Goal: Information Seeking & Learning: Learn about a topic

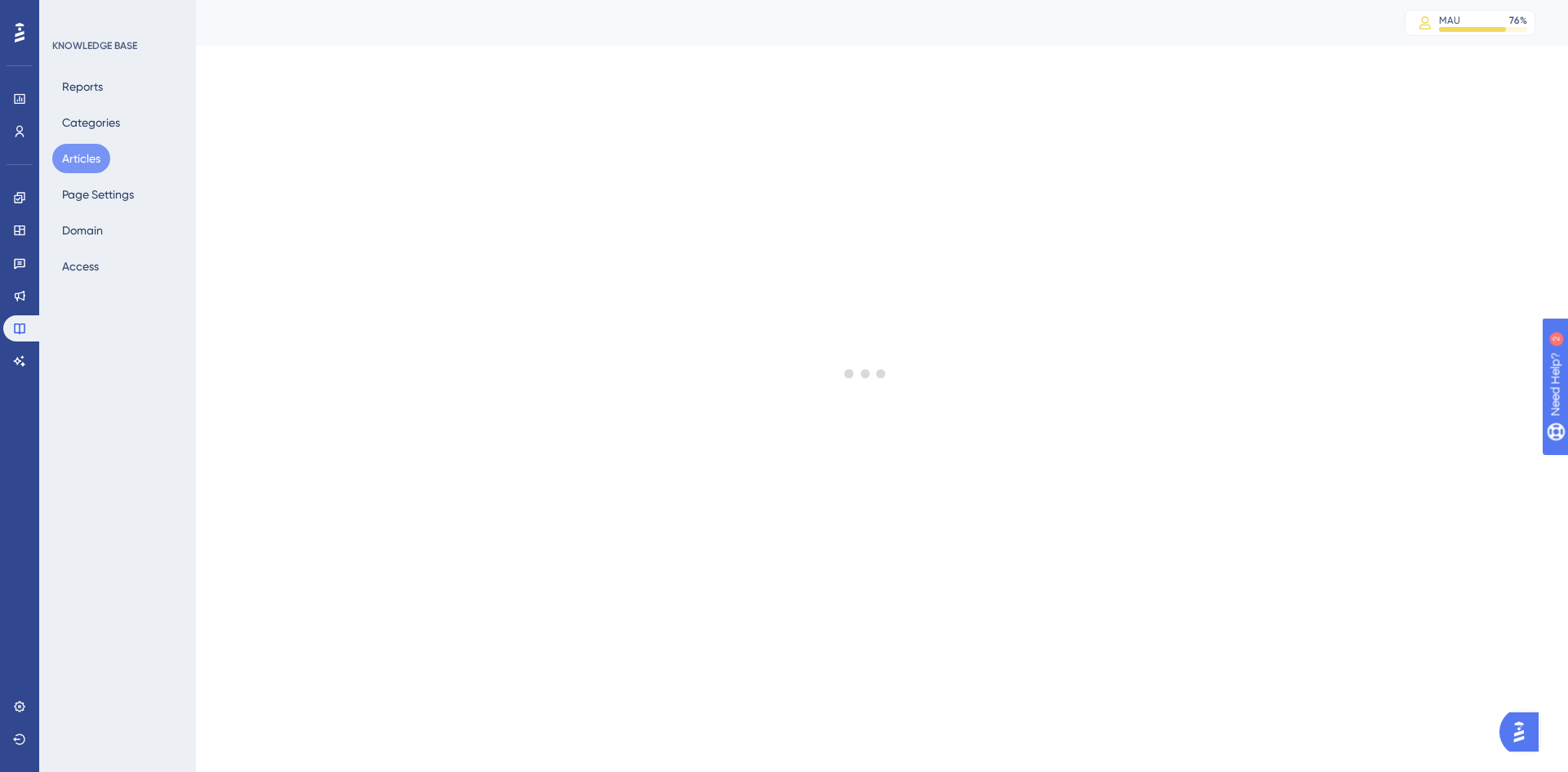
click at [830, 0] on html "Performance Users Engagement Widgets Feedback Product Updates Knowledge Base AI…" at bounding box center [784, 0] width 1568 height 0
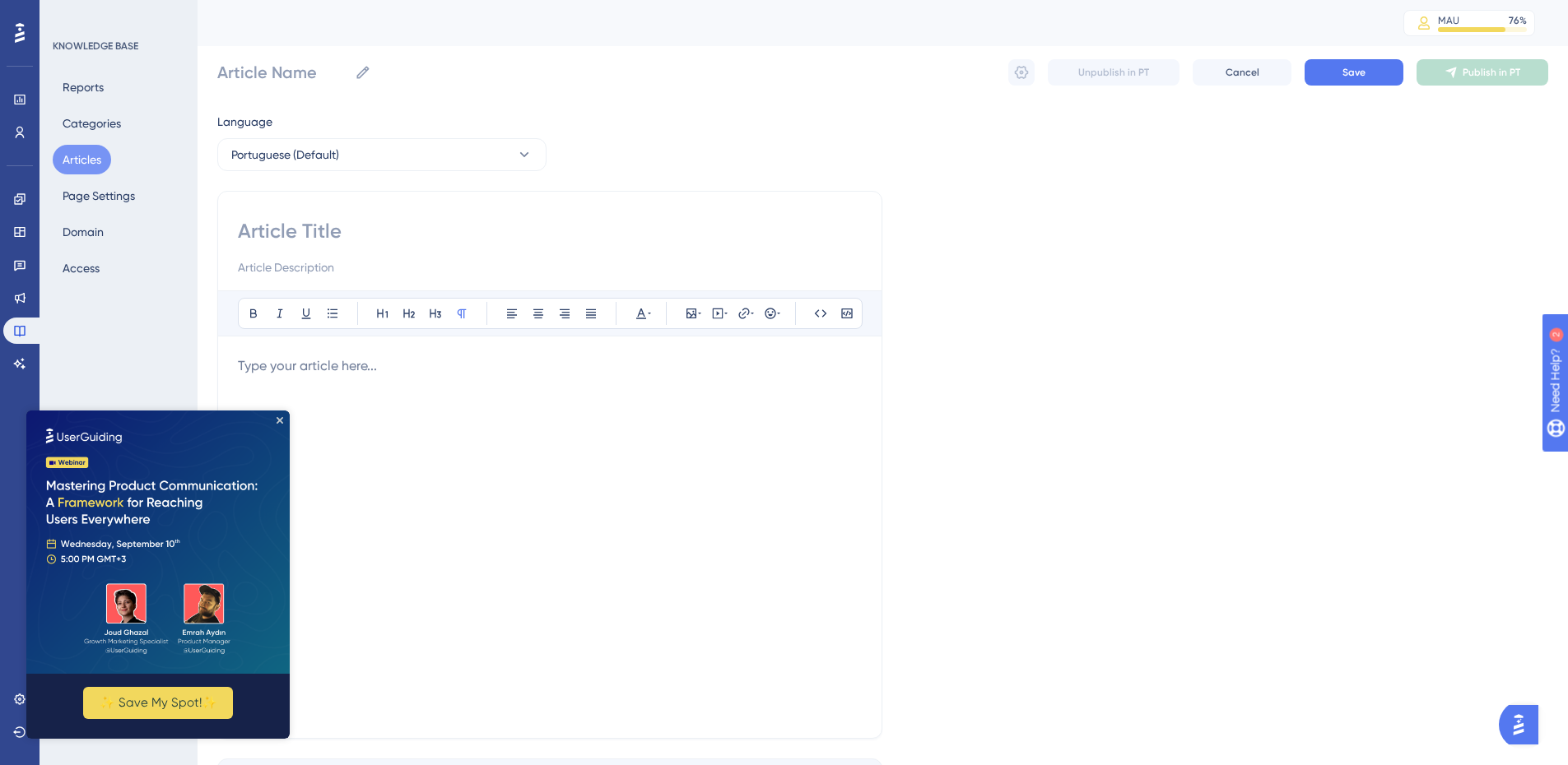
click at [282, 424] on img at bounding box center [157, 542] width 263 height 263
click at [277, 424] on img at bounding box center [157, 542] width 263 height 263
click at [282, 420] on icon "Close Preview" at bounding box center [280, 420] width 7 height 7
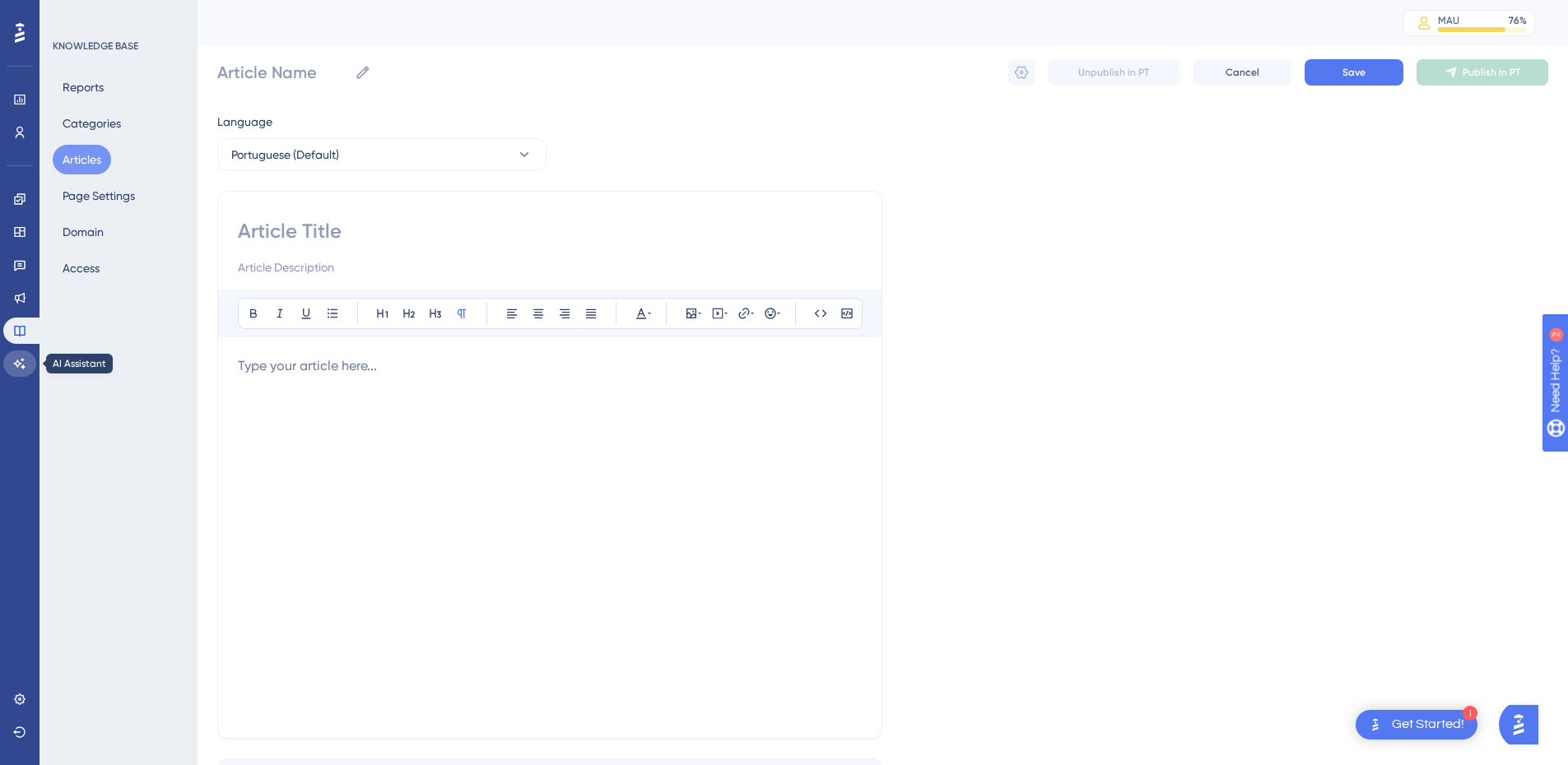
click at [22, 366] on icon at bounding box center [19, 364] width 11 height 10
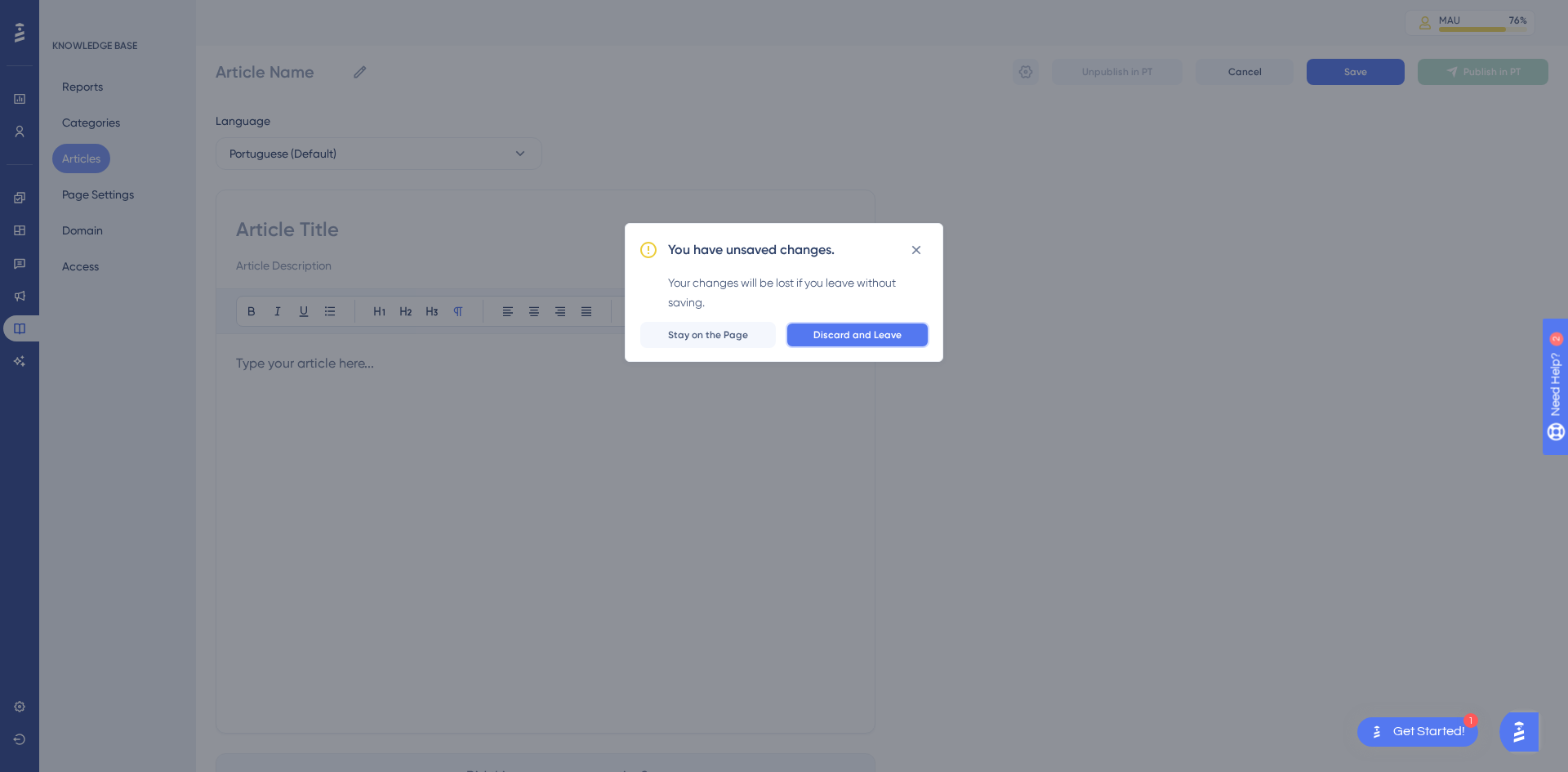
click at [907, 332] on button "Discard and Leave" at bounding box center [858, 334] width 144 height 26
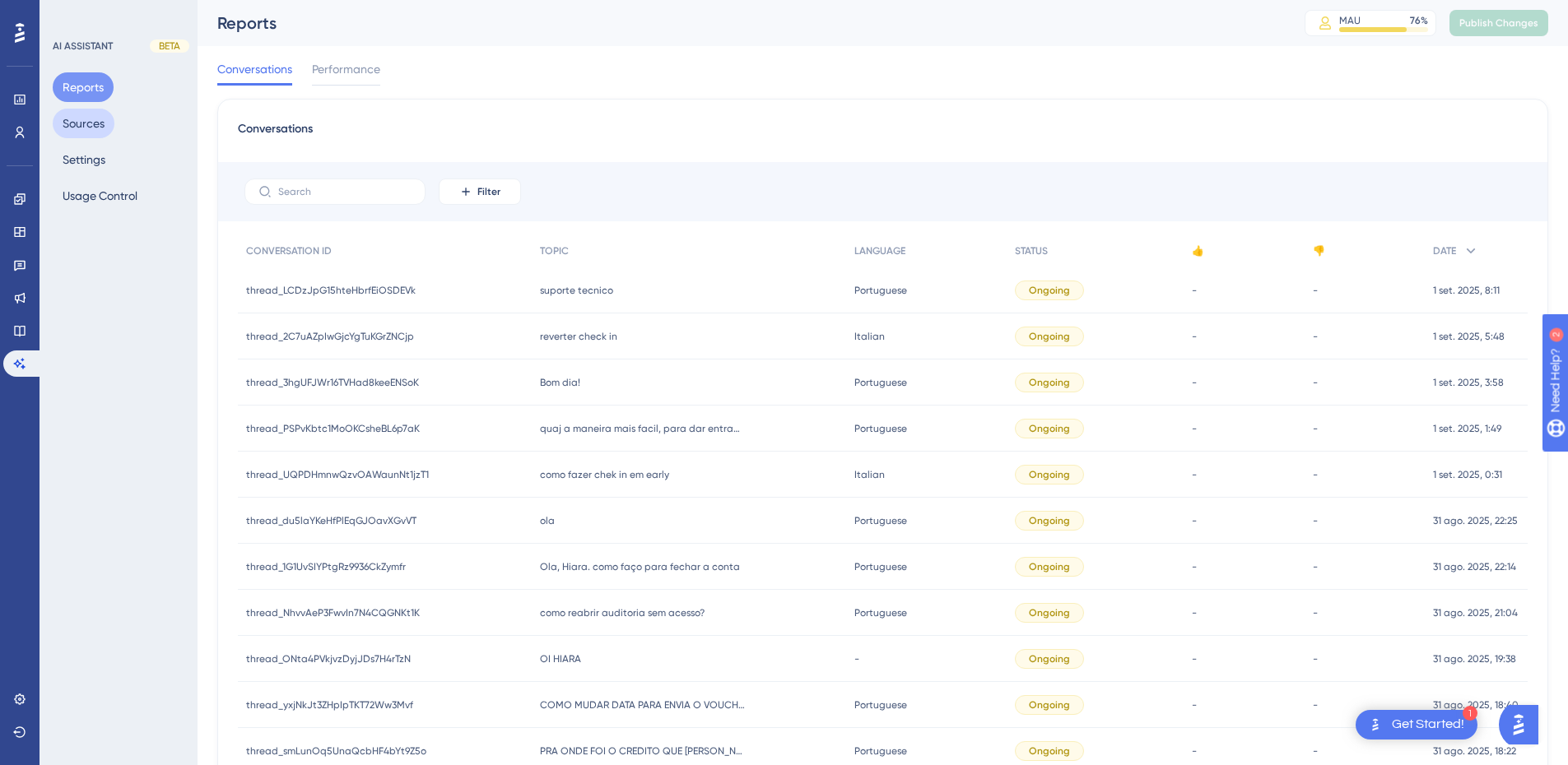
click at [88, 126] on button "Sources" at bounding box center [83, 123] width 61 height 29
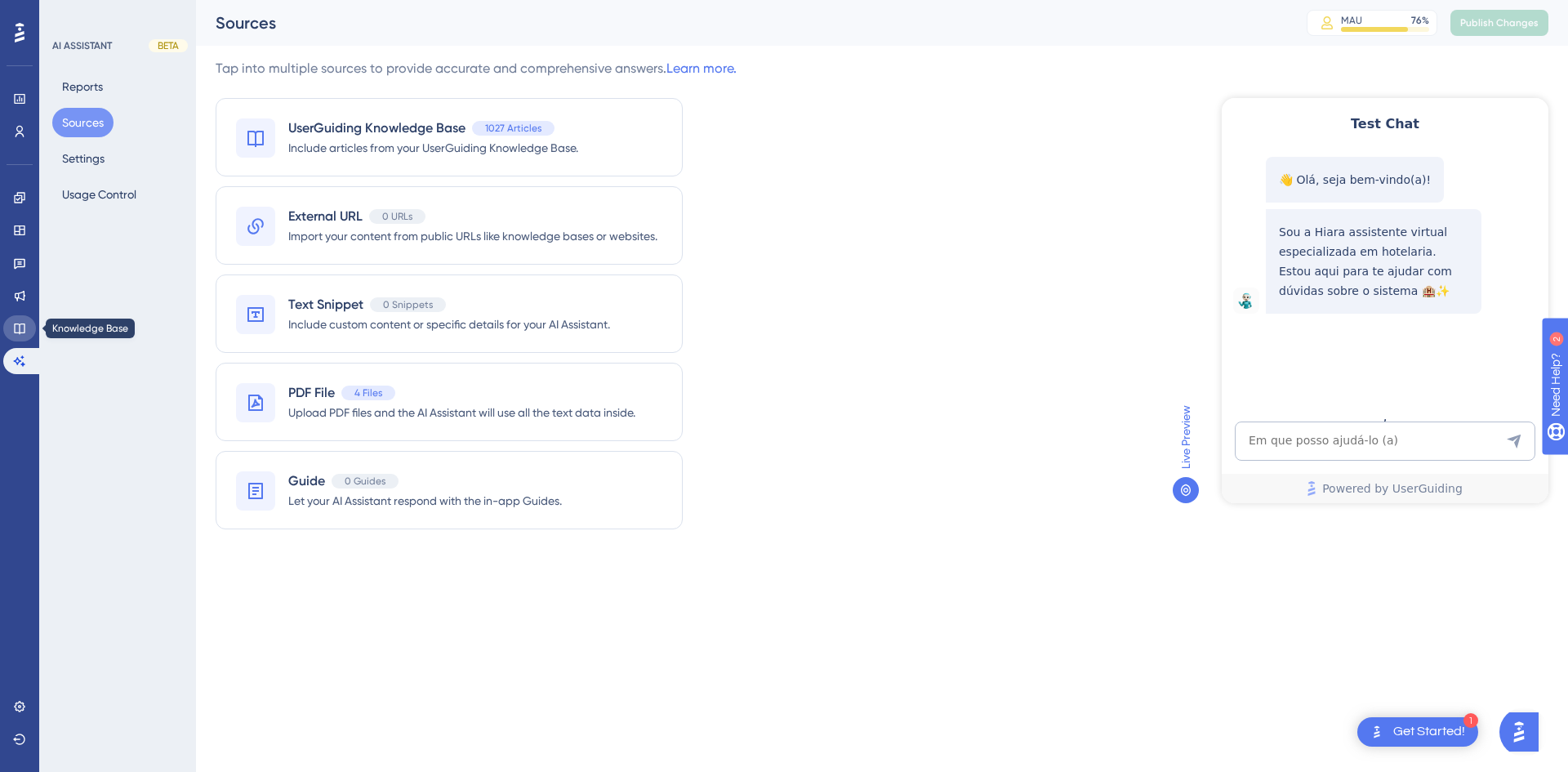
click at [23, 333] on icon at bounding box center [19, 328] width 10 height 10
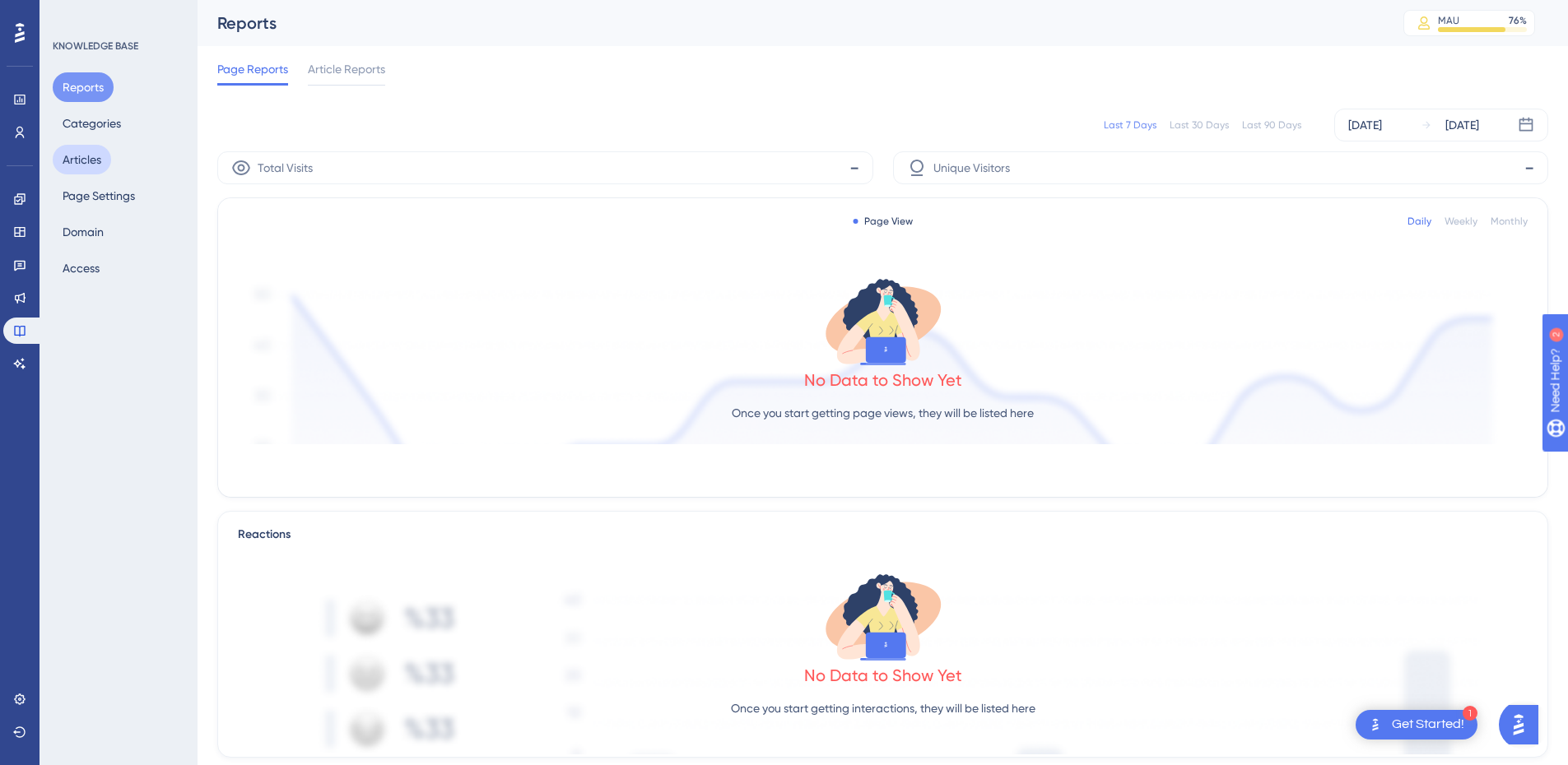
click at [96, 154] on button "Articles" at bounding box center [82, 160] width 59 height 29
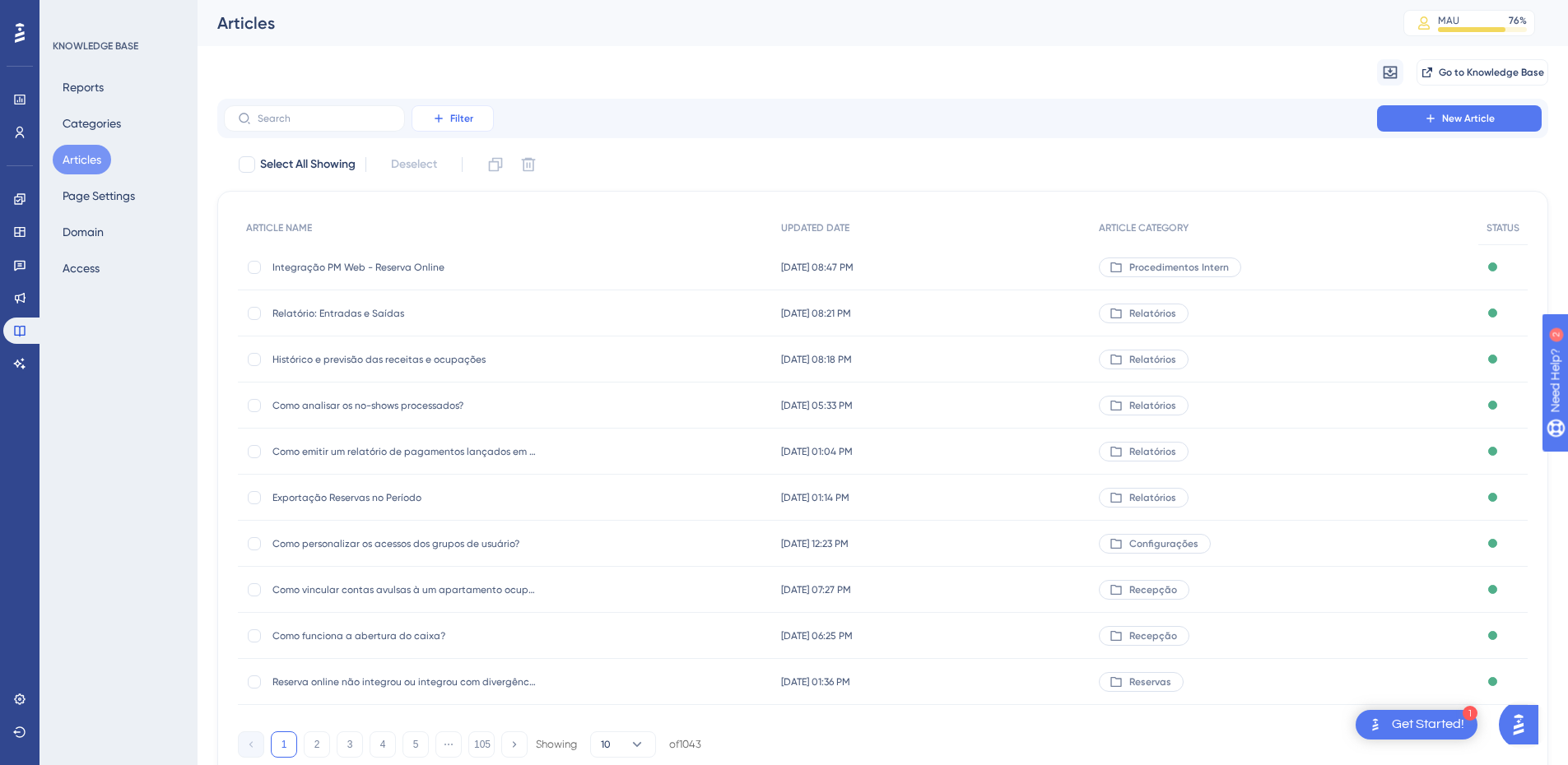
click at [458, 109] on button "Filter" at bounding box center [452, 118] width 82 height 26
click at [479, 325] on span "Date Updated" at bounding box center [469, 330] width 67 height 20
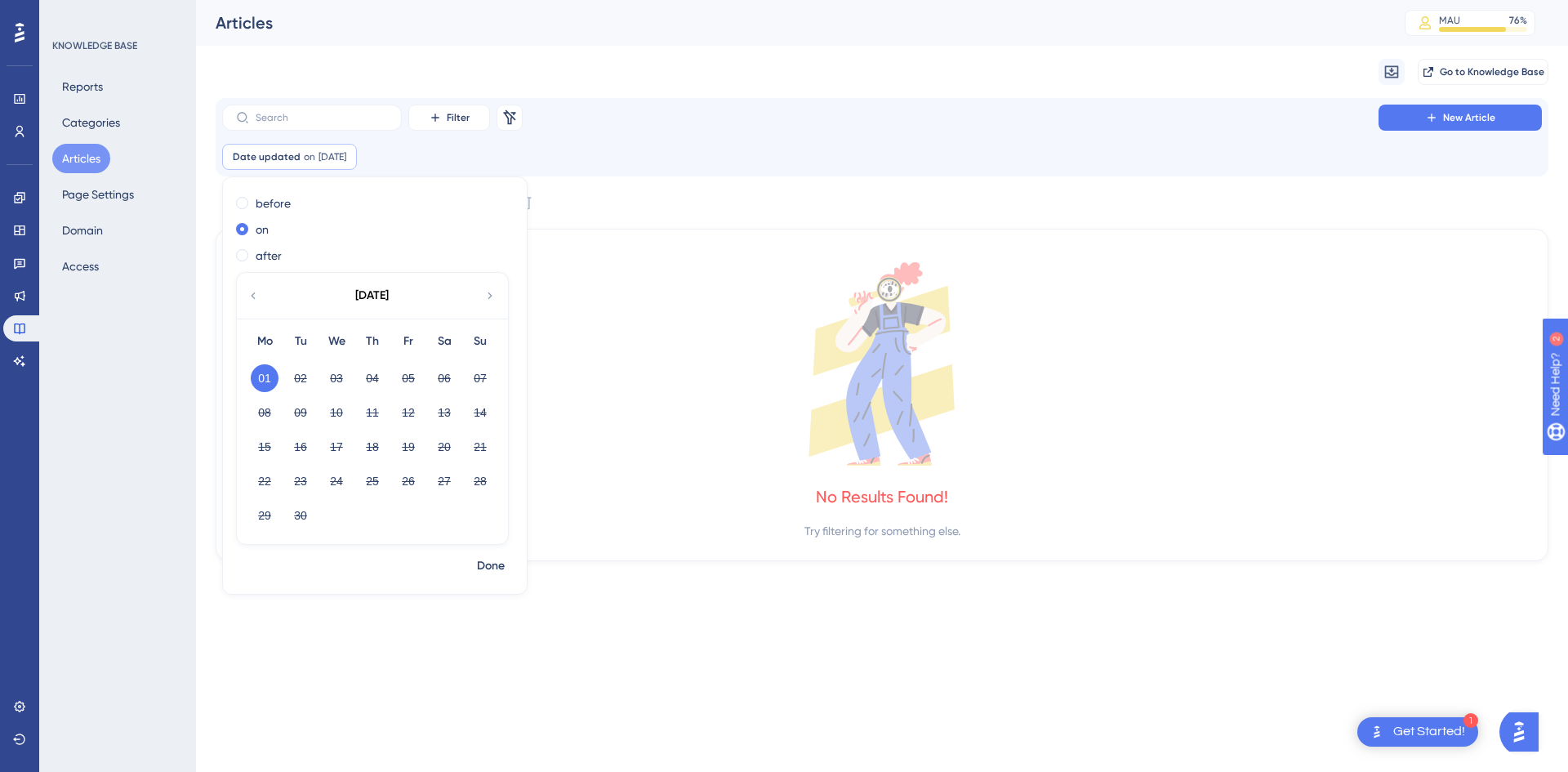
click at [253, 288] on icon at bounding box center [253, 295] width 13 height 15
click at [445, 518] on button "30" at bounding box center [444, 515] width 27 height 27
checkbox input "false"
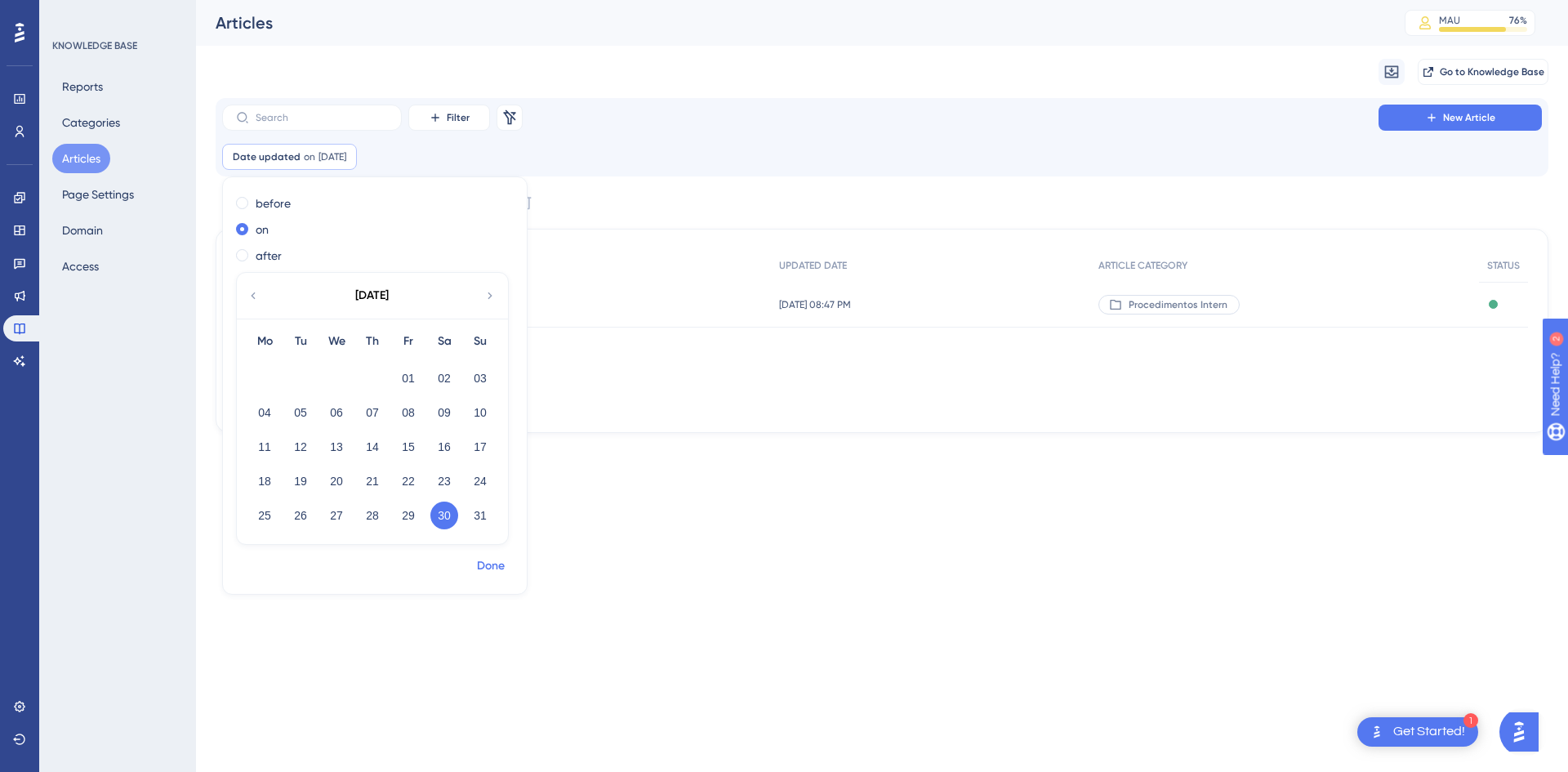
click at [492, 566] on span "Done" at bounding box center [491, 566] width 27 height 20
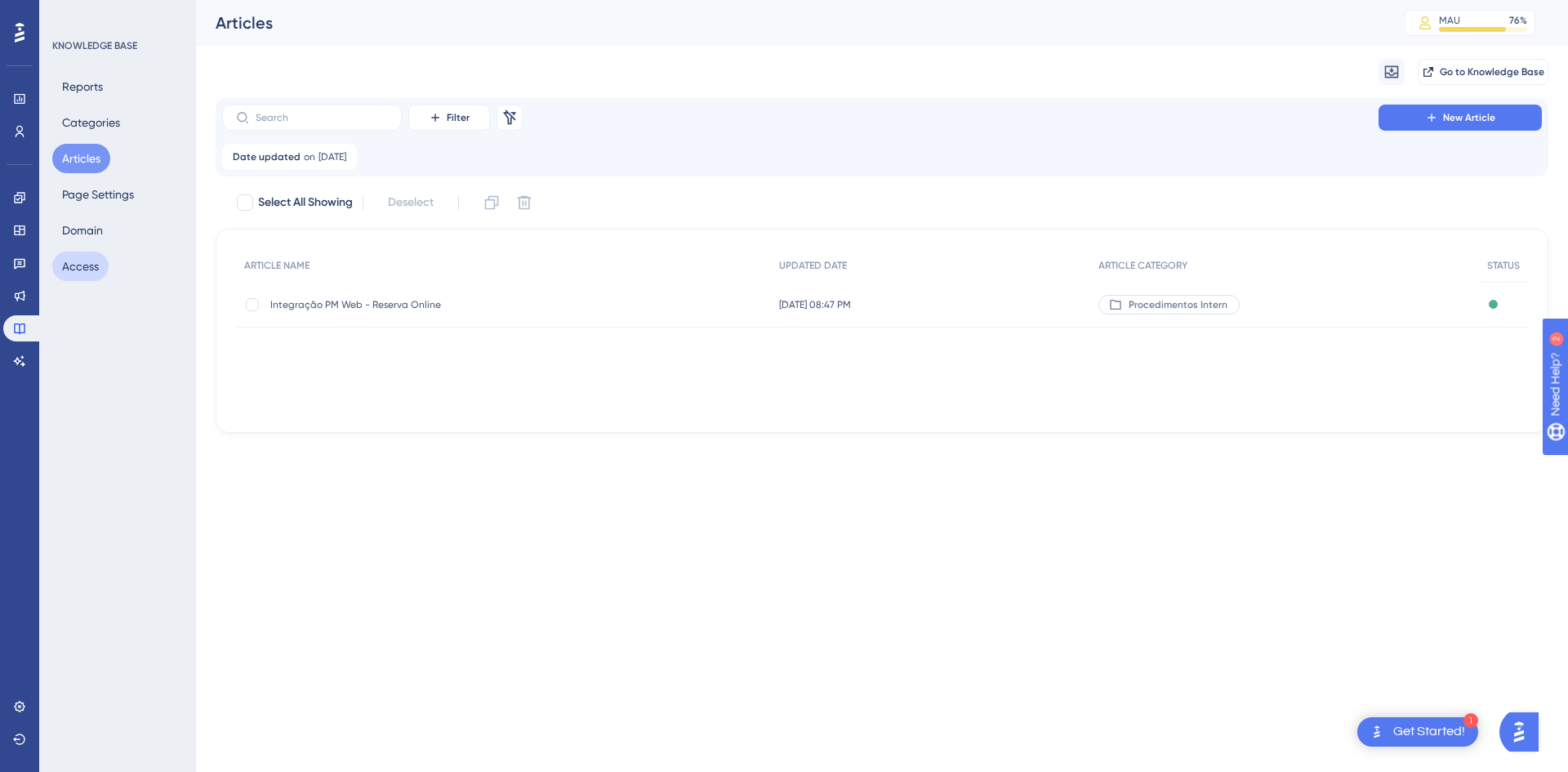
click at [94, 269] on button "Access" at bounding box center [81, 266] width 57 height 29
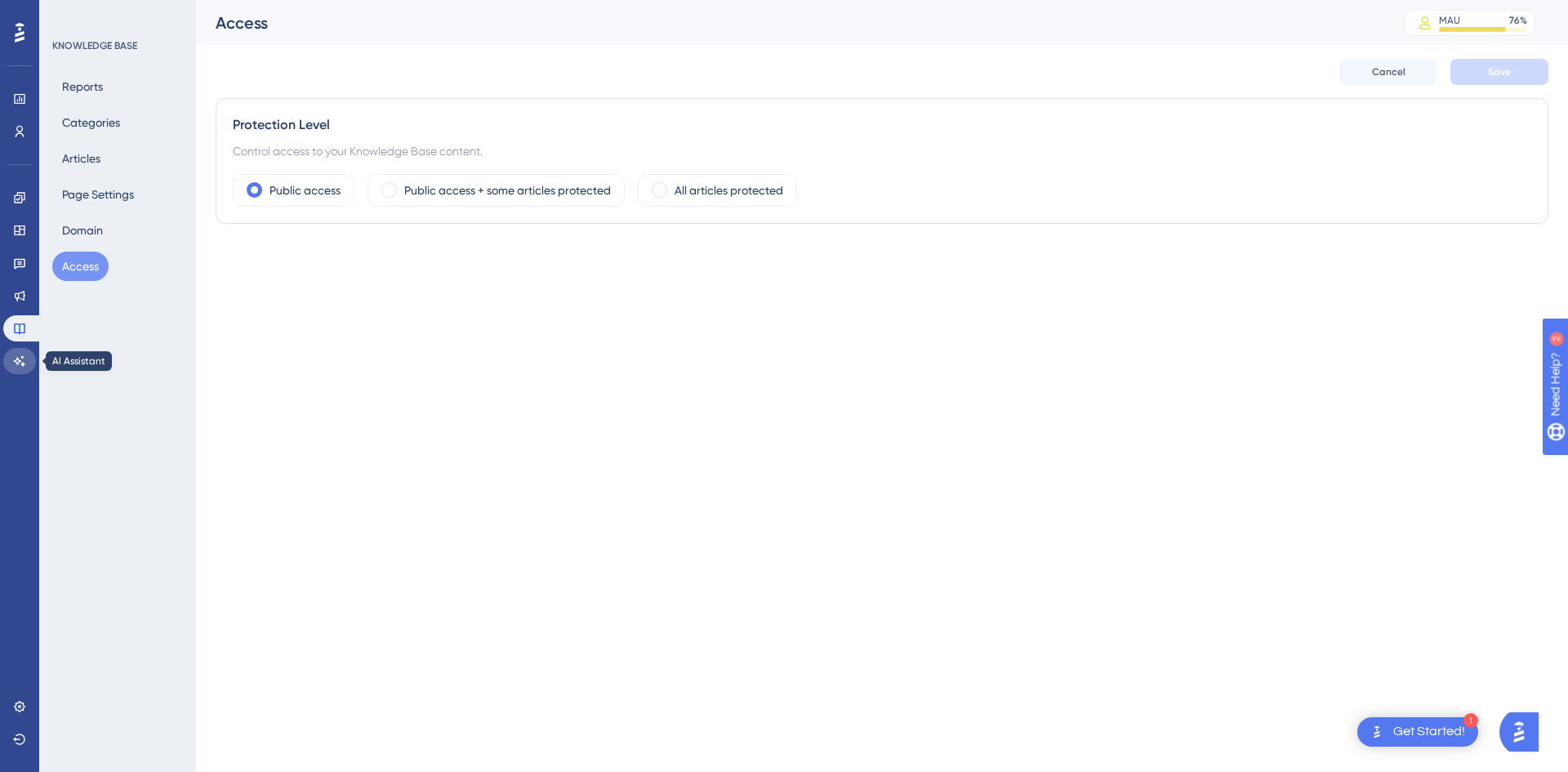
click at [20, 362] on icon at bounding box center [19, 361] width 13 height 13
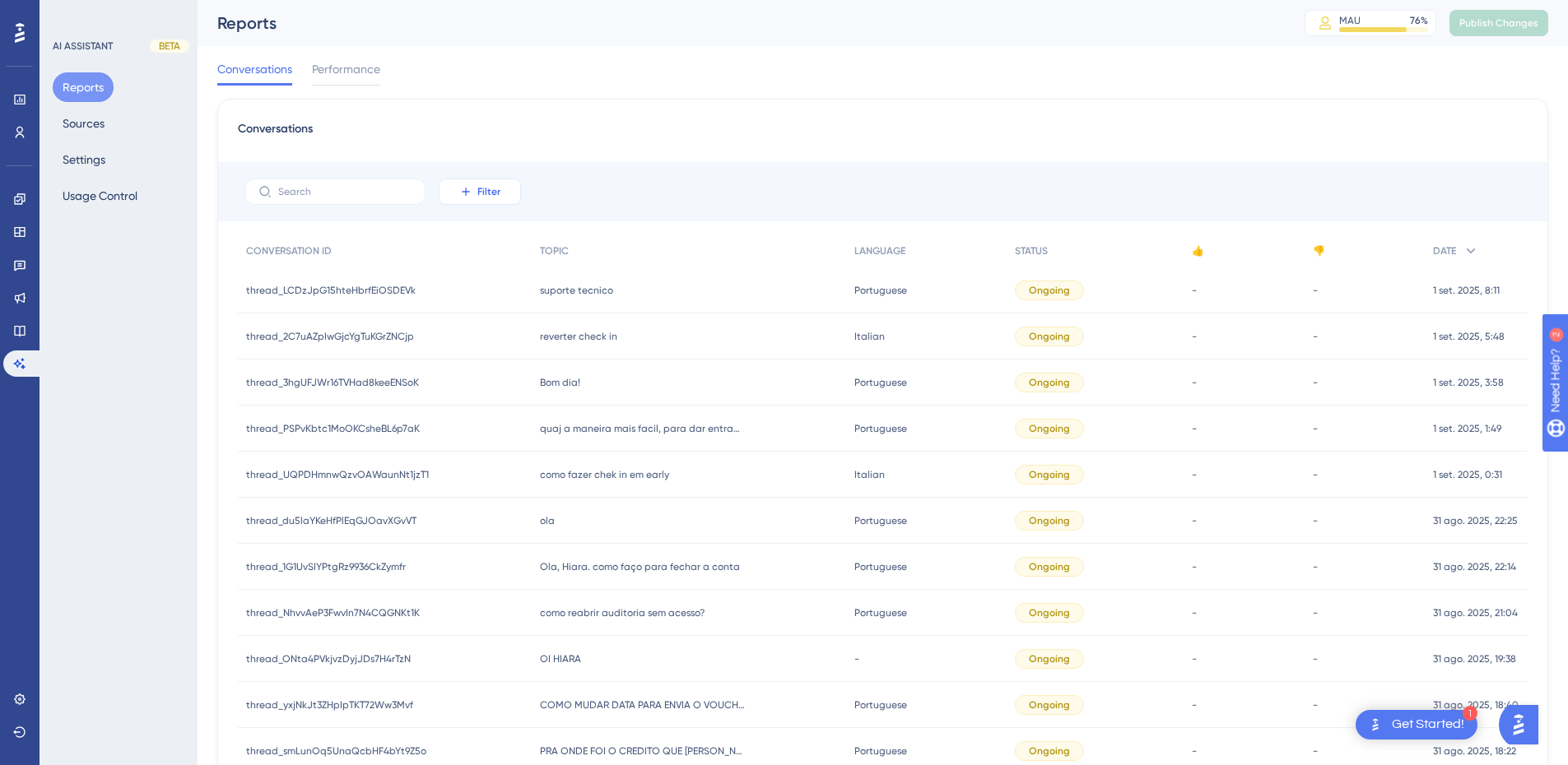
click at [486, 184] on button "Filter" at bounding box center [479, 192] width 82 height 26
click at [495, 442] on span "Date Created" at bounding box center [497, 436] width 67 height 20
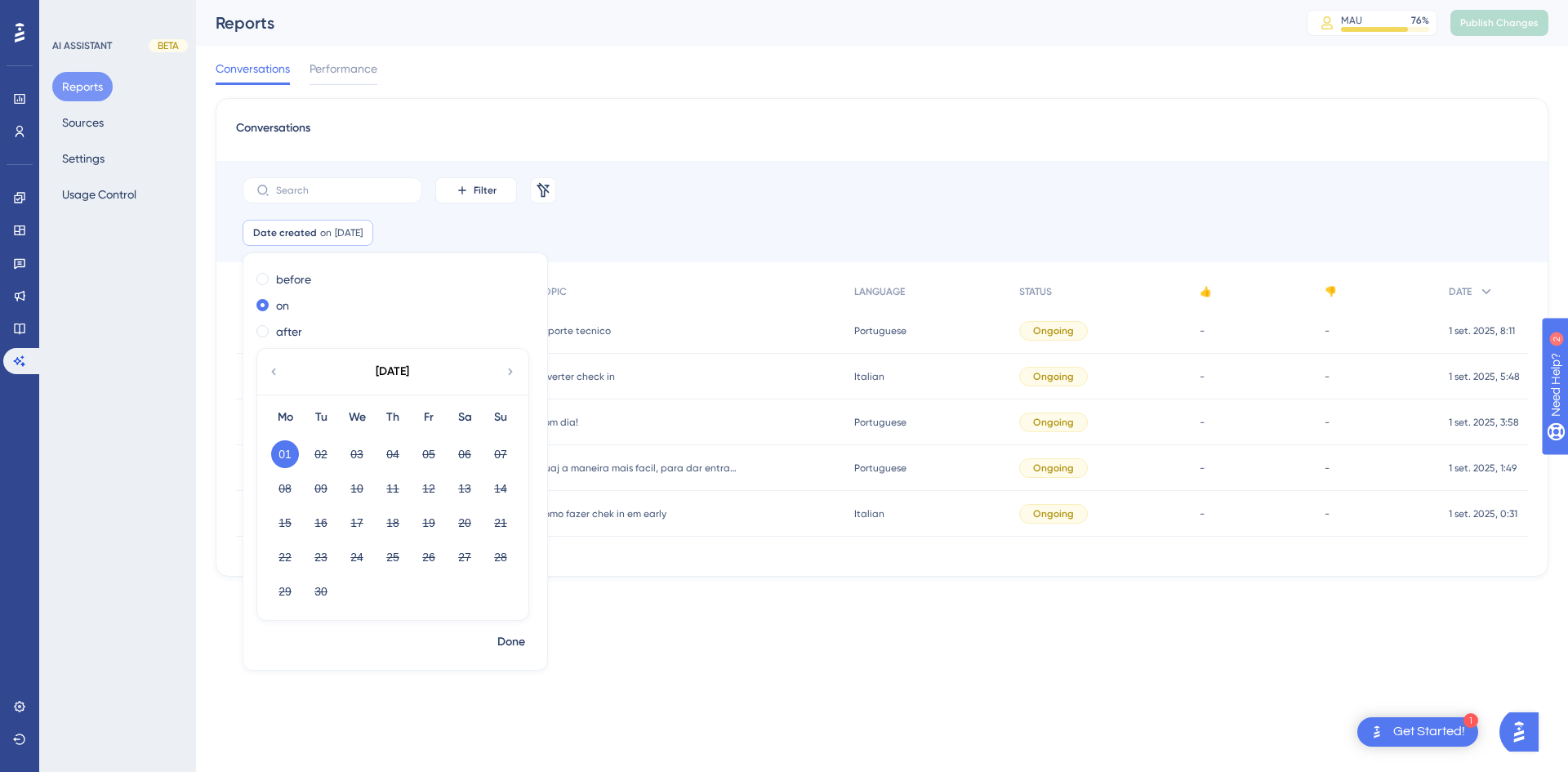
click at [275, 374] on icon at bounding box center [273, 371] width 13 height 15
click at [464, 595] on button "30" at bounding box center [464, 591] width 27 height 27
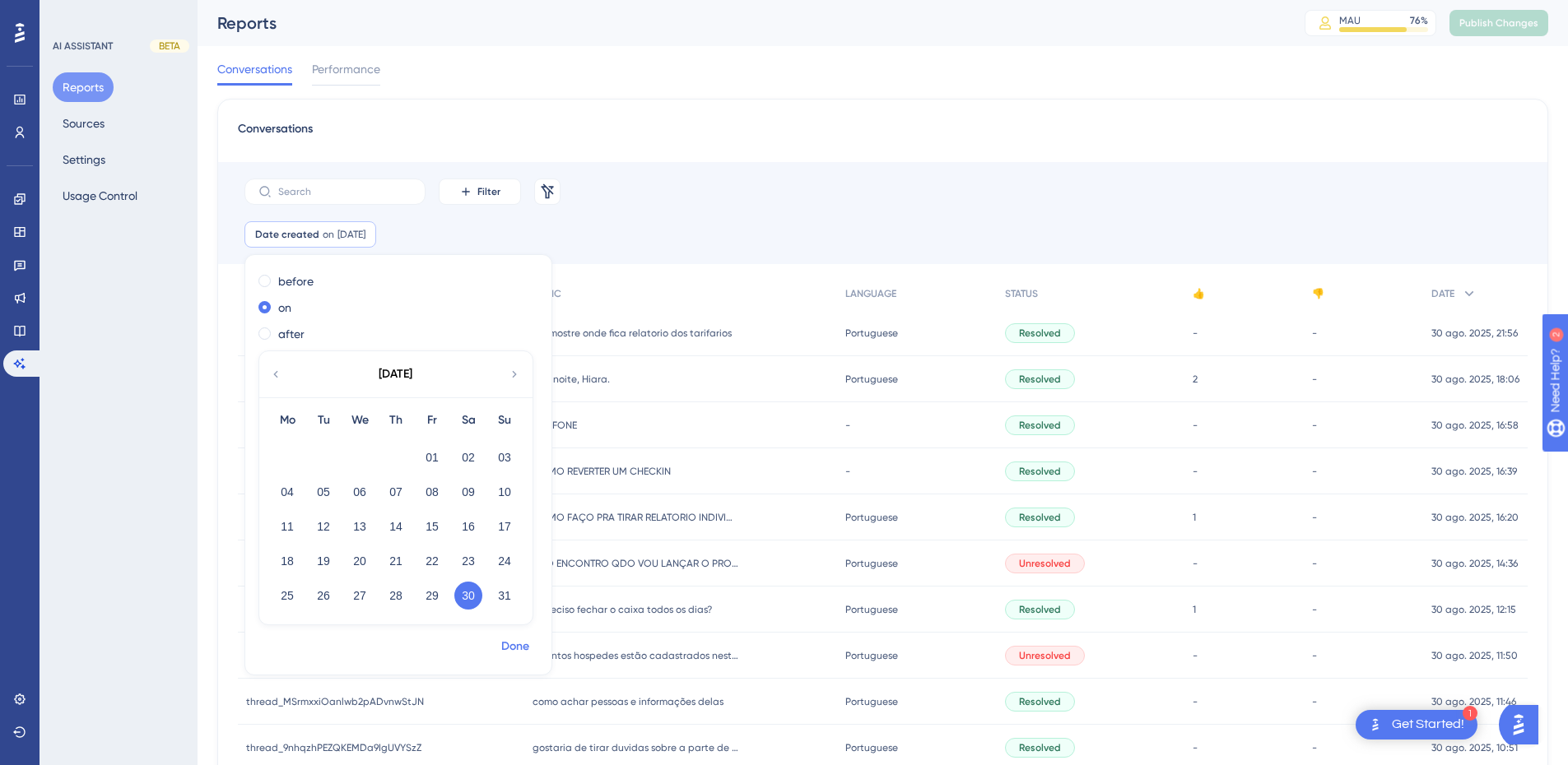
click at [511, 651] on span "Done" at bounding box center [515, 647] width 28 height 20
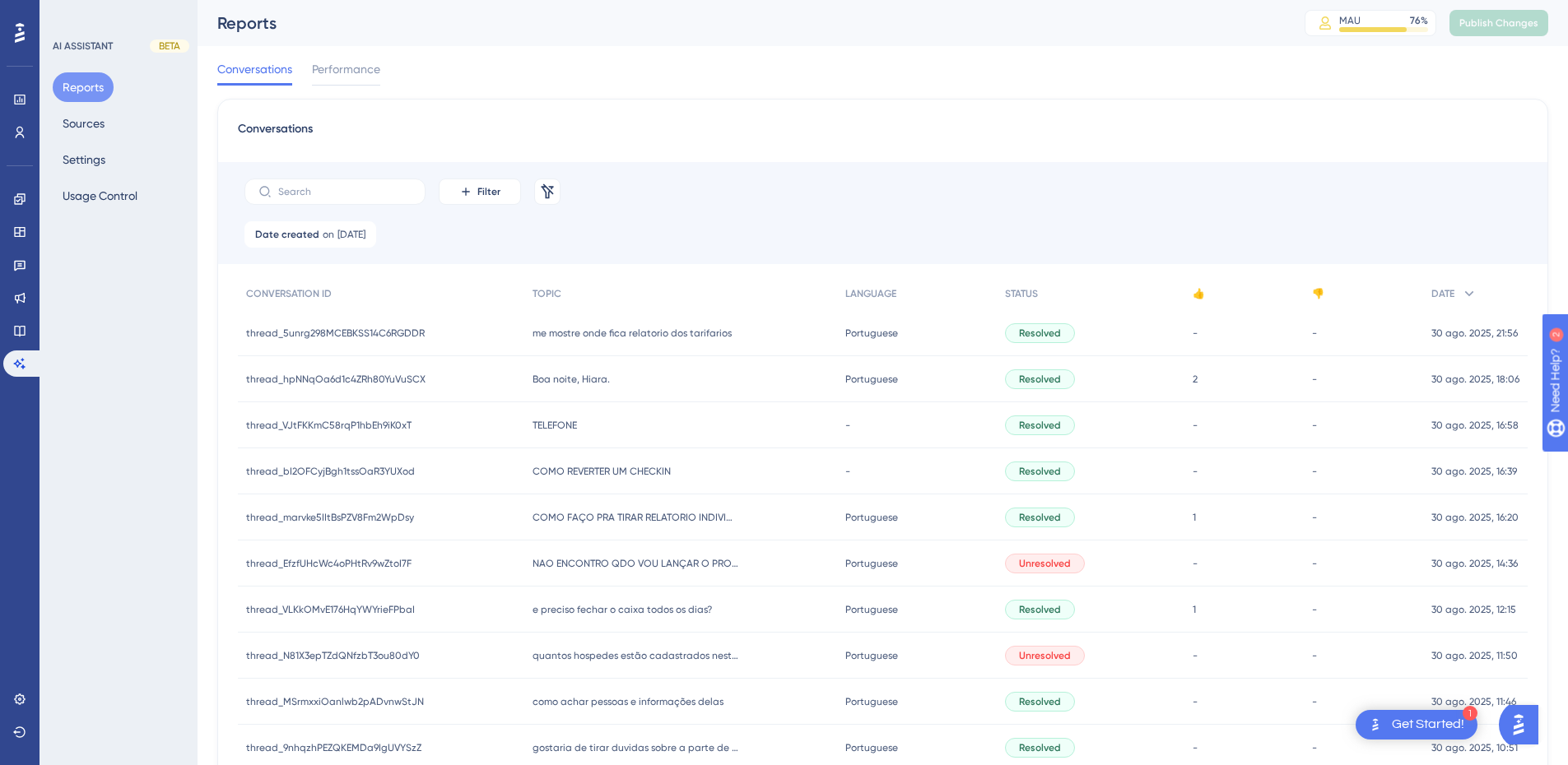
click at [596, 332] on span "me mostre onde fica relatorio dos tarifarios" at bounding box center [632, 332] width 200 height 13
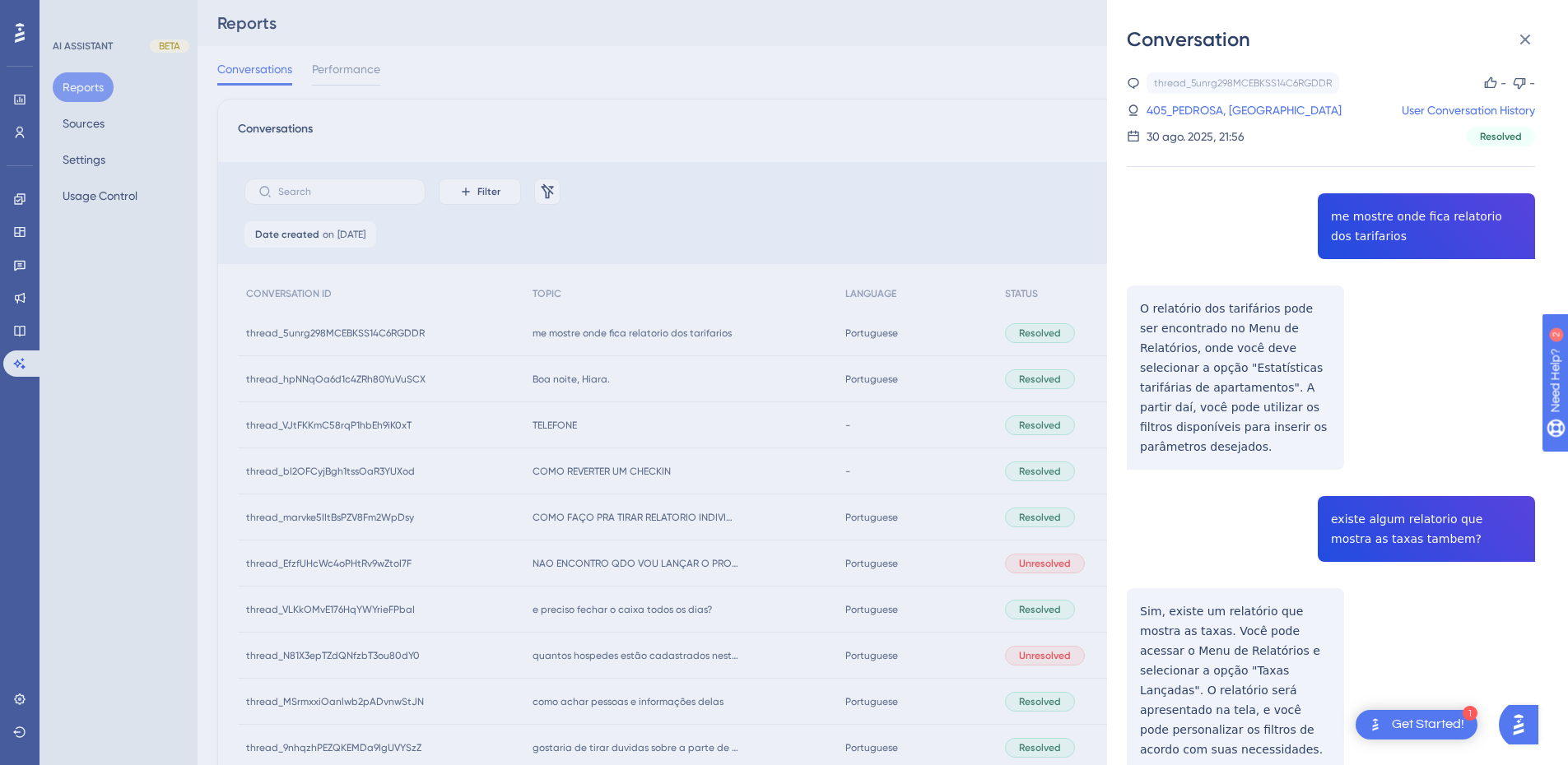
click at [1391, 216] on div "thread_5unrg298MCEBKSS14C6RGDDR Copy - - 405_PEDROSA, PAULO User Conversation H…" at bounding box center [1331, 768] width 409 height 1390
copy span "me mostre onde fica relatorio dos tarifarios"
click at [1241, 293] on div "thread_5unrg298MCEBKSS14C6RGDDR Copy - - 405_PEDROSA, PAULO User Conversation H…" at bounding box center [1331, 768] width 409 height 1390
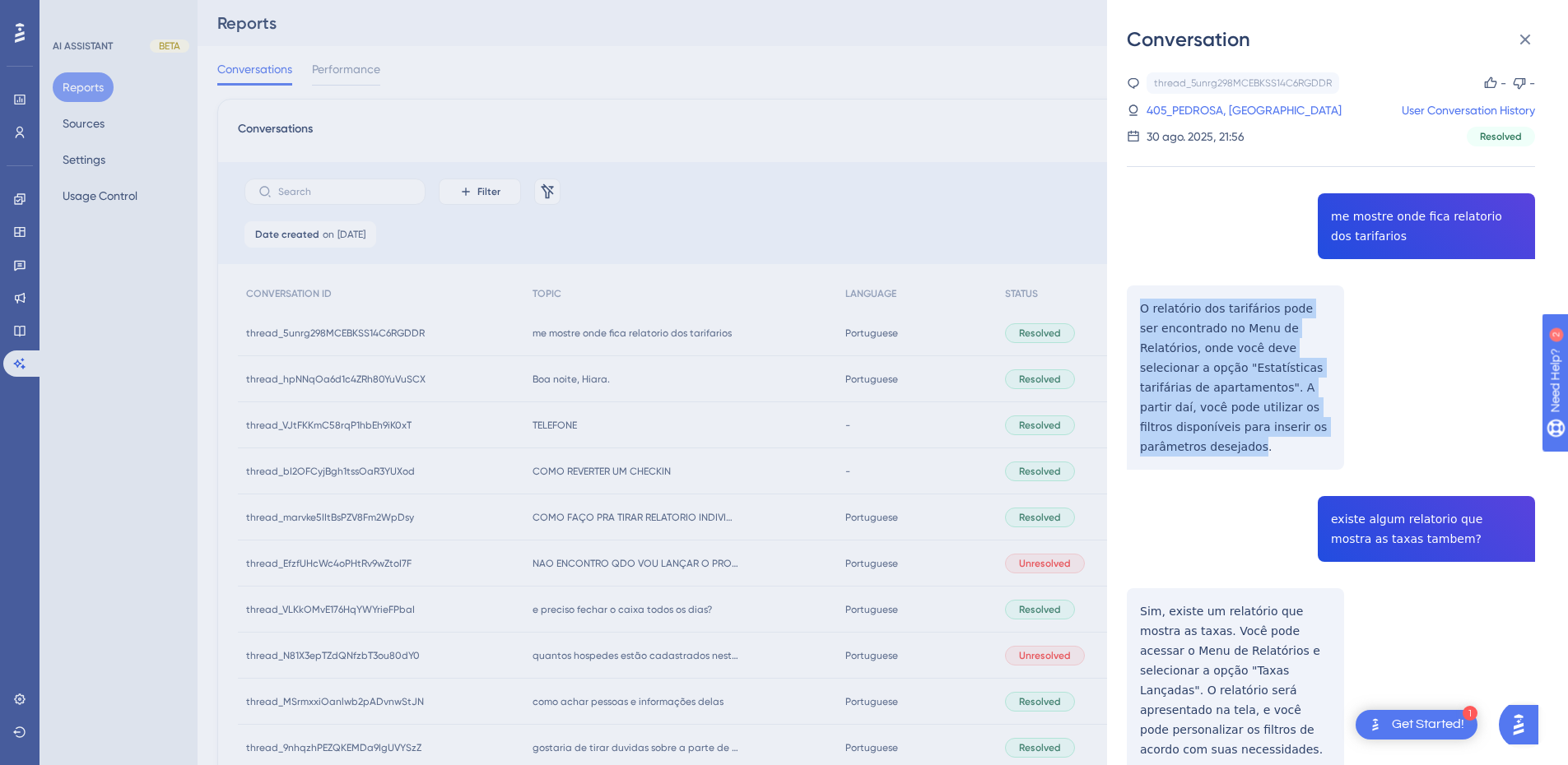
drag, startPoint x: 1144, startPoint y: 303, endPoint x: 1328, endPoint y: 431, distance: 224.1
click at [1328, 431] on div "thread_5unrg298MCEBKSS14C6RGDDR Copy - - 405_PEDROSA, PAULO User Conversation H…" at bounding box center [1331, 768] width 409 height 1390
copy p "O relatório dos tarifários pode ser encontrado no Menu de Relatórios, onde você…"
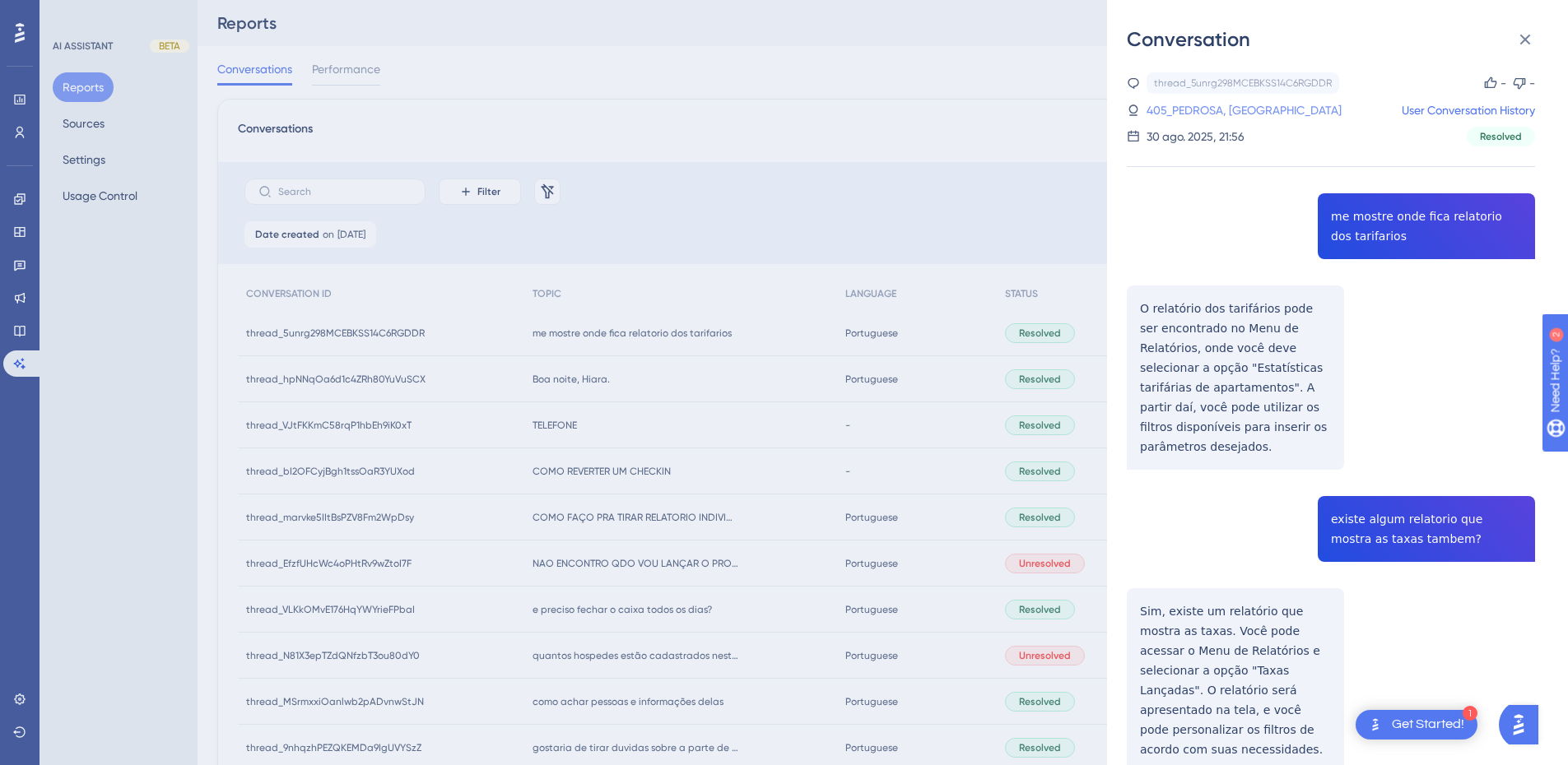
click at [1224, 110] on link "405_PEDROSA, PAULO" at bounding box center [1245, 110] width 195 height 20
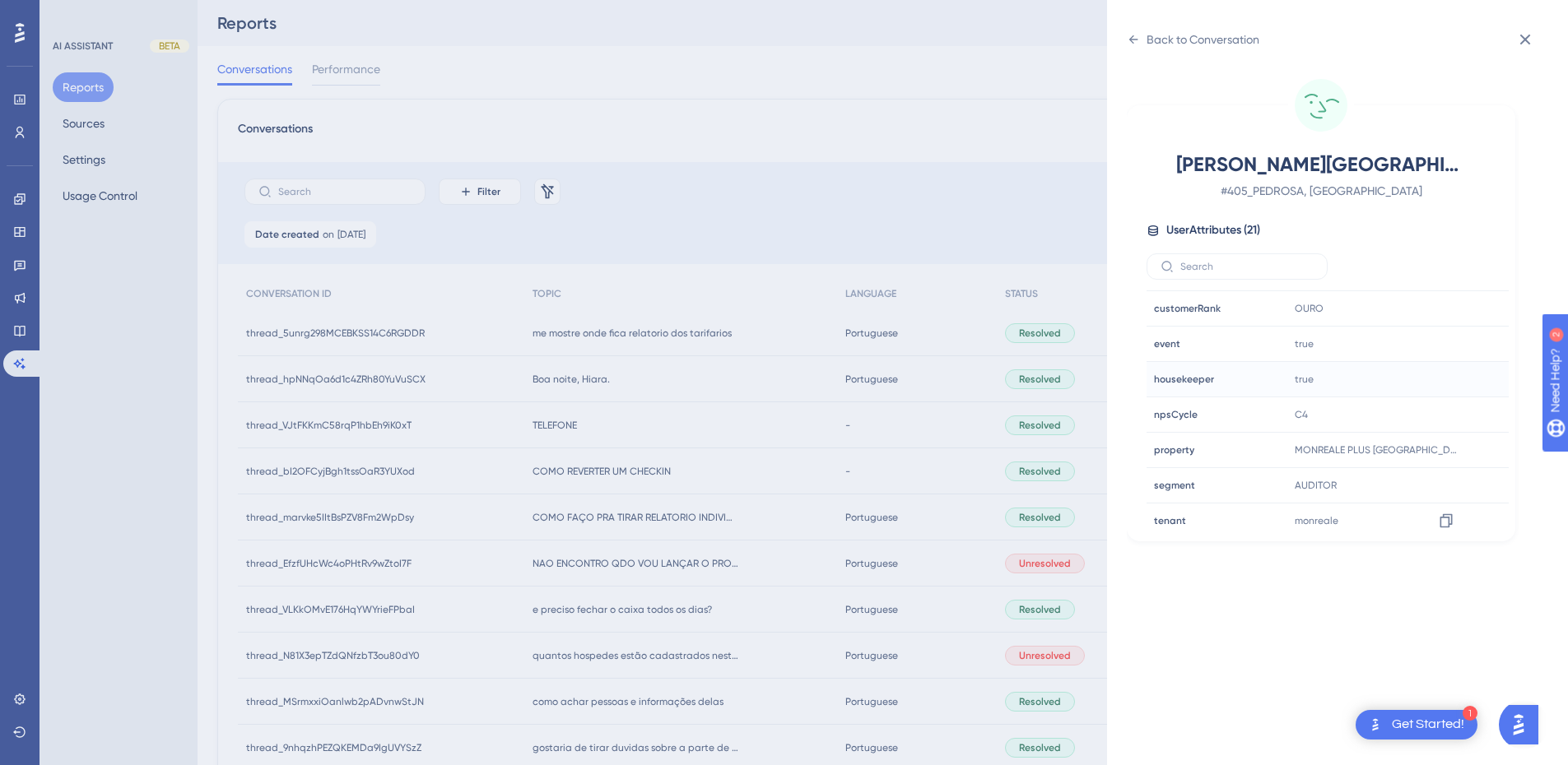
scroll to position [501, 0]
click at [1442, 406] on icon at bounding box center [1446, 403] width 16 height 16
drag, startPoint x: 1444, startPoint y: 332, endPoint x: 1380, endPoint y: 325, distance: 64.4
click at [1444, 332] on icon at bounding box center [1446, 332] width 16 height 16
click at [1135, 45] on icon at bounding box center [1133, 39] width 13 height 13
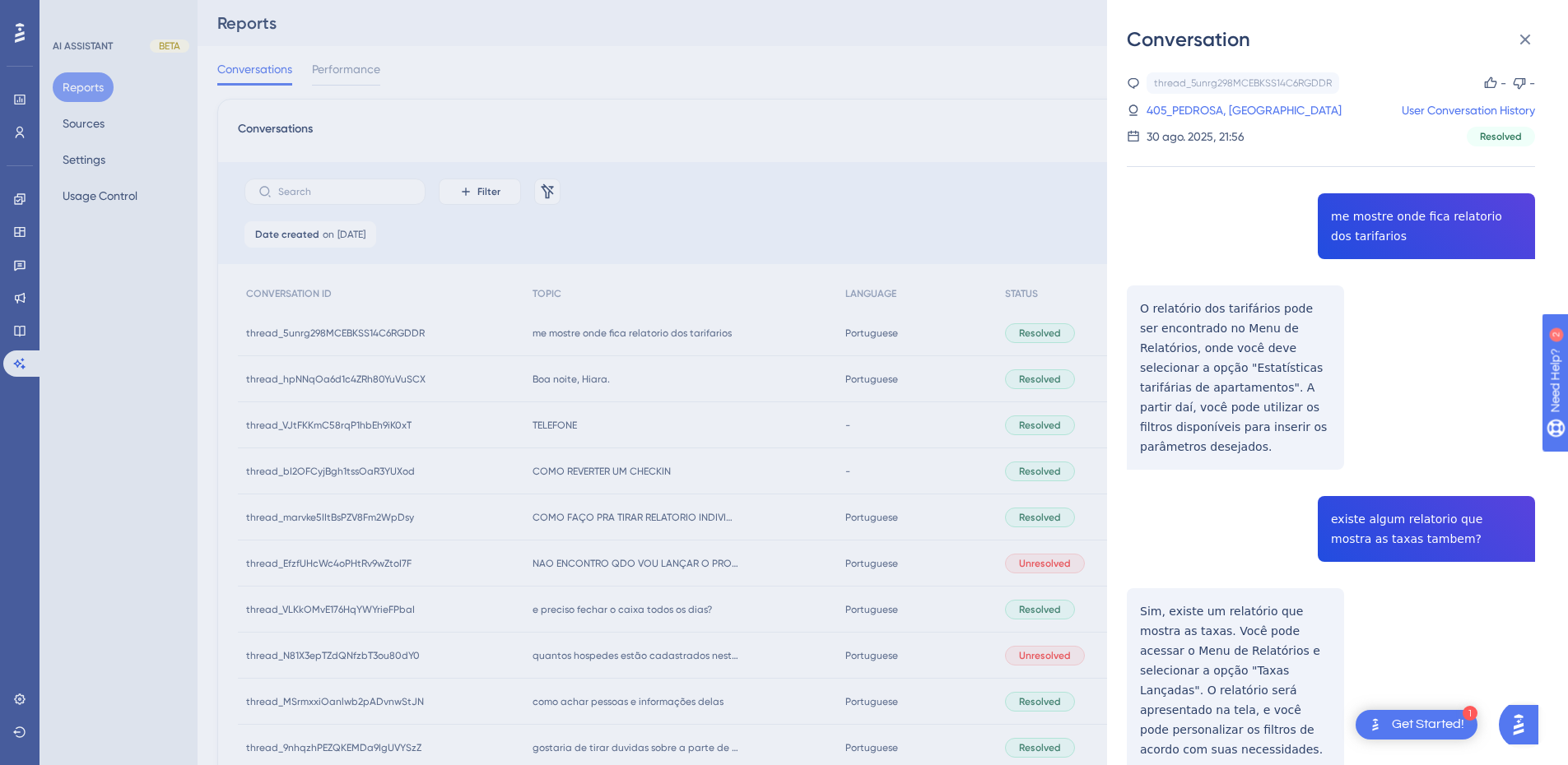
scroll to position [192, 0]
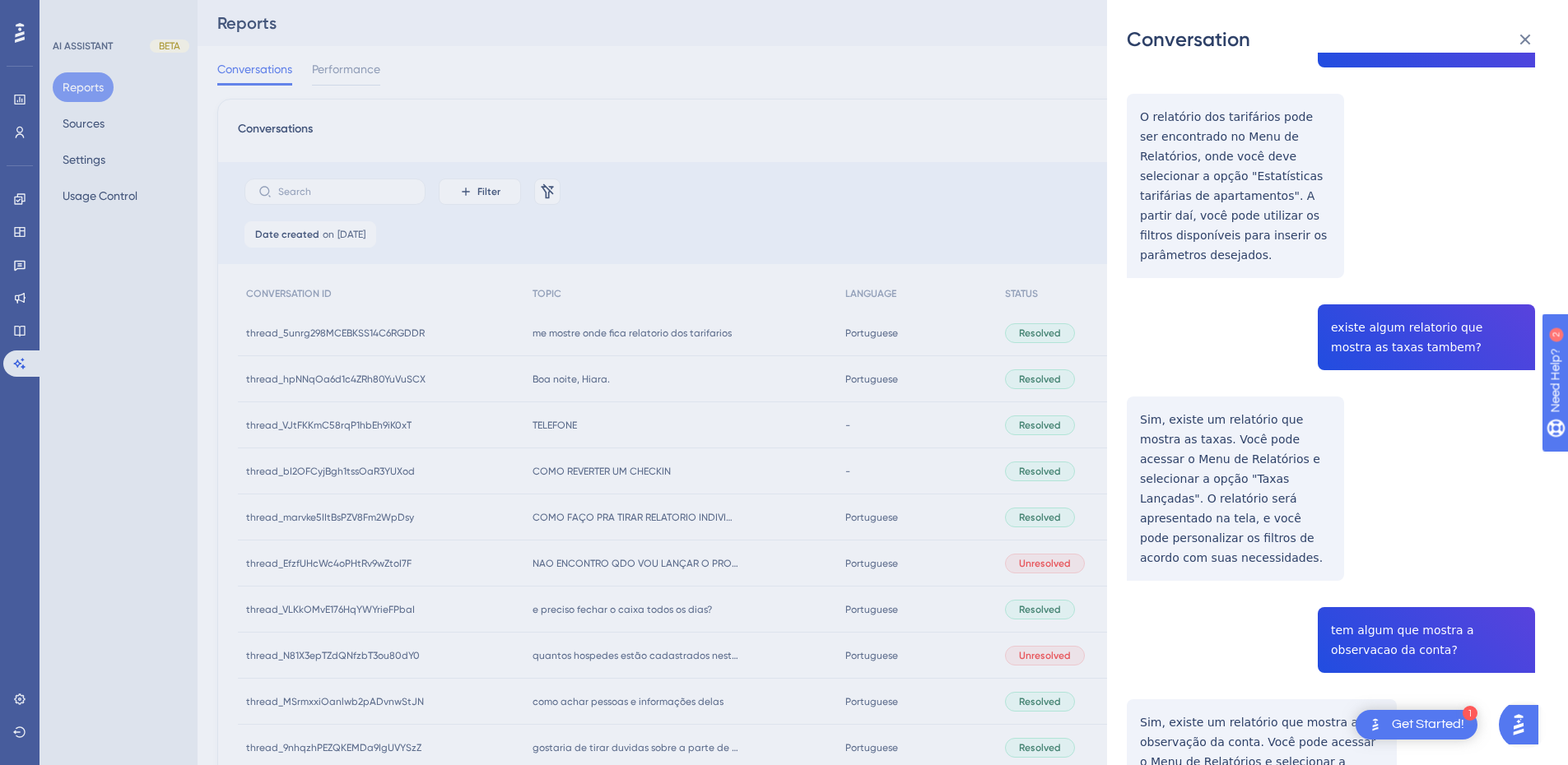
click at [1351, 317] on div "thread_5unrg298MCEBKSS14C6RGDDR Copy - - 405_PEDROSA, PAULO User Conversation H…" at bounding box center [1331, 576] width 409 height 1390
copy span "existe algum relatorio que mostra as taxas tambem?"
click at [1140, 398] on div "thread_5unrg298MCEBKSS14C6RGDDR Copy - - 405_PEDROSA, PAULO User Conversation H…" at bounding box center [1331, 576] width 409 height 1390
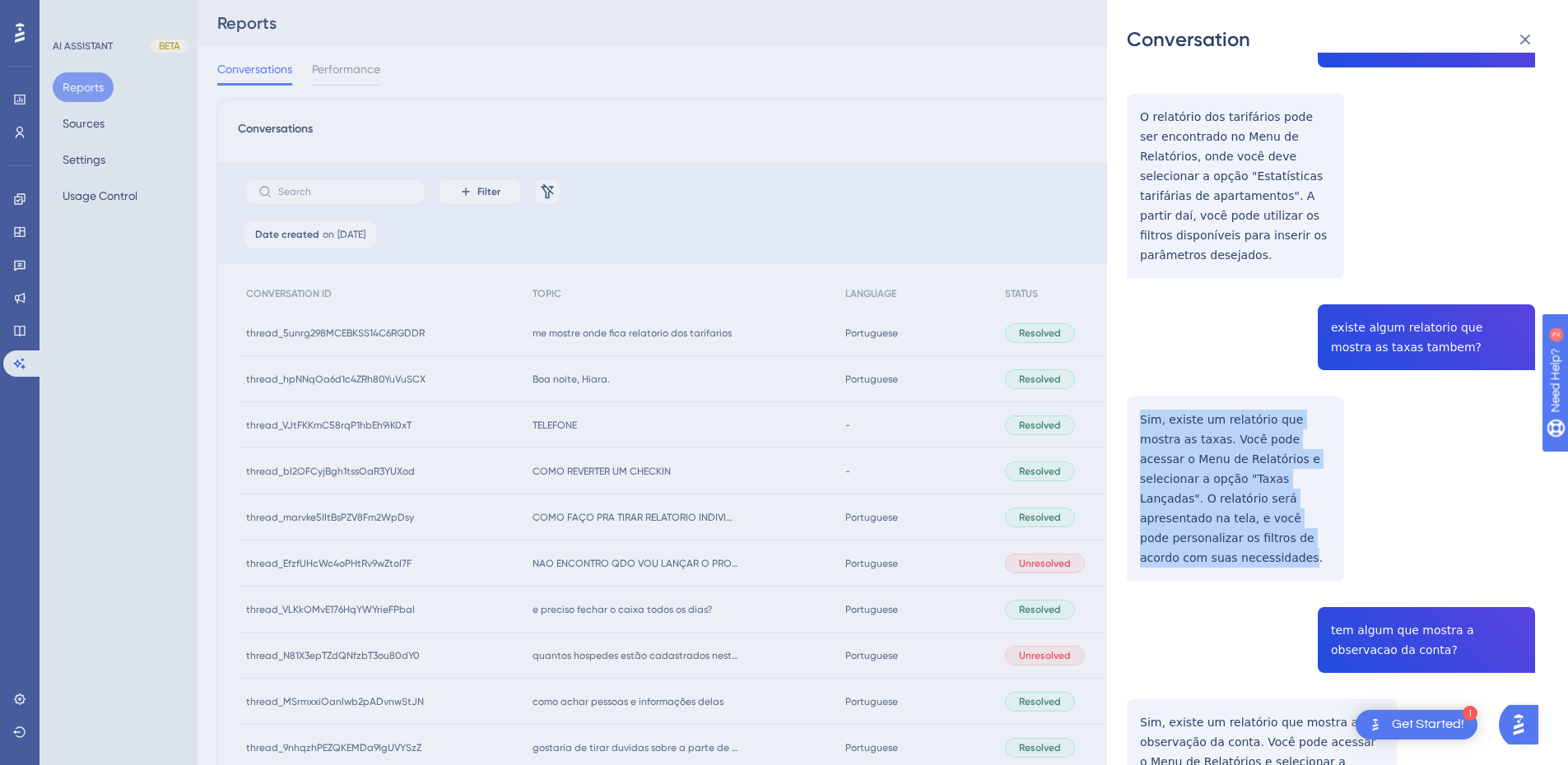
drag, startPoint x: 1137, startPoint y: 398, endPoint x: 1230, endPoint y: 537, distance: 167.2
click at [1230, 537] on div "thread_5unrg298MCEBKSS14C6RGDDR Copy - - 405_PEDROSA, PAULO User Conversation H…" at bounding box center [1331, 576] width 409 height 1390
copy p "Sim, existe um relatório que mostra as taxas. Você pode acessar o Menu de Relat…"
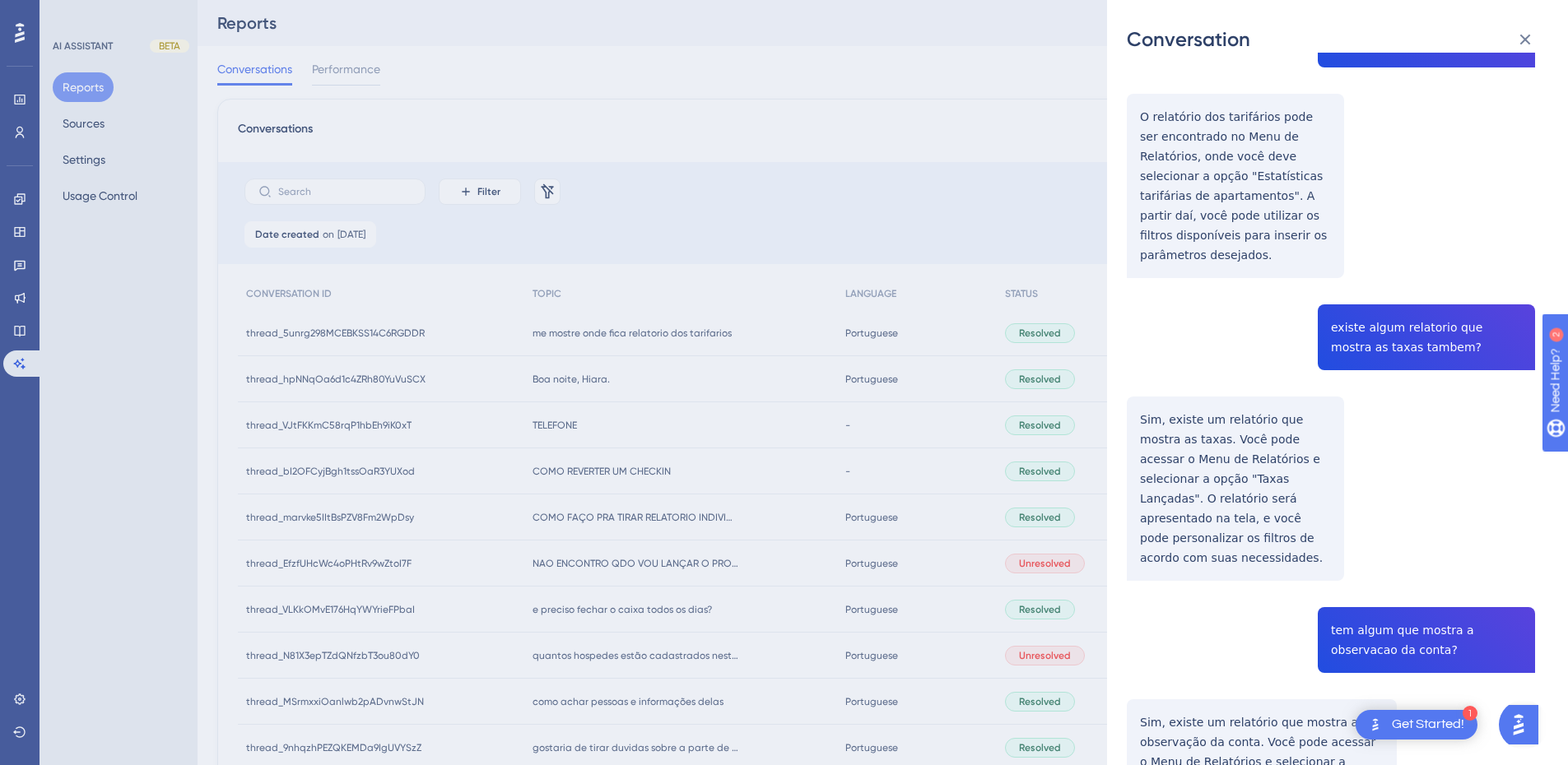
click at [1386, 593] on div "thread_5unrg298MCEBKSS14C6RGDDR Copy - - 405_PEDROSA, PAULO User Conversation H…" at bounding box center [1331, 576] width 409 height 1390
copy span "tem algum que mostra a observacao da conta?"
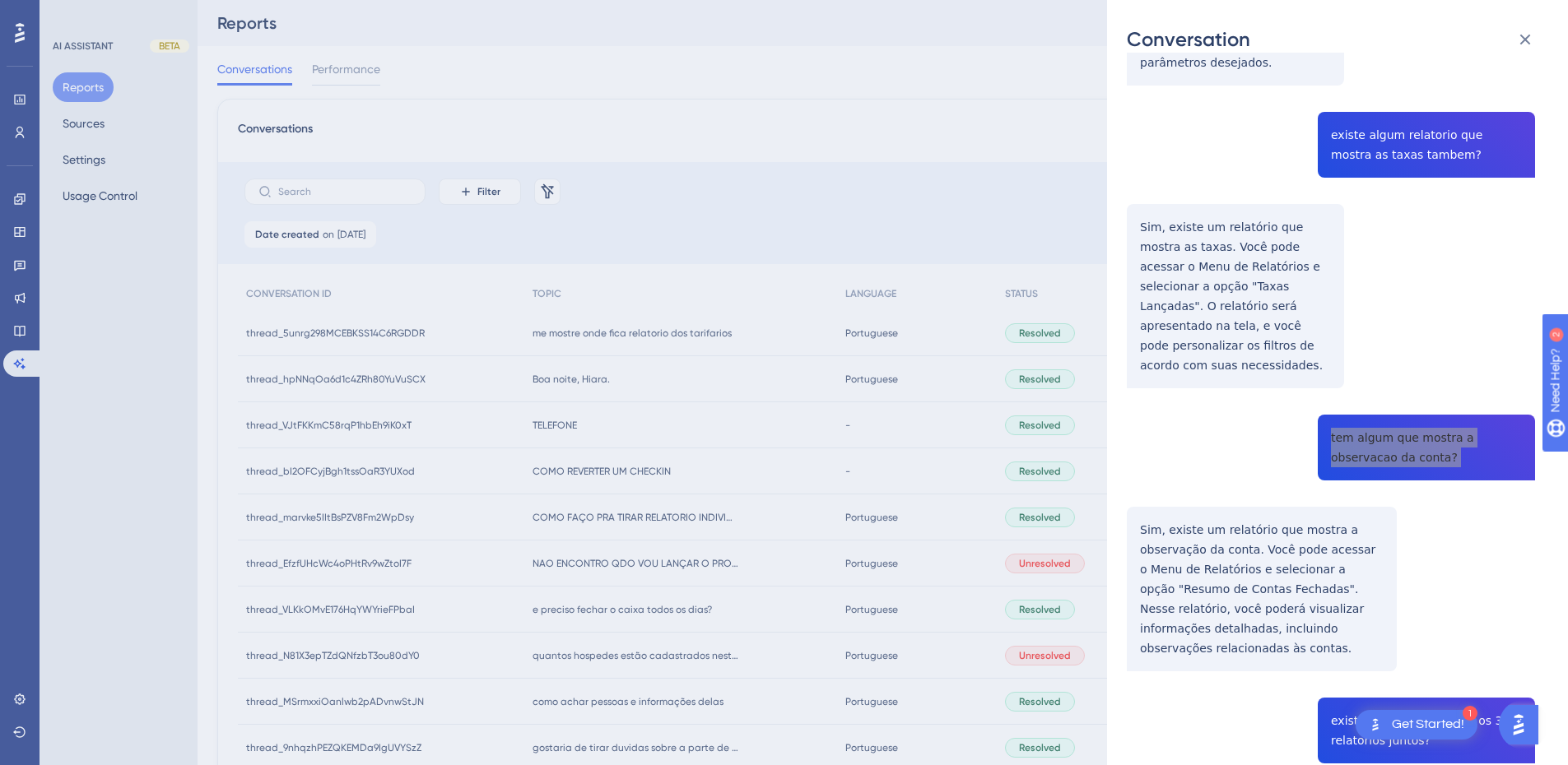
scroll to position [576, 0]
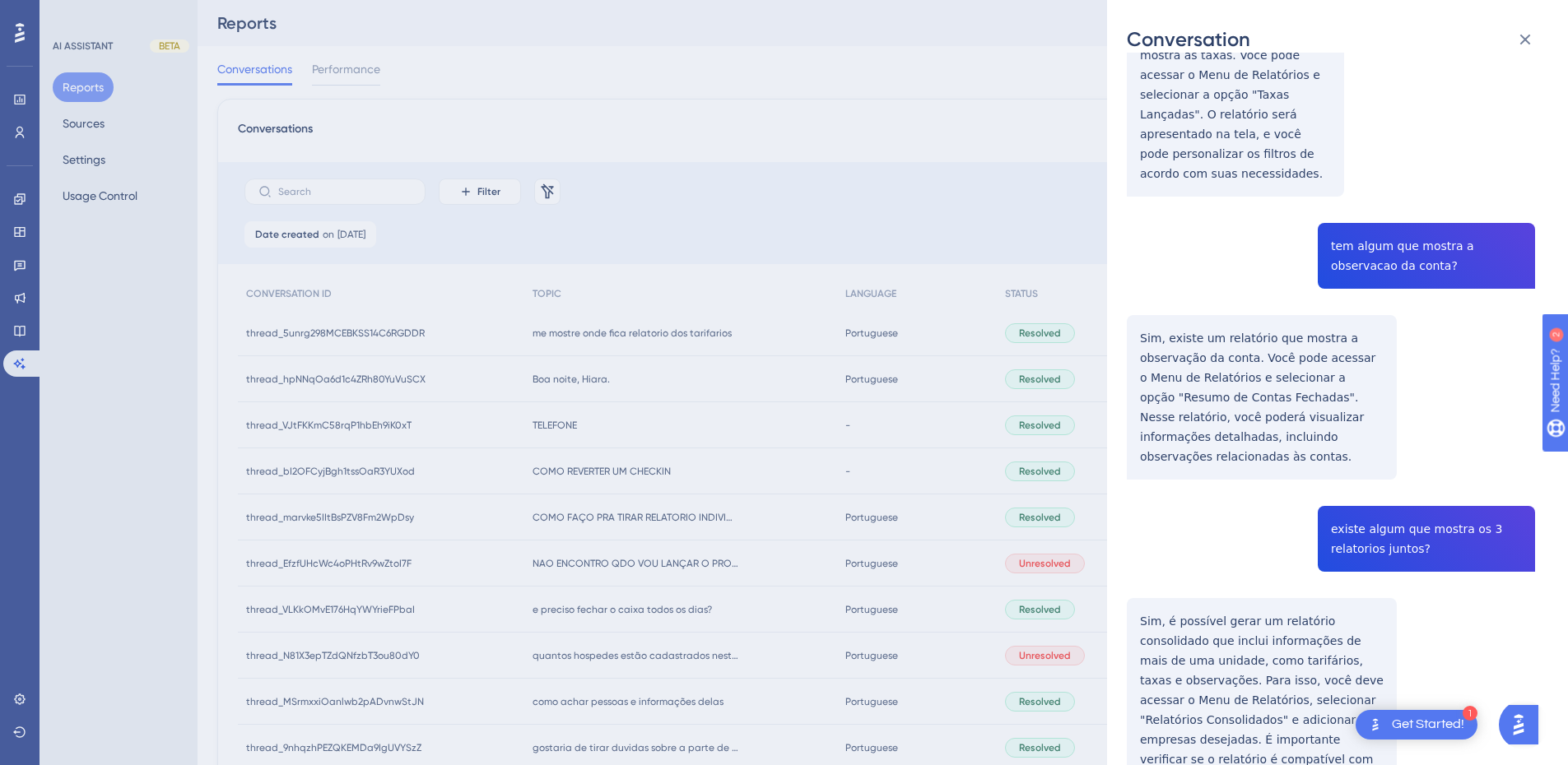
click at [1193, 346] on div "thread_5unrg298MCEBKSS14C6RGDDR Copy - - 405_PEDROSA, PAULO User Conversation H…" at bounding box center [1331, 192] width 409 height 1390
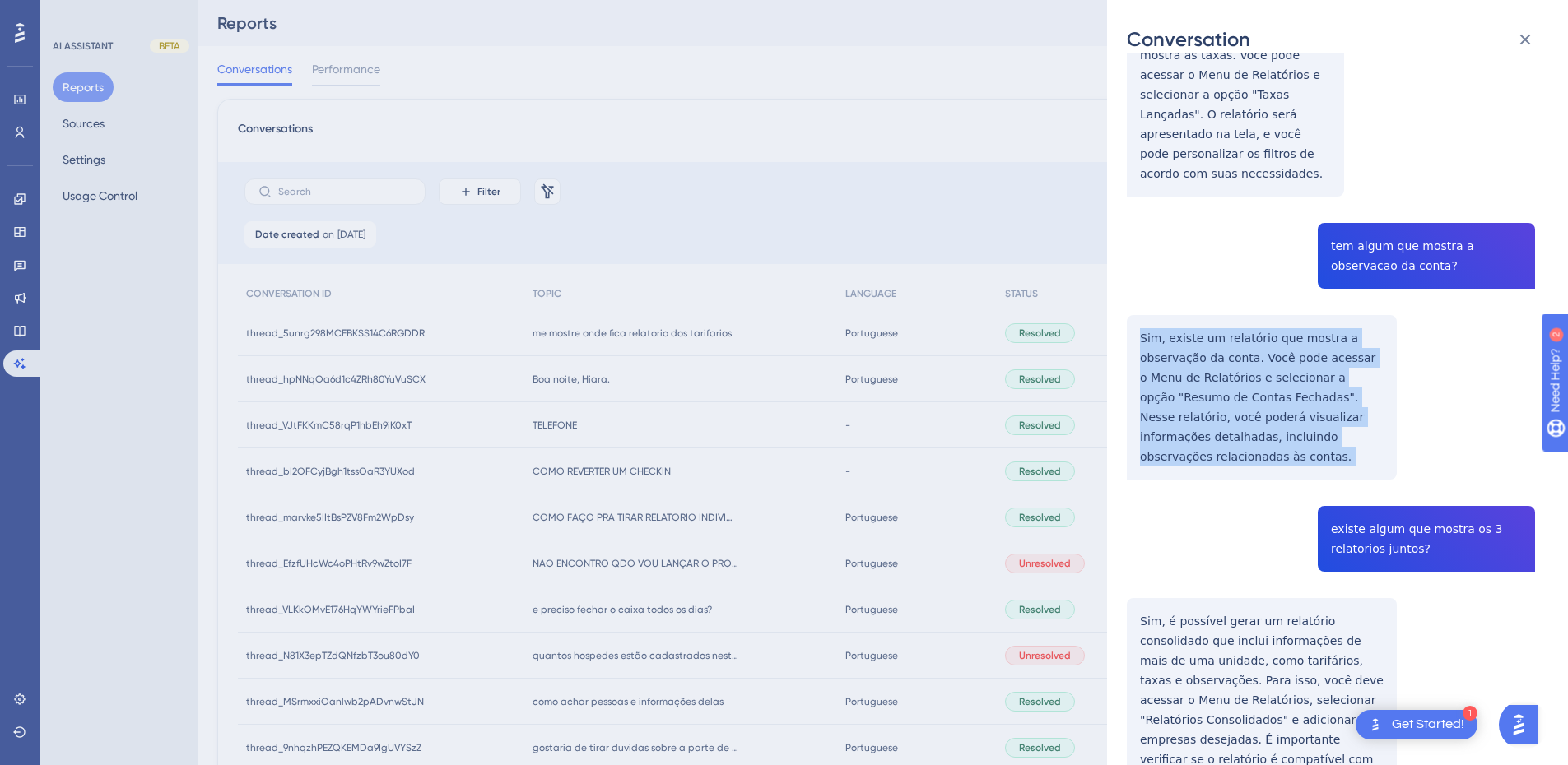
click at [1193, 346] on div "thread_5unrg298MCEBKSS14C6RGDDR Copy - - 405_PEDROSA, PAULO User Conversation H…" at bounding box center [1331, 192] width 409 height 1390
copy p "Sim, existe um relatório que mostra a observação da conta. Você pode acessar o …"
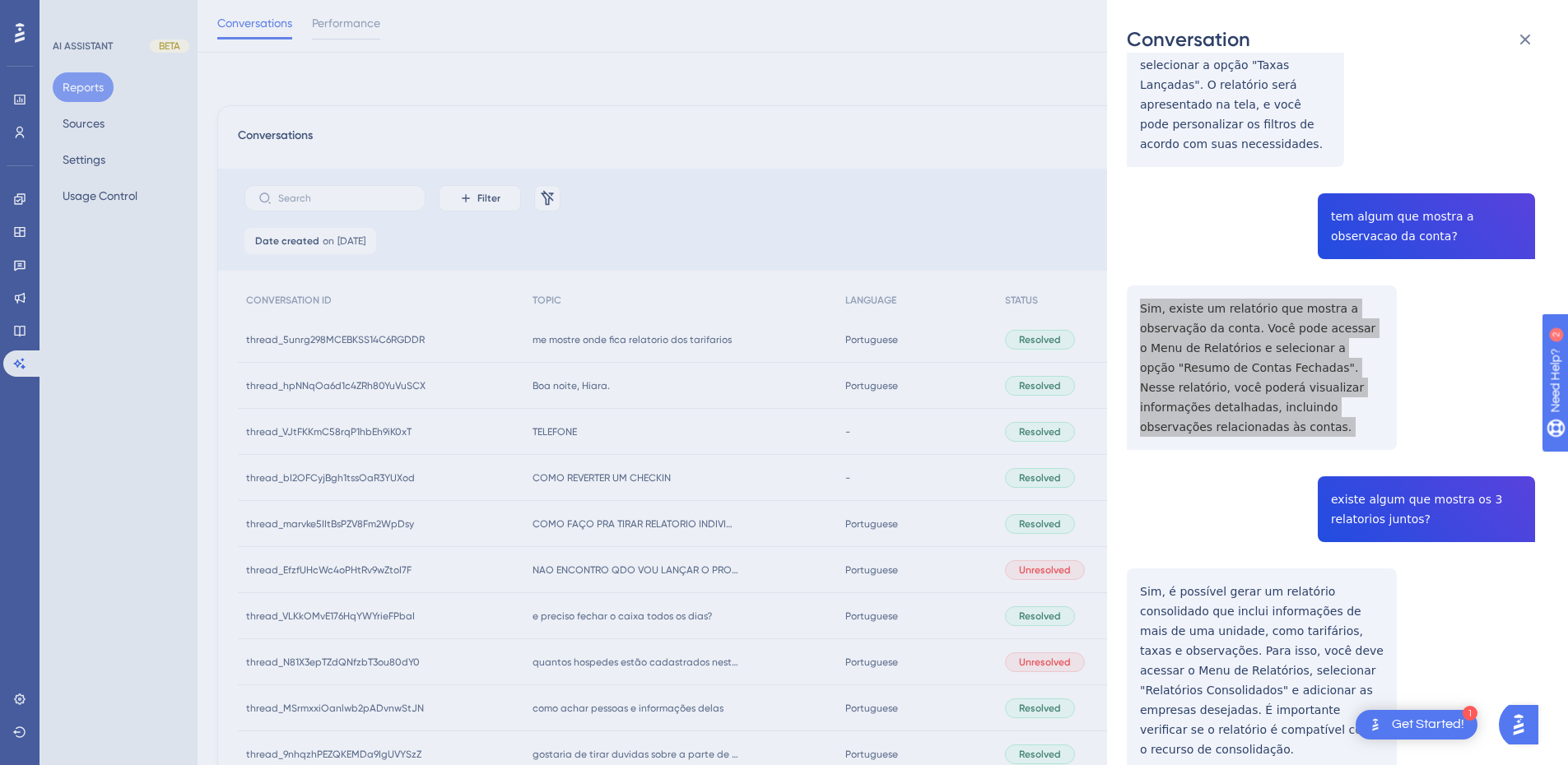
scroll to position [192, 0]
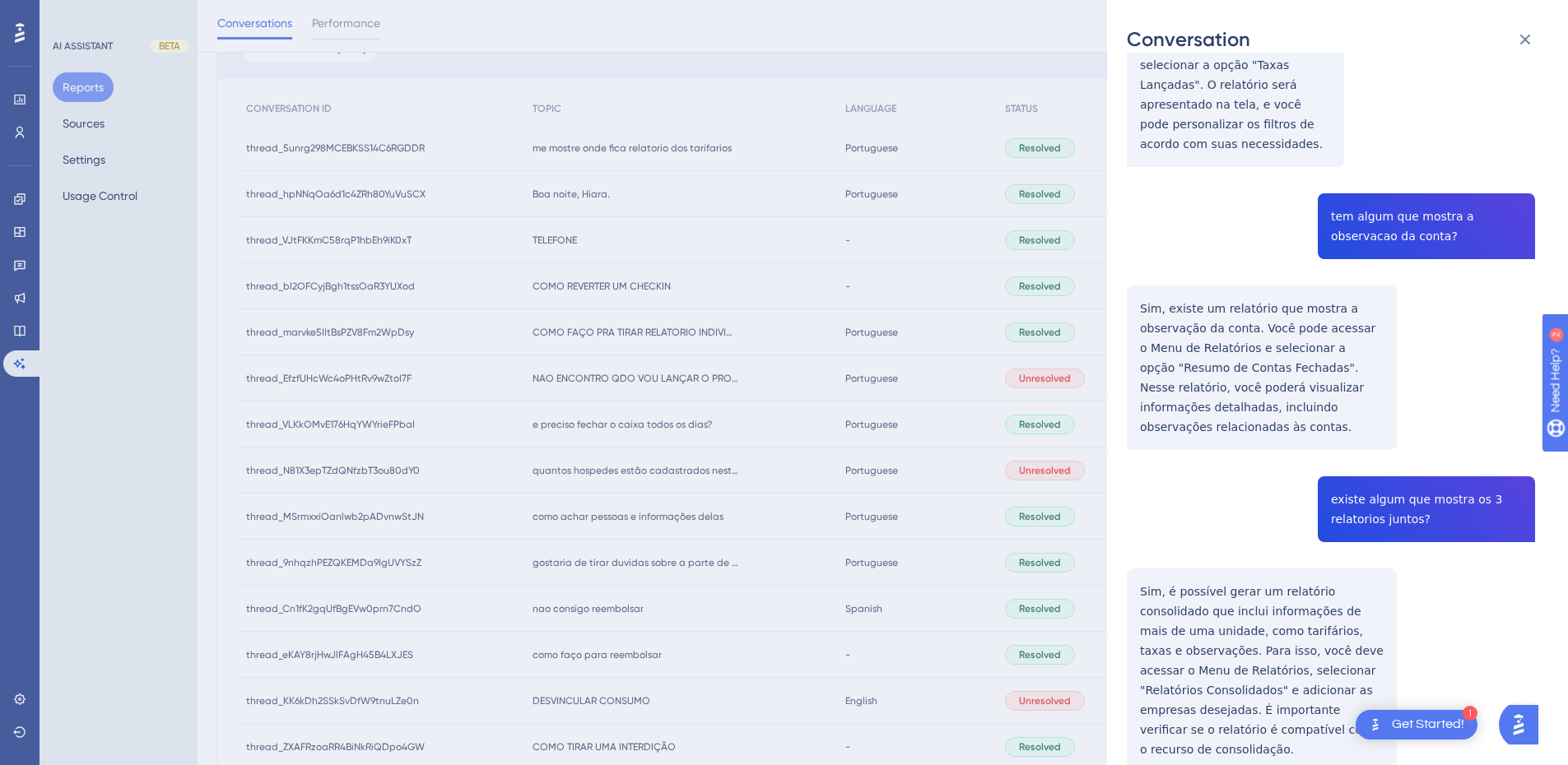
click at [1377, 443] on div "thread_5unrg298MCEBKSS14C6RGDDR Copy - - 405_PEDROSA, PAULO User Conversation H…" at bounding box center [1331, 161] width 409 height 1390
copy span "existe algum que mostra os 3 relatorios juntos?"
click at [1208, 524] on div "thread_5unrg298MCEBKSS14C6RGDDR Copy - - 405_PEDROSA, PAULO User Conversation H…" at bounding box center [1331, 161] width 409 height 1390
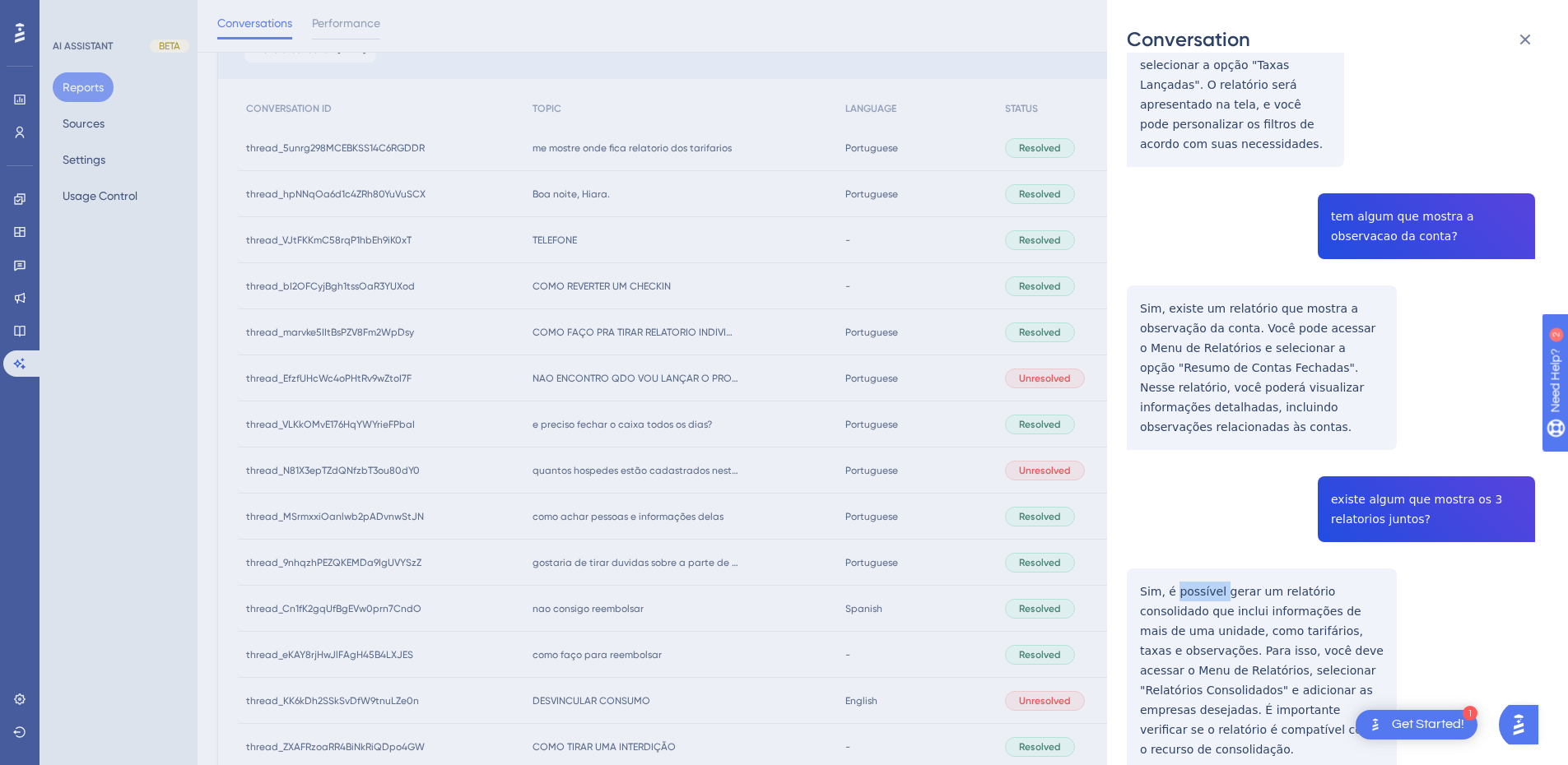
click at [1208, 524] on div "thread_5unrg298MCEBKSS14C6RGDDR Copy - - 405_PEDROSA, PAULO User Conversation H…" at bounding box center [1331, 161] width 409 height 1390
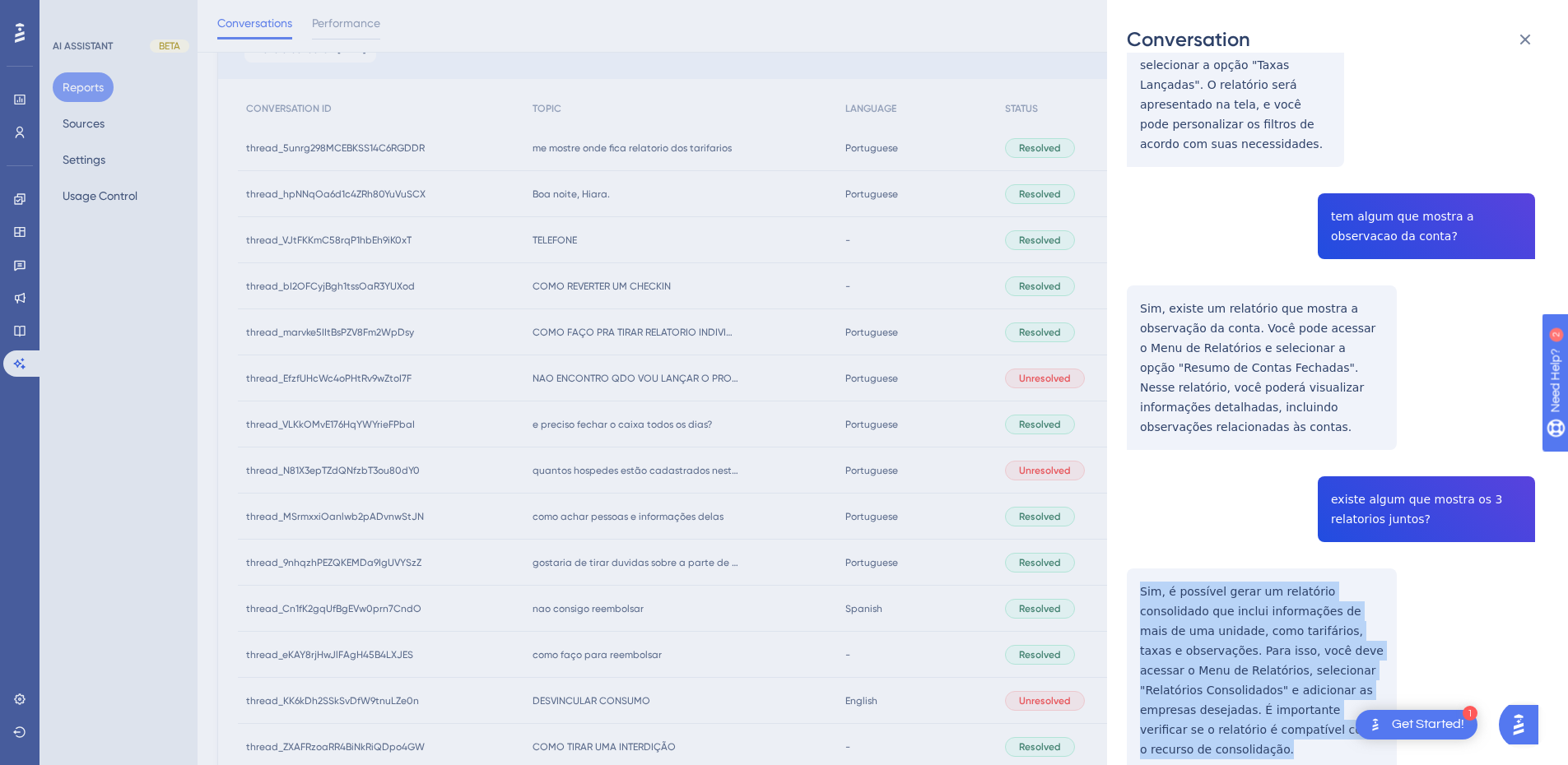
click at [1208, 524] on div "thread_5unrg298MCEBKSS14C6RGDDR Copy - - 405_PEDROSA, PAULO User Conversation H…" at bounding box center [1331, 161] width 409 height 1390
copy p "Sim, é possível gerar um relatório consolidado que inclui informações de mais d…"
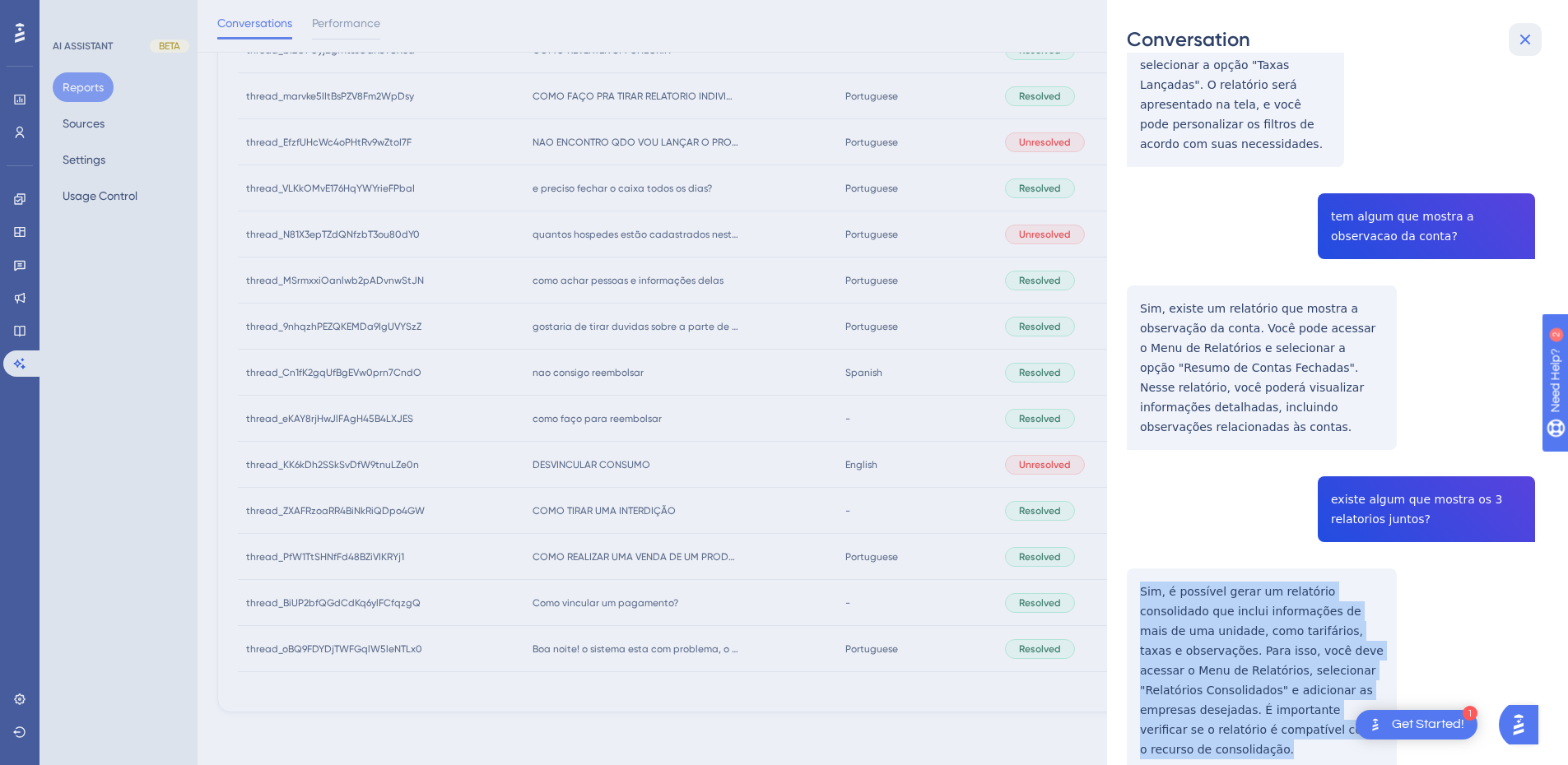
click at [1516, 37] on icon at bounding box center [1525, 39] width 20 height 20
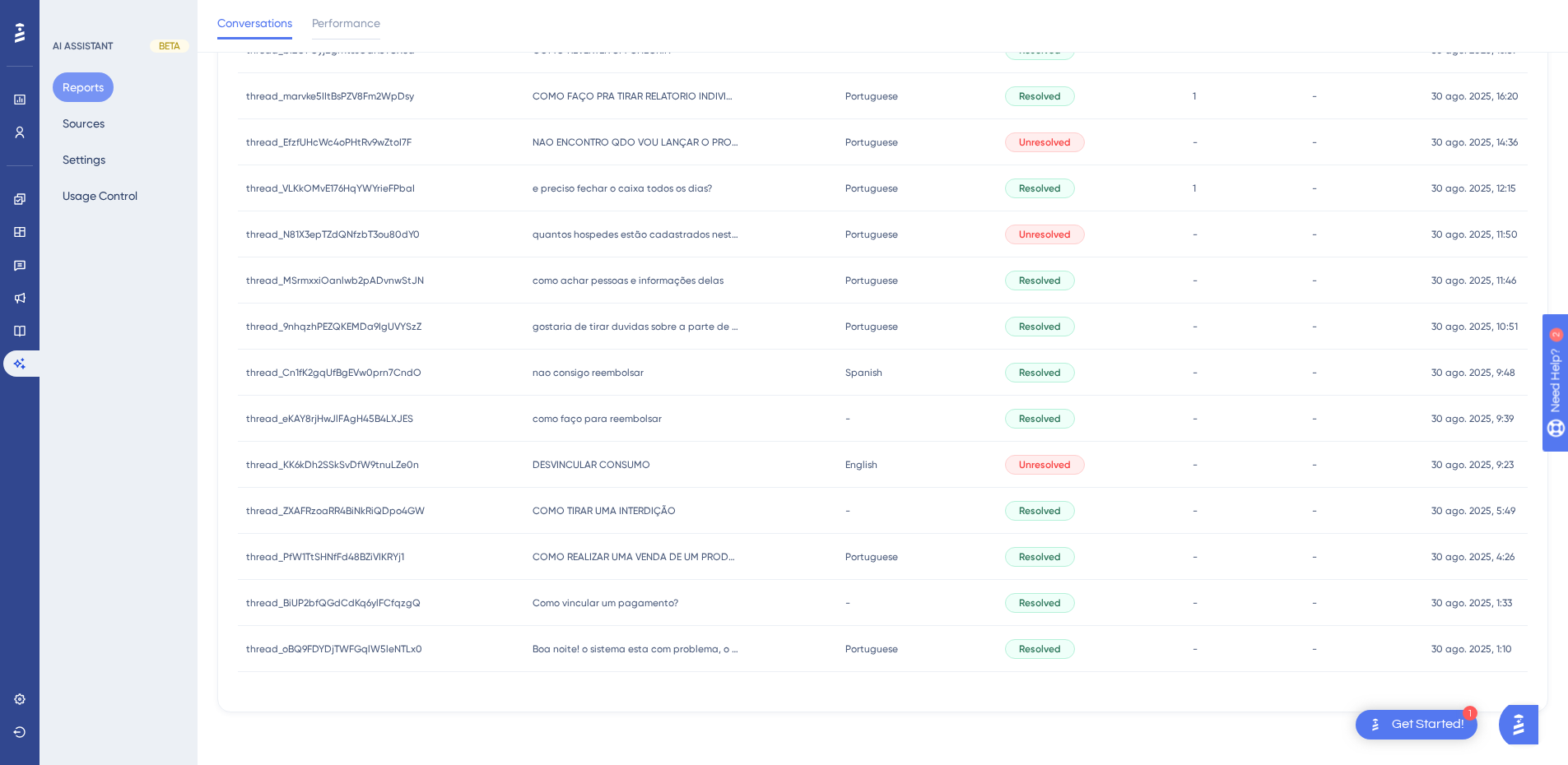
scroll to position [0, 0]
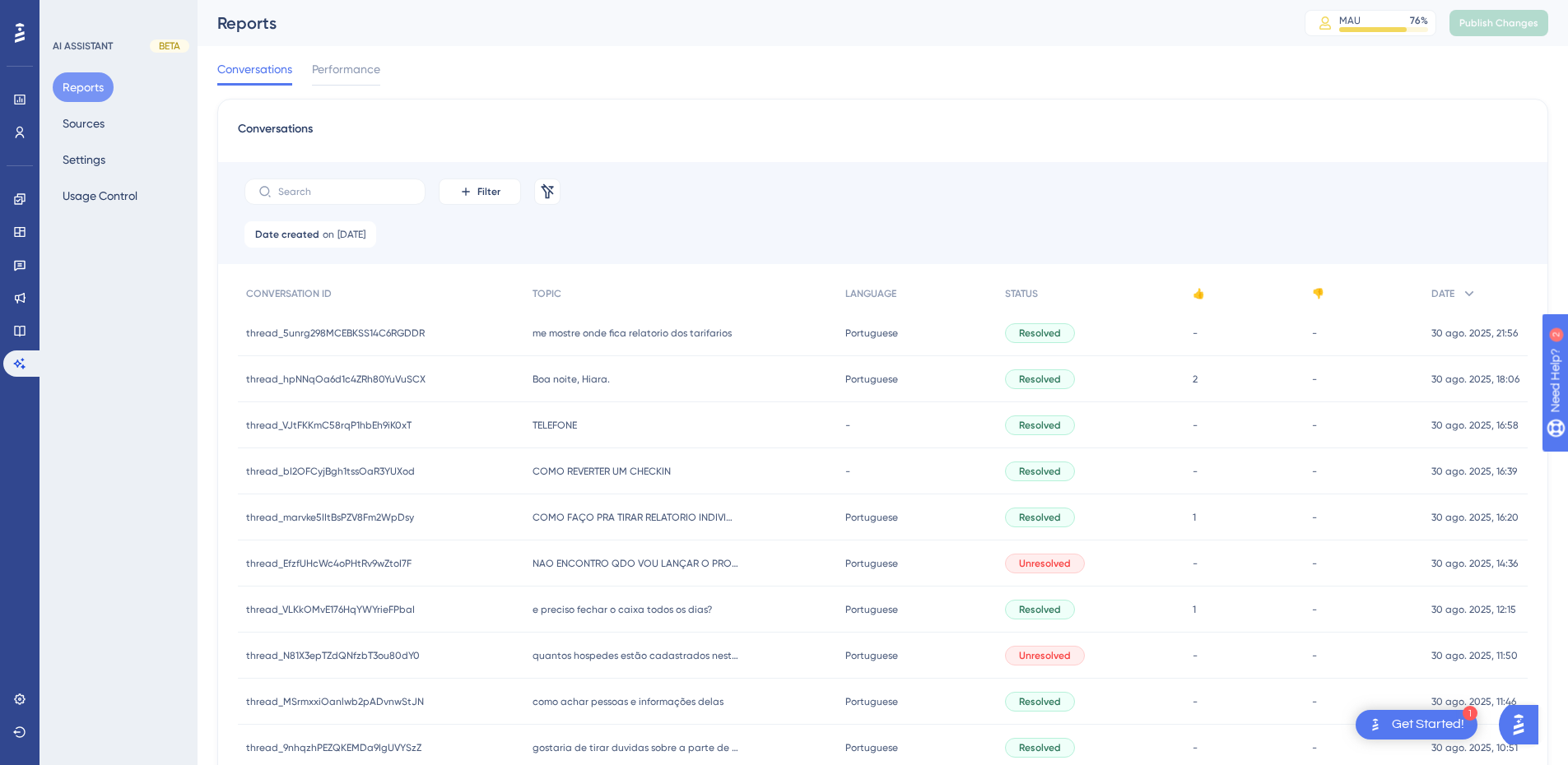
click at [606, 337] on span "me mostre onde fica relatorio dos tarifarios" at bounding box center [632, 332] width 200 height 13
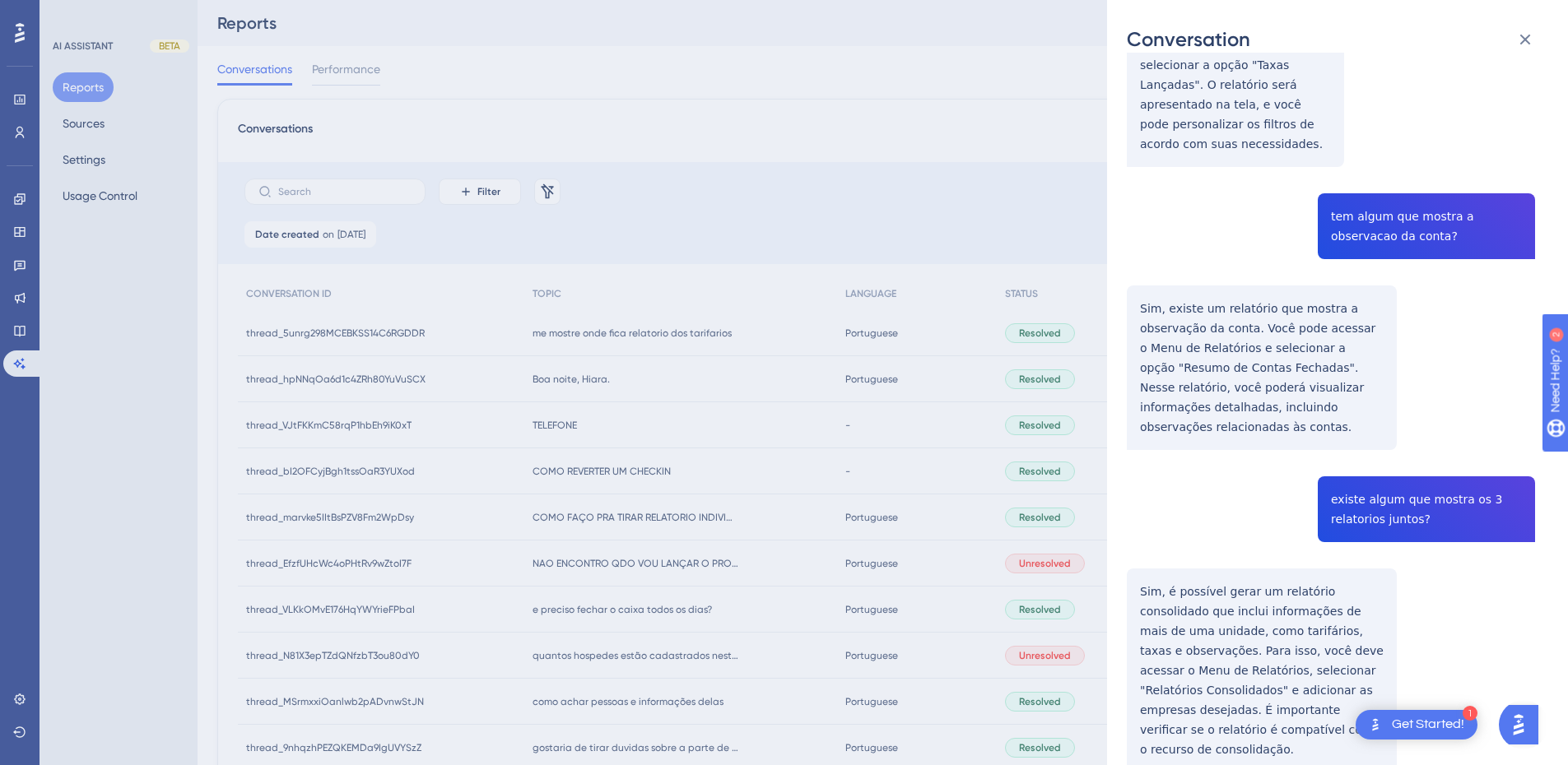
scroll to position [192, 0]
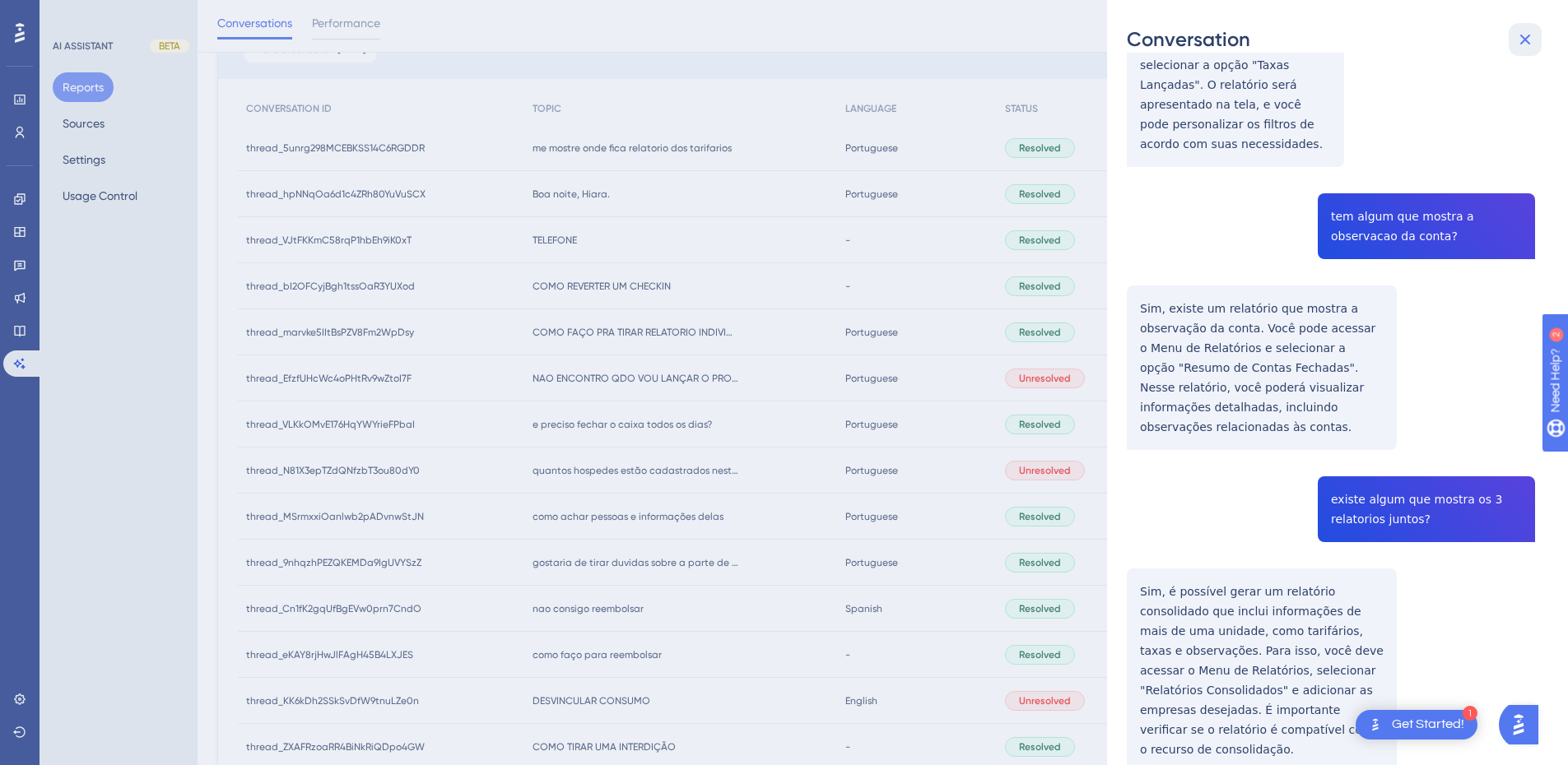
click at [1526, 38] on icon at bounding box center [1525, 39] width 20 height 20
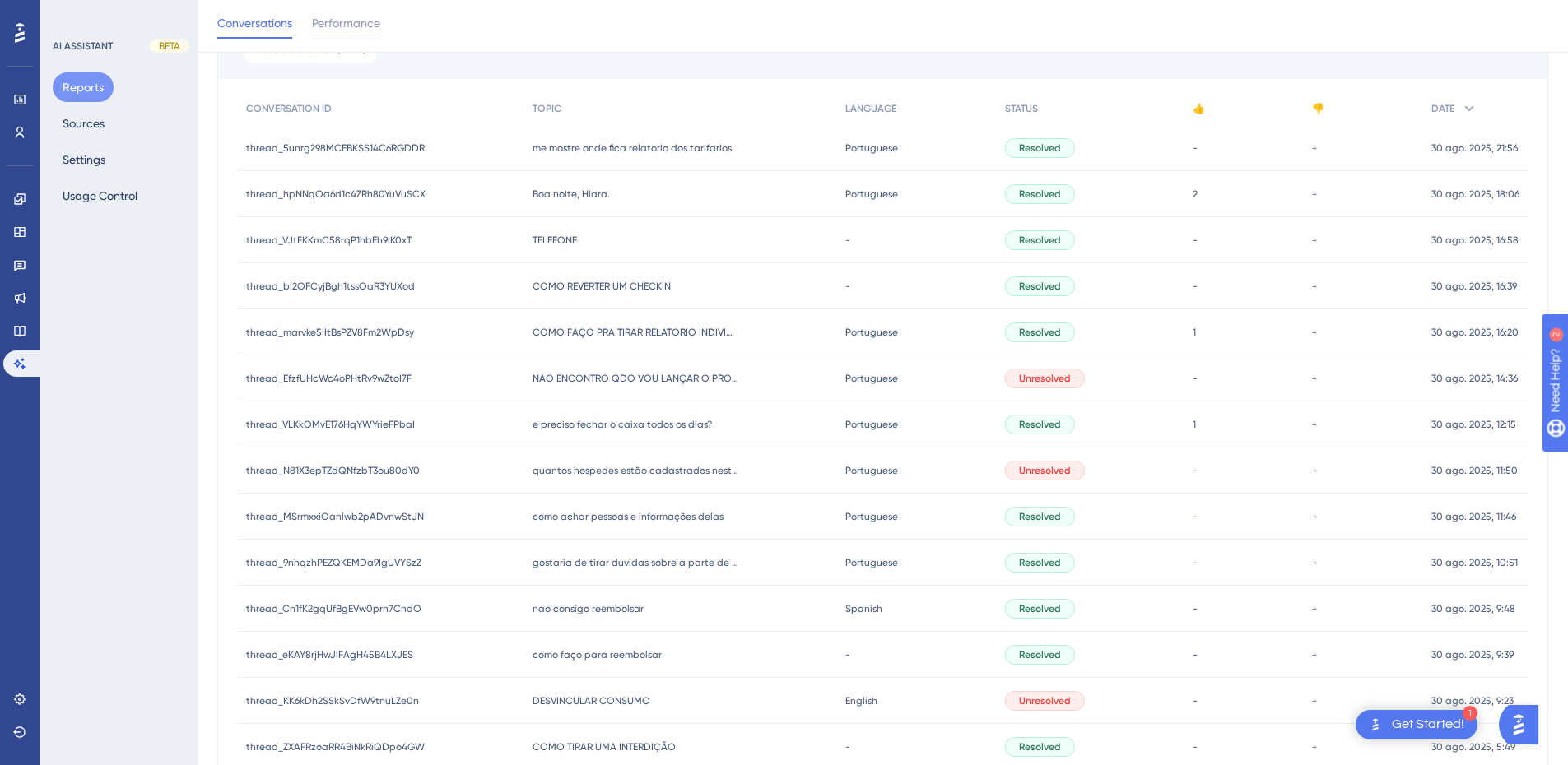
click at [616, 187] on div "Boa noite, Hiara. Boa noite, Hiara." at bounding box center [681, 193] width 313 height 46
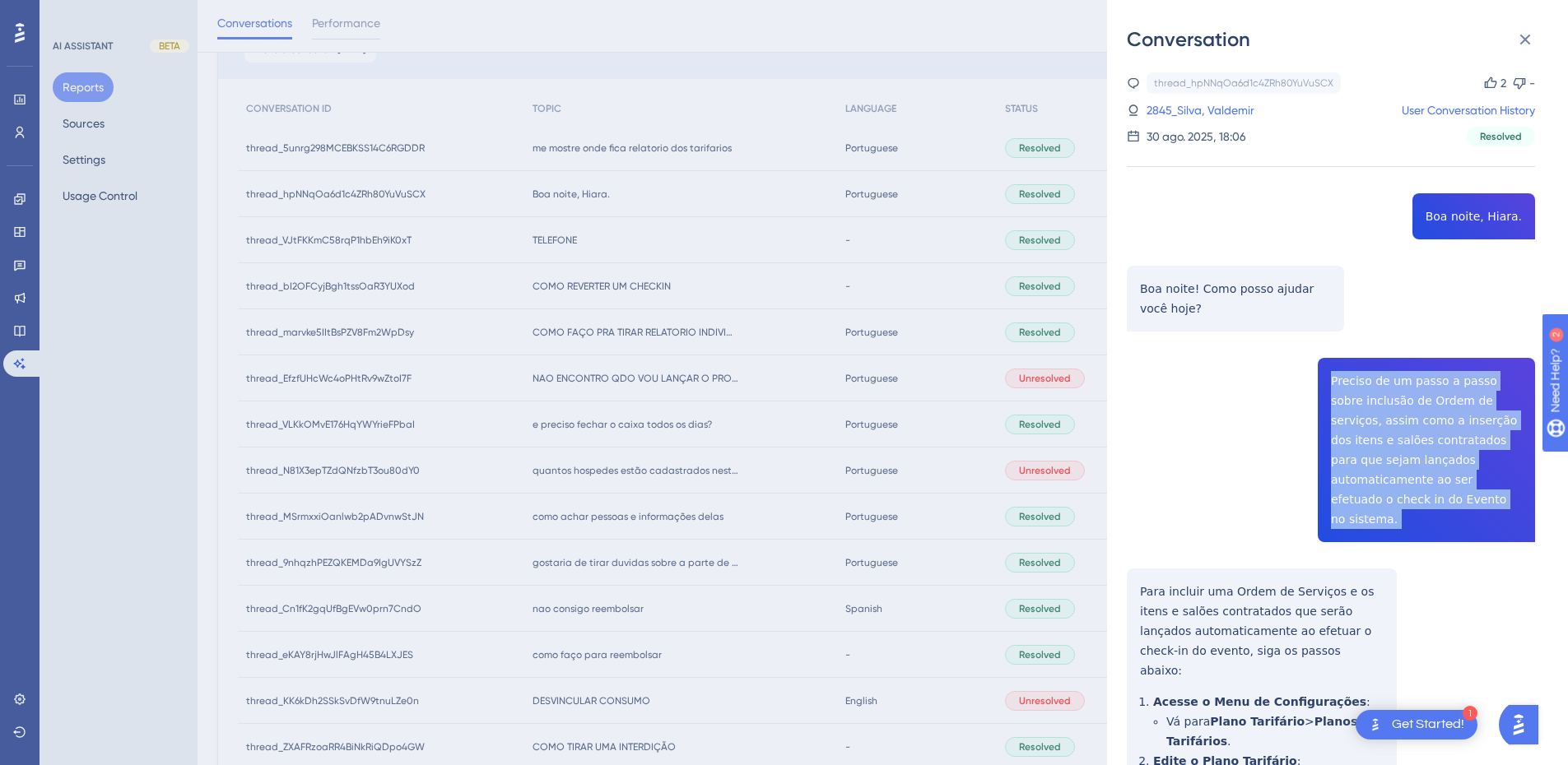
copy span "Preciso de um passo a passo sobre inclusão de Ordem de serviços, assim como a i…"
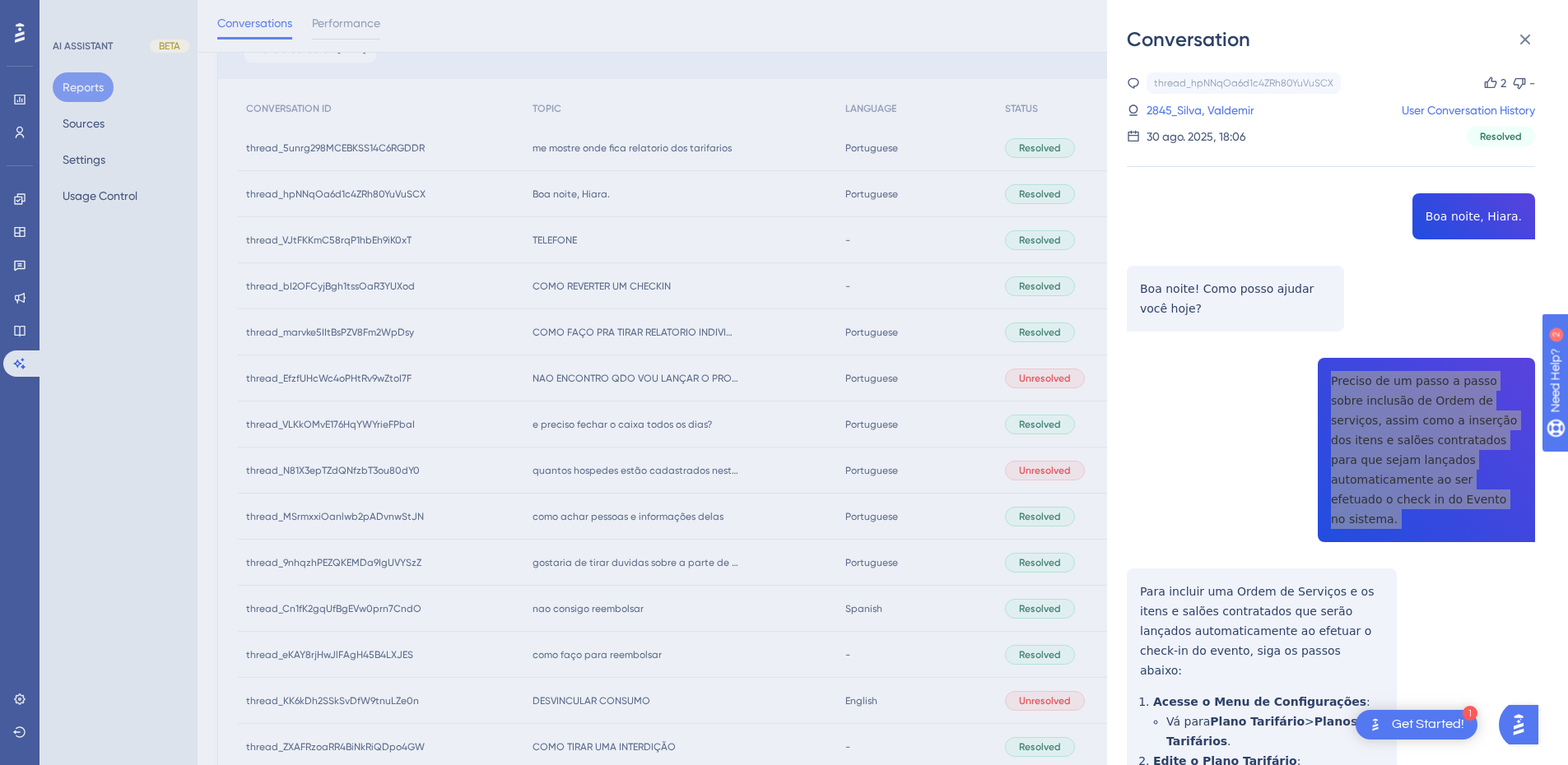
scroll to position [192, 0]
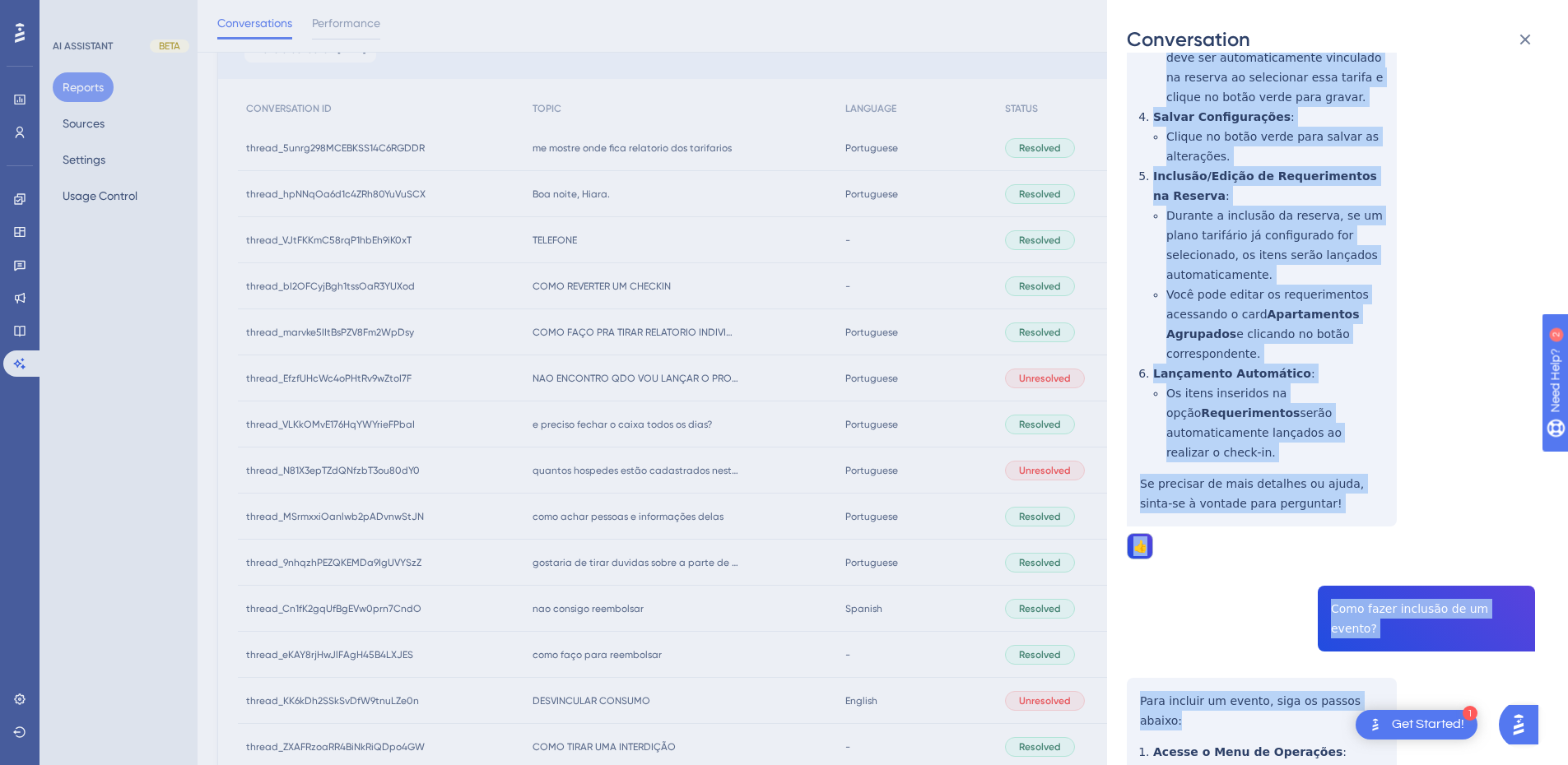
scroll to position [1152, 0]
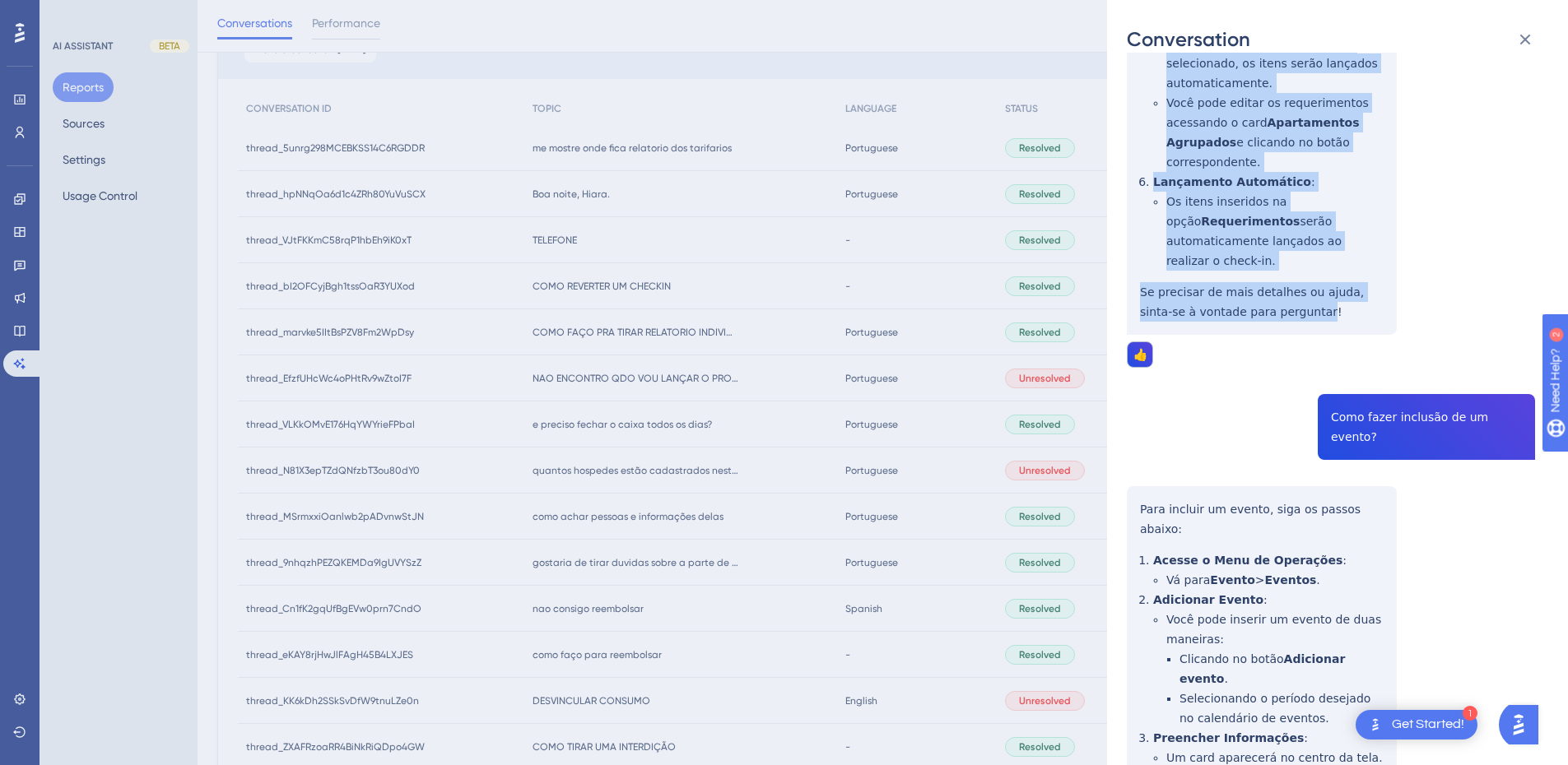
drag, startPoint x: 1132, startPoint y: 358, endPoint x: 1270, endPoint y: 173, distance: 230.8
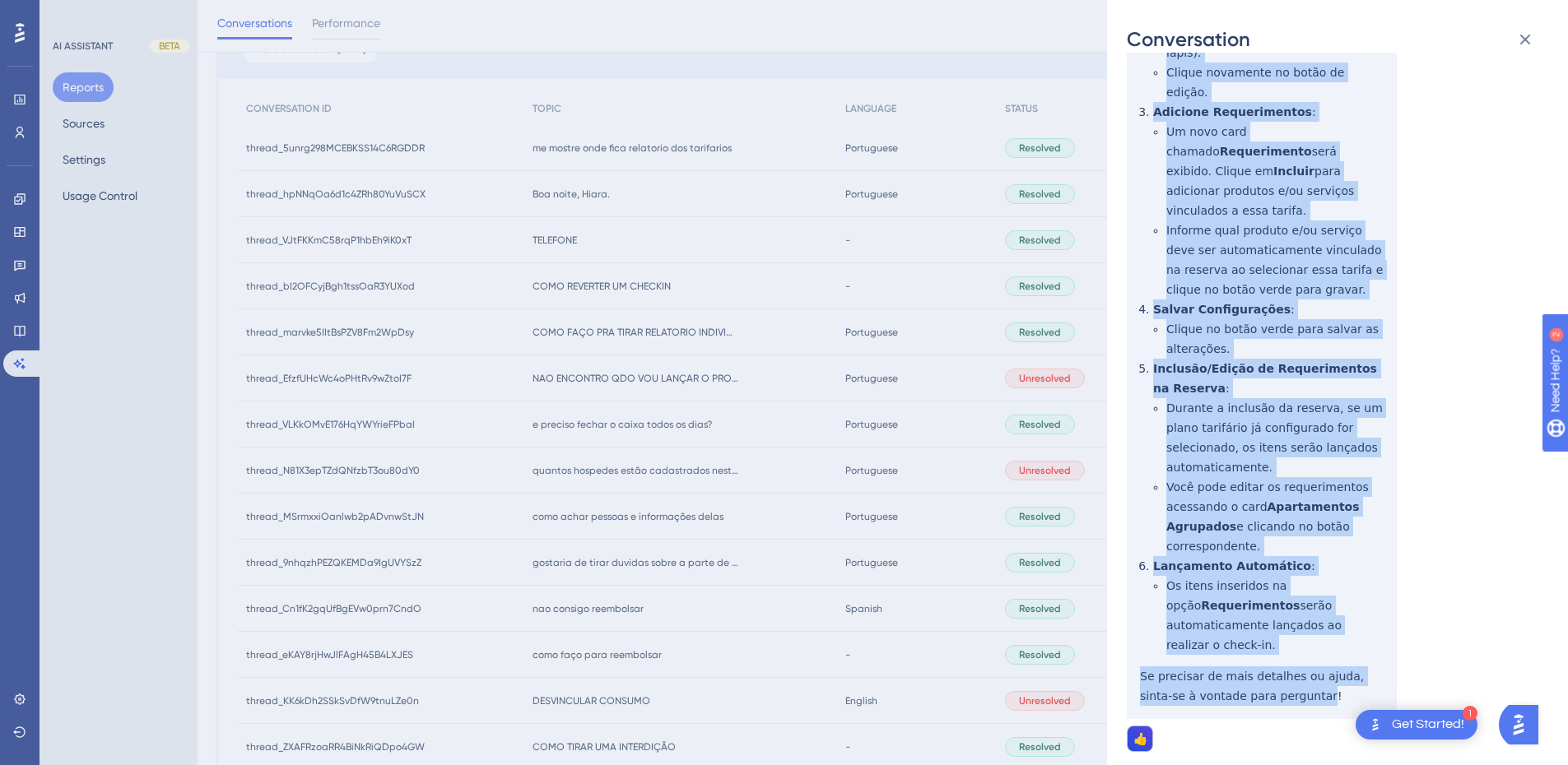
scroll to position [576, 0]
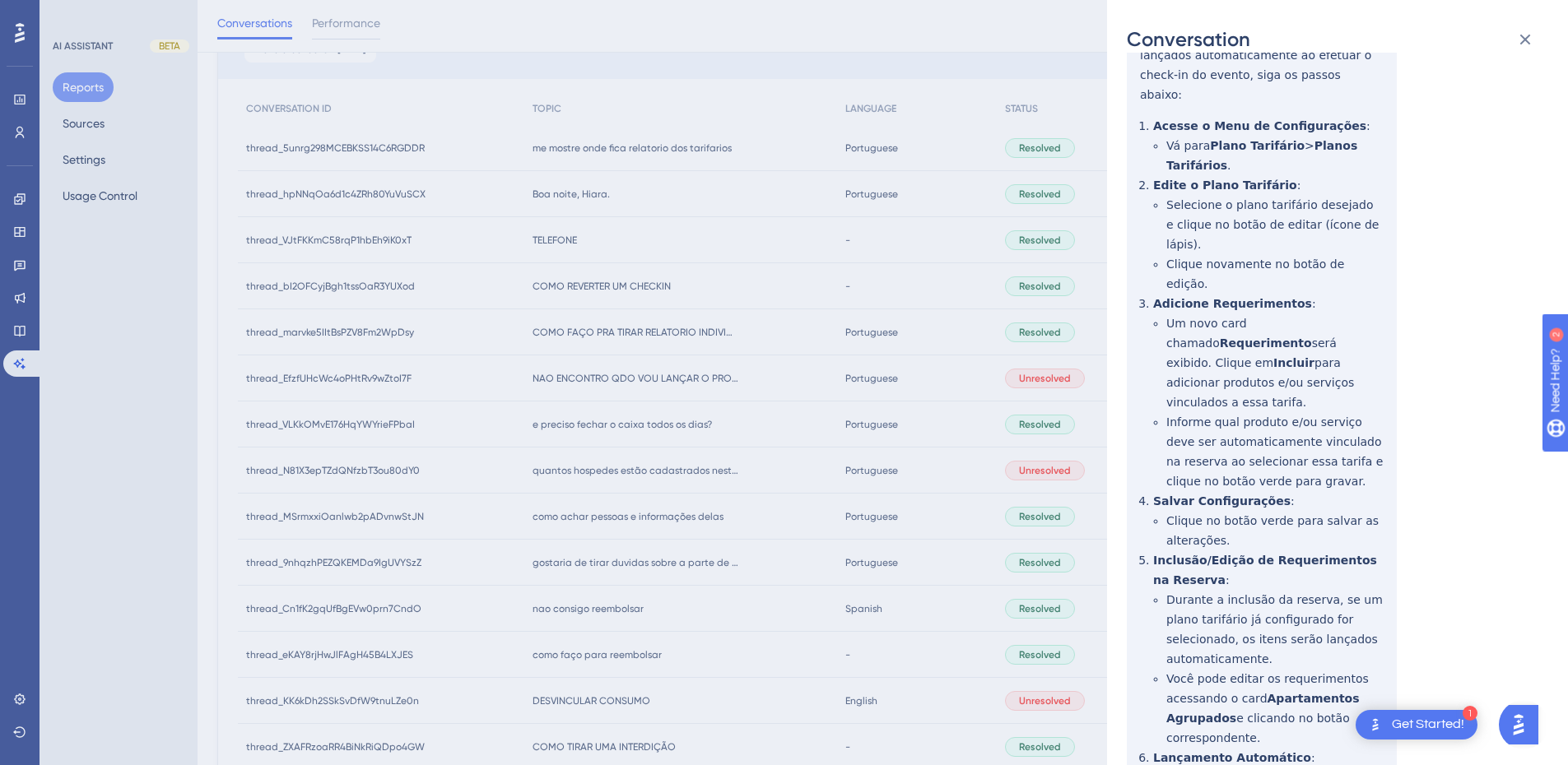
drag, startPoint x: 642, startPoint y: 180, endPoint x: 585, endPoint y: 311, distance: 142.9
click at [642, 180] on div "Conversation thread_hpNNqOa6d1c4ZRh80YuVuSCX Copy 2 - 2845_Silva, Valdemir User…" at bounding box center [784, 382] width 1568 height 765
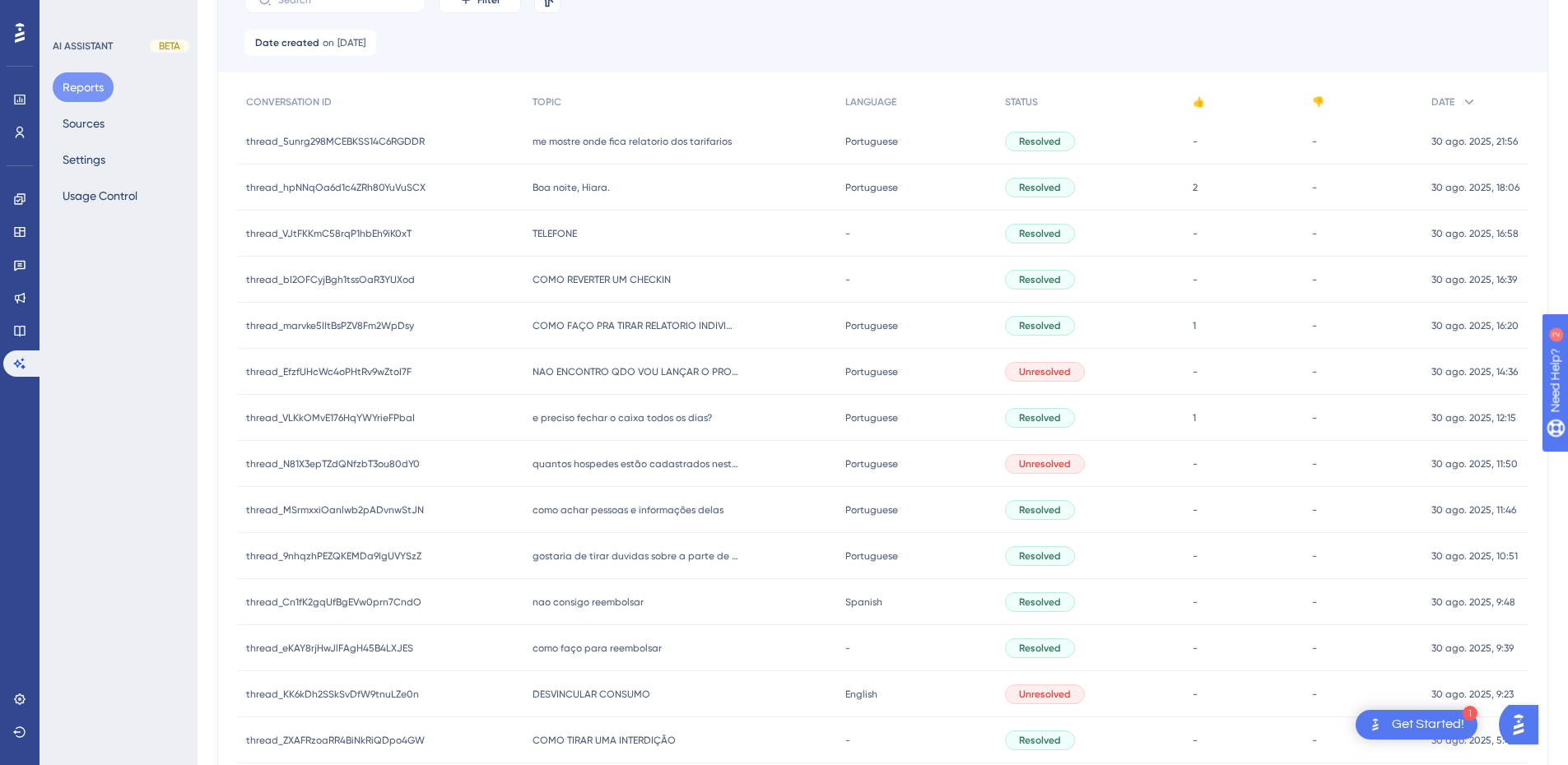
scroll to position [0, 0]
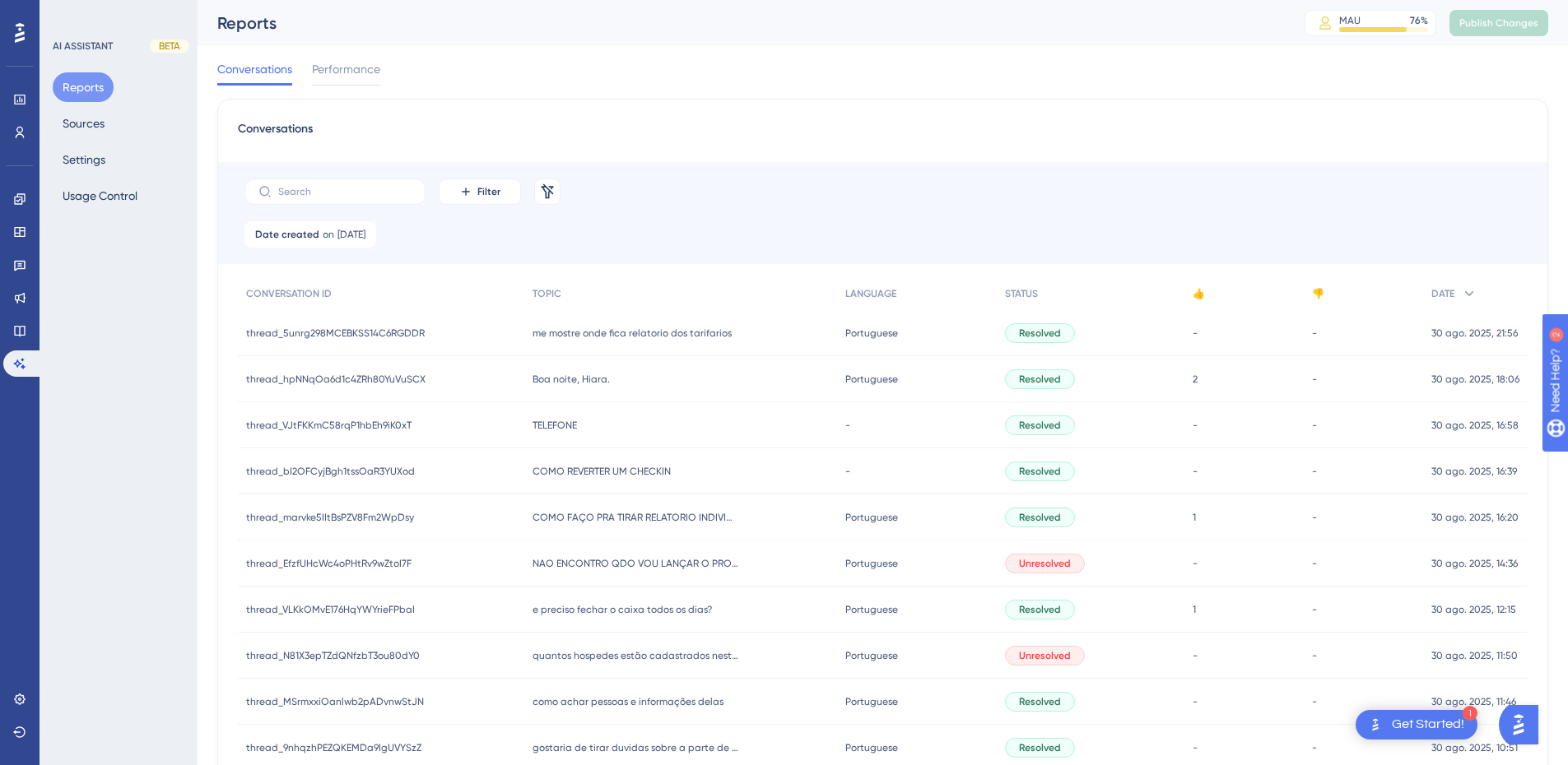
drag, startPoint x: 565, startPoint y: 372, endPoint x: 1240, endPoint y: 370, distance: 675.0
click at [565, 373] on span "Boa noite, Hiara." at bounding box center [572, 379] width 78 height 13
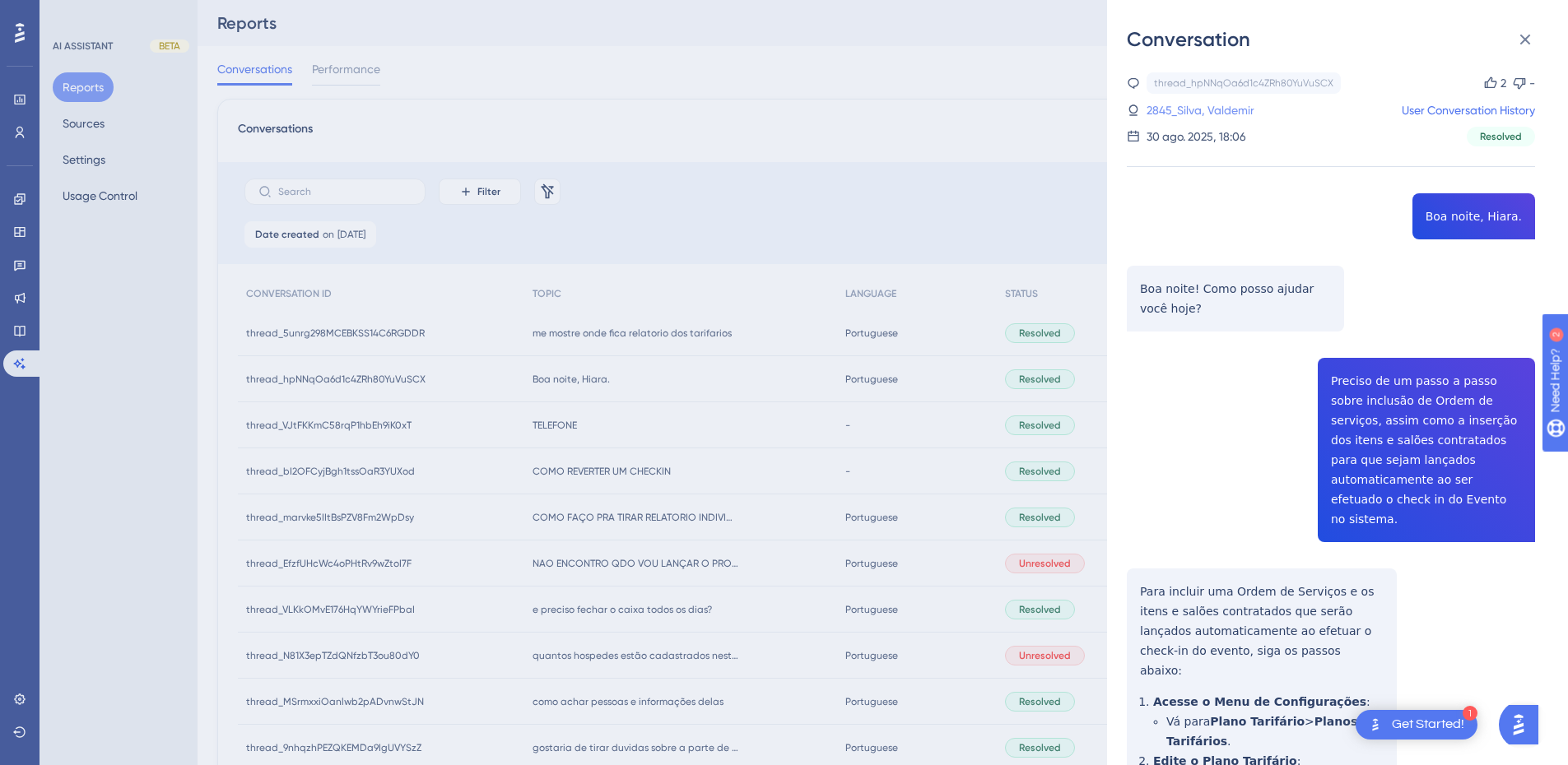
click at [1156, 114] on link "2845_Silva, Valdemir" at bounding box center [1201, 110] width 108 height 20
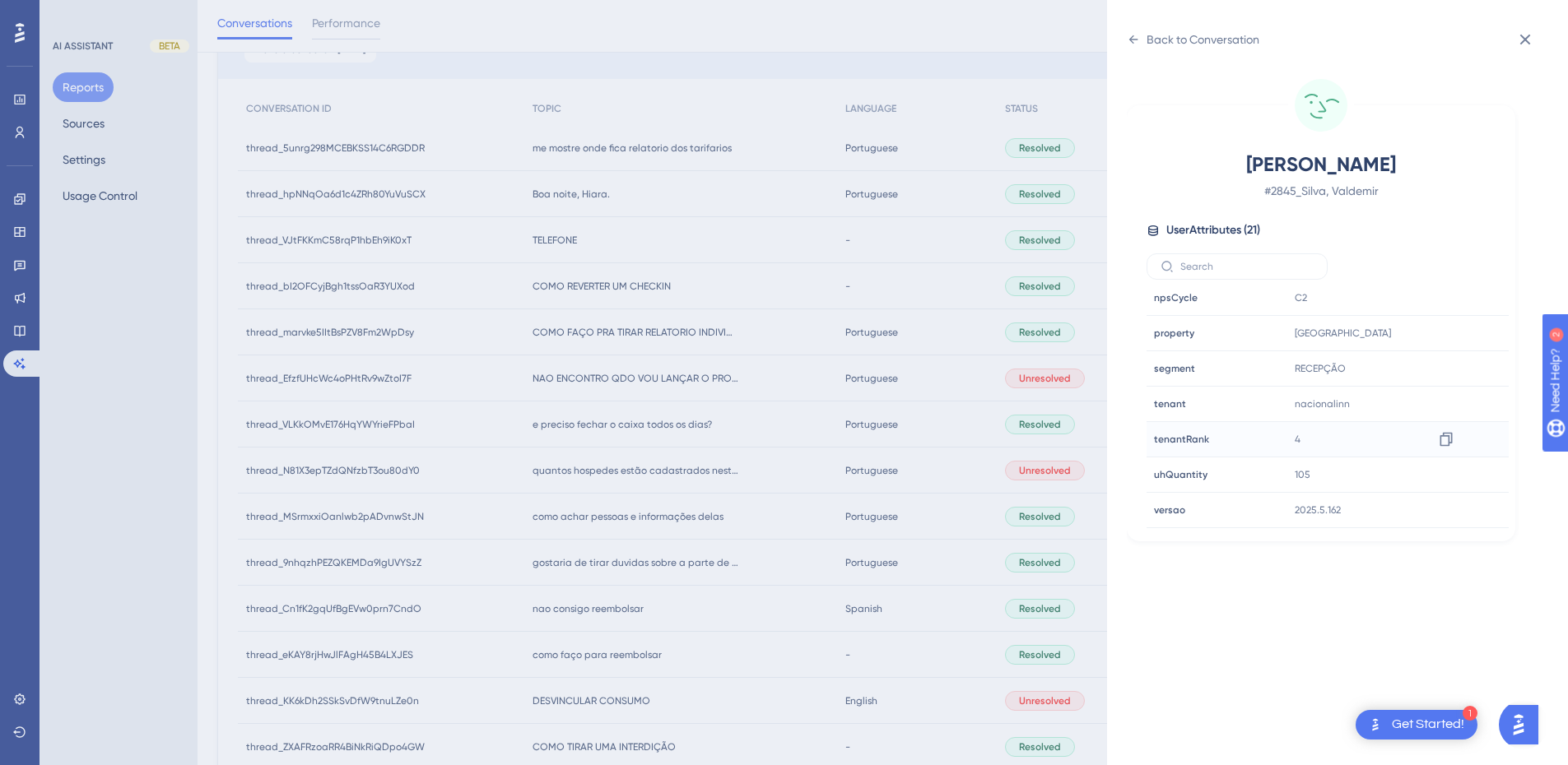
scroll to position [428, 0]
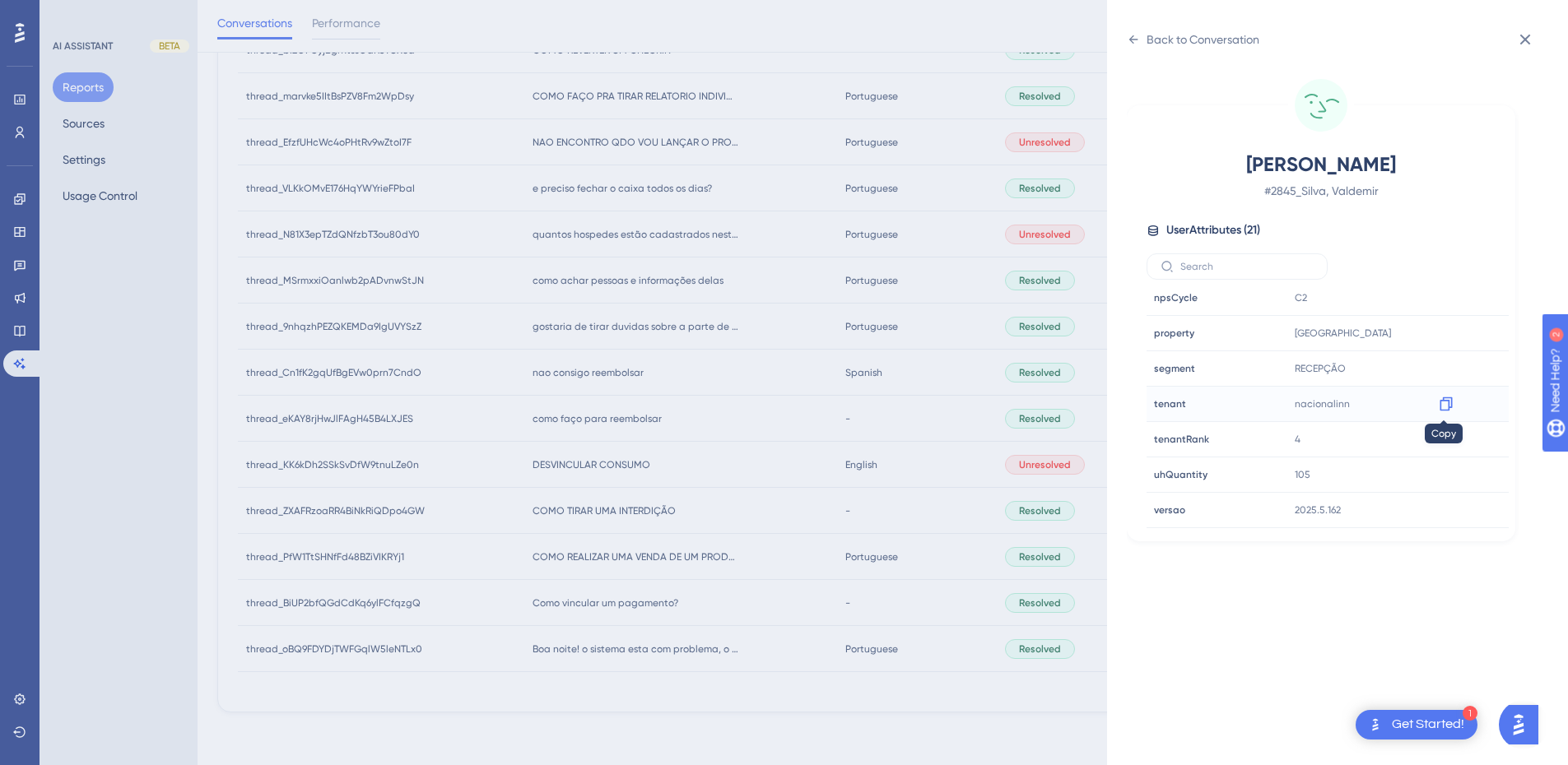
drag, startPoint x: 1447, startPoint y: 410, endPoint x: 6, endPoint y: 218, distance: 1453.7
click at [1447, 409] on icon at bounding box center [1446, 404] width 12 height 14
drag, startPoint x: 1444, startPoint y: 335, endPoint x: 1178, endPoint y: 284, distance: 270.8
click at [1444, 335] on icon at bounding box center [1446, 332] width 16 height 16
click at [1129, 40] on icon at bounding box center [1133, 39] width 13 height 13
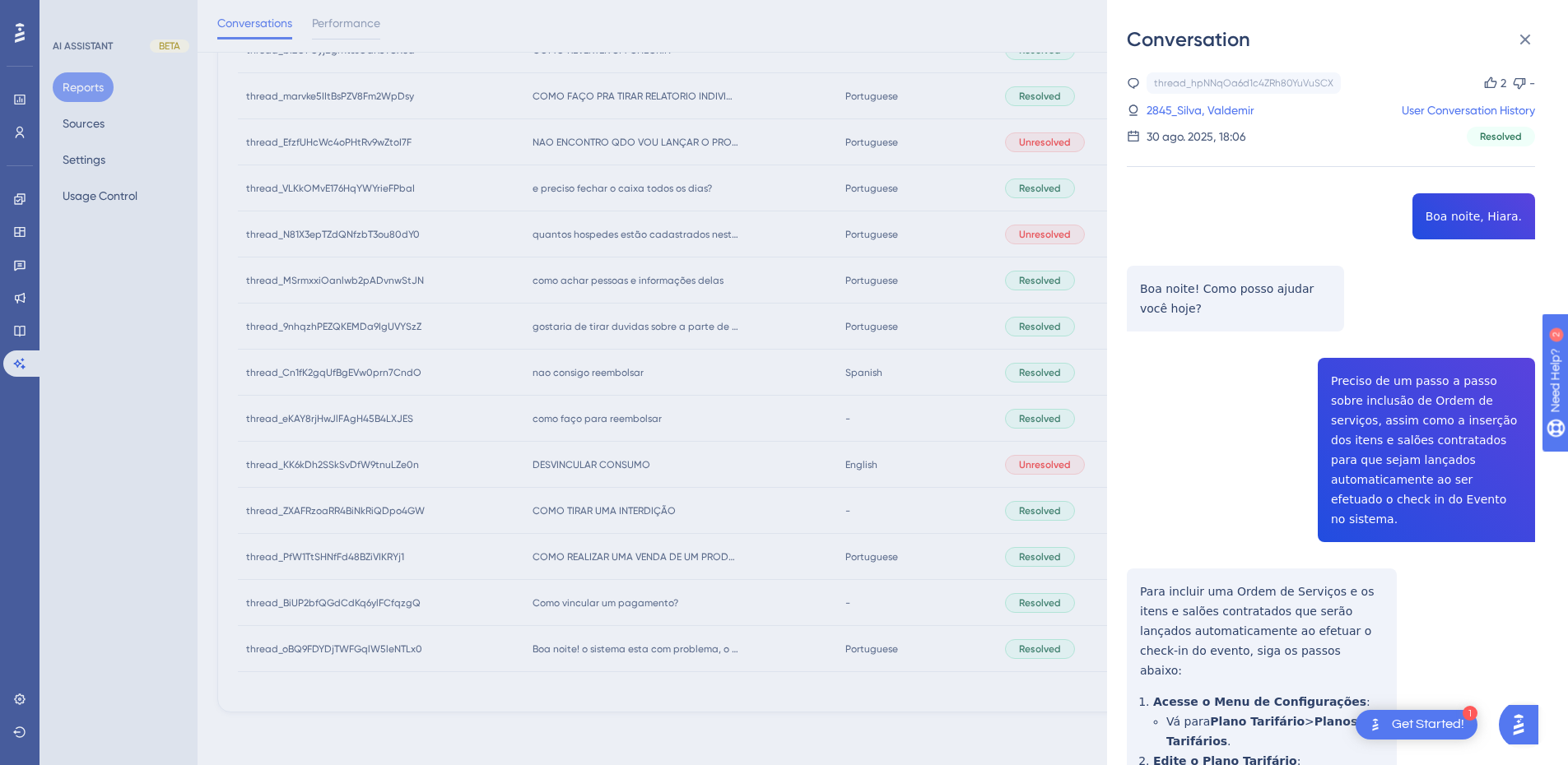
scroll to position [192, 0]
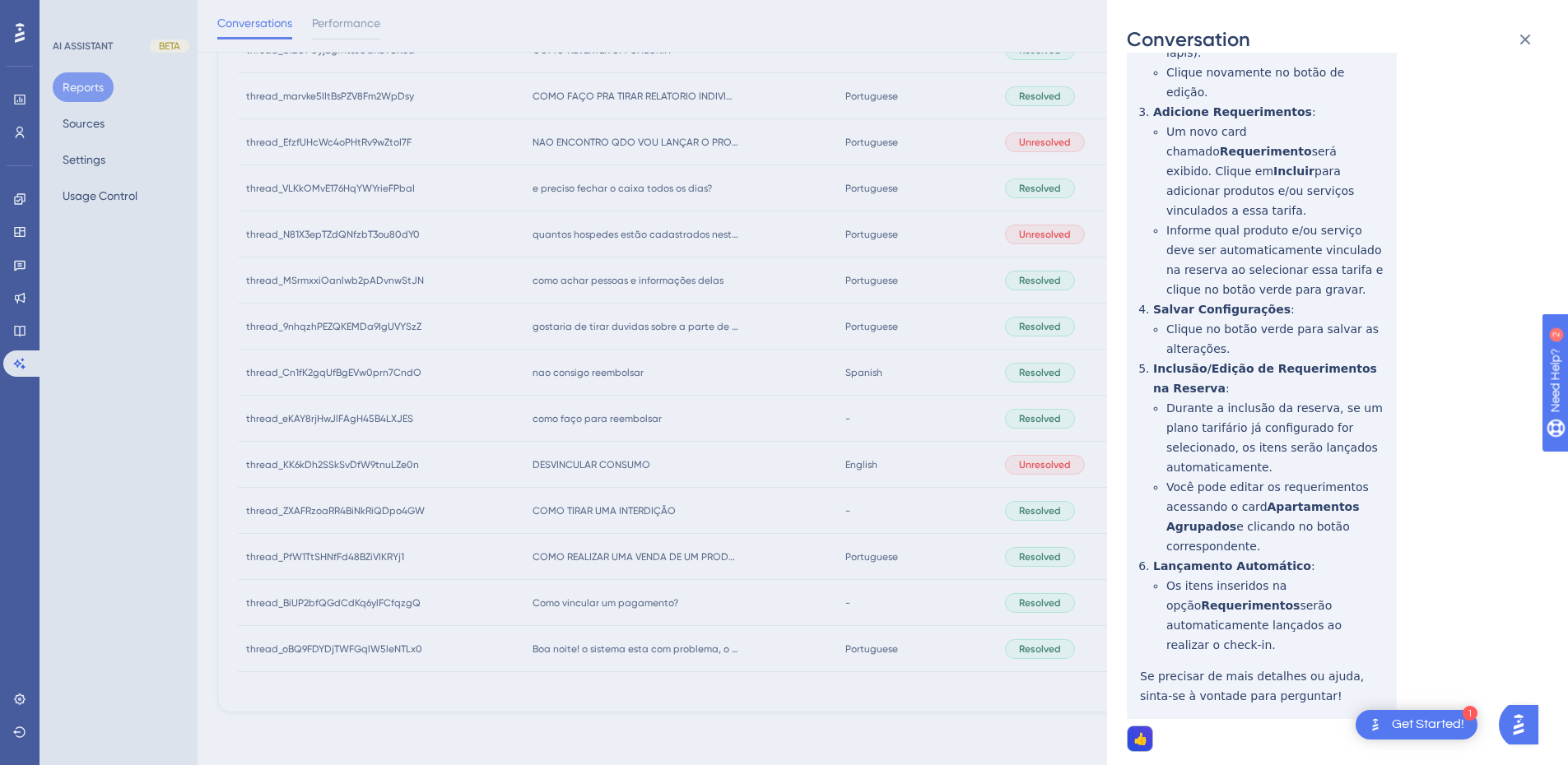
scroll to position [1152, 0]
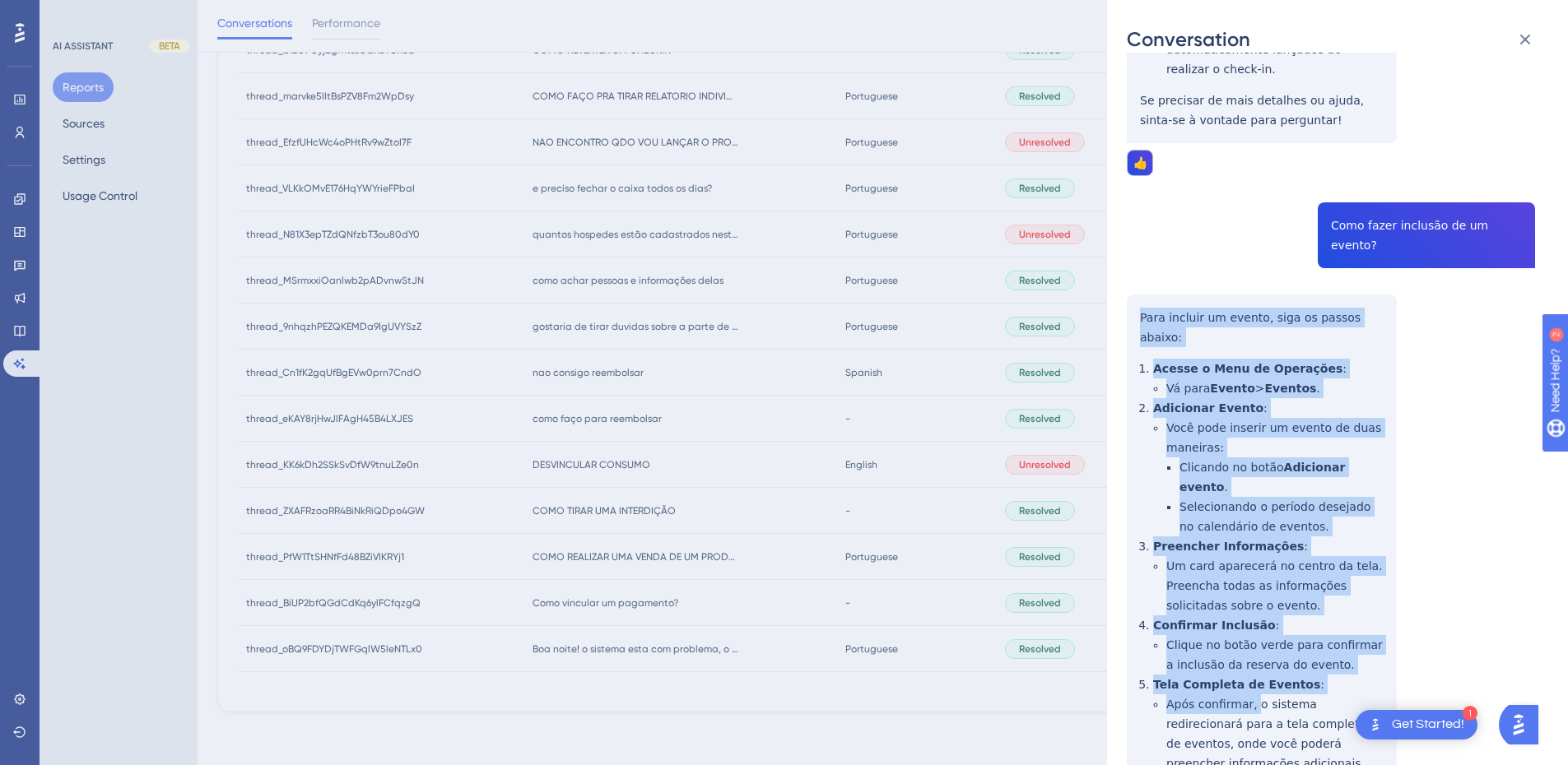
scroll to position [1536, 0]
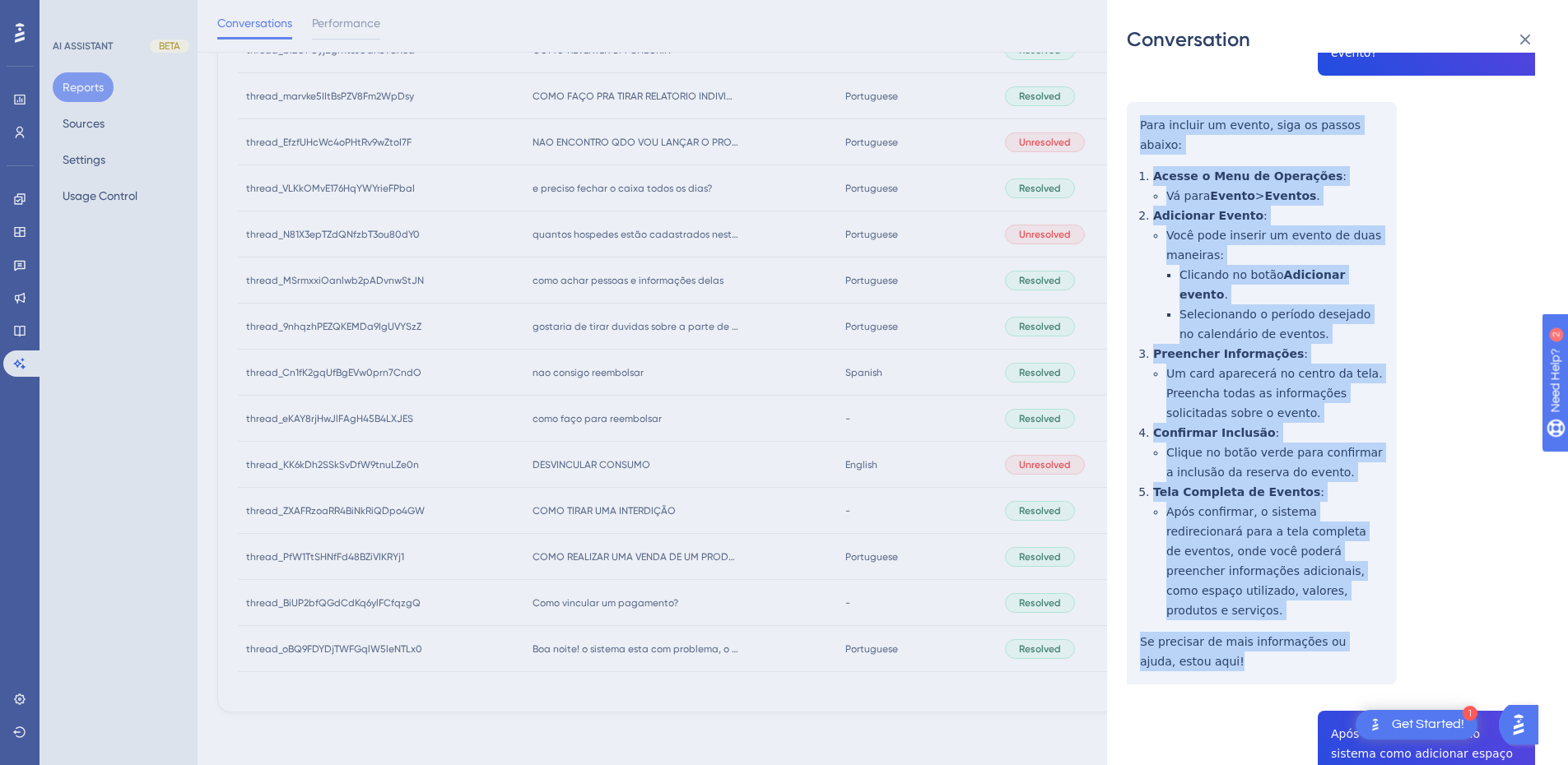
drag, startPoint x: 1141, startPoint y: 162, endPoint x: 1216, endPoint y: 449, distance: 296.6
click at [1216, 449] on div "thread_hpNNqOa6d1c4ZRh80YuVuSCX Copy 2 - 2845_Silva, Valdemir User Conversation…" at bounding box center [1331, 765] width 409 height 4457
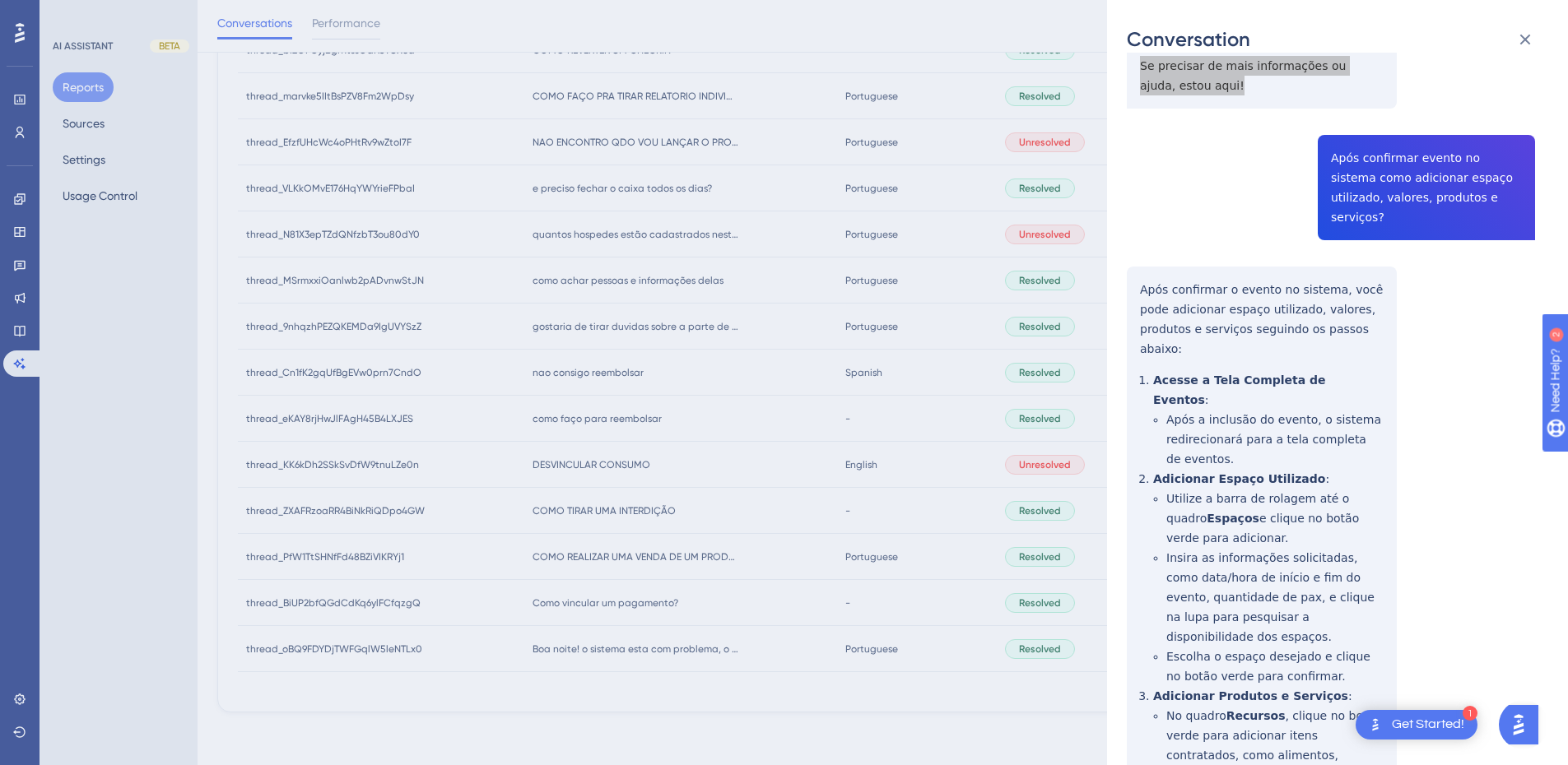
scroll to position [1919, 0]
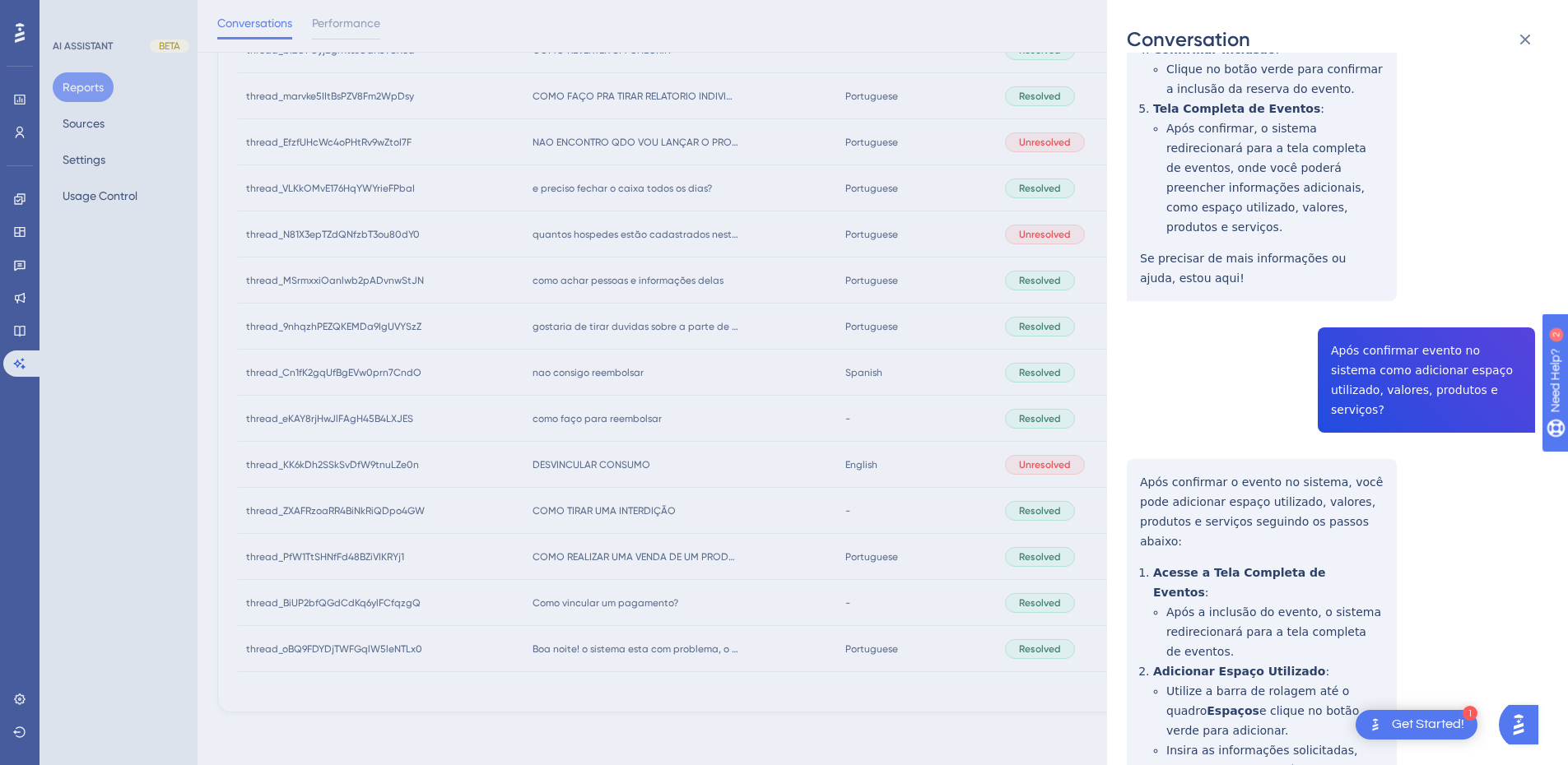
click at [1157, 251] on div "thread_hpNNqOa6d1c4ZRh80YuVuSCX Copy 2 - 2845_Silva, Valdemir User Conversation…" at bounding box center [1331, 382] width 409 height 4457
click at [1379, 164] on div "thread_hpNNqOa6d1c4ZRh80YuVuSCX Copy 2 - 2845_Silva, Valdemir User Conversation…" at bounding box center [1331, 382] width 409 height 4457
drag, startPoint x: 1161, startPoint y: 277, endPoint x: 1146, endPoint y: 262, distance: 21.2
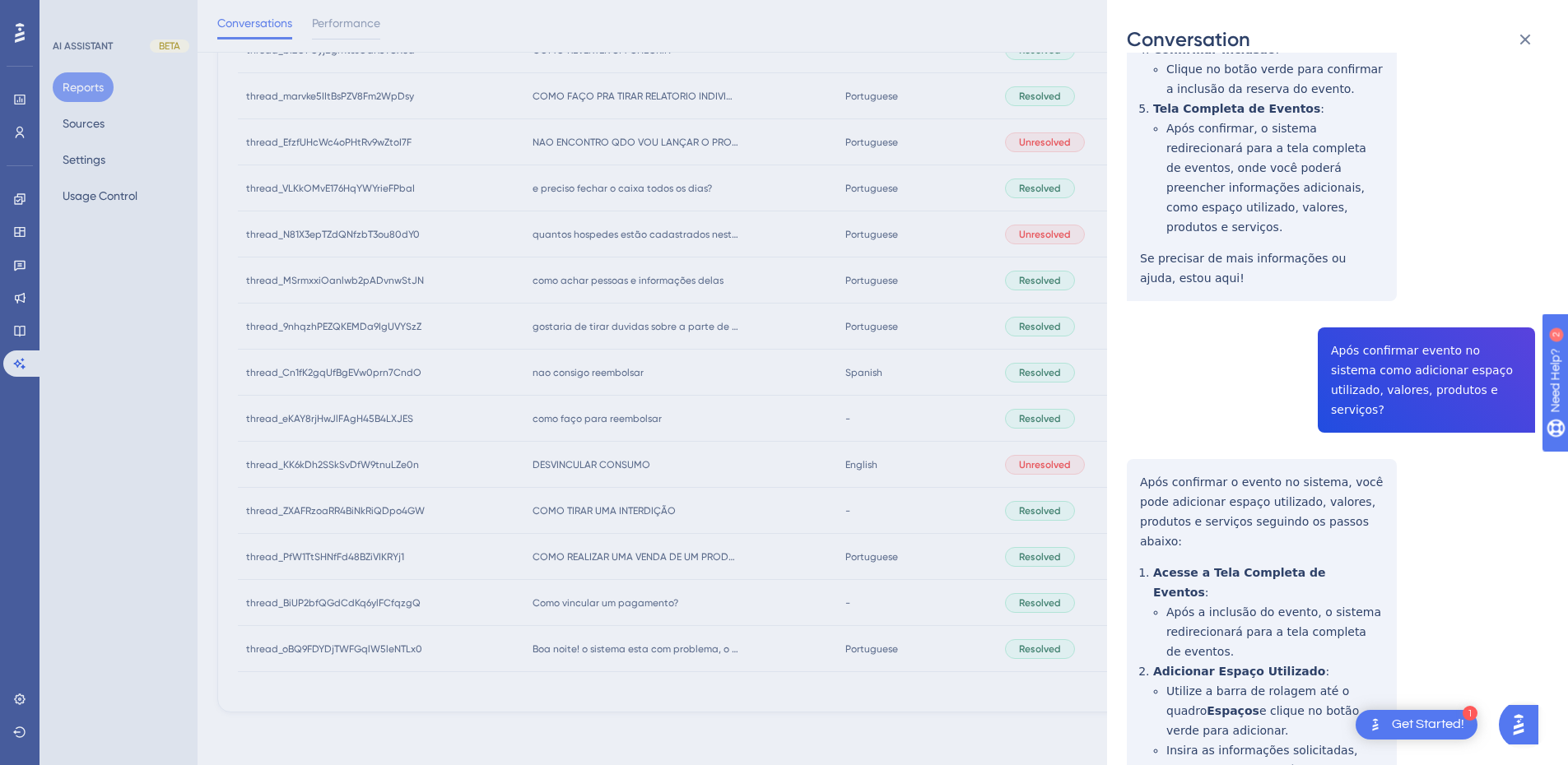
click at [1161, 277] on div "thread_hpNNqOa6d1c4ZRh80YuVuSCX Copy 2 - 2845_Silva, Valdemir User Conversation…" at bounding box center [1331, 382] width 409 height 4457
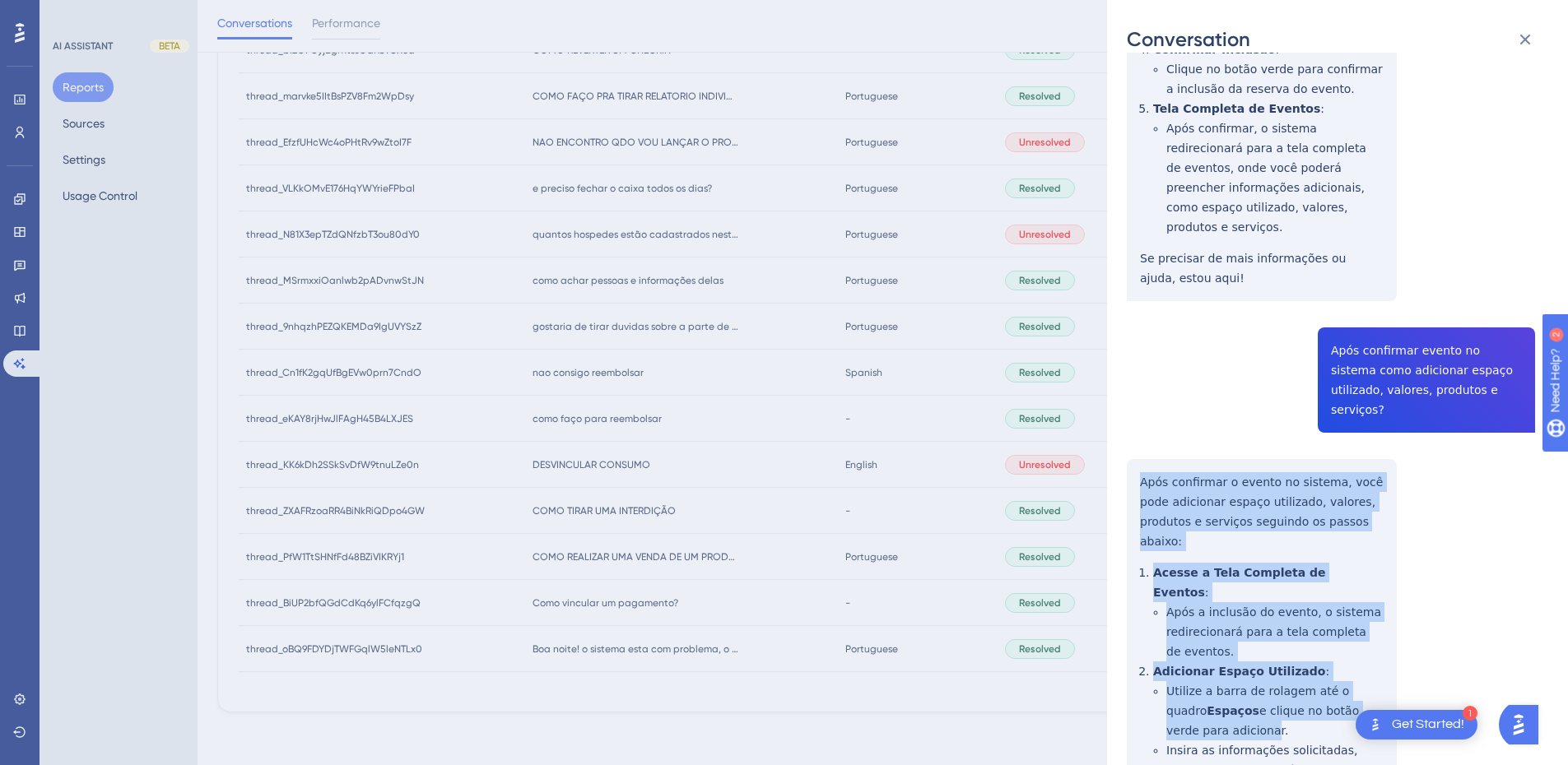
scroll to position [2304, 0]
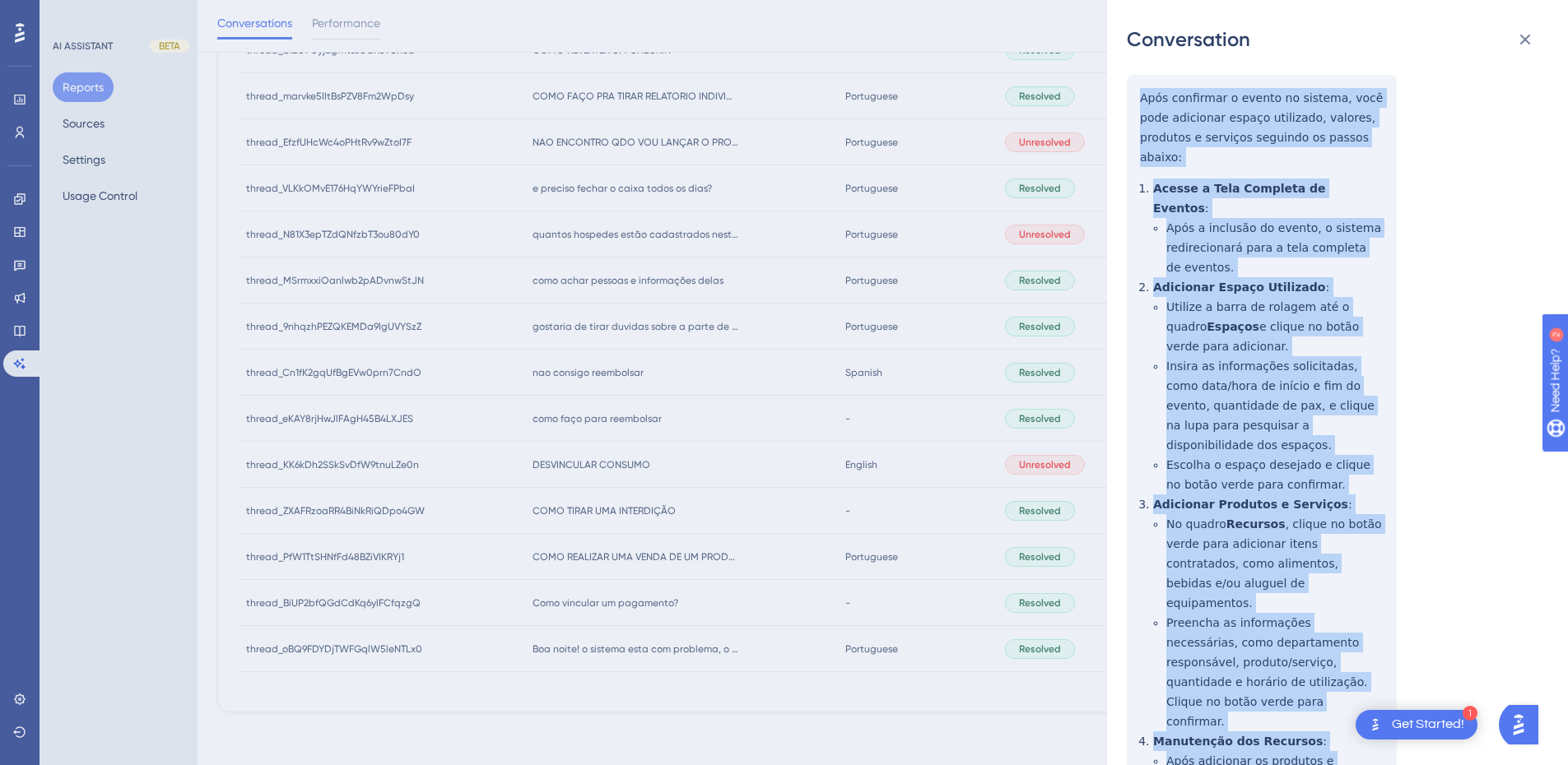
drag, startPoint x: 1141, startPoint y: 239, endPoint x: 1373, endPoint y: 513, distance: 359.0
drag, startPoint x: 1263, startPoint y: 373, endPoint x: 1291, endPoint y: 364, distance: 29.4
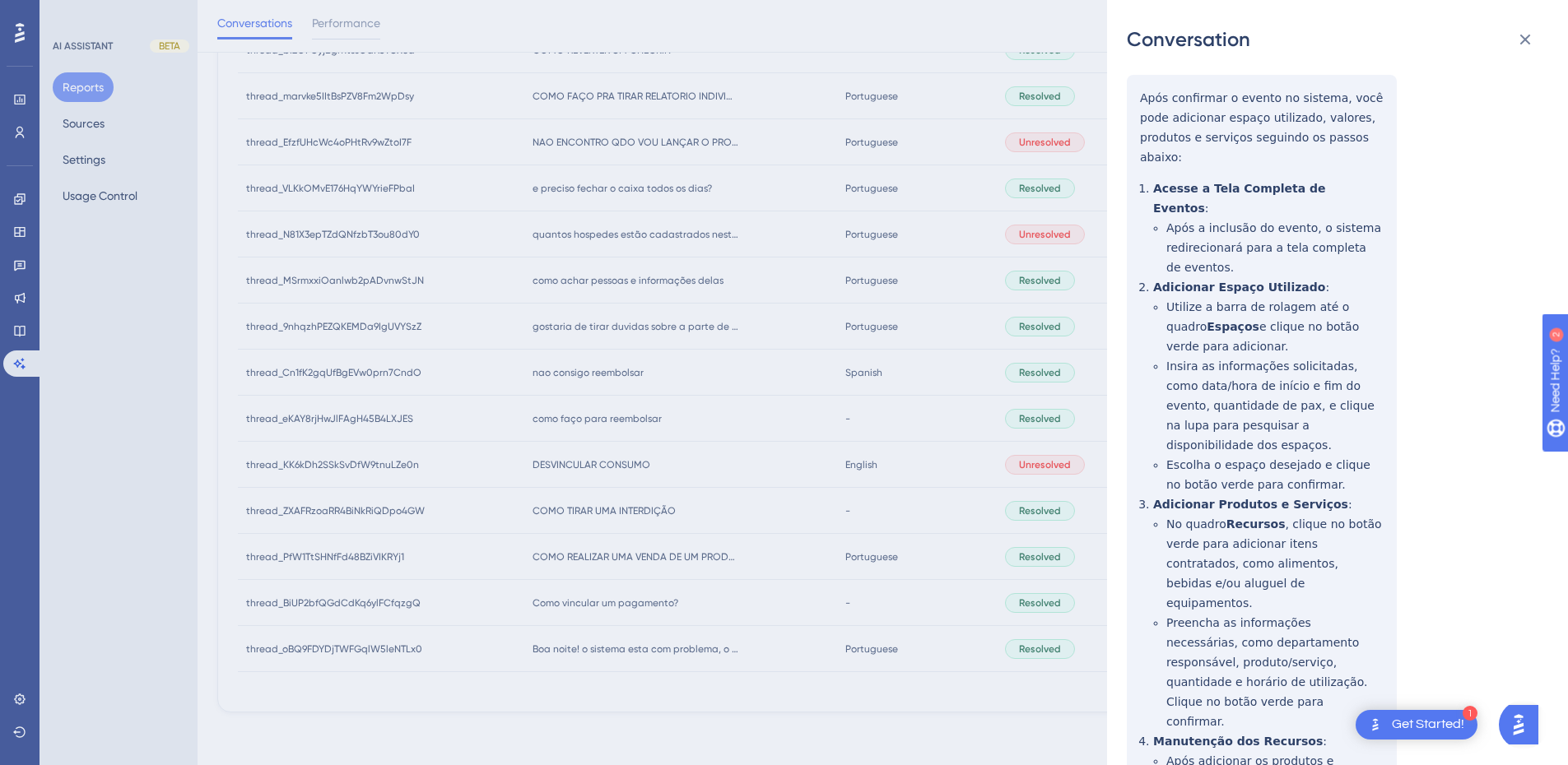
scroll to position [2880, 0]
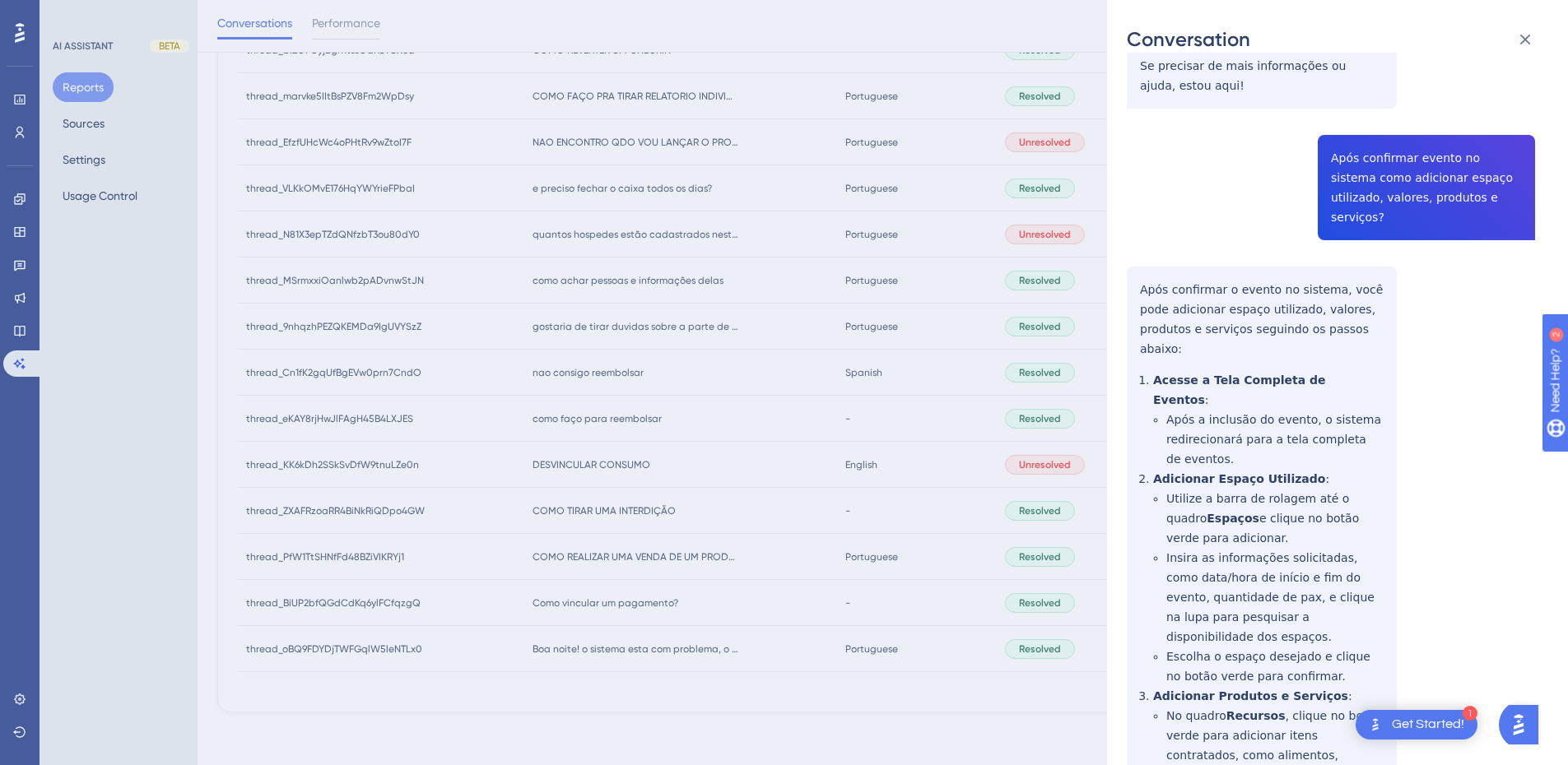
scroll to position [1728, 0]
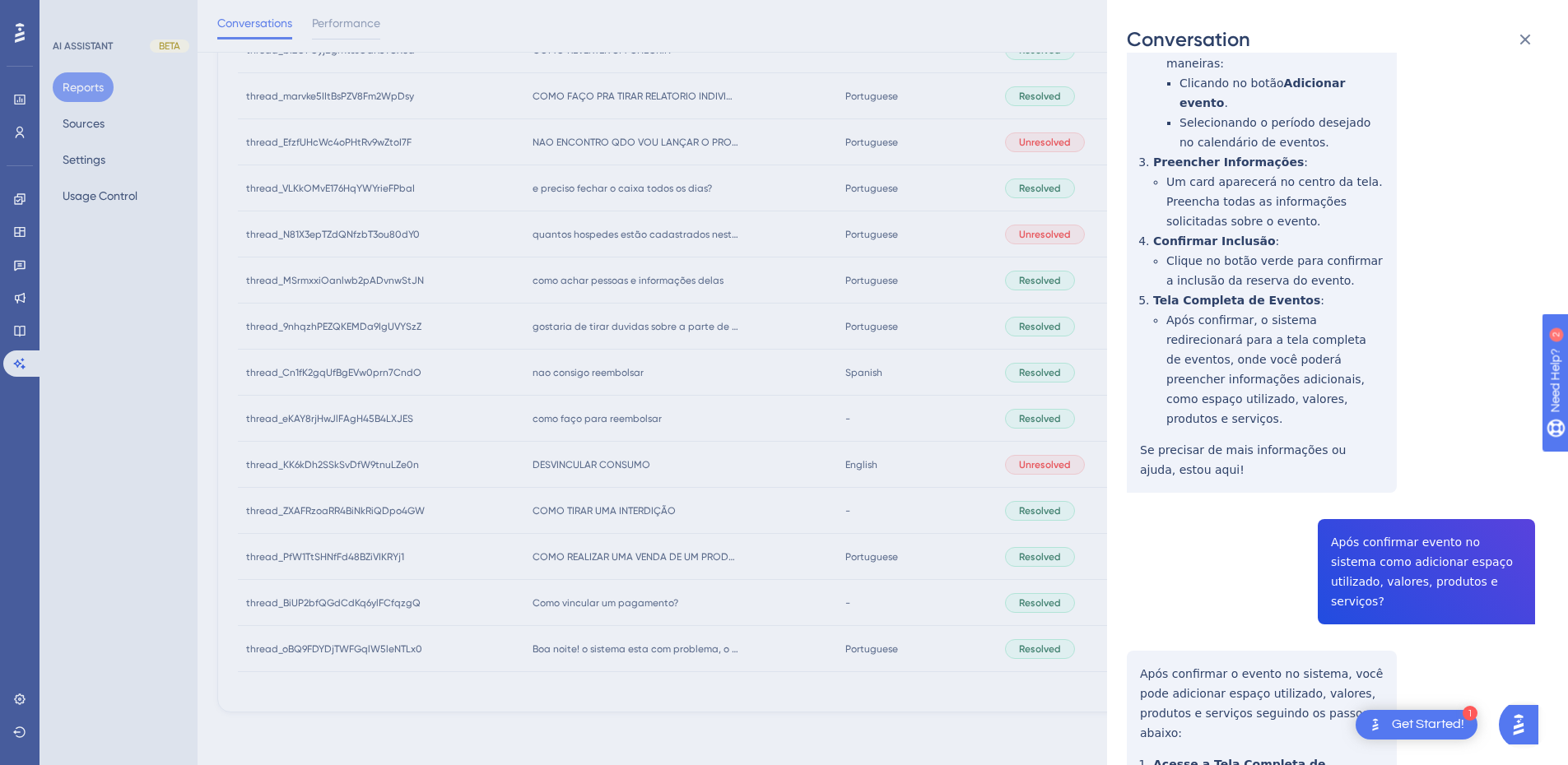
click at [1147, 429] on div "thread_hpNNqOa6d1c4ZRh80YuVuSCX Copy 2 - 2845_Silva, Valdemir User Conversation…" at bounding box center [1331, 573] width 409 height 4457
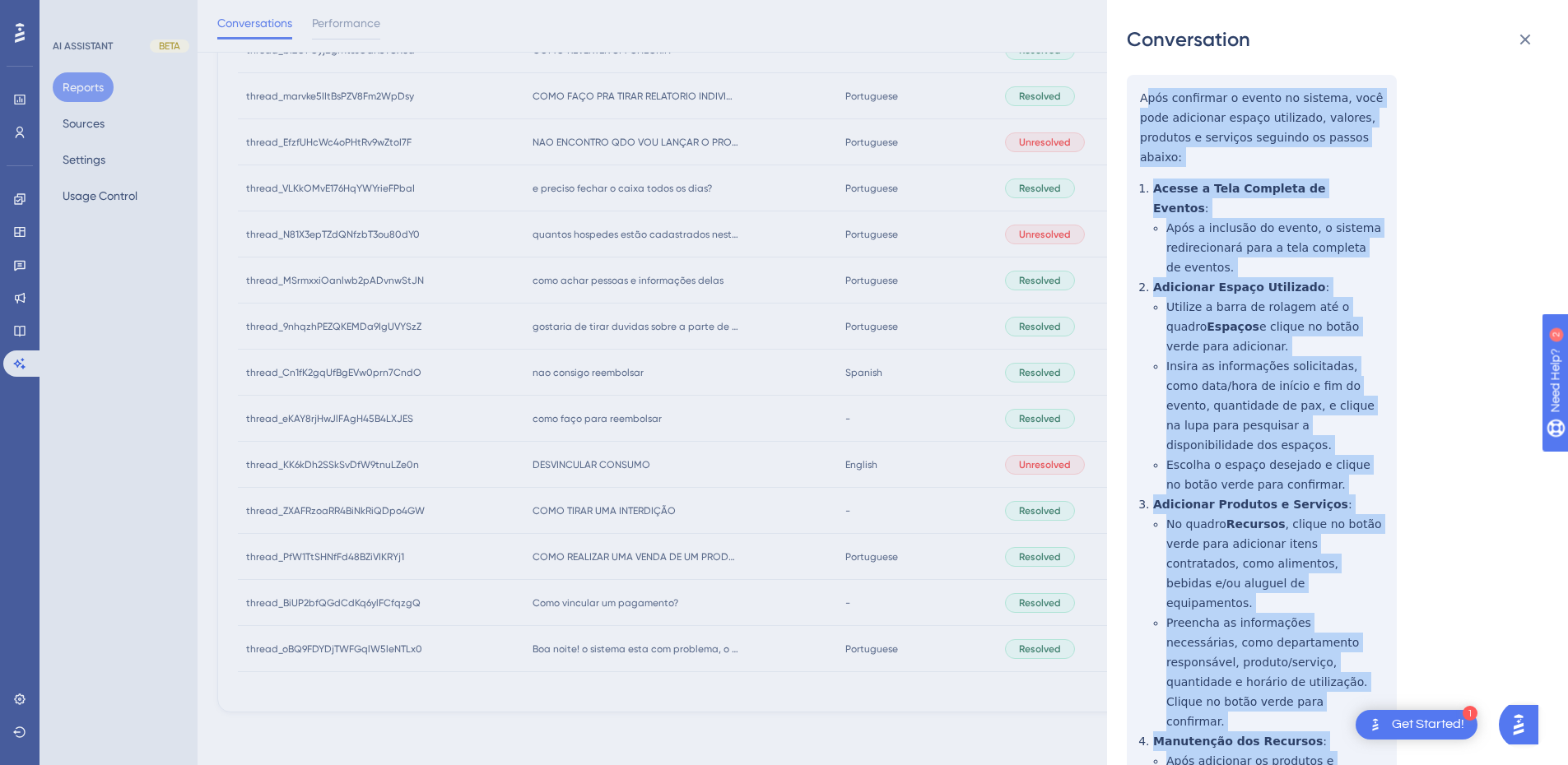
drag, startPoint x: 1147, startPoint y: 430, endPoint x: 1184, endPoint y: 449, distance: 41.6
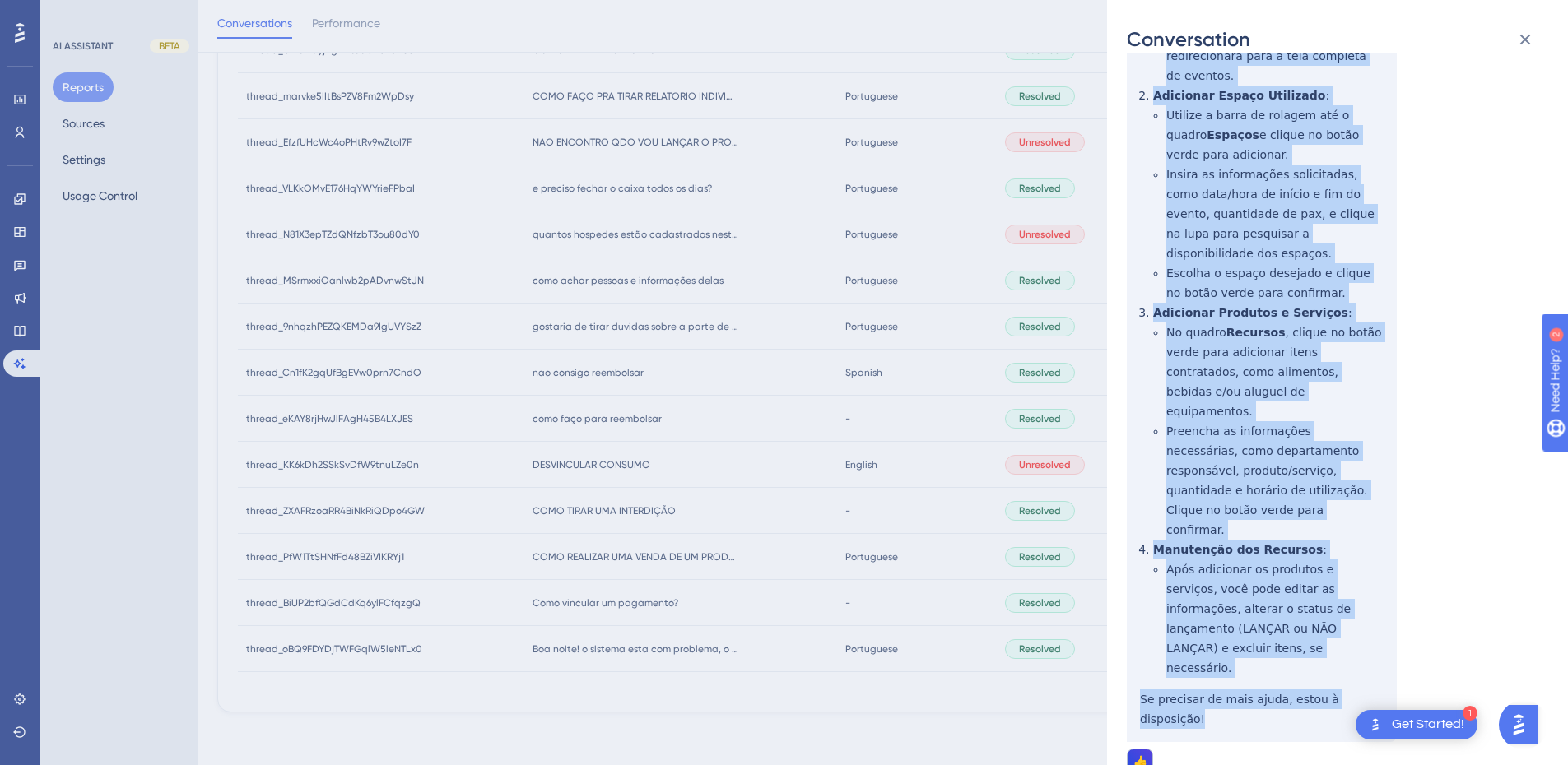
drag, startPoint x: 1141, startPoint y: 243, endPoint x: 1381, endPoint y: 323, distance: 253.0
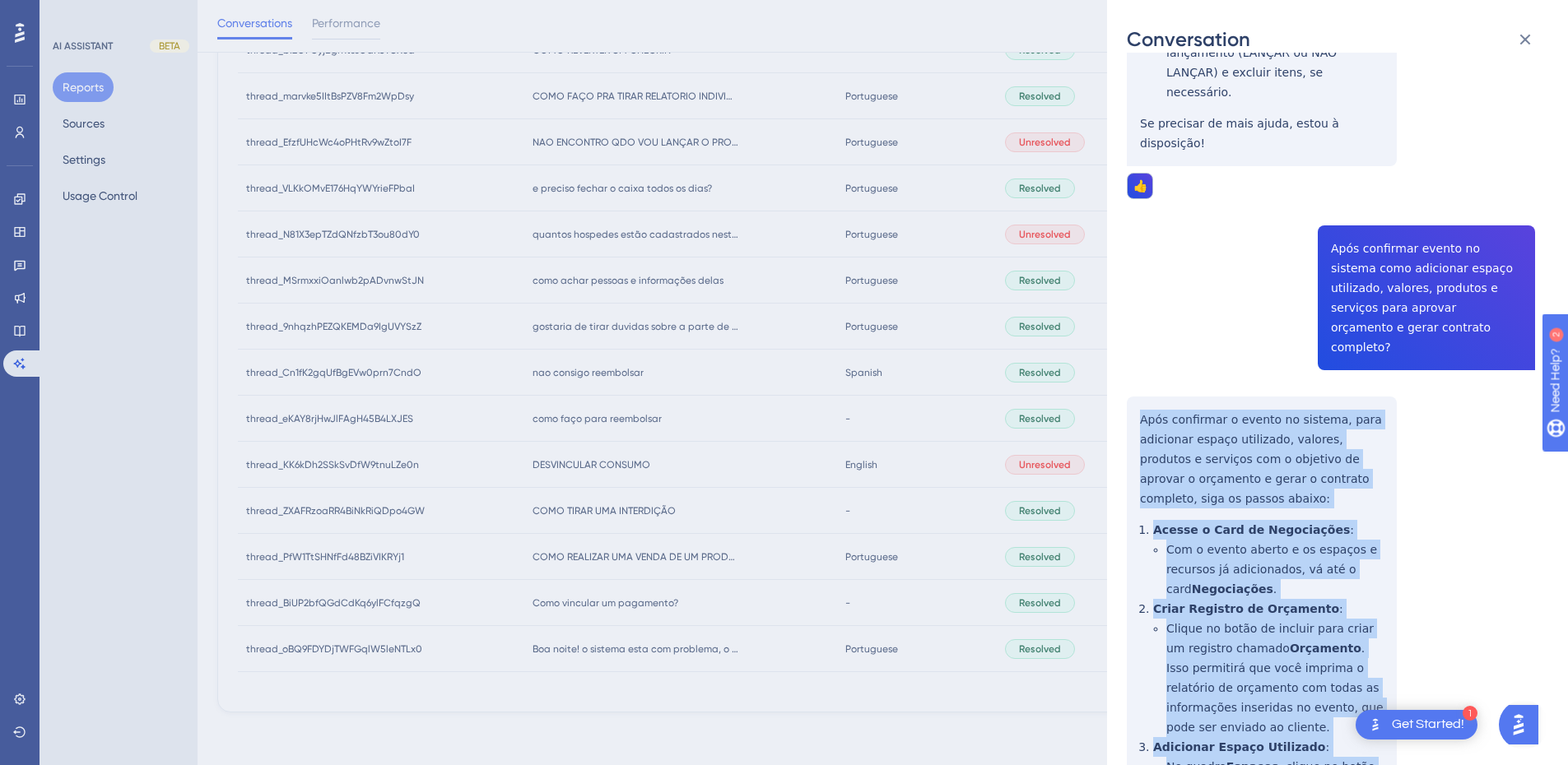
scroll to position [3239, 0]
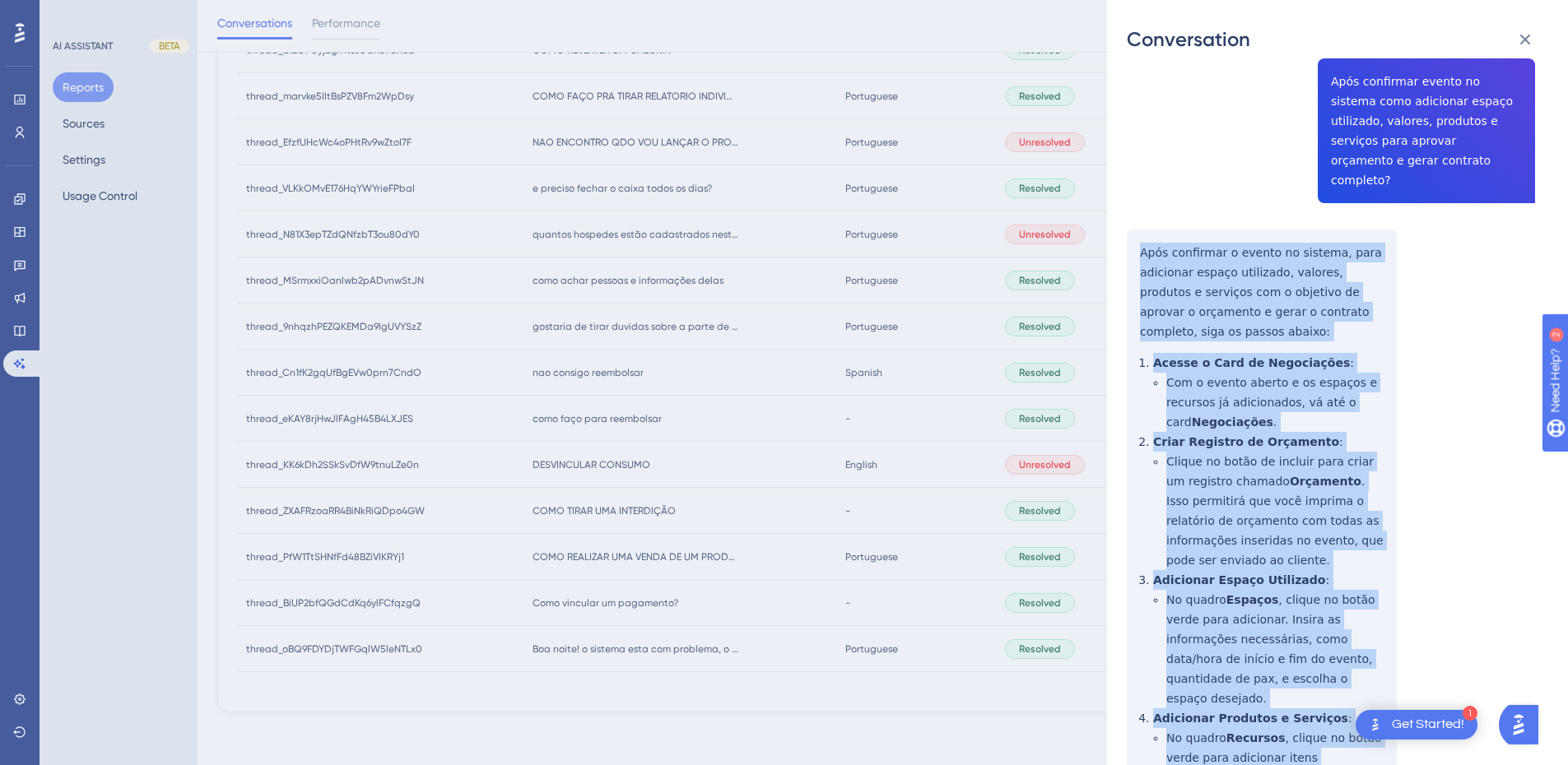
drag, startPoint x: 1137, startPoint y: 197, endPoint x: 1286, endPoint y: 664, distance: 490.2
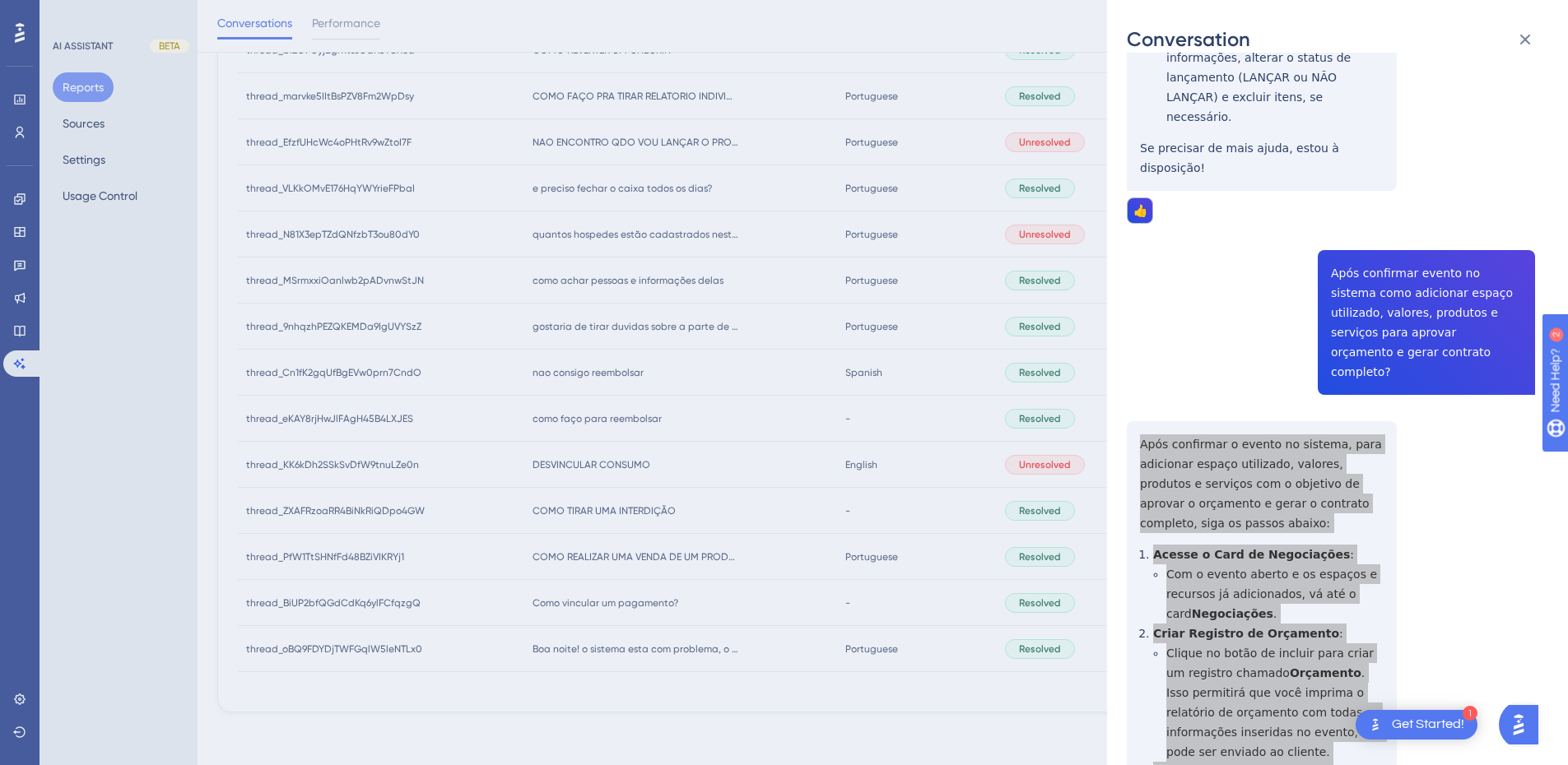
scroll to position [2663, 0]
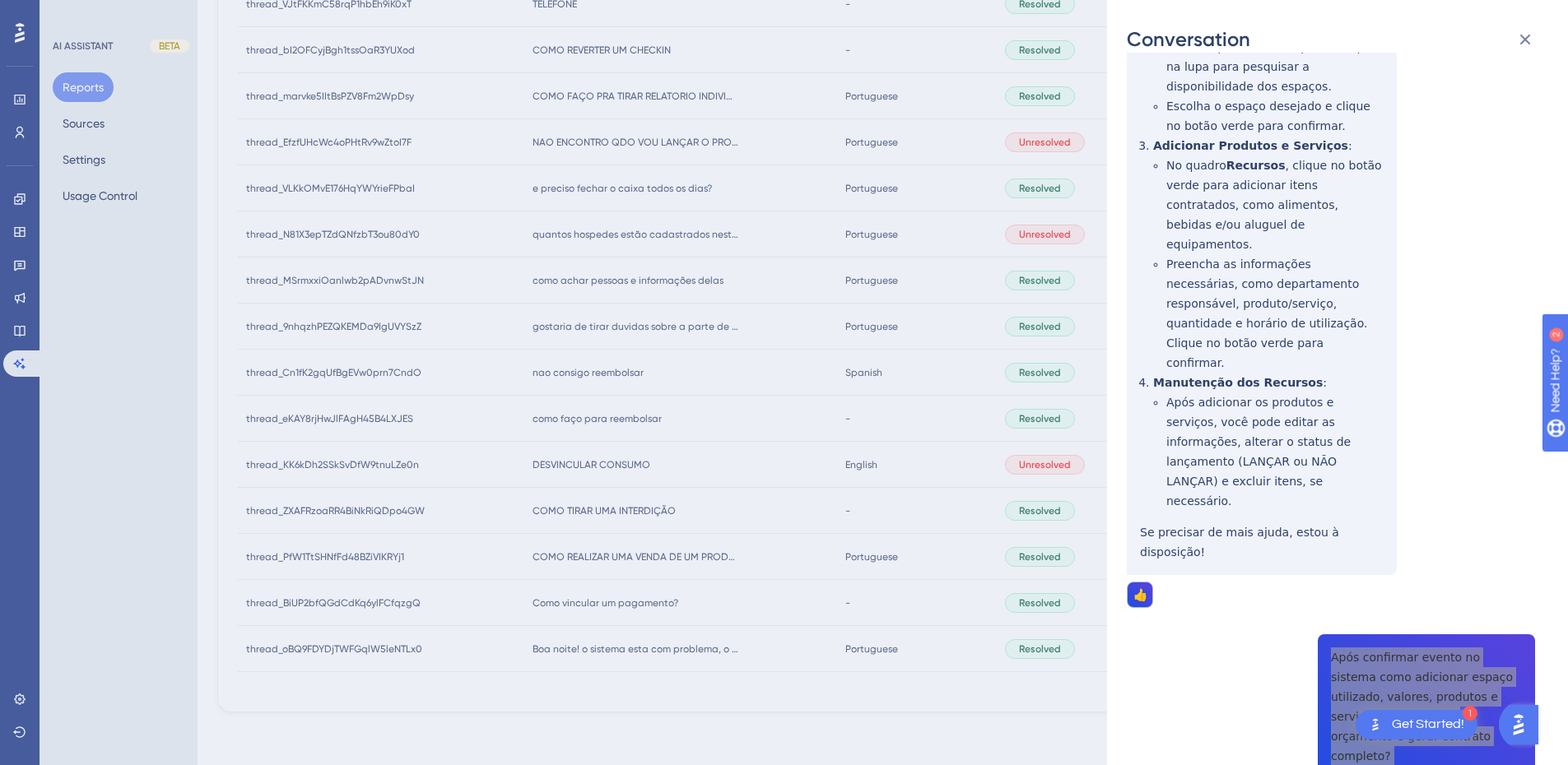
scroll to position [0, 0]
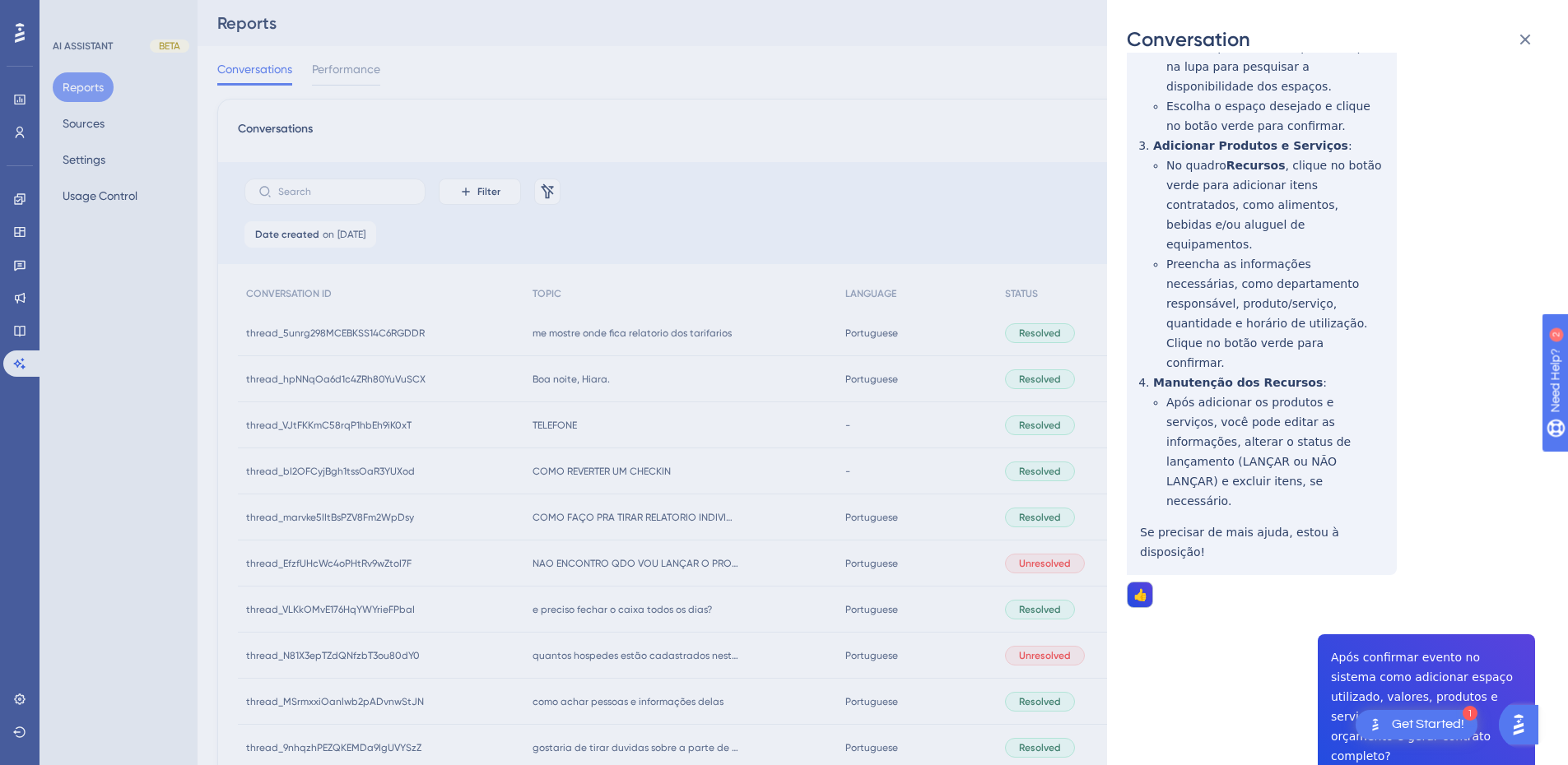
drag, startPoint x: 73, startPoint y: 120, endPoint x: 562, endPoint y: 3, distance: 502.8
click at [73, 120] on div "Conversation thread_hpNNqOa6d1c4ZRh80YuVuSCX Copy 2 - 2845_Silva, Valdemir User…" at bounding box center [784, 382] width 1568 height 765
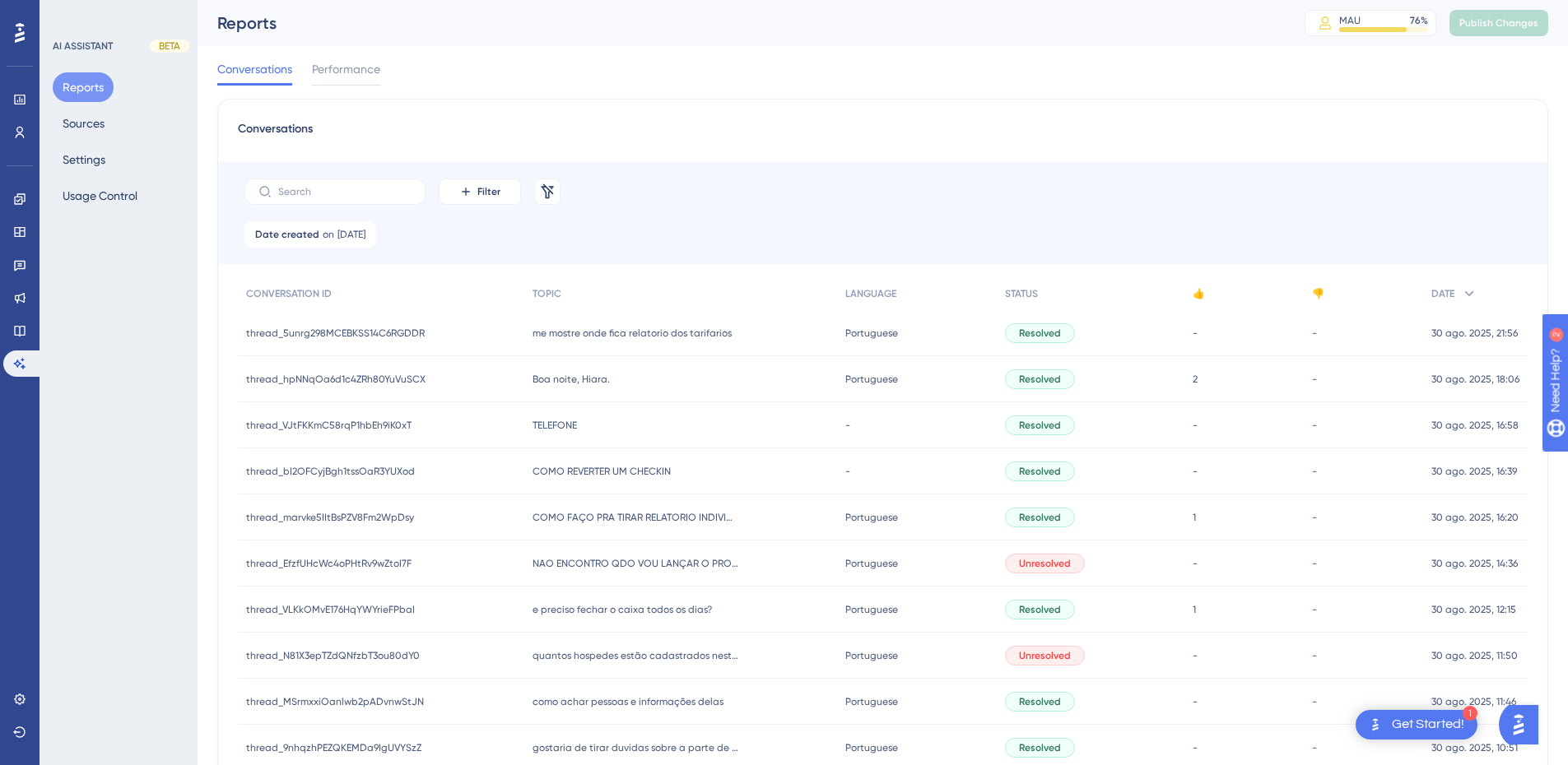
click at [575, 379] on span "Boa noite, Hiara." at bounding box center [572, 379] width 78 height 13
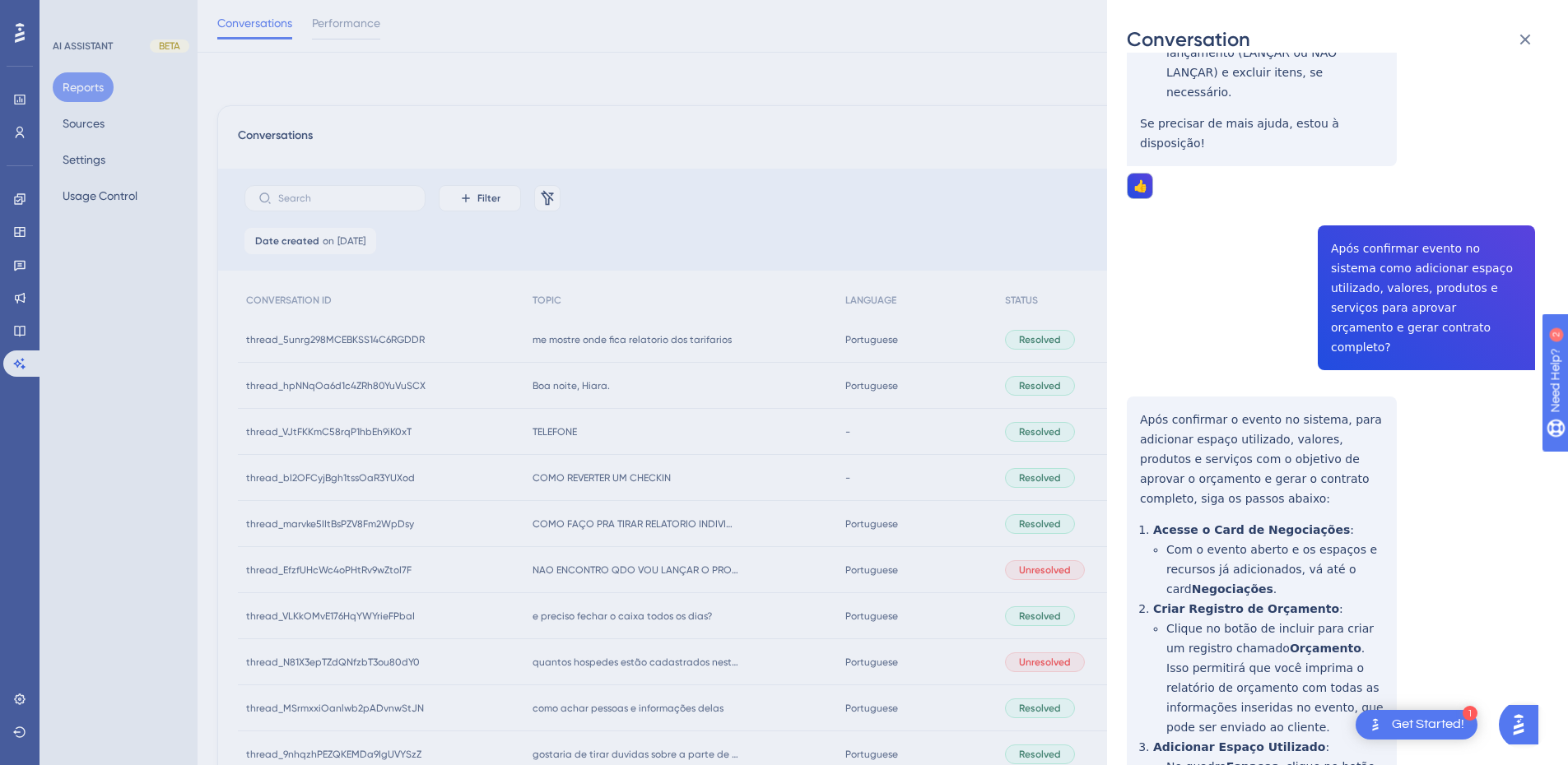
scroll to position [428, 0]
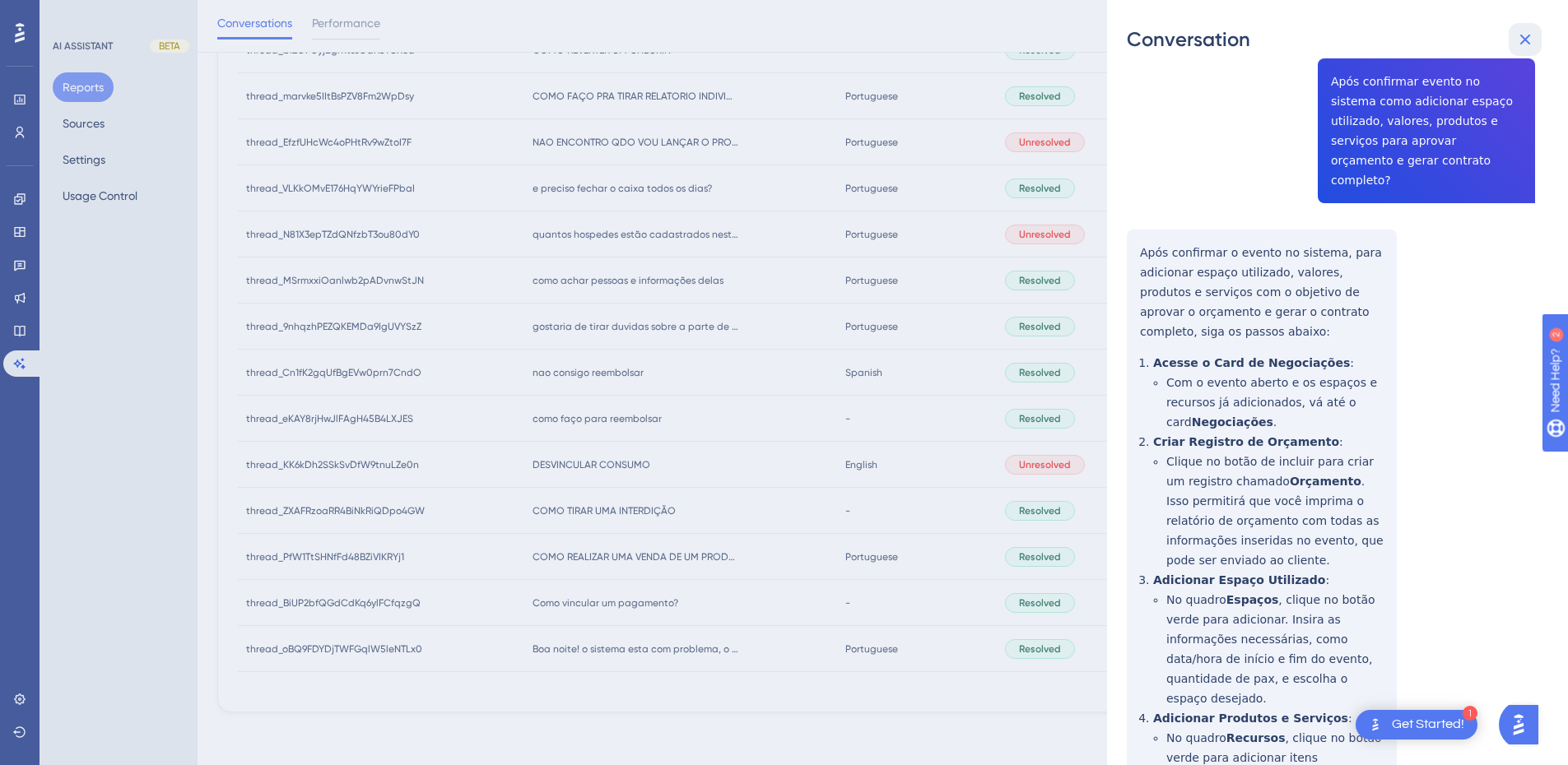
click at [1520, 35] on icon at bounding box center [1525, 39] width 20 height 20
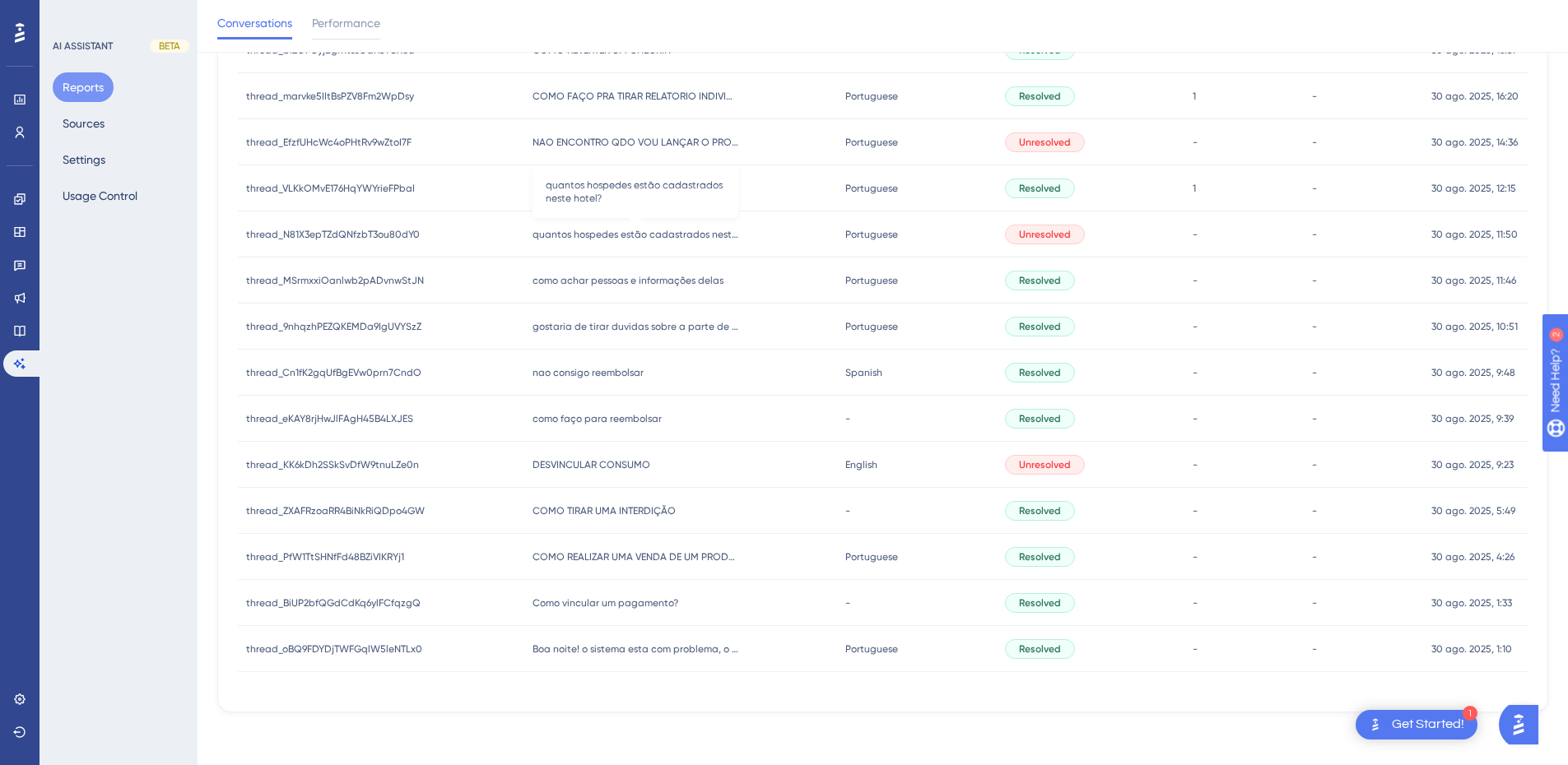
scroll to position [0, 0]
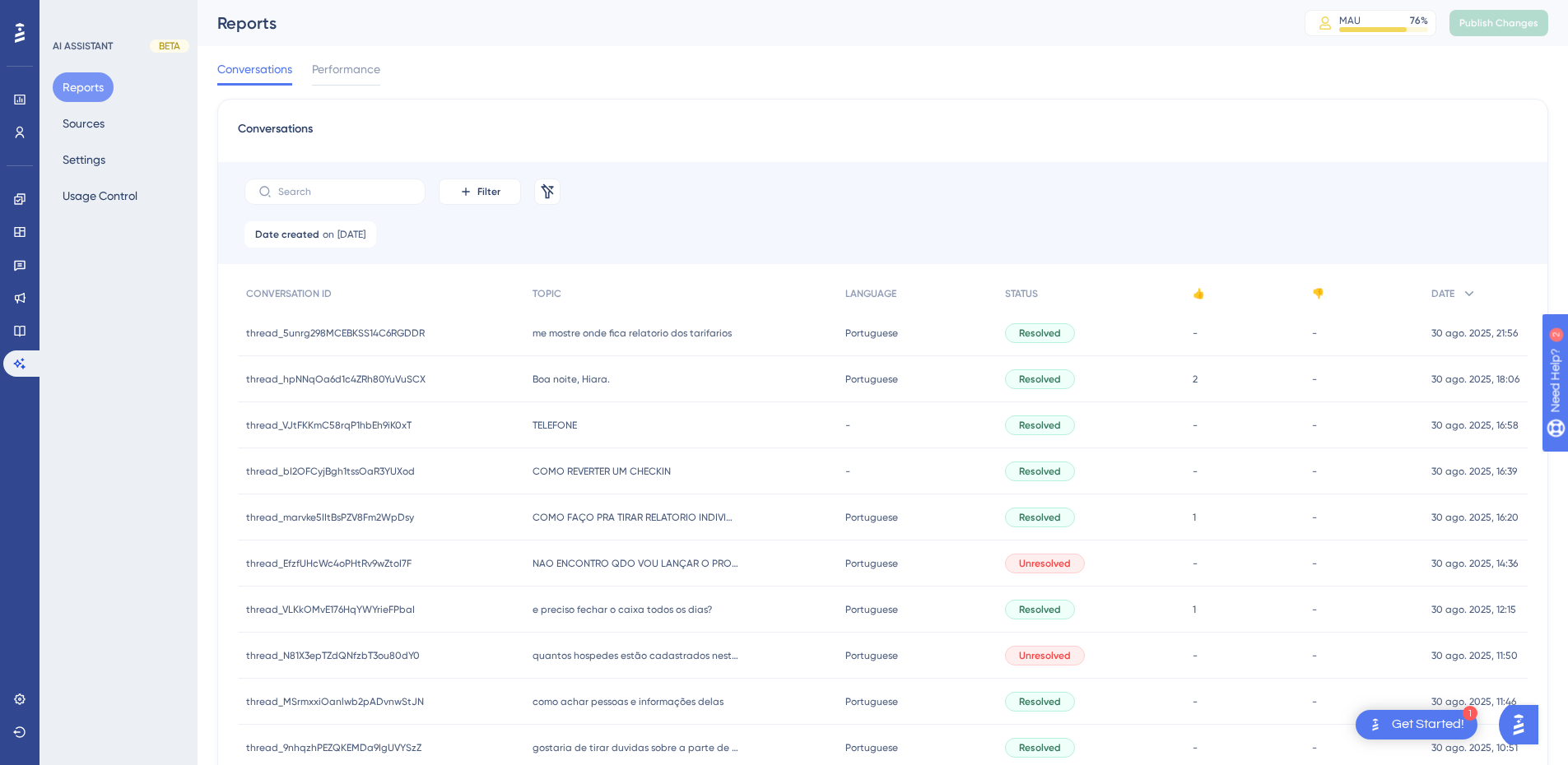
click at [547, 439] on div "TELEFONE TELEFONE" at bounding box center [681, 425] width 313 height 46
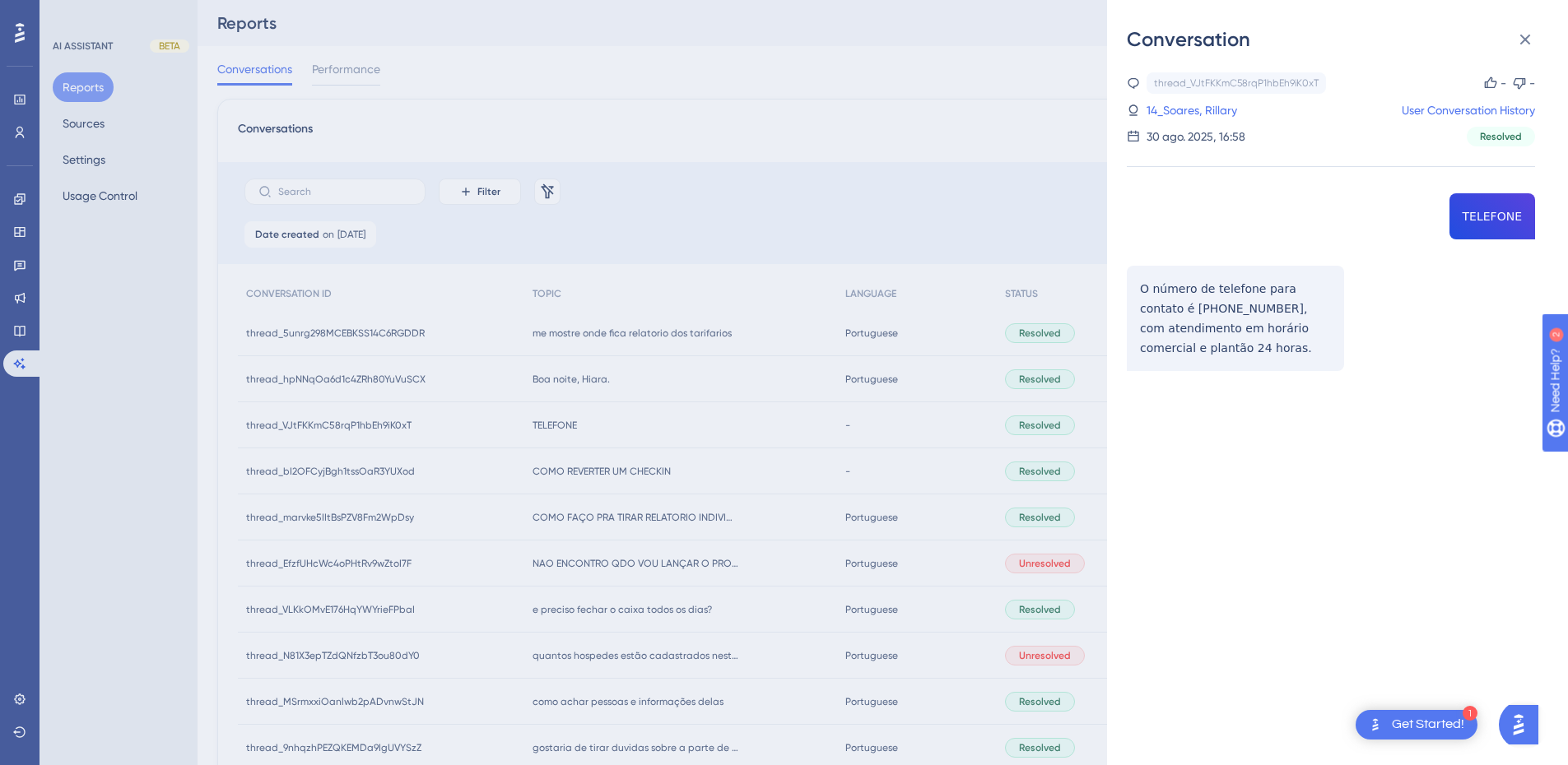
click at [1482, 207] on div "thread_VJtFKKmC58rqP1hbEh9iK0xT Copy - - 14_Soares, Rillary User Conversation H…" at bounding box center [1331, 263] width 409 height 382
click at [1211, 285] on div "thread_VJtFKKmC58rqP1hbEh9iK0xT Copy - - 14_Soares, Rillary User Conversation H…" at bounding box center [1331, 263] width 409 height 382
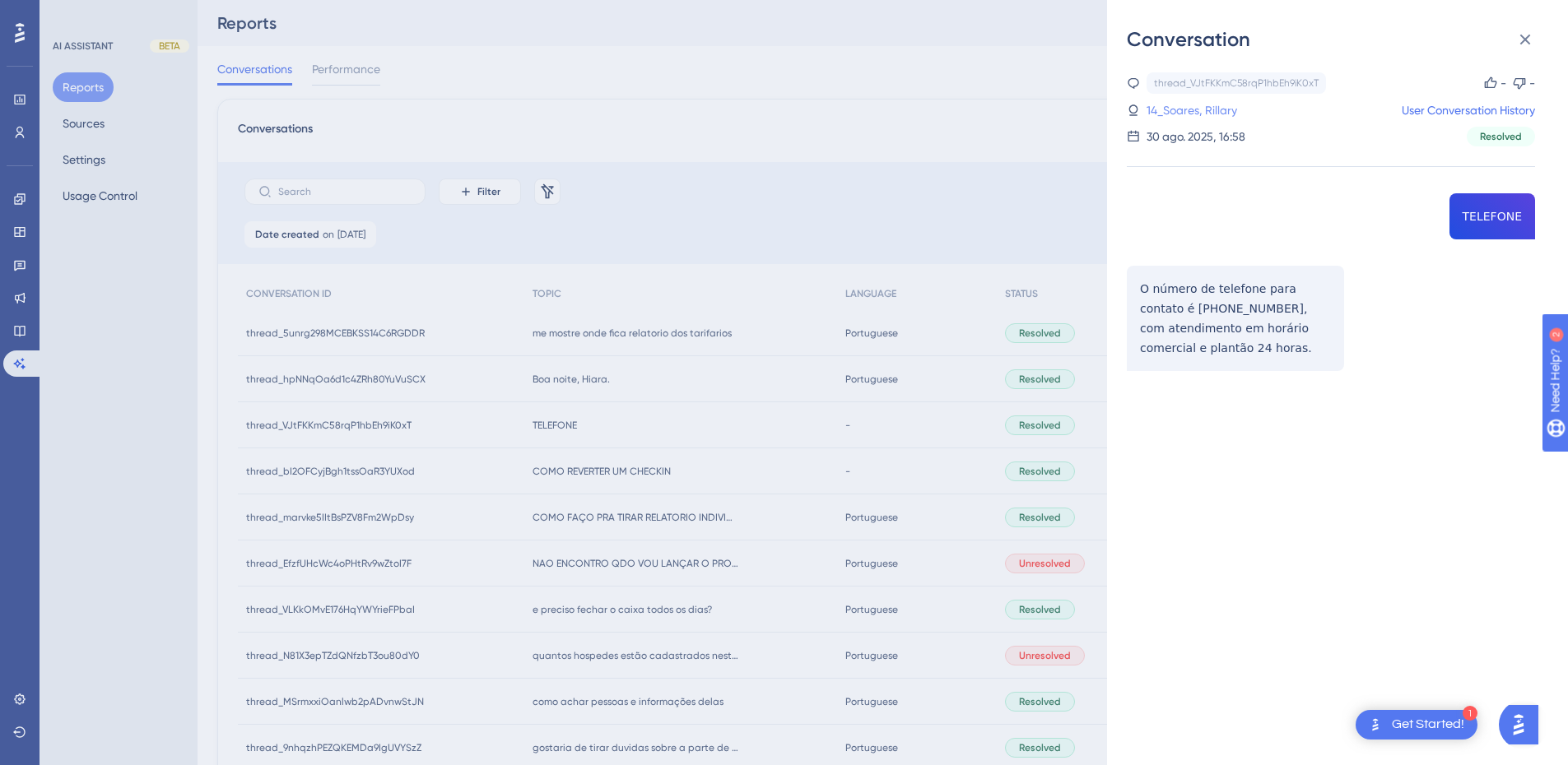
click at [1201, 114] on link "14_Soares, Rillary" at bounding box center [1192, 110] width 91 height 20
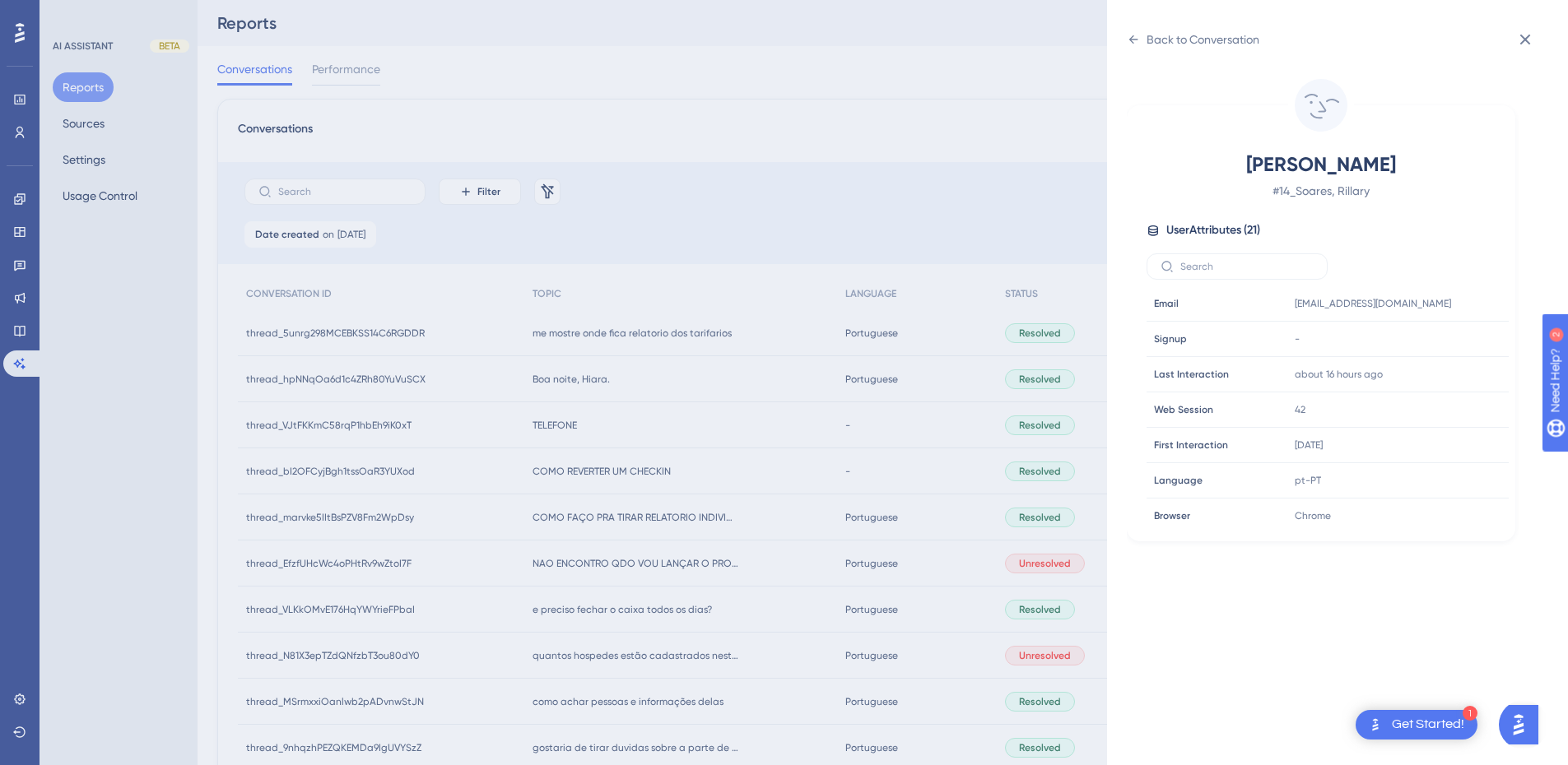
scroll to position [501, 0]
click at [1446, 403] on icon at bounding box center [1446, 404] width 12 height 14
click at [1136, 38] on icon at bounding box center [1133, 39] width 13 height 13
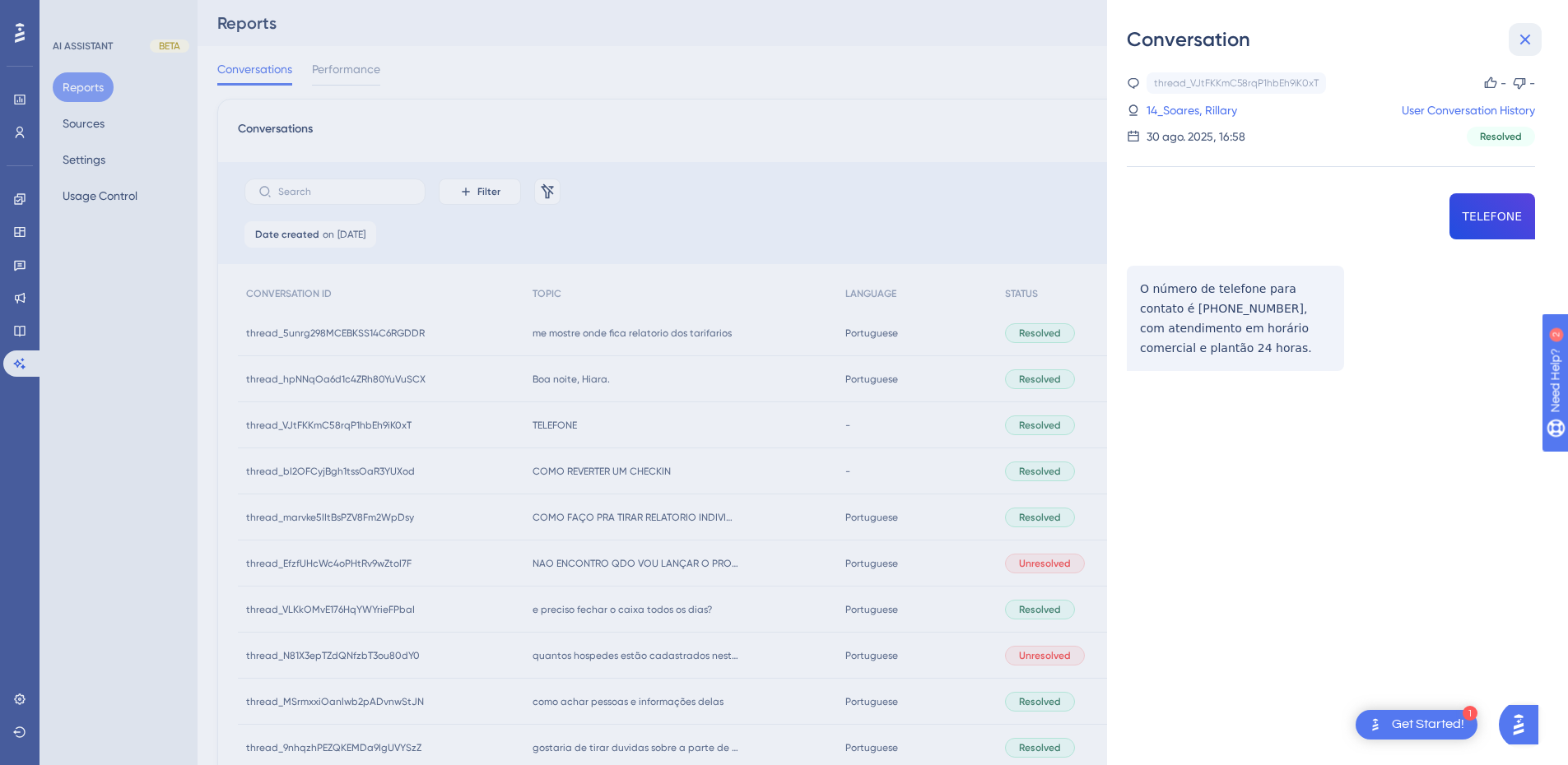
click at [1535, 33] on button at bounding box center [1526, 40] width 33 height 33
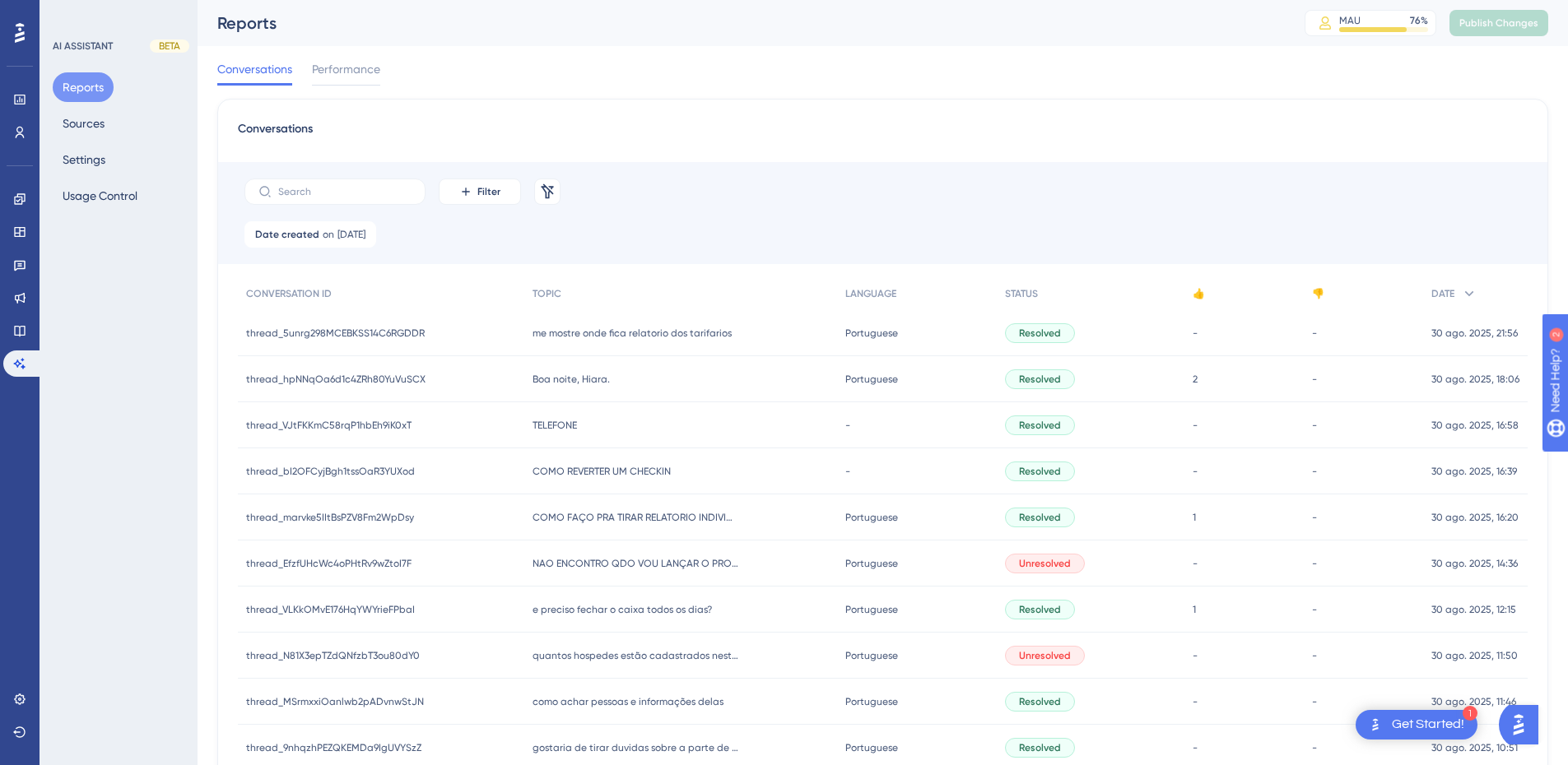
click at [630, 480] on div "COMO REVERTER UM CHECKIN COMO REVERTER UM CHECKIN" at bounding box center [681, 471] width 313 height 46
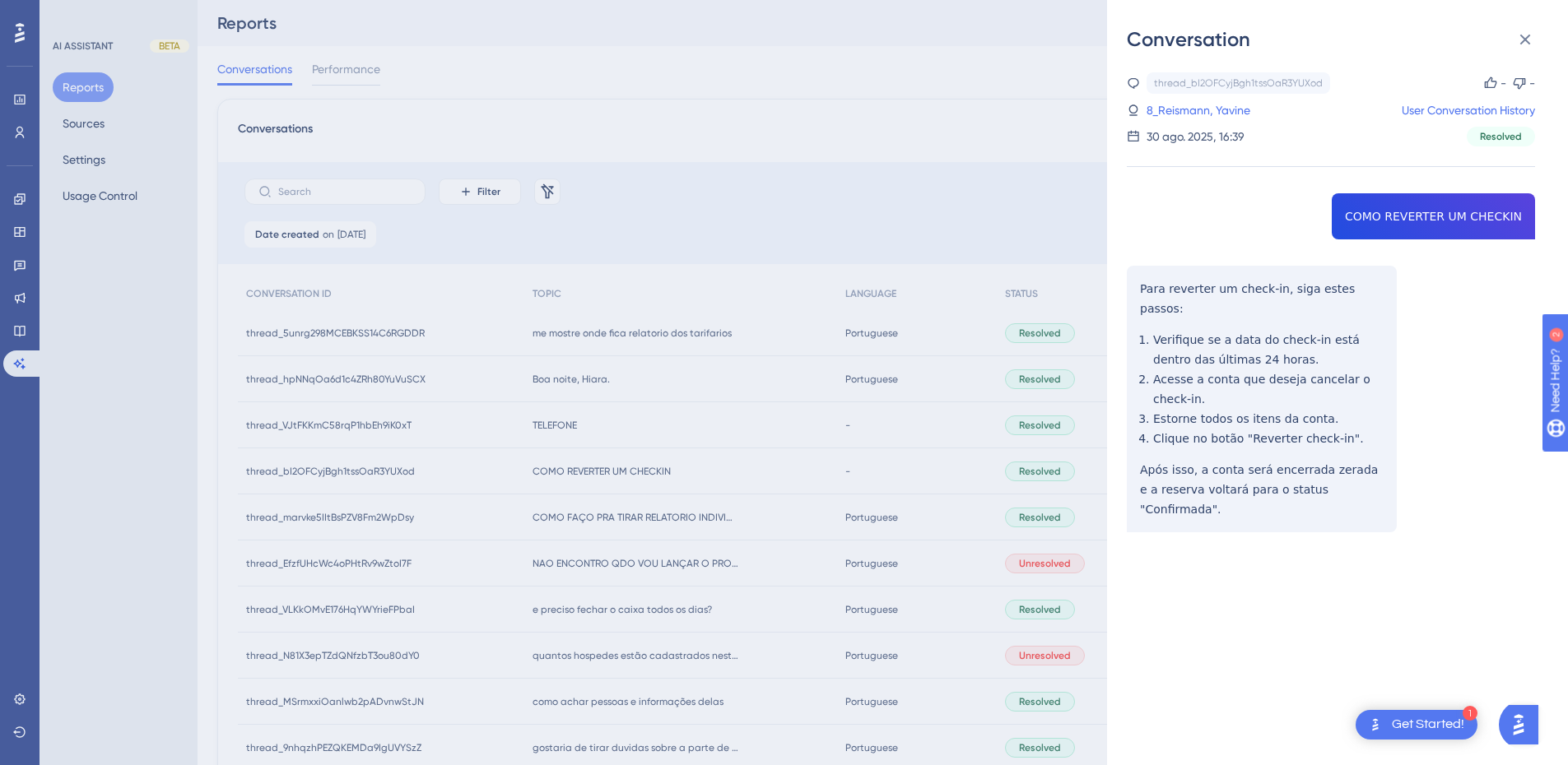
click at [1396, 218] on div "thread_bI2OFCyjBgh1tssOaR3YUXod Copy - - 8_Reismann, Yavine User Conversation H…" at bounding box center [1331, 345] width 409 height 544
click at [1143, 292] on div "thread_bI2OFCyjBgh1tssOaR3YUXod Copy - - 8_Reismann, Yavine User Conversation H…" at bounding box center [1331, 345] width 409 height 544
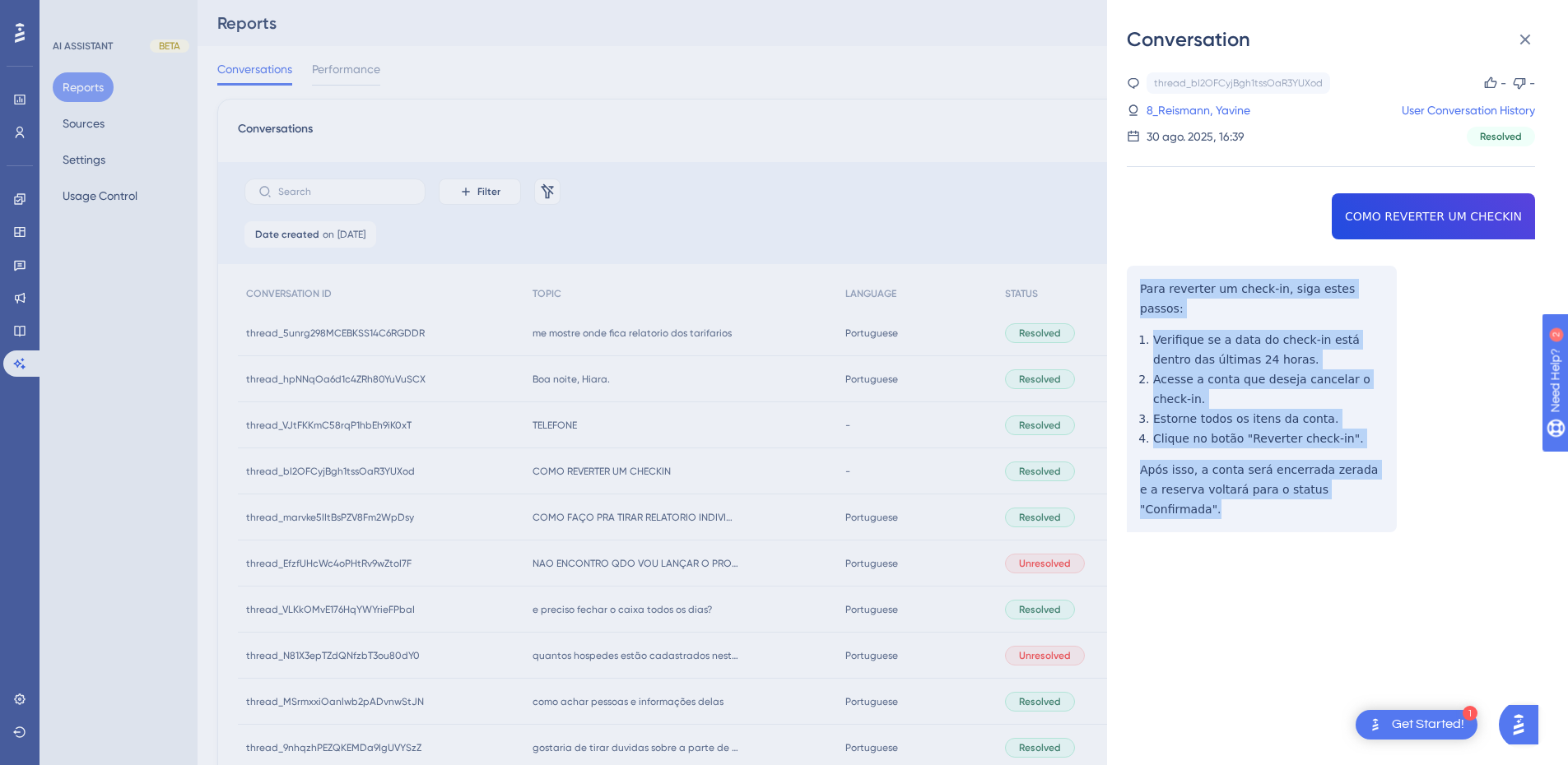
drag, startPoint x: 1139, startPoint y: 288, endPoint x: 1363, endPoint y: 472, distance: 289.9
click at [1363, 472] on div "thread_bI2OFCyjBgh1tssOaR3YUXod Copy - - 8_Reismann, Yavine User Conversation H…" at bounding box center [1331, 345] width 409 height 544
drag, startPoint x: 1257, startPoint y: 423, endPoint x: 1195, endPoint y: 432, distance: 62.6
click at [1195, 432] on div "thread_bI2OFCyjBgh1tssOaR3YUXod Copy - - 8_Reismann, Yavine User Conversation H…" at bounding box center [1331, 345] width 409 height 544
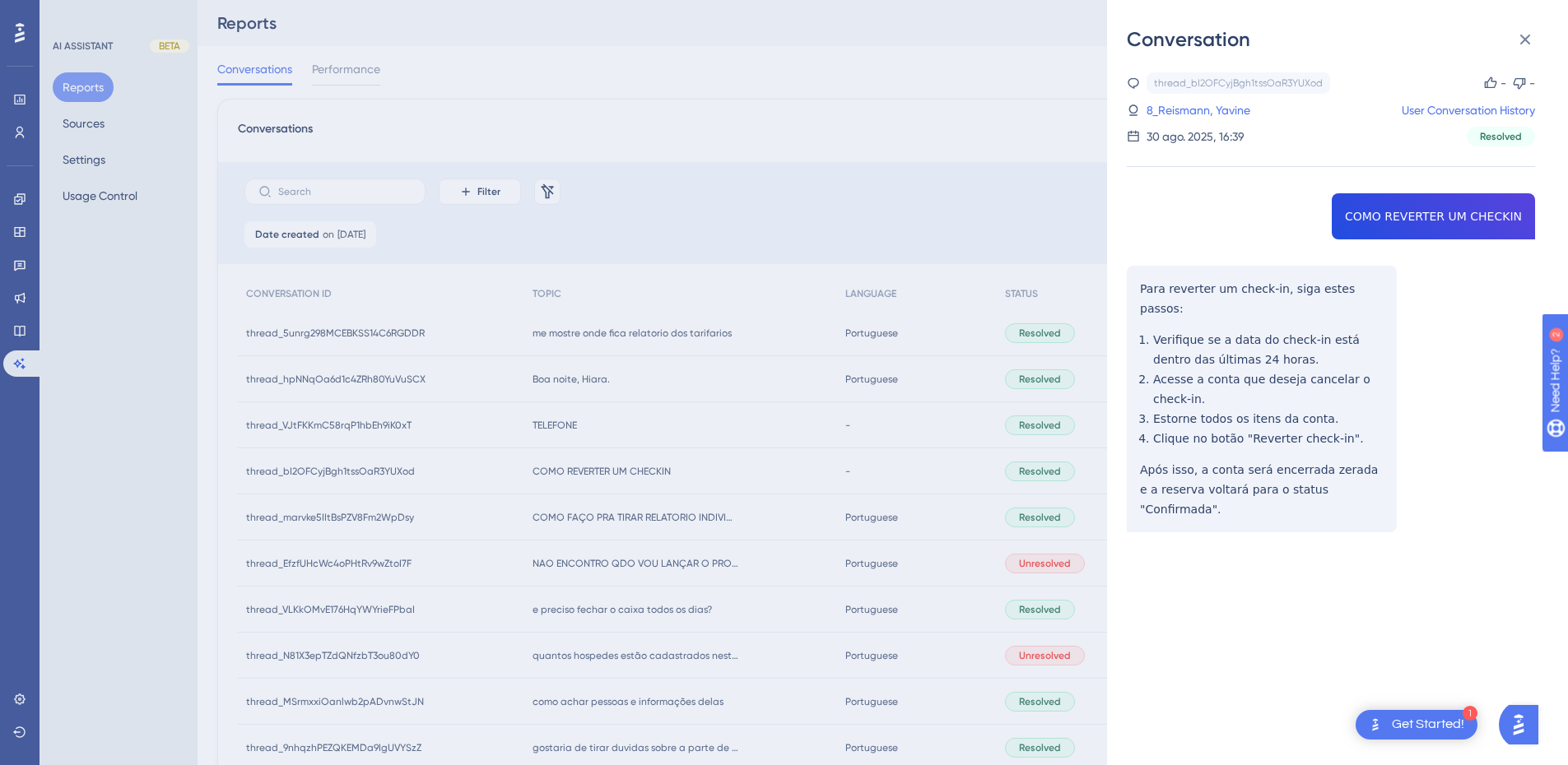
click at [1133, 278] on div "thread_bI2OFCyjBgh1tssOaR3YUXod Copy - - 8_Reismann, Yavine User Conversation H…" at bounding box center [1331, 345] width 409 height 544
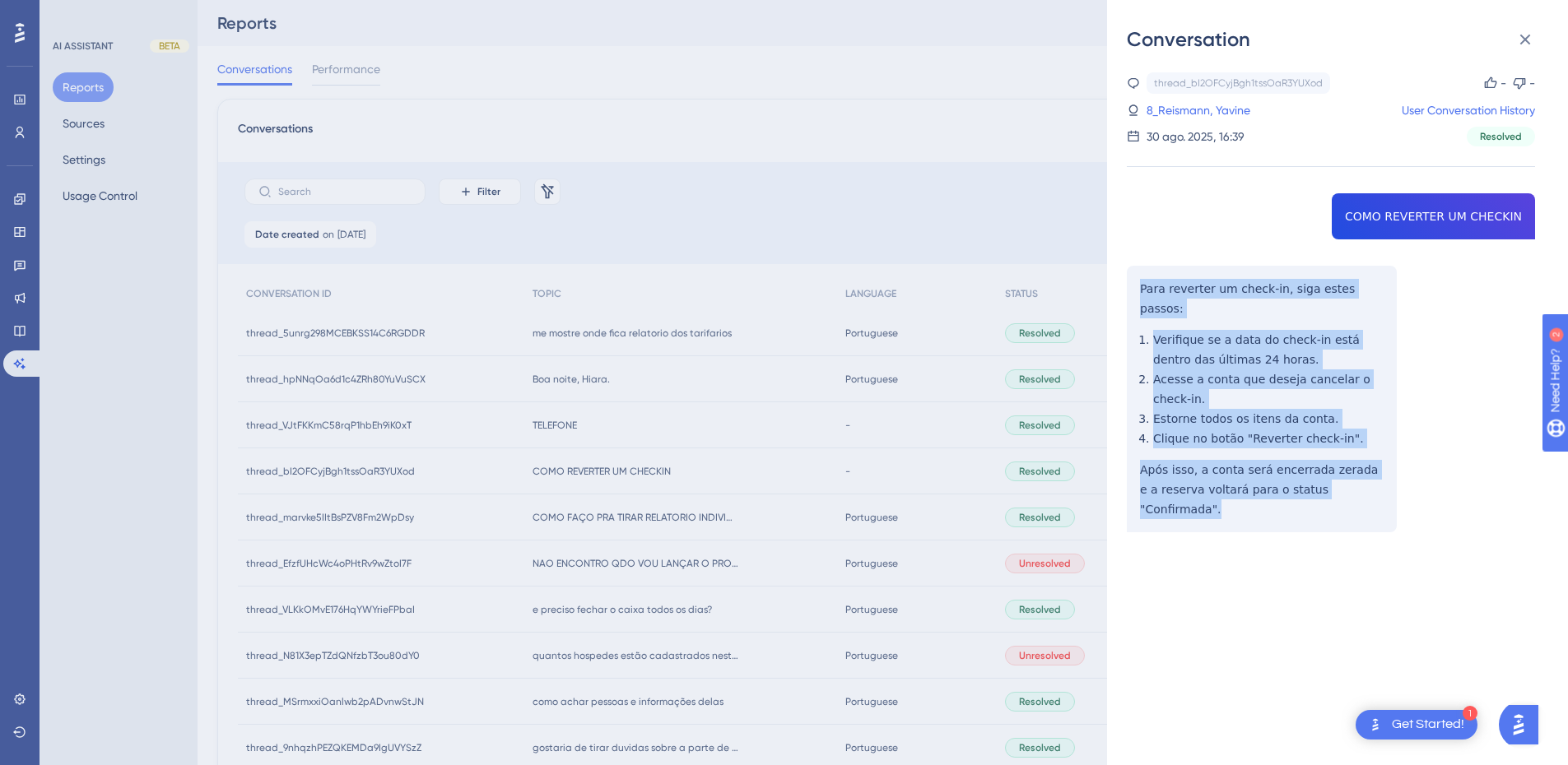
drag, startPoint x: 1137, startPoint y: 284, endPoint x: 1369, endPoint y: 473, distance: 299.2
click at [1369, 473] on div "thread_bI2OFCyjBgh1tssOaR3YUXod Copy - - 8_Reismann, Yavine User Conversation H…" at bounding box center [1331, 345] width 409 height 544
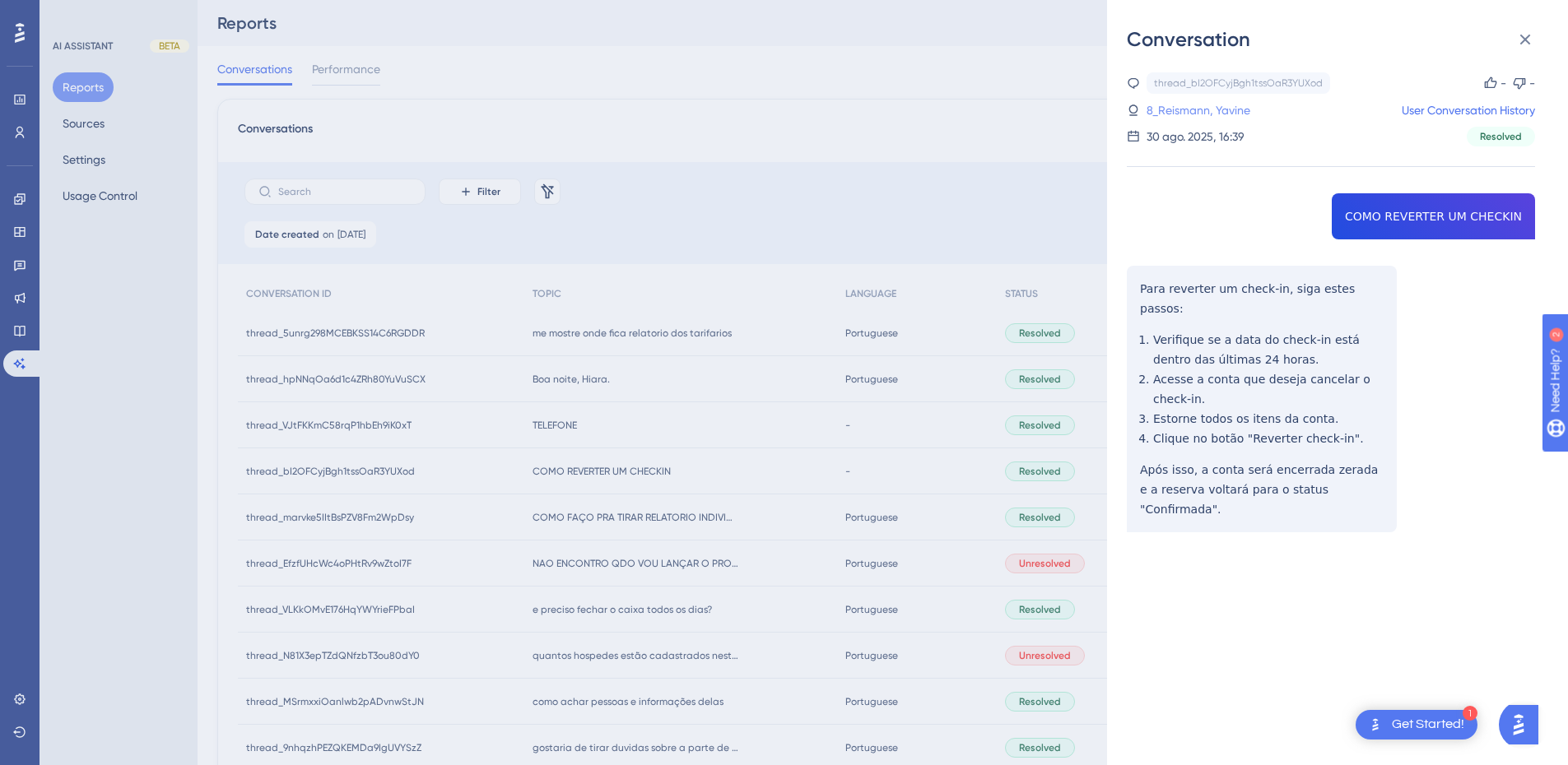
click at [1242, 111] on link "8_Reismann, Yavine" at bounding box center [1199, 110] width 104 height 20
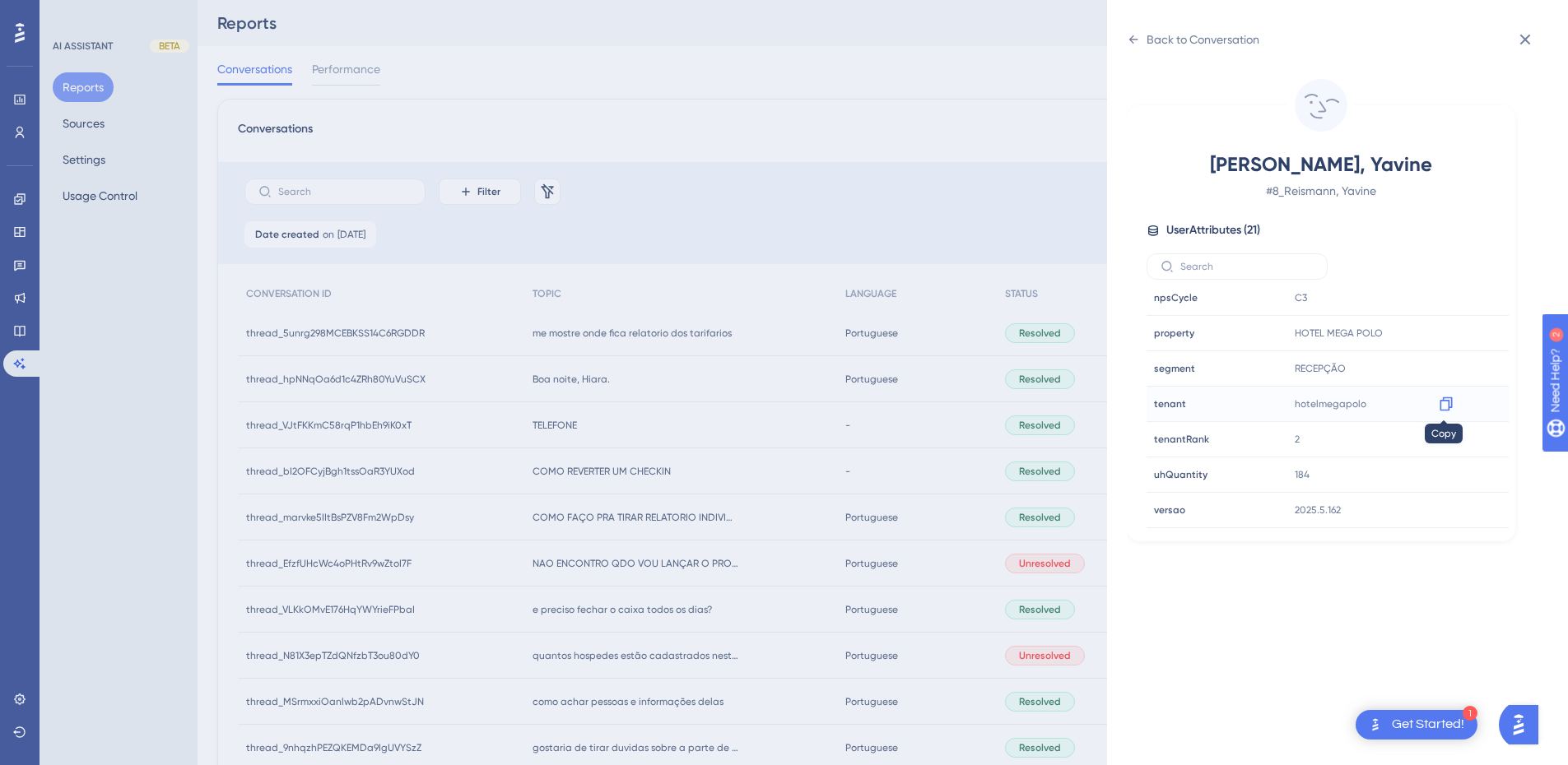
click at [1447, 407] on icon at bounding box center [1446, 404] width 12 height 14
click at [1130, 45] on icon at bounding box center [1133, 39] width 13 height 13
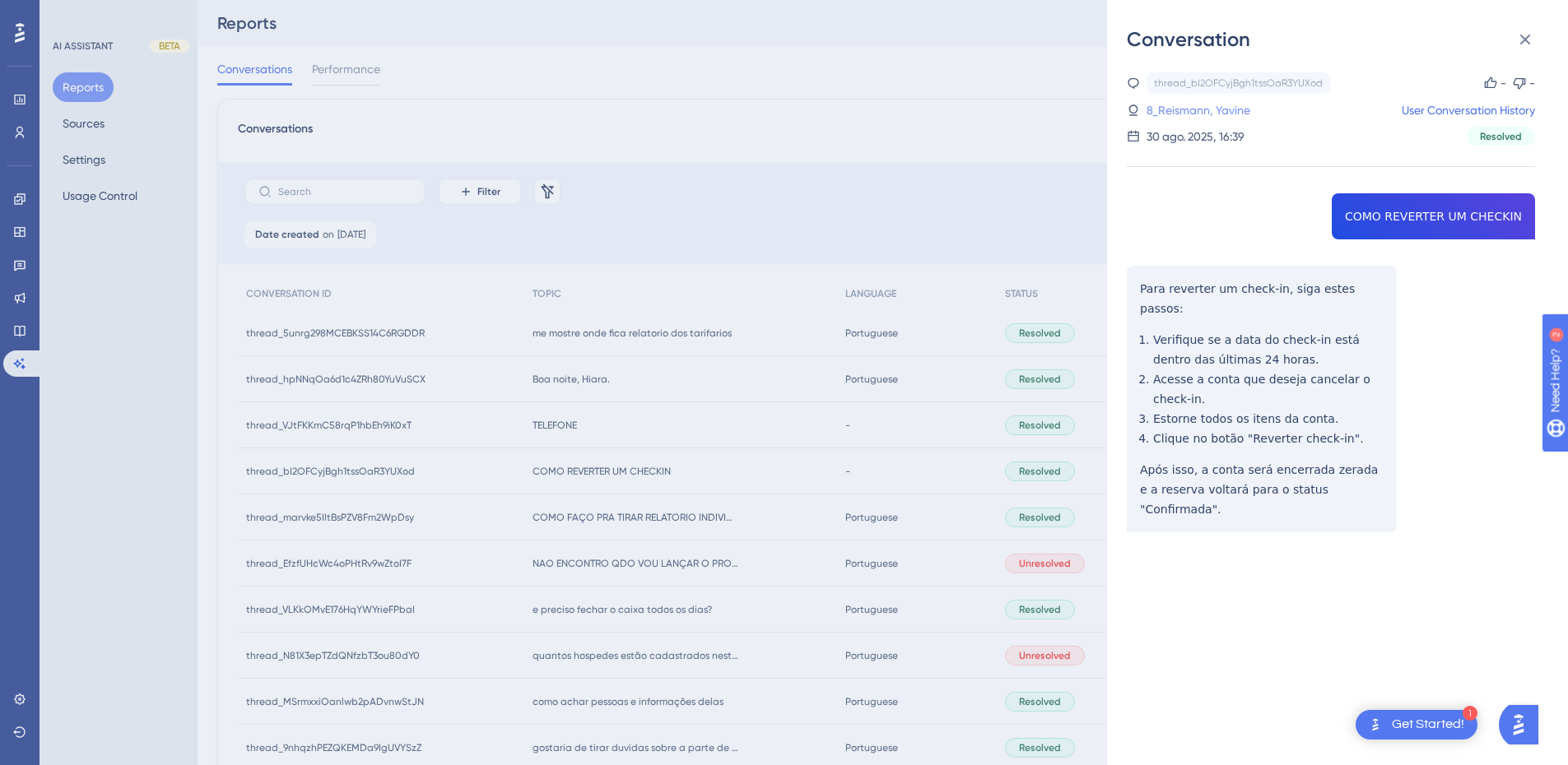
click at [1217, 114] on link "8_Reismann, Yavine" at bounding box center [1199, 110] width 104 height 20
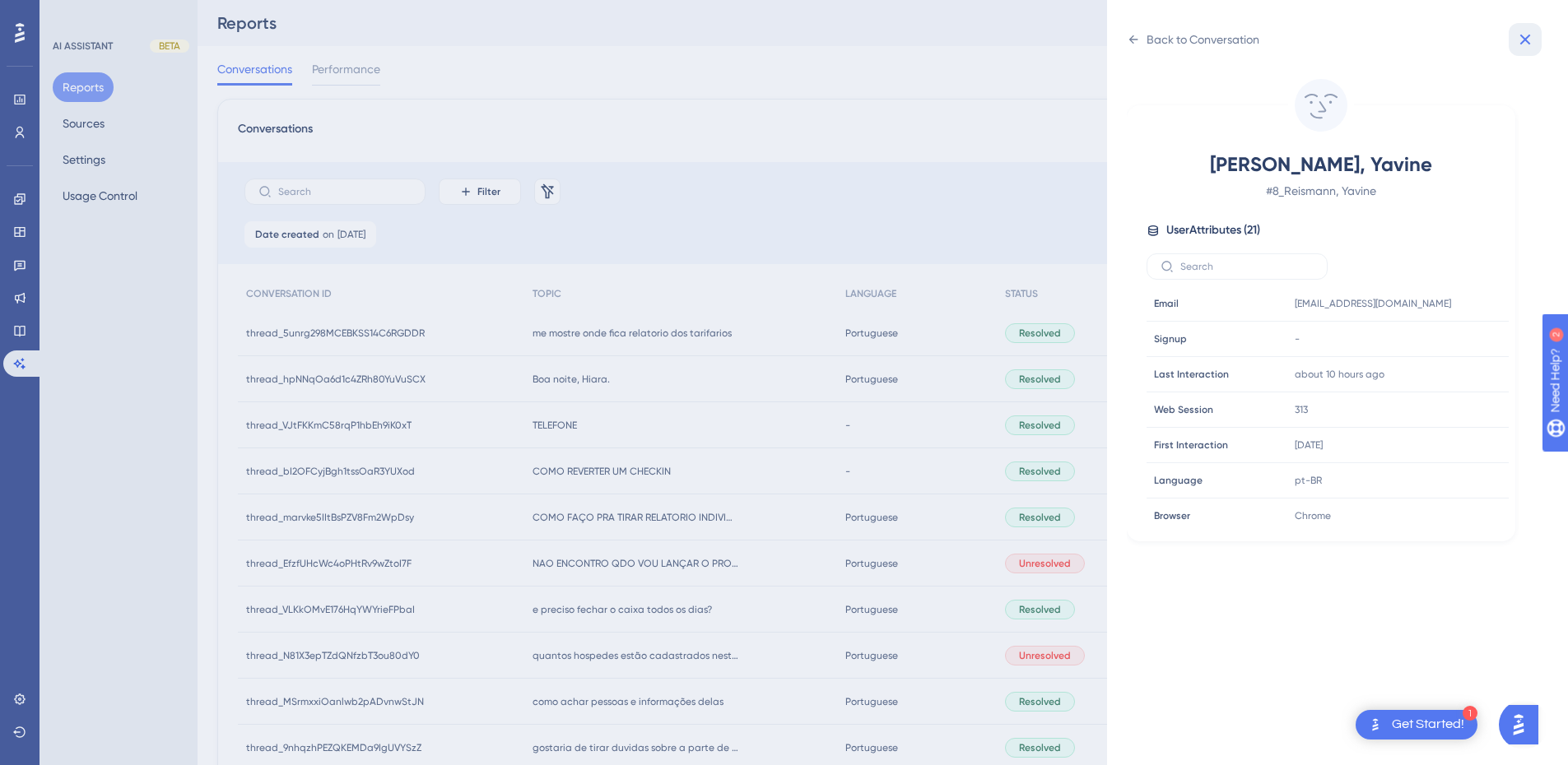
click at [1521, 31] on icon at bounding box center [1525, 39] width 20 height 20
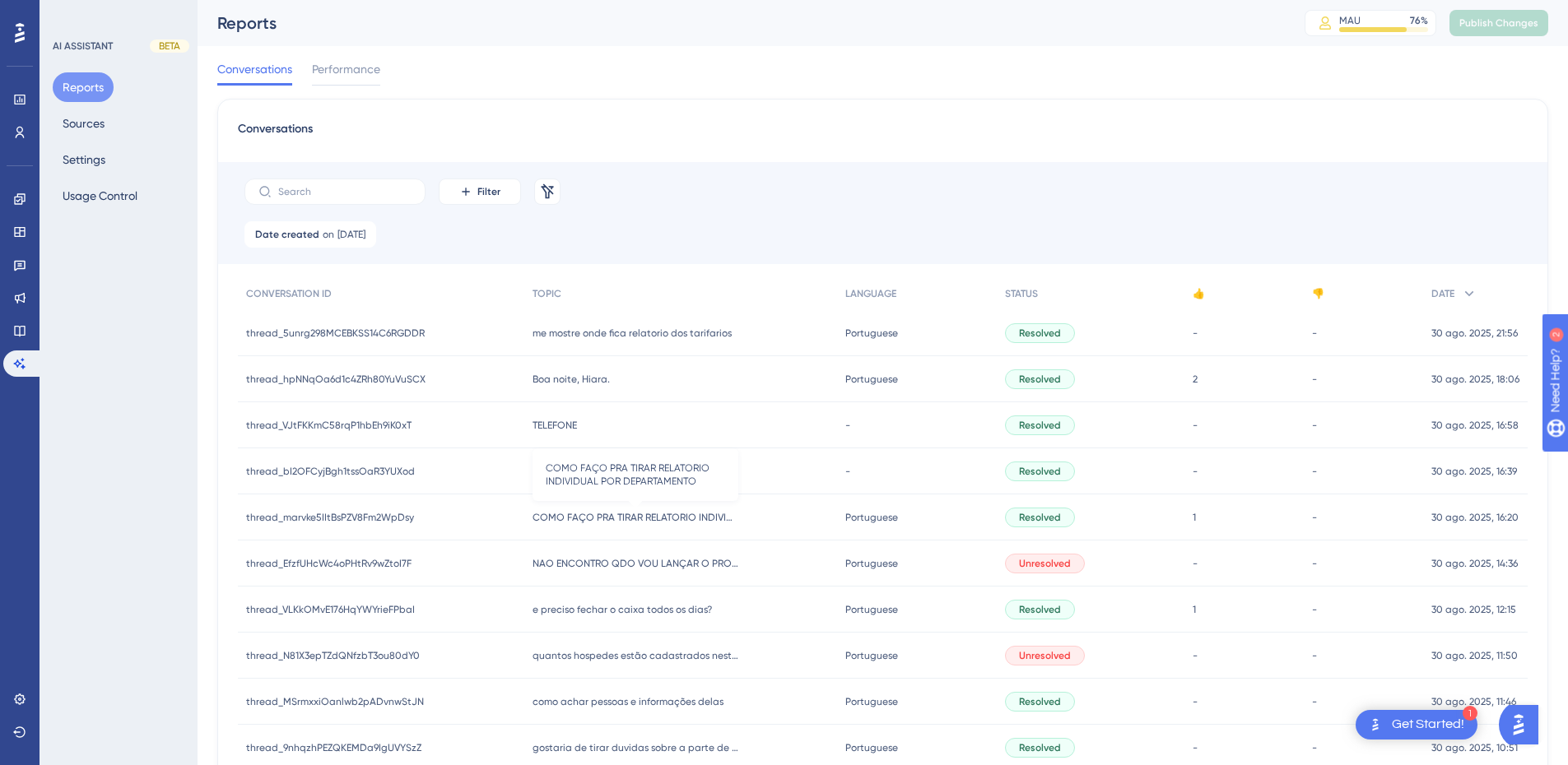
click at [619, 518] on span "COMO FAÇO PRA TIRAR RELATORIO INDIVIDUAL POR DEPARTAMENTO" at bounding box center [636, 517] width 206 height 13
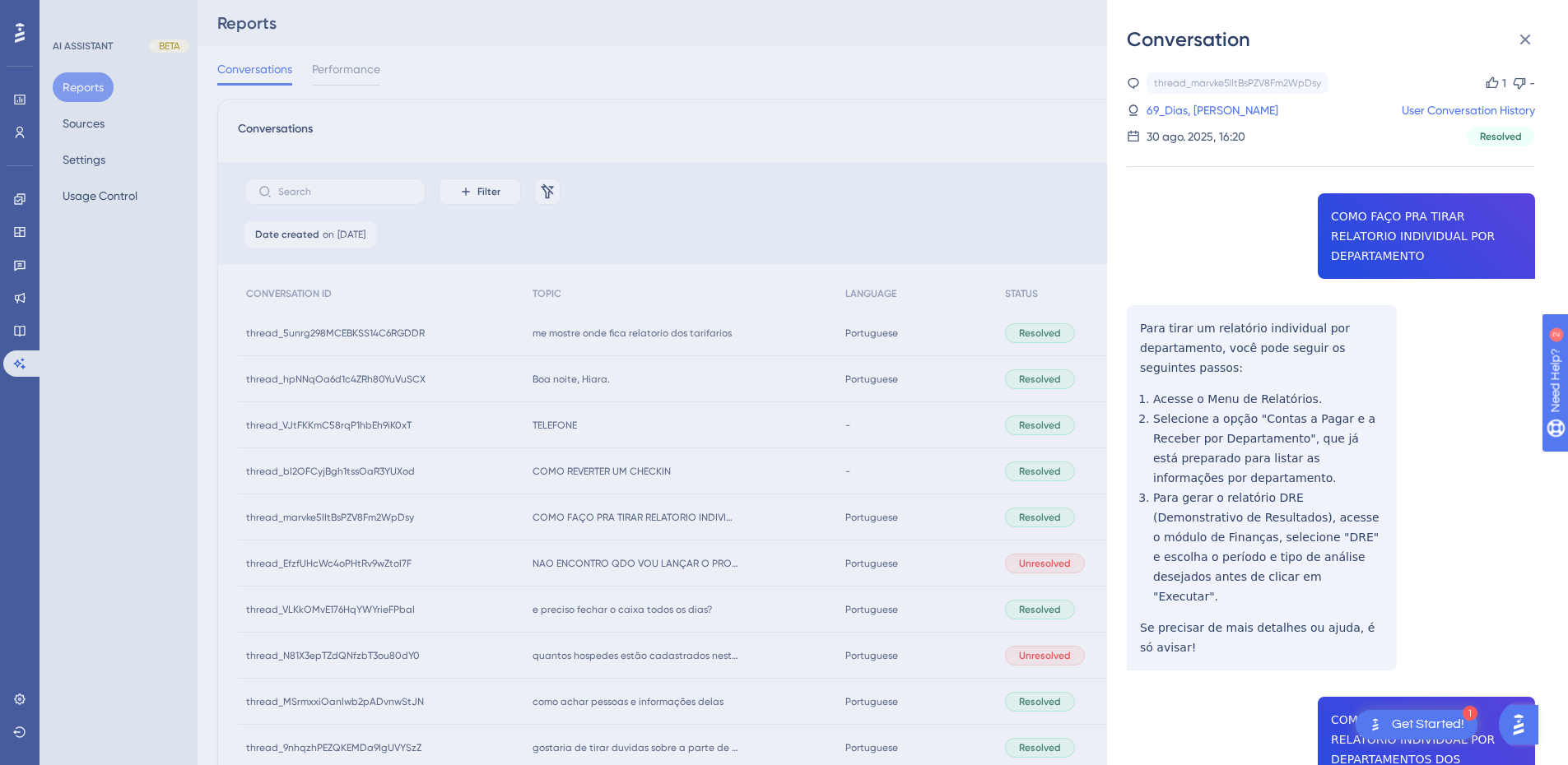
click at [1384, 225] on div "thread_marvke5IItBsPZV8Fm2WpDsy Copy 1 - 69_Dias, Sebastião User Conversation H…" at bounding box center [1331, 701] width 409 height 1258
click at [1116, 315] on div "Conversation thread_marvke5IItBsPZV8Fm2WpDsy Copy 1 - 69_Dias, Sebastião User C…" at bounding box center [1338, 382] width 461 height 765
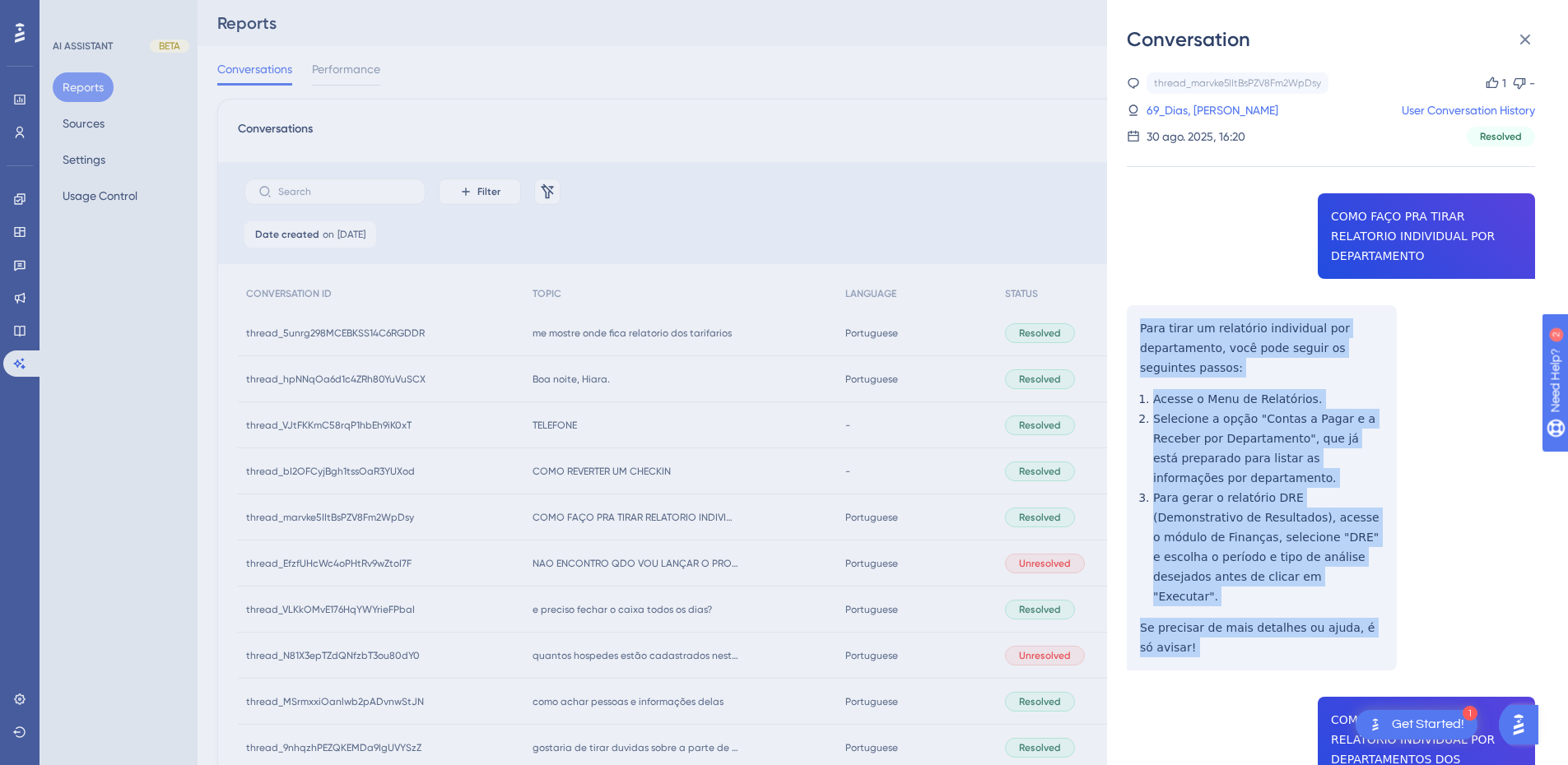
scroll to position [192, 0]
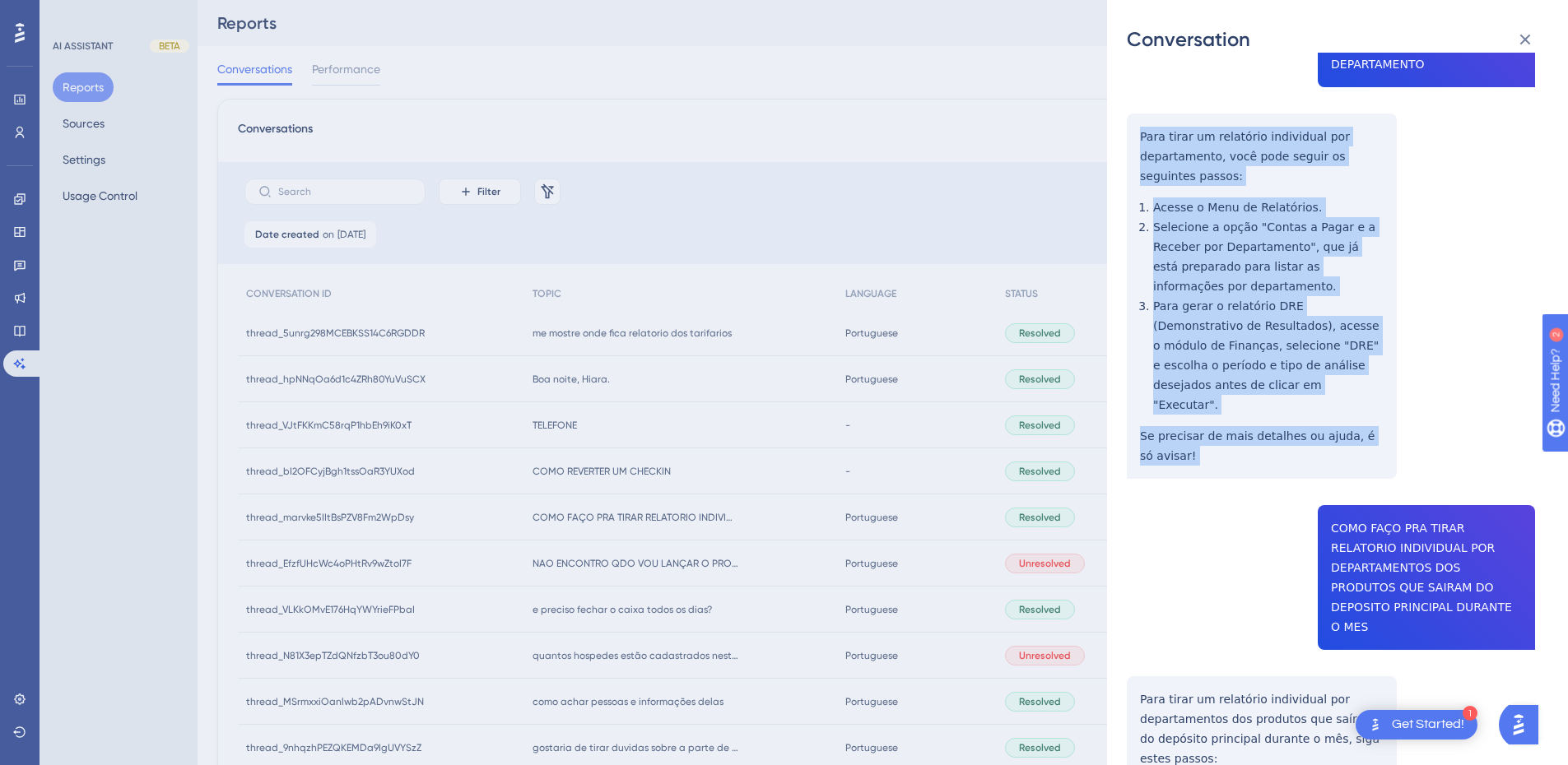
drag, startPoint x: 1135, startPoint y: 307, endPoint x: 1199, endPoint y: 242, distance: 91.2
click at [1196, 447] on div "thread_marvke5IItBsPZV8Fm2WpDsy Copy 1 - 69_Dias, Sebastião User Conversation H…" at bounding box center [1331, 509] width 409 height 1258
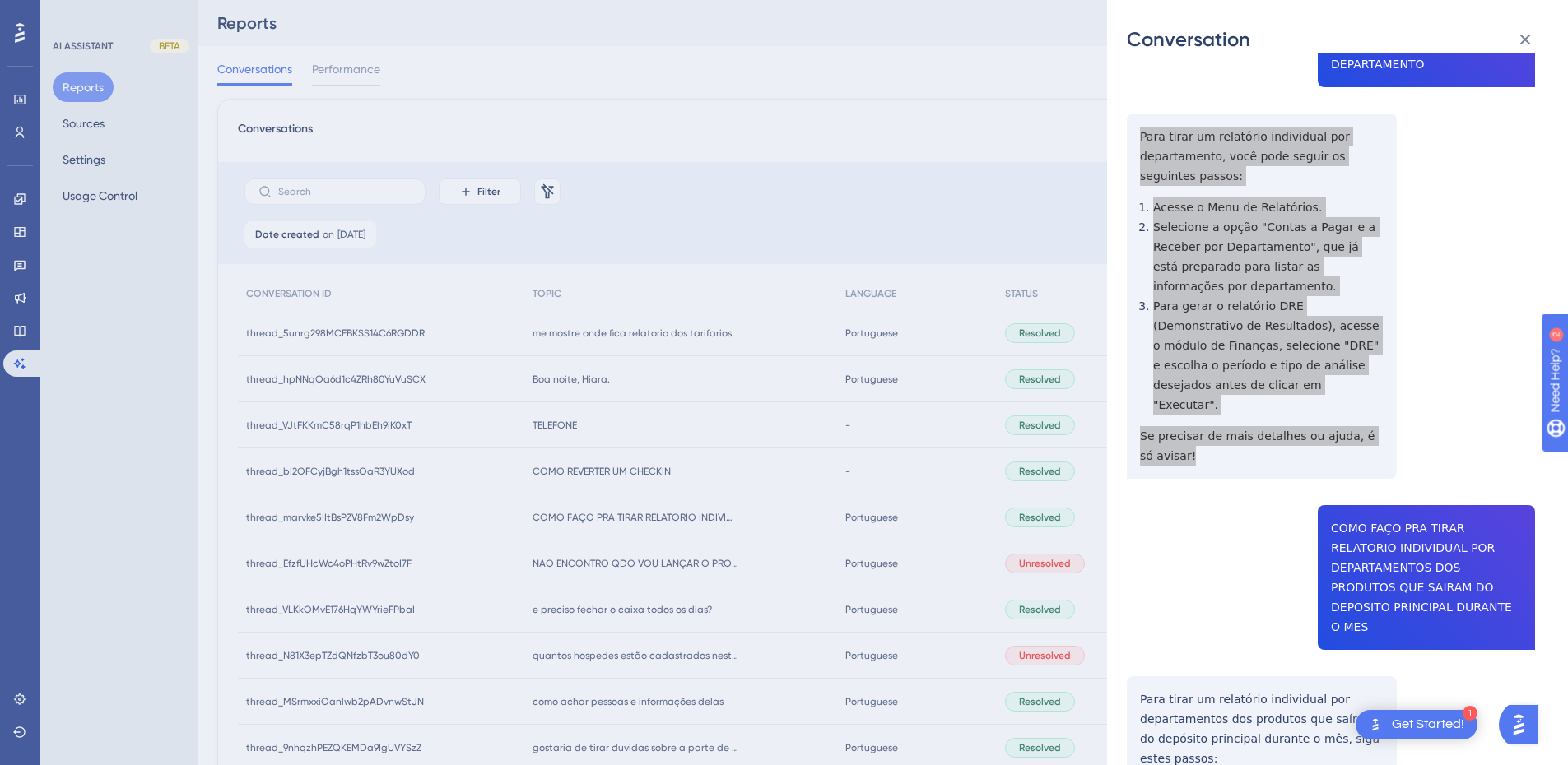
scroll to position [0, 0]
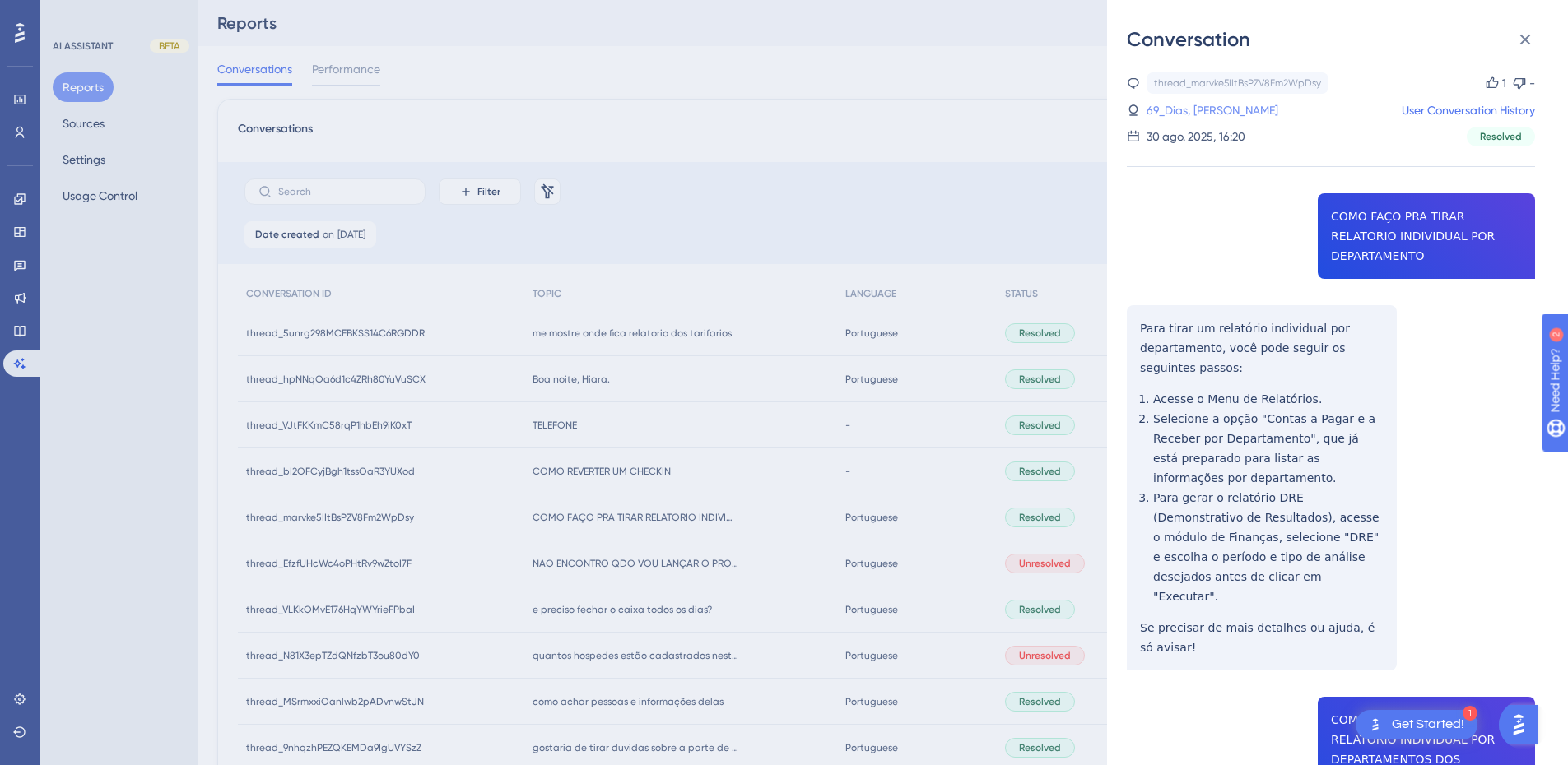
click at [1217, 105] on link "69_Dias, Sebastião" at bounding box center [1213, 110] width 131 height 20
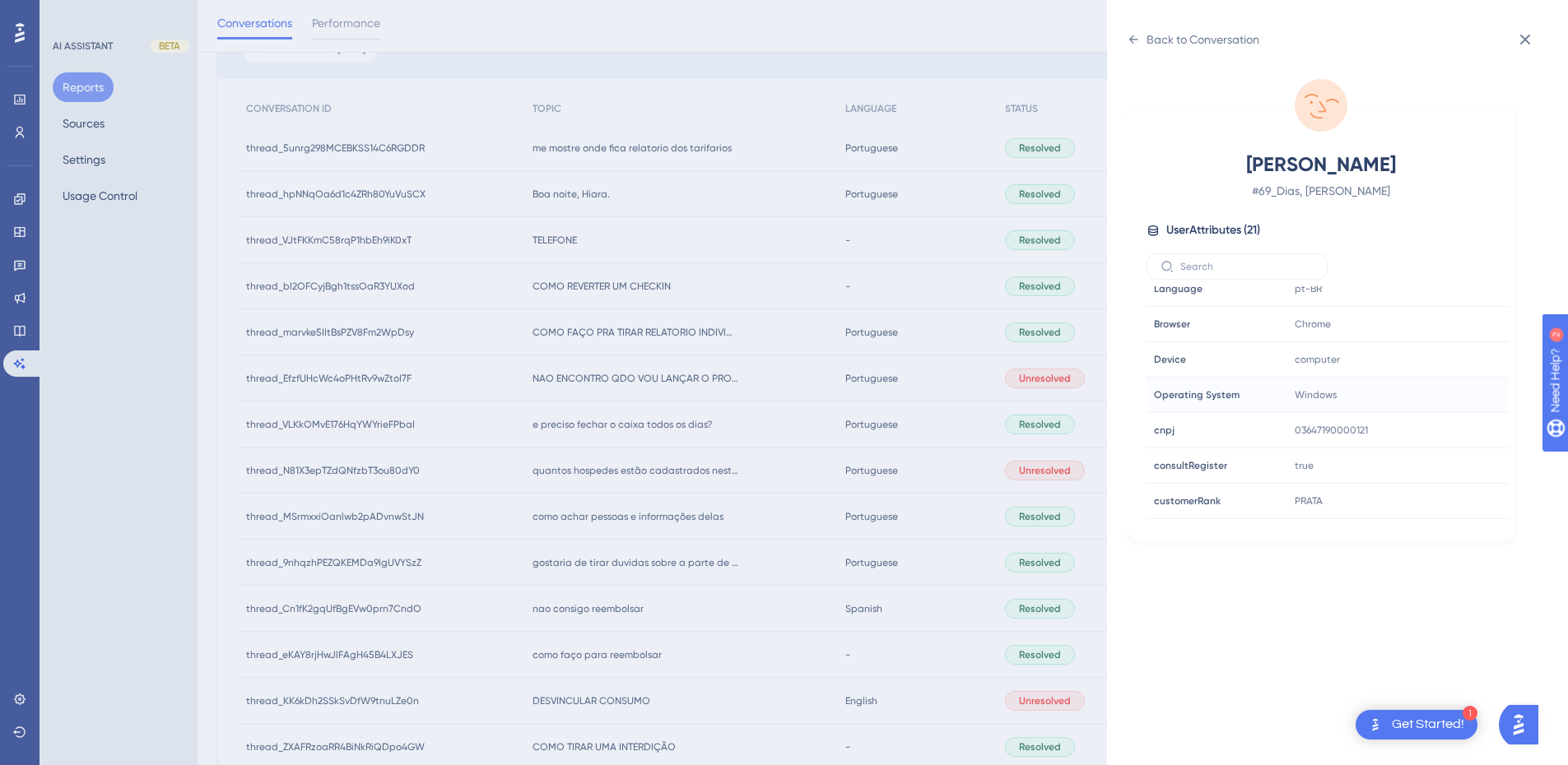
scroll to position [501, 0]
click at [1441, 405] on icon at bounding box center [1446, 403] width 16 height 16
click at [1130, 41] on icon at bounding box center [1133, 40] width 9 height 9
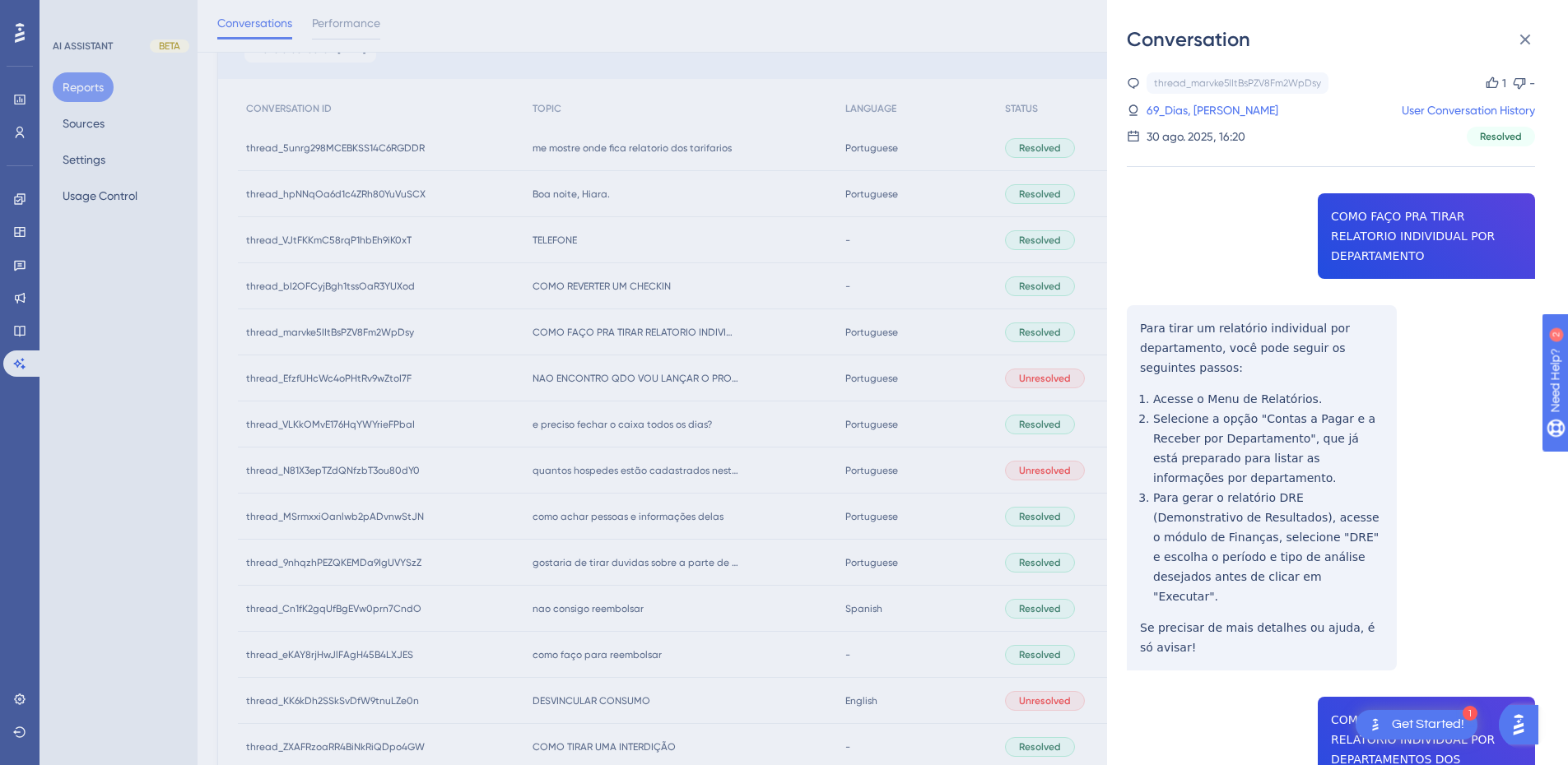
click at [1223, 359] on div "thread_marvke5IItBsPZV8Fm2WpDsy Copy 1 - 69_Dias, Sebastião User Conversation H…" at bounding box center [1331, 701] width 409 height 1258
click at [1123, 307] on div "Conversation thread_marvke5IItBsPZV8Fm2WpDsy Copy 1 - 69_Dias, Sebastião User C…" at bounding box center [1338, 382] width 461 height 765
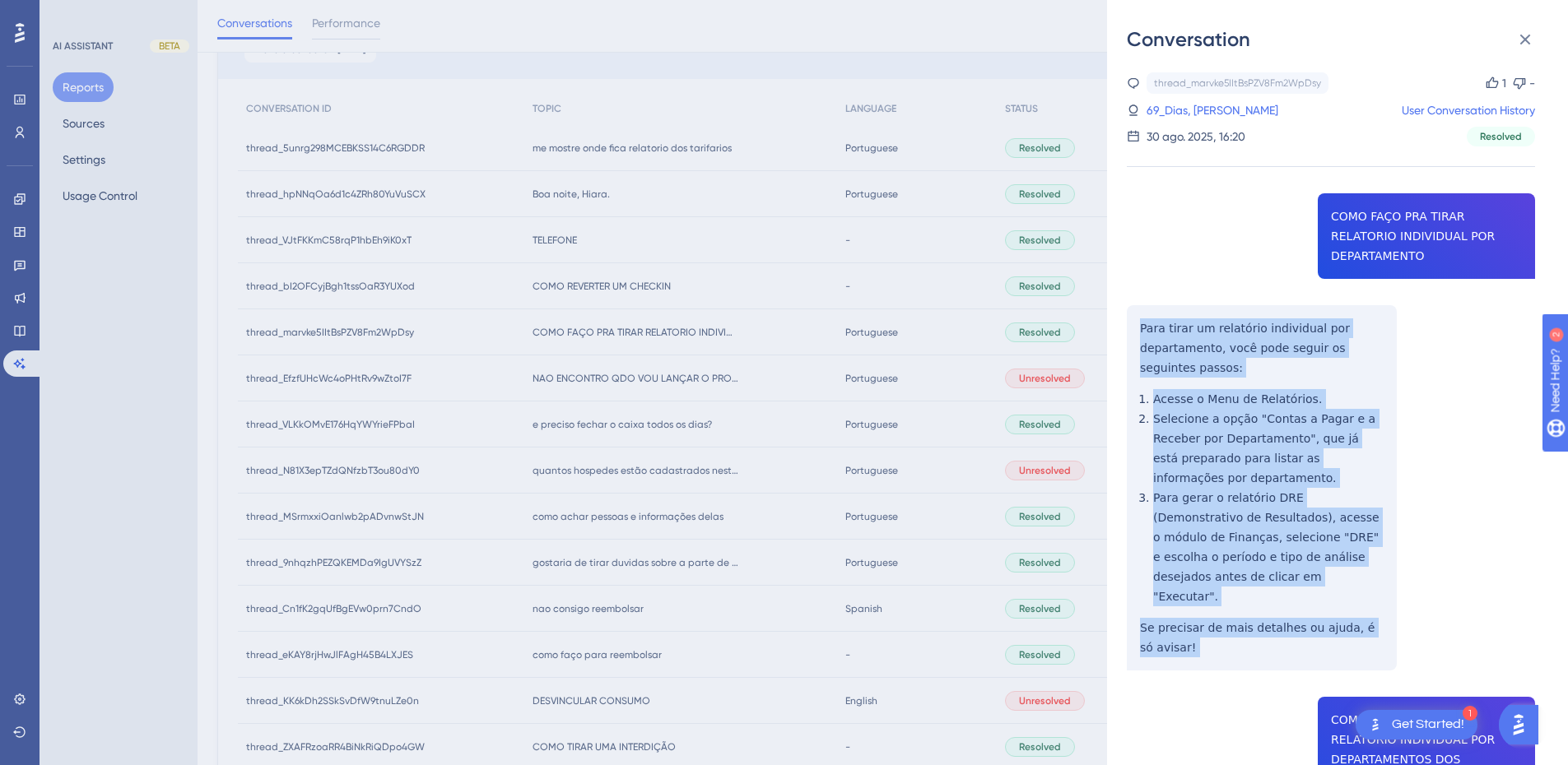
scroll to position [192, 0]
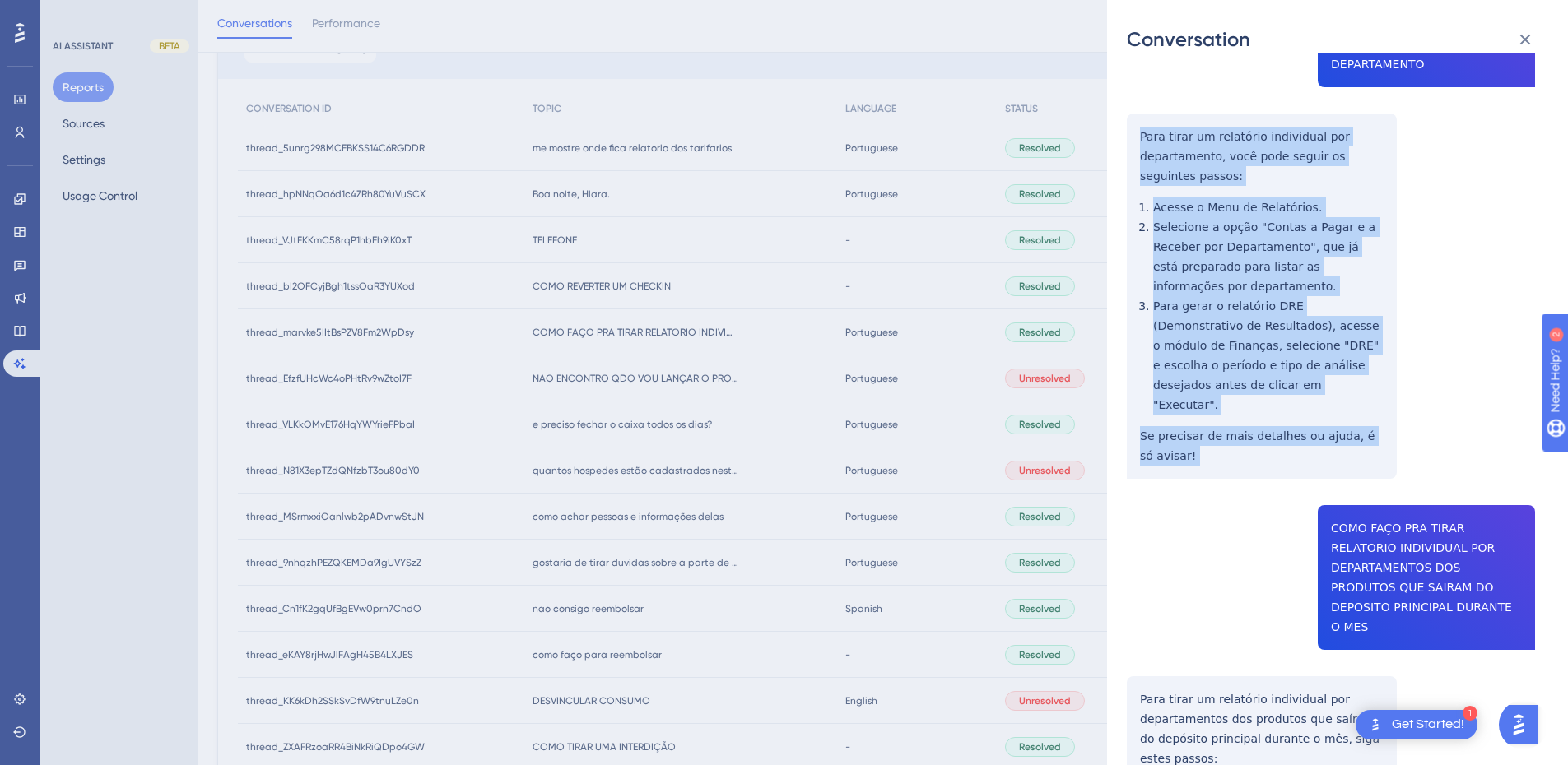
drag, startPoint x: 1123, startPoint y: 307, endPoint x: 1206, endPoint y: 427, distance: 145.9
click at [1206, 427] on div "Conversation thread_marvke5IItBsPZV8Fm2WpDsy Copy 1 - 69_Dias, Sebastião User C…" at bounding box center [1338, 382] width 461 height 765
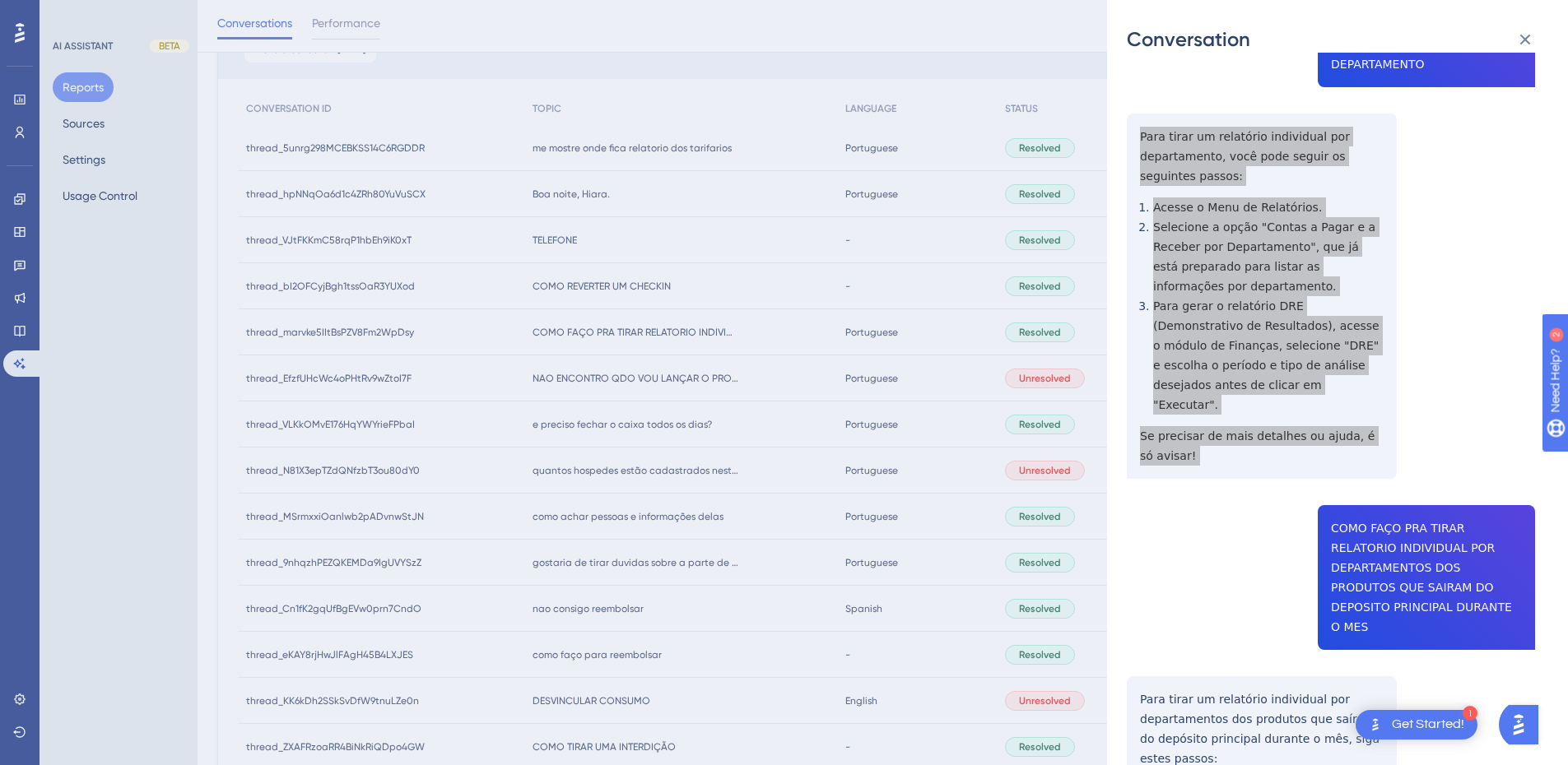
scroll to position [384, 0]
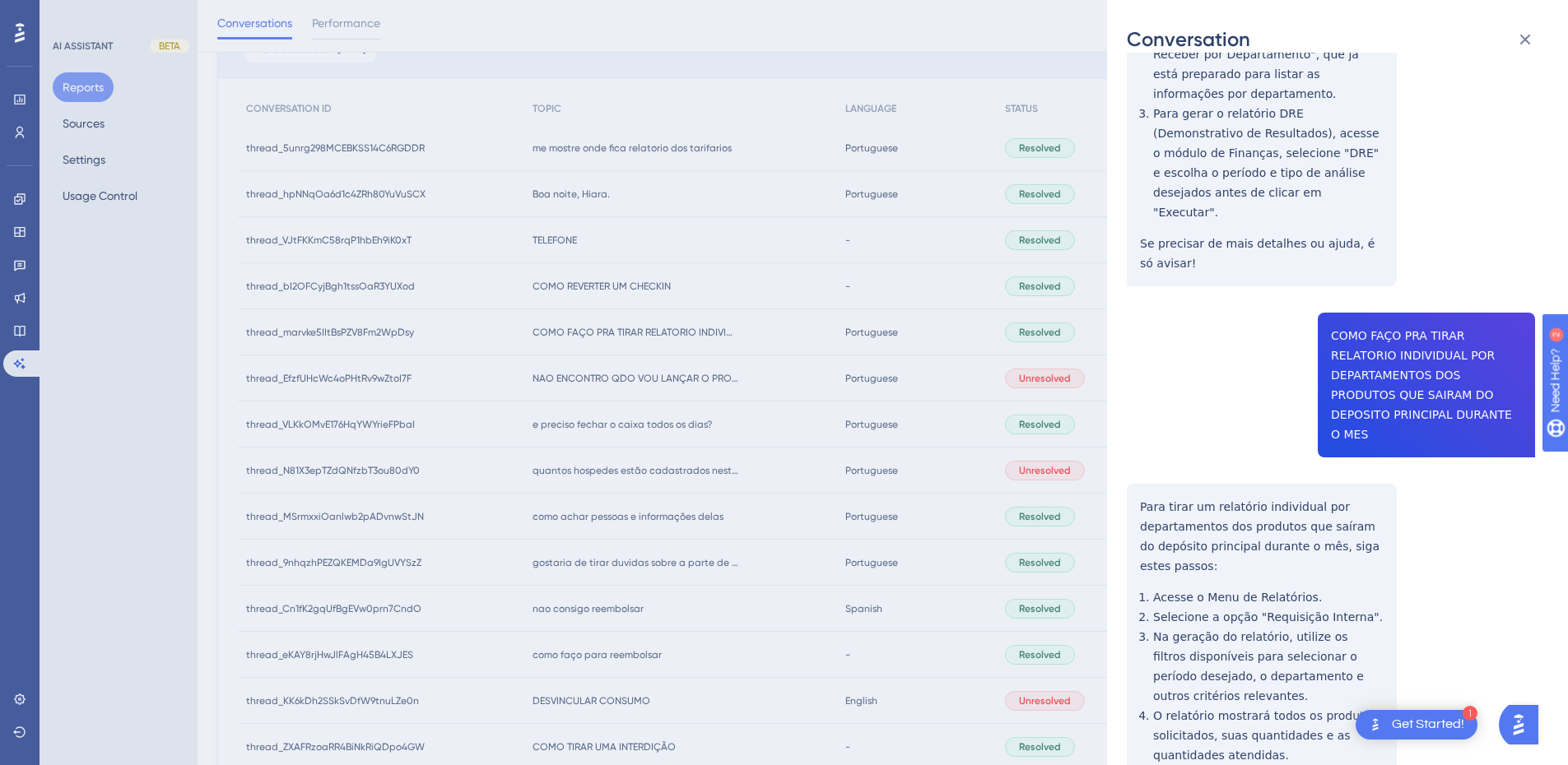
click at [1367, 294] on div "thread_marvke5IItBsPZV8Fm2WpDsy Copy 1 - 69_Dias, Sebastião User Conversation H…" at bounding box center [1331, 317] width 409 height 1258
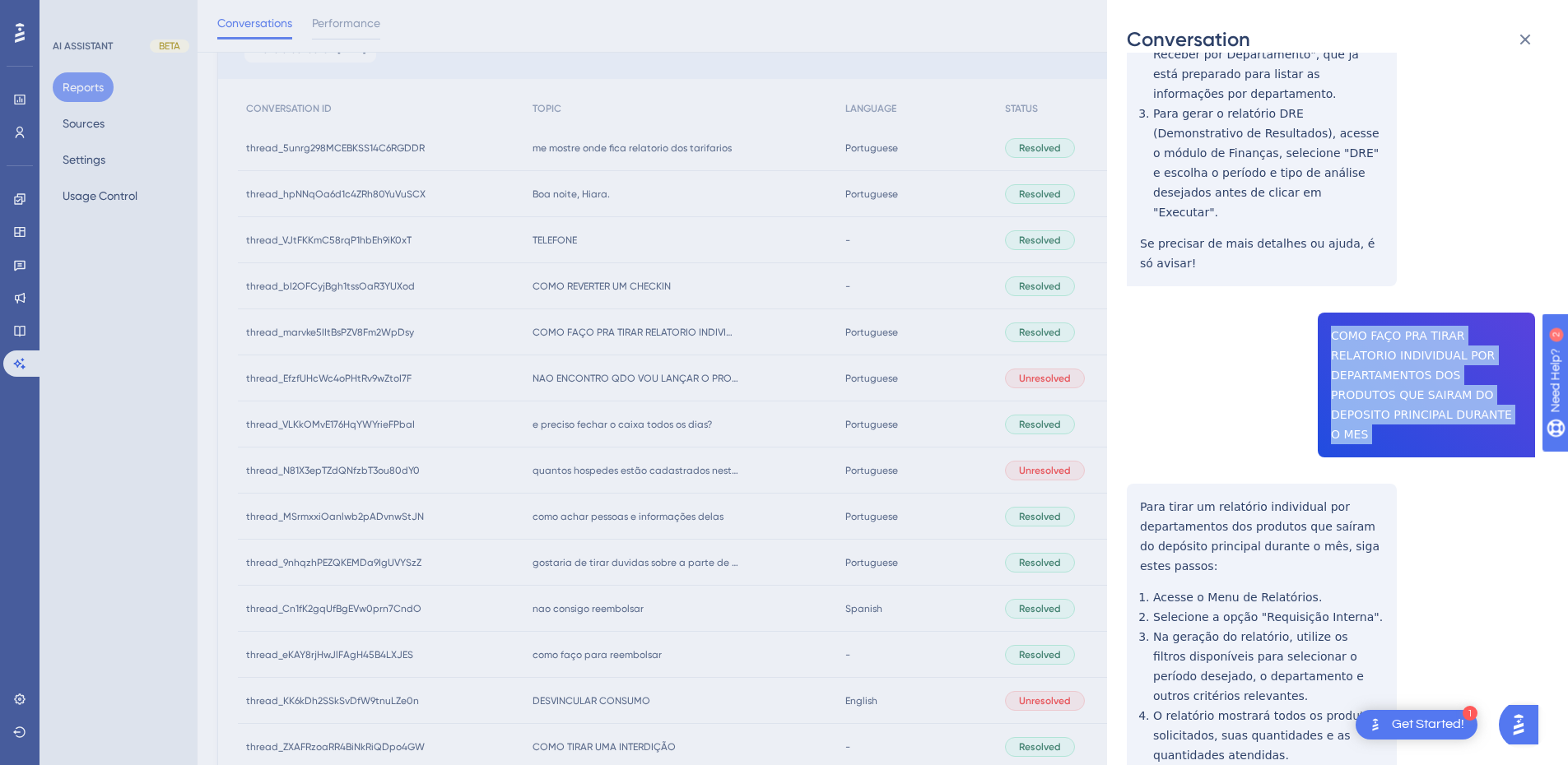
click at [1367, 294] on div "thread_marvke5IItBsPZV8Fm2WpDsy Copy 1 - 69_Dias, Sebastião User Conversation H…" at bounding box center [1331, 317] width 409 height 1258
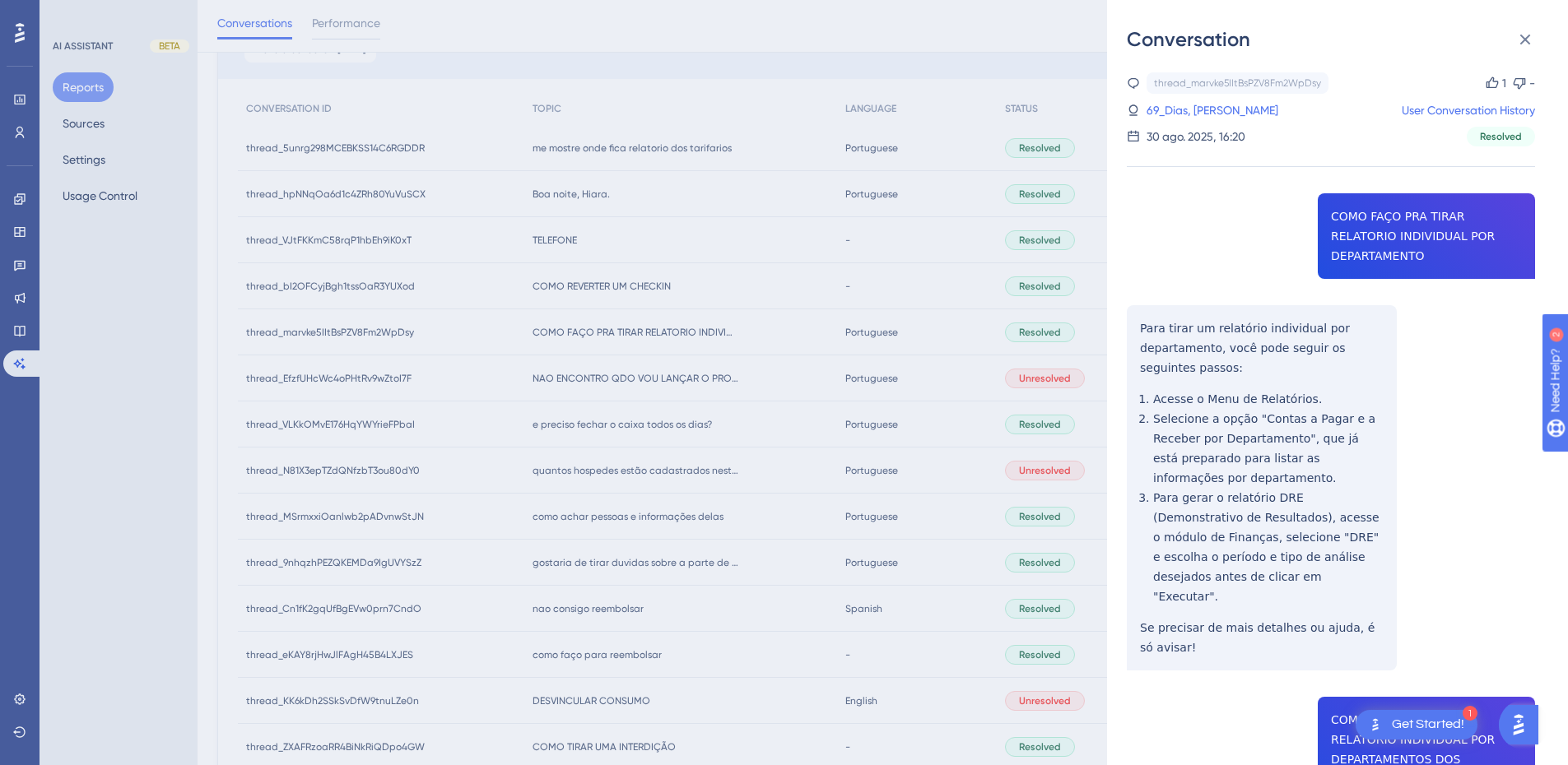
click at [1393, 212] on div "thread_marvke5IItBsPZV8Fm2WpDsy Copy 1 - 69_Dias, Sebastião User Conversation H…" at bounding box center [1331, 701] width 409 height 1258
drag, startPoint x: 1443, startPoint y: 213, endPoint x: 1489, endPoint y: 237, distance: 51.9
click at [1501, 237] on div "thread_marvke5IItBsPZV8Fm2WpDsy Copy 1 - 69_Dias, Sebastião User Conversation H…" at bounding box center [1331, 701] width 409 height 1258
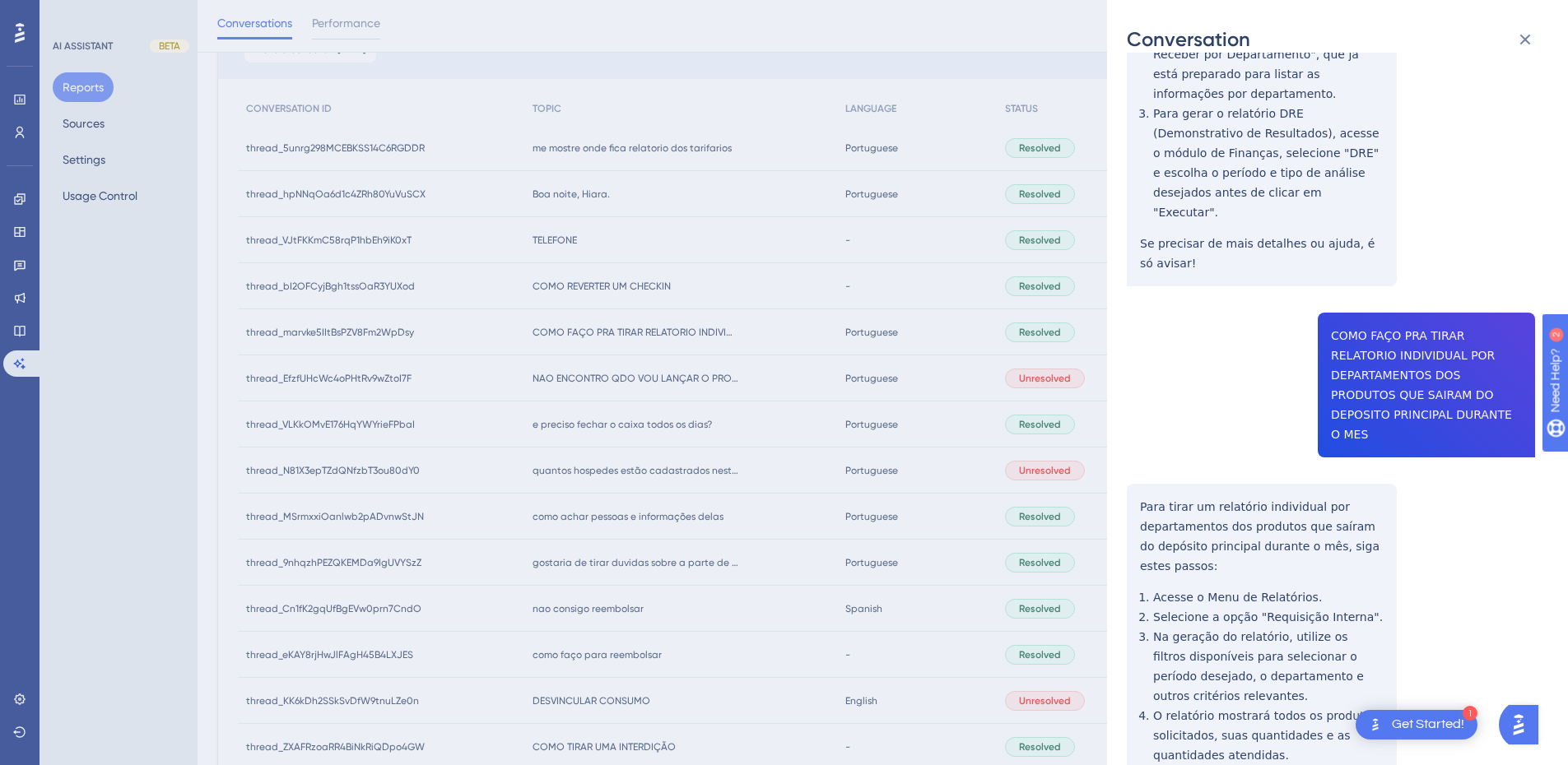
scroll to position [494, 0]
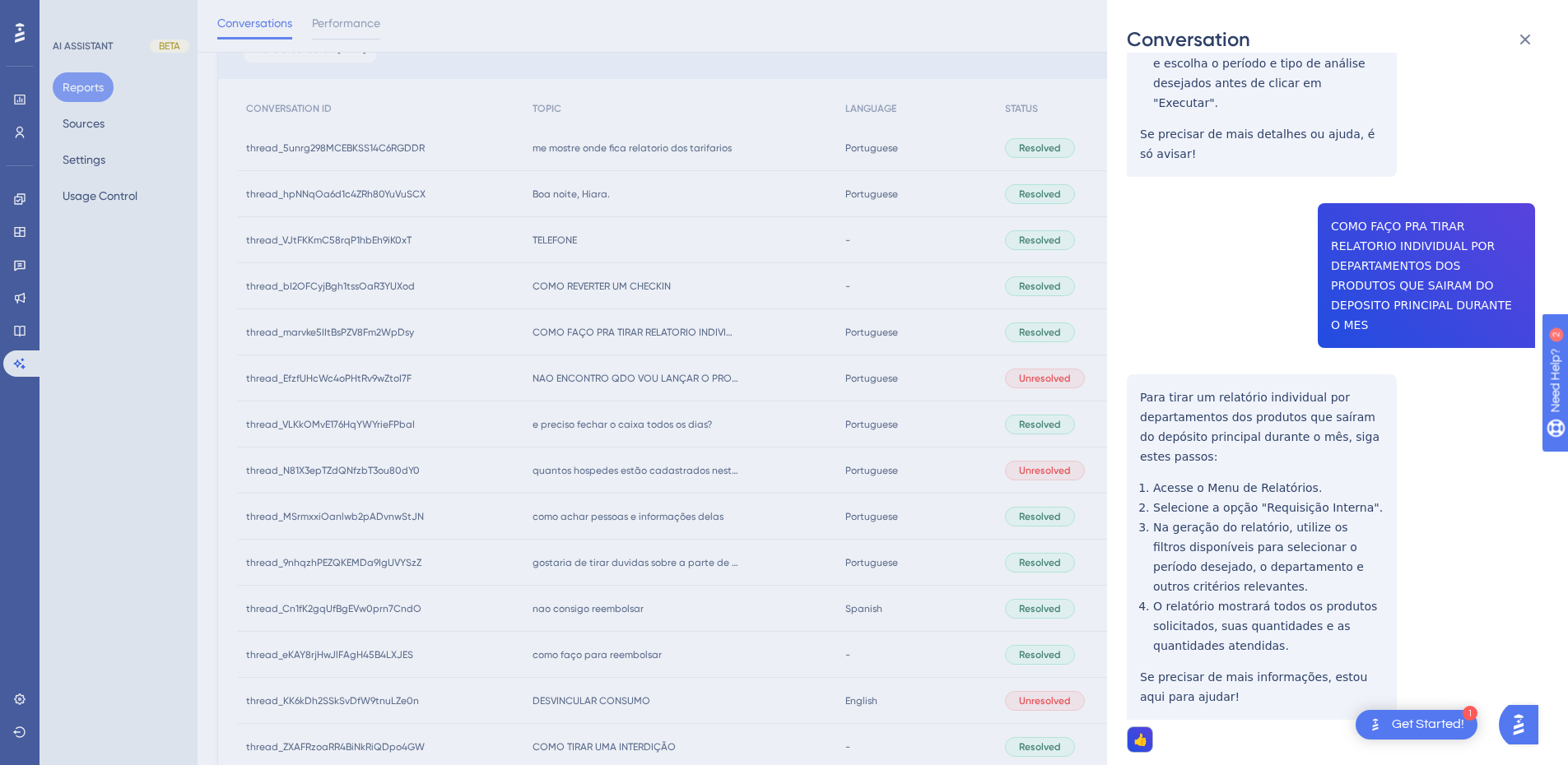
click at [1328, 184] on div "thread_marvke5IItBsPZV8Fm2WpDsy Copy 1 - 69_Dias, Sebastião User Conversation H…" at bounding box center [1331, 207] width 409 height 1258
click at [1366, 221] on div "thread_marvke5IItBsPZV8Fm2WpDsy Copy 1 - 69_Dias, Sebastião User Conversation H…" at bounding box center [1331, 207] width 409 height 1258
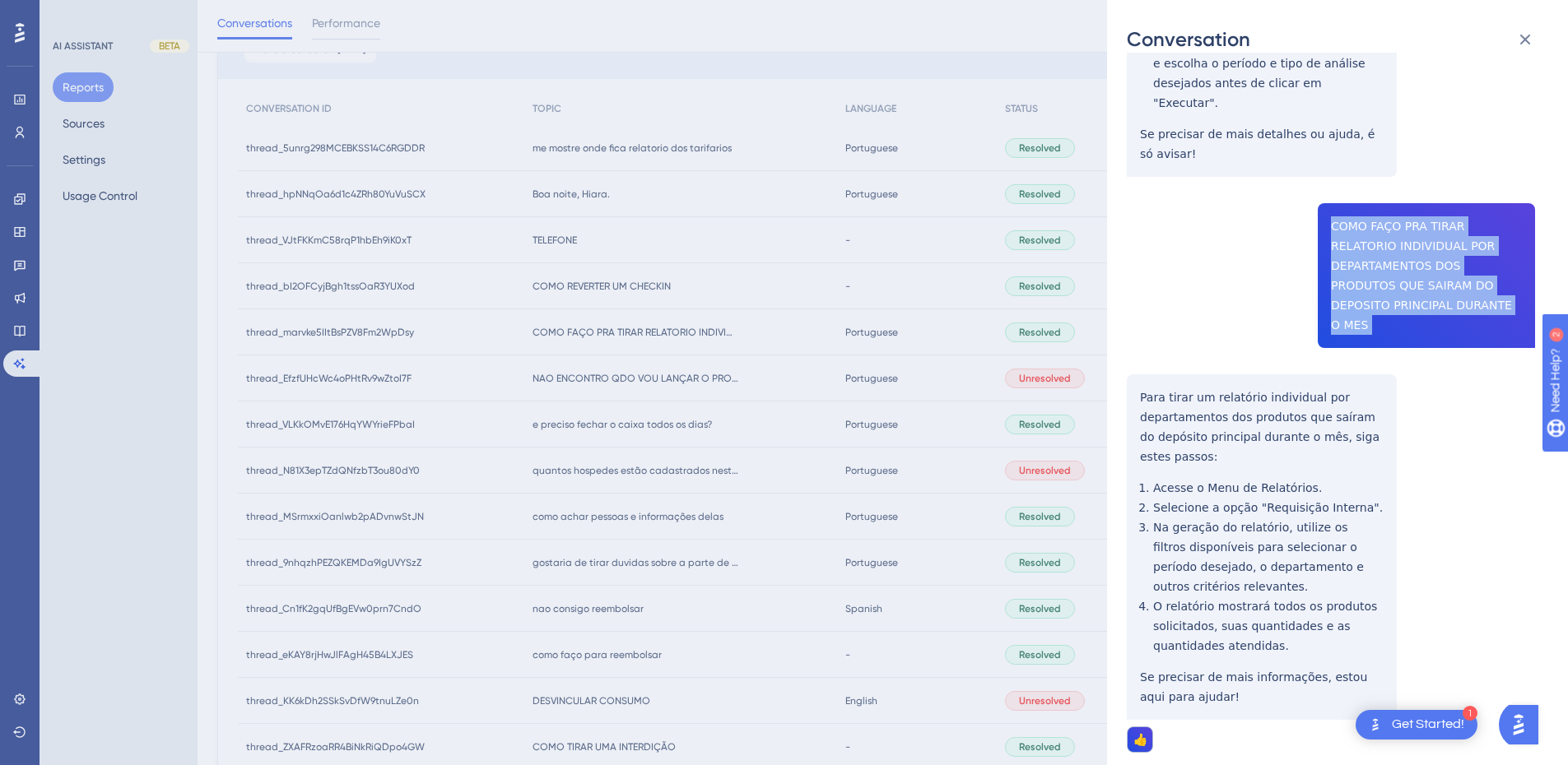
click at [1366, 221] on div "thread_marvke5IItBsPZV8Fm2WpDsy Copy 1 - 69_Dias, Sebastião User Conversation H…" at bounding box center [1331, 207] width 409 height 1258
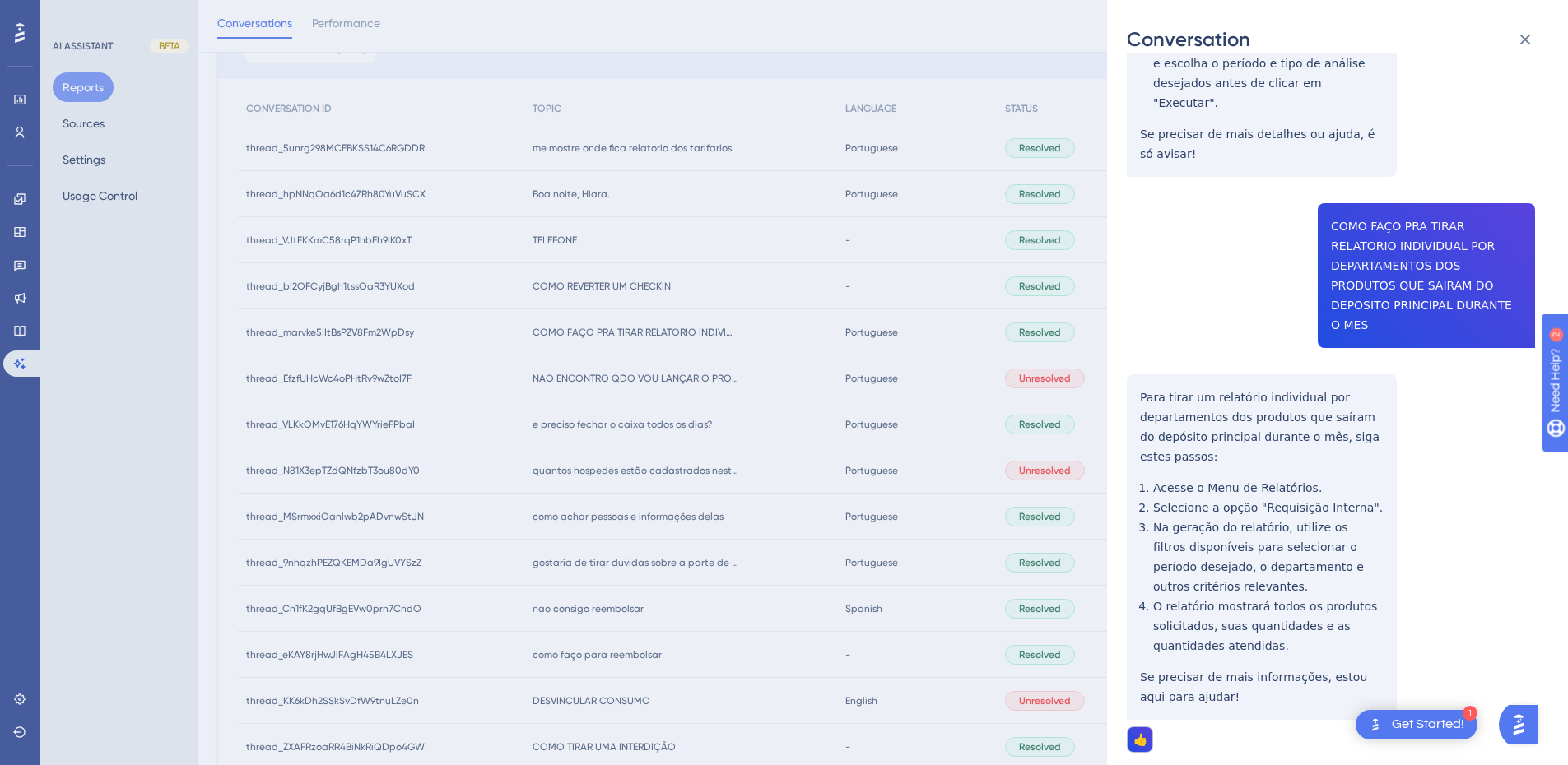
click at [1132, 376] on div "thread_marvke5IItBsPZV8Fm2WpDsy Copy 1 - 69_Dias, Sebastião User Conversation H…" at bounding box center [1331, 207] width 409 height 1258
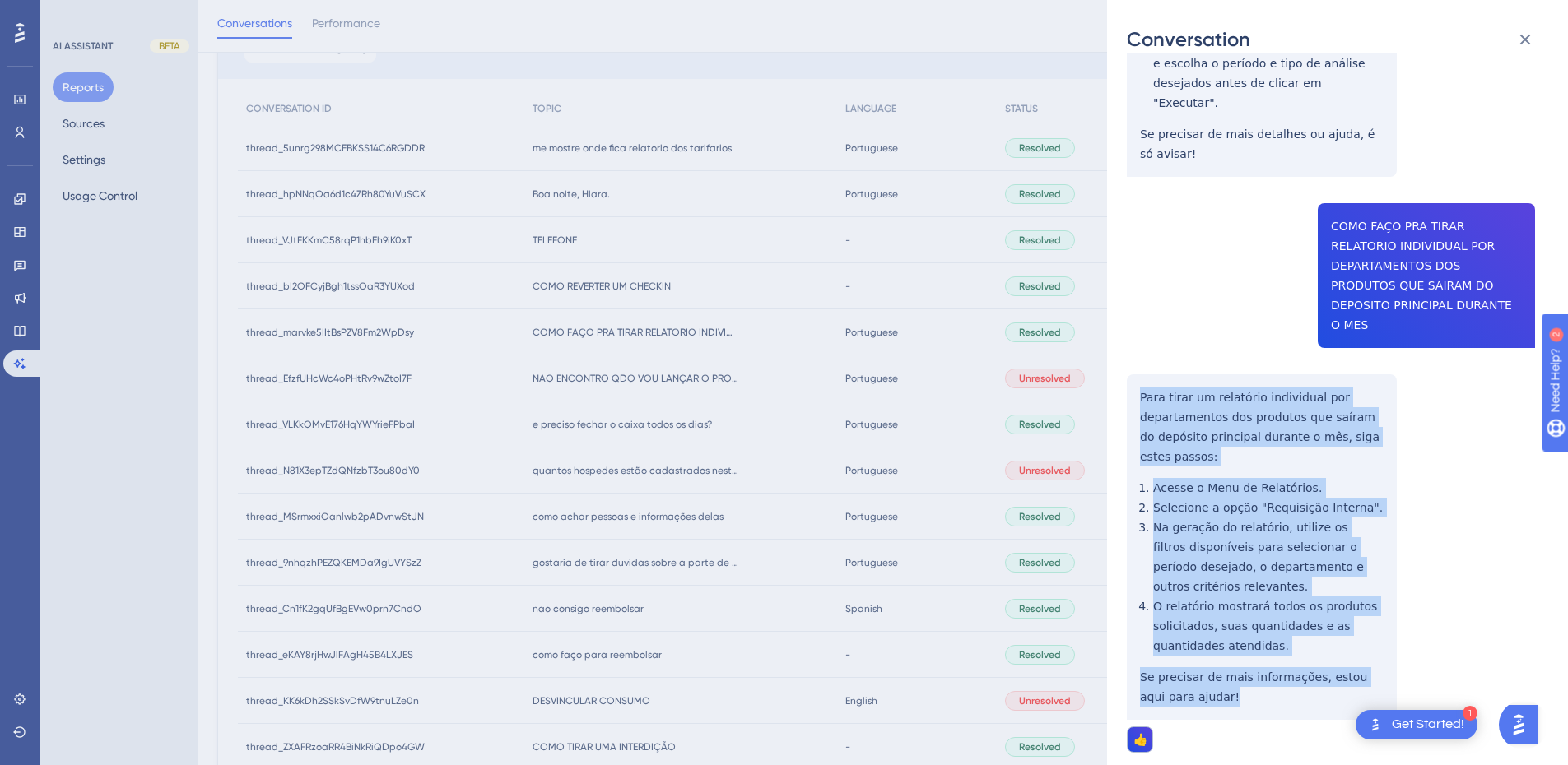
drag, startPoint x: 1142, startPoint y: 333, endPoint x: 1212, endPoint y: 642, distance: 316.8
click at [1212, 642] on div "thread_marvke5IItBsPZV8Fm2WpDsy Copy 1 - 69_Dias, Sebastião User Conversation H…" at bounding box center [1331, 207] width 409 height 1258
drag, startPoint x: 1529, startPoint y: 44, endPoint x: 689, endPoint y: 230, distance: 860.3
click at [1529, 44] on icon at bounding box center [1526, 40] width 10 height 10
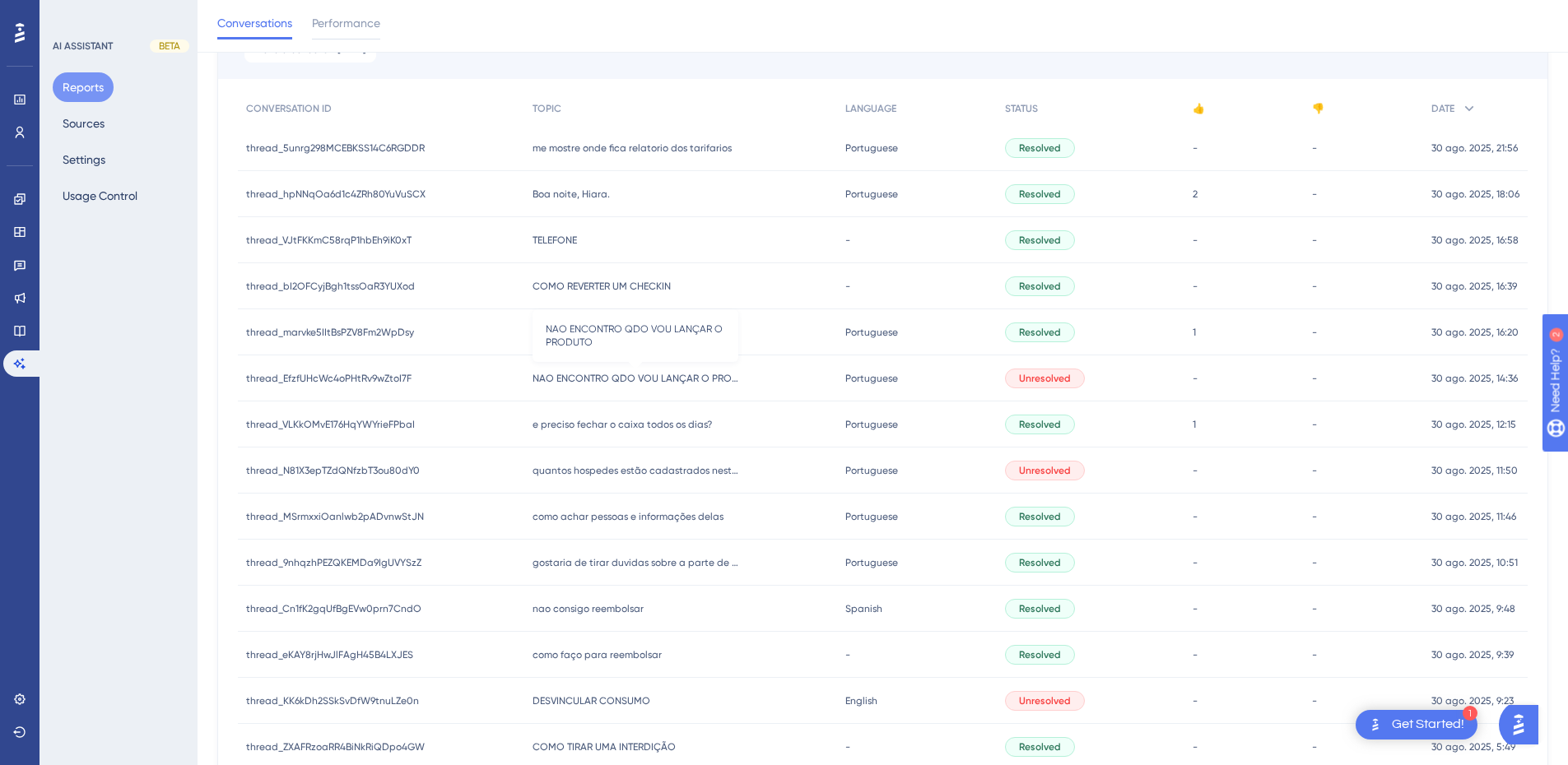
click at [552, 380] on span "NAO ENCONTRO QDO VOU LANÇAR O PRODUTO" at bounding box center [636, 378] width 206 height 13
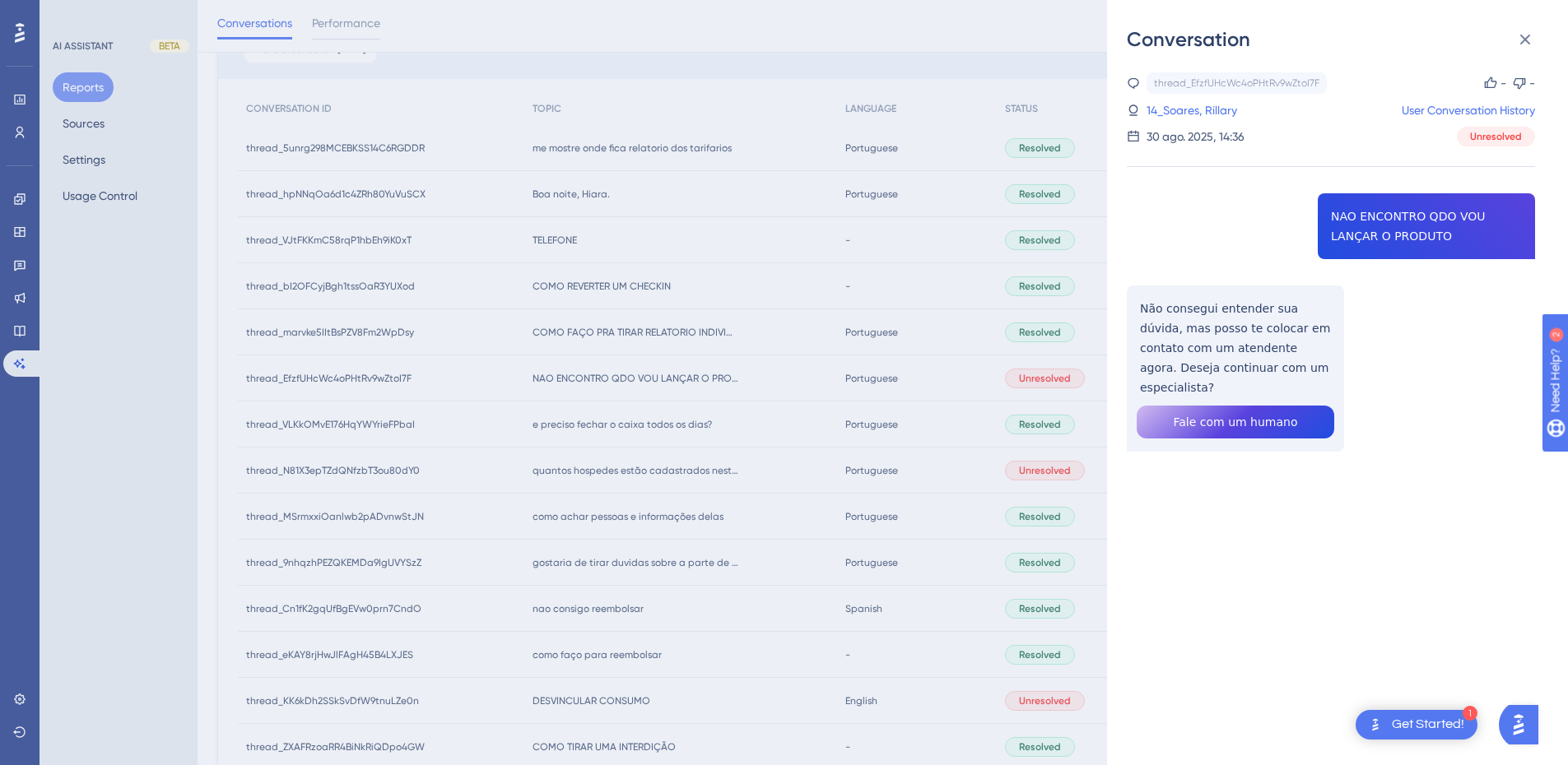
click at [1437, 214] on div "thread_EfzfUHcWc4oPHtRv9wZtoI7F Copy - - 14_Soares, Rillary User Conversation H…" at bounding box center [1331, 304] width 409 height 464
click at [1235, 327] on div "thread_EfzfUHcWc4oPHtRv9wZtoI7F Copy - - 14_Soares, Rillary User Conversation H…" at bounding box center [1331, 304] width 409 height 464
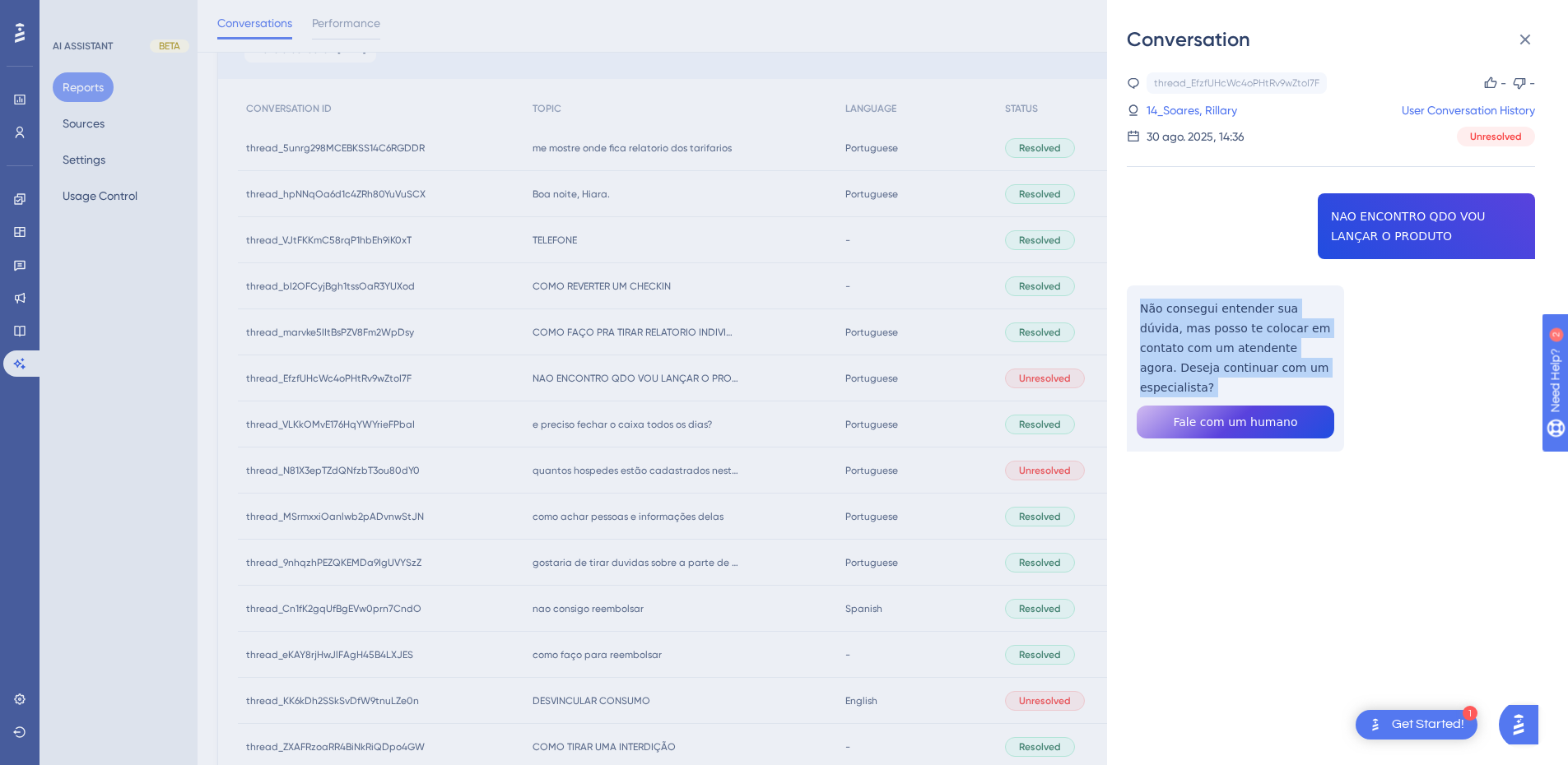
click at [1235, 327] on div "thread_EfzfUHcWc4oPHtRv9wZtoI7F Copy - - 14_Soares, Rillary User Conversation H…" at bounding box center [1331, 304] width 409 height 464
click at [1523, 44] on icon at bounding box center [1525, 39] width 20 height 20
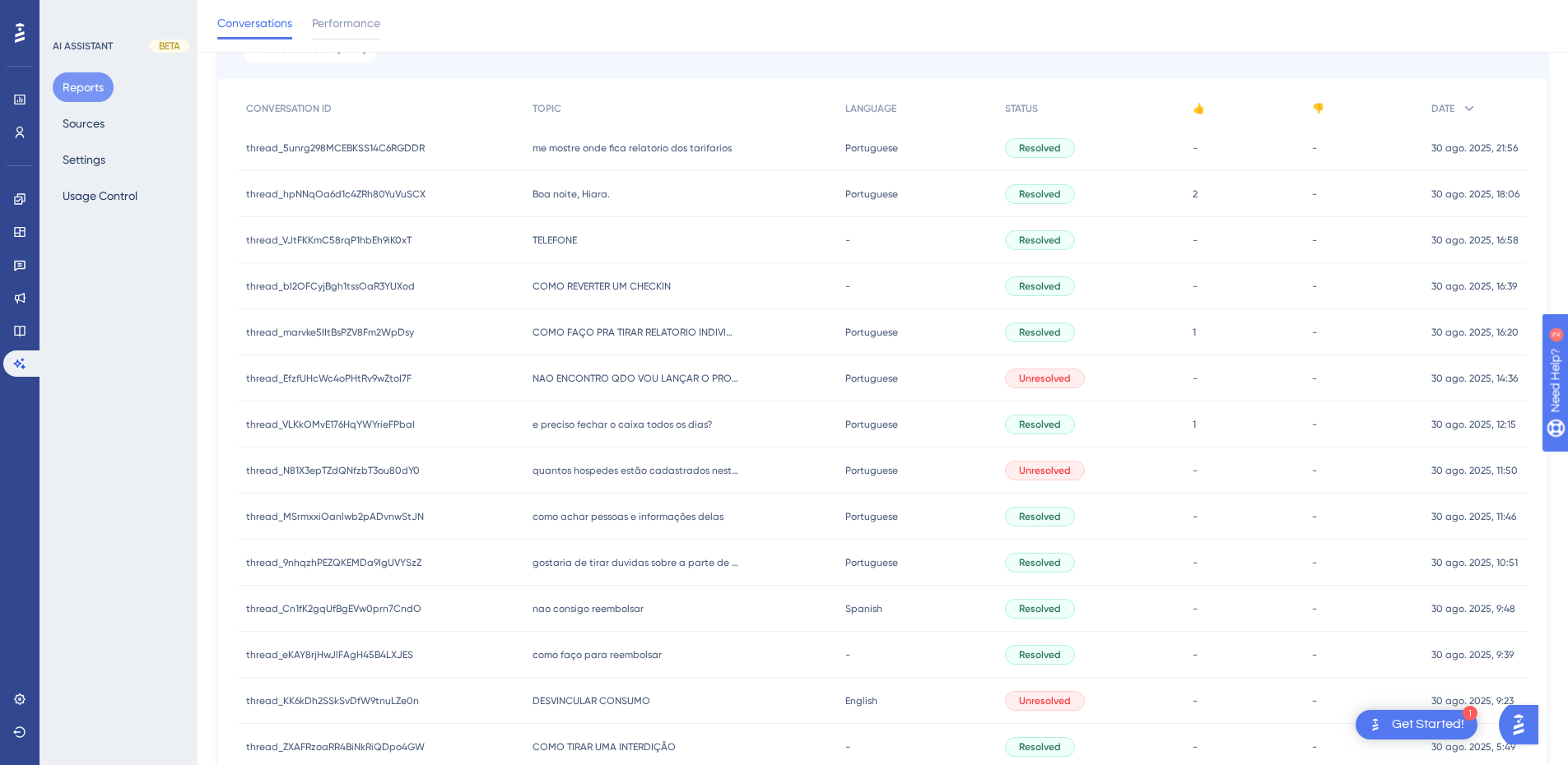
click at [569, 421] on span "e preciso fechar o caixa todos os dias?" at bounding box center [623, 424] width 180 height 13
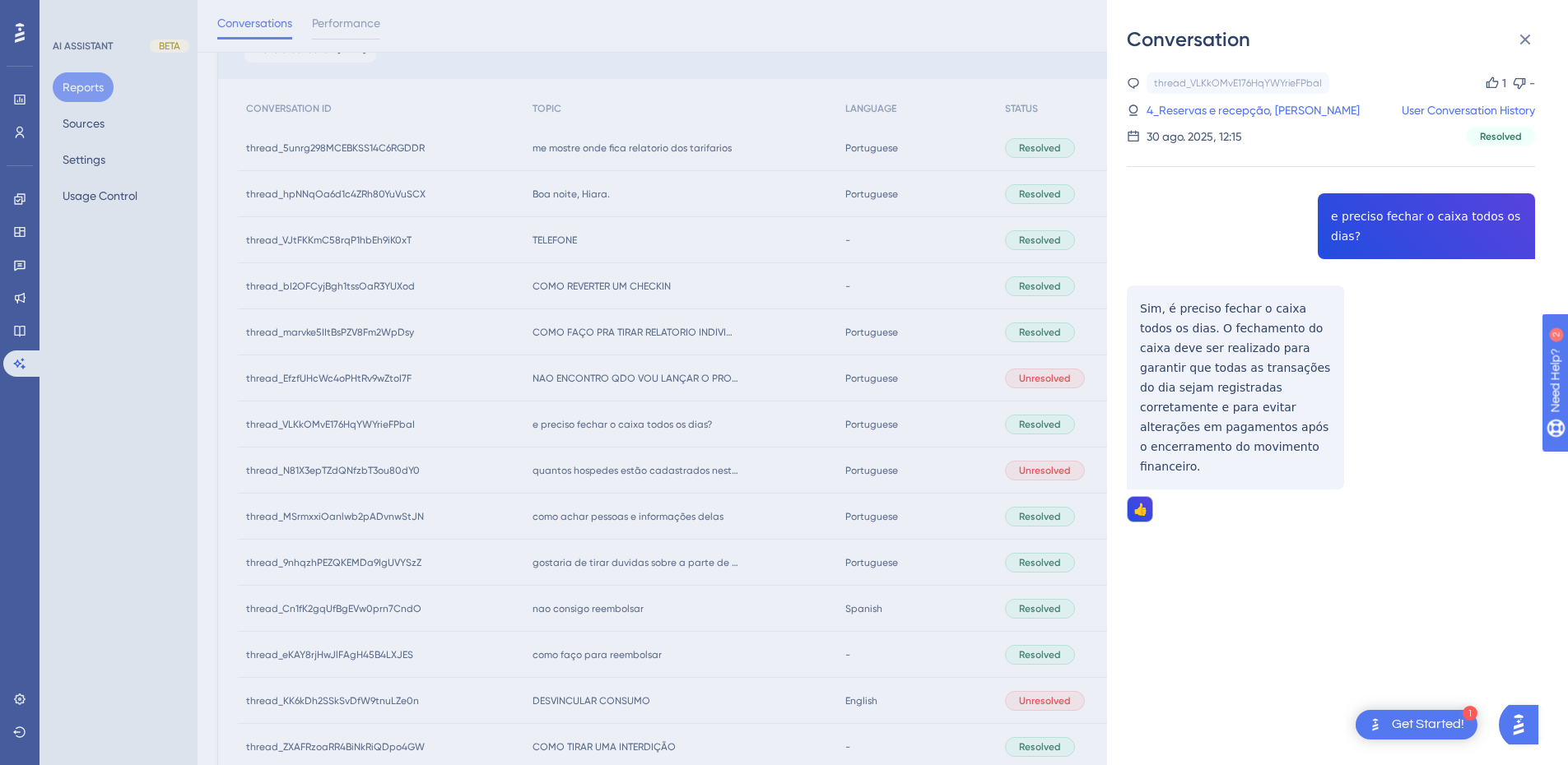
click at [1353, 218] on div "thread_VLKkOMvE176HqYWYrieFPbaI Copy 1 - 4_Reservas e recepção, Amanda Neves Us…" at bounding box center [1331, 339] width 409 height 534
click at [1240, 395] on div "thread_VLKkOMvE176HqYWYrieFPbaI Copy 1 - 4_Reservas e recepção, Amanda Neves Us…" at bounding box center [1331, 339] width 409 height 534
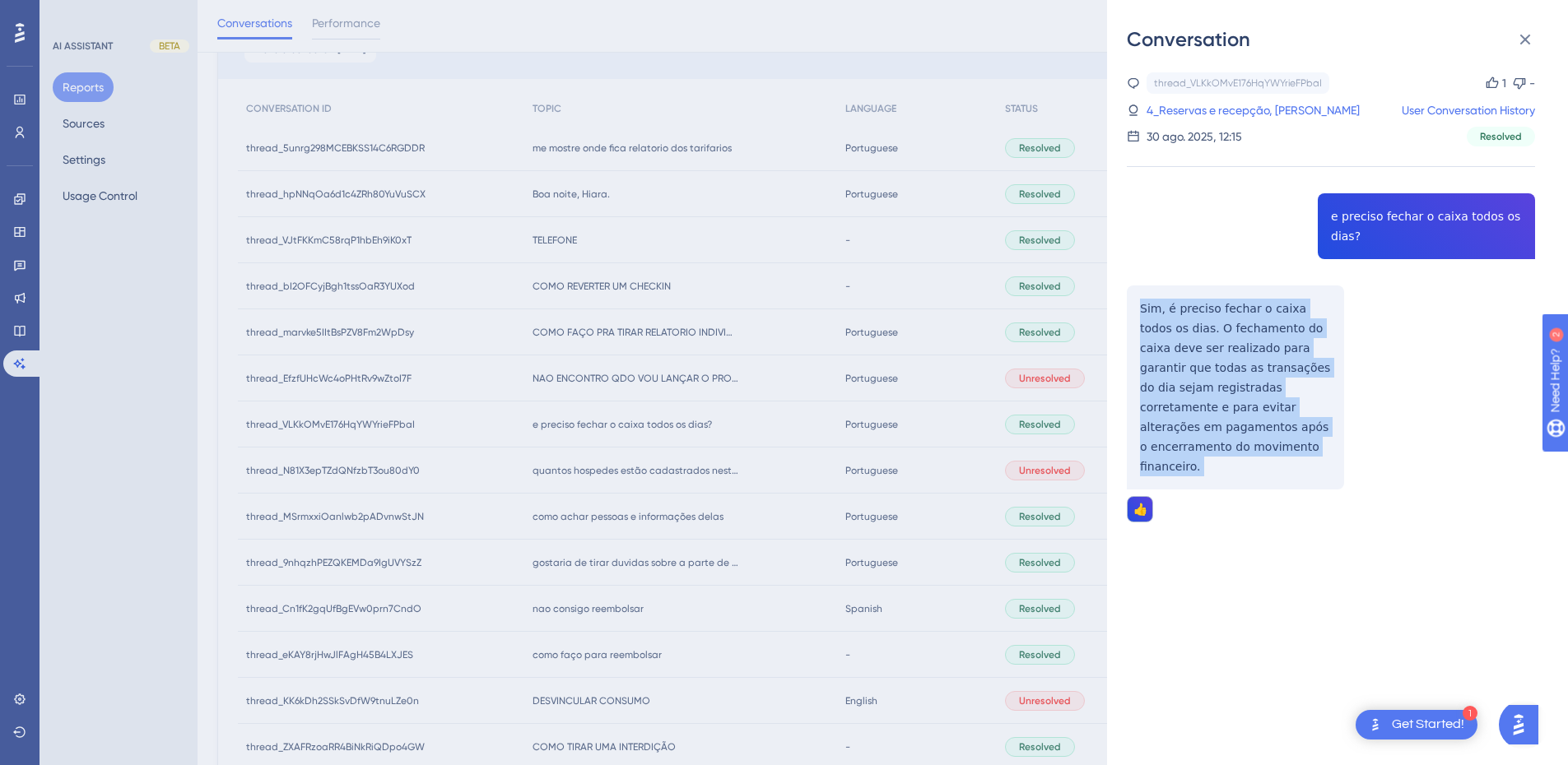
click at [1240, 395] on div "thread_VLKkOMvE176HqYWYrieFPbaI Copy 1 - 4_Reservas e recepção, Amanda Neves Us…" at bounding box center [1331, 339] width 409 height 534
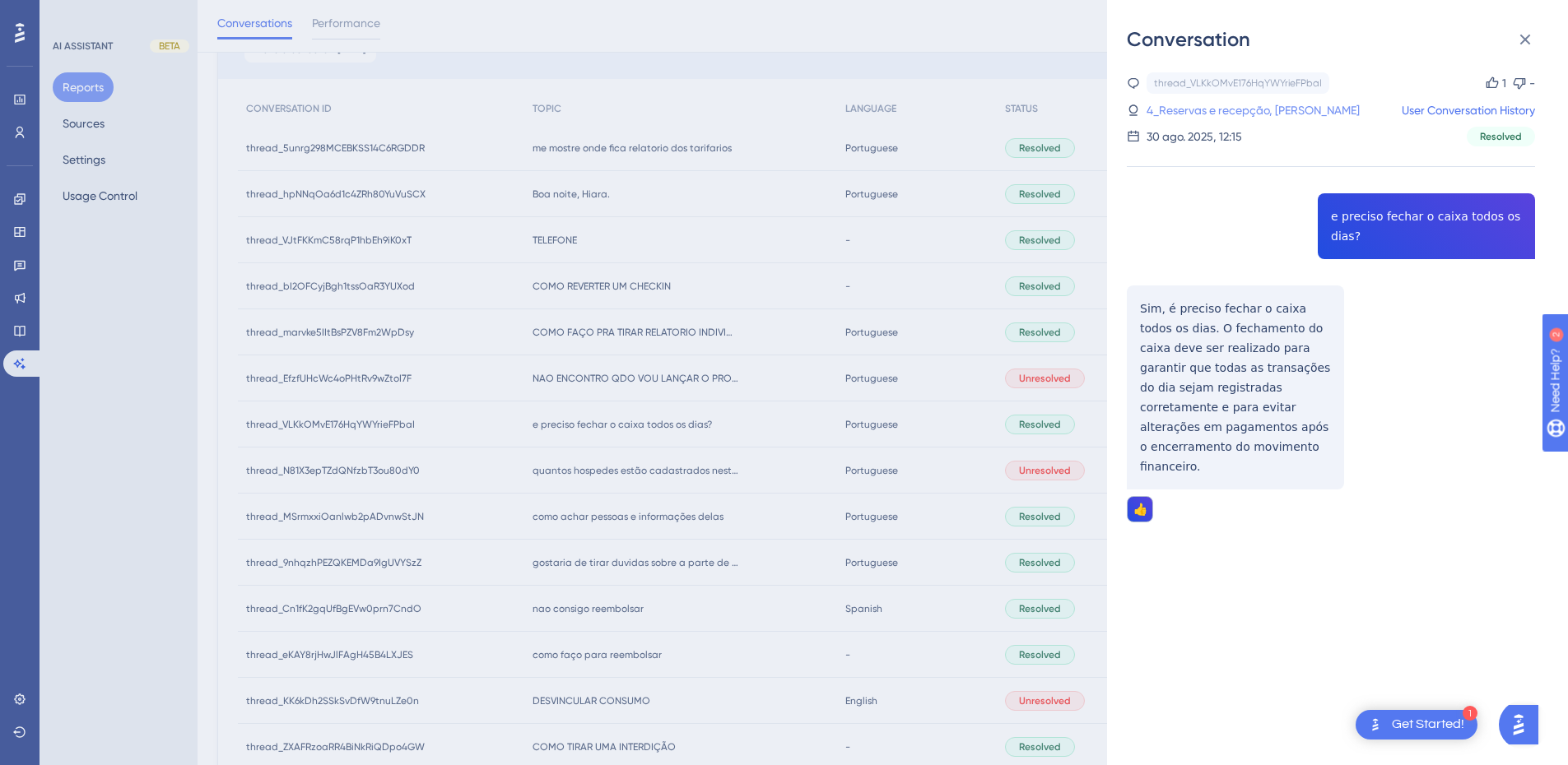
click at [1260, 105] on link "4_Reservas e recepção, Amanda Neves" at bounding box center [1254, 110] width 213 height 20
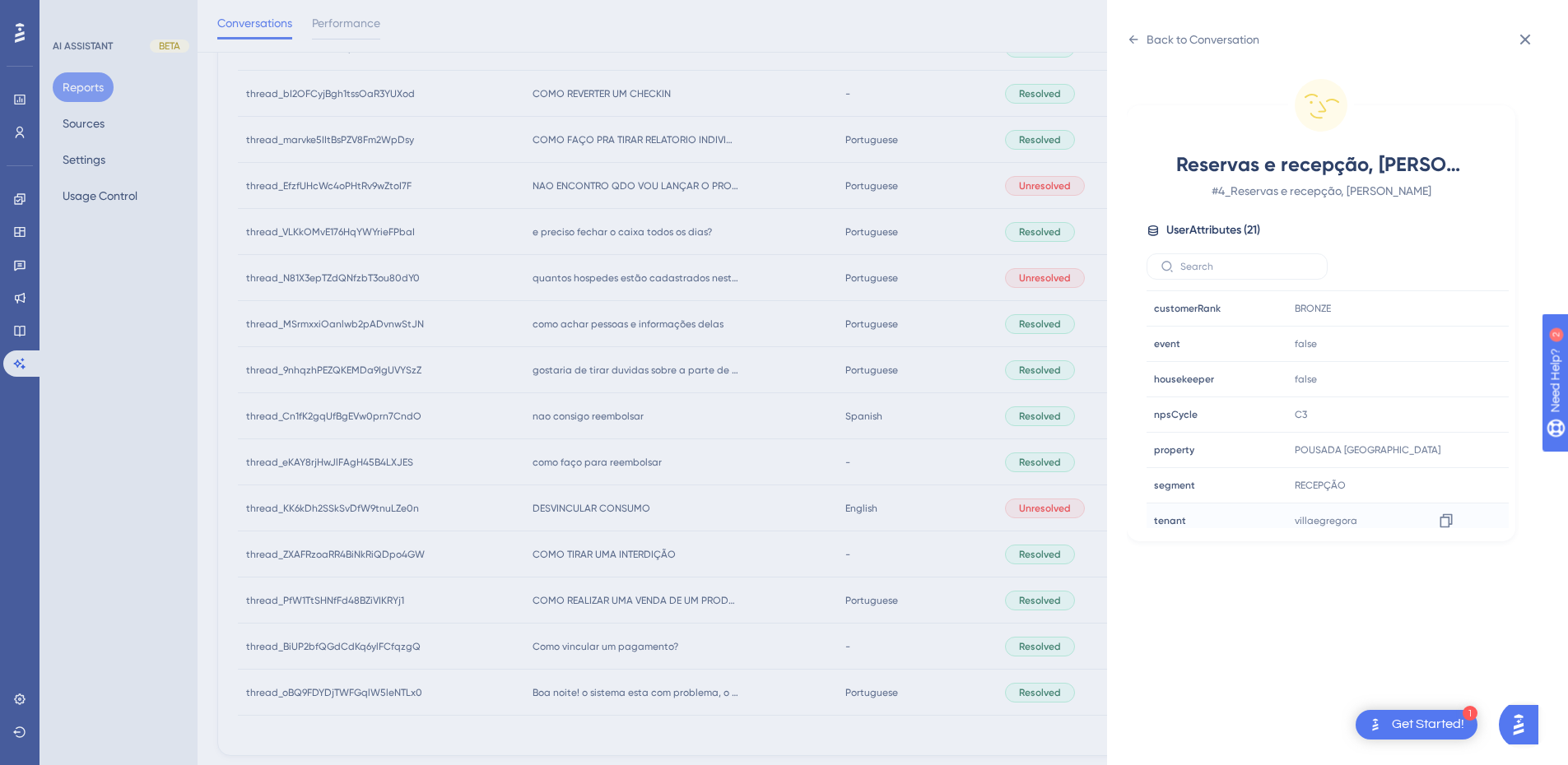
scroll to position [428, 0]
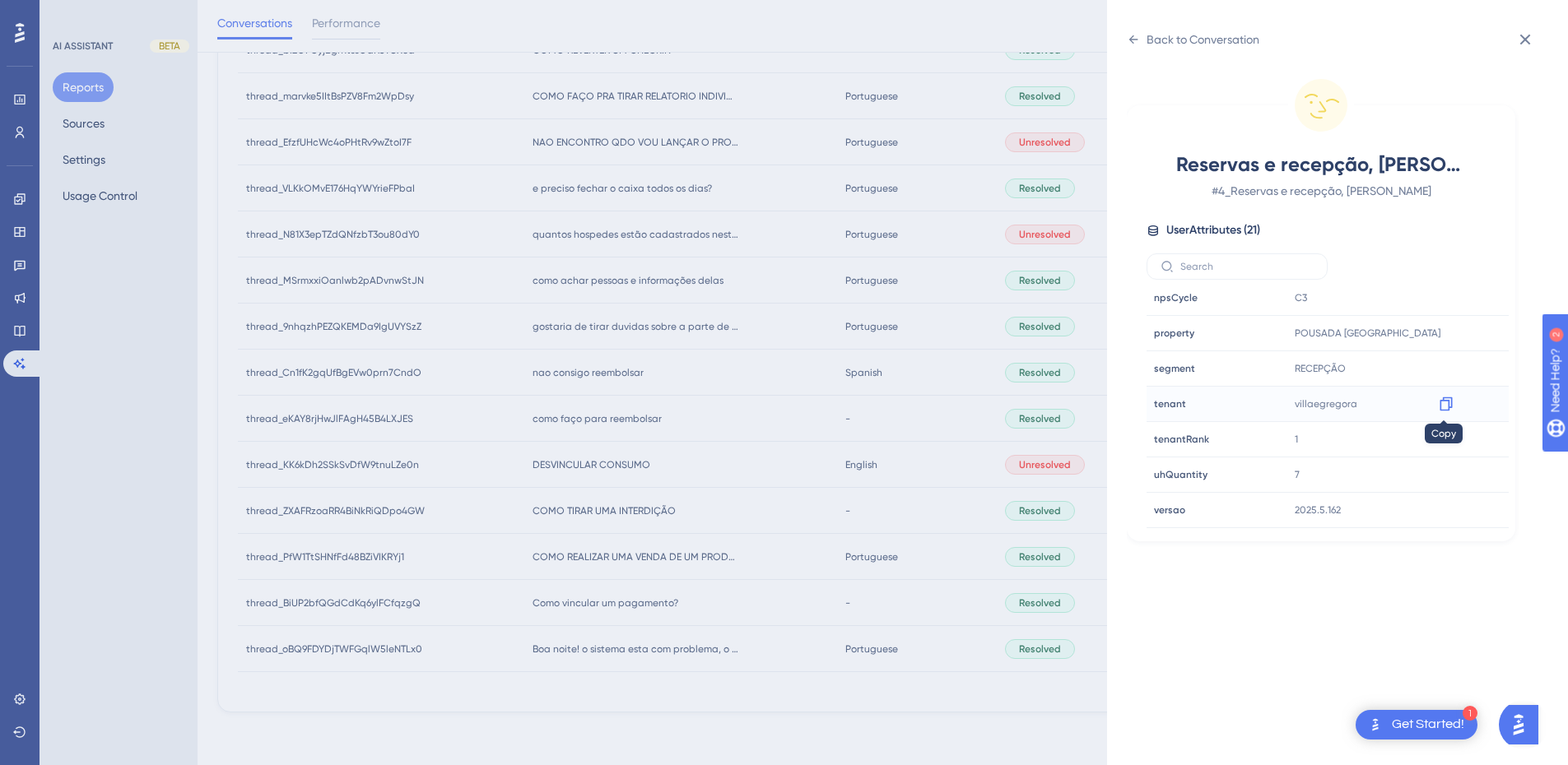
click at [1443, 407] on icon at bounding box center [1446, 403] width 16 height 16
click at [1521, 37] on icon at bounding box center [1525, 39] width 20 height 20
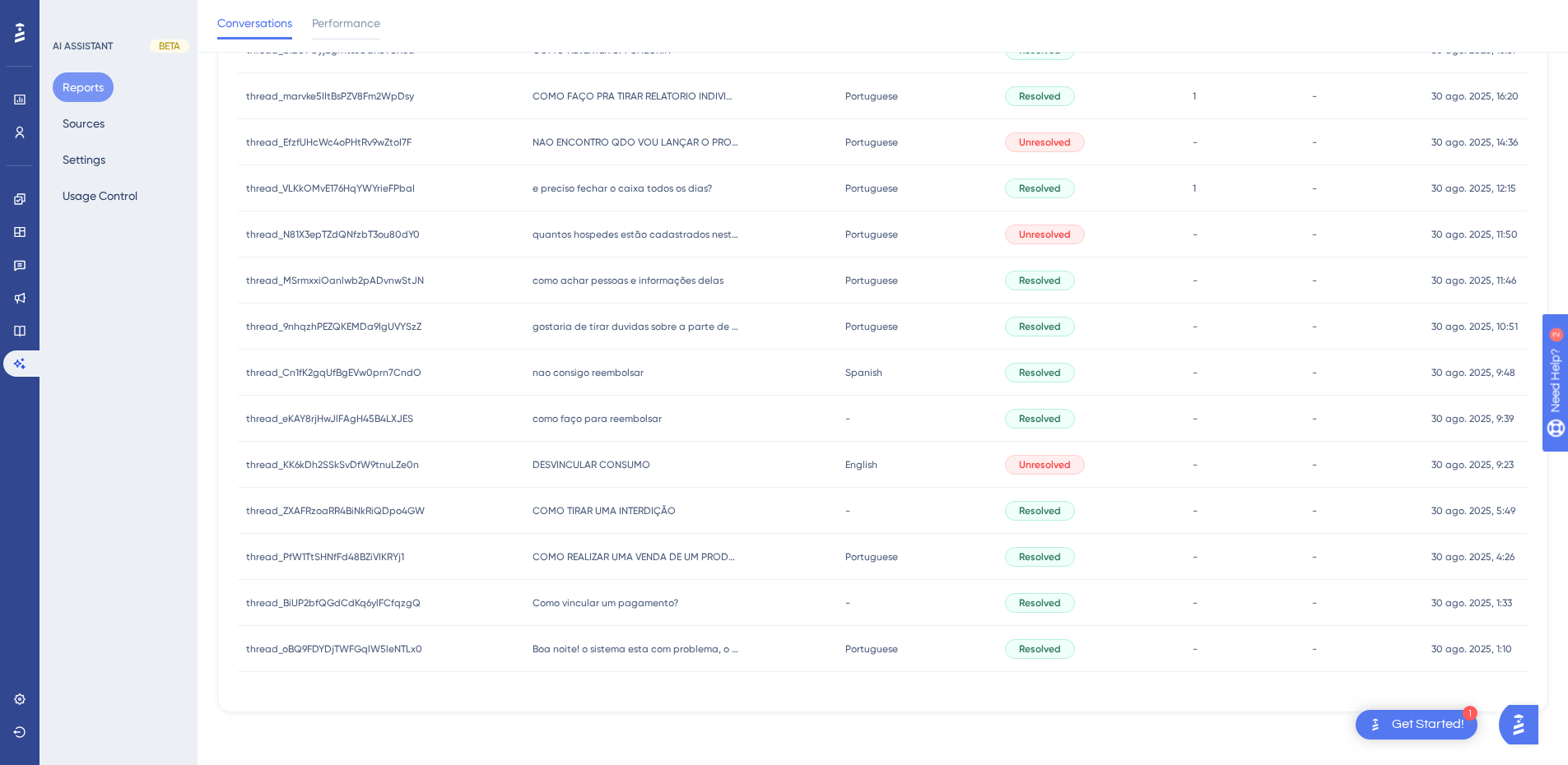
click at [621, 249] on div "quantos hospedes estão cadastrados neste hotel? quantos hospedes estão cadastra…" at bounding box center [681, 234] width 313 height 46
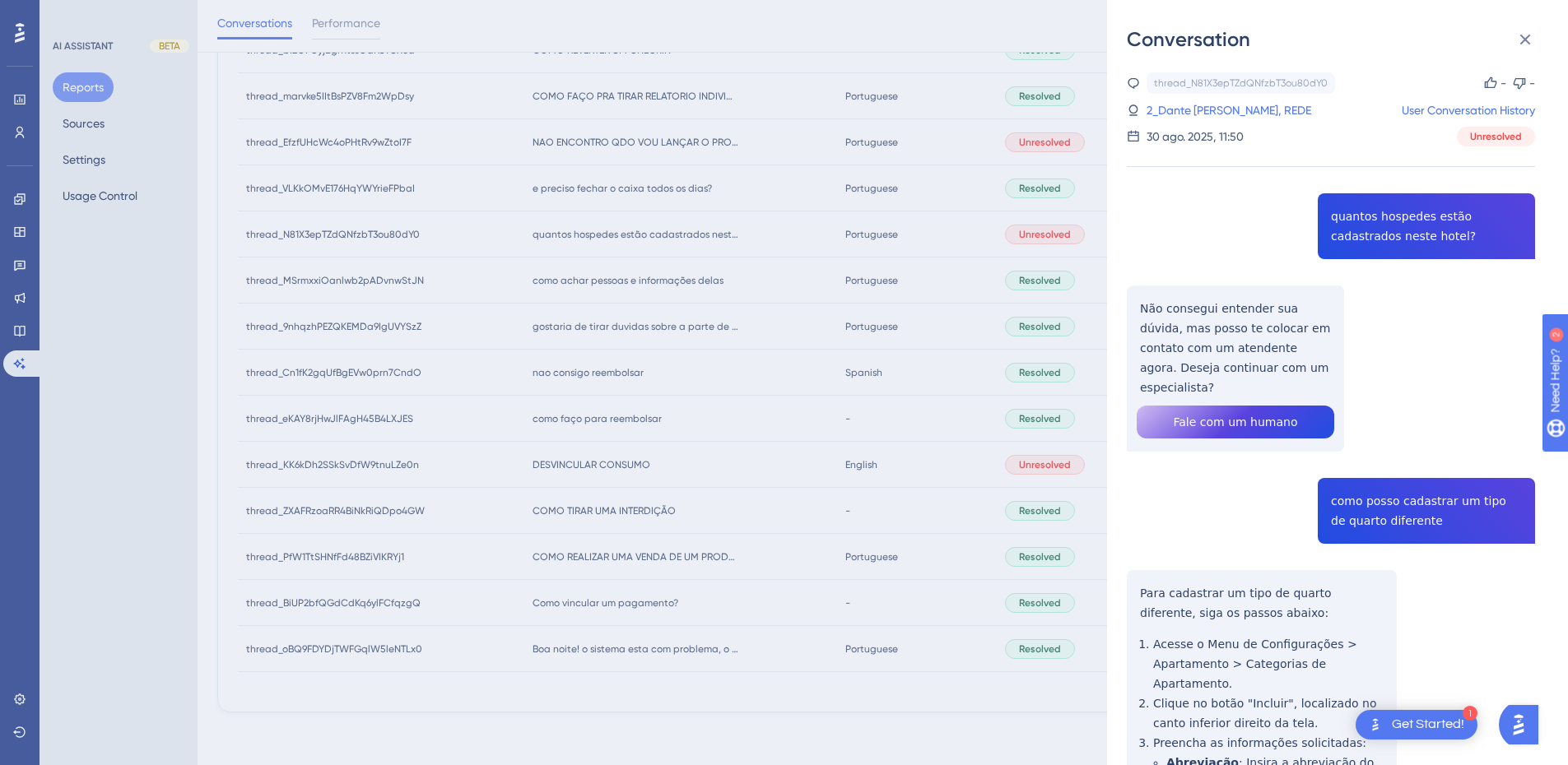
click at [1391, 231] on div "thread_N81X3epTZdQNfzbT3ou80dY0 Copy - - 2_Dante Michelon, REDE User Conversati…" at bounding box center [1331, 743] width 409 height 1342
click at [1231, 320] on div "thread_N81X3epTZdQNfzbT3ou80dY0 Copy - - 2_Dante Michelon, REDE User Conversati…" at bounding box center [1331, 743] width 409 height 1342
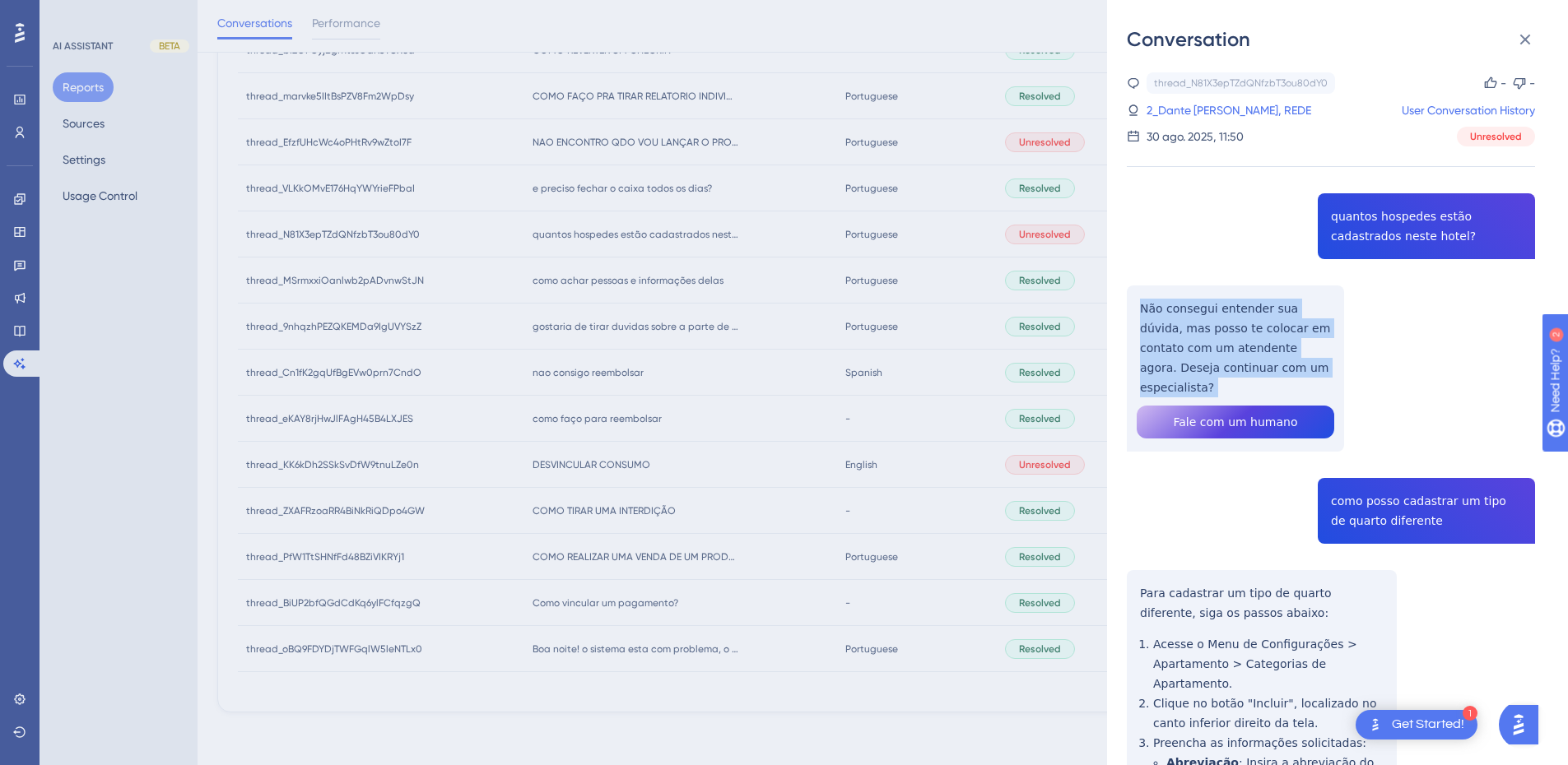
click at [1231, 320] on div "thread_N81X3epTZdQNfzbT3ou80dY0 Copy - - 2_Dante Michelon, REDE User Conversati…" at bounding box center [1331, 743] width 409 height 1342
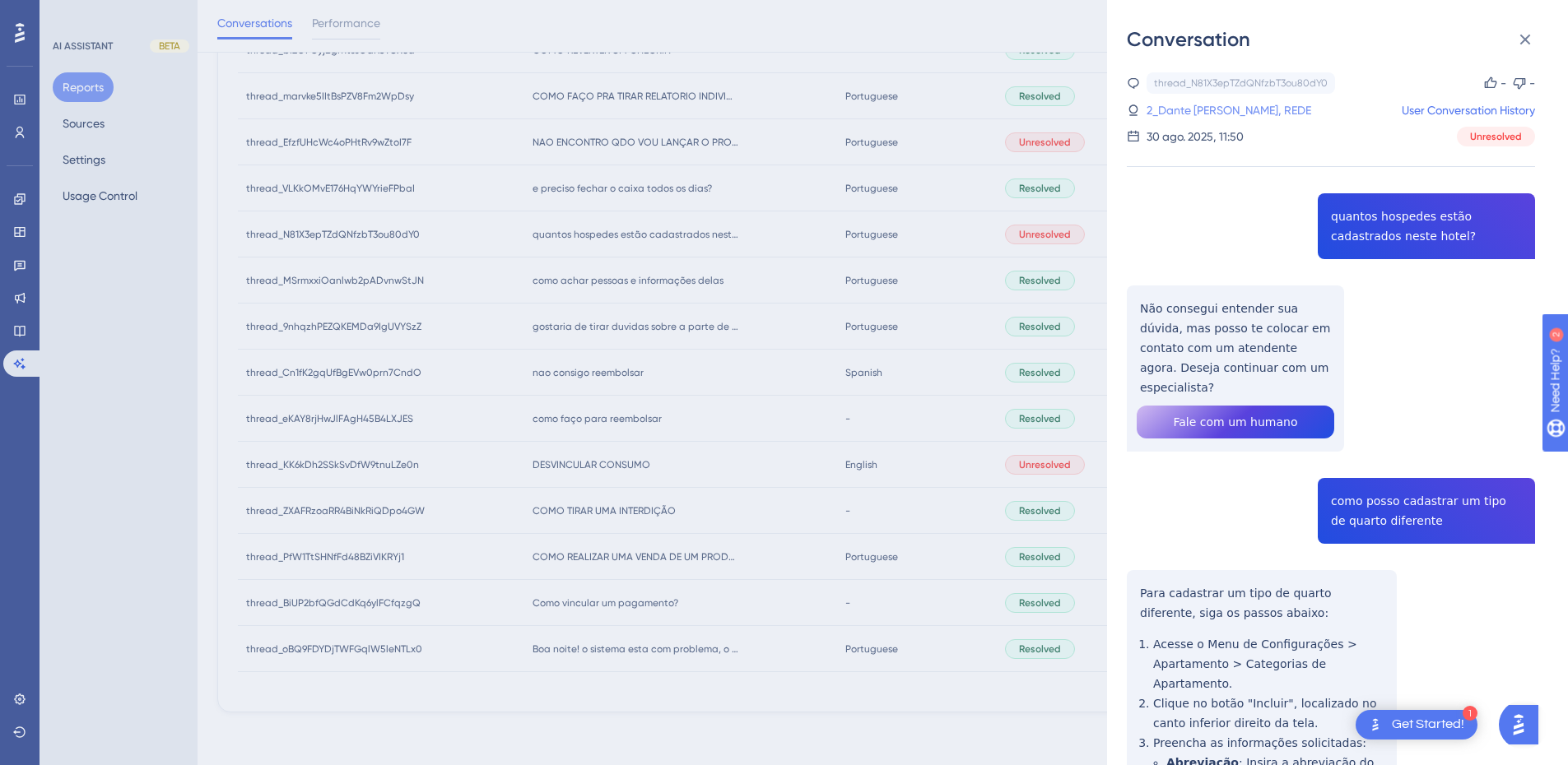
click at [1220, 111] on link "2_Dante Michelon, REDE" at bounding box center [1229, 110] width 165 height 20
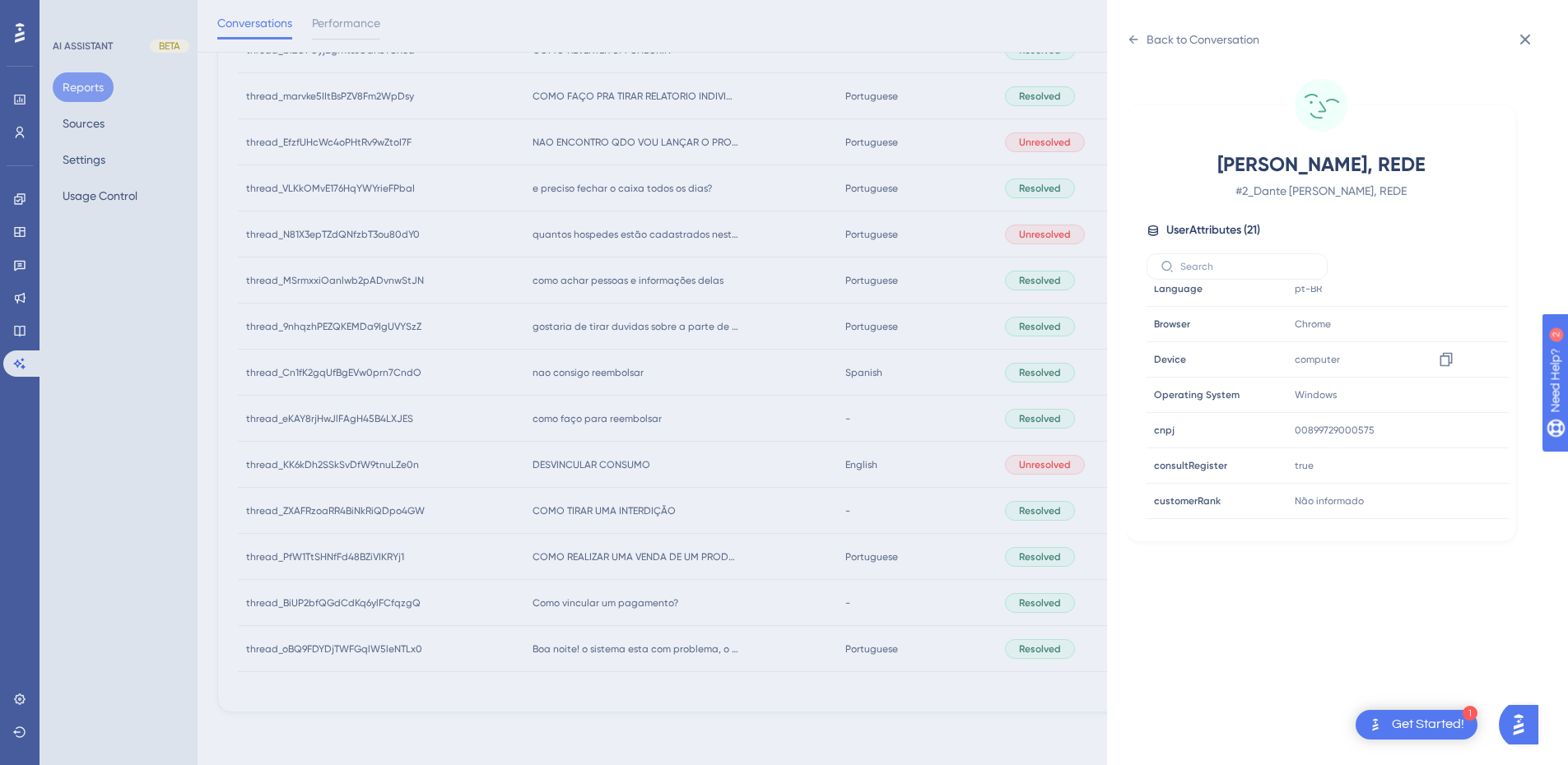
scroll to position [501, 0]
drag, startPoint x: 1439, startPoint y: 415, endPoint x: 38, endPoint y: 341, distance: 1403.0
click at [1444, 402] on icon at bounding box center [1446, 403] width 16 height 16
click at [1440, 403] on icon at bounding box center [1446, 403] width 16 height 16
click at [1129, 38] on icon at bounding box center [1133, 39] width 13 height 13
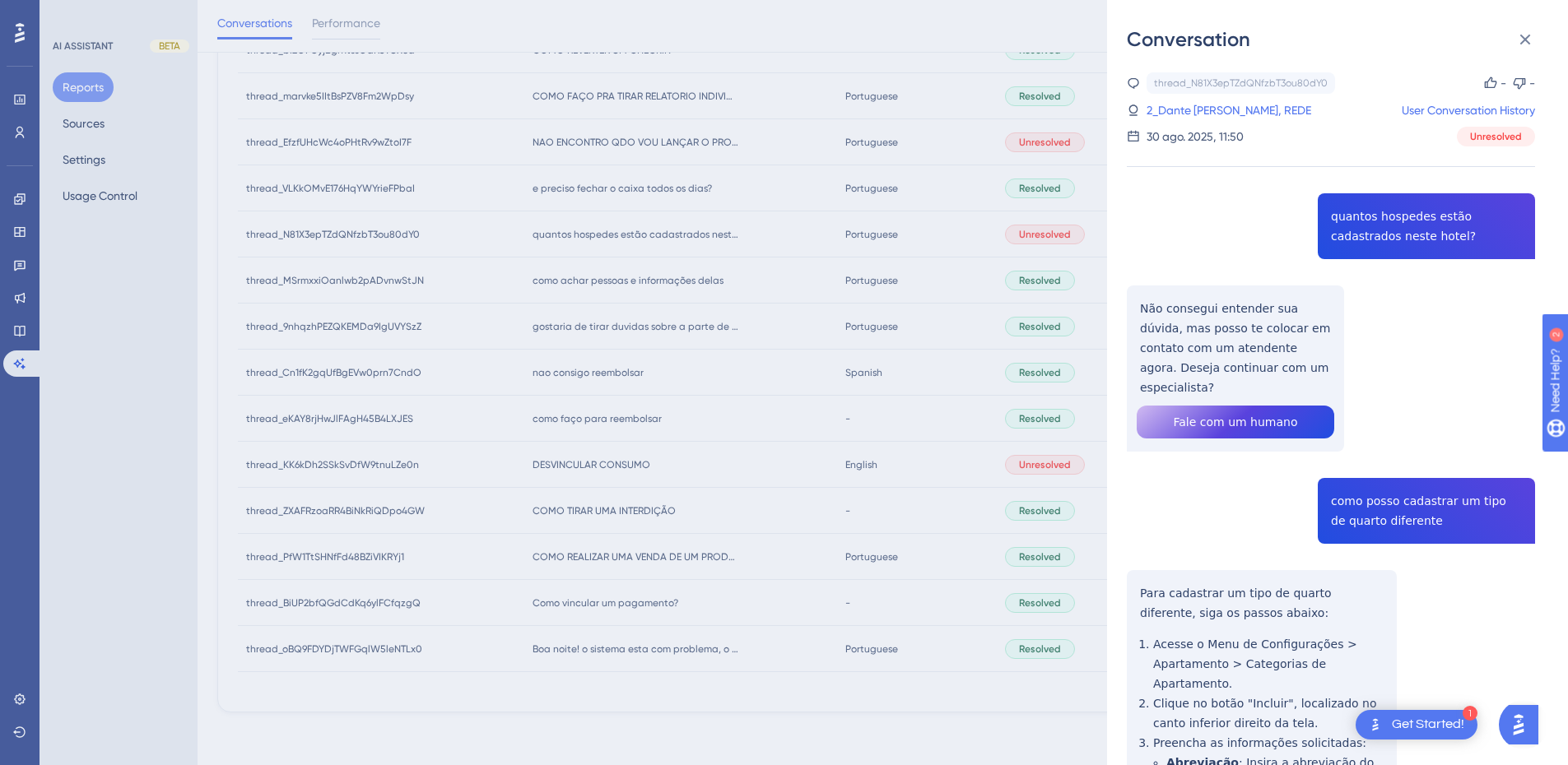
click at [1416, 325] on div "thread_N81X3epTZdQNfzbT3ou80dY0 Copy - - 2_Dante Michelon, REDE User Conversati…" at bounding box center [1331, 743] width 409 height 1342
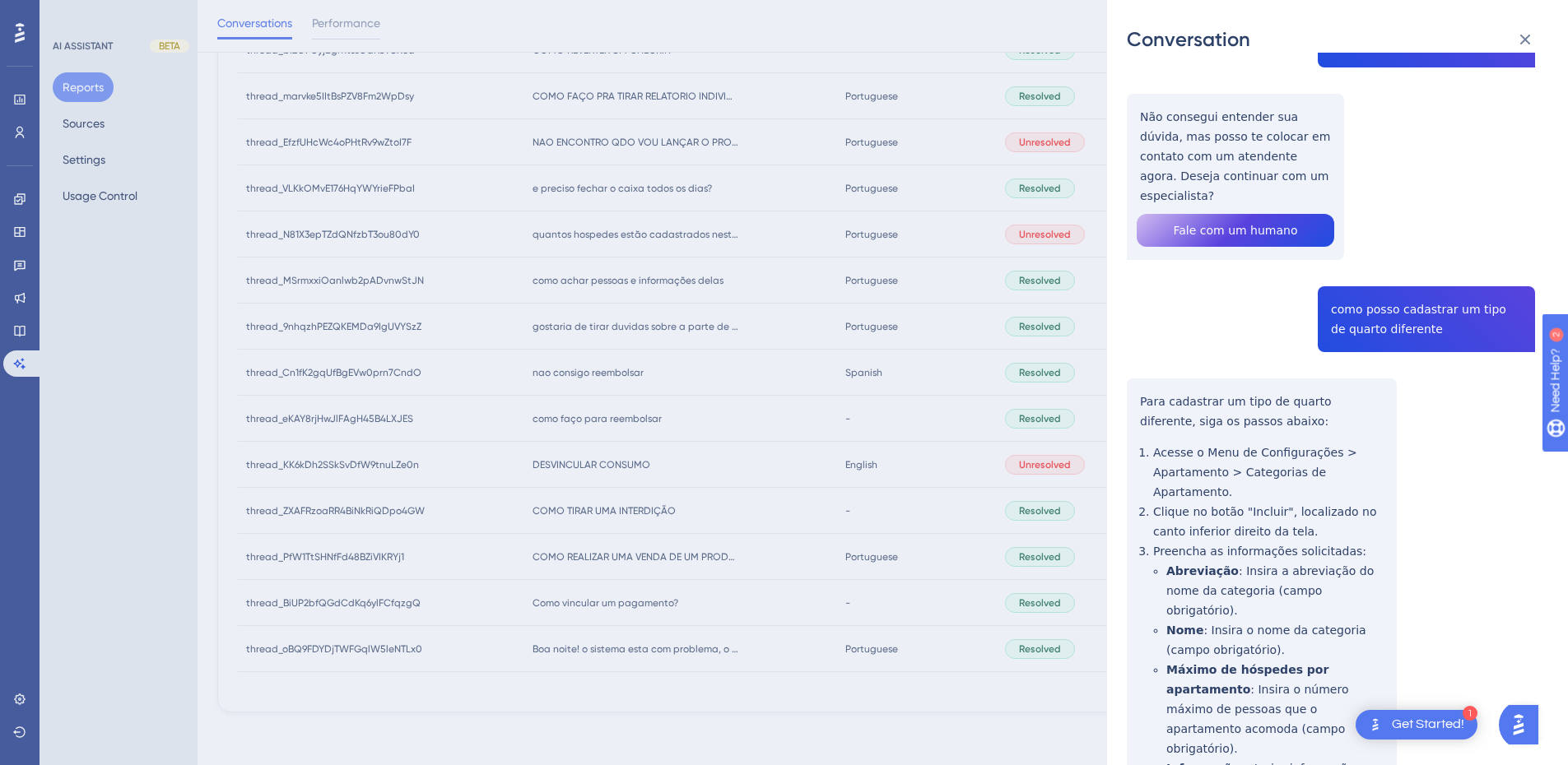
click at [1366, 290] on div "thread_N81X3epTZdQNfzbT3ou80dY0 Copy - - 2_Dante Michelon, REDE User Conversati…" at bounding box center [1331, 552] width 409 height 1342
click at [1181, 377] on div "thread_N81X3epTZdQNfzbT3ou80dY0 Copy - - 2_Dante Michelon, REDE User Conversati…" at bounding box center [1331, 552] width 409 height 1342
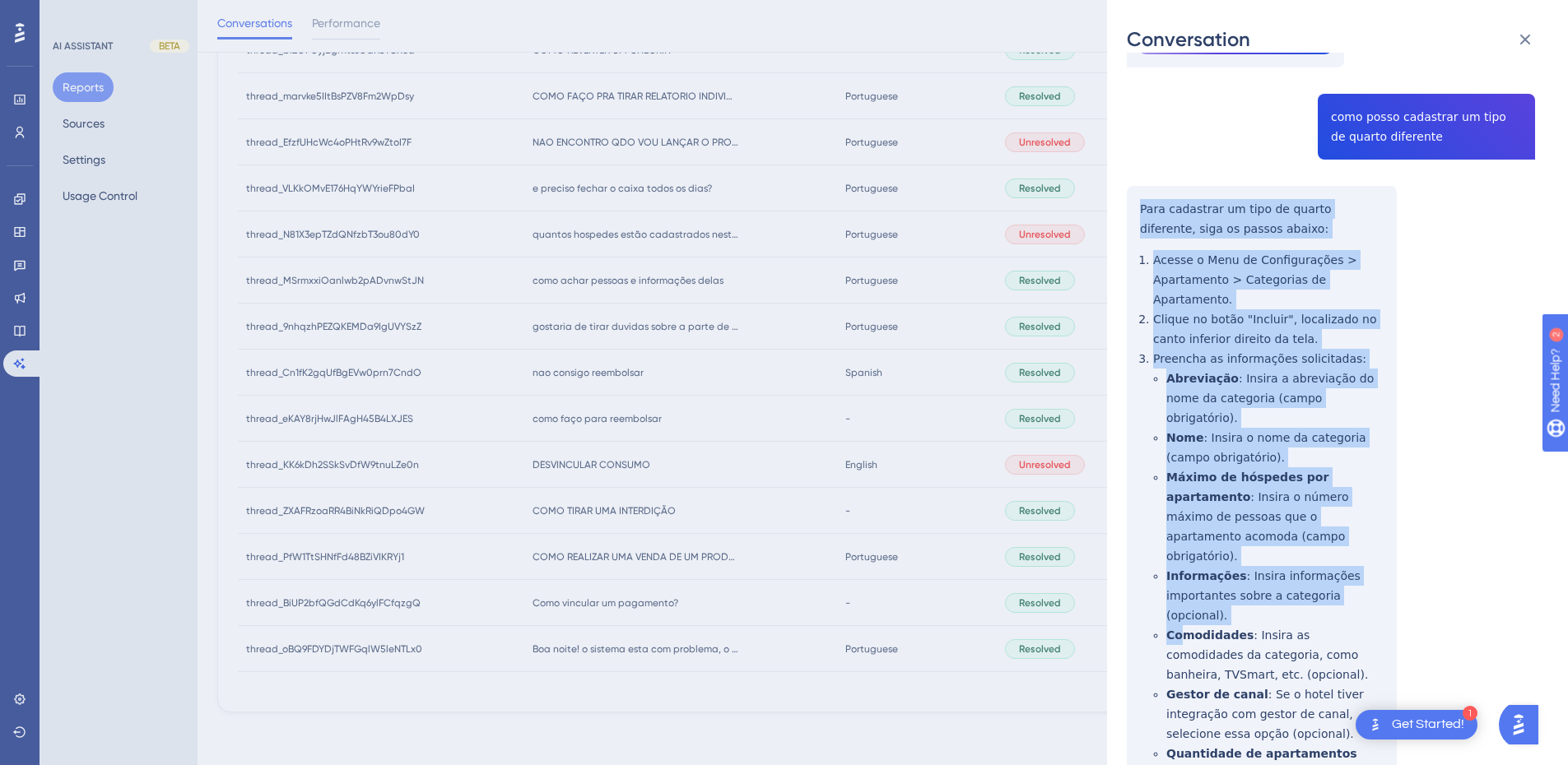
scroll to position [518, 0]
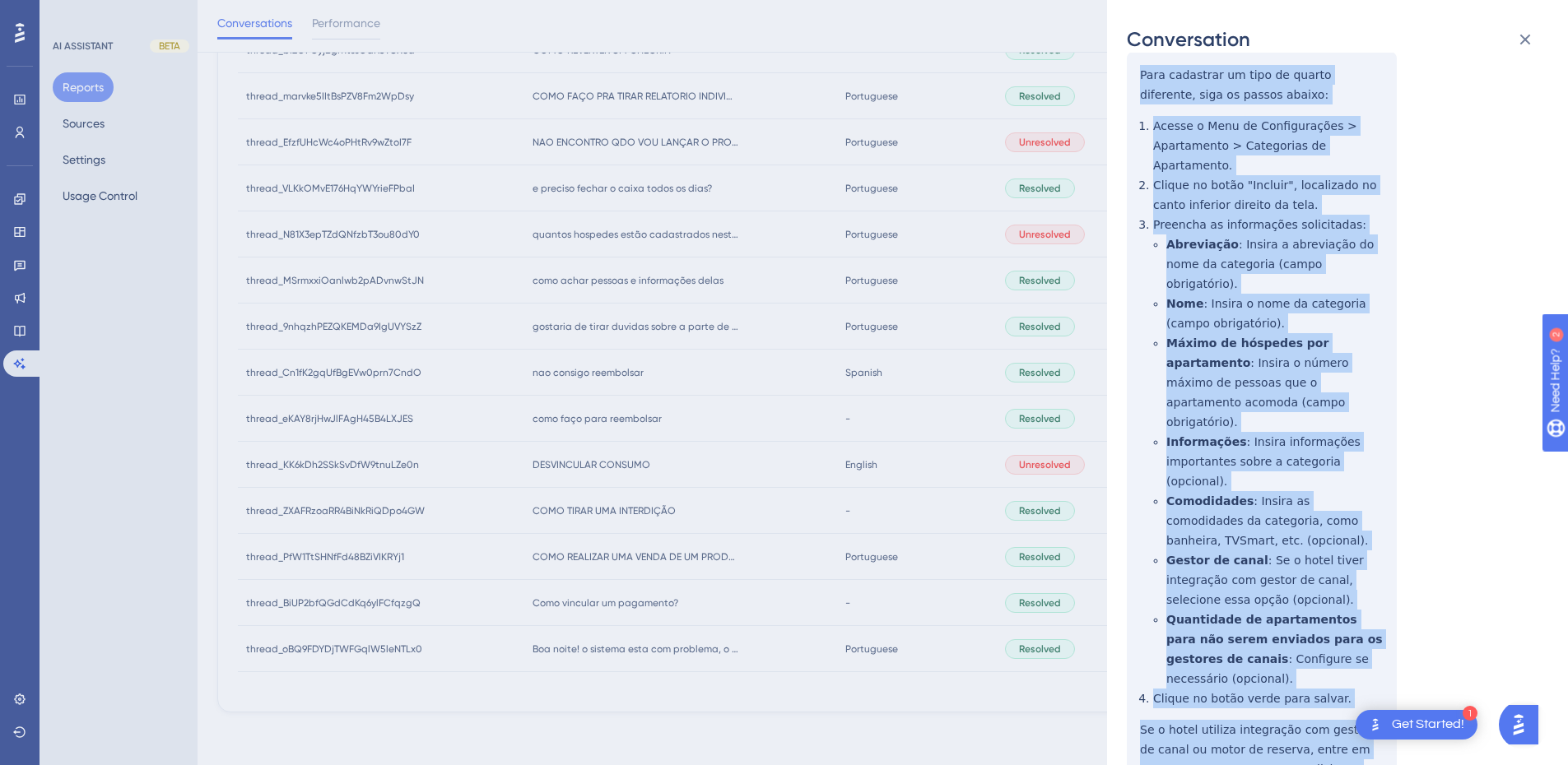
drag, startPoint x: 1142, startPoint y: 382, endPoint x: 1227, endPoint y: 673, distance: 303.2
click at [1227, 673] on div "thread_N81X3epTZdQNfzbT3ou80dY0 Copy - - 2_Dante Michelon, REDE User Conversati…" at bounding box center [1331, 224] width 409 height 1342
drag, startPoint x: 1522, startPoint y: 43, endPoint x: 569, endPoint y: 279, distance: 981.8
click at [1522, 43] on icon at bounding box center [1526, 40] width 10 height 10
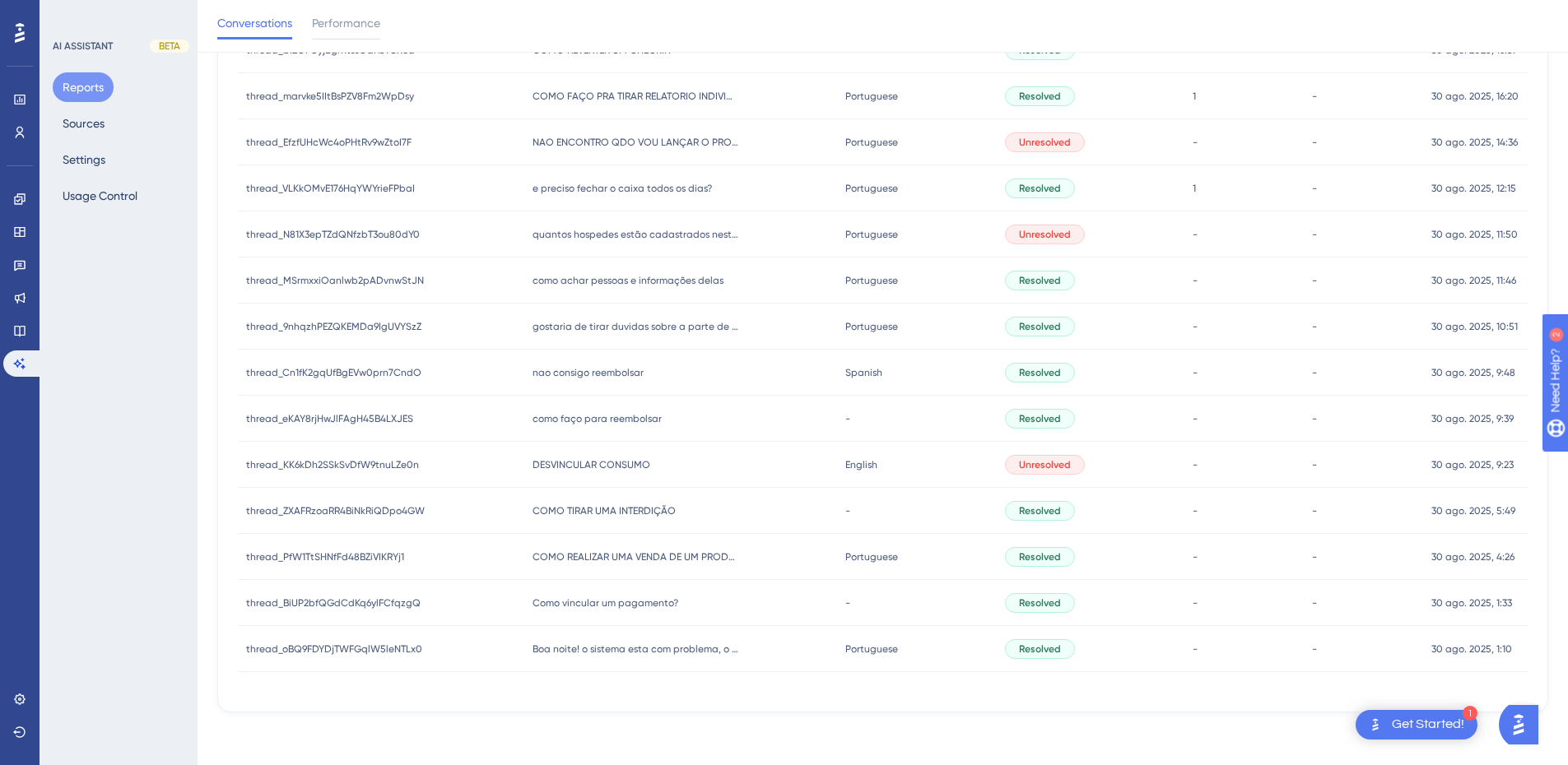
click at [596, 281] on span "como achar pessoas e informações delas" at bounding box center [628, 280] width 191 height 13
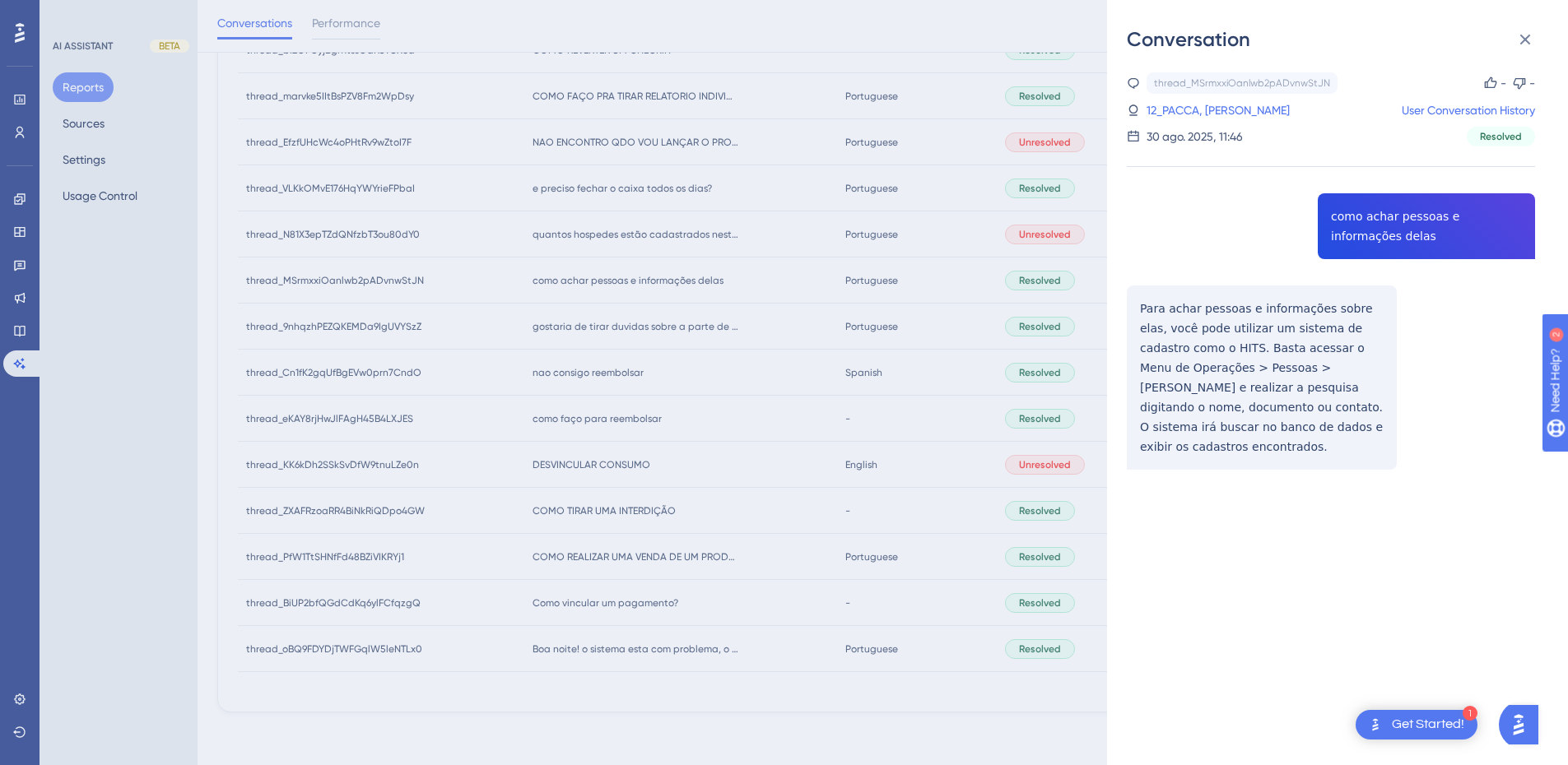
click at [1396, 218] on div "thread_MSrmxxiOanlwb2pADvnwStJN Copy - - 12_PACCA, RAFAEL User Conversation His…" at bounding box center [1331, 313] width 409 height 481
click at [1397, 218] on div "thread_MSrmxxiOanlwb2pADvnwStJN Copy - - 12_PACCA, RAFAEL User Conversation His…" at bounding box center [1331, 313] width 409 height 481
click at [1152, 300] on div "thread_MSrmxxiOanlwb2pADvnwStJN Copy - - 12_PACCA, RAFAEL User Conversation His…" at bounding box center [1331, 313] width 409 height 481
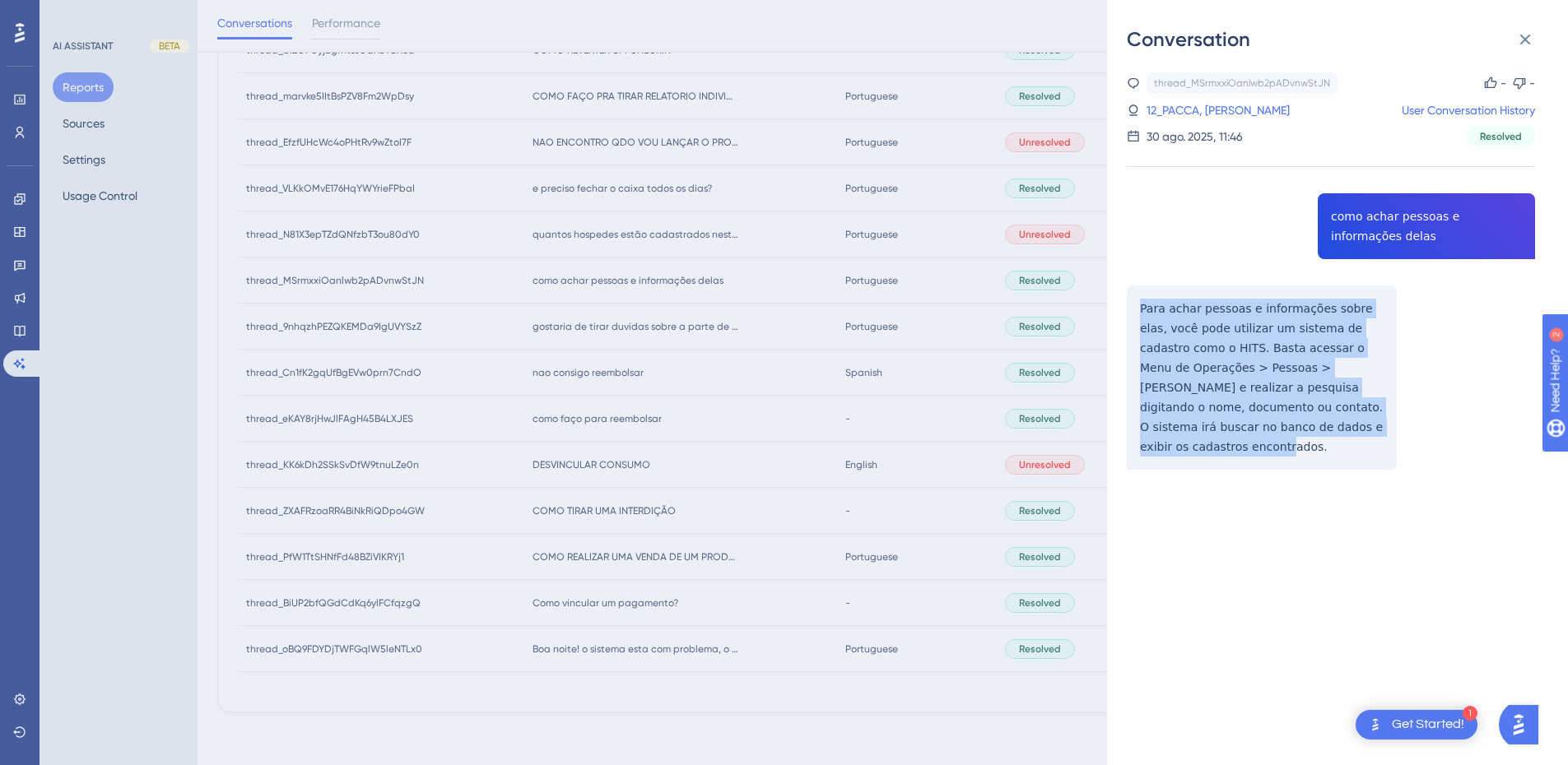
drag, startPoint x: 1139, startPoint y: 311, endPoint x: 1292, endPoint y: 377, distance: 166.6
click at [1393, 439] on div "thread_MSrmxxiOanlwb2pADvnwStJN Copy - - 12_PACCA, RAFAEL User Conversation His…" at bounding box center [1331, 313] width 409 height 481
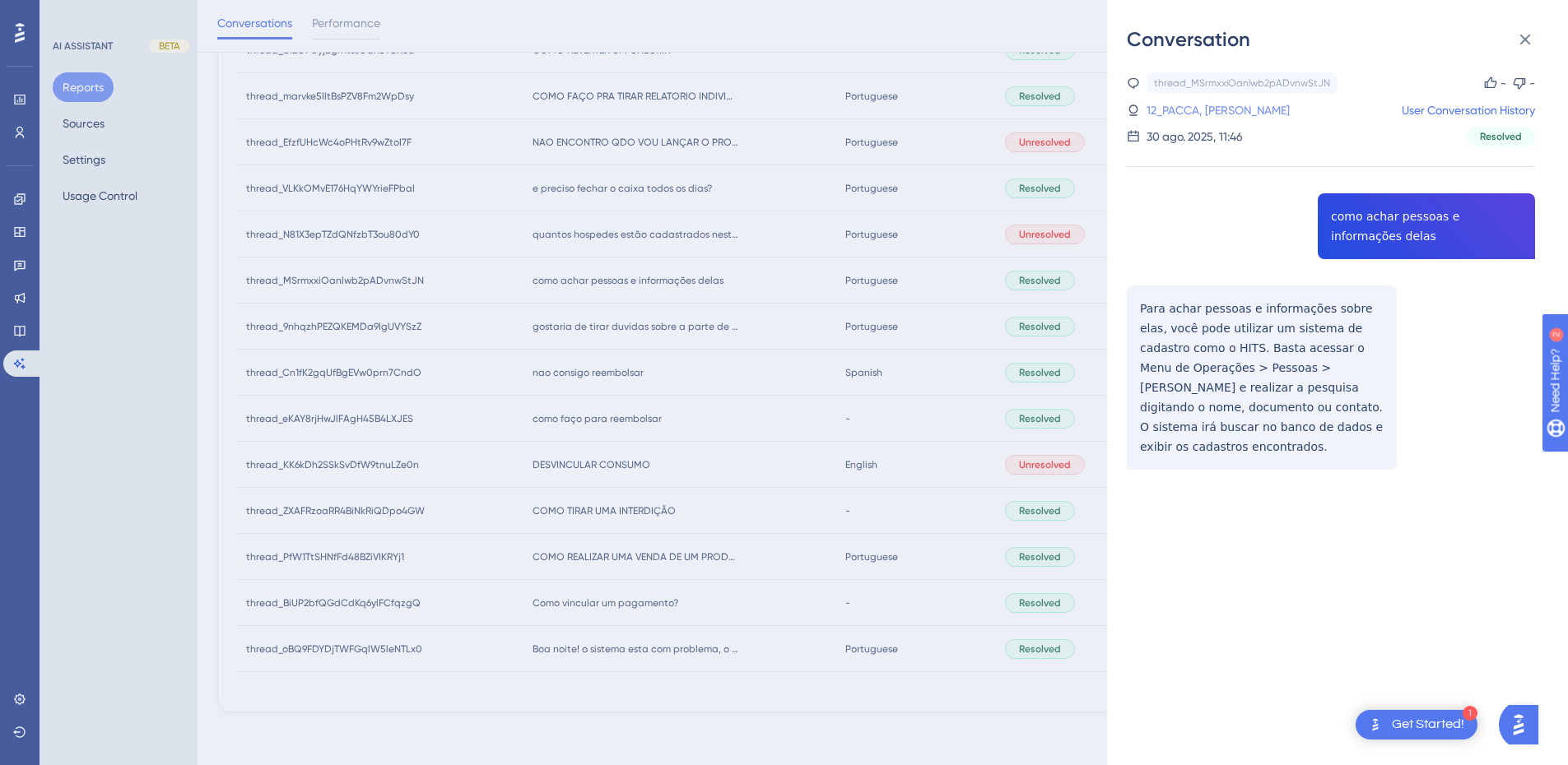
click at [1205, 114] on link "12_PACCA, RAFAEL" at bounding box center [1219, 110] width 143 height 20
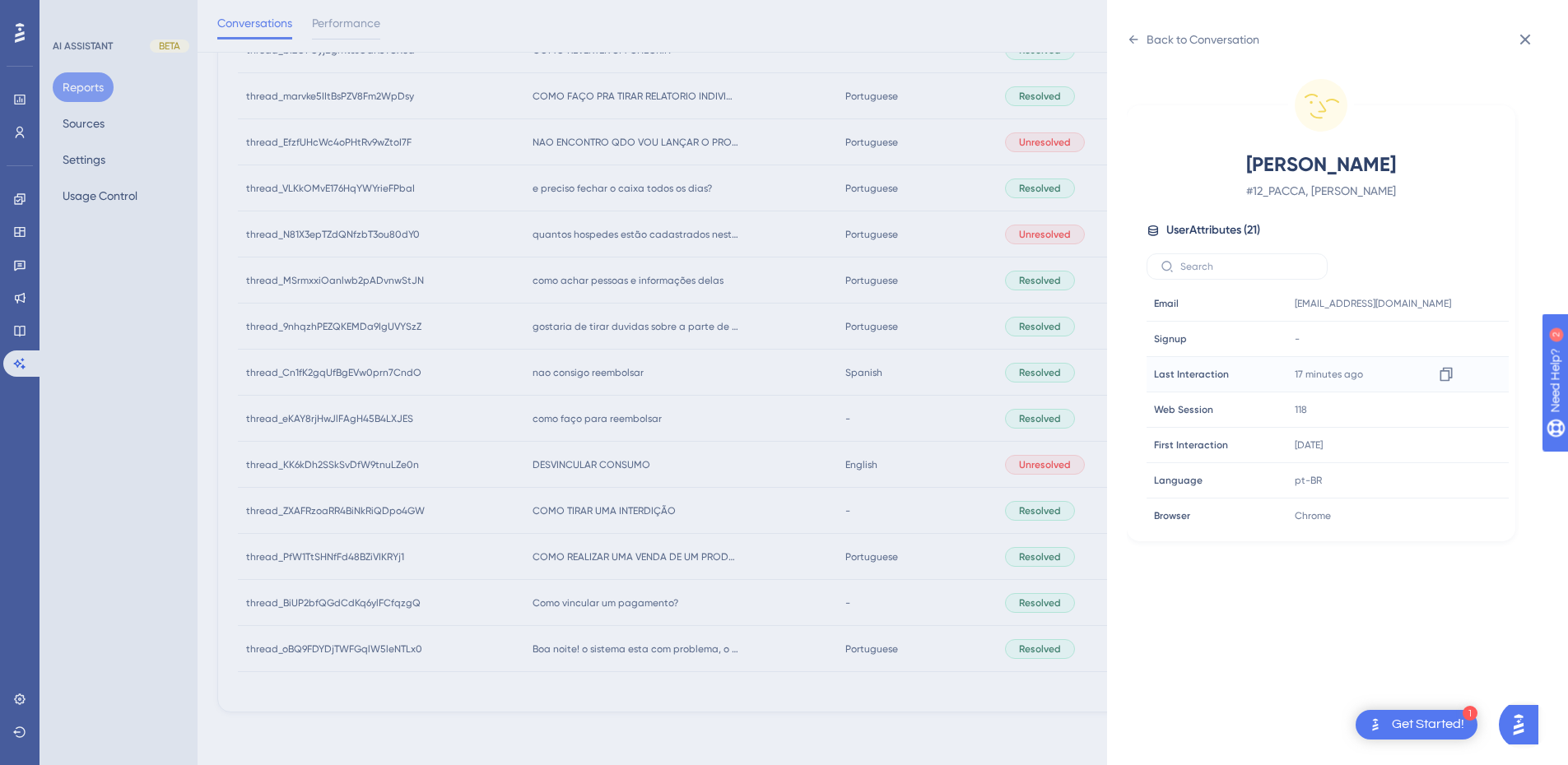
scroll to position [501, 0]
click at [1438, 401] on icon at bounding box center [1446, 403] width 16 height 16
click at [1126, 42] on div "Back to Conversation PACCA, RAFAEL # 12_PACCA, RAFAEL User Attributes ( 21 ) Em…" at bounding box center [1338, 382] width 461 height 765
click at [1134, 41] on icon at bounding box center [1133, 39] width 13 height 13
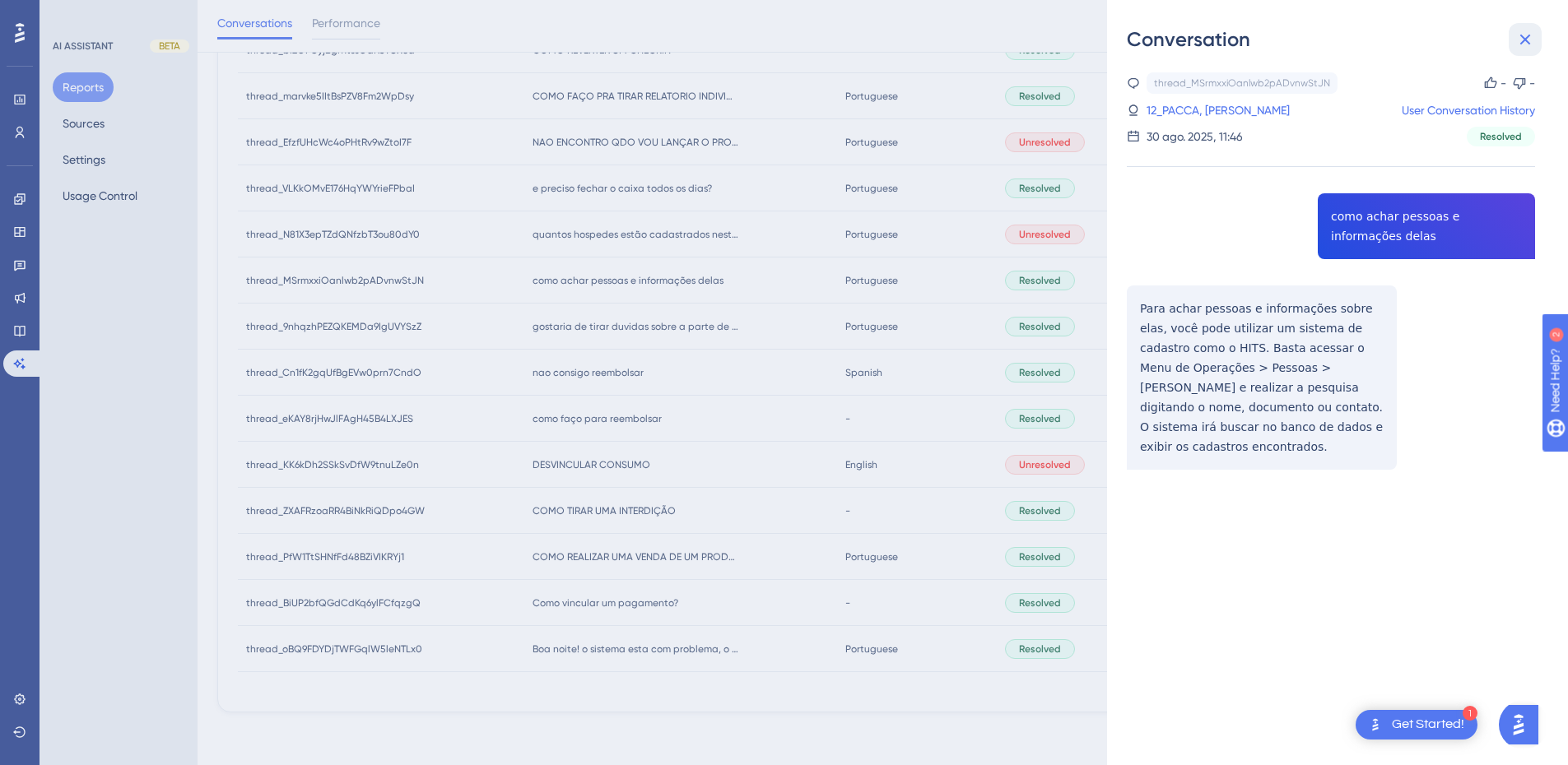
click at [1527, 43] on icon at bounding box center [1525, 39] width 20 height 20
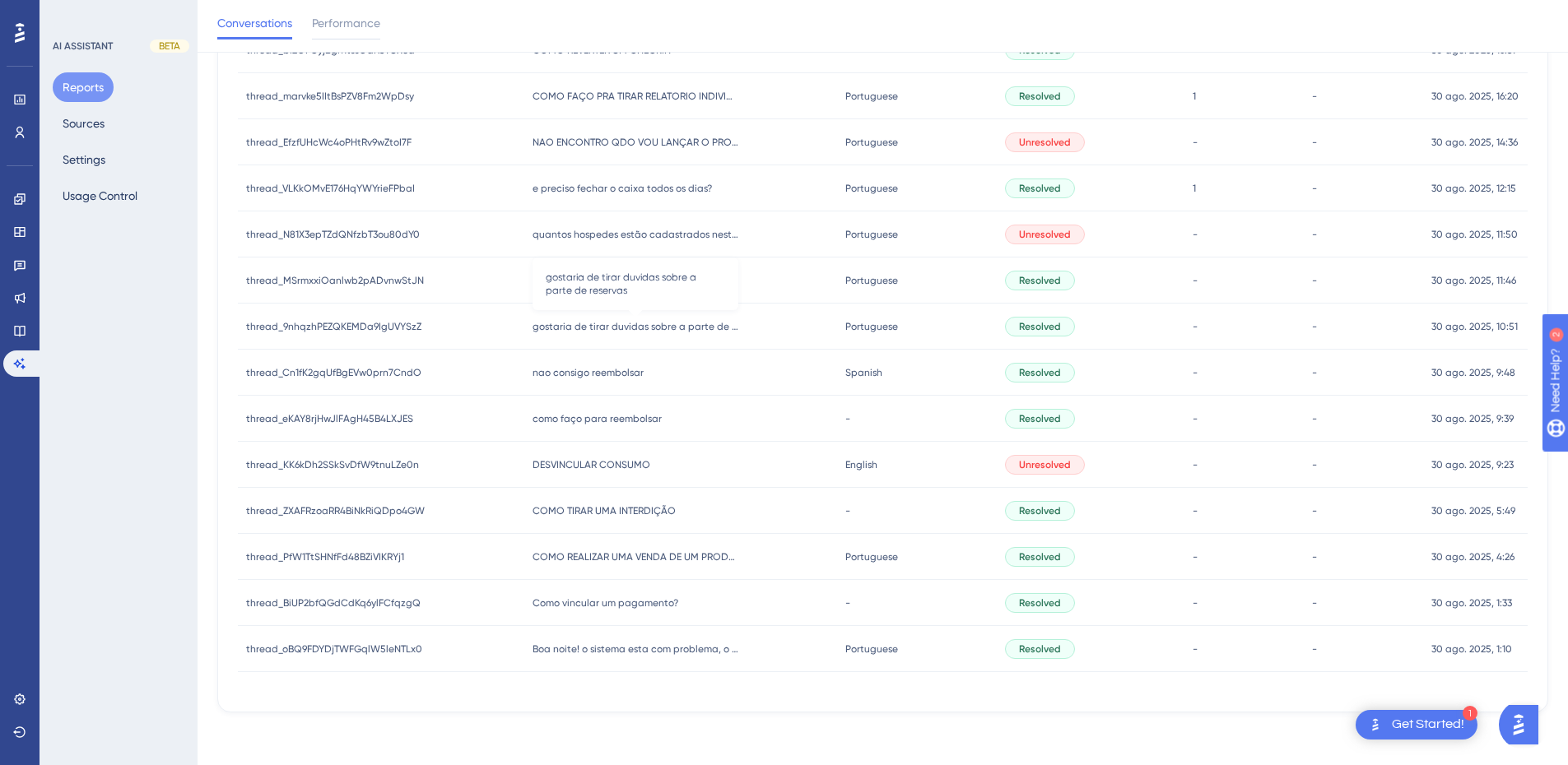
click at [617, 320] on span "gostaria de tirar duvidas sobre a parte de reservas" at bounding box center [636, 326] width 206 height 13
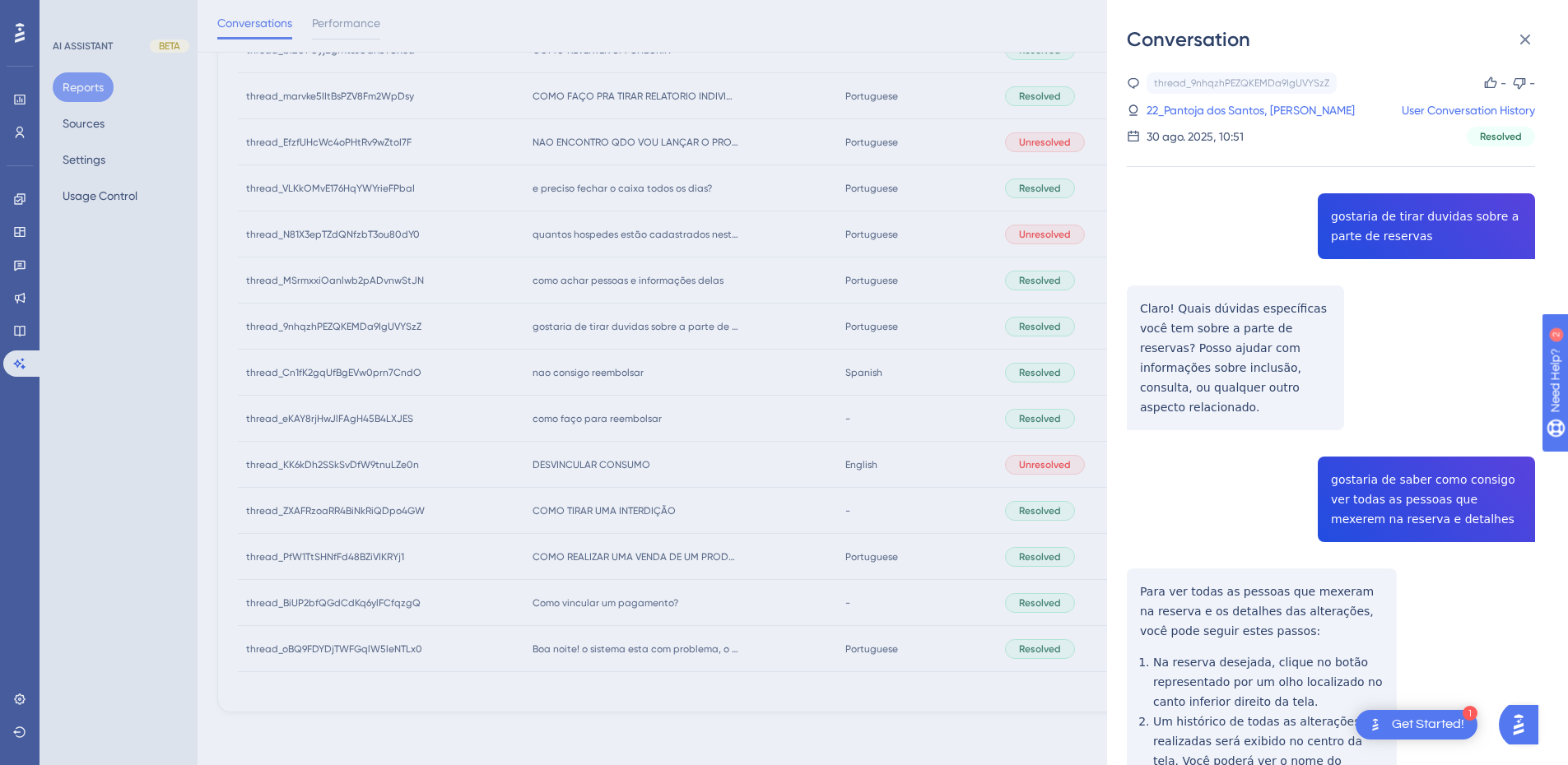
scroll to position [192, 0]
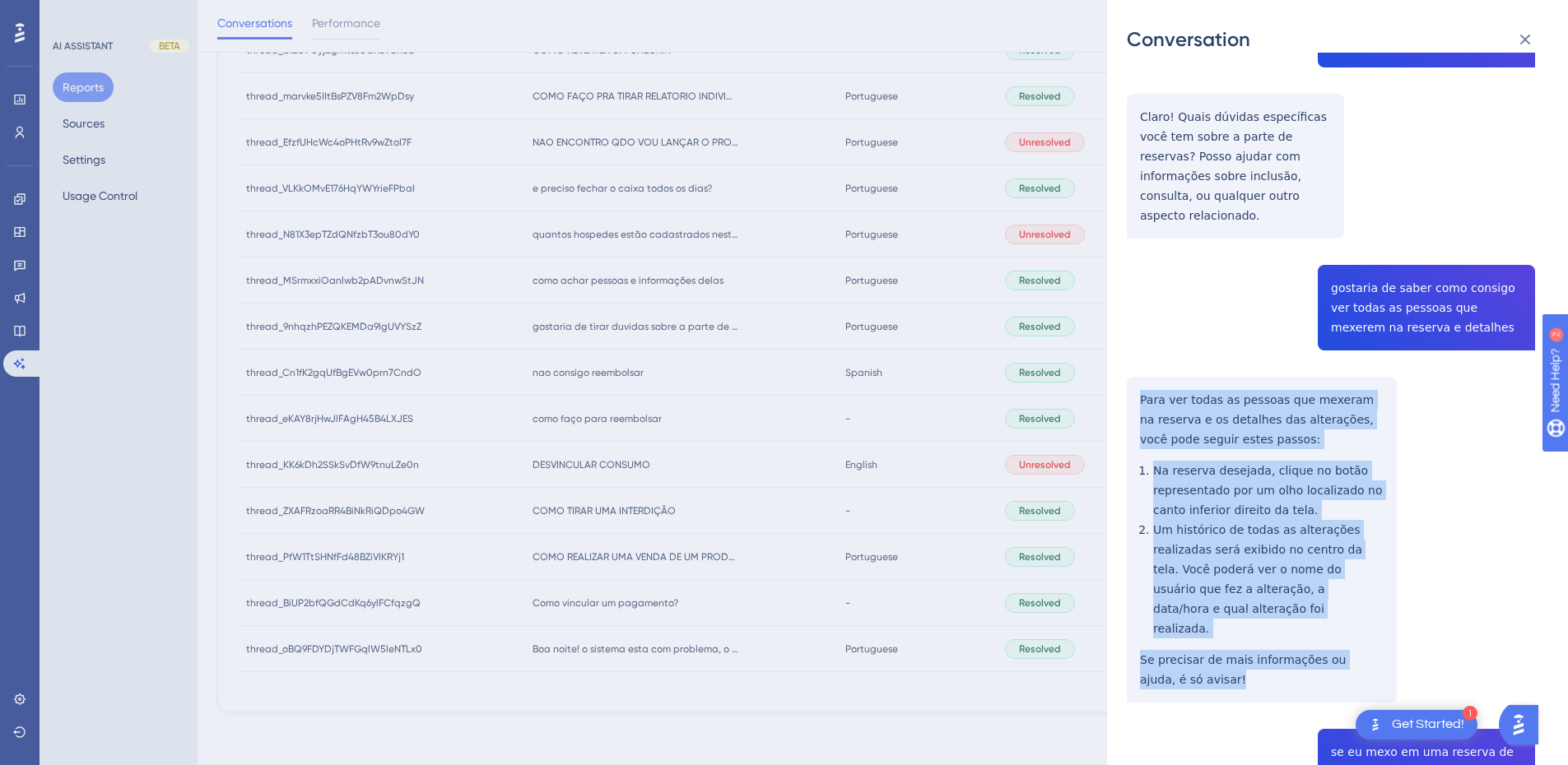
scroll to position [576, 0]
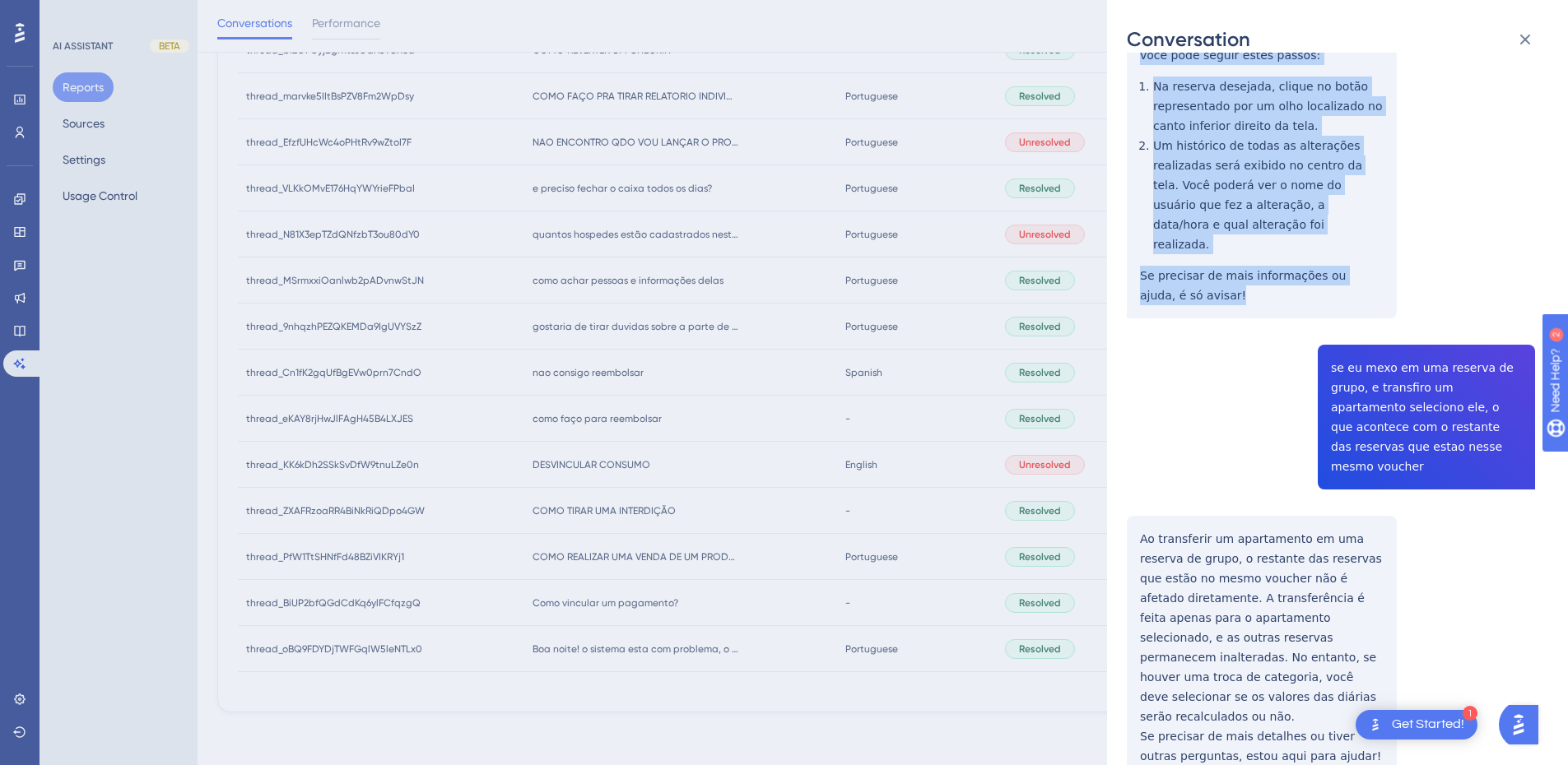
drag, startPoint x: 1136, startPoint y: 376, endPoint x: 1182, endPoint y: 254, distance: 130.4
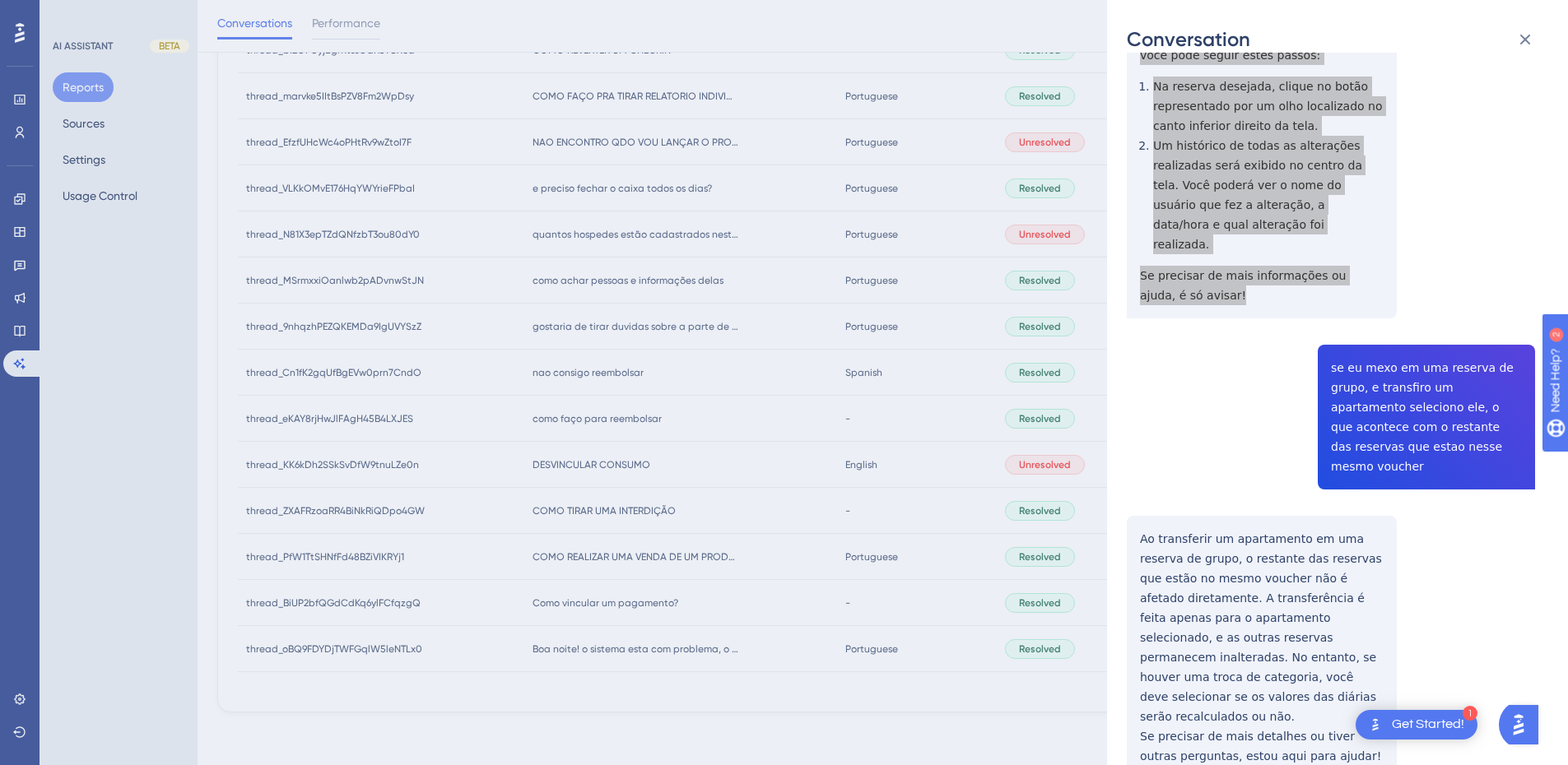
scroll to position [768, 0]
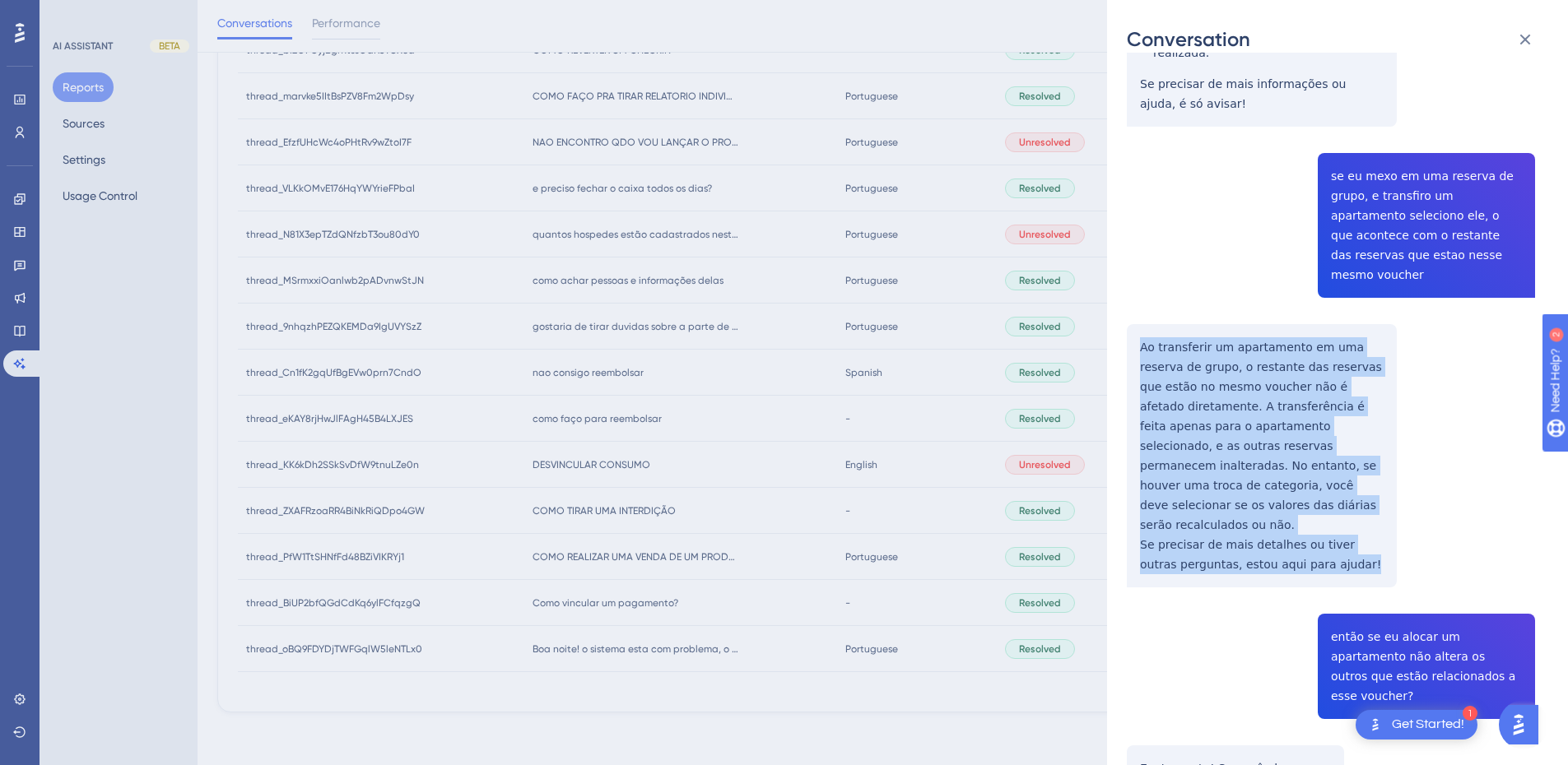
drag, startPoint x: 1138, startPoint y: 287, endPoint x: 1345, endPoint y: 463, distance: 271.7
click at [1345, 463] on div "thread_9nhqzhPEZQKEMDa9IgUVYSzZ Copy - - 22_Pantoja dos Santos, Lauryn User Con…" at bounding box center [1331, 640] width 409 height 2670
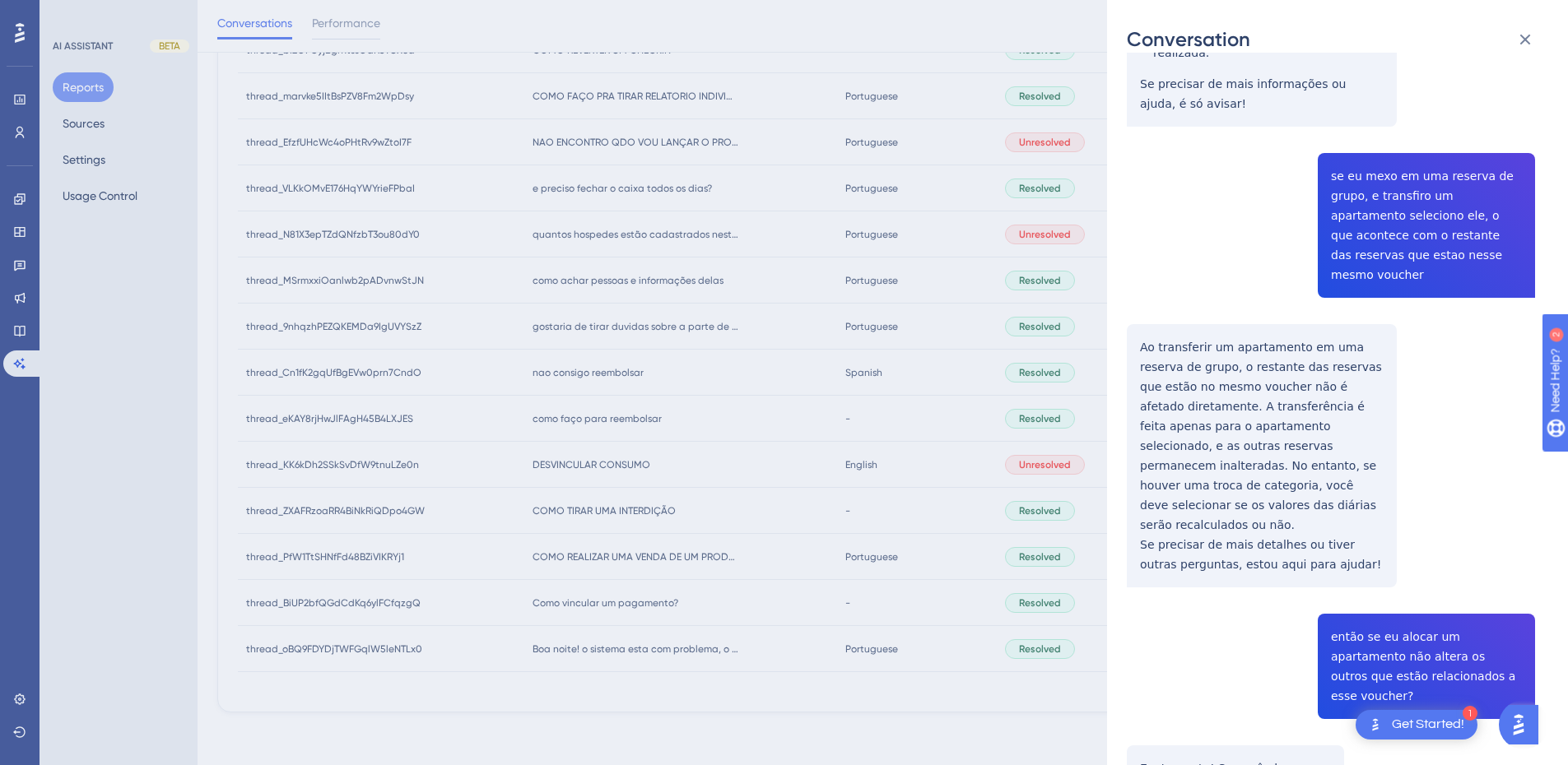
click at [1422, 195] on div "thread_9nhqzhPEZQKEMDa9IgUVYSzZ Copy - - 22_Pantoja dos Santos, Lauryn User Con…" at bounding box center [1331, 640] width 409 height 2670
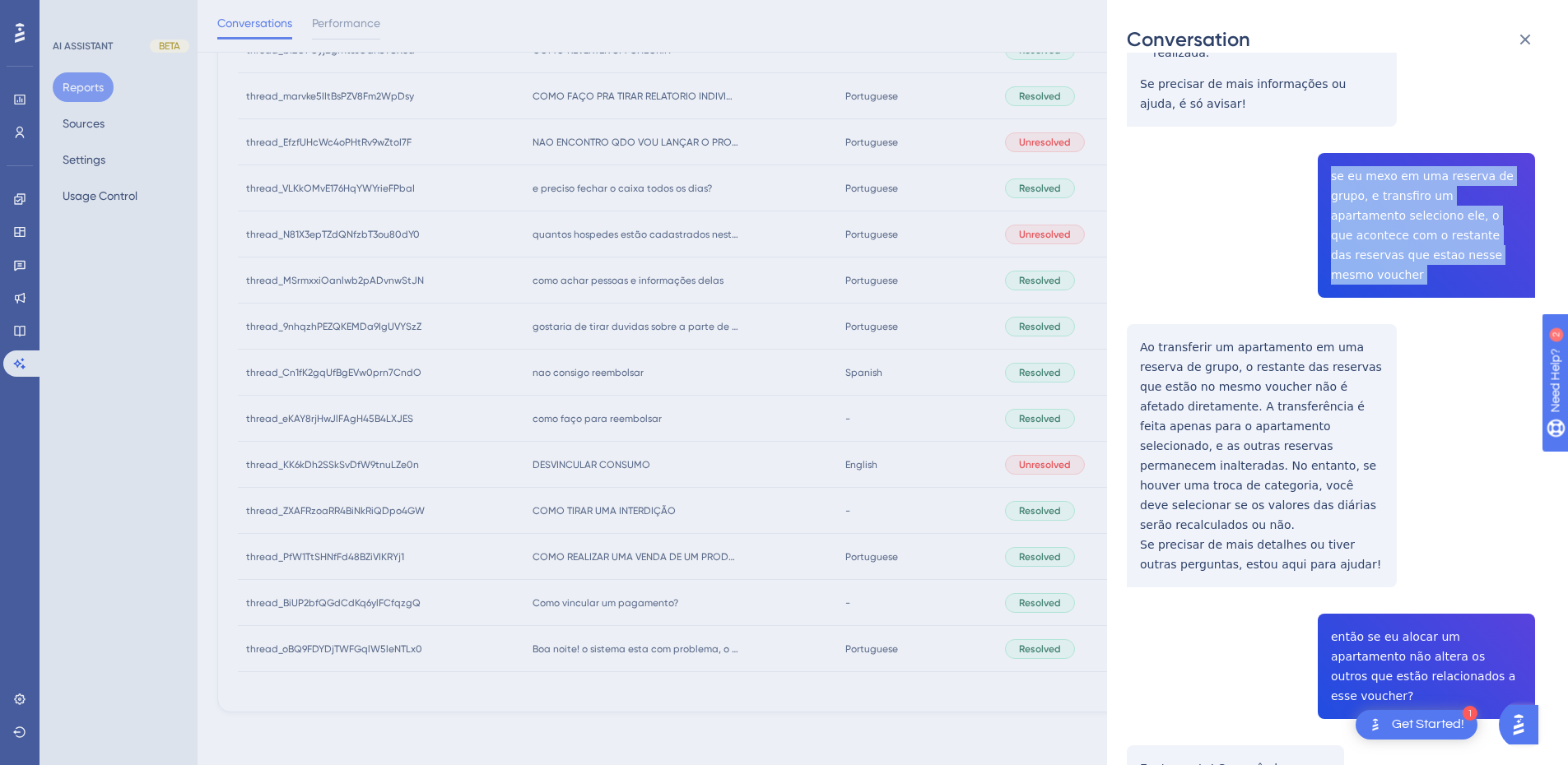
click at [1423, 195] on div "thread_9nhqzhPEZQKEMDa9IgUVYSzZ Copy - - 22_Pantoja dos Santos, Lauryn User Con…" at bounding box center [1331, 640] width 409 height 2670
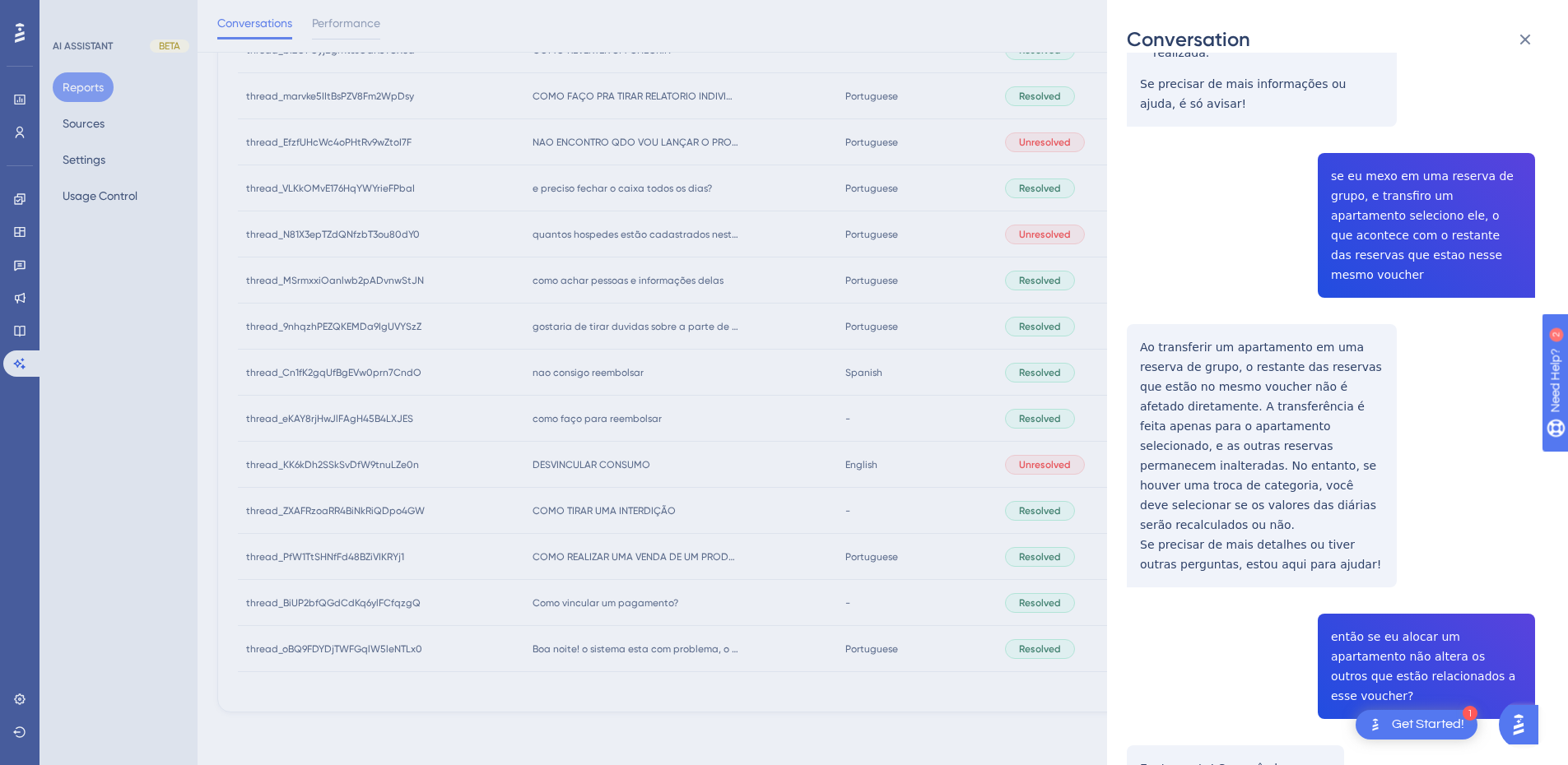
click at [1165, 284] on div "thread_9nhqzhPEZQKEMDa9IgUVYSzZ Copy - - 22_Pantoja dos Santos, Lauryn User Con…" at bounding box center [1331, 640] width 409 height 2670
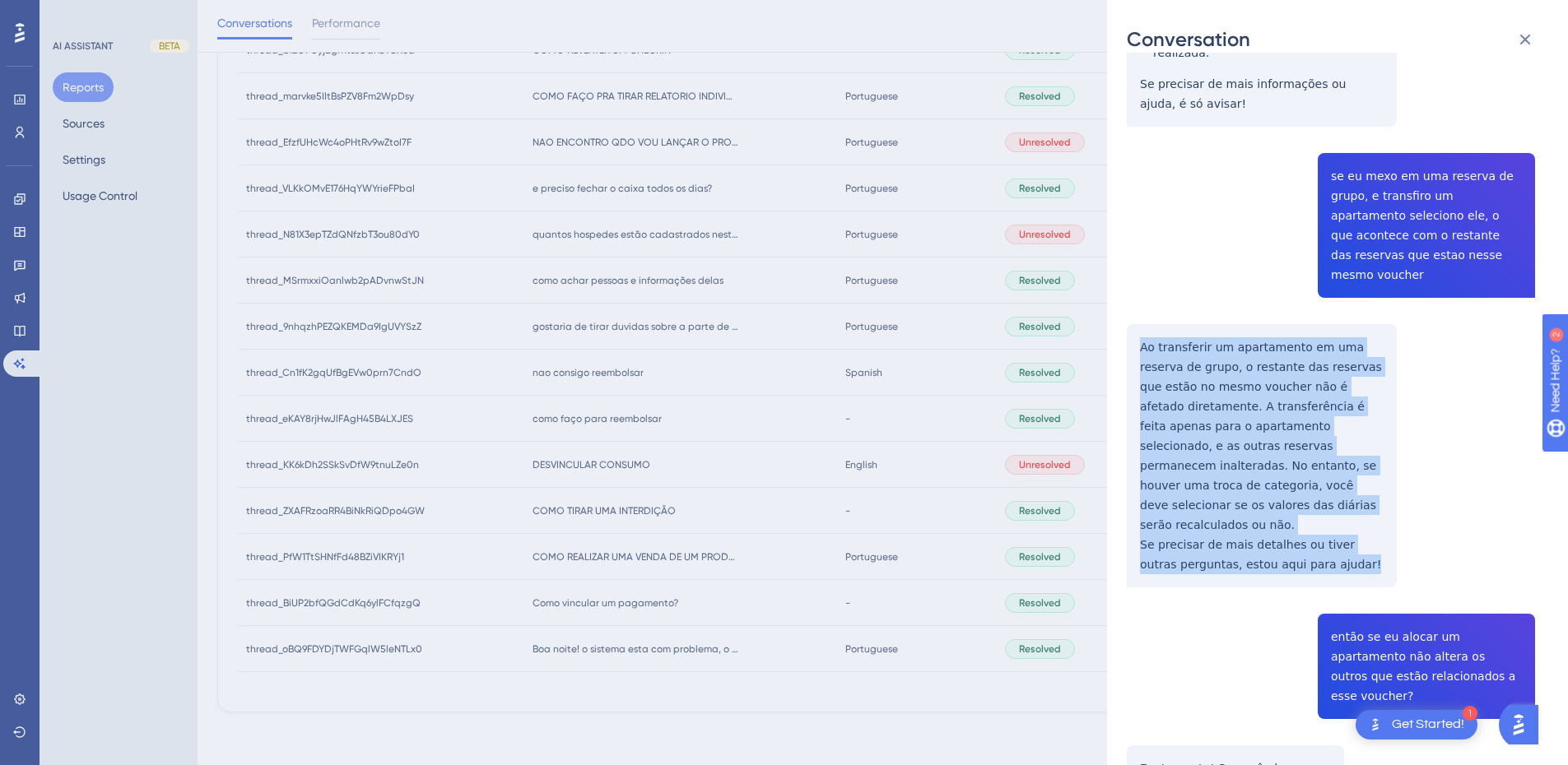
drag, startPoint x: 1139, startPoint y: 286, endPoint x: 1295, endPoint y: 411, distance: 199.9
click at [1336, 470] on div "thread_9nhqzhPEZQKEMDa9IgUVYSzZ Copy - - 22_Pantoja dos Santos, Lauryn User Con…" at bounding box center [1331, 640] width 409 height 2670
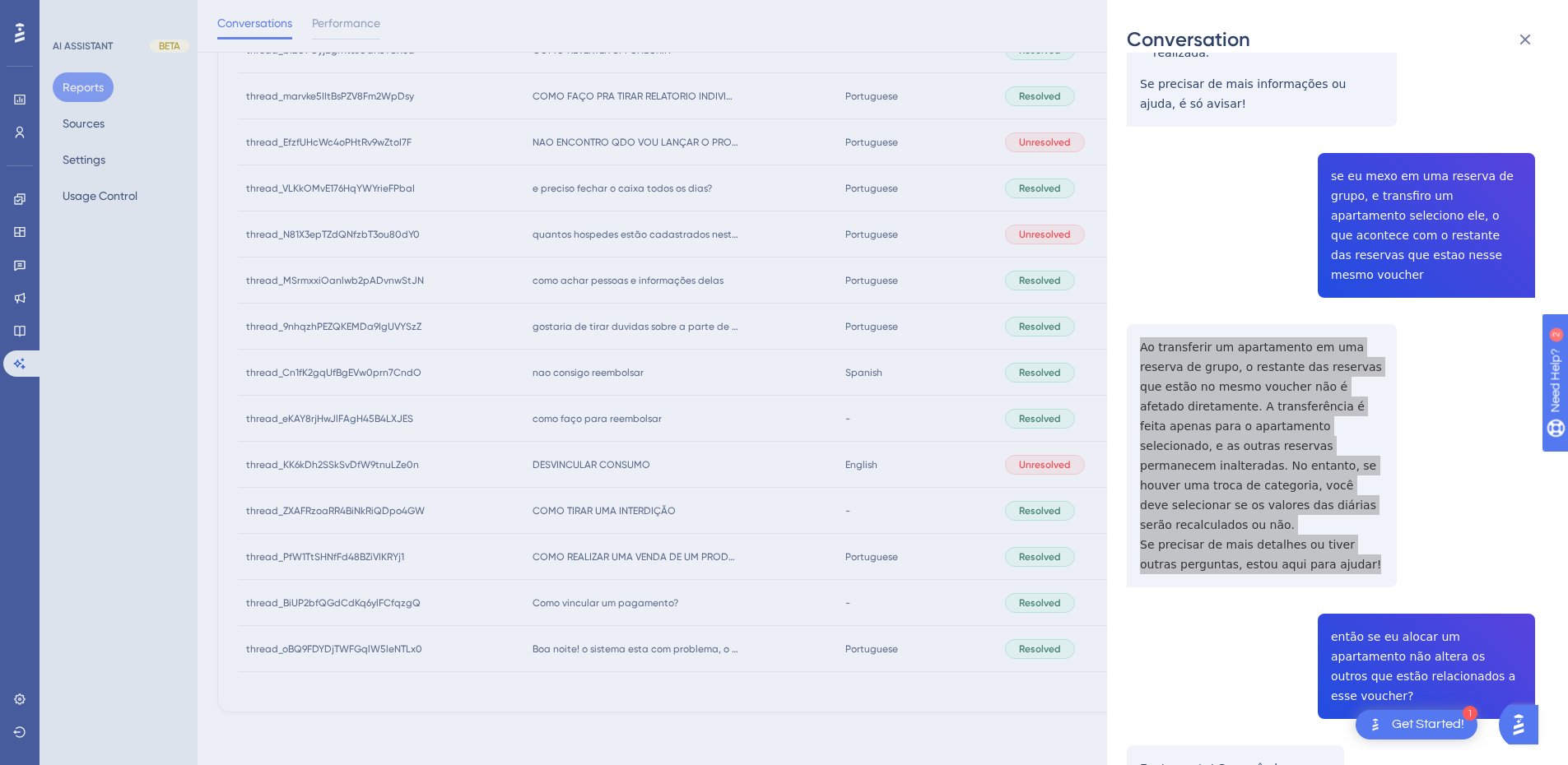
scroll to position [960, 0]
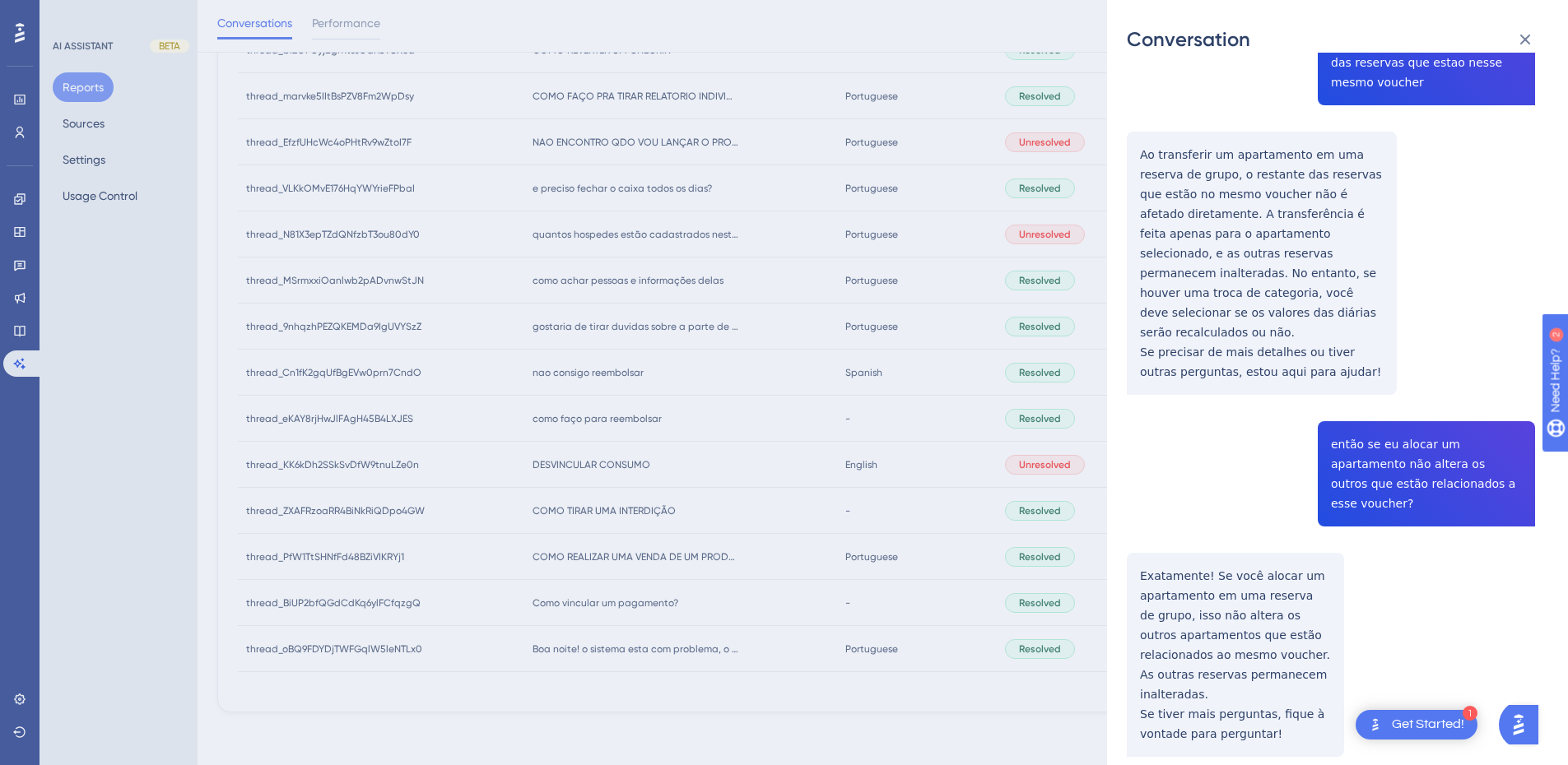
click at [1391, 364] on div "thread_9nhqzhPEZQKEMDa9IgUVYSzZ Copy - - 22_Pantoja dos Santos, Lauryn User Con…" at bounding box center [1331, 447] width 409 height 2670
click at [1392, 364] on div "thread_9nhqzhPEZQKEMDa9IgUVYSzZ Copy - - 22_Pantoja dos Santos, Lauryn User Con…" at bounding box center [1331, 447] width 409 height 2670
click at [1357, 379] on div "thread_9nhqzhPEZQKEMDa9IgUVYSzZ Copy - - 22_Pantoja dos Santos, Lauryn User Con…" at bounding box center [1331, 447] width 409 height 2670
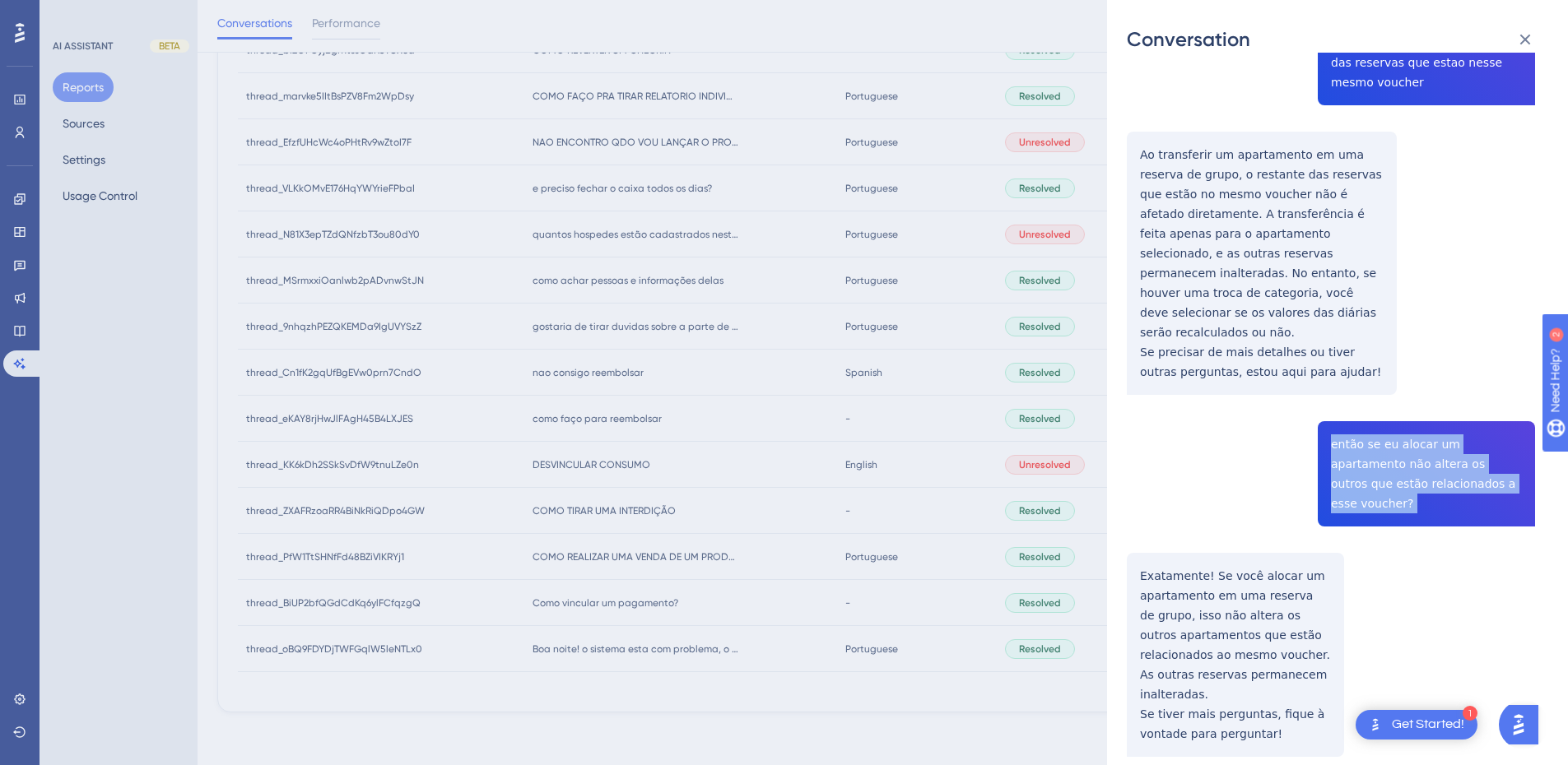
click at [1357, 379] on div "thread_9nhqzhPEZQKEMDa9IgUVYSzZ Copy - - 22_Pantoja dos Santos, Lauryn User Con…" at bounding box center [1331, 447] width 409 height 2670
click at [1147, 456] on div "thread_9nhqzhPEZQKEMDa9IgUVYSzZ Copy - - 22_Pantoja dos Santos, Lauryn User Con…" at bounding box center [1331, 447] width 409 height 2670
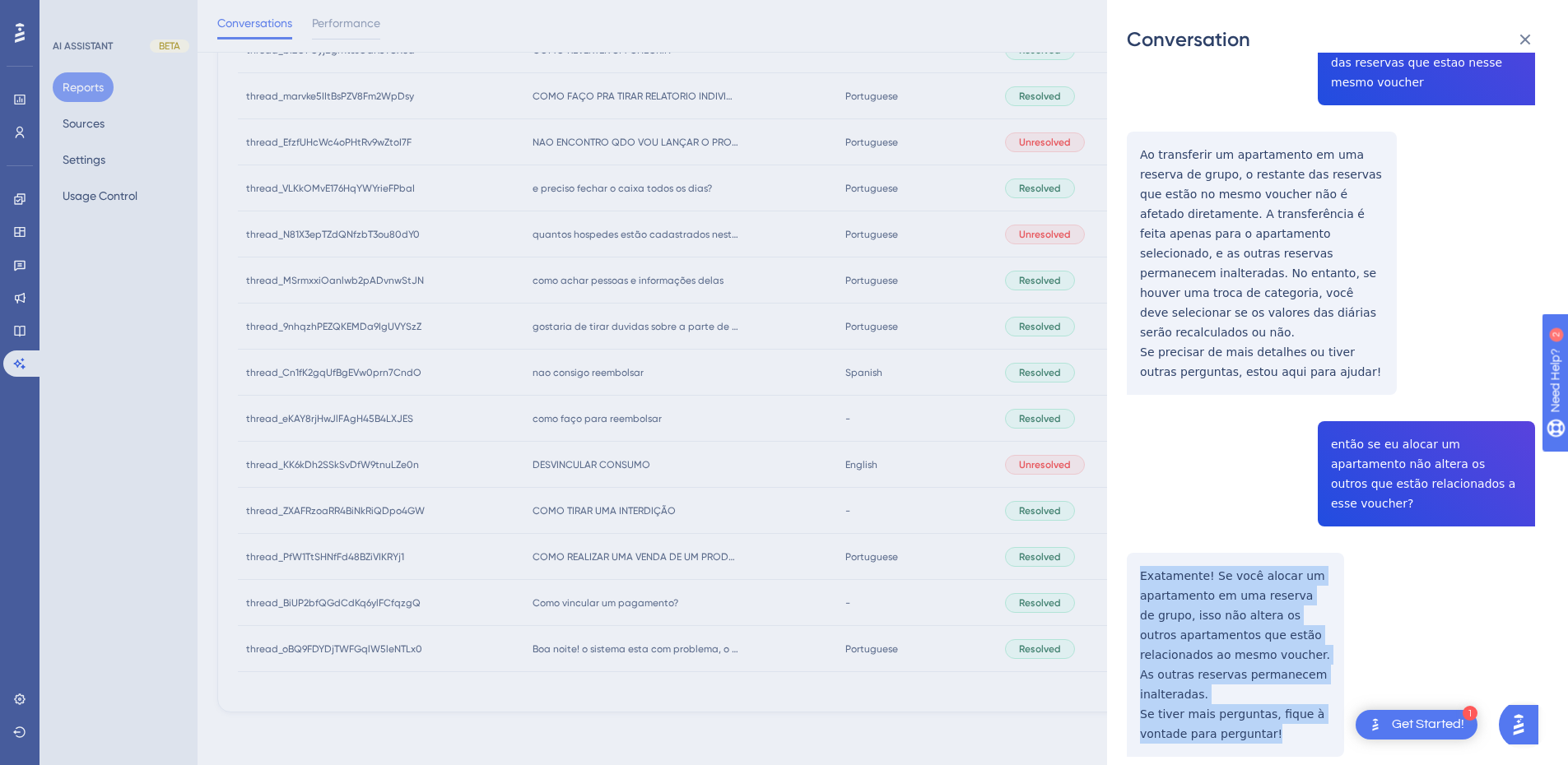
drag, startPoint x: 1130, startPoint y: 451, endPoint x: 1284, endPoint y: 599, distance: 213.6
click at [1284, 599] on div "thread_9nhqzhPEZQKEMDa9IgUVYSzZ Copy - - 22_Pantoja dos Santos, Lauryn User Con…" at bounding box center [1331, 447] width 409 height 2670
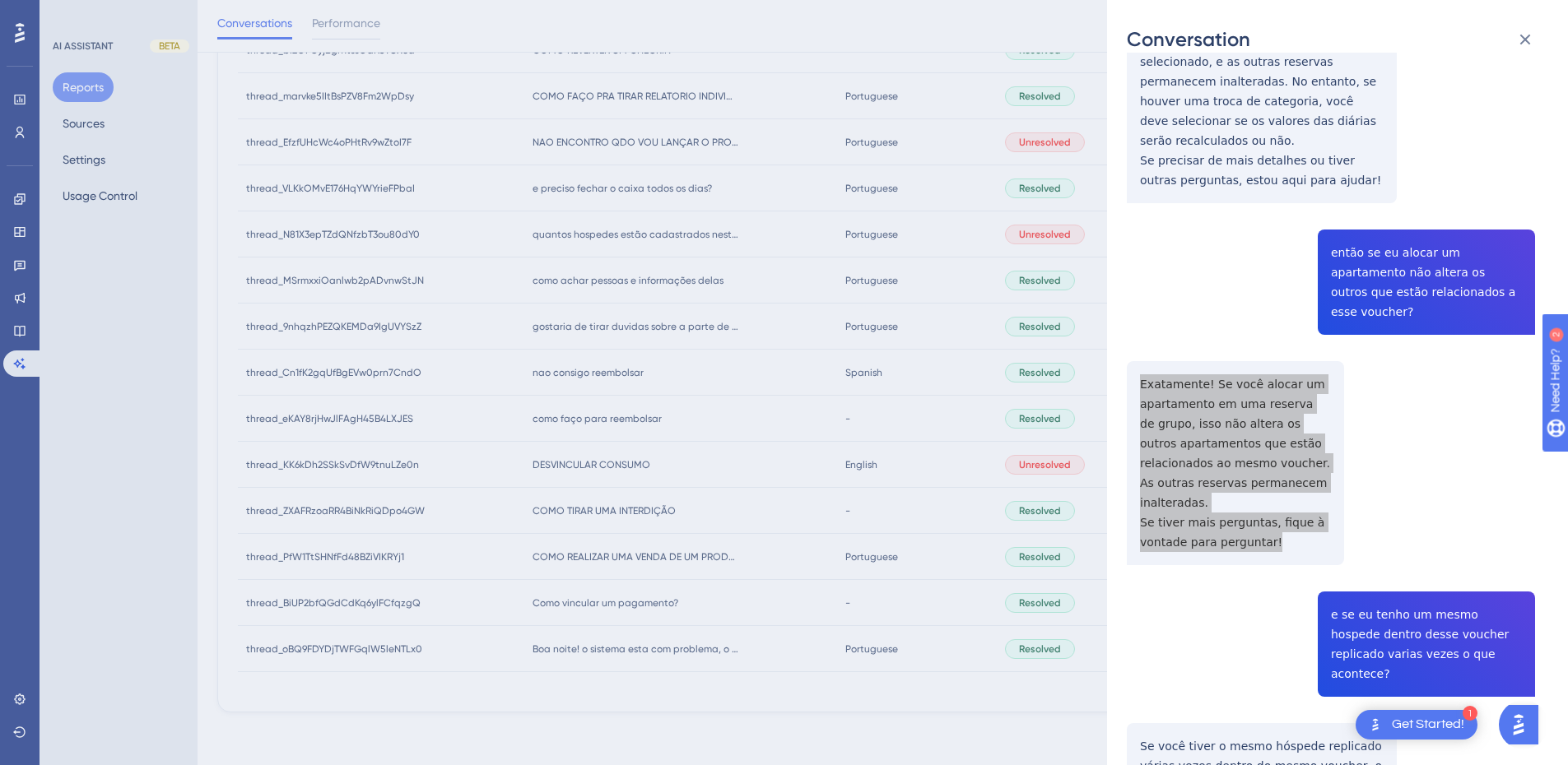
scroll to position [1343, 0]
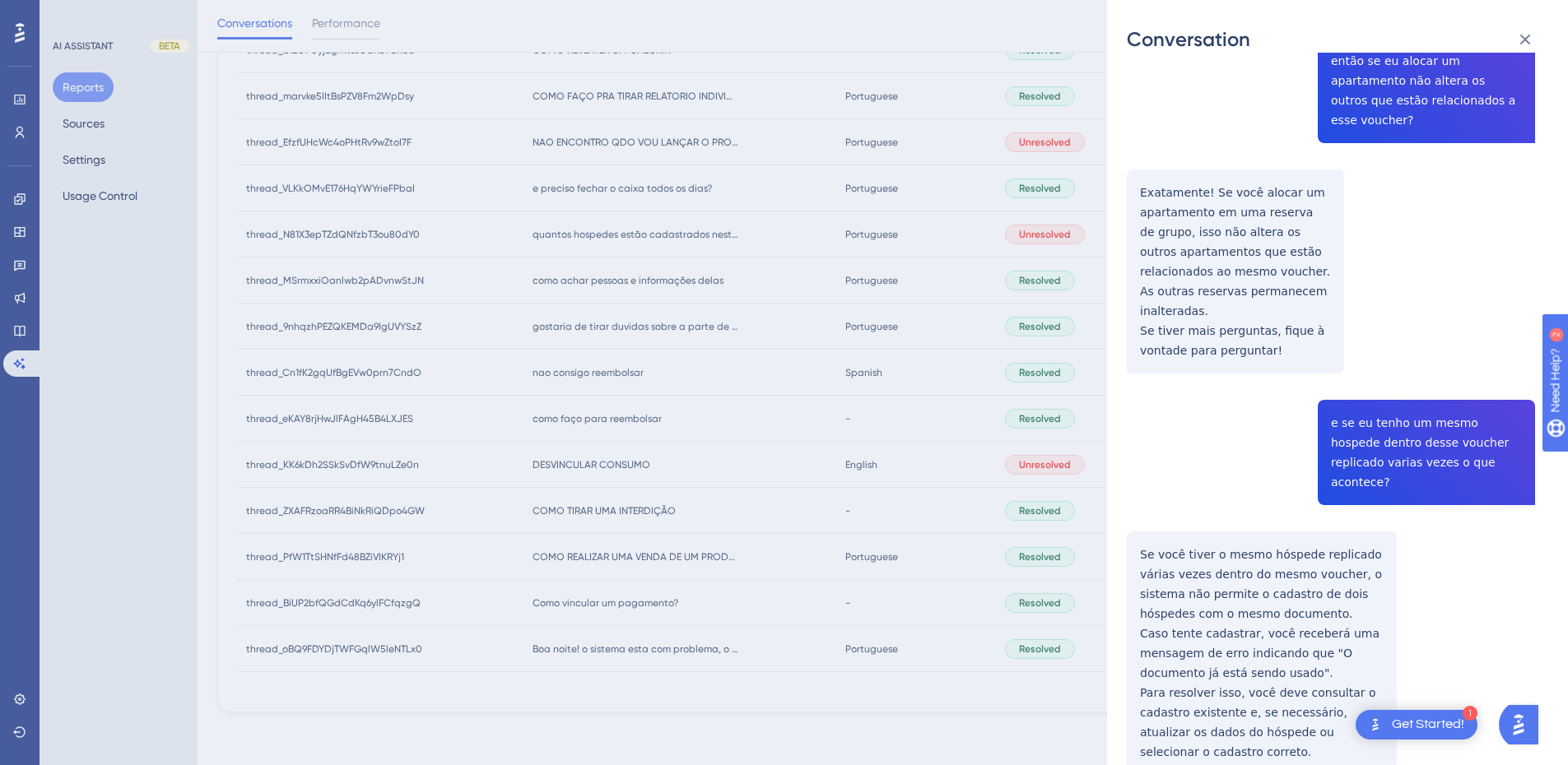
click at [1369, 315] on div "thread_9nhqzhPEZQKEMDa9IgUVYSzZ Copy - - 22_Pantoja dos Santos, Lauryn User Con…" at bounding box center [1331, 64] width 409 height 2670
click at [1370, 314] on div "thread_9nhqzhPEZQKEMDa9IgUVYSzZ Copy - - 22_Pantoja dos Santos, Lauryn User Con…" at bounding box center [1331, 64] width 409 height 2670
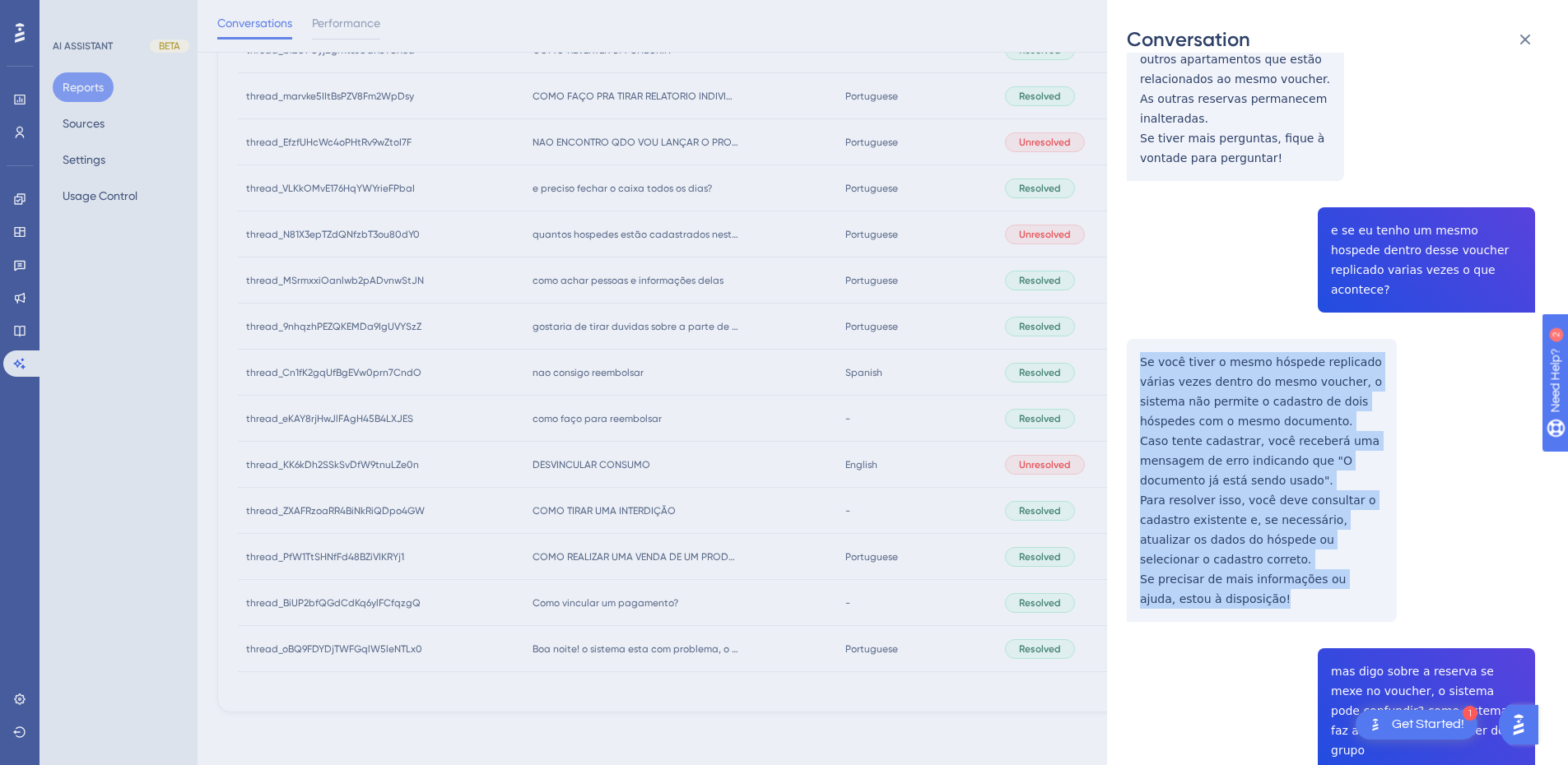
drag, startPoint x: 1218, startPoint y: 334, endPoint x: 1249, endPoint y: 439, distance: 109.5
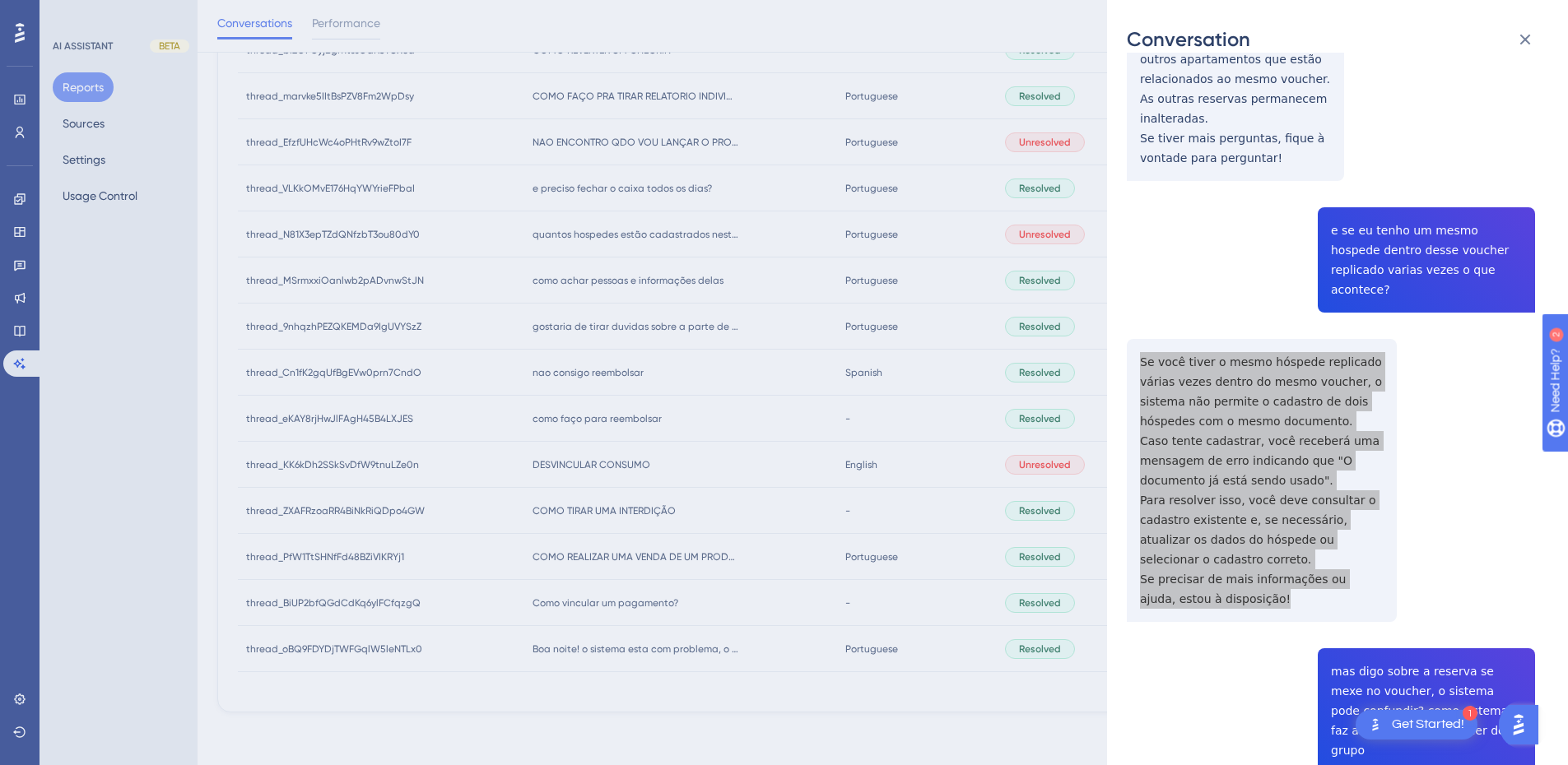
scroll to position [1748, 0]
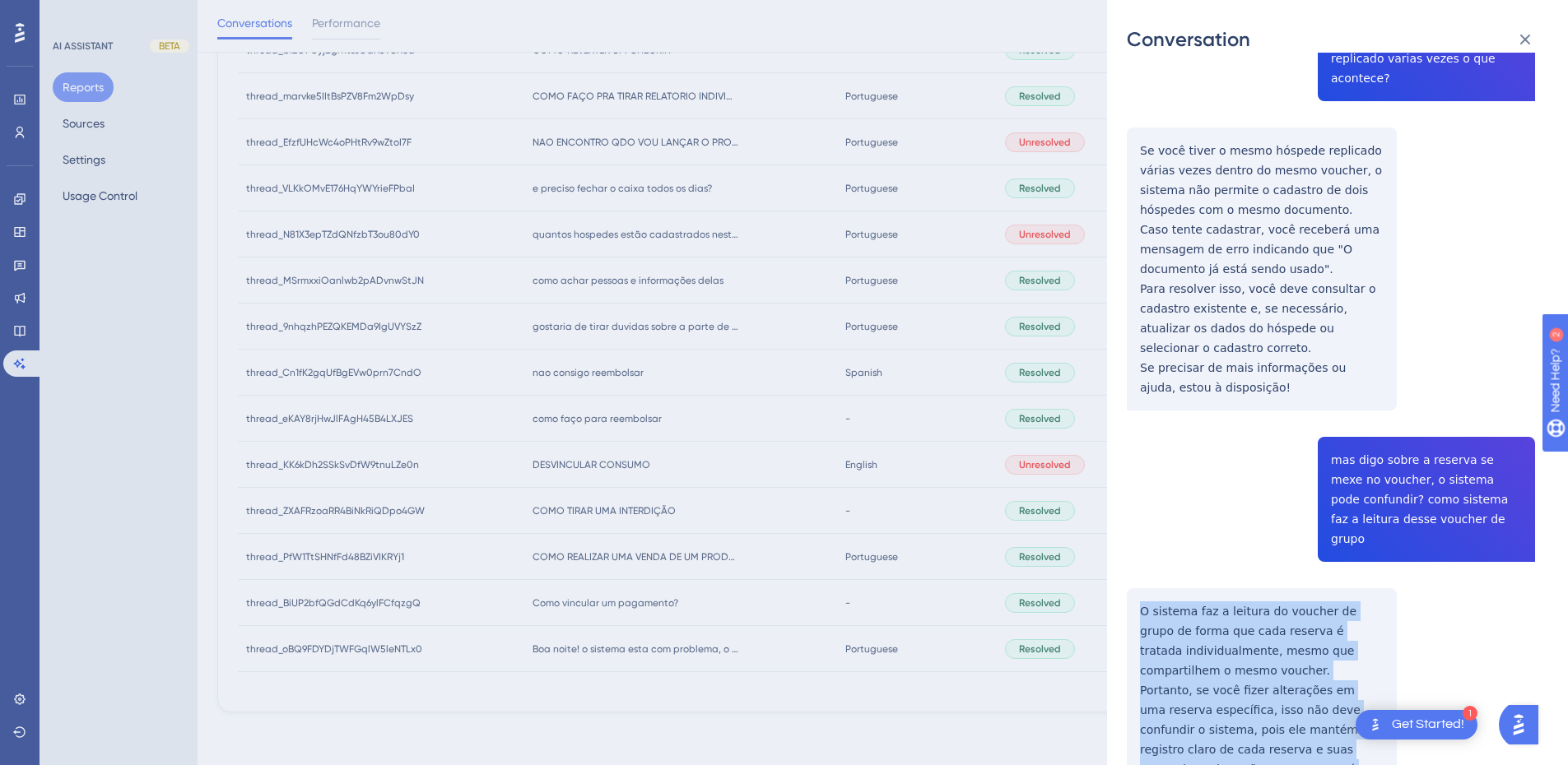
drag, startPoint x: 1142, startPoint y: 425, endPoint x: 1270, endPoint y: 558, distance: 184.6
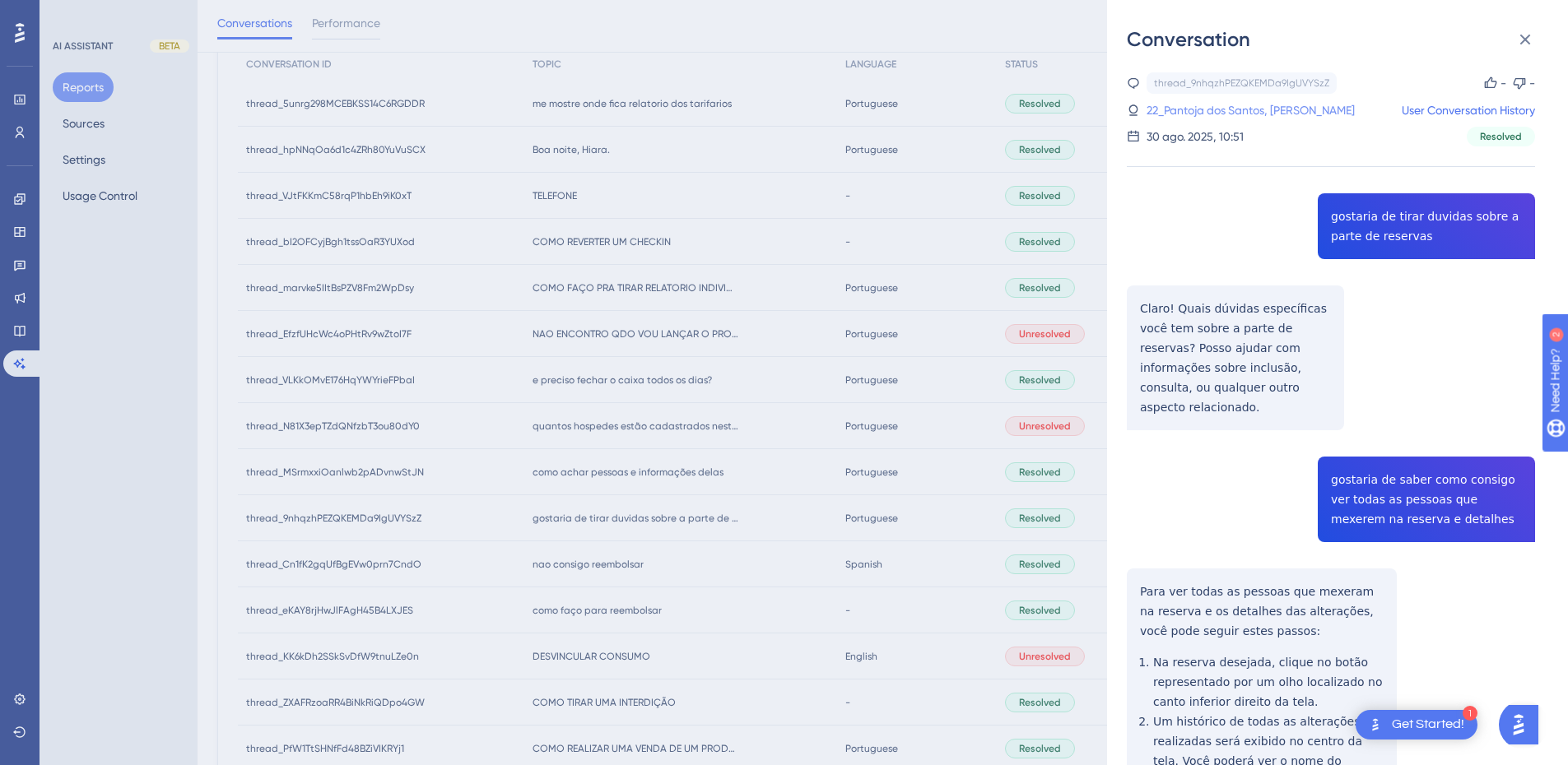
scroll to position [0, 0]
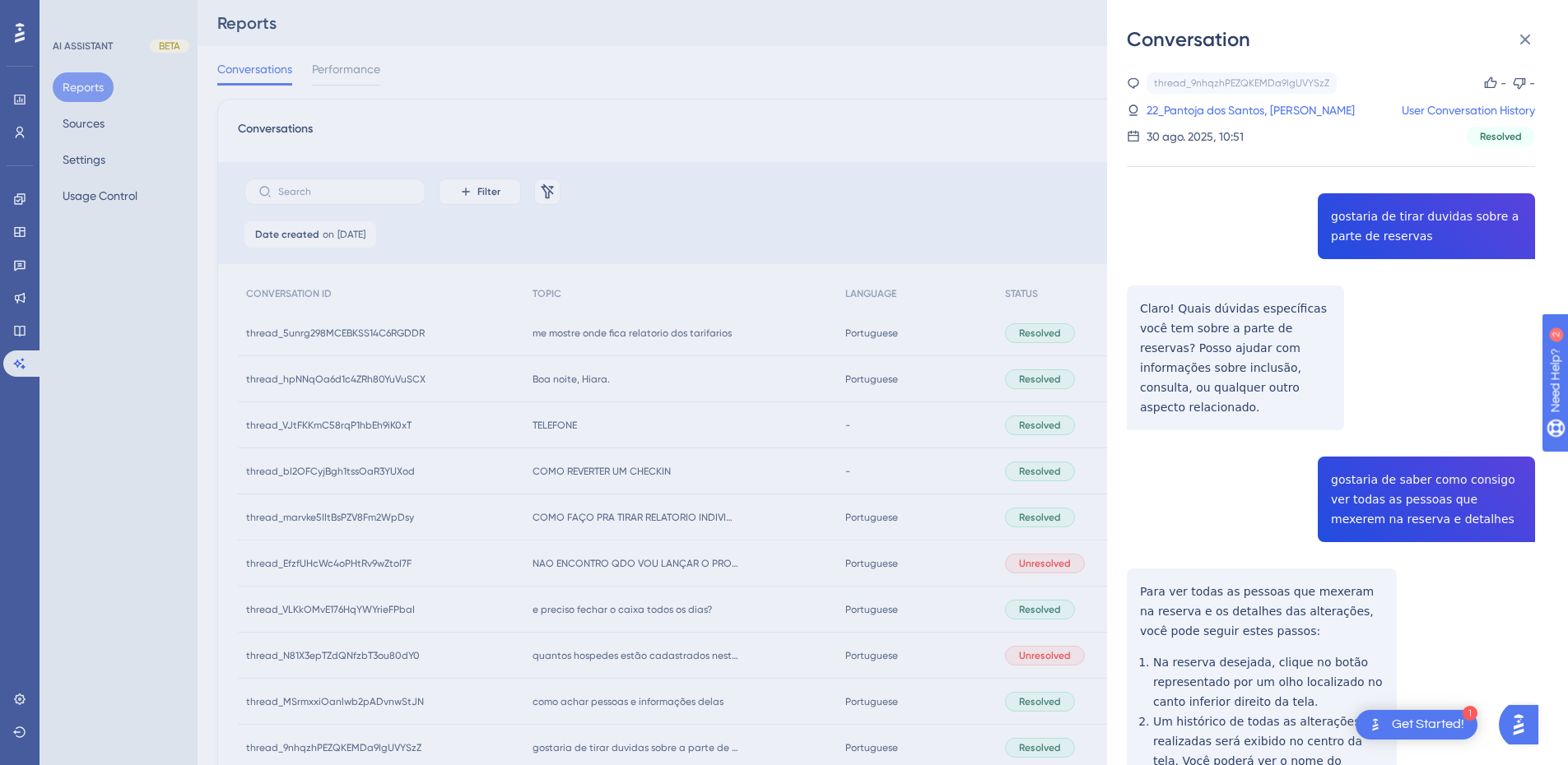
drag, startPoint x: 1210, startPoint y: 107, endPoint x: 40, endPoint y: 104, distance: 1170.0
click at [1210, 107] on link "22_Pantoja dos Santos, Lauryn" at bounding box center [1251, 110] width 208 height 20
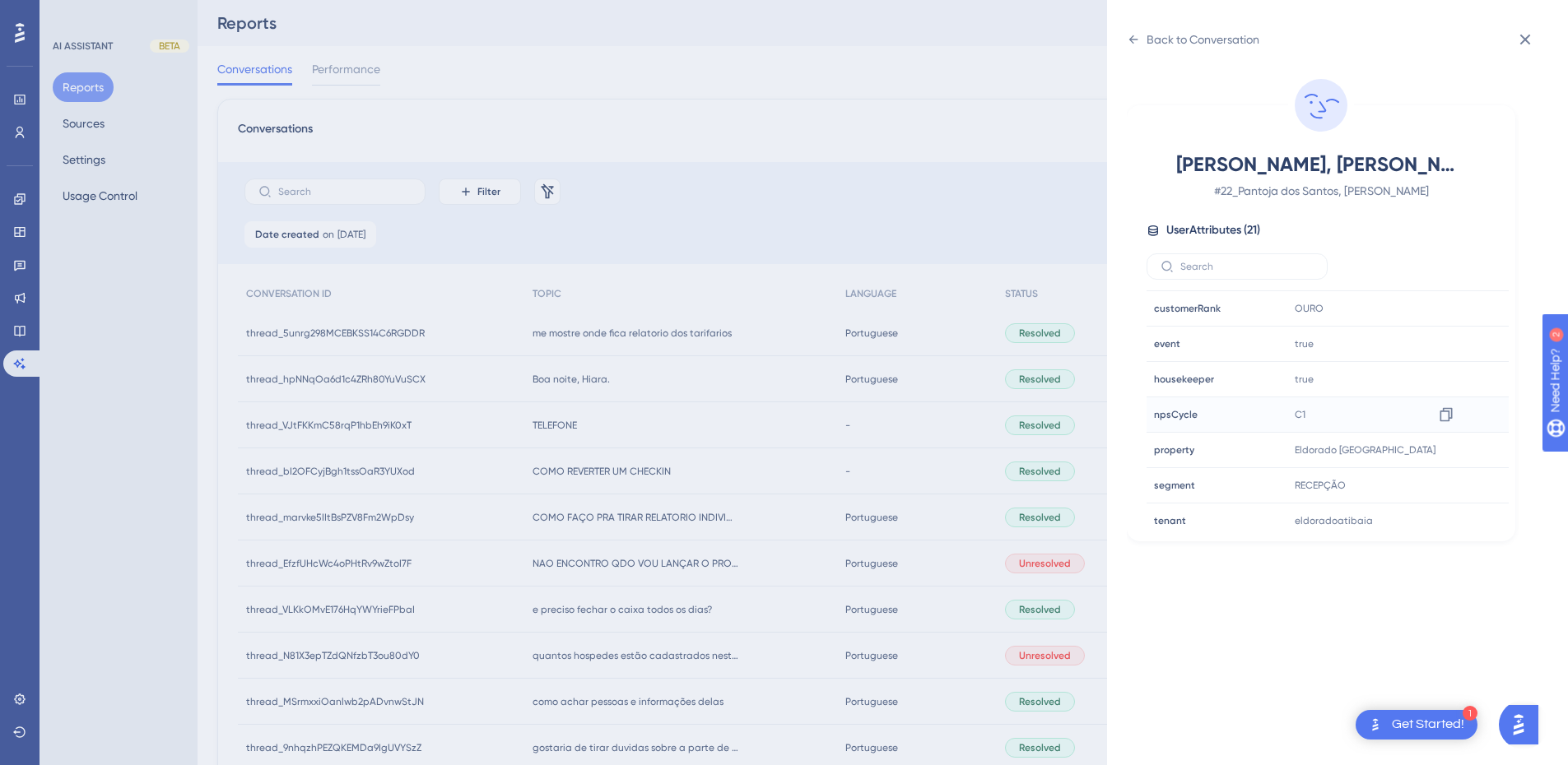
scroll to position [501, 0]
click at [1458, 405] on div "eldoradoatibaia Copy eldoradoatibaia" at bounding box center [1377, 404] width 178 height 33
click at [1441, 405] on icon at bounding box center [1446, 403] width 16 height 16
click at [1136, 38] on icon at bounding box center [1133, 39] width 13 height 13
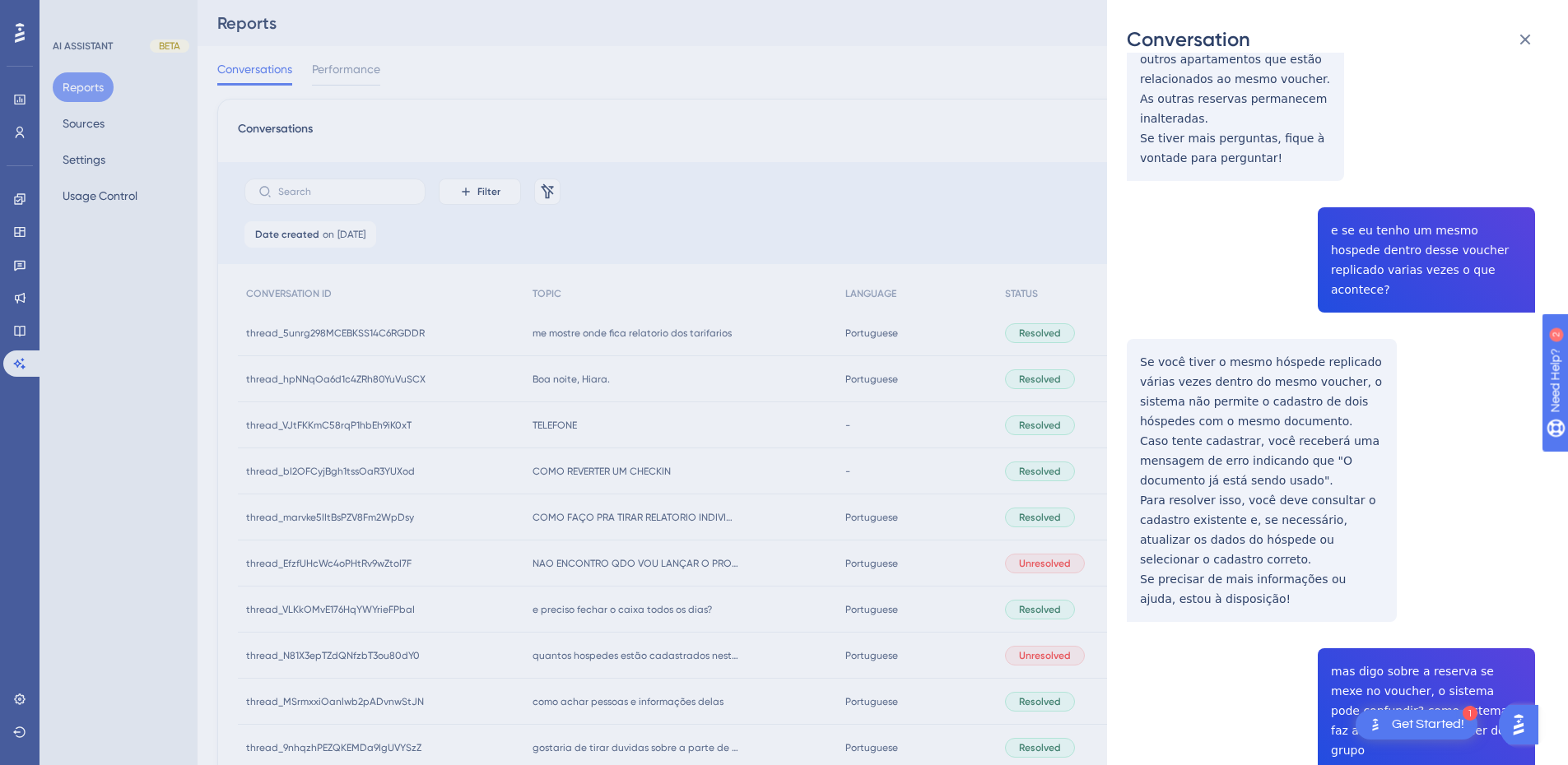
scroll to position [1748, 0]
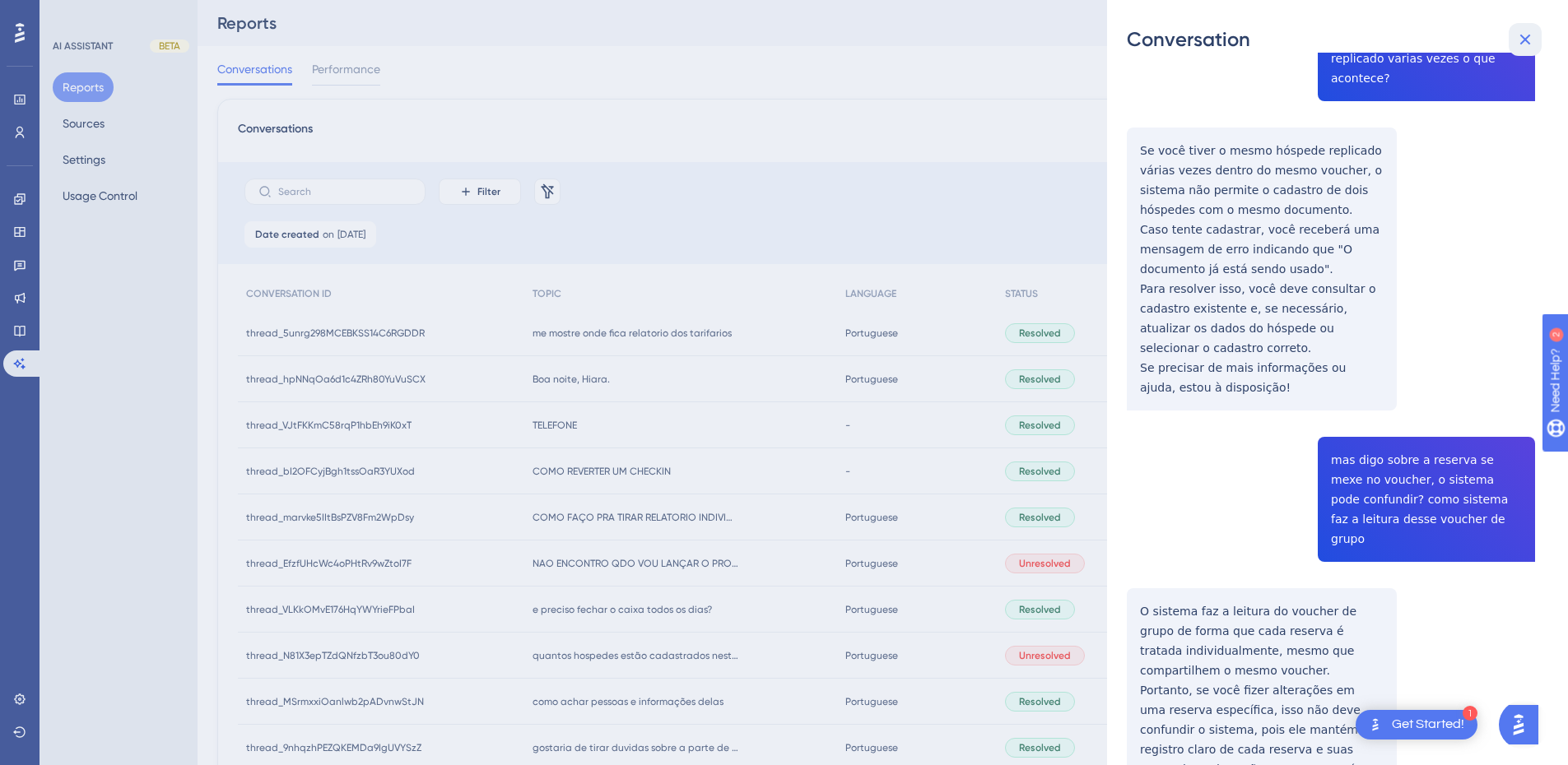
click at [1521, 44] on icon at bounding box center [1526, 40] width 10 height 10
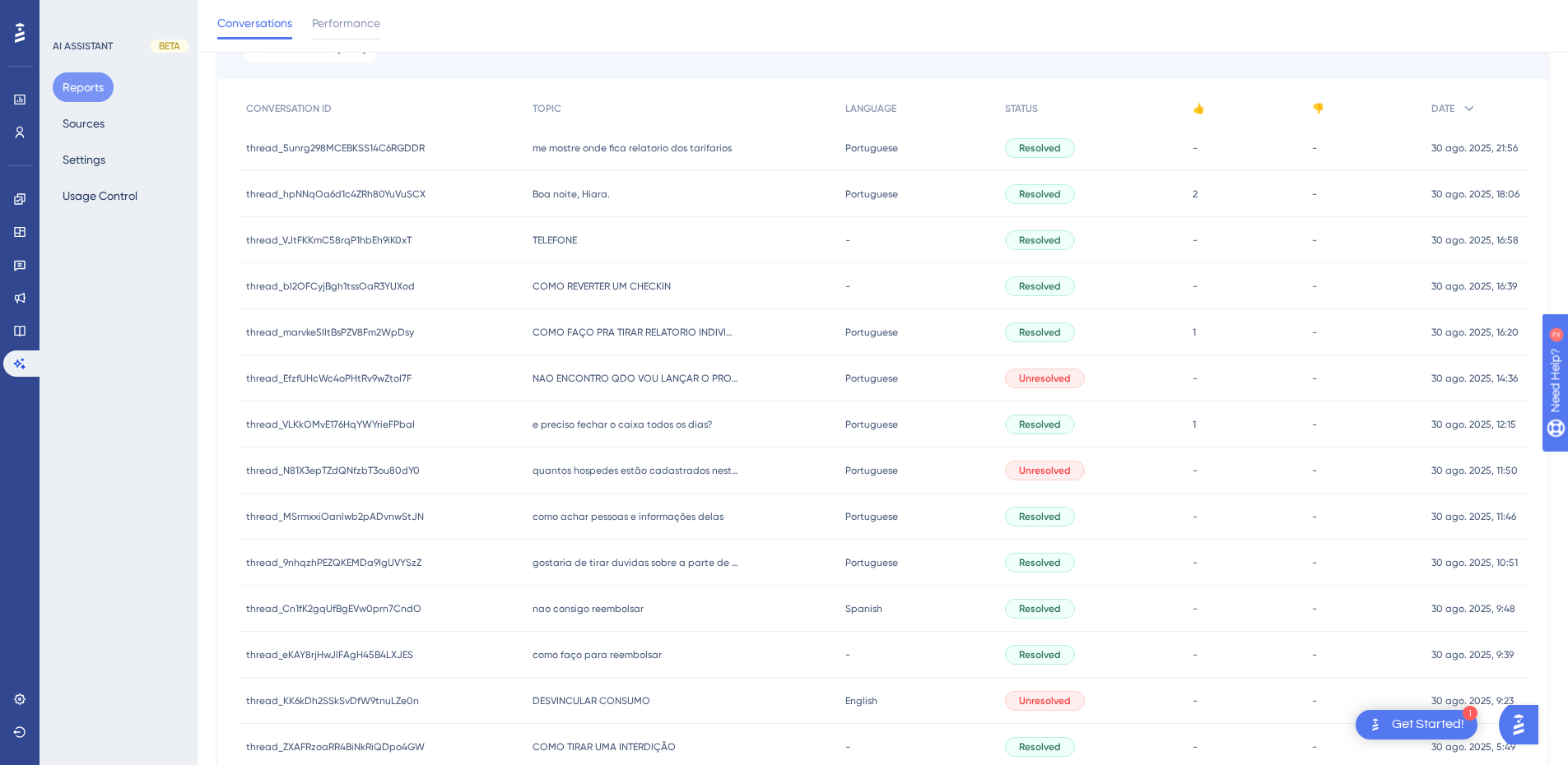
scroll to position [384, 0]
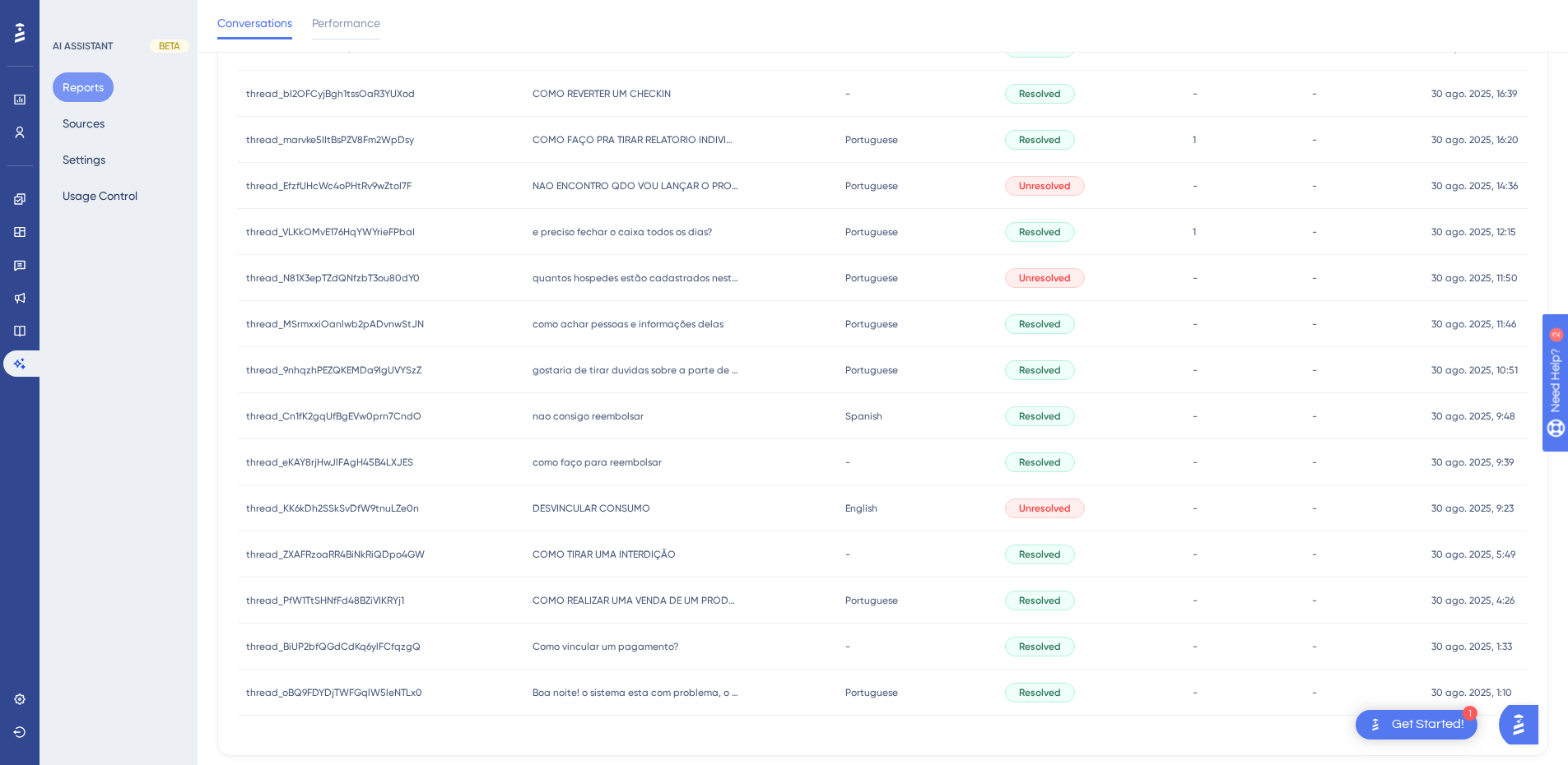
click at [610, 408] on div "nao consigo reembolsar nao consigo reembolsar" at bounding box center [681, 416] width 313 height 46
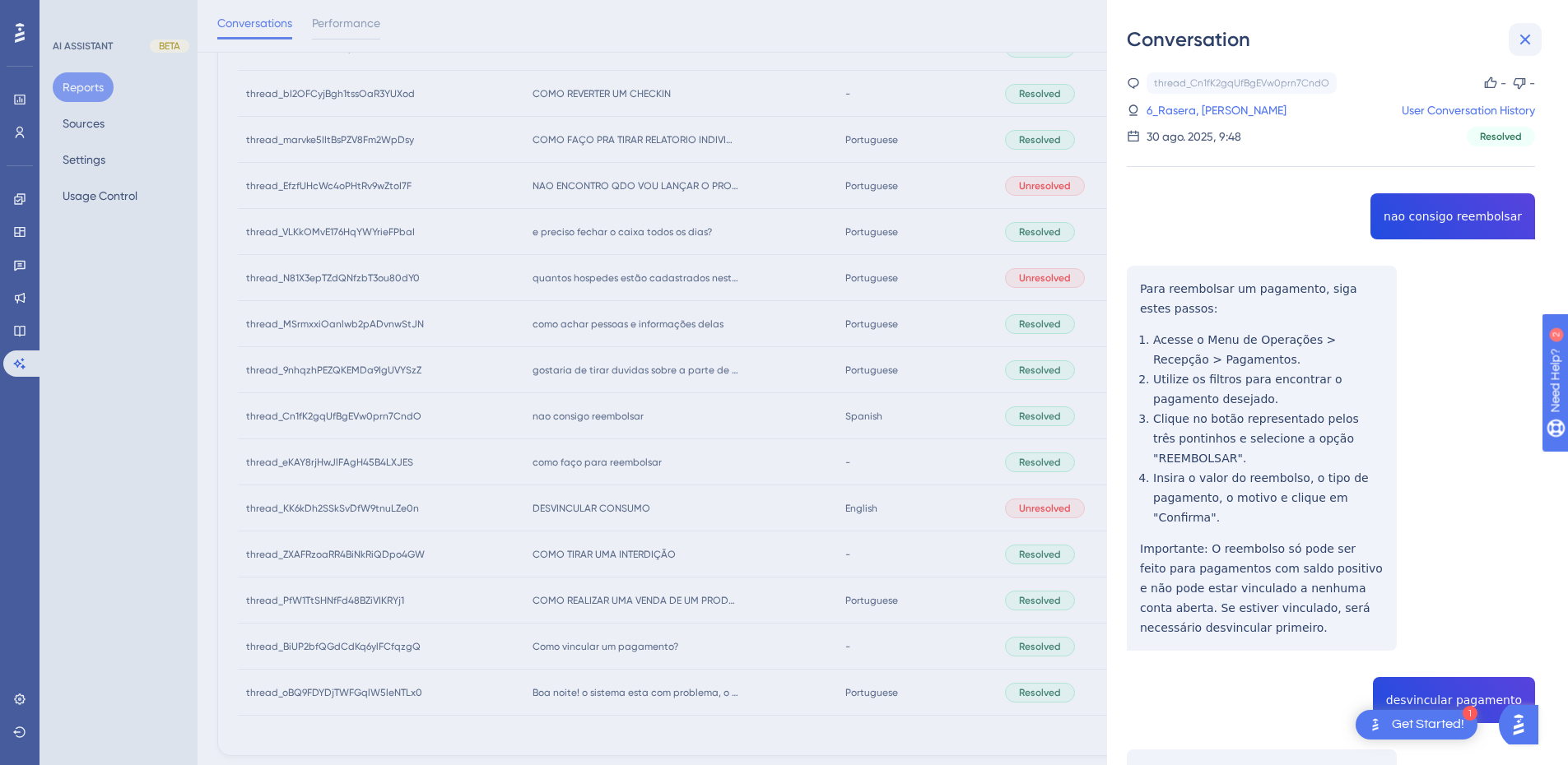
click at [1522, 47] on icon at bounding box center [1525, 39] width 20 height 20
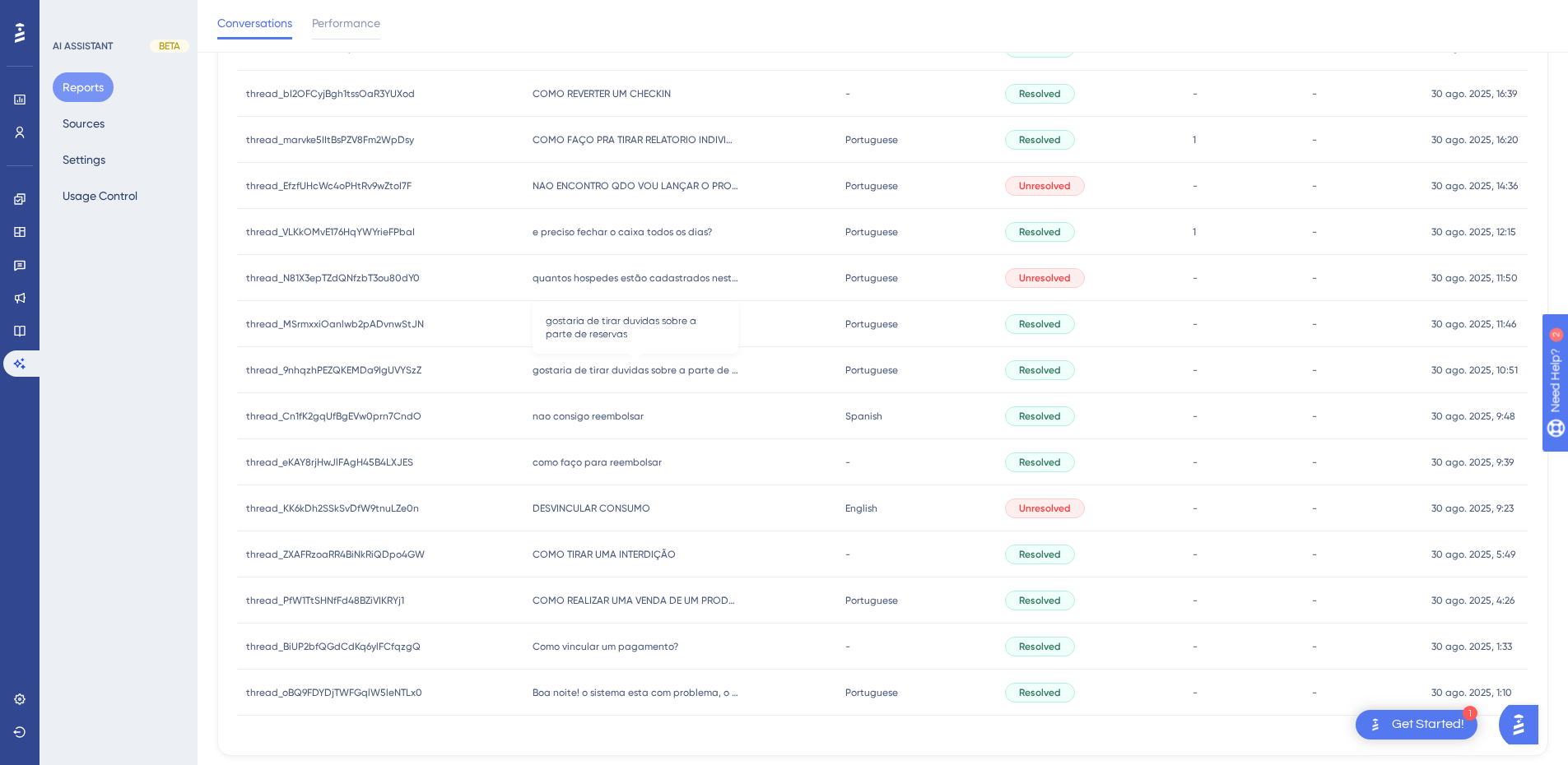
click at [622, 371] on span "gostaria de tirar duvidas sobre a parte de reservas" at bounding box center [636, 370] width 206 height 13
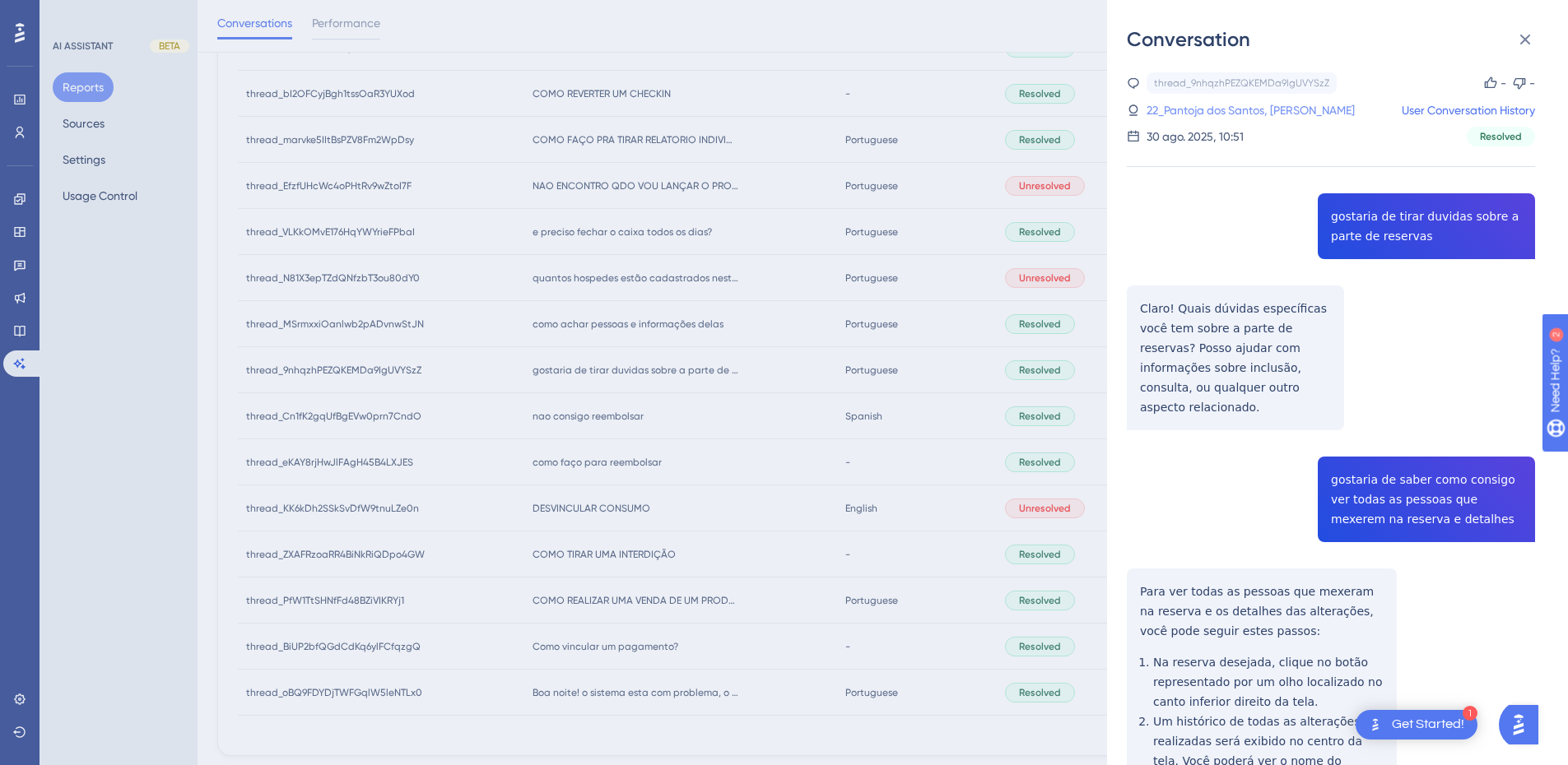
click at [1301, 107] on link "22_Pantoja dos Santos, Lauryn" at bounding box center [1251, 110] width 208 height 20
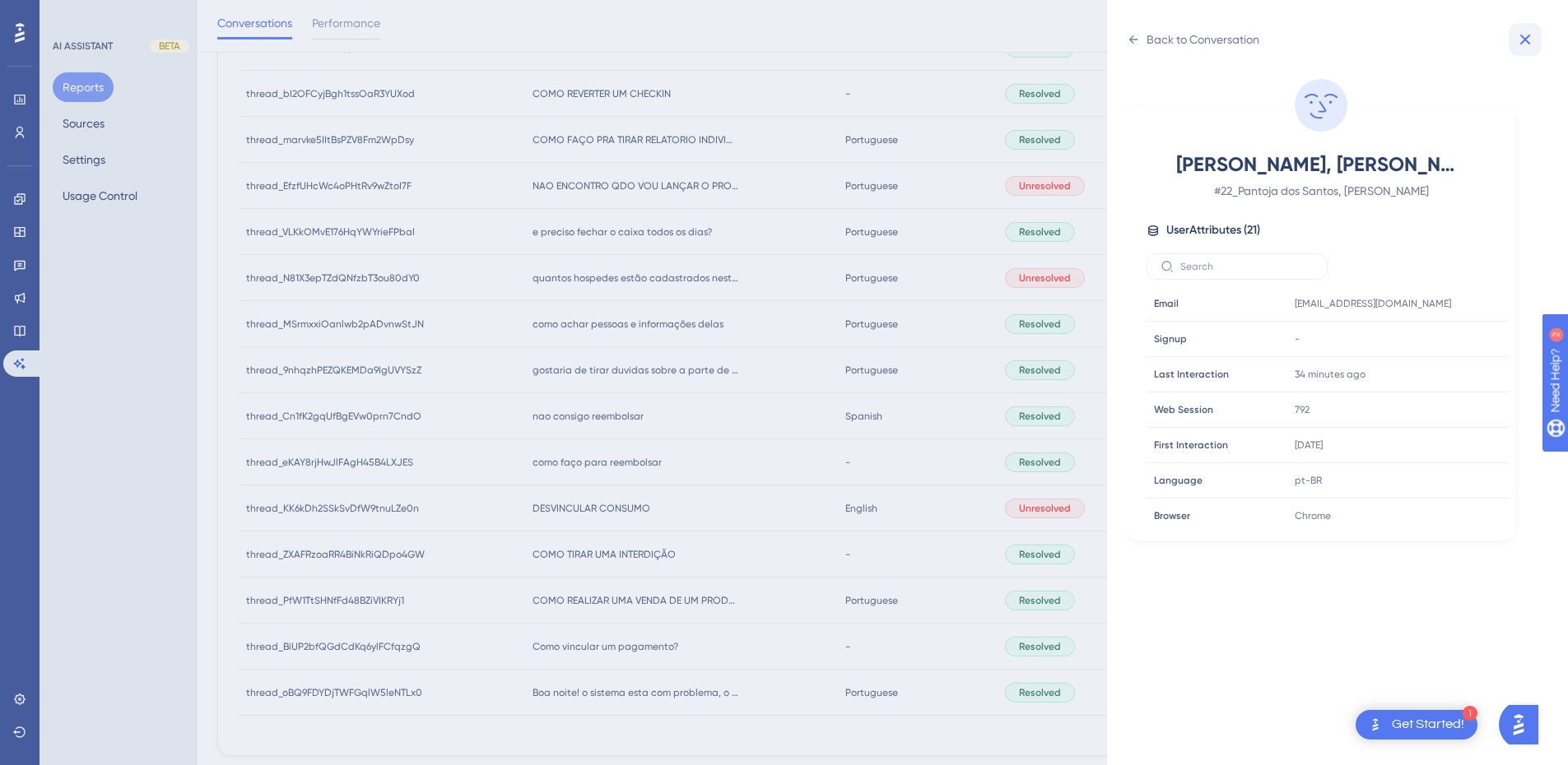
click at [1525, 49] on button at bounding box center [1526, 40] width 33 height 33
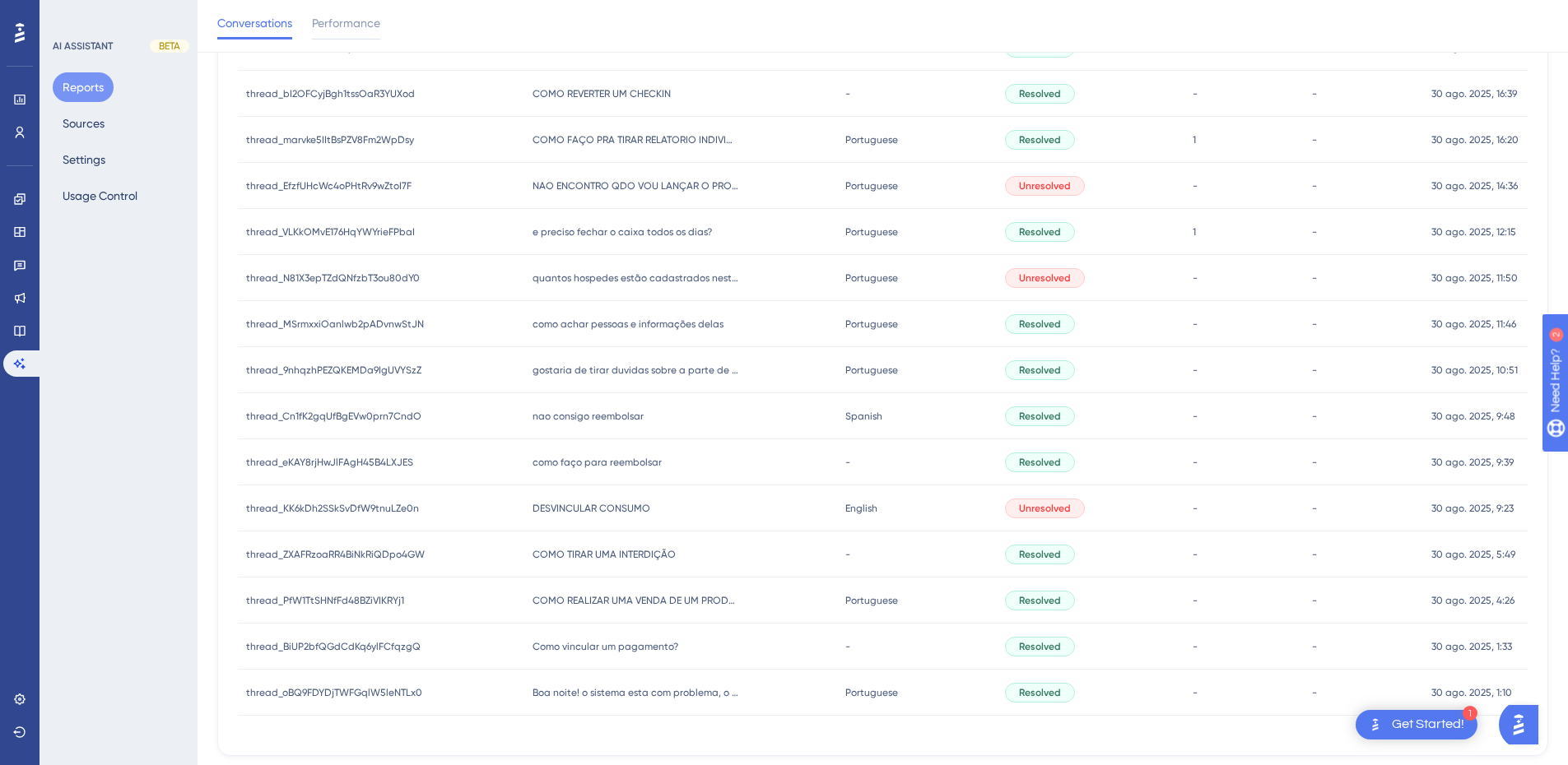
click at [574, 415] on span "nao consigo reembolsar" at bounding box center [588, 416] width 111 height 13
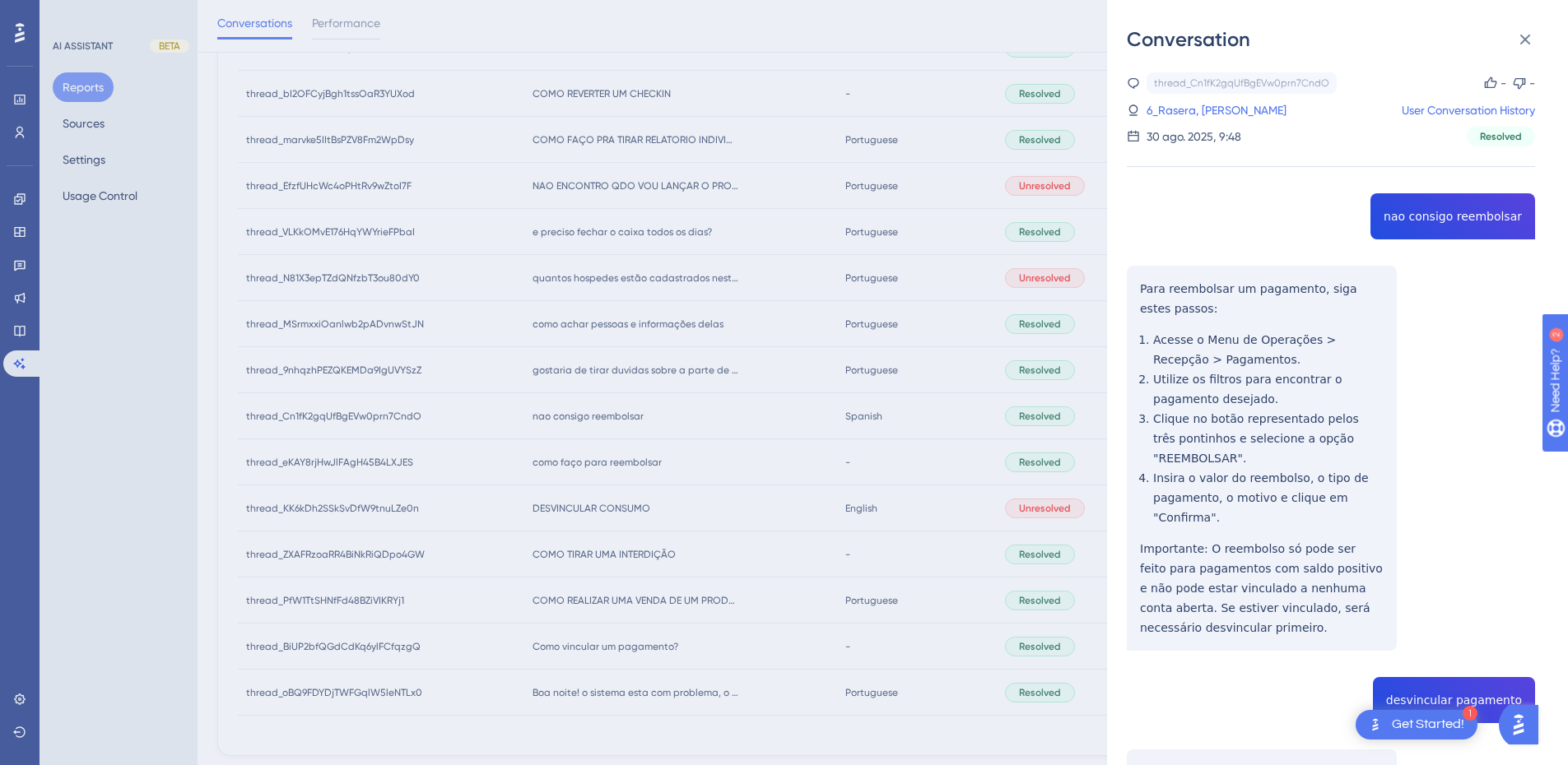
click at [1432, 219] on div "thread_Cn1fK2gqUfBgEVw0prn7CndO Copy - - 6_Rasera, Felipe User Conversation His…" at bounding box center [1331, 715] width 409 height 1285
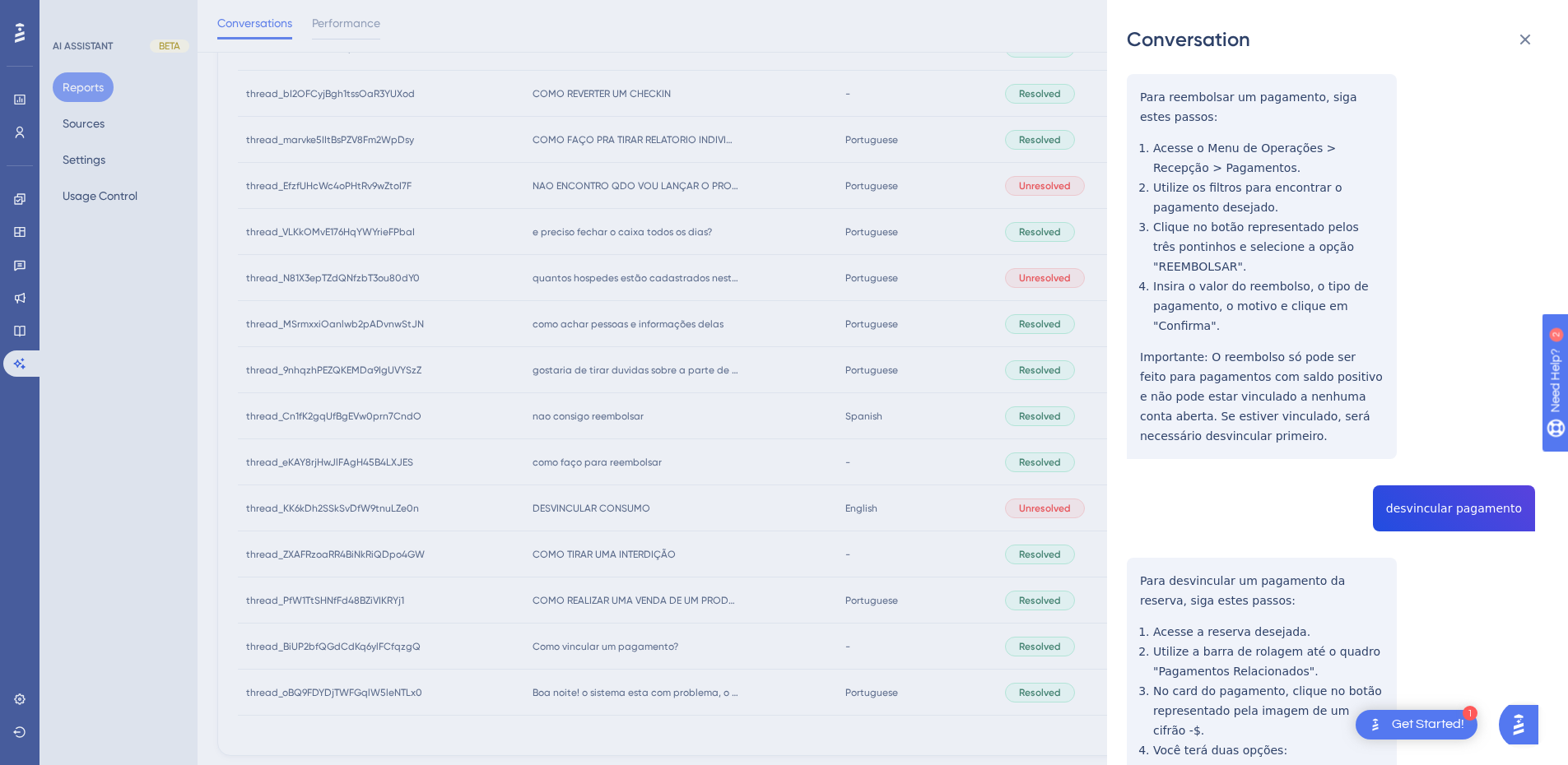
scroll to position [0, 0]
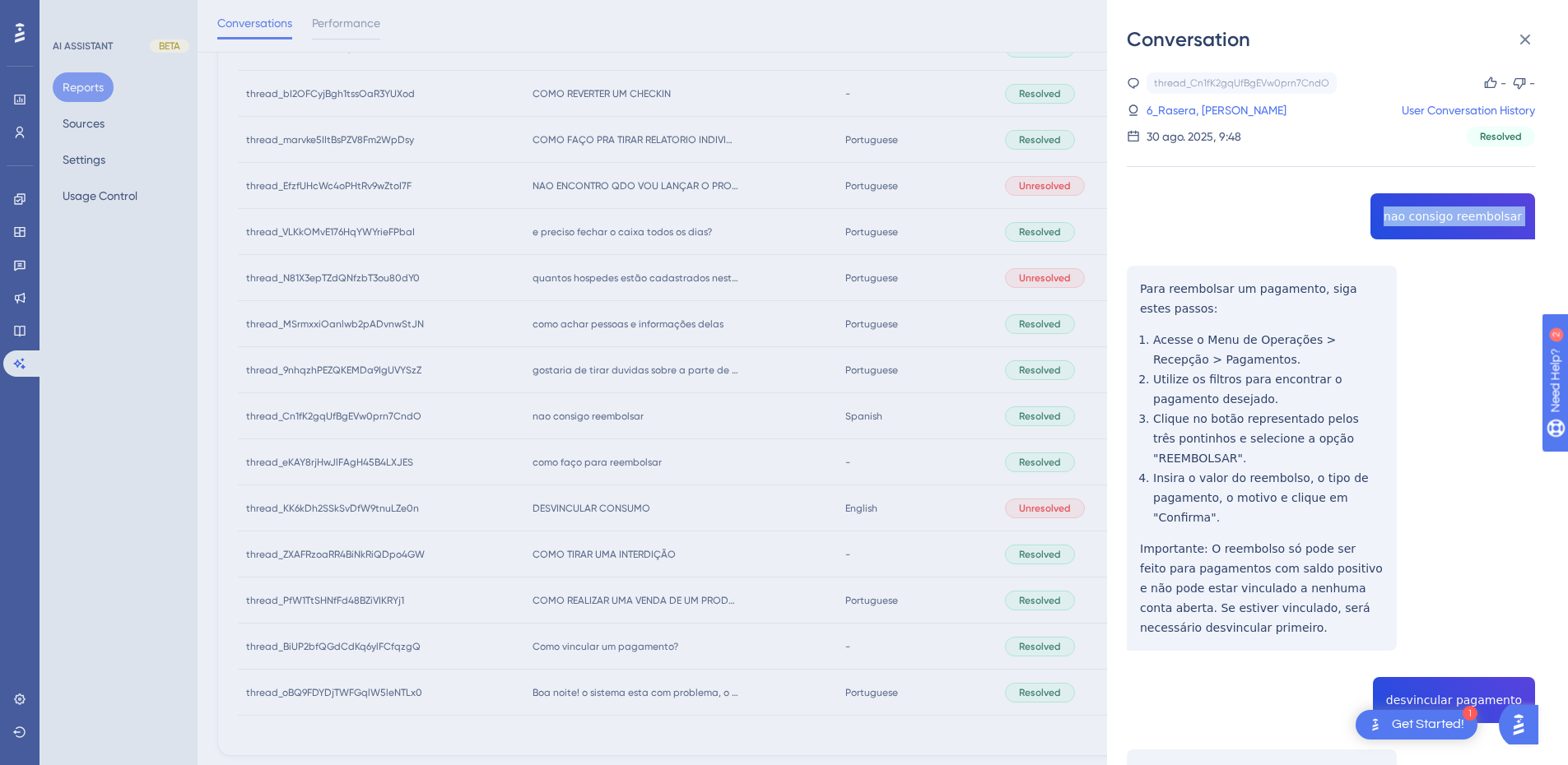
click at [1139, 286] on div "thread_Cn1fK2gqUfBgEVw0prn7CndO Copy - - 6_Rasera, Felipe User Conversation His…" at bounding box center [1331, 715] width 409 height 1285
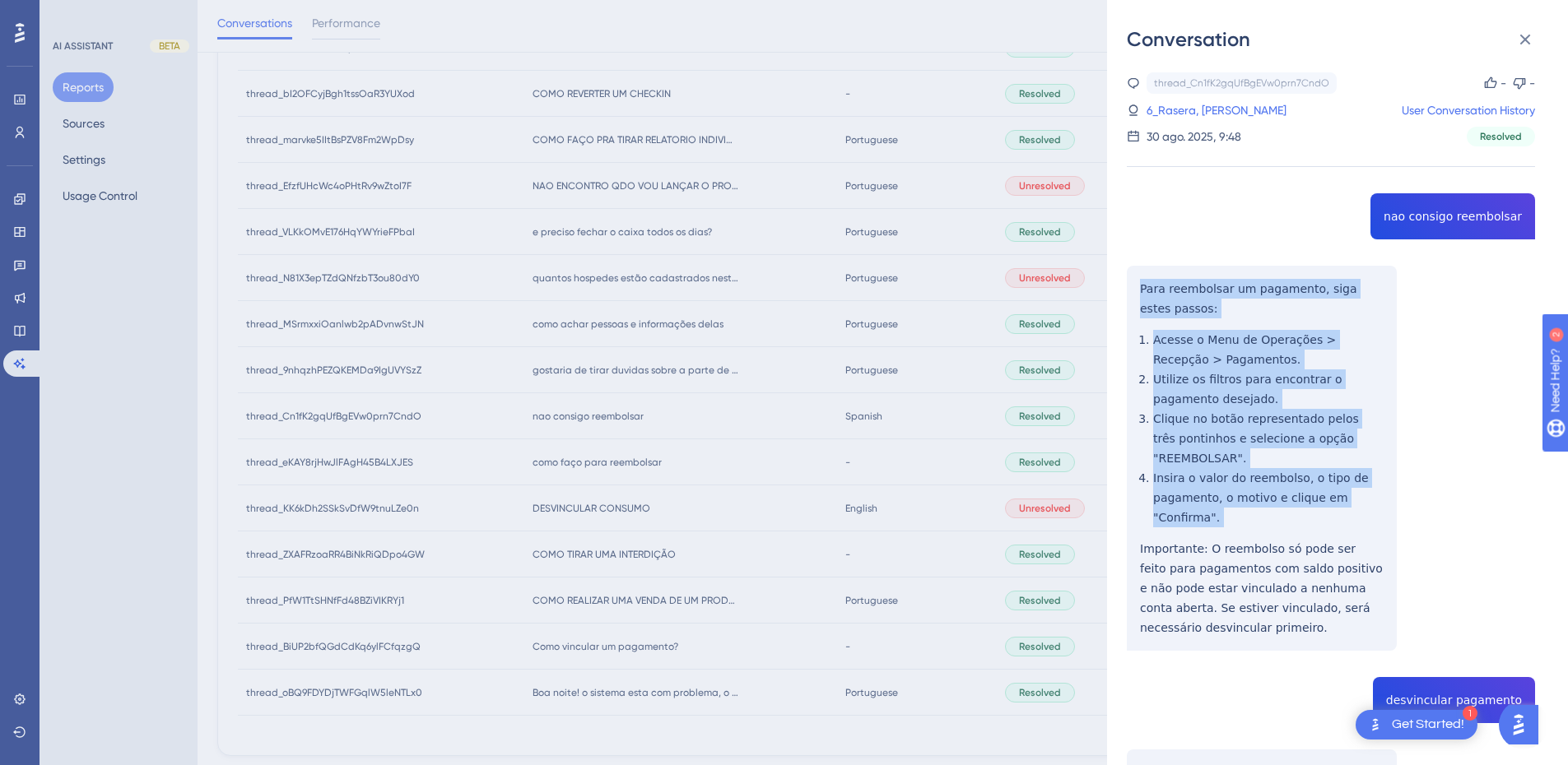
scroll to position [192, 0]
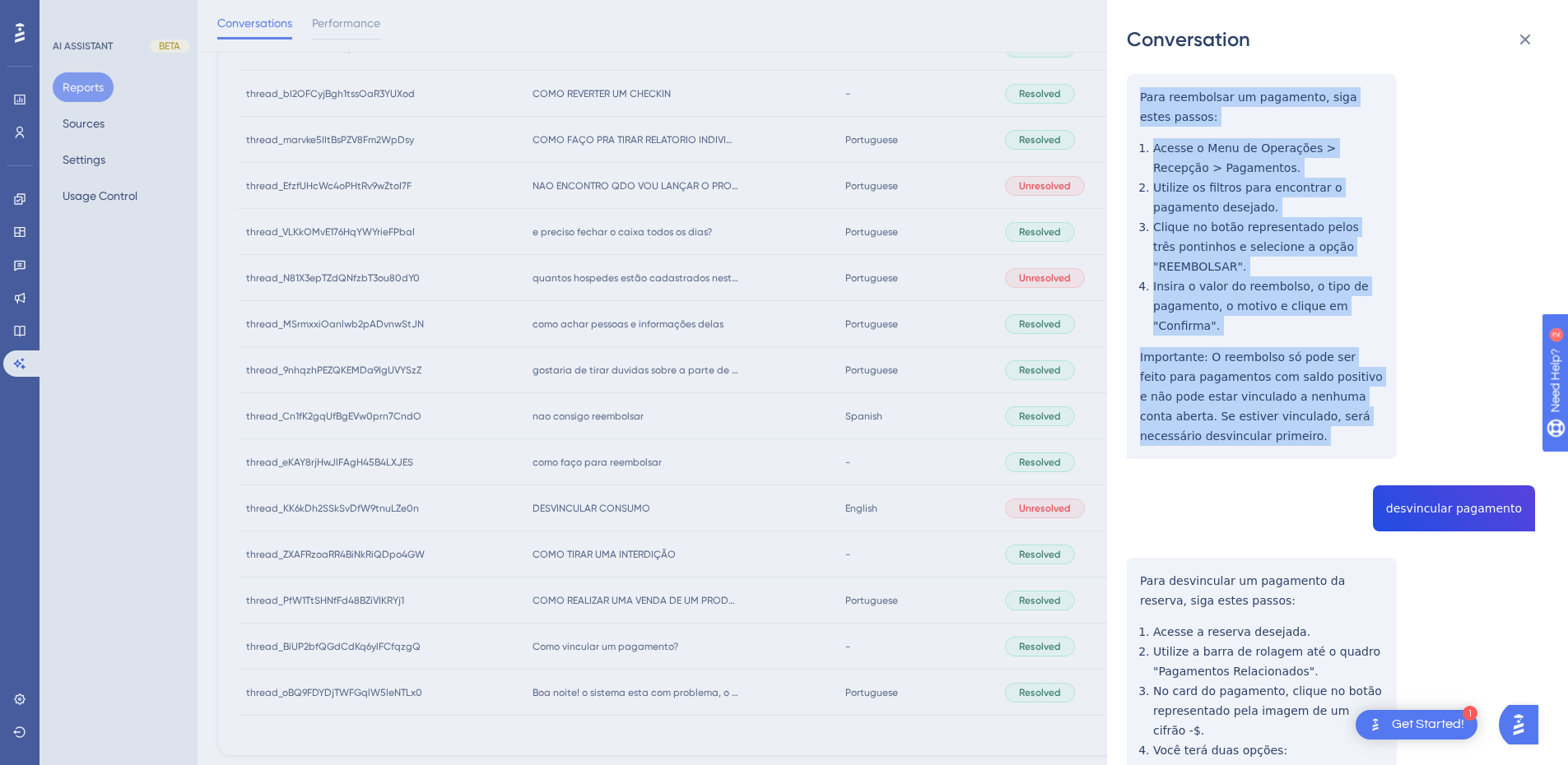
drag, startPoint x: 1139, startPoint y: 286, endPoint x: 1210, endPoint y: 446, distance: 175.0
click at [1210, 446] on div "thread_Cn1fK2gqUfBgEVw0prn7CndO Copy - - 6_Rasera, Felipe User Conversation His…" at bounding box center [1331, 523] width 409 height 1285
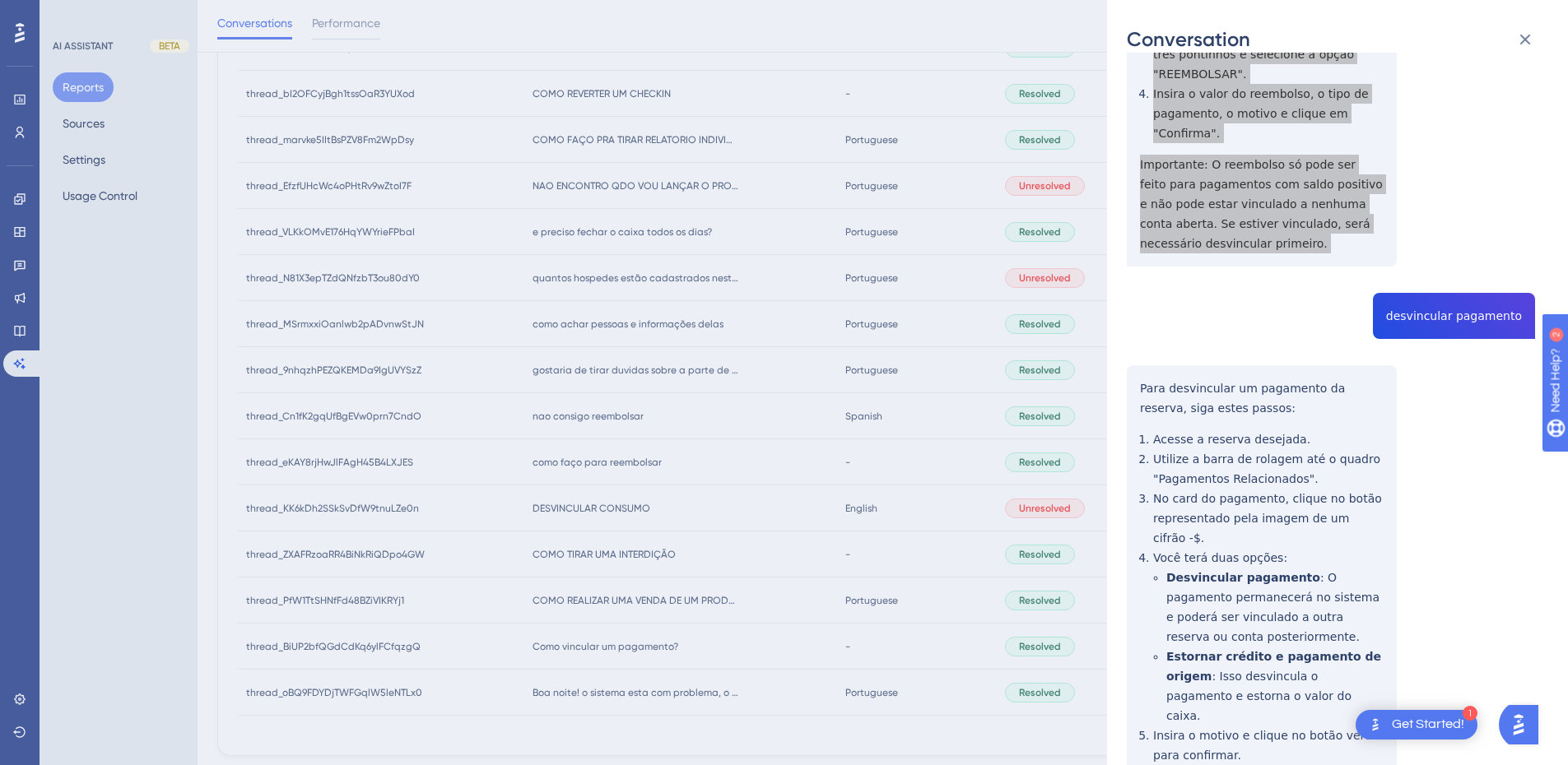
scroll to position [520, 0]
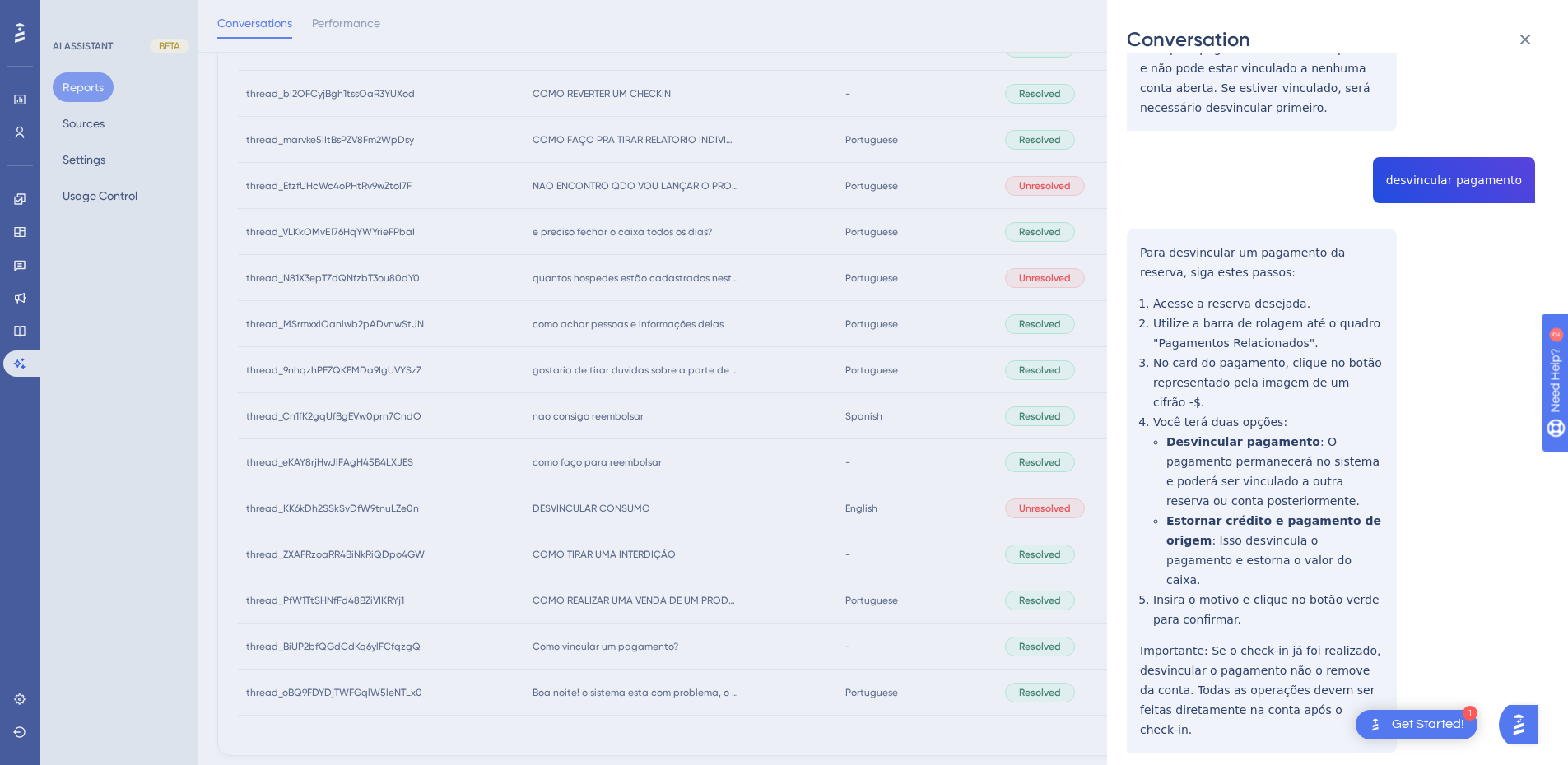
click at [1445, 186] on div "thread_Cn1fK2gqUfBgEVw0prn7CndO Copy - - 6_Rasera, Felipe User Conversation His…" at bounding box center [1331, 195] width 409 height 1285
click at [1447, 186] on div "thread_Cn1fK2gqUfBgEVw0prn7CndO Copy - - 6_Rasera, Felipe User Conversation His…" at bounding box center [1331, 195] width 409 height 1285
drag, startPoint x: 1447, startPoint y: 186, endPoint x: 1446, endPoint y: 176, distance: 10.0
click at [1446, 176] on div "thread_Cn1fK2gqUfBgEVw0prn7CndO Copy - - 6_Rasera, Felipe User Conversation His…" at bounding box center [1331, 195] width 409 height 1285
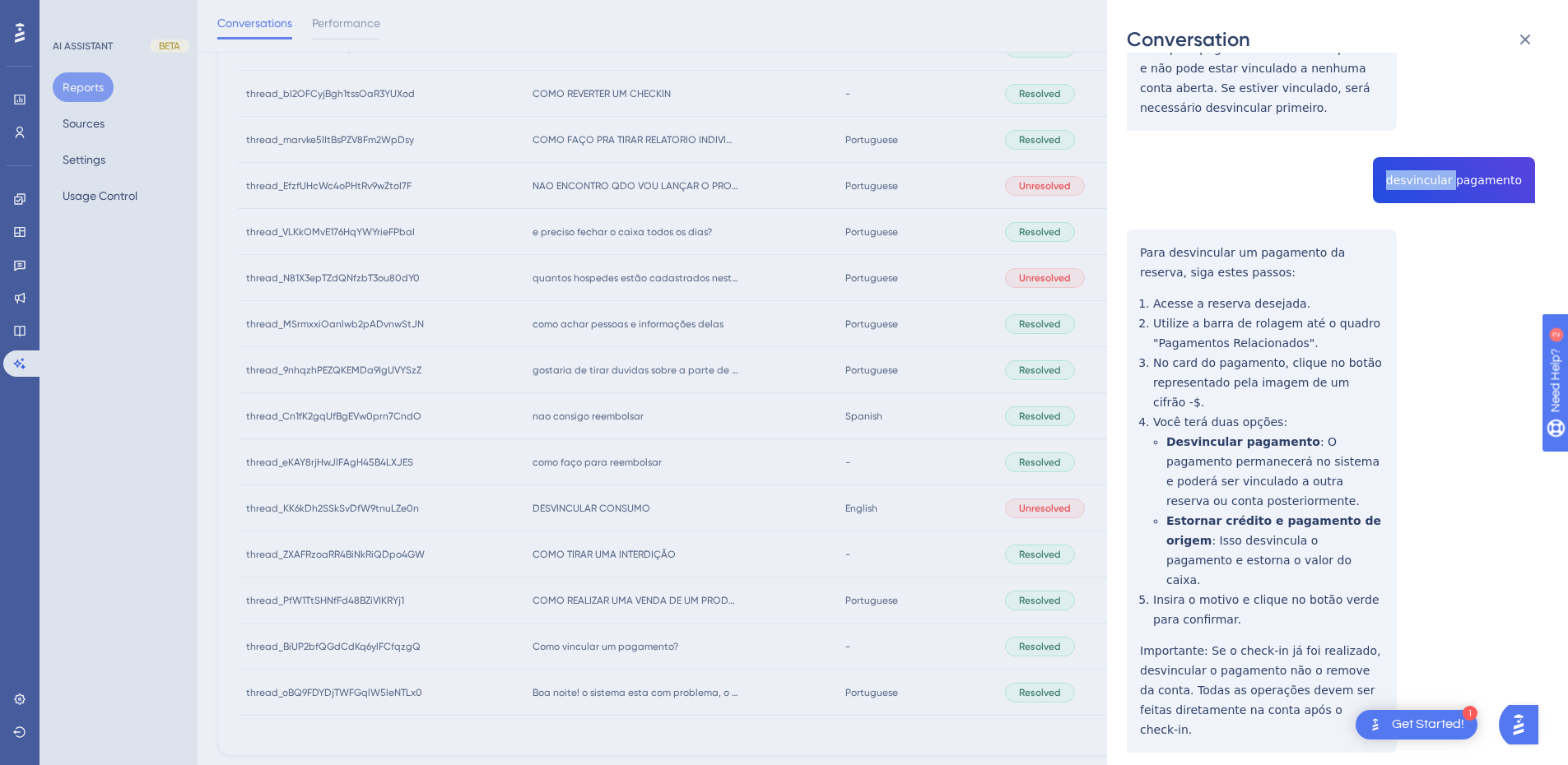
click at [1446, 176] on div "thread_Cn1fK2gqUfBgEVw0prn7CndO Copy - - 6_Rasera, Felipe User Conversation His…" at bounding box center [1331, 195] width 409 height 1285
click at [1130, 242] on div "thread_Cn1fK2gqUfBgEVw0prn7CndO Copy - - 6_Rasera, Felipe User Conversation His…" at bounding box center [1331, 195] width 409 height 1285
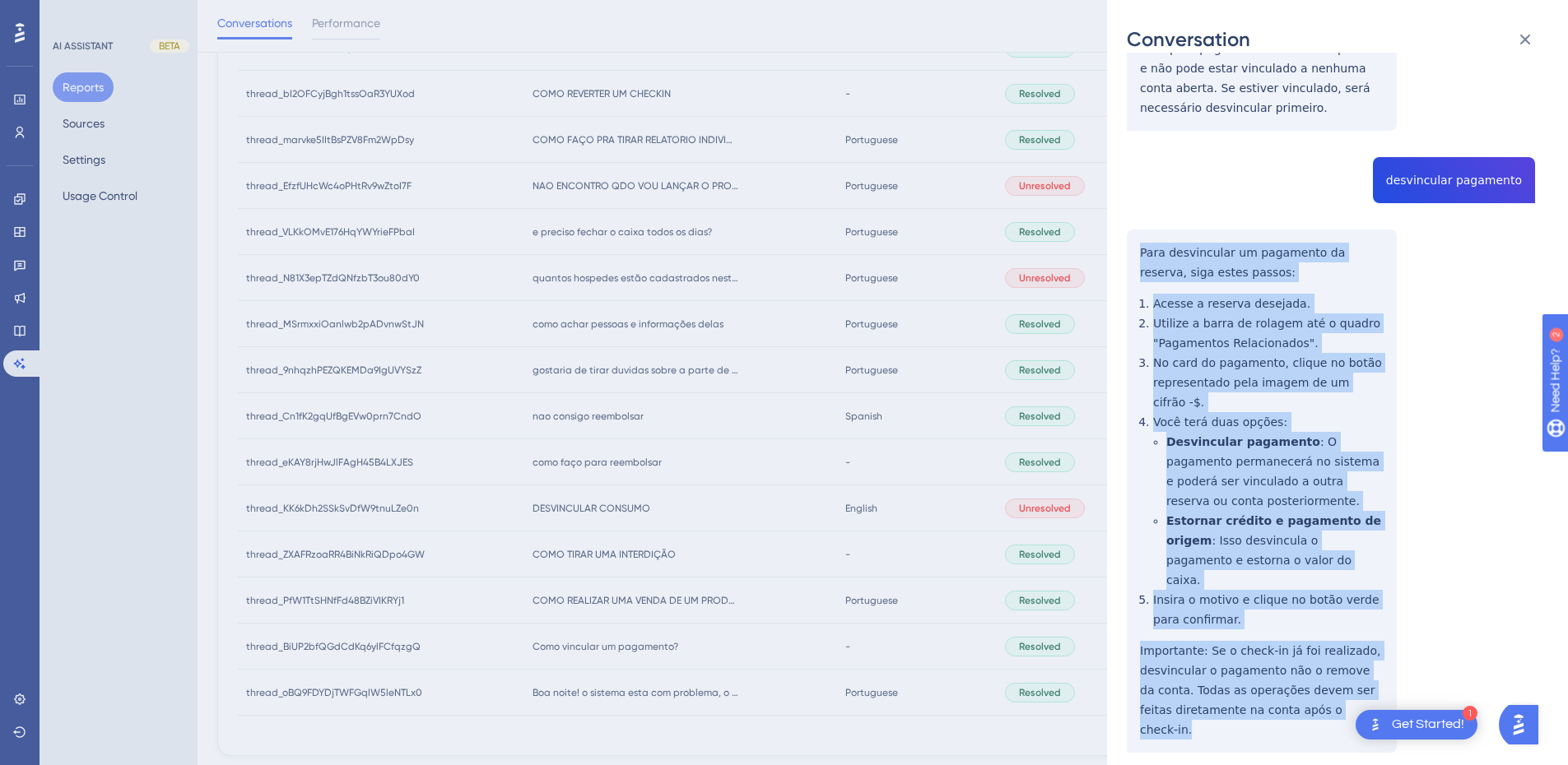
drag, startPoint x: 1137, startPoint y: 242, endPoint x: 1362, endPoint y: 676, distance: 488.9
click at [1362, 676] on div "thread_Cn1fK2gqUfBgEVw0prn7CndO Copy - - 6_Rasera, Felipe User Conversation His…" at bounding box center [1331, 195] width 409 height 1285
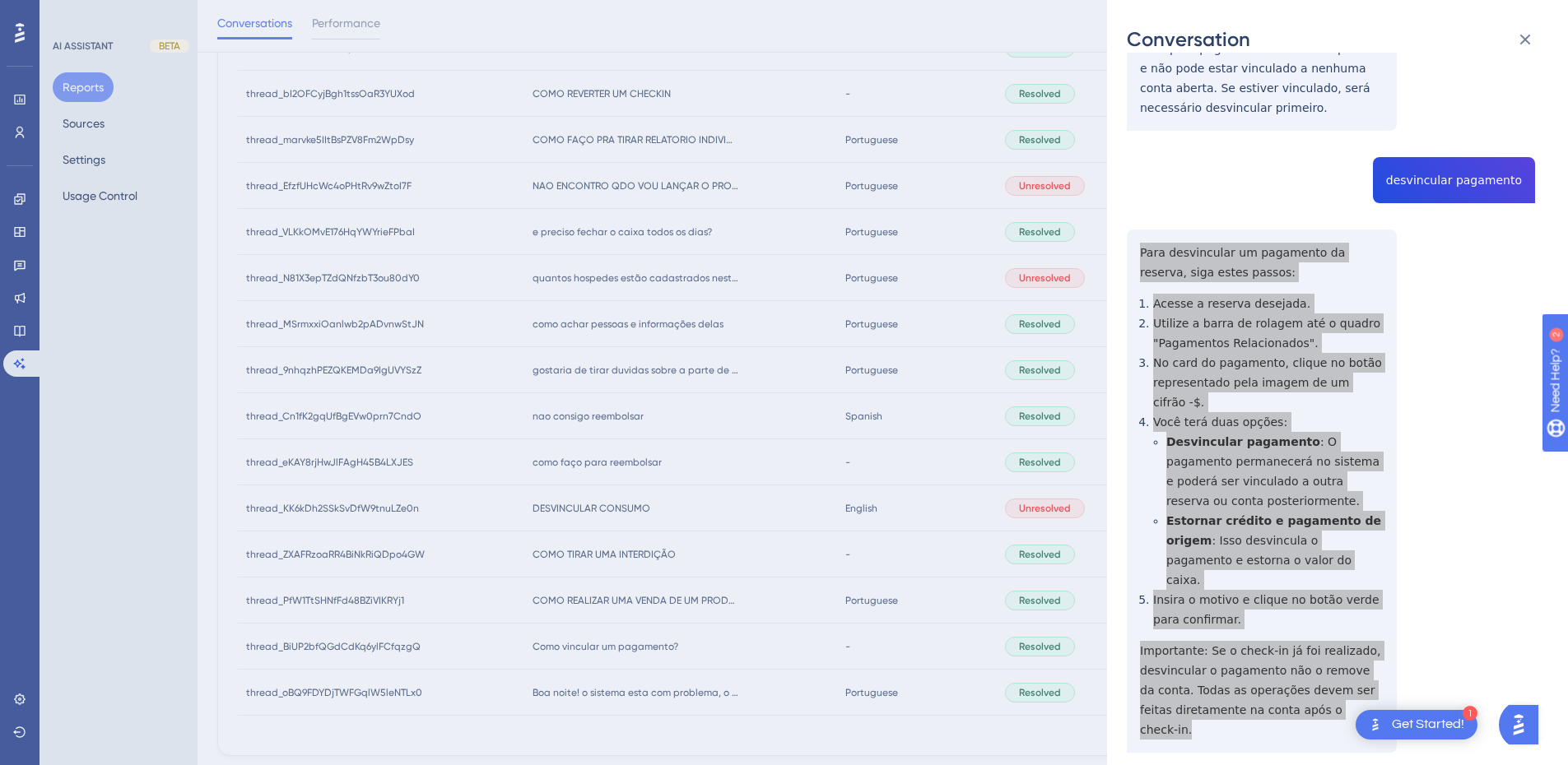
scroll to position [0, 0]
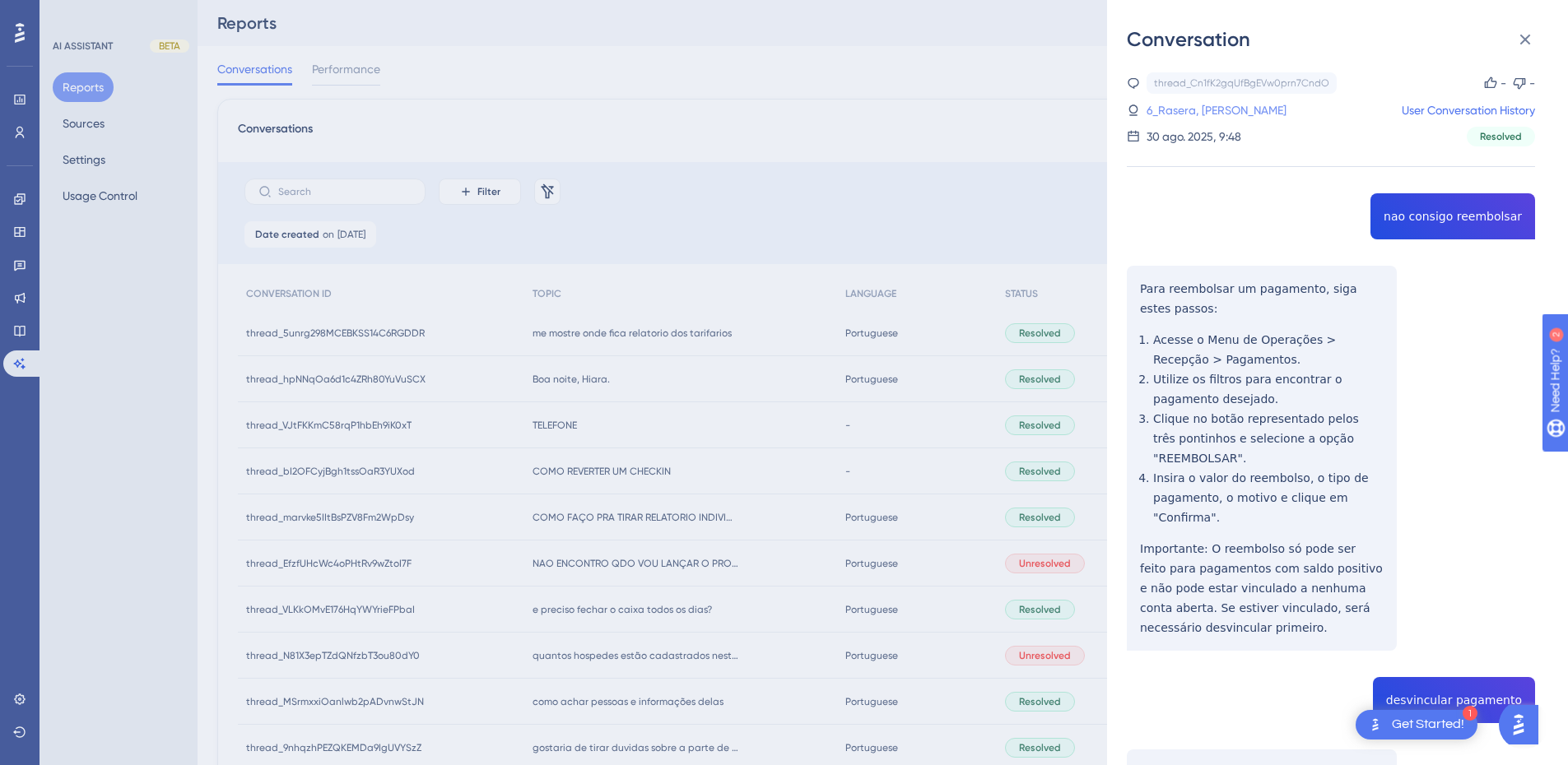
click at [1193, 119] on link "6_Rasera, Felipe" at bounding box center [1217, 110] width 140 height 20
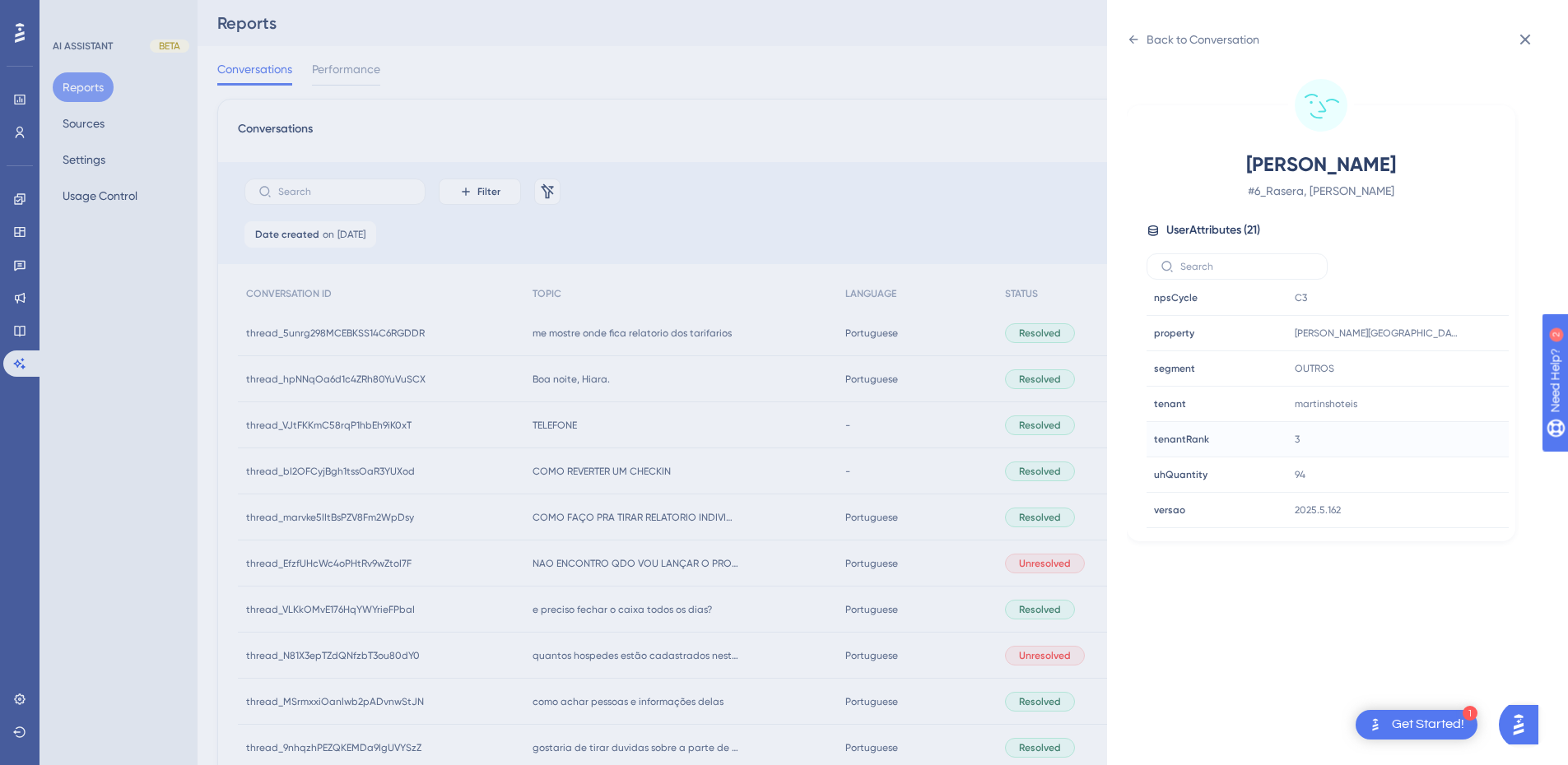
scroll to position [192, 0]
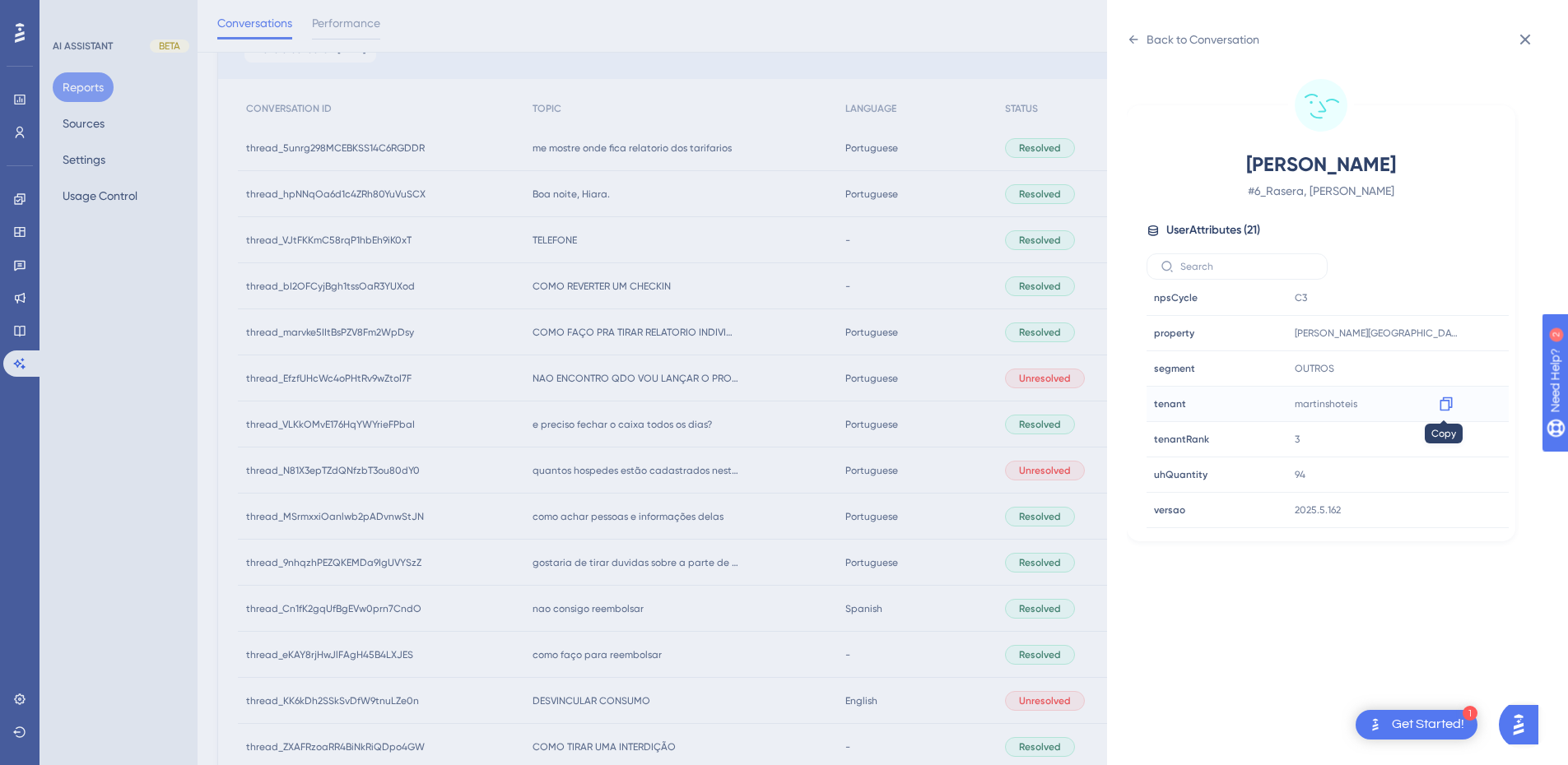
click at [1440, 405] on icon at bounding box center [1446, 404] width 12 height 14
click at [1134, 41] on icon at bounding box center [1133, 39] width 13 height 13
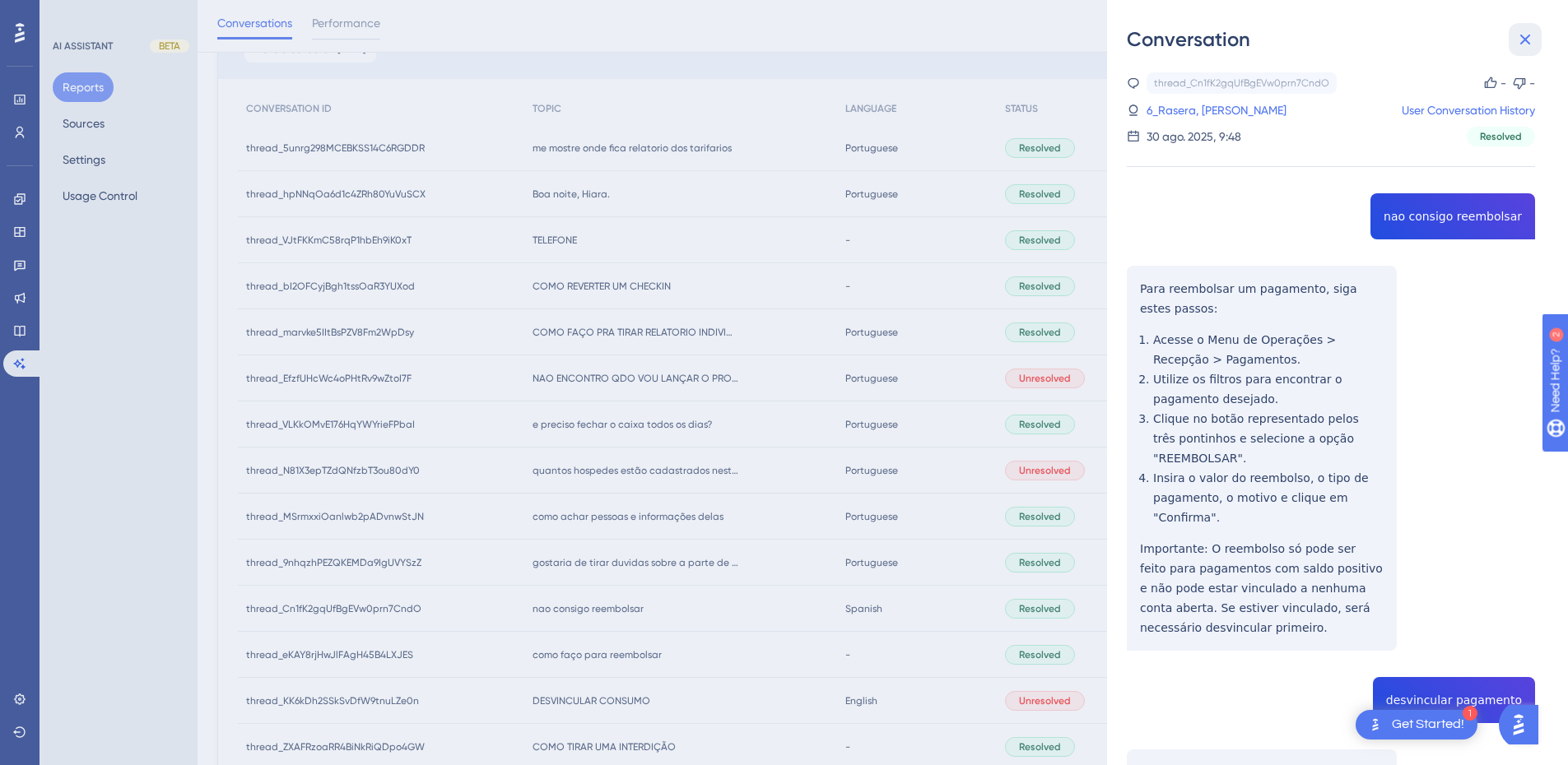
click at [1517, 39] on icon at bounding box center [1525, 39] width 20 height 20
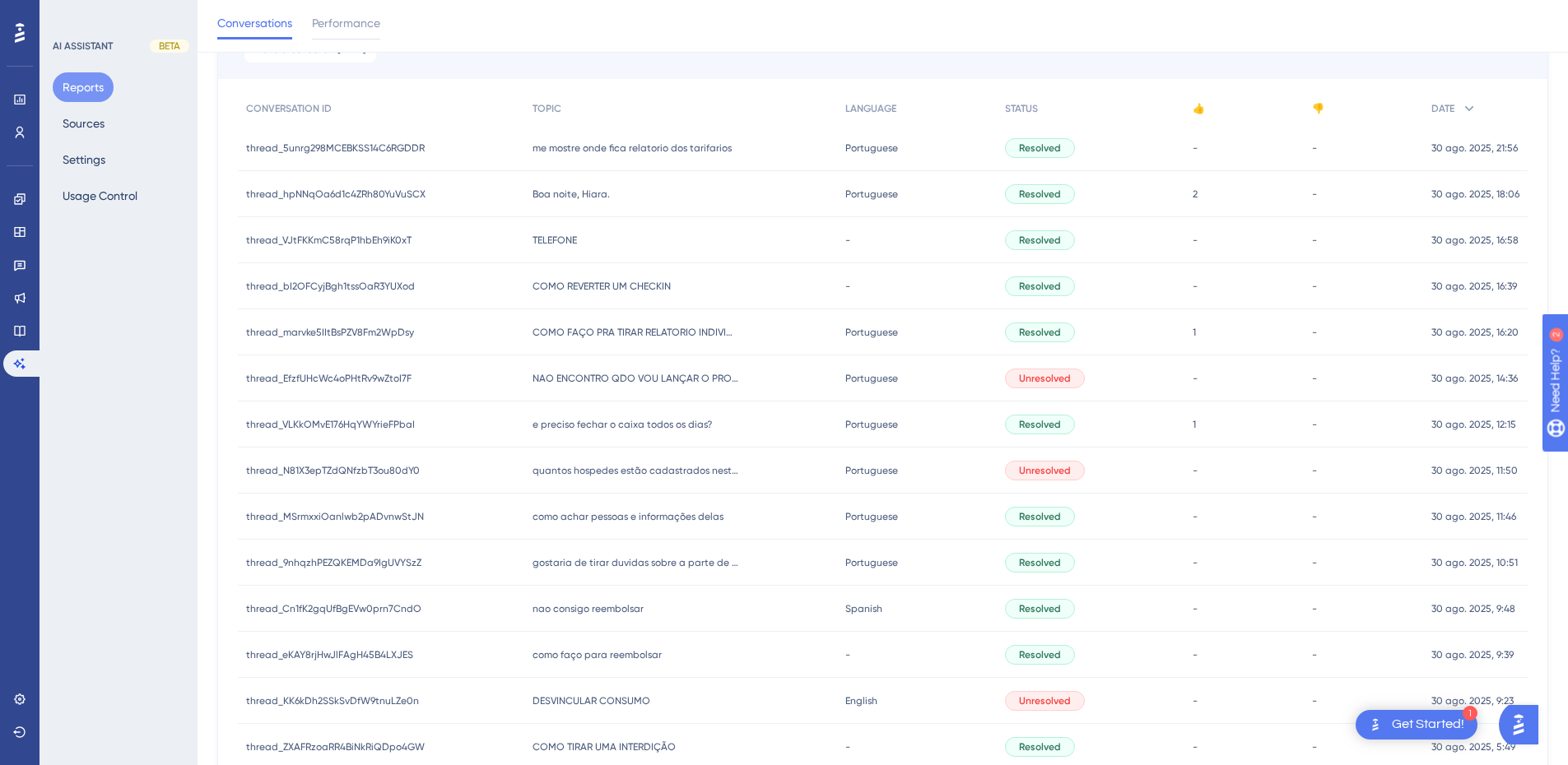
scroll to position [428, 0]
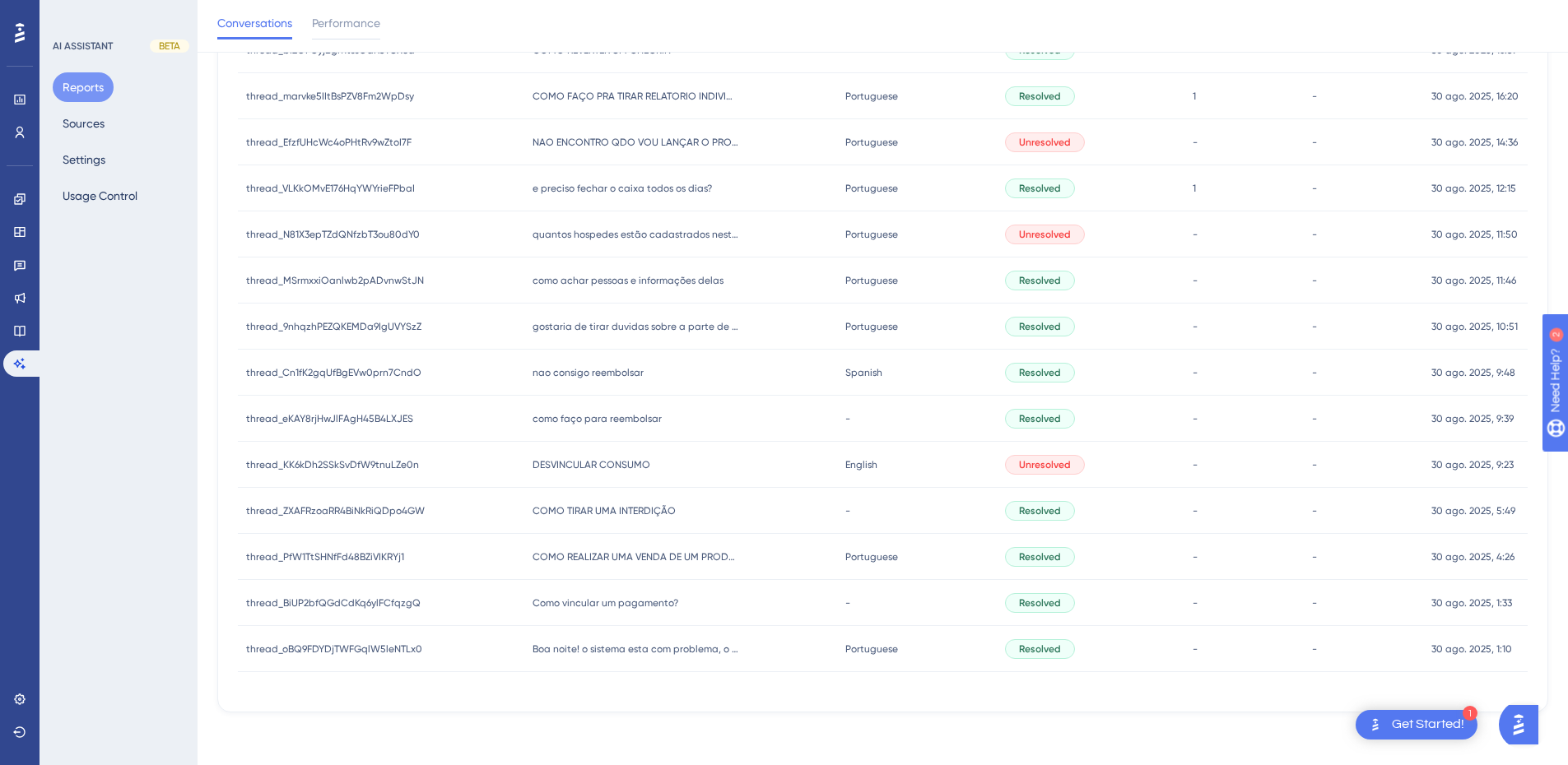
click at [597, 422] on span "como faço para reembolsar" at bounding box center [598, 418] width 130 height 13
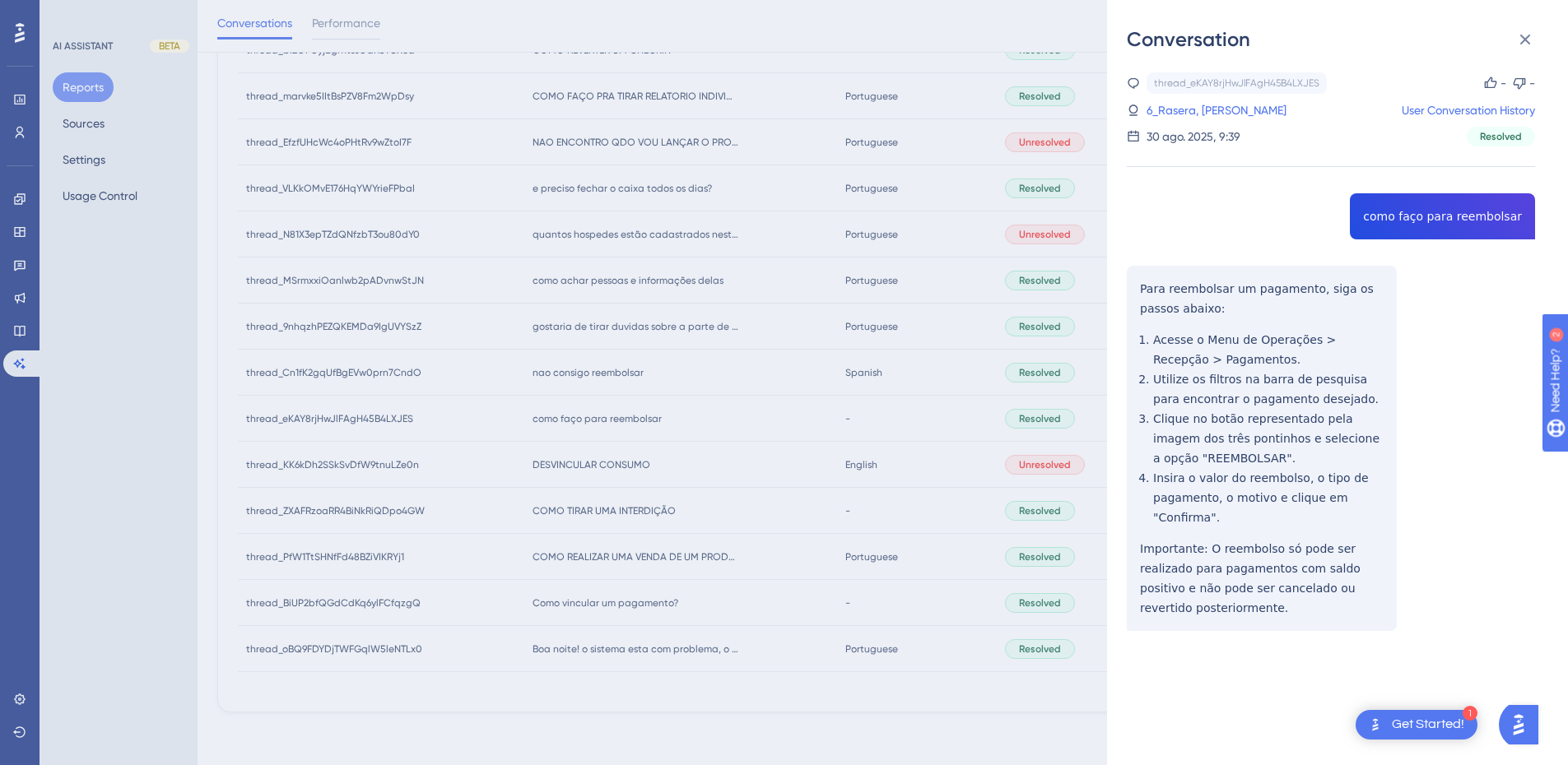
click at [1398, 222] on div "thread_eKAY8rjHwJlFAgH45B4LXJES Copy - - 6_Rasera, Felipe User Conversation His…" at bounding box center [1331, 394] width 409 height 642
click at [1141, 293] on div "thread_eKAY8rjHwJlFAgH45B4LXJES Copy - - 6_Rasera, Felipe User Conversation His…" at bounding box center [1331, 394] width 409 height 642
click at [1204, 609] on div "thread_eKAY8rjHwJlFAgH45B4LXJES Copy - - 6_Rasera, Felipe User Conversation His…" at bounding box center [1331, 394] width 409 height 642
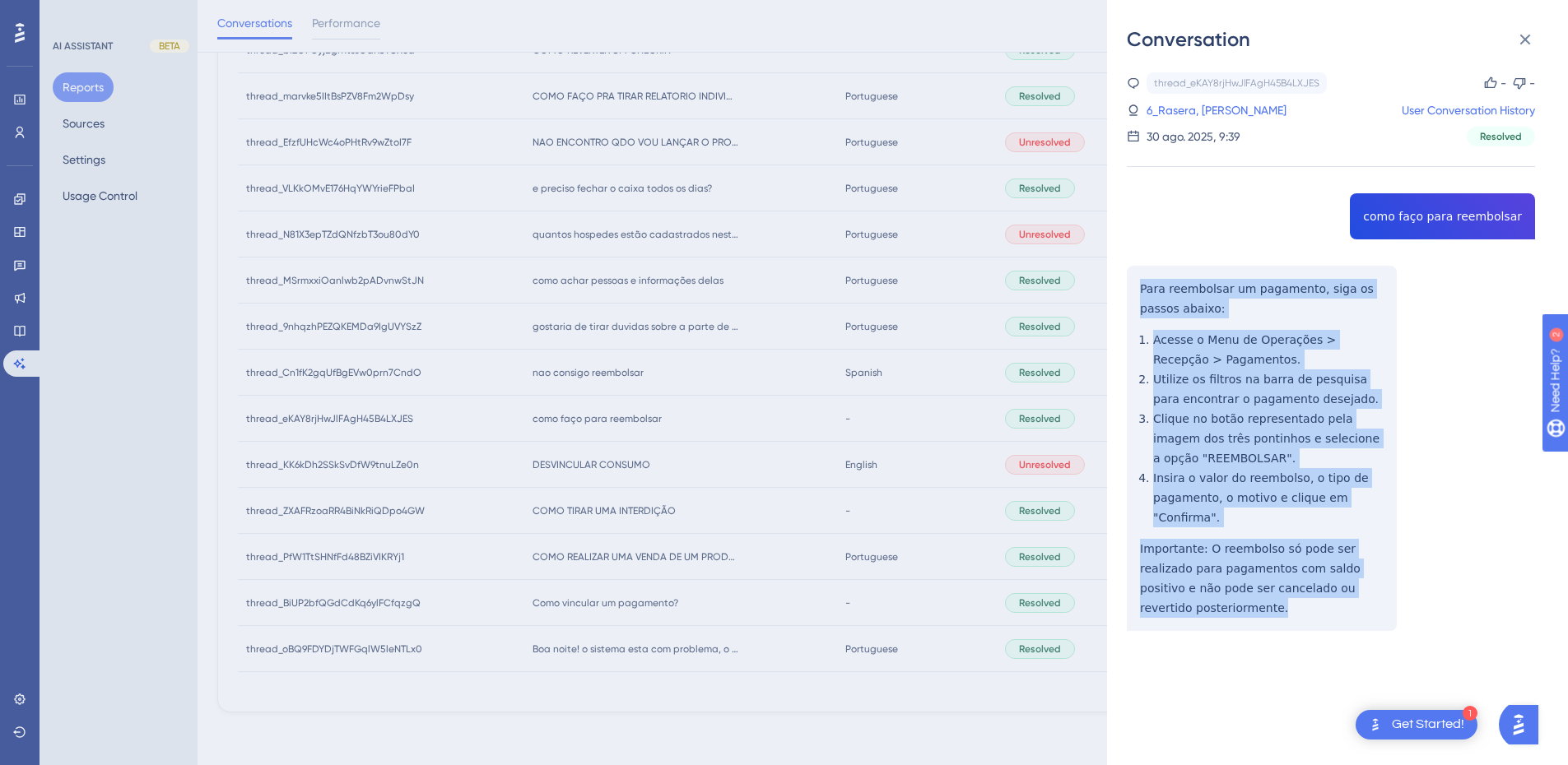
drag, startPoint x: 1227, startPoint y: 605, endPoint x: 1125, endPoint y: 290, distance: 331.1
click at [1125, 290] on div "Conversation thread_eKAY8rjHwJlFAgH45B4LXJES Copy - - 6_Rasera, Felipe User Con…" at bounding box center [1338, 382] width 461 height 765
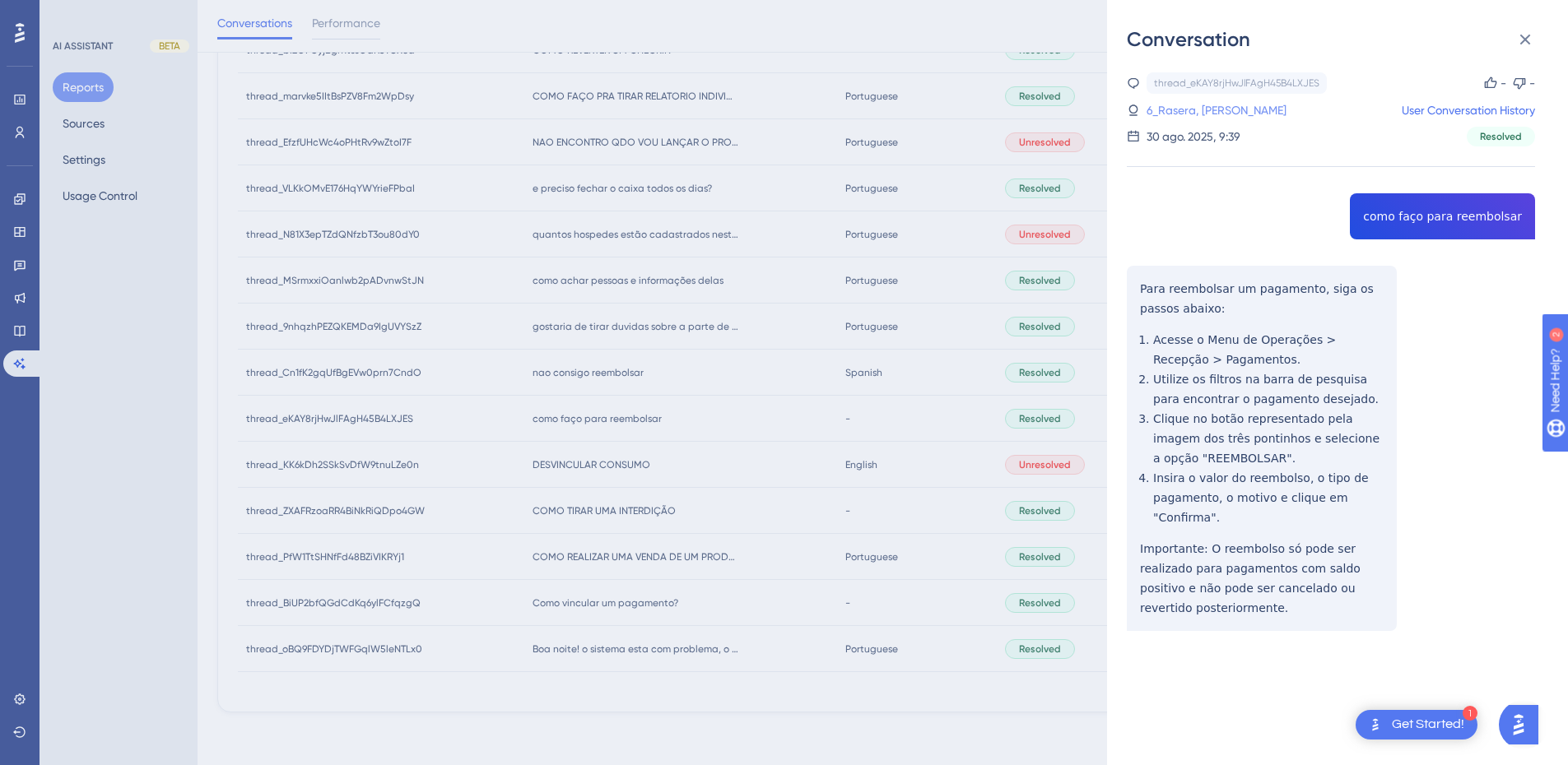
click at [1201, 113] on link "6_Rasera, Felipe" at bounding box center [1217, 110] width 140 height 20
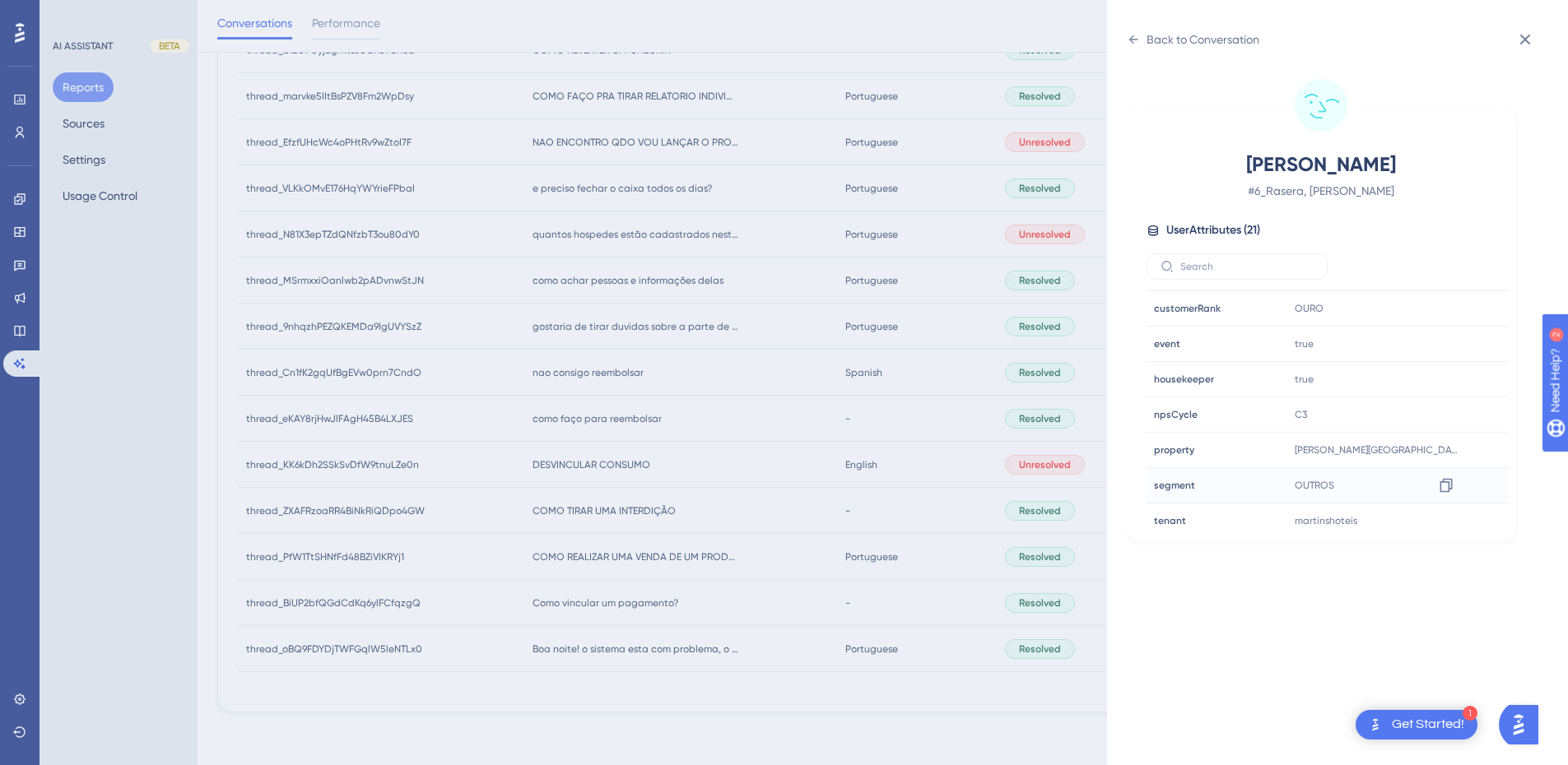
scroll to position [501, 0]
click at [1450, 406] on icon at bounding box center [1446, 404] width 12 height 14
click at [1129, 41] on icon at bounding box center [1133, 39] width 13 height 13
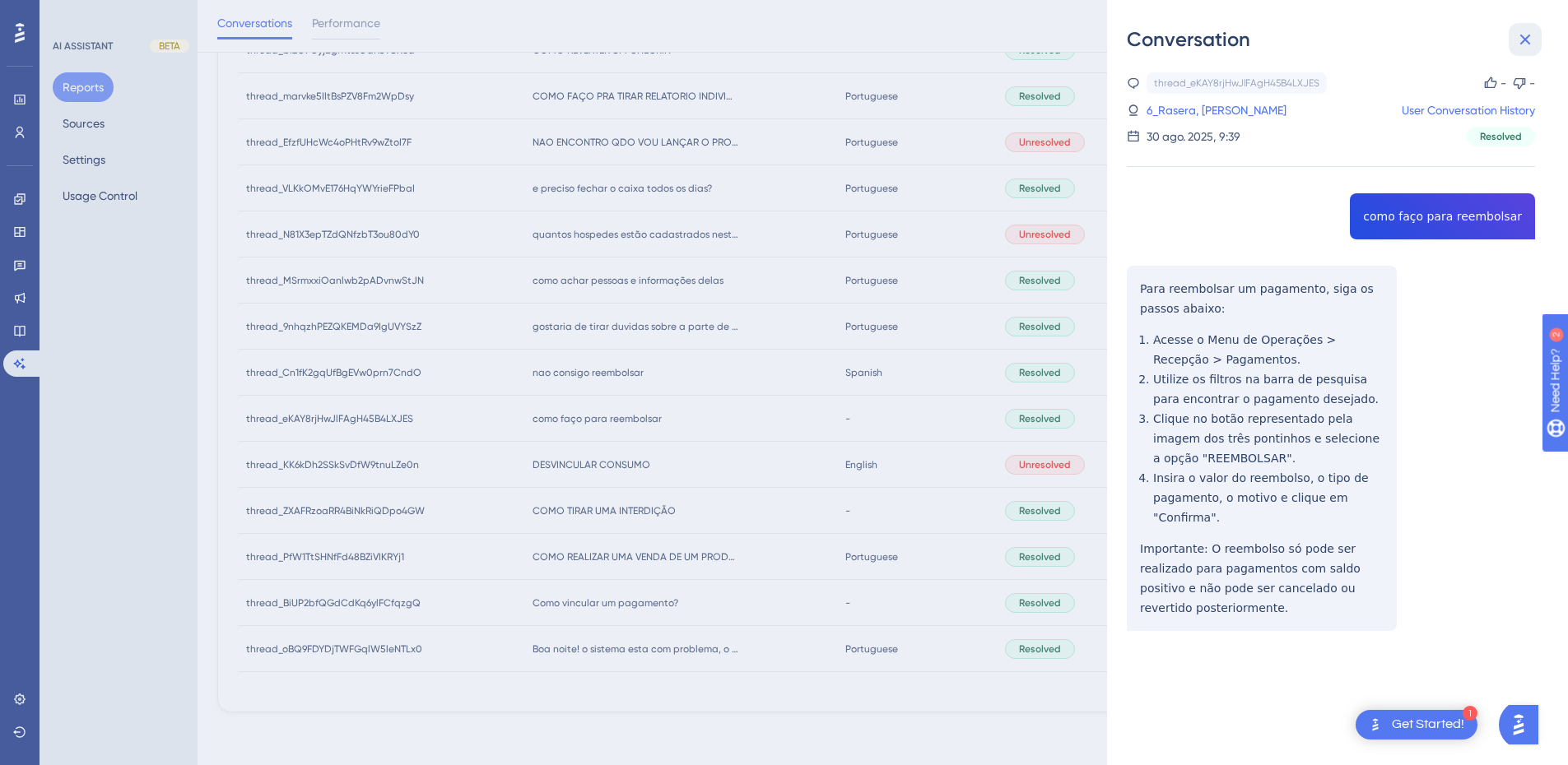
click at [1523, 35] on icon at bounding box center [1525, 39] width 20 height 20
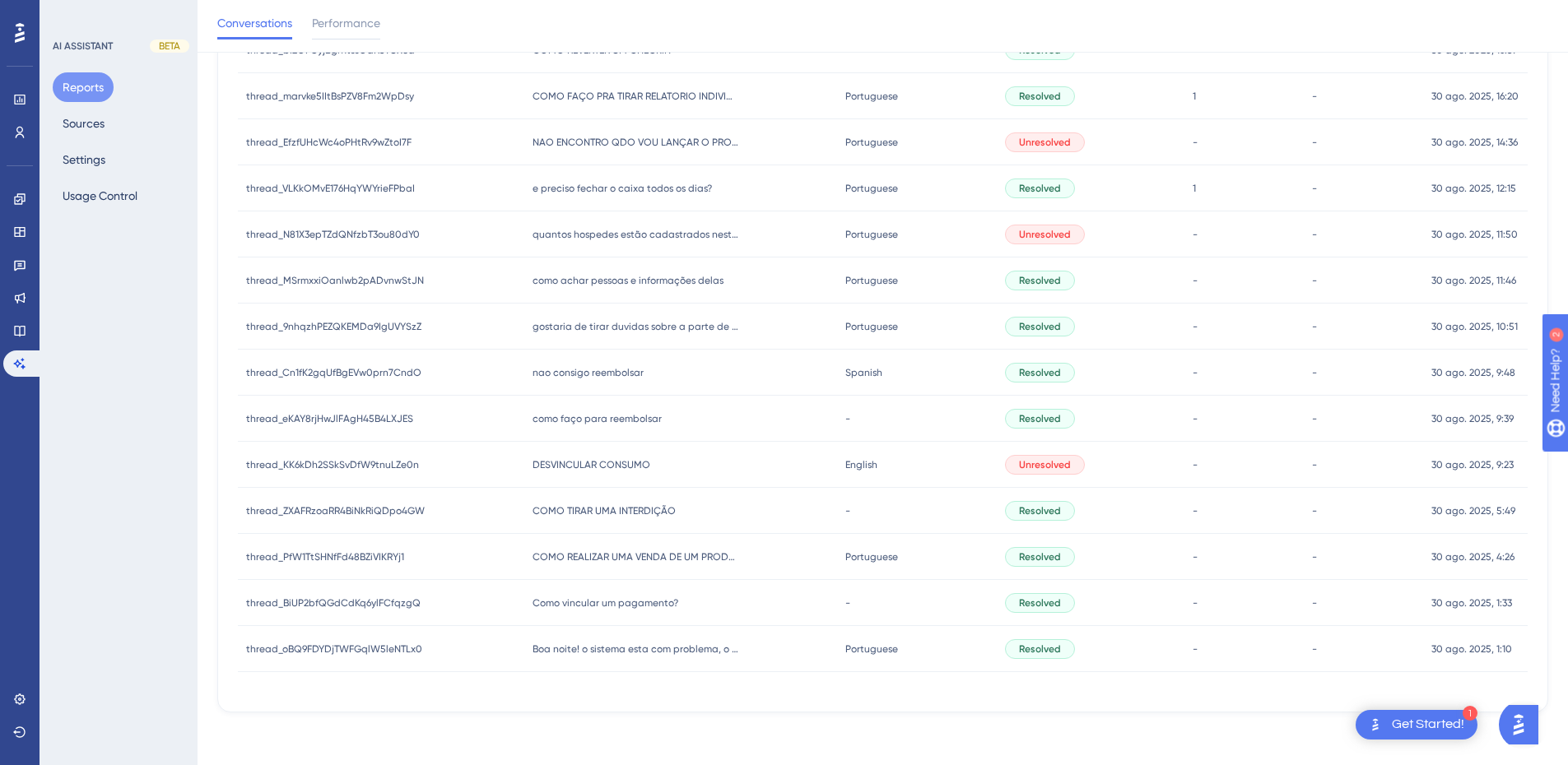
click at [590, 460] on span "DESVINCULAR CONSUMO" at bounding box center [592, 465] width 117 height 13
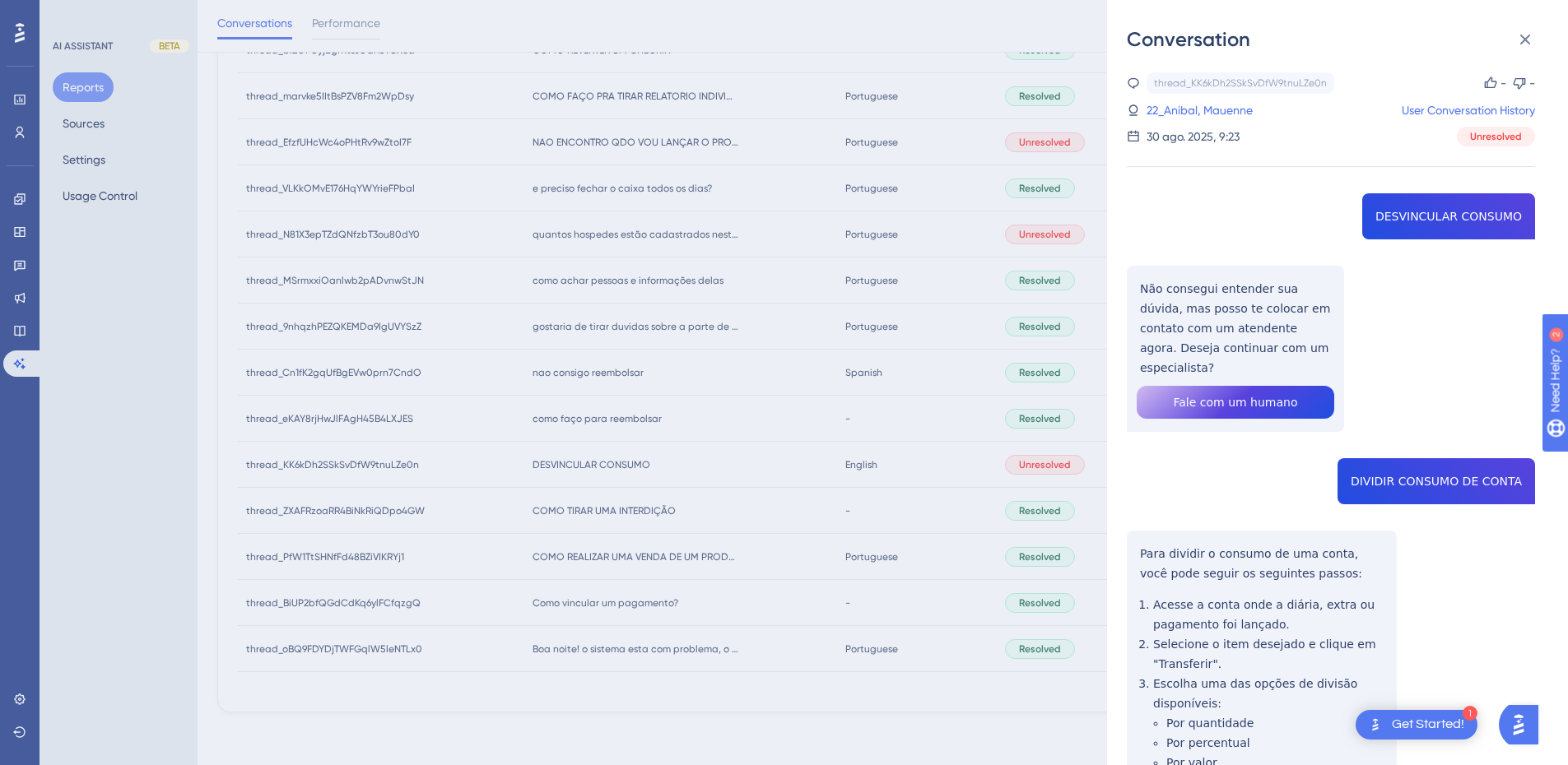
click at [1403, 211] on div "thread_KK6kDh2SSkSvDfW9tnuLZe0n Copy - - 22_Anibal, Mauenne User Conversation H…" at bounding box center [1331, 496] width 409 height 849
click at [1404, 211] on div "thread_KK6kDh2SSkSvDfW9tnuLZe0n Copy - - 22_Anibal, Mauenne User Conversation H…" at bounding box center [1331, 496] width 409 height 849
click at [1150, 312] on div "thread_KK6kDh2SSkSvDfW9tnuLZe0n Copy - - 22_Anibal, Mauenne User Conversation H…" at bounding box center [1331, 496] width 409 height 849
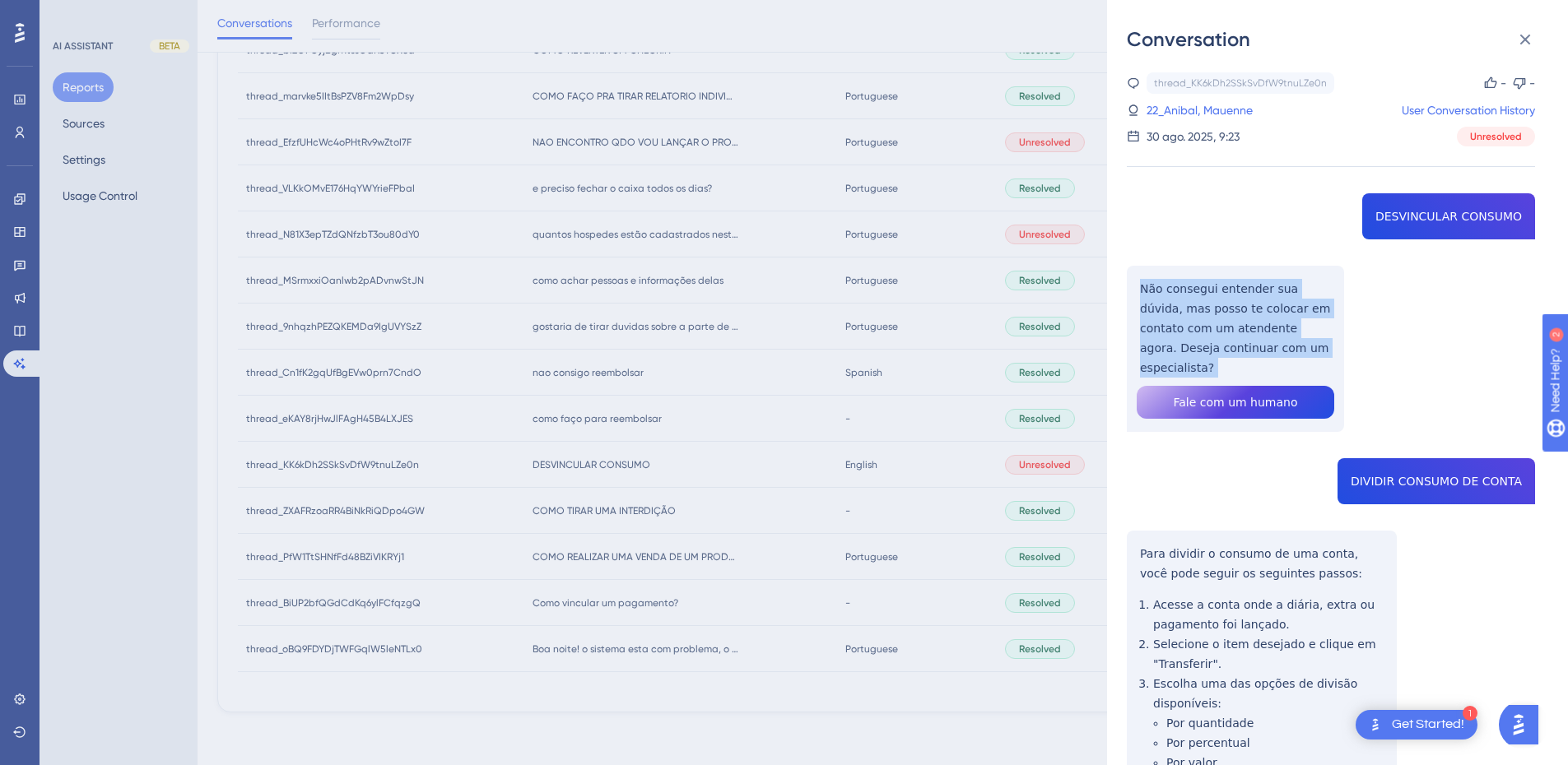
click at [1150, 312] on div "thread_KK6kDh2SSkSvDfW9tnuLZe0n Copy - - 22_Anibal, Mauenne User Conversation H…" at bounding box center [1331, 496] width 409 height 849
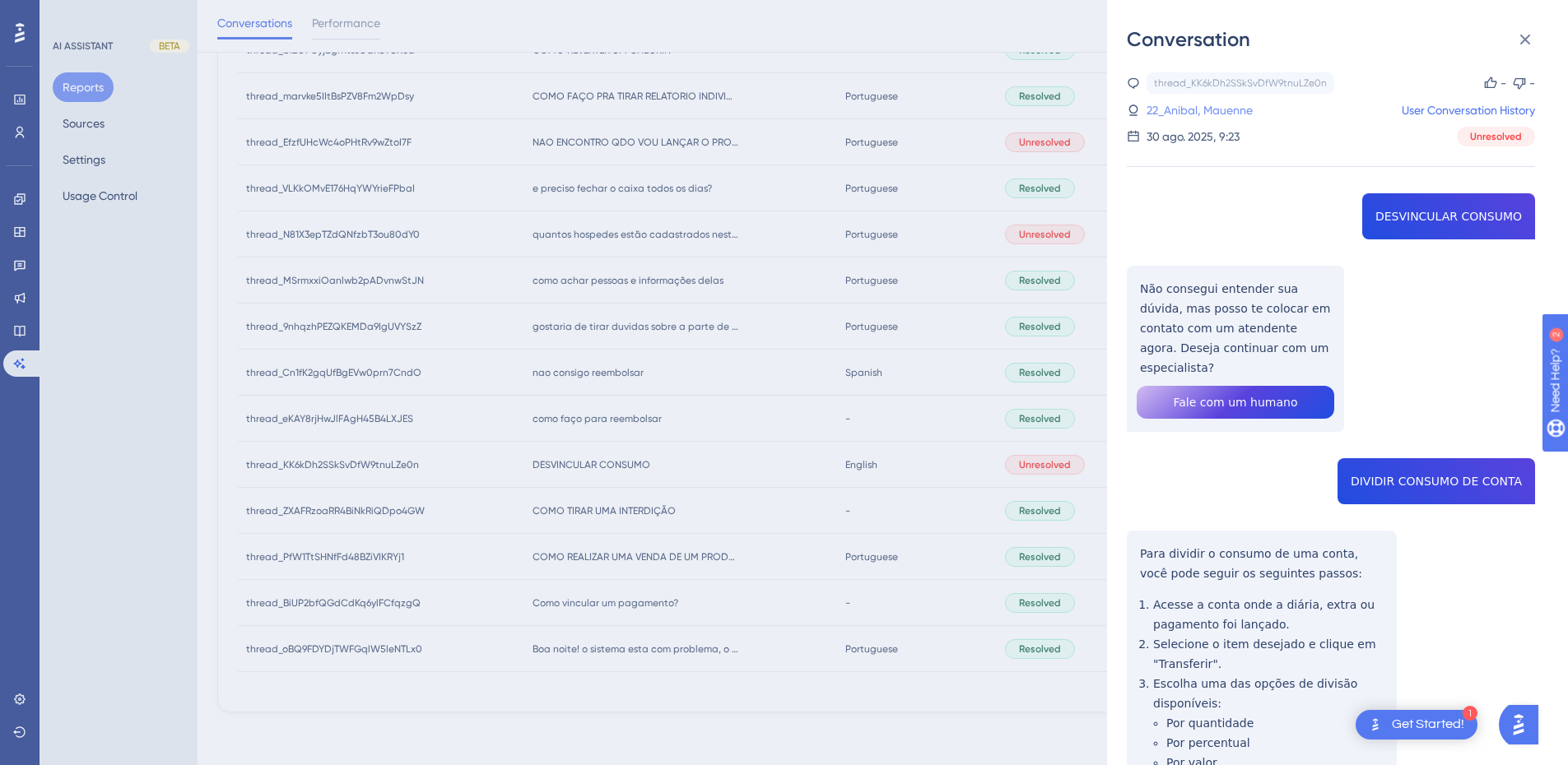
click at [1230, 110] on link "22_Anibal, Mauenne" at bounding box center [1200, 110] width 106 height 20
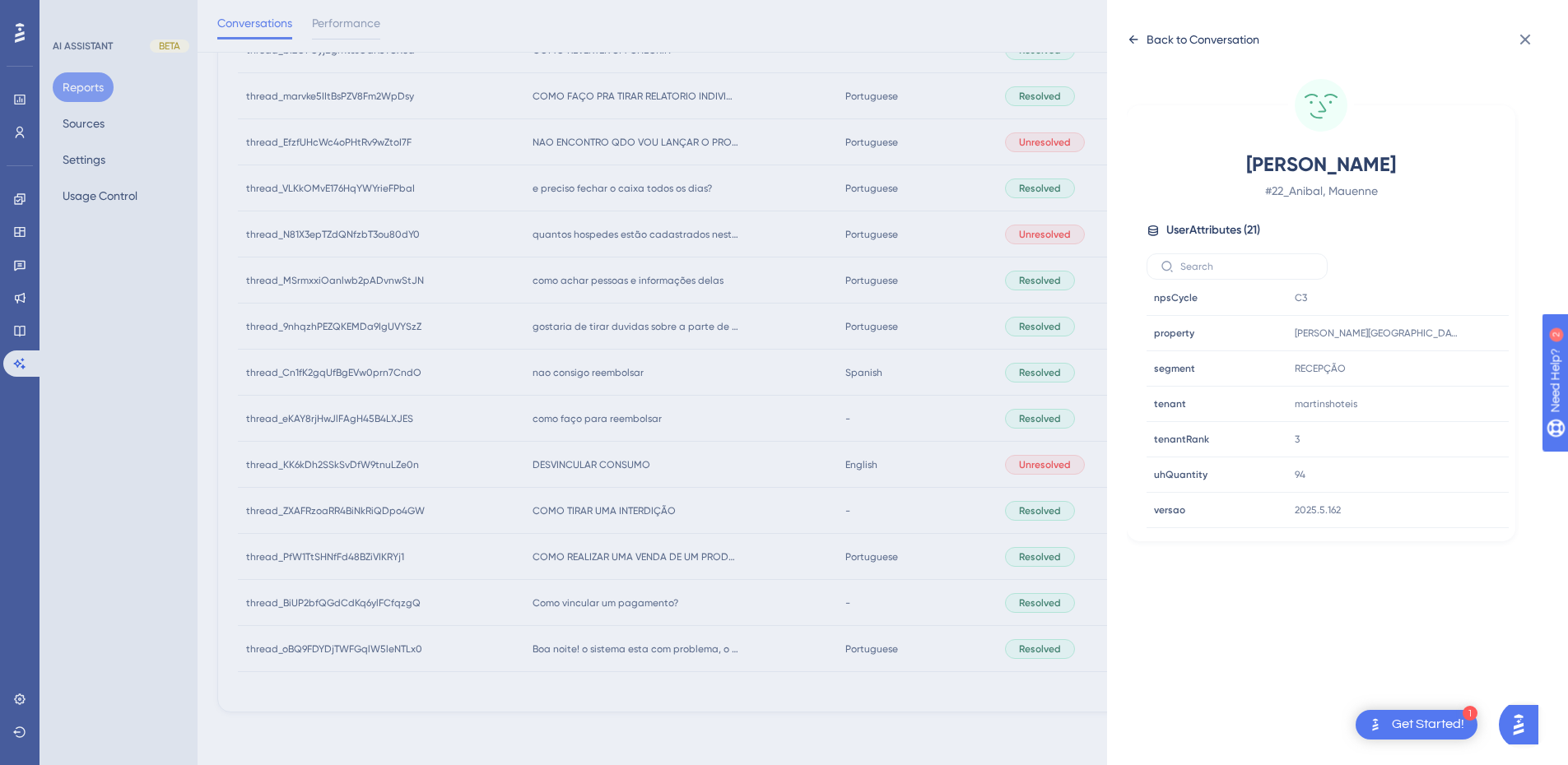
click at [1139, 39] on icon at bounding box center [1133, 39] width 13 height 13
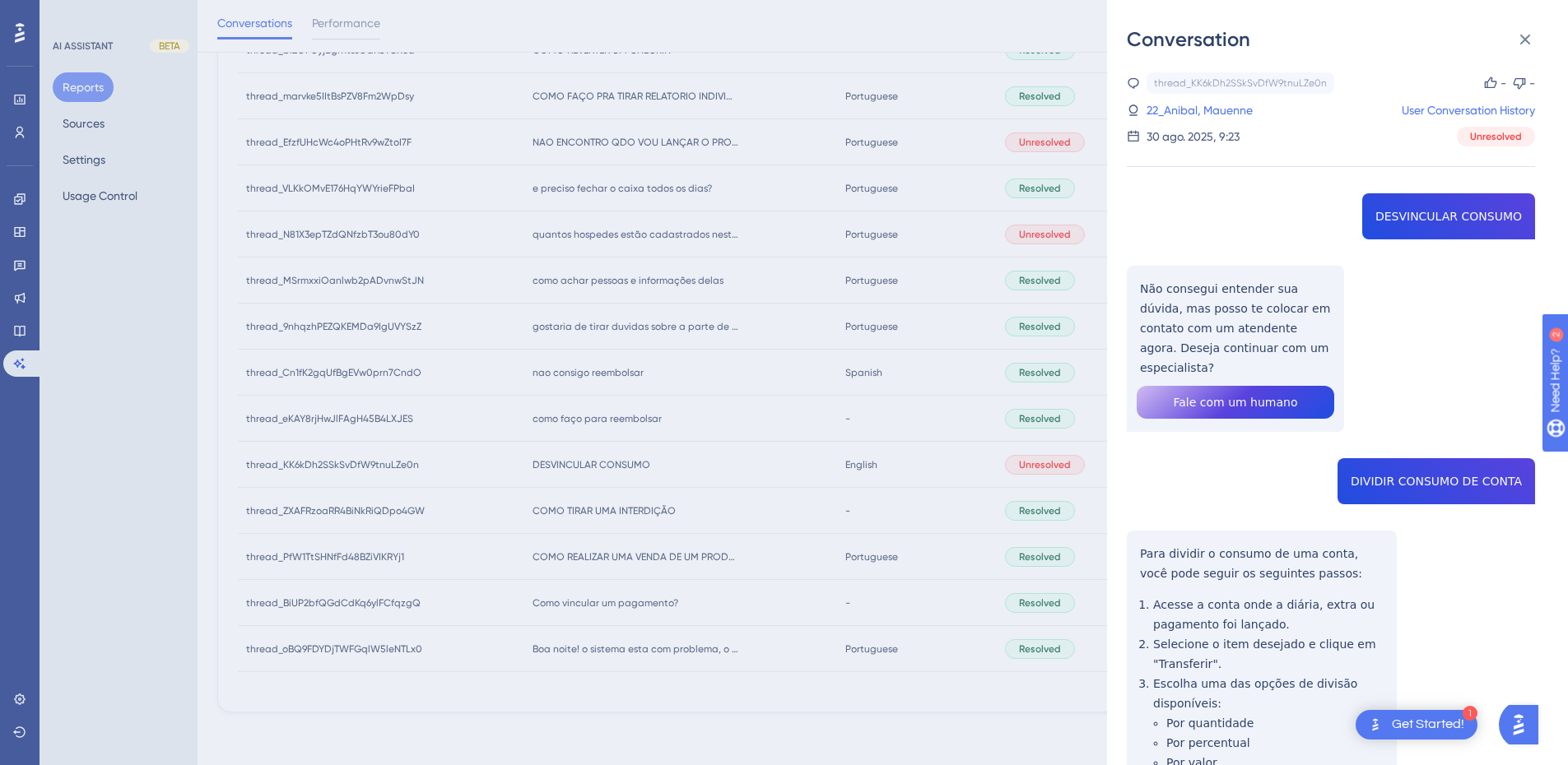
click at [1394, 457] on div "thread_KK6kDh2SSkSvDfW9tnuLZe0n Copy - - 22_Anibal, Mauenne User Conversation H…" at bounding box center [1331, 496] width 409 height 849
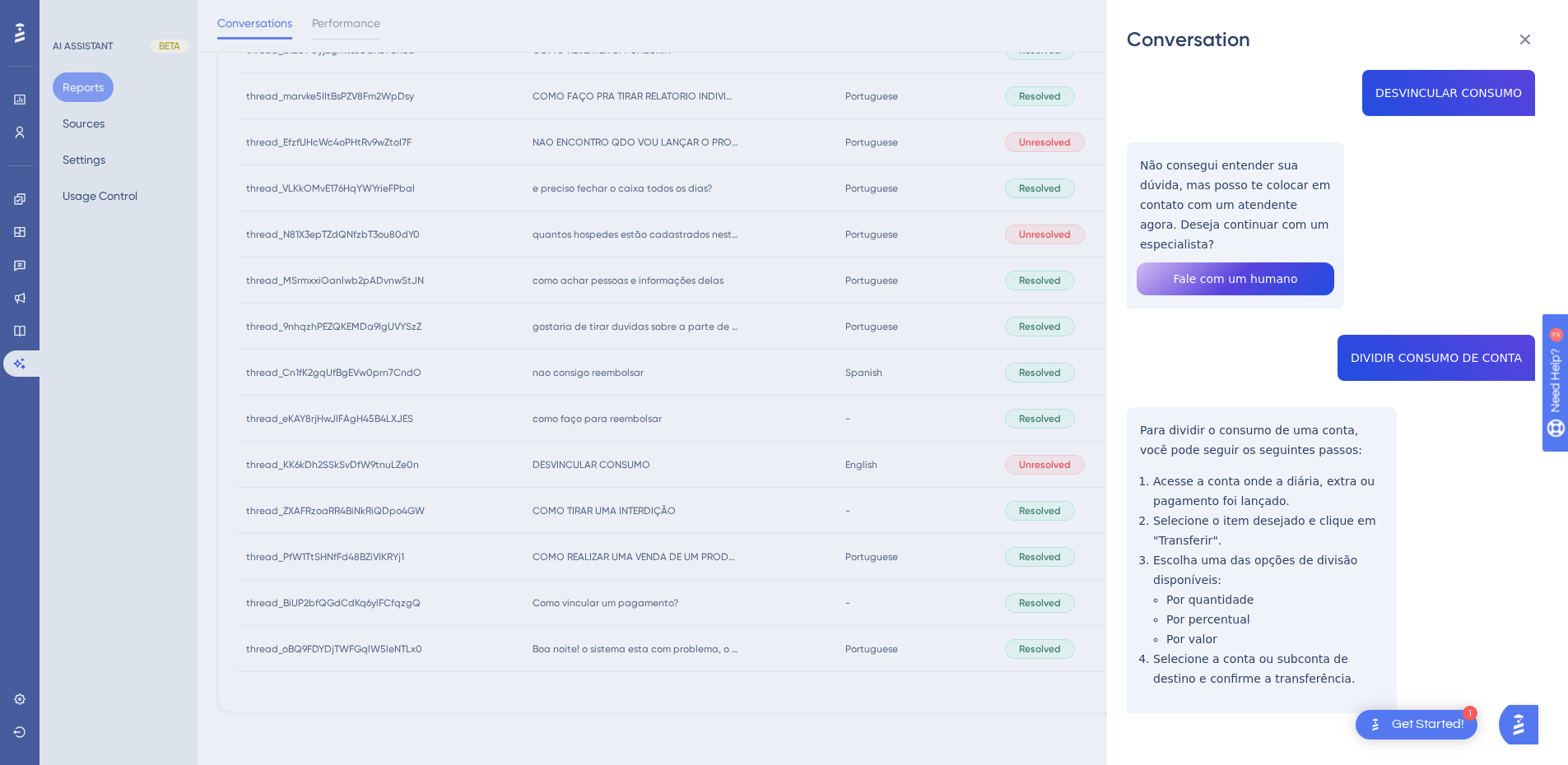
click at [1167, 429] on div "thread_KK6kDh2SSkSvDfW9tnuLZe0n Copy - - 22_Anibal, Mauenne User Conversation H…" at bounding box center [1331, 373] width 409 height 849
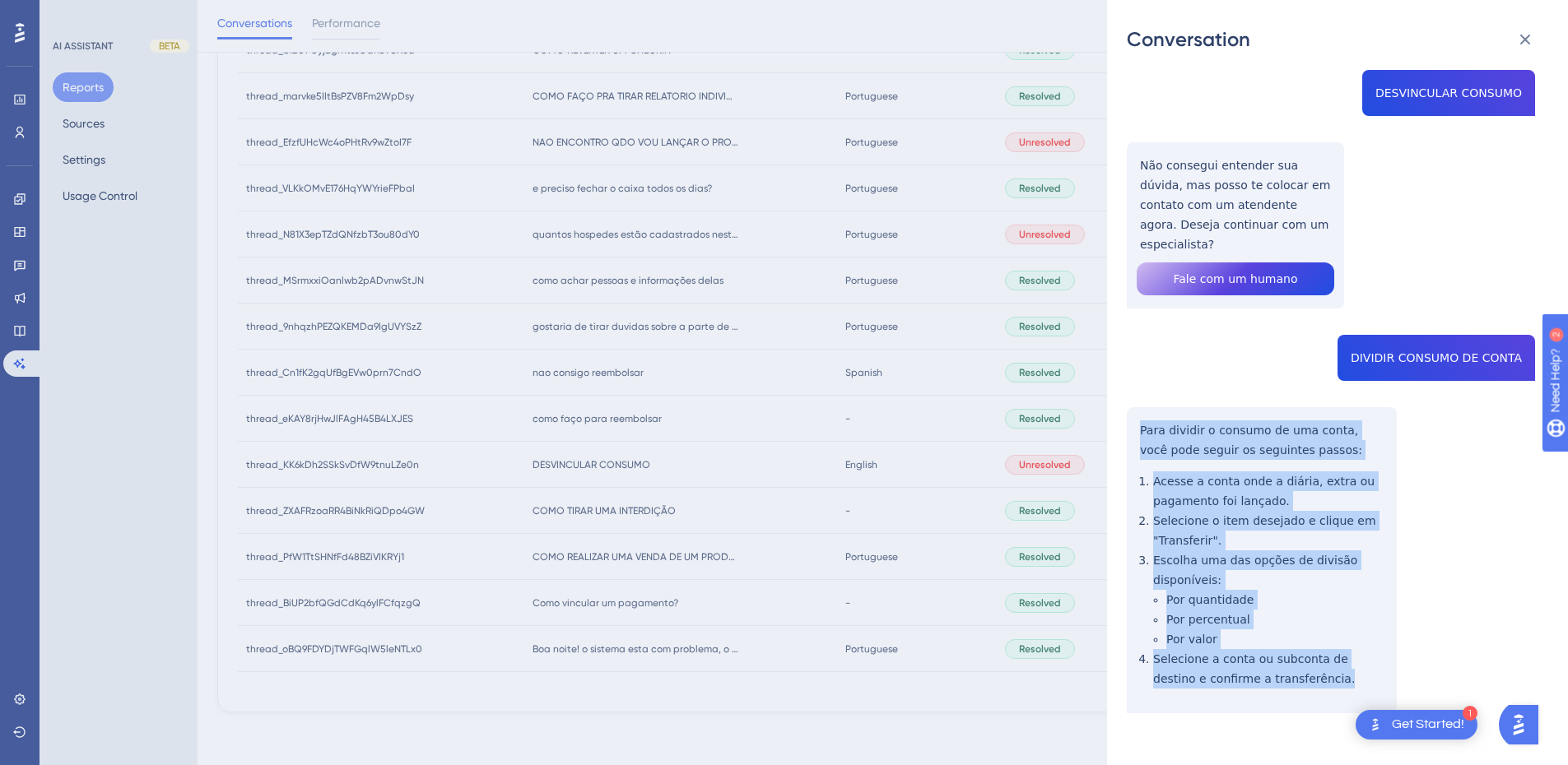
drag, startPoint x: 1141, startPoint y: 407, endPoint x: 1287, endPoint y: 672, distance: 302.6
click at [1287, 672] on div "thread_KK6kDh2SSkSvDfW9tnuLZe0n Copy - - 22_Anibal, Mauenne User Conversation H…" at bounding box center [1331, 373] width 409 height 849
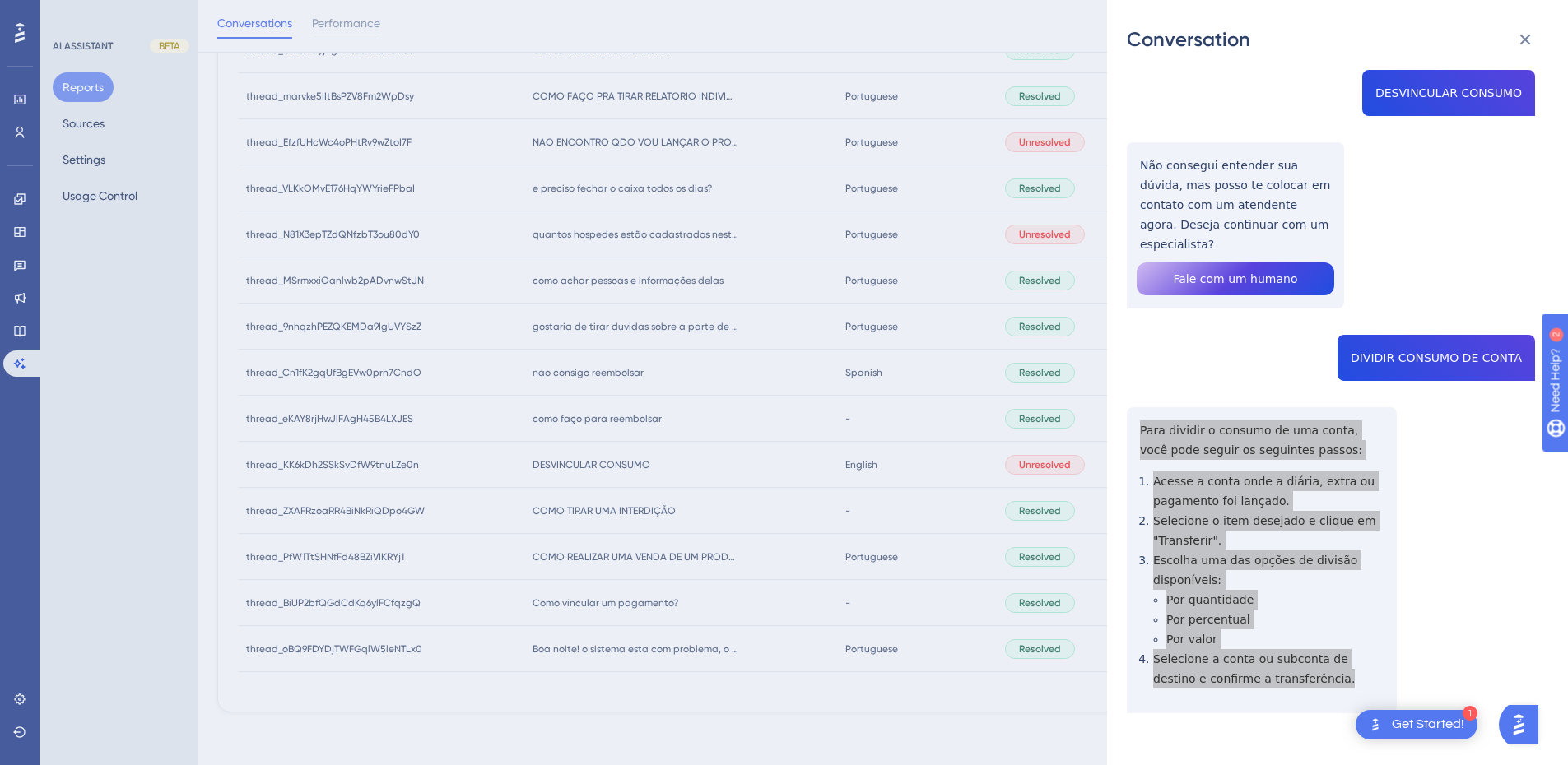
scroll to position [0, 0]
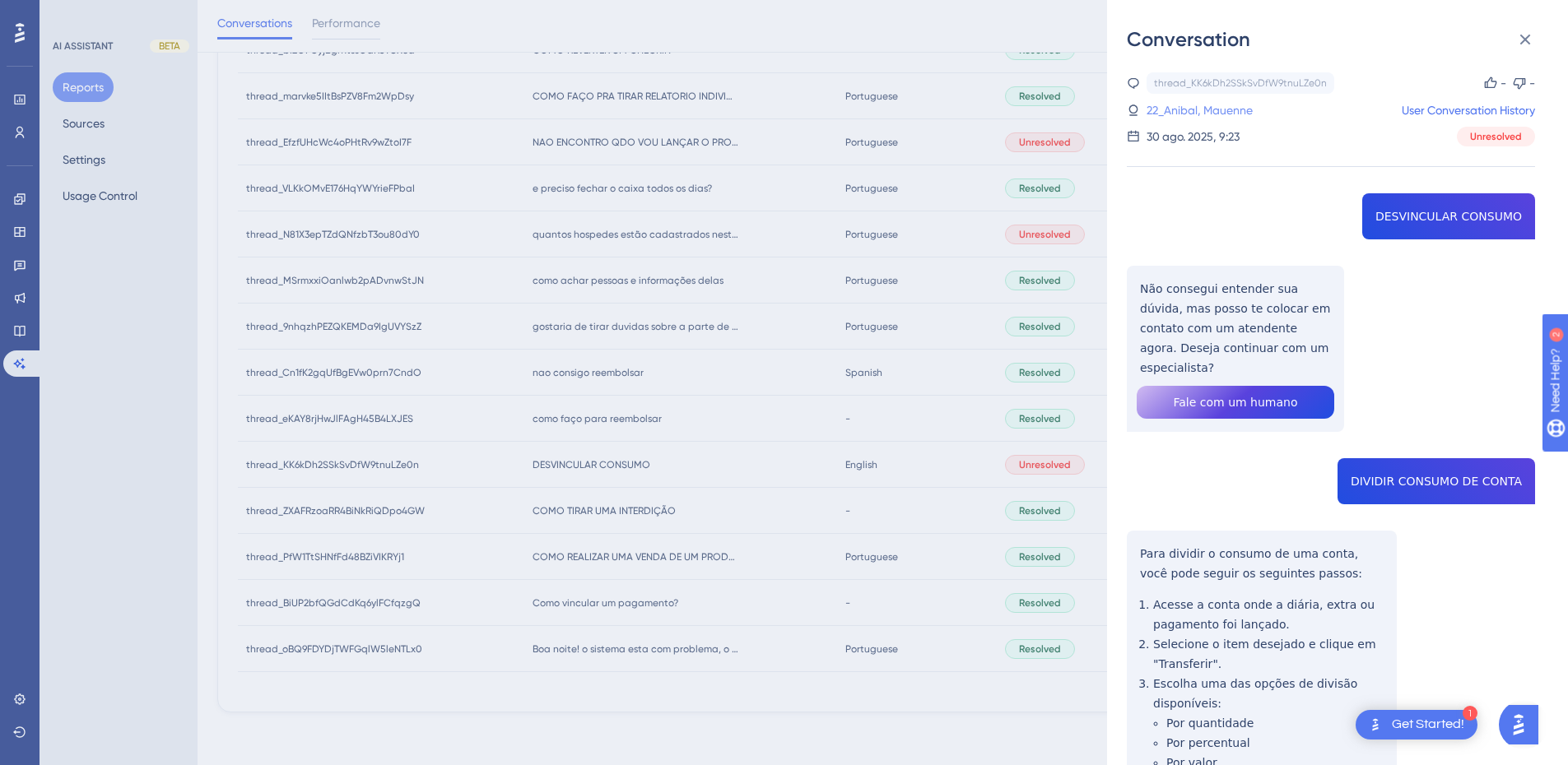
click at [1198, 119] on link "22_Anibal, Mauenne" at bounding box center [1200, 110] width 106 height 20
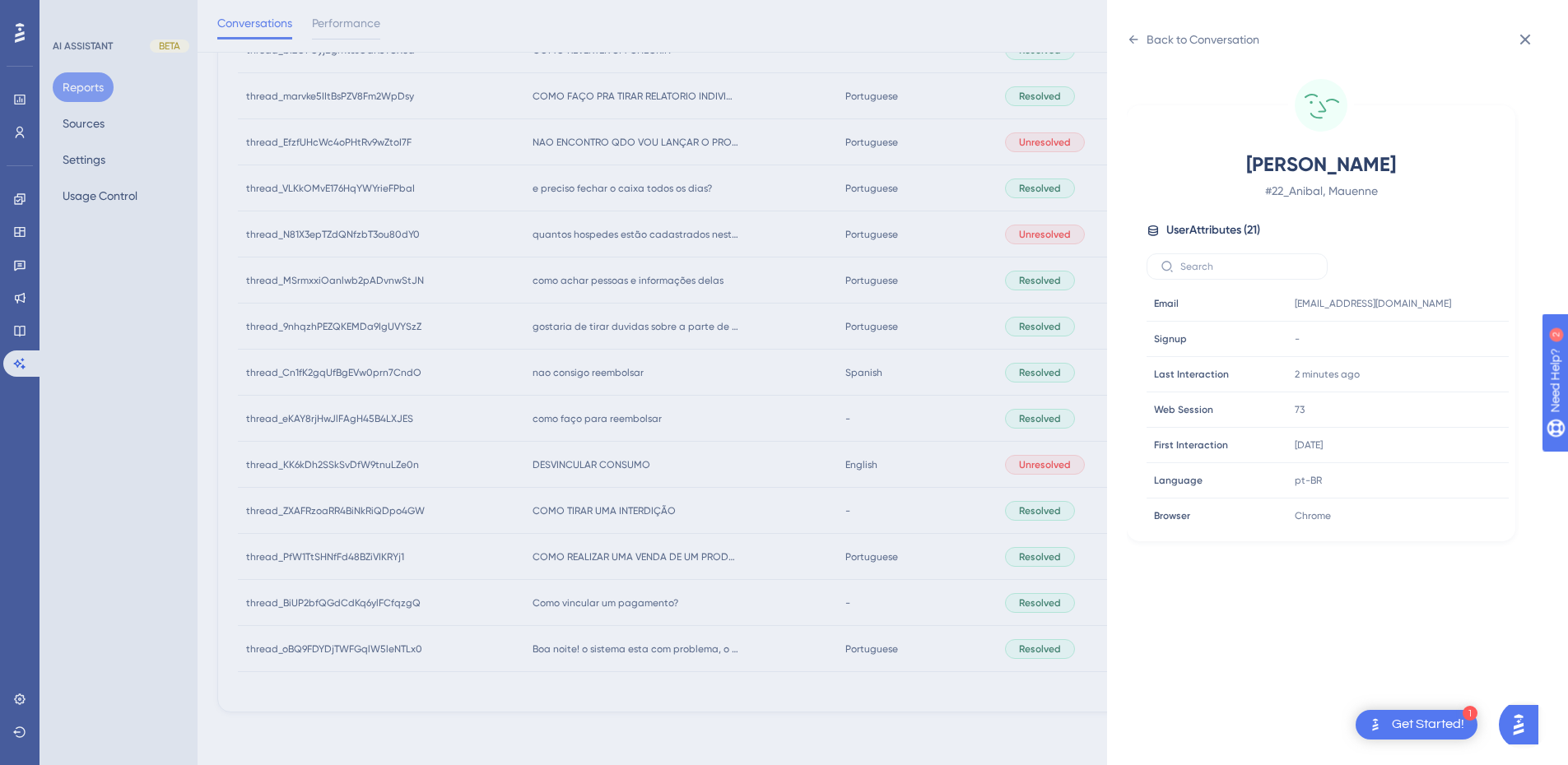
scroll to position [501, 0]
click at [1440, 401] on icon at bounding box center [1446, 404] width 12 height 14
click at [1125, 46] on div "Back to Conversation Anibal, Mauenne # 22_Anibal, Mauenne User Attributes ( 21 …" at bounding box center [1338, 382] width 461 height 765
click at [1133, 40] on icon at bounding box center [1133, 40] width 9 height 9
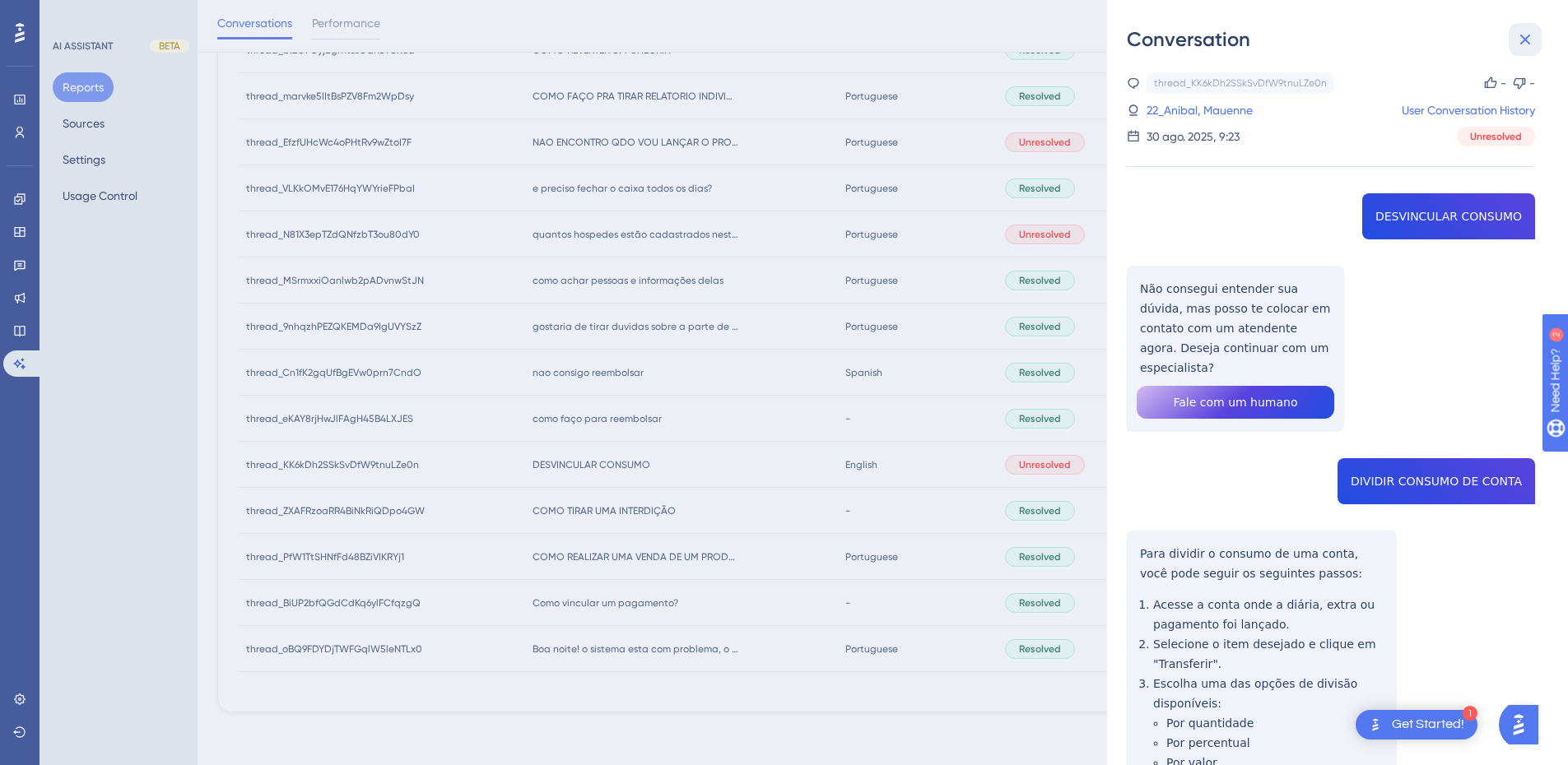
click at [1529, 44] on icon at bounding box center [1526, 40] width 10 height 10
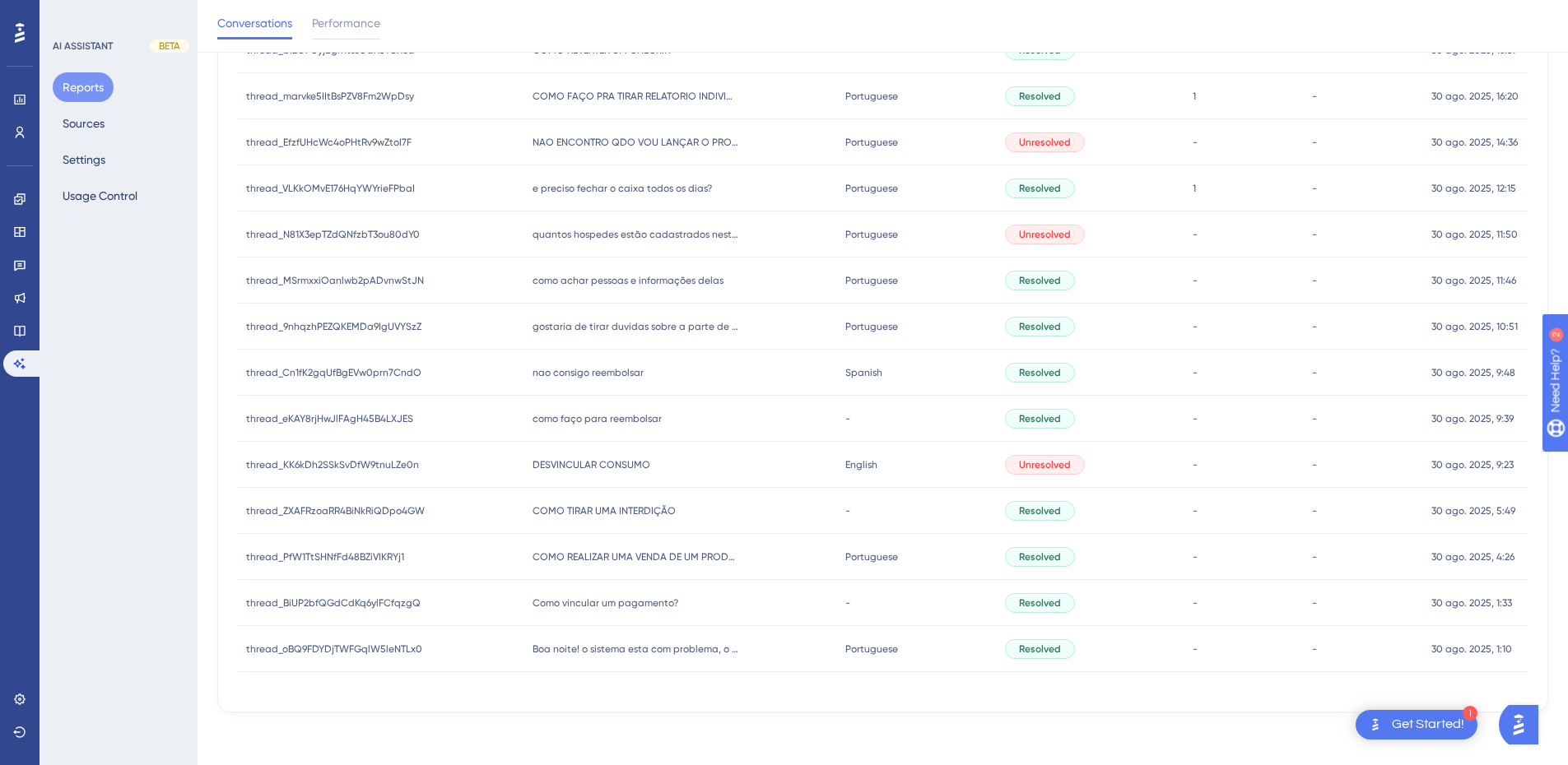
click at [585, 520] on div "COMO TIRAR UMA INTERDIÇÃO COMO TIRAR UMA INTERDIÇÃO" at bounding box center [681, 510] width 313 height 46
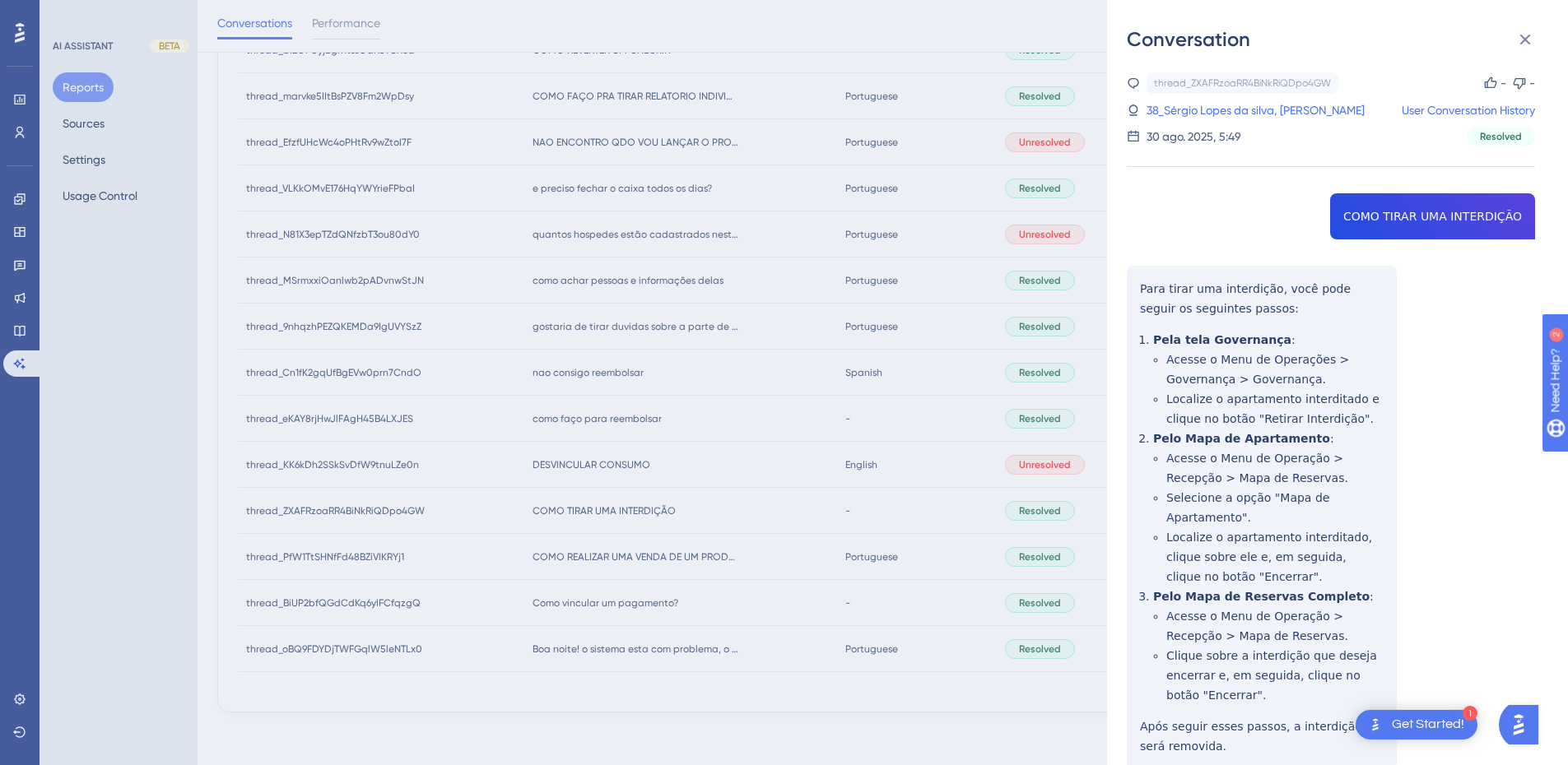
click at [1387, 212] on div "thread_ZXAFRzoaRR4BiNkRiQDpo4GW Copy - - 38_Sérgio Lopes da silva, Paulo User C…" at bounding box center [1331, 463] width 409 height 781
click at [1163, 288] on div "thread_ZXAFRzoaRR4BiNkRiQDpo4GW Copy - - 38_Sérgio Lopes da silva, Paulo User C…" at bounding box center [1331, 463] width 409 height 781
click at [1143, 284] on div "thread_ZXAFRzoaRR4BiNkRiQDpo4GW Copy - - 38_Sérgio Lopes da silva, Paulo User C…" at bounding box center [1331, 463] width 409 height 781
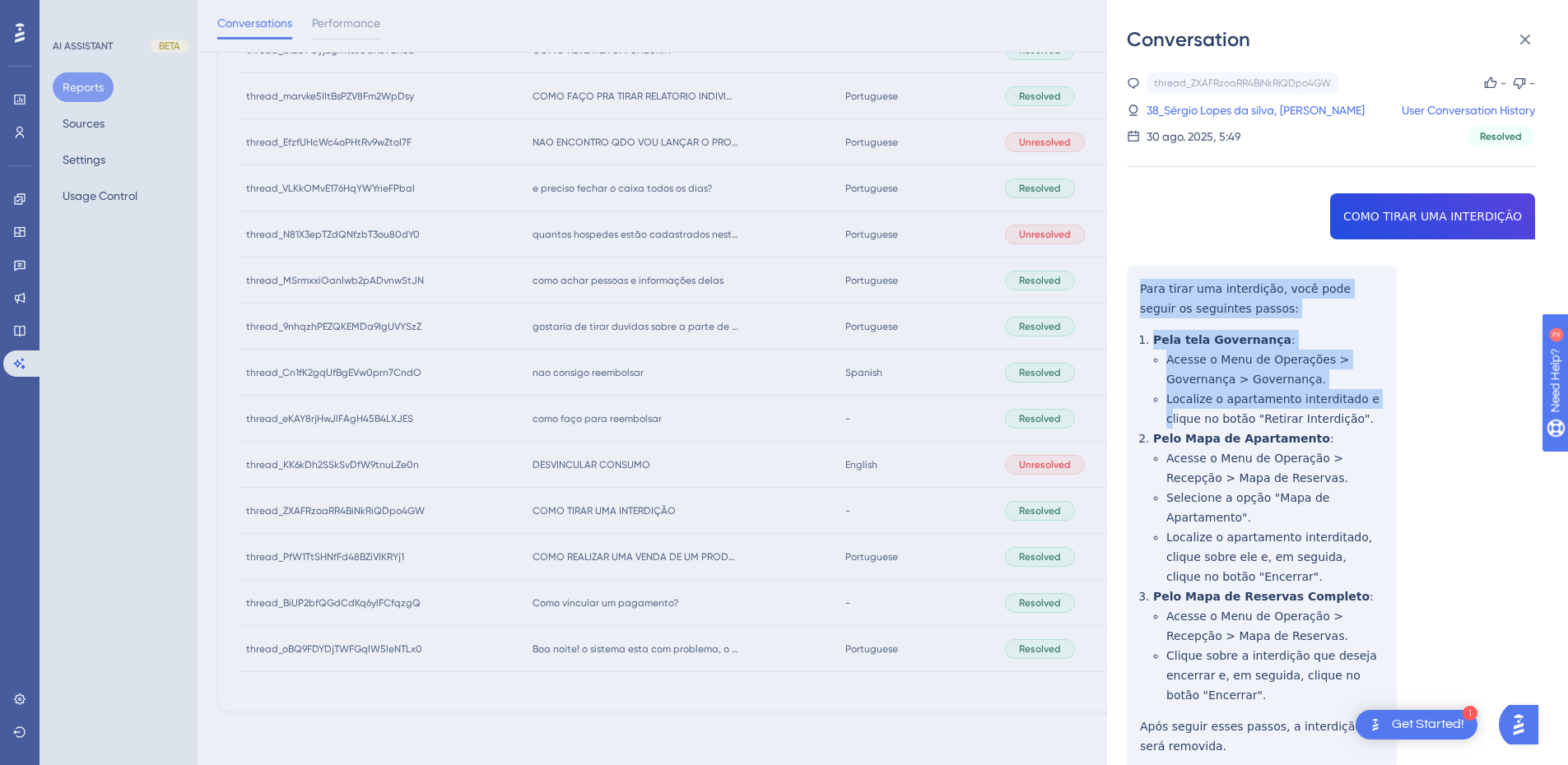
scroll to position [76, 0]
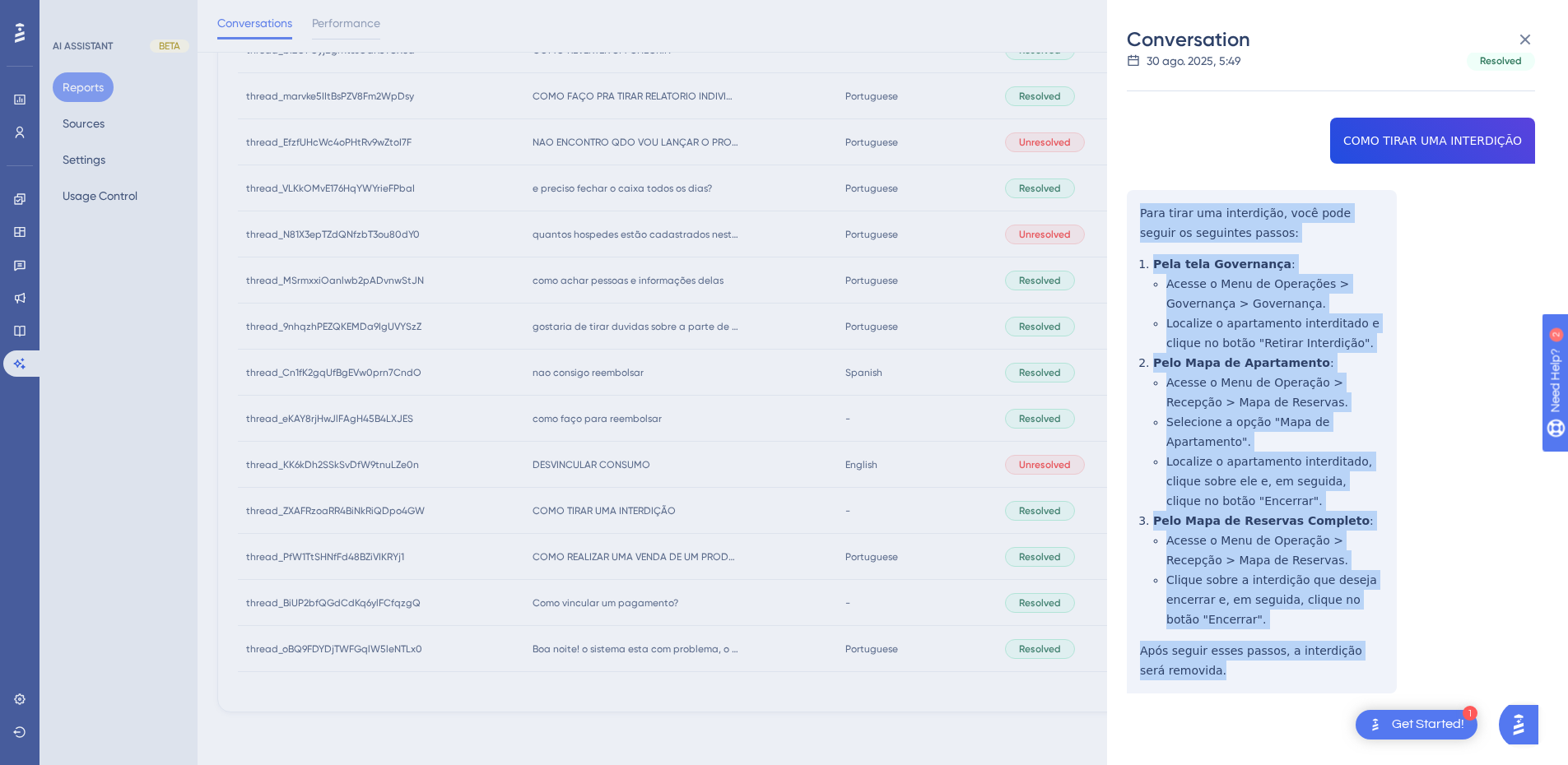
drag, startPoint x: 1139, startPoint y: 286, endPoint x: 1215, endPoint y: 692, distance: 413.1
click at [1215, 692] on div "thread_ZXAFRzoaRR4BiNkRiQDpo4GW Copy - - 38_Sérgio Lopes da silva, Paulo User C…" at bounding box center [1331, 387] width 409 height 781
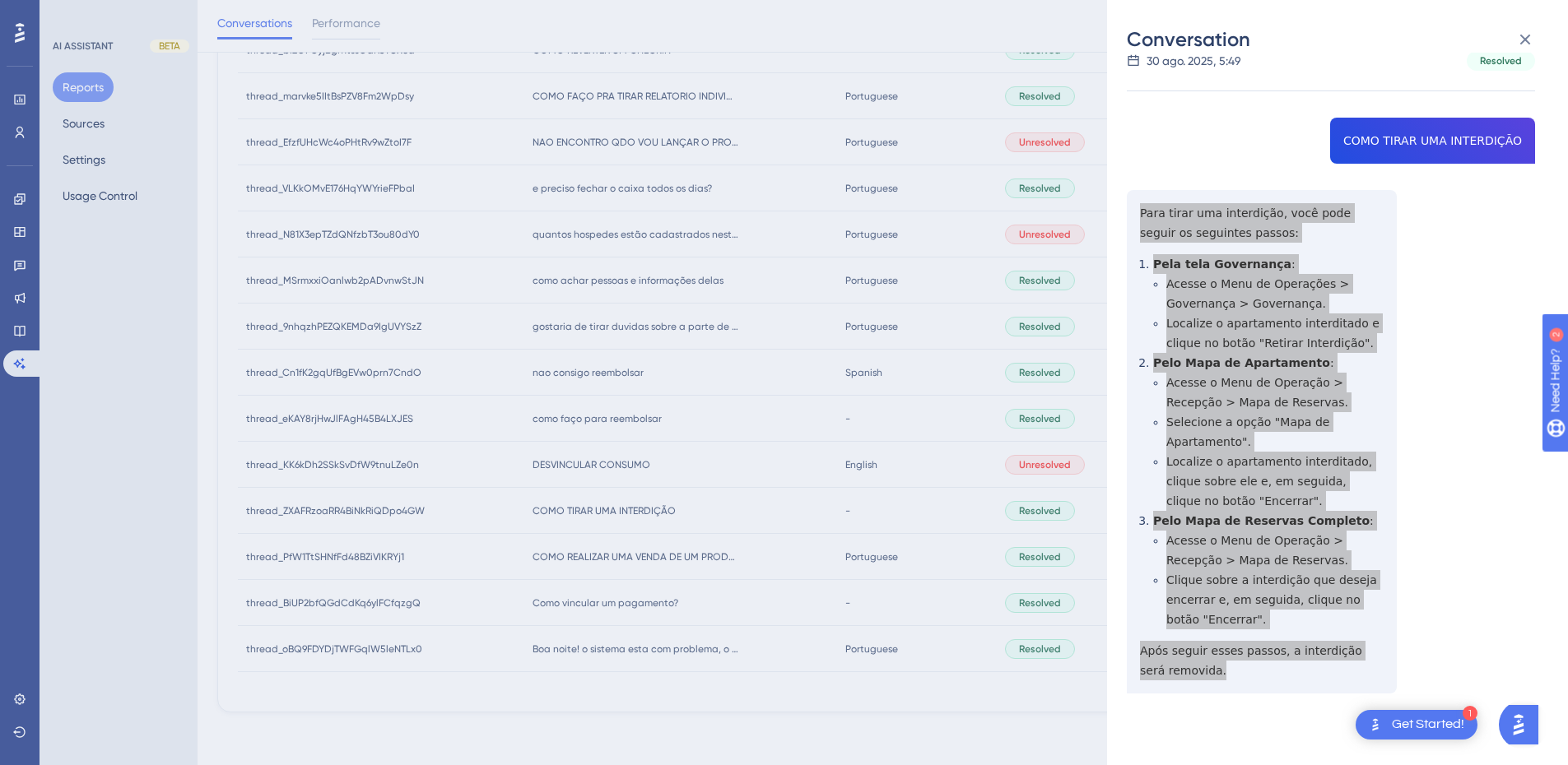
scroll to position [0, 0]
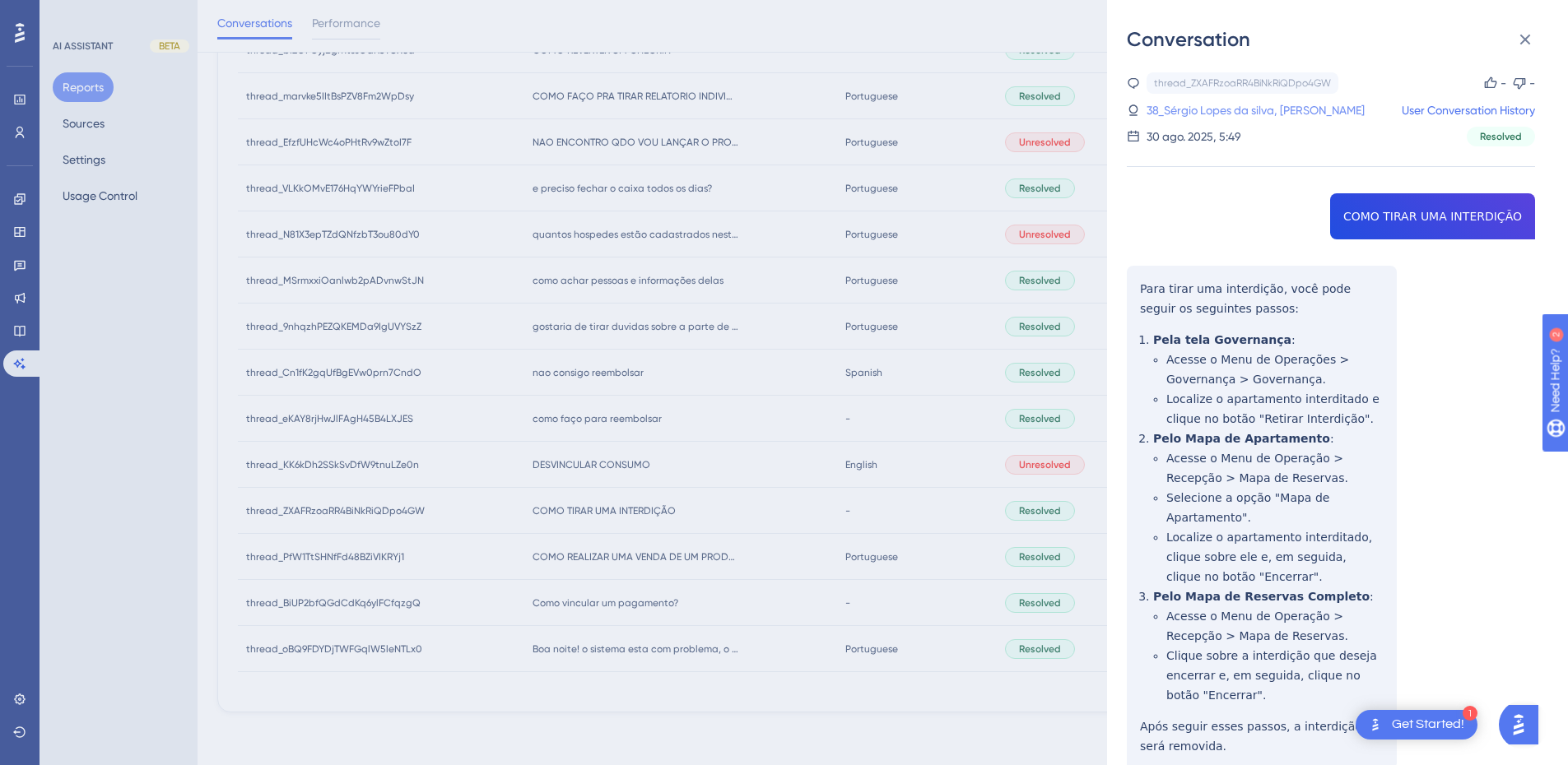
click at [1217, 118] on link "38_Sérgio Lopes da silva, Paulo" at bounding box center [1256, 110] width 219 height 20
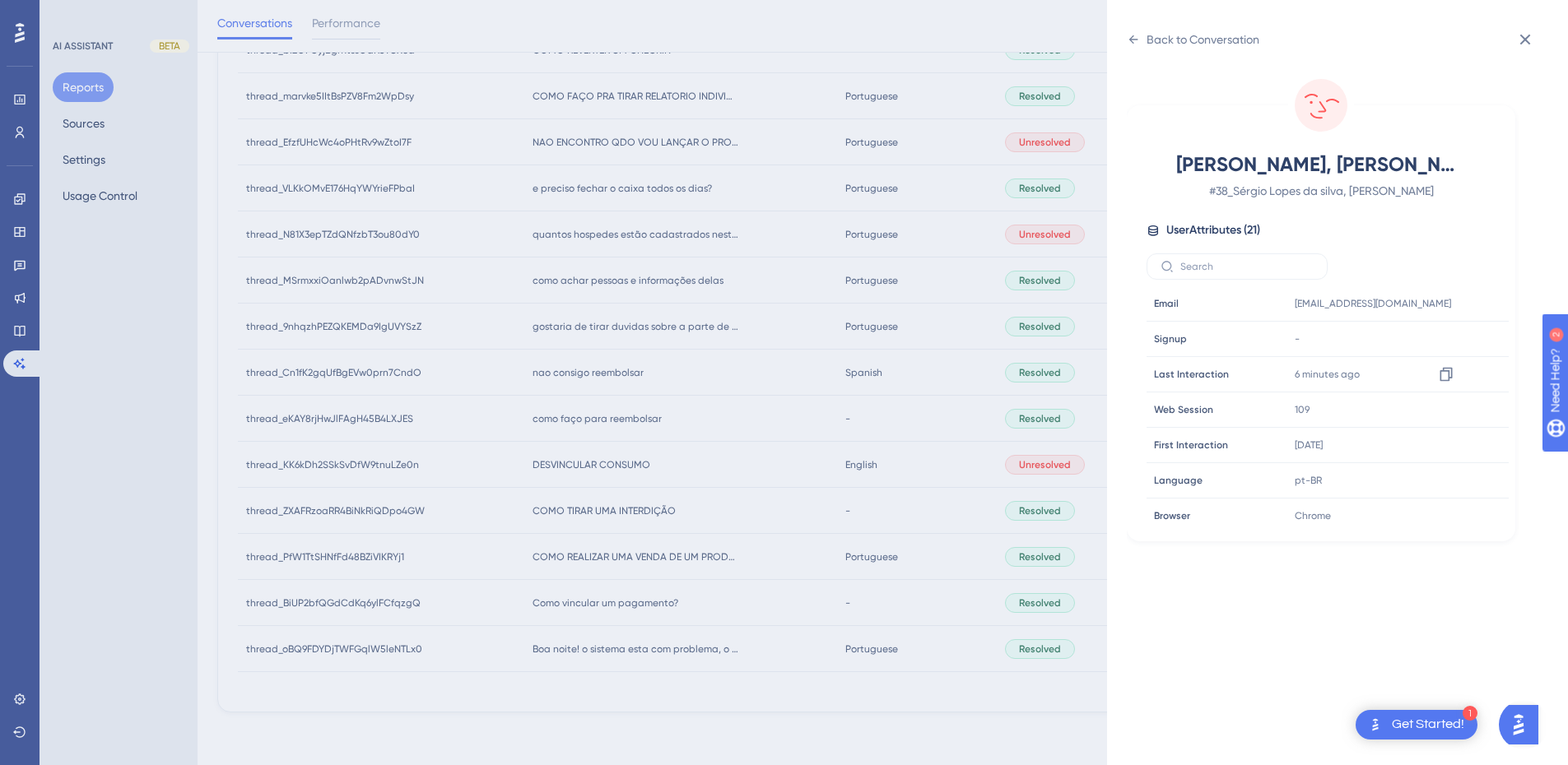
scroll to position [501, 0]
click at [1446, 408] on icon at bounding box center [1446, 404] width 12 height 14
click at [1129, 41] on icon at bounding box center [1133, 39] width 13 height 13
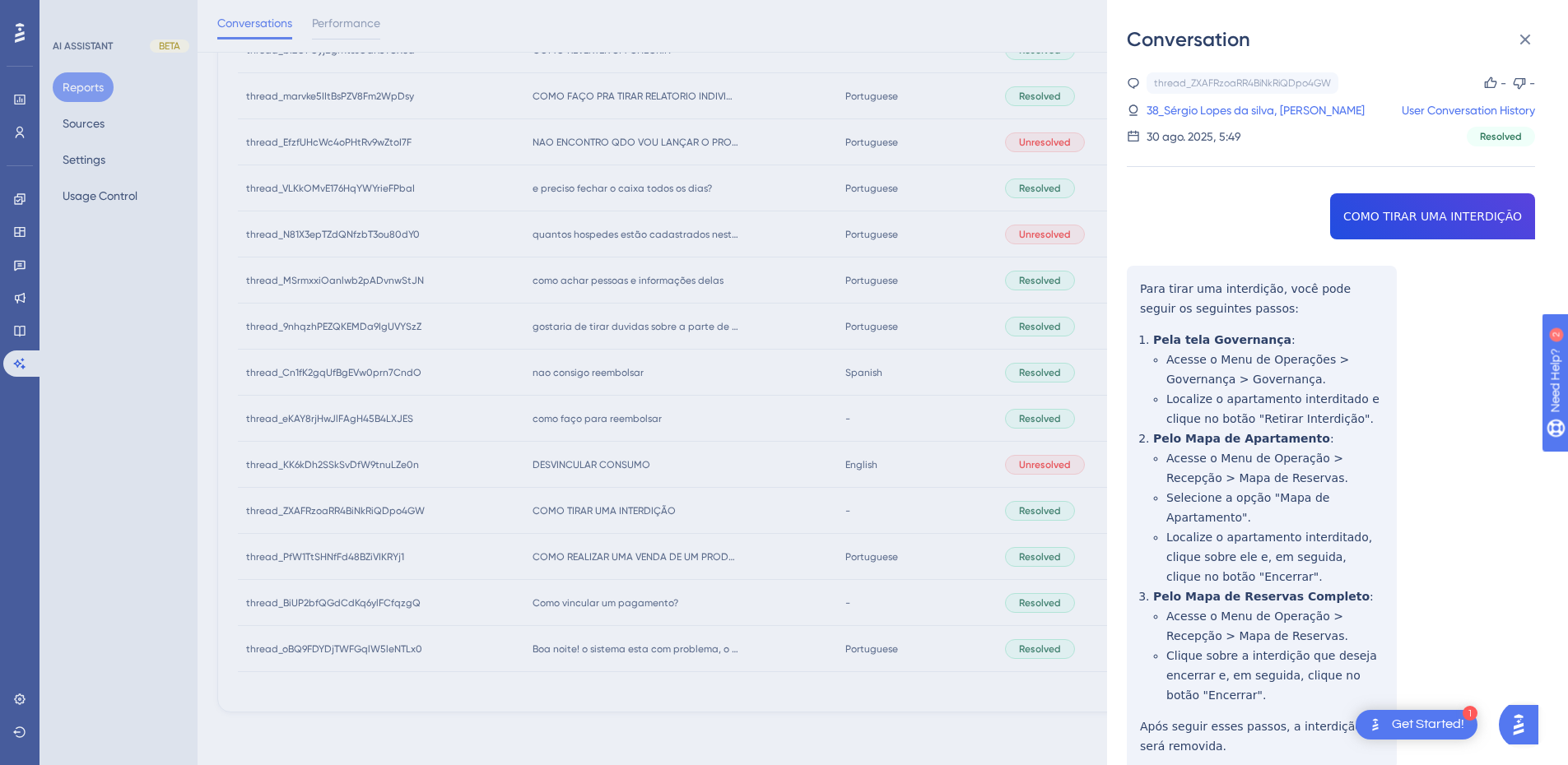
scroll to position [76, 0]
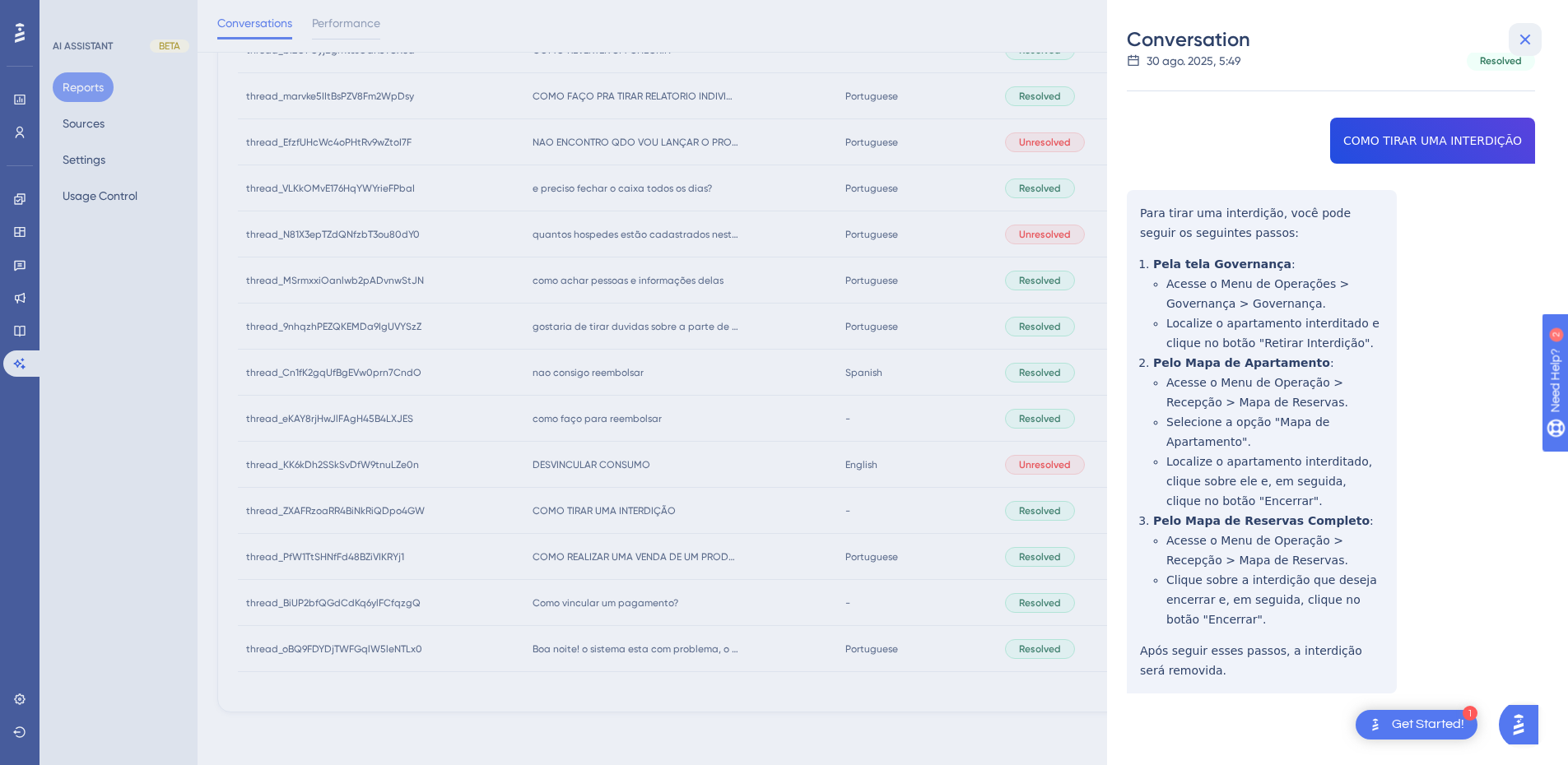
drag, startPoint x: 1513, startPoint y: 32, endPoint x: 860, endPoint y: 334, distance: 719.5
click at [1514, 31] on button at bounding box center [1526, 40] width 33 height 33
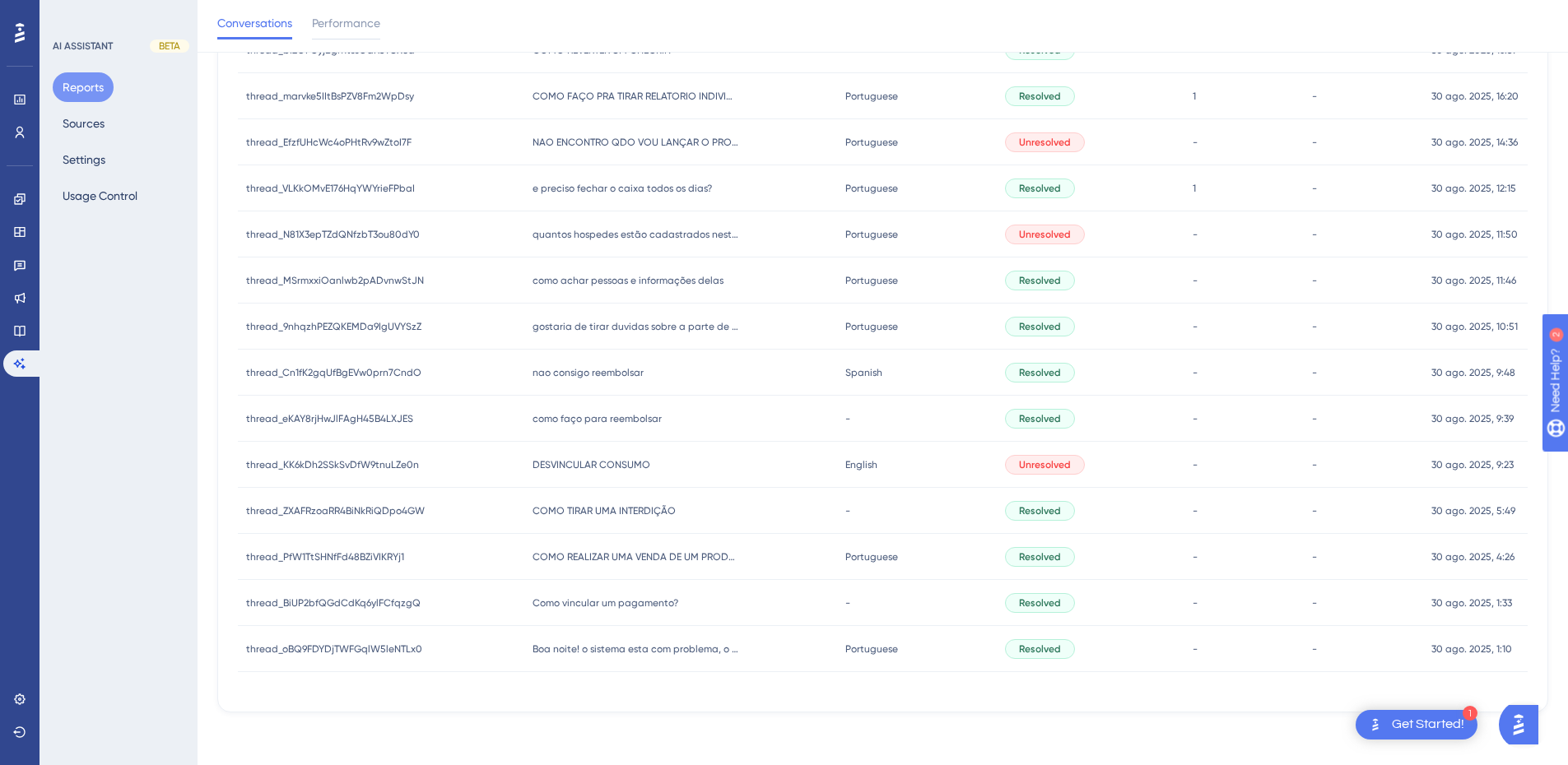
click at [585, 572] on div "COMO REALIZAR UMA VENDA DE UM PRODUTO NO HITS PRA ALGUEM QUE NAO ESTA HOSPEDADO…" at bounding box center [681, 556] width 313 height 46
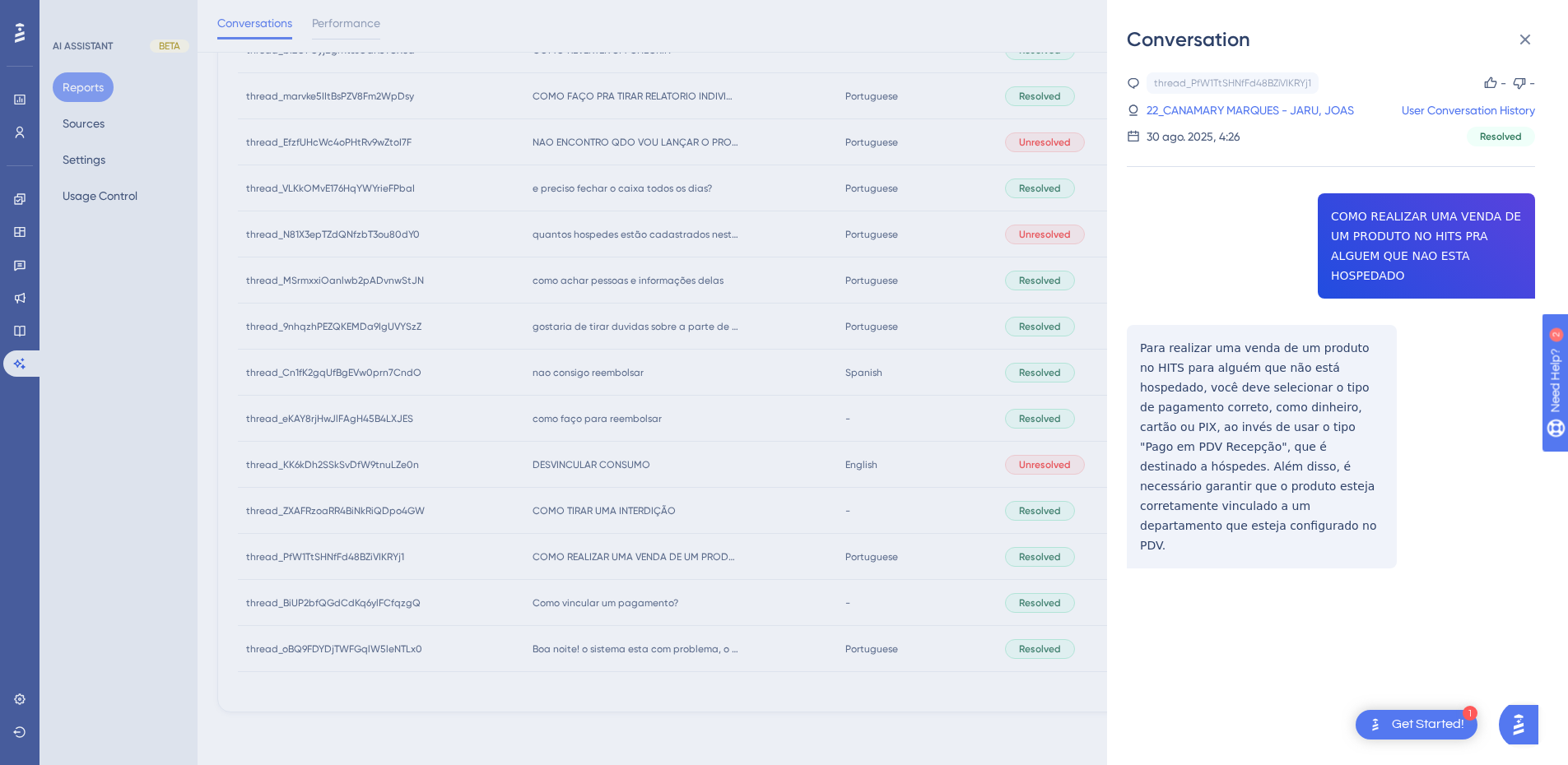
click at [1383, 242] on div "thread_PfW1TtSHNfFd48BZiVIKRYj1 Copy - - 22_CANAMARY MARQUES - JARU, JOAS User …" at bounding box center [1331, 363] width 409 height 580
click at [1383, 241] on div "thread_PfW1TtSHNfFd48BZiVIKRYj1 Copy - - 22_CANAMARY MARQUES - JARU, JOAS User …" at bounding box center [1331, 363] width 409 height 580
drag, startPoint x: 1353, startPoint y: 245, endPoint x: 1289, endPoint y: 254, distance: 64.6
click at [1289, 254] on div "thread_PfW1TtSHNfFd48BZiVIKRYj1 Copy - - 22_CANAMARY MARQUES - JARU, JOAS User …" at bounding box center [1331, 363] width 409 height 580
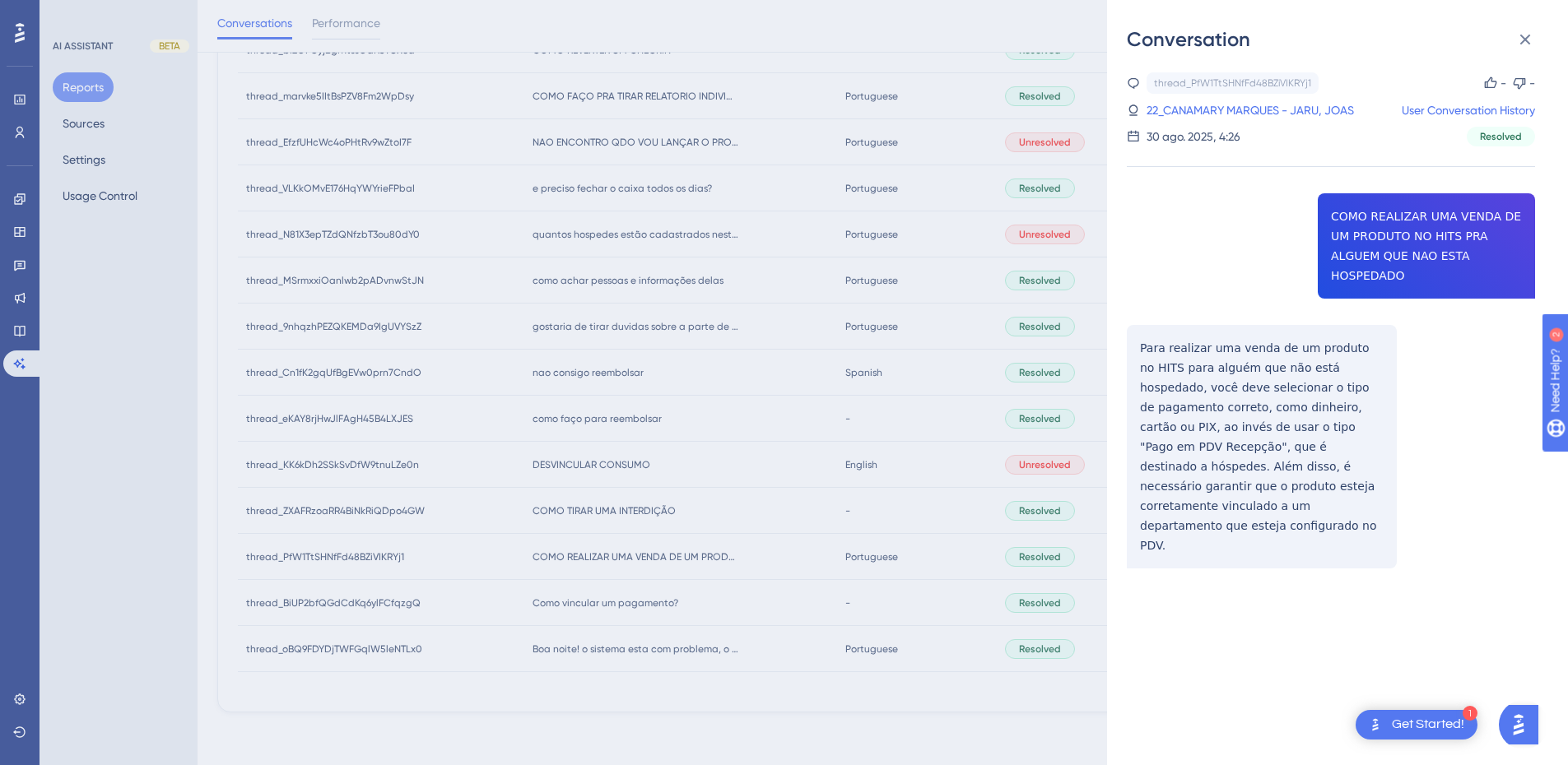
click at [1385, 248] on div "thread_PfW1TtSHNfFd48BZiVIKRYj1 Copy - - 22_CANAMARY MARQUES - JARU, JOAS User …" at bounding box center [1331, 363] width 409 height 580
click at [1209, 394] on div "thread_PfW1TtSHNfFd48BZiVIKRYj1 Copy - - 22_CANAMARY MARQUES - JARU, JOAS User …" at bounding box center [1331, 363] width 409 height 580
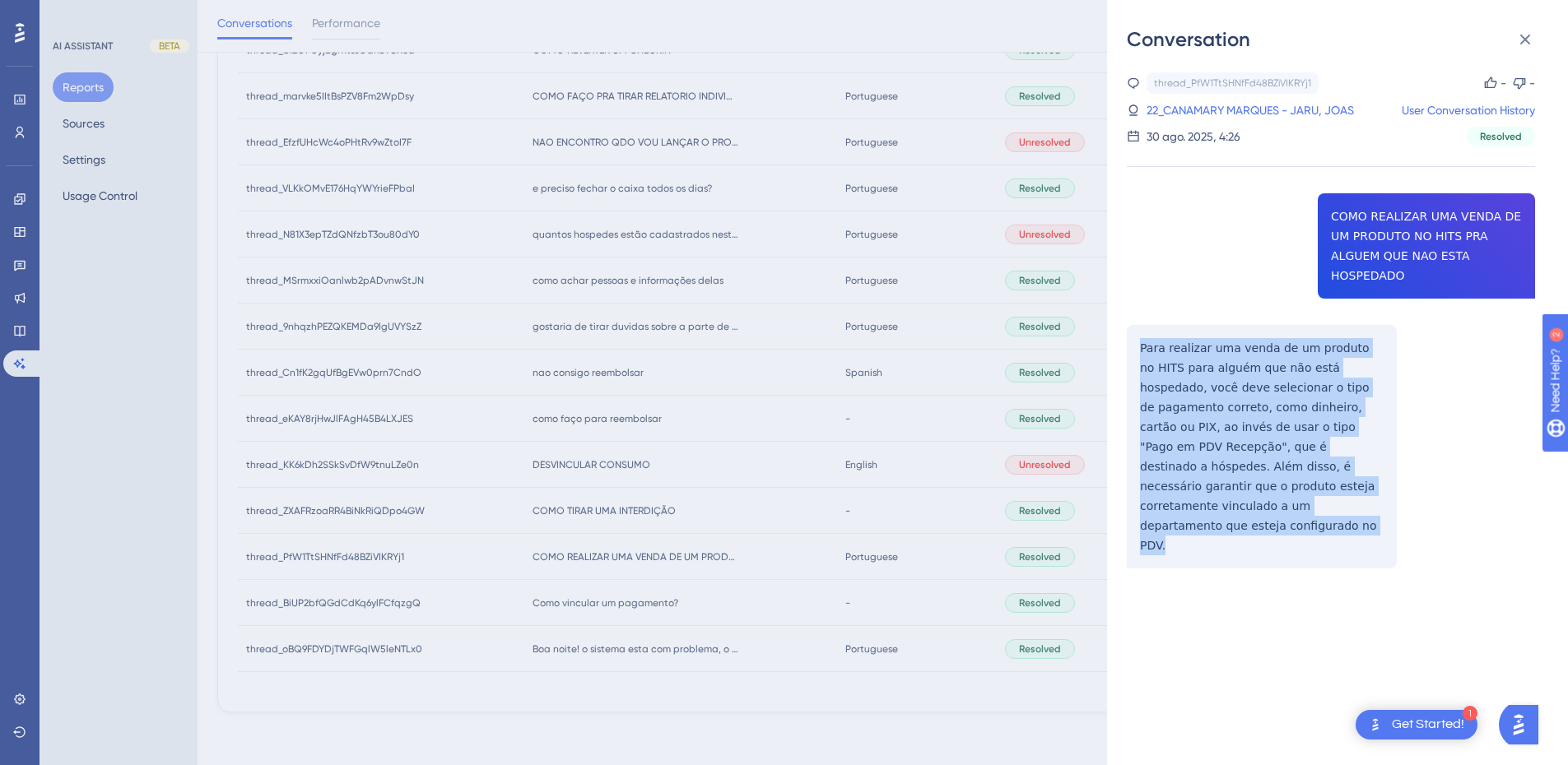
click at [1209, 394] on div "thread_PfW1TtSHNfFd48BZiVIKRYj1 Copy - - 22_CANAMARY MARQUES - JARU, JOAS User …" at bounding box center [1331, 363] width 409 height 580
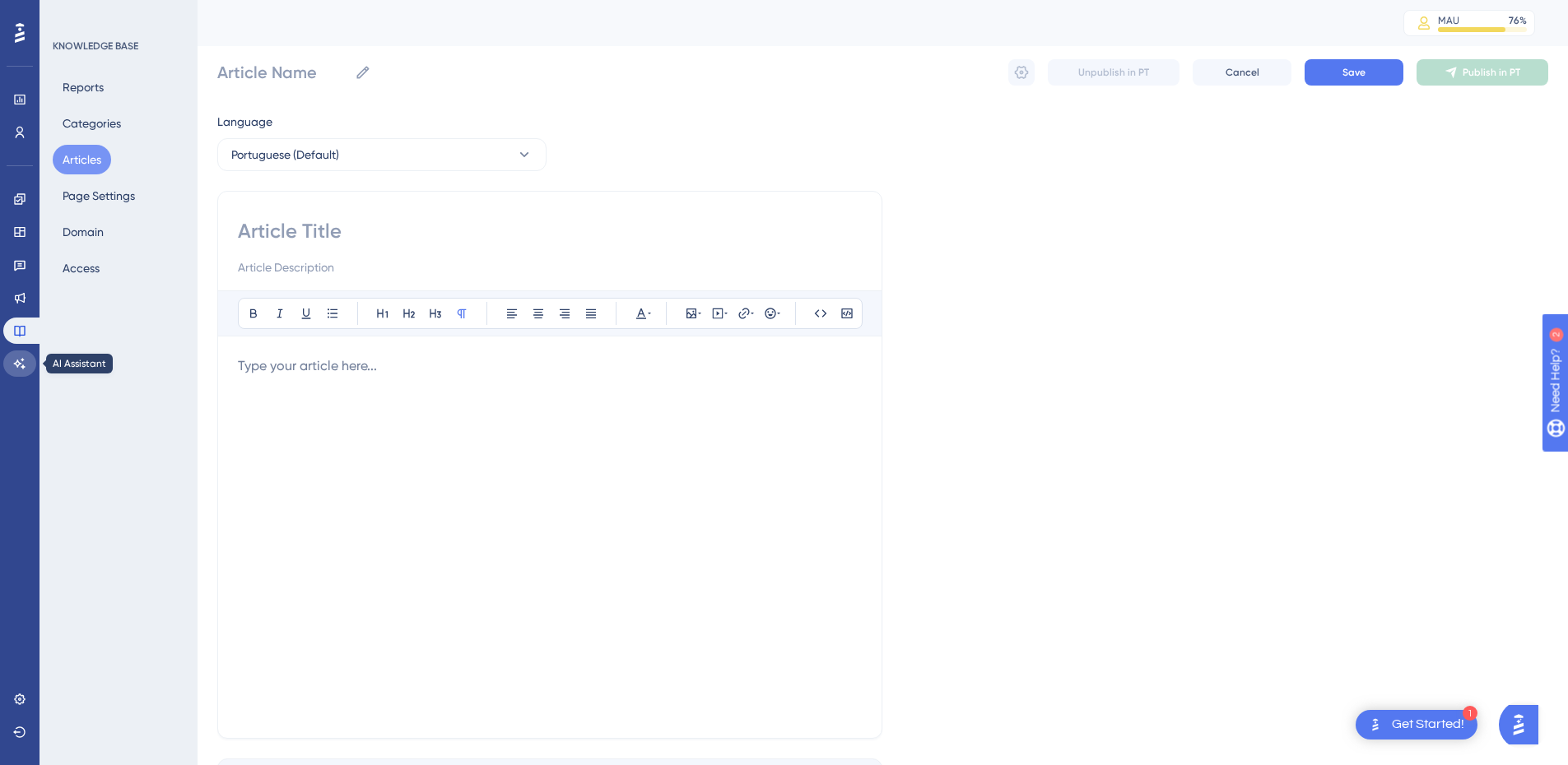
click at [24, 365] on icon at bounding box center [19, 364] width 13 height 13
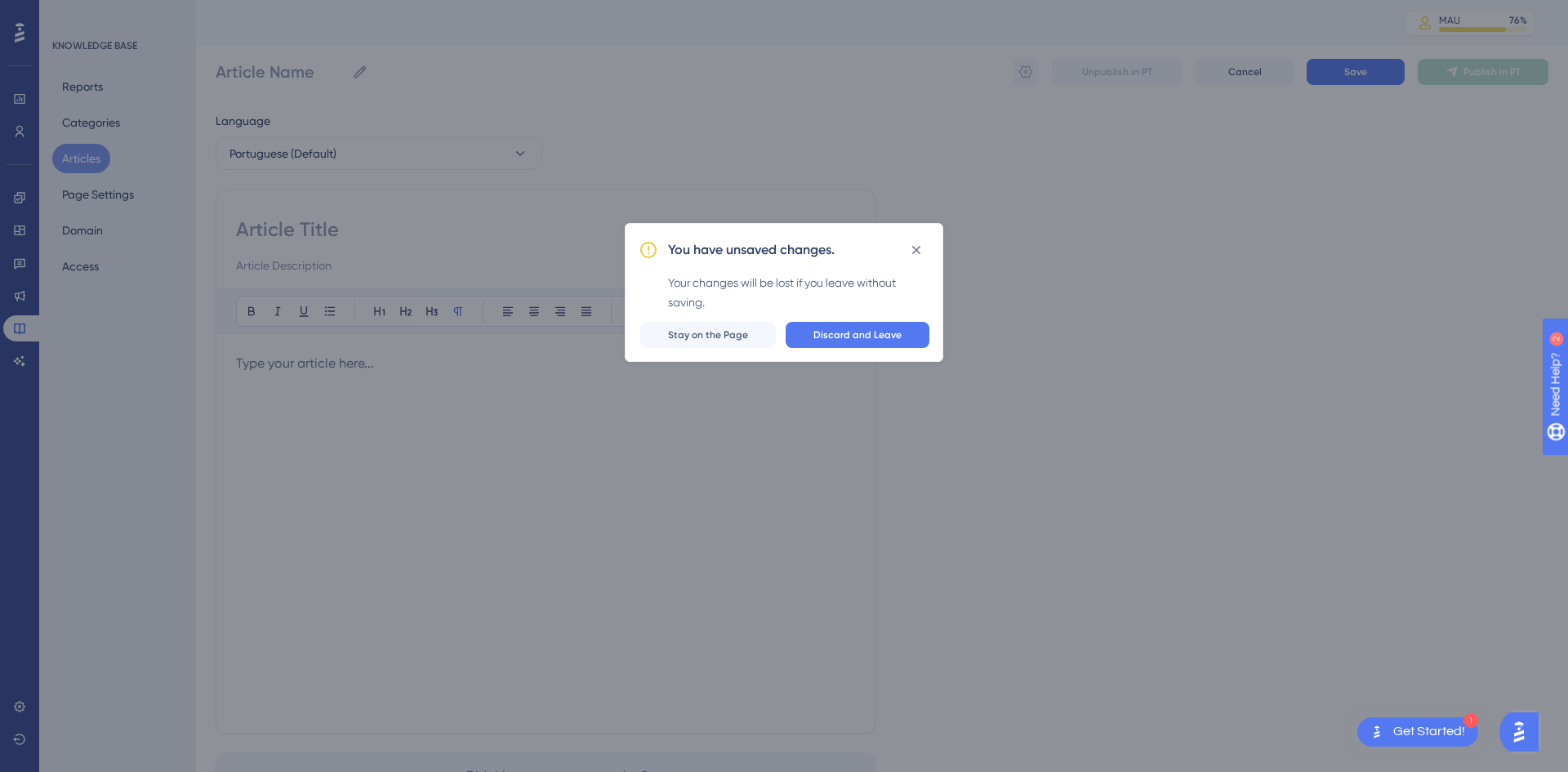
click at [812, 350] on div "You have unsaved changes. Your changes will be lost if you leave without saving…" at bounding box center [784, 292] width 319 height 139
click at [817, 344] on button "Discard and Leave" at bounding box center [858, 334] width 144 height 26
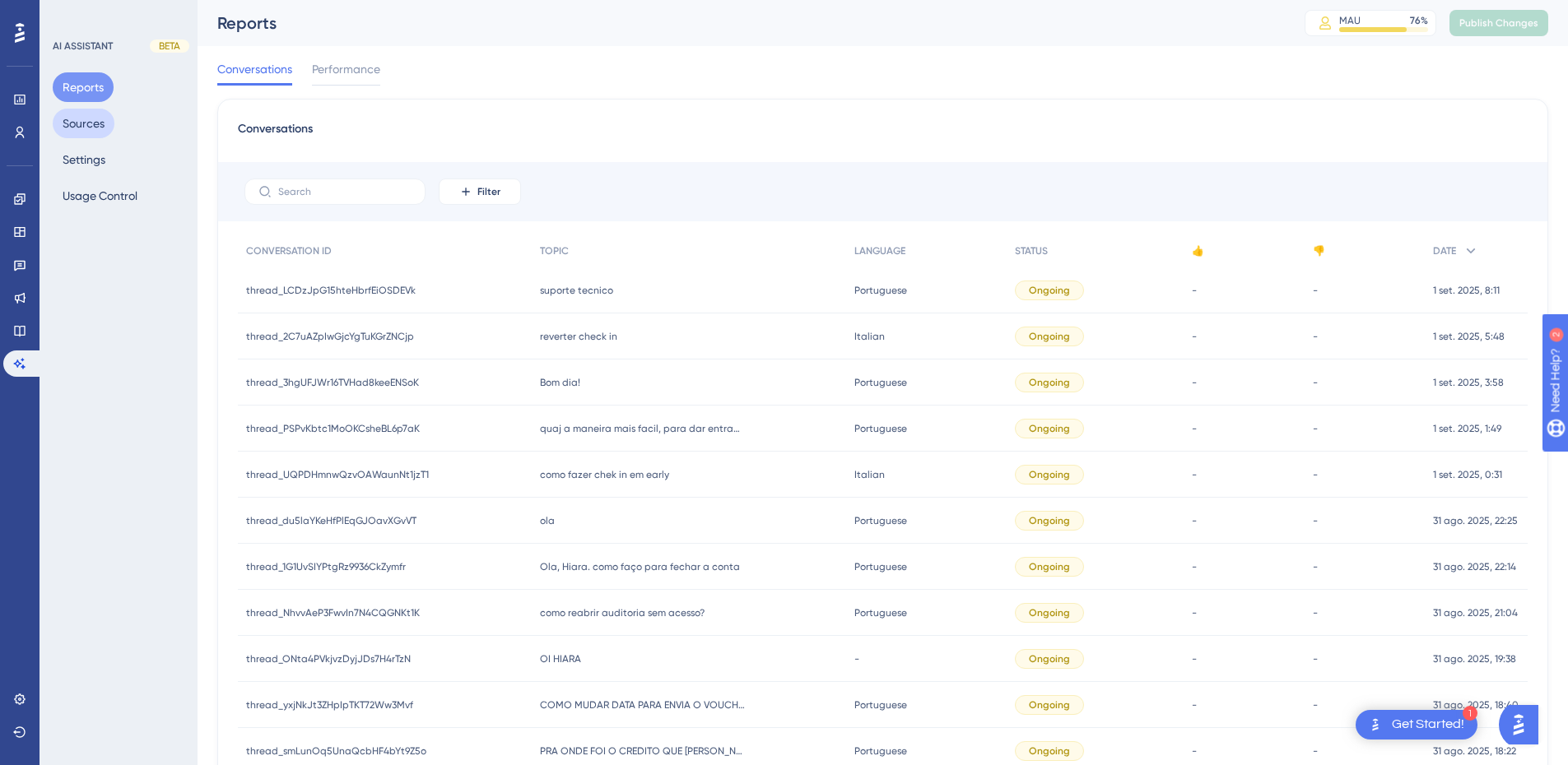
click at [94, 124] on button "Sources" at bounding box center [83, 123] width 61 height 29
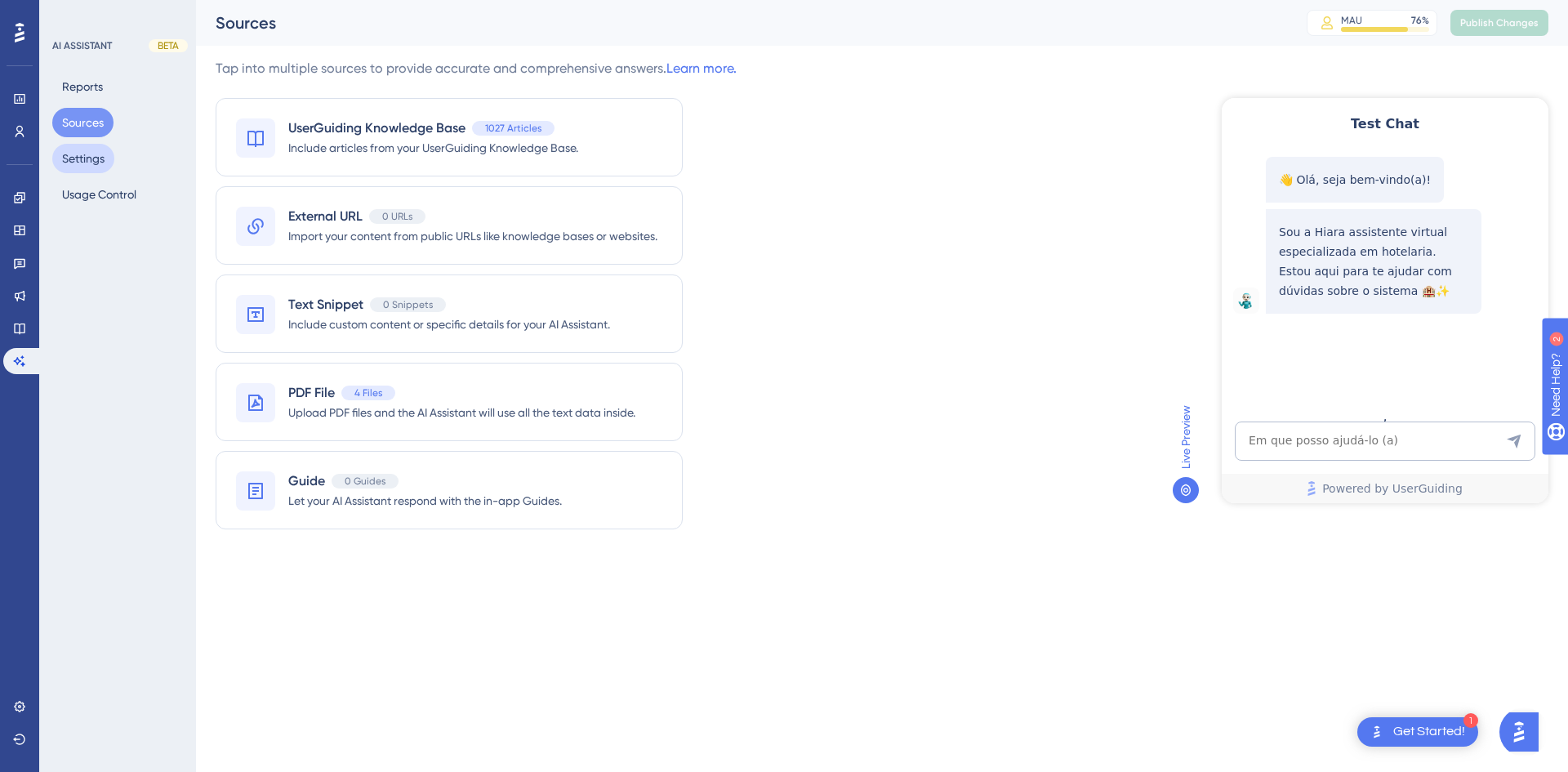
click at [90, 163] on button "Settings" at bounding box center [83, 159] width 62 height 29
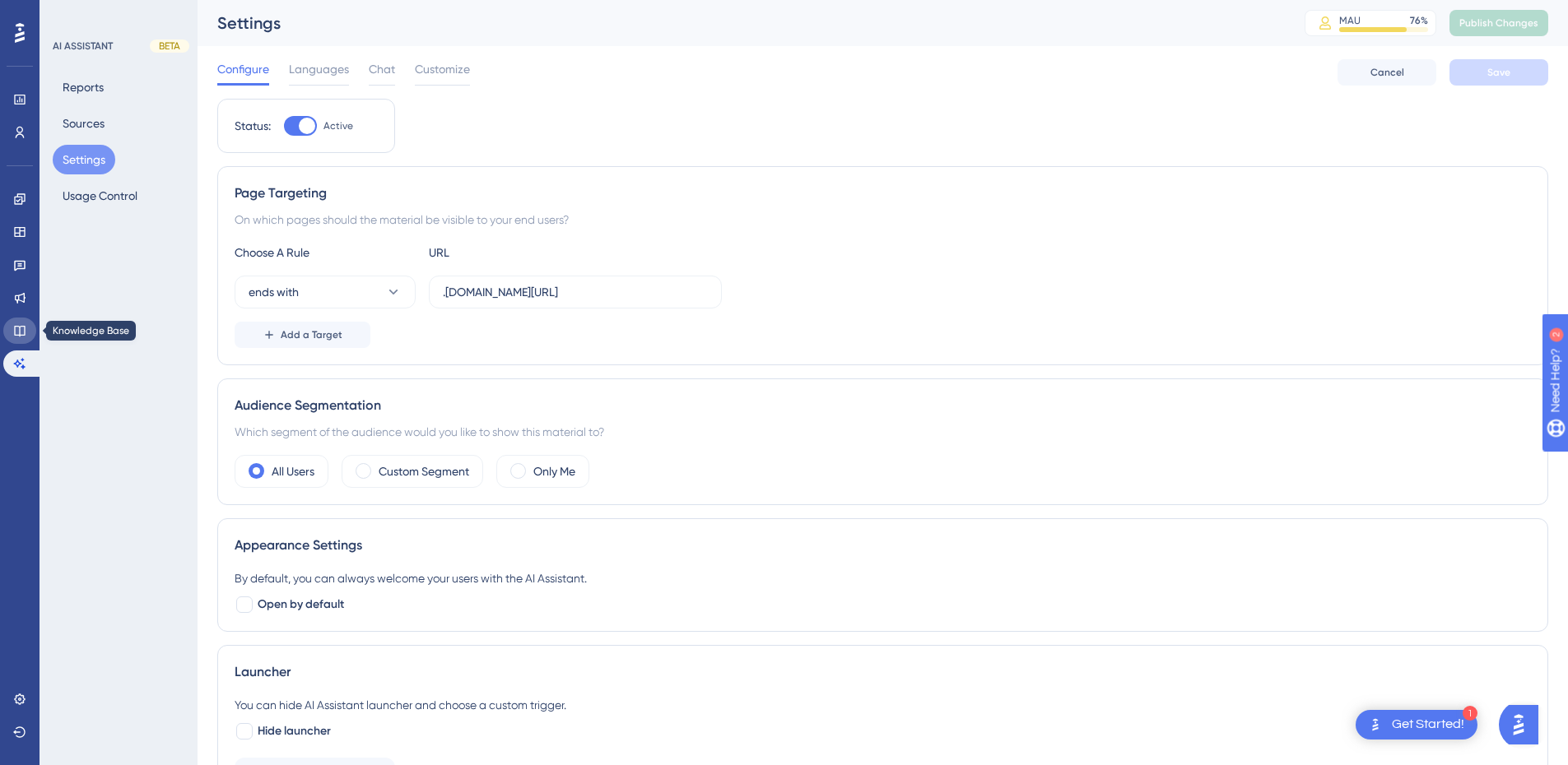
click at [11, 331] on link at bounding box center [20, 331] width 33 height 26
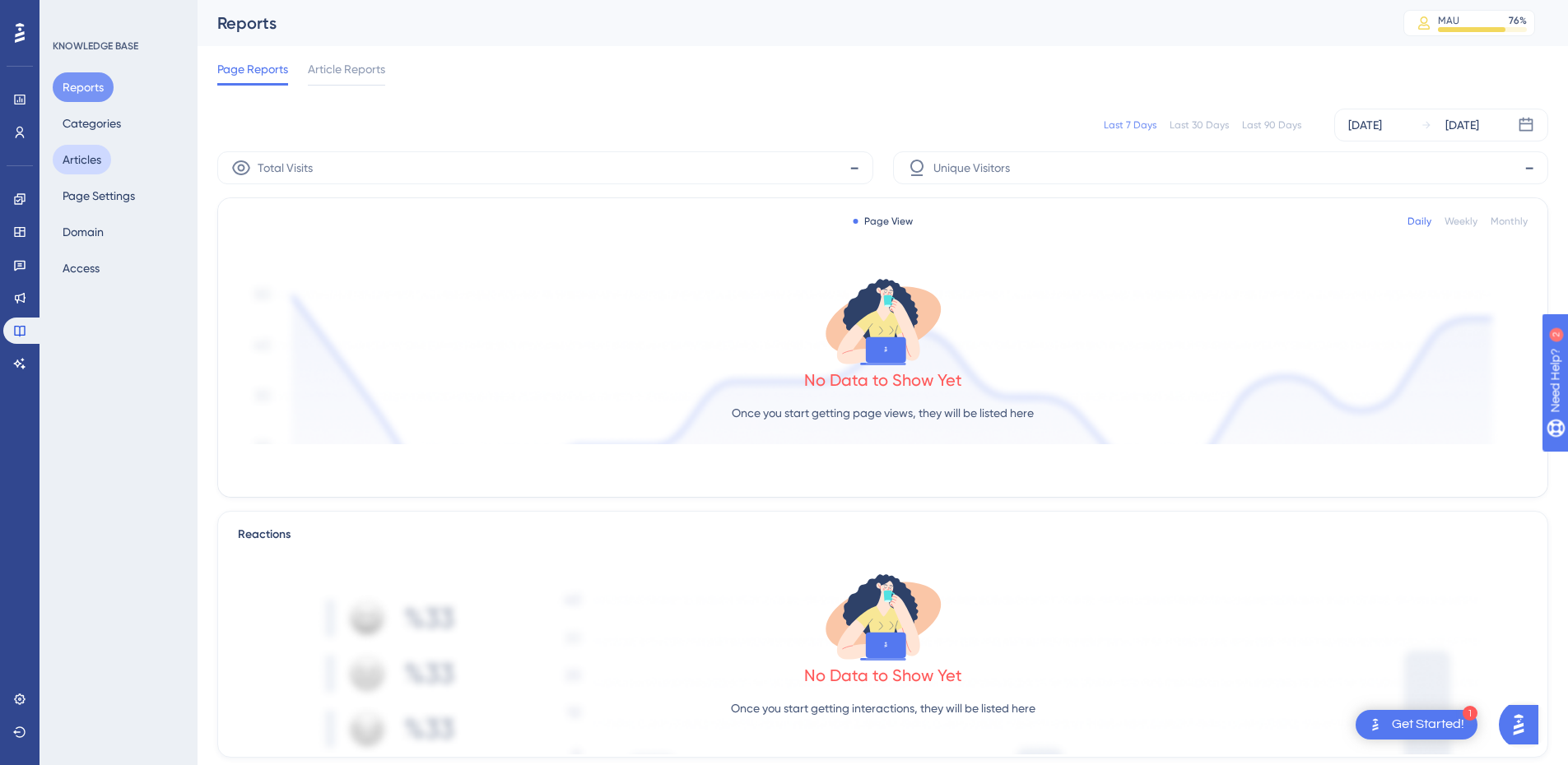
click at [85, 154] on button "Articles" at bounding box center [82, 160] width 59 height 29
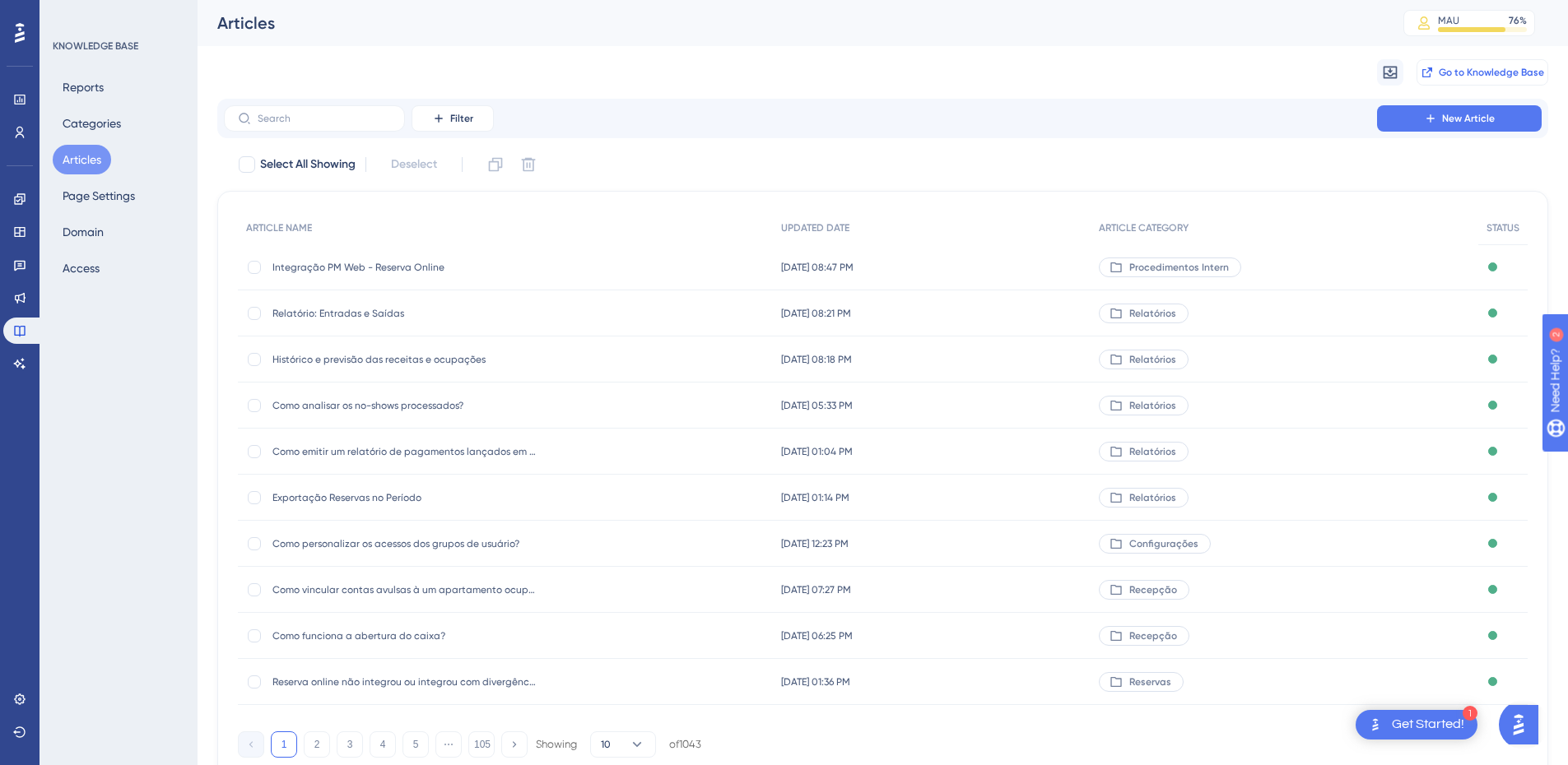
click at [1459, 74] on span "Go to Knowledge Base" at bounding box center [1492, 72] width 105 height 13
click at [327, 111] on label at bounding box center [314, 118] width 181 height 26
click at [327, 113] on input "text" at bounding box center [324, 118] width 133 height 11
paste input "Processo de Negociação de Eventos e Mudança no processo de geração de Orçamento"
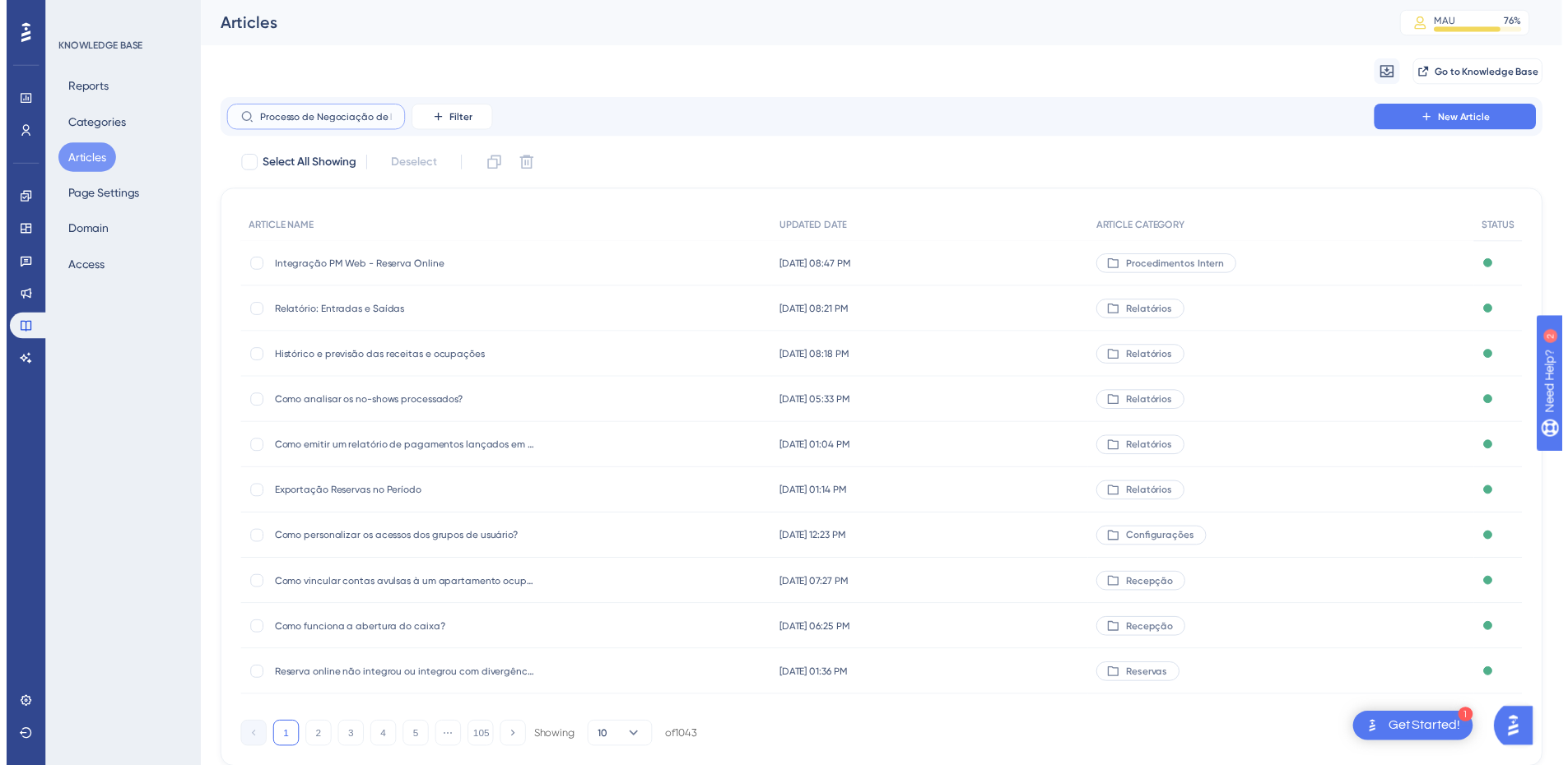
scroll to position [0, 267]
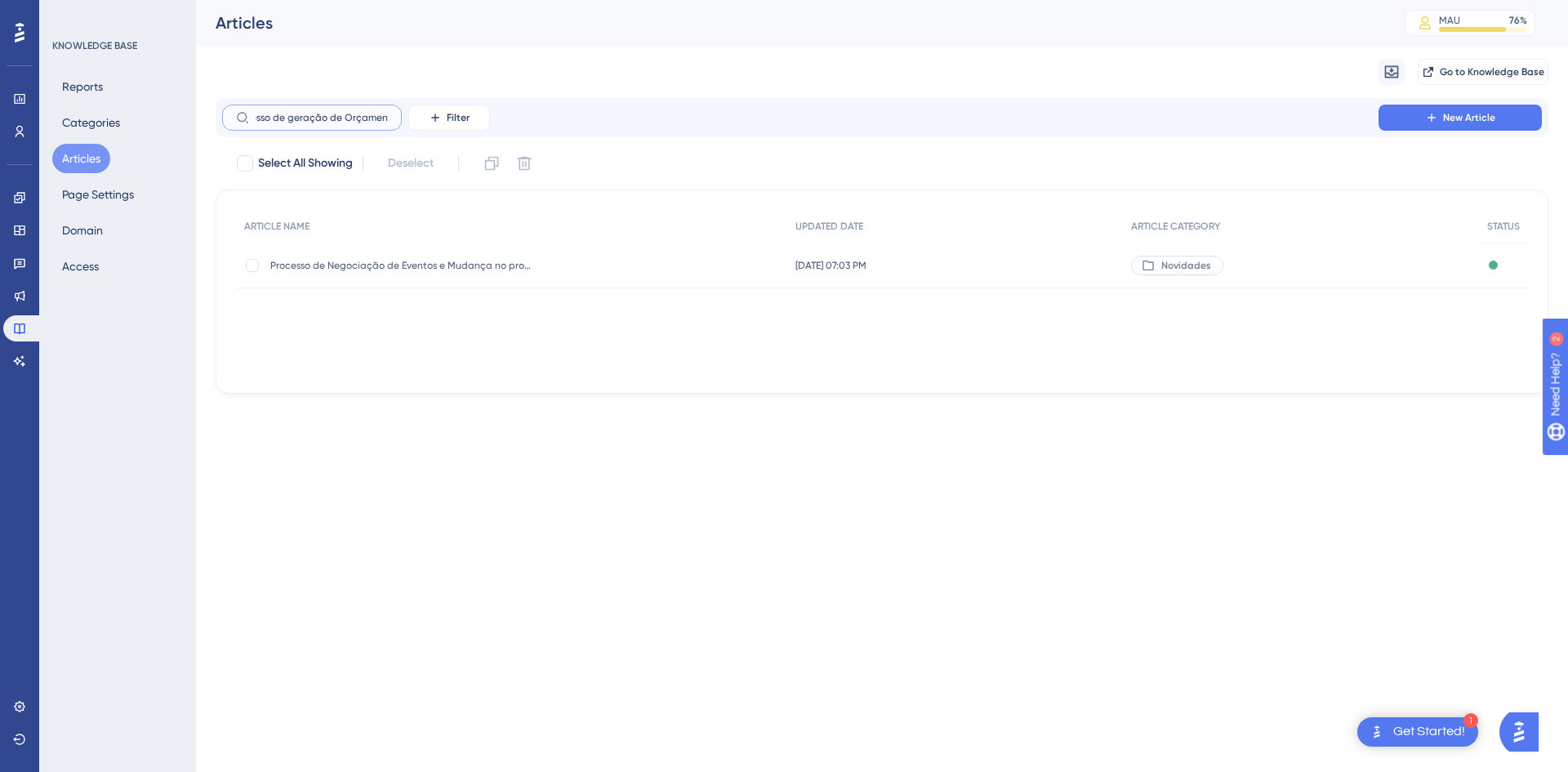
type input "Processo de Negociação de Eventos e Mudança no processo de geração de Orçamento"
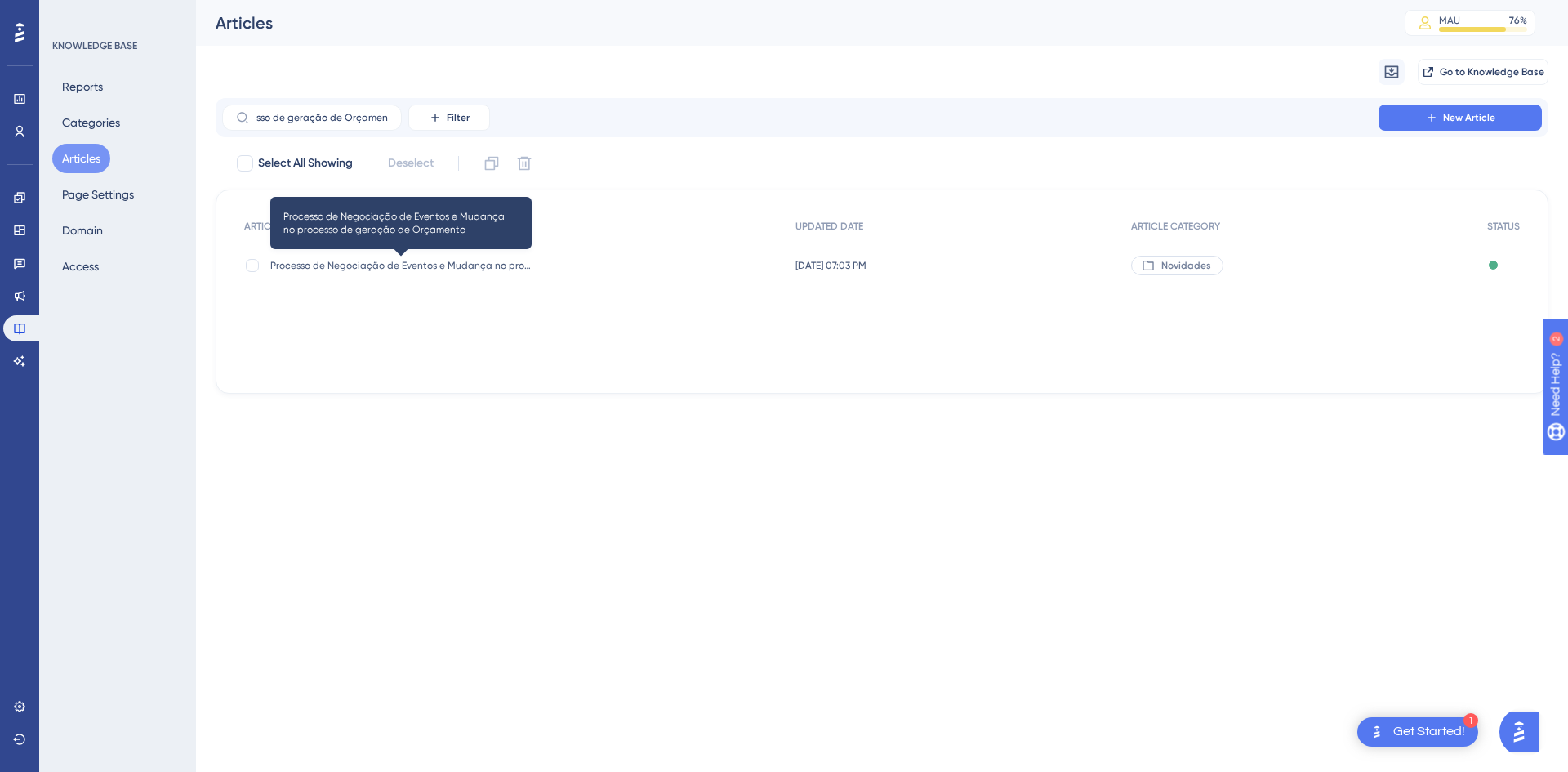
click at [461, 270] on span "Processo de Negociação de Eventos e Mudança no processo de geração de Orçamento" at bounding box center [400, 265] width 261 height 13
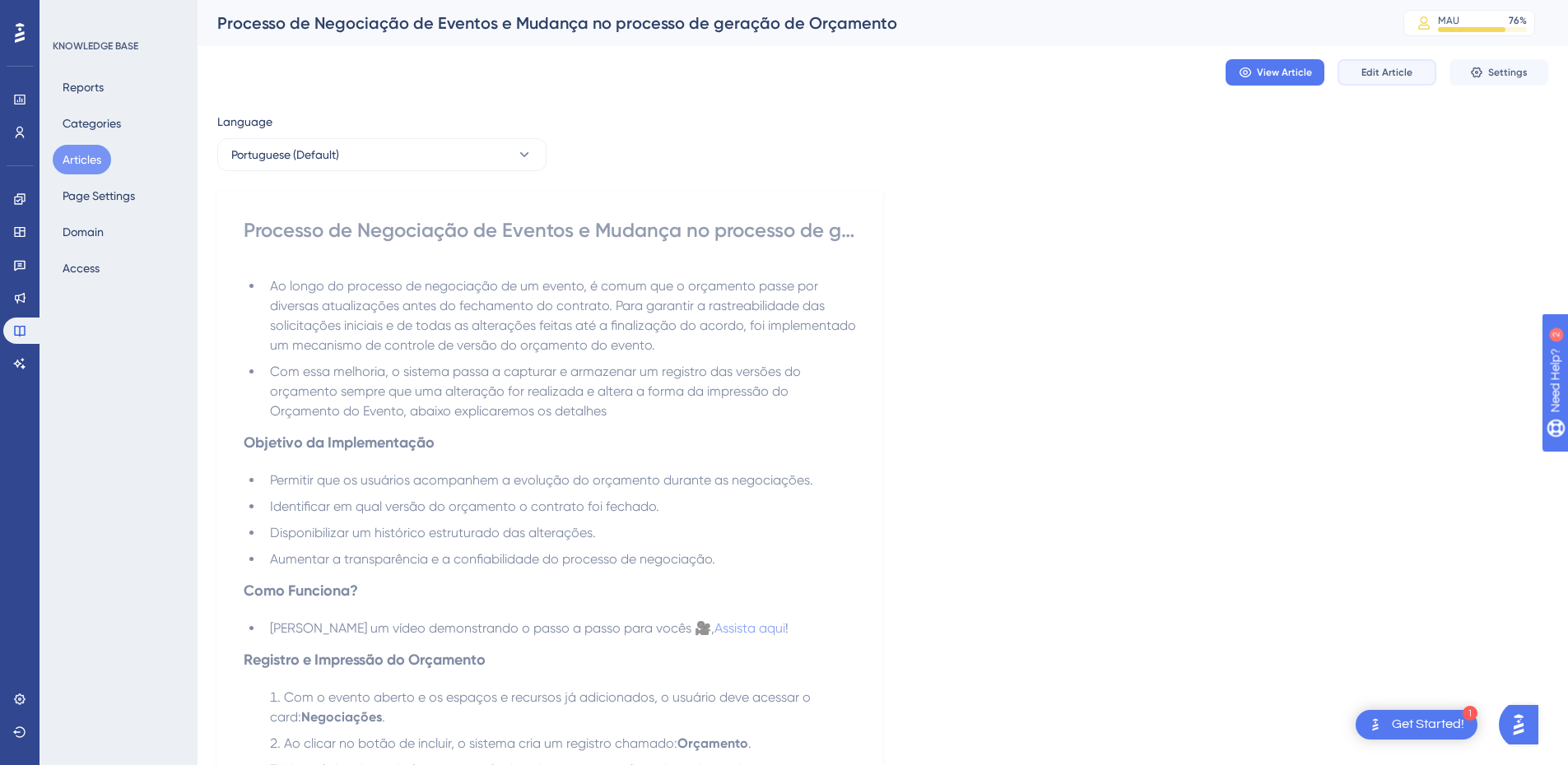
click at [1393, 72] on span "Edit Article" at bounding box center [1387, 72] width 51 height 13
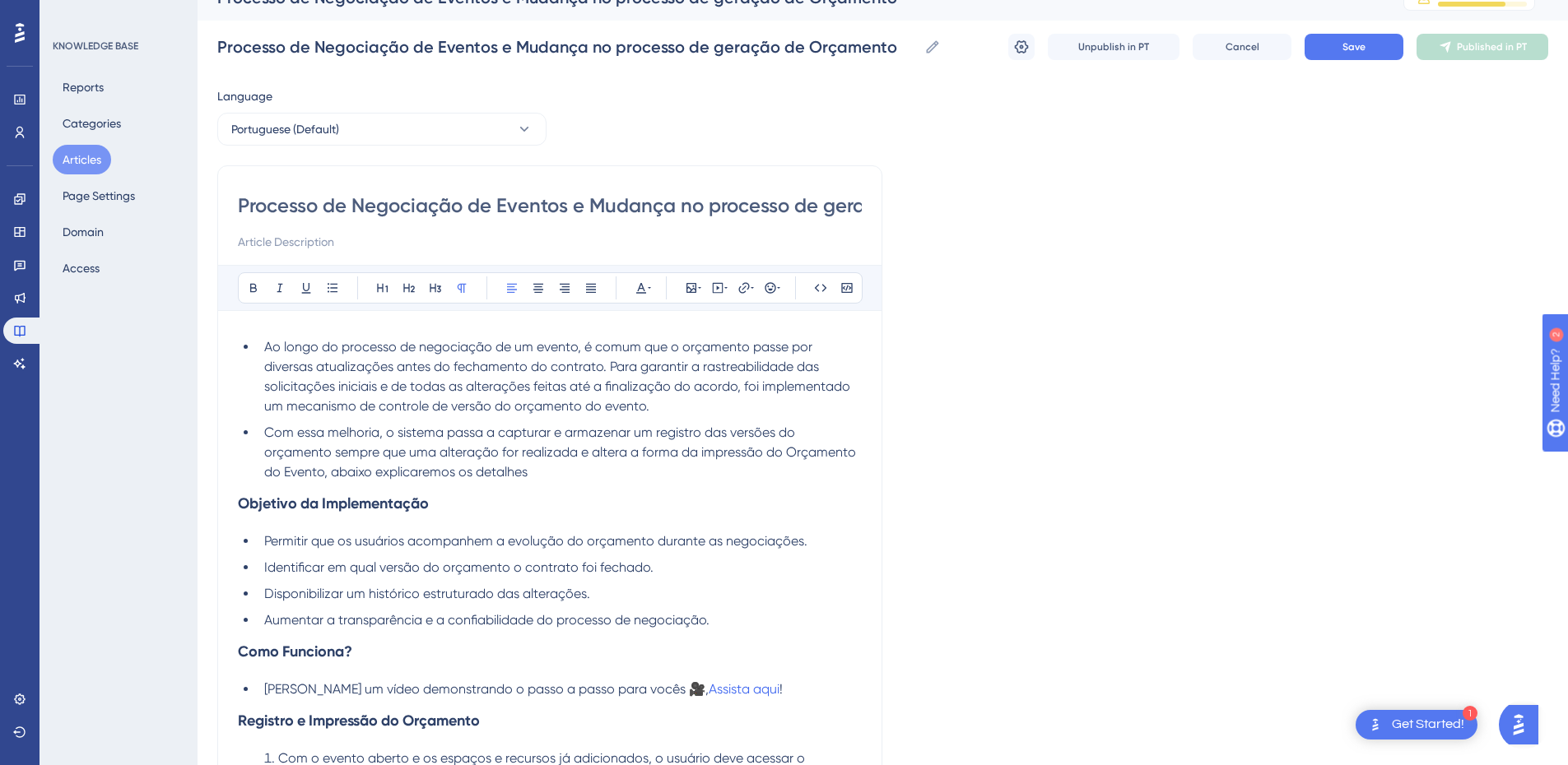
scroll to position [410, 0]
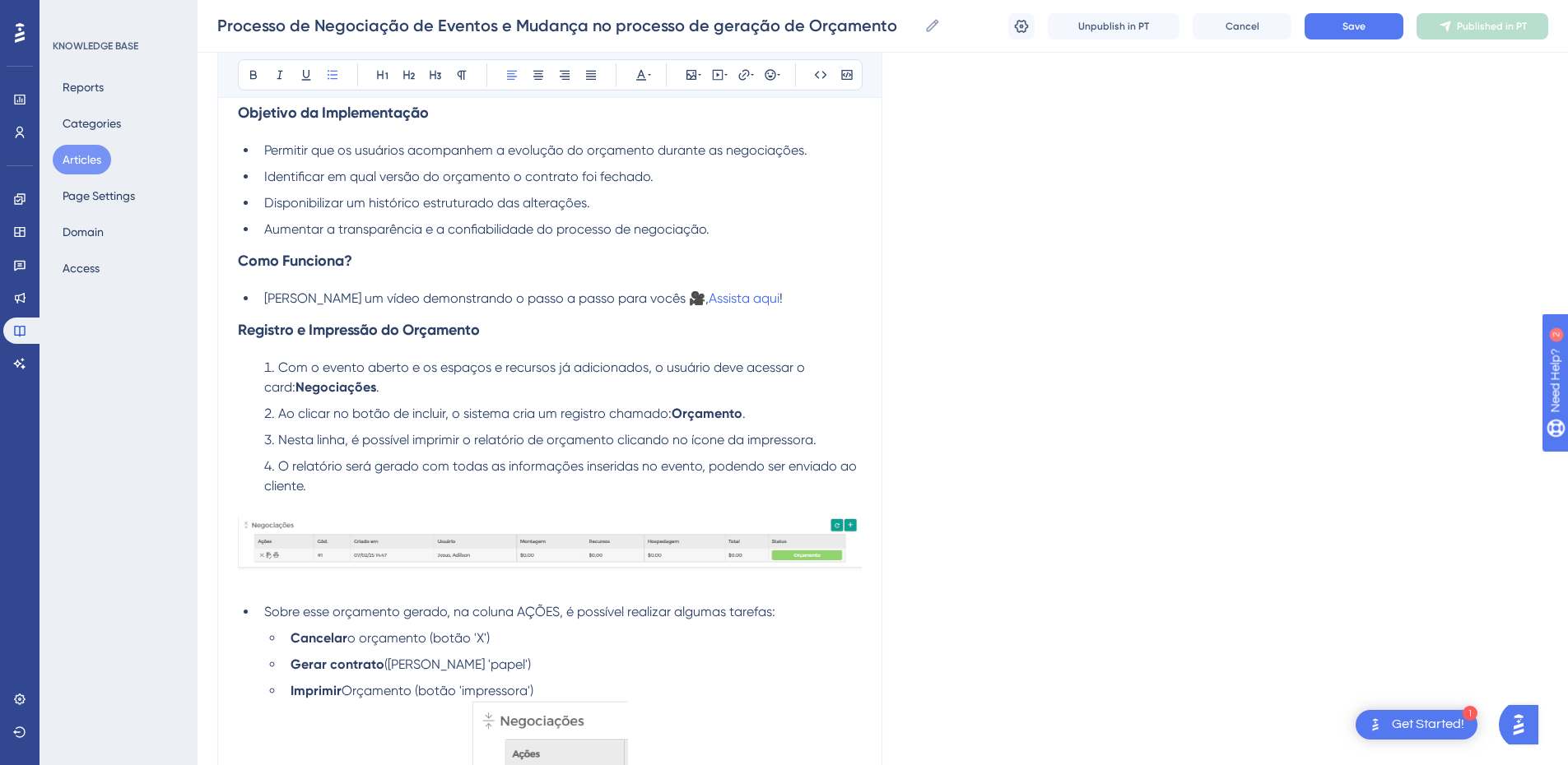
click at [810, 288] on li "[PERSON_NAME] um vídeo demonstrando o passo a passo para vocês 🎥, Assista aqui !" at bounding box center [559, 298] width 604 height 20
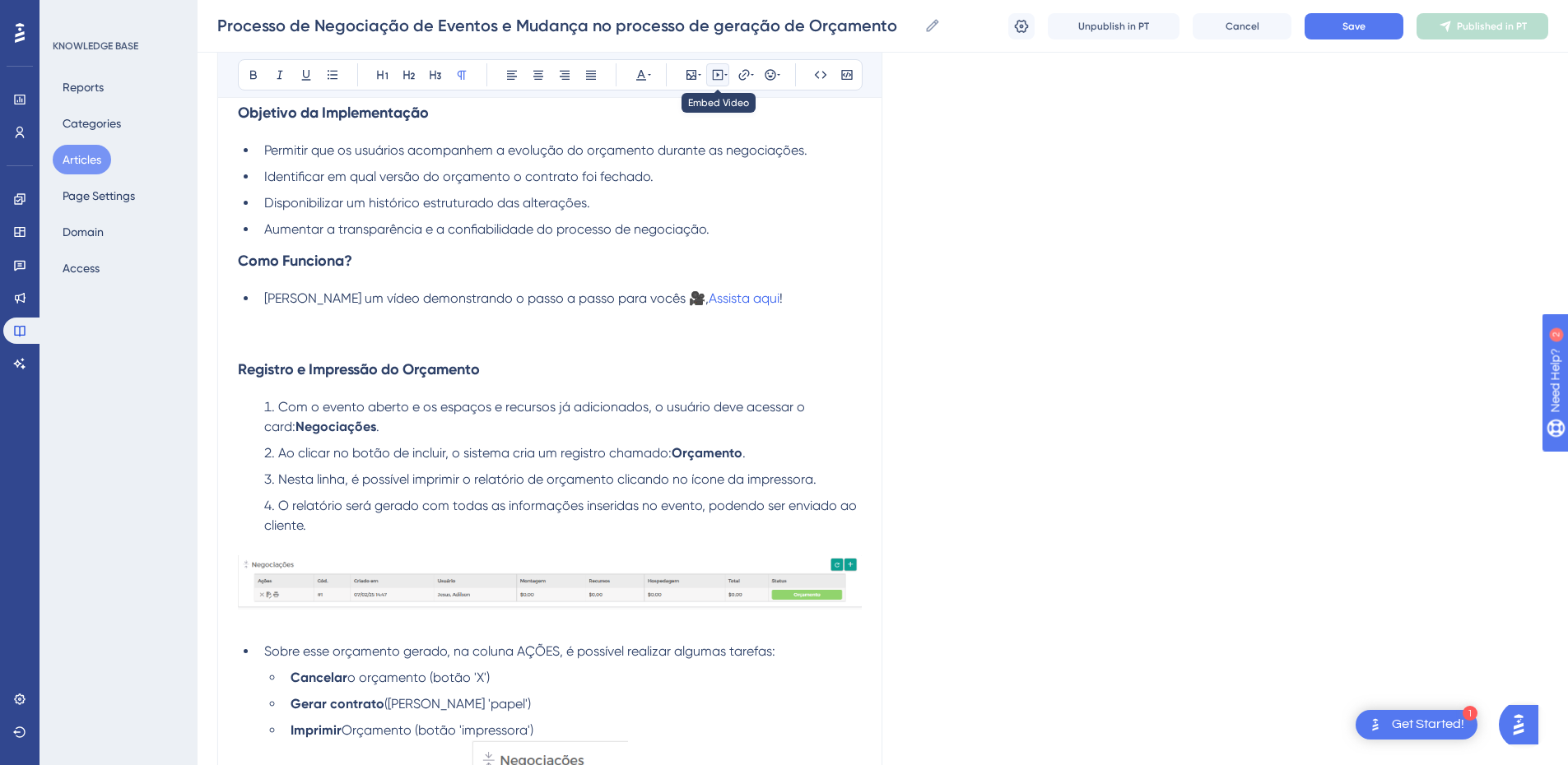
click at [719, 74] on icon at bounding box center [717, 74] width 13 height 13
click at [662, 186] on textarea at bounding box center [718, 177] width 251 height 74
paste textarea "<iframe width="1431" height="677" src="[URL][DOMAIN_NAME]" title="Controle de v…"
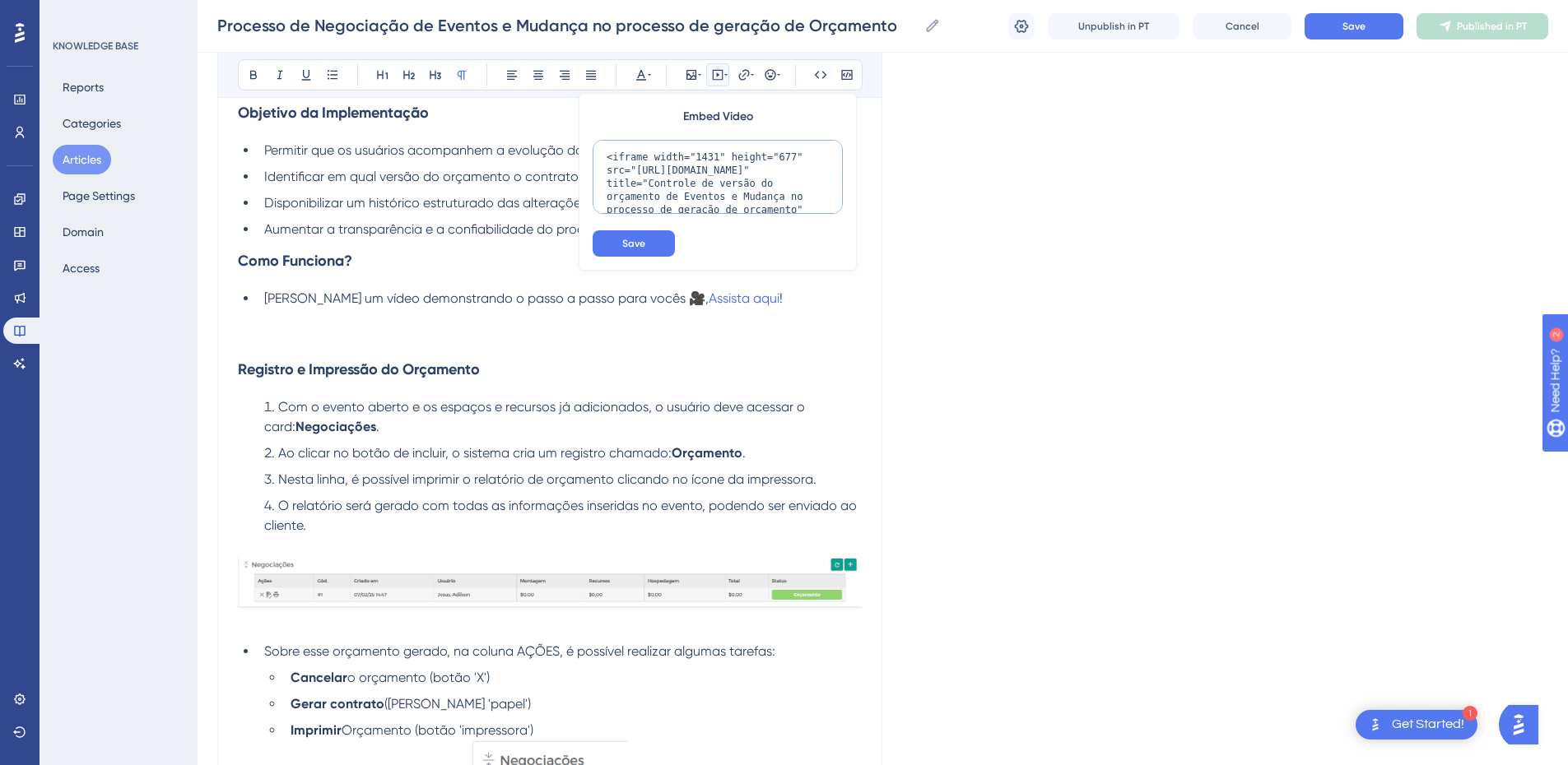
scroll to position [81, 0]
type textarea "<iframe width="1431" height="677" src="[URL][DOMAIN_NAME]" title="Controle de v…"
click at [627, 237] on span "Save" at bounding box center [633, 243] width 23 height 13
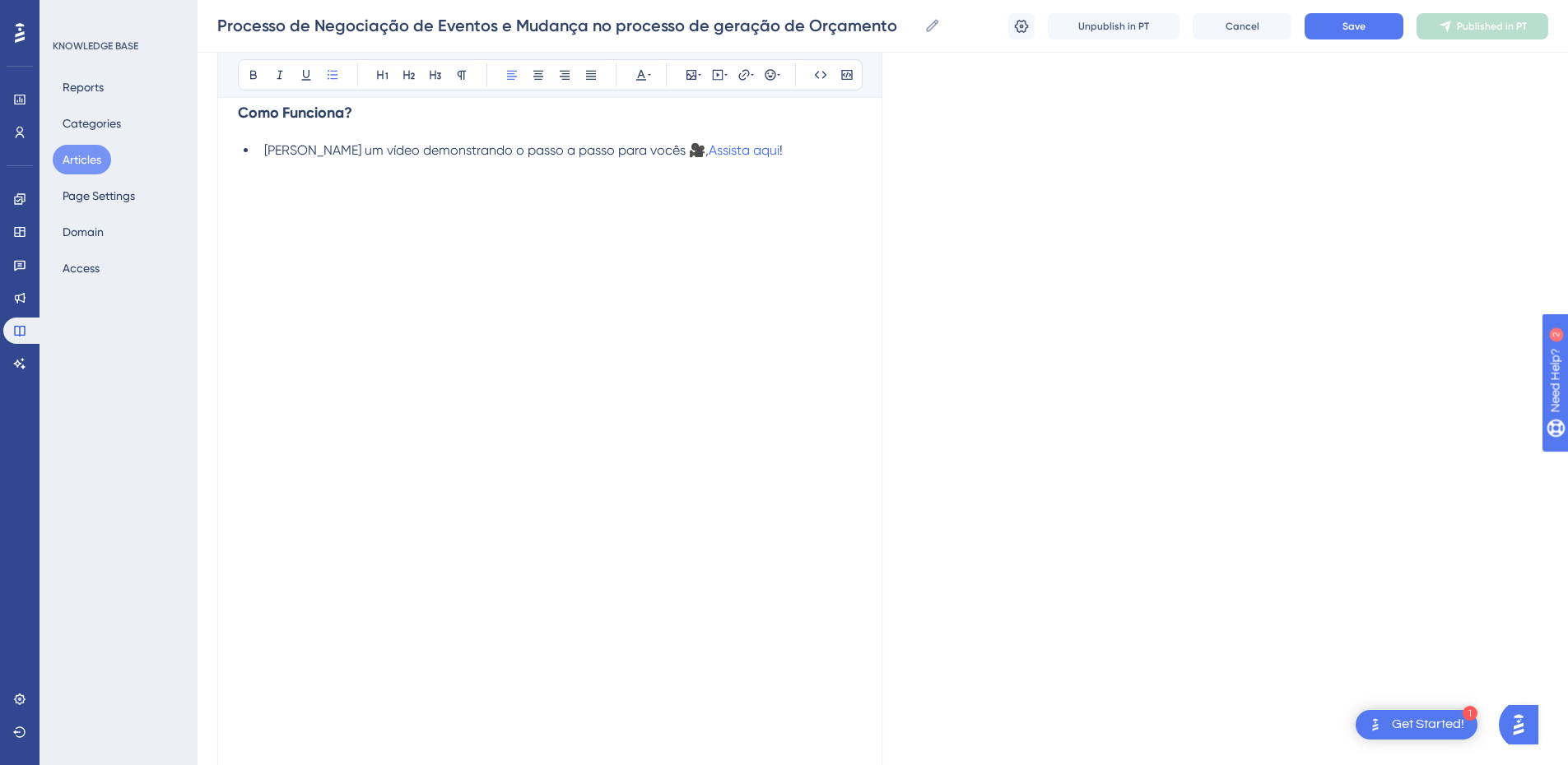
drag, startPoint x: 784, startPoint y: 156, endPoint x: 657, endPoint y: 156, distance: 127.0
click at [657, 156] on li "[PERSON_NAME] um vídeo demonstrando o passo a passo para vocês 🎥, Assista aqui !" at bounding box center [559, 150] width 604 height 20
click at [535, 192] on p at bounding box center [549, 190] width 624 height 20
click at [744, 142] on li "[PERSON_NAME] um vídeo demonstrando o passo a passo para vocês 🎥" at bounding box center [559, 150] width 604 height 20
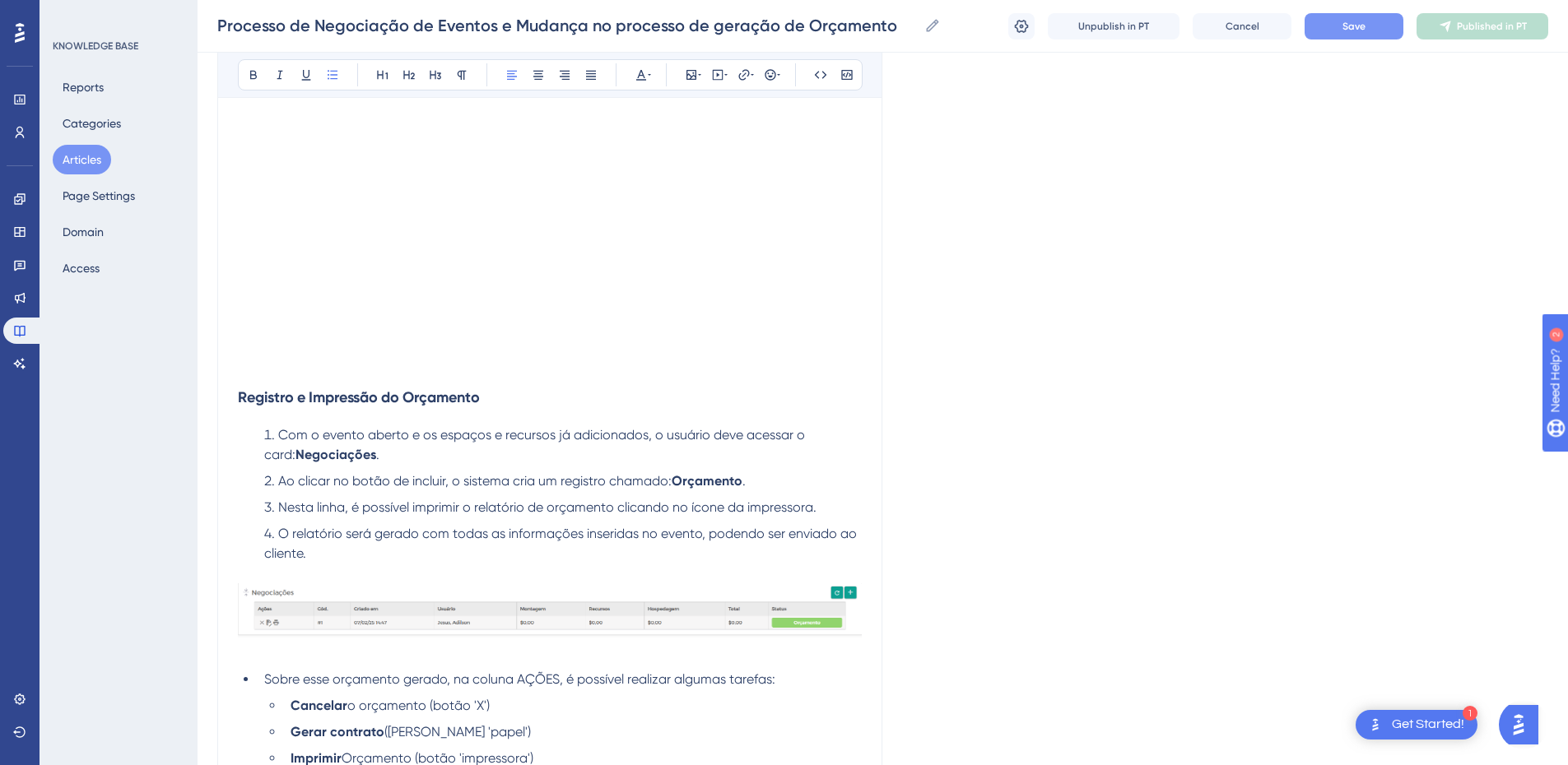
click at [1350, 35] on button "Save" at bounding box center [1354, 26] width 98 height 26
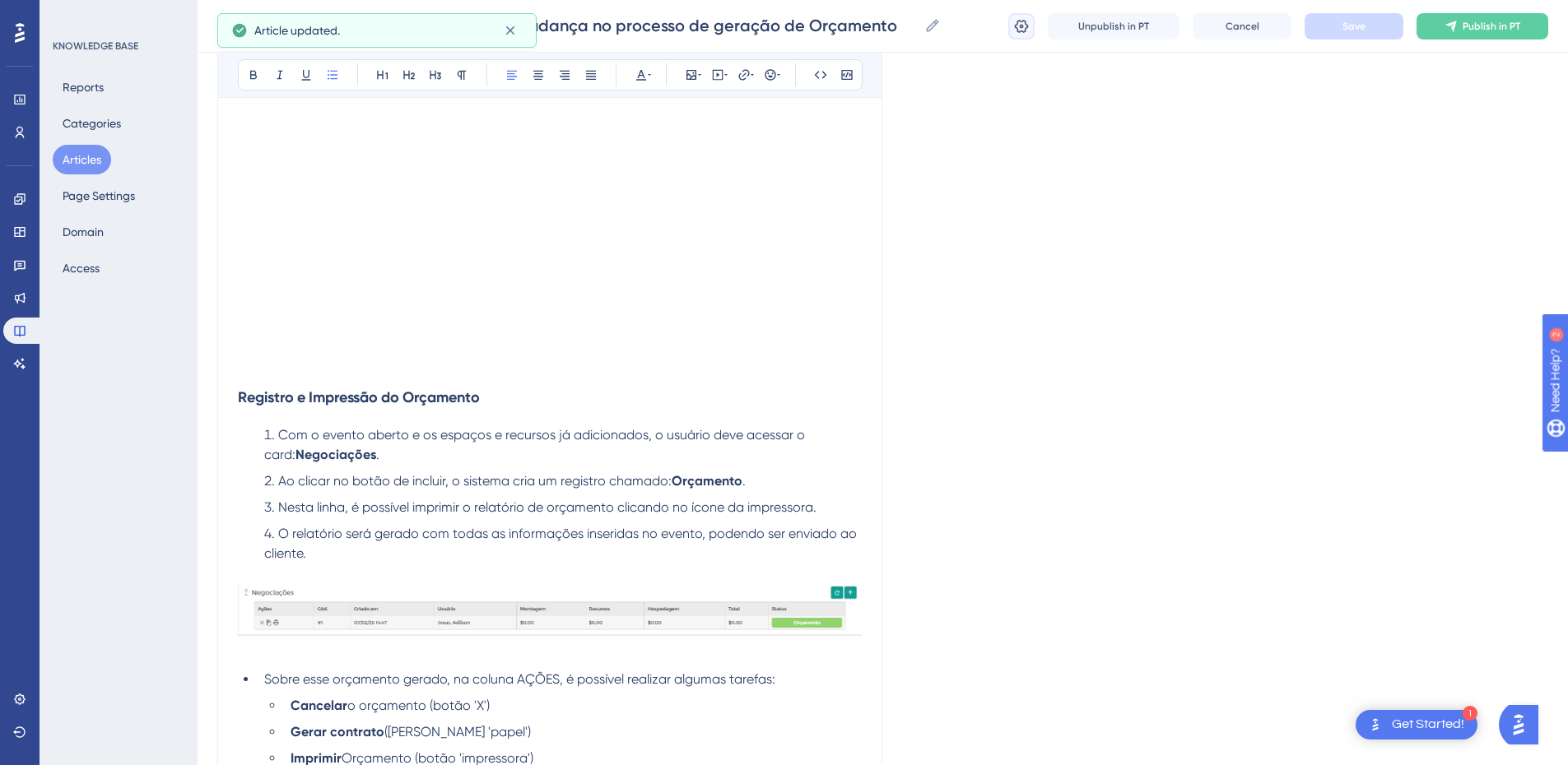
click at [1032, 26] on button at bounding box center [1021, 26] width 26 height 26
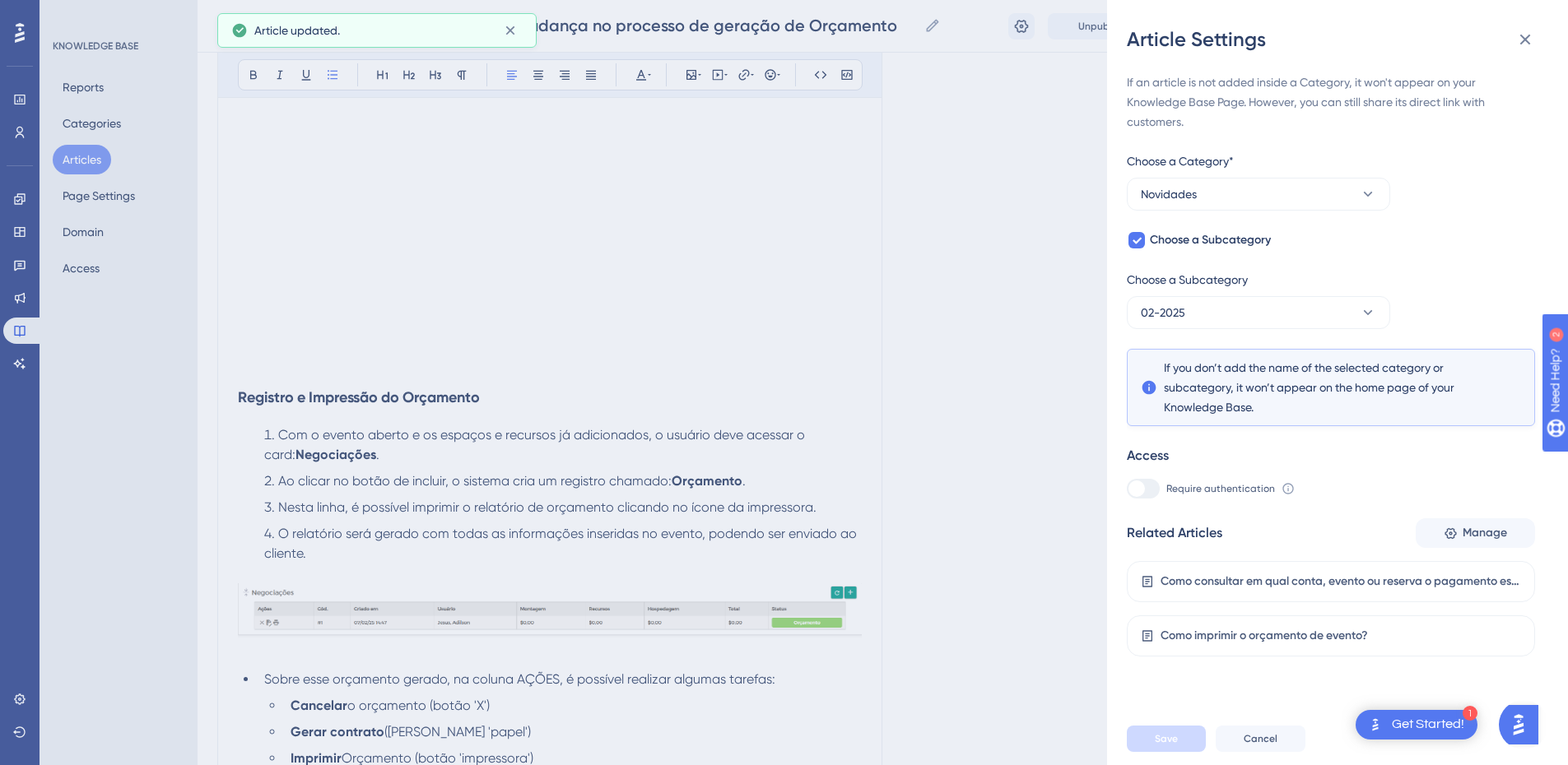
click at [1453, 517] on div "If an article is not added inside a Category, it won't appear on your Knowledge…" at bounding box center [1331, 364] width 409 height 585
click at [1464, 528] on span "Manage" at bounding box center [1484, 533] width 44 height 20
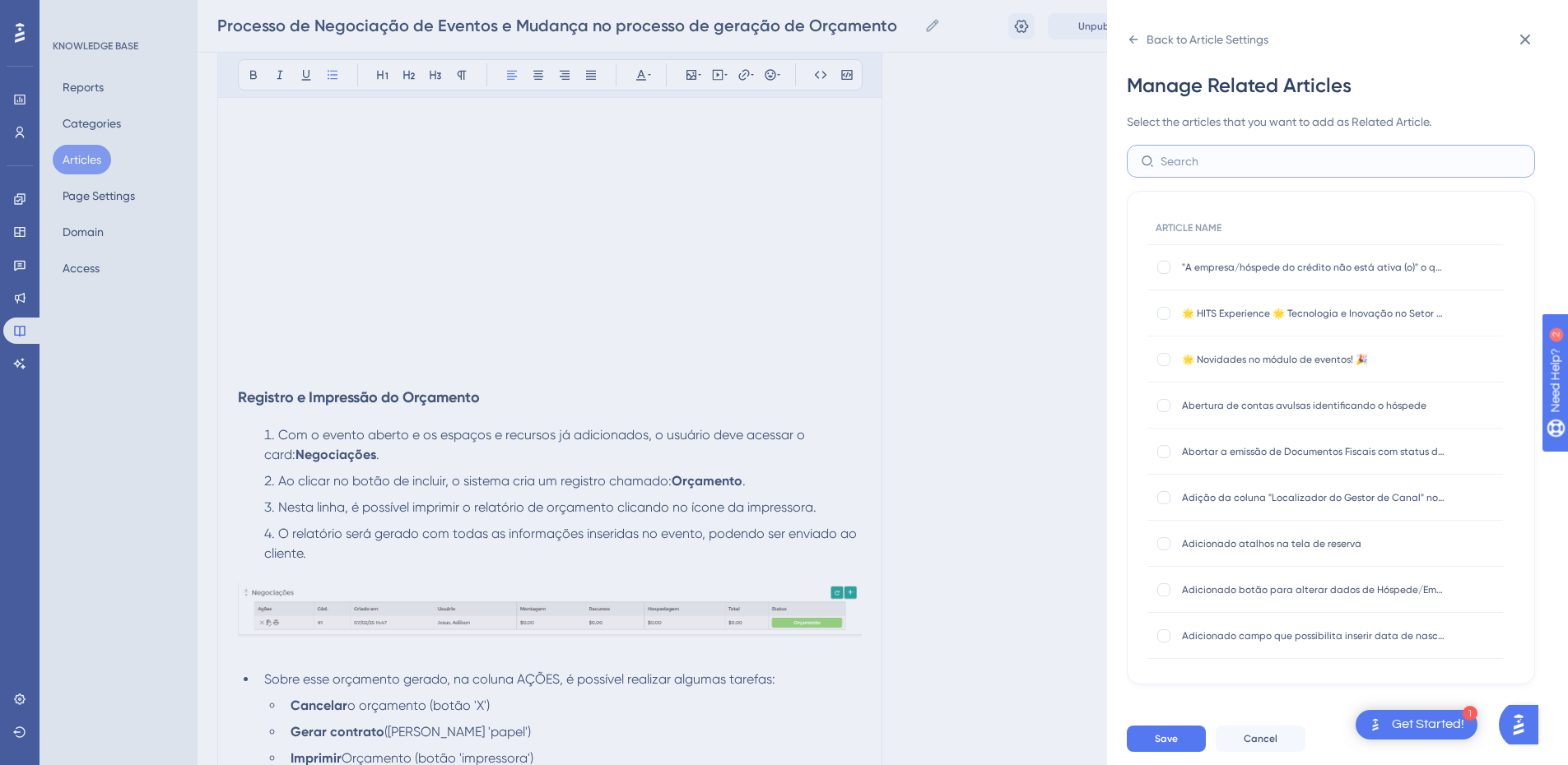
click at [1184, 169] on input "text" at bounding box center [1341, 161] width 360 height 18
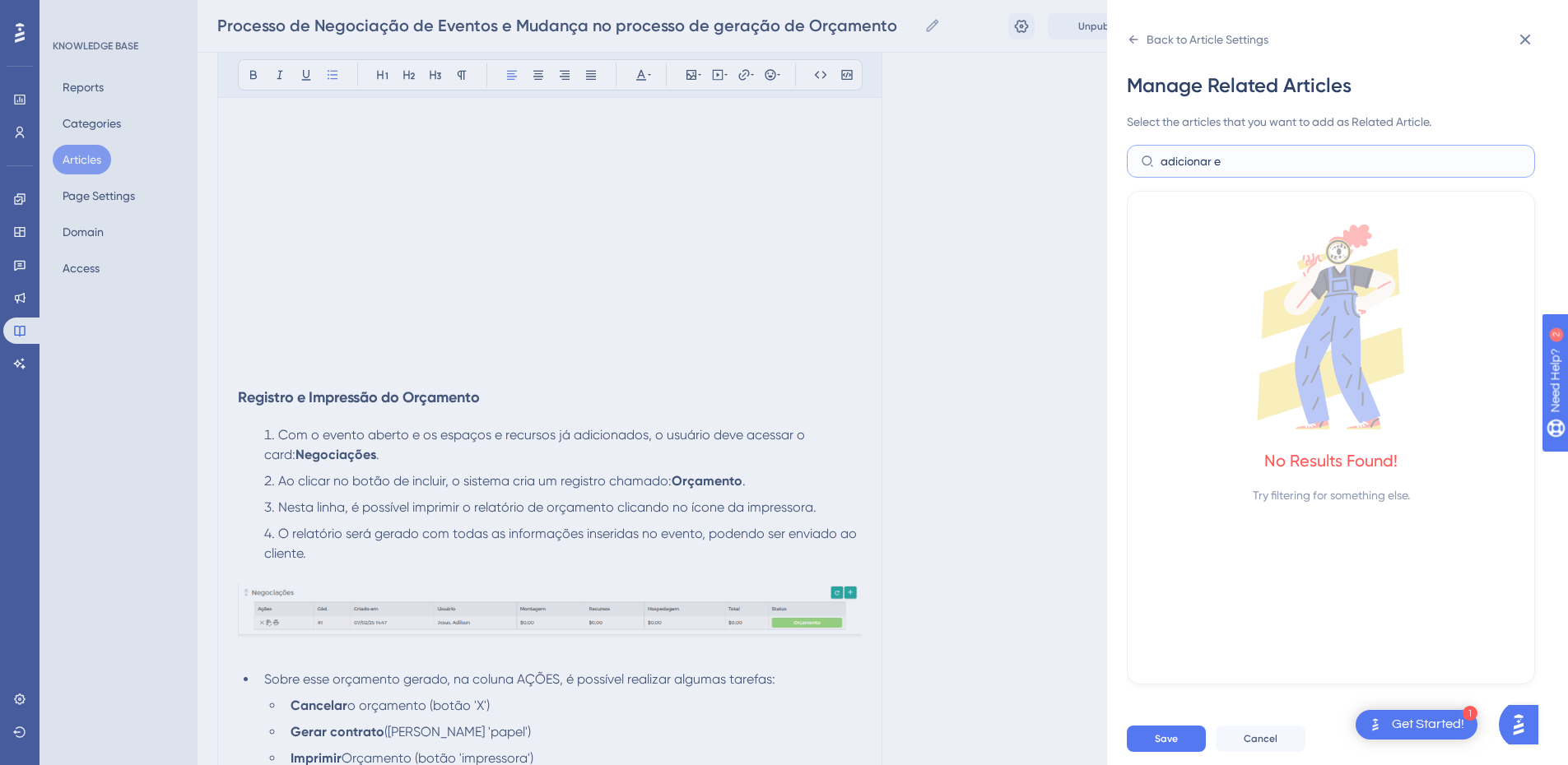
type input "adicionar es"
drag, startPoint x: 1241, startPoint y: 161, endPoint x: 1104, endPoint y: 166, distance: 137.1
click at [1104, 166] on div "Back to Article Settings Manage Related Articles Select the articles that you w…" at bounding box center [784, 382] width 1568 height 765
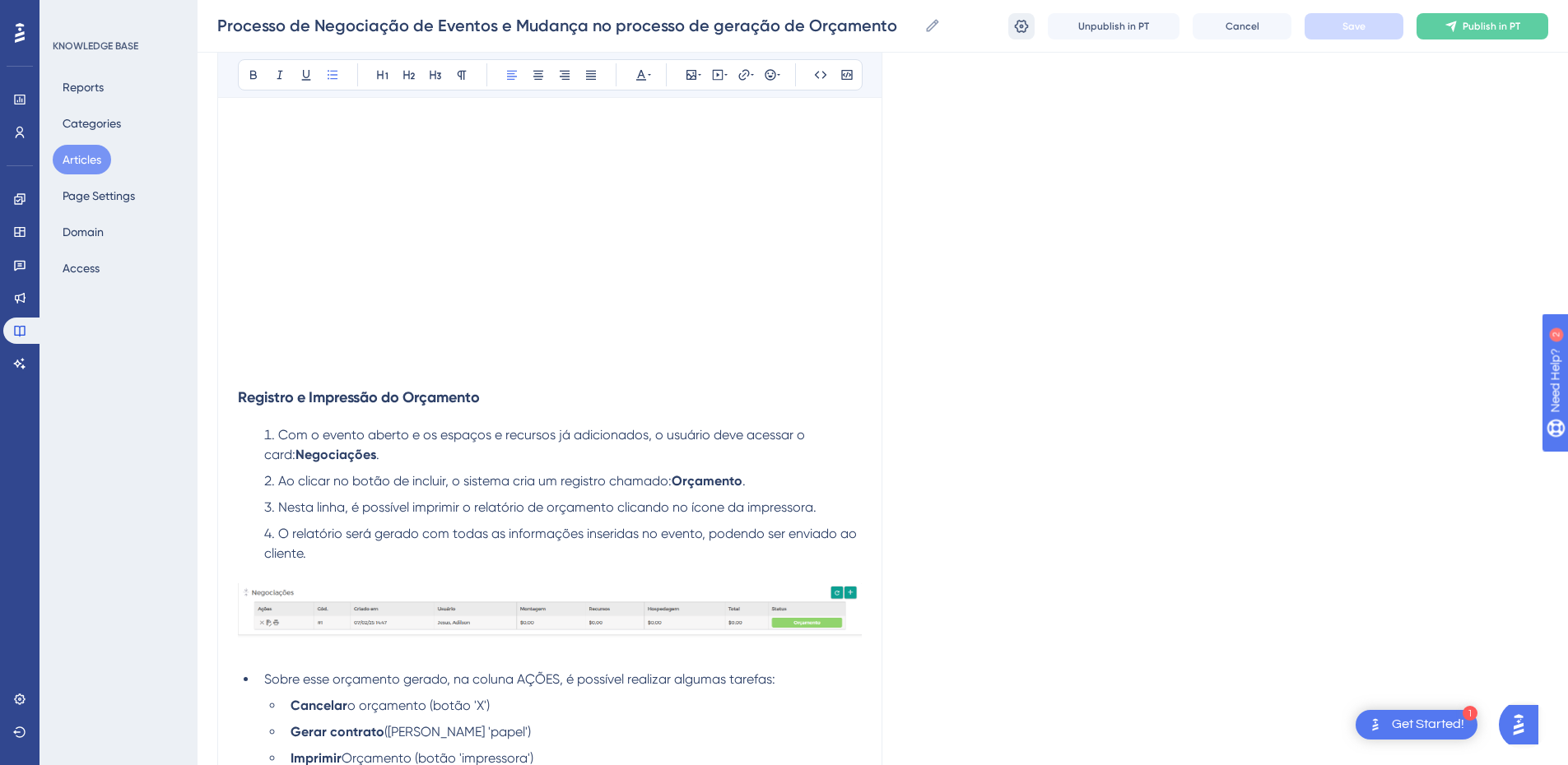
click at [1025, 26] on icon at bounding box center [1021, 26] width 16 height 16
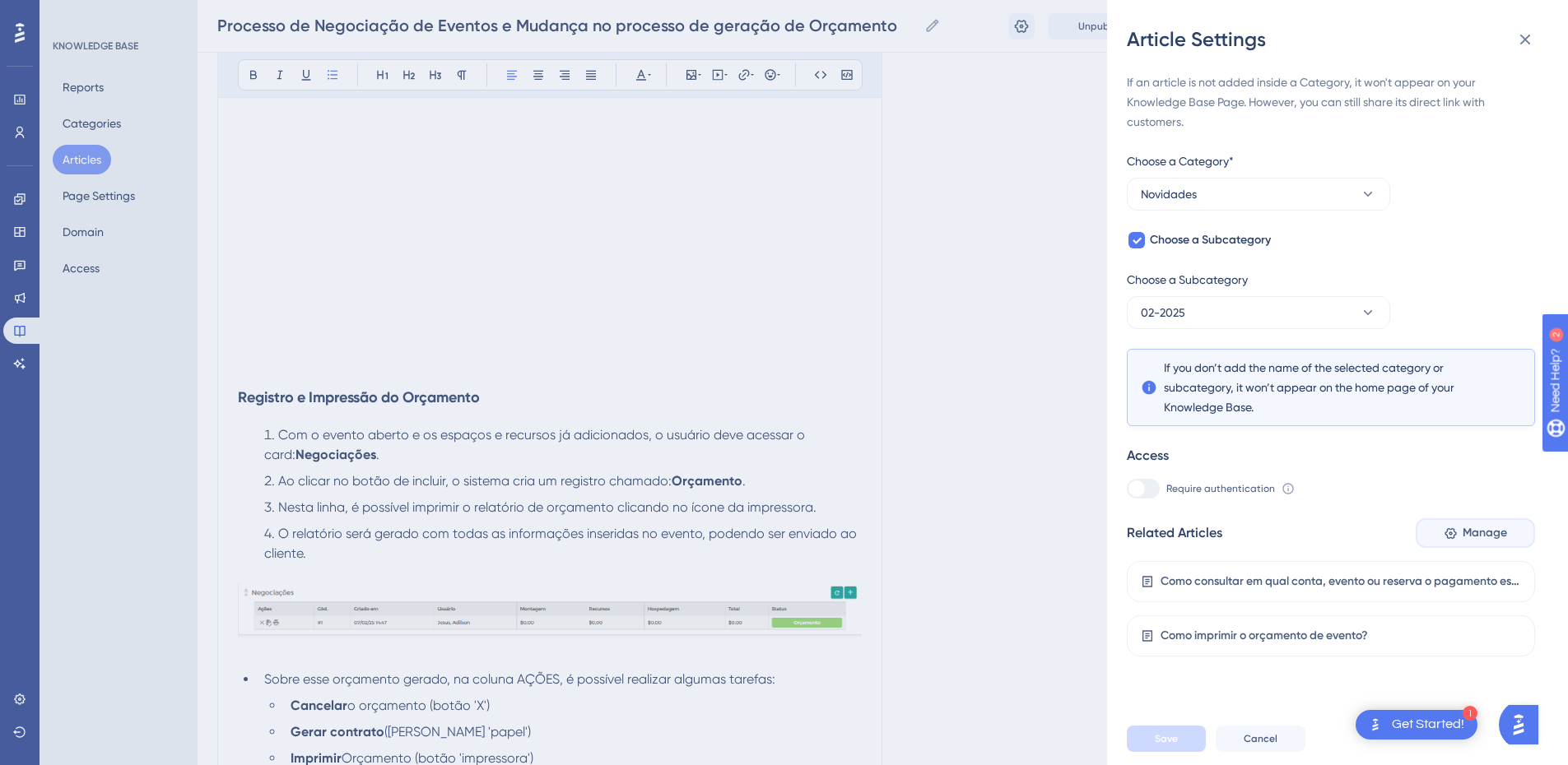
click at [1492, 528] on span "Manage" at bounding box center [1484, 533] width 44 height 20
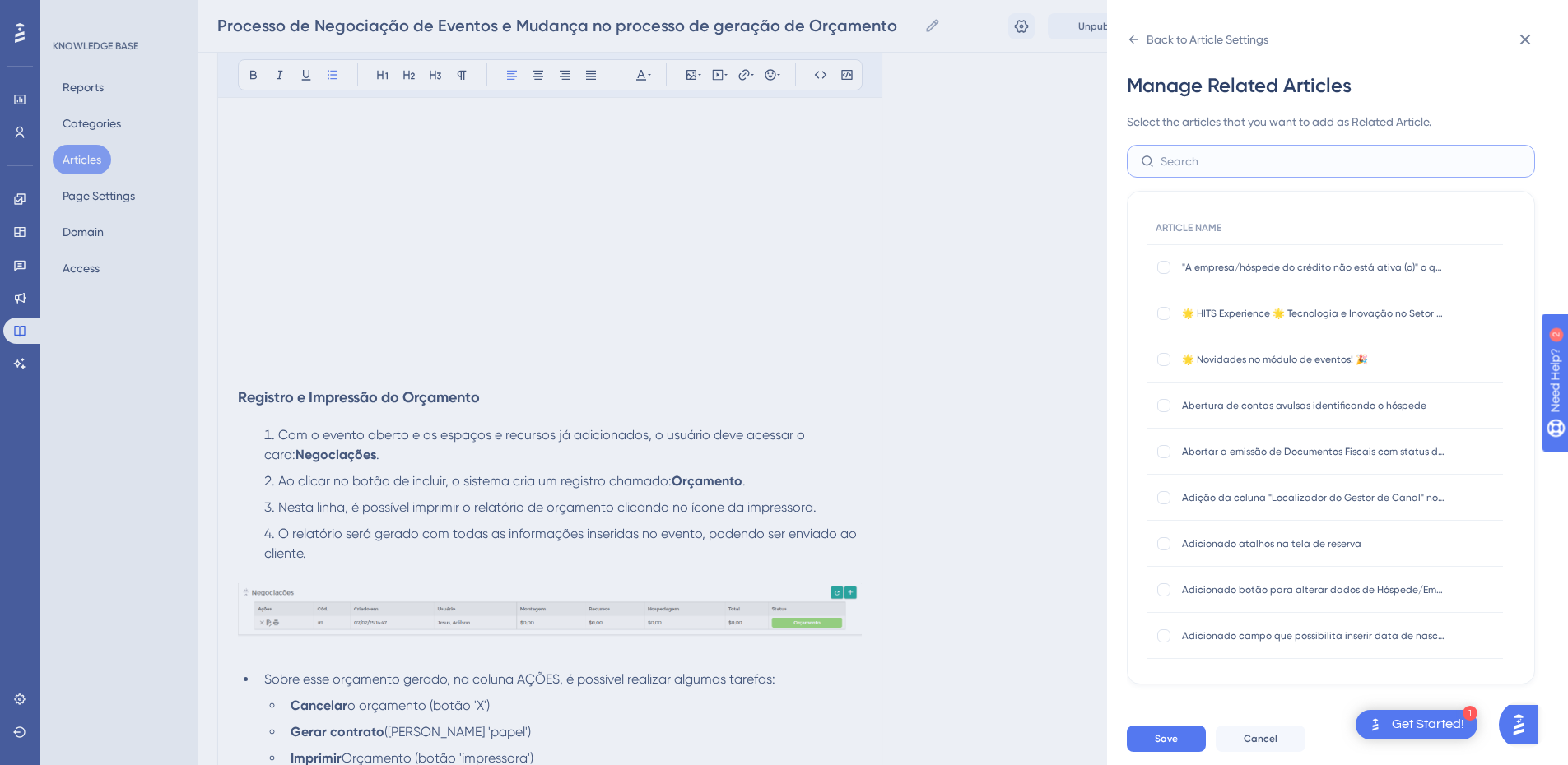
click at [1212, 166] on input "text" at bounding box center [1341, 161] width 360 height 18
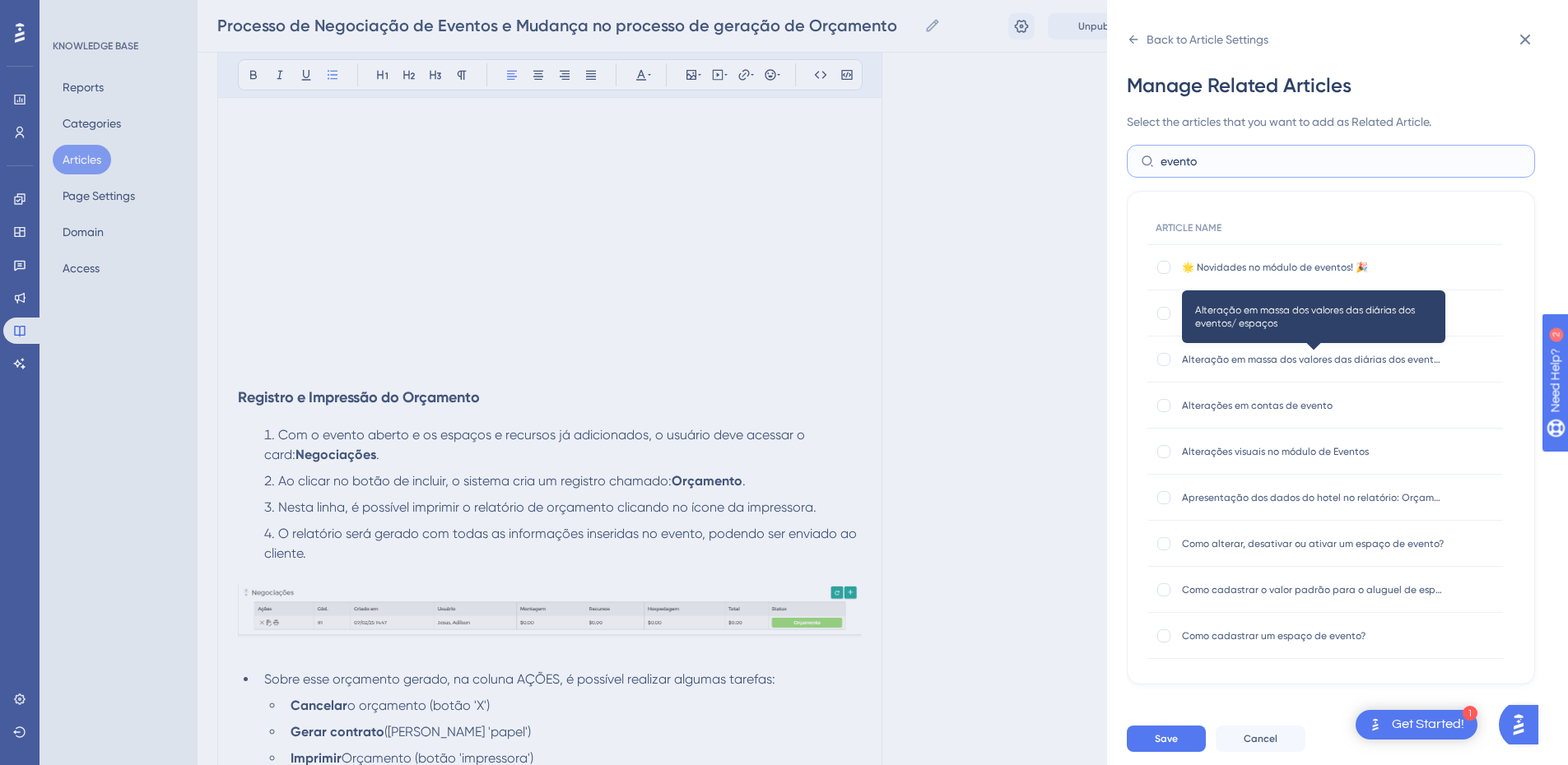
scroll to position [192, 0]
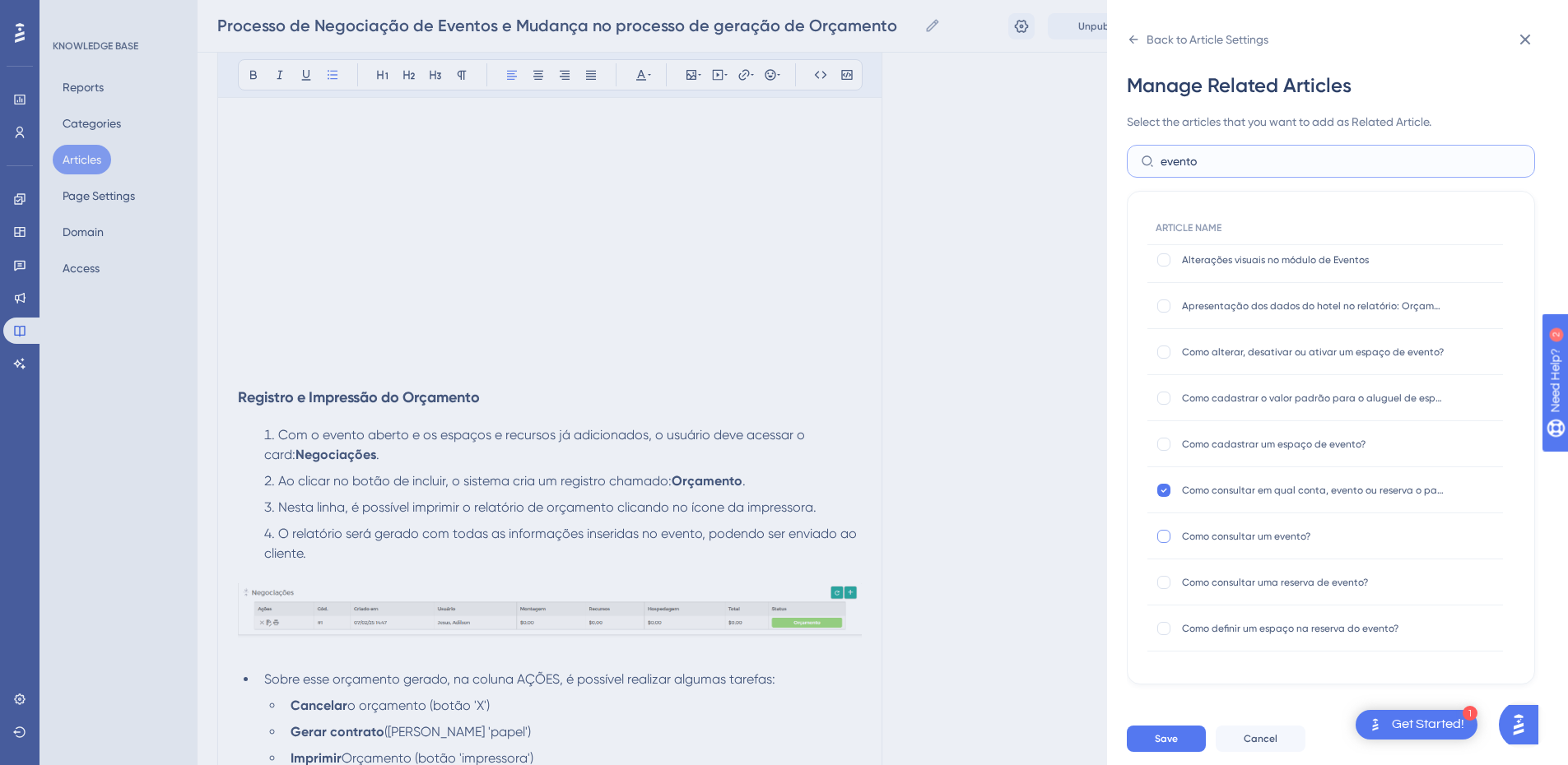
type input "evento"
click at [1162, 541] on div at bounding box center [1164, 536] width 13 height 13
checkbox input "true"
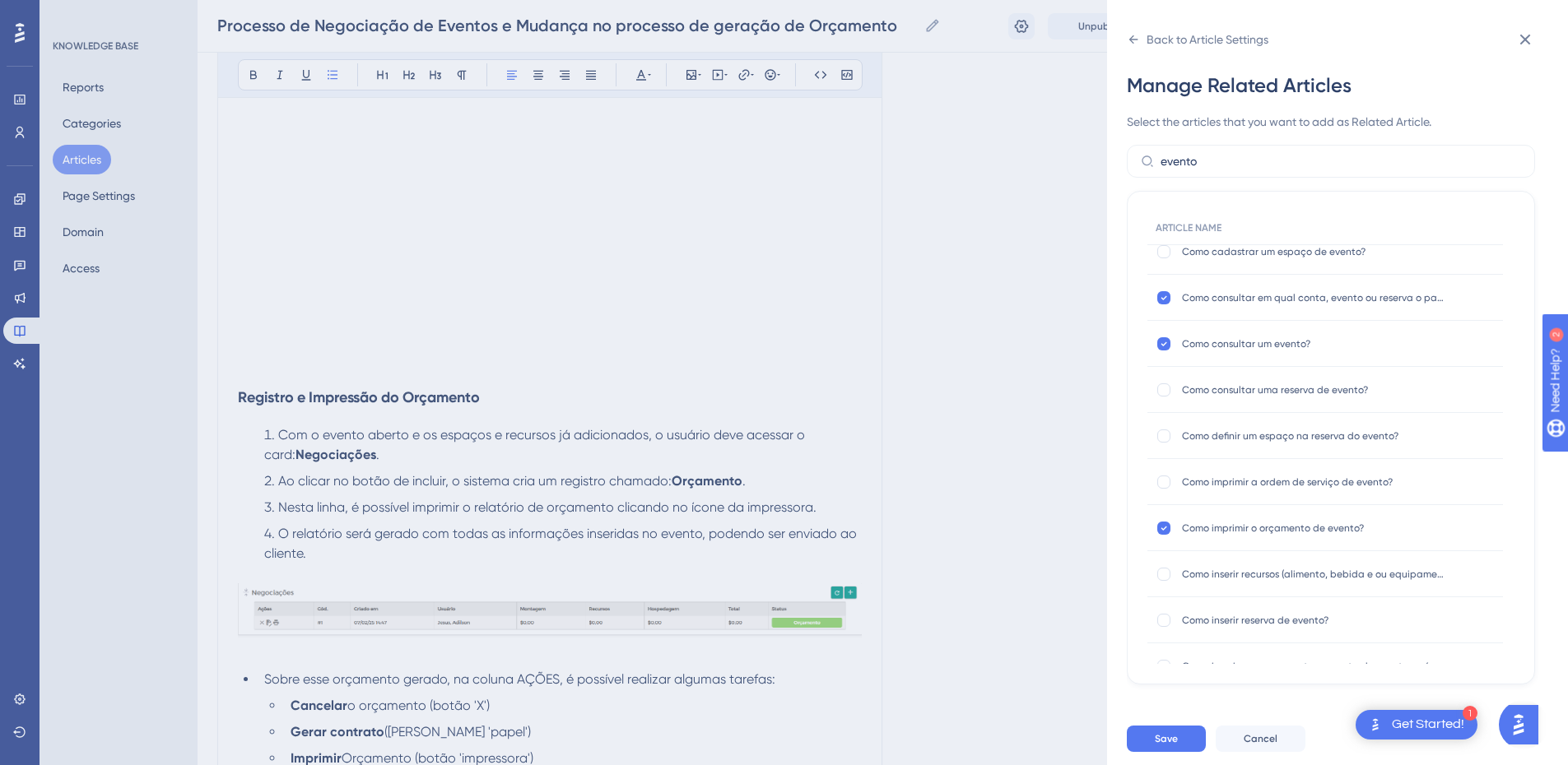
click at [1154, 437] on div "Como definir um espaço na reserva do evento? Como definir um espaço na reserva …" at bounding box center [1325, 435] width 356 height 46
click at [1165, 437] on div at bounding box center [1164, 435] width 13 height 13
checkbox input "true"
click at [1165, 389] on div at bounding box center [1164, 389] width 13 height 13
checkbox input "true"
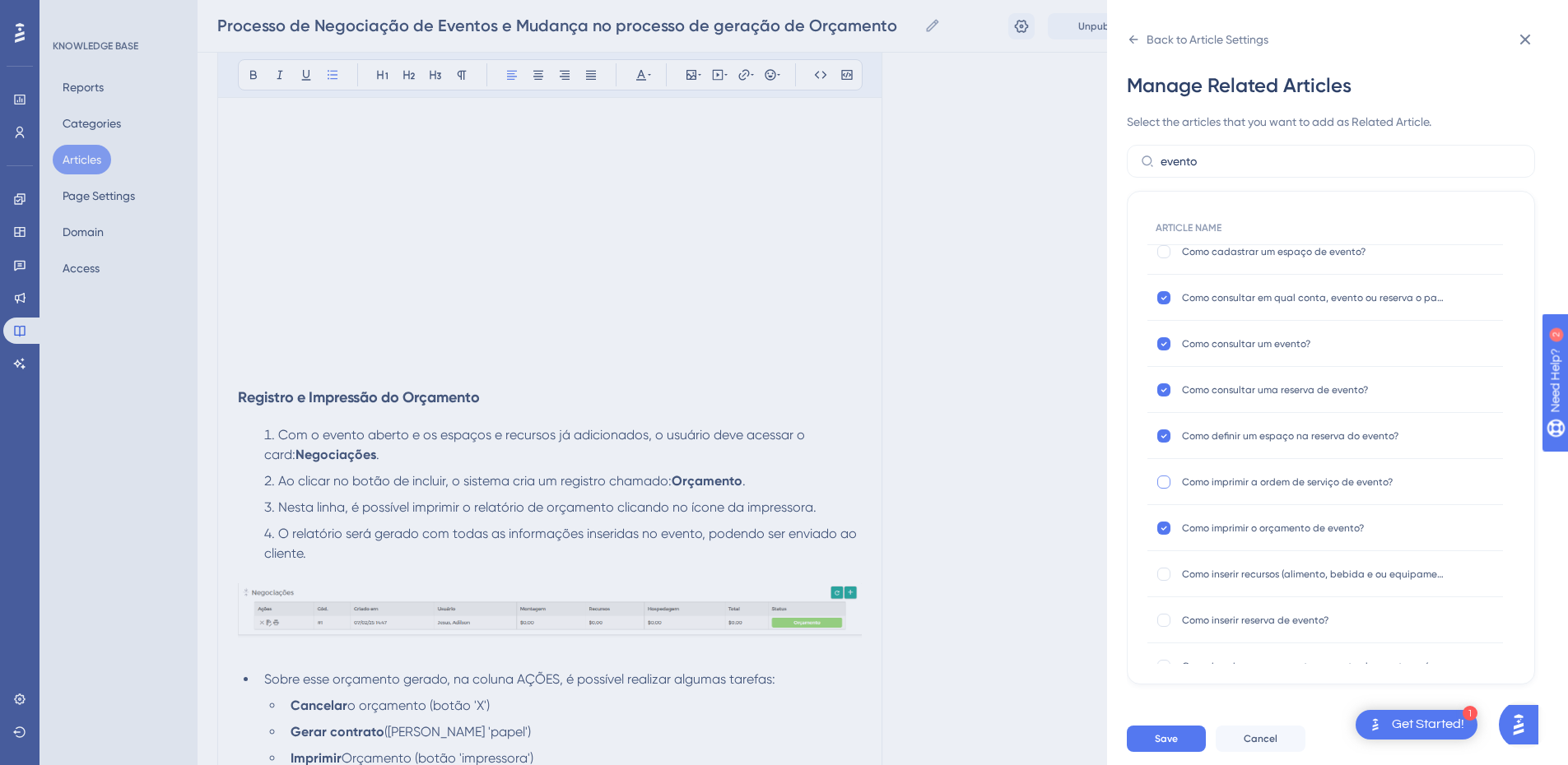
click at [1158, 477] on div at bounding box center [1164, 482] width 16 height 16
checkbox input "true"
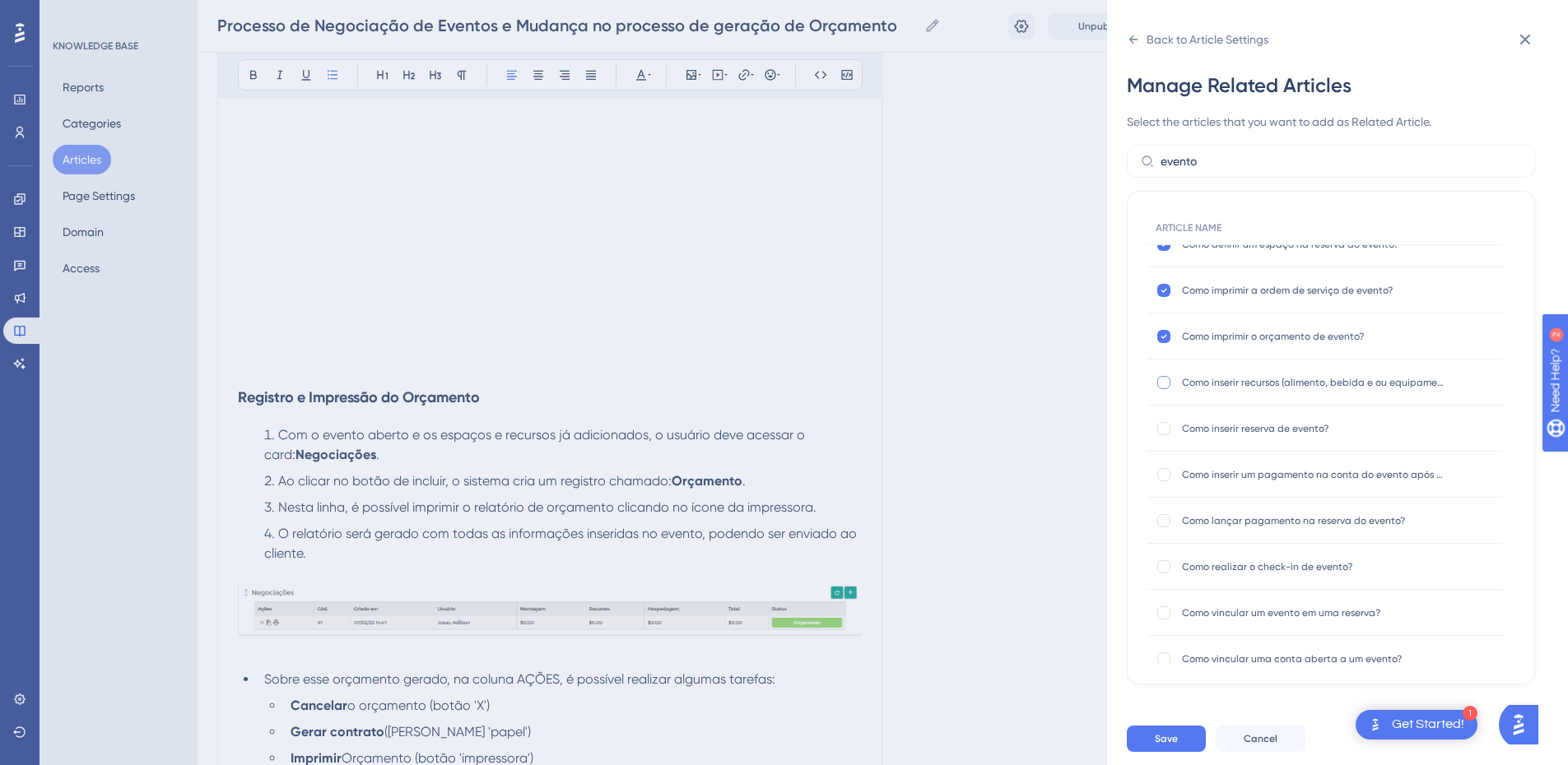
click at [1164, 387] on div at bounding box center [1164, 382] width 13 height 13
checkbox input "true"
click at [1169, 430] on div at bounding box center [1164, 428] width 13 height 13
checkbox input "true"
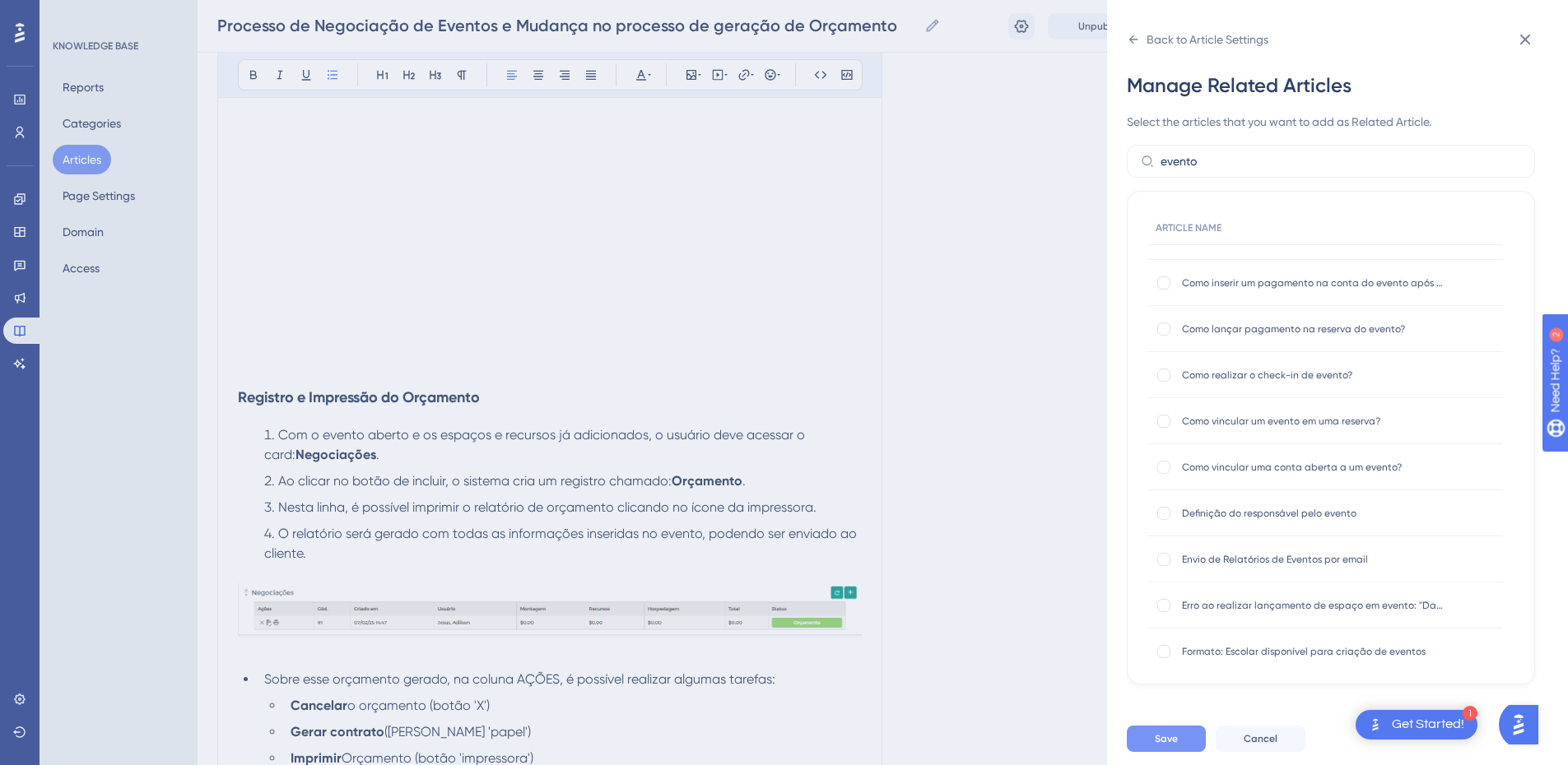
click at [1174, 745] on span "Save" at bounding box center [1166, 738] width 23 height 13
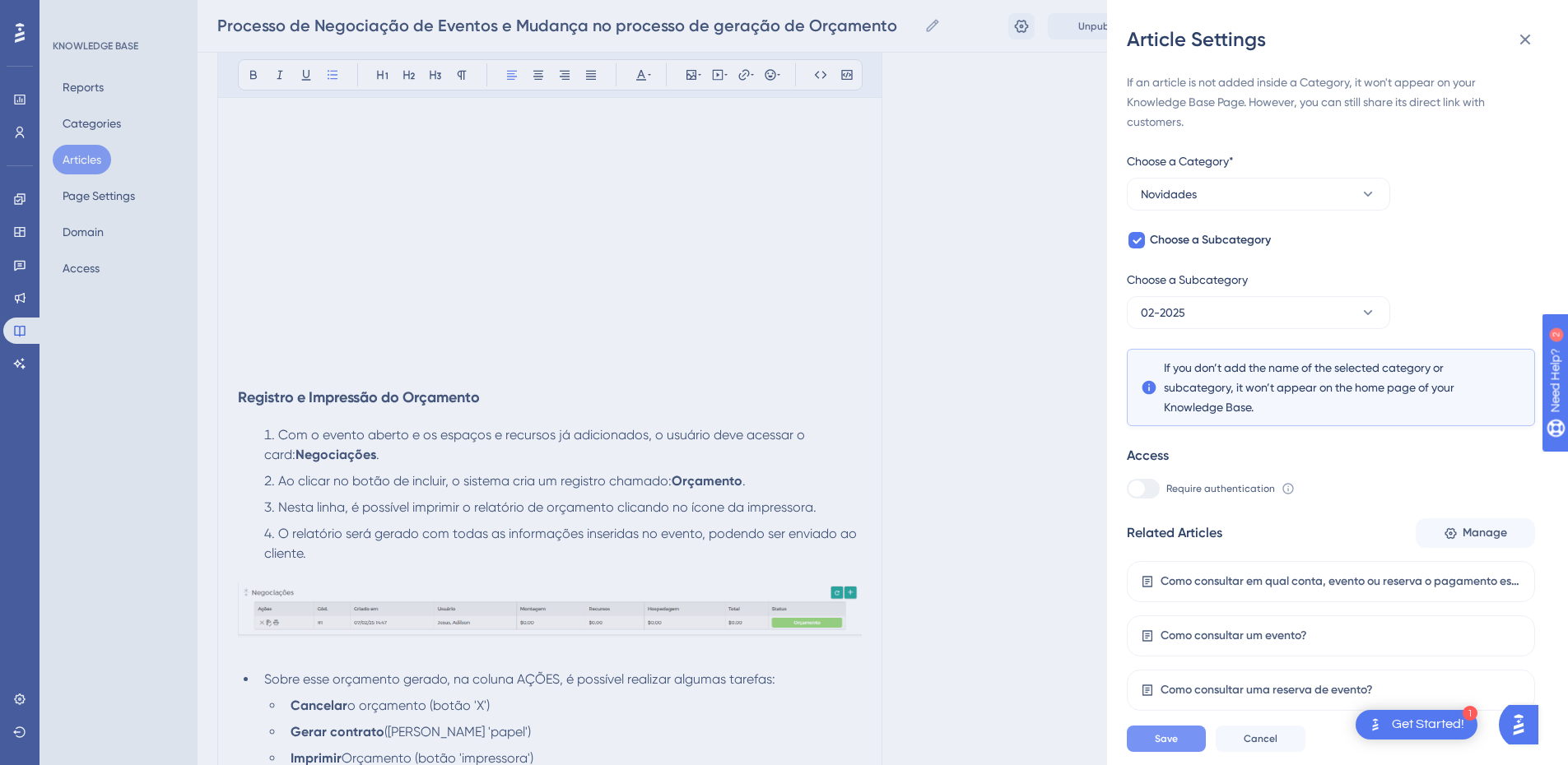
click at [1174, 745] on span "Save" at bounding box center [1166, 738] width 23 height 13
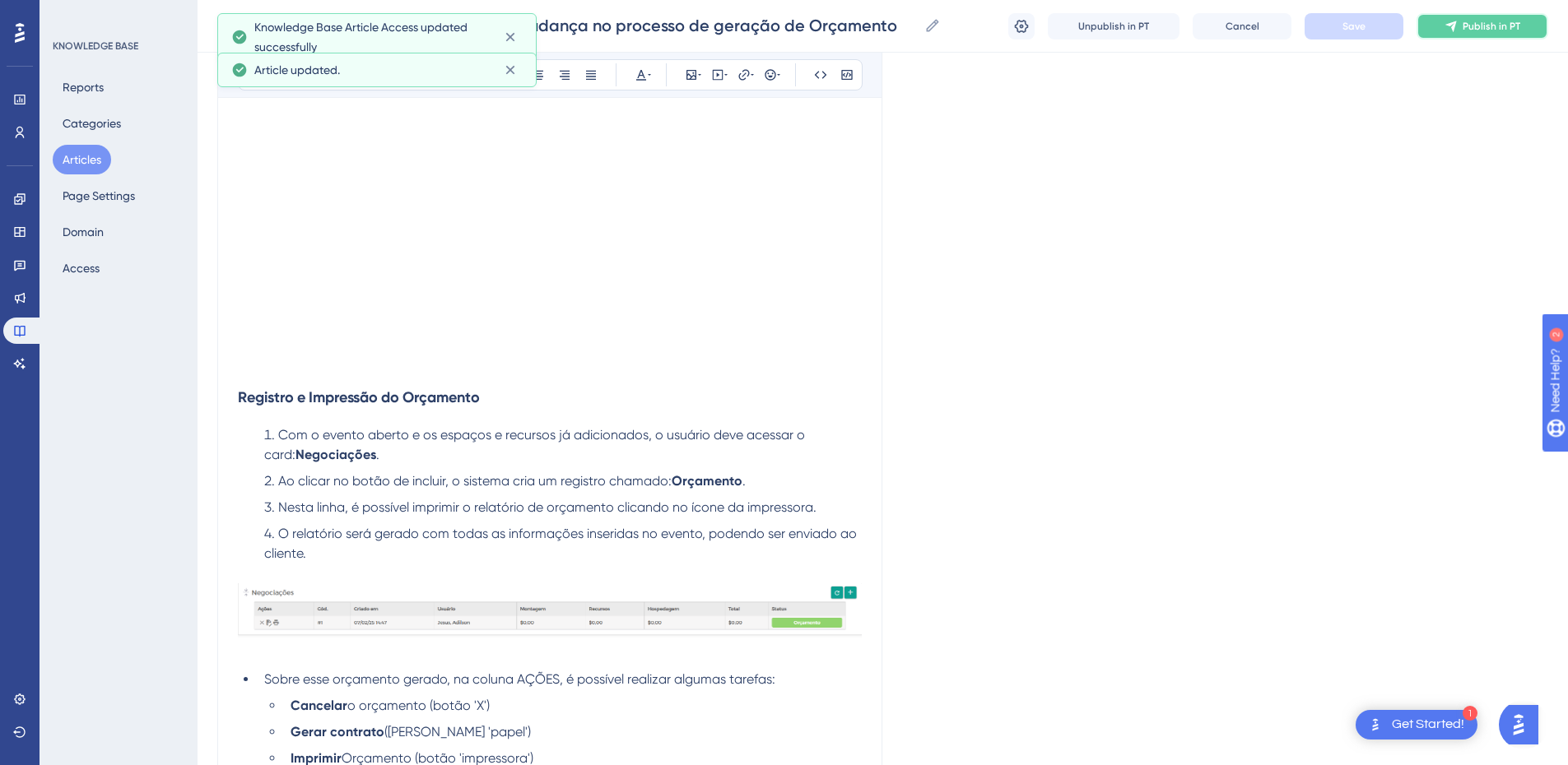
click at [1467, 13] on button "Publish in PT" at bounding box center [1482, 26] width 131 height 26
click at [101, 155] on button "Articles" at bounding box center [82, 160] width 59 height 29
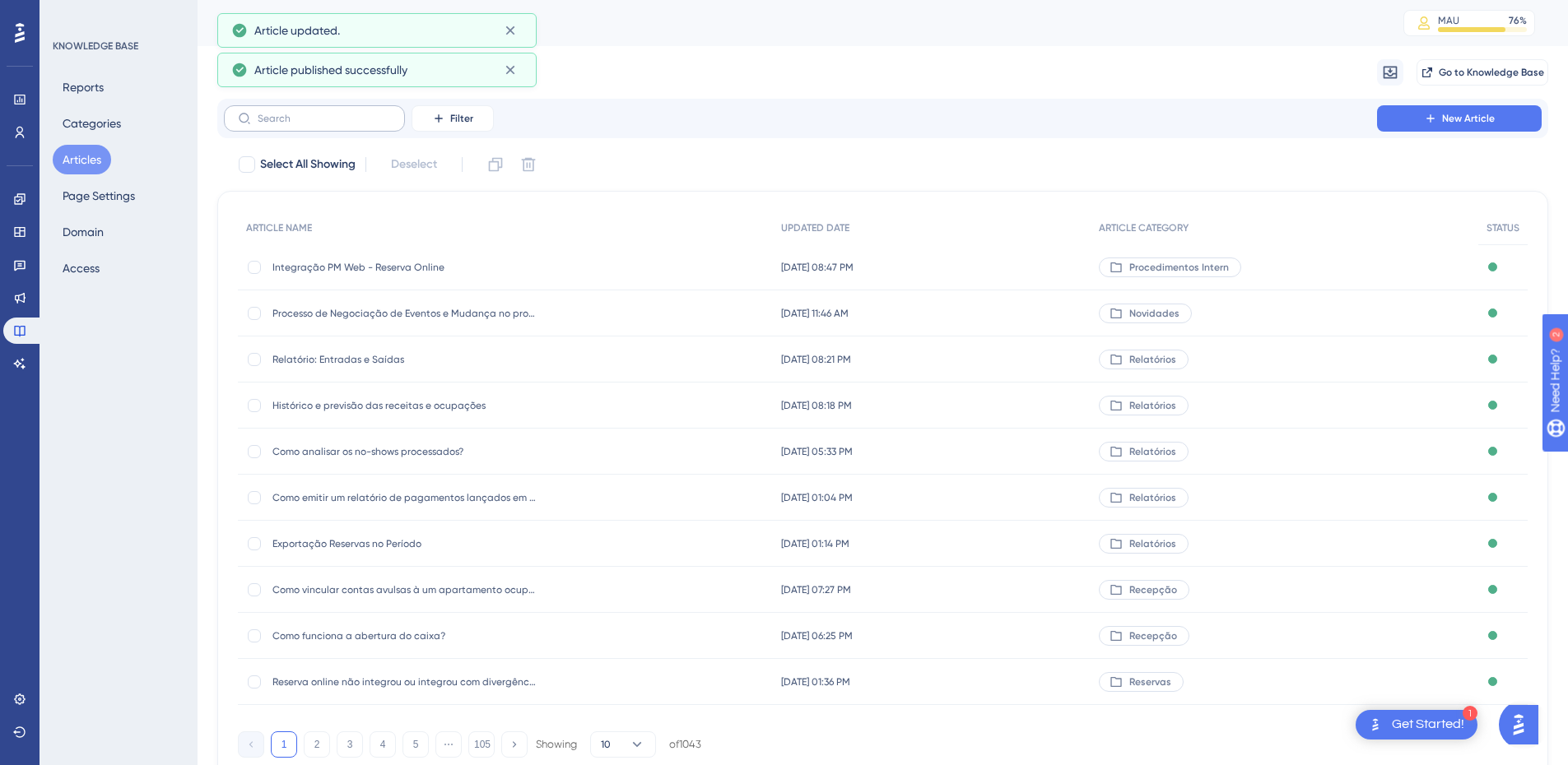
click at [327, 110] on label at bounding box center [314, 118] width 181 height 26
click at [327, 113] on input "text" at bounding box center [324, 118] width 133 height 11
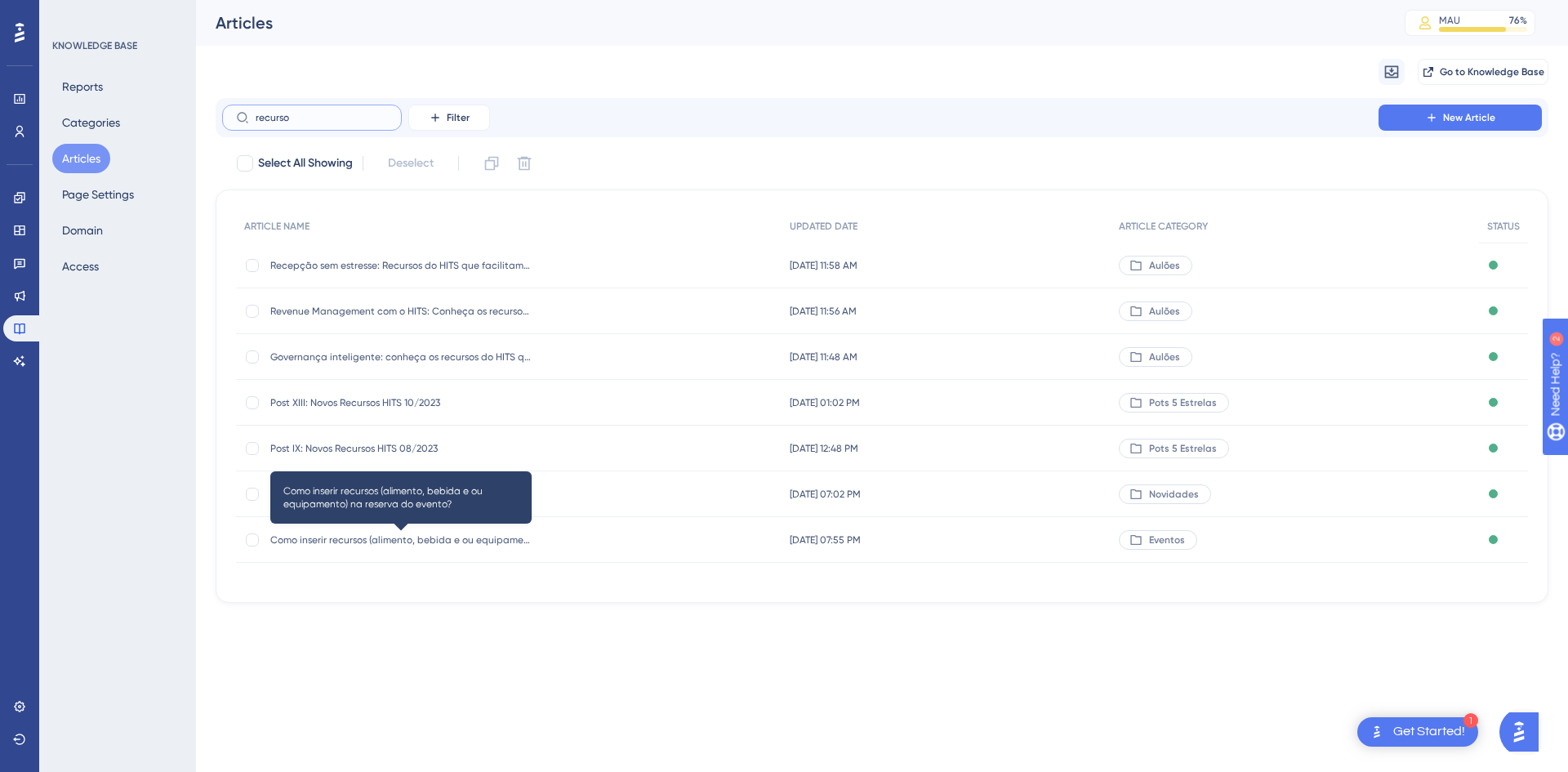
type input "recurso"
click at [376, 536] on span "Como inserir recursos (alimento, bebida e ou equipamento) na reserva do evento?" at bounding box center [400, 539] width 261 height 13
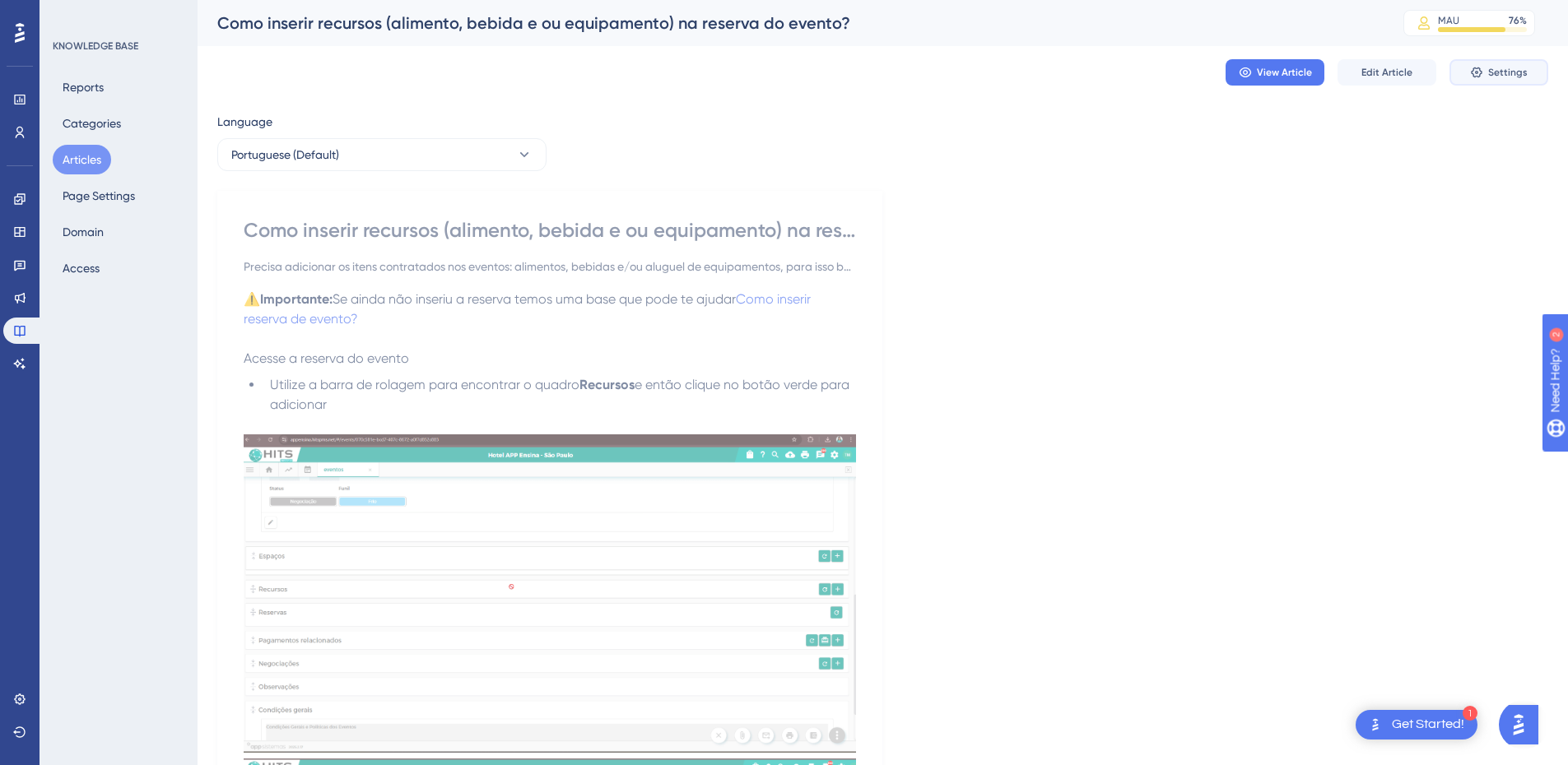
click at [1490, 70] on span "Settings" at bounding box center [1508, 72] width 40 height 13
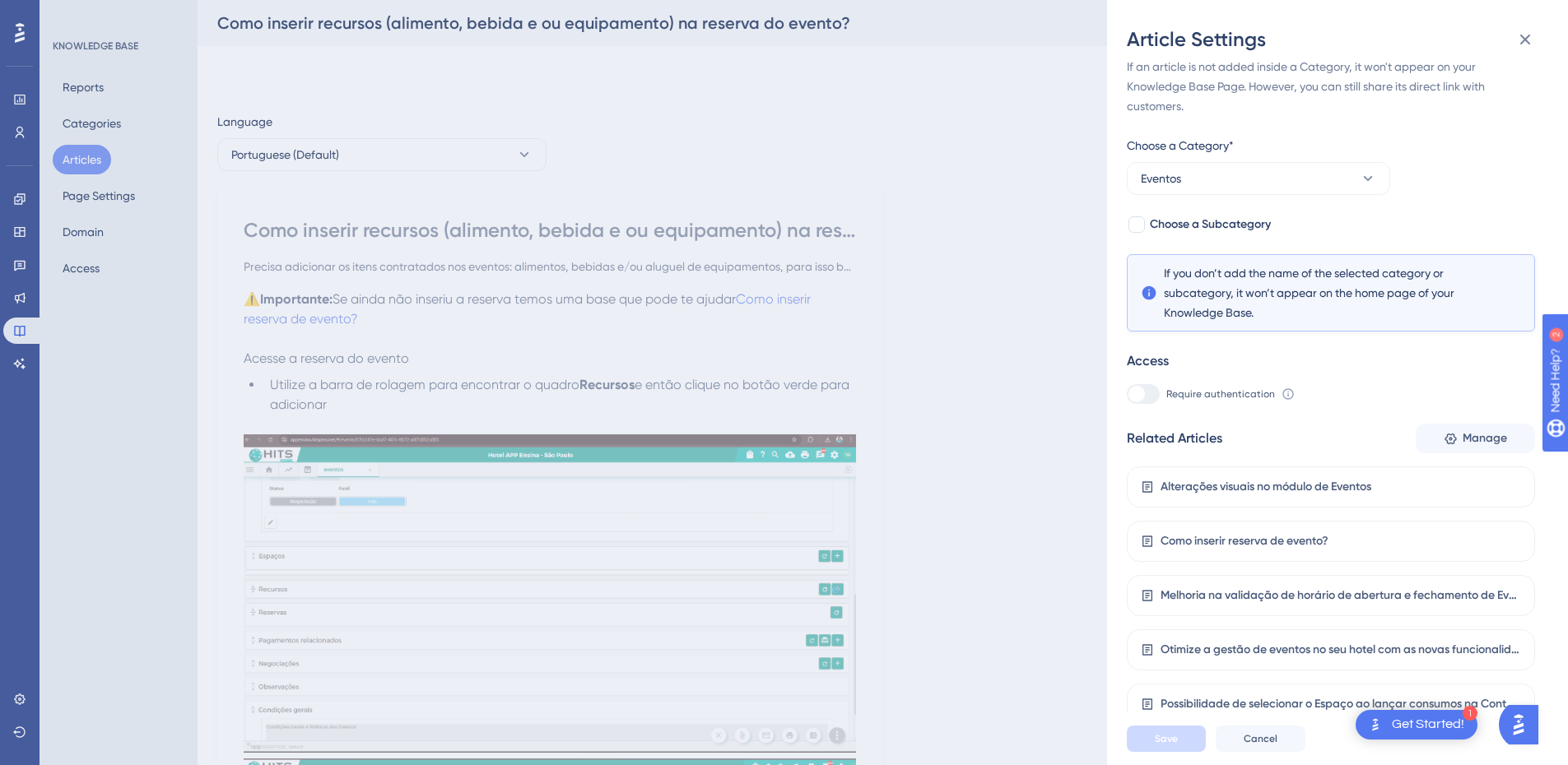
scroll to position [192, 0]
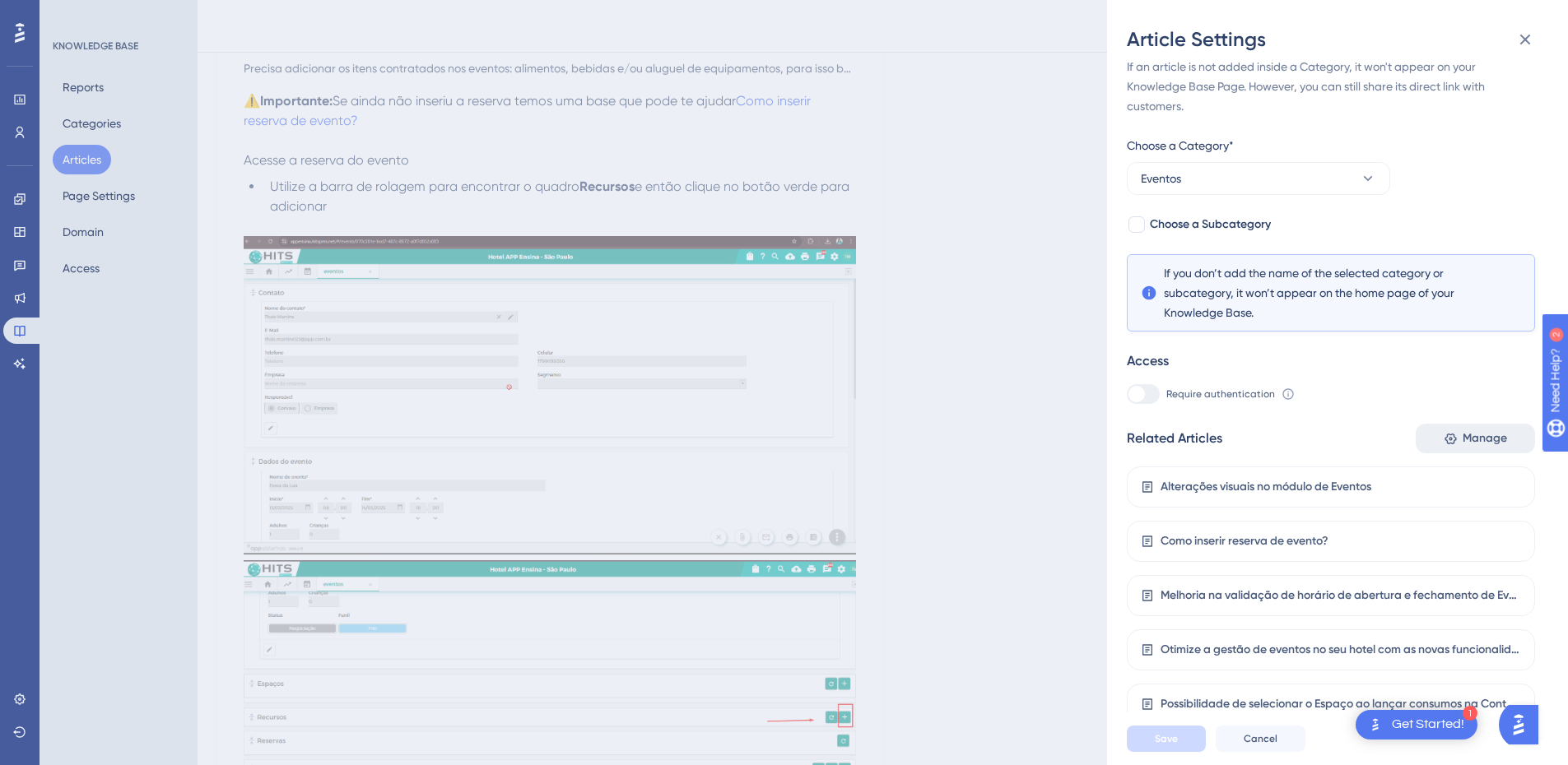
click at [1497, 438] on span "Manage" at bounding box center [1484, 439] width 44 height 20
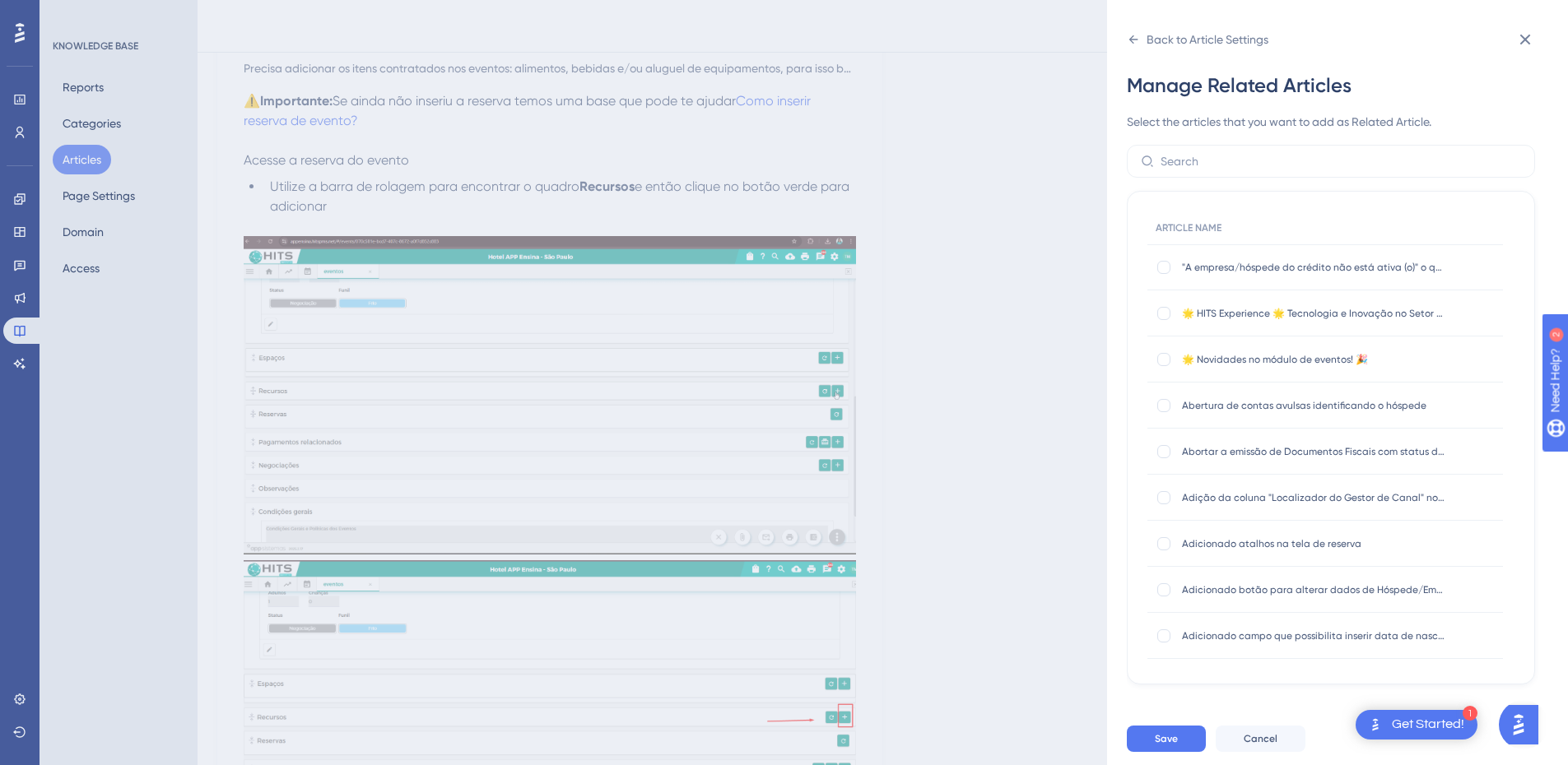
scroll to position [0, 0]
click at [1228, 162] on input "text" at bounding box center [1341, 161] width 360 height 18
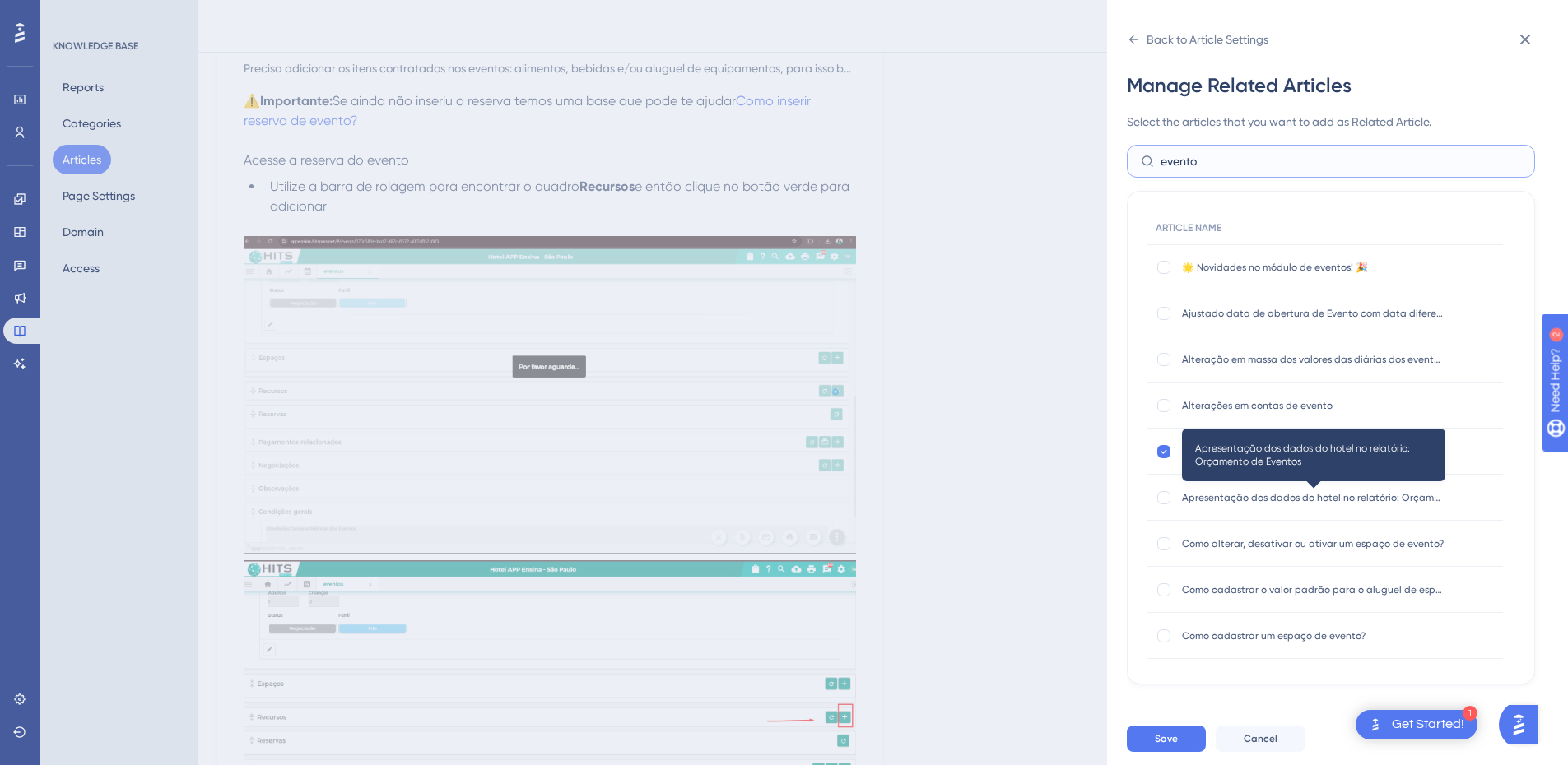
scroll to position [192, 0]
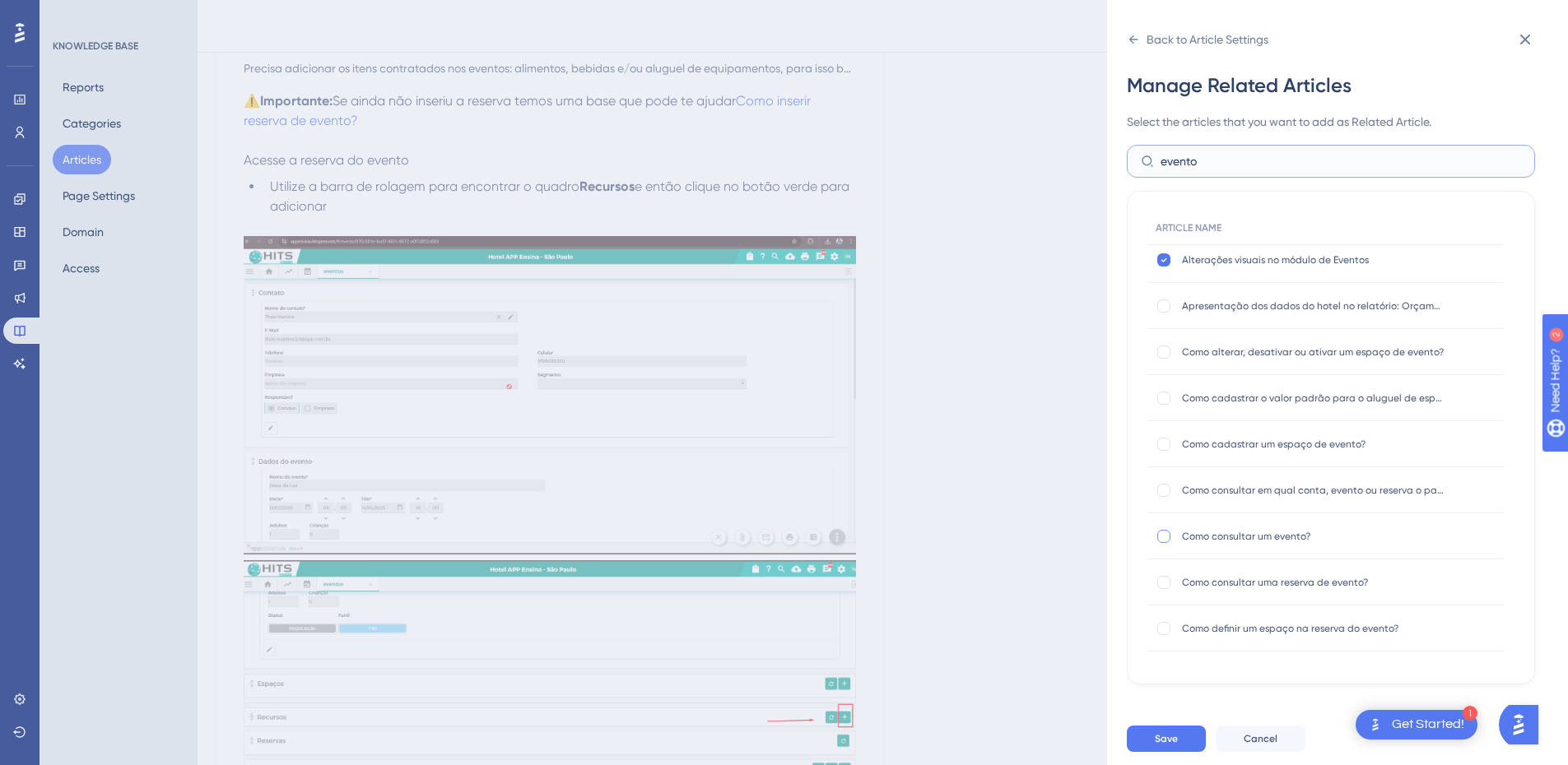
type input "evento"
click at [1166, 534] on div at bounding box center [1164, 536] width 13 height 13
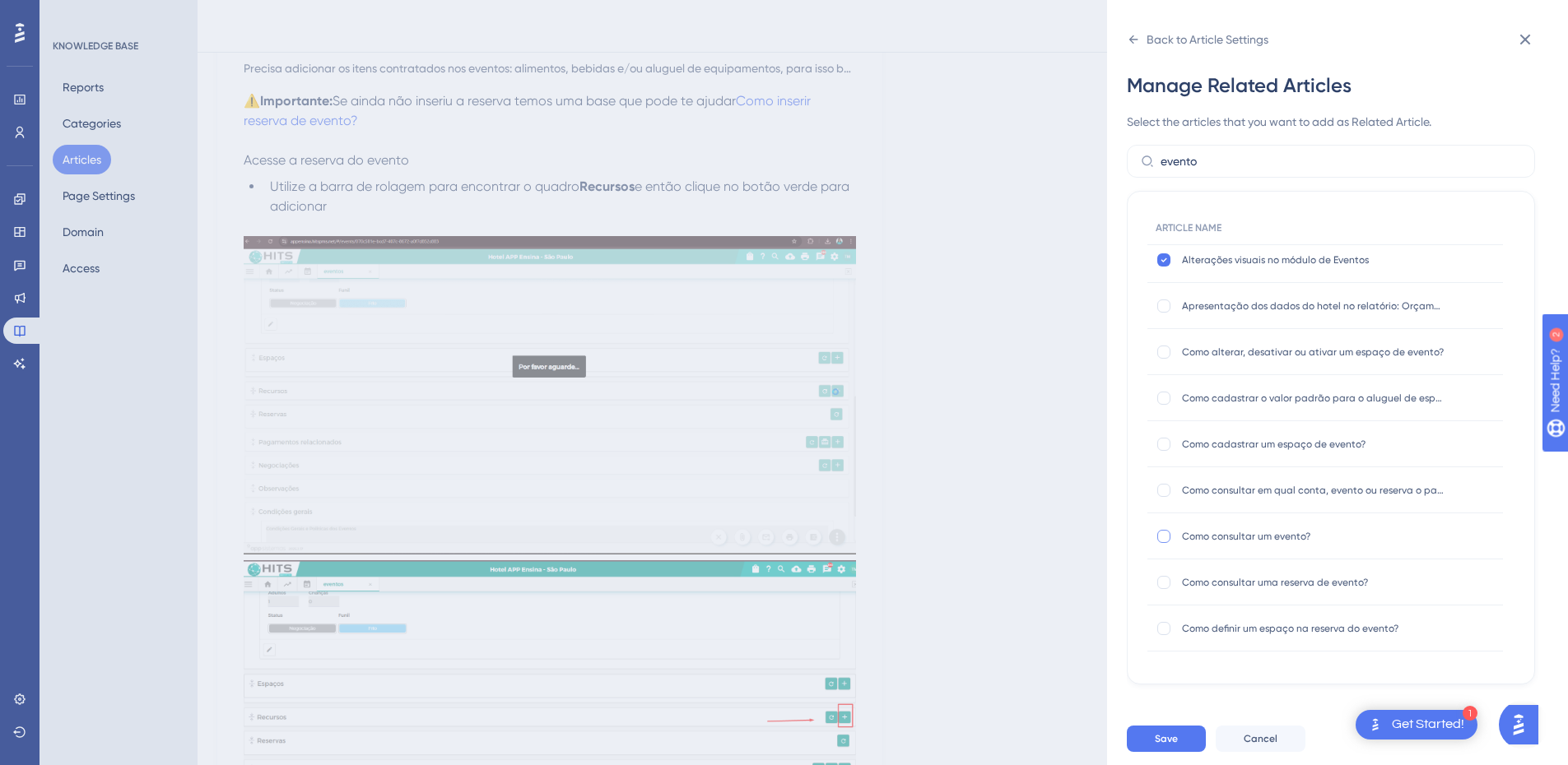
checkbox input "true"
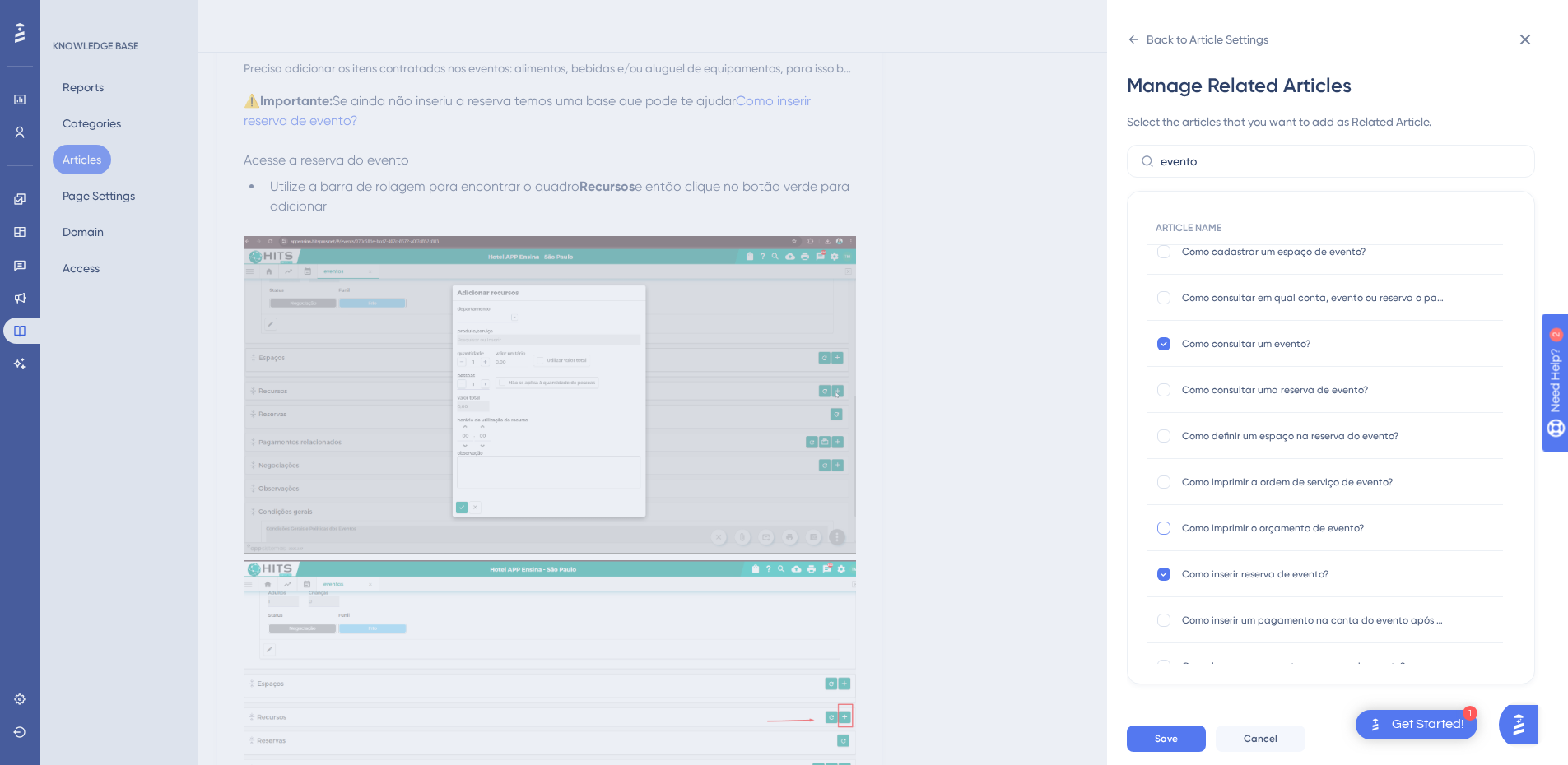
scroll to position [576, 0]
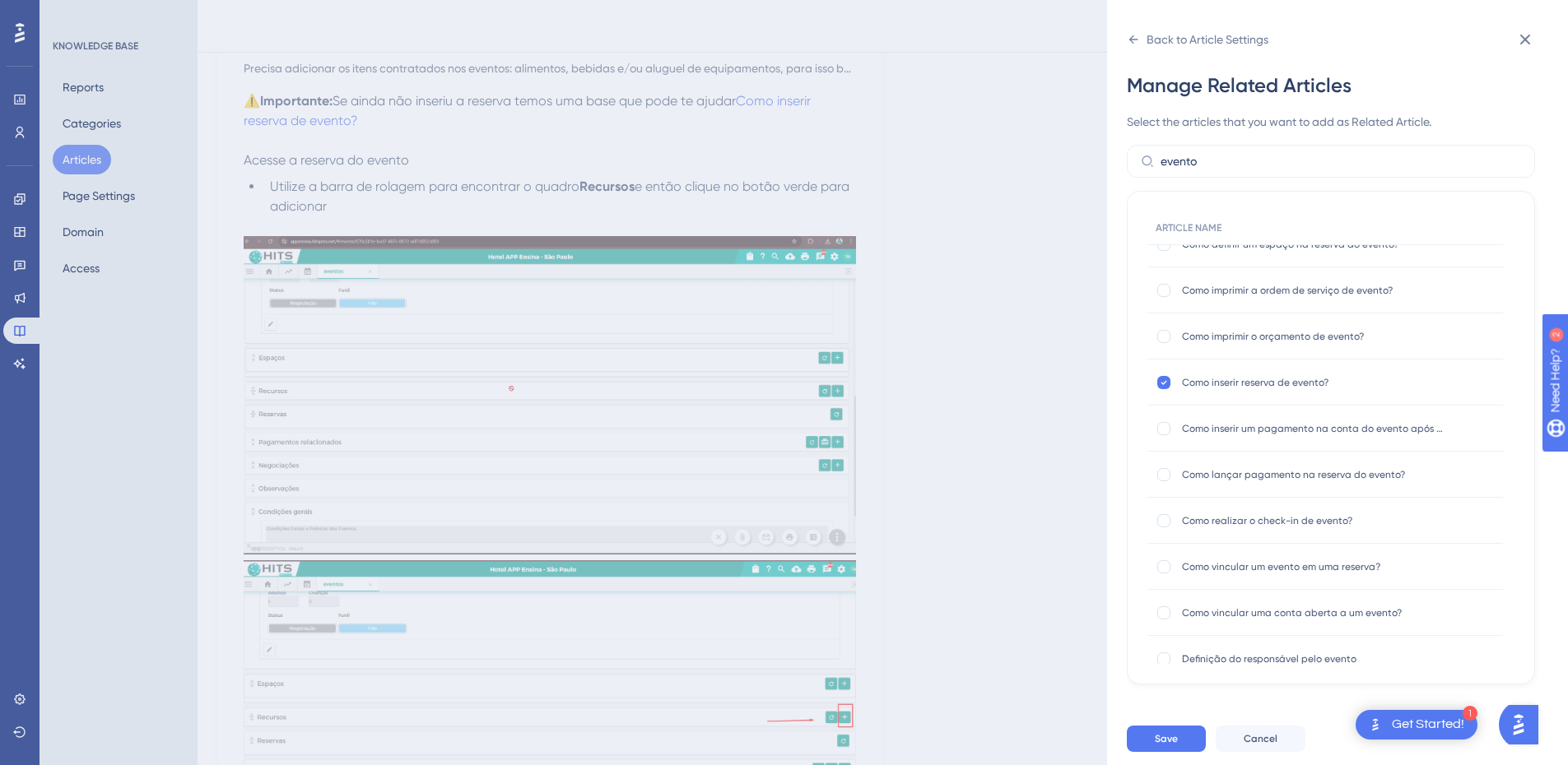
click at [1160, 347] on div "Como imprimir o orçamento de evento? Como imprimir o orçamento de evento?" at bounding box center [1325, 336] width 356 height 46
click at [1161, 325] on div "Como imprimir o orçamento de evento? Como imprimir o orçamento de evento?" at bounding box center [1325, 336] width 356 height 46
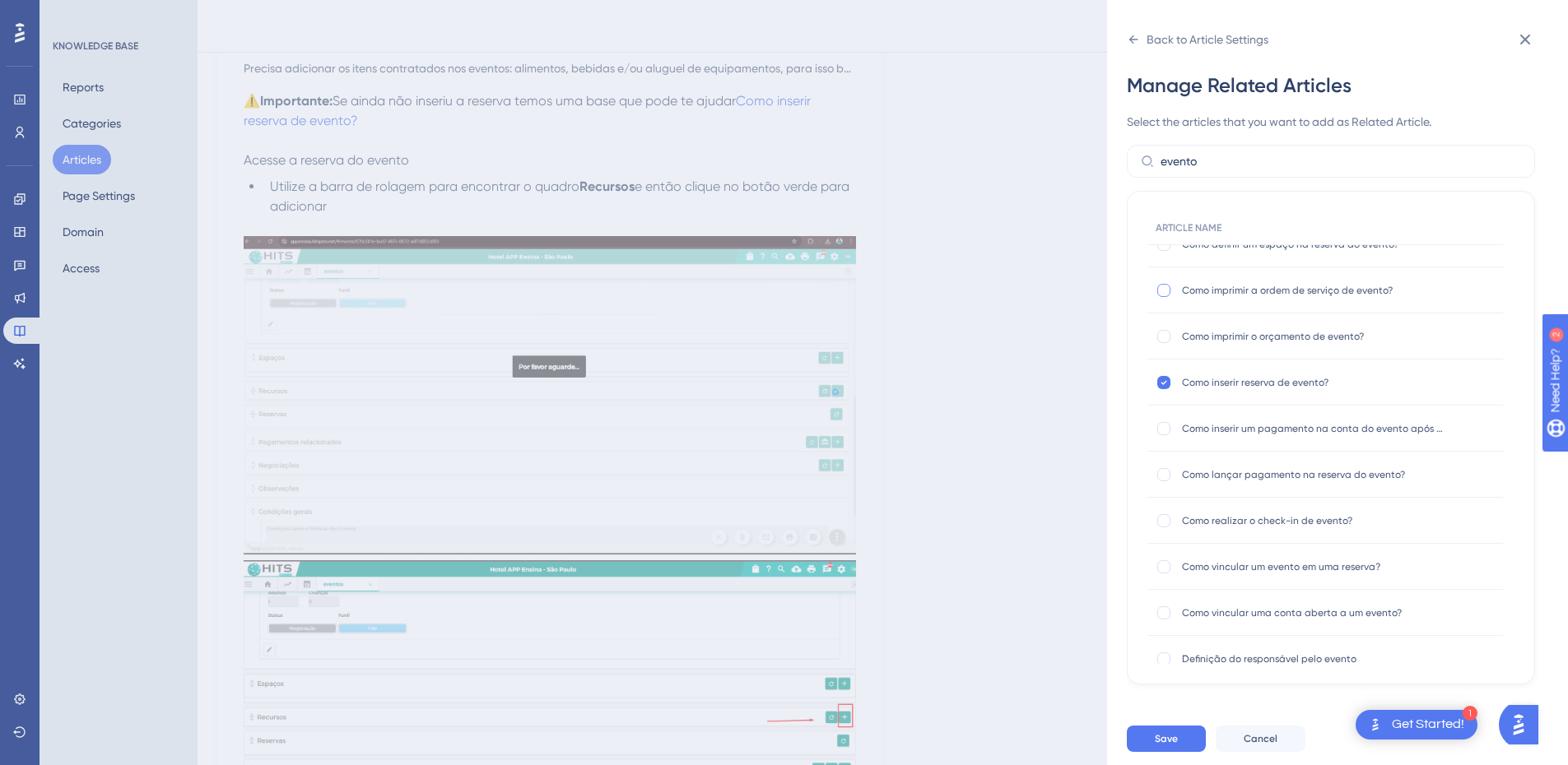
click at [1165, 288] on div at bounding box center [1164, 290] width 13 height 13
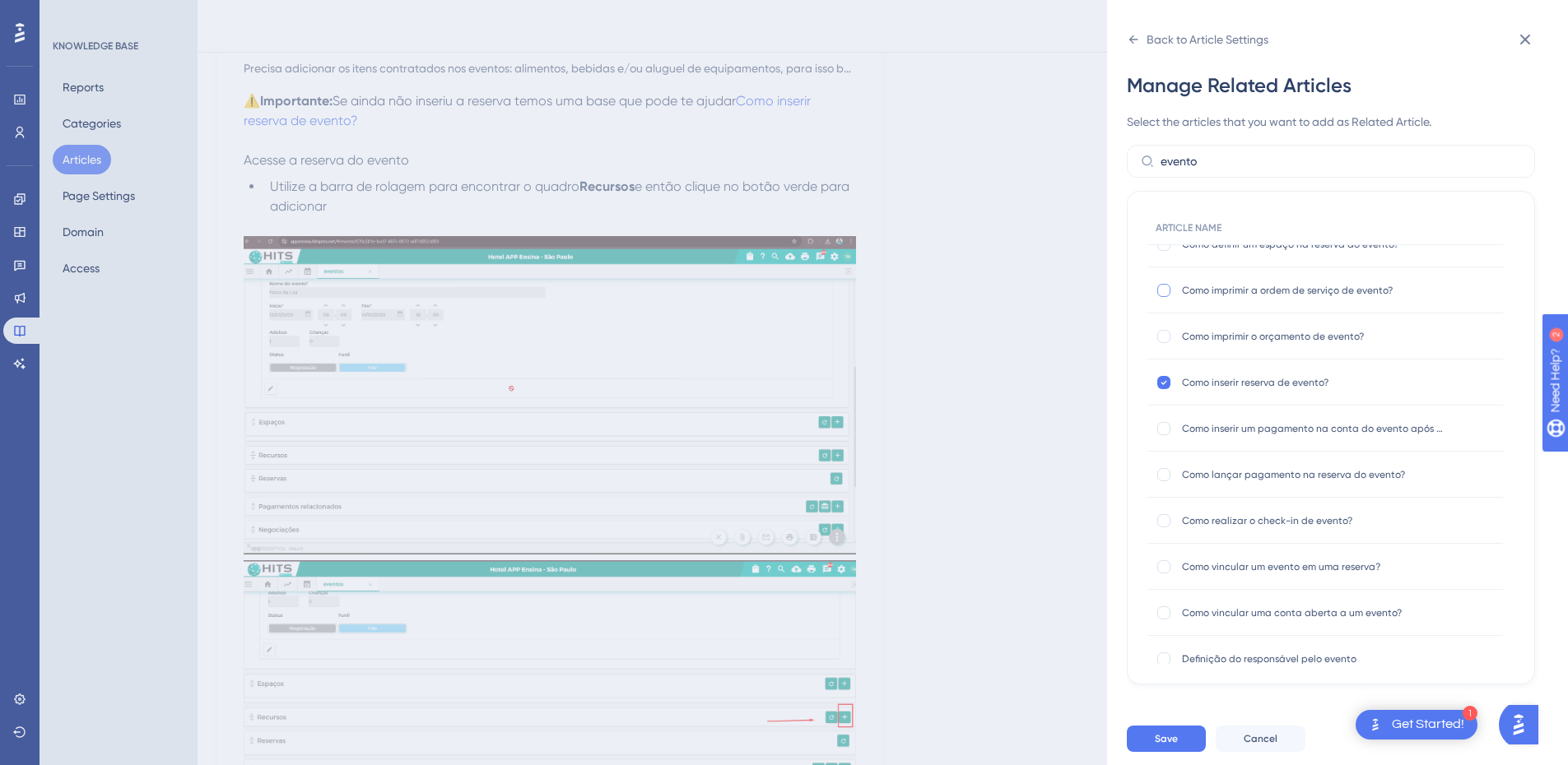
checkbox input "true"
click at [1165, 333] on div at bounding box center [1164, 336] width 13 height 13
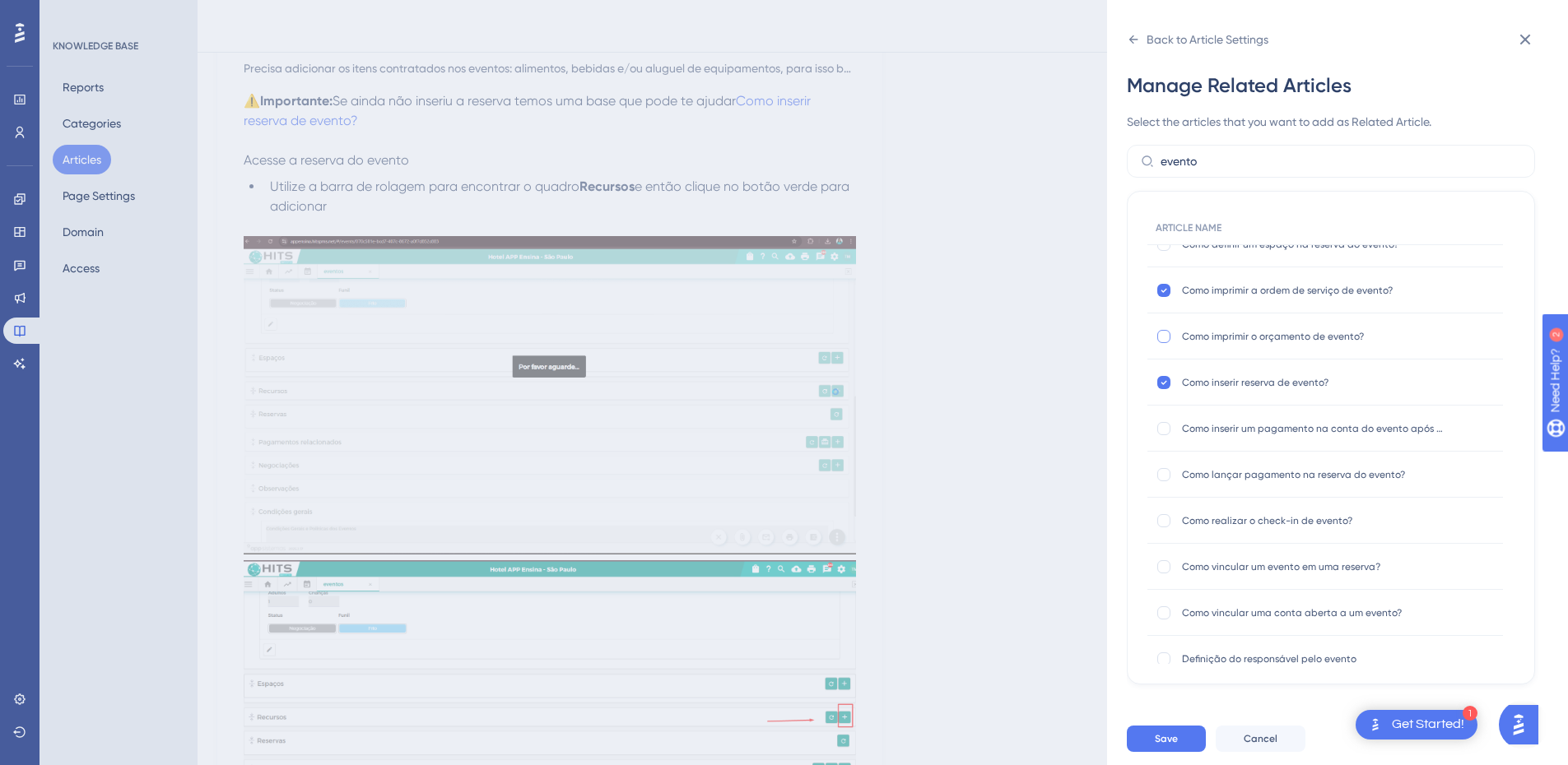
checkbox input "true"
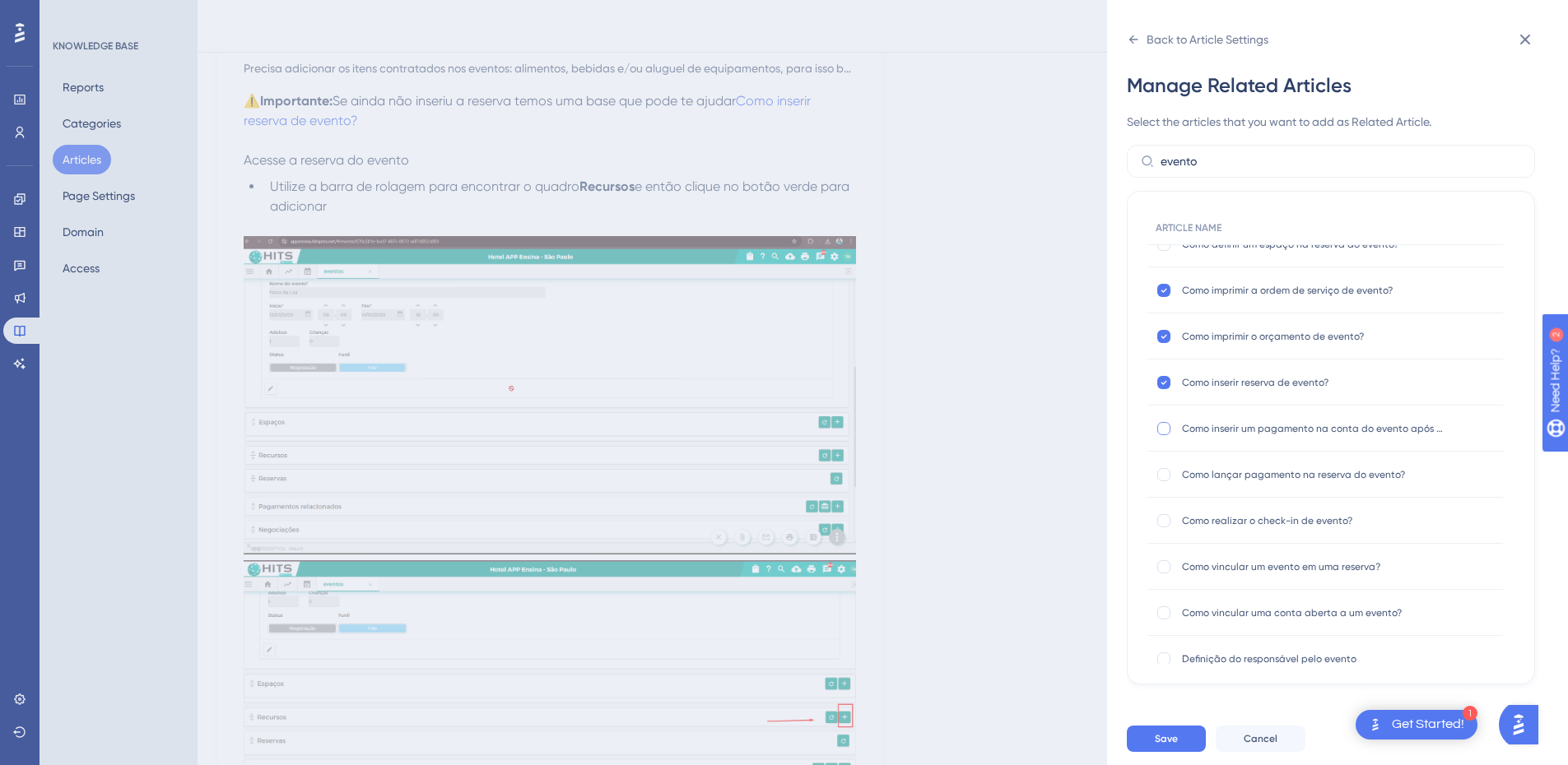
click at [1171, 427] on div at bounding box center [1164, 428] width 16 height 16
checkbox input "true"
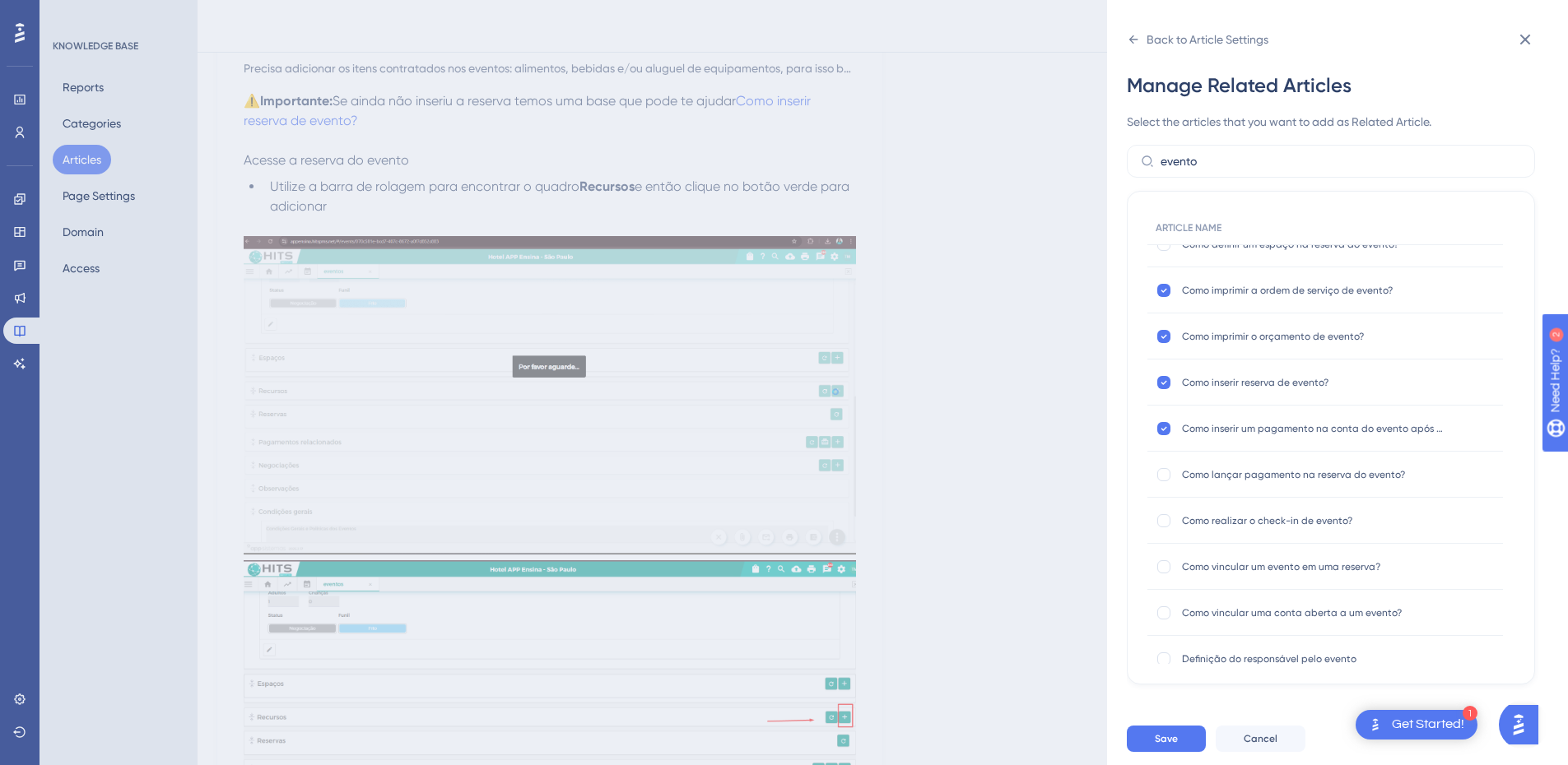
click at [1176, 473] on div "Como lançar pagamento na reserva do evento? Como lançar pagamento na reserva do…" at bounding box center [1325, 474] width 356 height 46
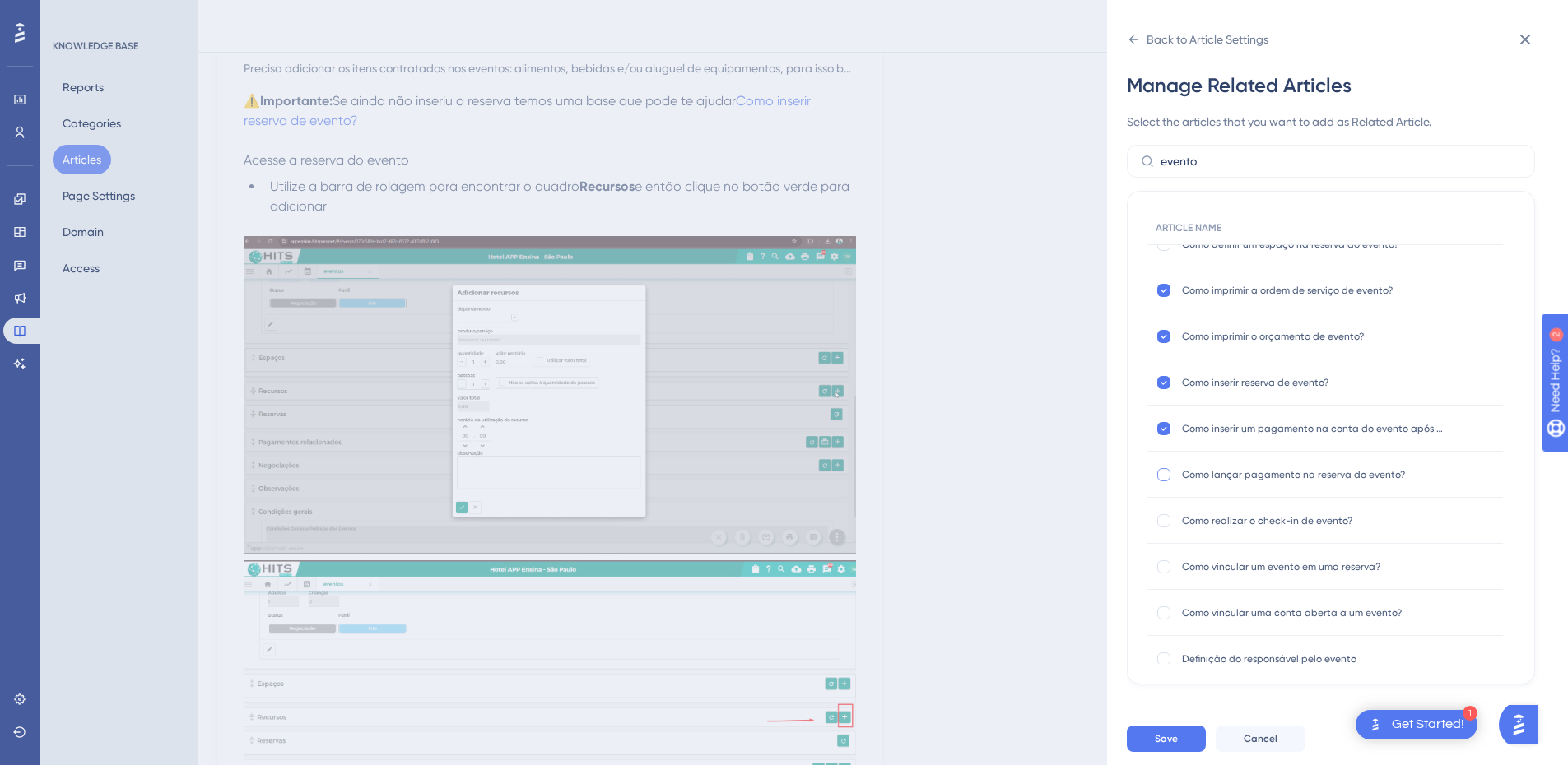
click at [1171, 478] on div at bounding box center [1164, 474] width 16 height 16
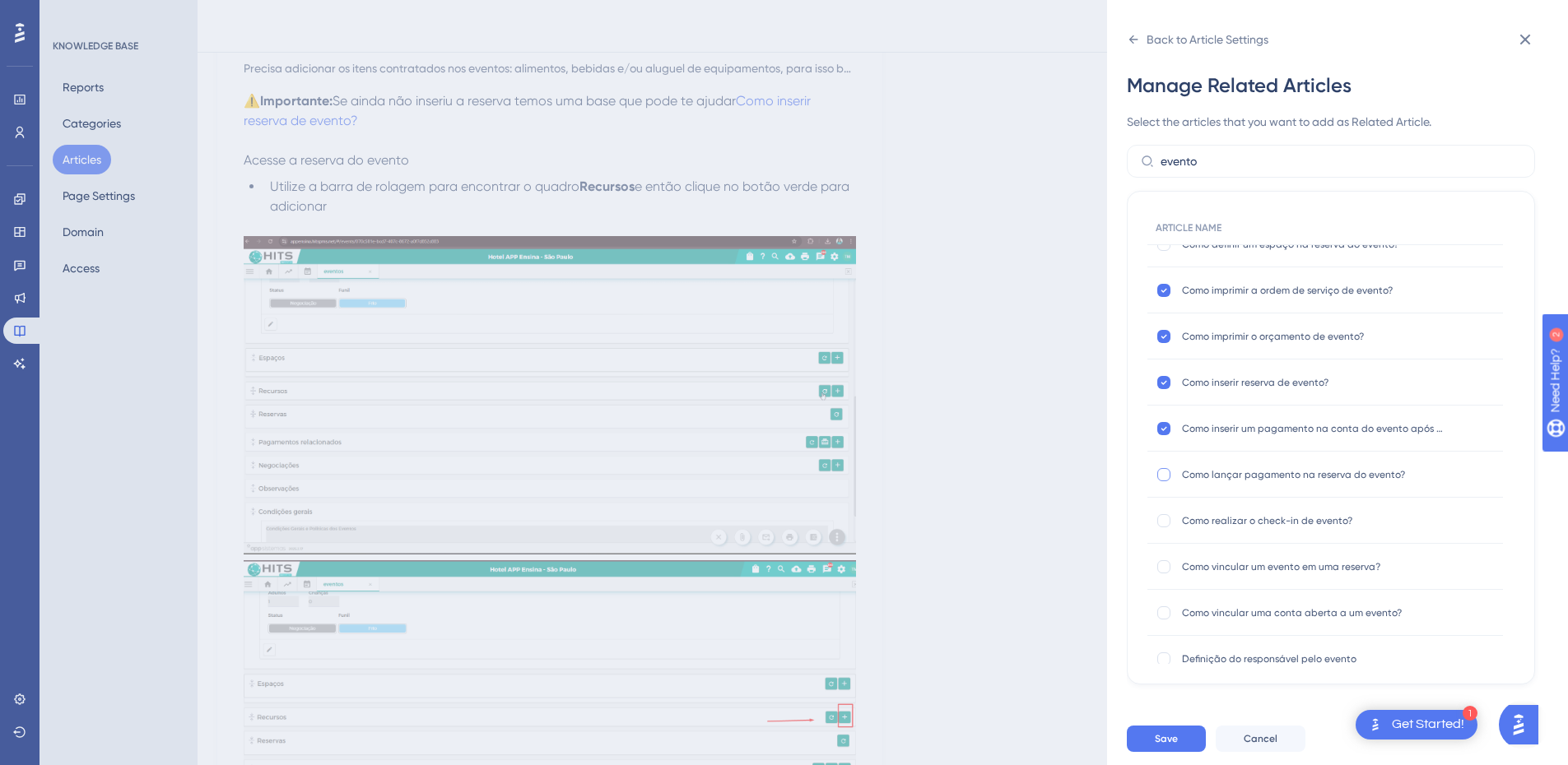
checkbox input "true"
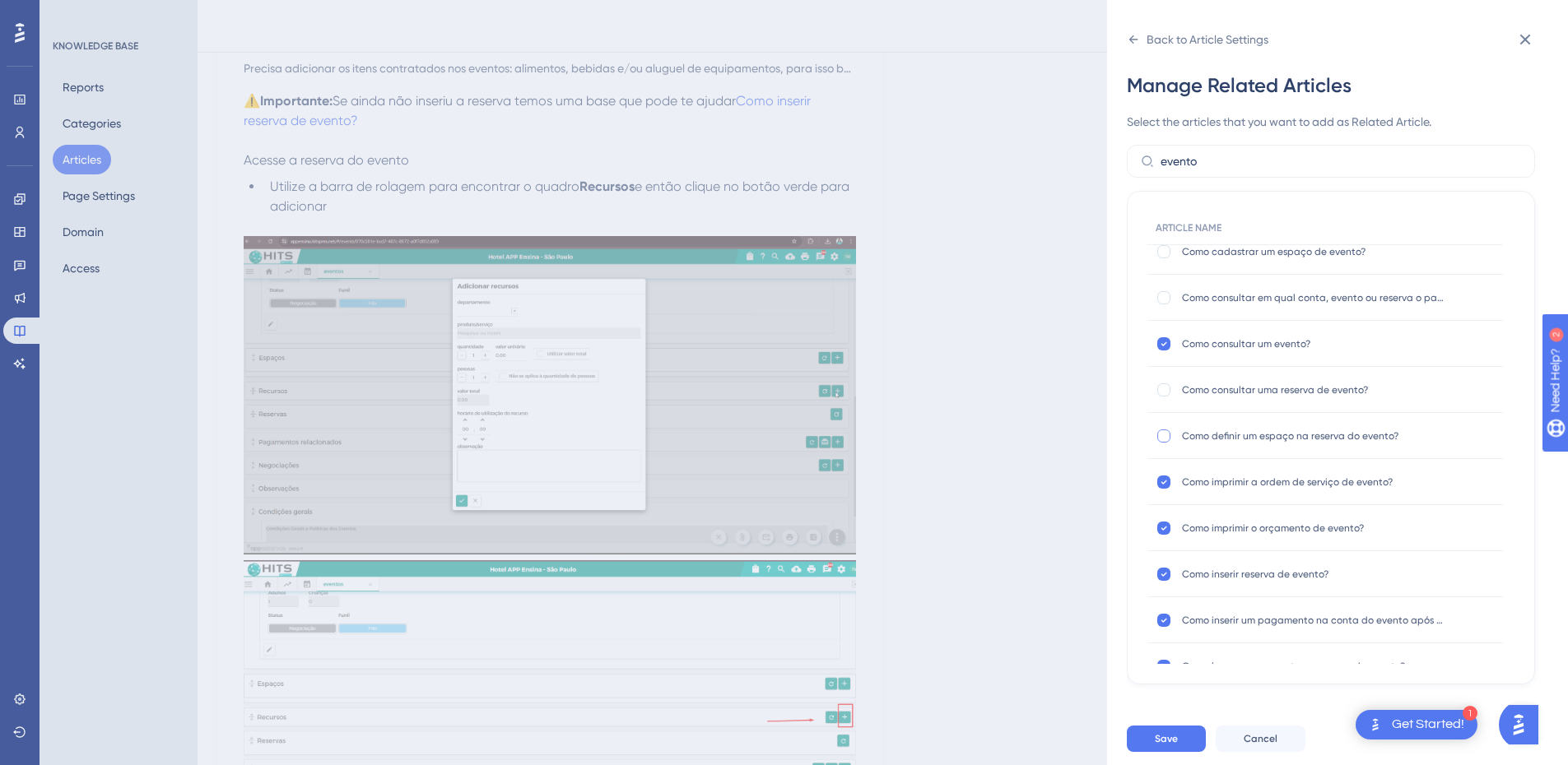
click at [1160, 435] on div at bounding box center [1164, 435] width 13 height 13
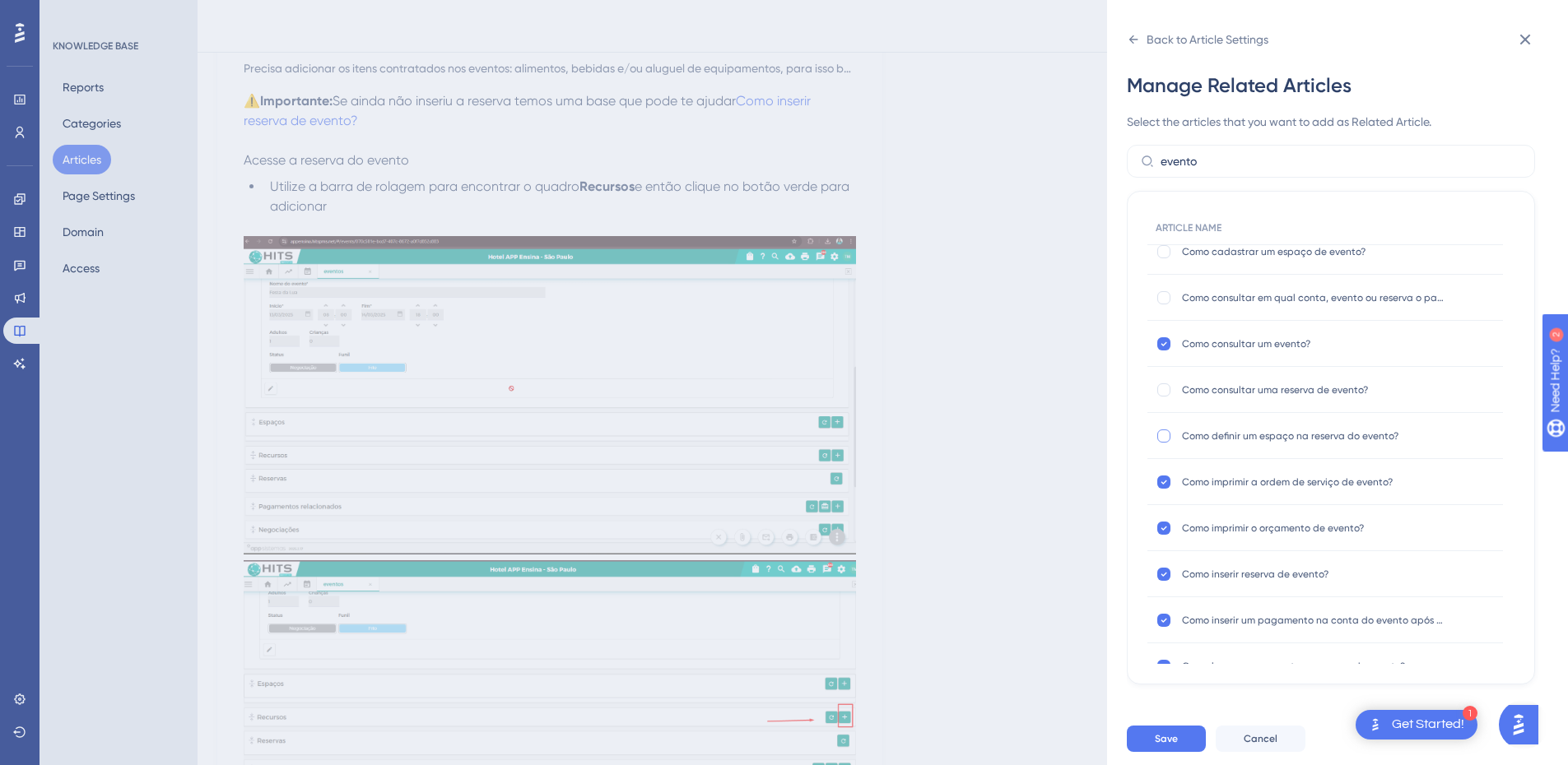
checkbox input "true"
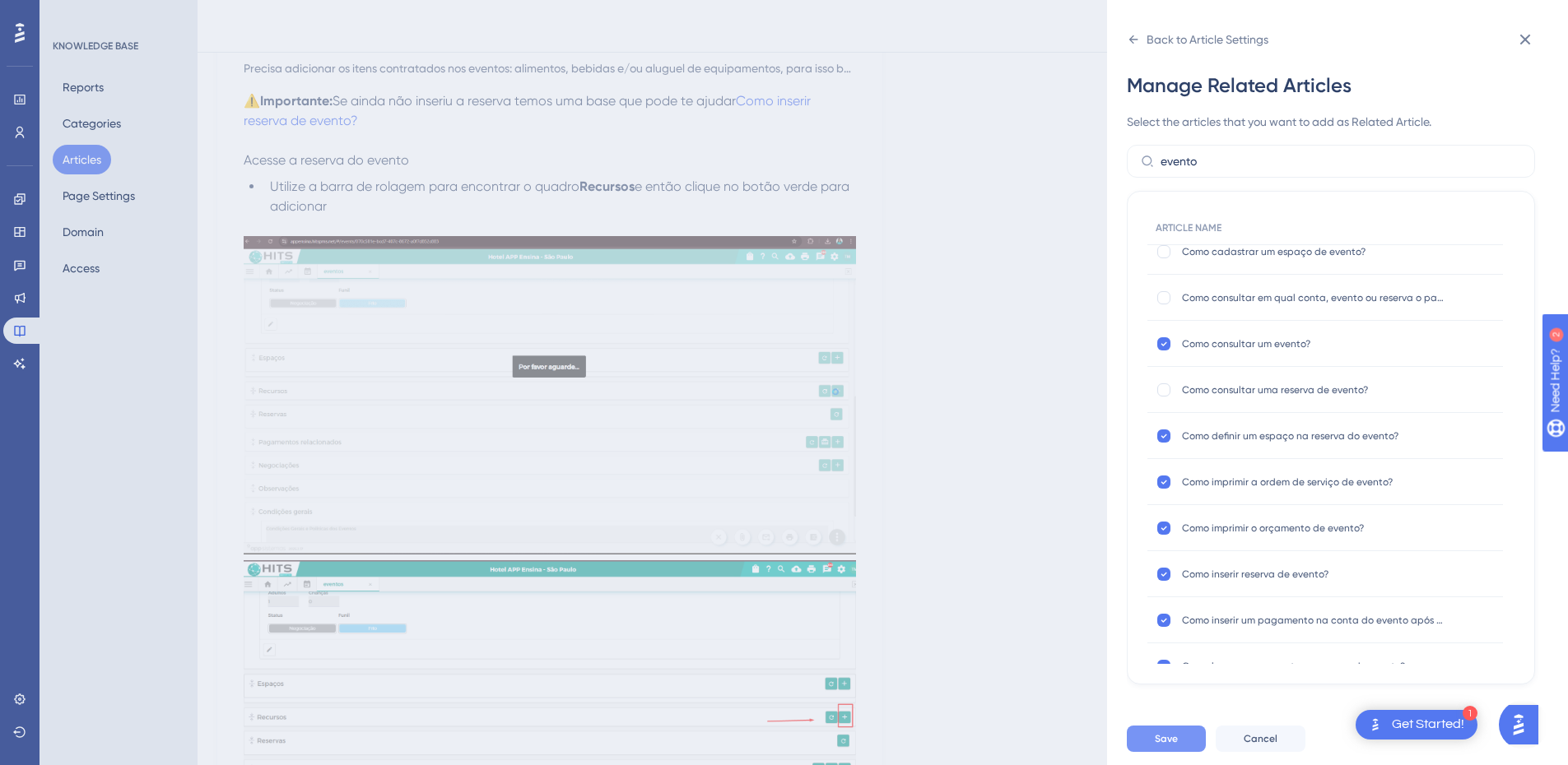
click at [1166, 745] on span "Save" at bounding box center [1166, 738] width 23 height 13
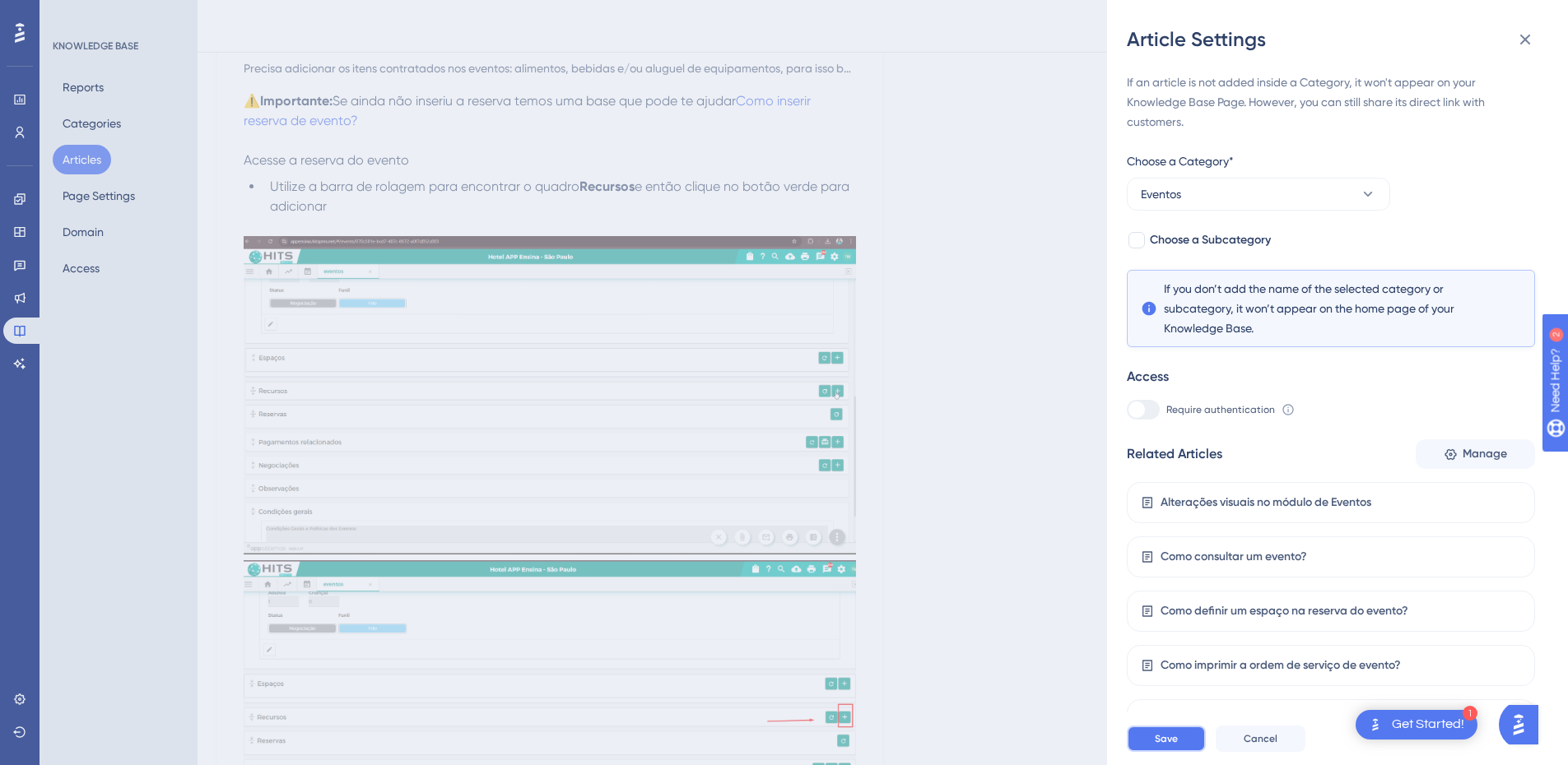
click at [1166, 745] on span "Save" at bounding box center [1166, 738] width 23 height 13
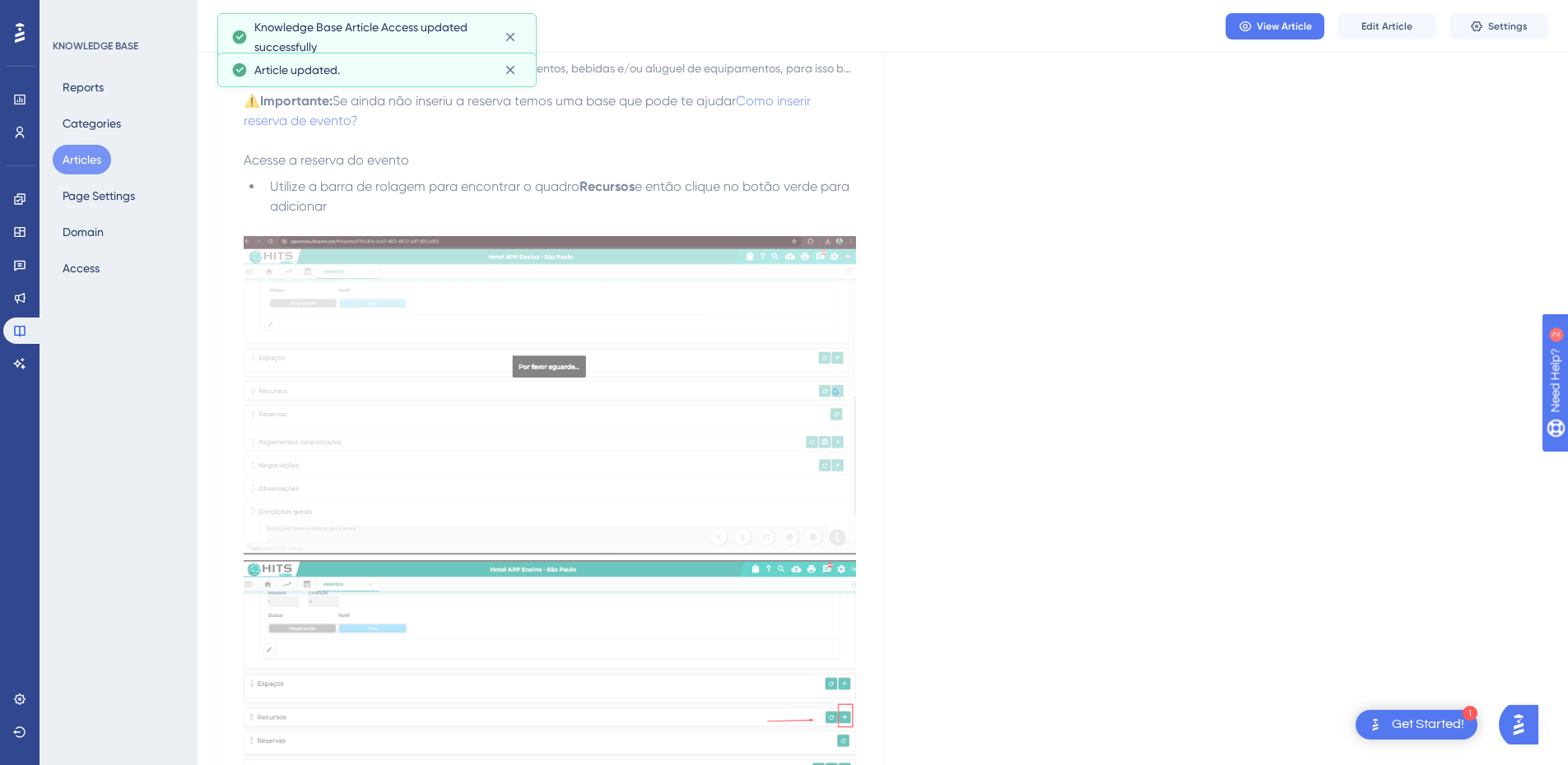
click at [86, 164] on button "Articles" at bounding box center [82, 160] width 59 height 29
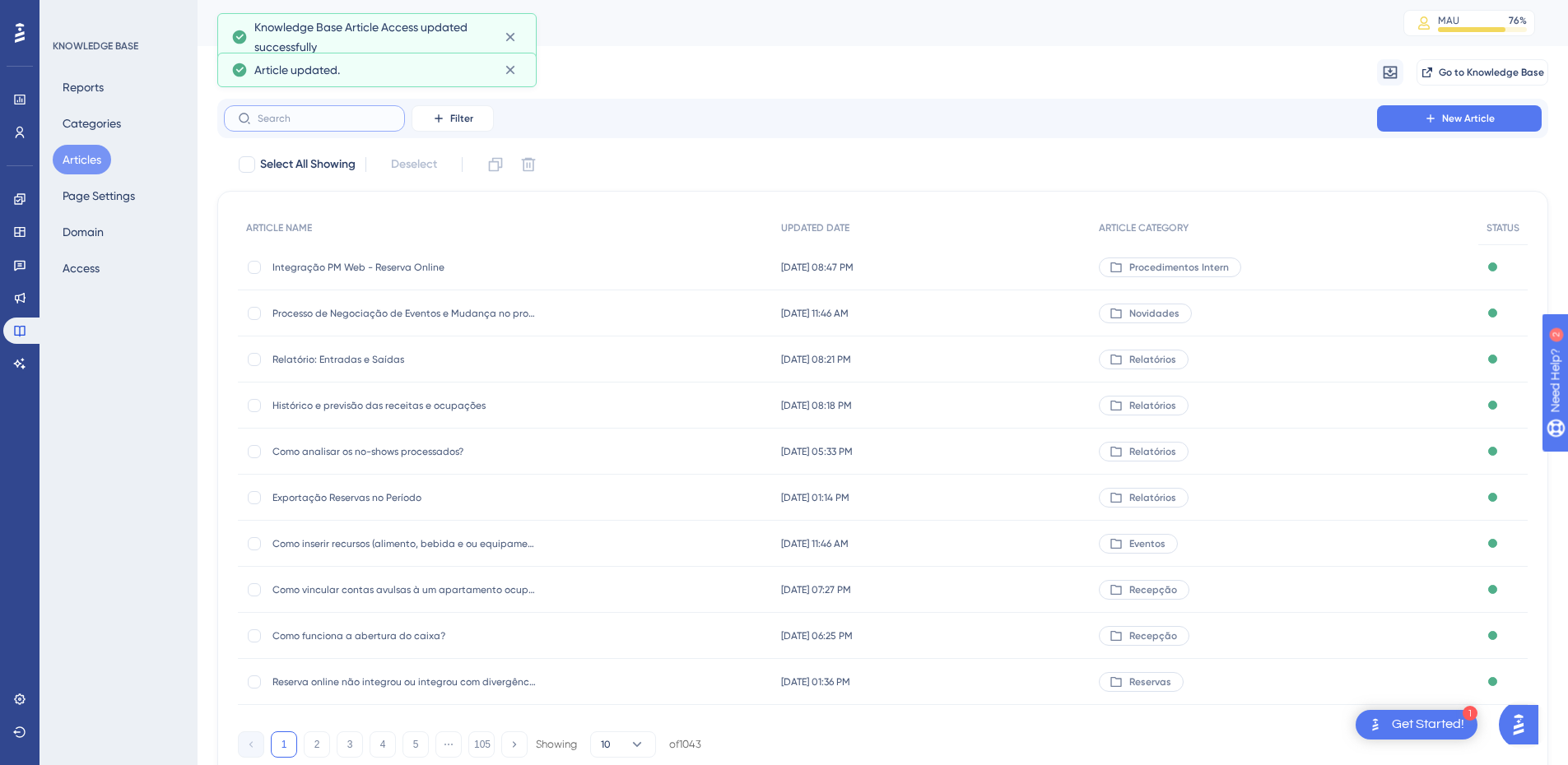
click at [340, 121] on input "text" at bounding box center [324, 118] width 133 height 11
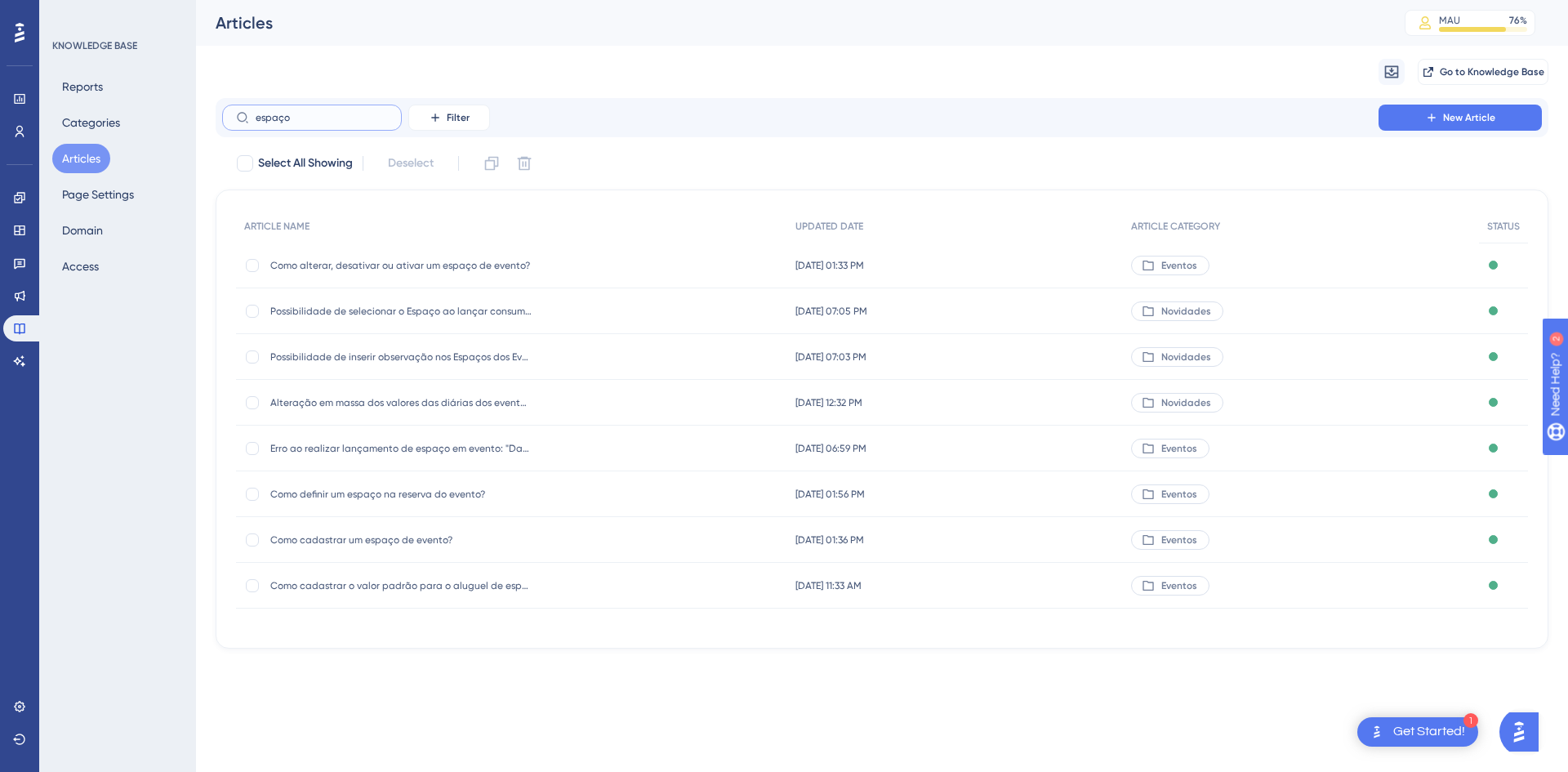
type input "espaço"
click at [383, 545] on span "Como cadastrar um espaço de evento?" at bounding box center [400, 539] width 261 height 13
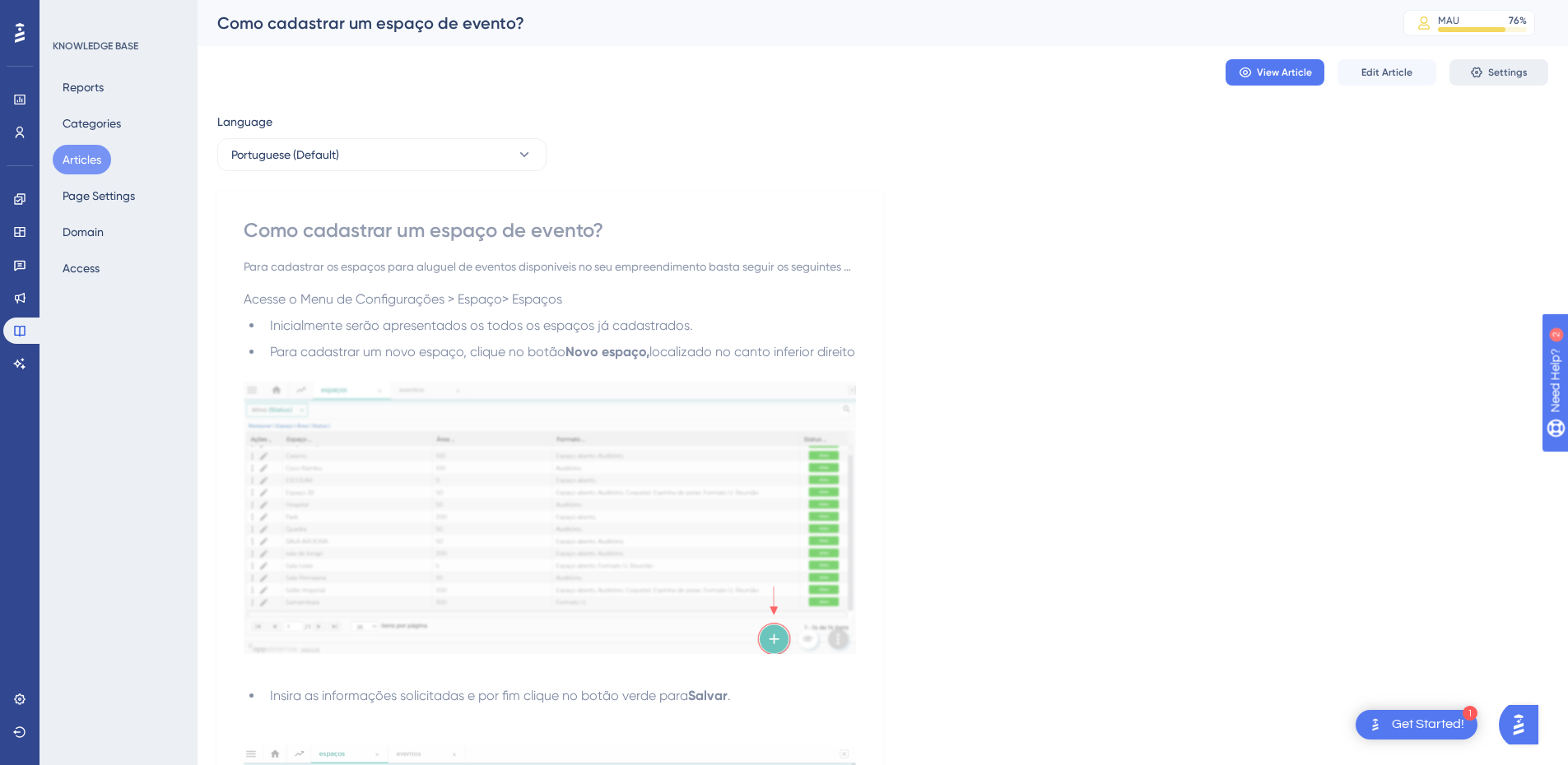
click at [1499, 74] on span "Settings" at bounding box center [1508, 72] width 40 height 13
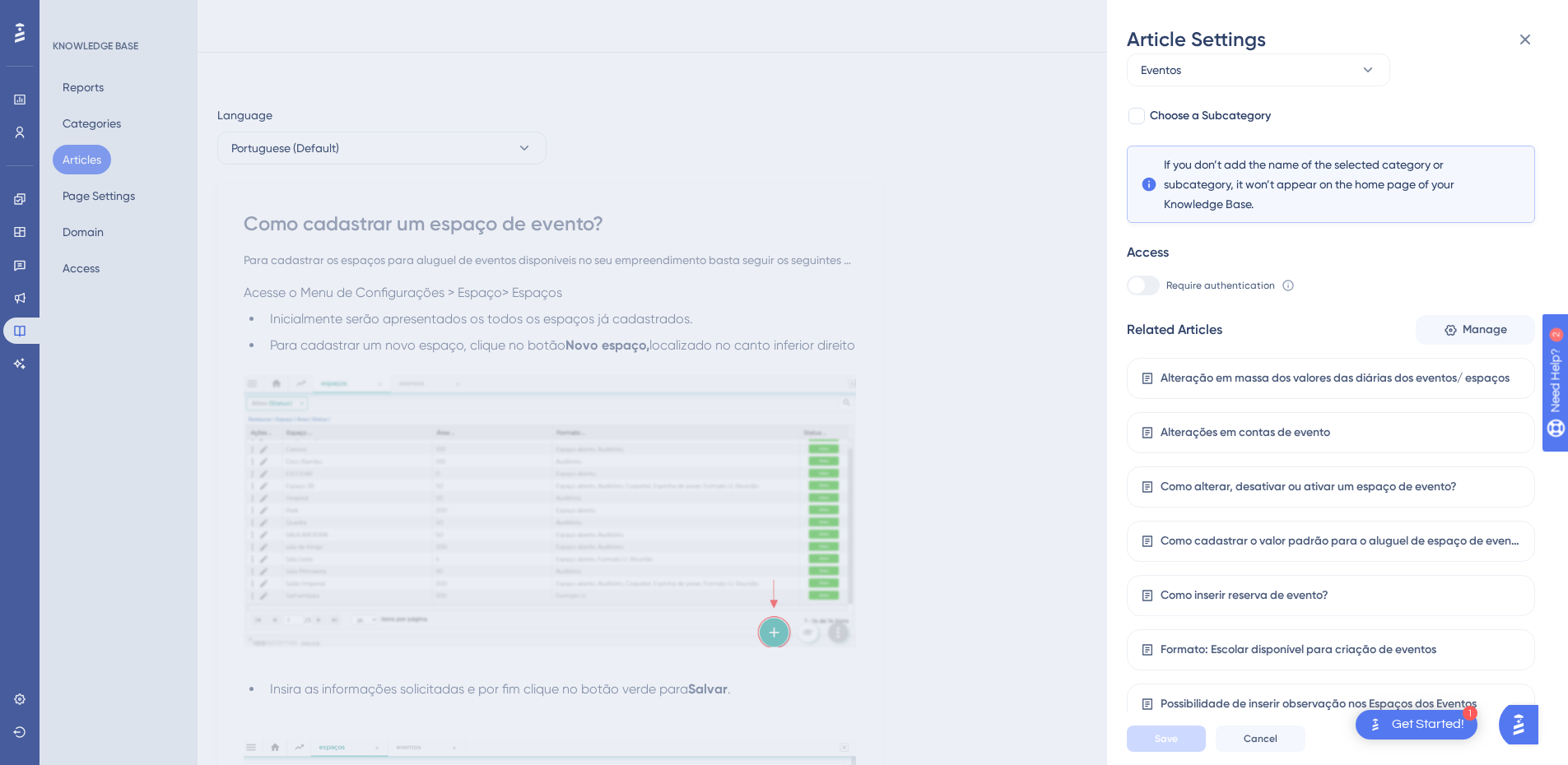
scroll to position [192, 0]
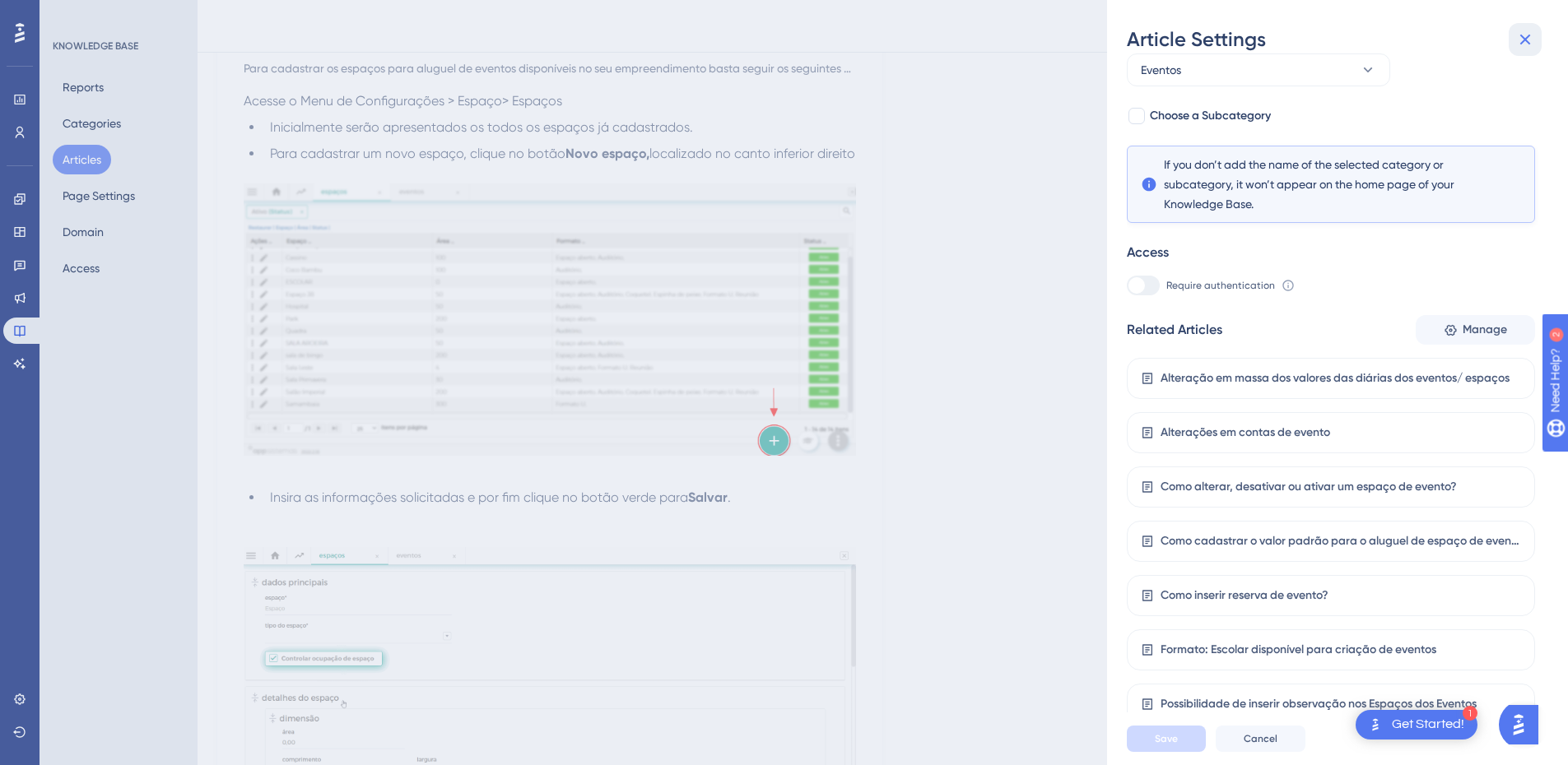
click at [1524, 39] on icon at bounding box center [1526, 40] width 10 height 10
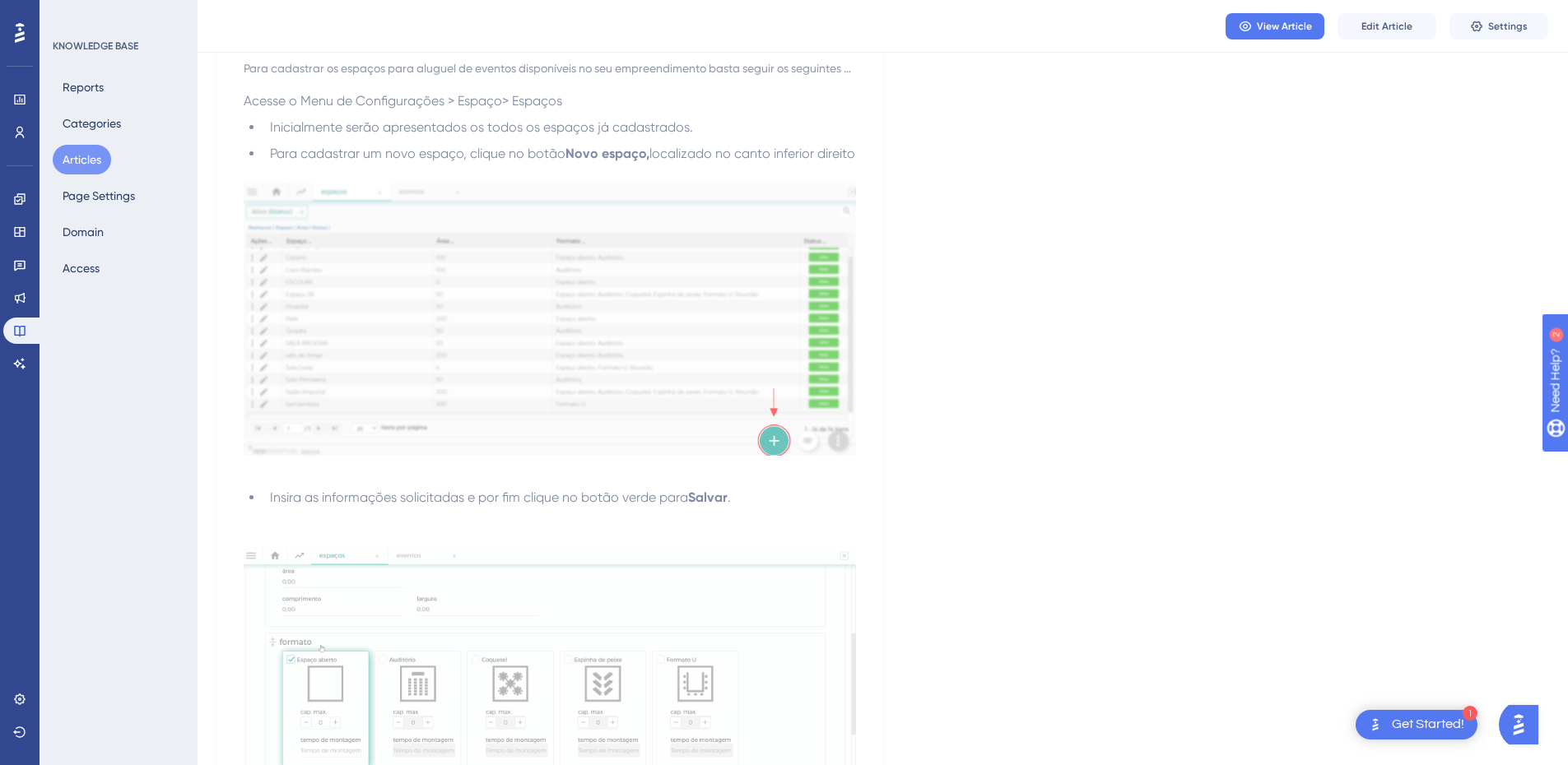
click at [96, 153] on button "Articles" at bounding box center [82, 160] width 59 height 29
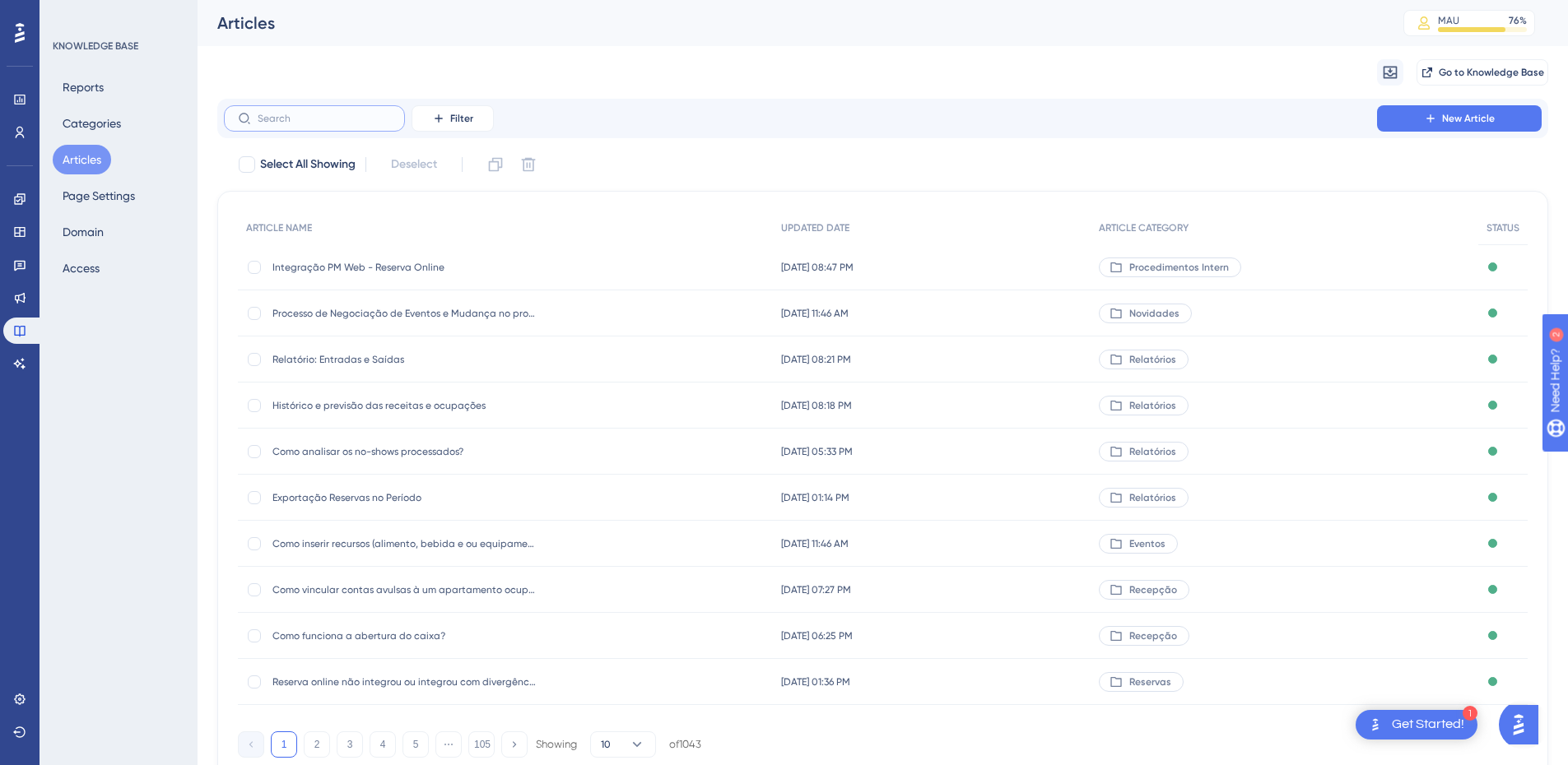
click at [326, 115] on input "text" at bounding box center [324, 118] width 133 height 11
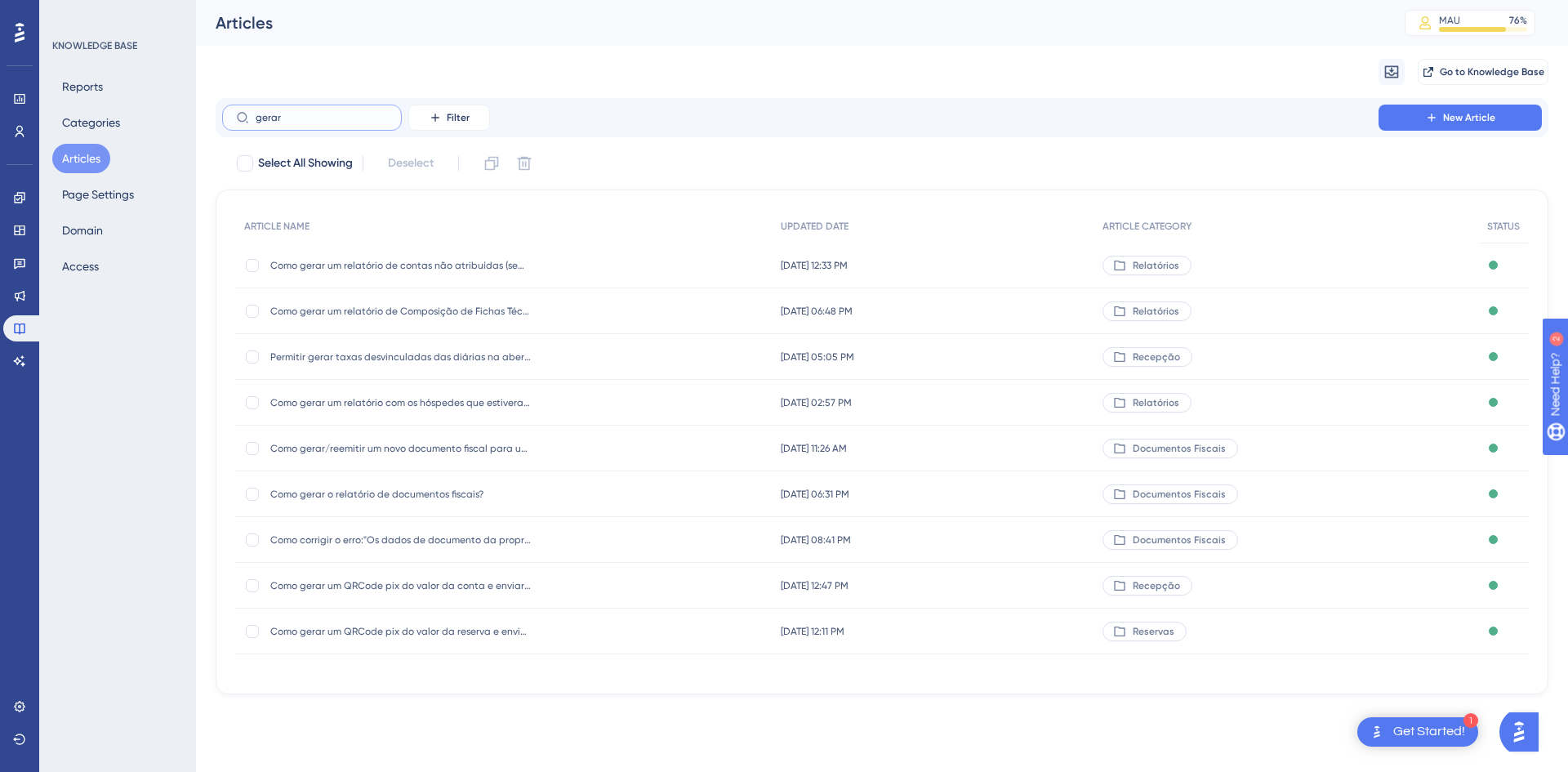
type input "gerar c"
checkbox input "true"
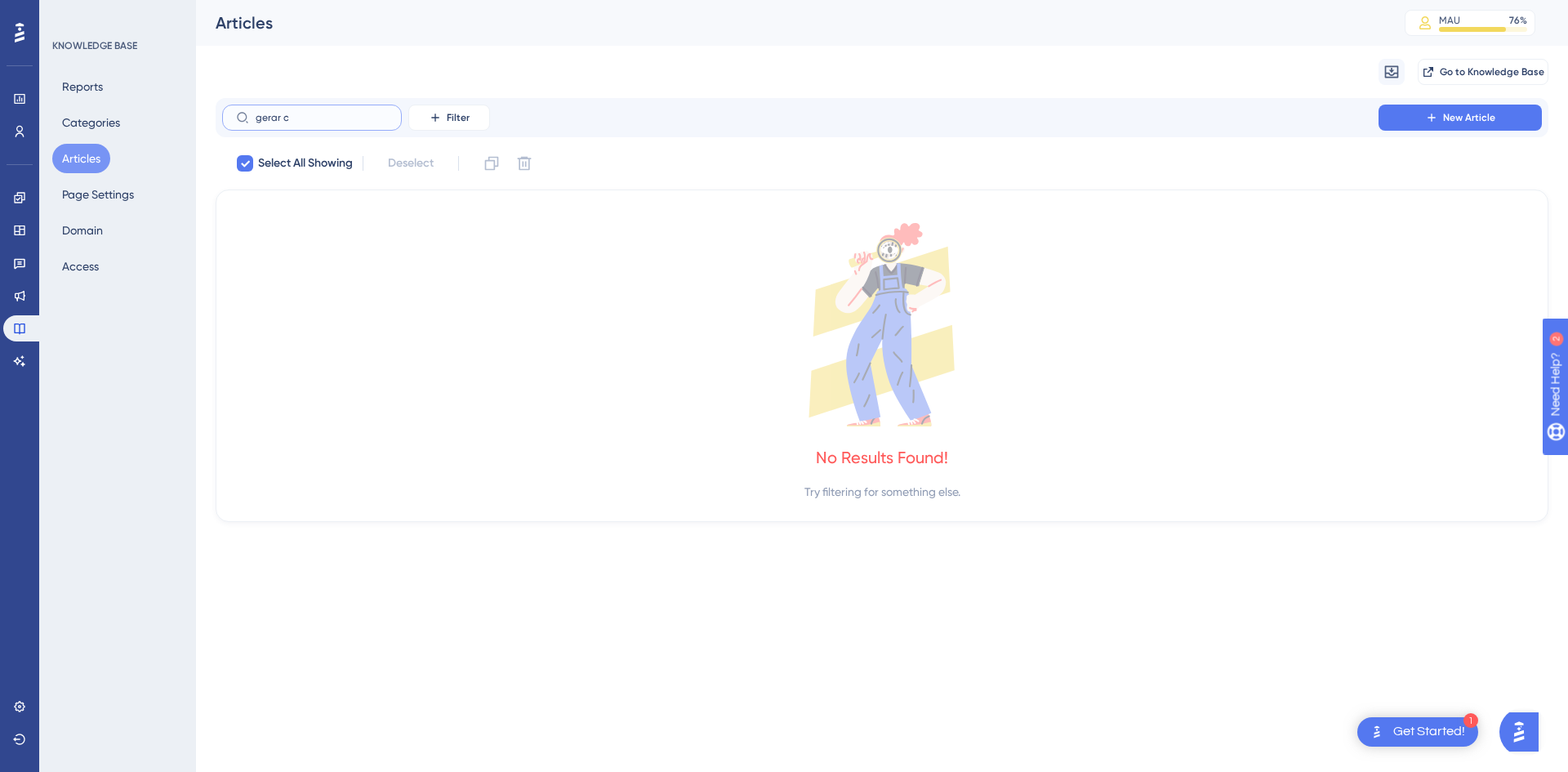
type input "gerar"
checkbox input "false"
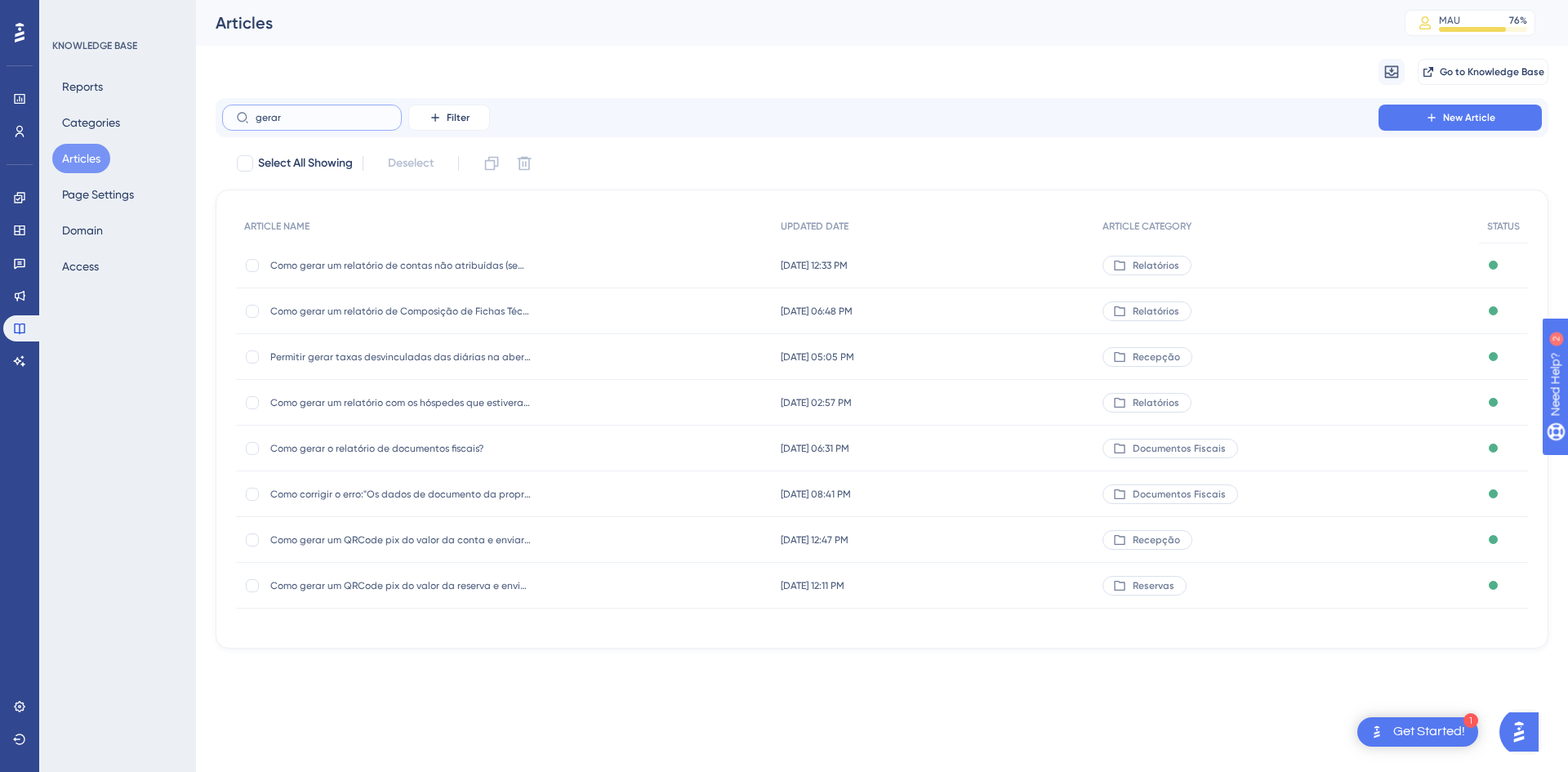
drag, startPoint x: 309, startPoint y: 116, endPoint x: 247, endPoint y: 126, distance: 62.8
click at [247, 126] on label "gerar" at bounding box center [312, 117] width 180 height 26
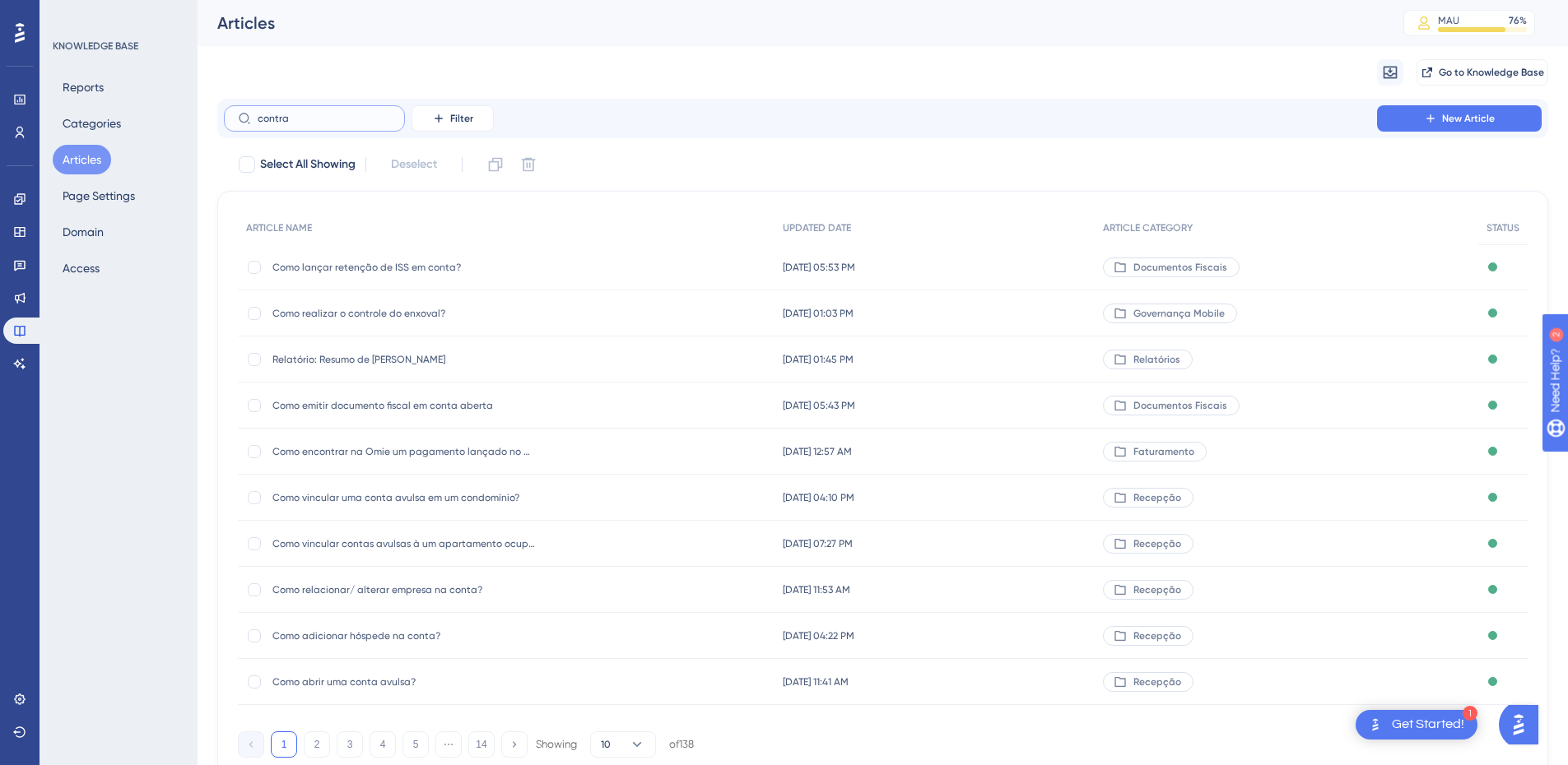
type input "contrat"
checkbox input "true"
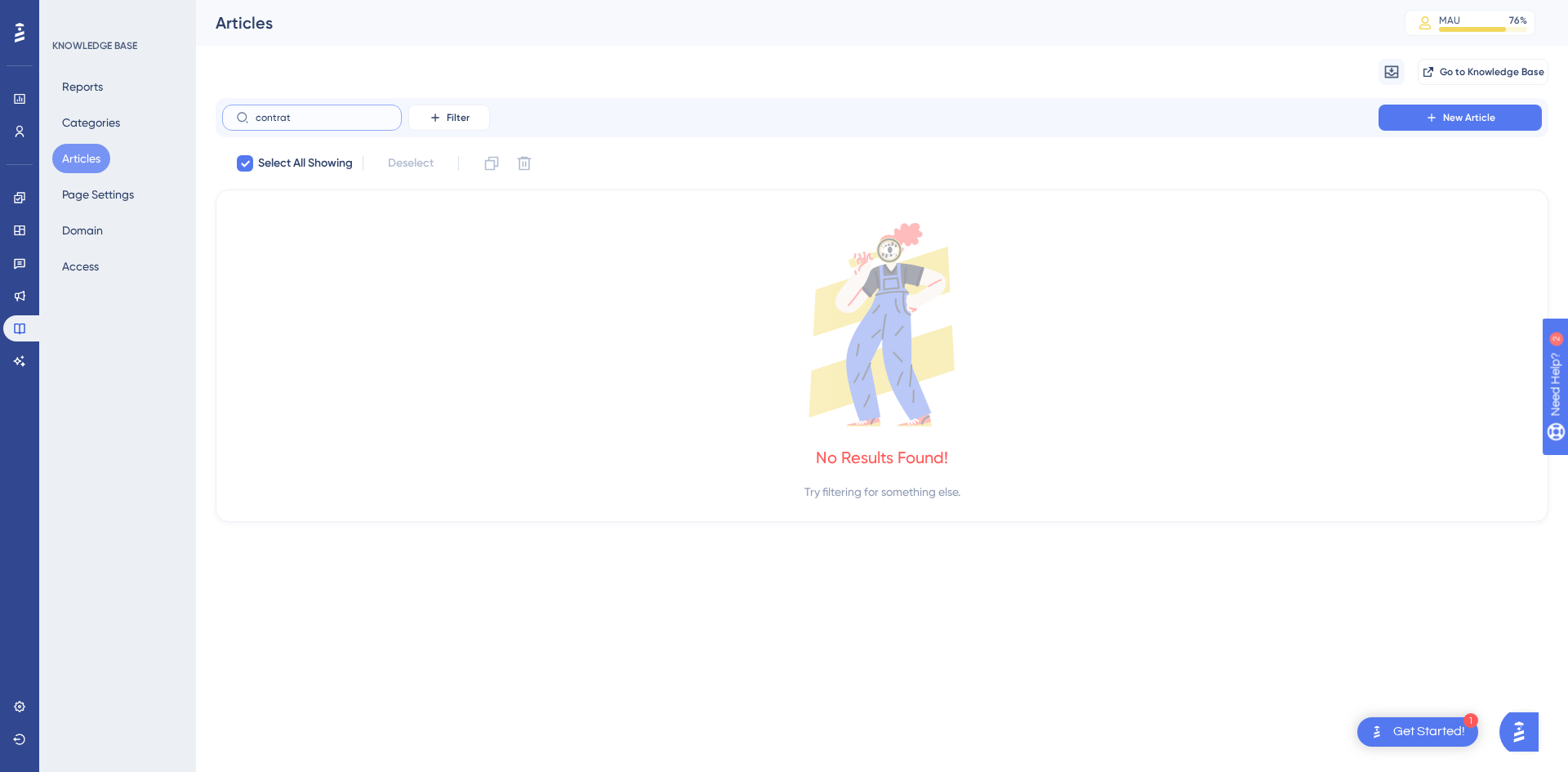
type input "contra"
checkbox input "false"
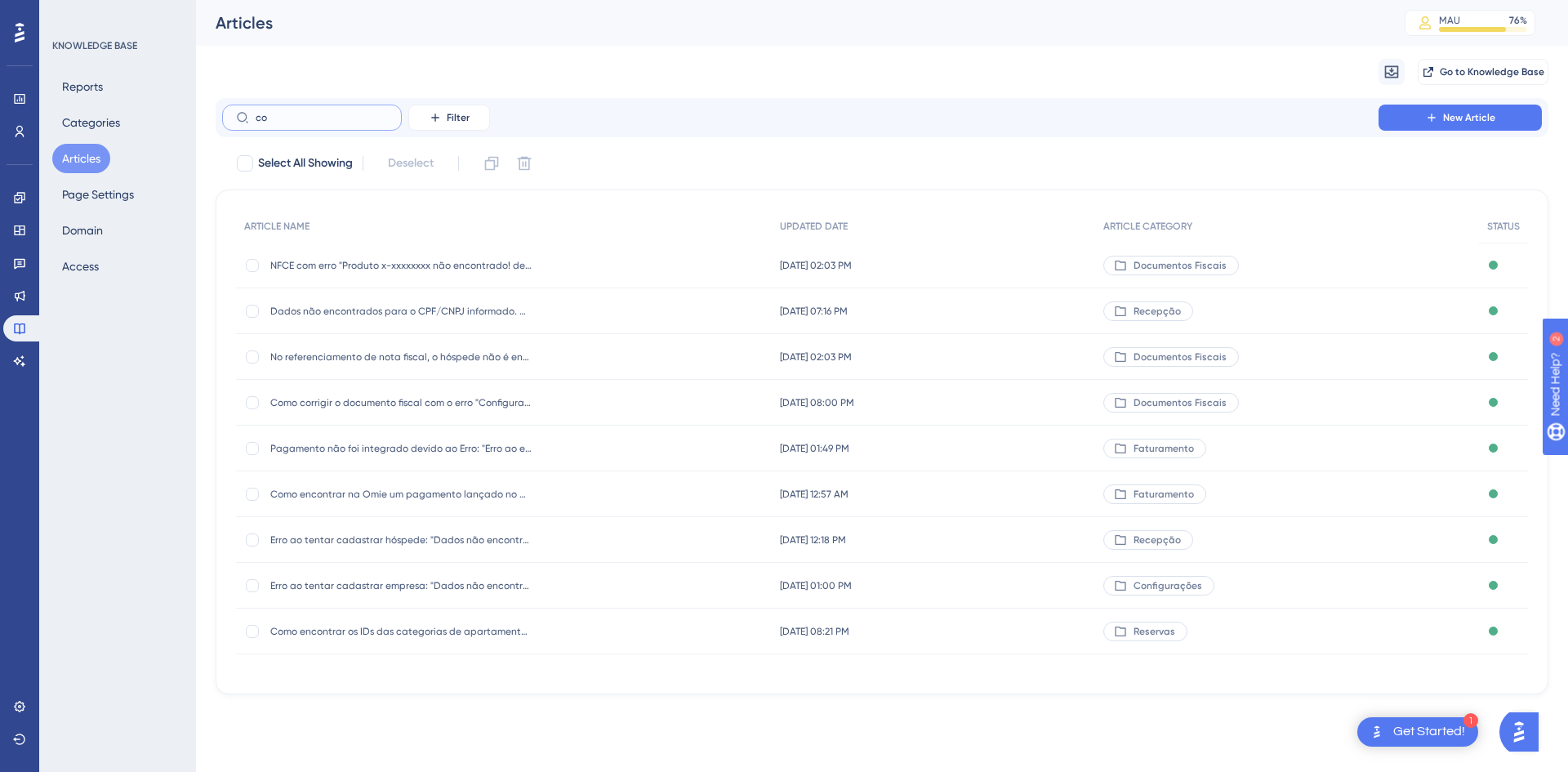
type input "c"
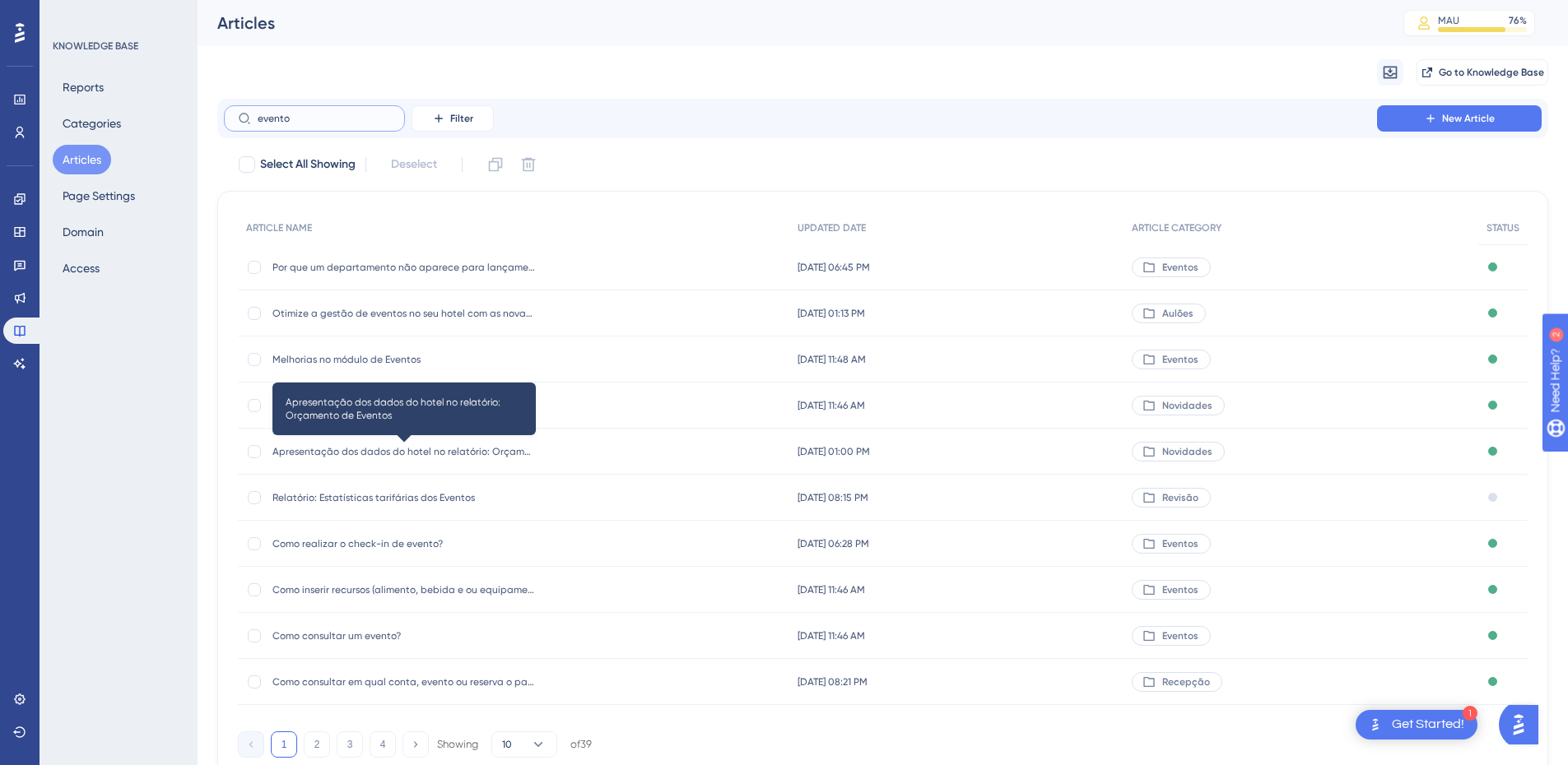
type input "evento"
click at [406, 455] on span "Apresentação dos dados do hotel no relatório: Orçamento de Eventos" at bounding box center [403, 452] width 263 height 13
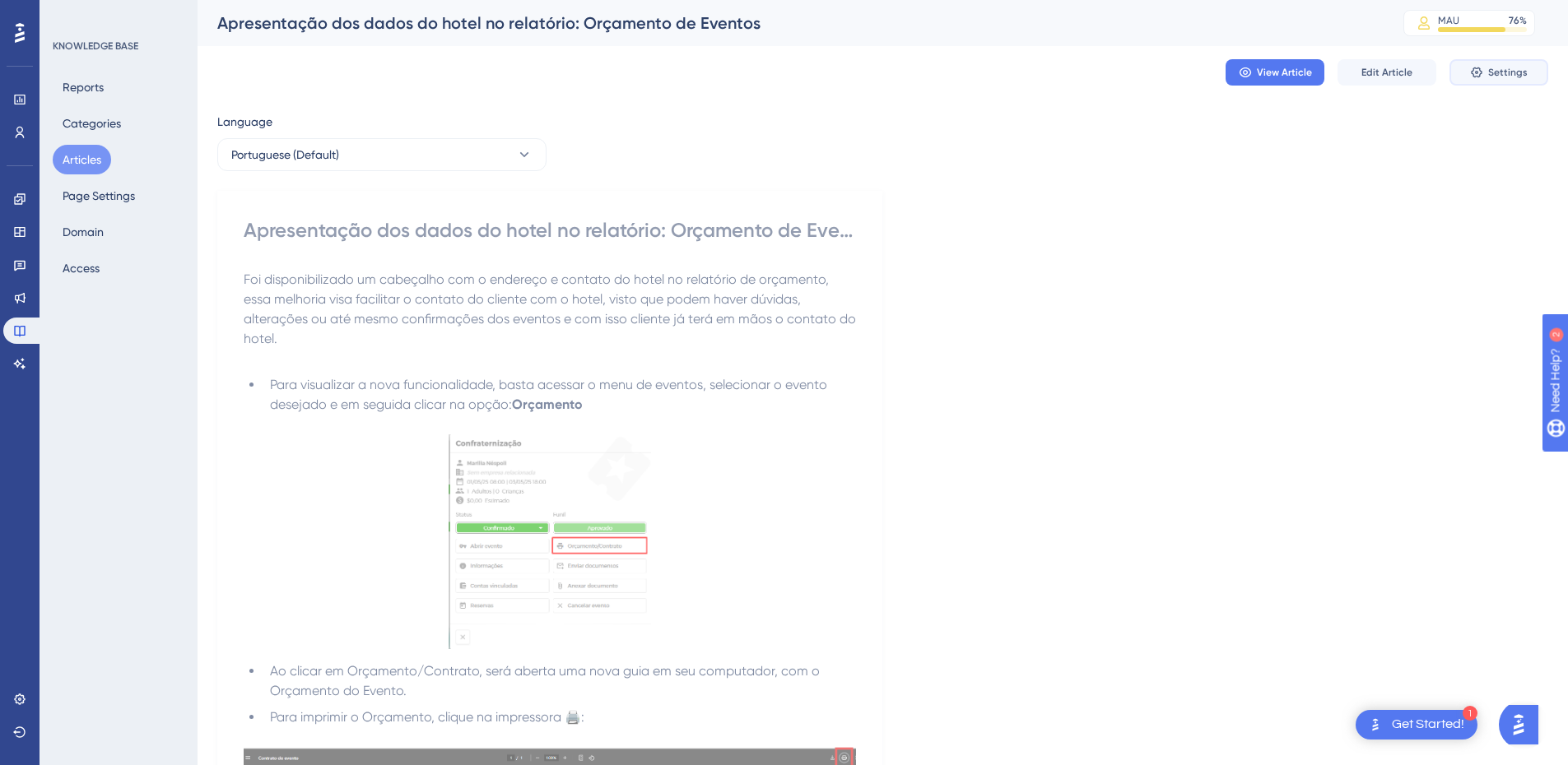
click at [1501, 83] on button "Settings" at bounding box center [1499, 73] width 98 height 26
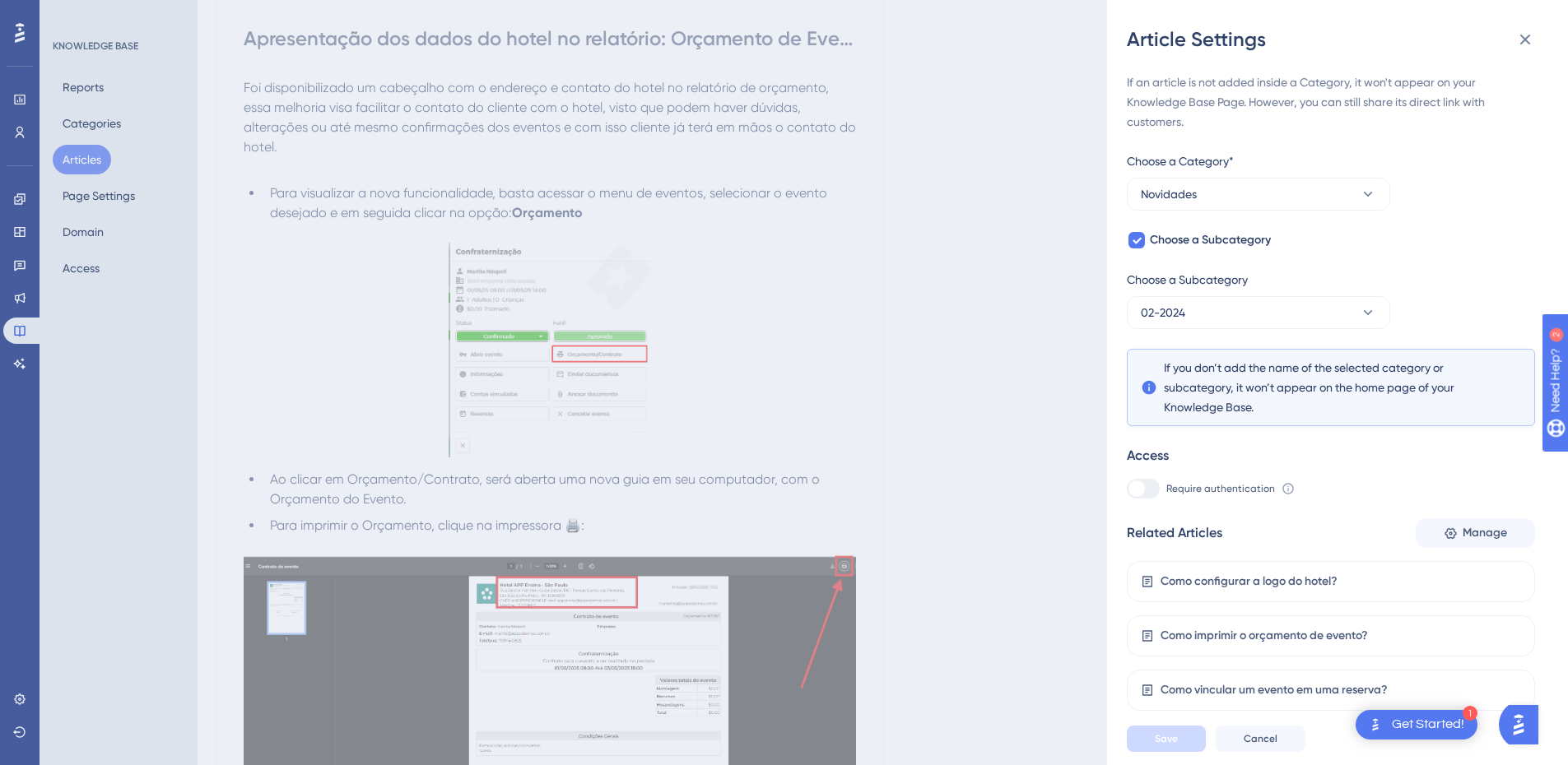
scroll to position [514, 0]
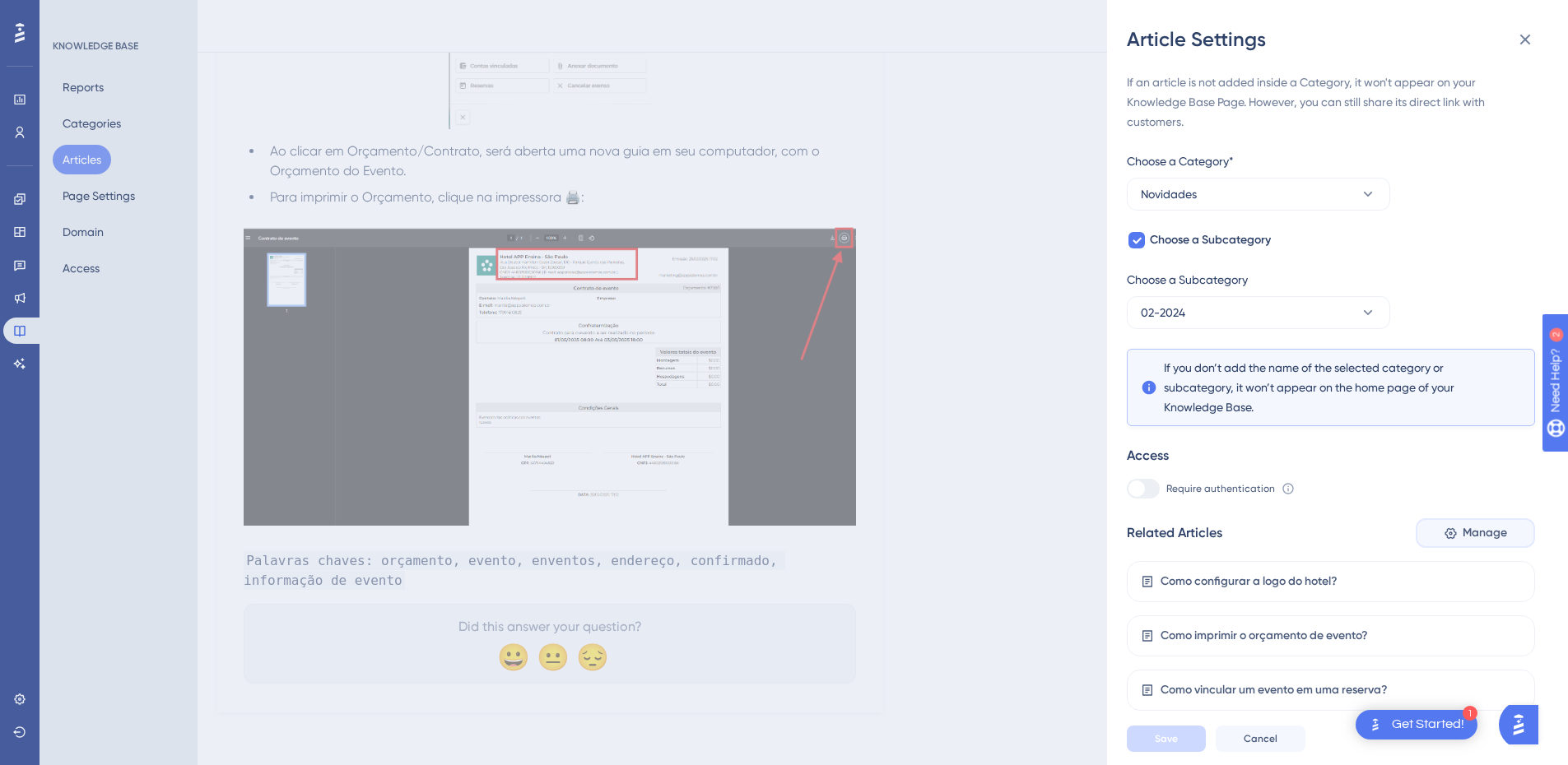
click at [1495, 538] on span "Manage" at bounding box center [1484, 533] width 44 height 20
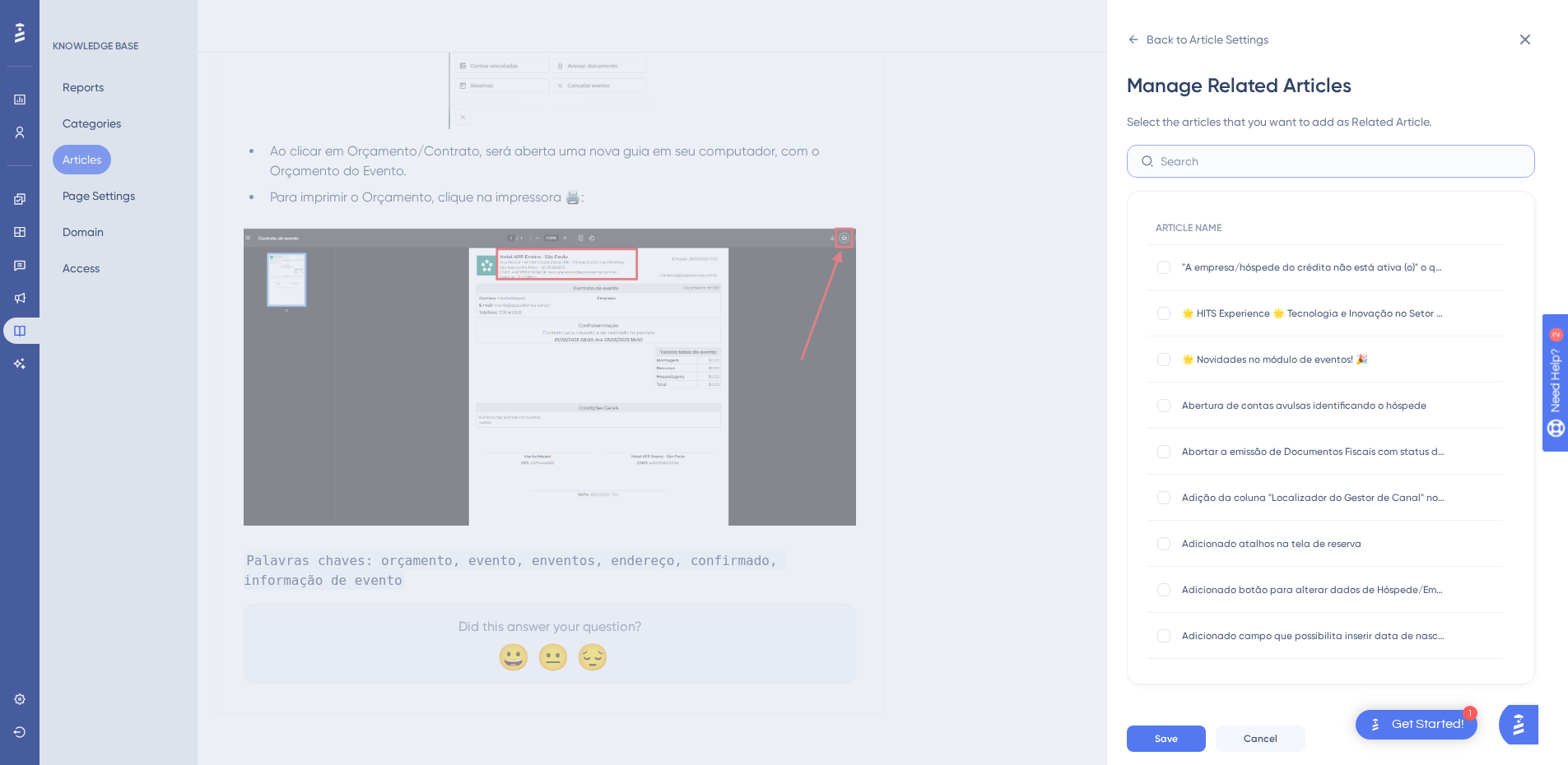
click at [1195, 165] on input "text" at bounding box center [1341, 161] width 360 height 18
type input "e"
click at [1195, 166] on input "evento" at bounding box center [1341, 161] width 360 height 18
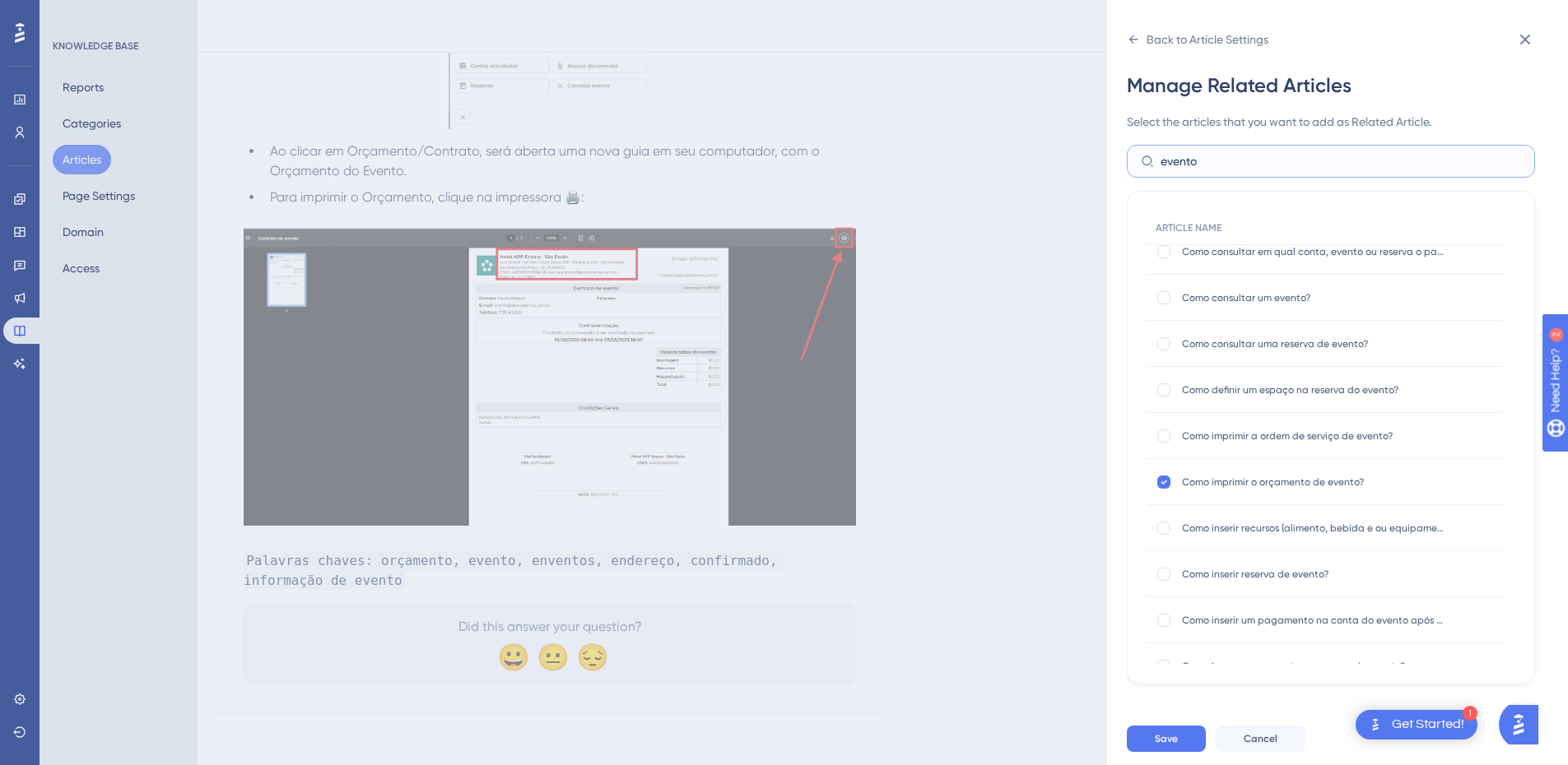
scroll to position [576, 0]
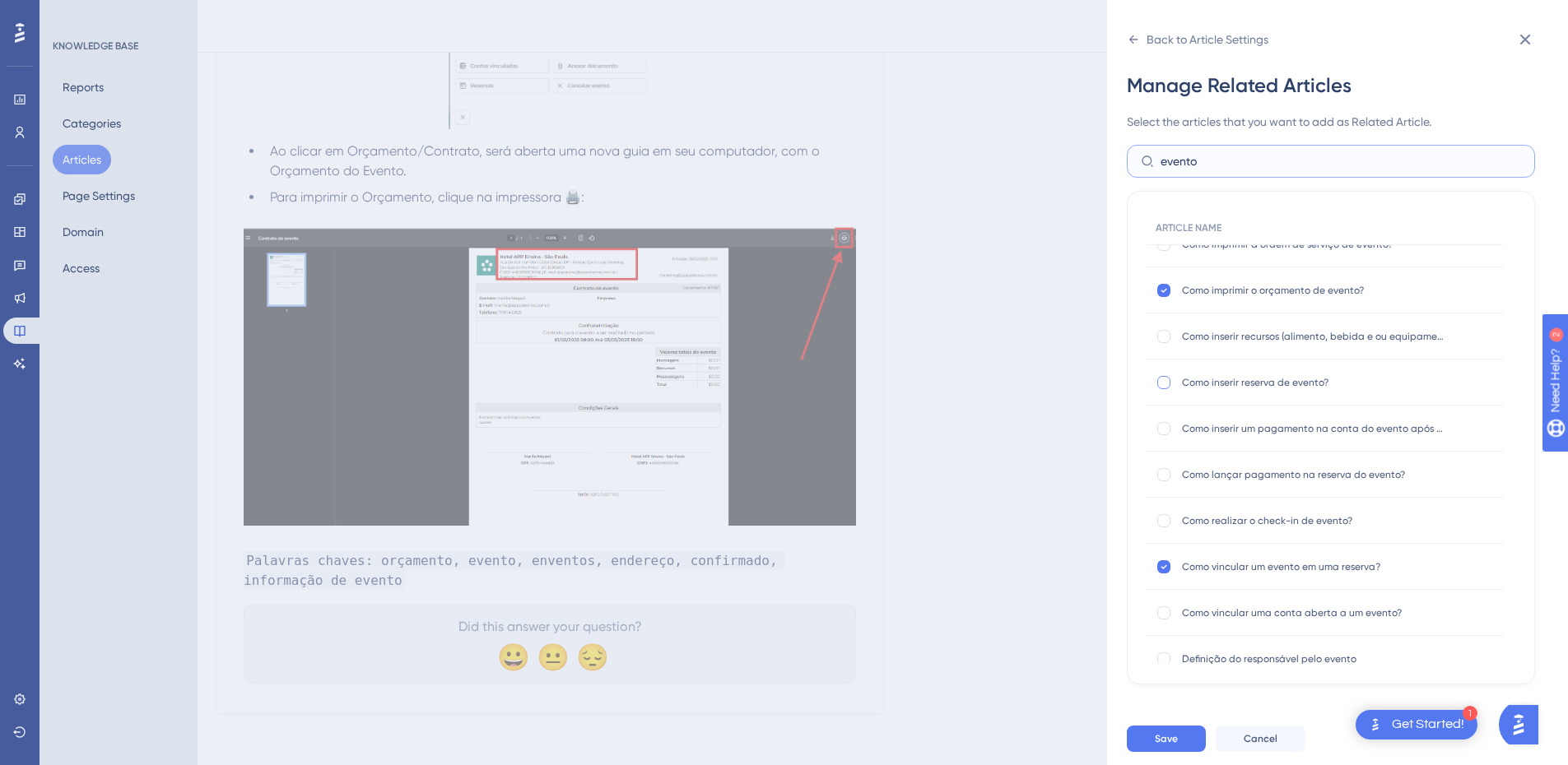
type input "evento"
click at [1160, 383] on div at bounding box center [1164, 382] width 13 height 13
checkbox input "true"
click at [1154, 341] on div "Como inserir recursos (alimento, bebida e ou equipamento) na reserva do evento?…" at bounding box center [1325, 336] width 356 height 46
click at [1167, 332] on div at bounding box center [1164, 336] width 13 height 13
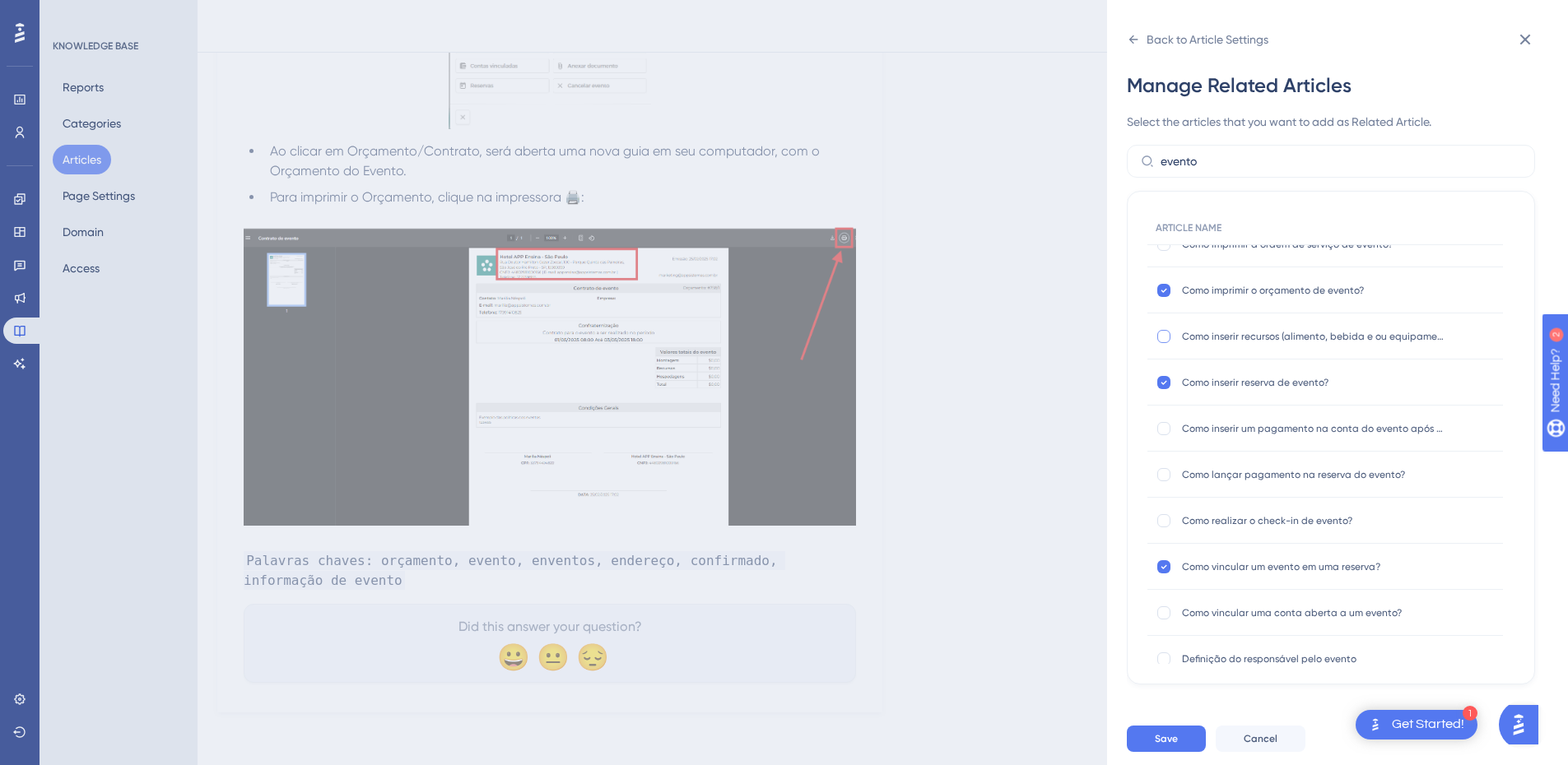
checkbox input "true"
click at [1158, 426] on div at bounding box center [1164, 428] width 13 height 13
checkbox input "true"
click at [1159, 467] on div at bounding box center [1164, 474] width 16 height 16
checkbox input "true"
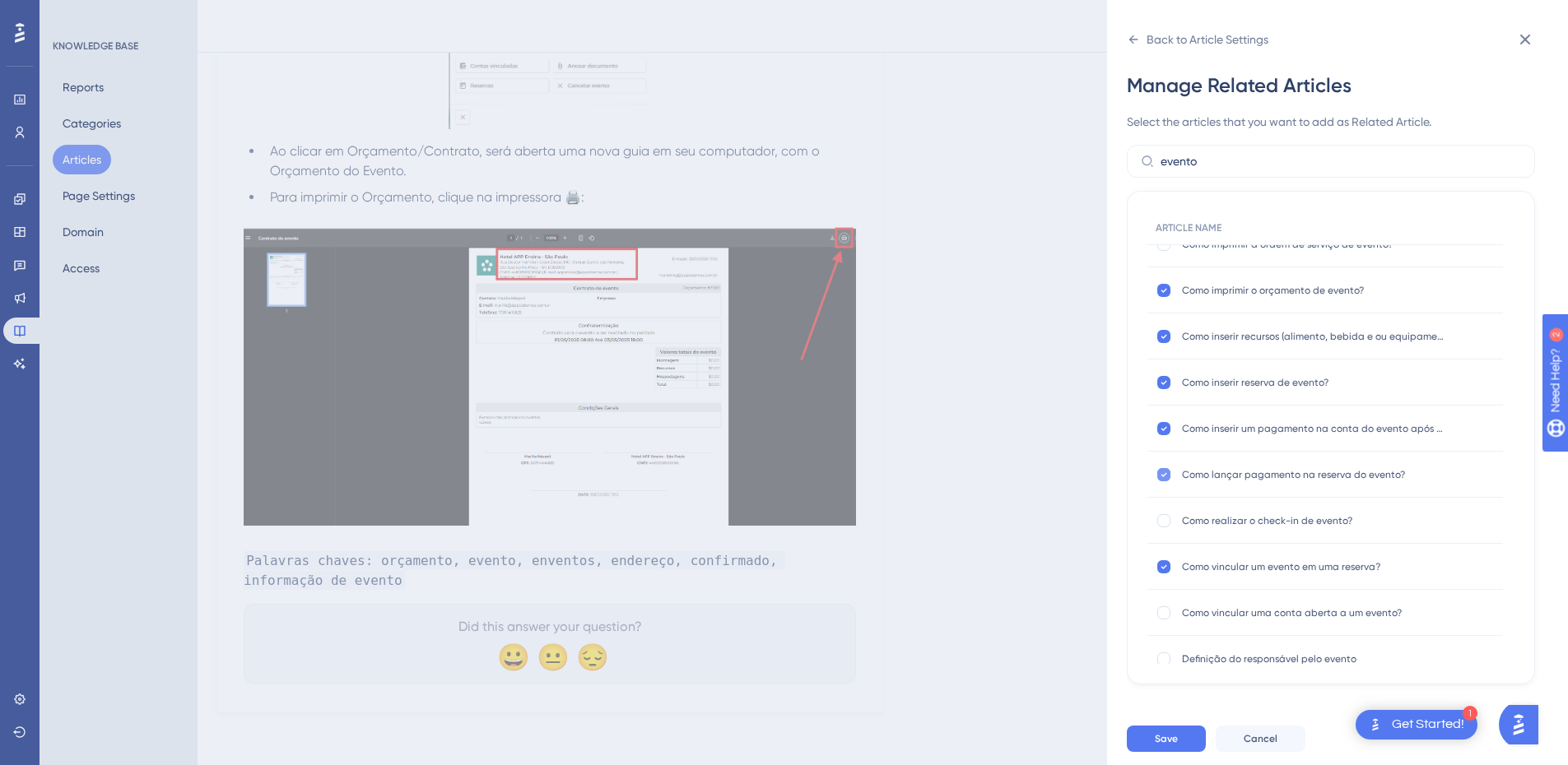
scroll to position [768, 0]
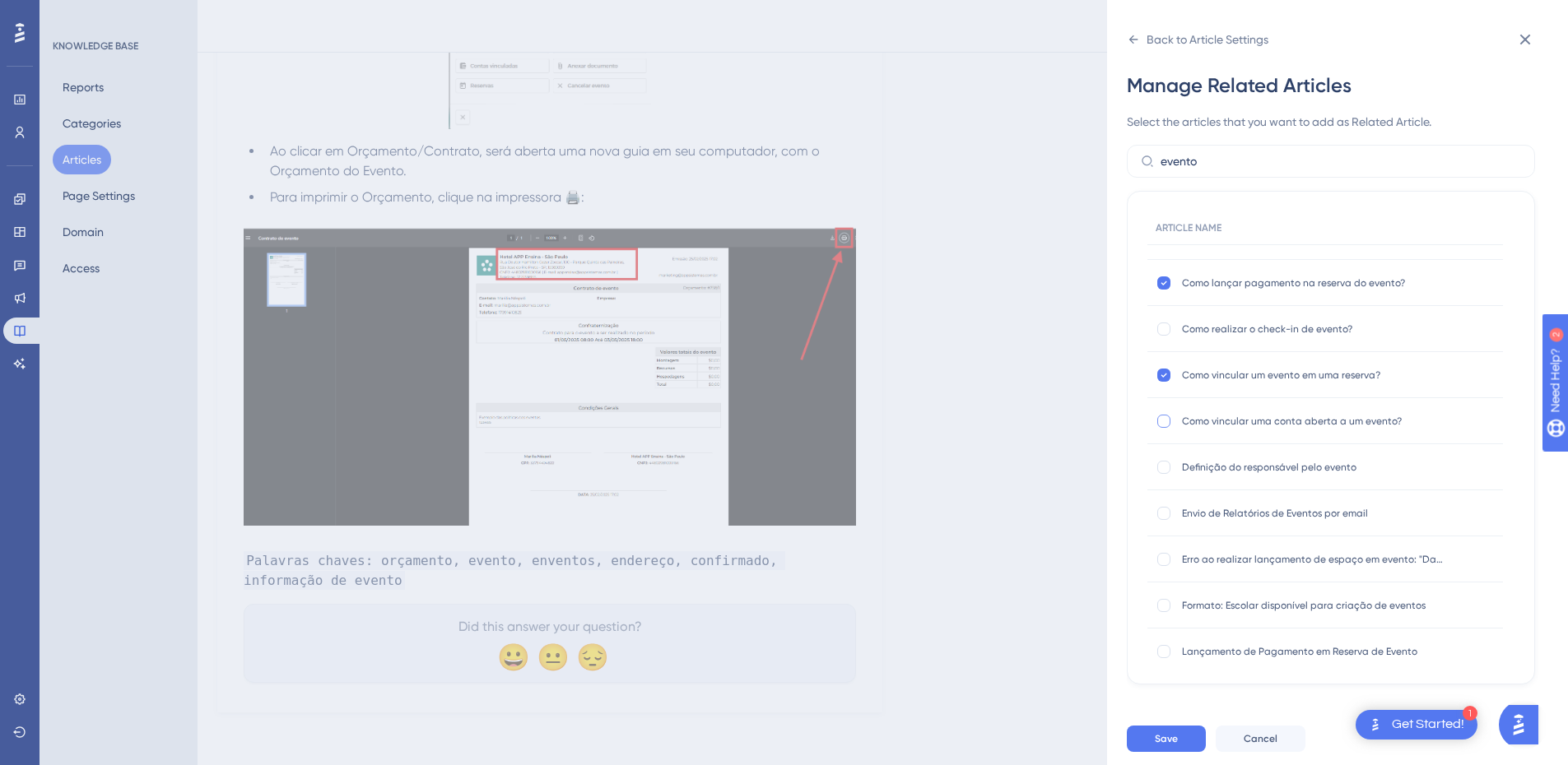
click at [1169, 423] on div at bounding box center [1164, 420] width 13 height 13
checkbox input "true"
click at [1169, 335] on div at bounding box center [1164, 329] width 16 height 16
checkbox input "true"
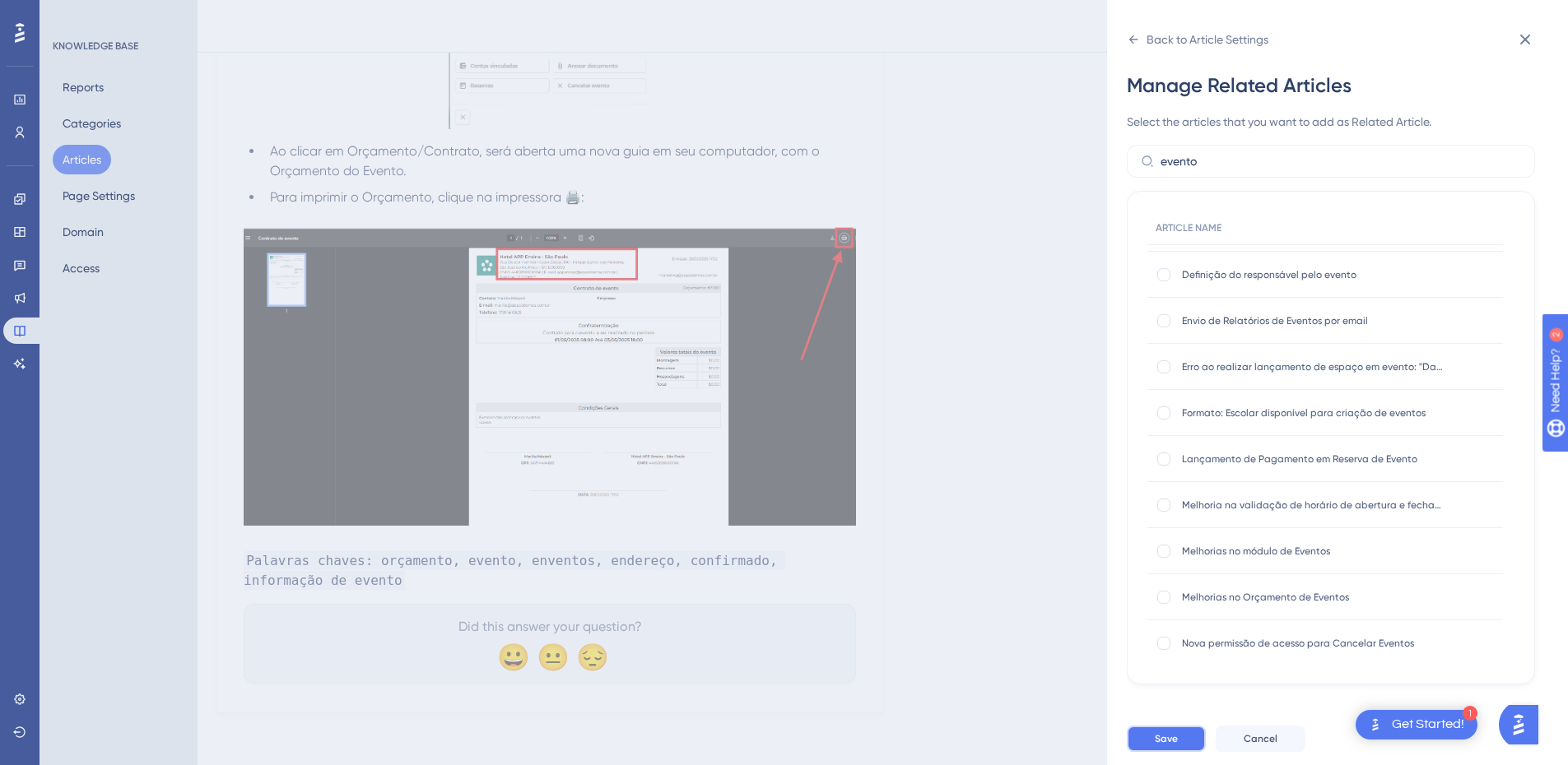
click at [1176, 742] on button "Save" at bounding box center [1166, 739] width 79 height 26
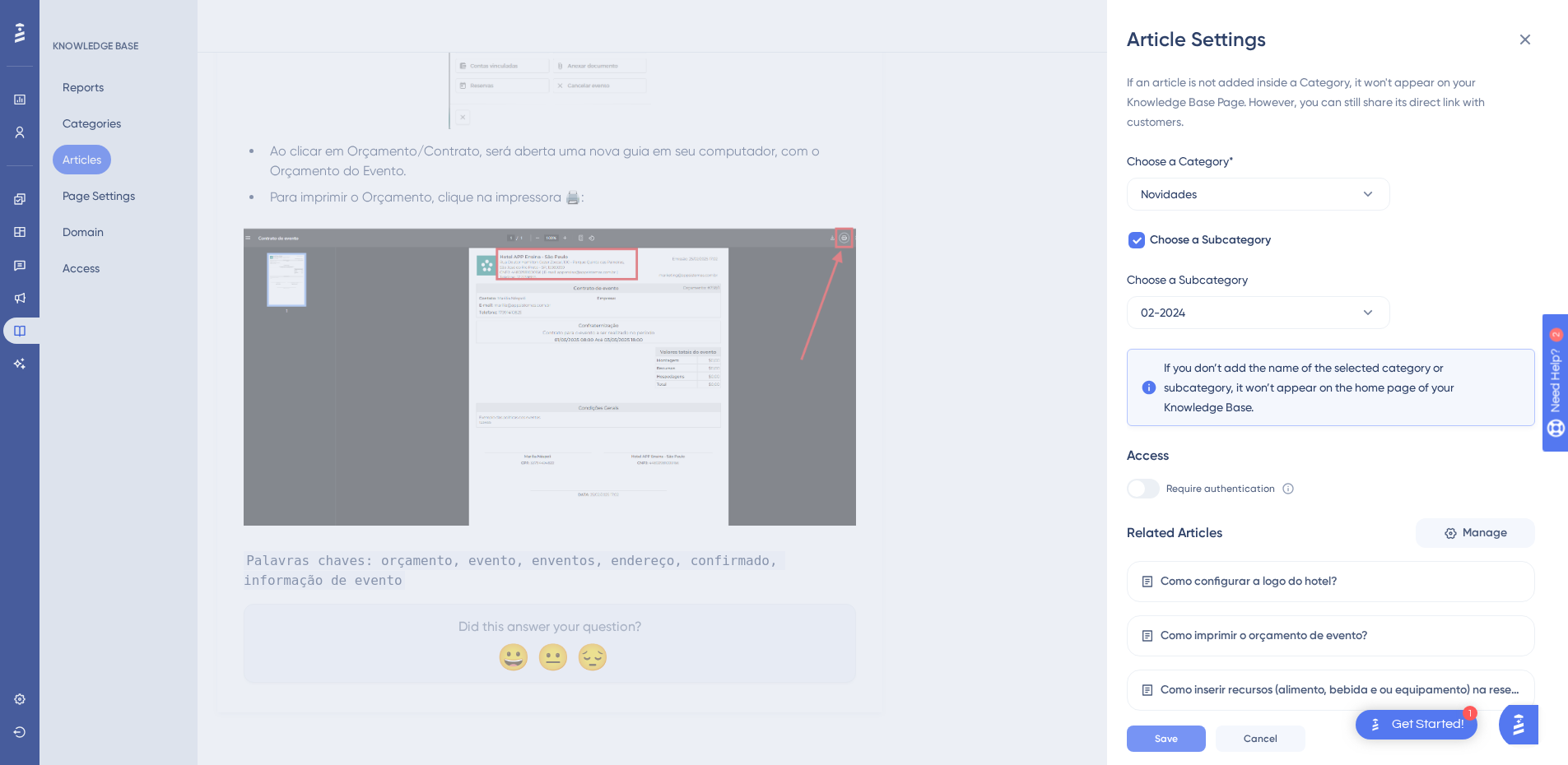
click at [1176, 742] on button "Save" at bounding box center [1166, 739] width 79 height 26
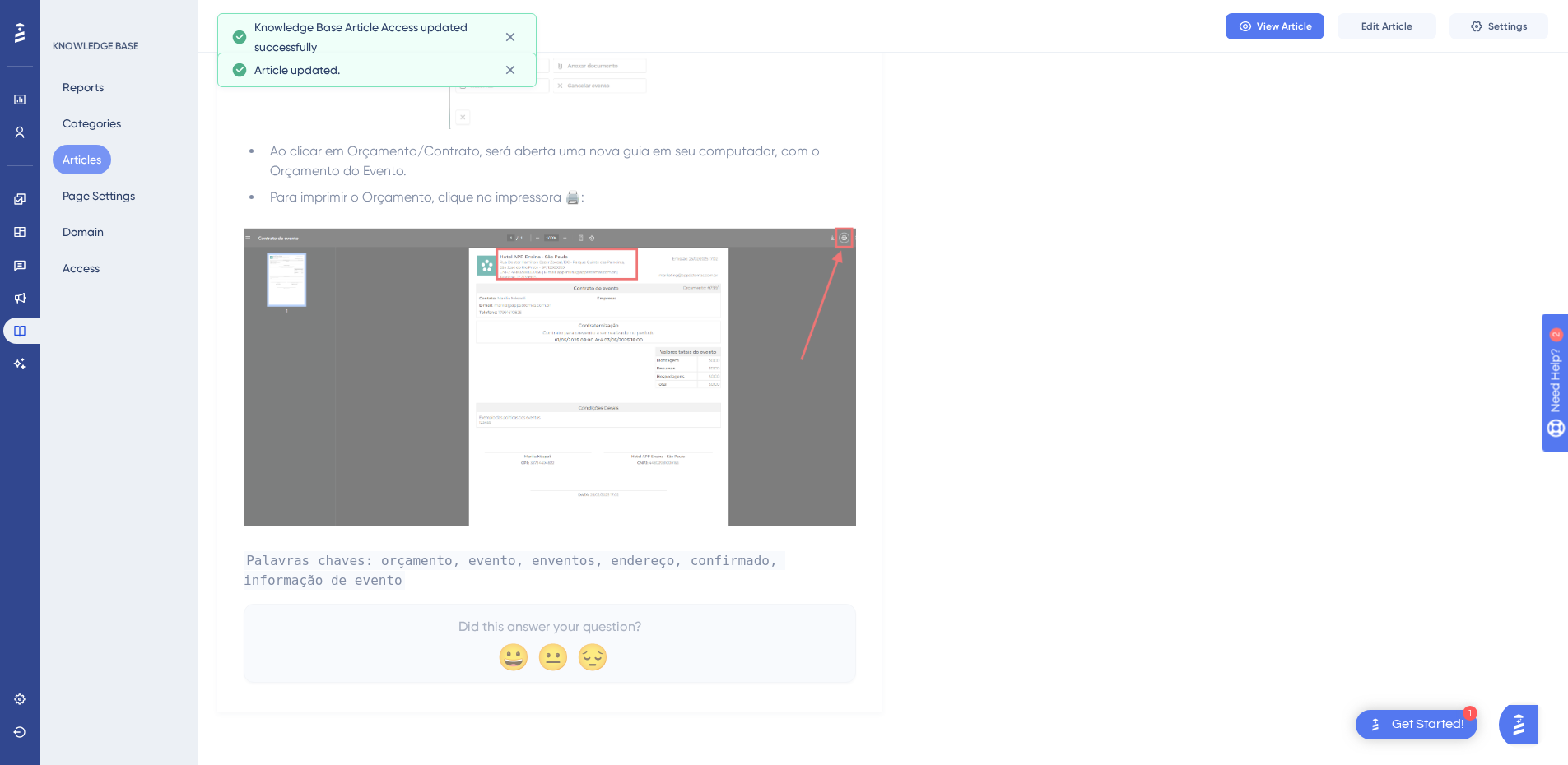
click at [82, 161] on button "Articles" at bounding box center [82, 160] width 59 height 29
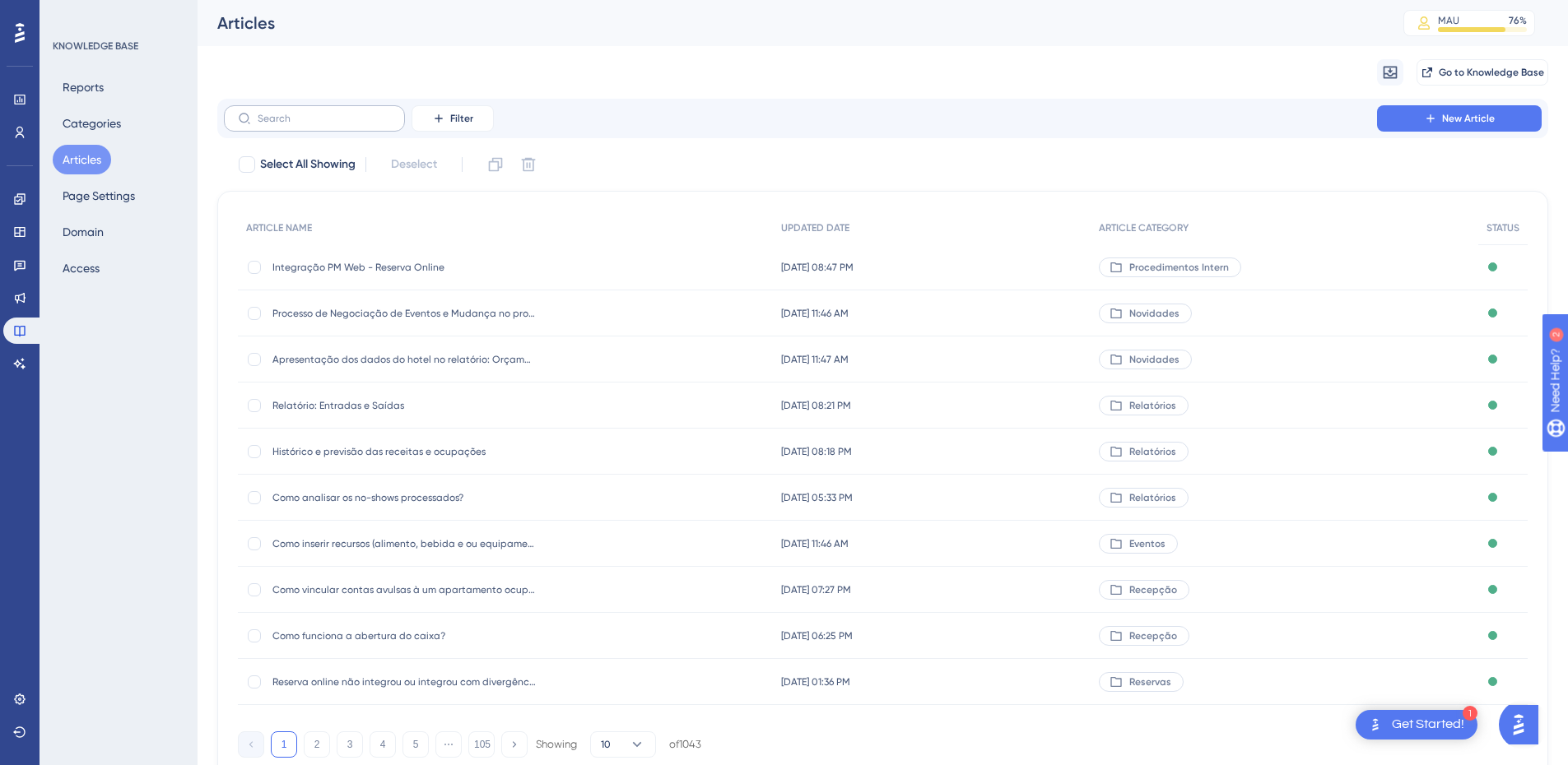
click at [285, 110] on label at bounding box center [314, 118] width 181 height 26
click at [285, 113] on input "text" at bounding box center [324, 118] width 133 height 11
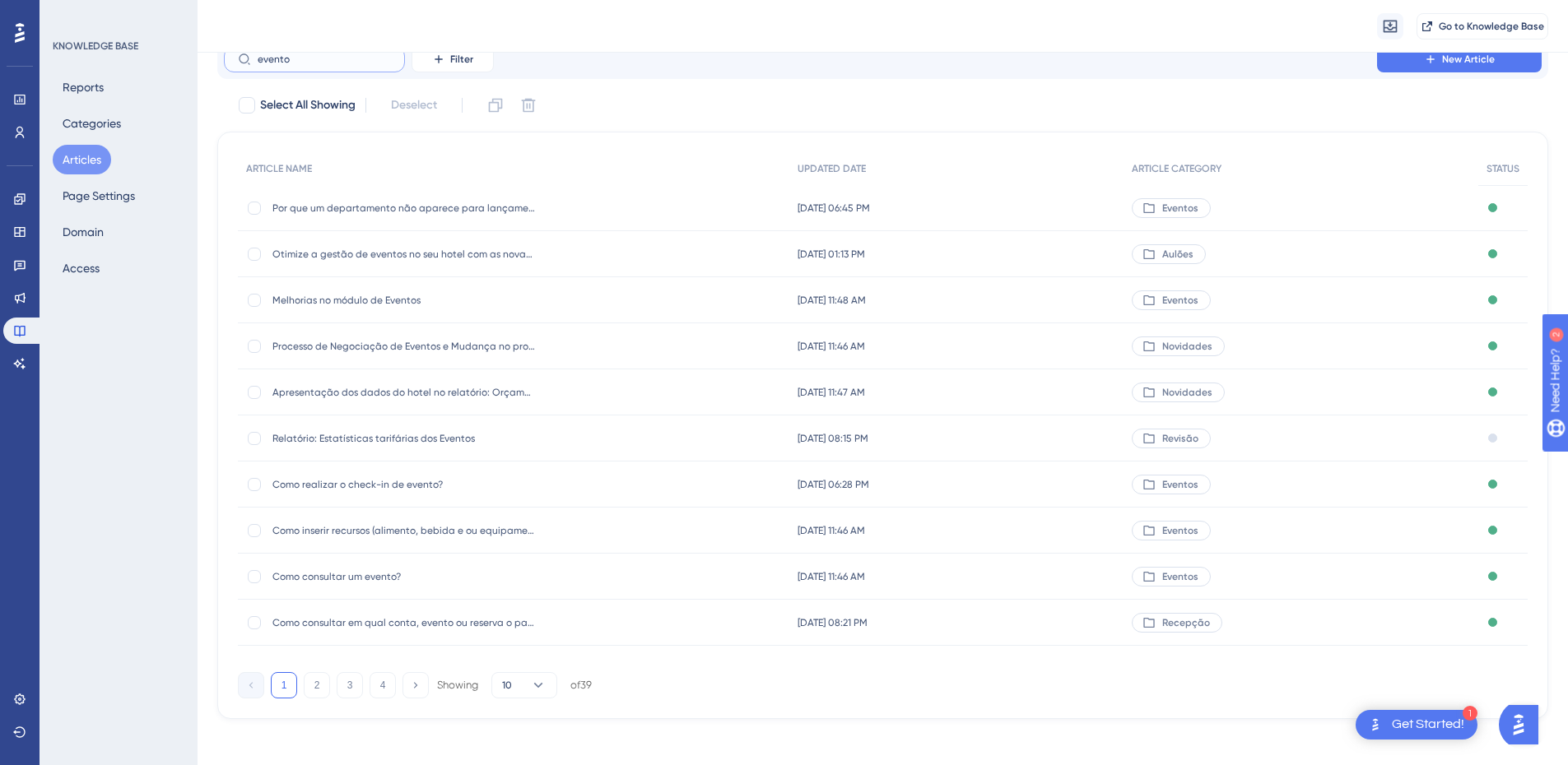
scroll to position [73, 0]
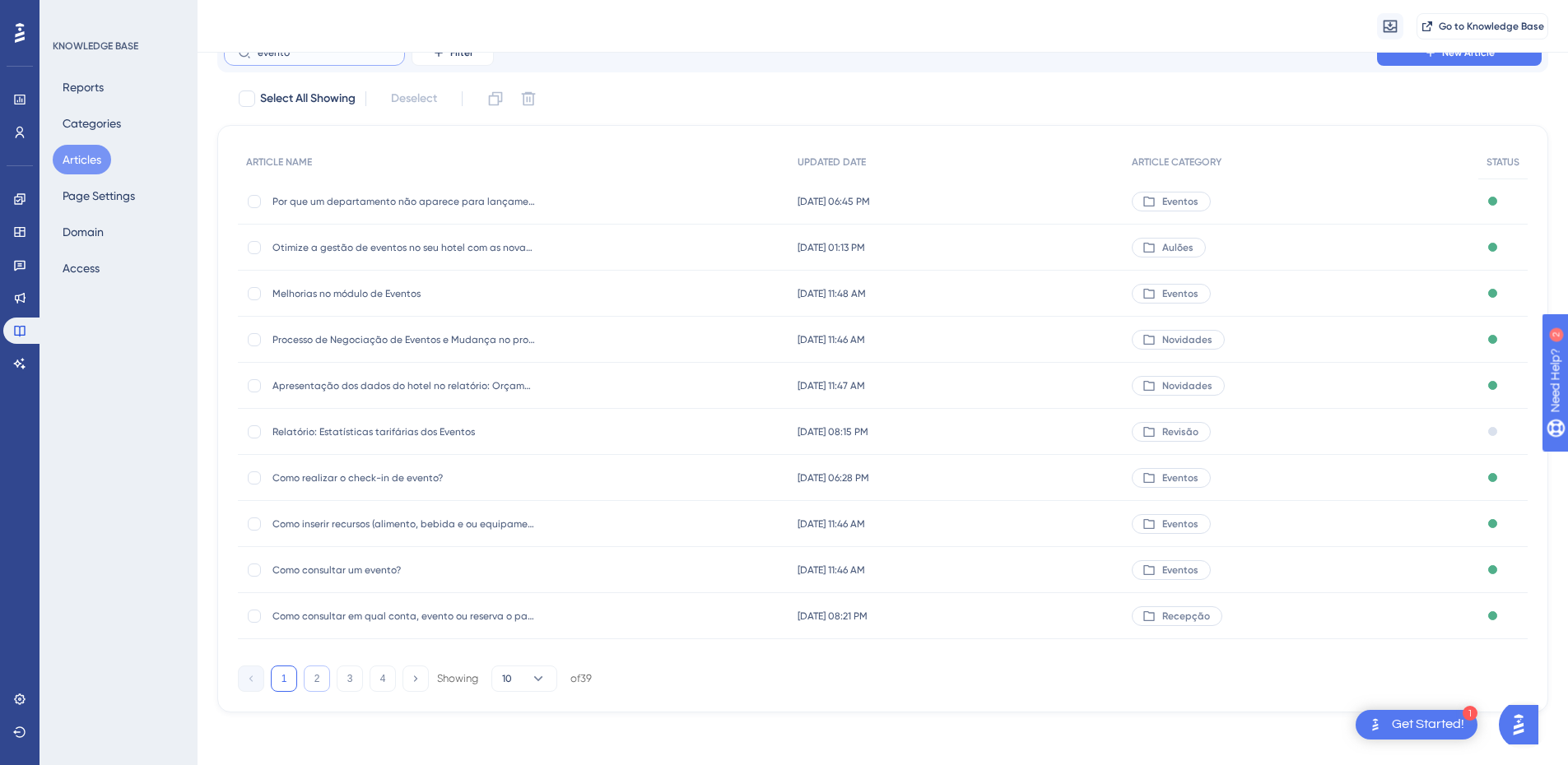
type input "evento"
click at [306, 678] on button "2" at bounding box center [317, 679] width 26 height 26
click at [370, 621] on span "Como definir um espaço na reserva do evento?" at bounding box center [403, 616] width 263 height 13
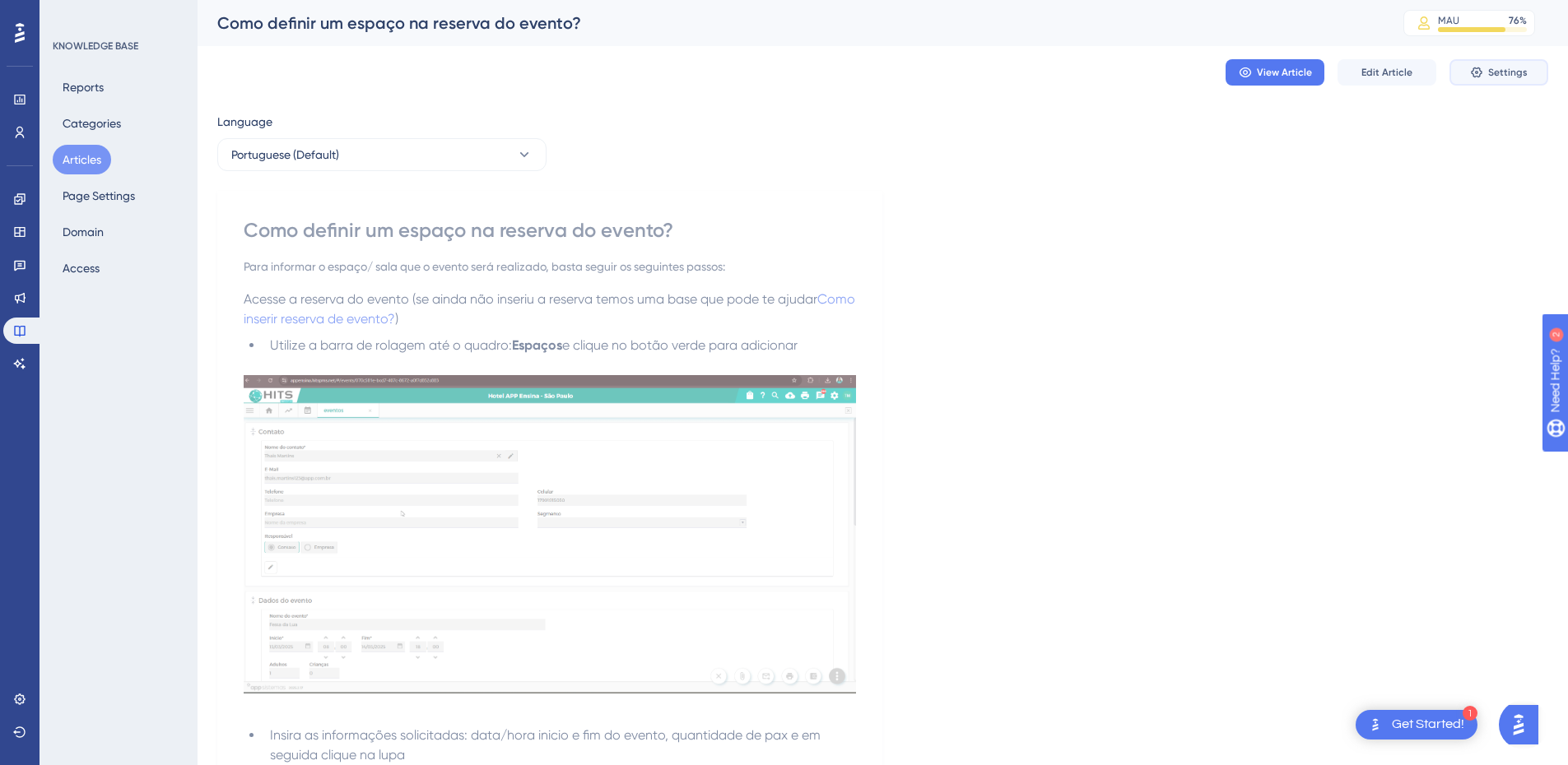
click at [1486, 77] on button "Settings" at bounding box center [1499, 73] width 98 height 26
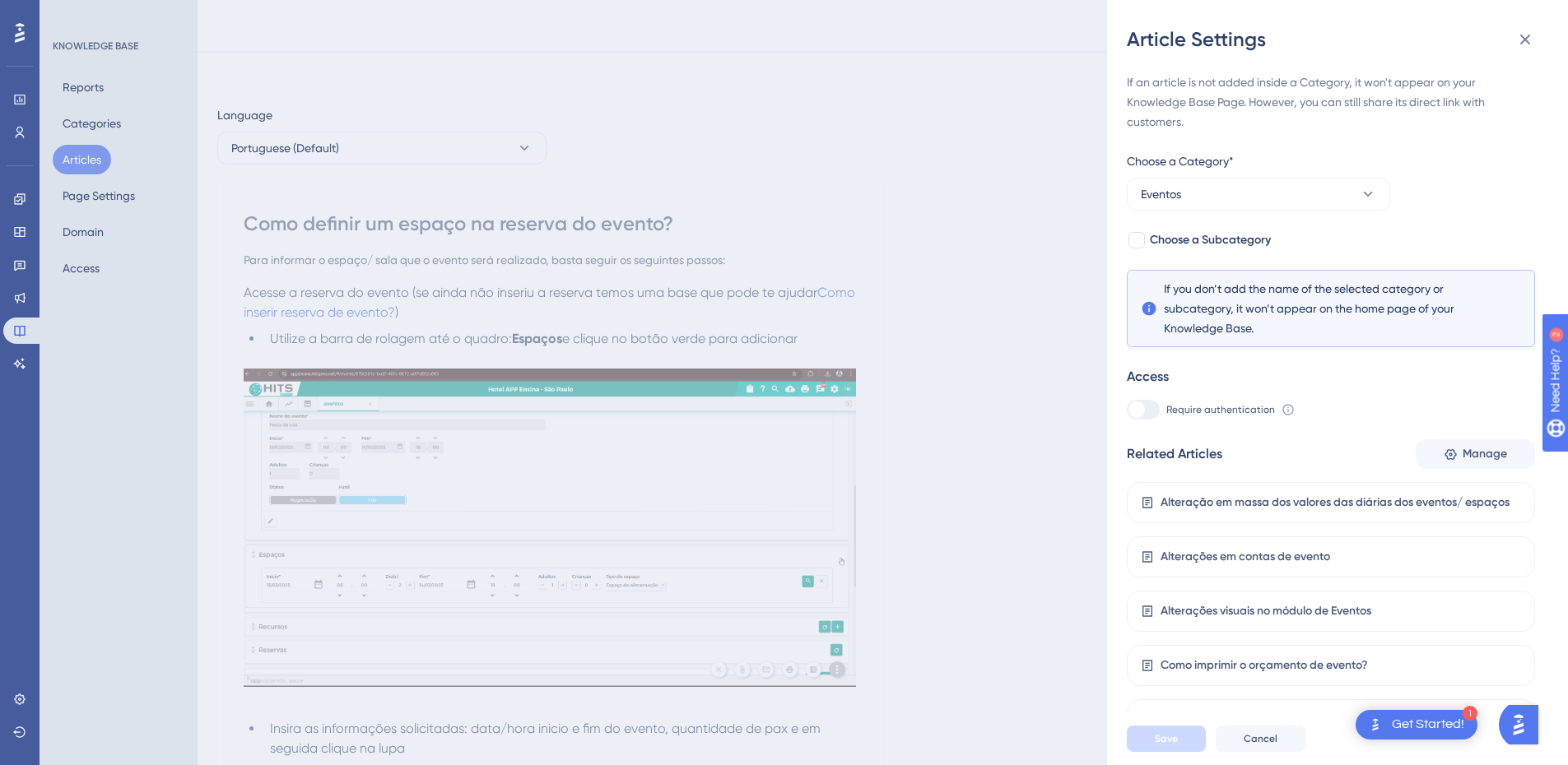
scroll to position [702, 0]
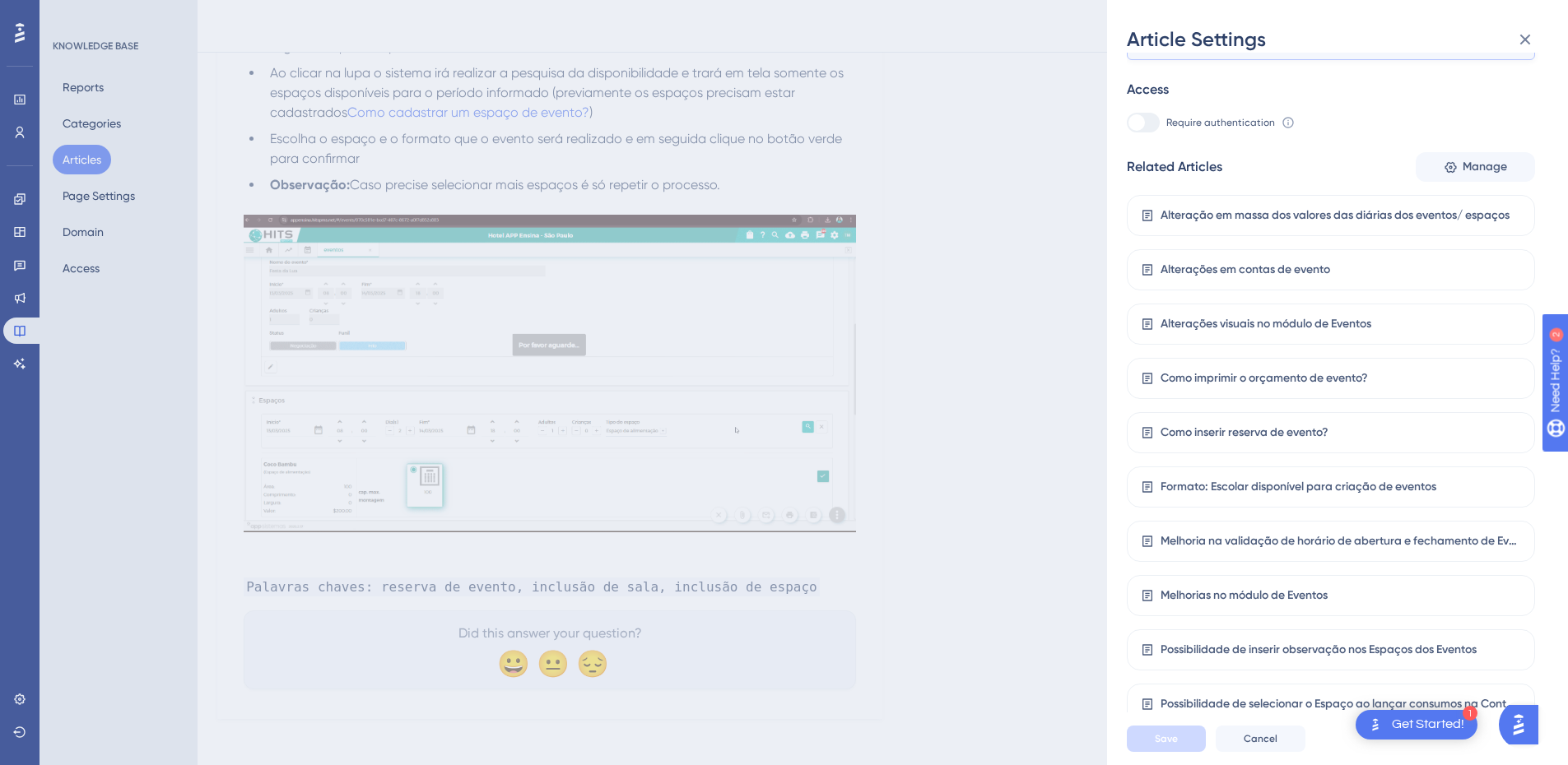
click at [73, 161] on div "Article Settings If an article is not added inside a Category, it won't appear …" at bounding box center [784, 382] width 1568 height 765
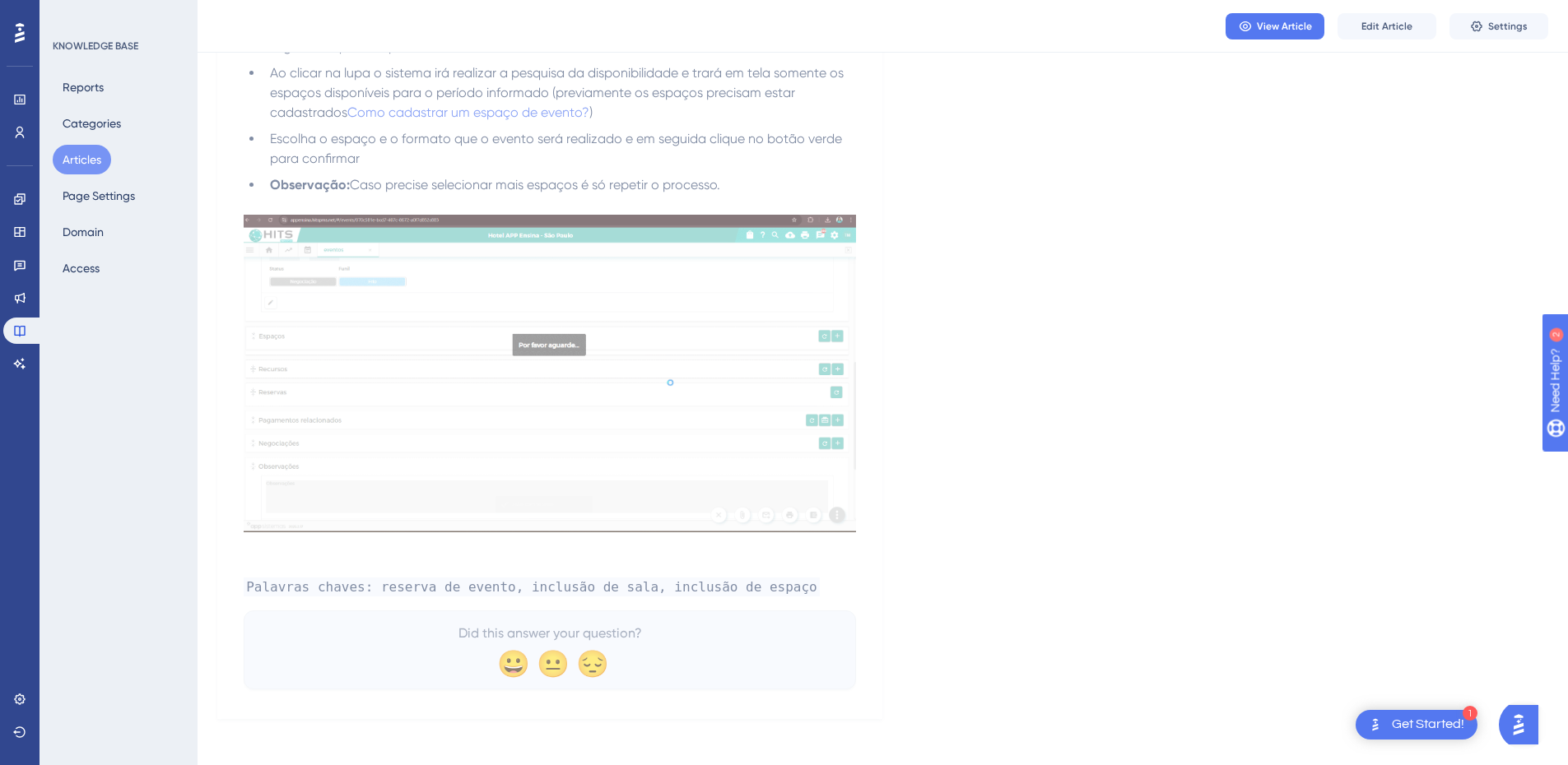
click at [100, 157] on button "Articles" at bounding box center [82, 160] width 59 height 29
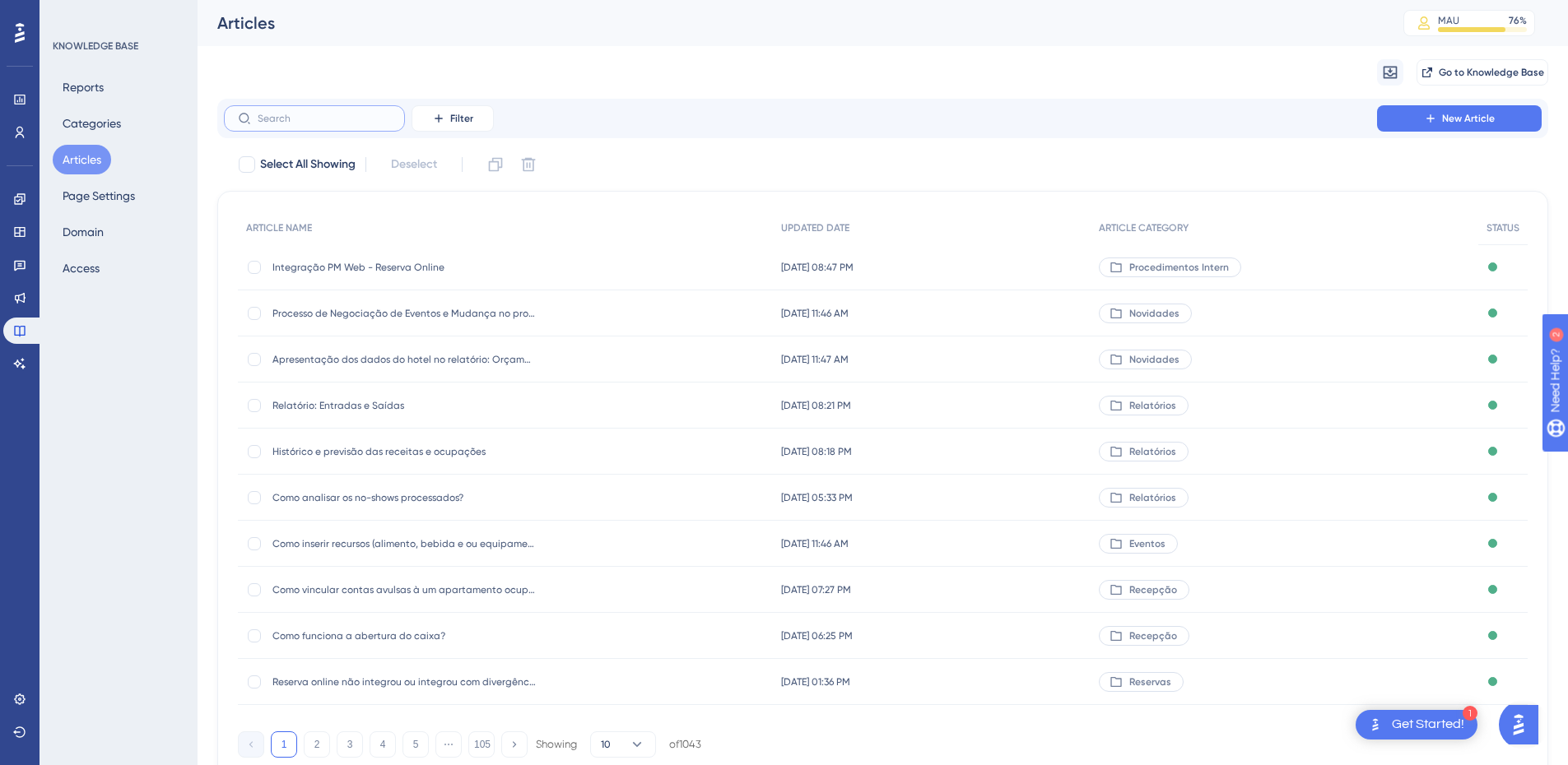
click at [276, 122] on input "text" at bounding box center [324, 118] width 133 height 11
paste input "Exportação Movimento de Estoque por Departamento"
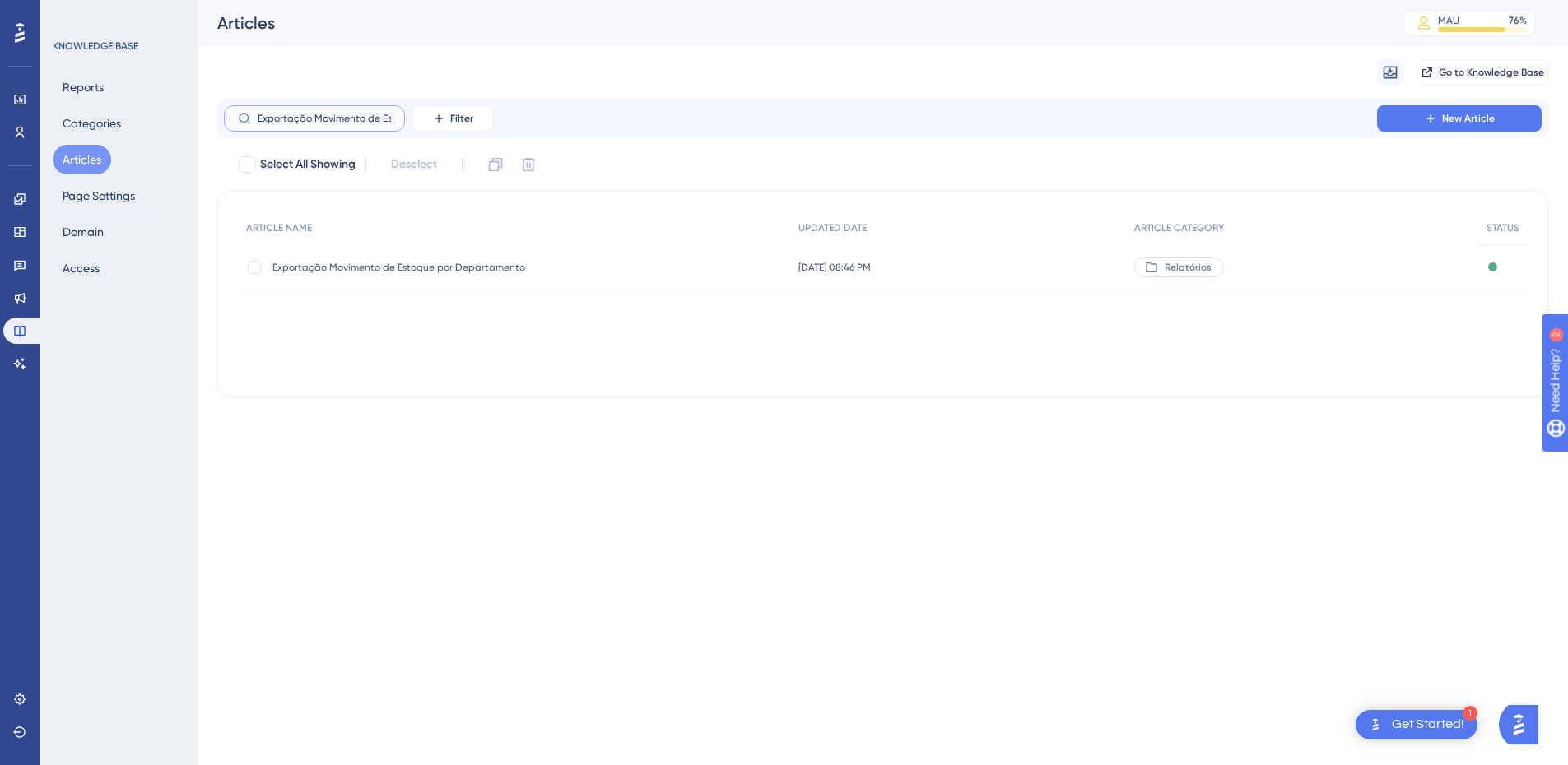
scroll to position [0, 114]
type input "Exportação Movimento de Estoque por Departamento"
click at [517, 265] on span "Exportação Movimento de Estoque por Departamento" at bounding box center [403, 267] width 263 height 13
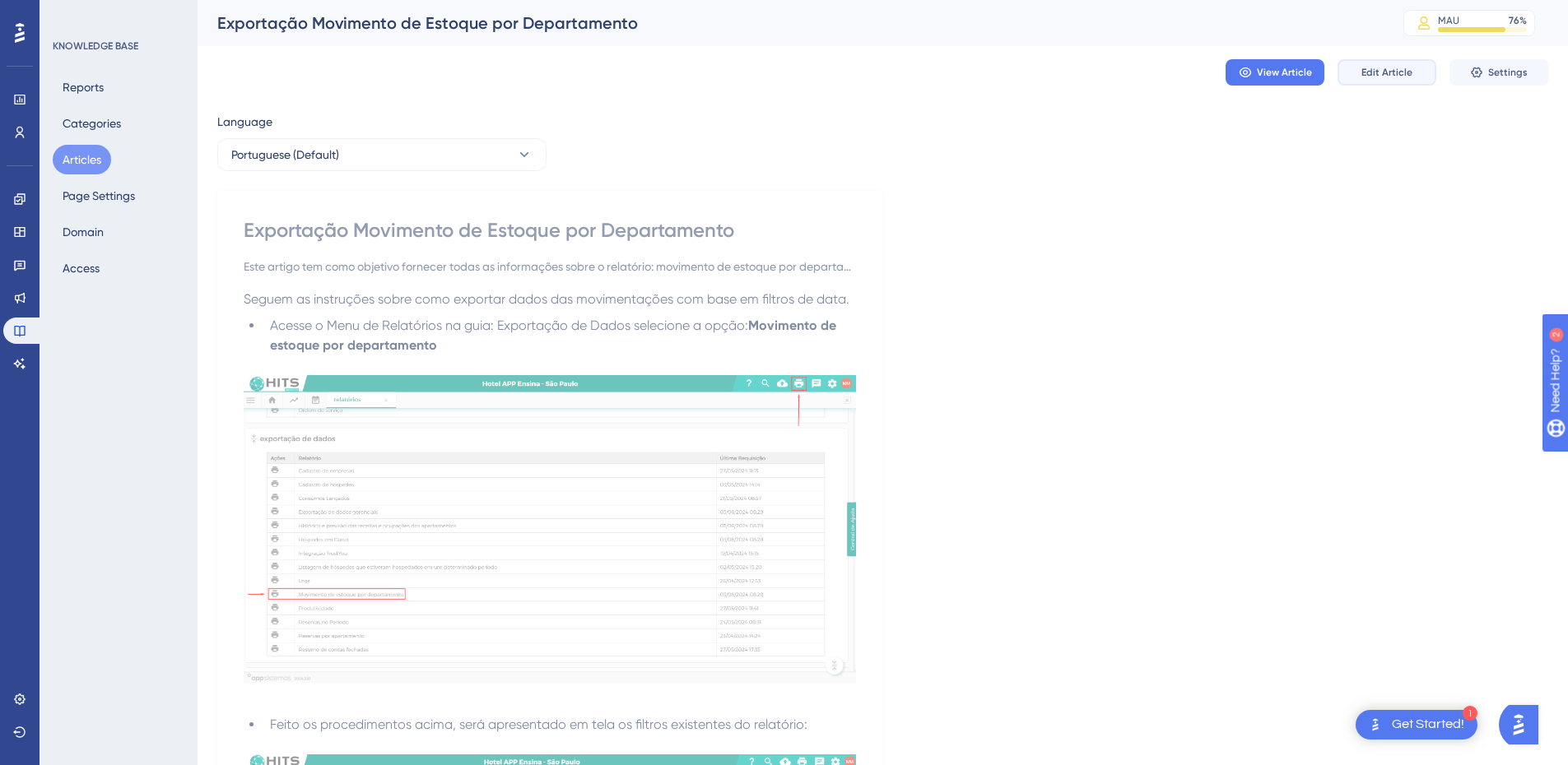
click at [1412, 70] on button "Edit Article" at bounding box center [1387, 73] width 98 height 26
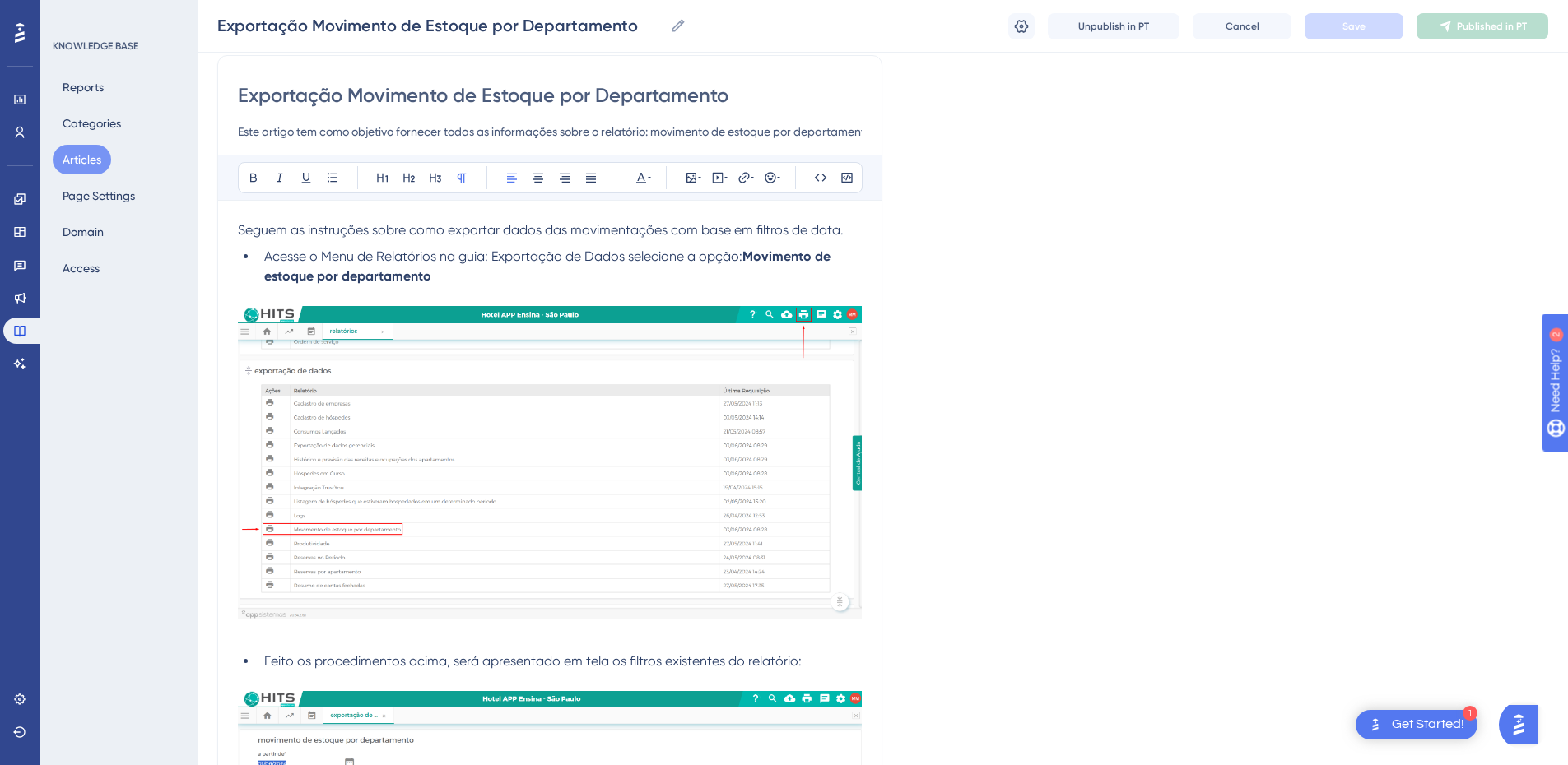
scroll to position [1236, 0]
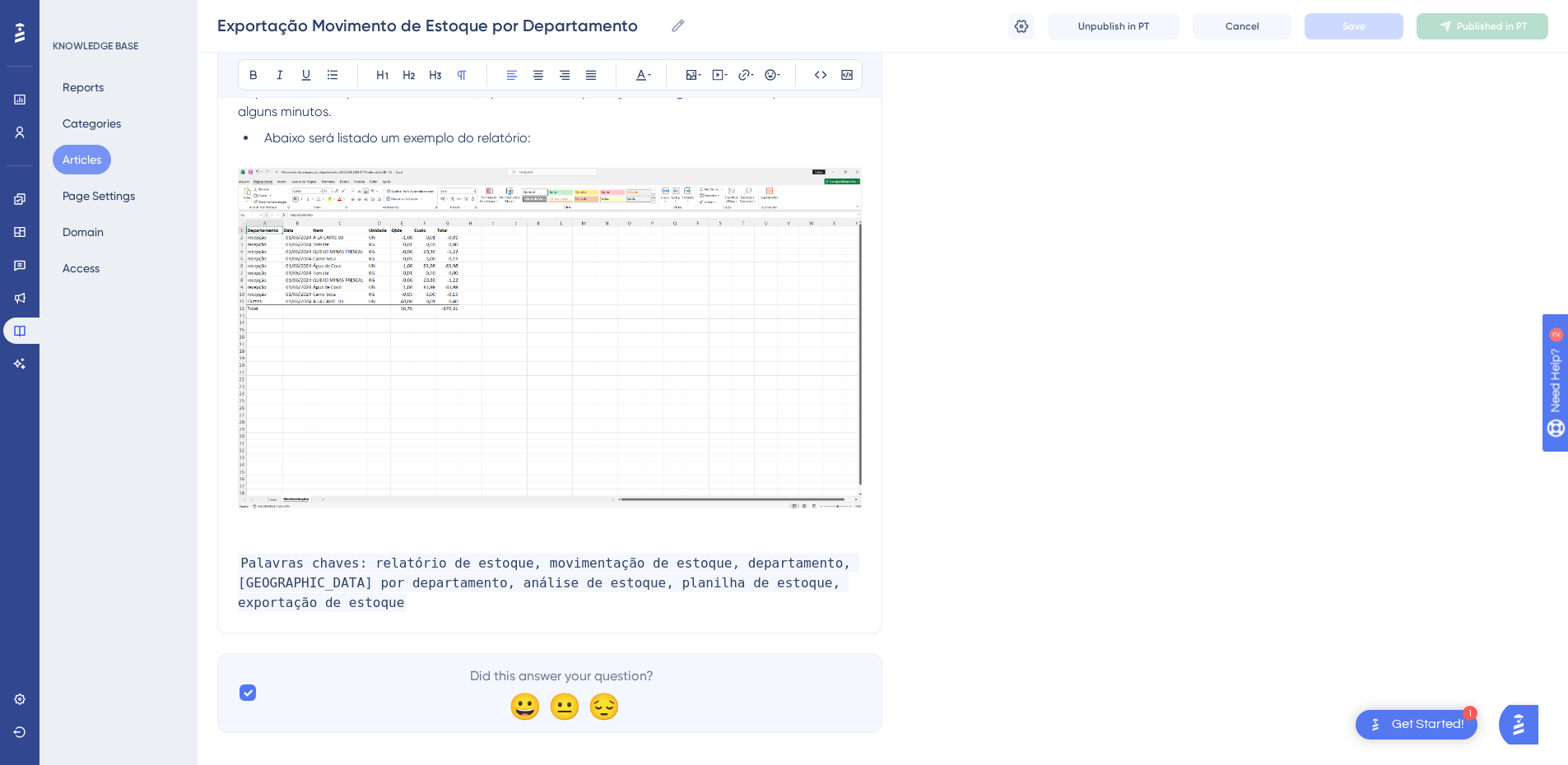
click at [831, 577] on p "Palavras chaves: relatório de estoque, movimentação de estoque, departamento, […" at bounding box center [549, 583] width 624 height 60
click at [1018, 31] on icon at bounding box center [1021, 26] width 16 height 16
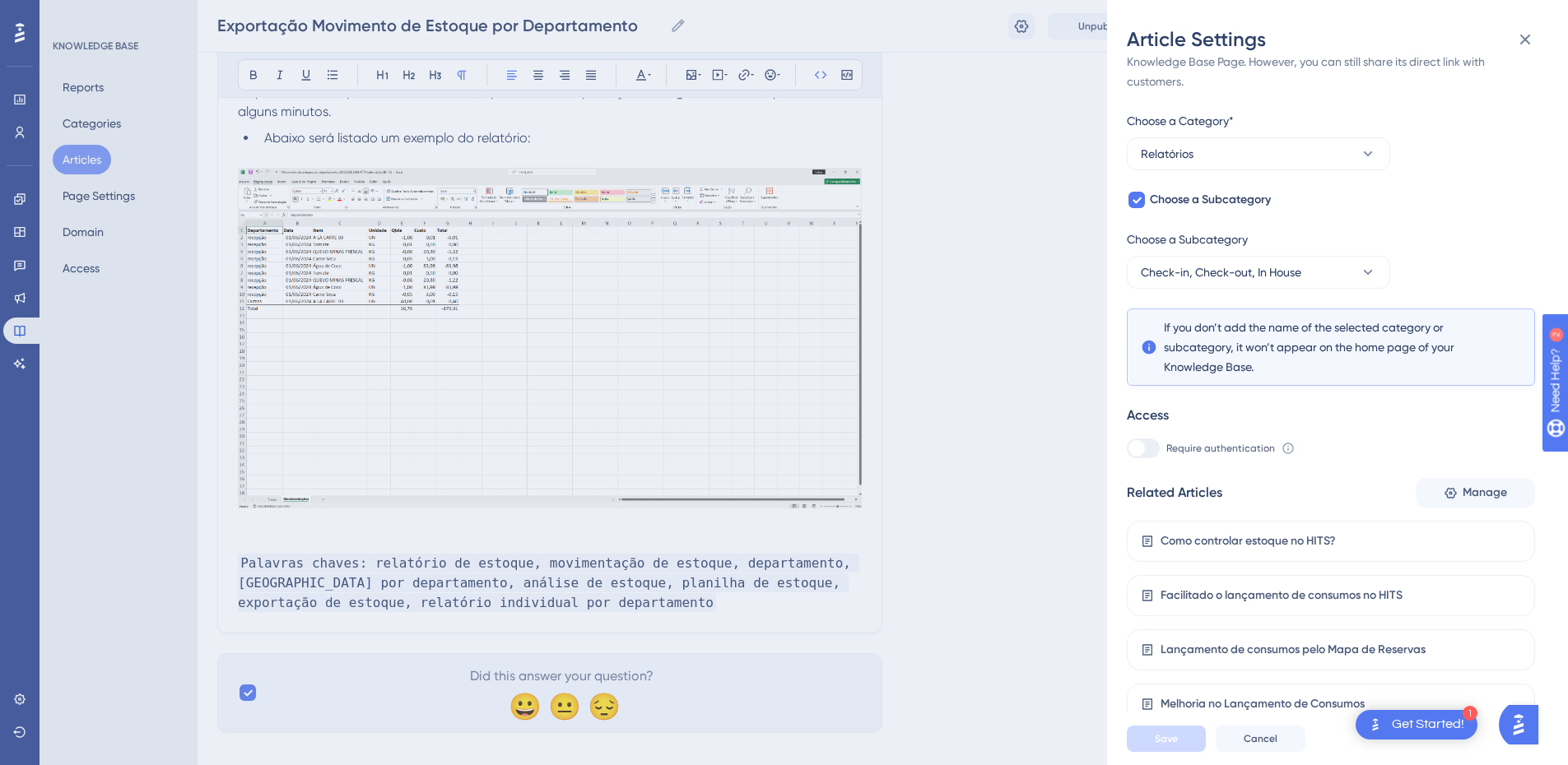
scroll to position [1255, 0]
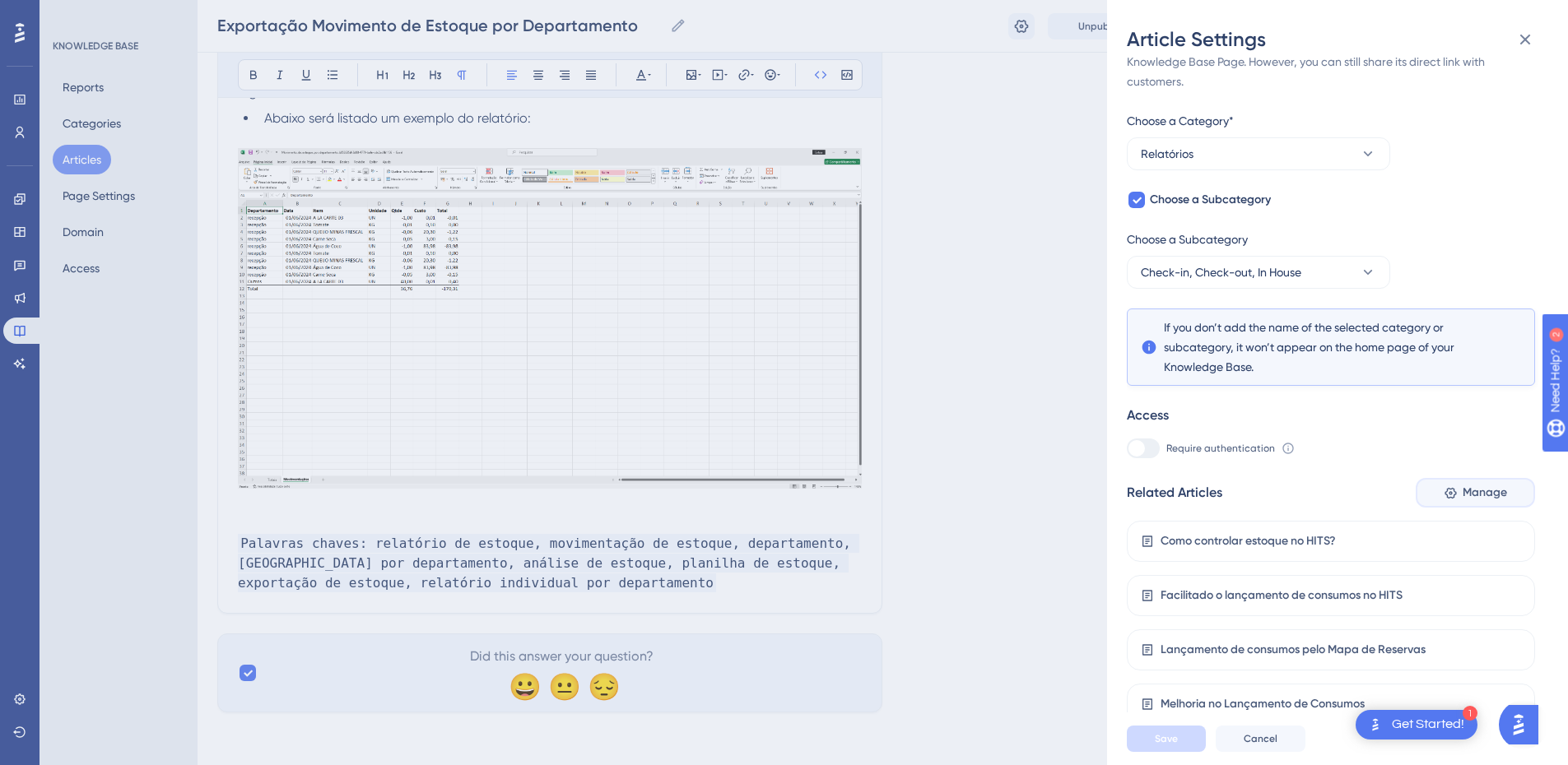
click at [1478, 490] on span "Manage" at bounding box center [1484, 492] width 44 height 20
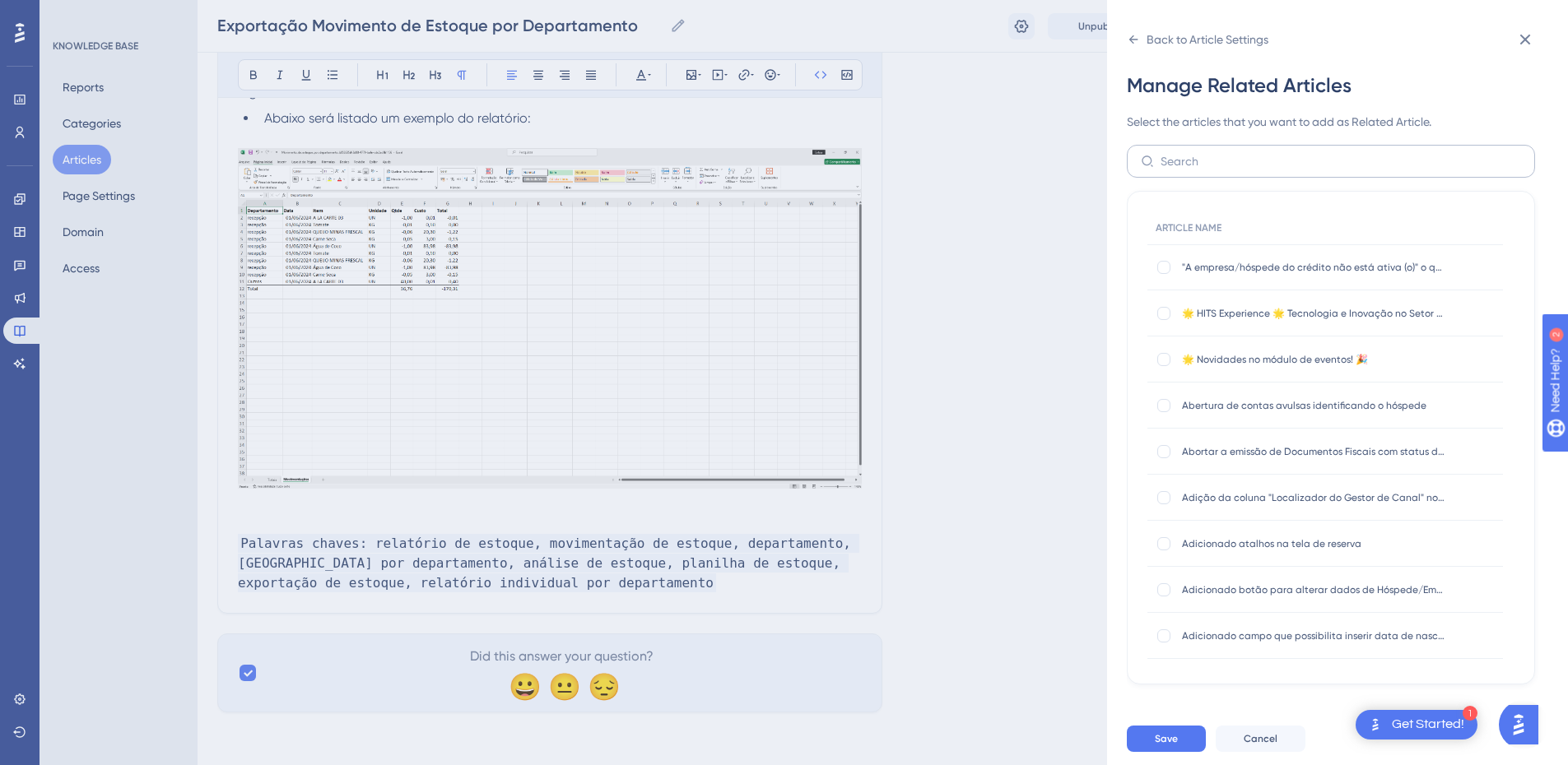
scroll to position [0, 0]
click at [1217, 168] on input "text" at bounding box center [1341, 161] width 360 height 18
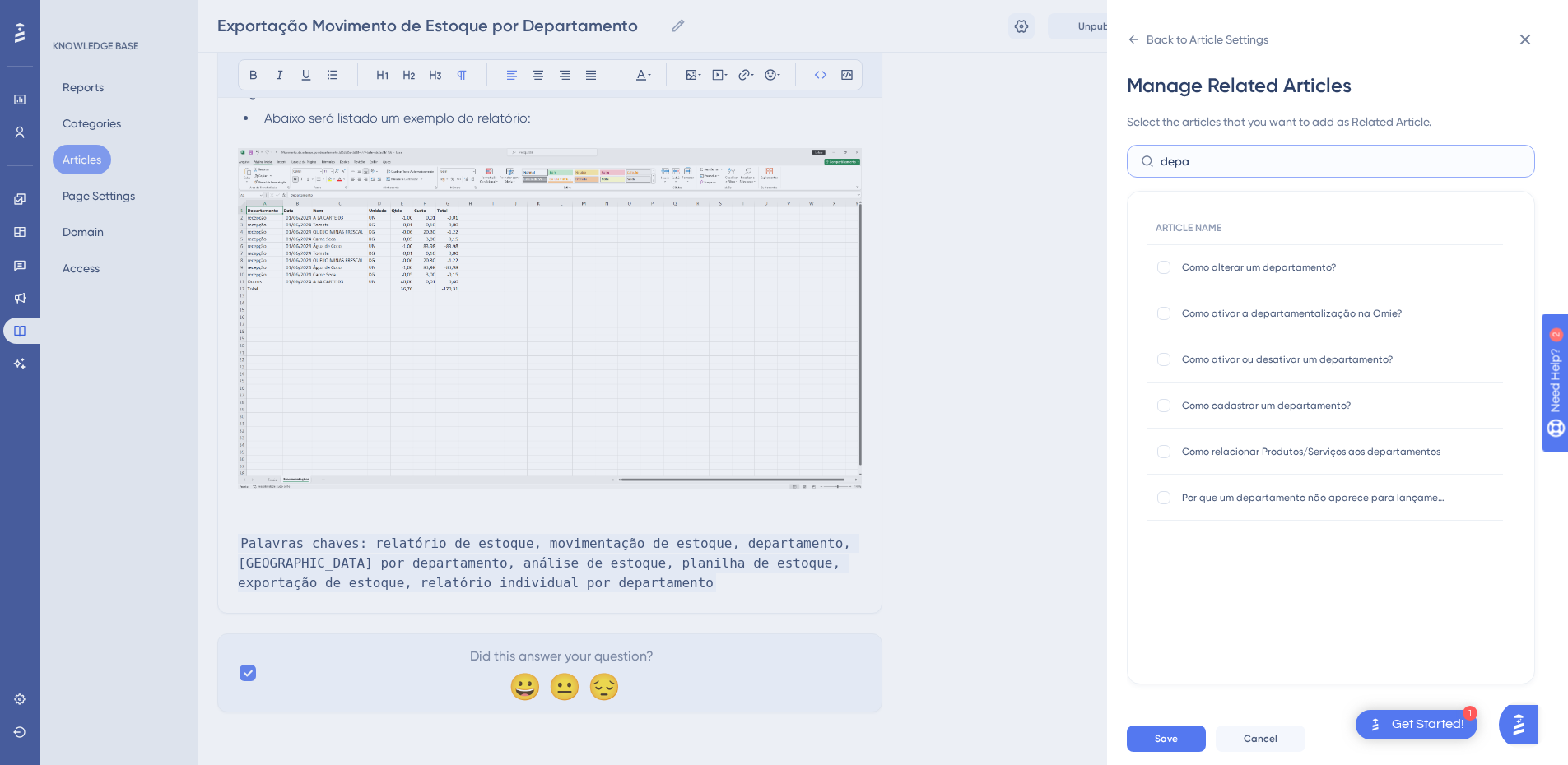
type input "depa"
click at [1149, 318] on div "Como ativar a departamentalização na Omie? Como ativar a departamentalização na…" at bounding box center [1325, 313] width 356 height 46
click at [1164, 319] on div at bounding box center [1164, 313] width 13 height 13
checkbox input "true"
click at [1165, 270] on div at bounding box center [1164, 267] width 13 height 13
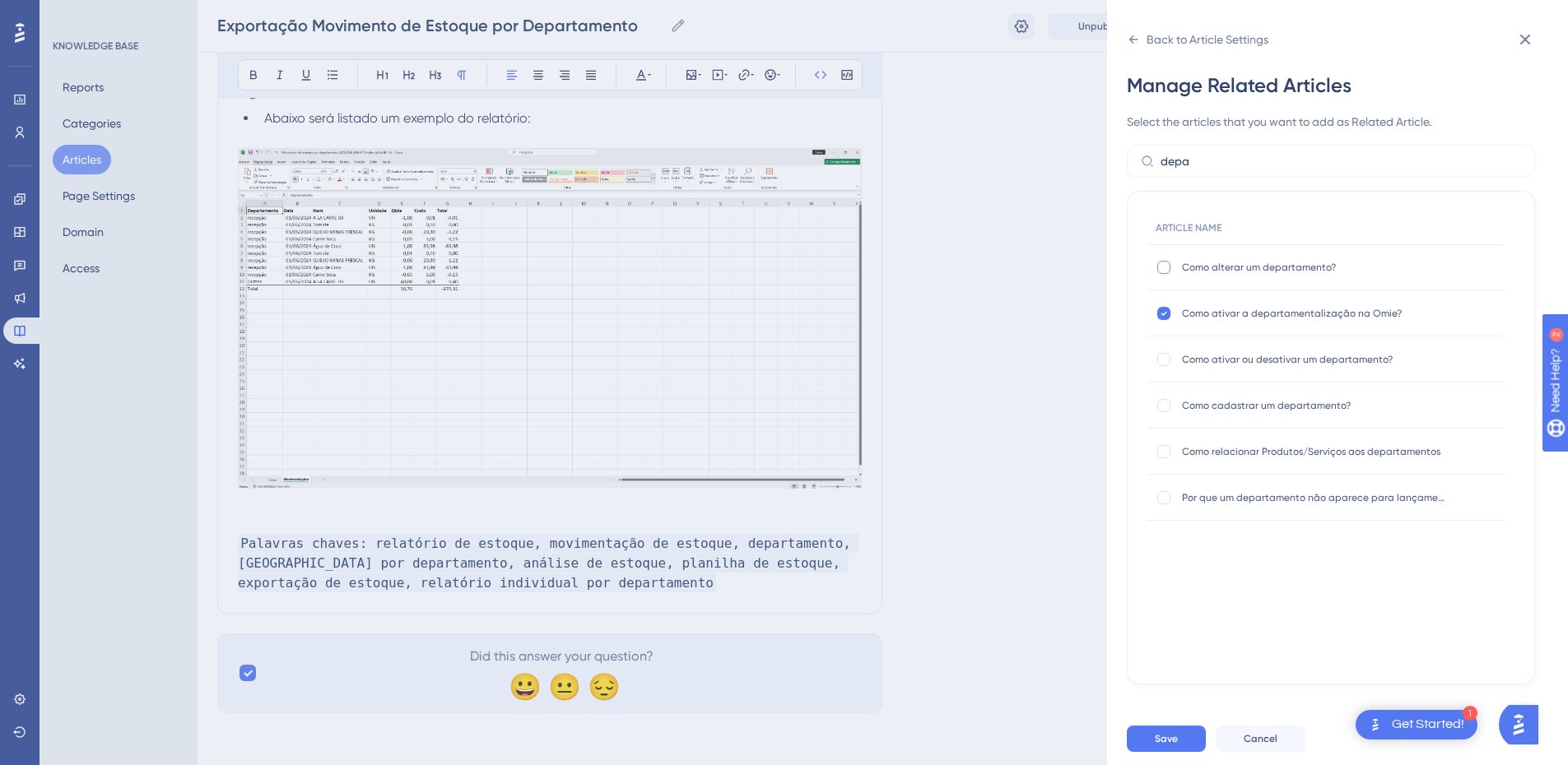
checkbox input "true"
click at [1167, 365] on div at bounding box center [1164, 359] width 13 height 13
checkbox input "true"
click at [1169, 416] on div "Como cadastrar um departamento? Como cadastrar um departamento?" at bounding box center [1325, 405] width 356 height 46
click at [1169, 407] on div at bounding box center [1164, 405] width 13 height 13
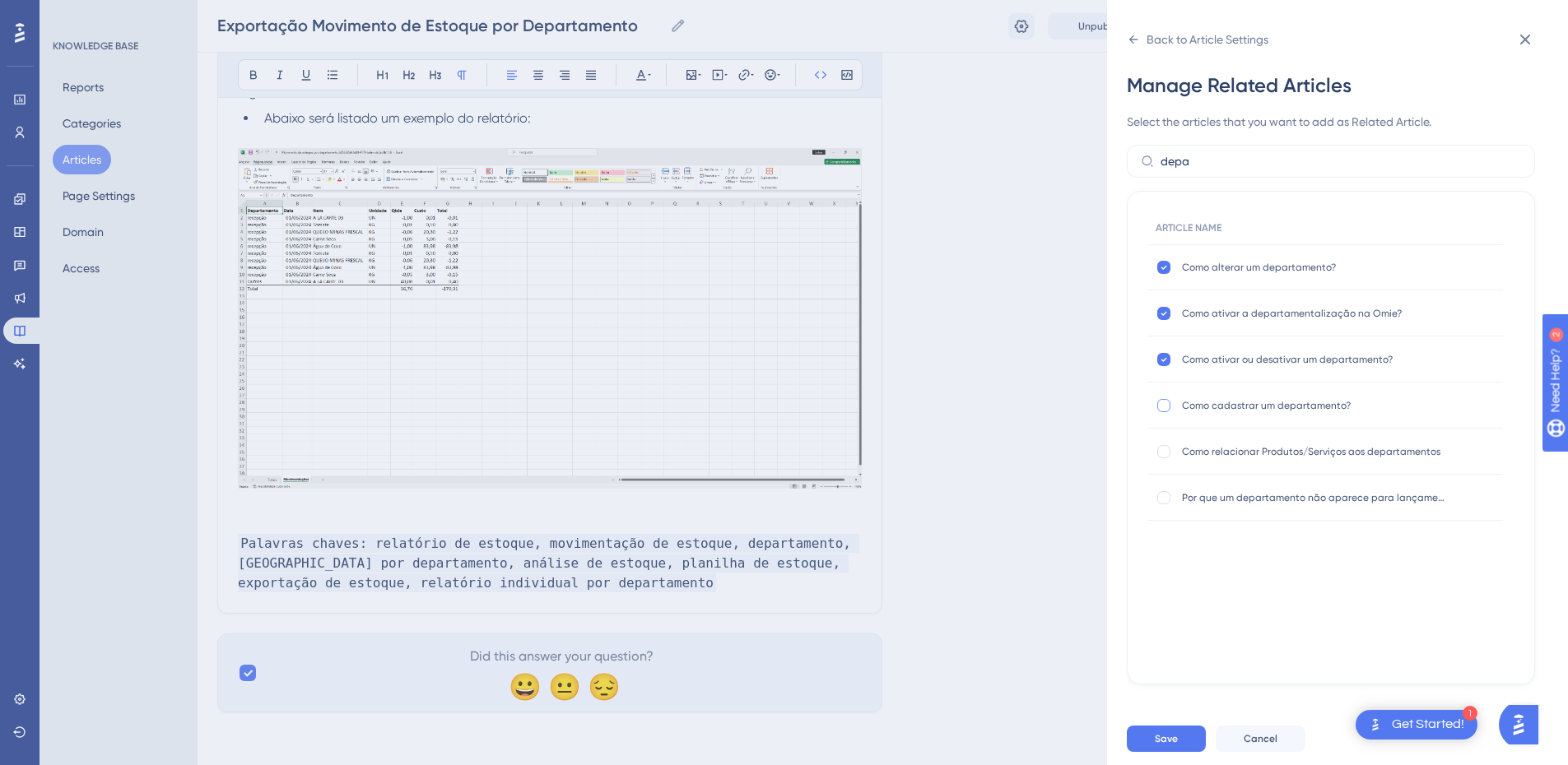
checkbox input "true"
click at [1165, 455] on div at bounding box center [1164, 452] width 13 height 13
checkbox input "true"
click at [1161, 745] on span "Save" at bounding box center [1166, 738] width 23 height 13
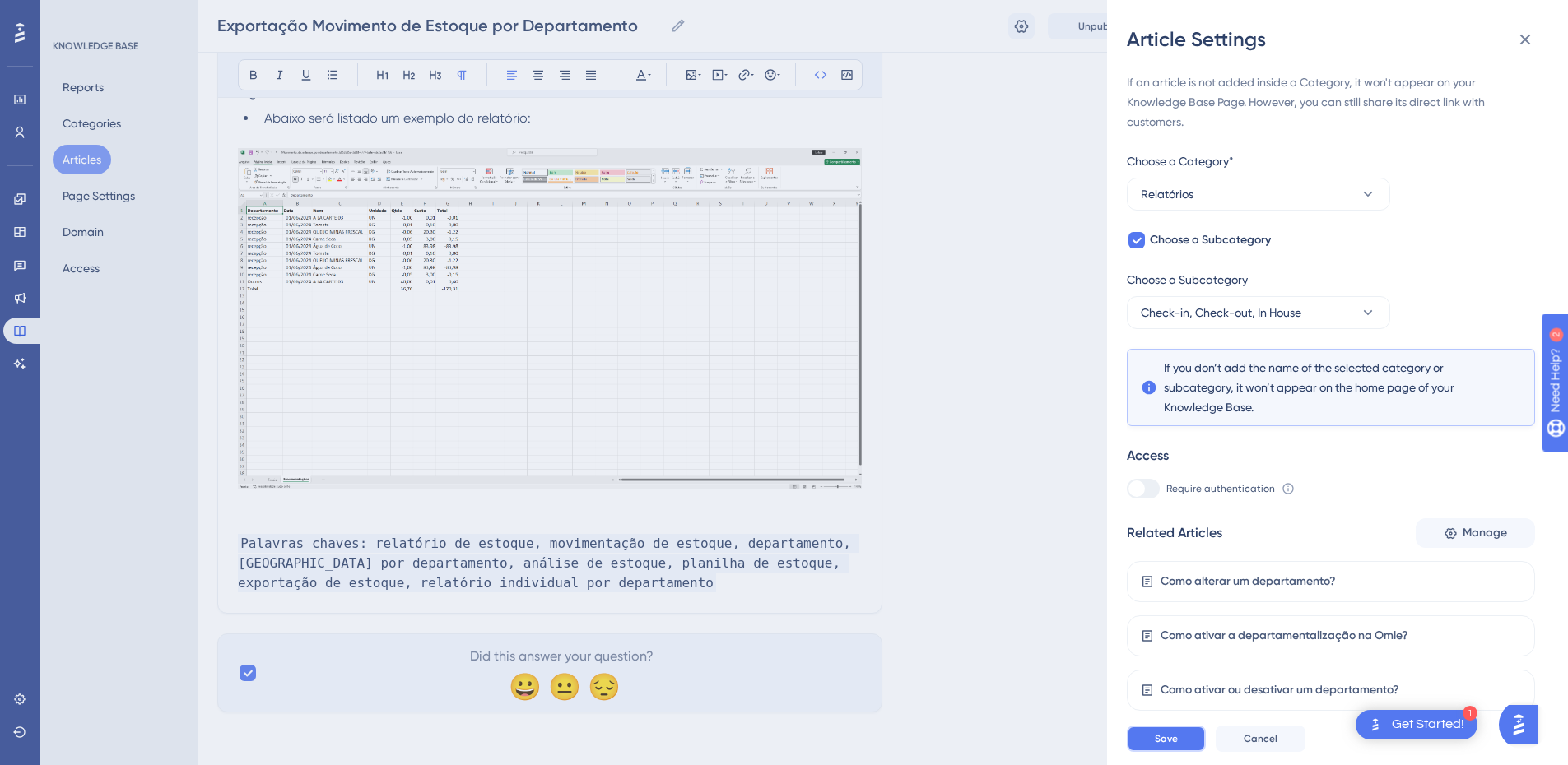
click at [1161, 745] on span "Save" at bounding box center [1166, 738] width 23 height 13
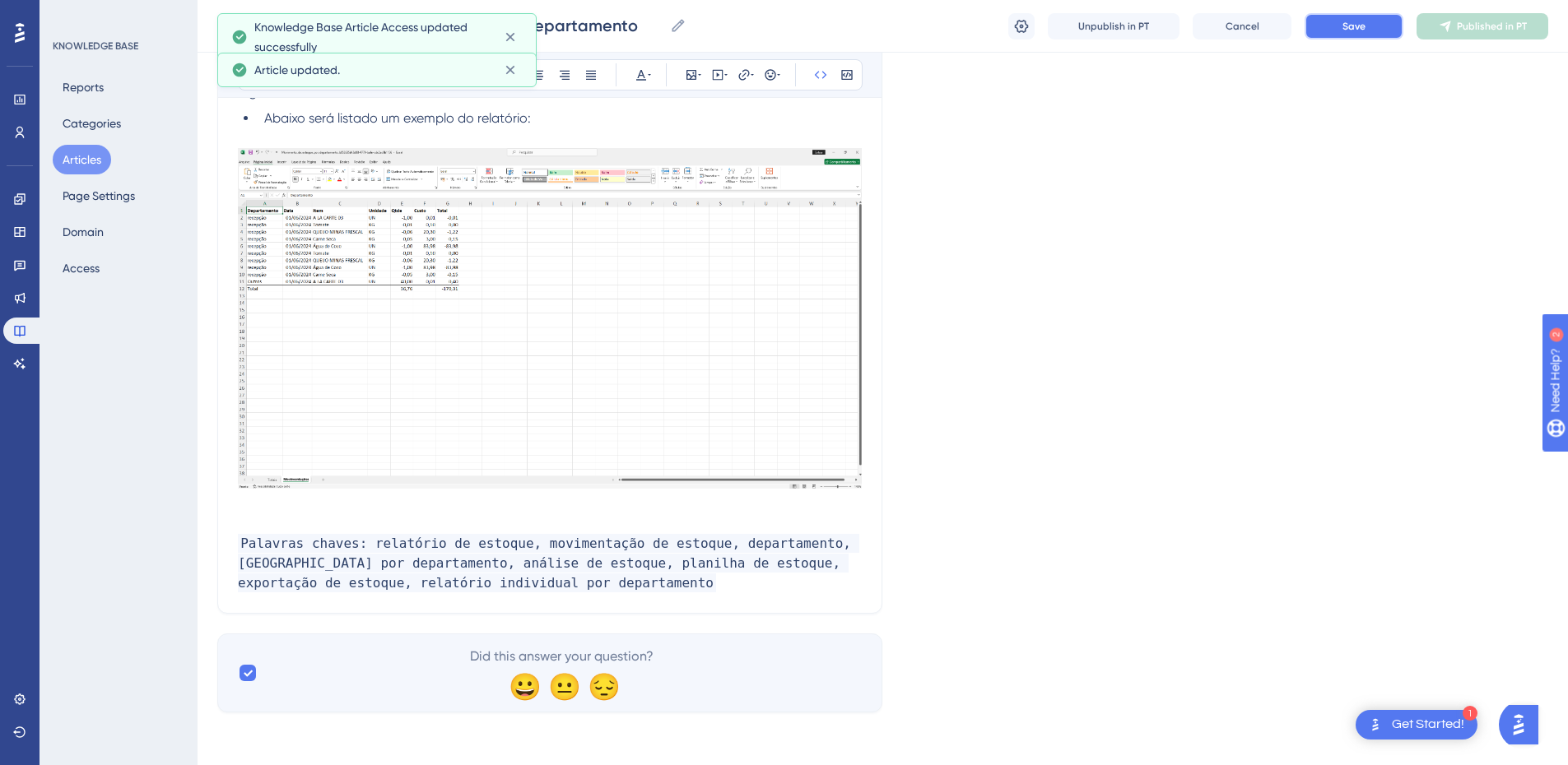
click at [1347, 26] on span "Save" at bounding box center [1354, 26] width 23 height 13
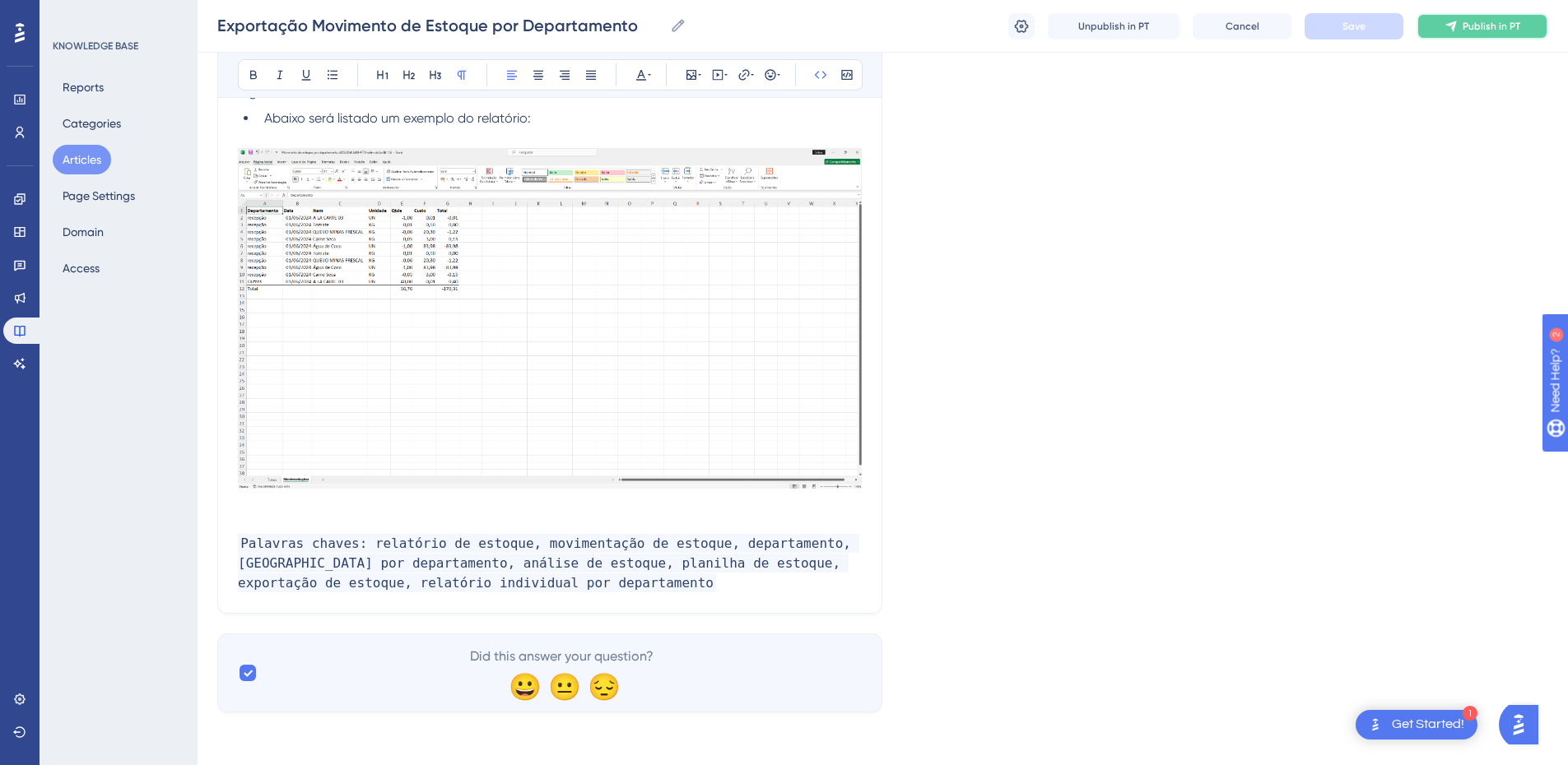
click at [1505, 26] on span "Publish in PT" at bounding box center [1491, 26] width 58 height 13
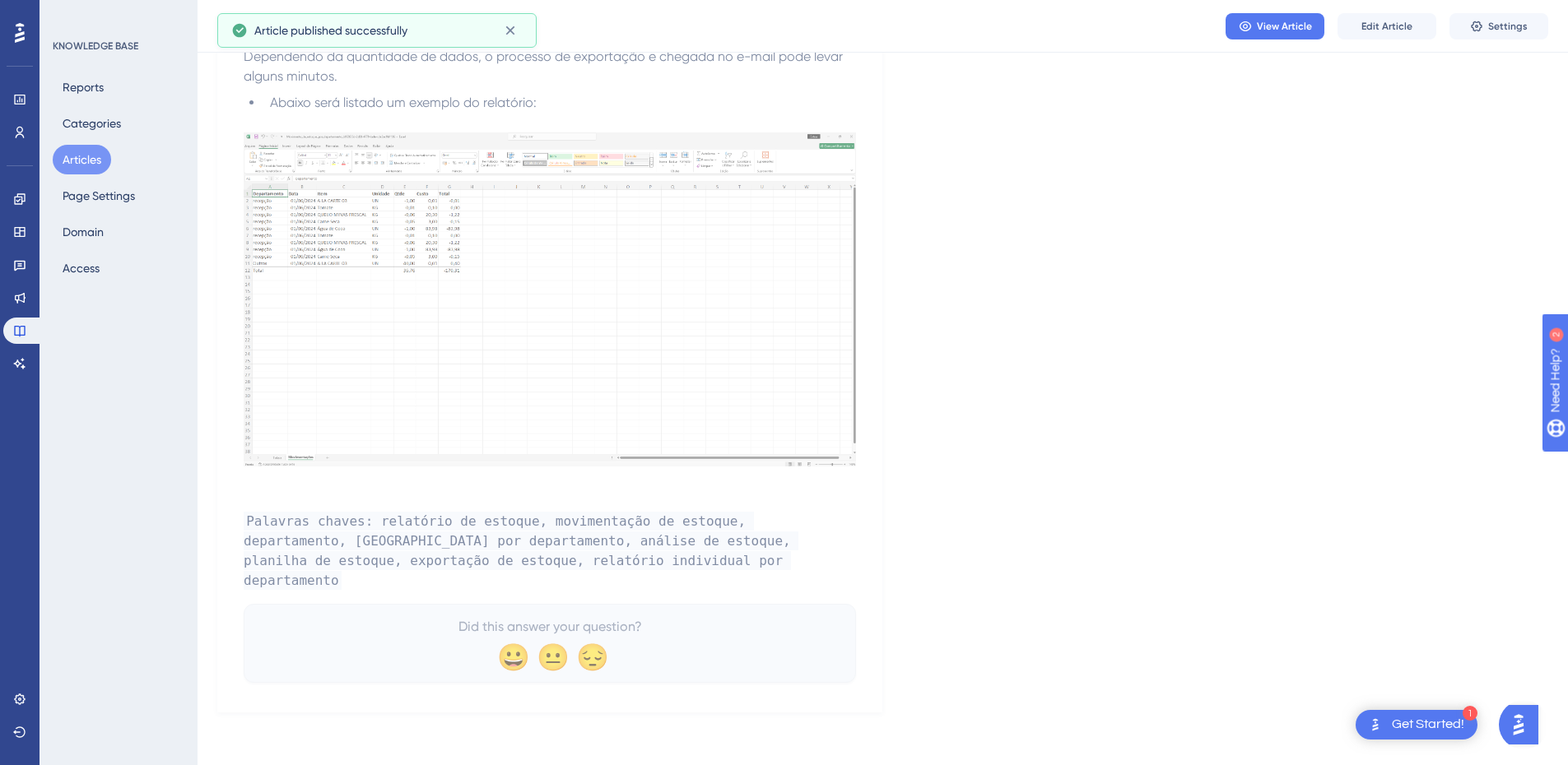
scroll to position [1173, 0]
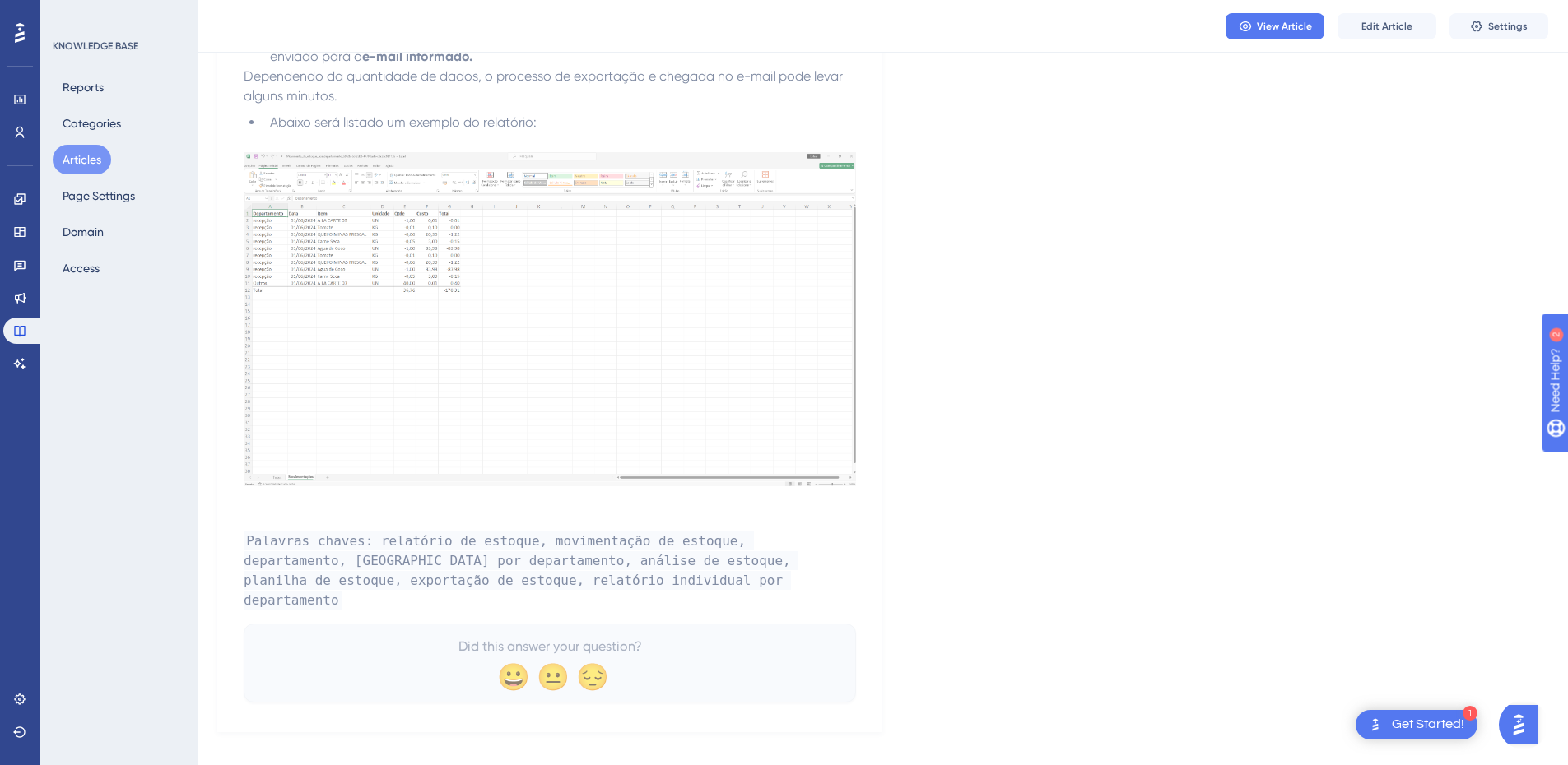
click at [86, 162] on button "Articles" at bounding box center [82, 160] width 59 height 29
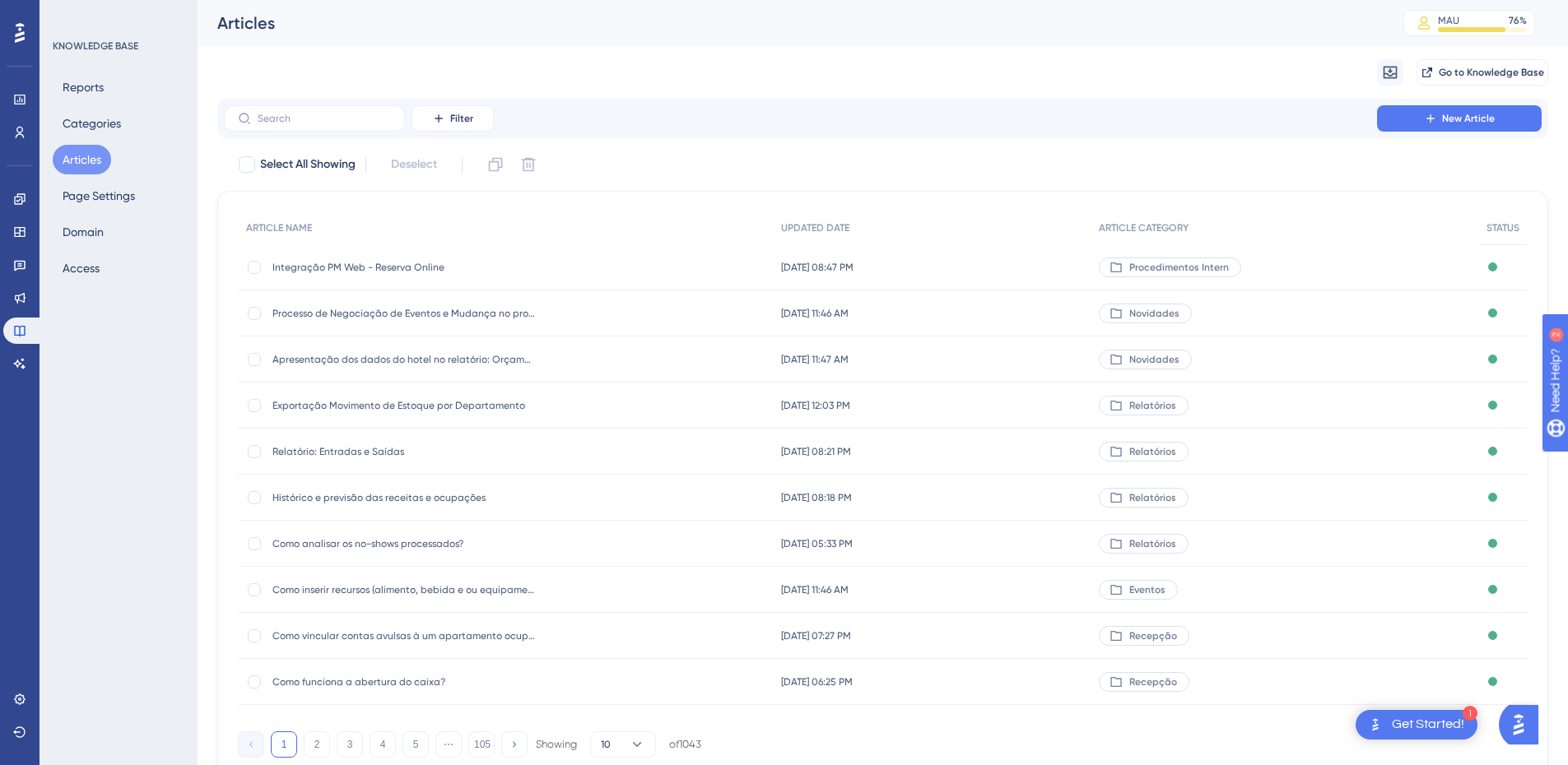
click at [322, 104] on div "Filter New Article" at bounding box center [883, 118] width 1331 height 40
click at [317, 108] on label at bounding box center [314, 118] width 181 height 26
click at [317, 113] on input "text" at bounding box center [324, 118] width 133 height 11
paste input "Como relacionar Produtos/Serviços aos departamentos"
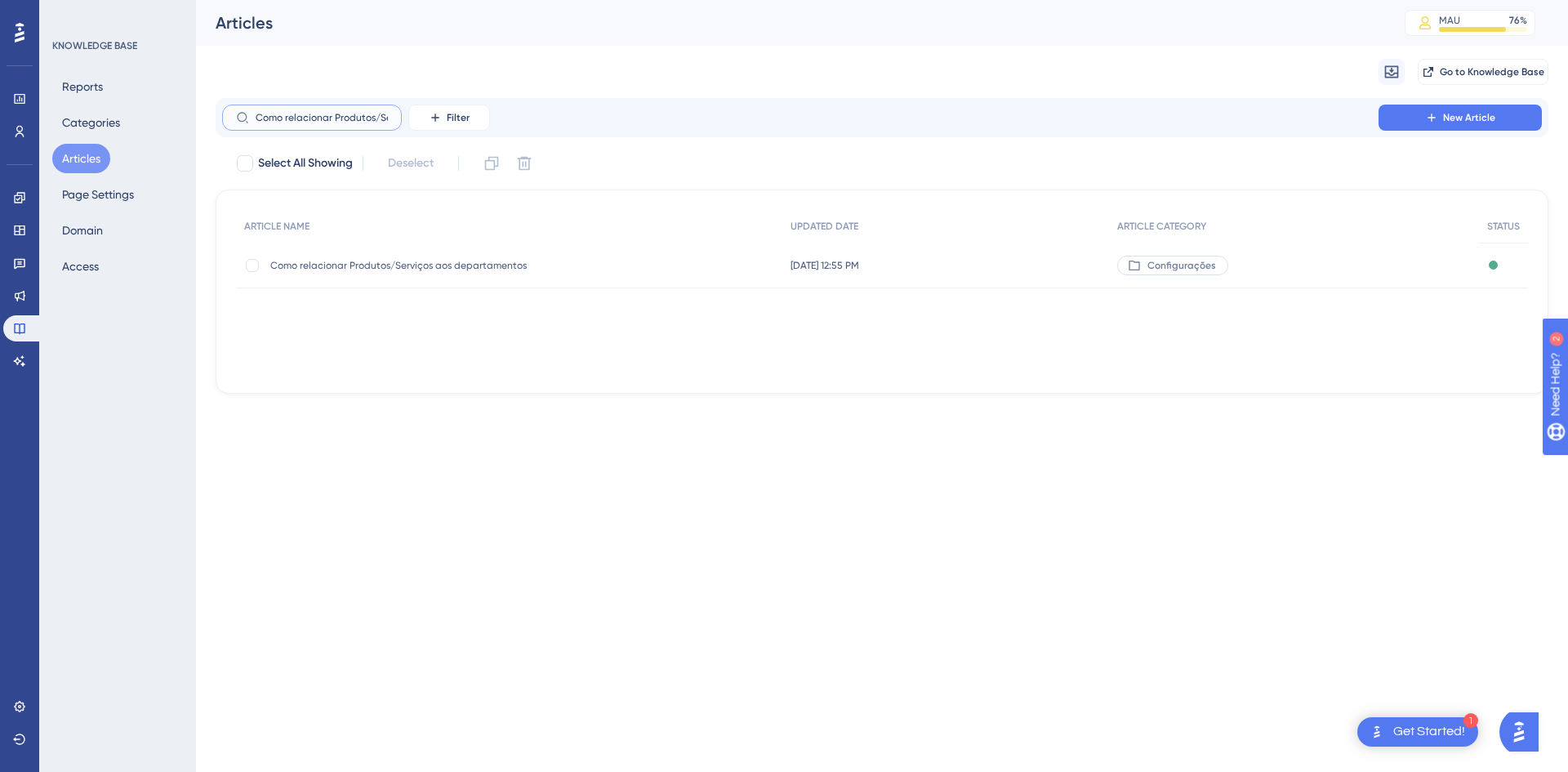
scroll to position [0, 119]
type input "Como relacionar Produtos/Serviços aos departamentos"
click at [441, 272] on div "Como relacionar Produtos/Serviços aos departamentos Como relacionar Produtos/Se…" at bounding box center [400, 265] width 261 height 45
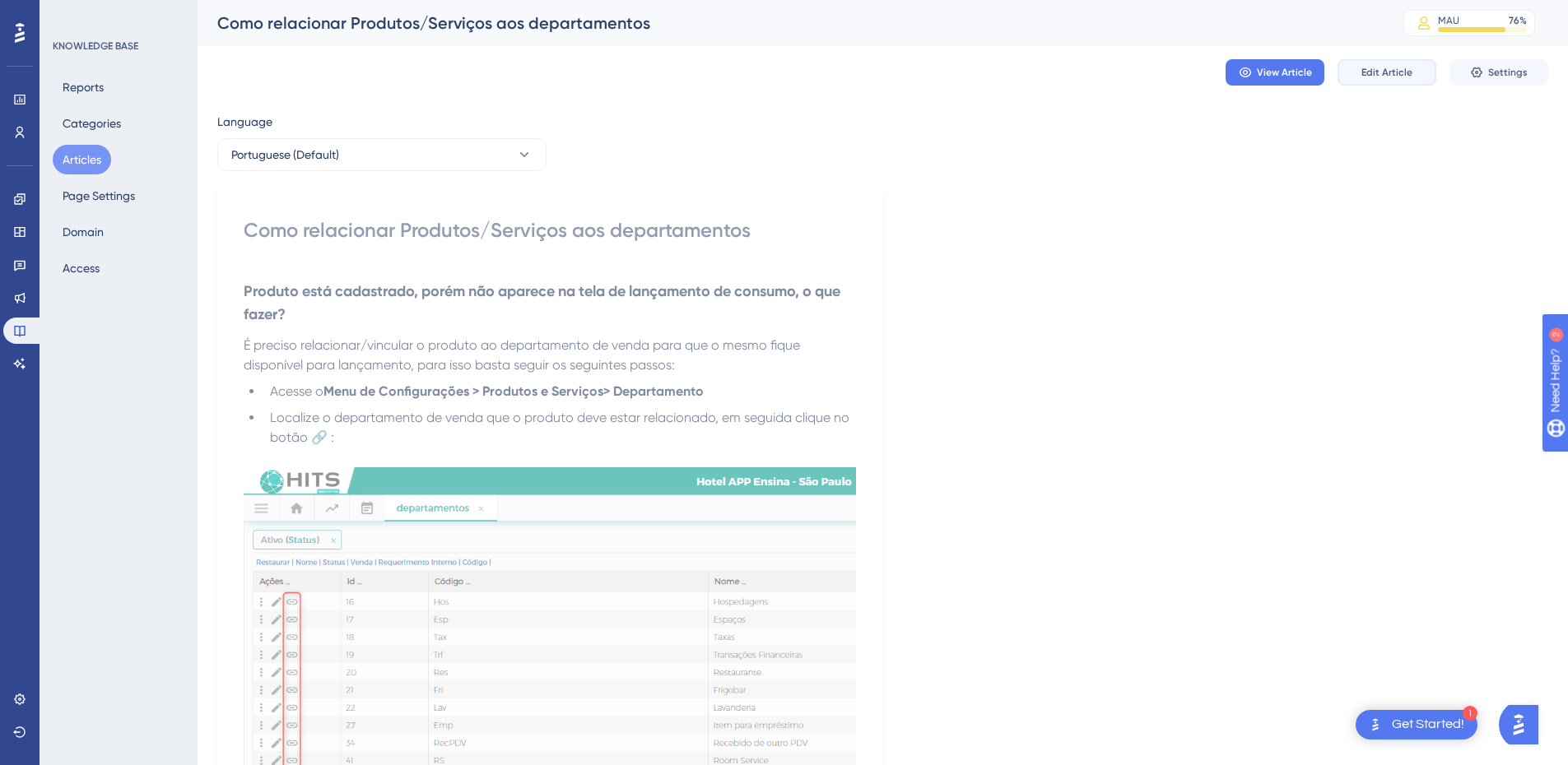
click at [1370, 80] on button "Edit Article" at bounding box center [1387, 73] width 98 height 26
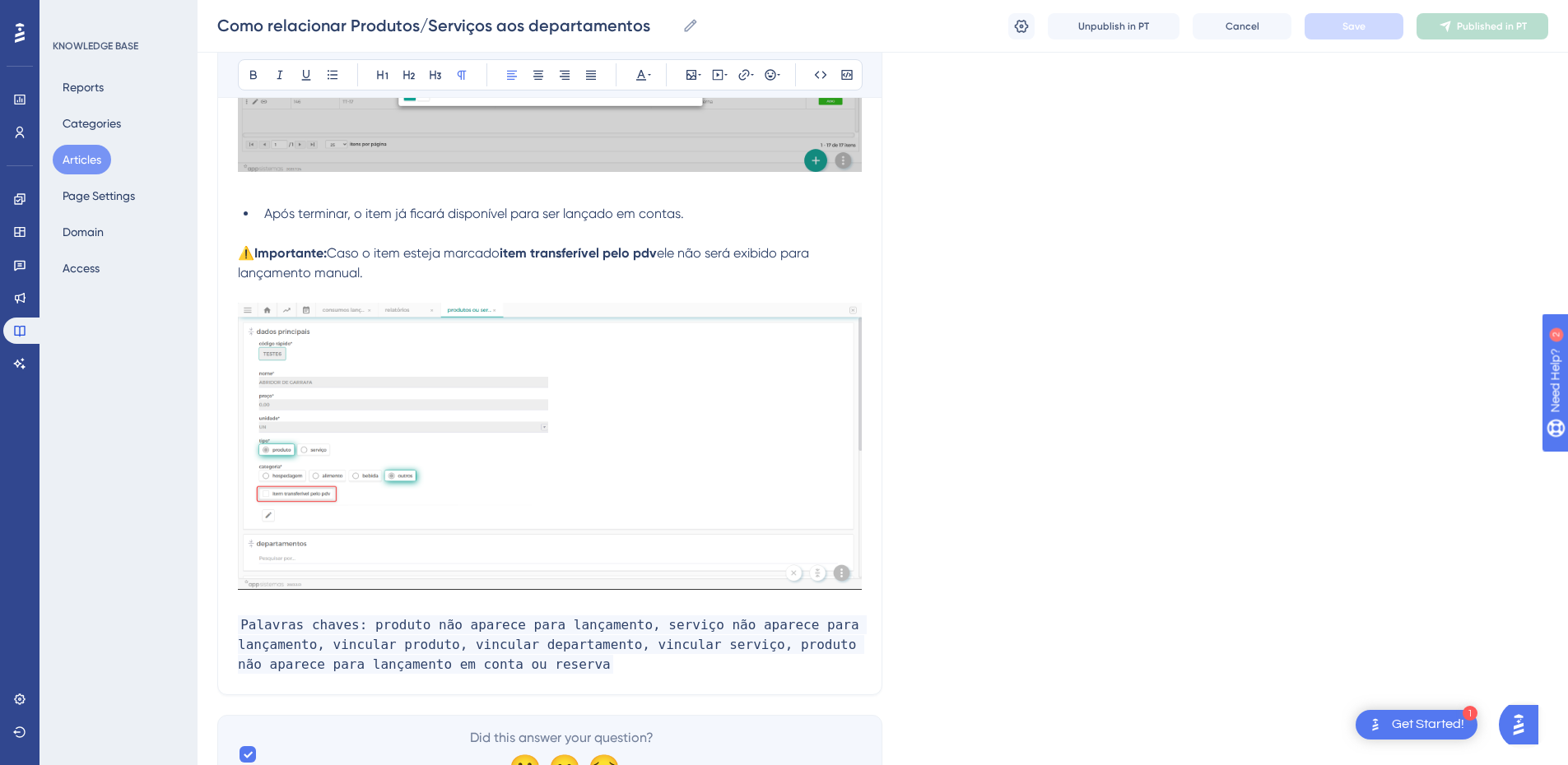
scroll to position [1145, 0]
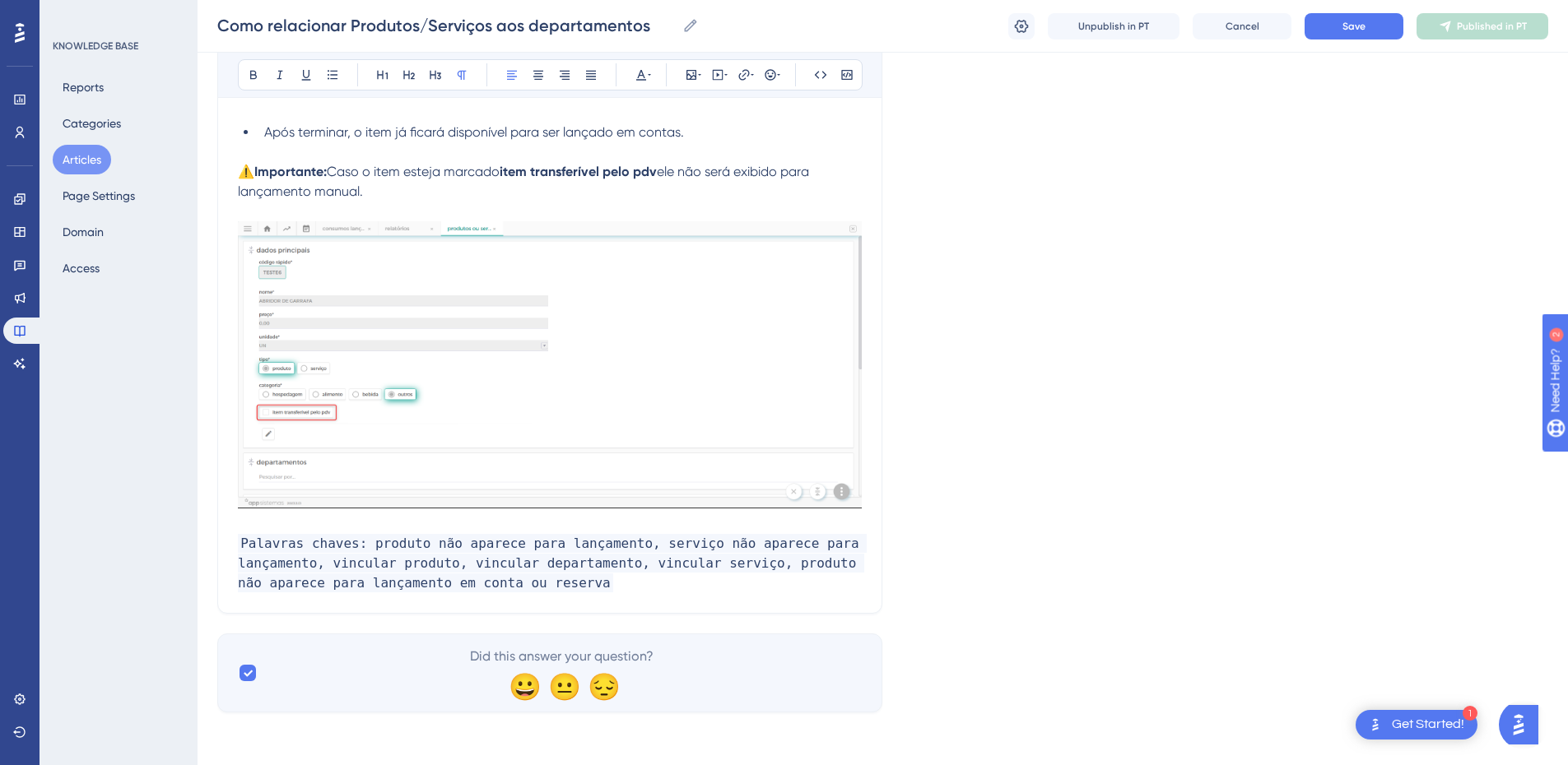
click at [570, 586] on p "Palavras chaves: produto não aparece para lançamento, serviço não aparece para …" at bounding box center [549, 563] width 624 height 60
click at [591, 586] on p "Palavras chaves: produto não aparece para lançamento, serviço não aparece para …" at bounding box center [549, 563] width 624 height 60
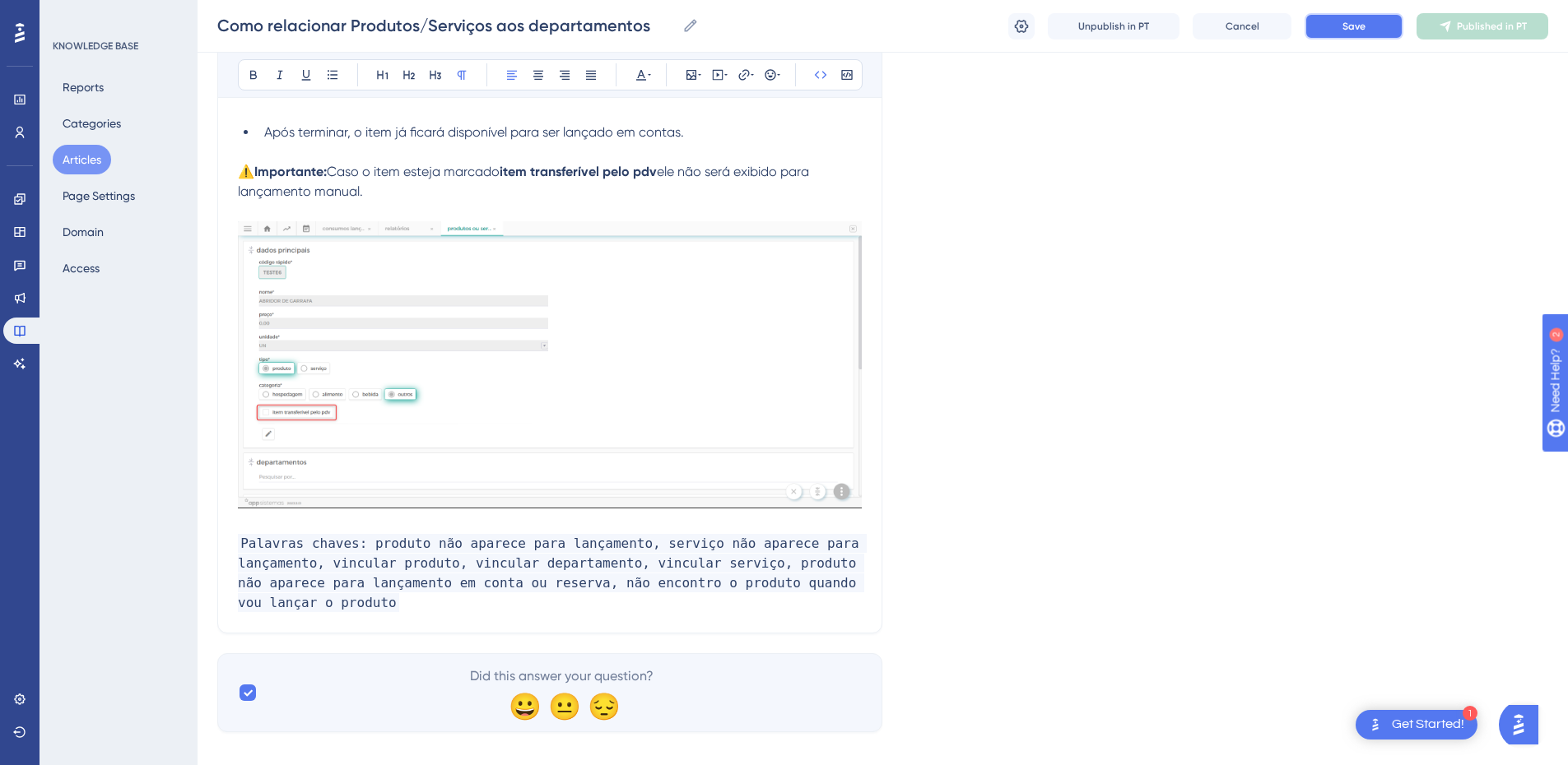
click at [1354, 18] on button "Save" at bounding box center [1354, 26] width 98 height 26
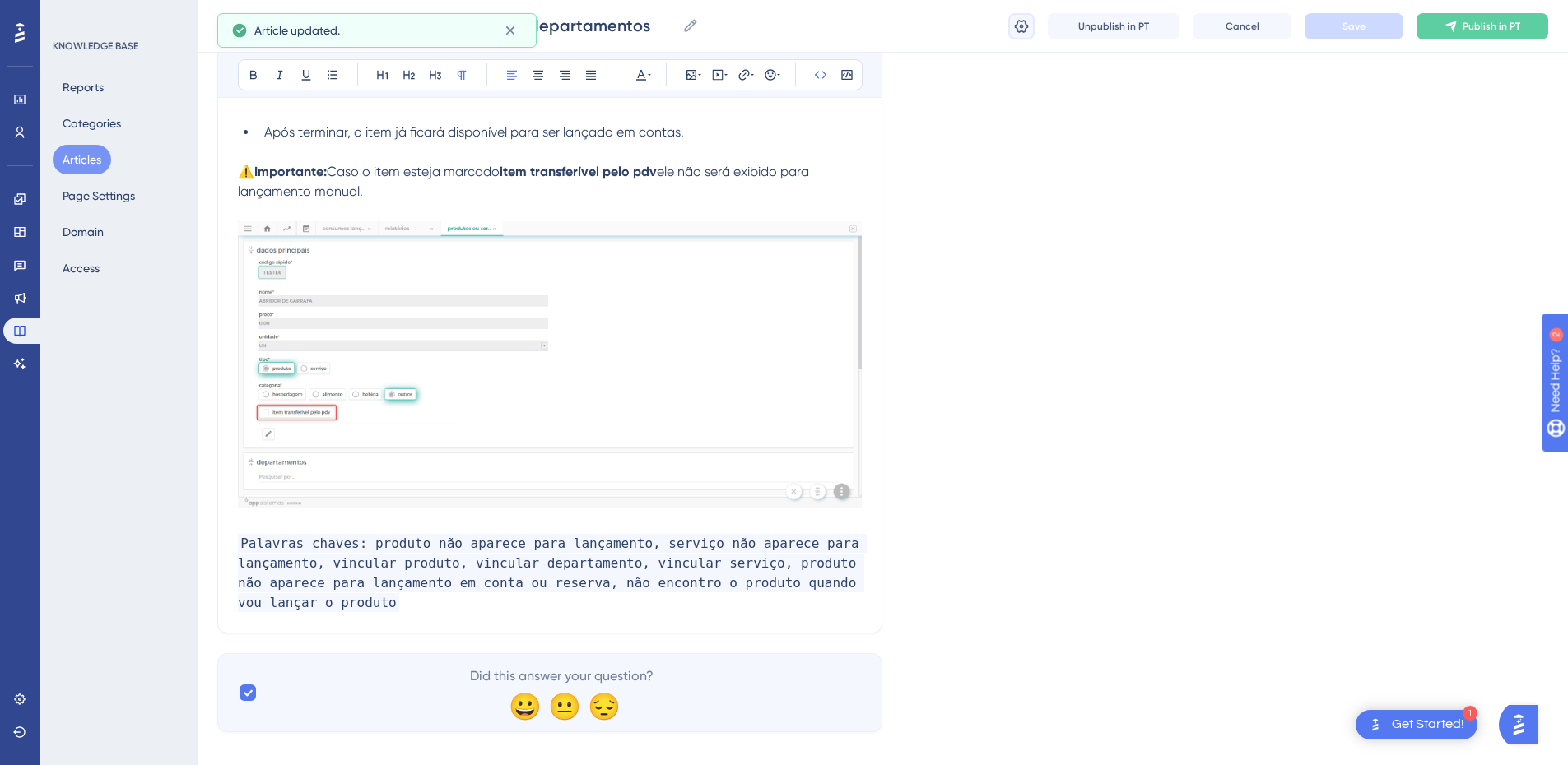
click at [1020, 22] on icon at bounding box center [1021, 26] width 16 height 16
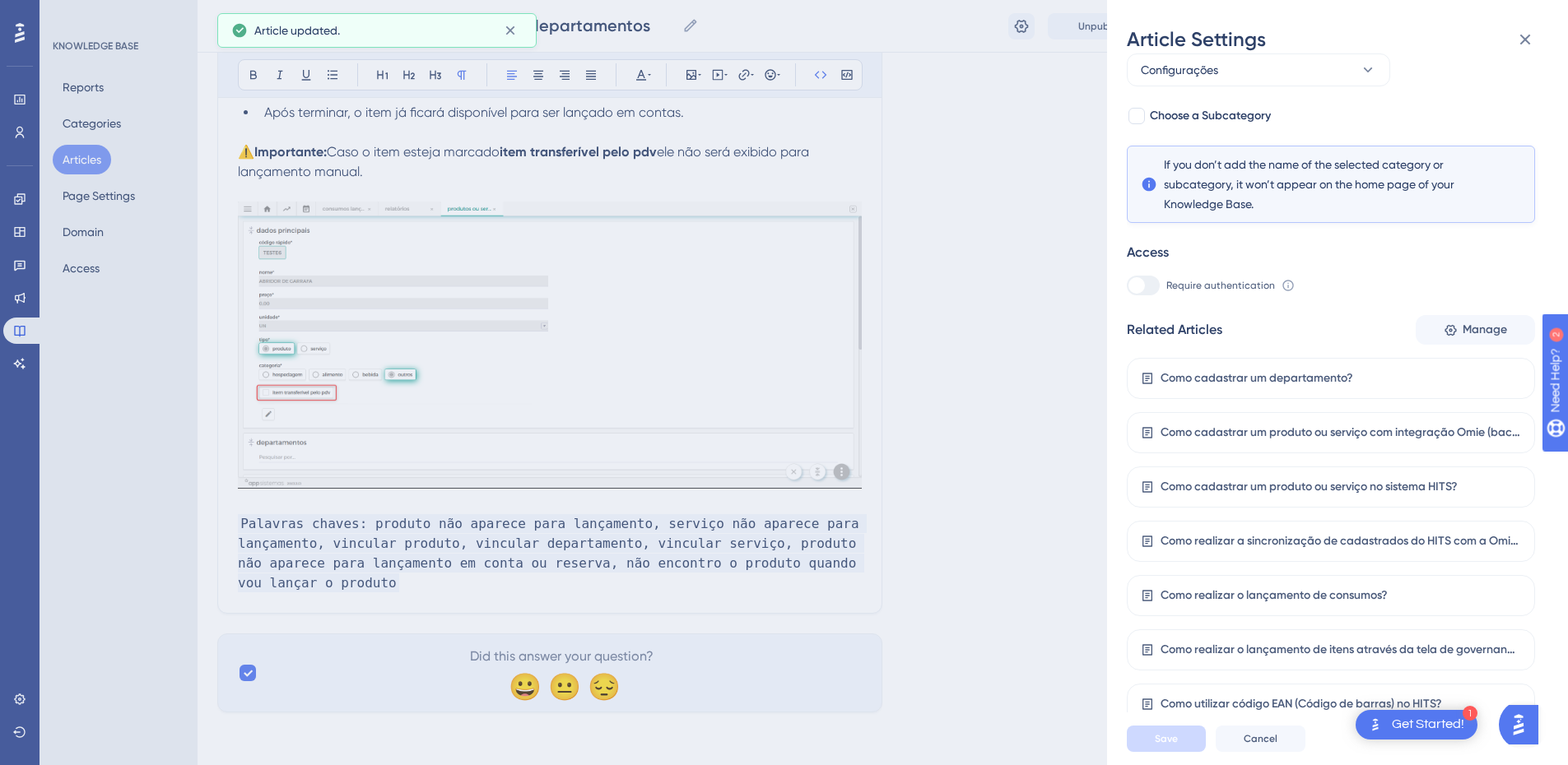
scroll to position [12, 0]
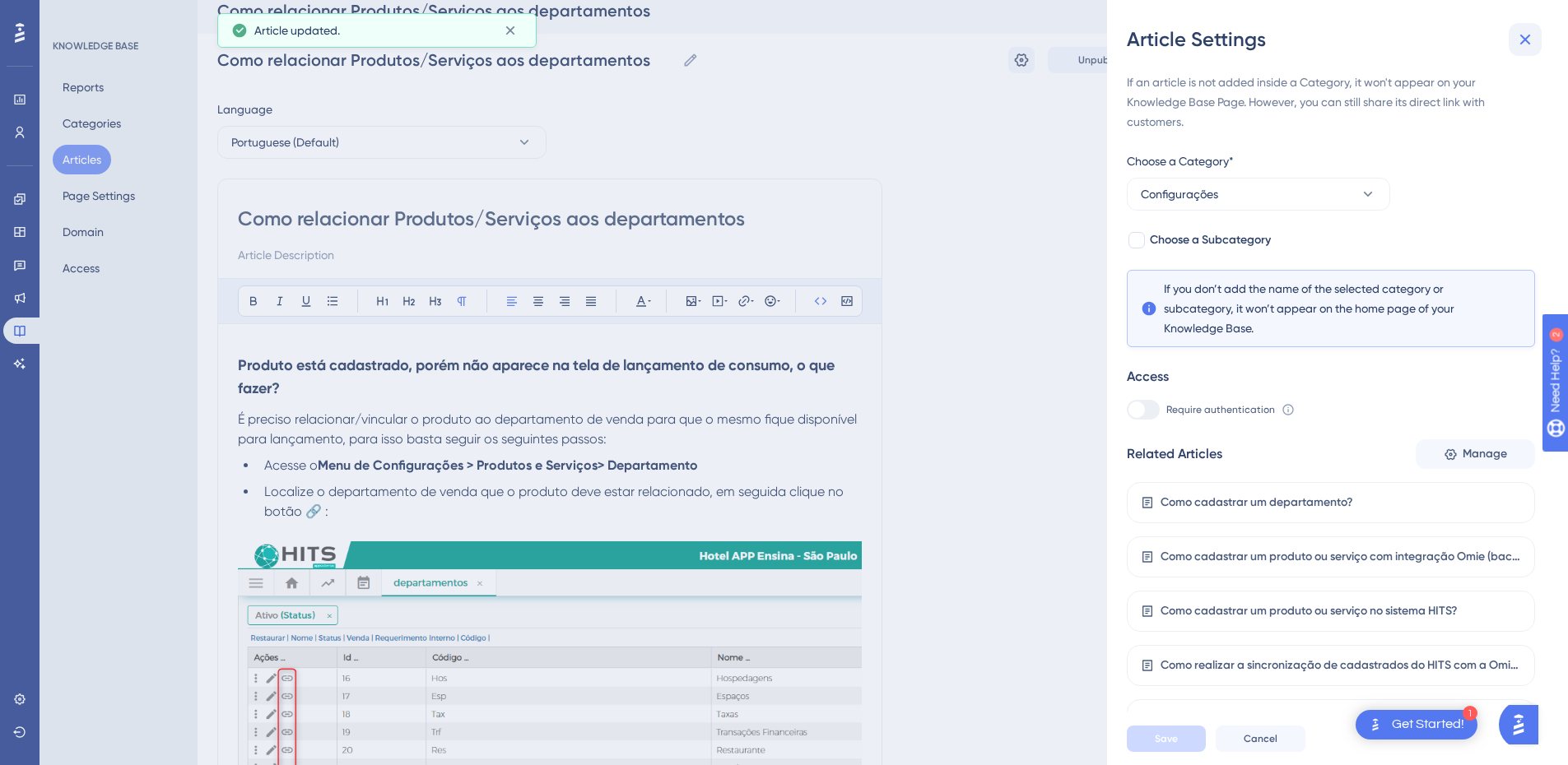
click at [1530, 44] on icon at bounding box center [1526, 40] width 10 height 10
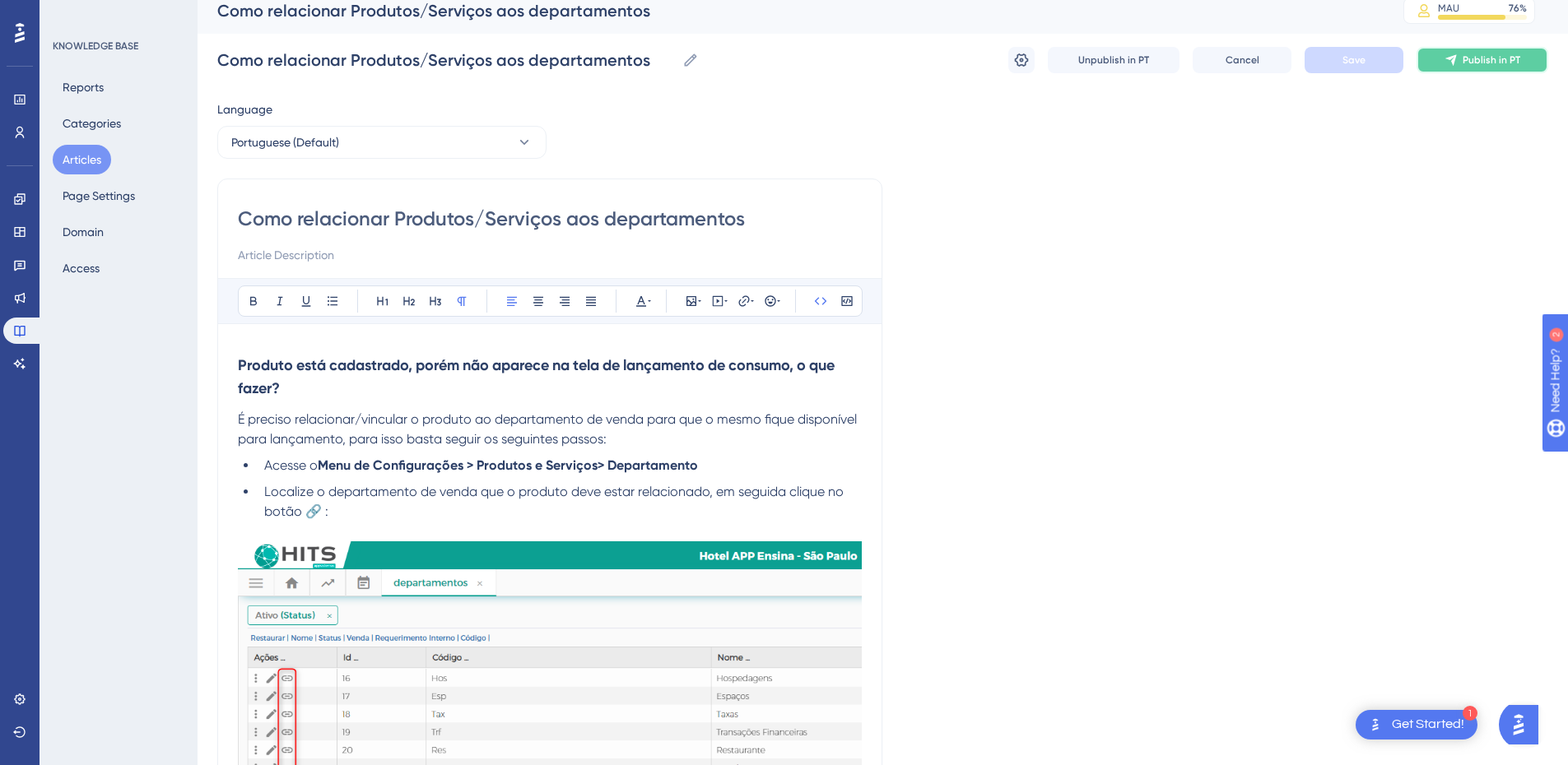
click at [1425, 57] on button "Publish in PT" at bounding box center [1482, 60] width 131 height 26
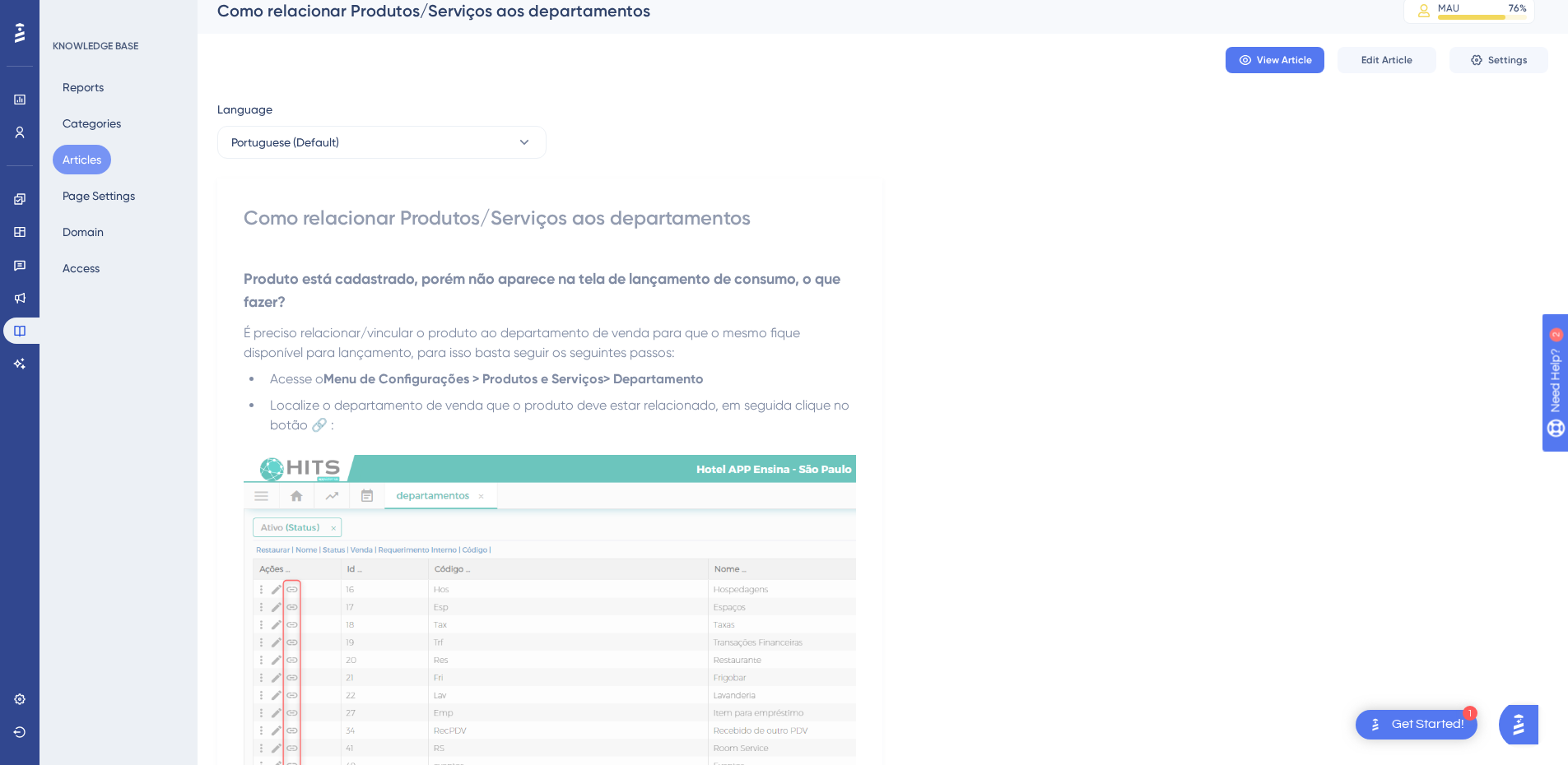
click at [61, 166] on button "Articles" at bounding box center [82, 160] width 59 height 29
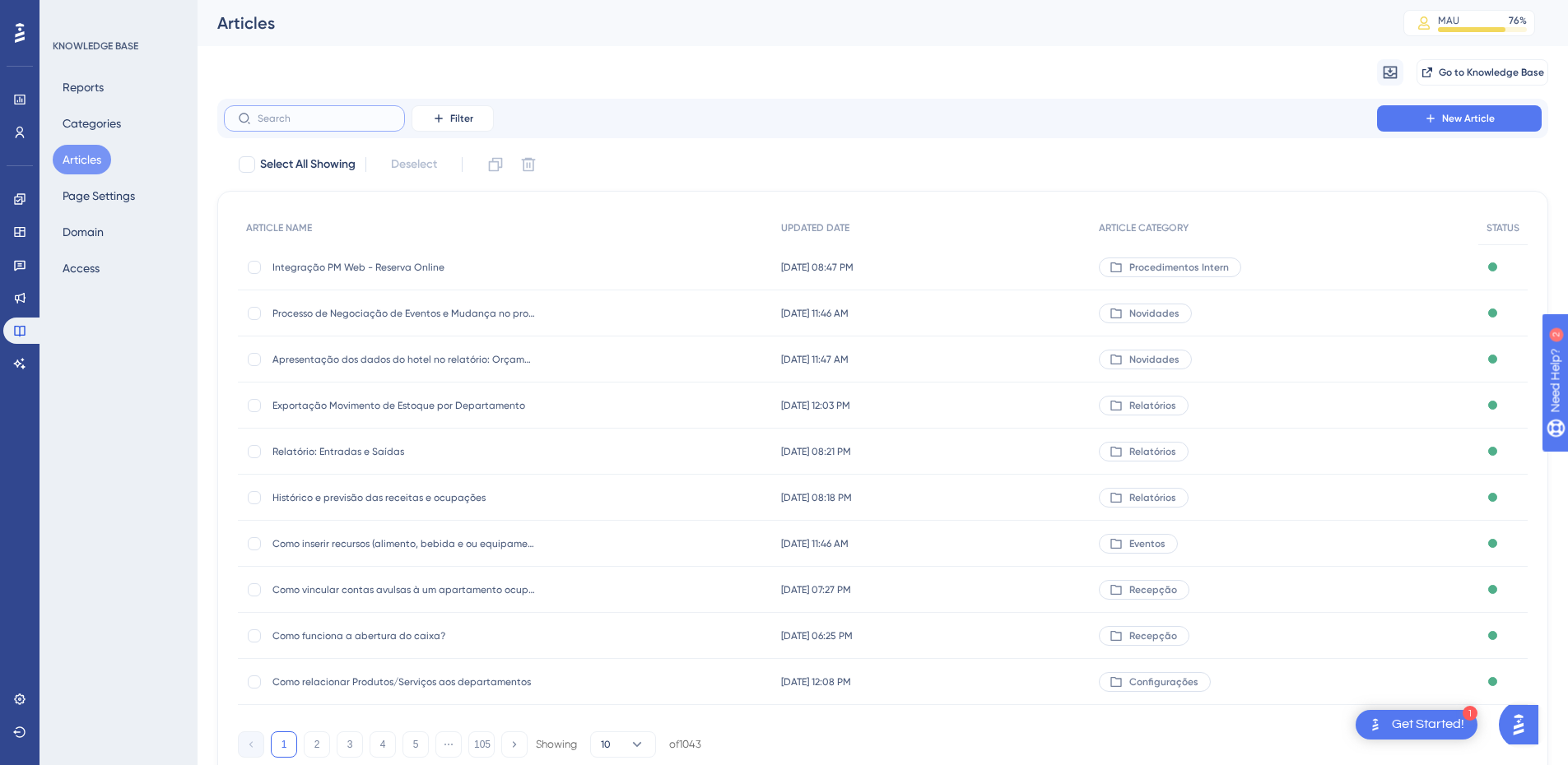
click at [264, 114] on input "text" at bounding box center [324, 118] width 133 height 11
paste input "Como desvincular ou estornar um pagamento da reserva?"
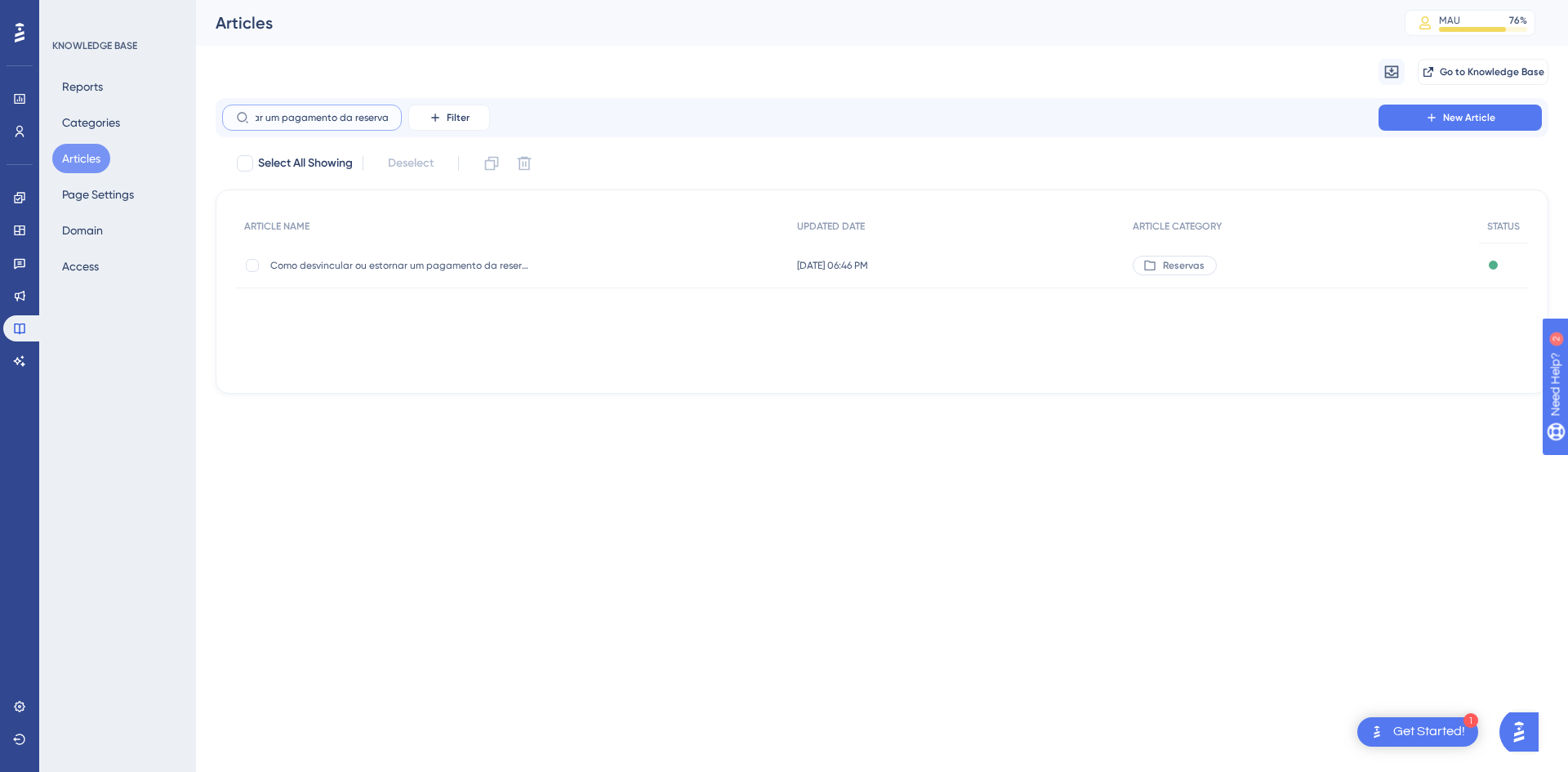
type input "Como desvincular ou estornar um pagamento da reserva?"
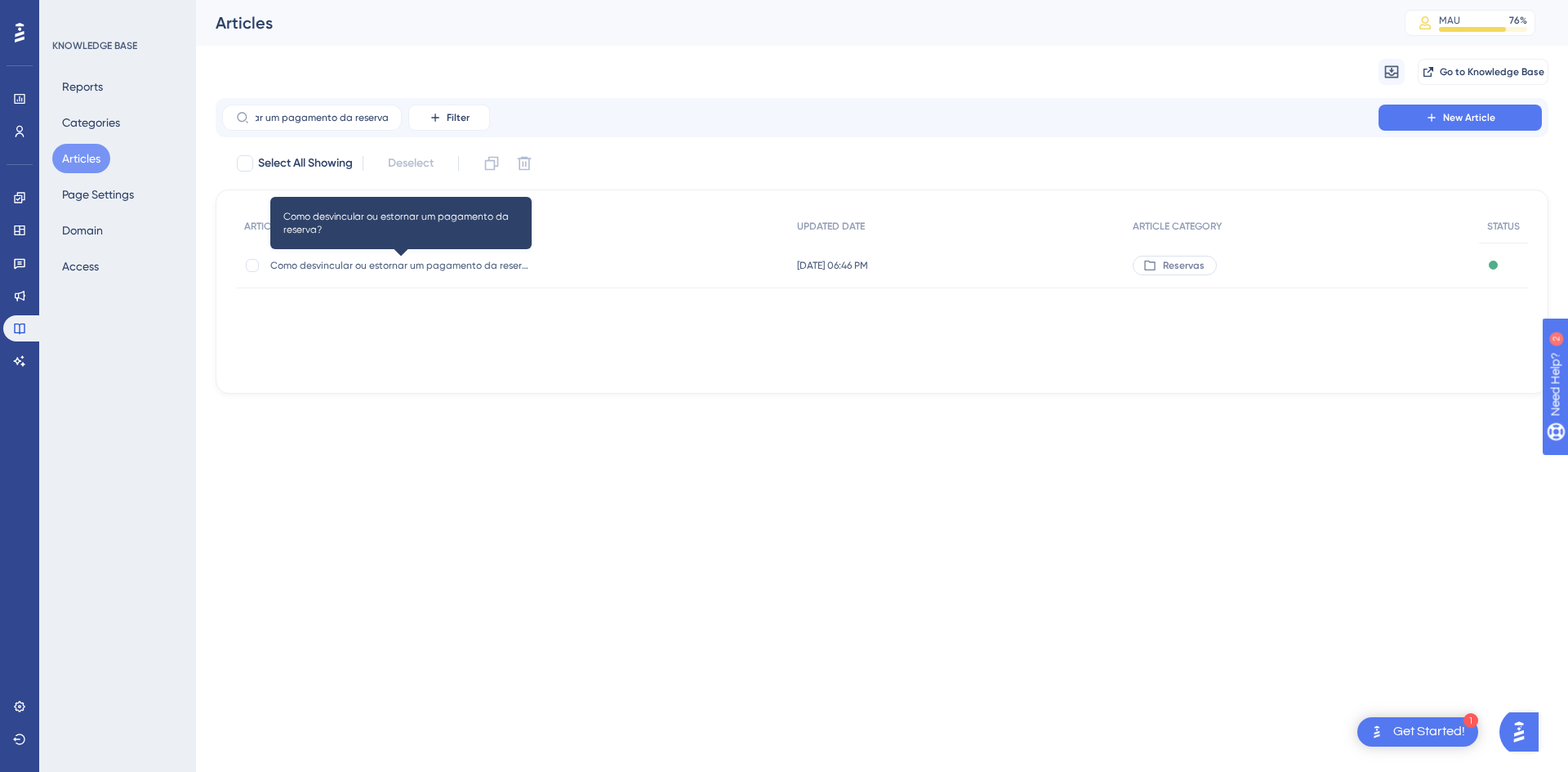
click at [357, 265] on span "Como desvincular ou estornar um pagamento da reserva?" at bounding box center [400, 265] width 261 height 13
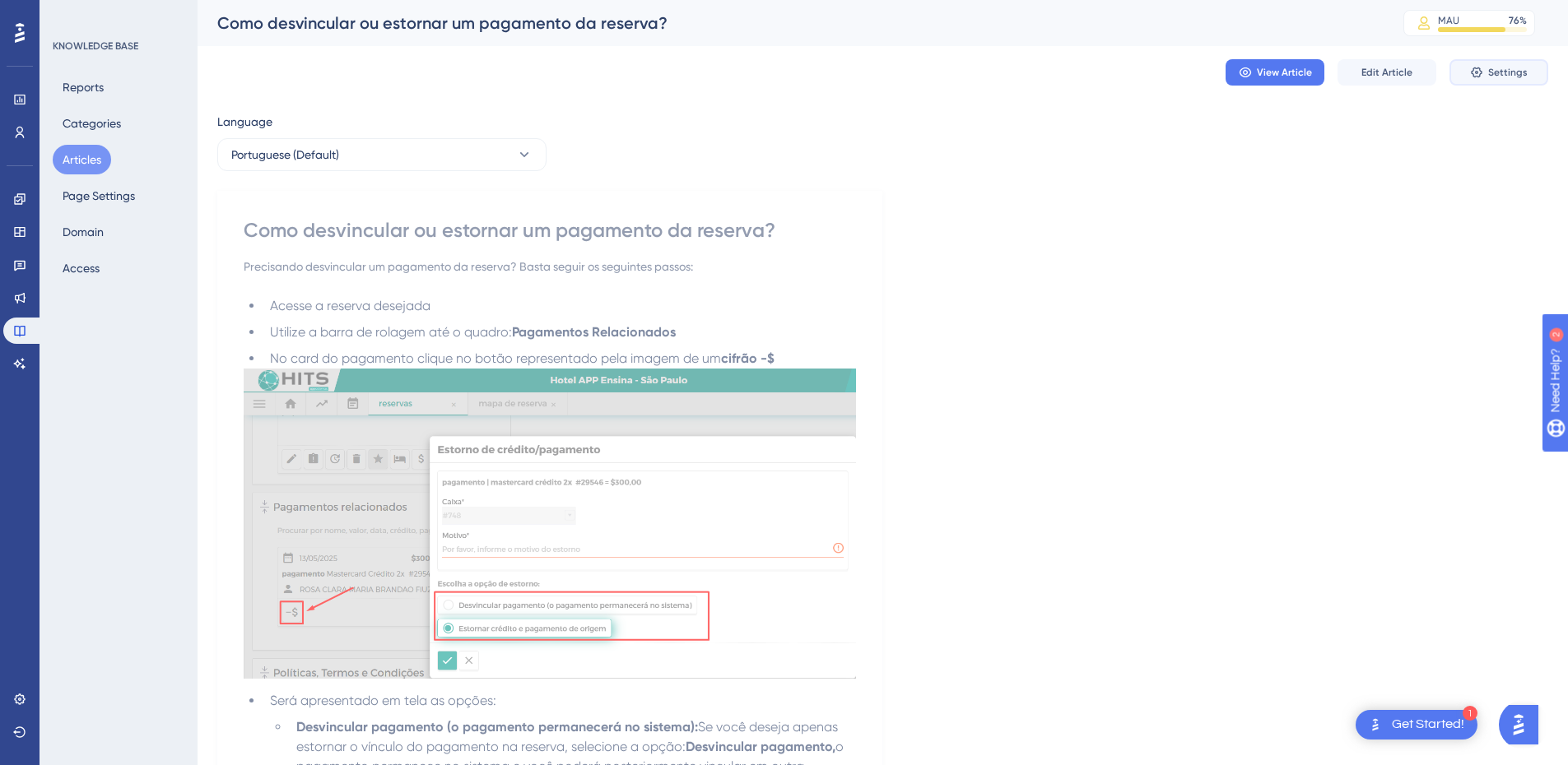
click at [1489, 63] on button "Settings" at bounding box center [1499, 73] width 98 height 26
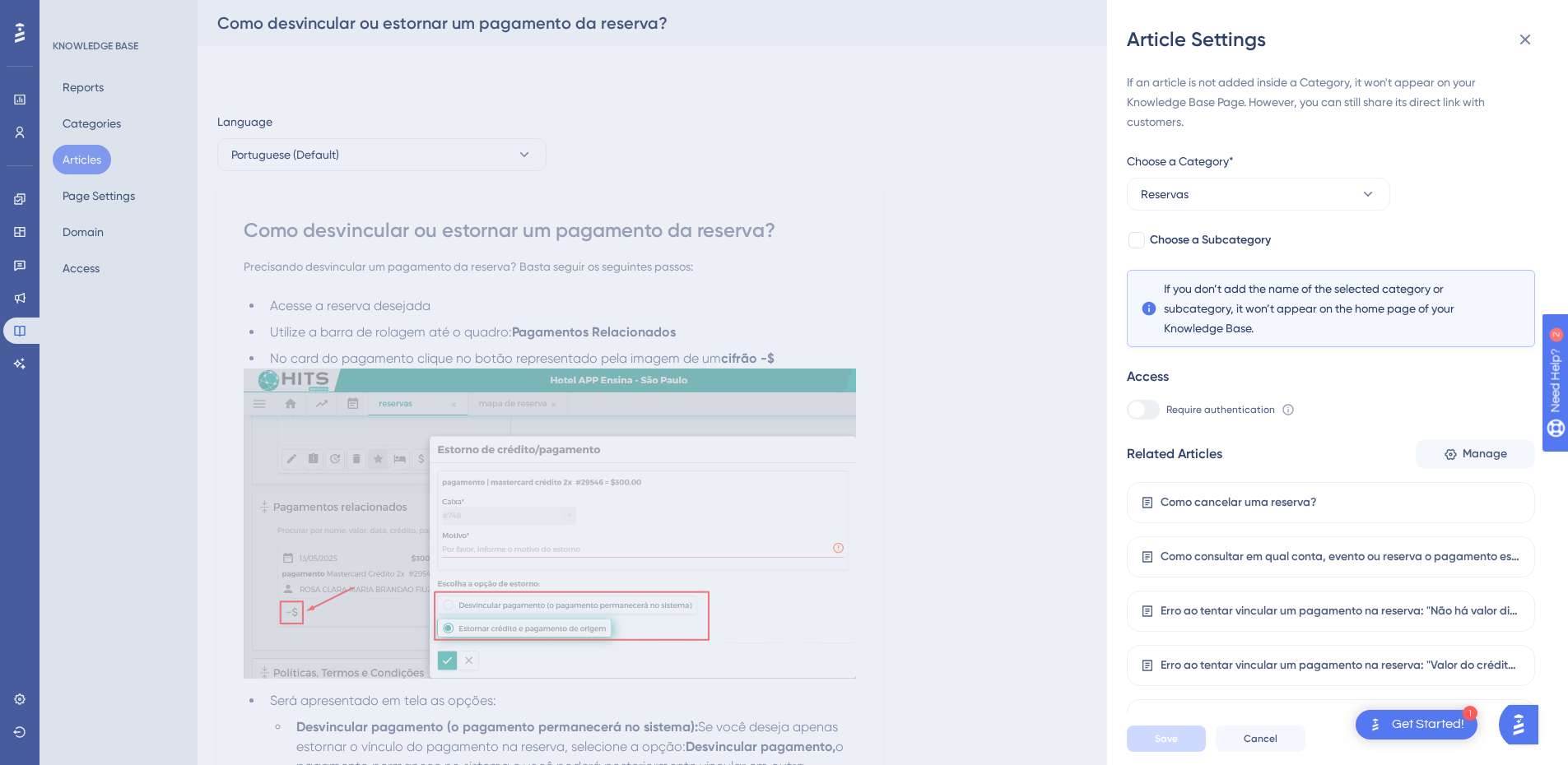
scroll to position [703, 0]
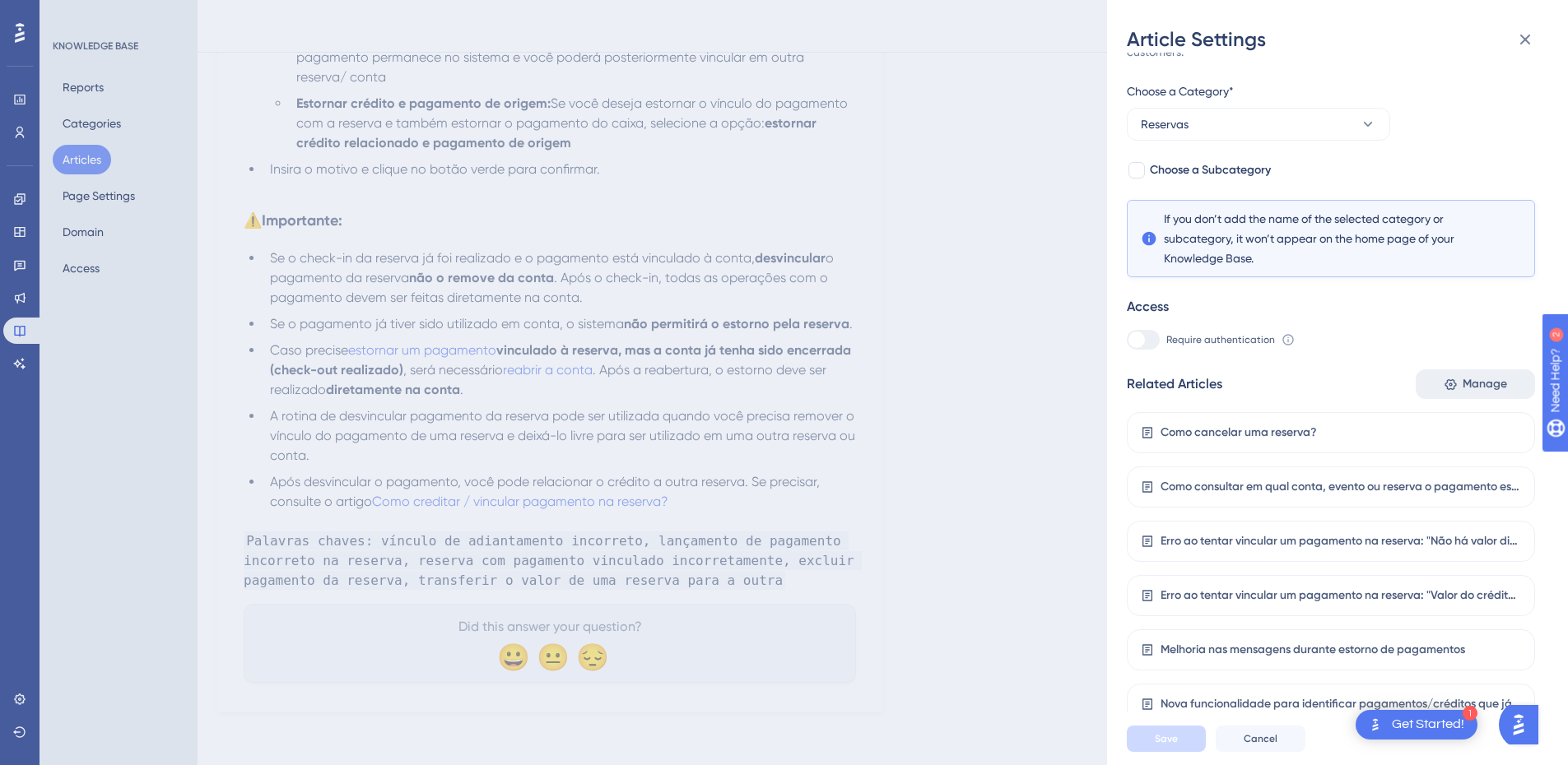
click at [1460, 374] on button "Manage" at bounding box center [1476, 384] width 119 height 29
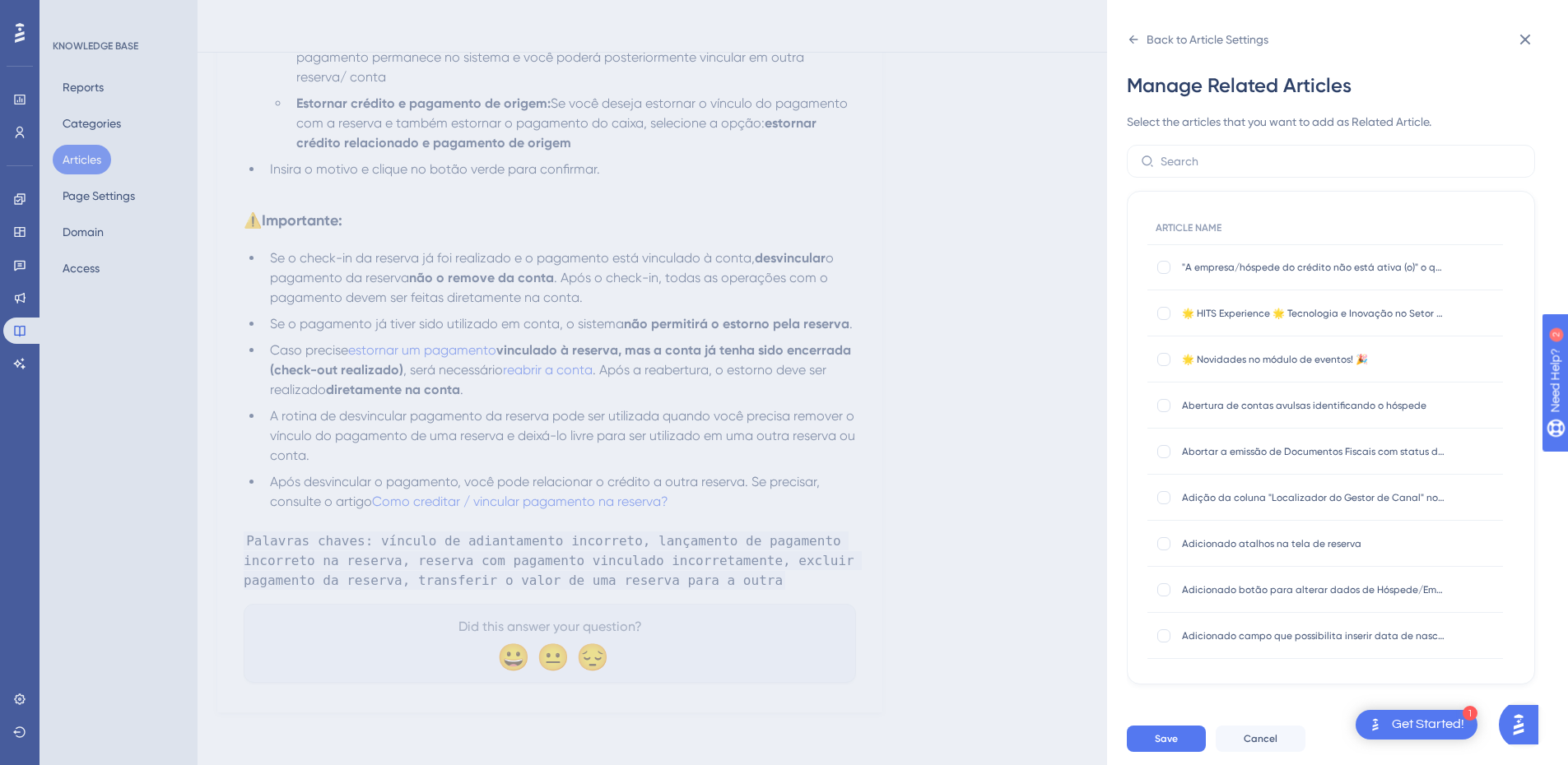
scroll to position [0, 0]
click at [1191, 155] on input "text" at bounding box center [1341, 161] width 360 height 18
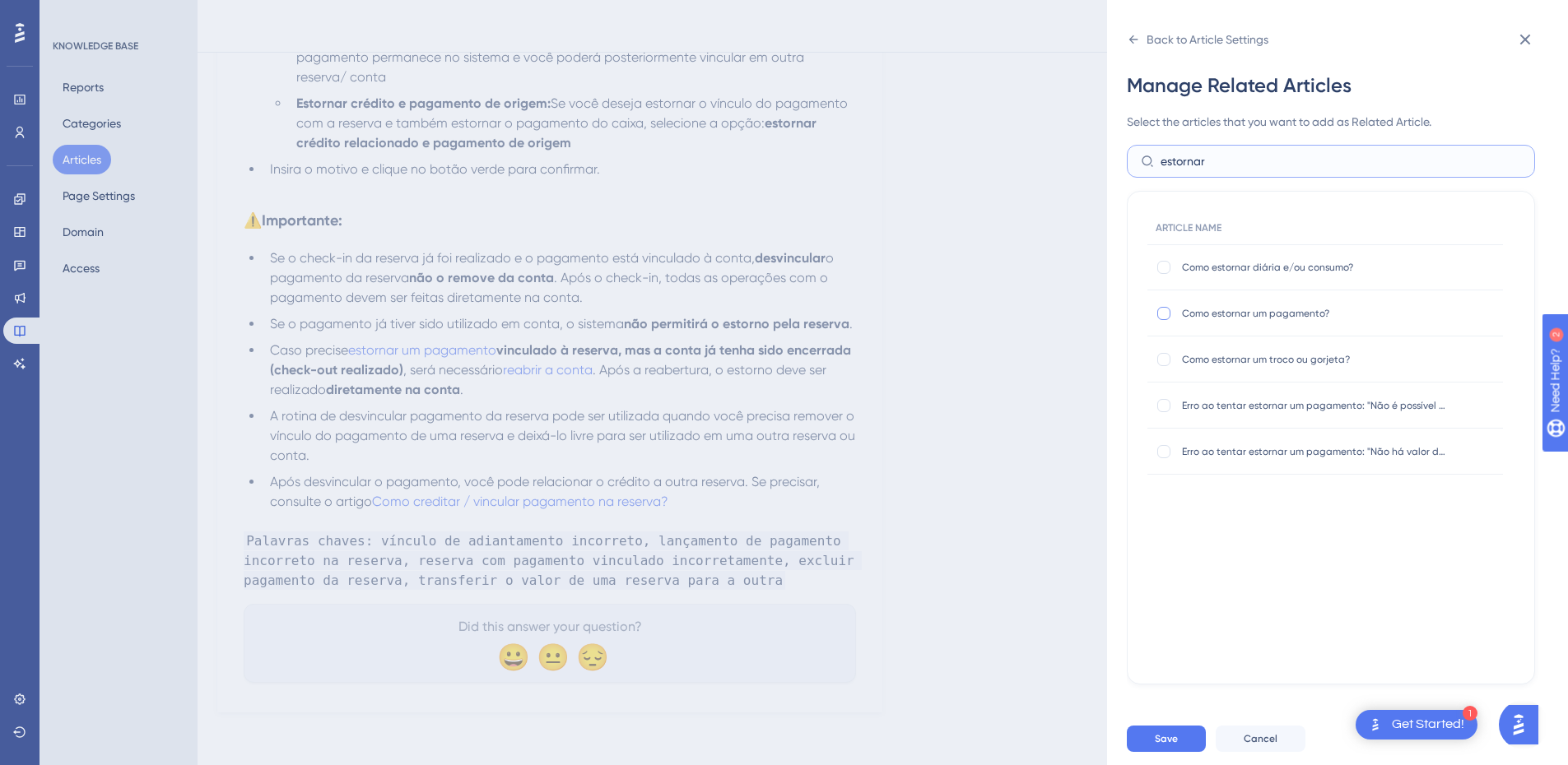
type input "estornar"
click at [1167, 311] on div at bounding box center [1164, 313] width 13 height 13
checkbox input "true"
click at [1141, 731] on div "Save Cancel" at bounding box center [1358, 738] width 461 height 53
click at [1151, 745] on button "Save" at bounding box center [1166, 739] width 79 height 26
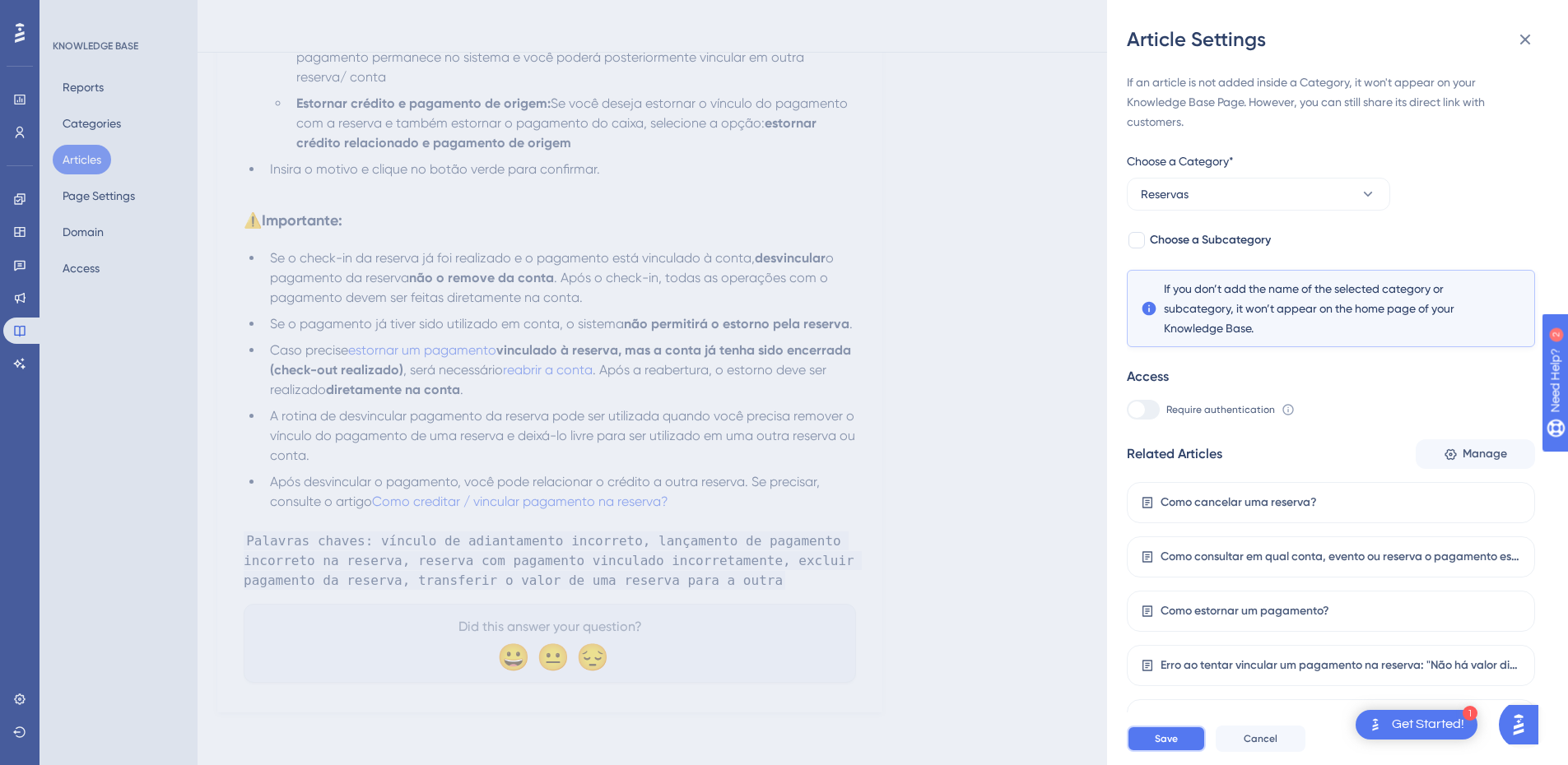
click at [1151, 745] on button "Save" at bounding box center [1166, 739] width 79 height 26
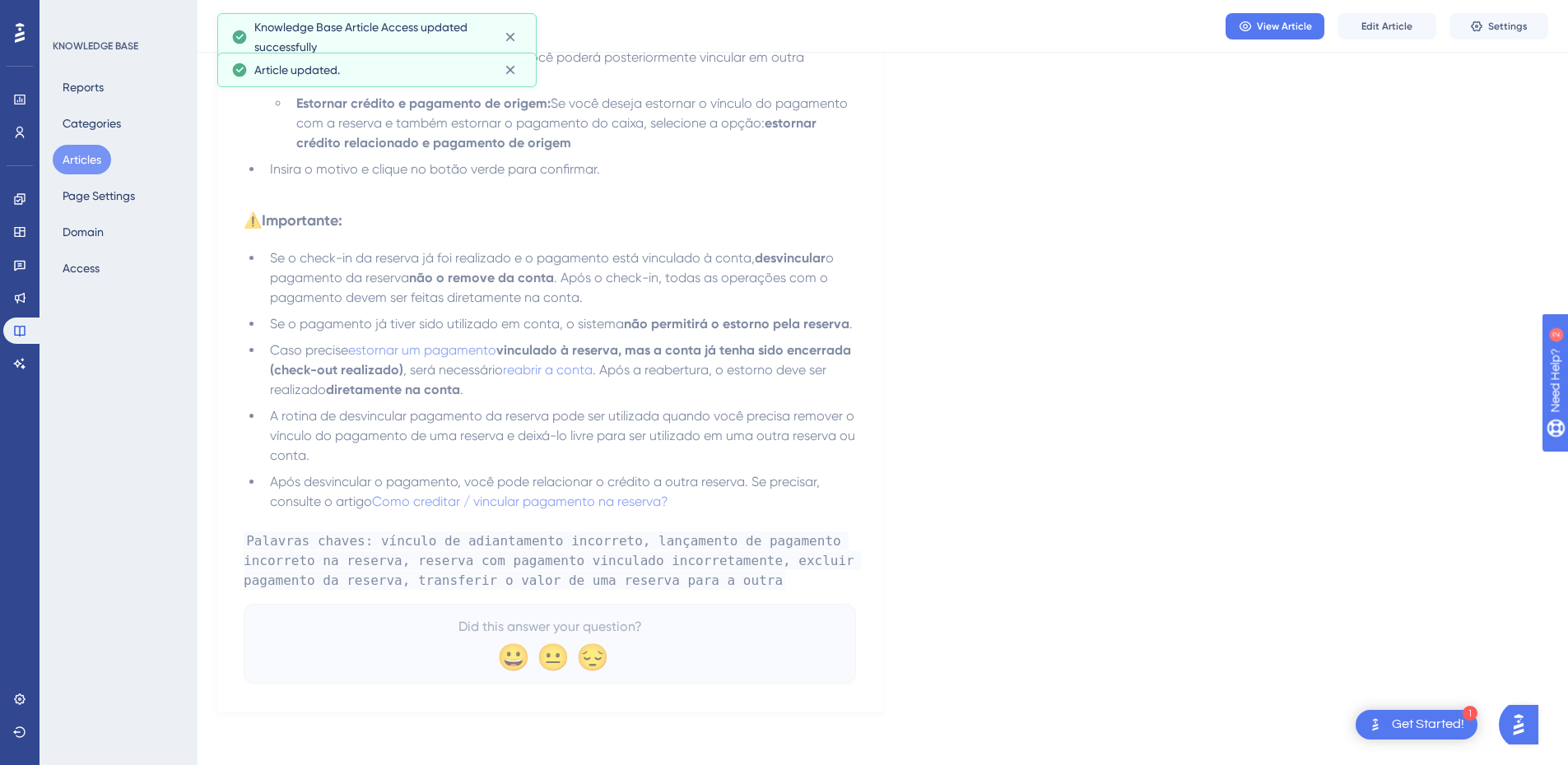
click at [79, 169] on button "Articles" at bounding box center [82, 160] width 59 height 29
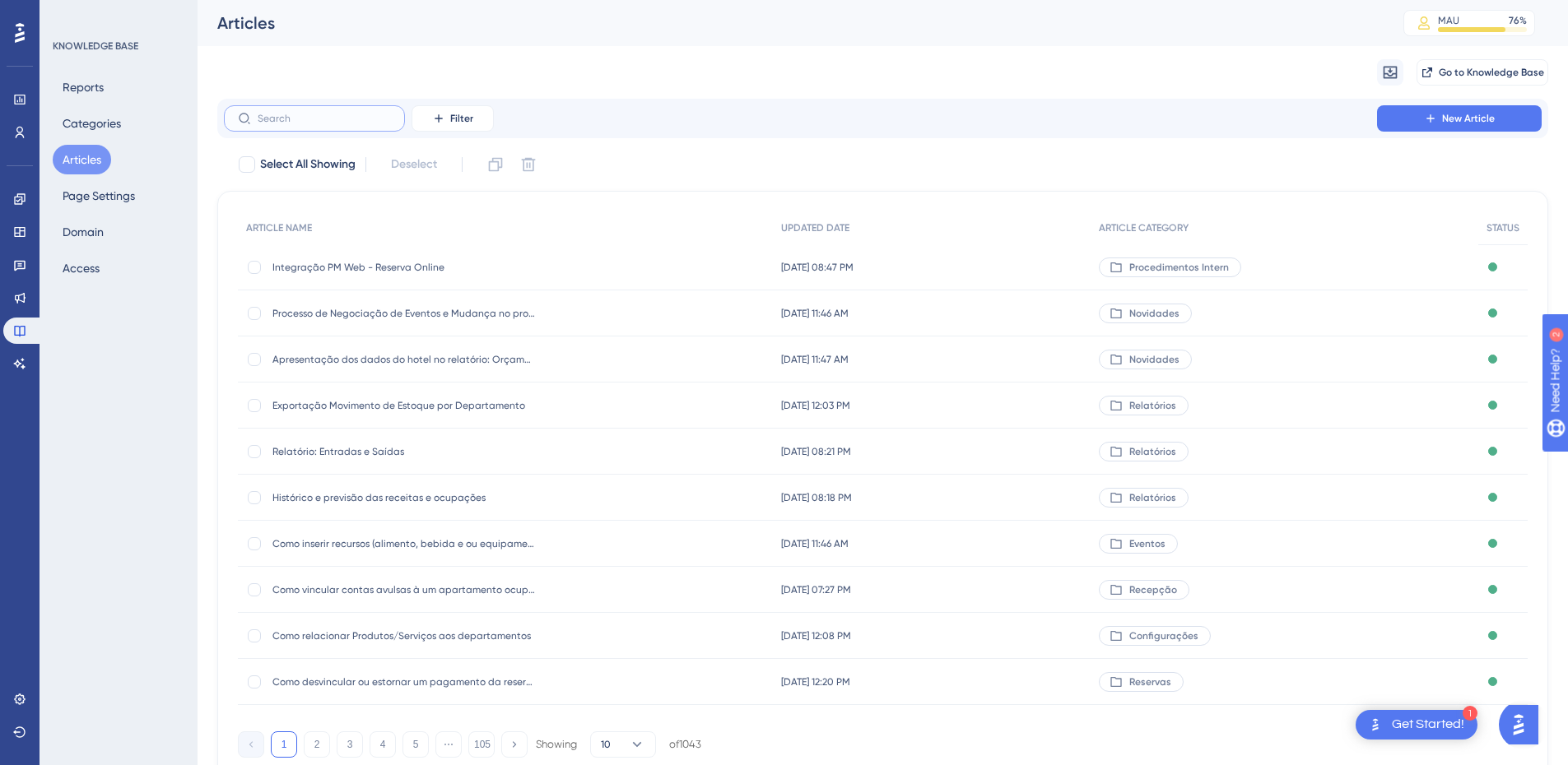
click at [275, 113] on input "text" at bounding box center [324, 118] width 133 height 11
paste input "Como estornar diária e/ou consumo?"
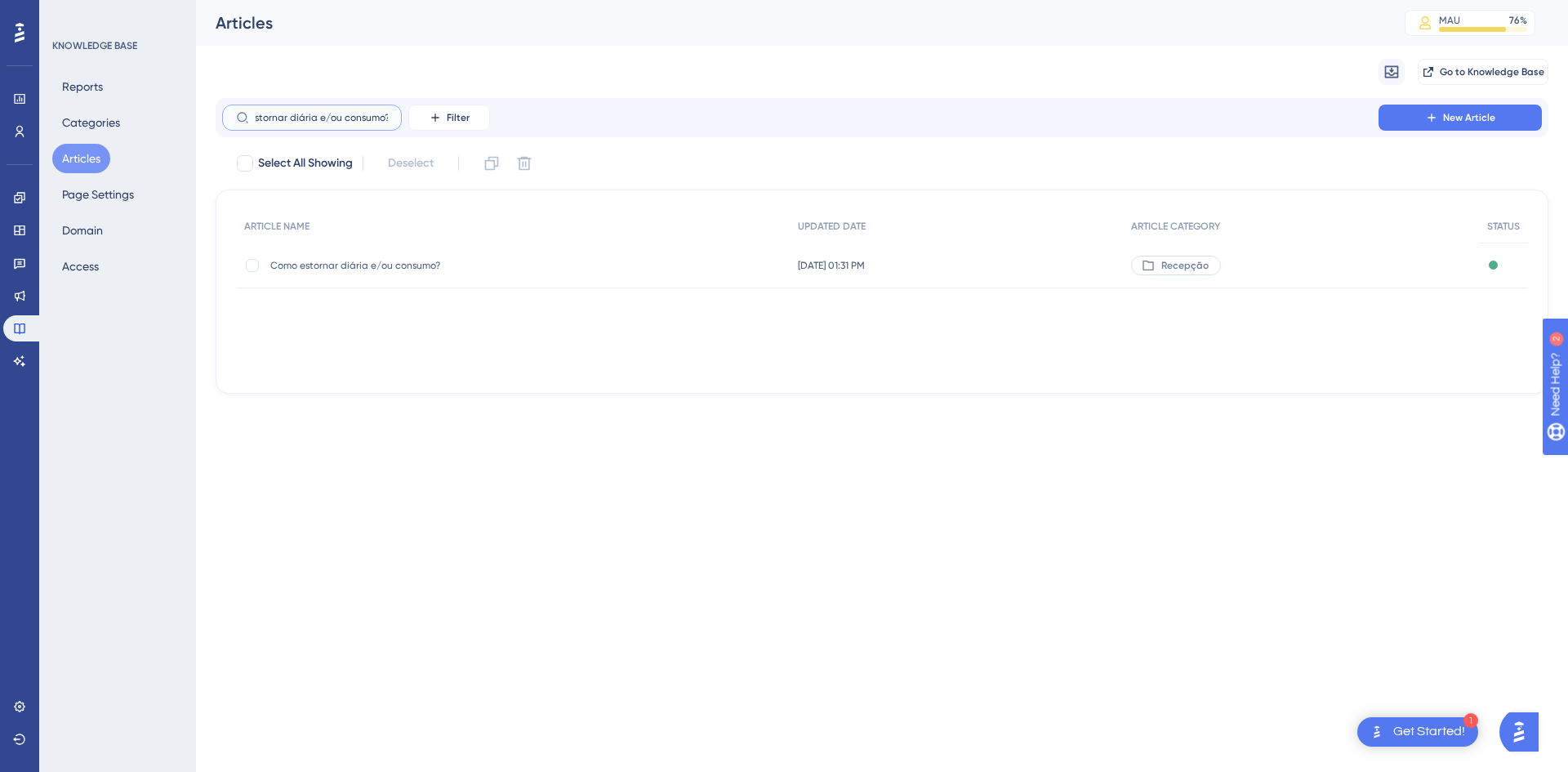
type input "Como estornar diária e/ou consumo?"
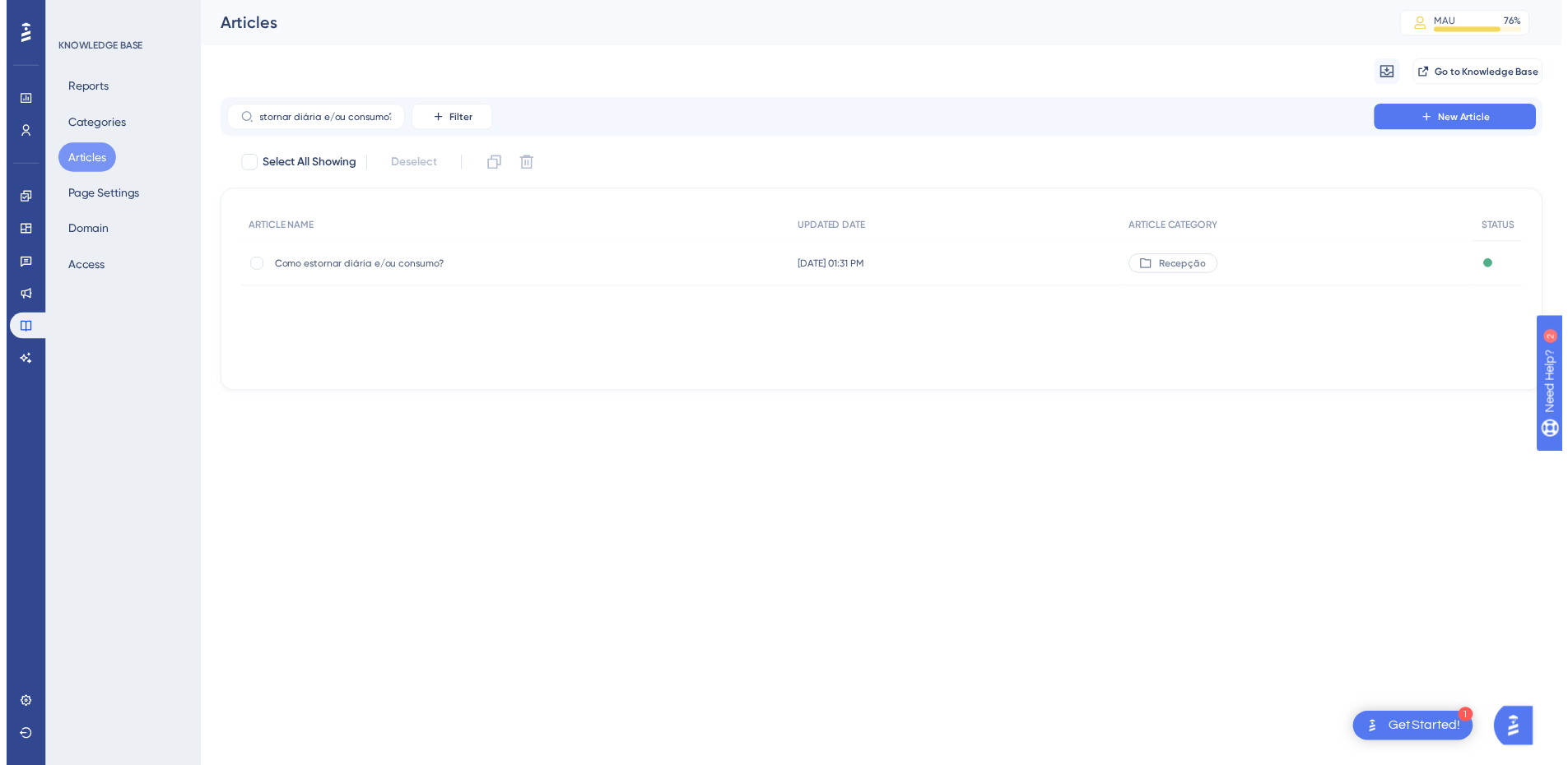
scroll to position [0, 0]
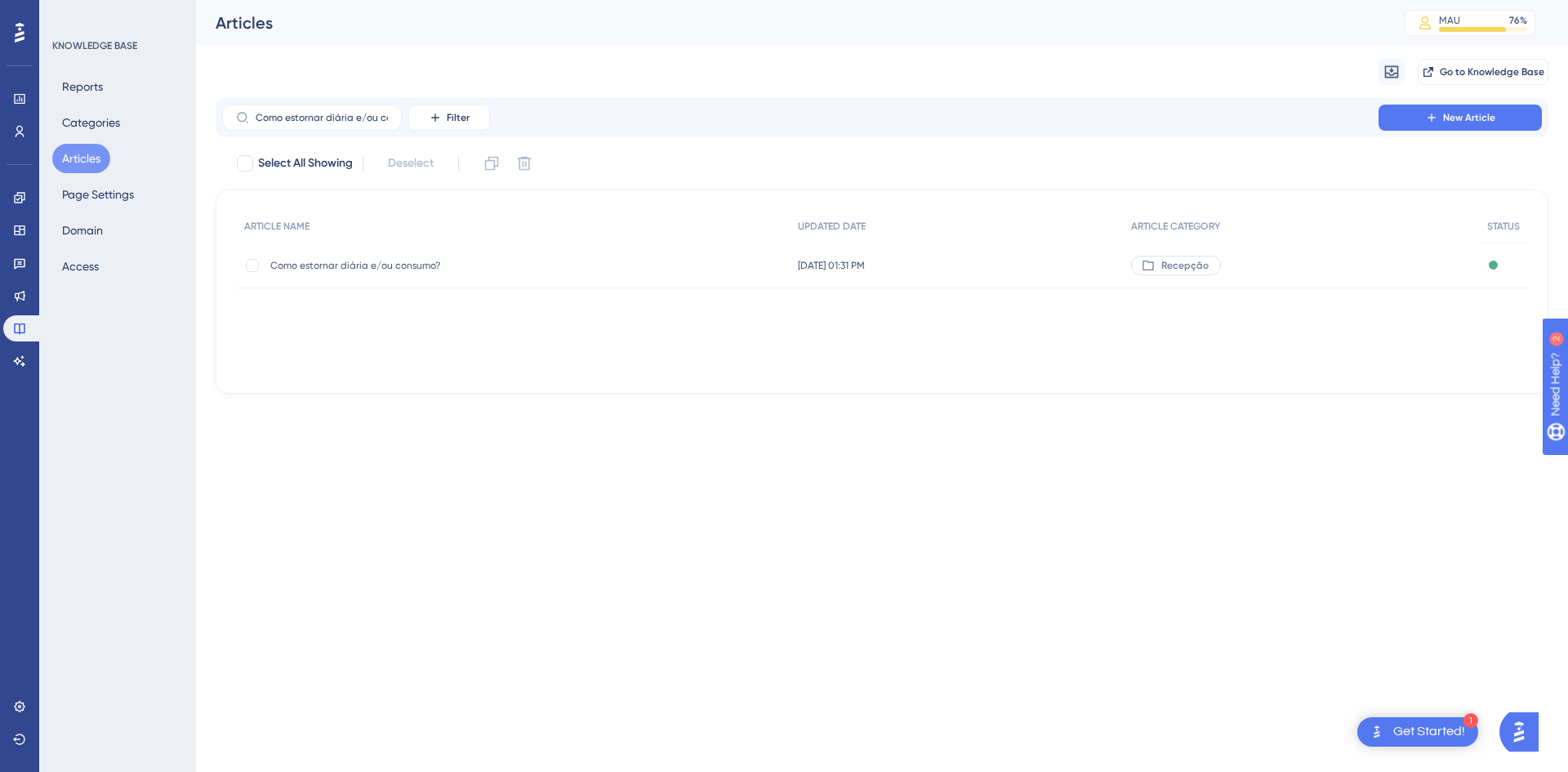
click at [471, 271] on span "Como estornar diária e/ou consumo?" at bounding box center [400, 265] width 261 height 13
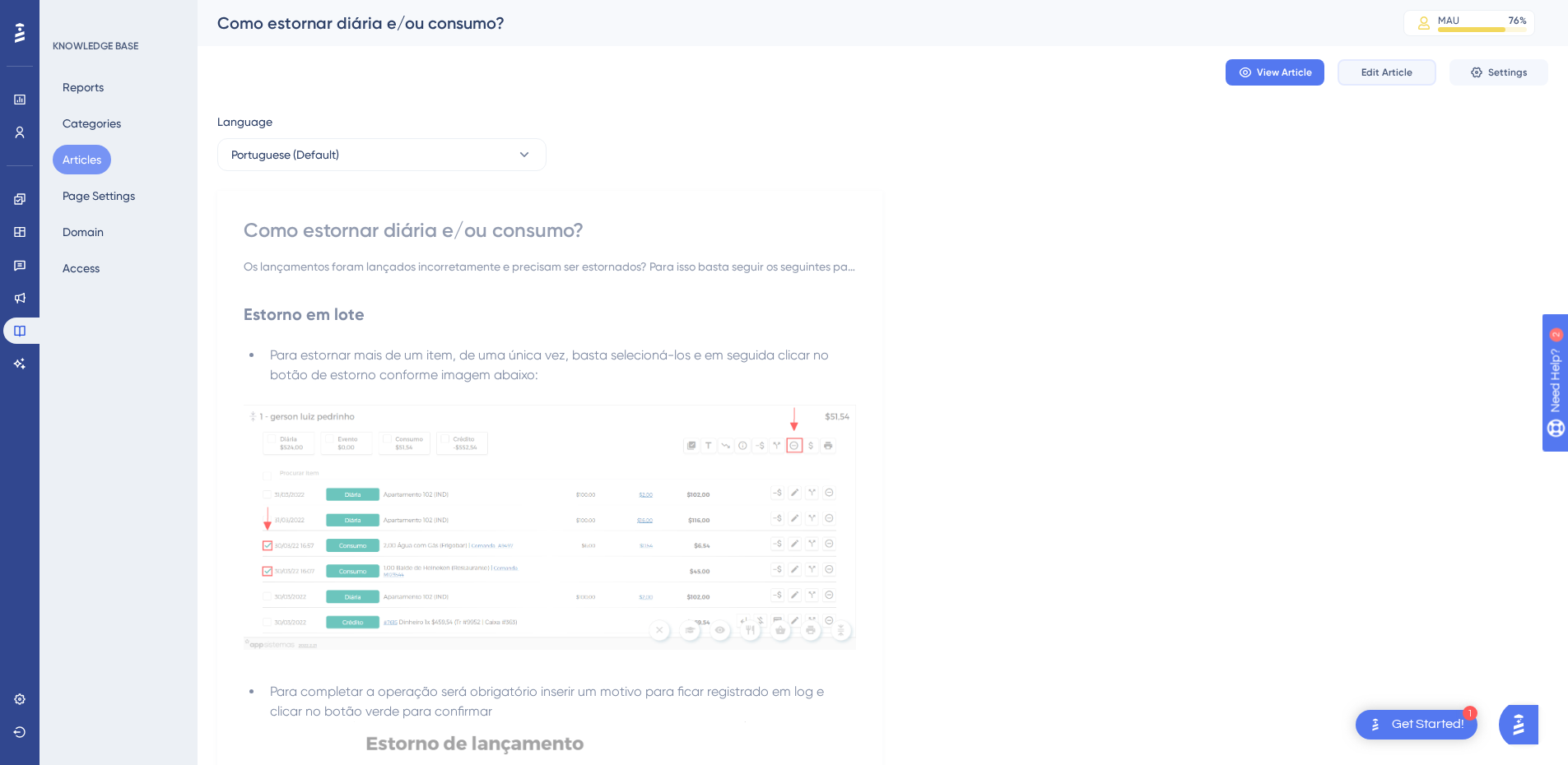
click at [1363, 72] on span "Edit Article" at bounding box center [1387, 72] width 51 height 13
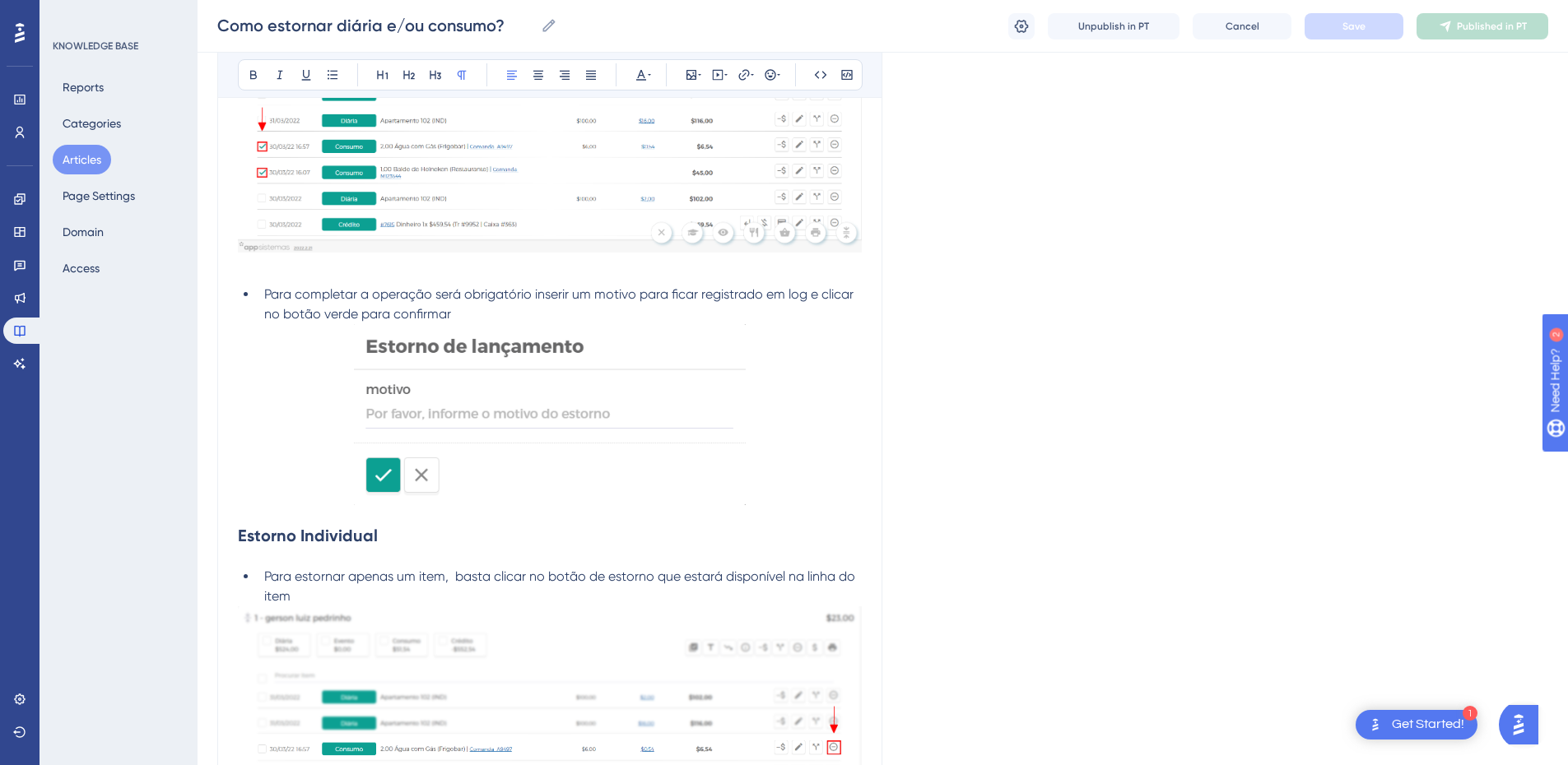
scroll to position [1457, 0]
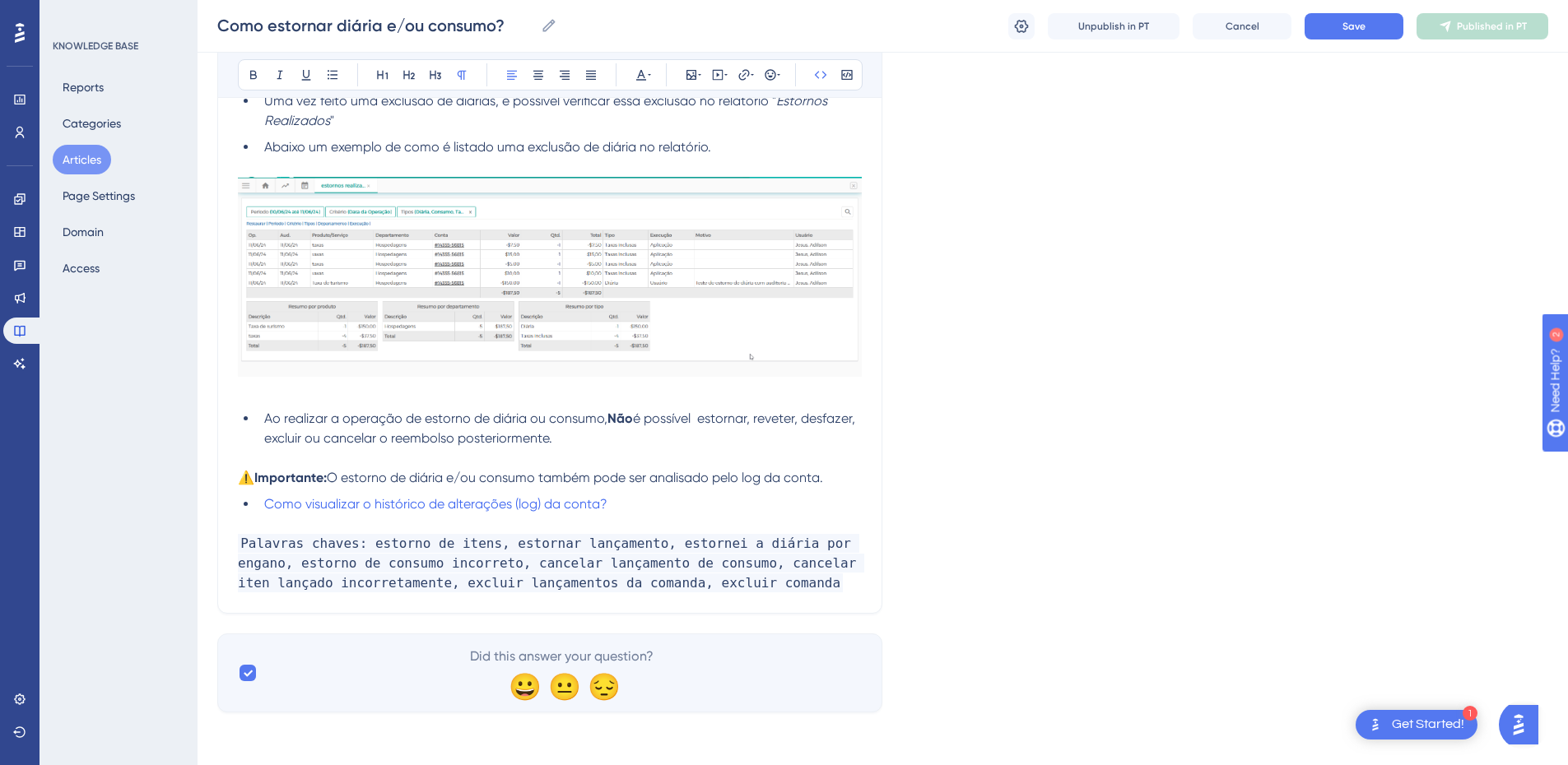
click at [750, 586] on p "Palavras chaves: estorno de itens, estornar lançamento, estornei a diária por e…" at bounding box center [549, 563] width 624 height 60
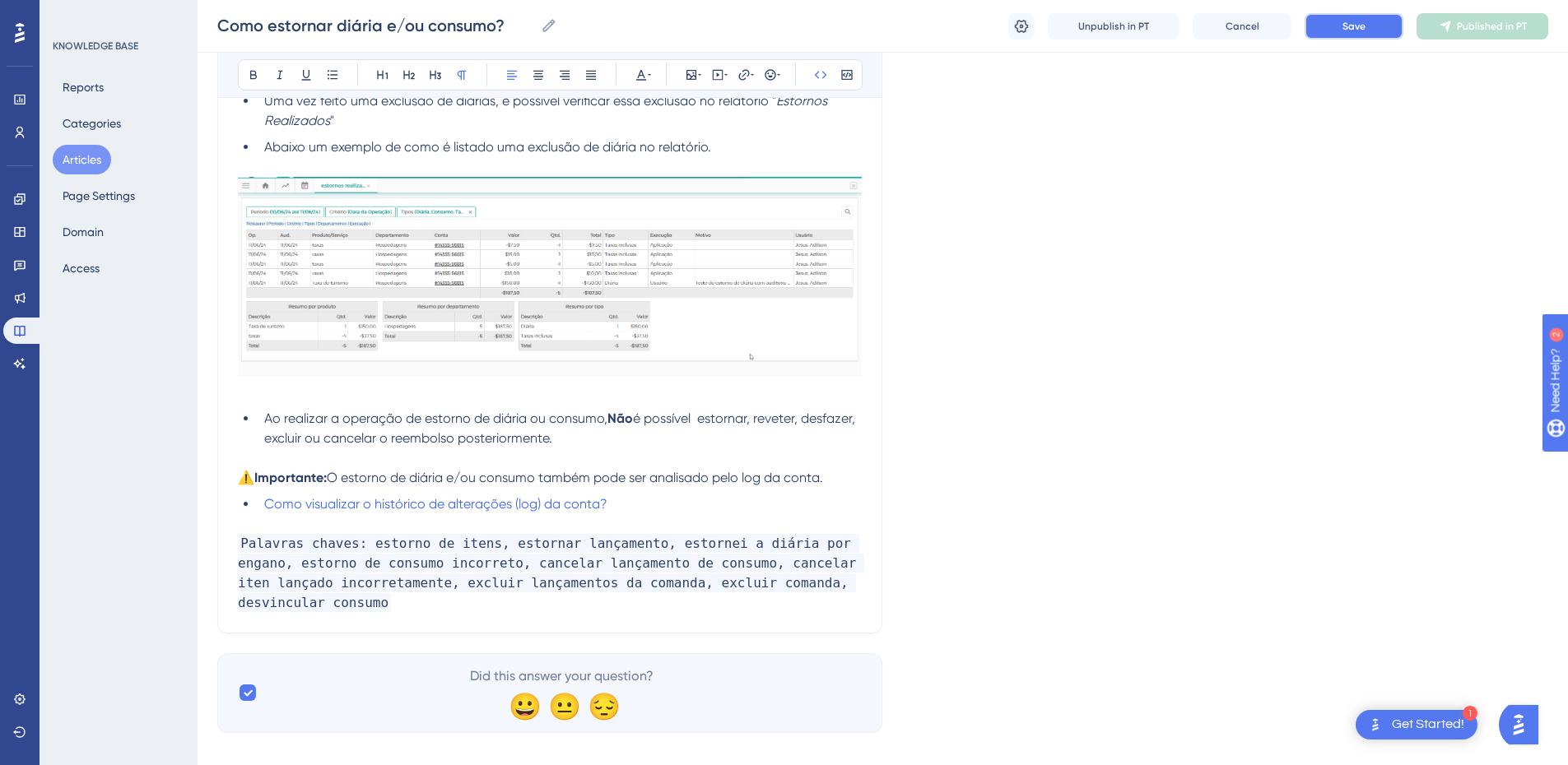
click at [1362, 21] on span "Save" at bounding box center [1354, 26] width 23 height 13
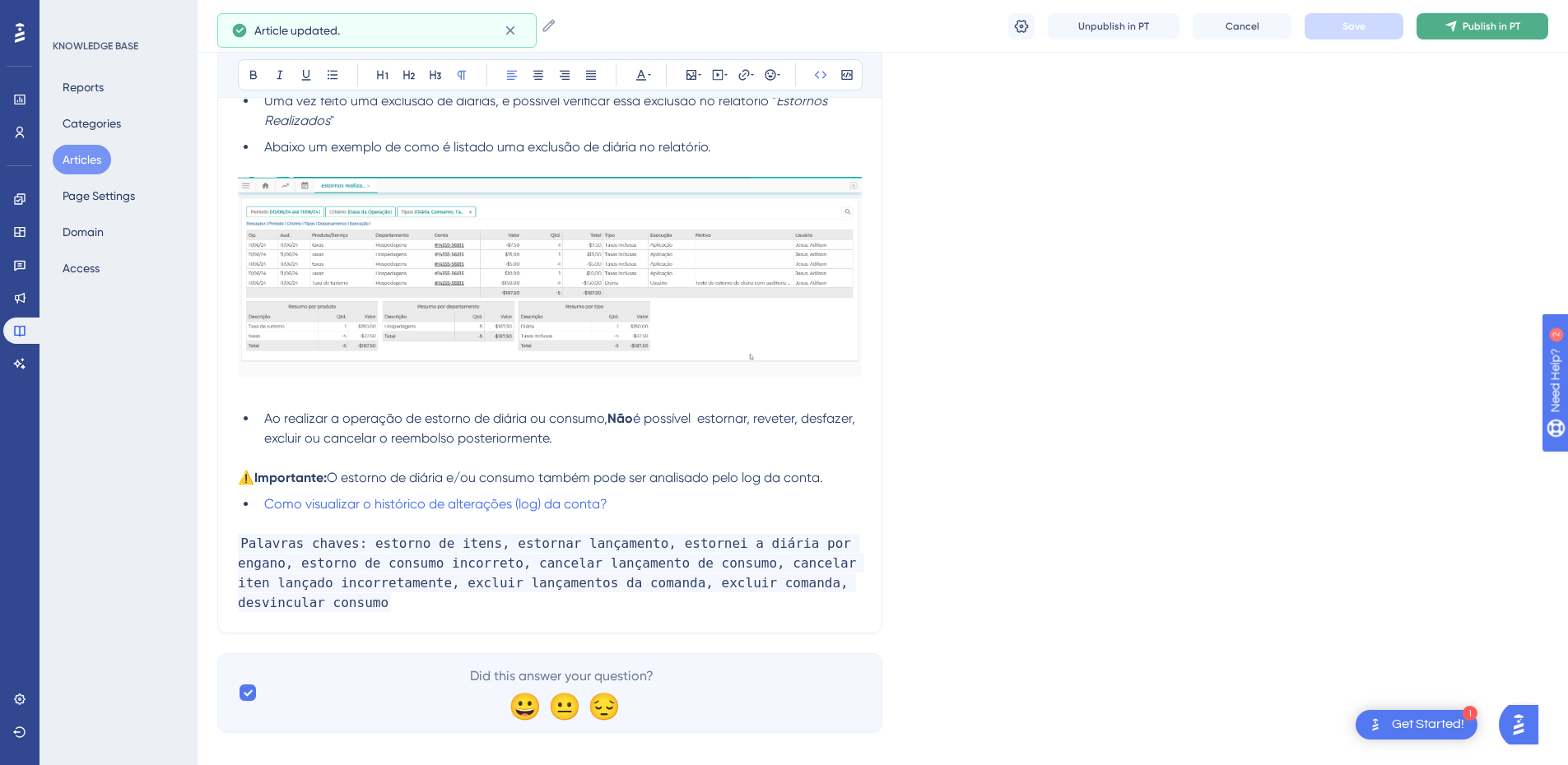
click at [1501, 18] on button "Publish in PT" at bounding box center [1482, 26] width 131 height 26
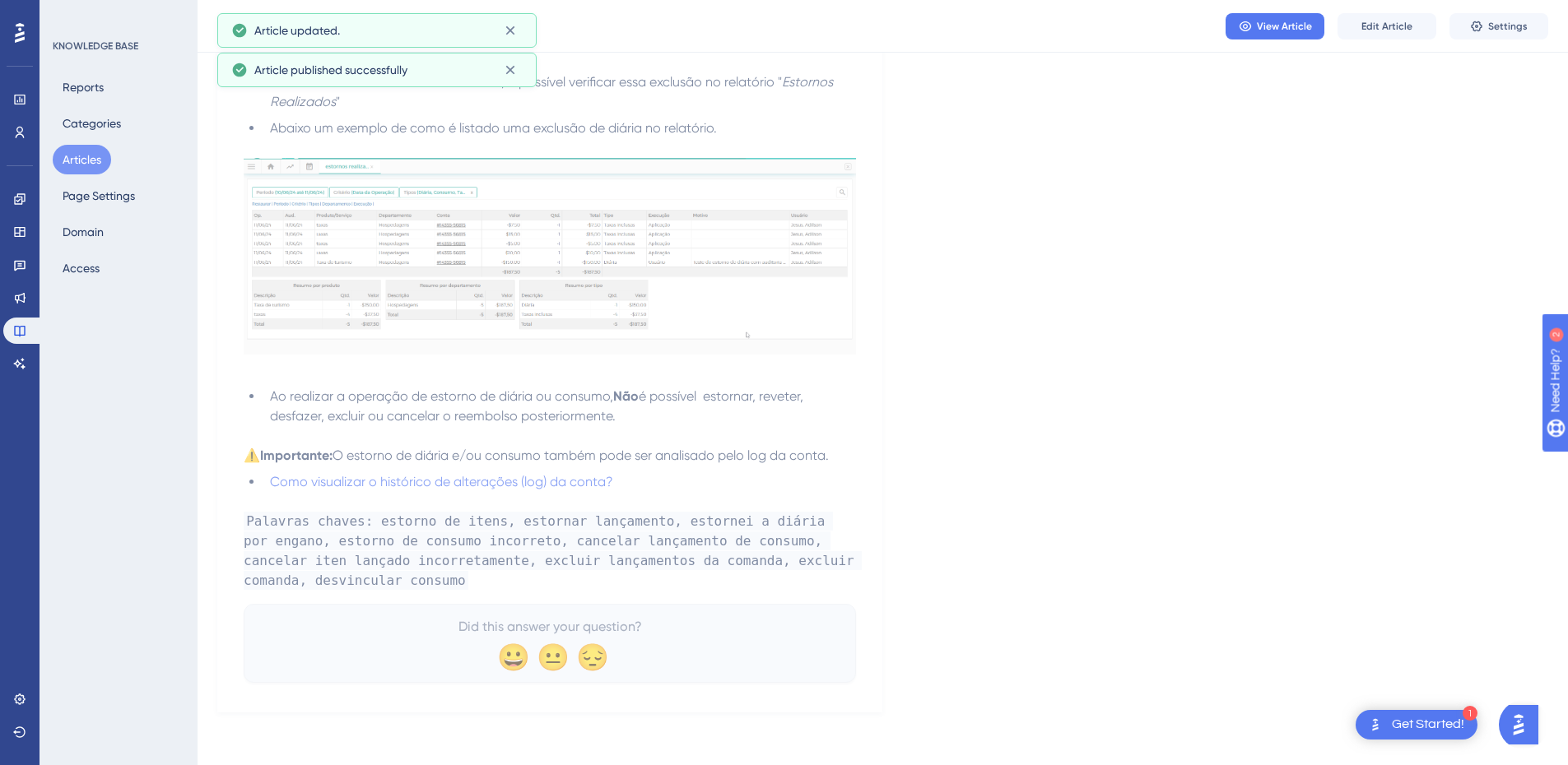
scroll to position [1400, 0]
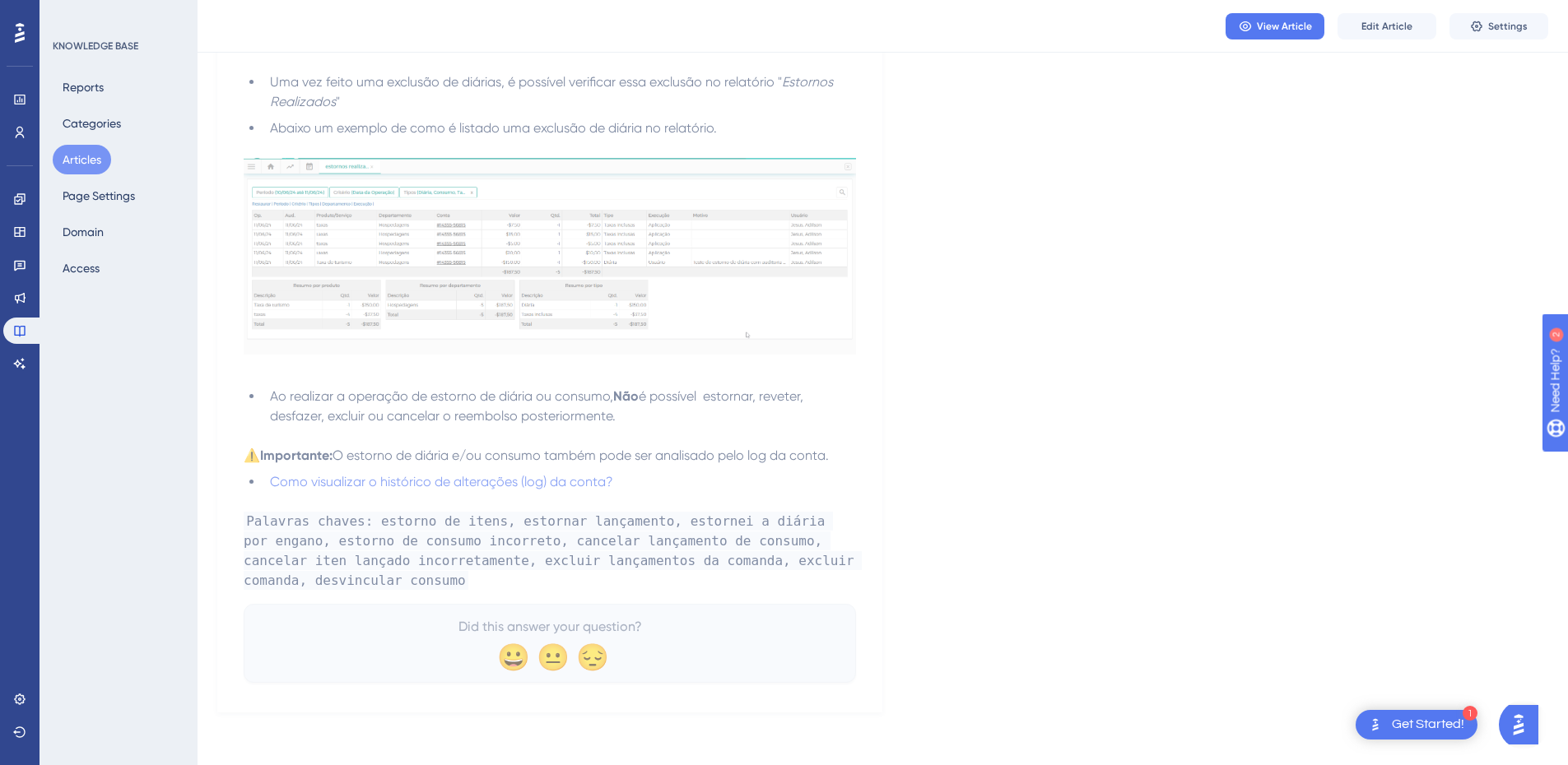
click at [85, 159] on button "Articles" at bounding box center [82, 160] width 59 height 29
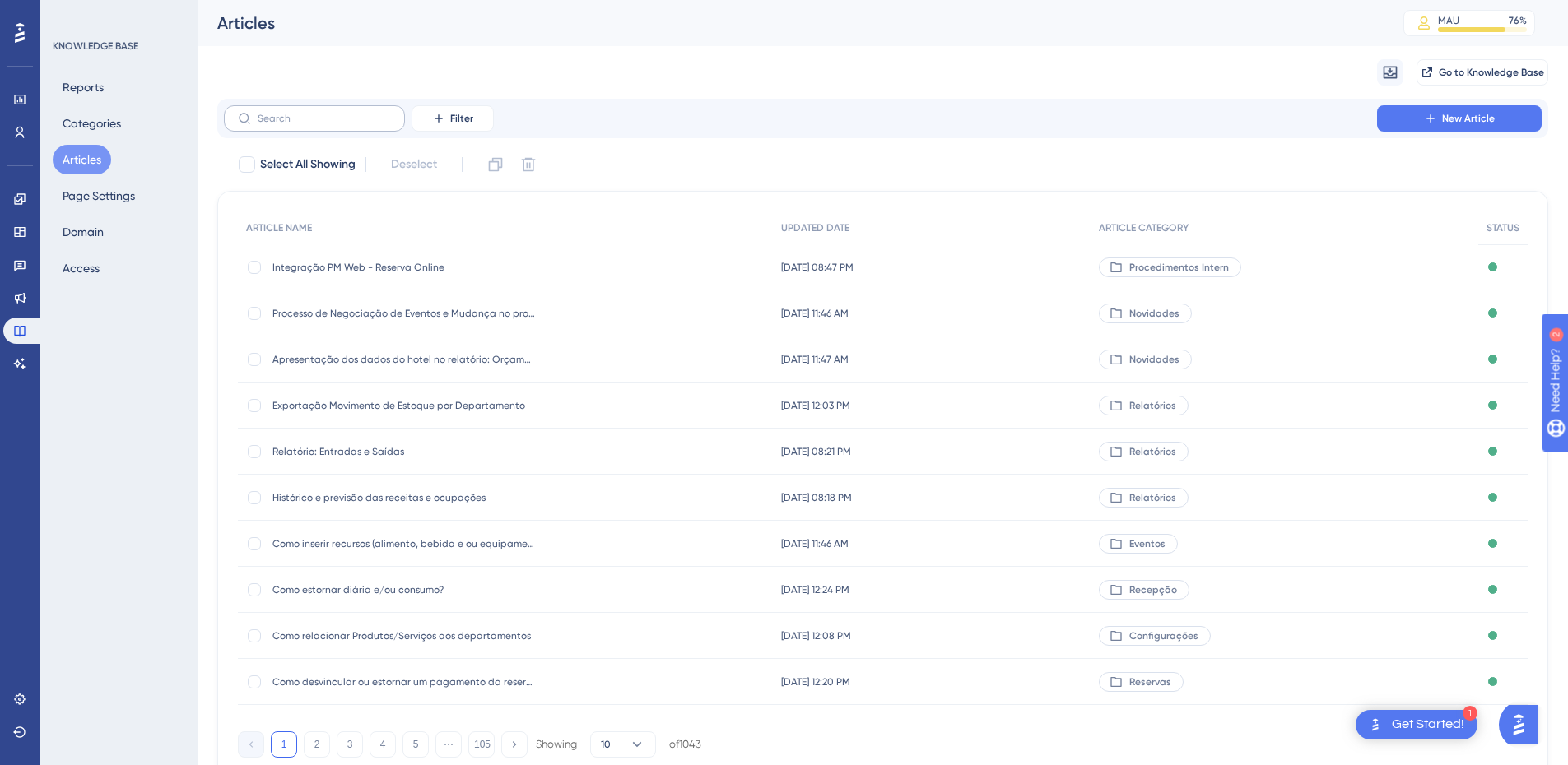
click at [287, 125] on label at bounding box center [314, 118] width 181 height 26
click at [287, 124] on input "text" at bounding box center [324, 118] width 133 height 11
type input "consut"
checkbox input "true"
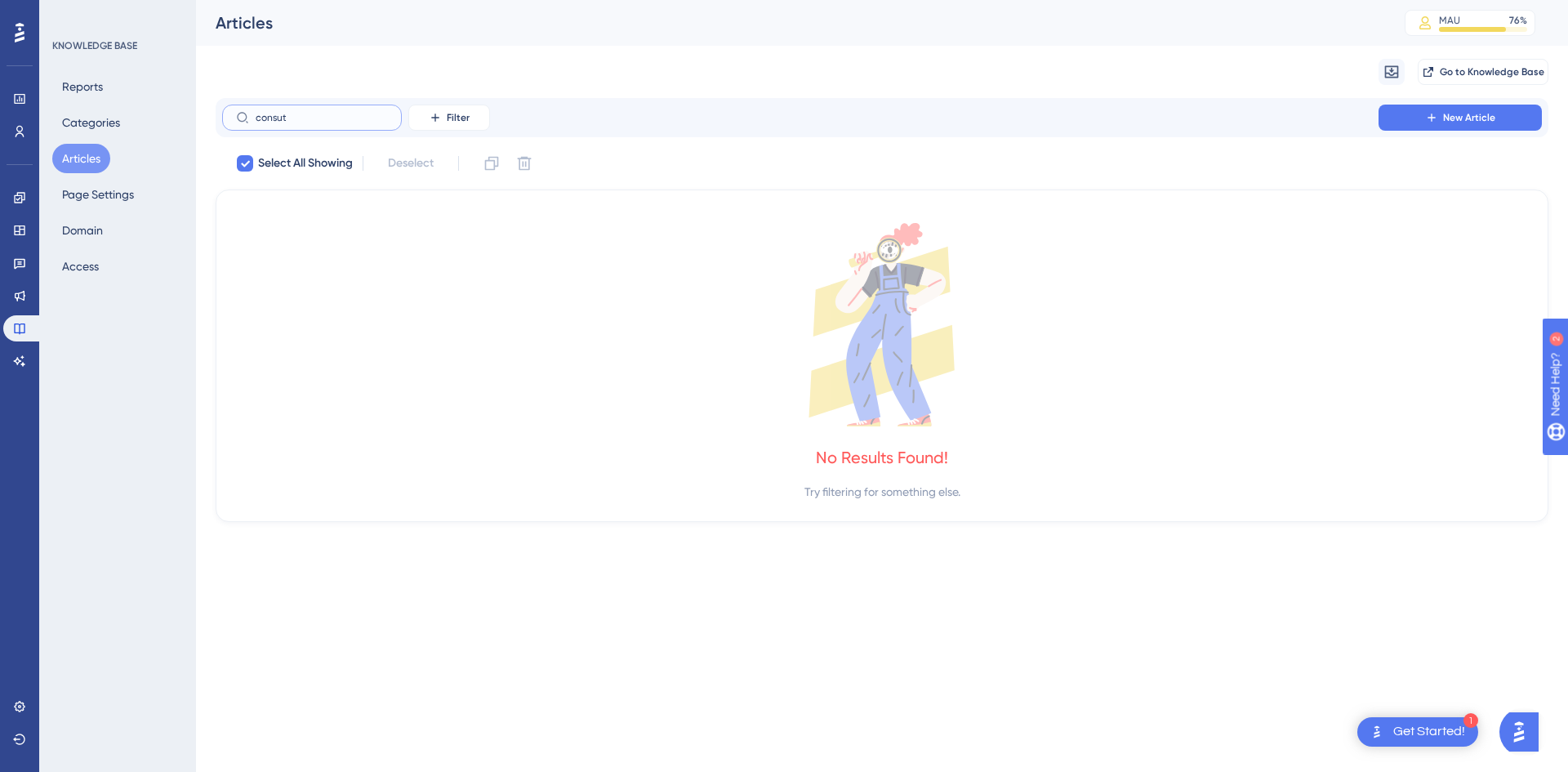
type input "consu"
checkbox input "false"
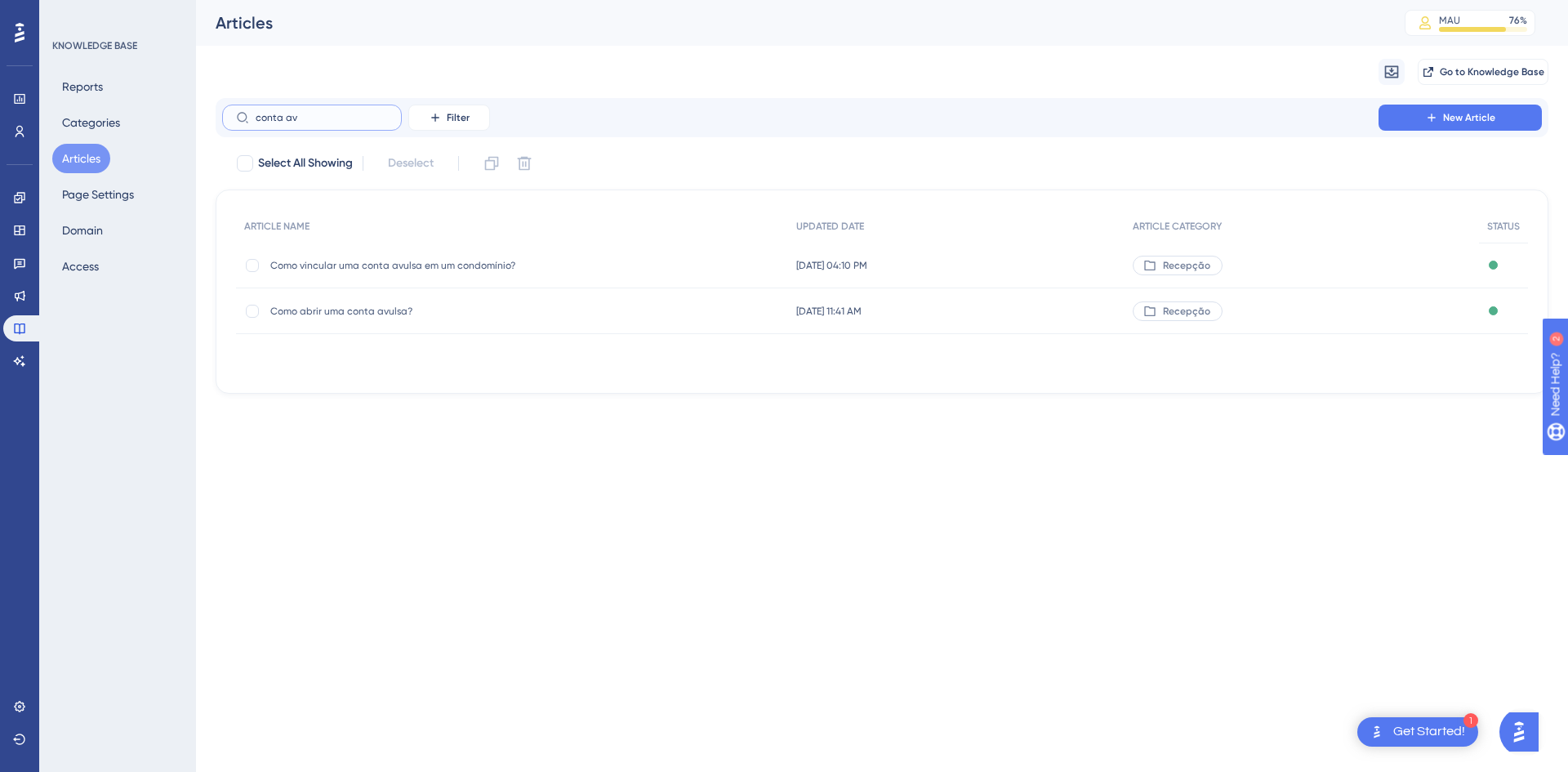
type input "conta av"
click at [337, 311] on span "Como abrir uma conta avulsa?" at bounding box center [400, 310] width 261 height 13
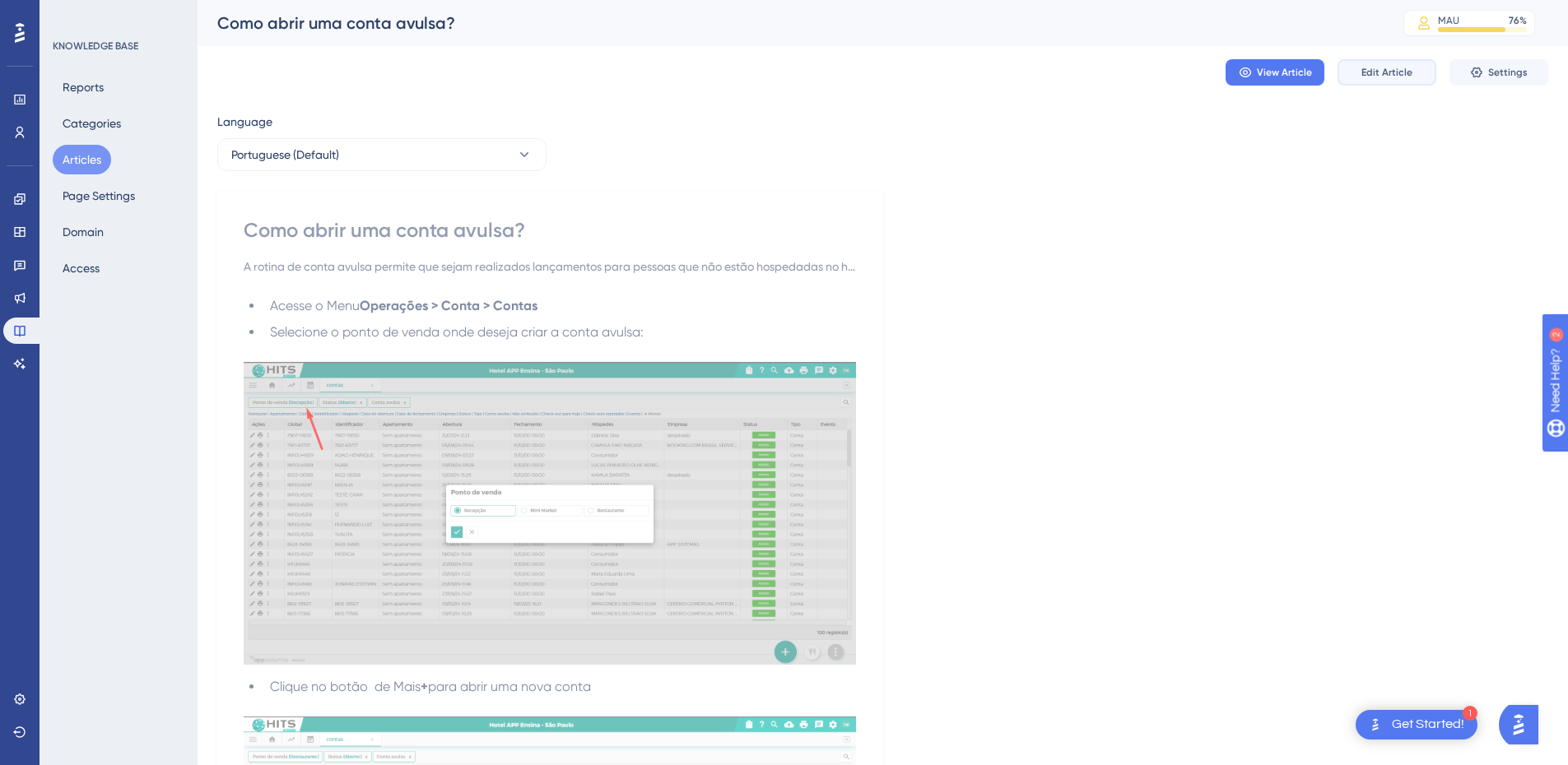
click at [1346, 81] on button "Edit Article" at bounding box center [1387, 73] width 98 height 26
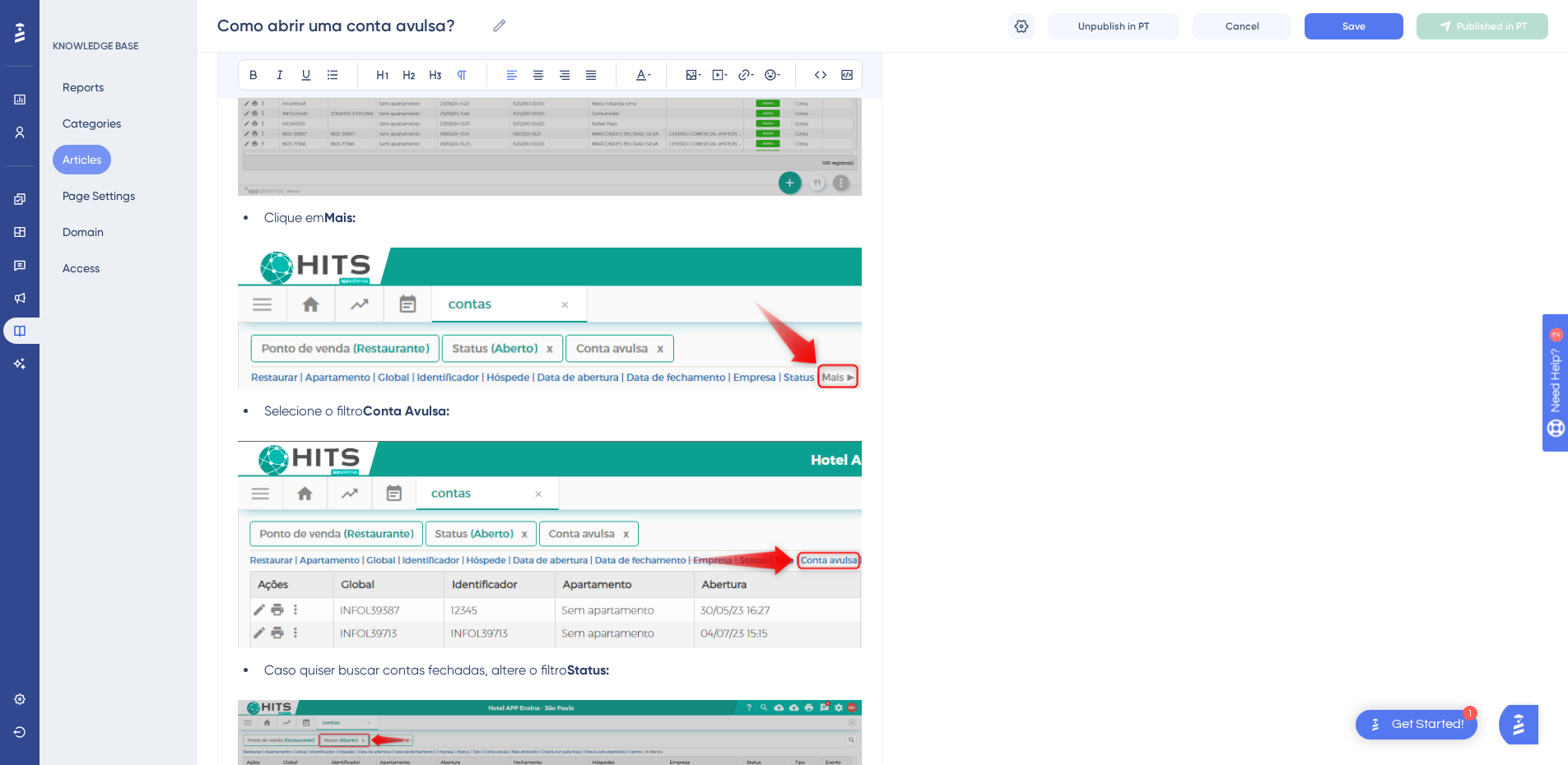
scroll to position [4561, 0]
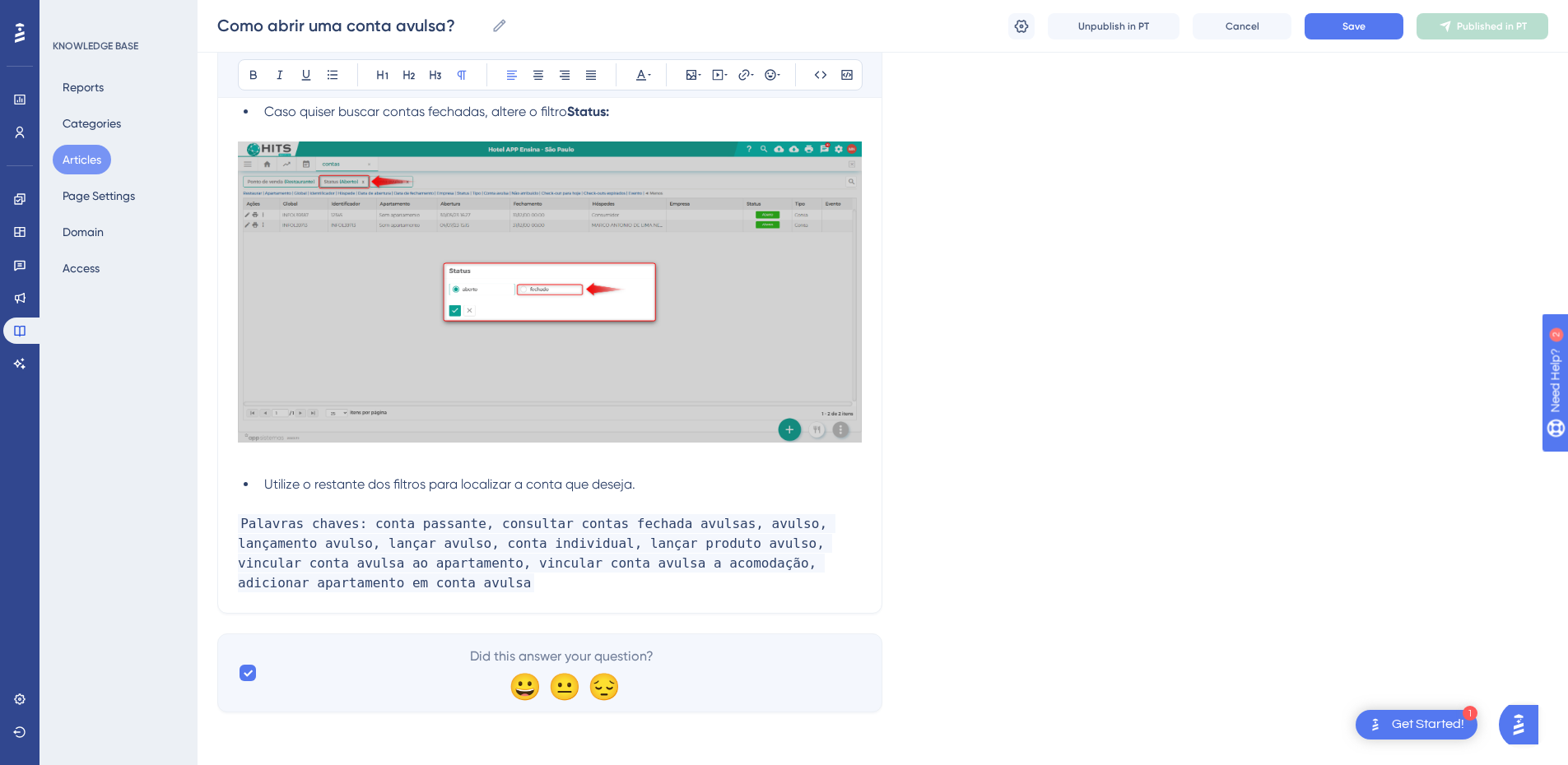
click at [318, 586] on p "Palavras chaves: conta passante, consultar contas fechada avulsas, avulso, lanç…" at bounding box center [549, 553] width 624 height 79
click at [315, 579] on p "Palavras chaves: conta passante, consultar contas fechada avulsas, avulso, lanç…" at bounding box center [549, 553] width 624 height 79
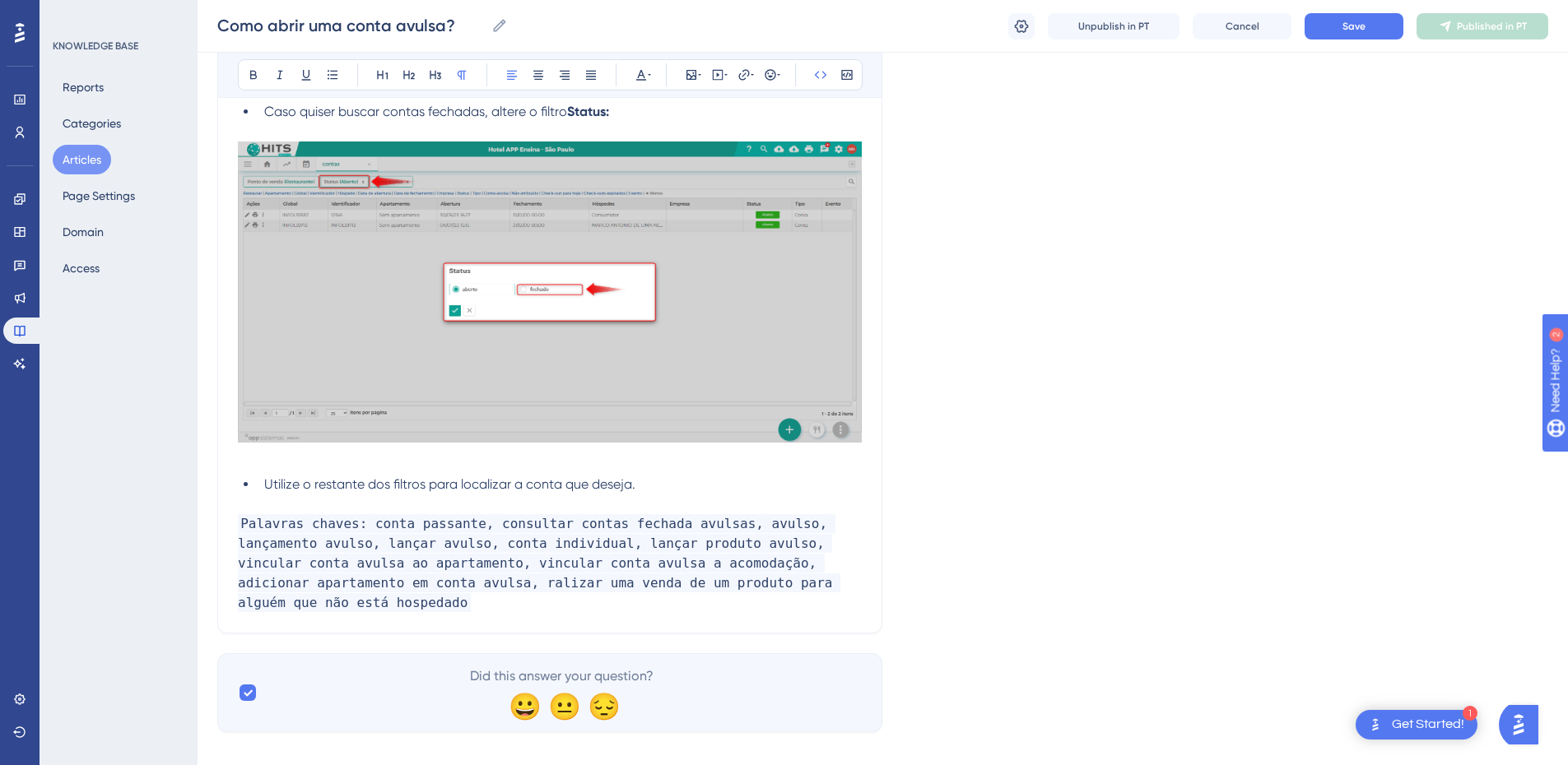
click at [798, 577] on p "Palavras chaves: conta passante, consultar contas fechada avulsas, avulso, lanç…" at bounding box center [549, 564] width 624 height 98
click at [1355, 35] on button "Save" at bounding box center [1354, 26] width 98 height 26
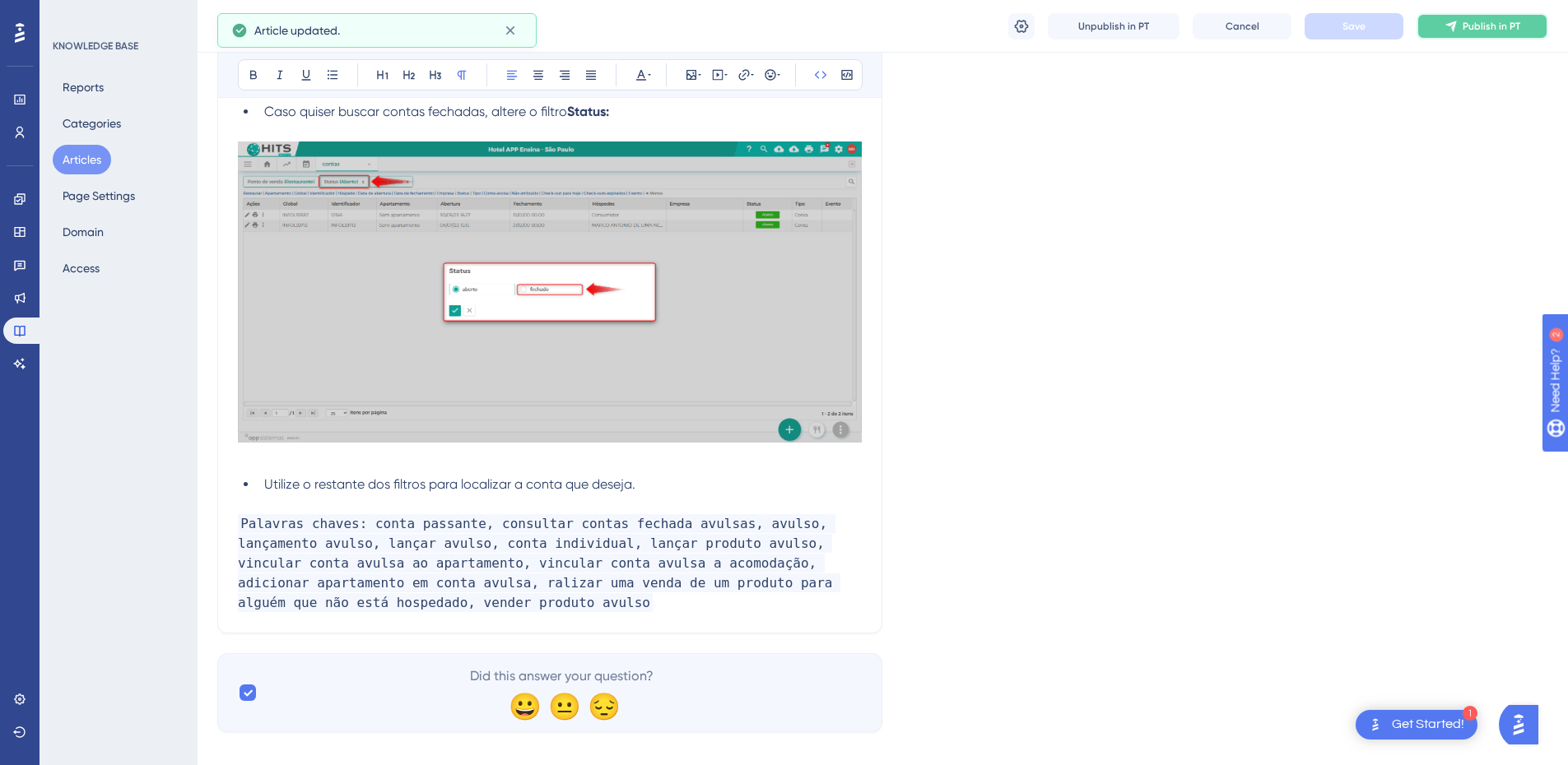
click at [1459, 31] on button "Publish in PT" at bounding box center [1482, 26] width 131 height 26
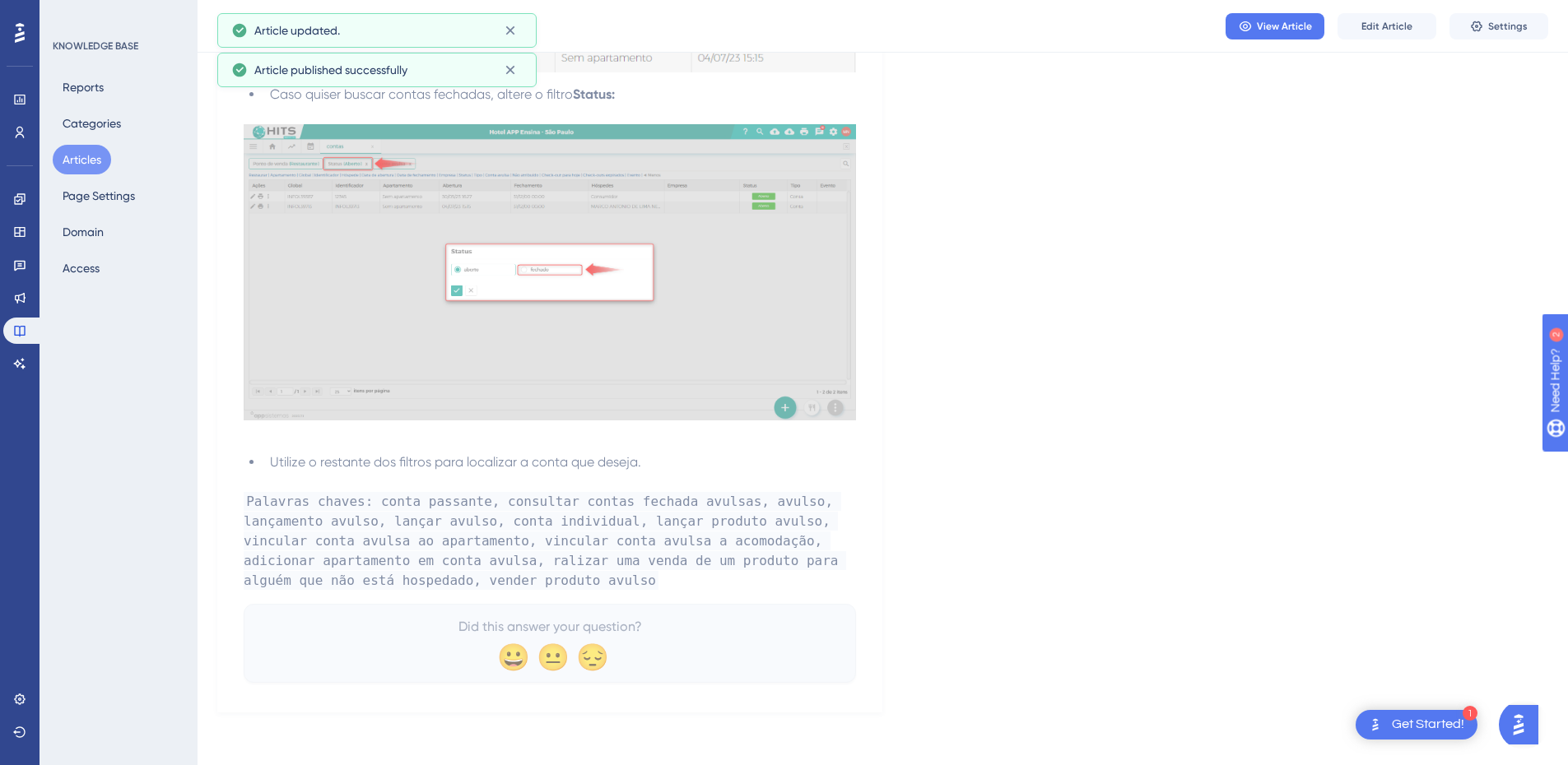
scroll to position [4460, 0]
click at [1273, 26] on span "View Article" at bounding box center [1285, 26] width 55 height 13
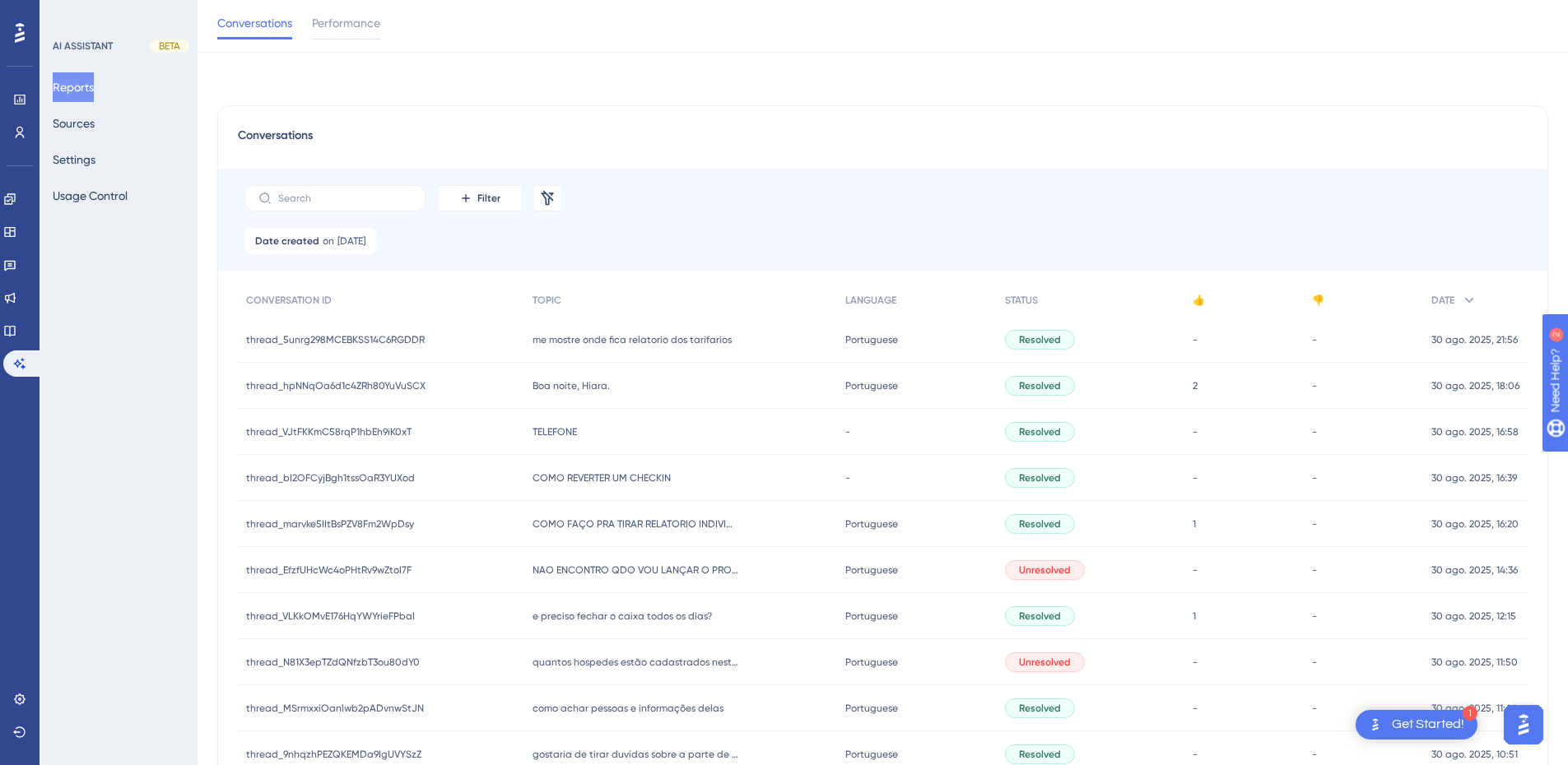
scroll to position [428, 0]
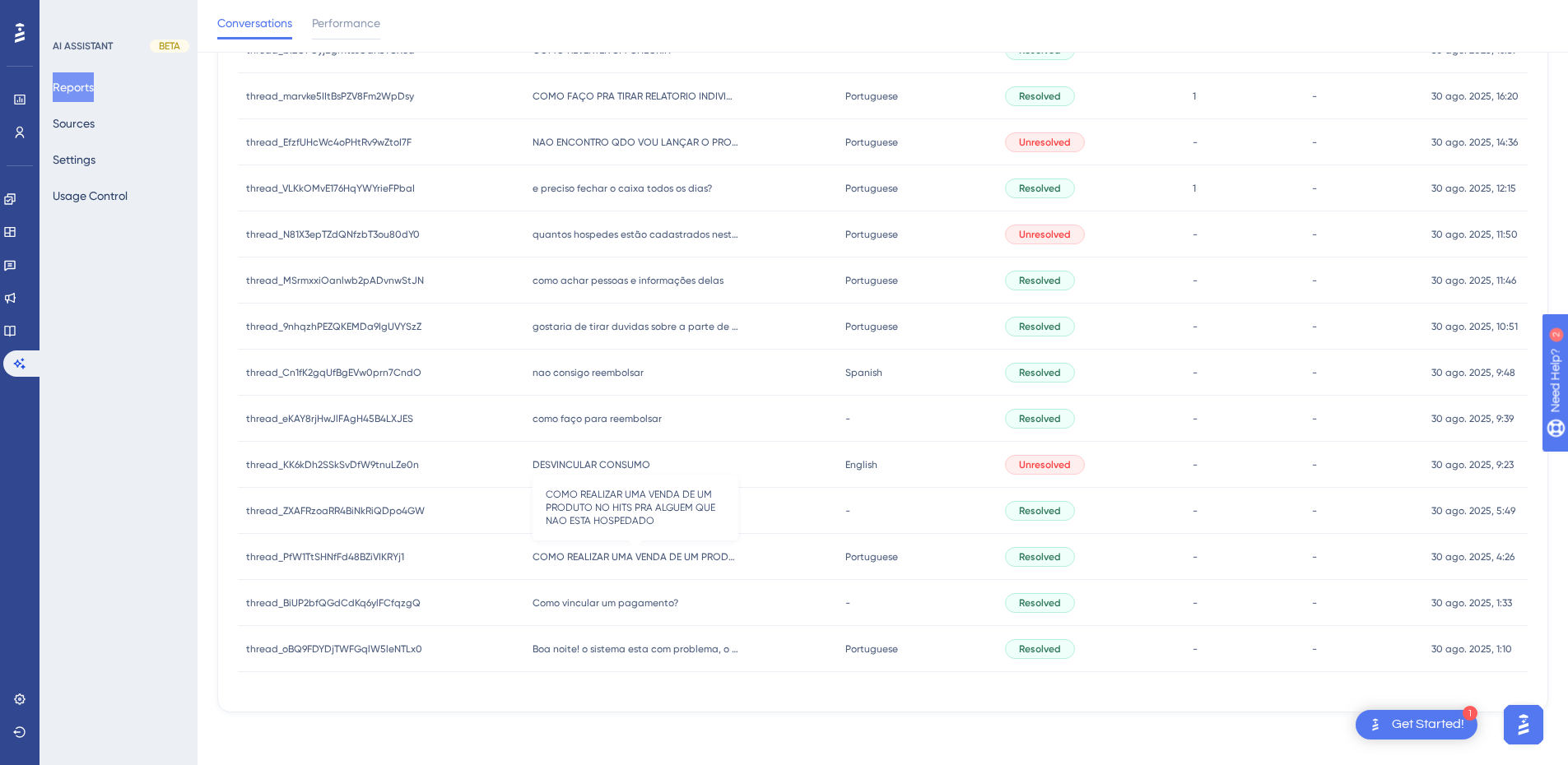
click at [600, 553] on span "COMO REALIZAR UMA VENDA DE UM PRODUTO NO HITS PRA ALGUEM QUE NAO ESTA HOSPEDADO" at bounding box center [636, 557] width 206 height 13
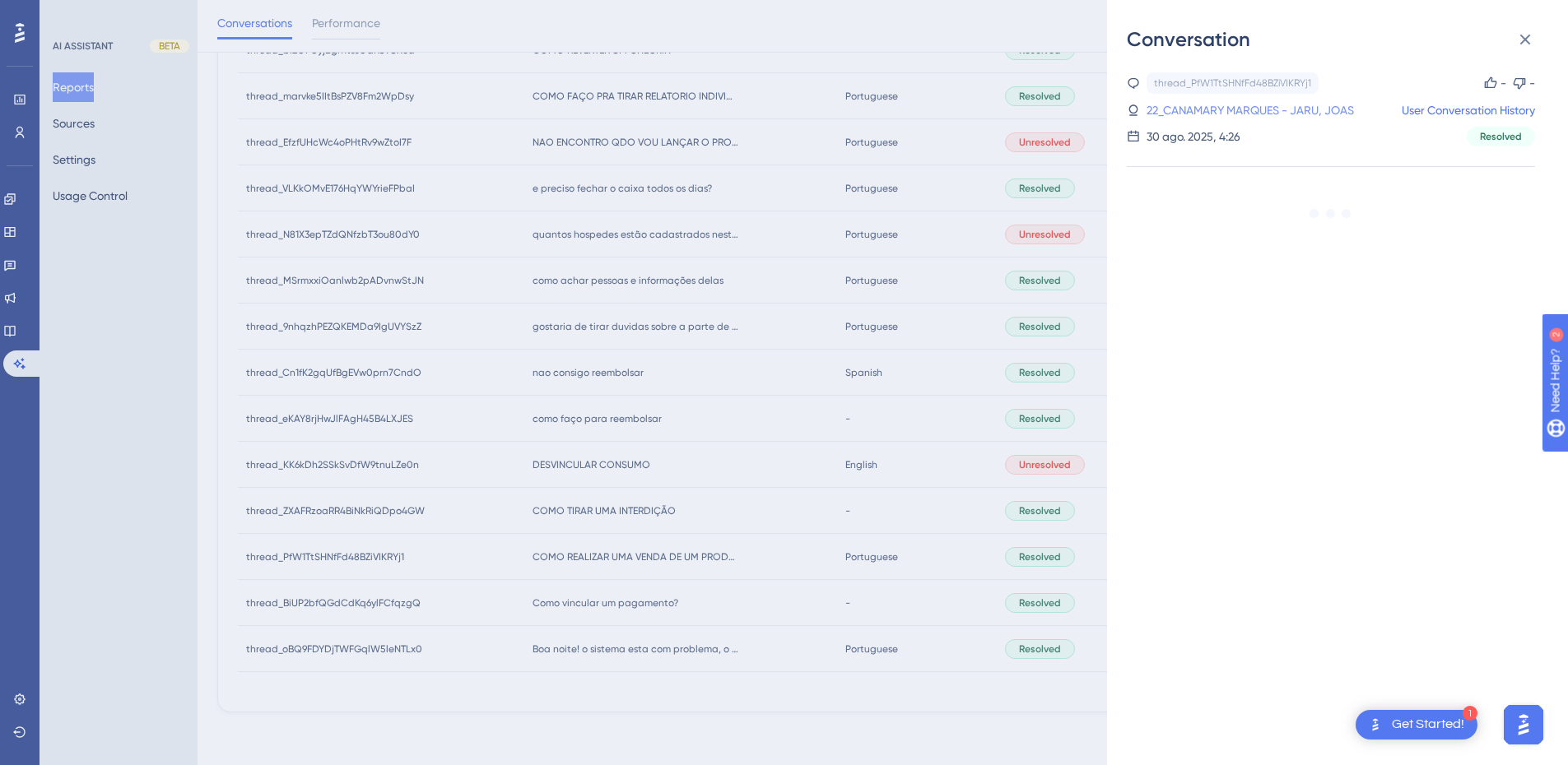
click at [1262, 109] on link "22_CANAMARY MARQUES - JARU, JOAS" at bounding box center [1251, 110] width 207 height 20
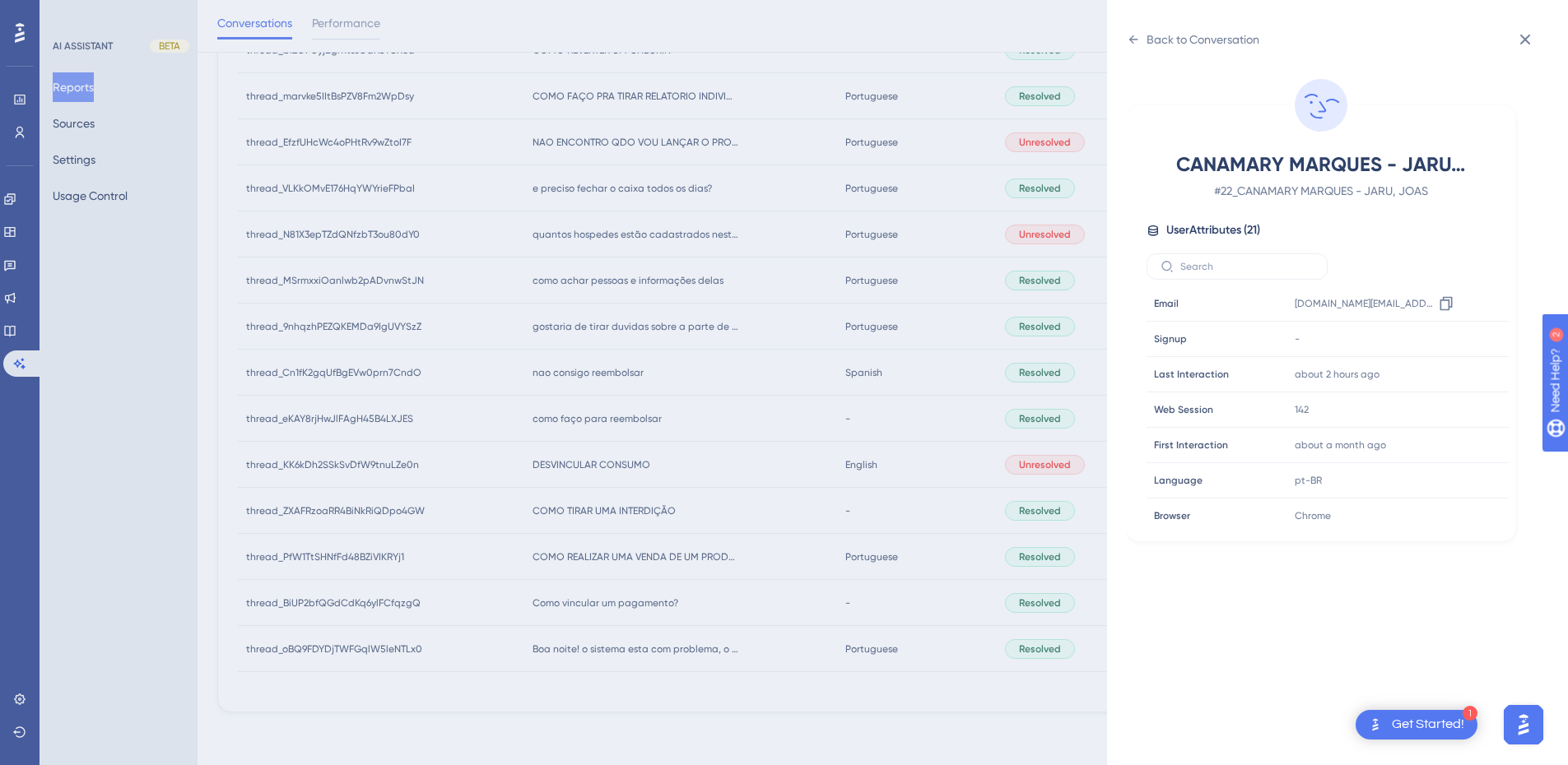
scroll to position [501, 0]
click at [1434, 406] on div at bounding box center [1446, 404] width 26 height 26
click at [1444, 402] on icon at bounding box center [1446, 403] width 16 height 16
drag, startPoint x: 1133, startPoint y: 38, endPoint x: 1254, endPoint y: 57, distance: 122.5
click at [1133, 38] on icon at bounding box center [1133, 39] width 13 height 13
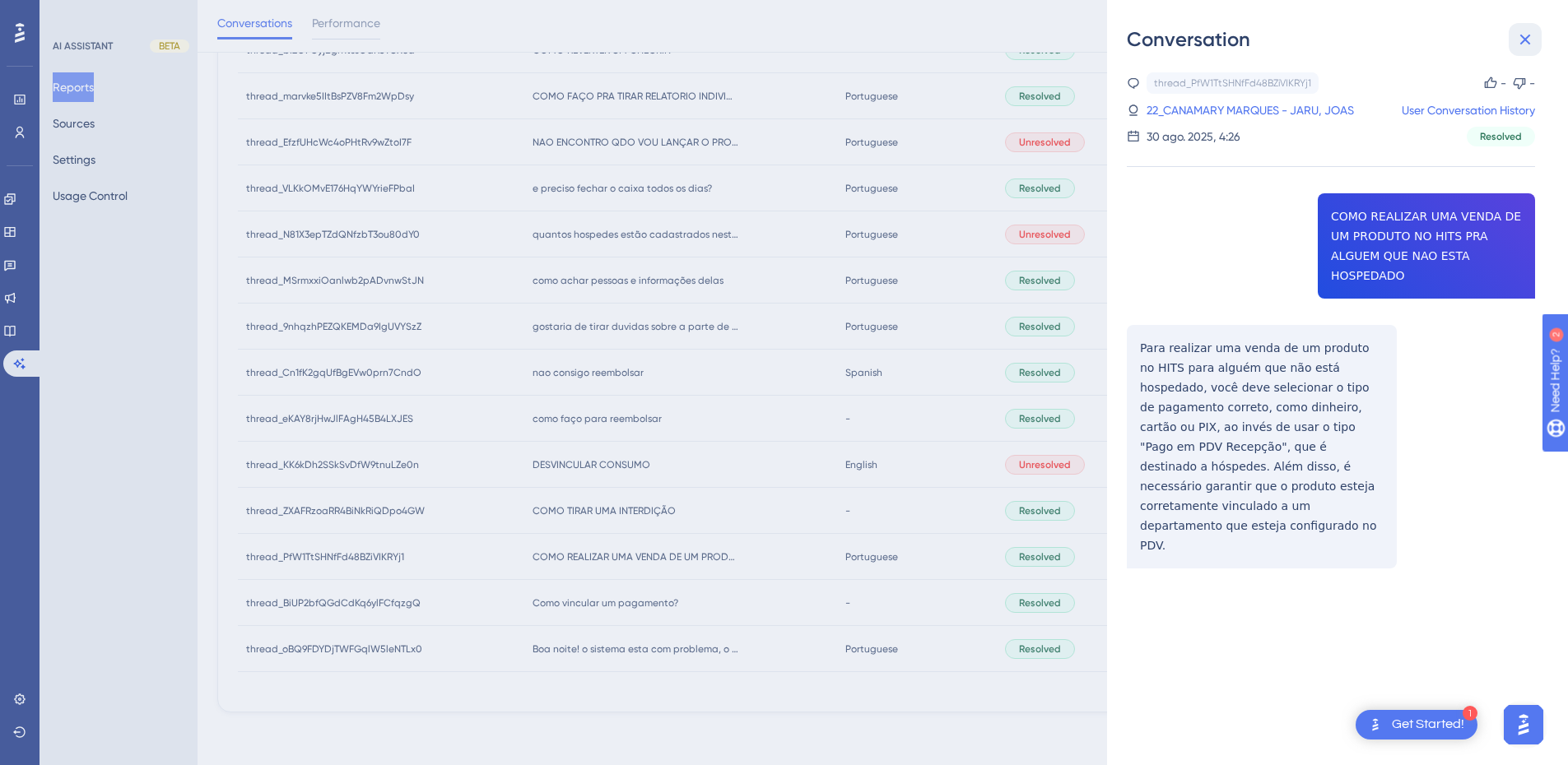
click at [1511, 44] on button at bounding box center [1526, 40] width 33 height 33
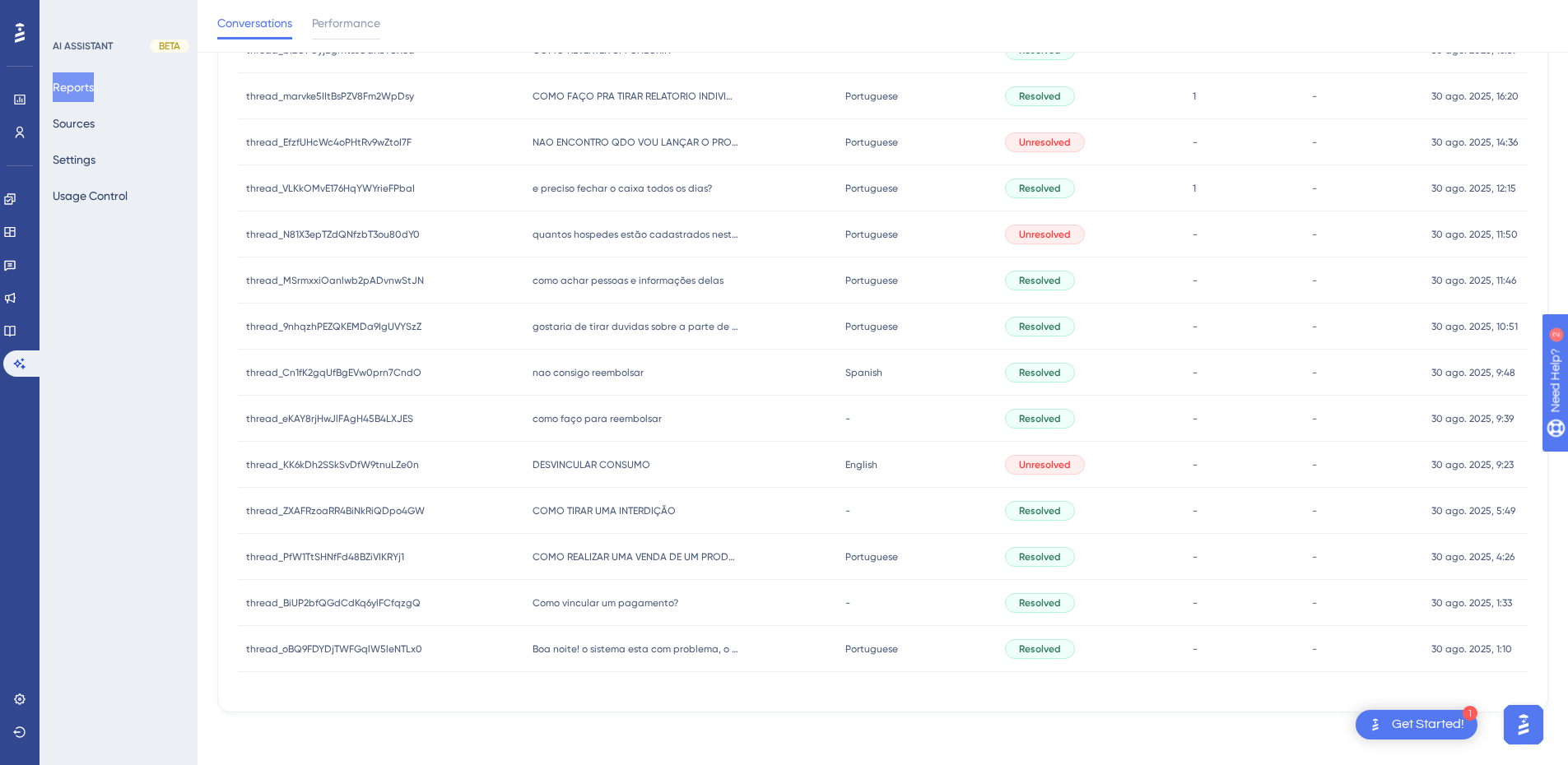
click at [564, 597] on span "Como vincular um pagamento?" at bounding box center [606, 603] width 146 height 13
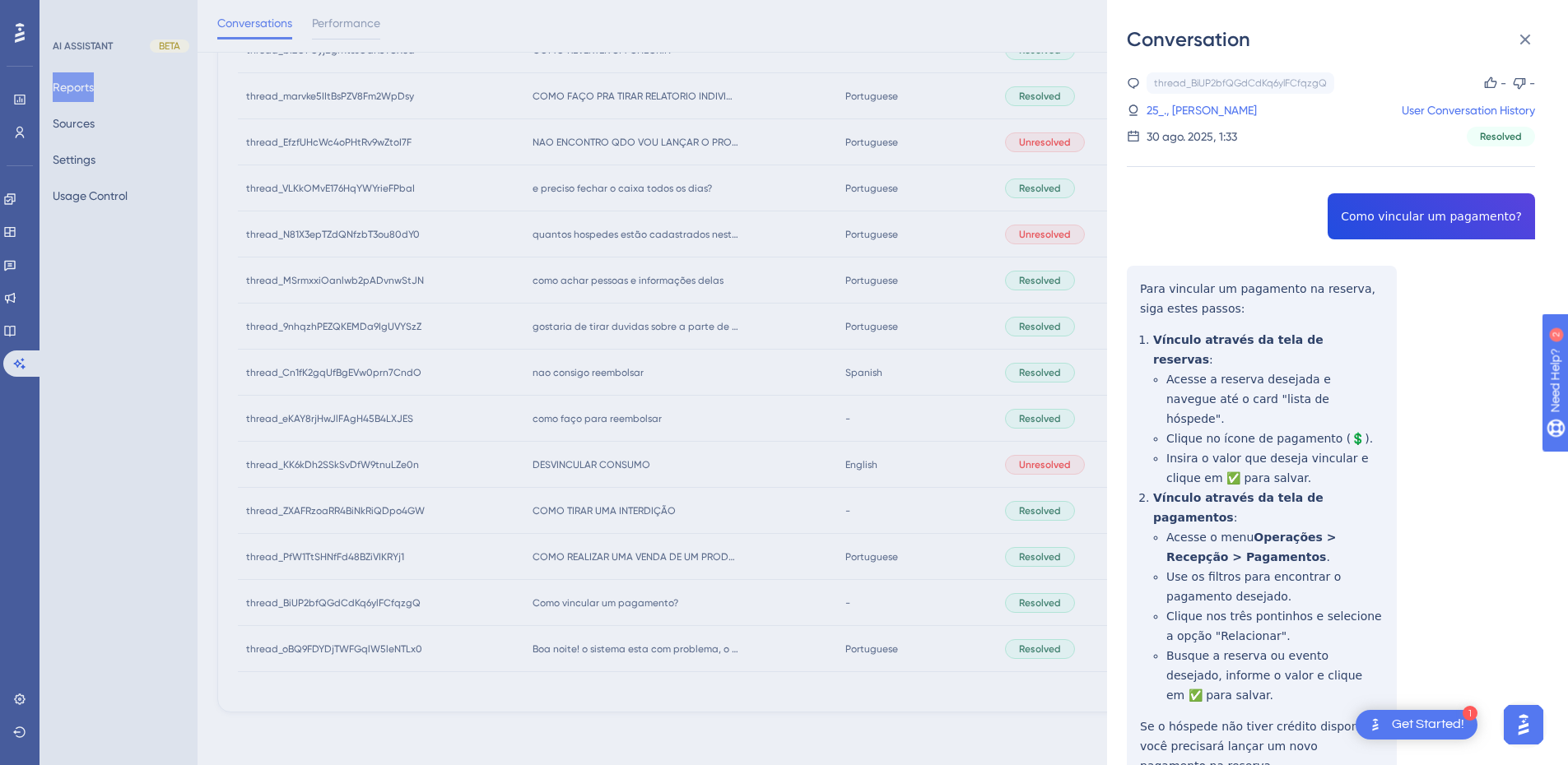
click at [1404, 210] on div "thread_BiUP2bfQGdCdKq6ylFCfqzgQ Copy - - 25_., Alessandra User Conversation His…" at bounding box center [1331, 472] width 409 height 800
copy span "Como vincular um pagamento?"
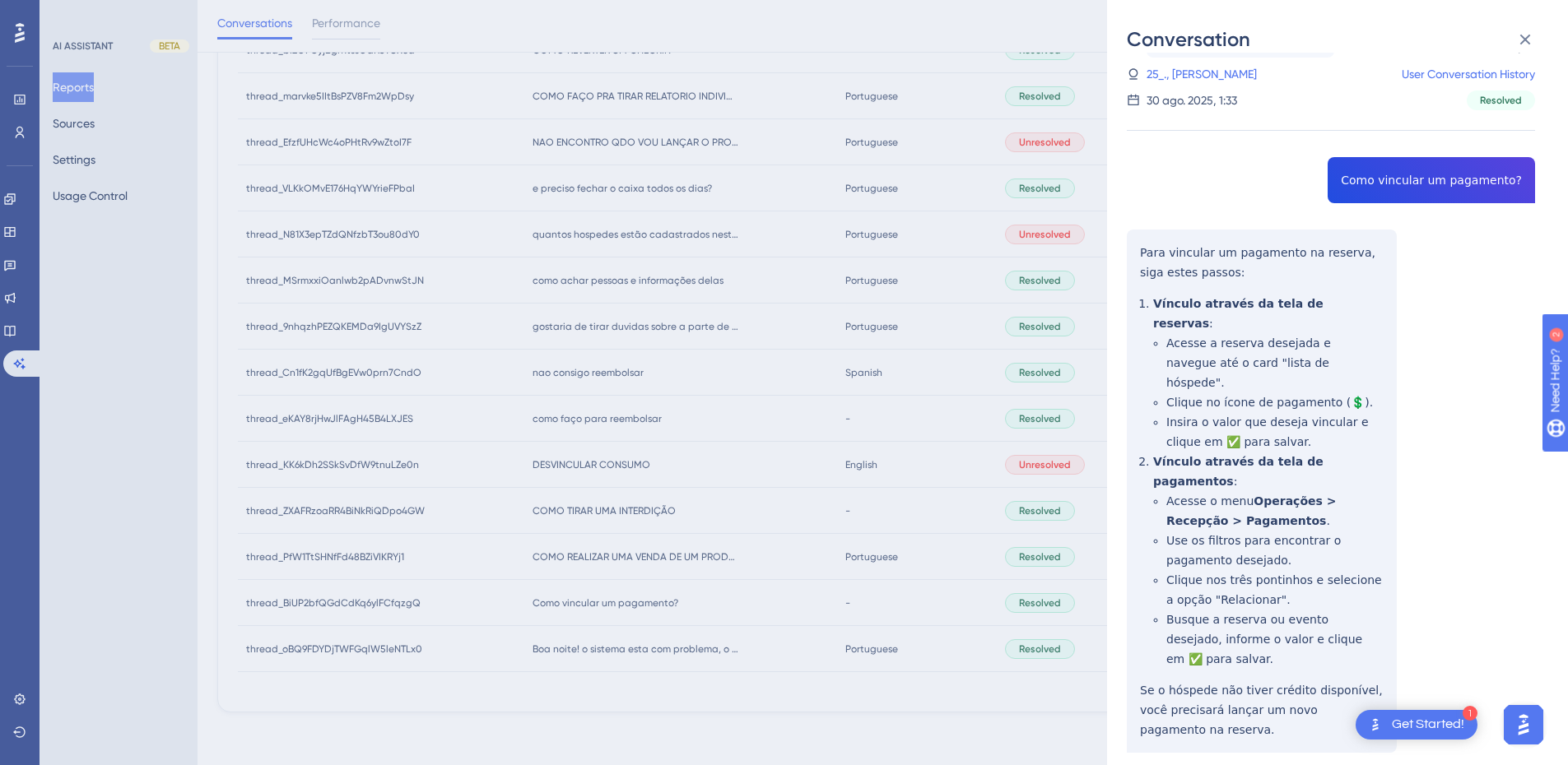
drag, startPoint x: 1164, startPoint y: 282, endPoint x: 1148, endPoint y: 275, distance: 17.5
click at [1164, 282] on div "thread_BiUP2bfQGdCdKq6ylFCfqzgQ Copy - - 25_., Alessandra User Conversation His…" at bounding box center [1331, 436] width 409 height 800
click at [1137, 252] on div "thread_BiUP2bfQGdCdKq6ylFCfqzgQ Copy - - 25_., Alessandra User Conversation His…" at bounding box center [1331, 436] width 409 height 800
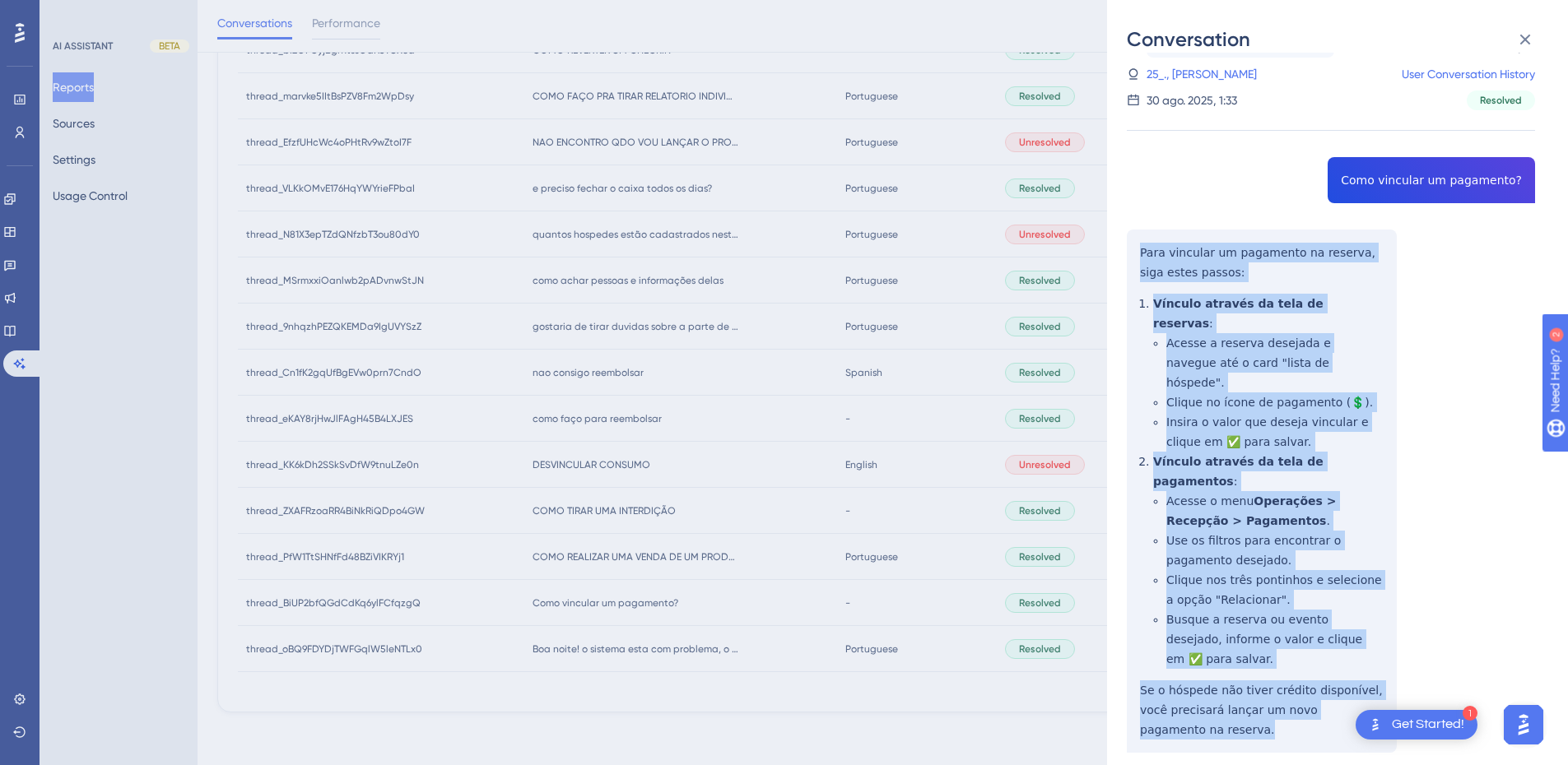
drag, startPoint x: 1137, startPoint y: 252, endPoint x: 1231, endPoint y: 467, distance: 234.7
click at [1217, 651] on div "thread_BiUP2bfQGdCdKq6ylFCfqzgQ Copy - - 25_., Alessandra User Conversation His…" at bounding box center [1331, 436] width 409 height 800
drag, startPoint x: 1231, startPoint y: 458, endPoint x: 1250, endPoint y: 364, distance: 95.9
click at [1250, 364] on div "thread_BiUP2bfQGdCdKq6ylFCfqzgQ Copy - - 25_., Alessandra User Conversation His…" at bounding box center [1331, 436] width 409 height 800
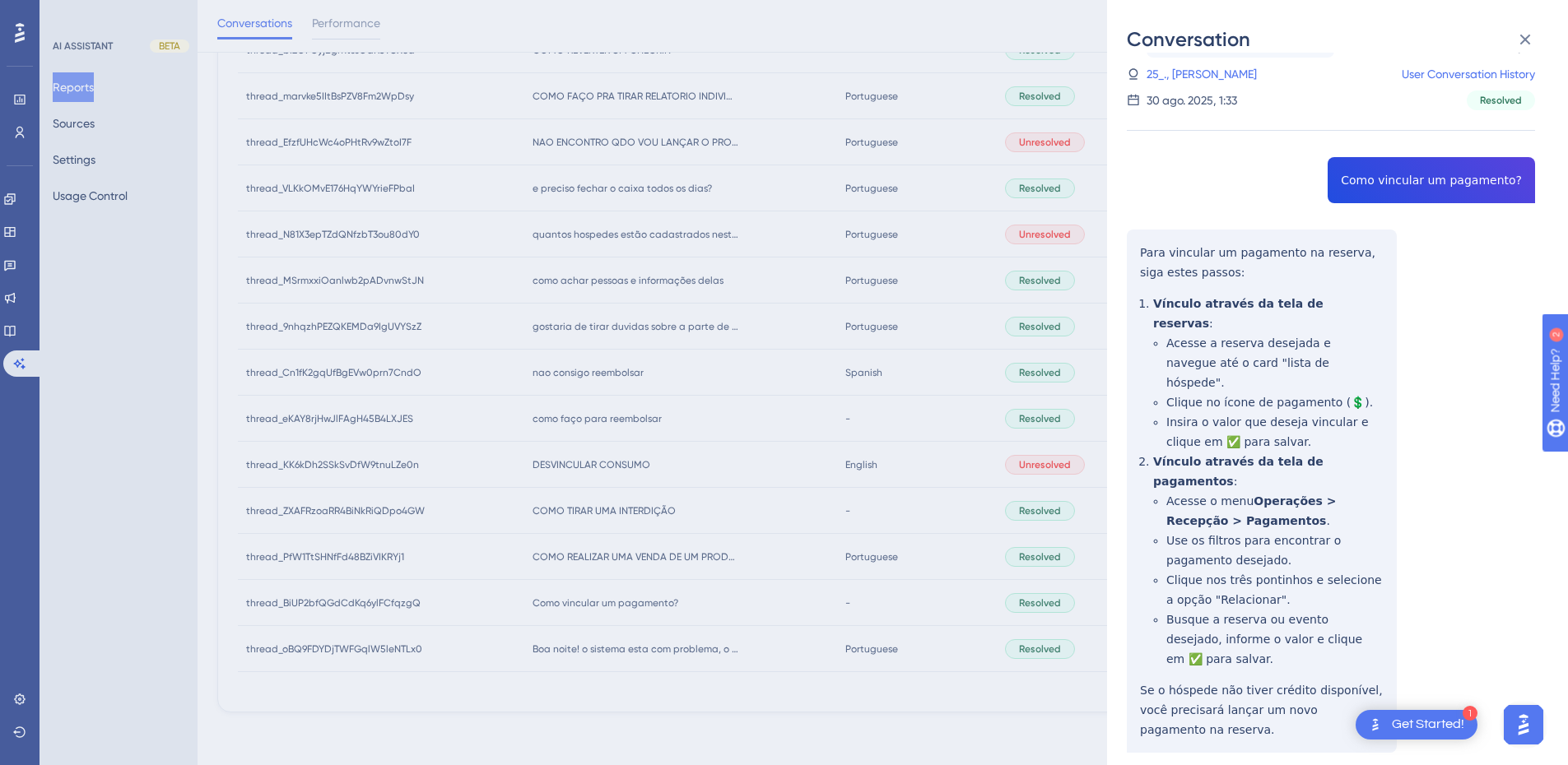
click at [1183, 677] on div "thread_BiUP2bfQGdCdKq6ylFCfqzgQ Copy - - 25_., Alessandra User Conversation His…" at bounding box center [1331, 436] width 409 height 800
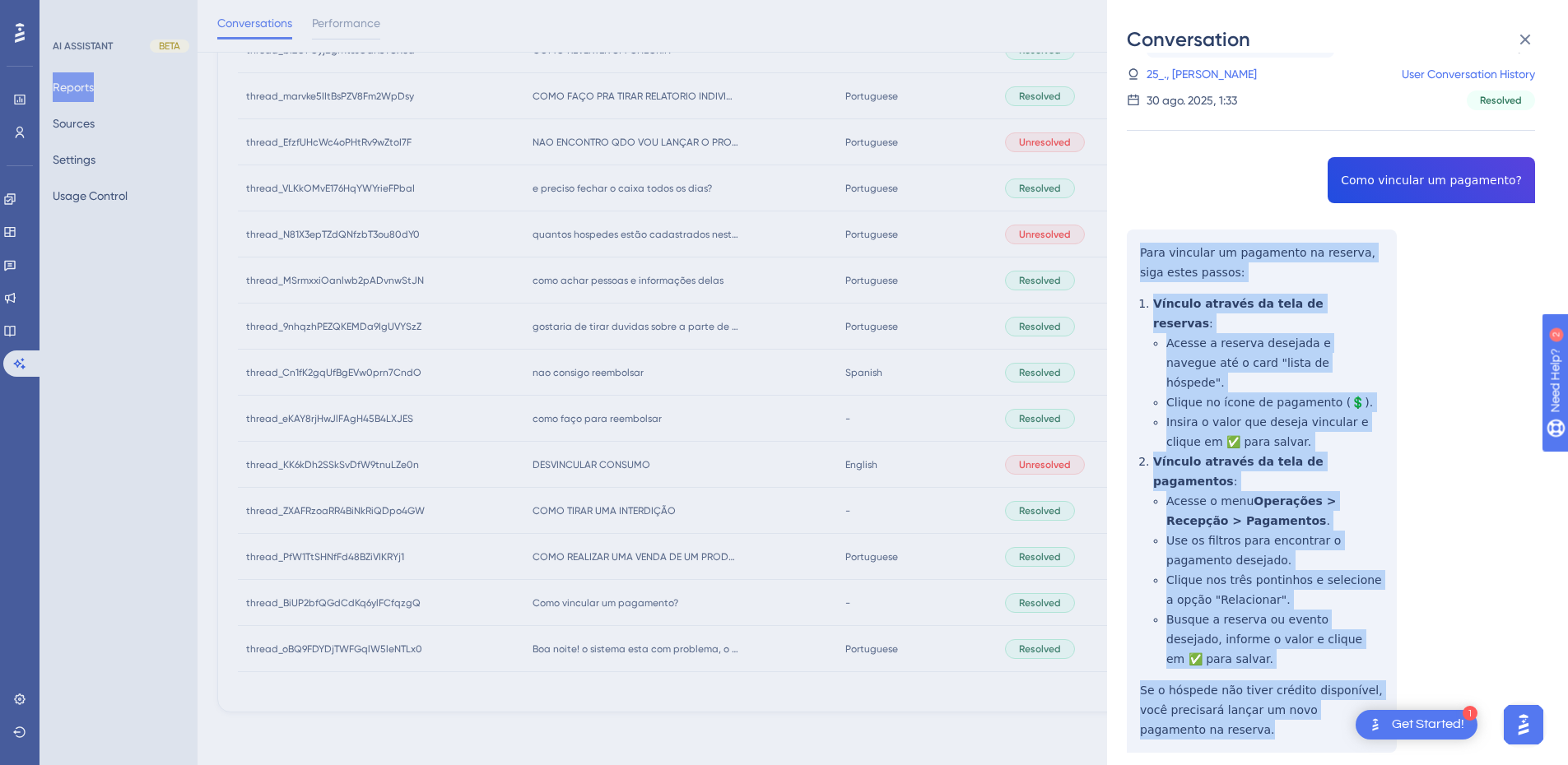
drag, startPoint x: 1183, startPoint y: 677, endPoint x: 1135, endPoint y: 253, distance: 426.7
click at [1135, 253] on div "thread_BiUP2bfQGdCdKq6ylFCfqzgQ Copy - - 25_., Alessandra User Conversation His…" at bounding box center [1331, 436] width 409 height 800
copy div "Para vincular um pagamento na reserva, siga estes passos: Vínculo através da te…"
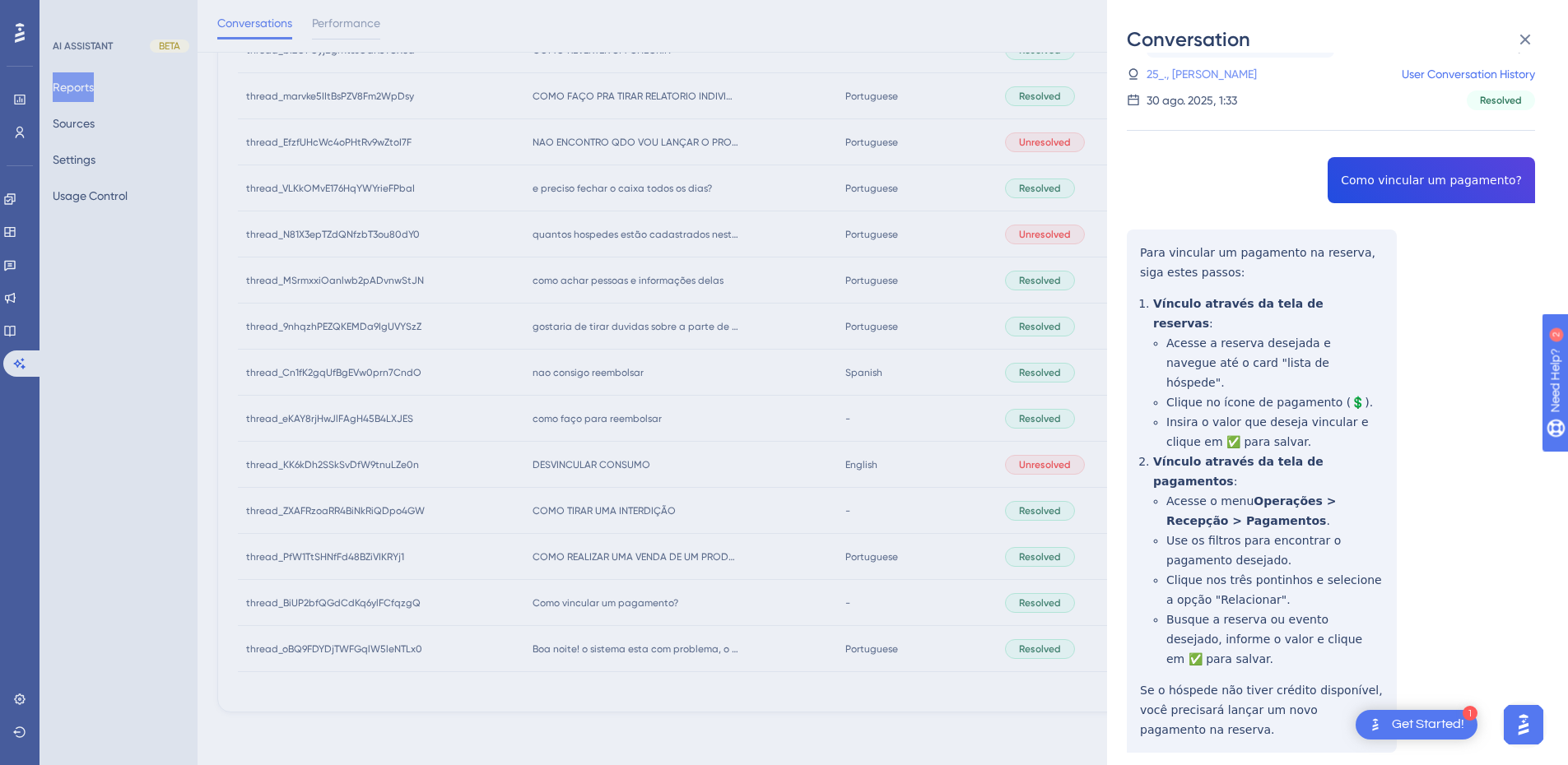
click at [1216, 67] on link "25_., Alessandra" at bounding box center [1203, 73] width 111 height 20
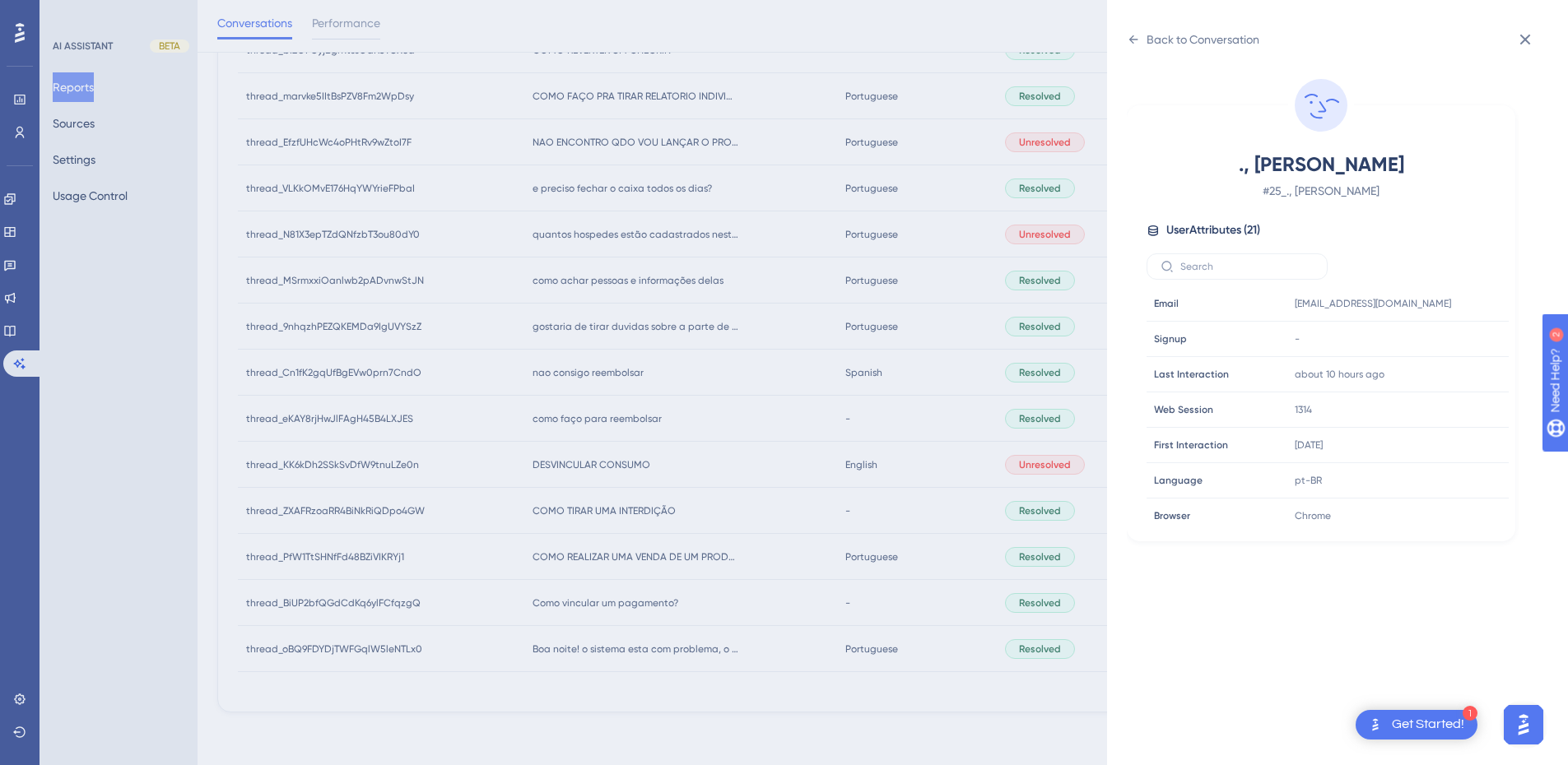
scroll to position [501, 0]
click at [1449, 407] on icon at bounding box center [1446, 404] width 12 height 14
click at [1143, 44] on div "Back to Conversation" at bounding box center [1193, 39] width 132 height 26
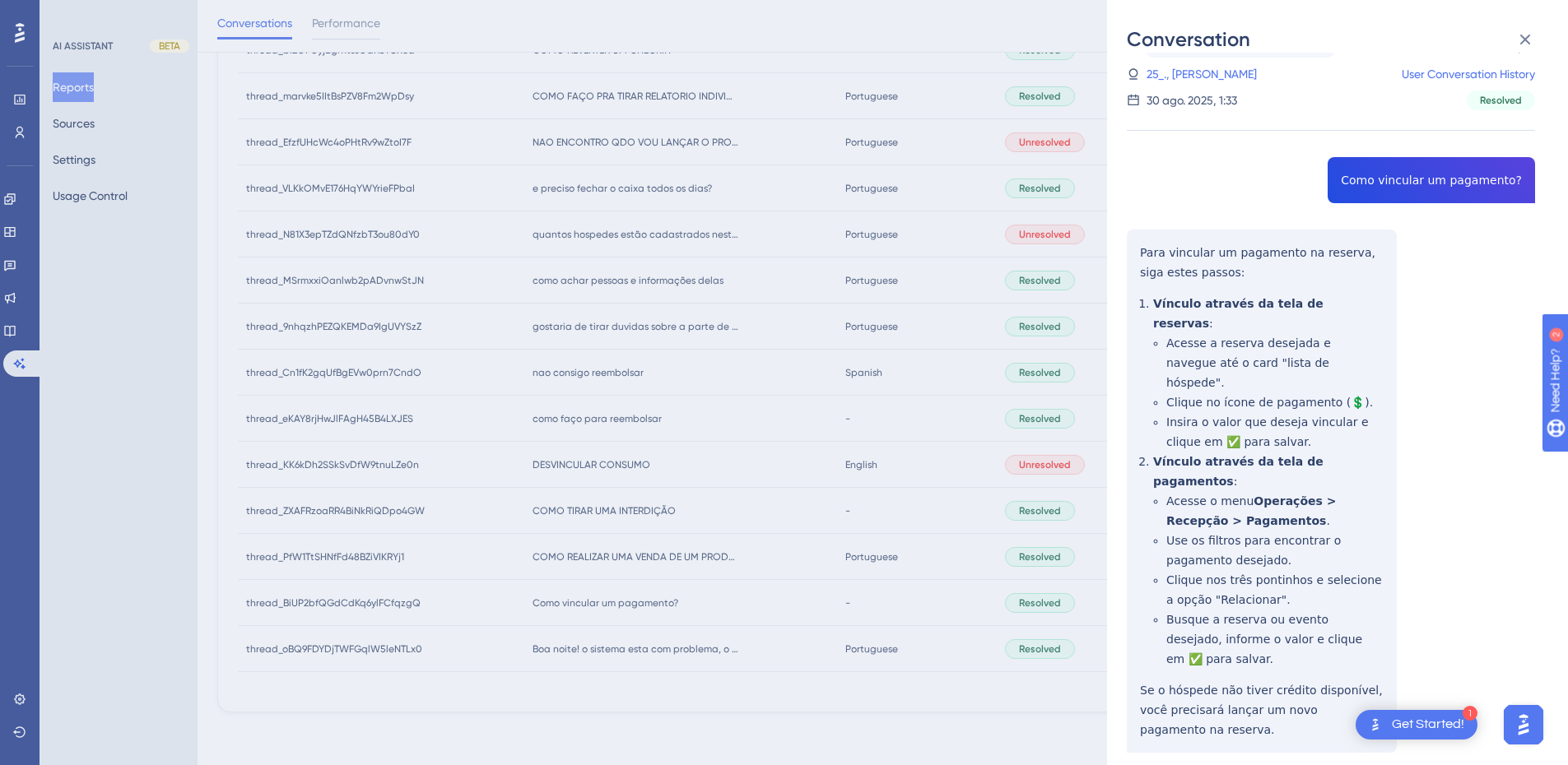
scroll to position [0, 0]
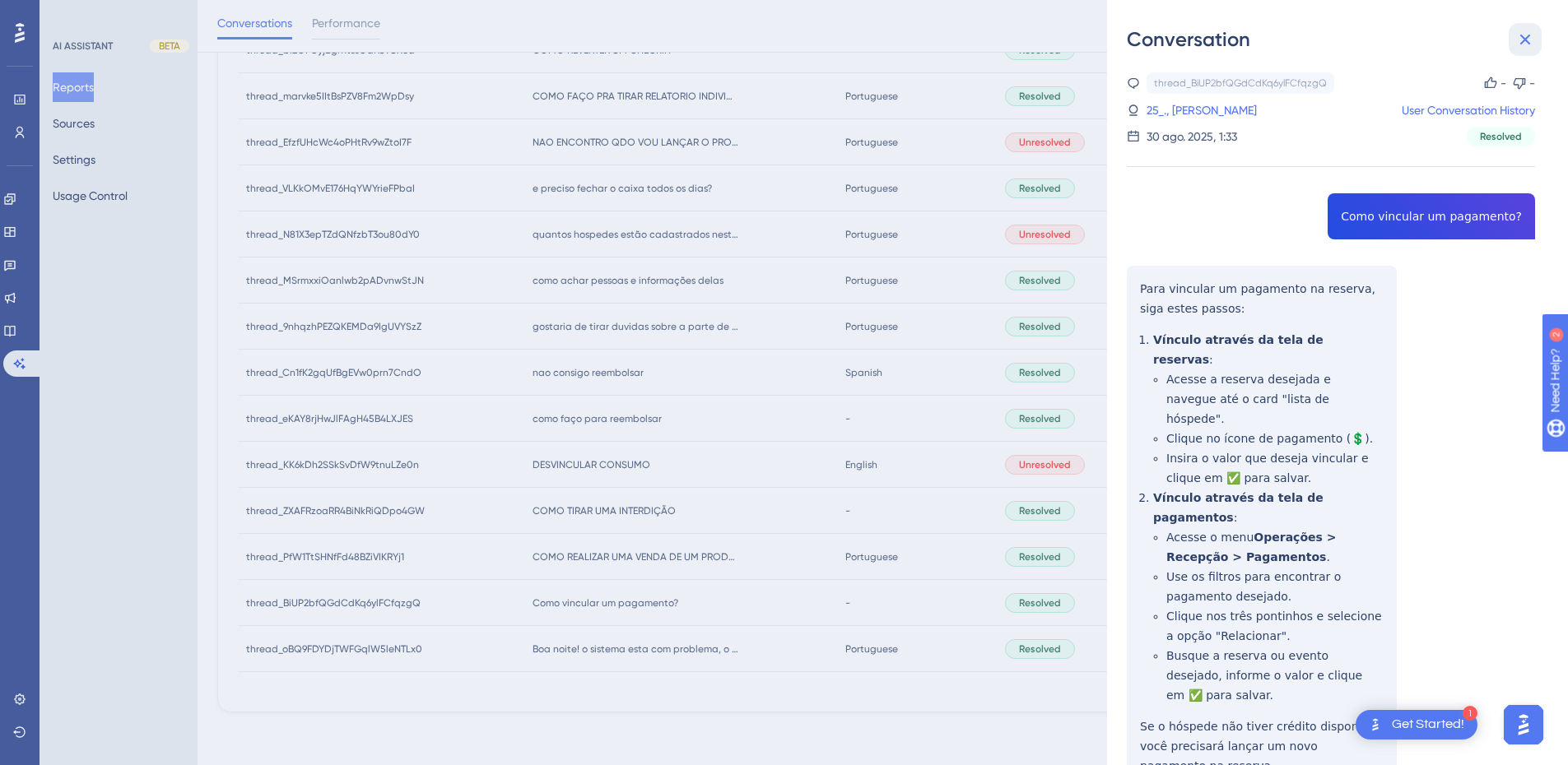
click at [1525, 41] on icon at bounding box center [1526, 40] width 10 height 10
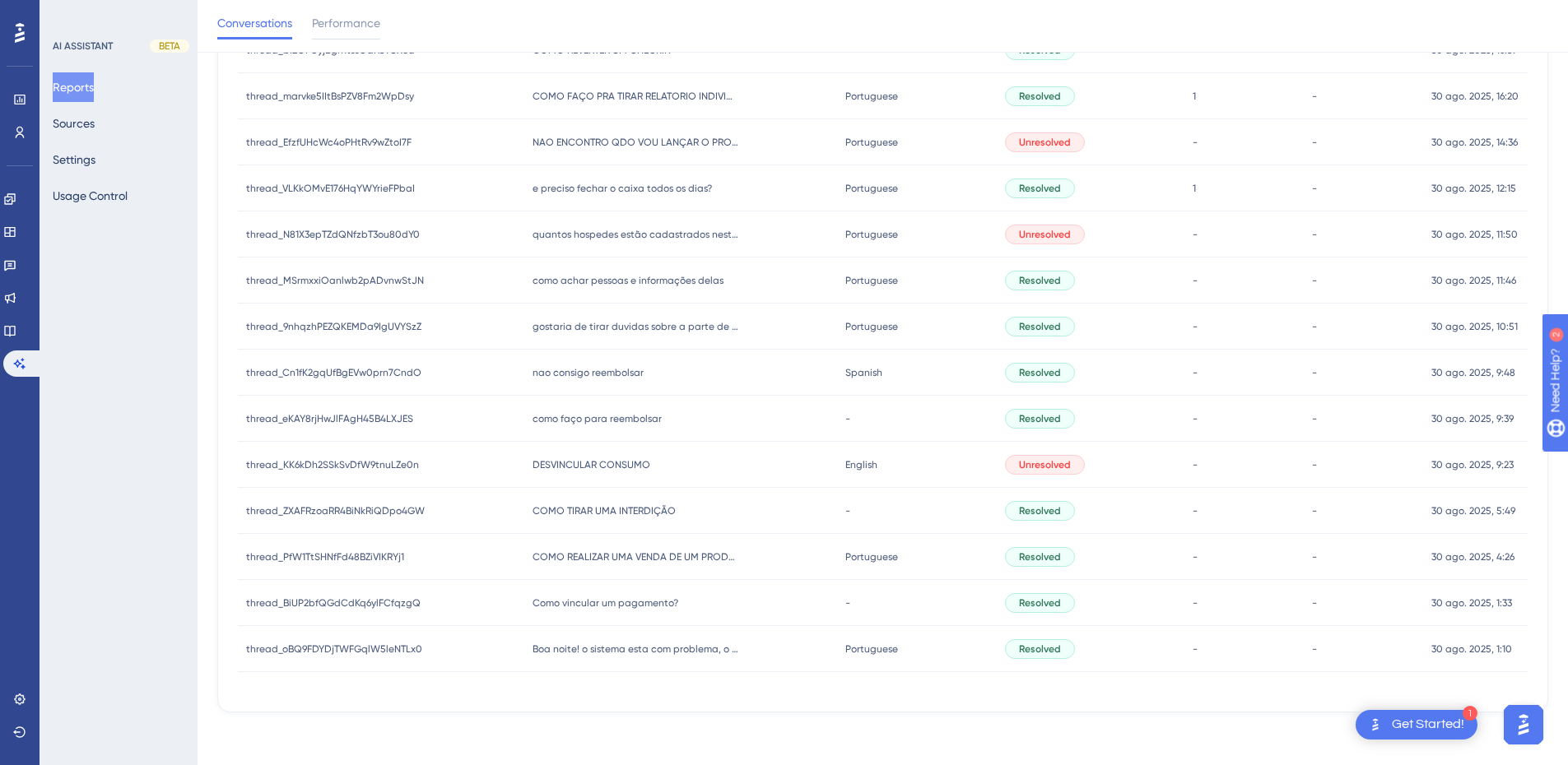
click at [587, 658] on div "Boa noite! o sistema esta com problema, o quarto 229 foi transferido para o 233…" at bounding box center [681, 648] width 313 height 46
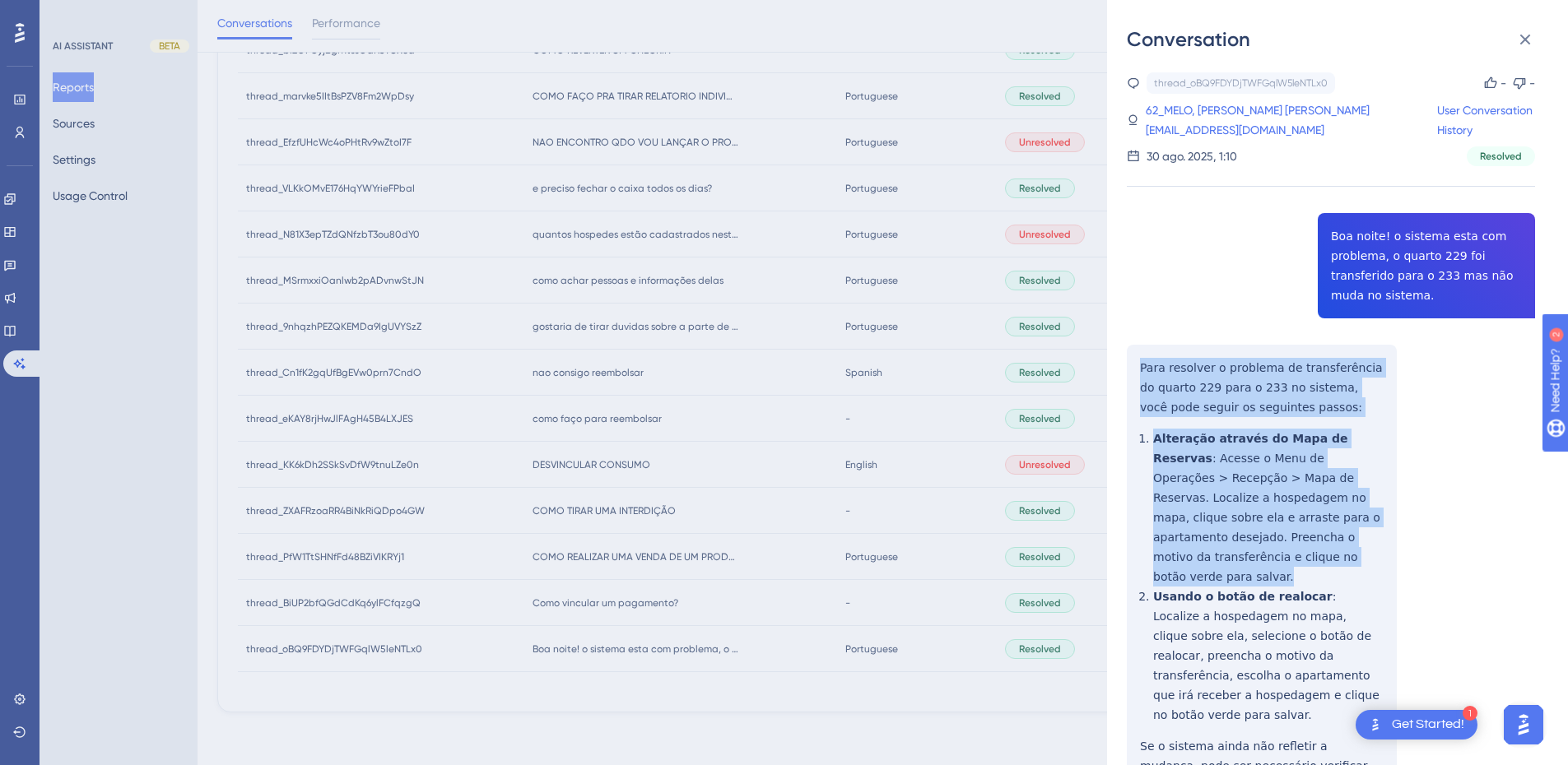
scroll to position [192, 0]
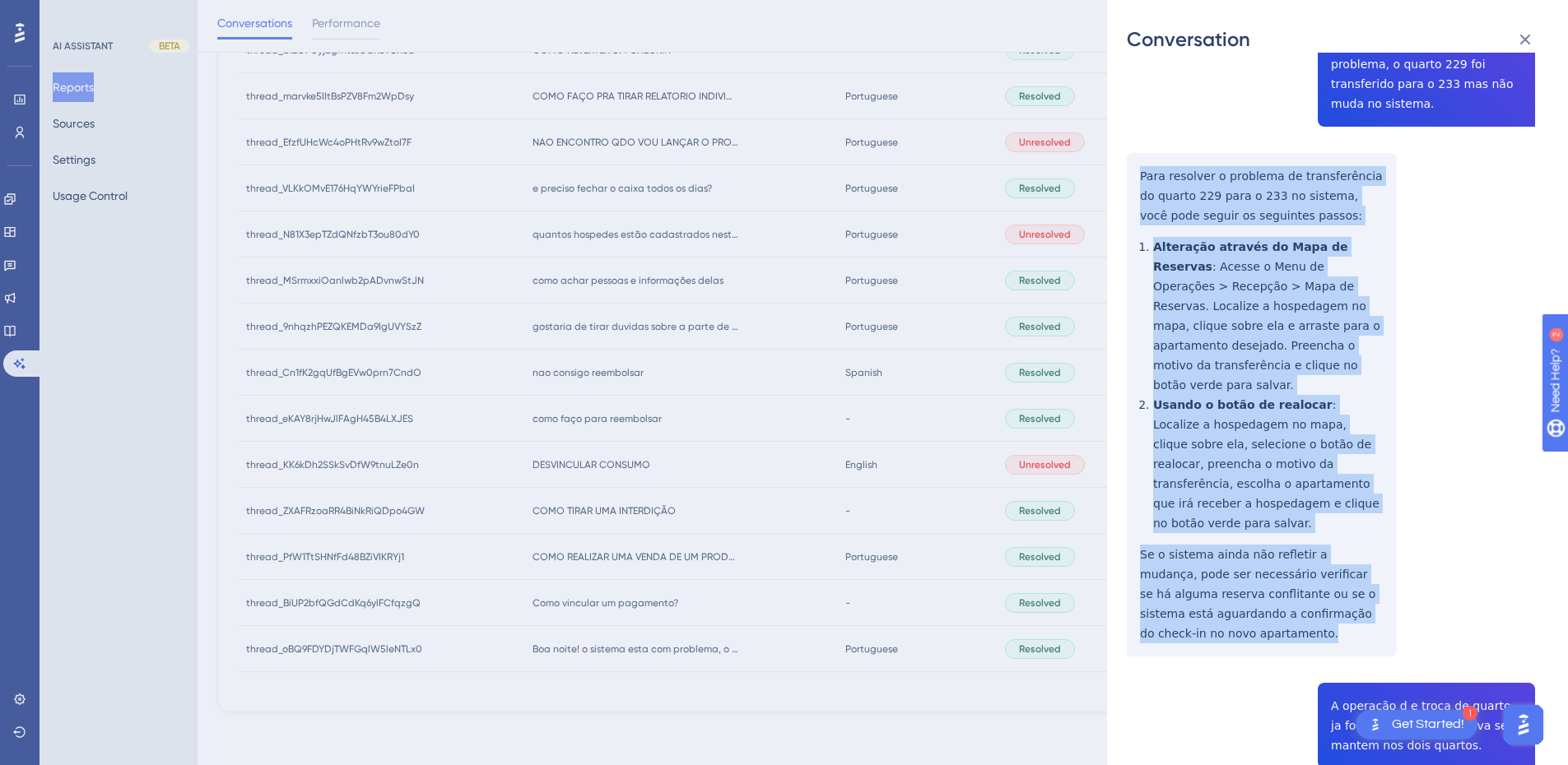
drag, startPoint x: 1134, startPoint y: 352, endPoint x: 1286, endPoint y: 596, distance: 287.5
click at [1286, 596] on div "thread_oBQ9FDYDjTWFGqlW5leNTLx0 Copy - - 62_MELO, BRUNO brunocarltonbaoba@gmail…" at bounding box center [1331, 642] width 409 height 1521
copy div "Para resolver o problema de transferência do quarto 229 para o 233 no sistema, …"
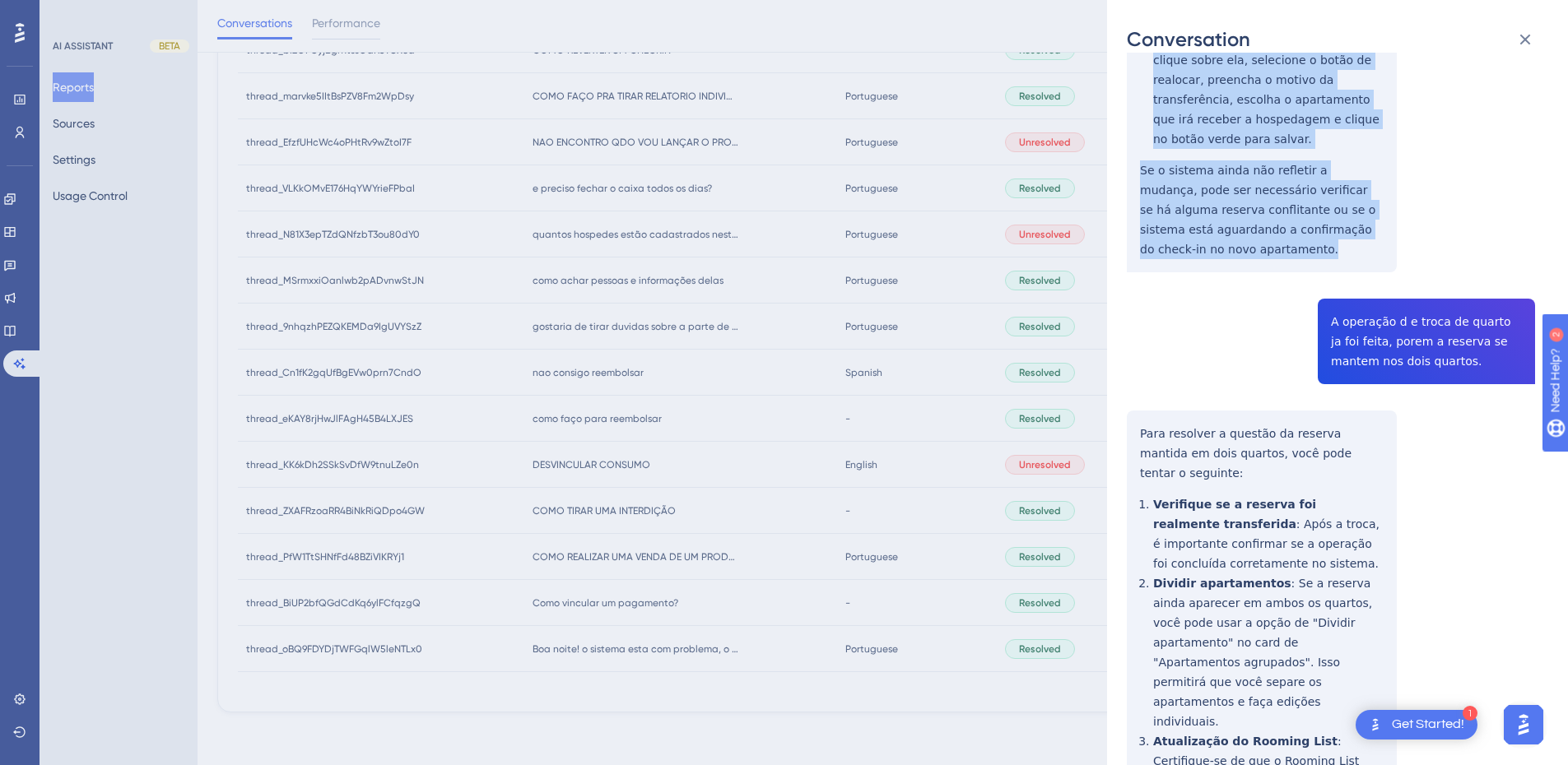
scroll to position [678, 0]
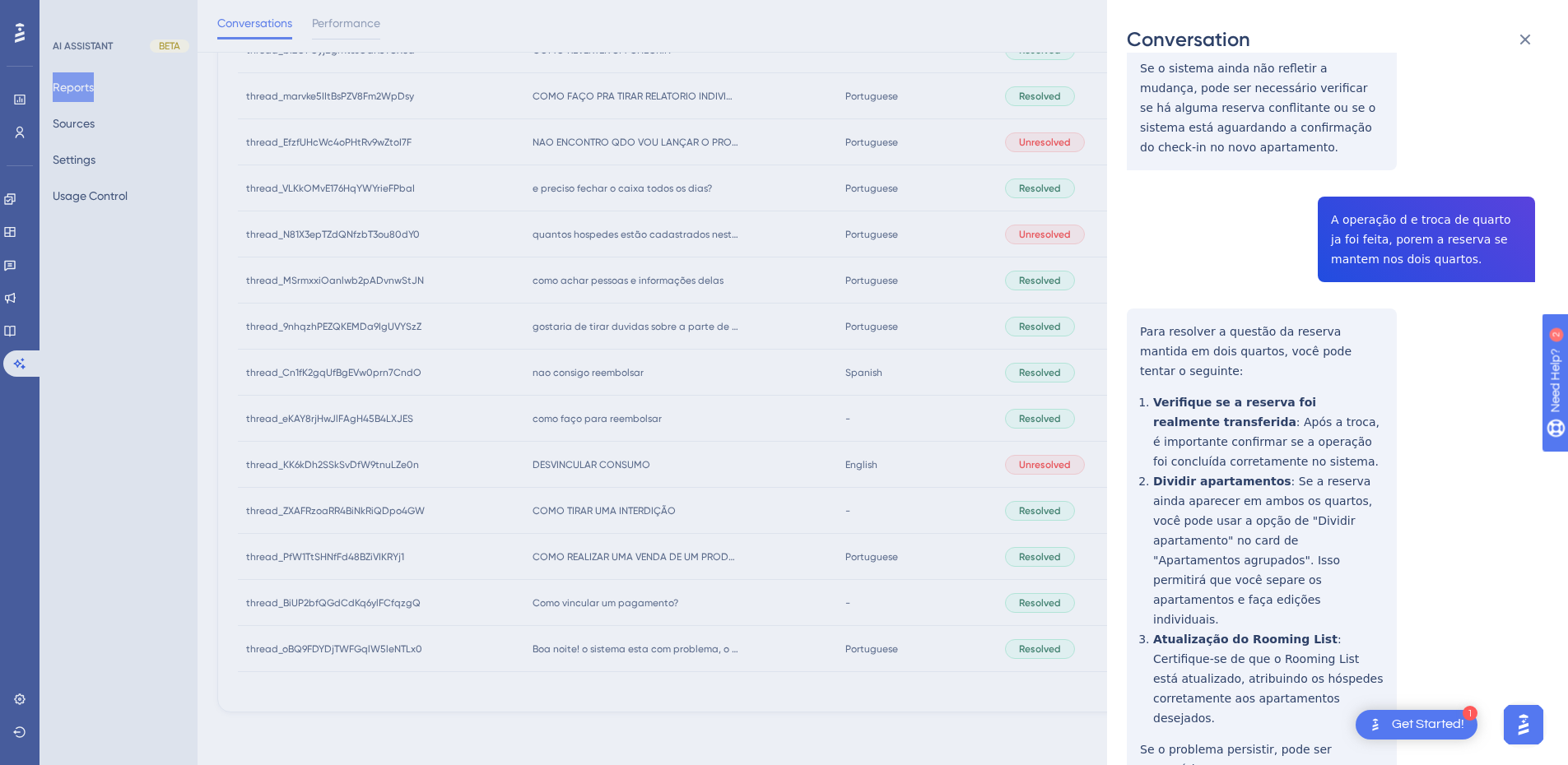
click at [1344, 206] on div "thread_oBQ9FDYDjTWFGqlW5leNTLx0 Copy - - 62_MELO, BRUNO brunocarltonbaoba@gmail…" at bounding box center [1331, 155] width 409 height 1521
copy span "A operação d e troca de quarto ja foi feita, porem a reserva se mantem nos dois…"
click at [1198, 349] on div "thread_oBQ9FDYDjTWFGqlW5leNTLx0 Copy - - 62_MELO, BRUNO brunocarltonbaoba@gmail…" at bounding box center [1331, 155] width 409 height 1521
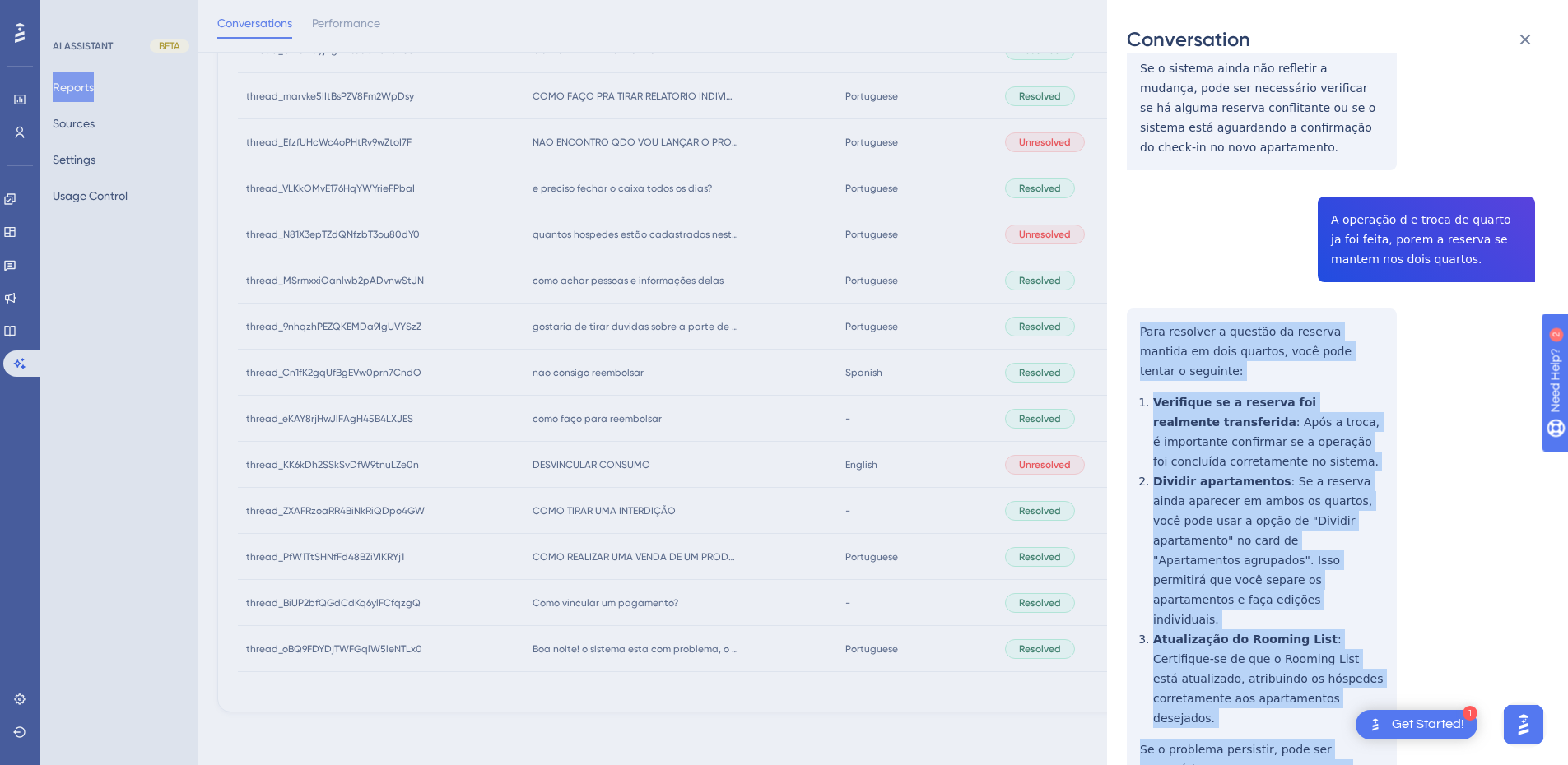
drag, startPoint x: 1133, startPoint y: 290, endPoint x: 1322, endPoint y: 681, distance: 434.3
click at [1322, 681] on div "thread_oBQ9FDYDjTWFGqlW5leNTLx0 Copy - - 62_MELO, BRUNO brunocarltonbaoba@gmail…" at bounding box center [1331, 155] width 409 height 1521
copy div "Para resolver a questão da reserva mantida em dois quartos, você pode tentar o …"
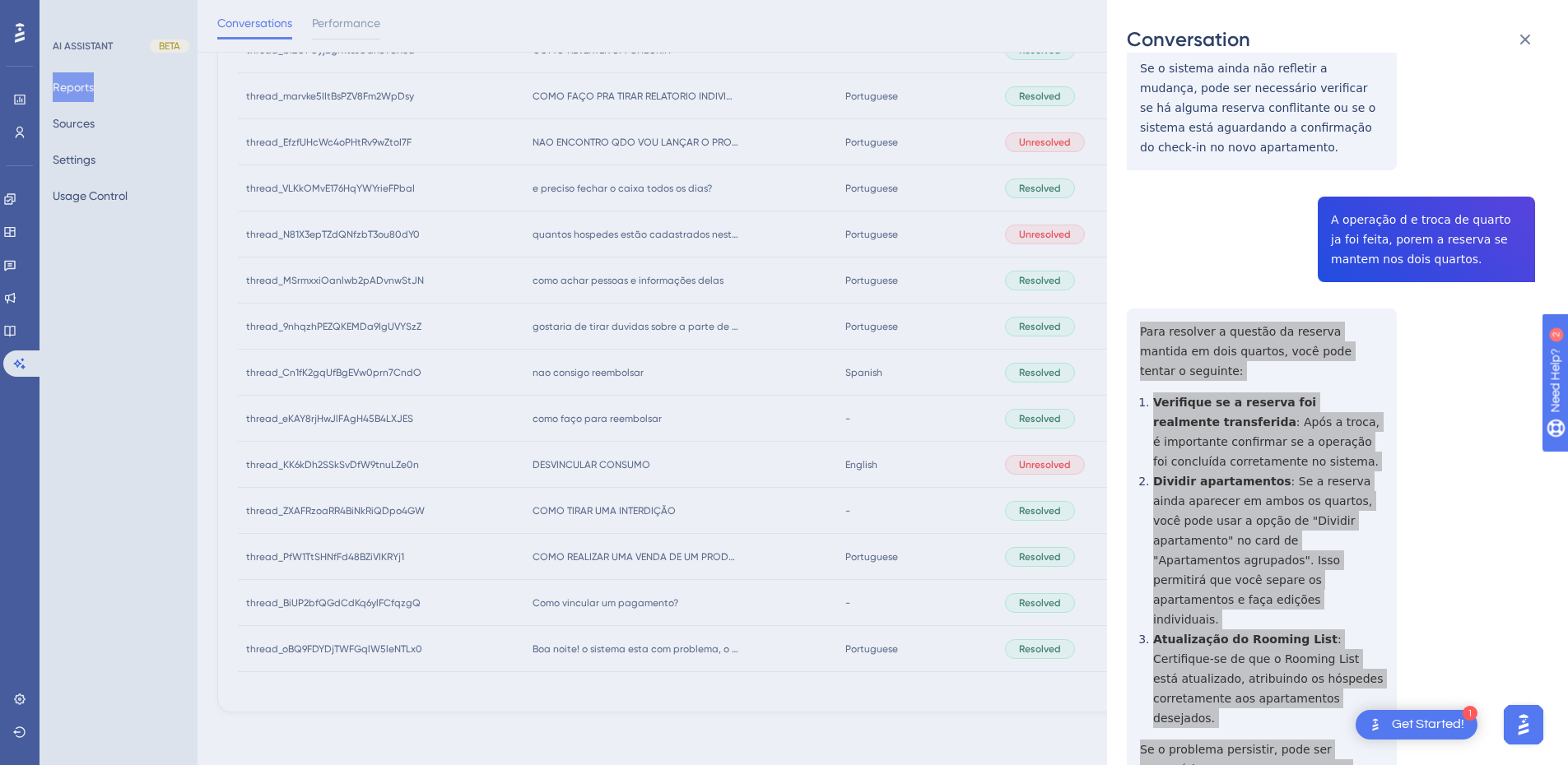
scroll to position [0, 0]
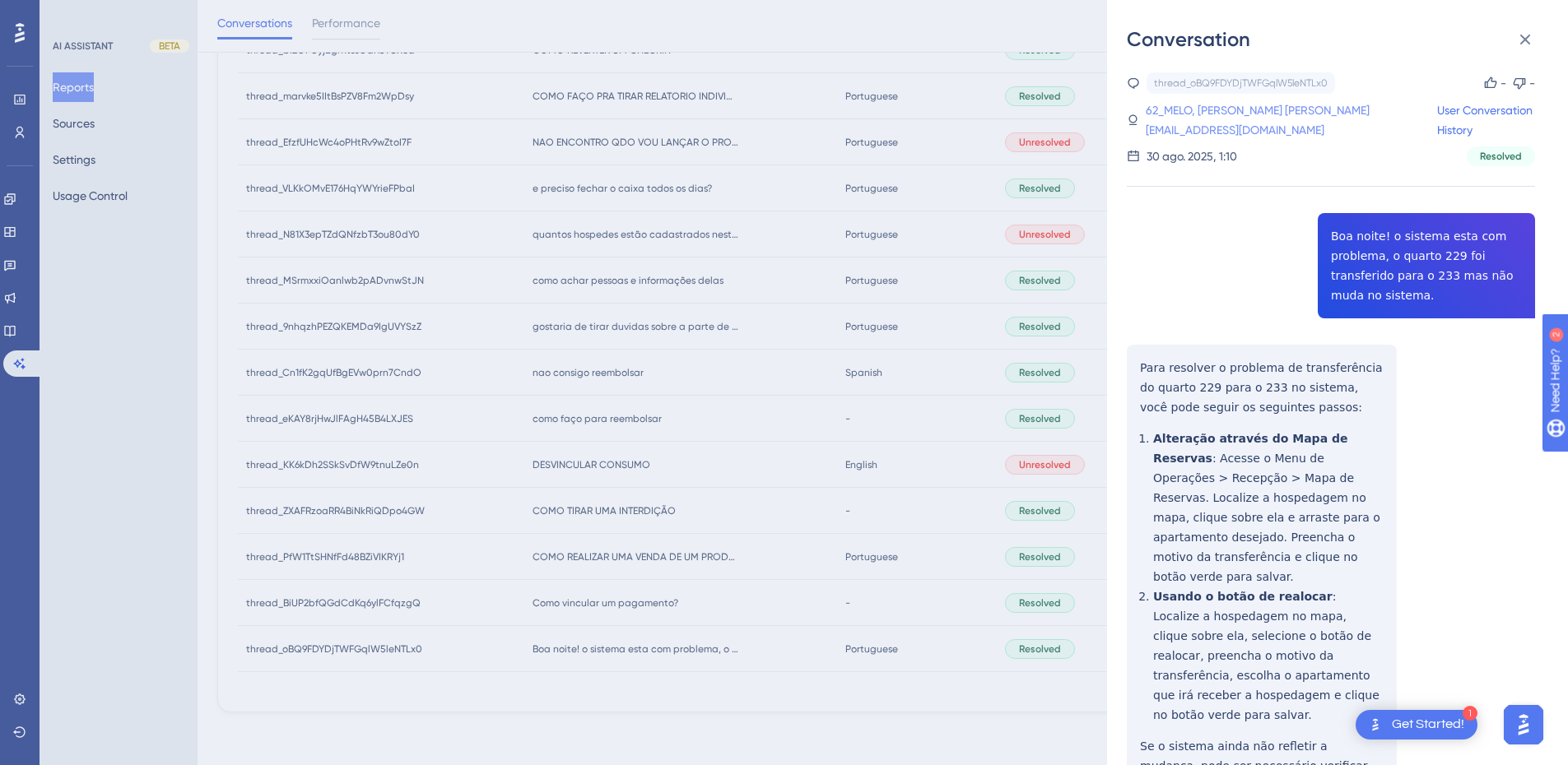
click at [1205, 128] on link "62_MELO, BRUNO brunocarltonbaoba@gmail.com" at bounding box center [1292, 120] width 291 height 40
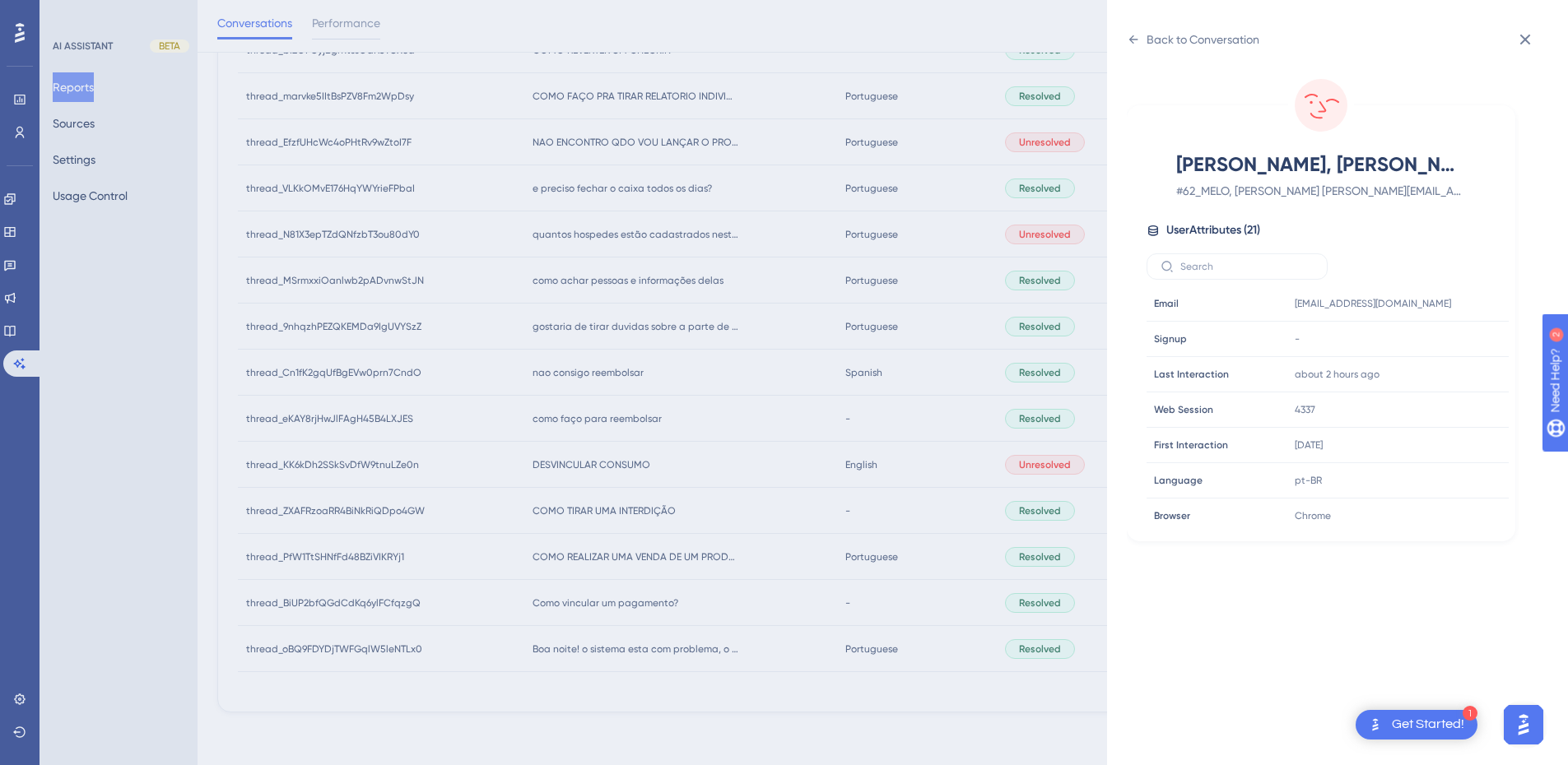
scroll to position [501, 0]
click at [1440, 407] on icon at bounding box center [1446, 404] width 12 height 14
drag, startPoint x: 1520, startPoint y: 39, endPoint x: 1349, endPoint y: 45, distance: 171.1
click at [1520, 39] on icon at bounding box center [1525, 39] width 20 height 20
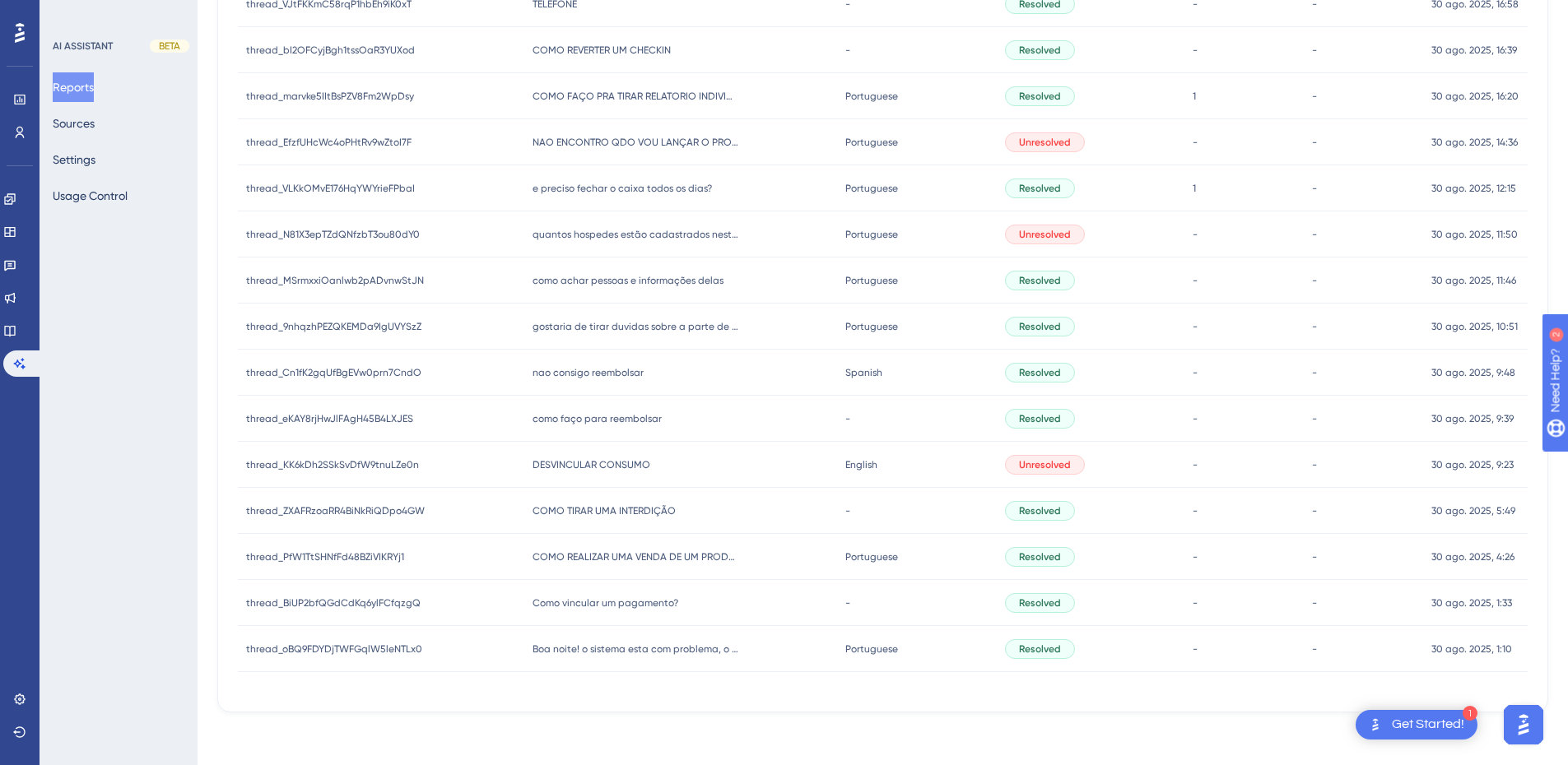
scroll to position [0, 0]
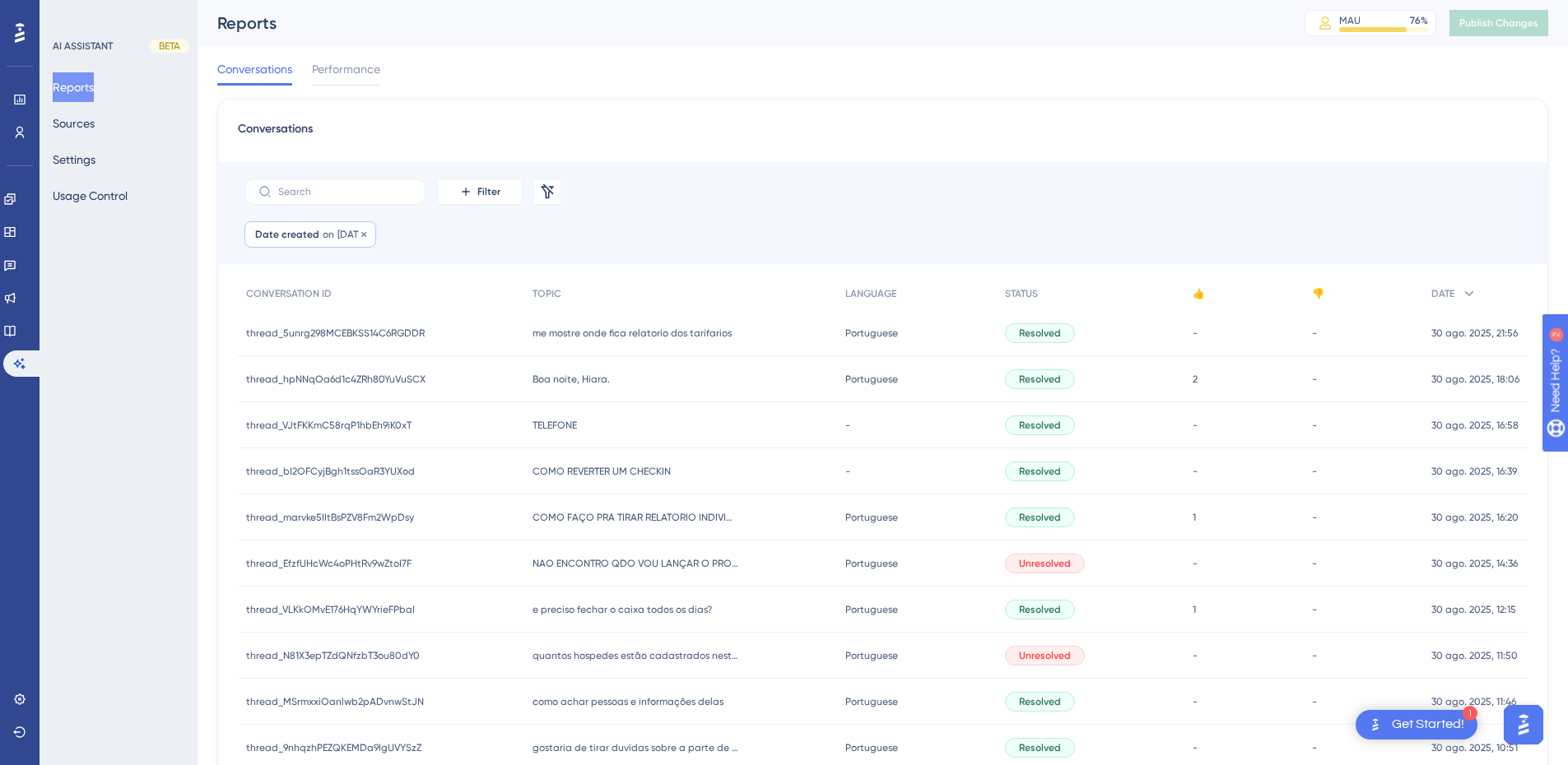
click at [295, 239] on span "Date created" at bounding box center [287, 234] width 64 height 13
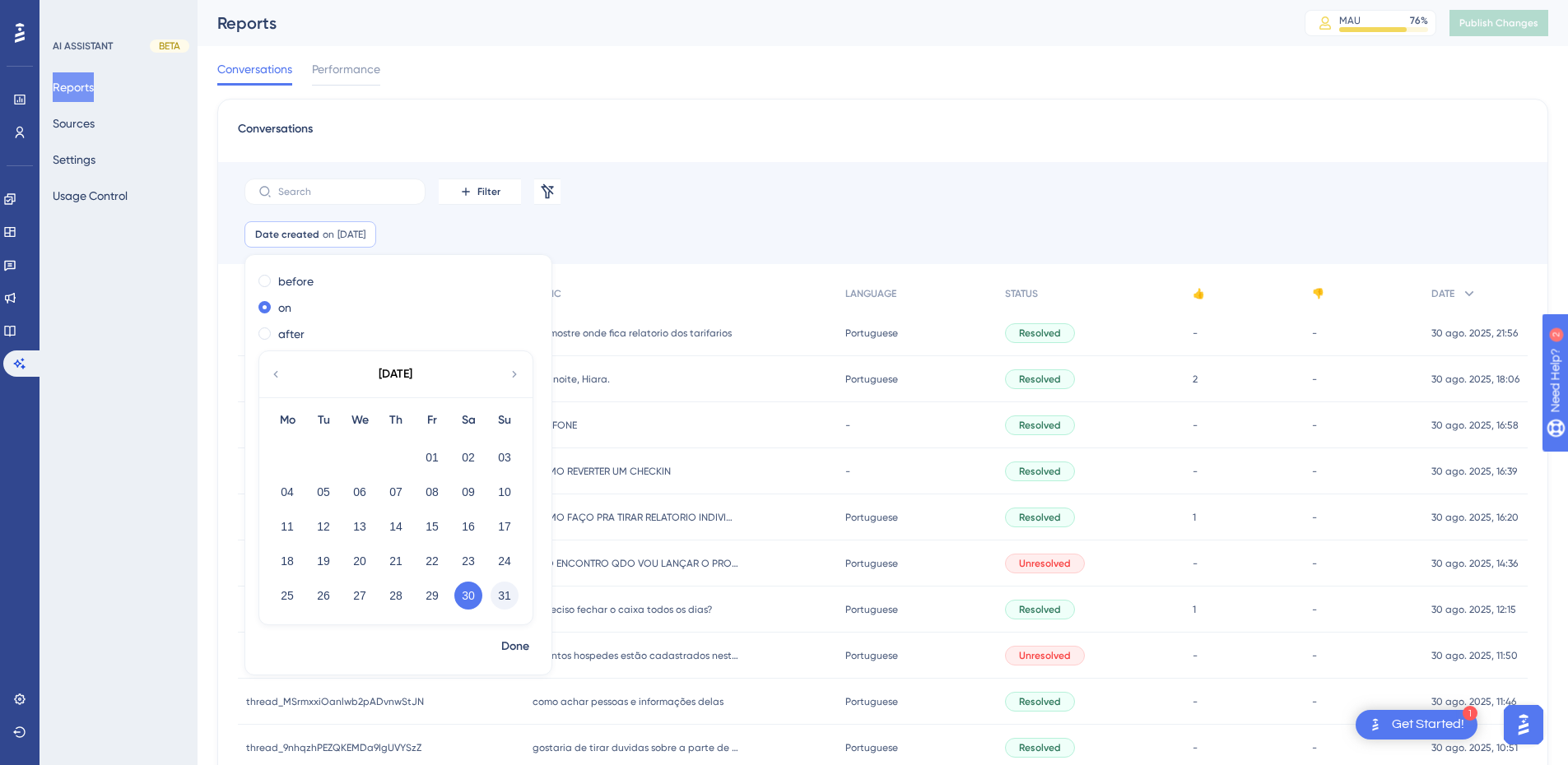
click at [506, 599] on button "31" at bounding box center [505, 596] width 28 height 28
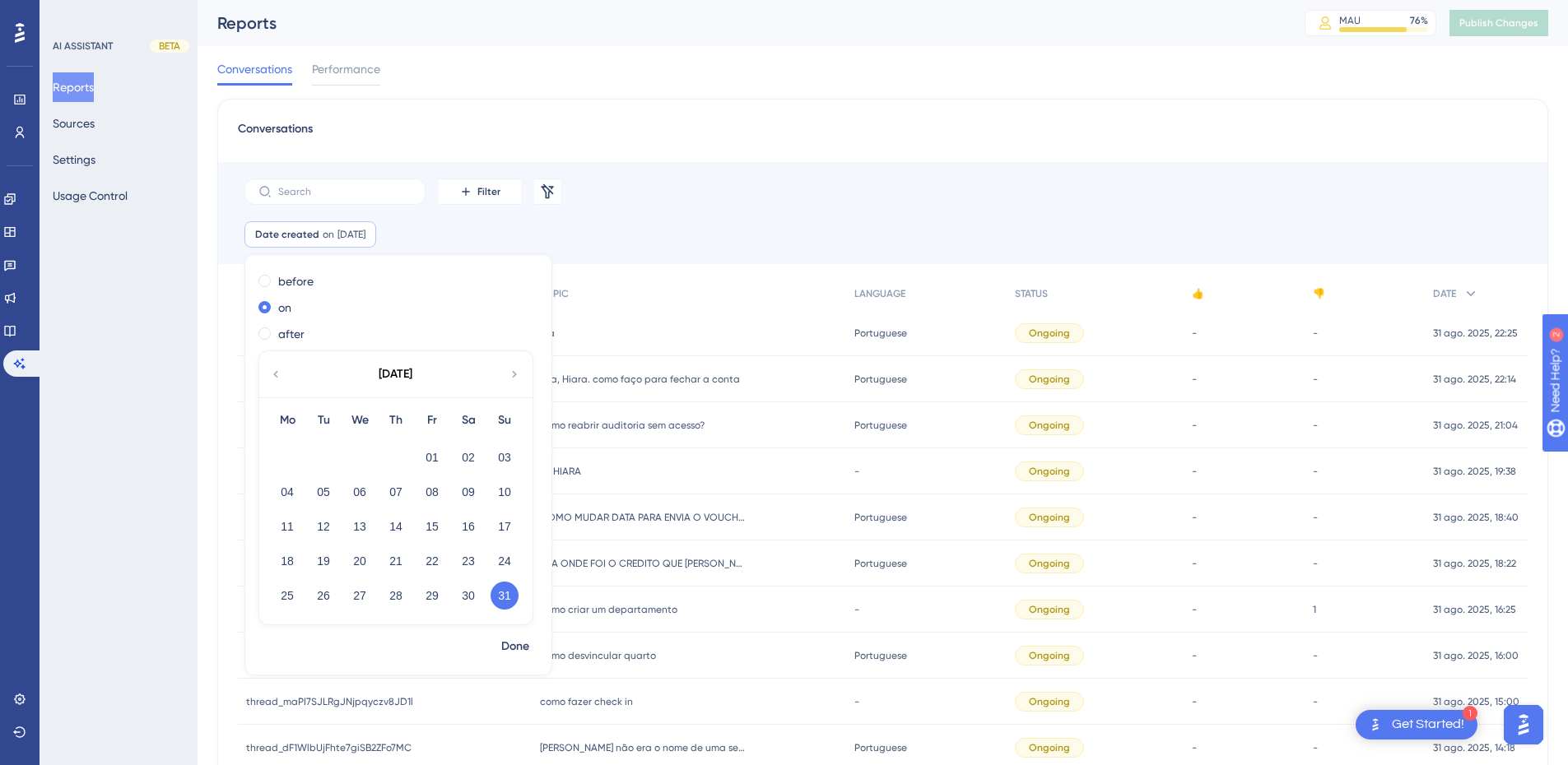
click at [631, 229] on div "Date created on 31 Aug, 2025 31 Aug, 2025 Remove before on after August 2025 Mo…" at bounding box center [883, 243] width 1330 height 43
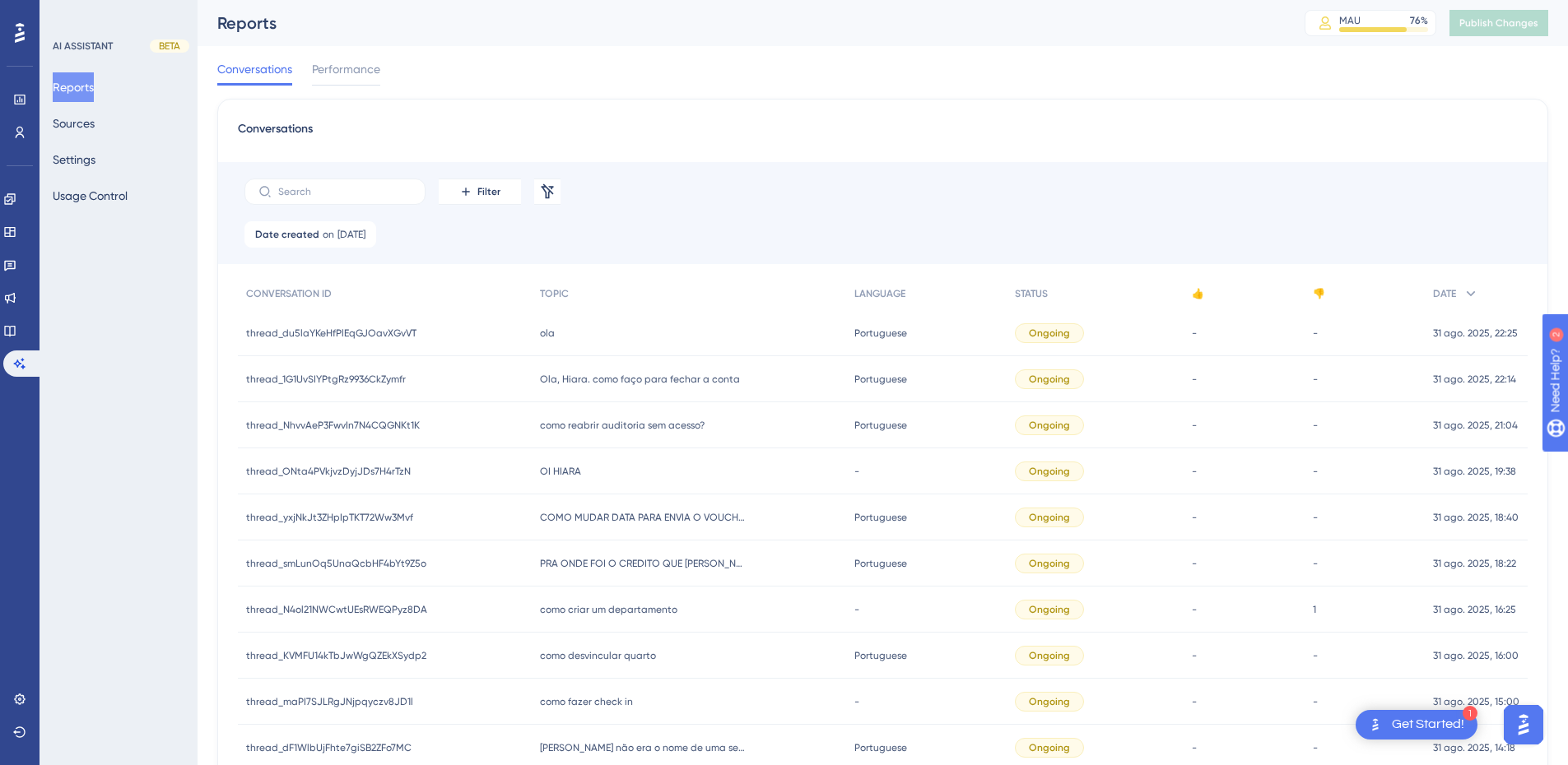
drag, startPoint x: 579, startPoint y: 333, endPoint x: 590, endPoint y: 330, distance: 11.4
click at [579, 333] on div "ola ola" at bounding box center [689, 332] width 314 height 46
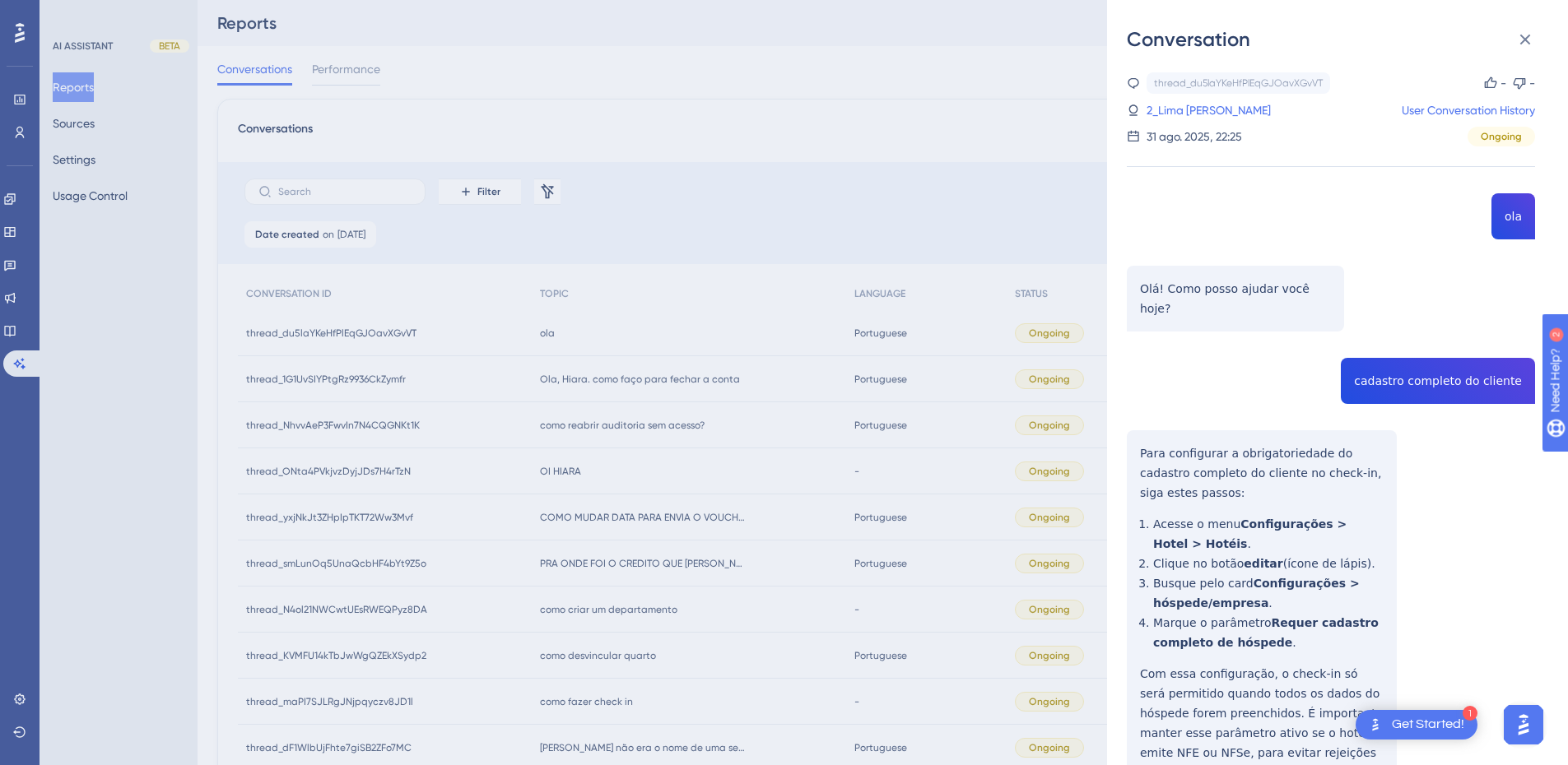
scroll to position [82, 0]
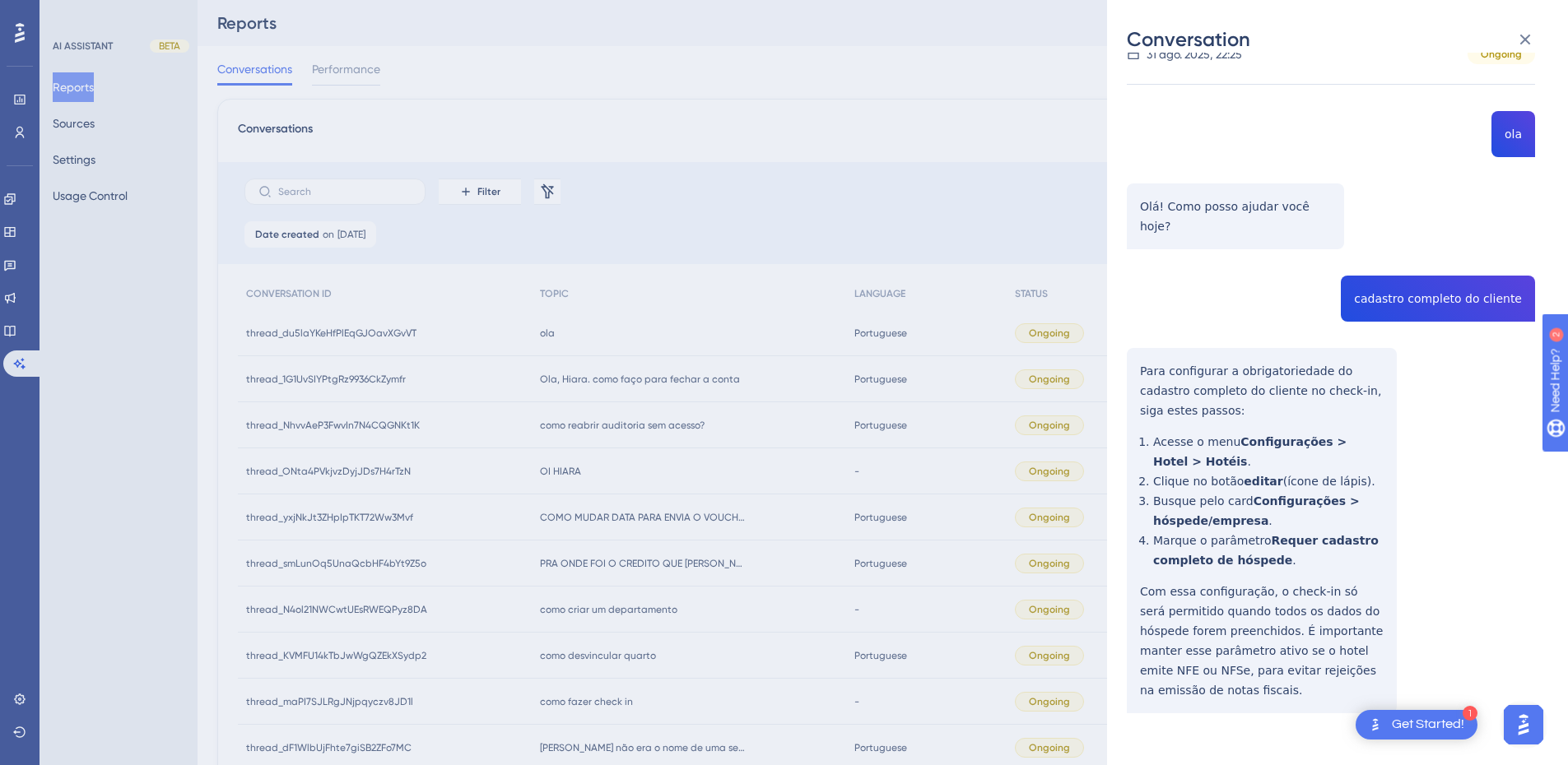
click at [1387, 265] on div "thread_du5laYKeHfPlEqGJOavXGvVT Copy - - 2_Lima Emerick, Roberta User Conversat…" at bounding box center [1331, 394] width 409 height 807
copy span "cadastro completo do cliente"
click at [1152, 376] on div "thread_du5laYKeHfPlEqGJOavXGvVT Copy - - 2_Lima Emerick, Roberta User Conversat…" at bounding box center [1331, 394] width 409 height 807
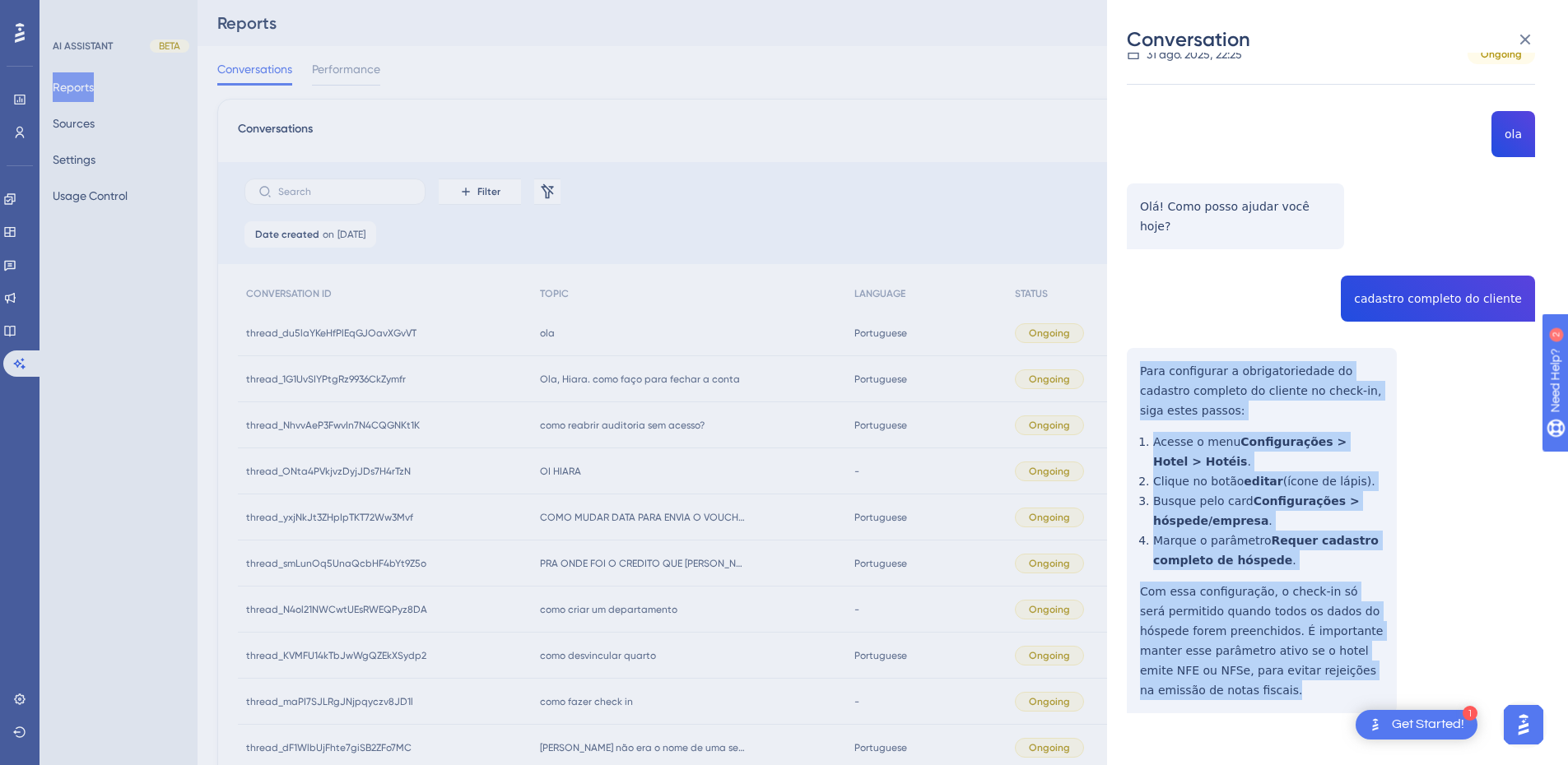
drag, startPoint x: 1134, startPoint y: 349, endPoint x: 1191, endPoint y: 586, distance: 243.8
click at [1191, 673] on div "thread_du5laYKeHfPlEqGJOavXGvVT Copy - - 2_Lima Emerick, Roberta User Conversat…" at bounding box center [1331, 394] width 409 height 807
copy div "Para configurar a obrigatoriedade do cadastro completo do cliente no check-in, …"
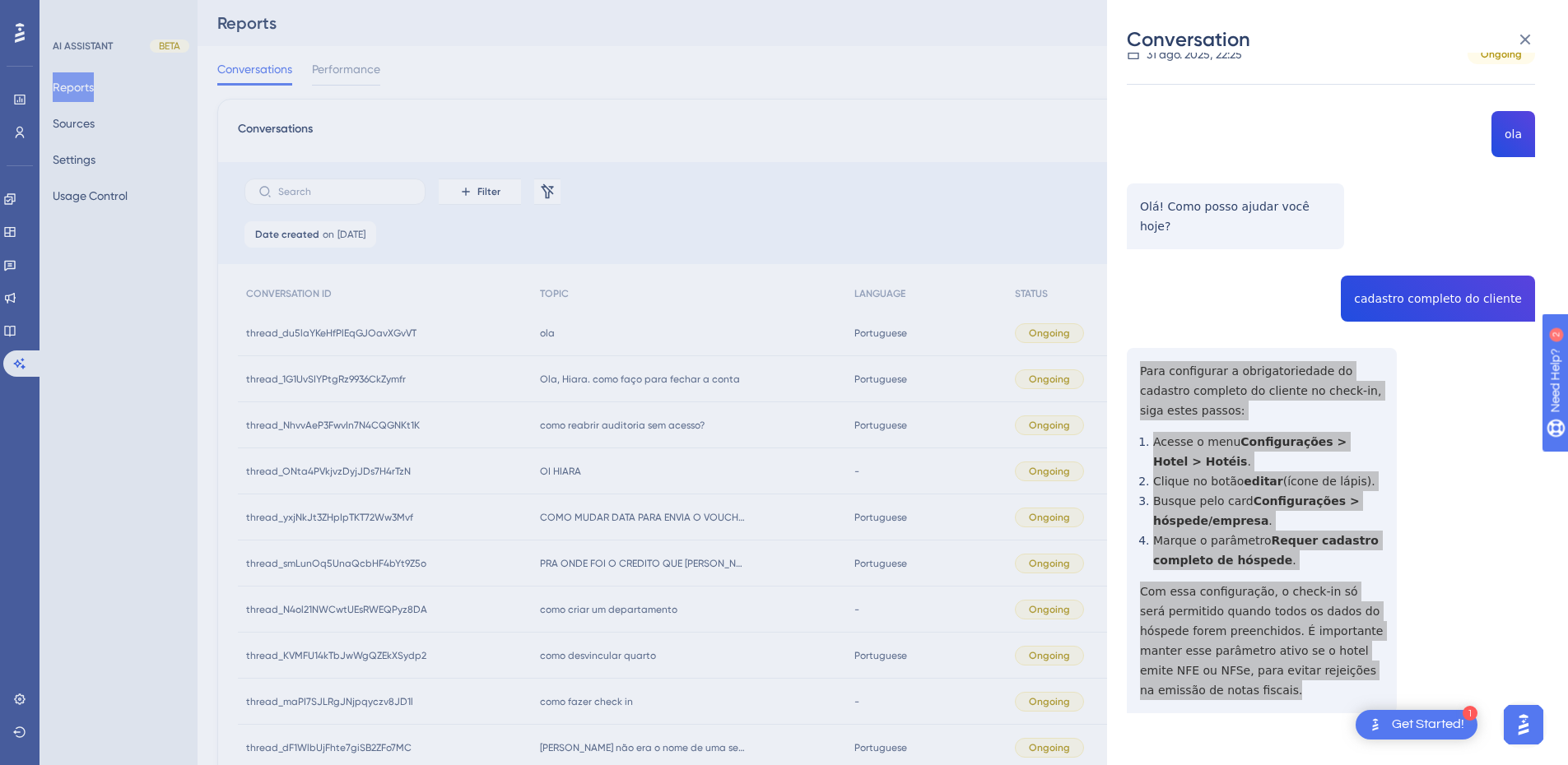
scroll to position [0, 0]
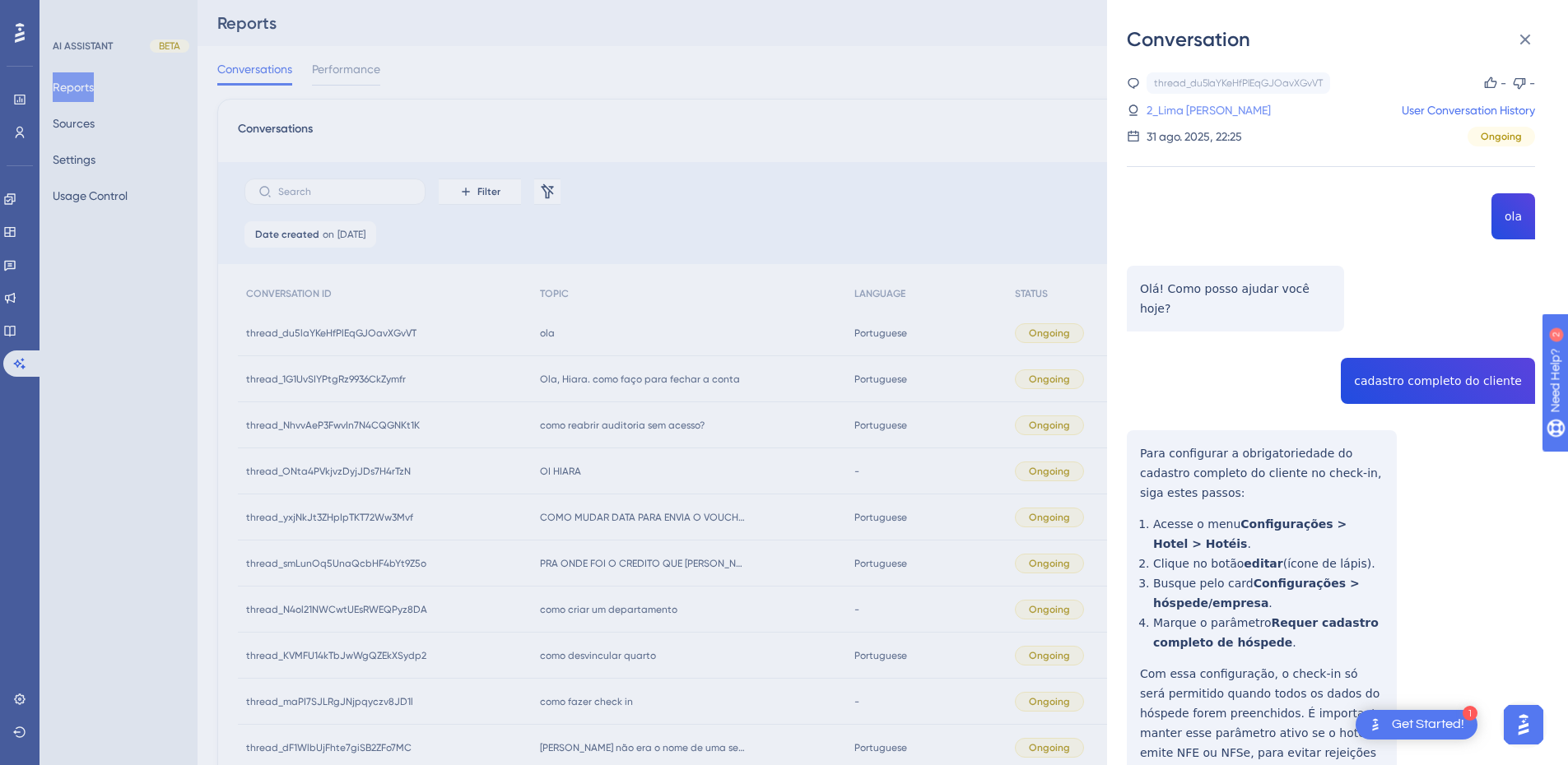
click at [1189, 117] on link "2_Lima Emerick, Roberta" at bounding box center [1209, 110] width 124 height 20
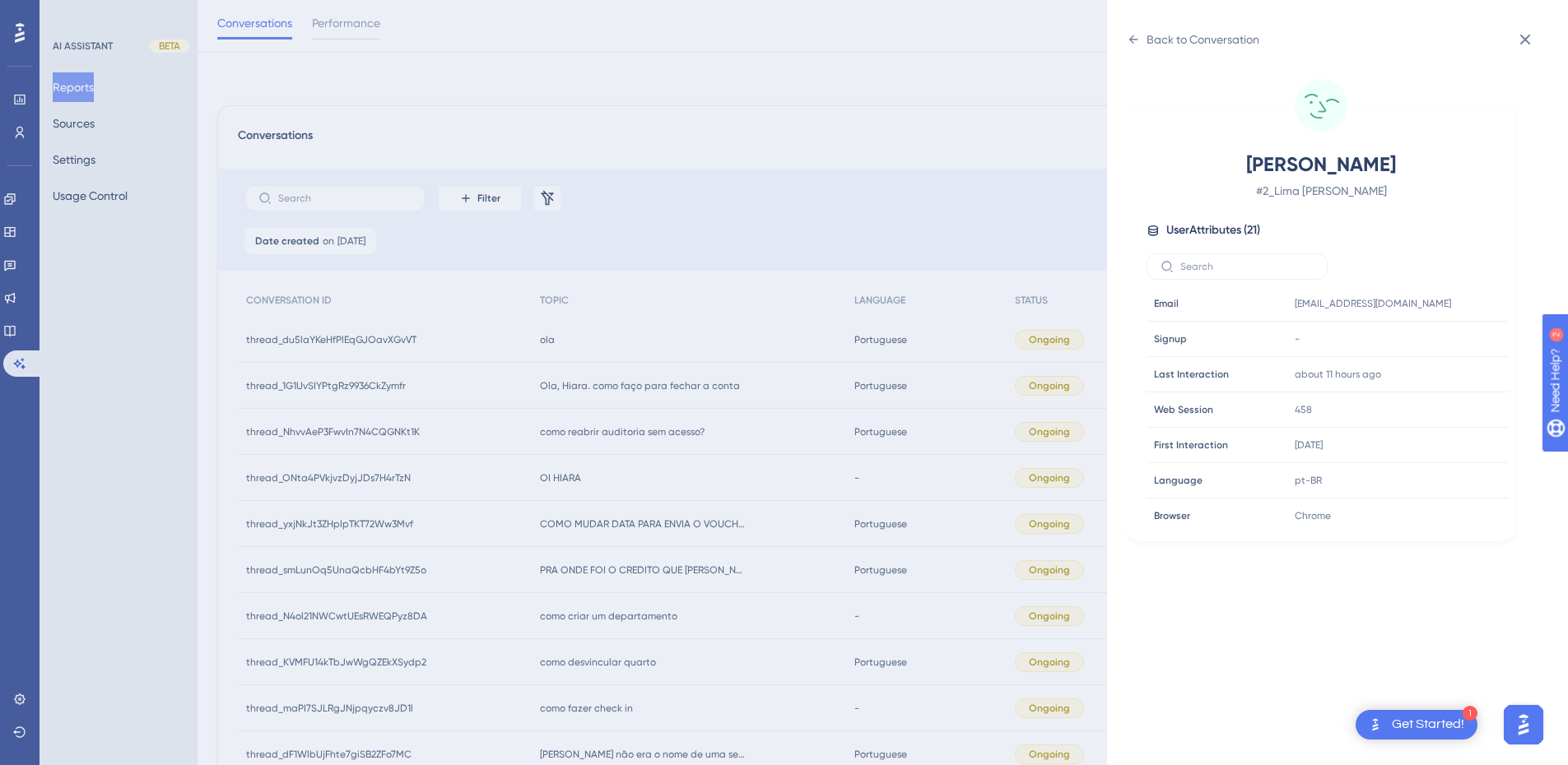
scroll to position [192, 0]
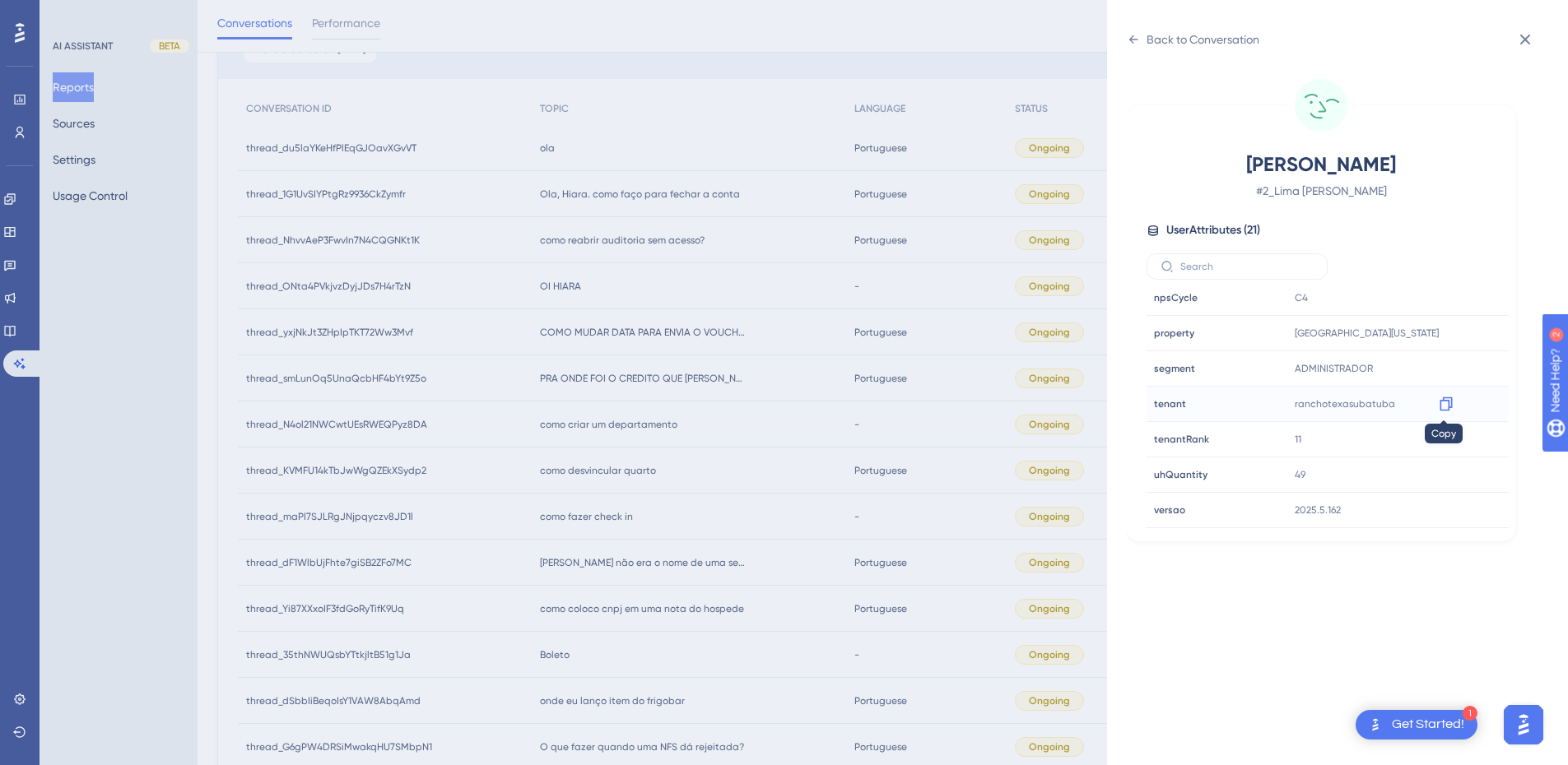
click at [1440, 405] on icon at bounding box center [1446, 403] width 16 height 16
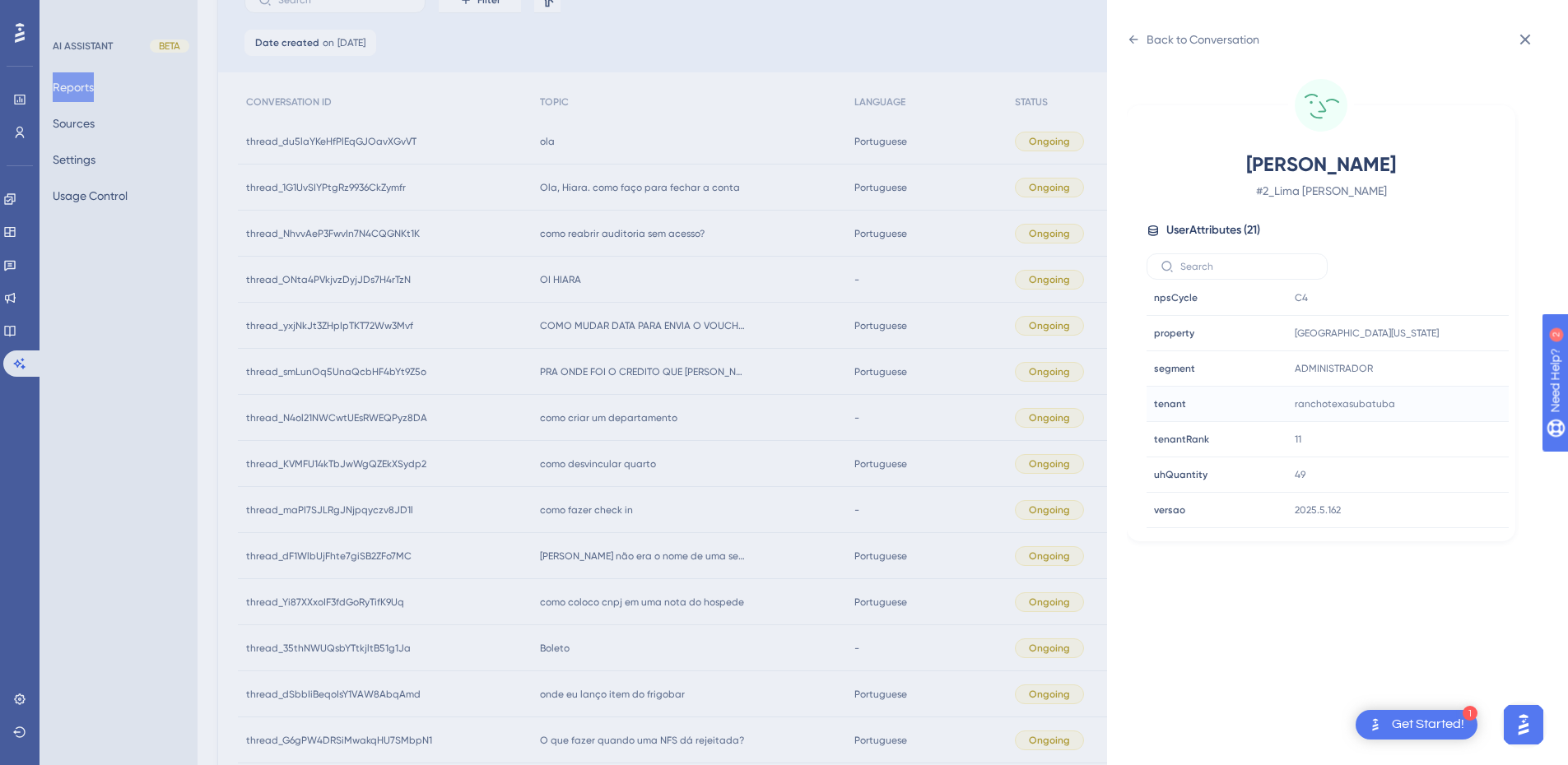
scroll to position [0, 0]
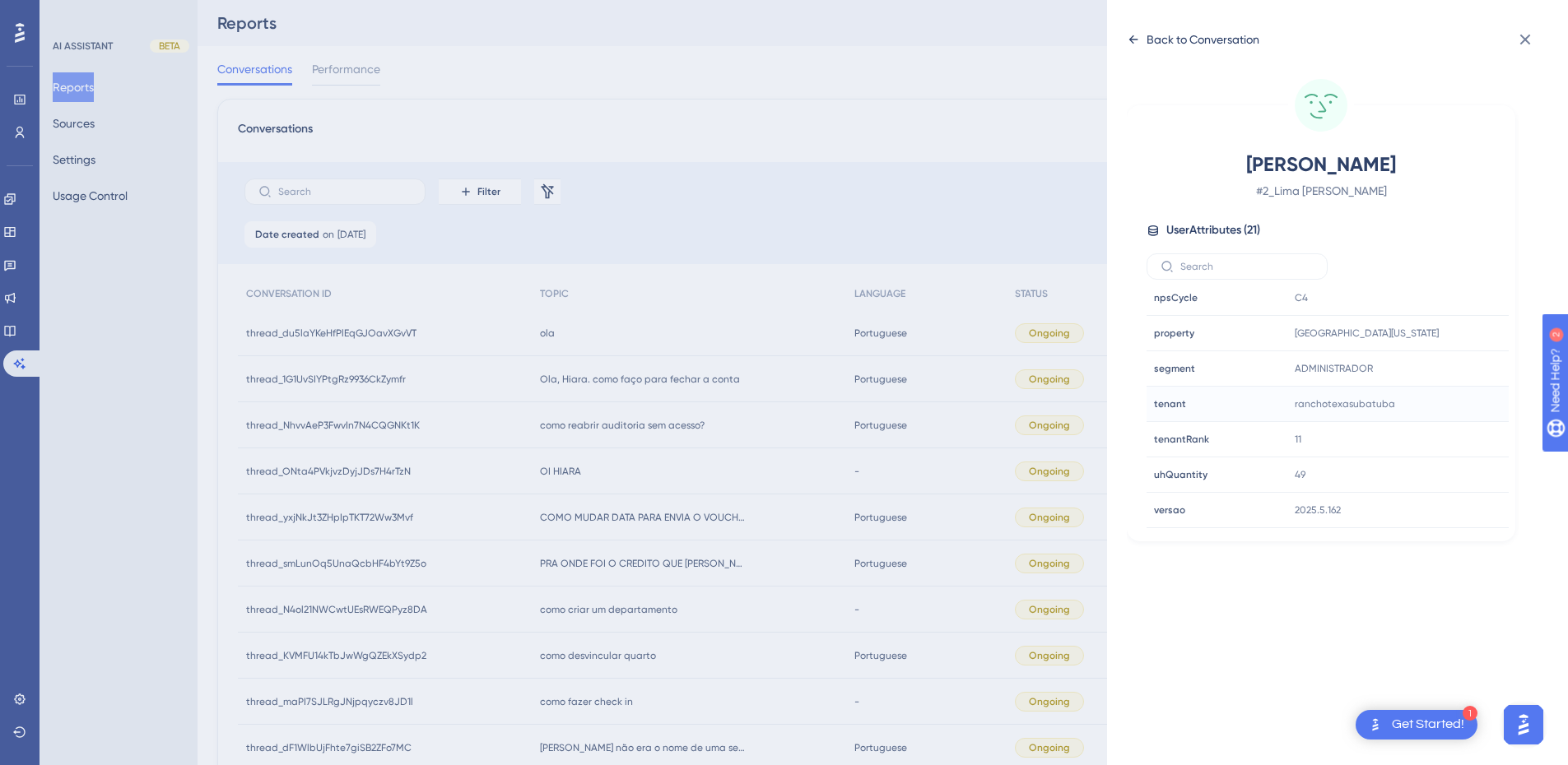
click at [1135, 29] on div "Back to Conversation" at bounding box center [1193, 39] width 132 height 26
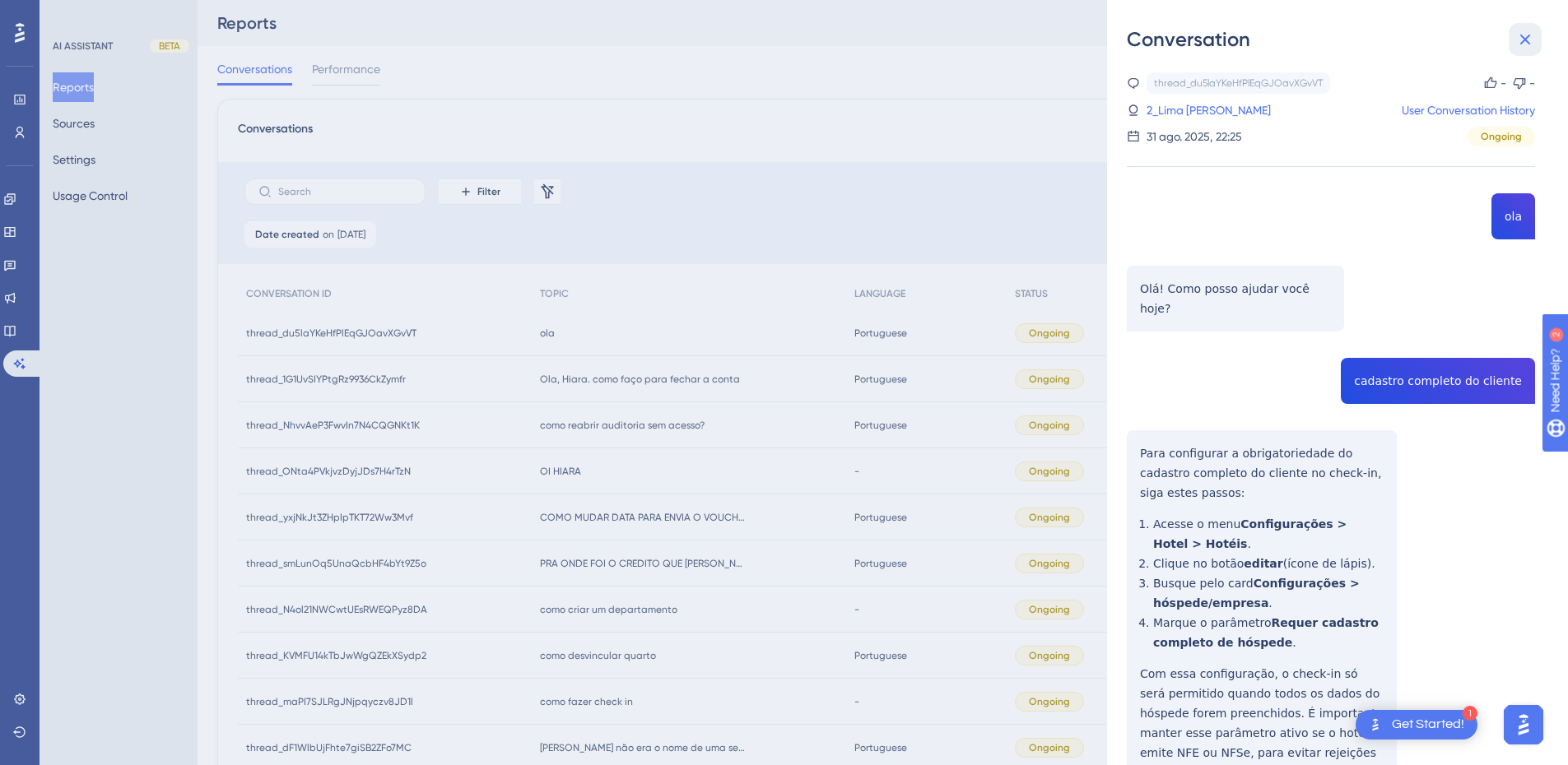
click at [1520, 39] on icon at bounding box center [1525, 39] width 20 height 20
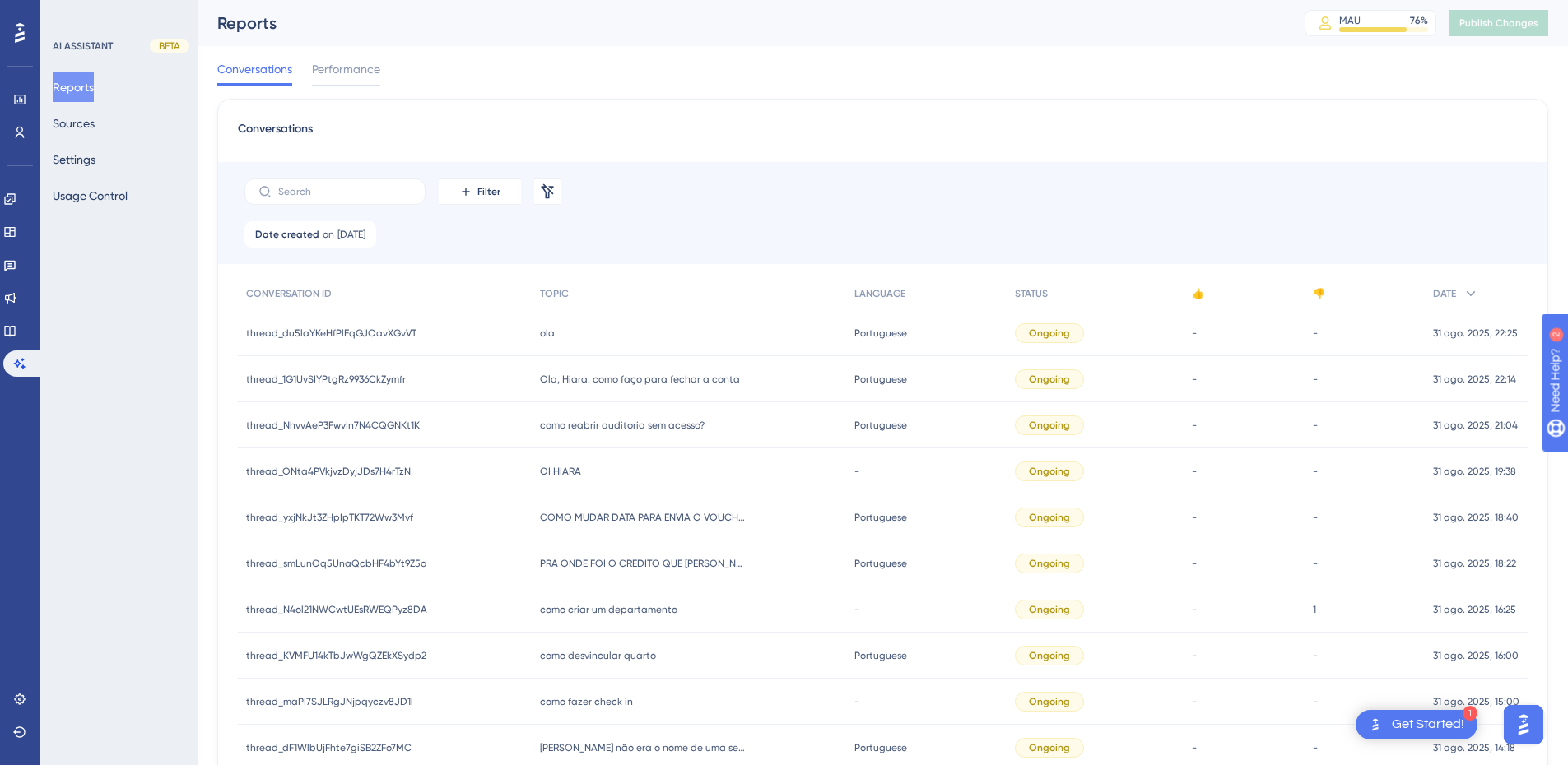
click at [600, 388] on div "Ola, Hiara. como faço para fechar a conta Ola, Hiara. como faço para fechar a c…" at bounding box center [689, 379] width 314 height 46
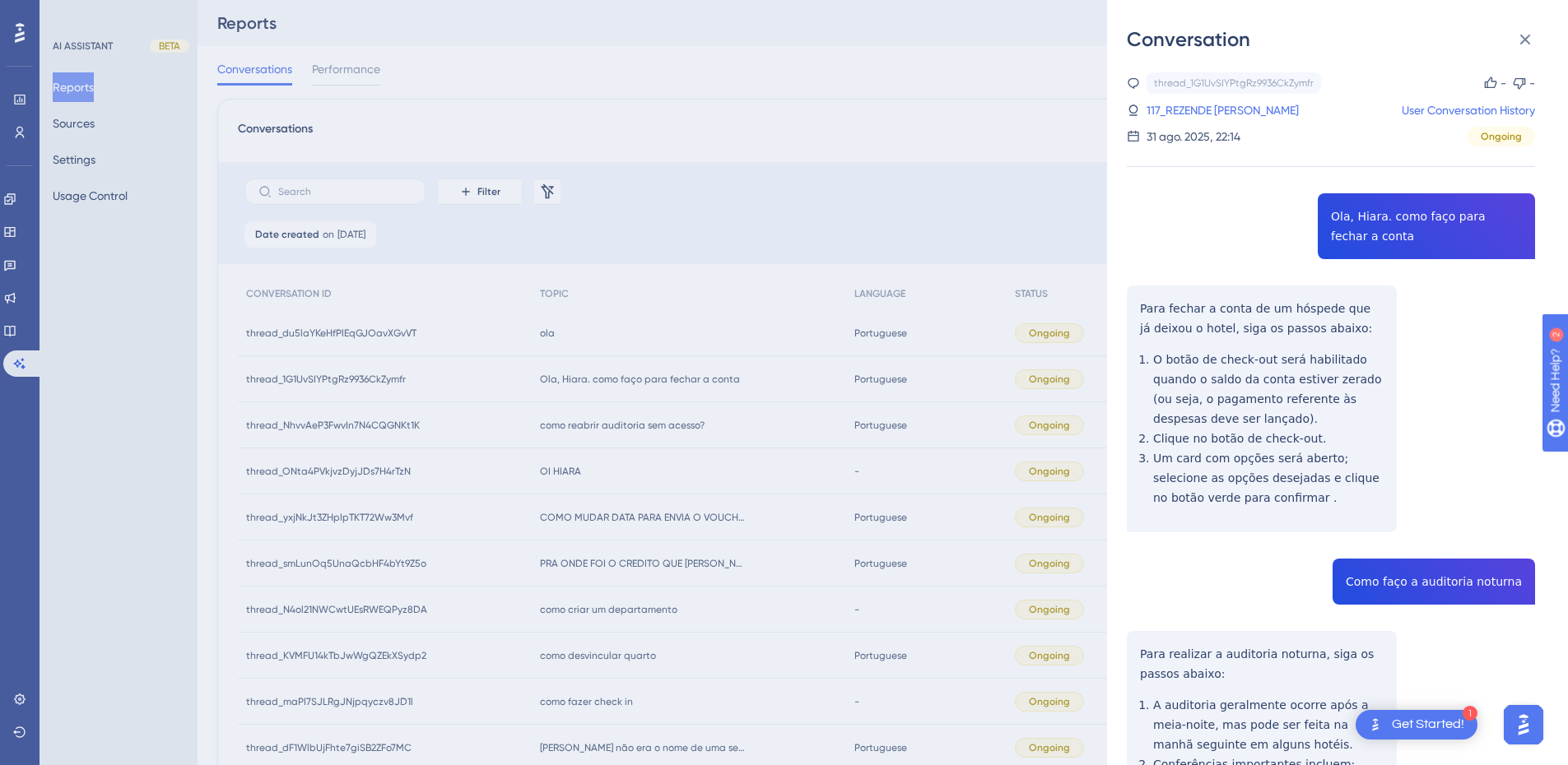
click at [1363, 215] on div "thread_1G1UvSIYPtgRz9936CkZymfr Copy - - 117_REZENDE COSTA, GABRIEL User Conver…" at bounding box center [1331, 635] width 409 height 1127
copy span "Ola, Hiara. como faço para fechar a conta"
click at [1158, 300] on div "thread_1G1UvSIYPtgRz9936CkZymfr Copy - - 117_REZENDE COSTA, GABRIEL User Conver…" at bounding box center [1331, 635] width 409 height 1127
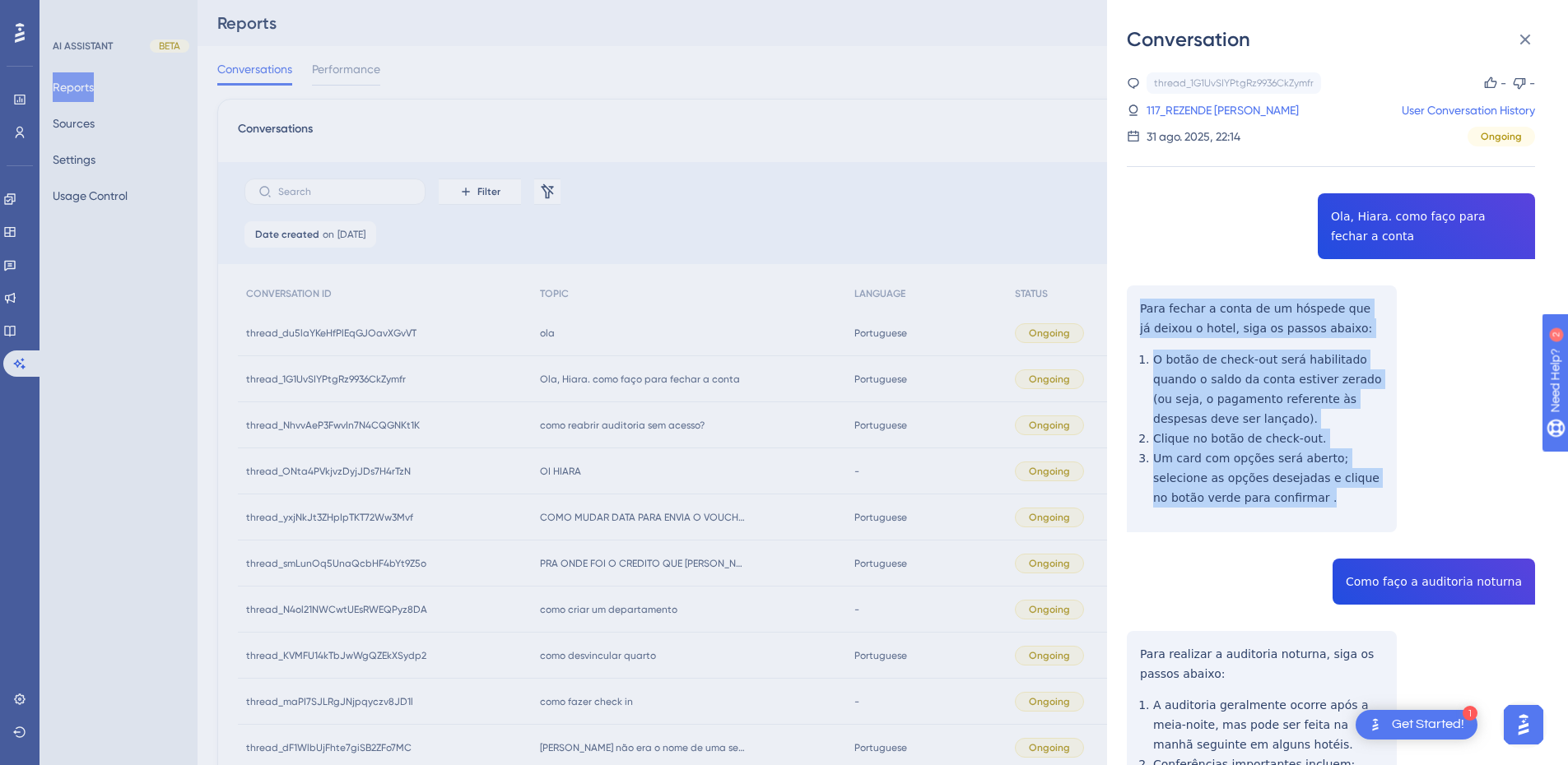
drag, startPoint x: 1126, startPoint y: 301, endPoint x: 1252, endPoint y: 500, distance: 235.5
click at [1252, 500] on div "Conversation thread_1G1UvSIYPtgRz9936CkZymfr Copy - - 117_REZENDE COSTA, GABRIE…" at bounding box center [1338, 382] width 461 height 765
copy div "Para fechar a conta de um hóspede que já deixou o hotel, siga os passos abaixo:…"
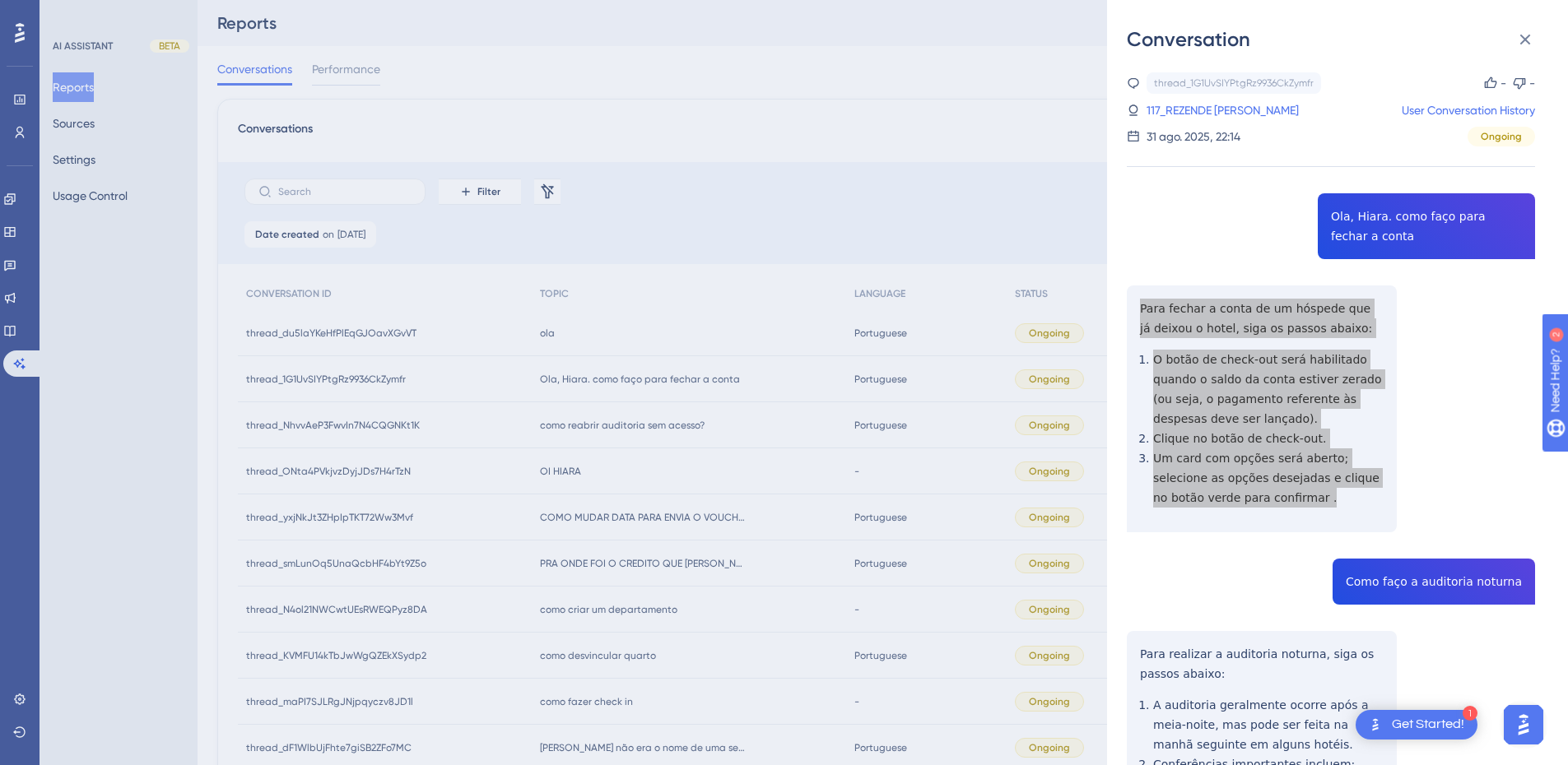
scroll to position [192, 0]
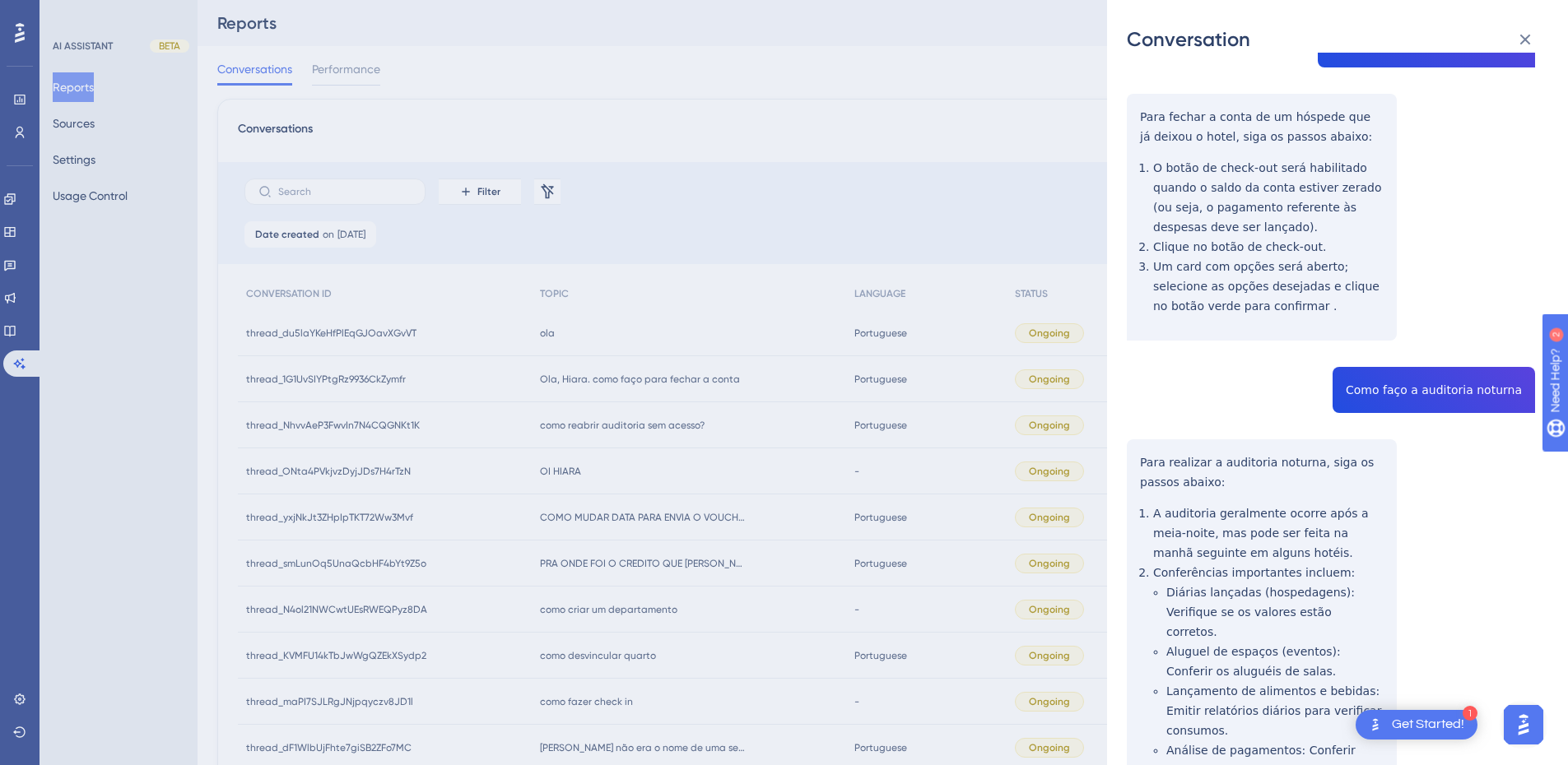
click at [1384, 399] on div "thread_1G1UvSIYPtgRz9936CkZymfr Copy - - 117_REZENDE COSTA, GABRIEL User Conver…" at bounding box center [1331, 444] width 409 height 1127
click at [1386, 399] on div "thread_1G1UvSIYPtgRz9936CkZymfr Copy - - 117_REZENDE COSTA, GABRIEL User Conver…" at bounding box center [1331, 444] width 409 height 1127
click at [1177, 511] on div "thread_1G1UvSIYPtgRz9936CkZymfr Copy - - 117_REZENDE COSTA, GABRIEL User Conver…" at bounding box center [1331, 444] width 409 height 1127
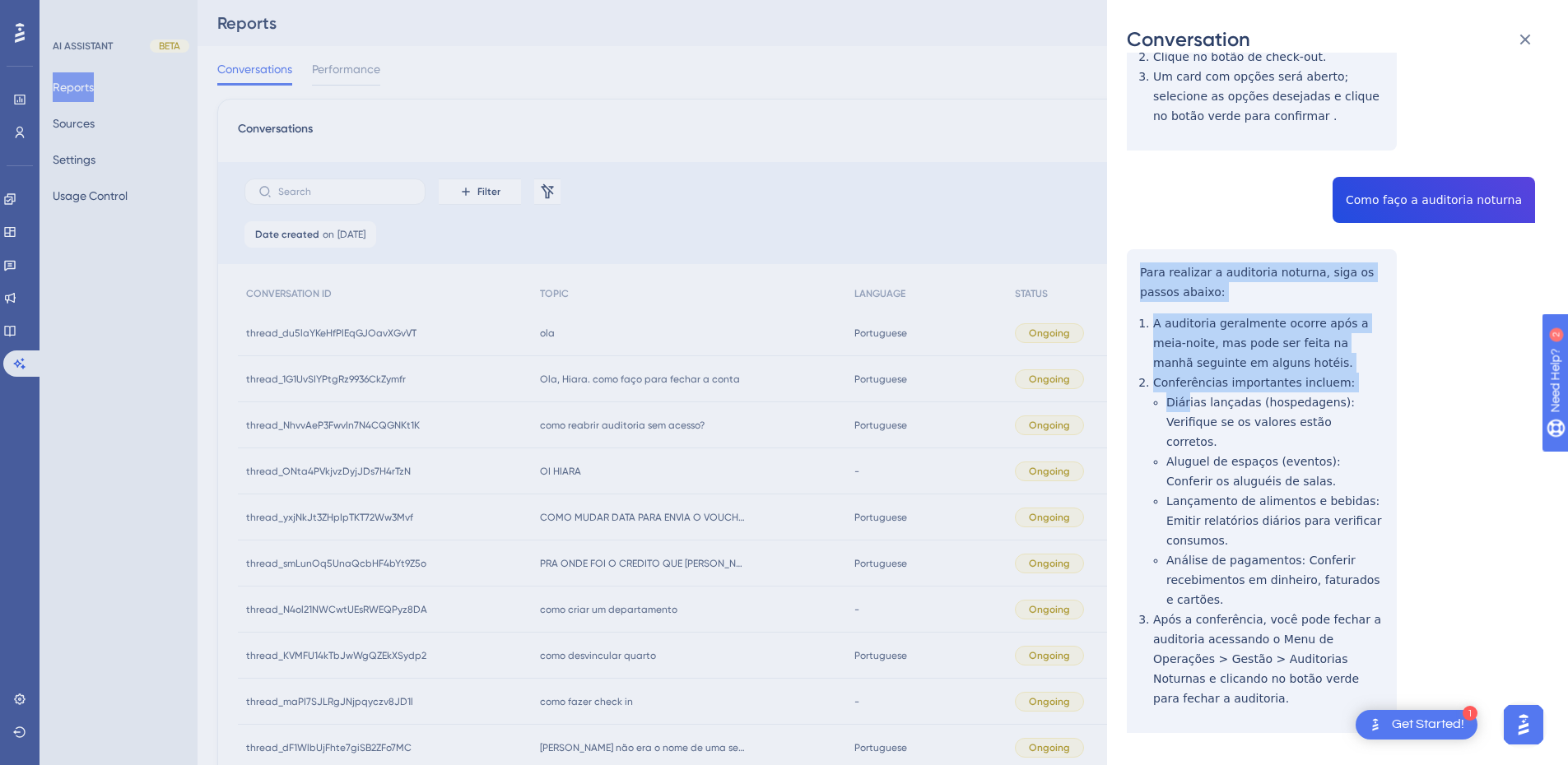
drag, startPoint x: 1132, startPoint y: 457, endPoint x: 1189, endPoint y: 408, distance: 75.2
click at [1189, 408] on div "thread_1G1UvSIYPtgRz9936CkZymfr Copy - - 117_REZENDE COSTA, GABRIEL User Conver…" at bounding box center [1331, 254] width 409 height 1127
click at [1217, 345] on div "thread_1G1UvSIYPtgRz9936CkZymfr Copy - - 117_REZENDE COSTA, GABRIEL User Conver…" at bounding box center [1331, 254] width 409 height 1127
drag, startPoint x: 1156, startPoint y: 280, endPoint x: 1319, endPoint y: 450, distance: 235.5
click at [1319, 450] on div "thread_1G1UvSIYPtgRz9936CkZymfr Copy - - 117_REZENDE COSTA, GABRIEL User Conver…" at bounding box center [1331, 254] width 409 height 1127
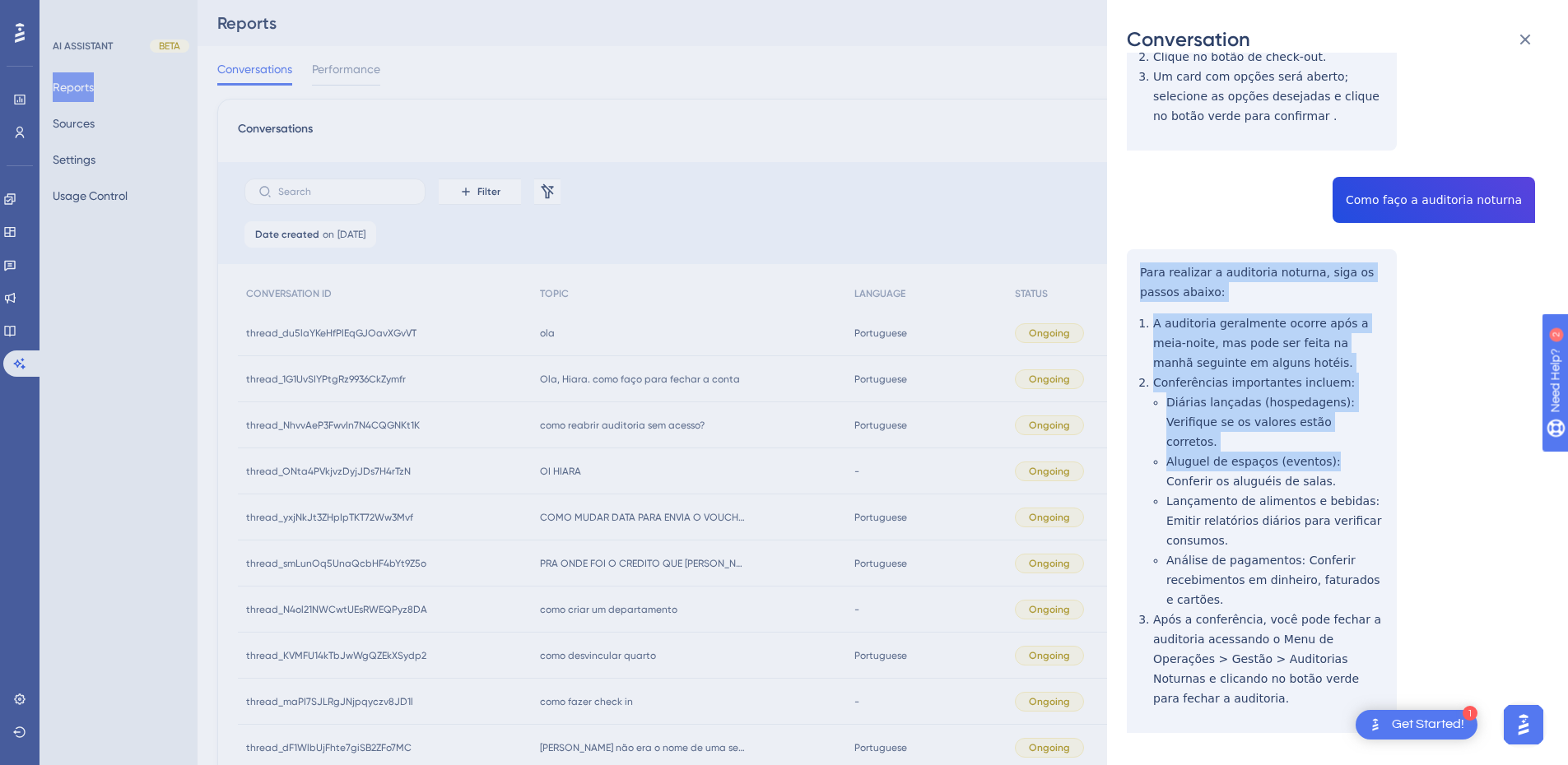
click at [1219, 327] on div "thread_1G1UvSIYPtgRz9936CkZymfr Copy - - 117_REZENDE COSTA, GABRIEL User Conver…" at bounding box center [1331, 254] width 409 height 1127
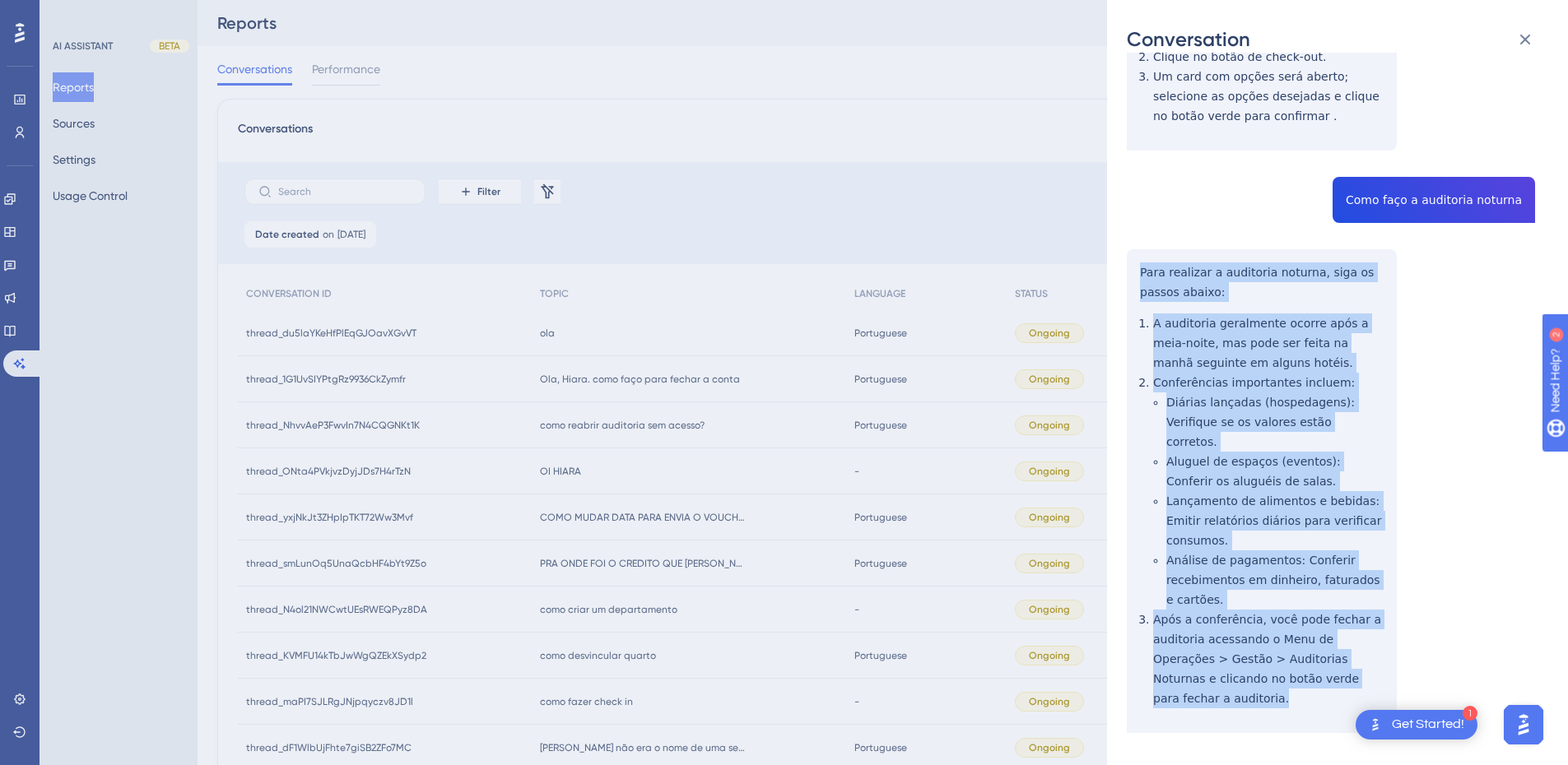
drag, startPoint x: 1134, startPoint y: 268, endPoint x: 1363, endPoint y: 662, distance: 455.7
click at [1363, 662] on div "thread_1G1UvSIYPtgRz9936CkZymfr Copy - - 117_REZENDE COSTA, GABRIEL User Conver…" at bounding box center [1331, 254] width 409 height 1127
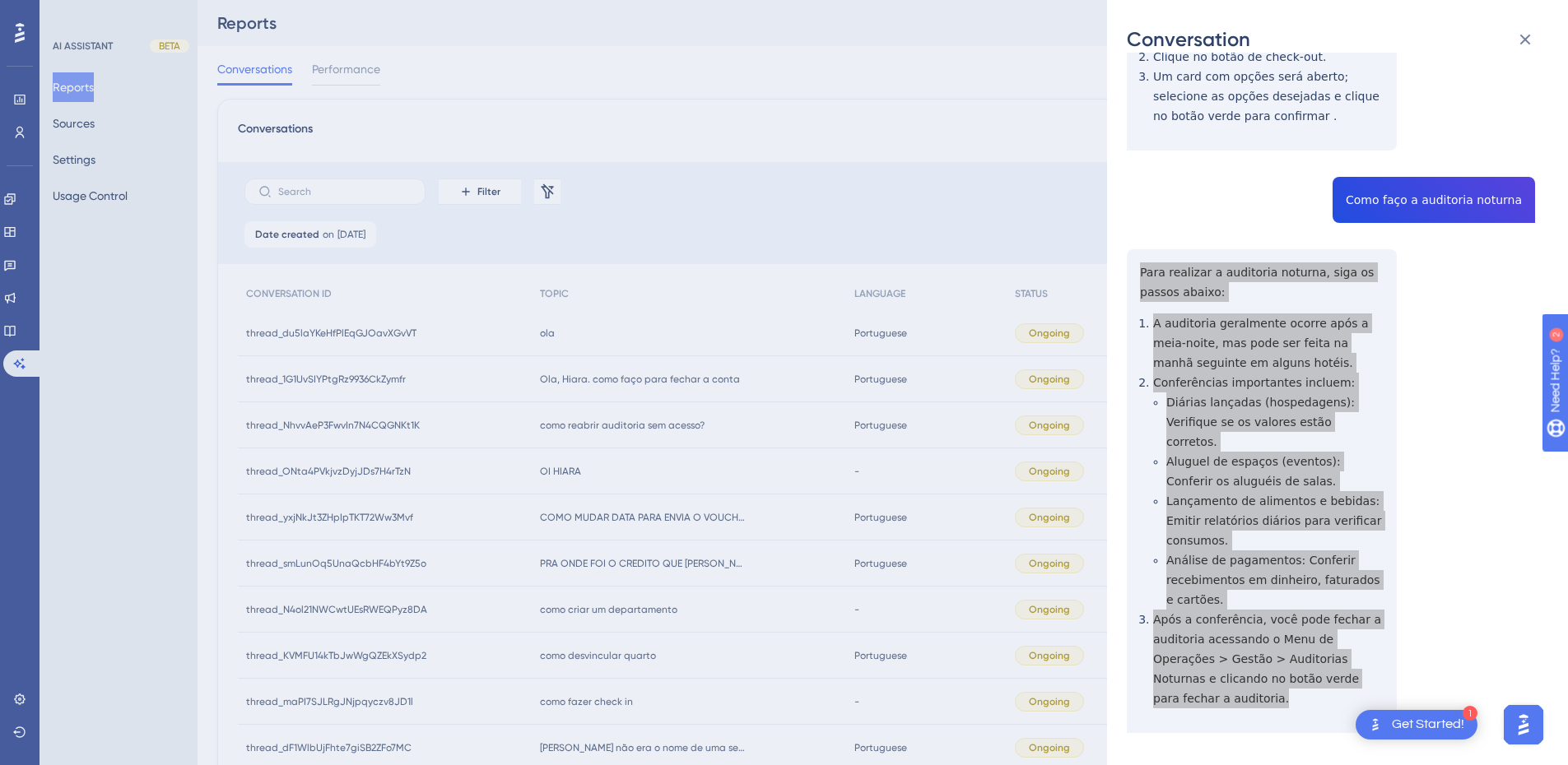
scroll to position [0, 0]
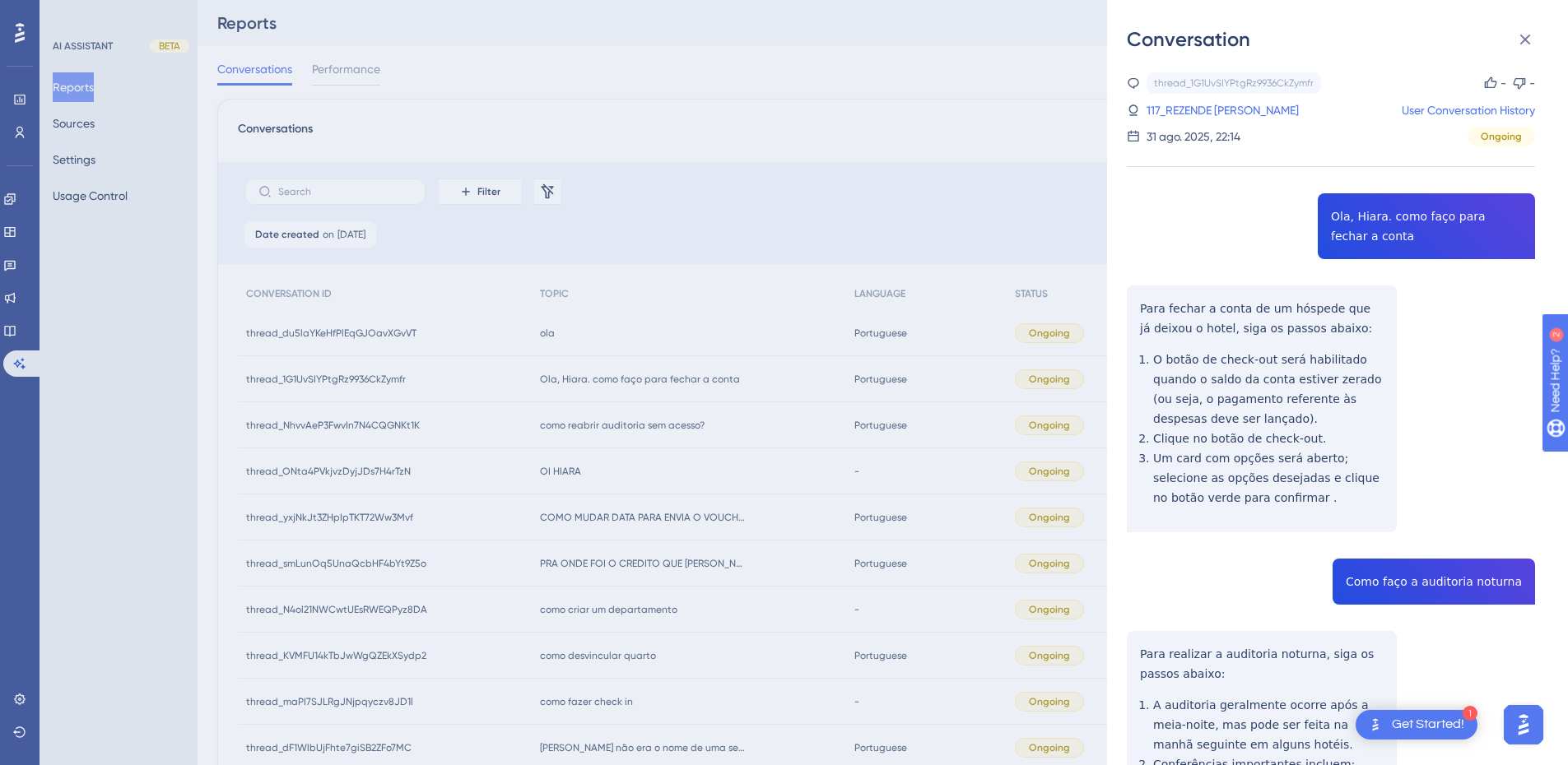
click at [1194, 94] on div "thread_1G1UvSIYPtgRz9936CkZymfr Copy - - 117_REZENDE COSTA, GABRIEL User Conver…" at bounding box center [1331, 110] width 409 height 74
click at [1187, 117] on link "117_REZENDE COSTA, GABRIEL" at bounding box center [1223, 110] width 152 height 20
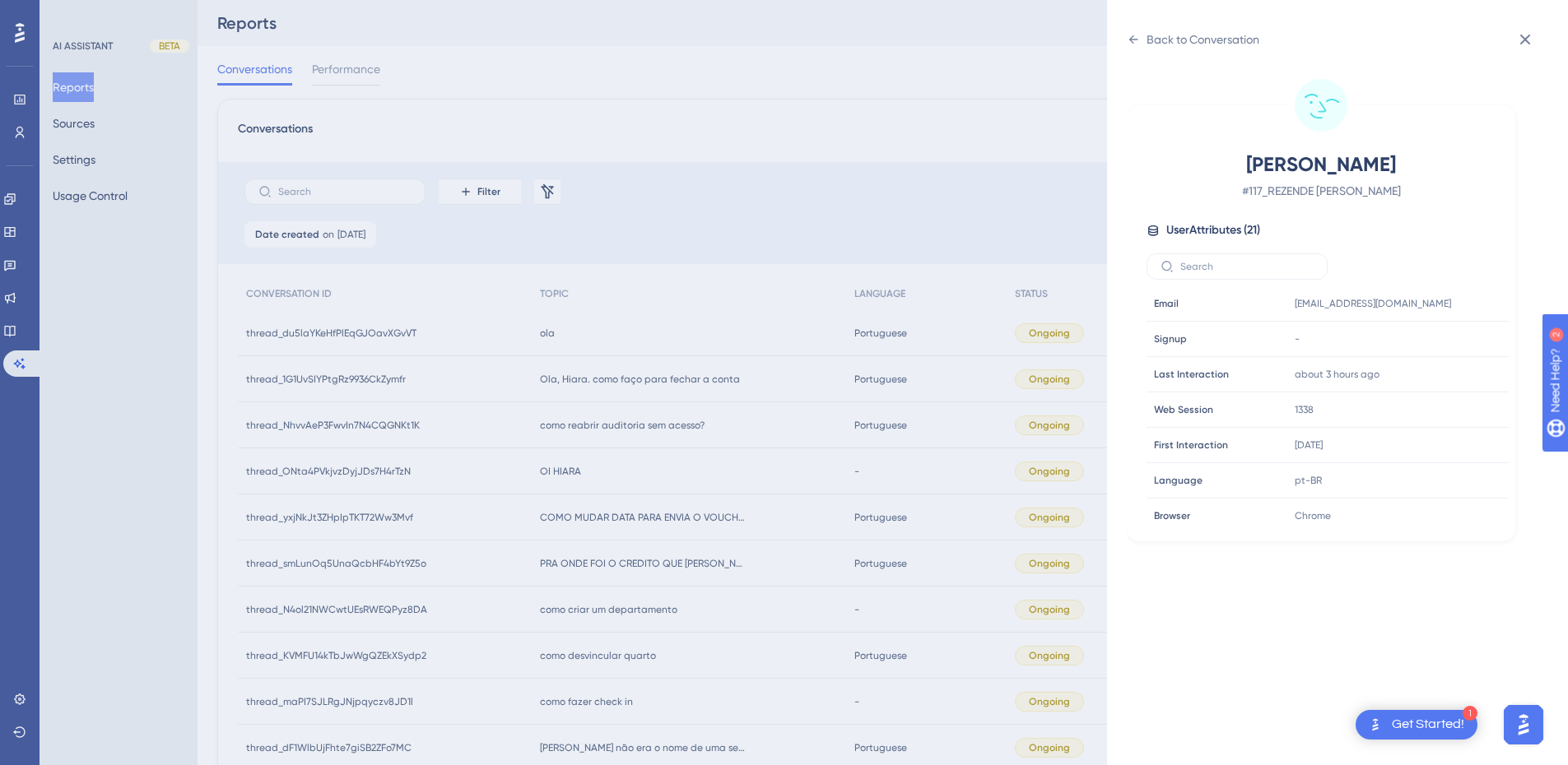
scroll to position [501, 0]
click at [1449, 408] on icon at bounding box center [1446, 404] width 12 height 14
click at [1130, 42] on icon at bounding box center [1133, 39] width 13 height 13
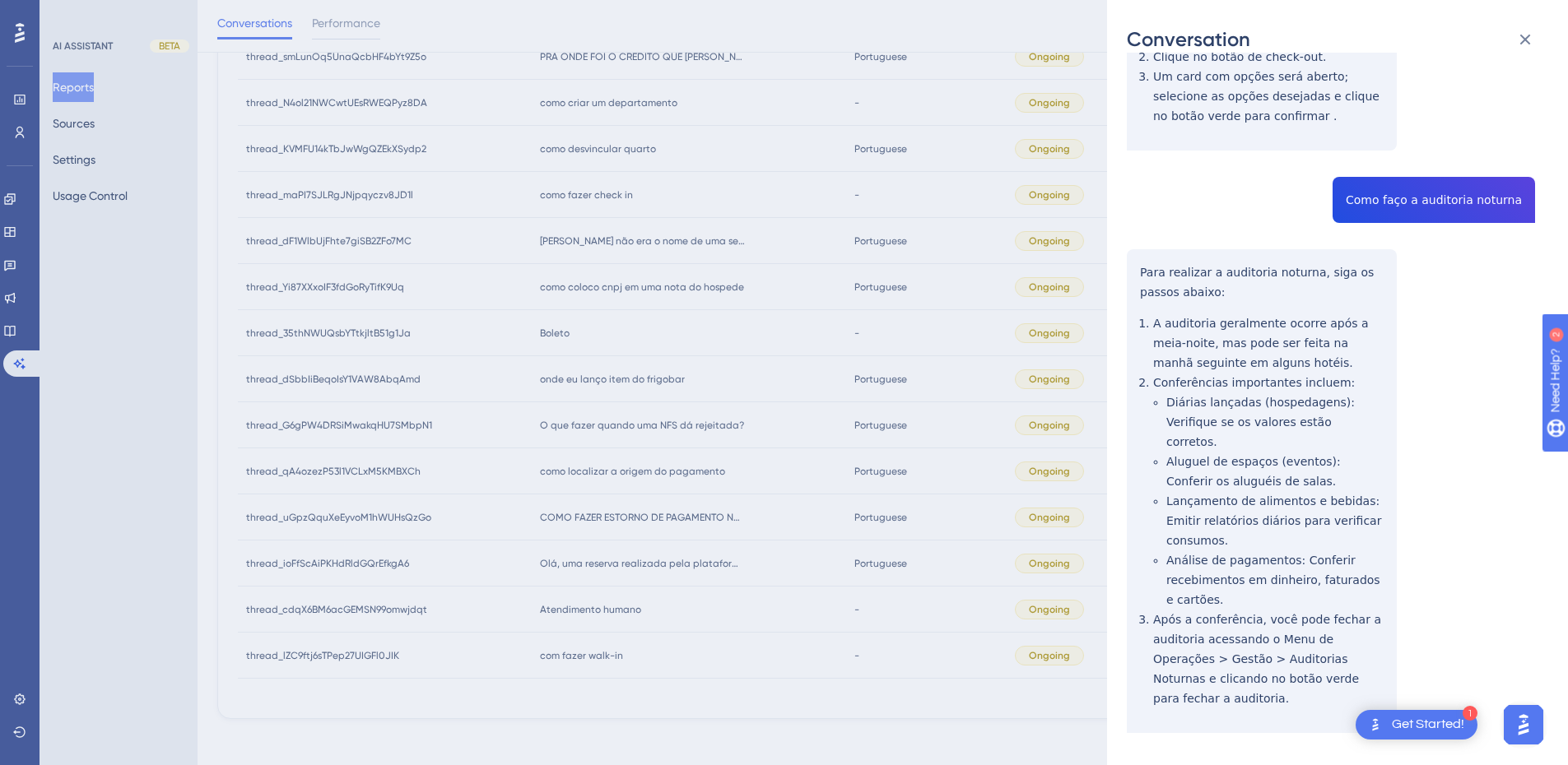
scroll to position [520, 0]
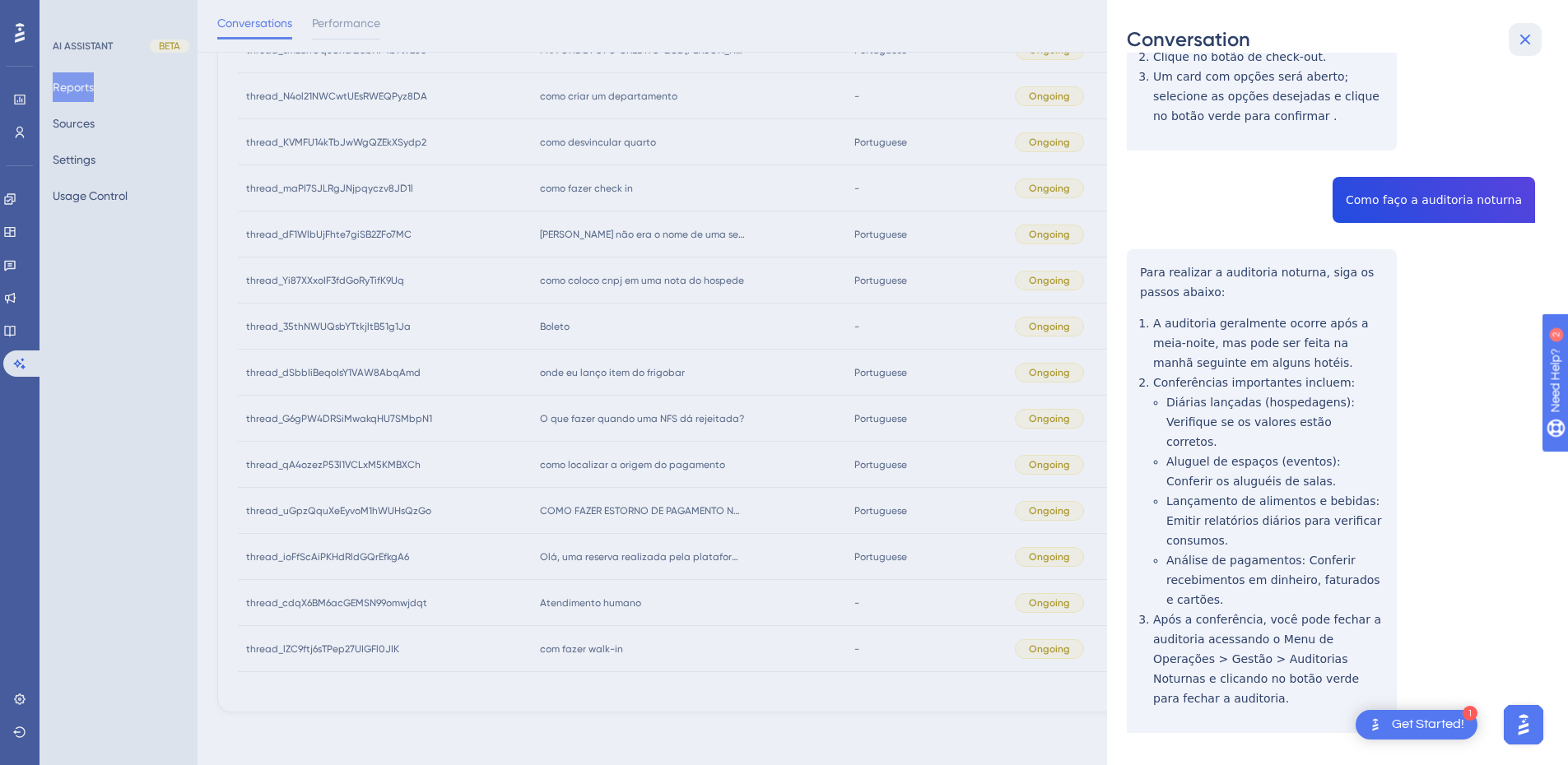
click at [1535, 47] on button at bounding box center [1526, 40] width 33 height 33
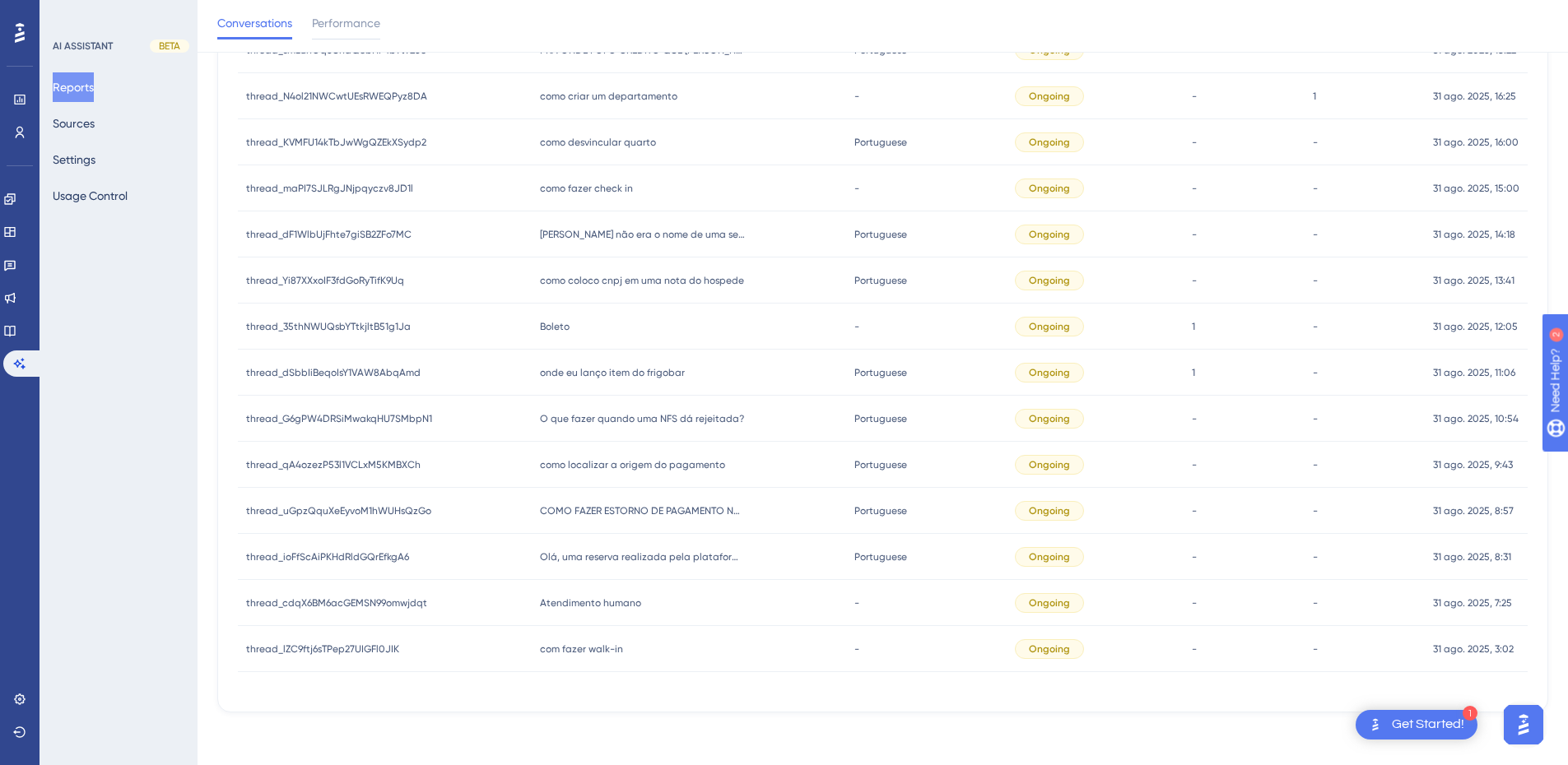
scroll to position [0, 0]
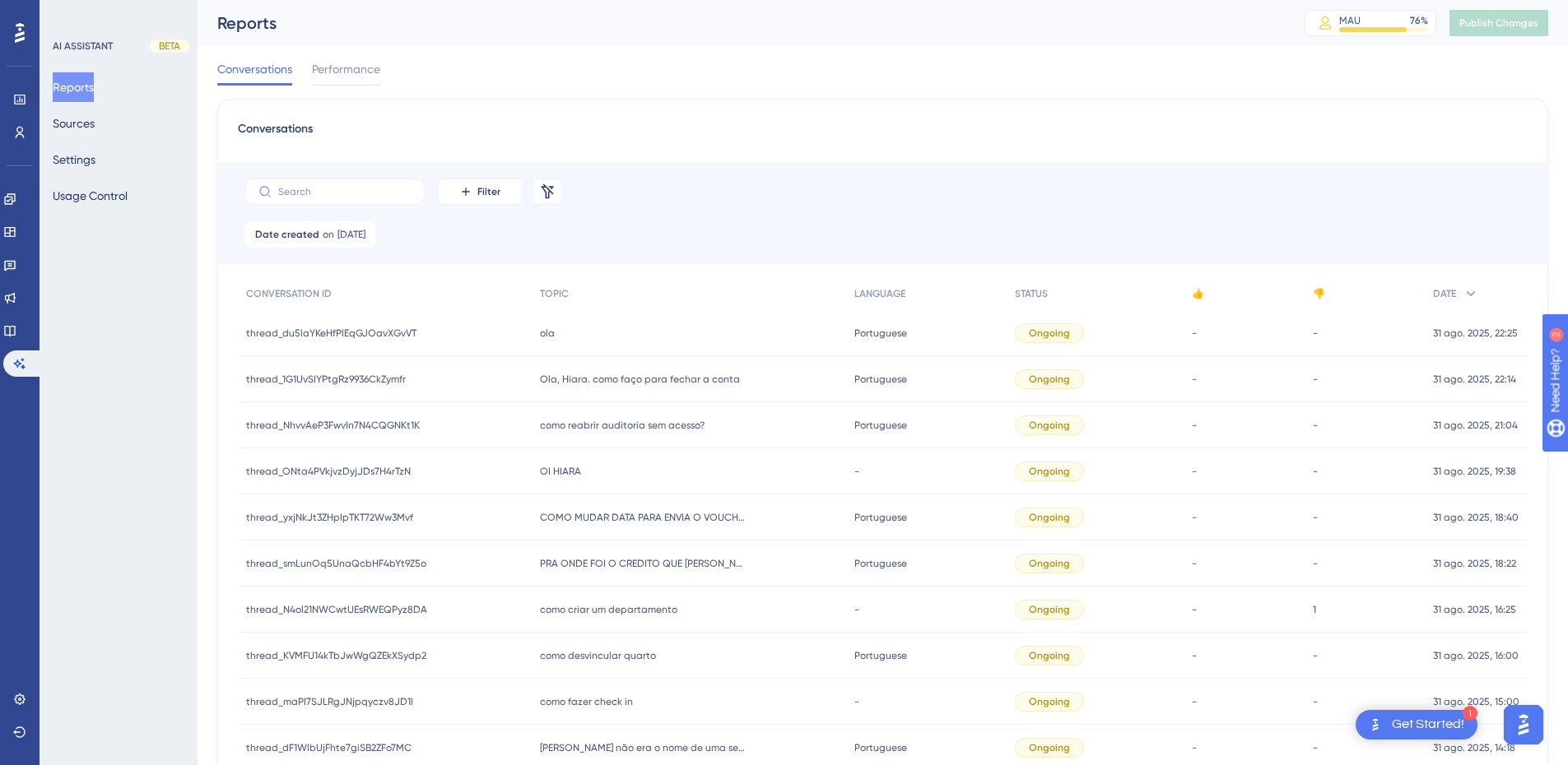
click at [579, 431] on span "como reabrir auditoria sem acesso?" at bounding box center [622, 425] width 165 height 13
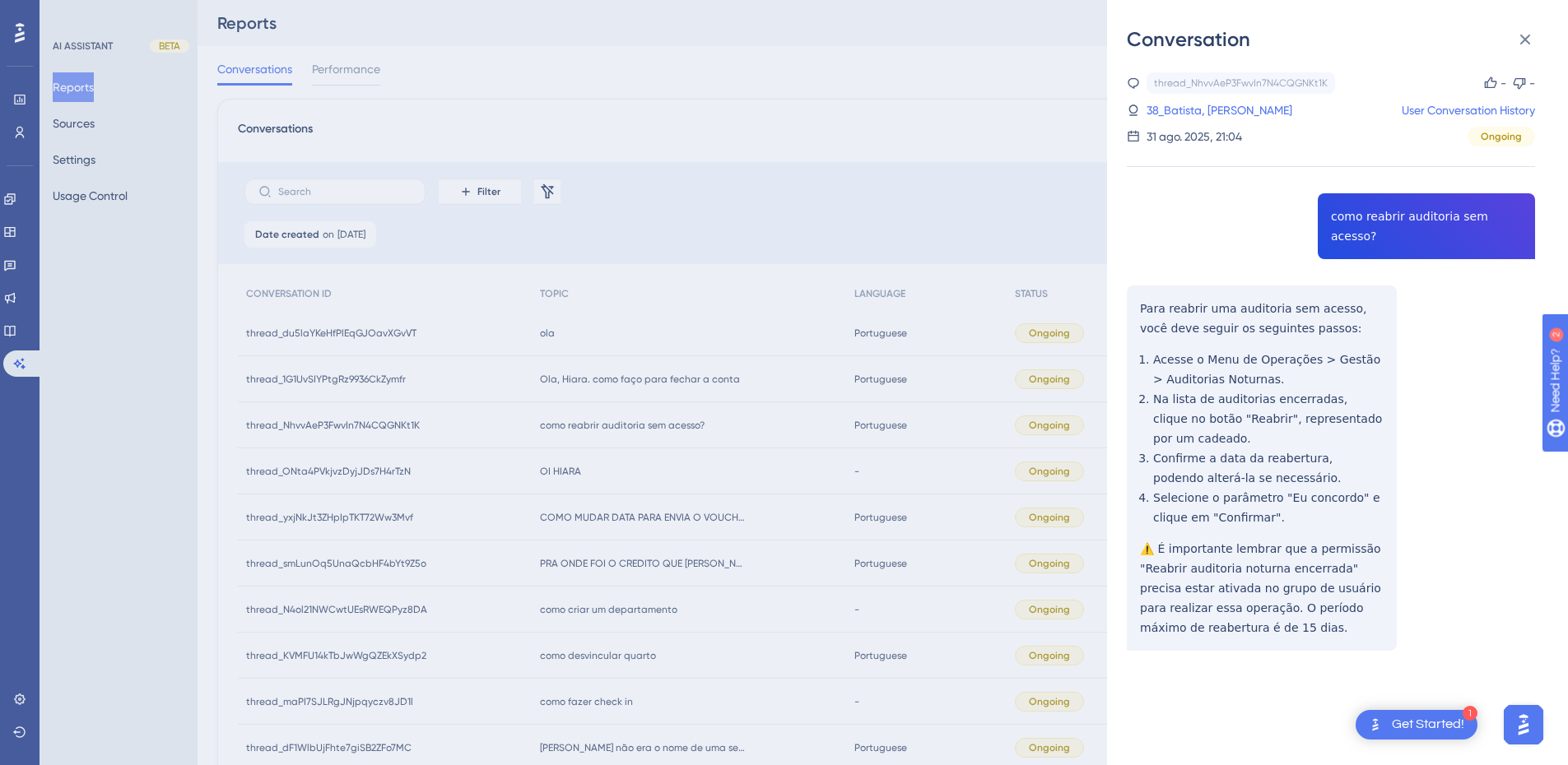
click at [1170, 300] on div "thread_NhvvAeP3FwvIn7N4CQGNKt1K Copy - - 38_Batista, Dhierlisson User Conversat…" at bounding box center [1331, 403] width 409 height 662
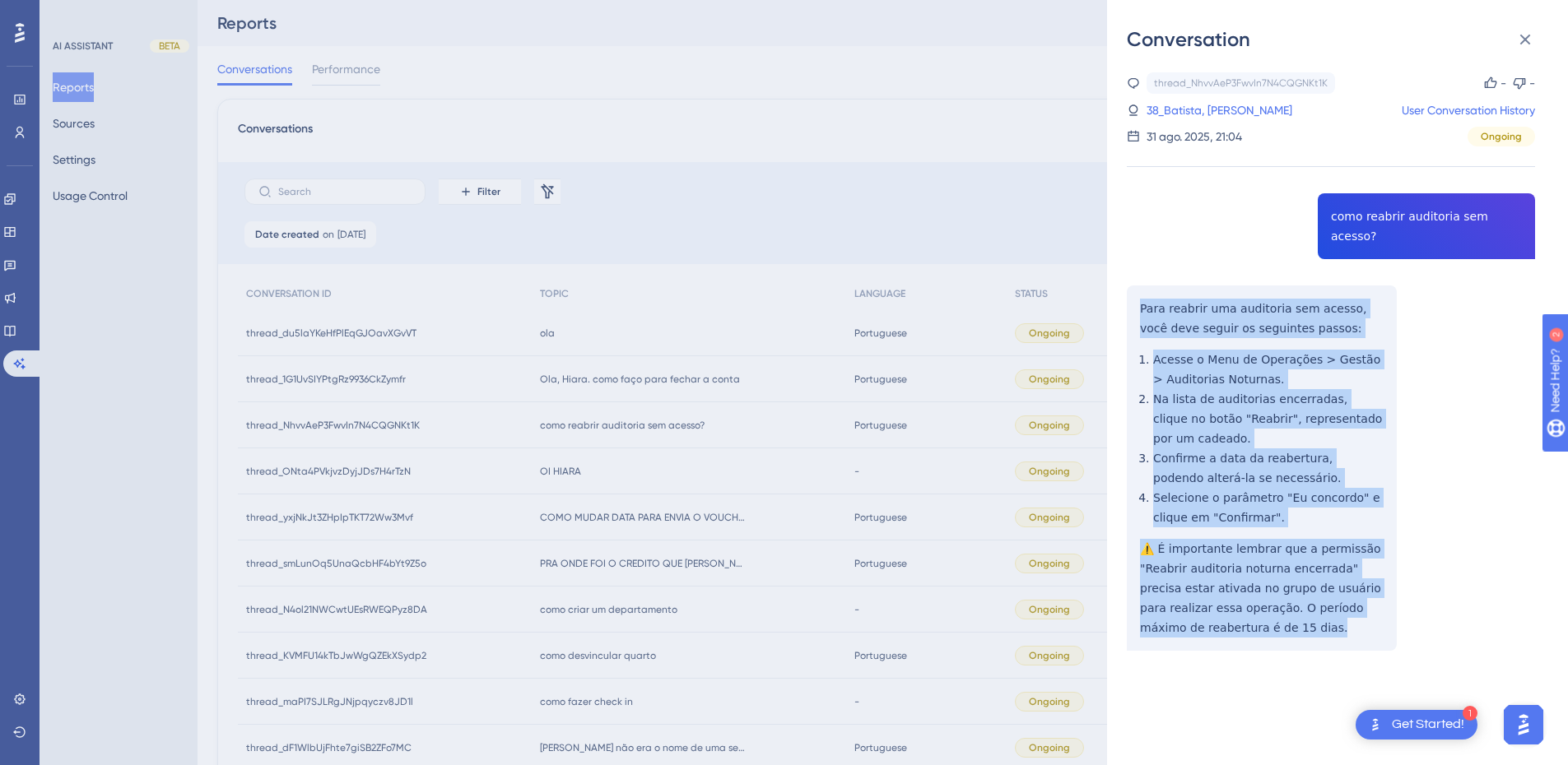
drag, startPoint x: 1136, startPoint y: 288, endPoint x: 1264, endPoint y: 618, distance: 354.0
click at [1264, 618] on div "thread_NhvvAeP3FwvIn7N4CQGNKt1K Copy - - 38_Batista, Dhierlisson User Conversat…" at bounding box center [1331, 403] width 409 height 662
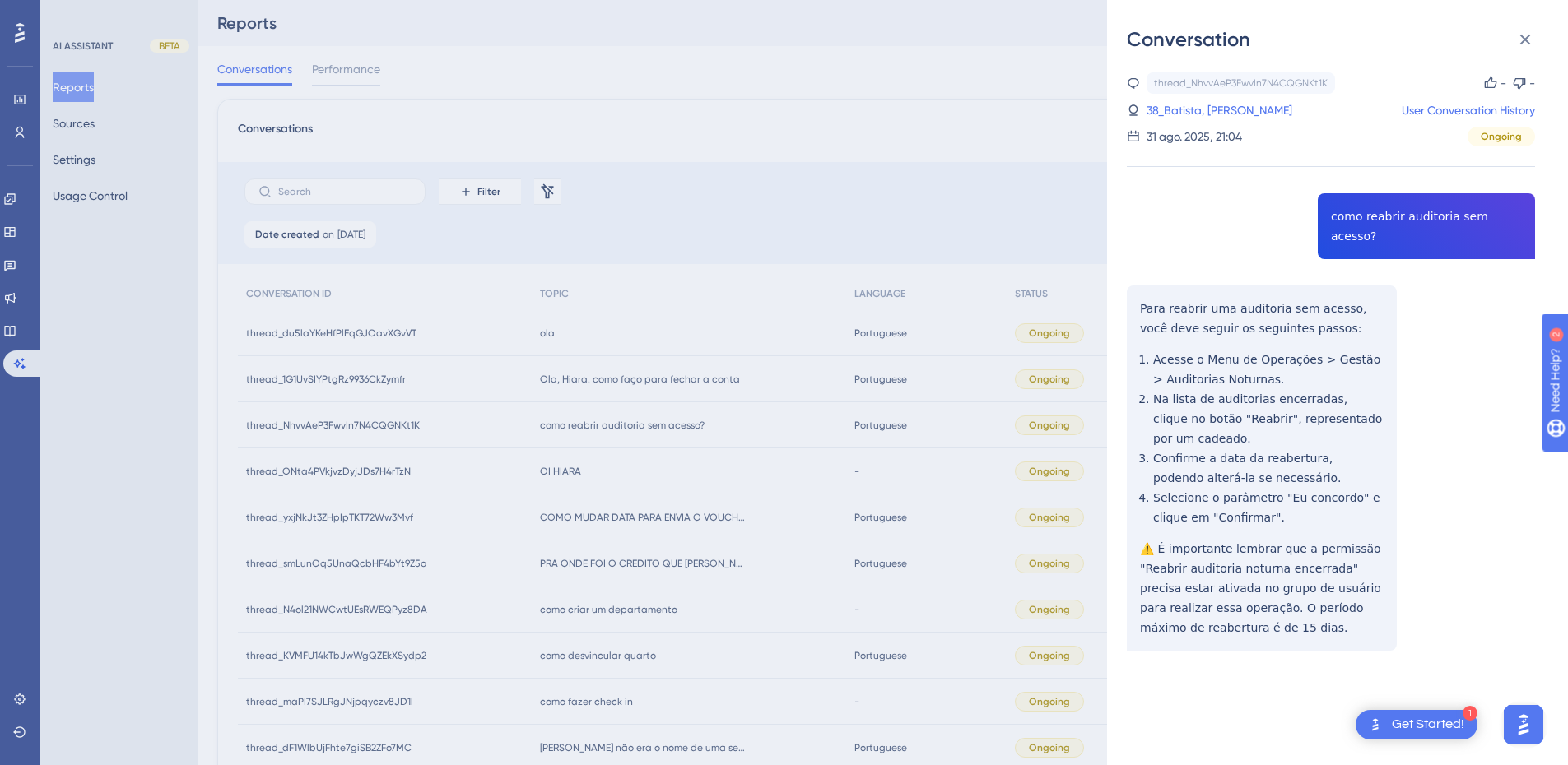
click at [1387, 216] on div "thread_NhvvAeP3FwvIn7N4CQGNKt1K Copy - - 38_Batista, Dhierlisson User Conversat…" at bounding box center [1331, 403] width 409 height 662
click at [1184, 114] on link "38_Batista, Dhierlisson" at bounding box center [1220, 110] width 146 height 20
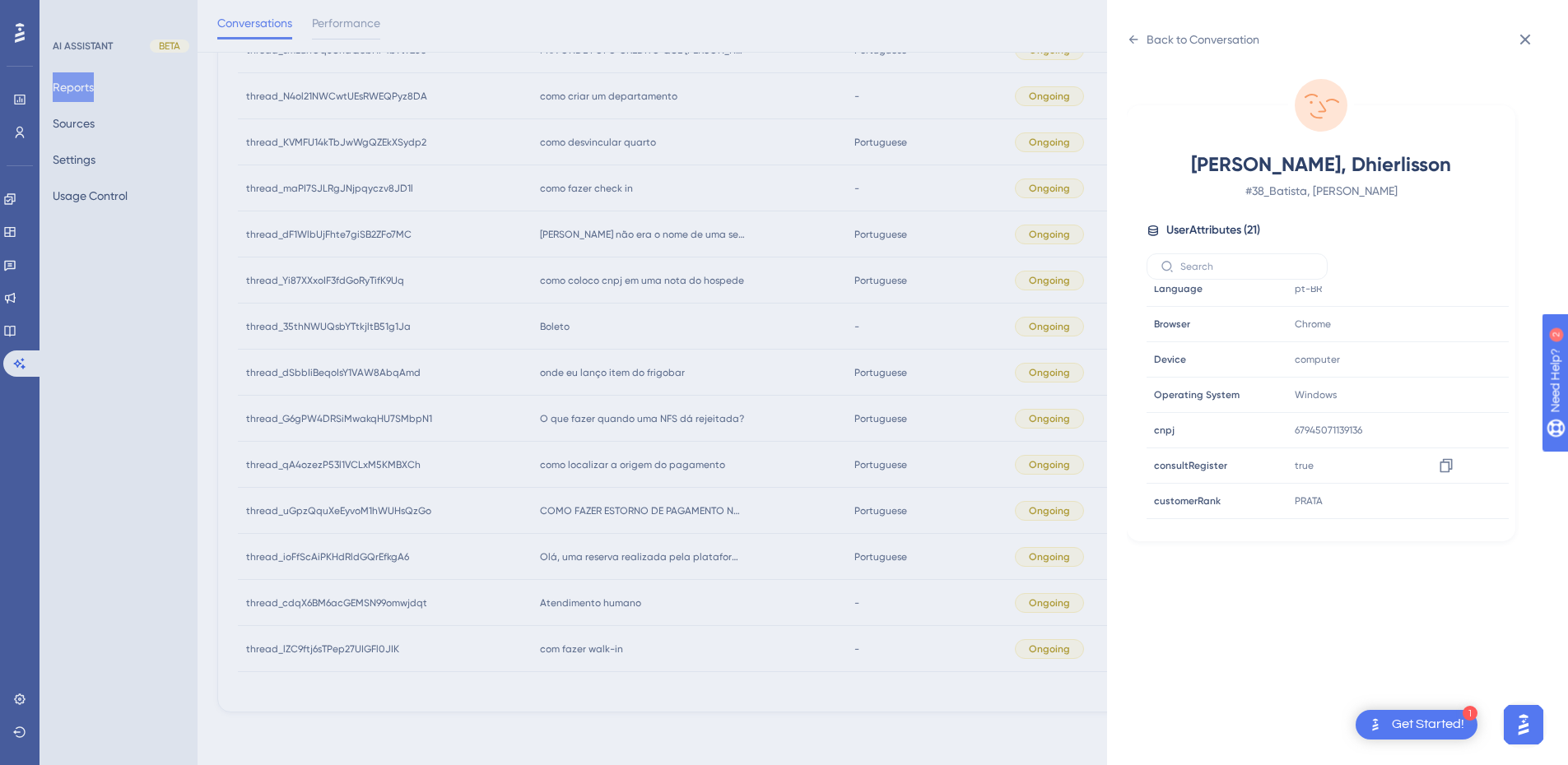
scroll to position [501, 0]
click at [1456, 408] on div at bounding box center [1446, 404] width 26 height 26
click at [1444, 405] on icon at bounding box center [1446, 403] width 16 height 16
click at [1143, 43] on div "Back to Conversation" at bounding box center [1193, 39] width 132 height 26
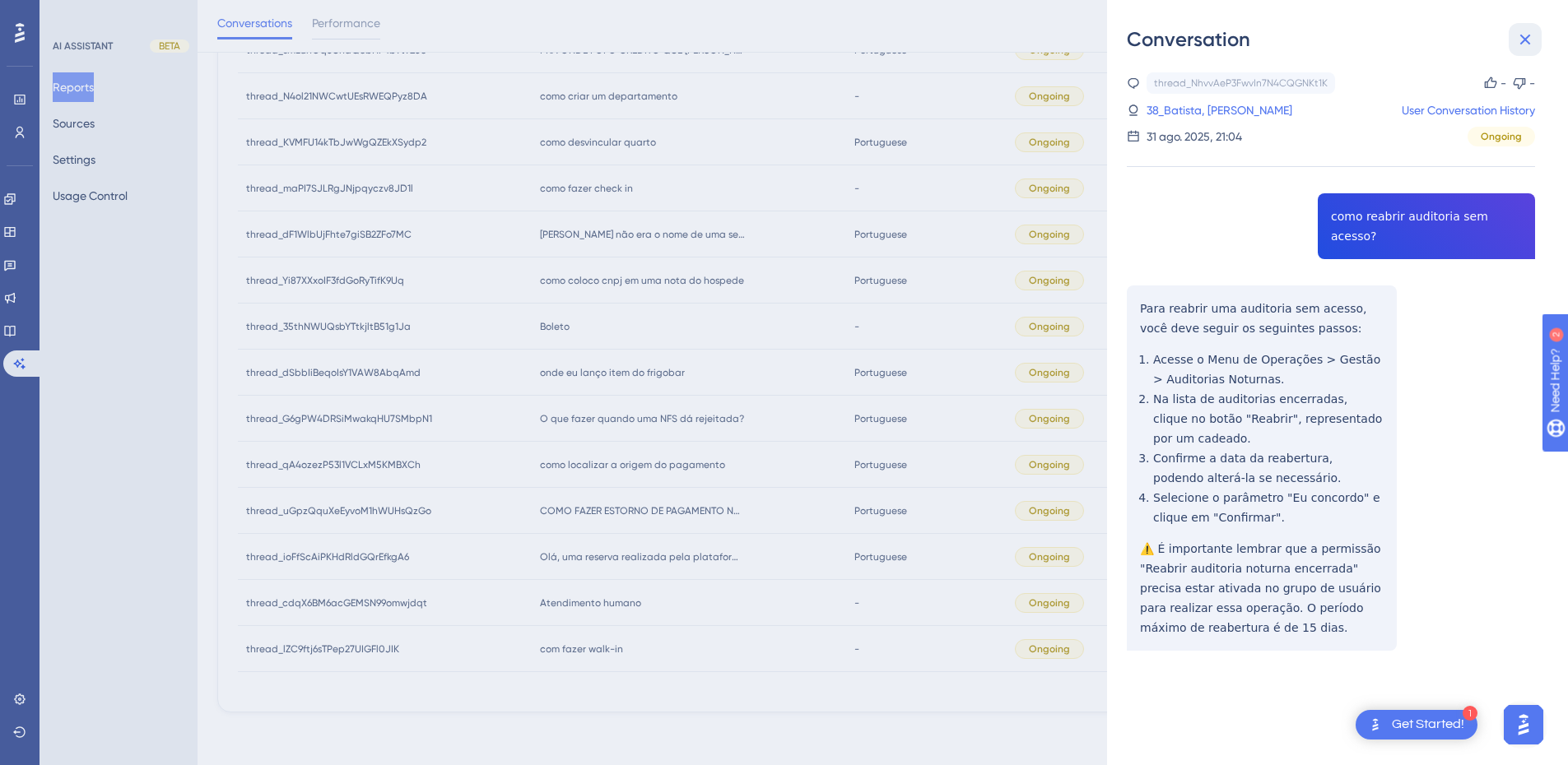
click at [1524, 35] on icon at bounding box center [1525, 39] width 20 height 20
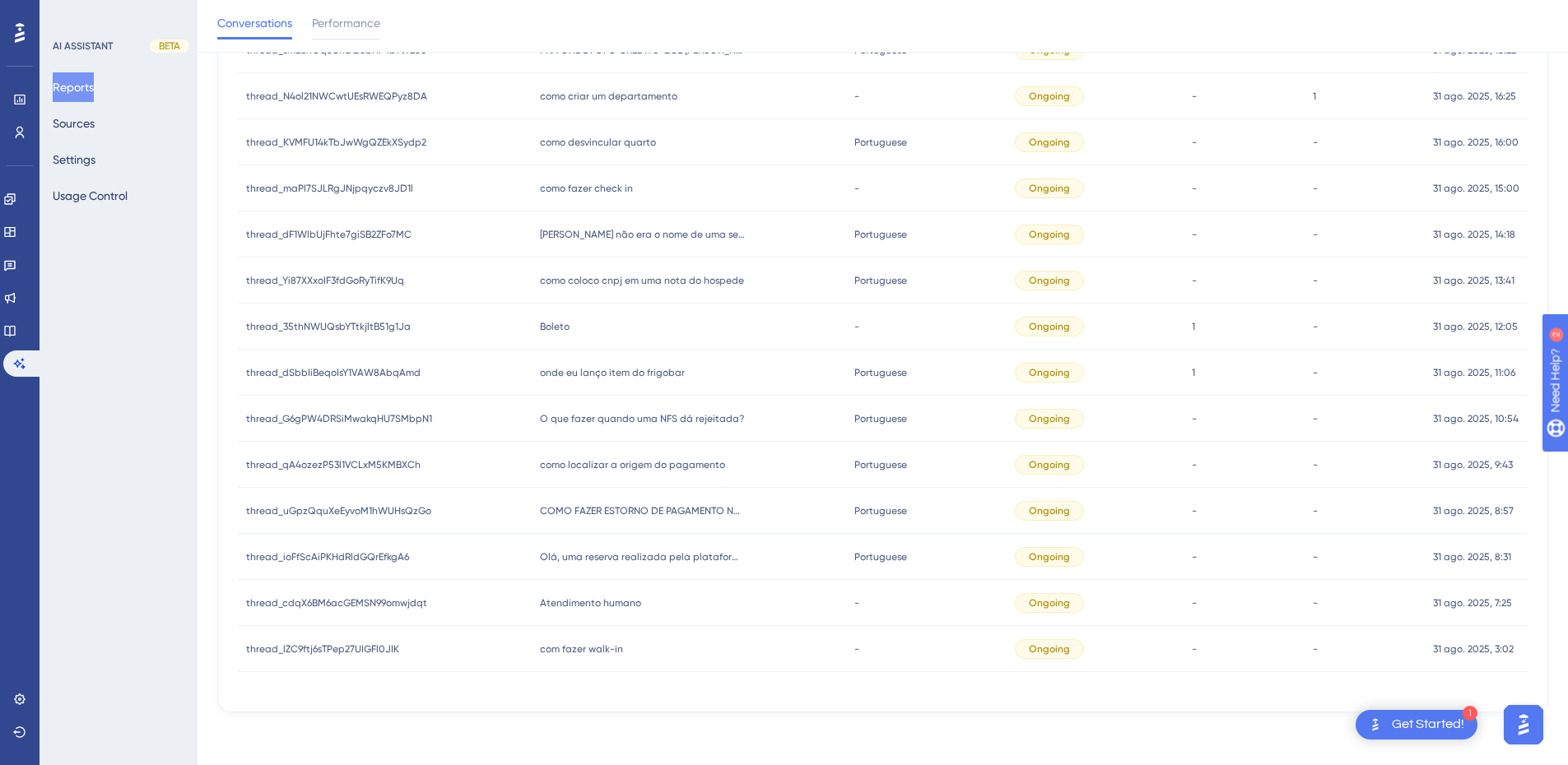
scroll to position [0, 0]
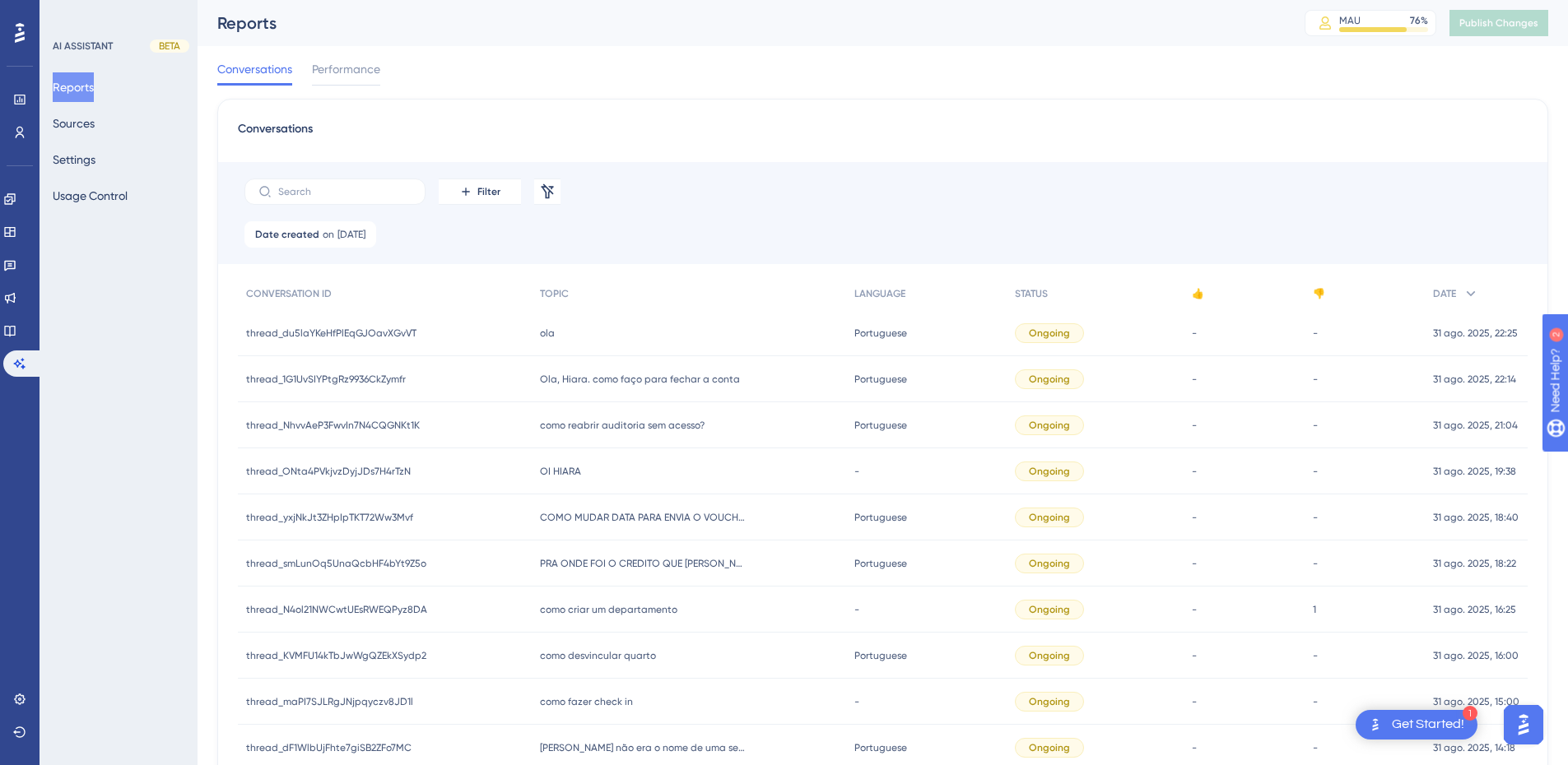
click at [579, 483] on div "OI HIARA OI HIARA" at bounding box center [689, 471] width 314 height 46
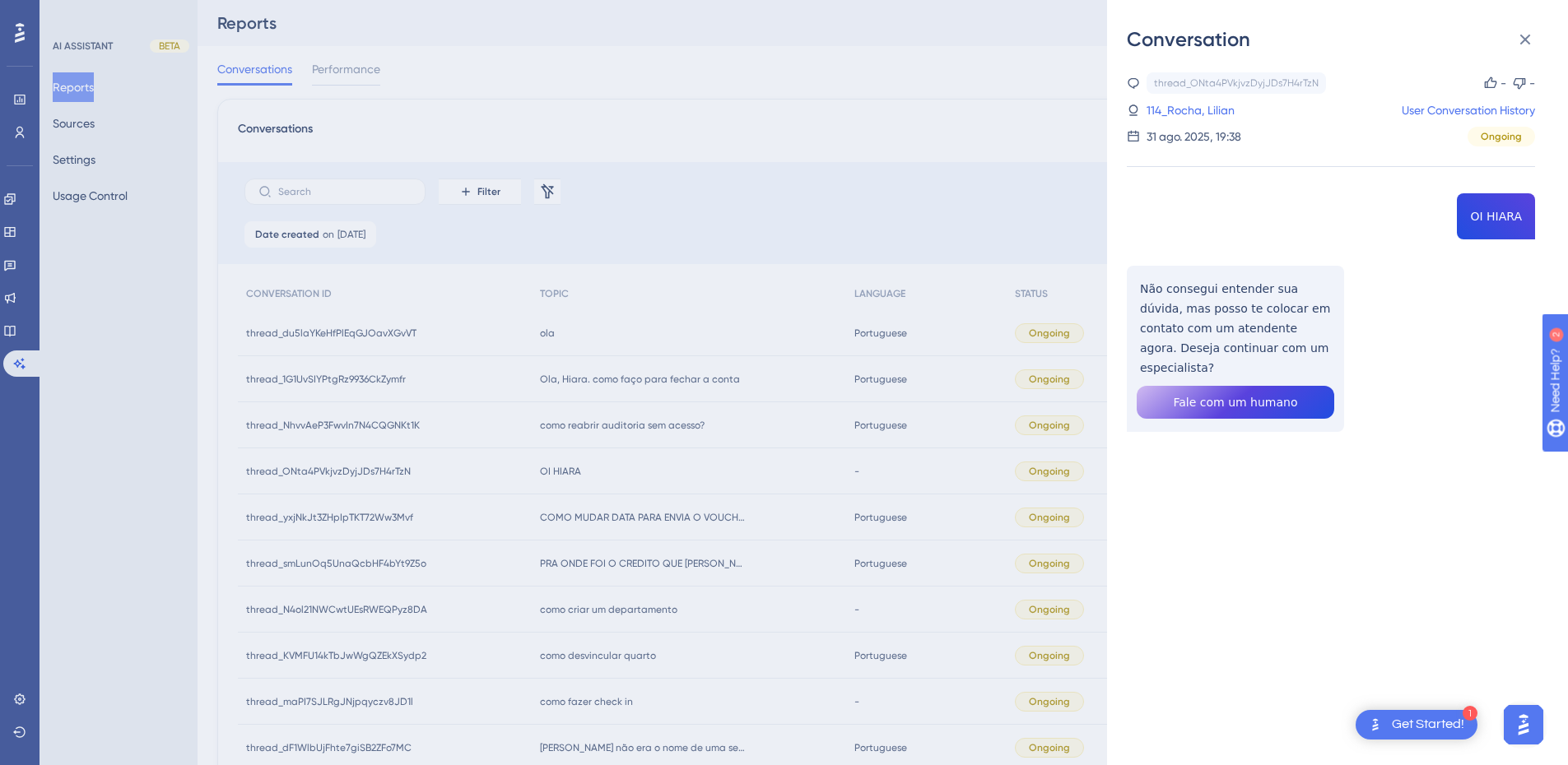
click at [1480, 215] on div "thread_ONta4PVkjvzDyjJDs7H4rTzN Copy - - 114_Rocha, Lilian User Conversation Hi…" at bounding box center [1331, 294] width 409 height 444
click at [1229, 328] on div "thread_ONta4PVkjvzDyjJDs7H4rTzN Copy - - 114_Rocha, Lilian User Conversation Hi…" at bounding box center [1331, 294] width 409 height 444
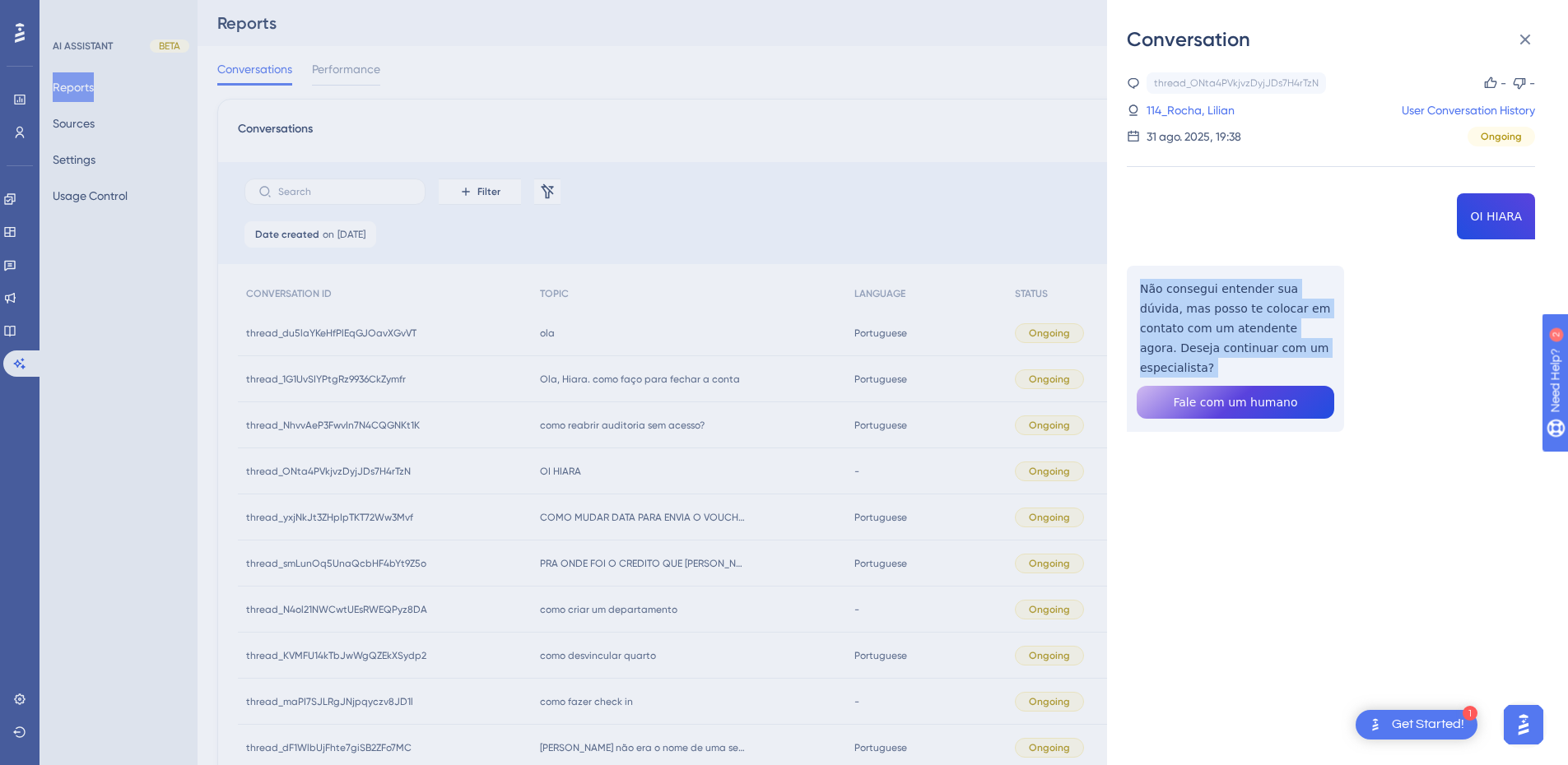
click at [1230, 328] on div "thread_ONta4PVkjvzDyjJDs7H4rTzN Copy - - 114_Rocha, Lilian User Conversation Hi…" at bounding box center [1331, 294] width 409 height 444
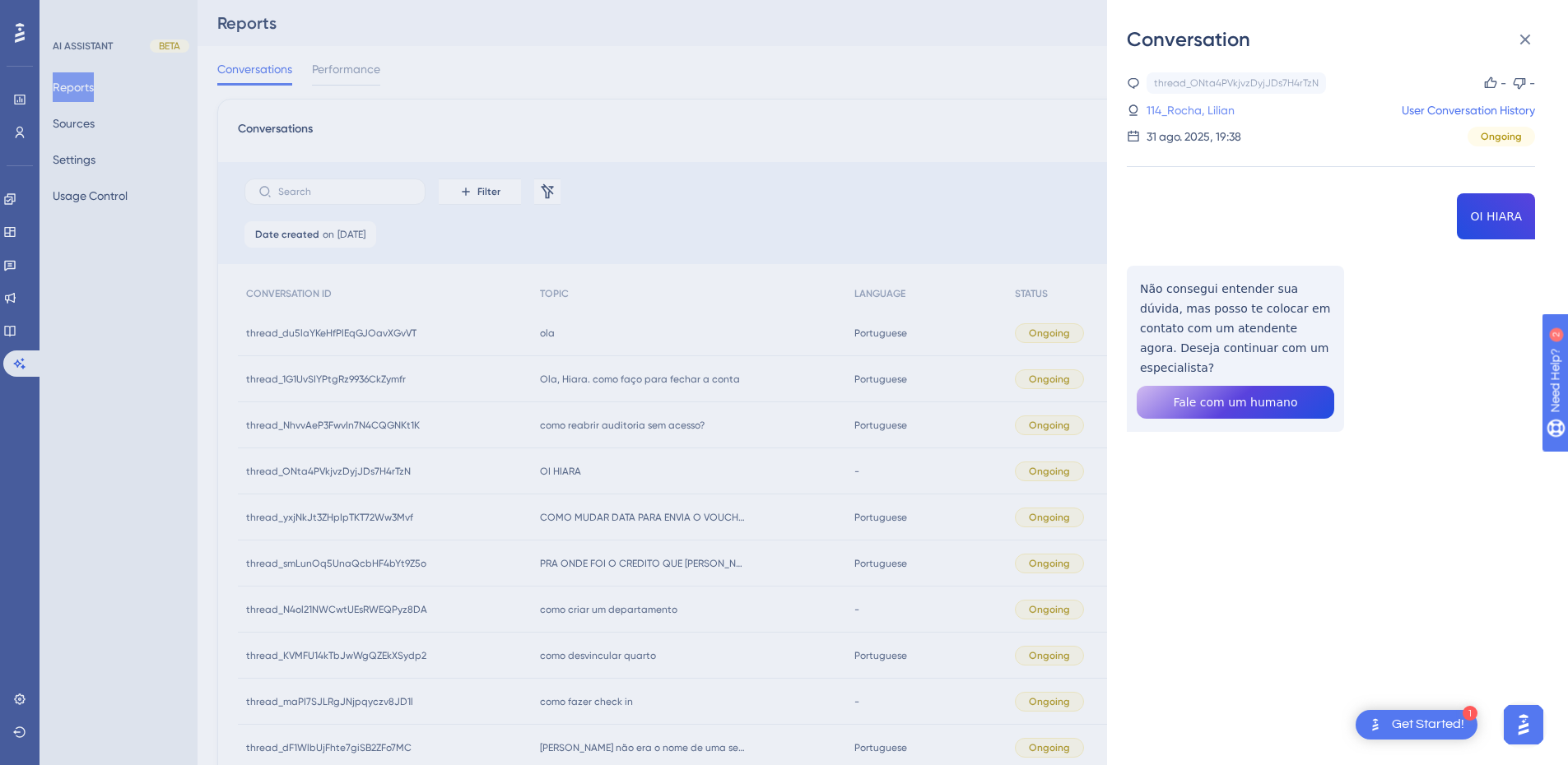
click at [1181, 107] on link "114_Rocha, Lilian" at bounding box center [1191, 110] width 88 height 20
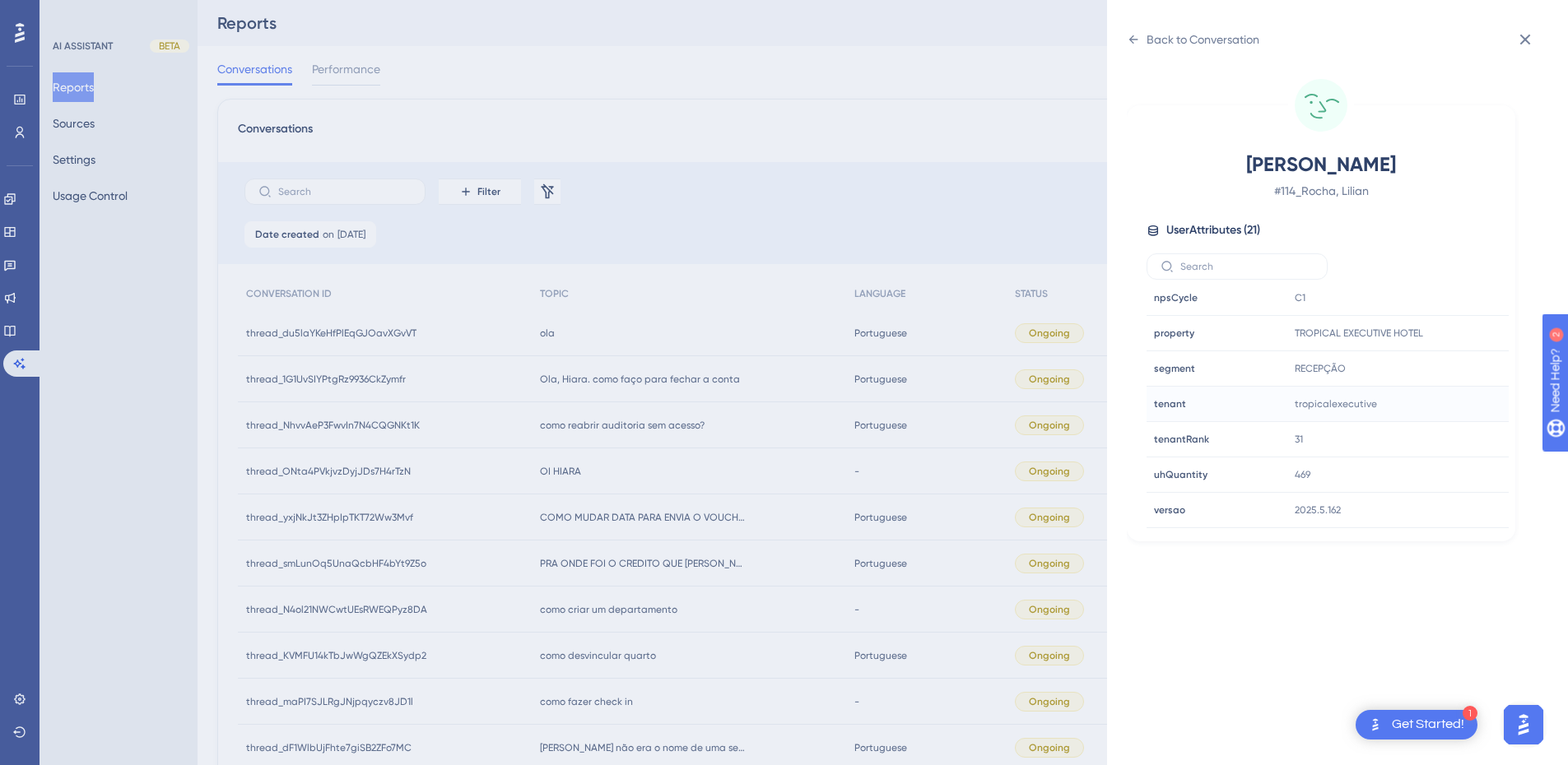
scroll to position [192, 0]
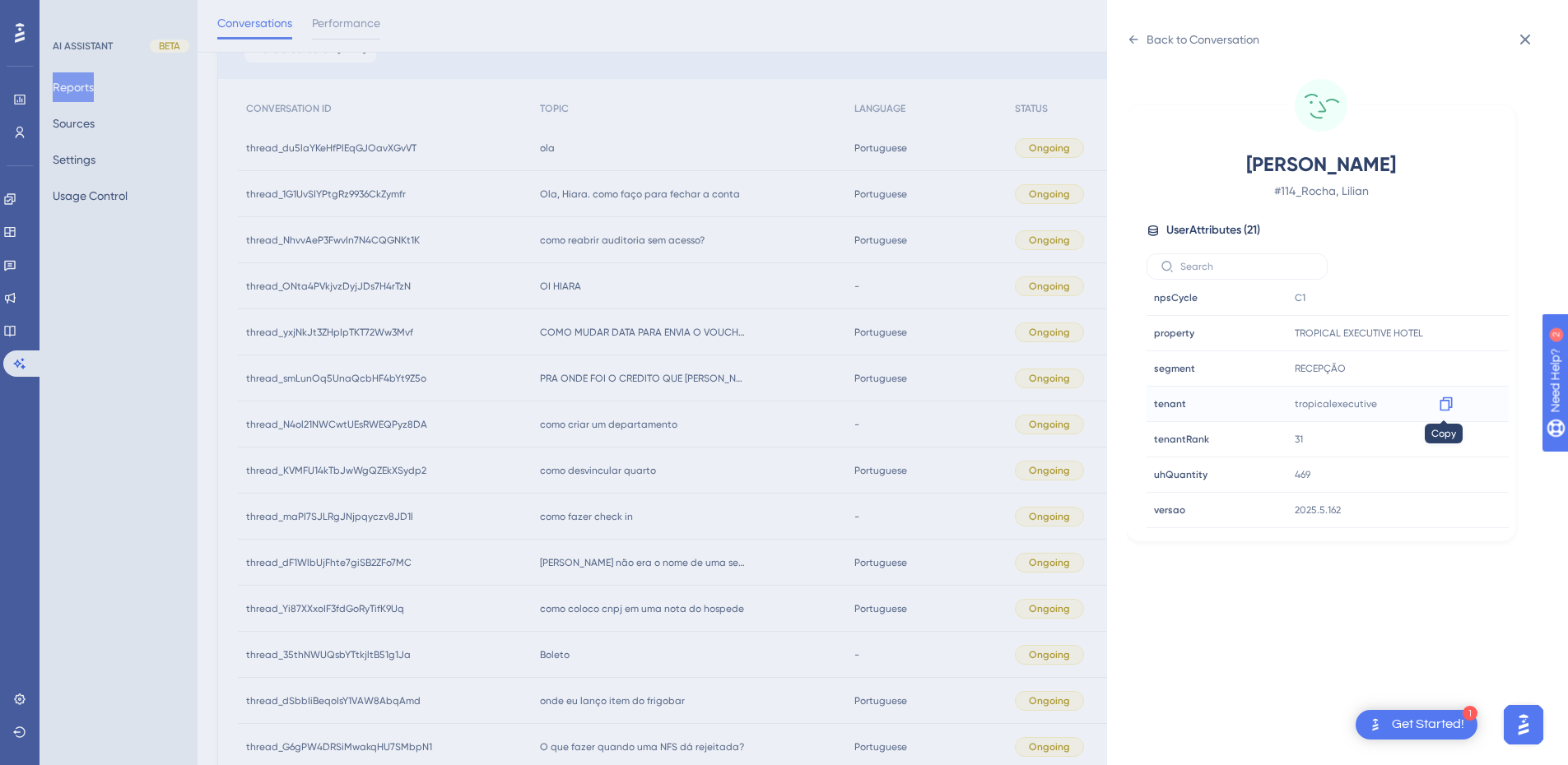
click at [1440, 408] on icon at bounding box center [1446, 403] width 16 height 16
drag, startPoint x: 1519, startPoint y: 35, endPoint x: 900, endPoint y: 131, distance: 626.4
click at [1520, 35] on icon at bounding box center [1525, 39] width 20 height 20
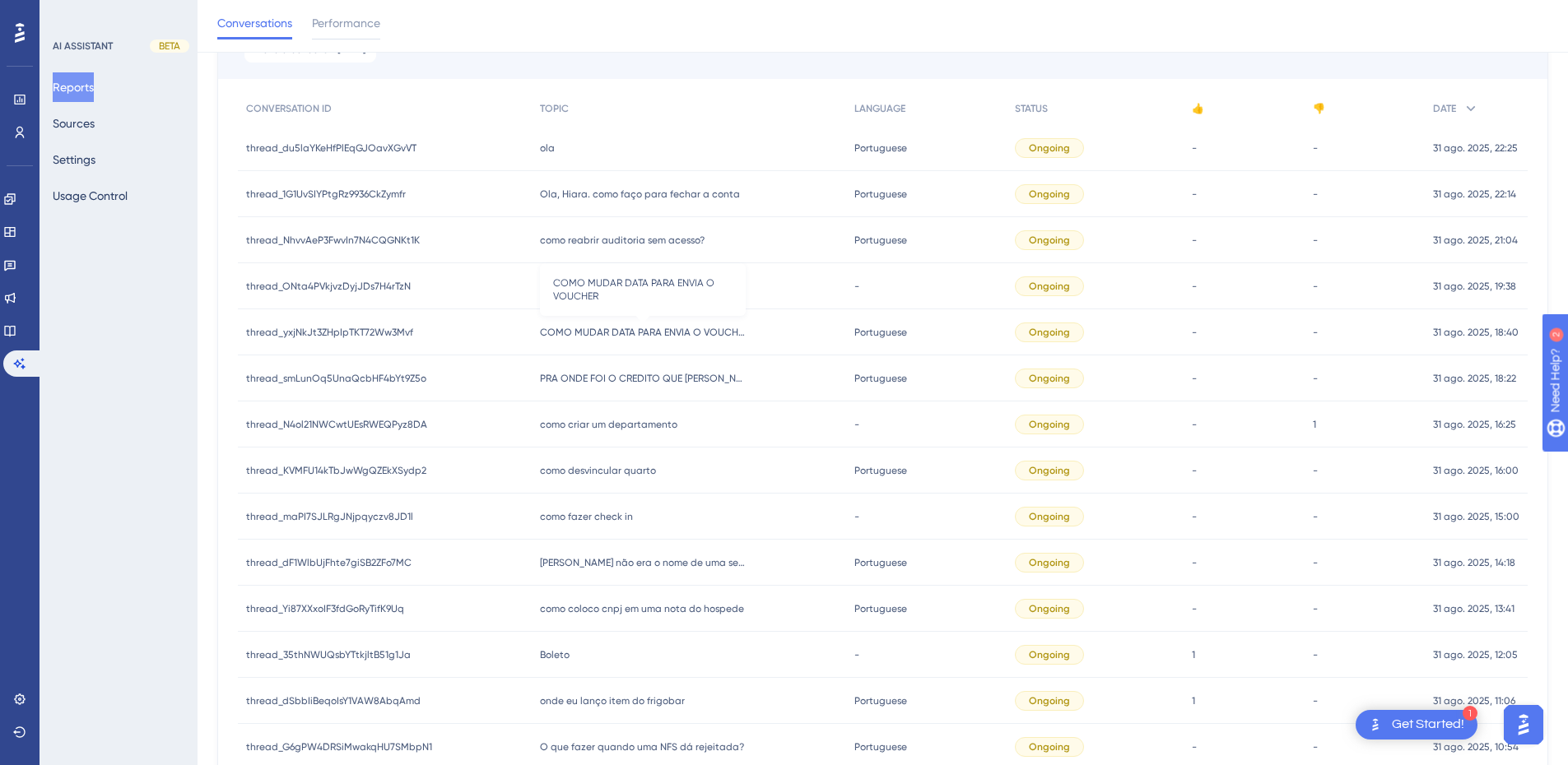
click at [550, 338] on span "COMO MUDAR DATA PARA ENVIA O VOUCHER" at bounding box center [643, 332] width 206 height 13
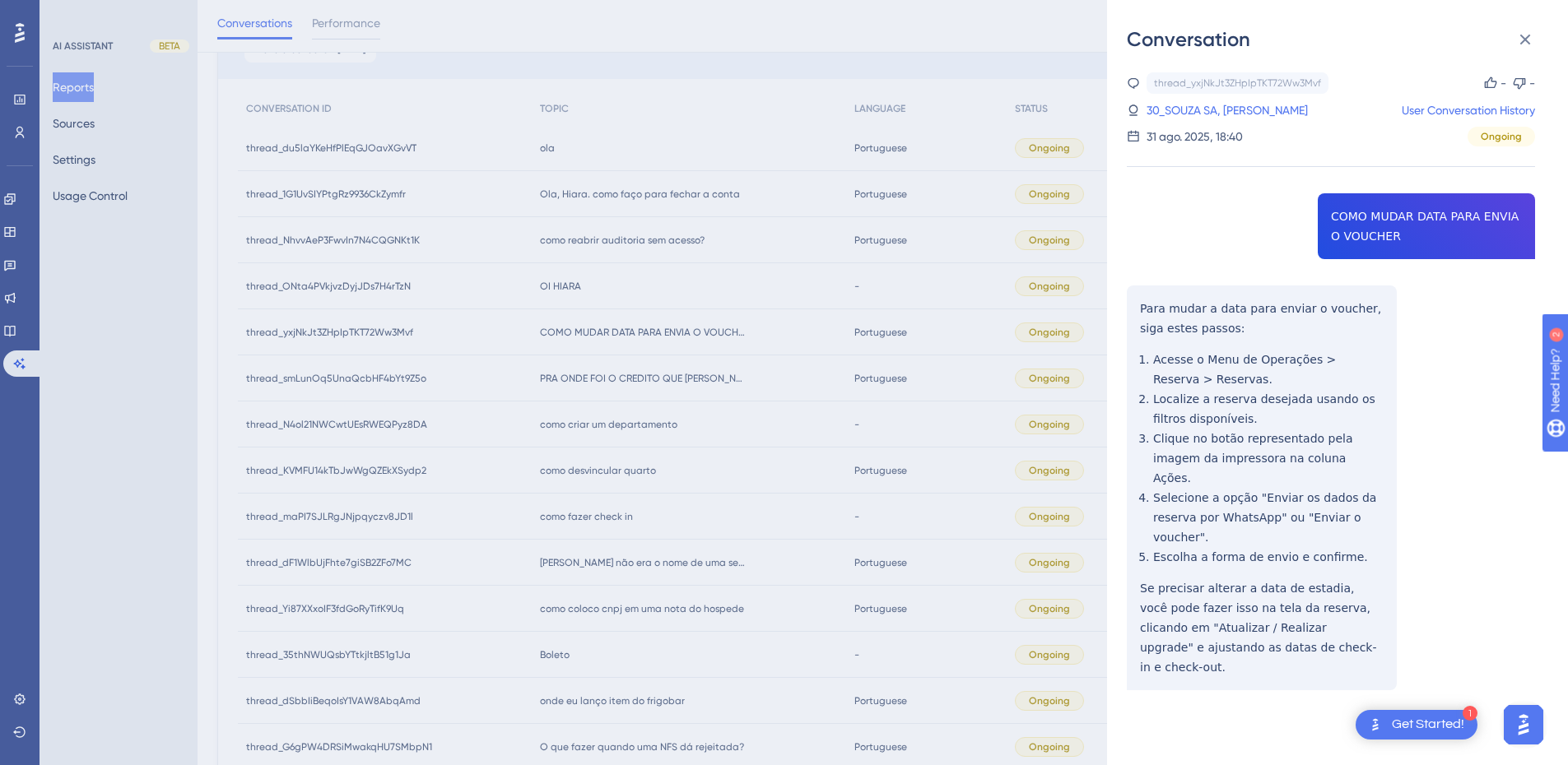
click at [1335, 208] on div "thread_yxjNkJt3ZHpIpTKT72Ww3Mvf Copy - - 30_SOUZA SA, LEANDRA User Conversation…" at bounding box center [1331, 423] width 409 height 702
click at [1335, 209] on div "thread_yxjNkJt3ZHpIpTKT72Ww3Mvf Copy - - 30_SOUZA SA, LEANDRA User Conversation…" at bounding box center [1331, 423] width 409 height 702
click at [1294, 627] on div "thread_yxjNkJt3ZHpIpTKT72Ww3Mvf Copy - - 30_SOUZA SA, LEANDRA User Conversation…" at bounding box center [1331, 423] width 409 height 702
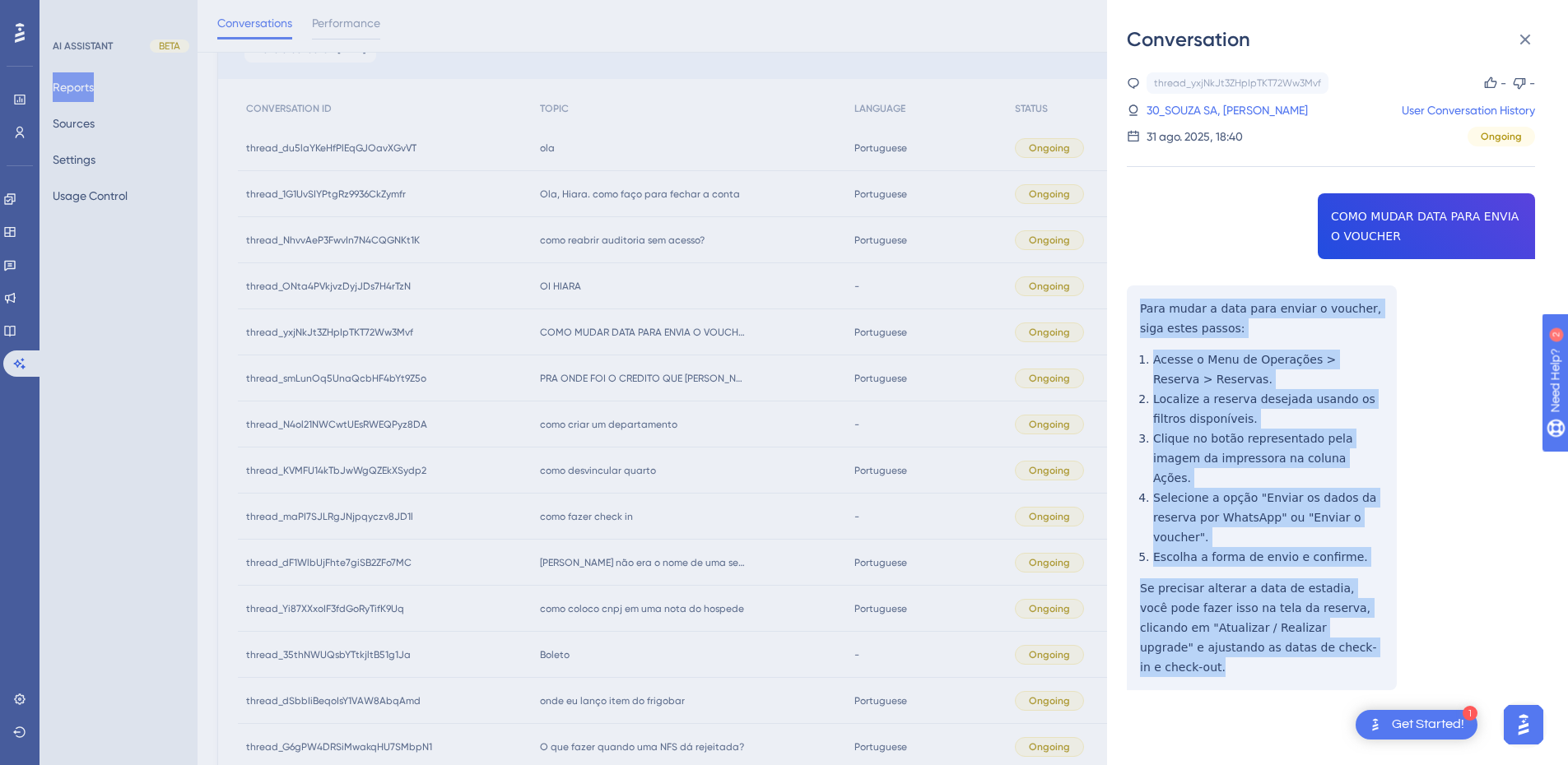
drag, startPoint x: 1298, startPoint y: 628, endPoint x: 1137, endPoint y: 300, distance: 365.4
click at [1137, 300] on div "thread_yxjNkJt3ZHpIpTKT72Ww3Mvf Copy - - 30_SOUZA SA, LEANDRA User Conversation…" at bounding box center [1331, 423] width 409 height 702
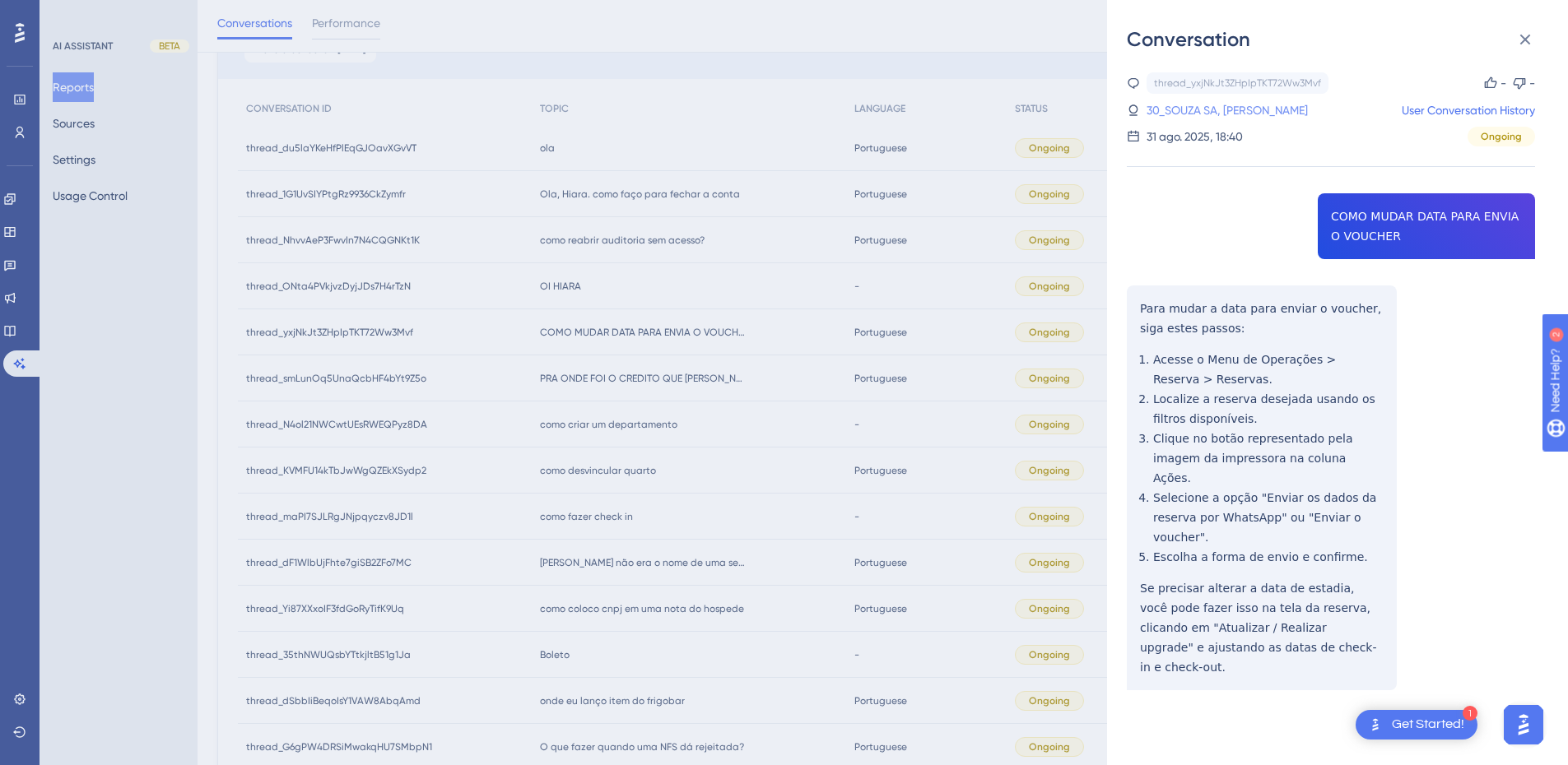
click at [1216, 117] on link "30_SOUZA SA, LEANDRA" at bounding box center [1228, 110] width 162 height 20
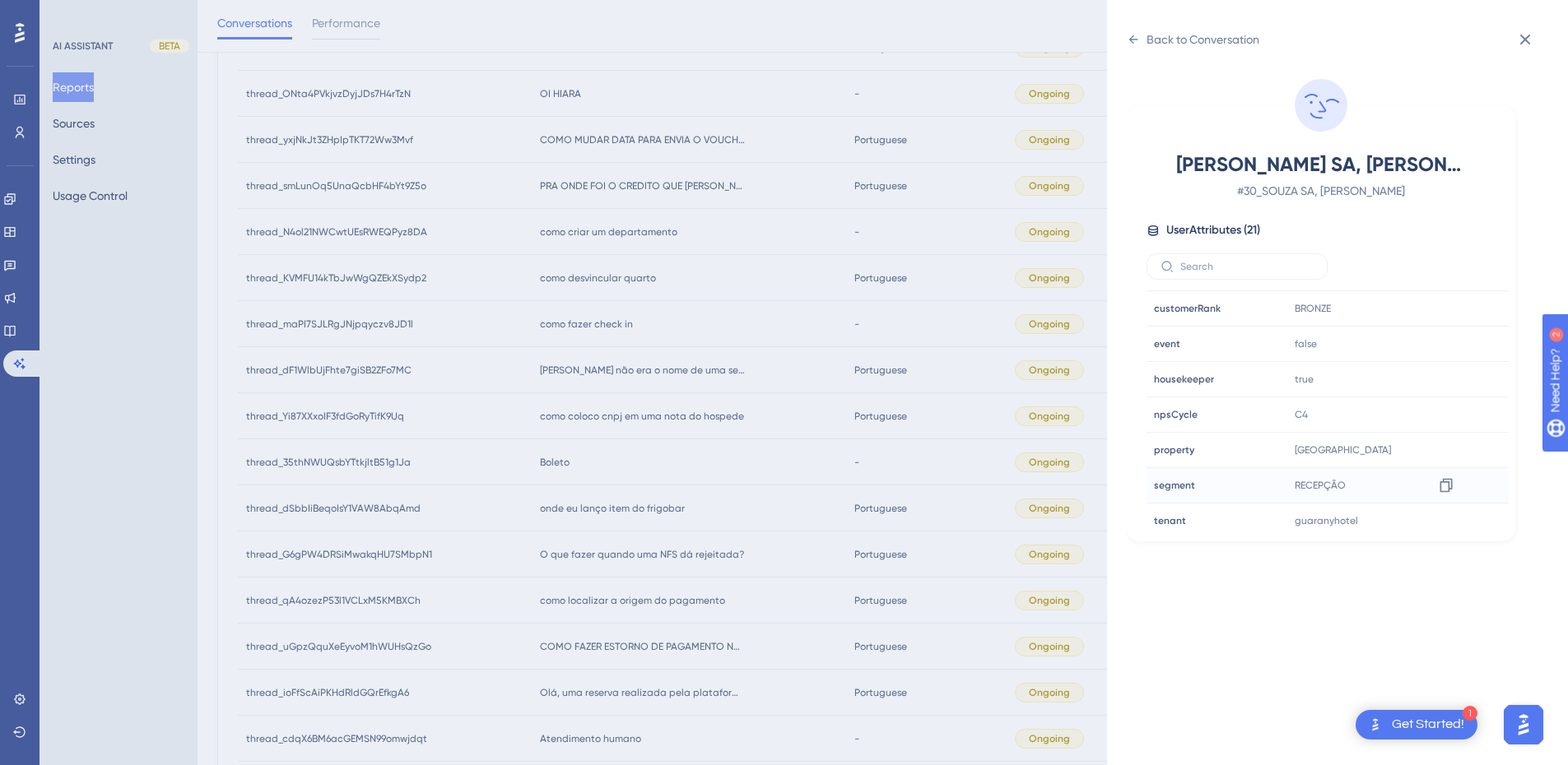
scroll to position [501, 0]
click at [1438, 405] on icon at bounding box center [1446, 403] width 16 height 16
click at [1131, 44] on icon at bounding box center [1133, 39] width 13 height 13
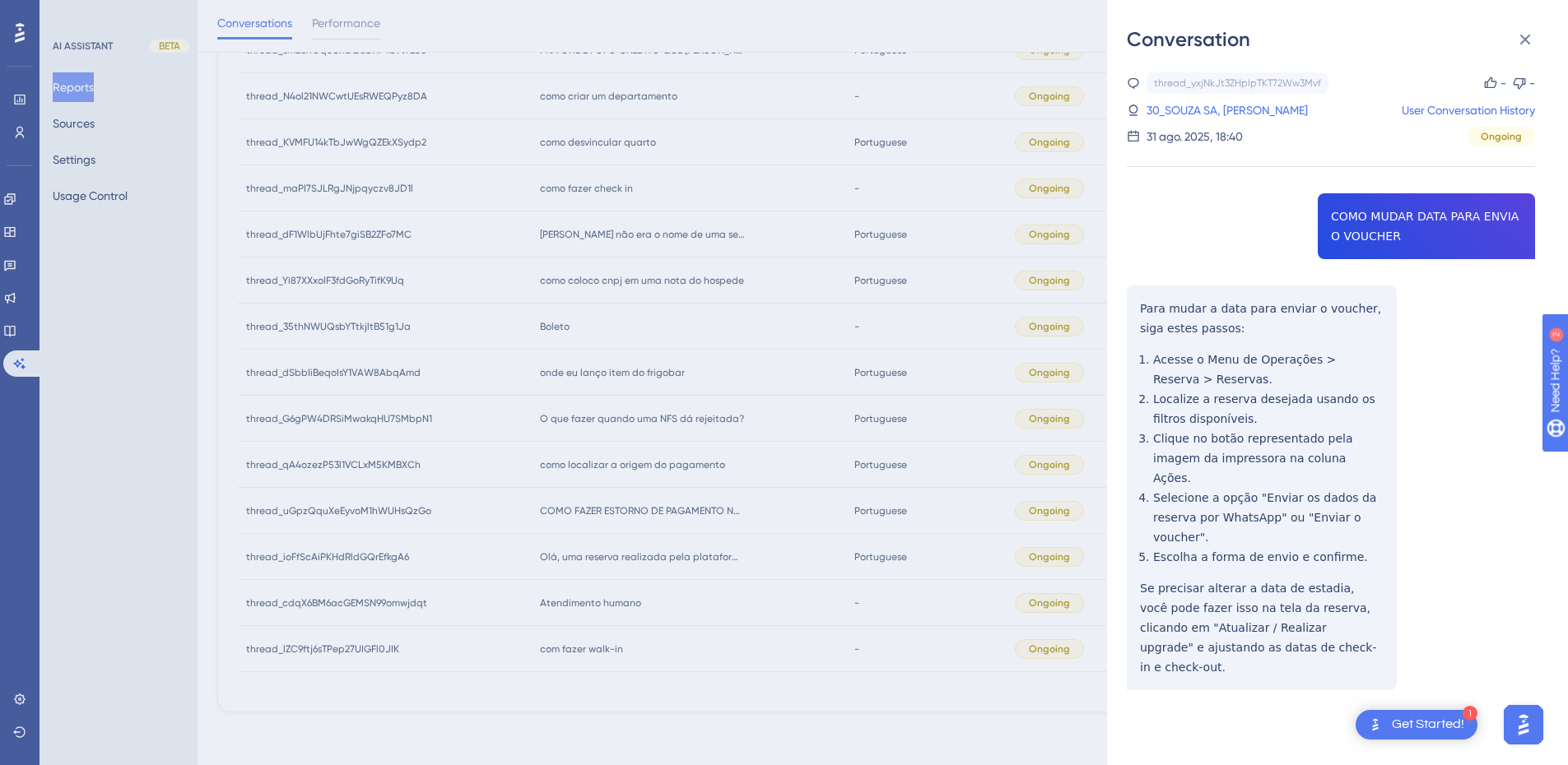
scroll to position [136, 0]
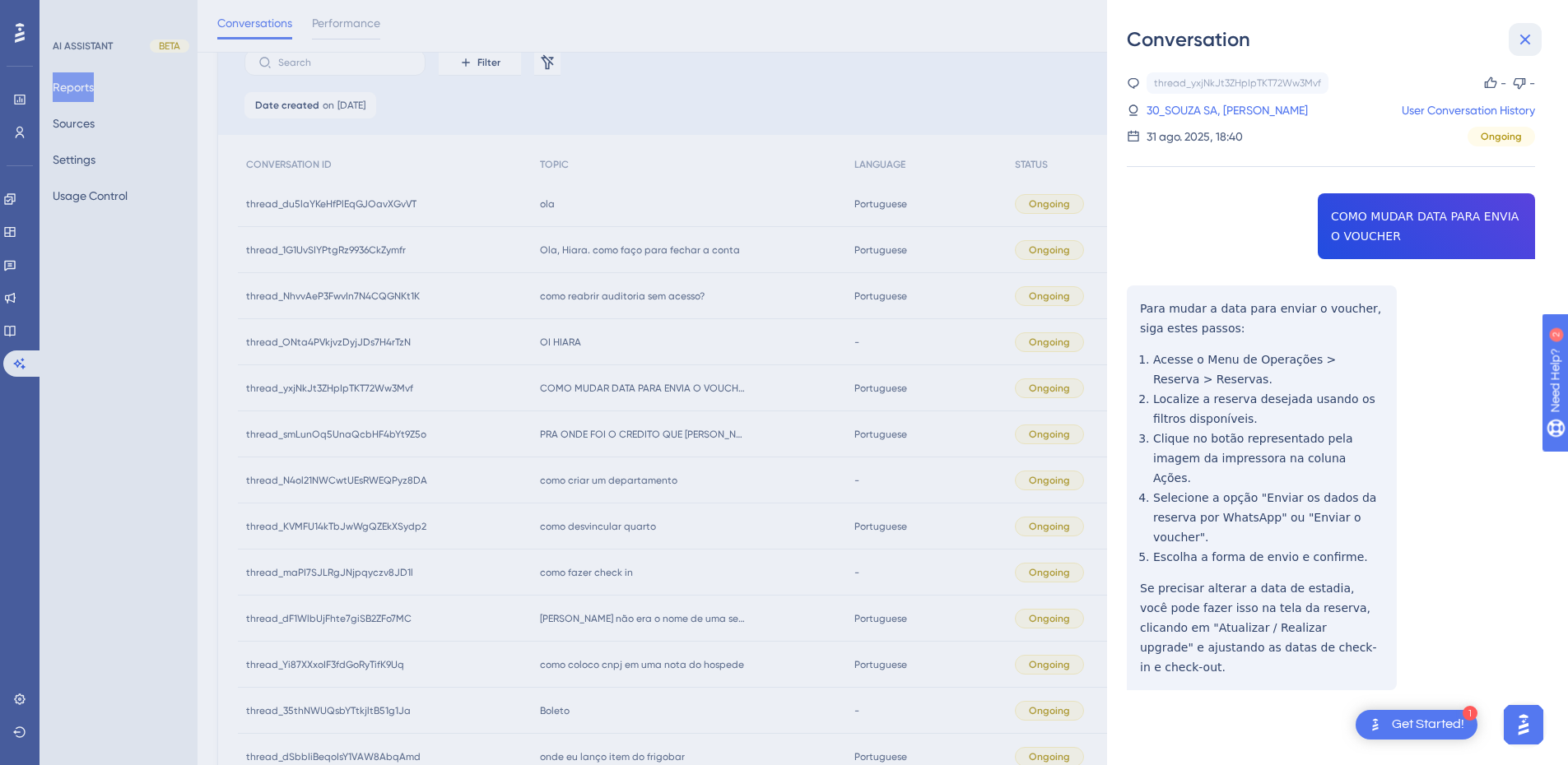
click at [1530, 41] on icon at bounding box center [1525, 39] width 20 height 20
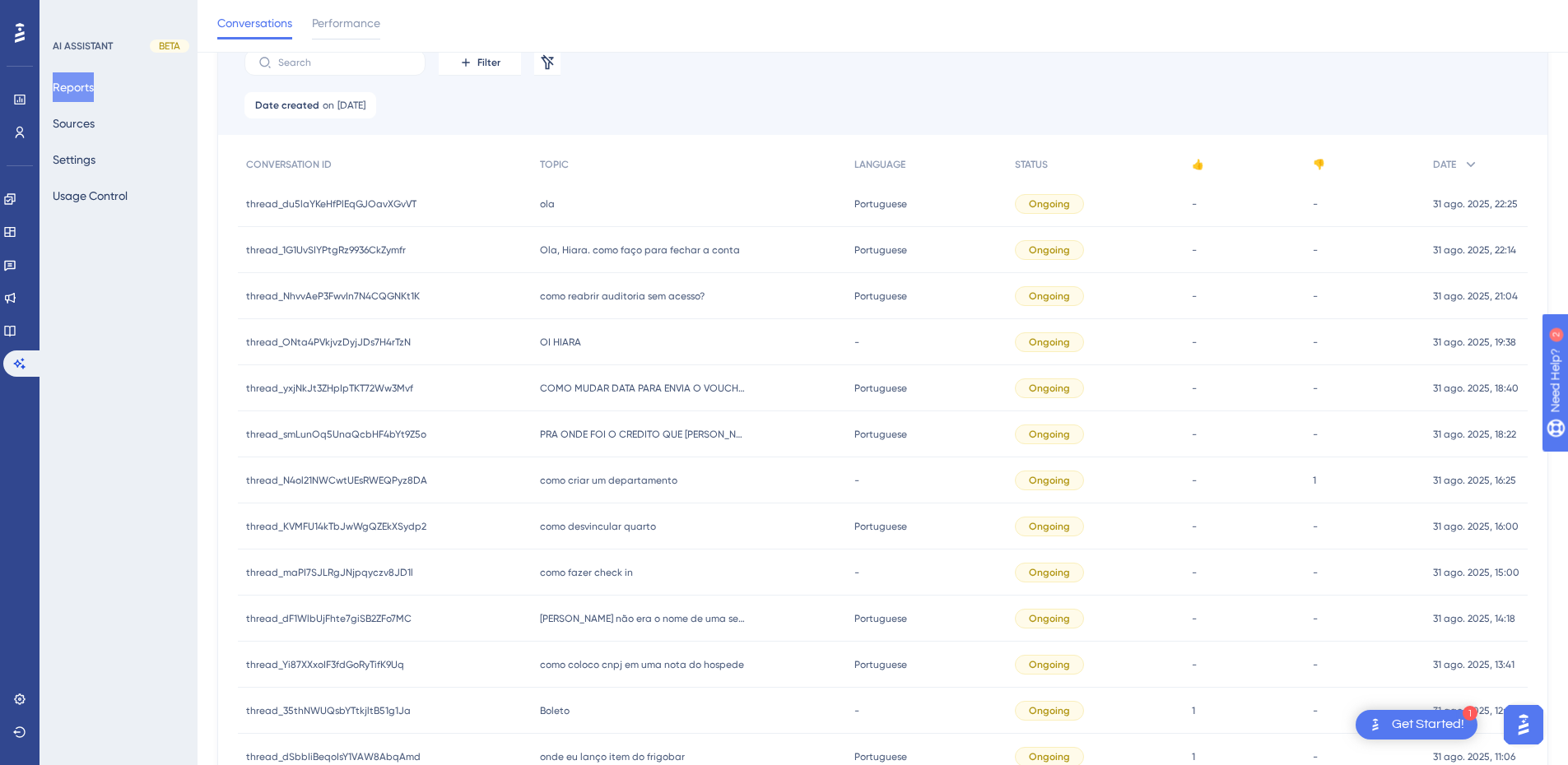
click at [616, 429] on span "PRA ONDE FOI O CREDITO QUE [PERSON_NAME]?" at bounding box center [643, 434] width 206 height 13
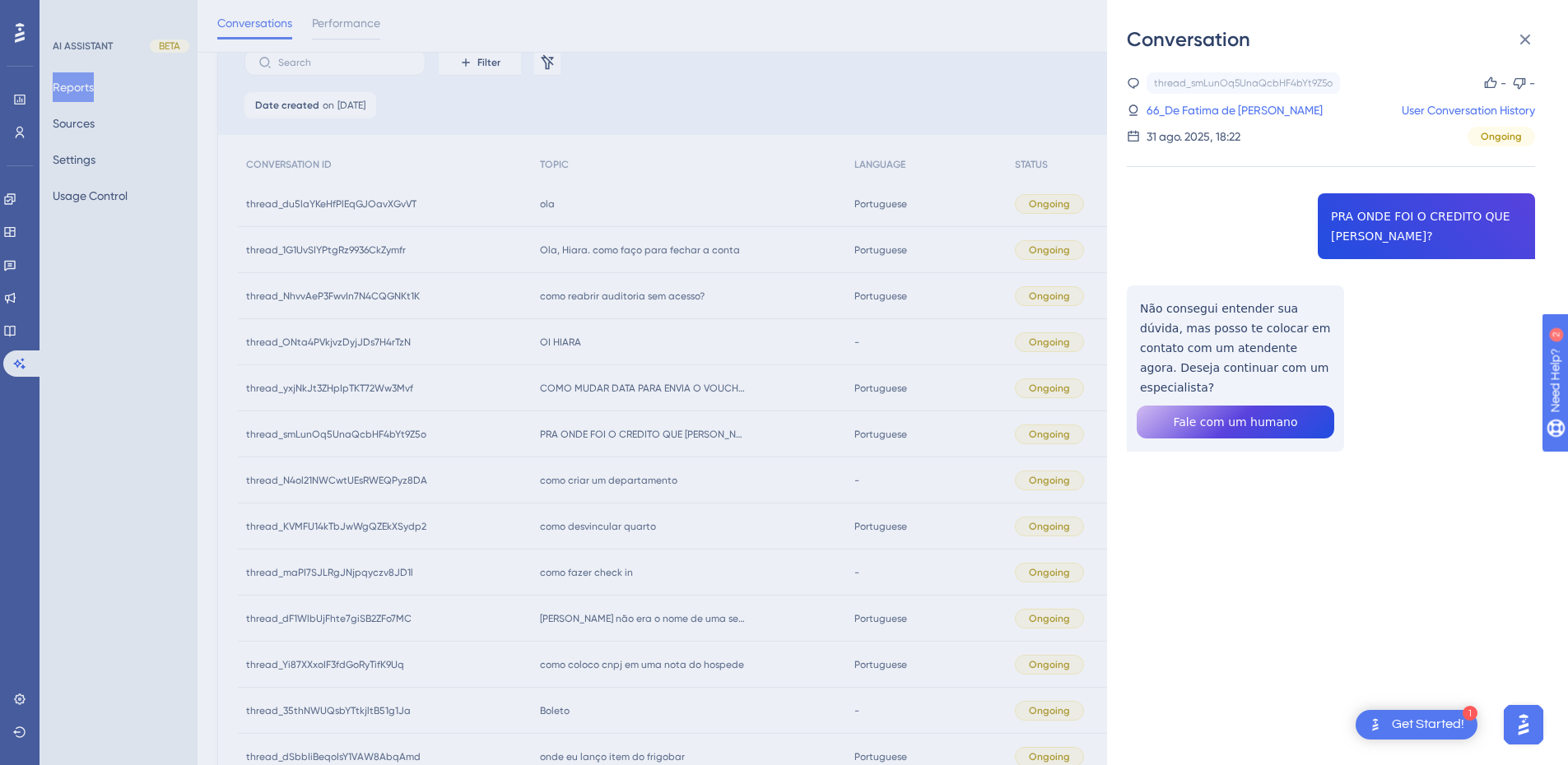
click at [1376, 209] on div "thread_smLunOq5UnaQcbHF4bYt9Z5o Copy - - 66_De Fatima de Leite, Raquel User Con…" at bounding box center [1331, 304] width 409 height 464
click at [1200, 359] on div "thread_smLunOq5UnaQcbHF4bYt9Z5o Copy - - 66_De Fatima de Leite, Raquel User Con…" at bounding box center [1331, 304] width 409 height 464
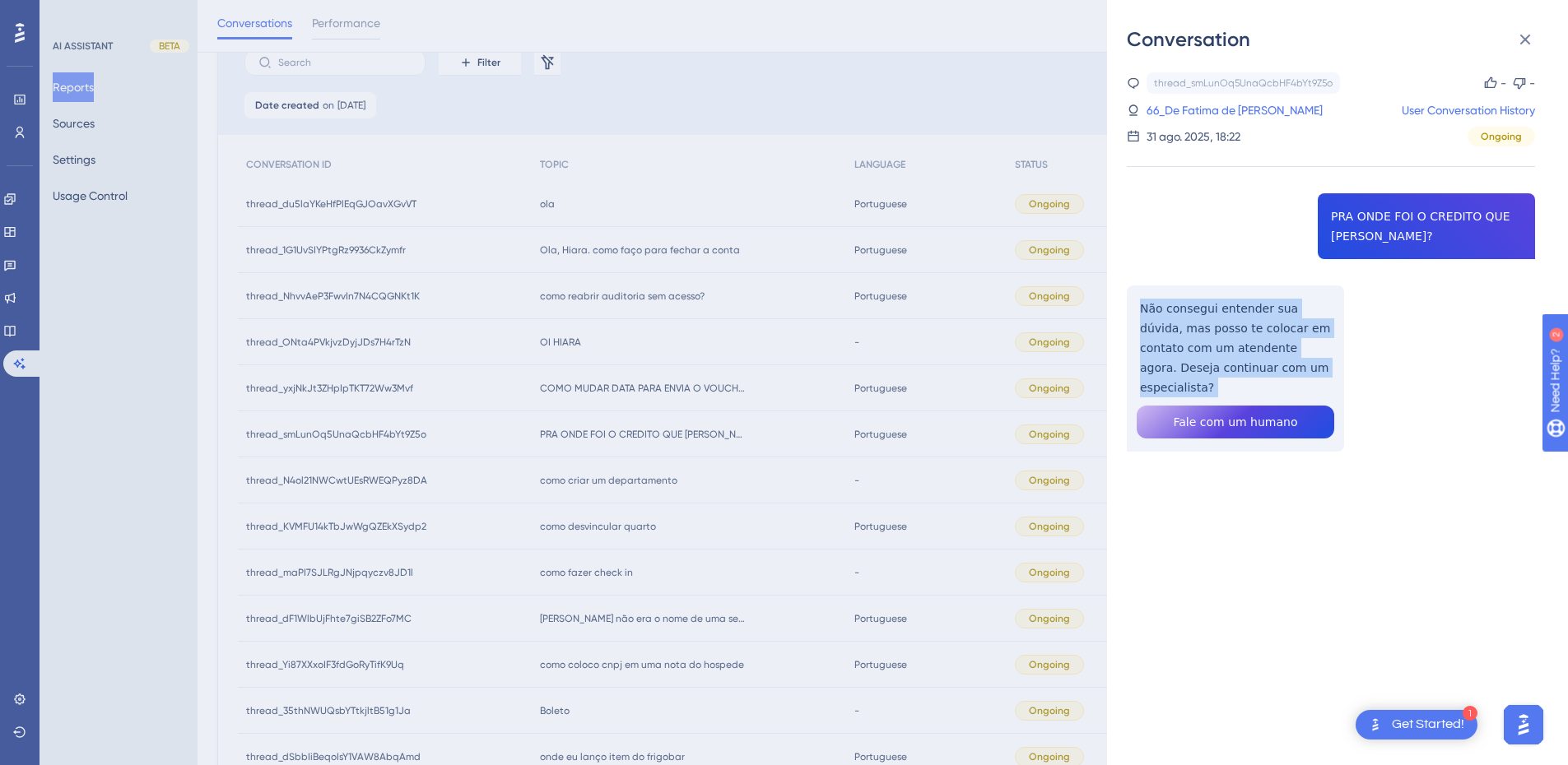
click at [1200, 359] on div "thread_smLunOq5UnaQcbHF4bYt9Z5o Copy - - 66_De Fatima de Leite, Raquel User Con…" at bounding box center [1331, 304] width 409 height 464
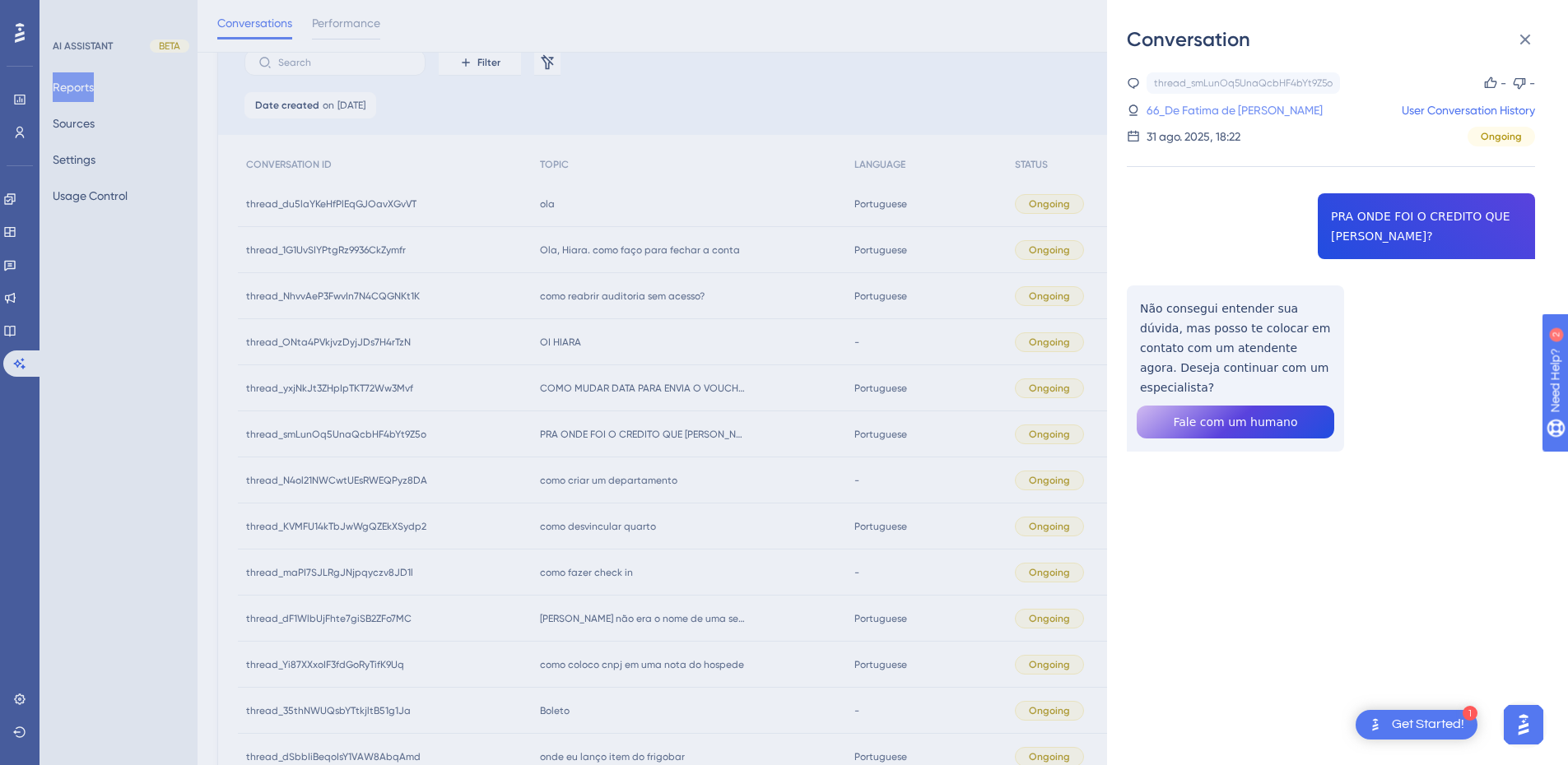
click at [1221, 105] on link "66_De Fatima de Leite, Raquel" at bounding box center [1235, 110] width 176 height 20
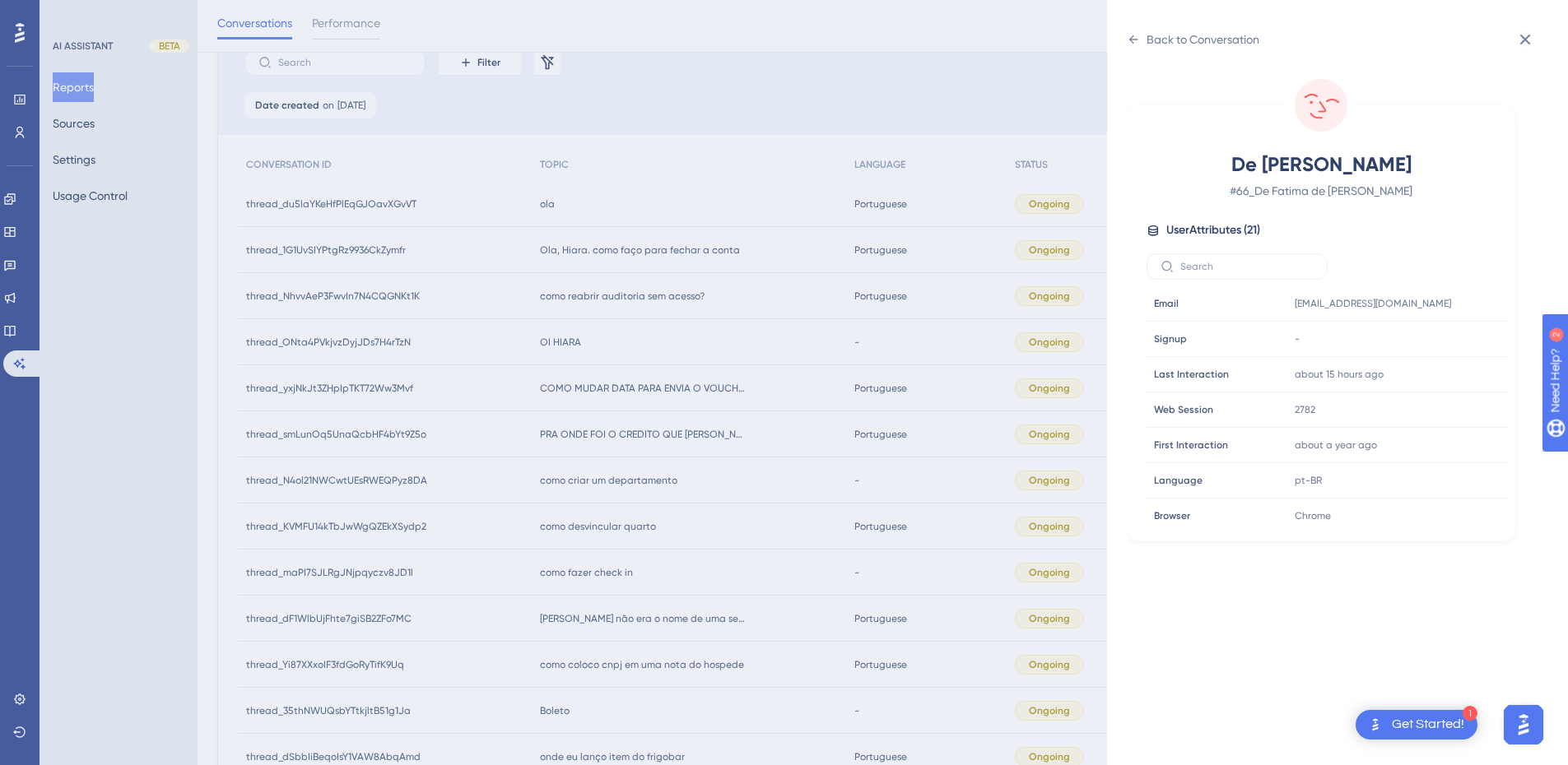
scroll to position [520, 0]
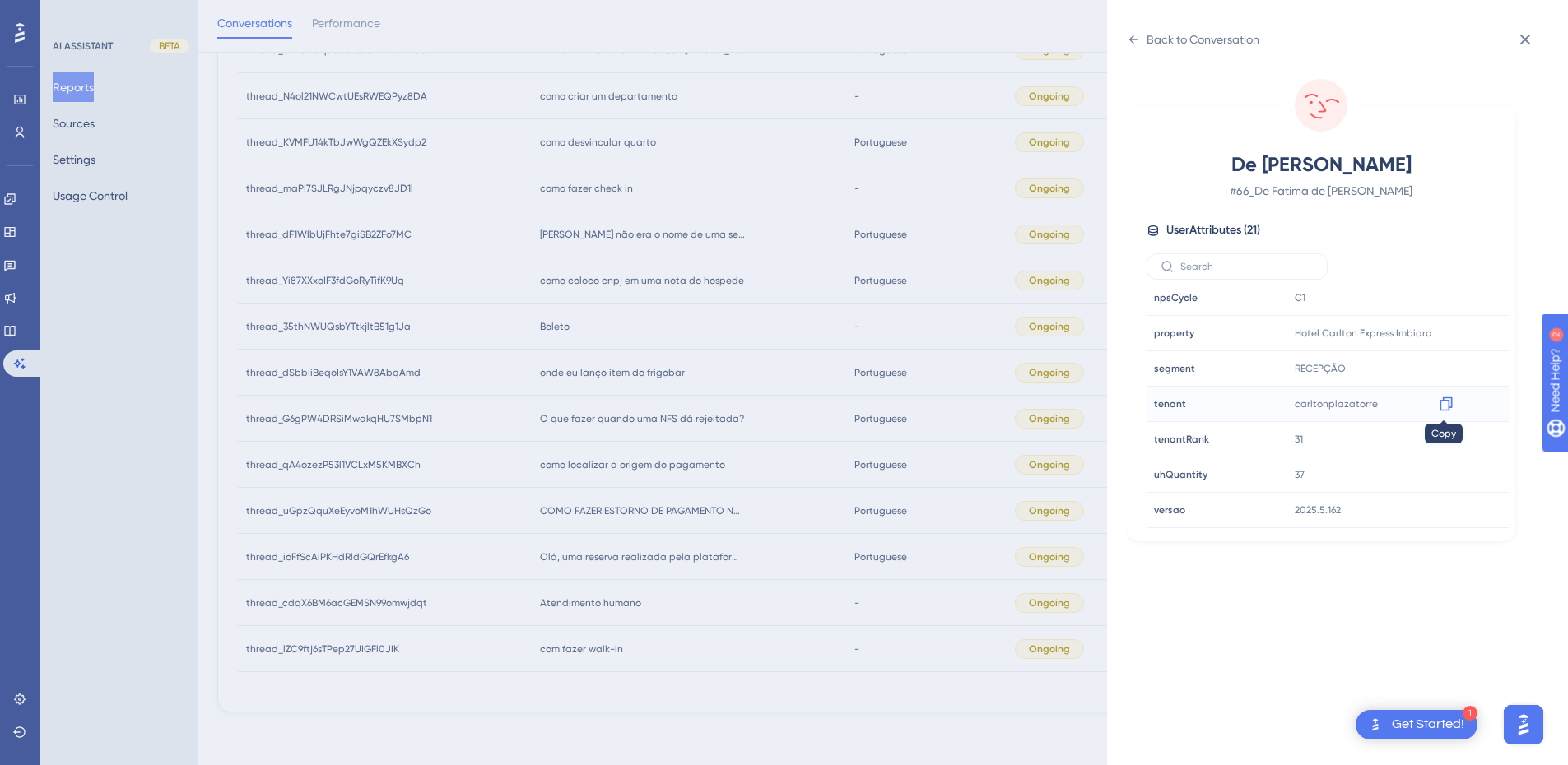
click at [1442, 404] on icon at bounding box center [1446, 403] width 16 height 16
click at [1527, 36] on icon at bounding box center [1525, 39] width 20 height 20
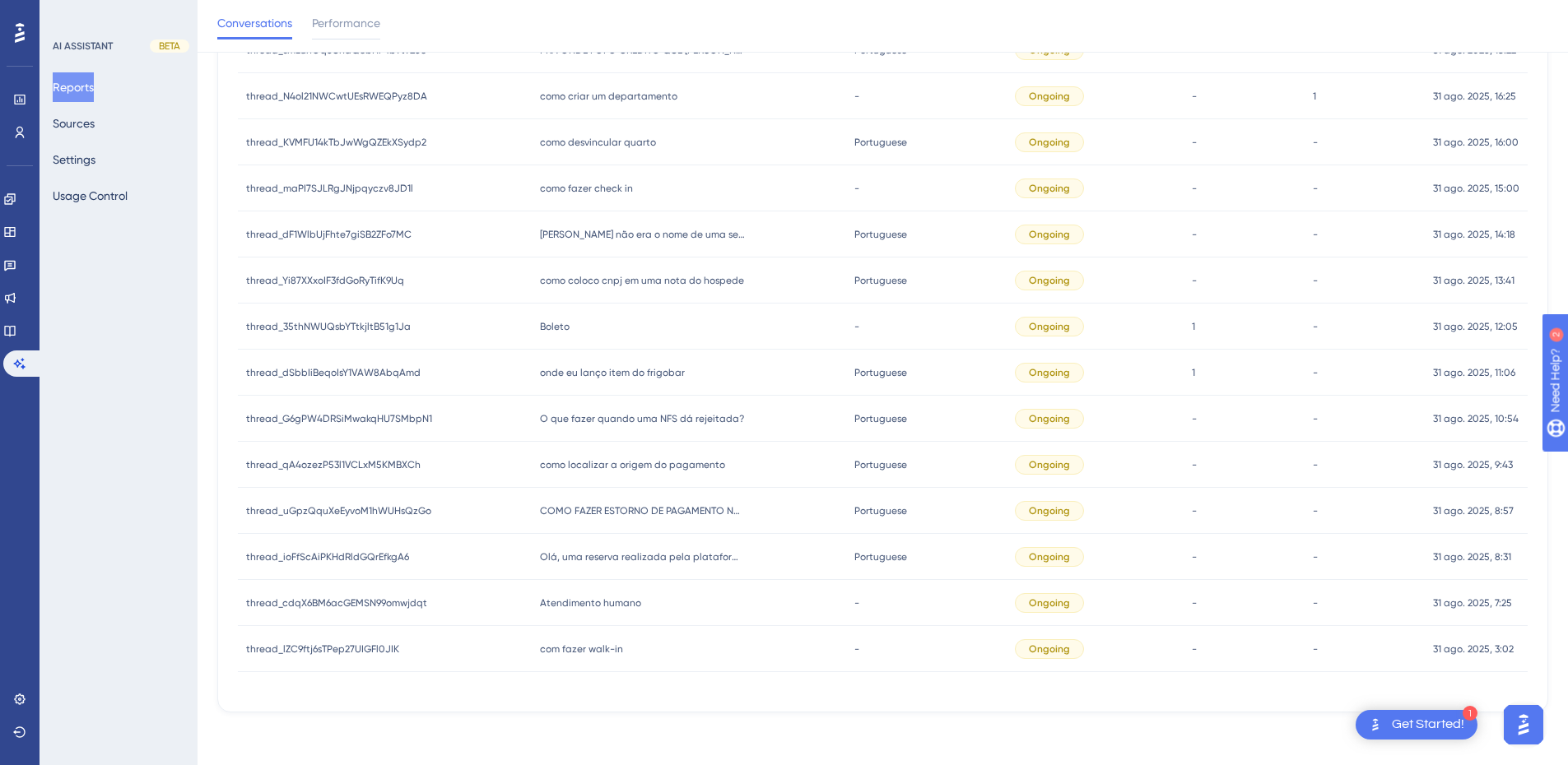
scroll to position [328, 0]
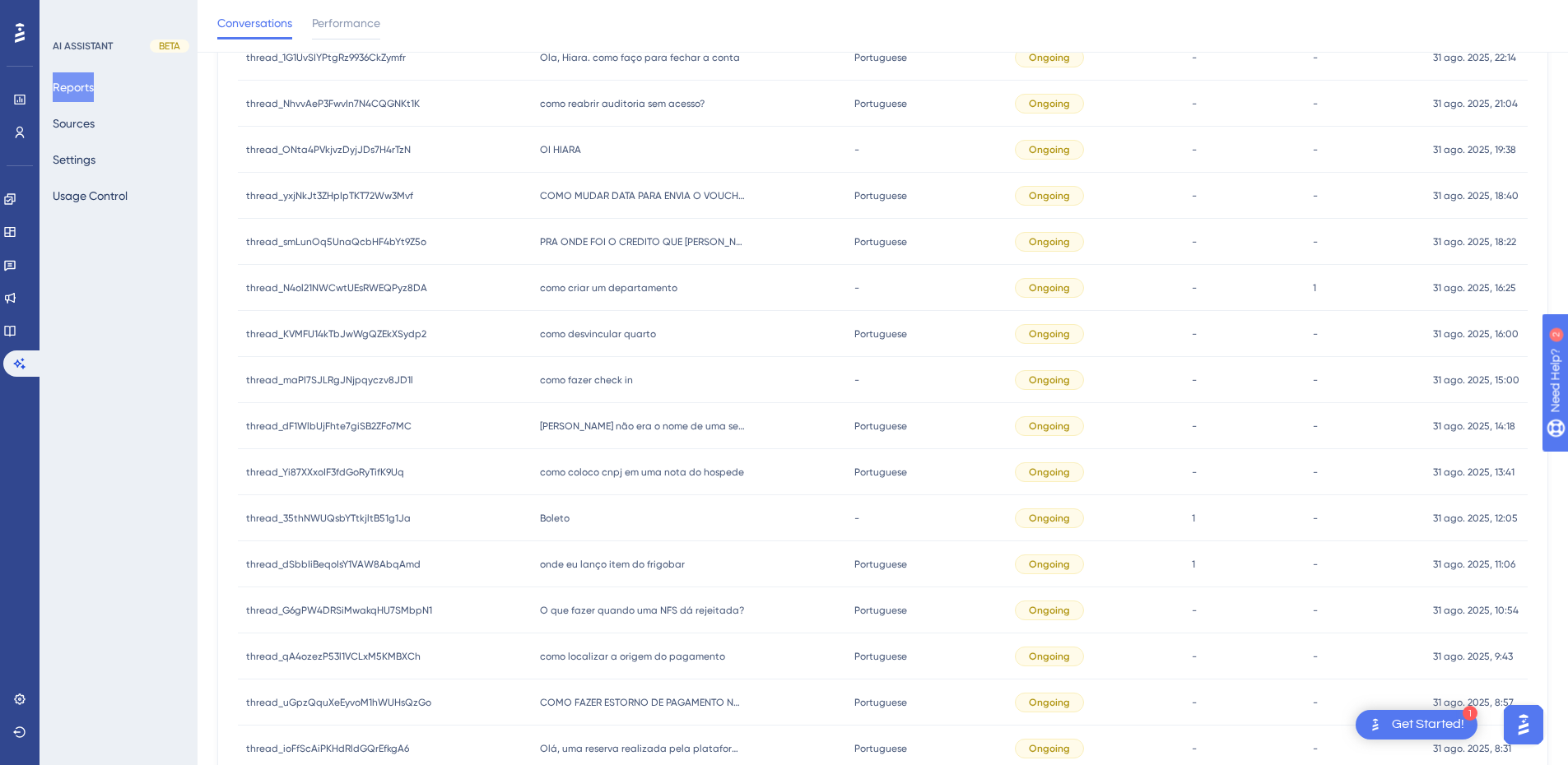
click at [587, 294] on span "como criar um departamento" at bounding box center [608, 288] width 137 height 13
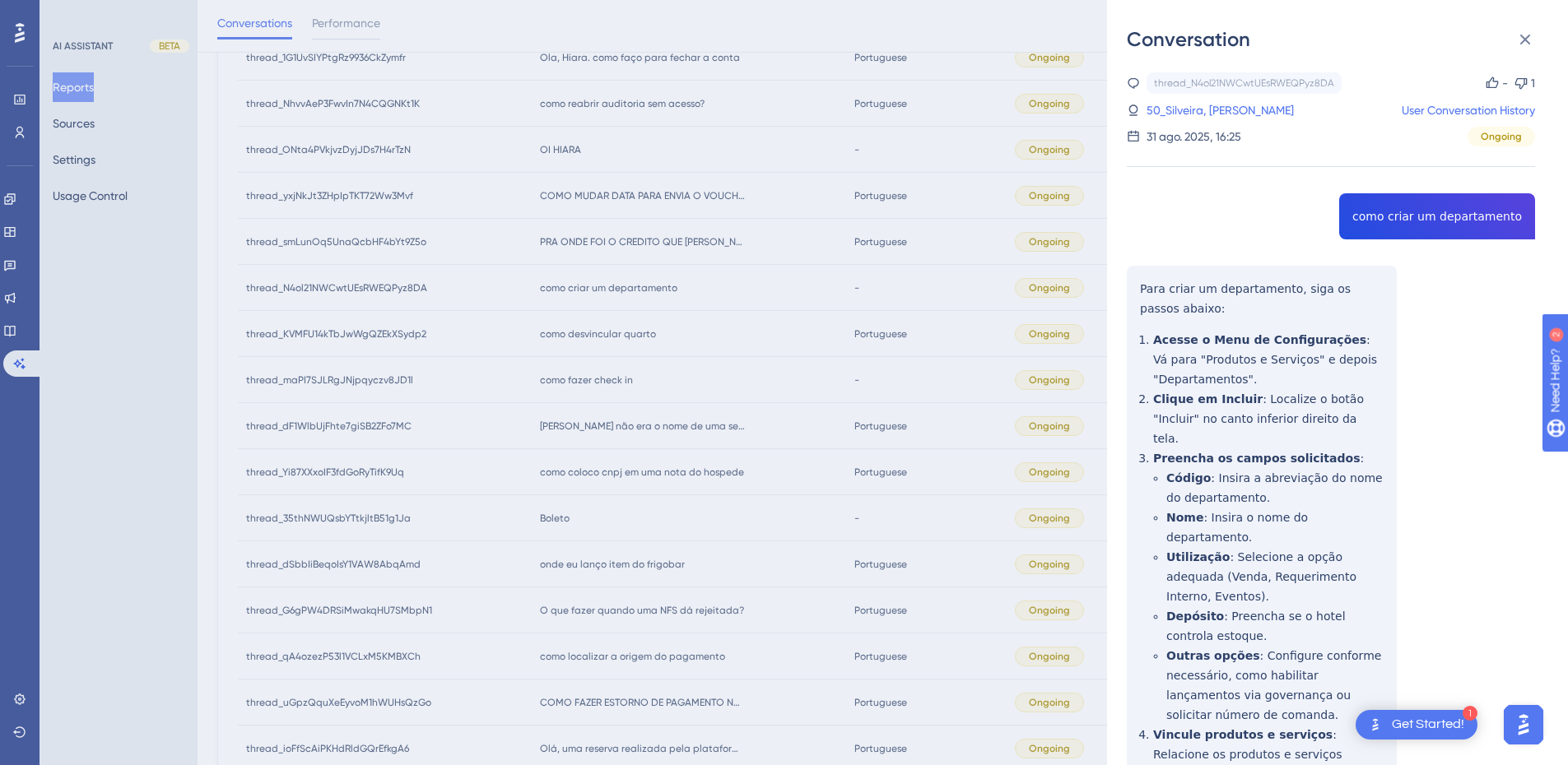
click at [1406, 218] on div "thread_N4ol21NWCwtUEsRWEQPyz8DA Copy - 1 50_Silveira, Viviane User Conversation…" at bounding box center [1331, 539] width 409 height 933
drag, startPoint x: 1182, startPoint y: 344, endPoint x: 1149, endPoint y: 307, distance: 49.6
click at [1182, 344] on div "thread_N4ol21NWCwtUEsRWEQPyz8DA Copy - 1 50_Silveira, Viviane User Conversation…" at bounding box center [1331, 539] width 409 height 933
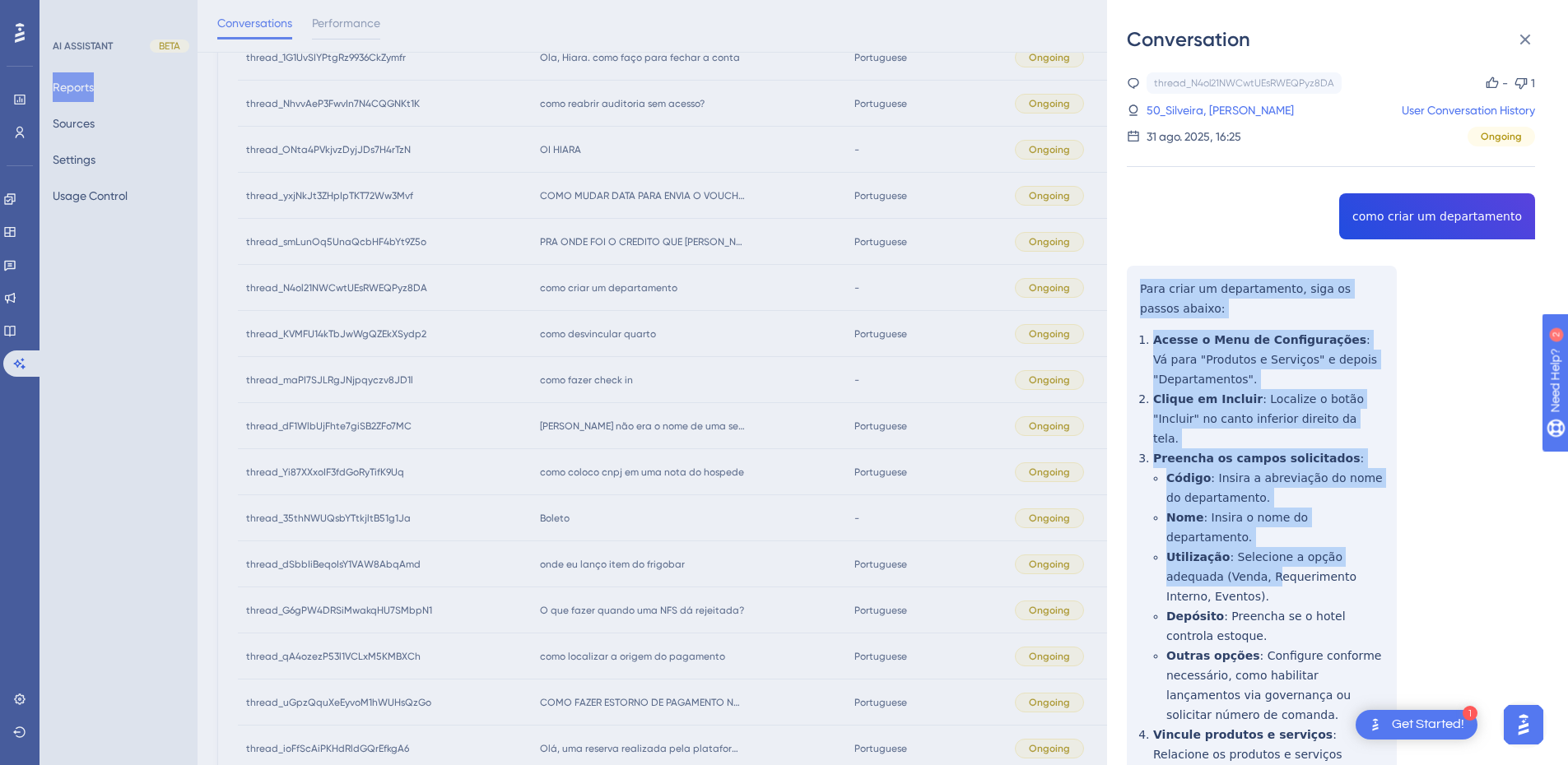
scroll to position [168, 0]
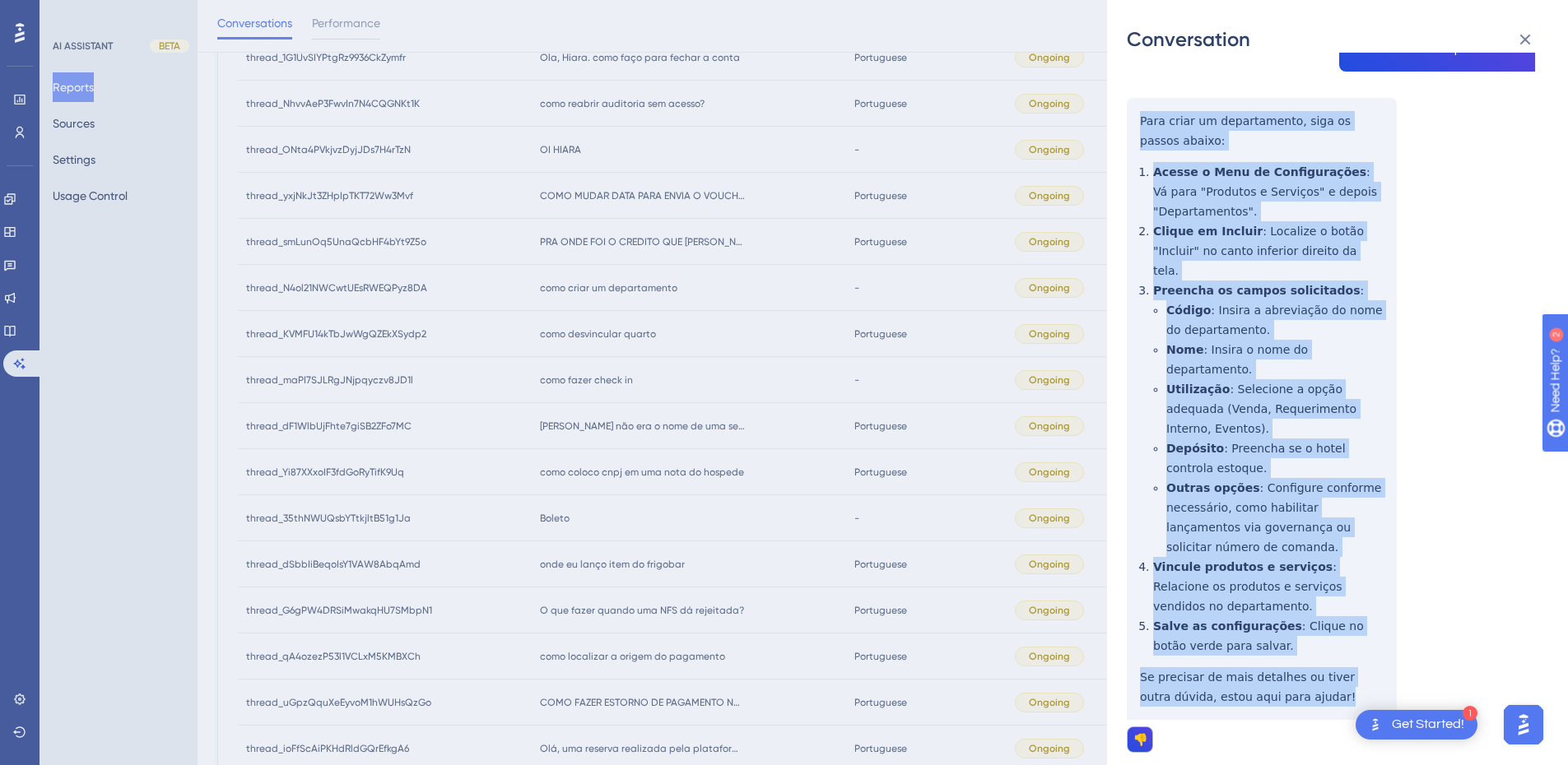
drag, startPoint x: 1141, startPoint y: 285, endPoint x: 1294, endPoint y: 623, distance: 371.0
click at [1298, 639] on div "thread_N4ol21NWCwtUEsRWEQPyz8DA Copy - 1 50_Silveira, Viviane User Conversation…" at bounding box center [1331, 370] width 409 height 933
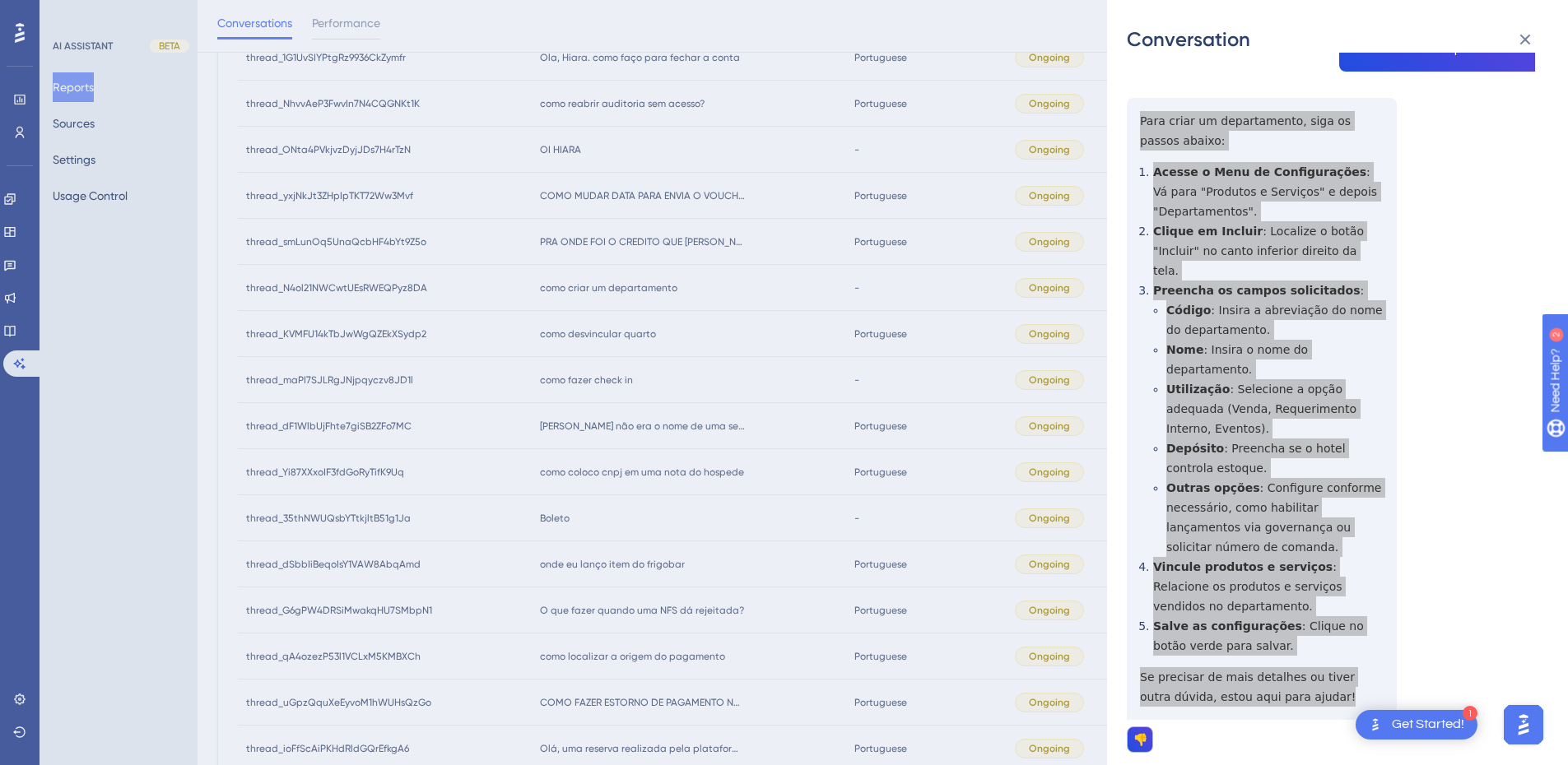
scroll to position [0, 0]
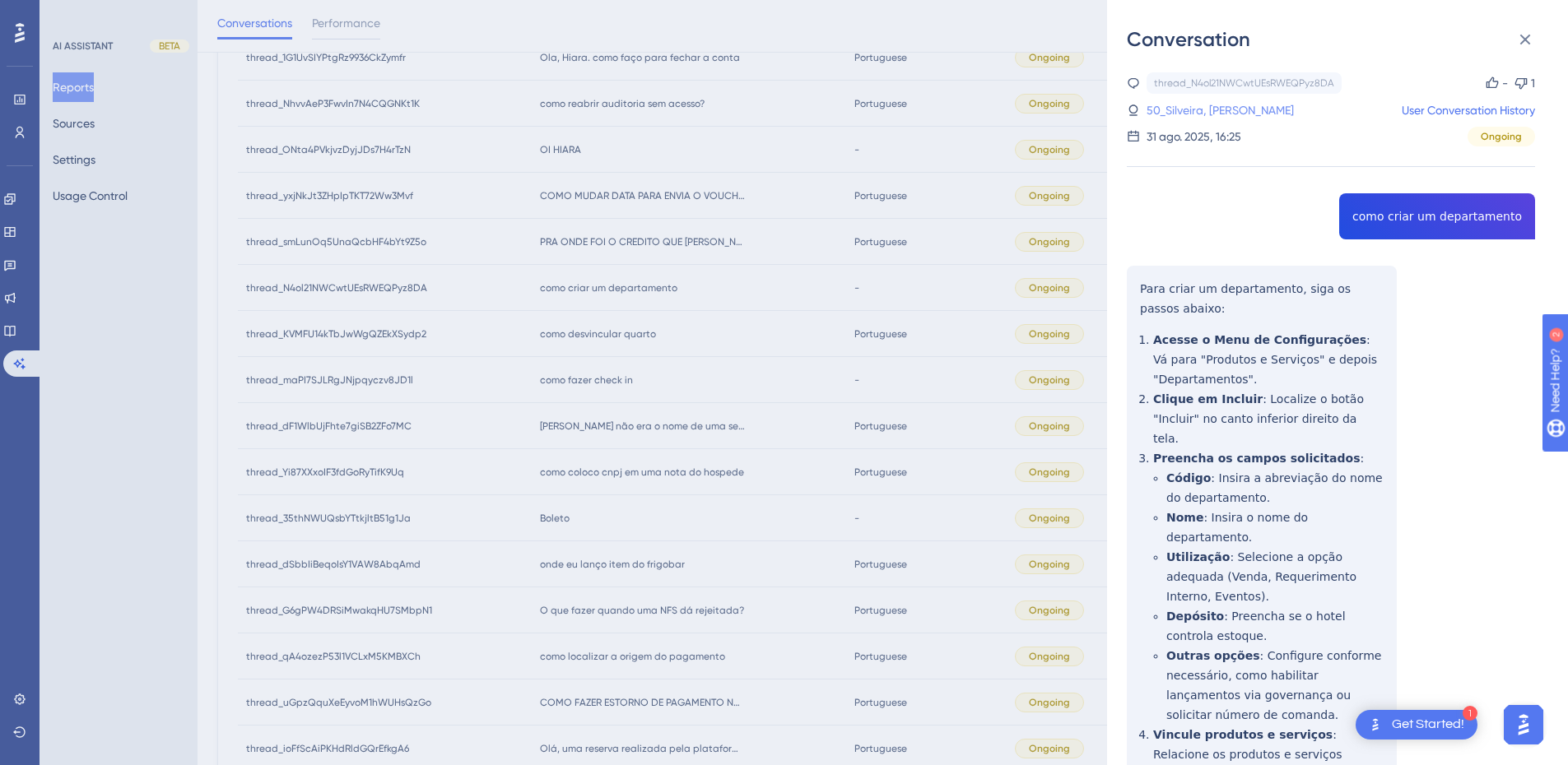
click at [1187, 109] on link "50_Silveira, Viviane" at bounding box center [1221, 110] width 148 height 20
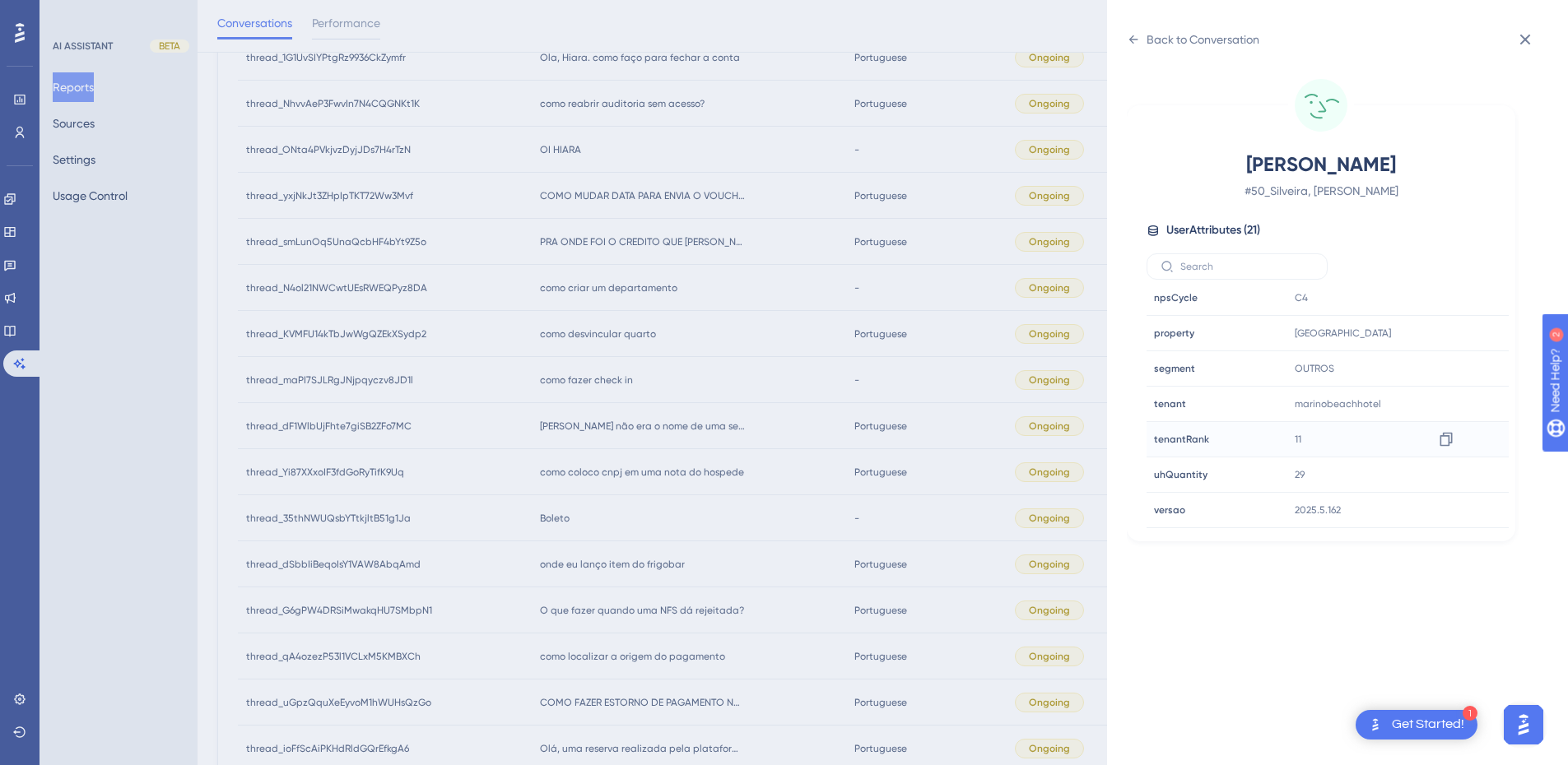
scroll to position [520, 0]
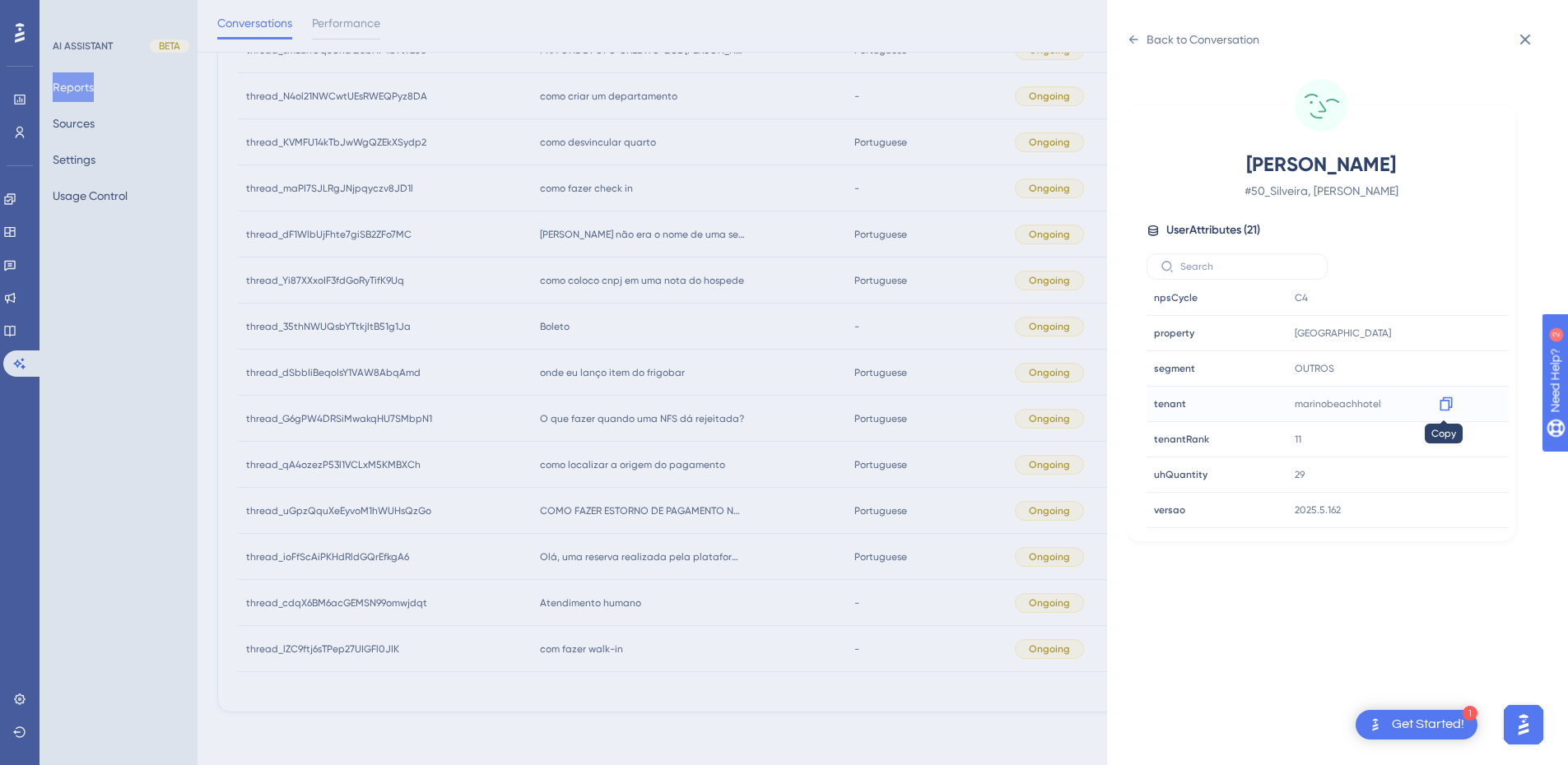
click at [1438, 405] on icon at bounding box center [1446, 403] width 16 height 16
click at [1129, 35] on icon at bounding box center [1133, 39] width 13 height 13
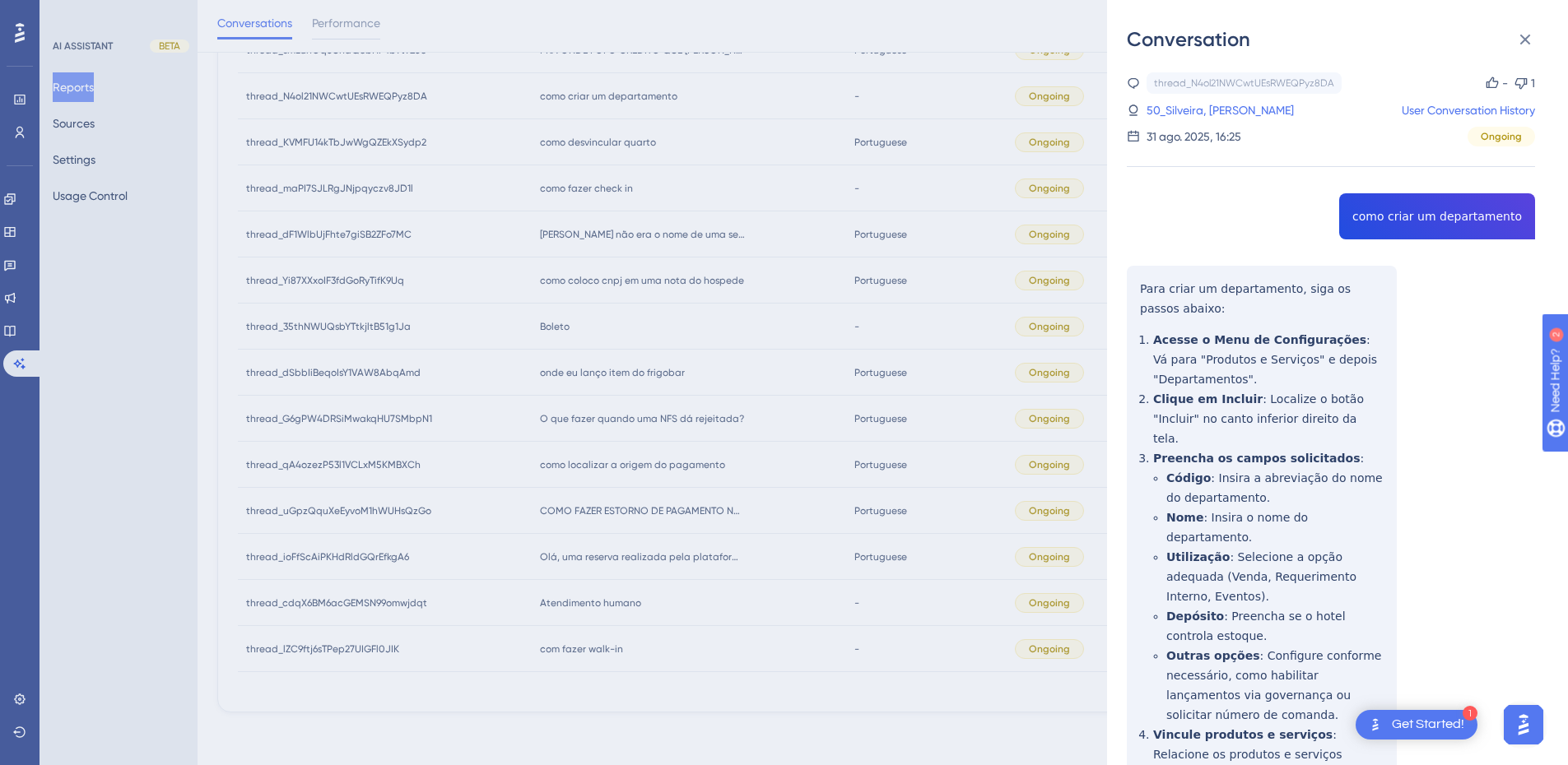
scroll to position [168, 0]
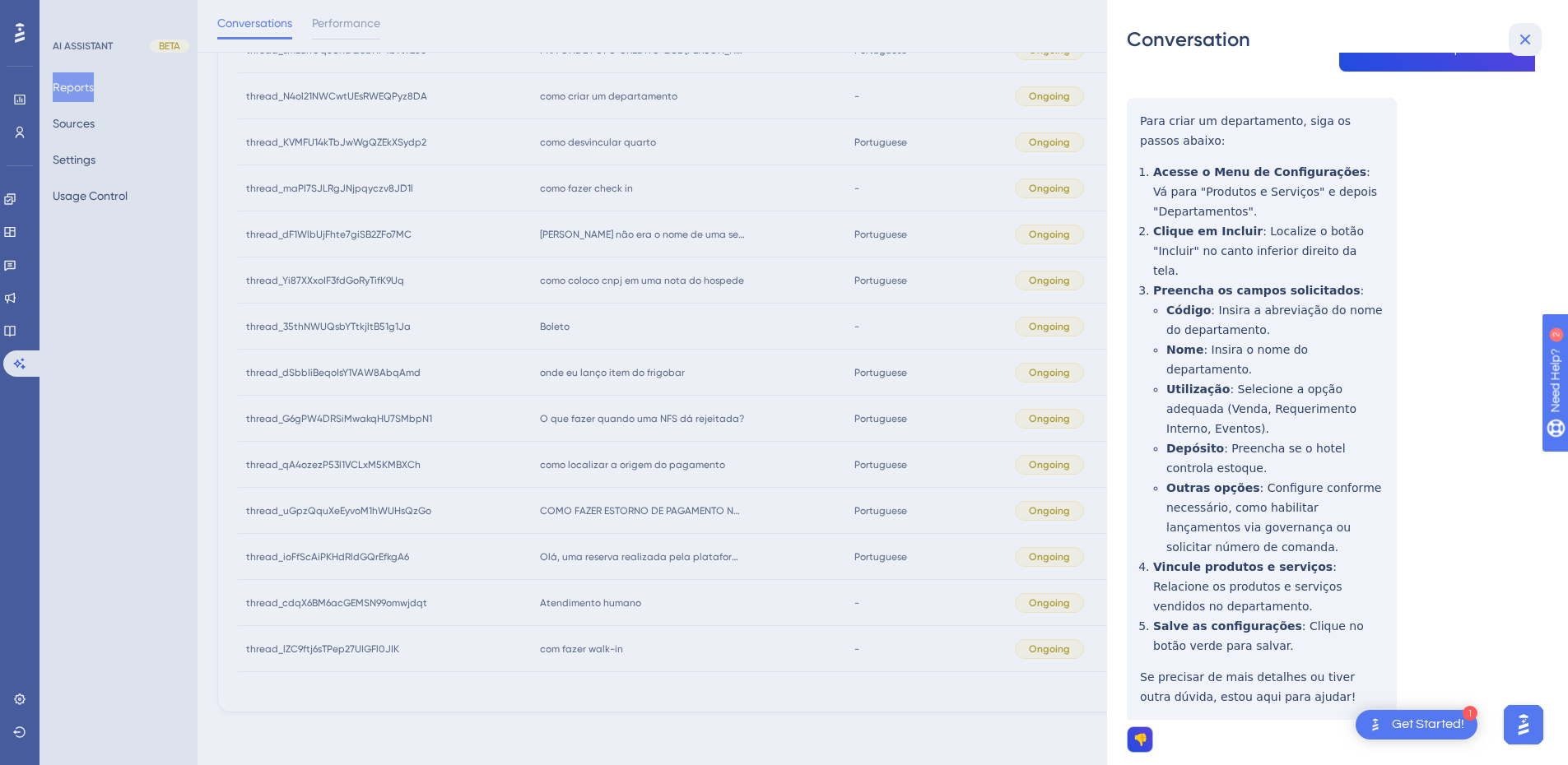
click at [1524, 34] on icon at bounding box center [1525, 39] width 20 height 20
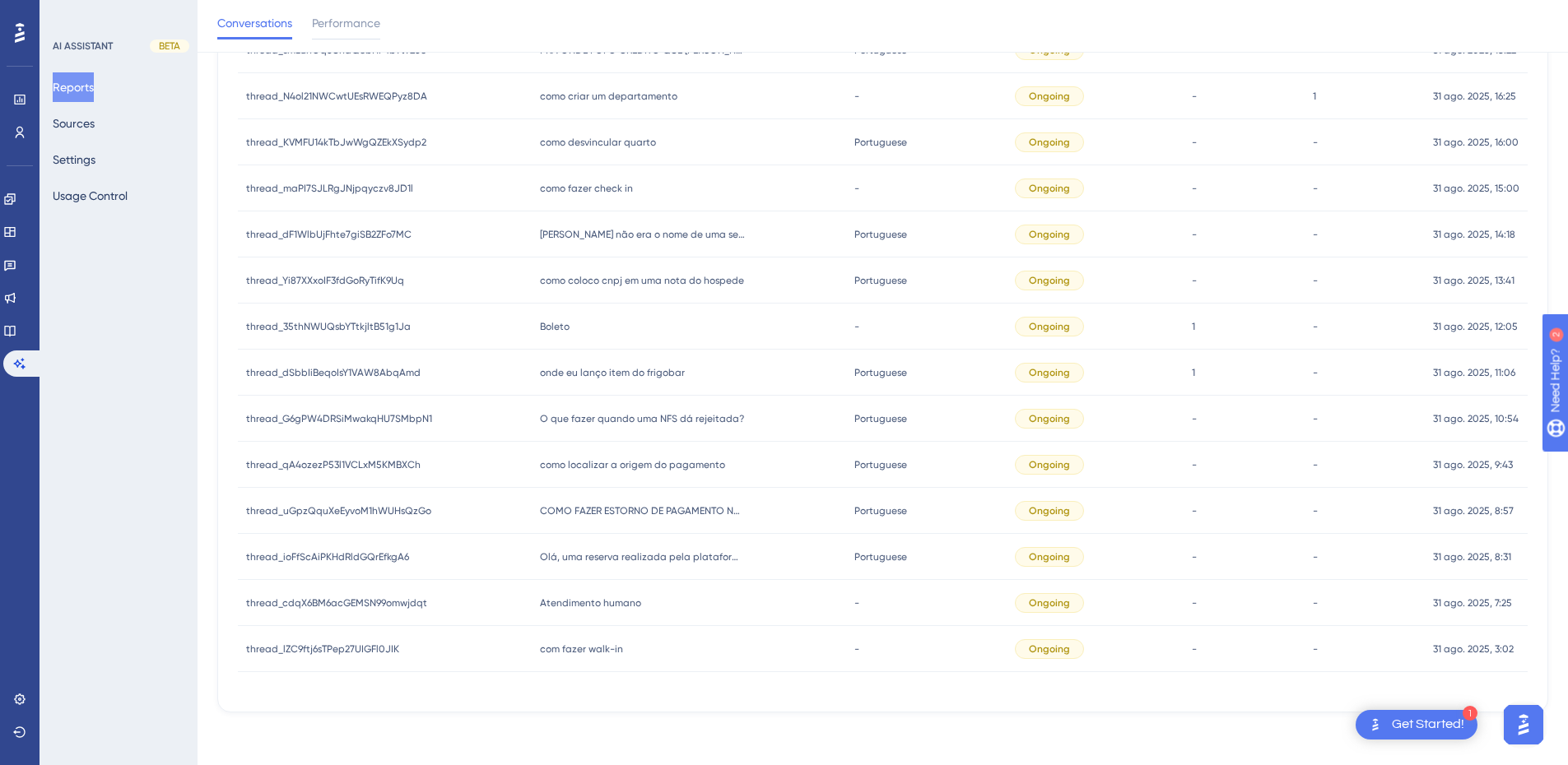
scroll to position [328, 0]
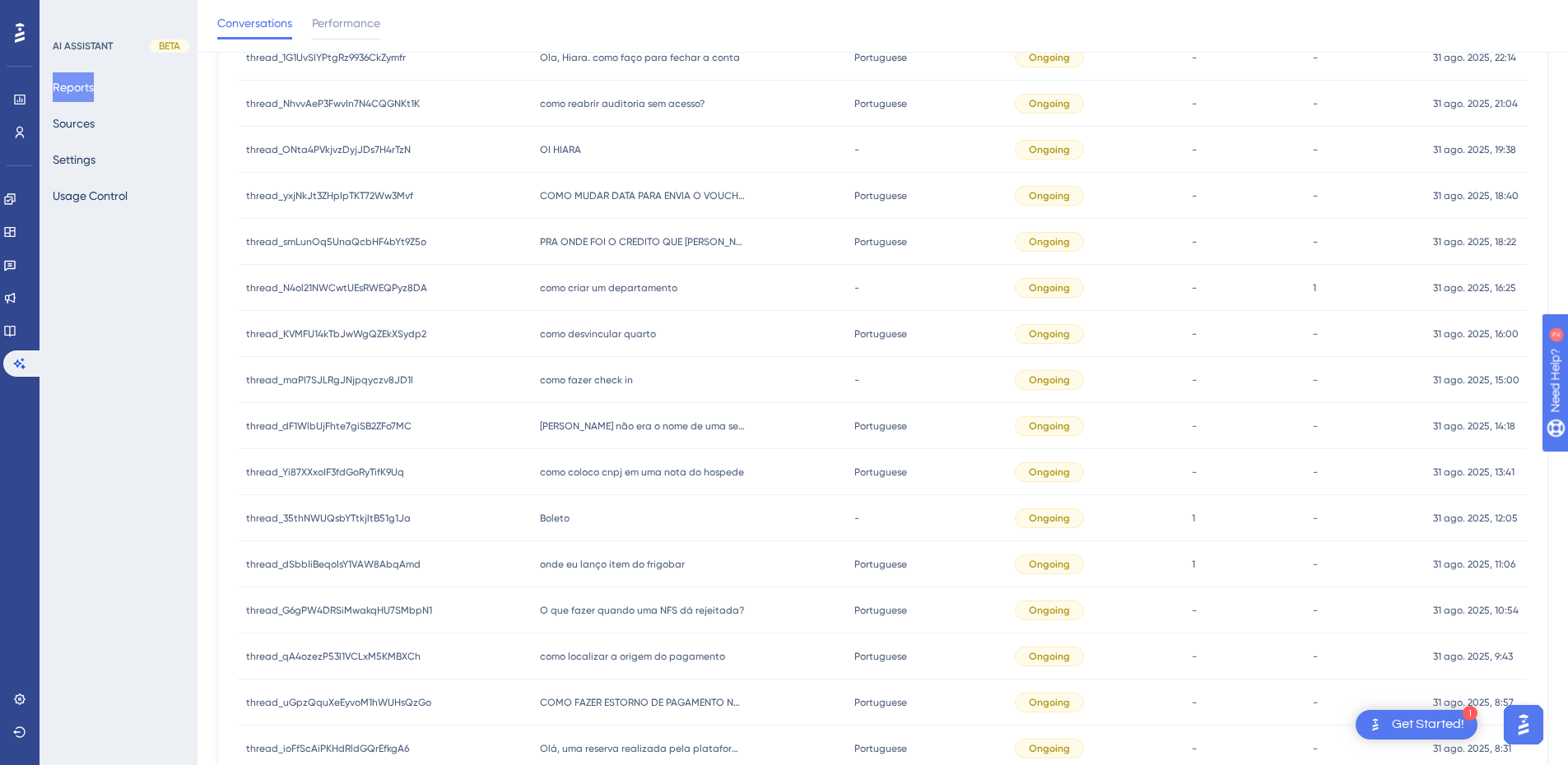
drag, startPoint x: 566, startPoint y: 334, endPoint x: 631, endPoint y: 326, distance: 65.5
click at [566, 333] on span "como desvincular quarto" at bounding box center [598, 333] width 116 height 13
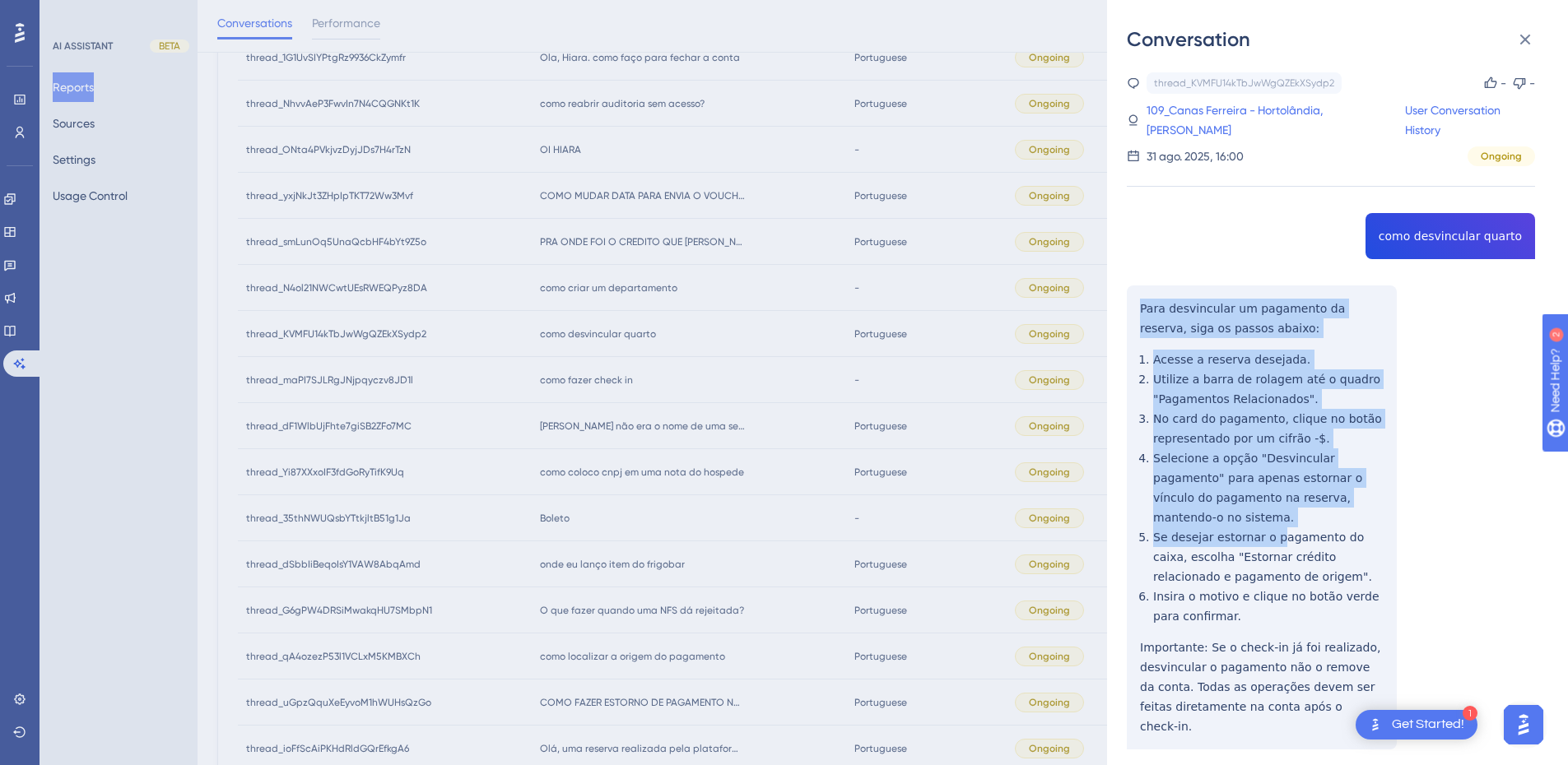
scroll to position [192, 0]
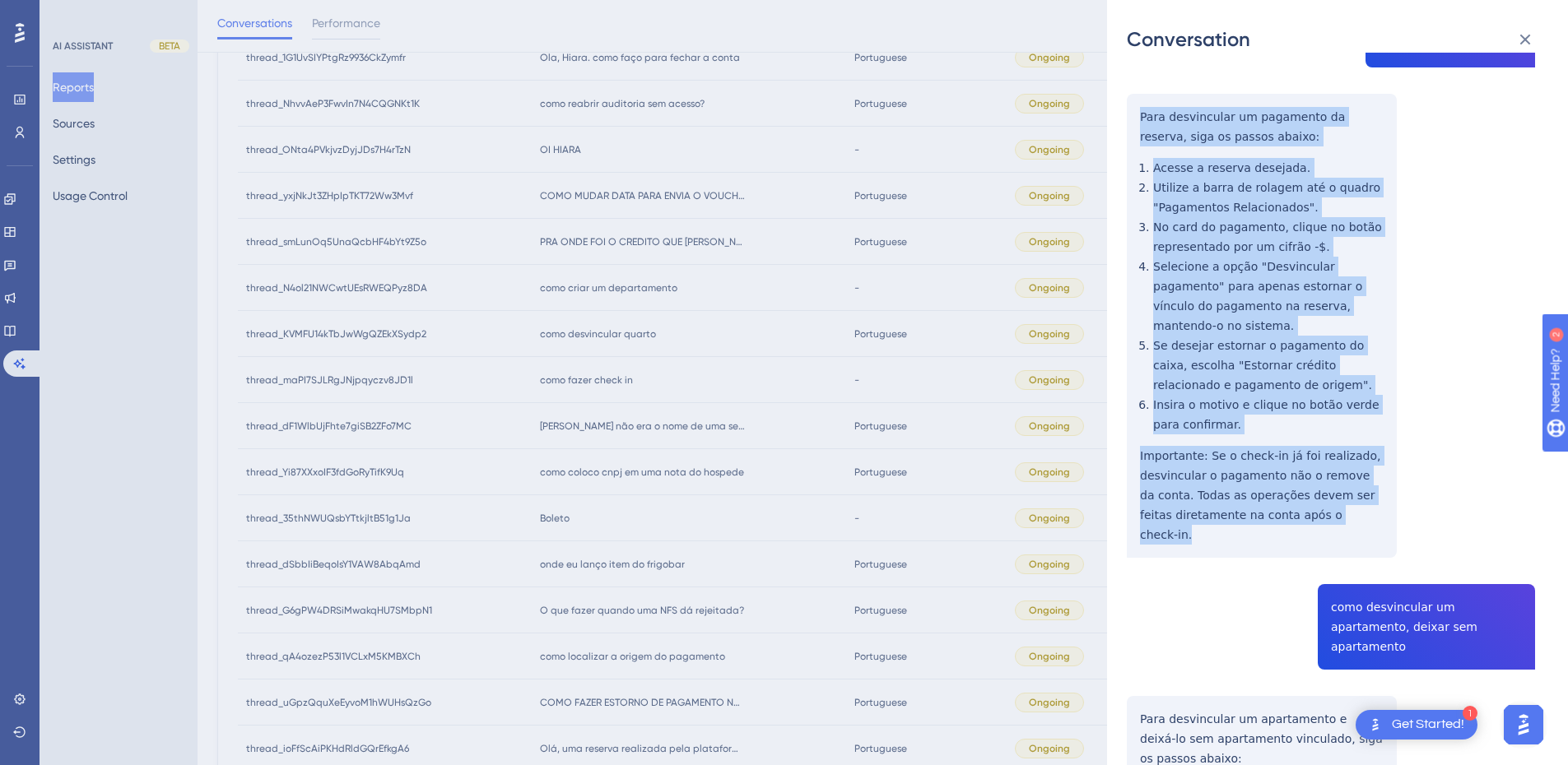
drag, startPoint x: 1139, startPoint y: 288, endPoint x: 1335, endPoint y: 496, distance: 285.8
click at [1335, 496] on div "thread_KVMFU14kTbJwWgQZEkXSydp2 Copy - - 109_Canas Ferreira - Hortolândia, Juli…" at bounding box center [1331, 765] width 409 height 1768
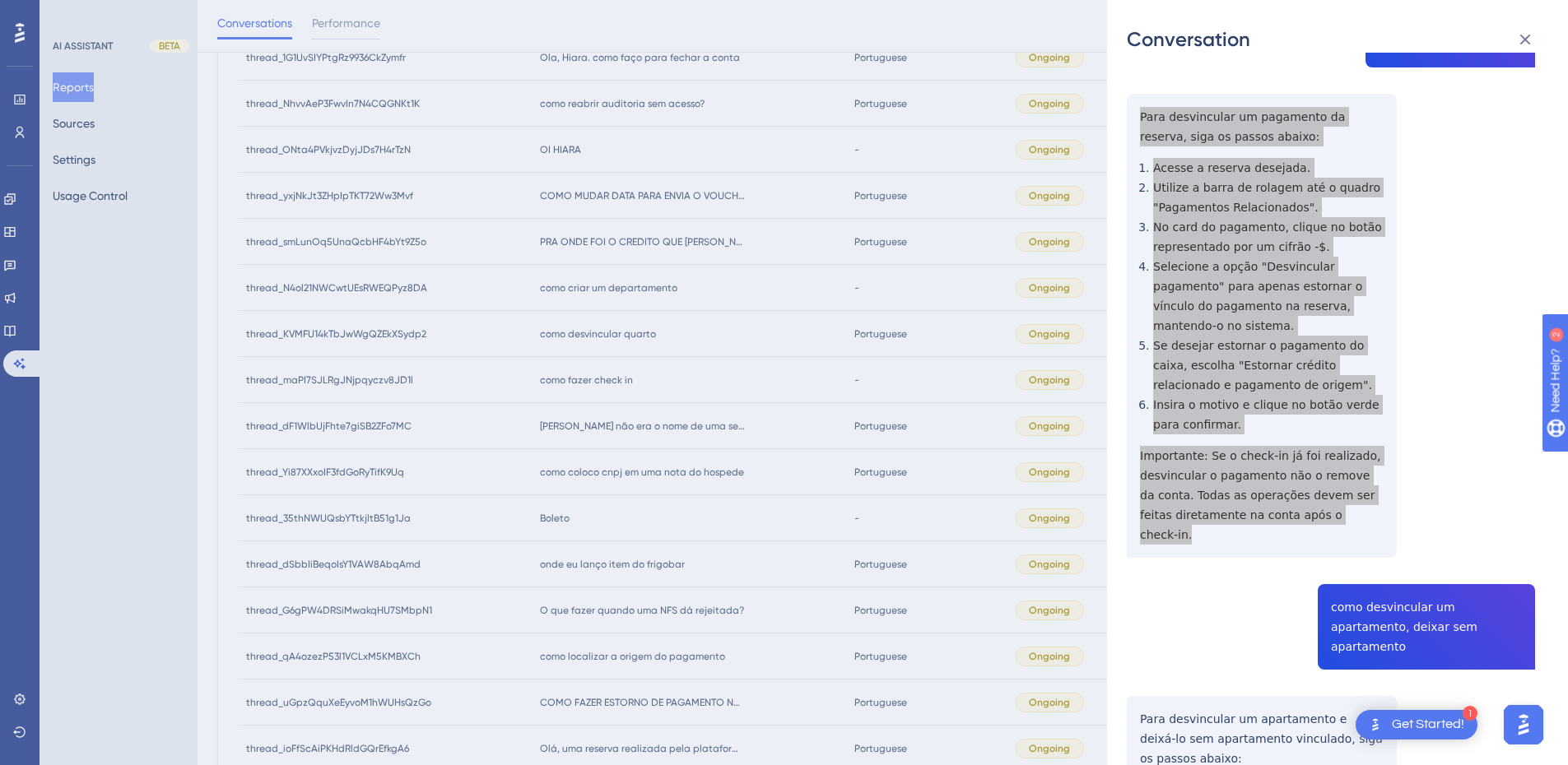
scroll to position [384, 0]
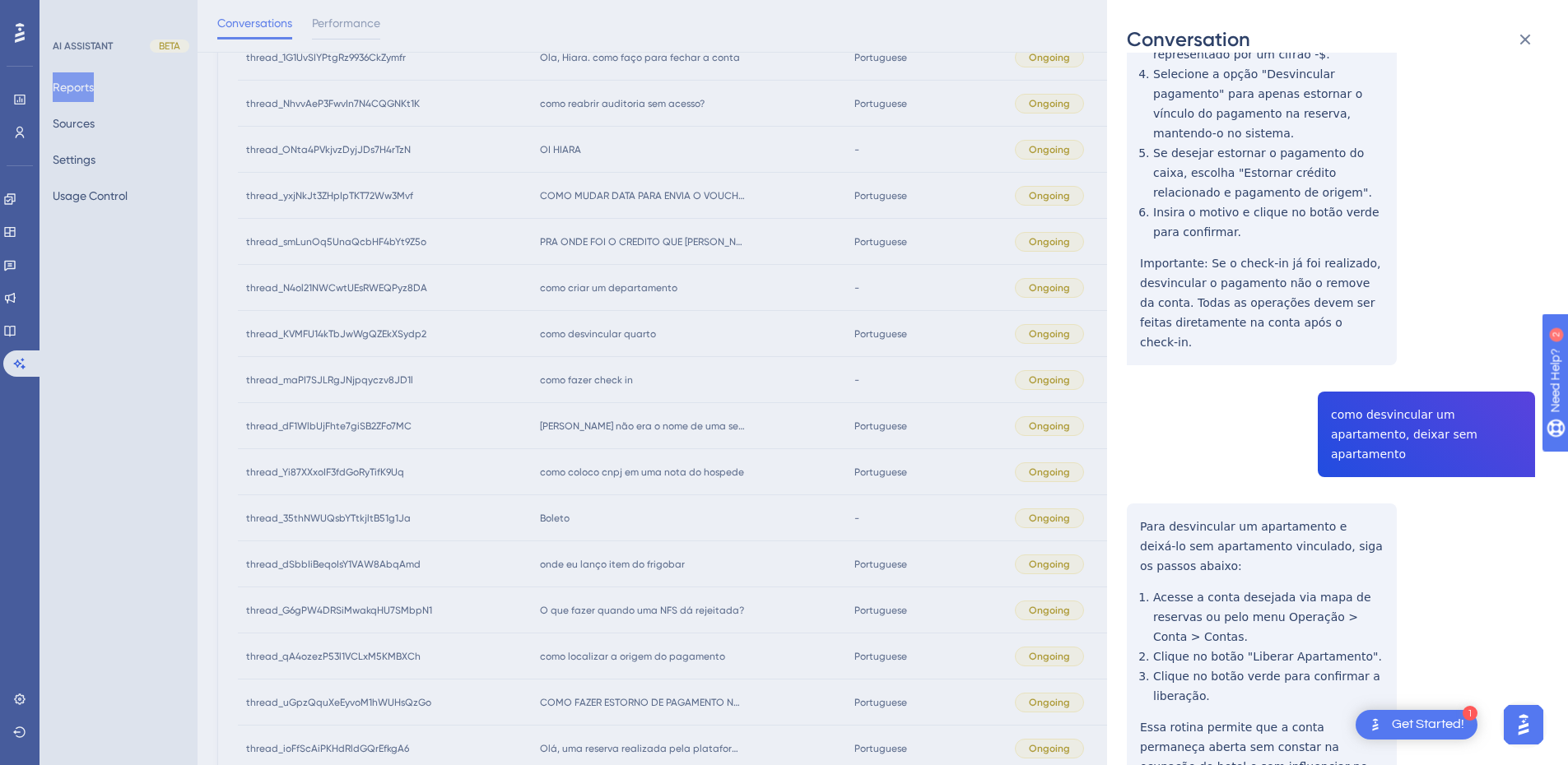
click at [1379, 392] on div "thread_KVMFU14kTbJwWgQZEkXSydp2 Copy - - 109_Canas Ferreira - Hortolândia, Juli…" at bounding box center [1331, 572] width 409 height 1768
click at [1379, 393] on div "thread_KVMFU14kTbJwWgQZEkXSydp2 Copy - - 109_Canas Ferreira - Hortolândia, Juli…" at bounding box center [1331, 572] width 409 height 1768
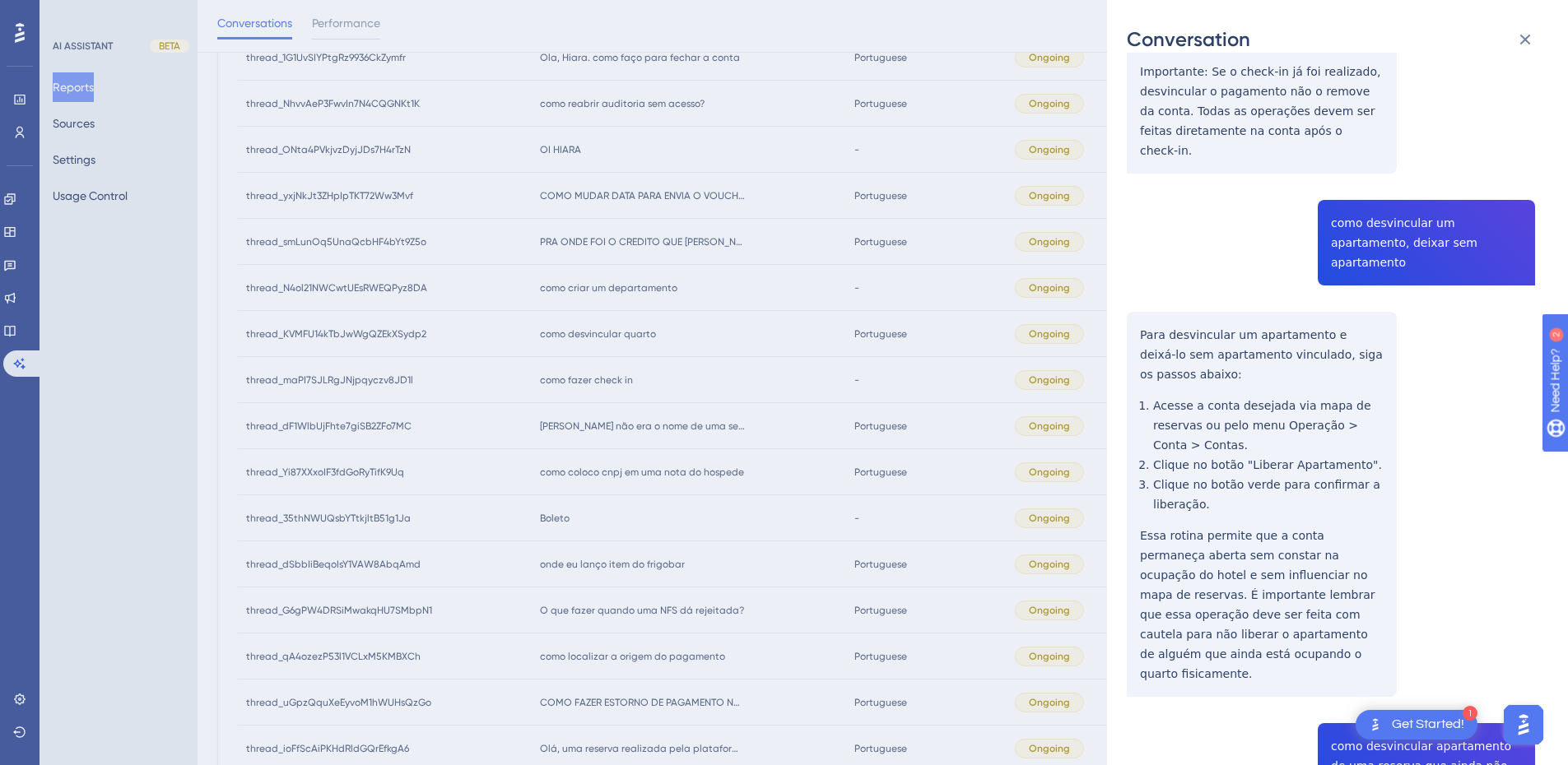
click at [1177, 338] on div "thread_KVMFU14kTbJwWgQZEkXSydp2 Copy - - 109_Canas Ferreira - Hortolândia, Juli…" at bounding box center [1331, 381] width 409 height 1768
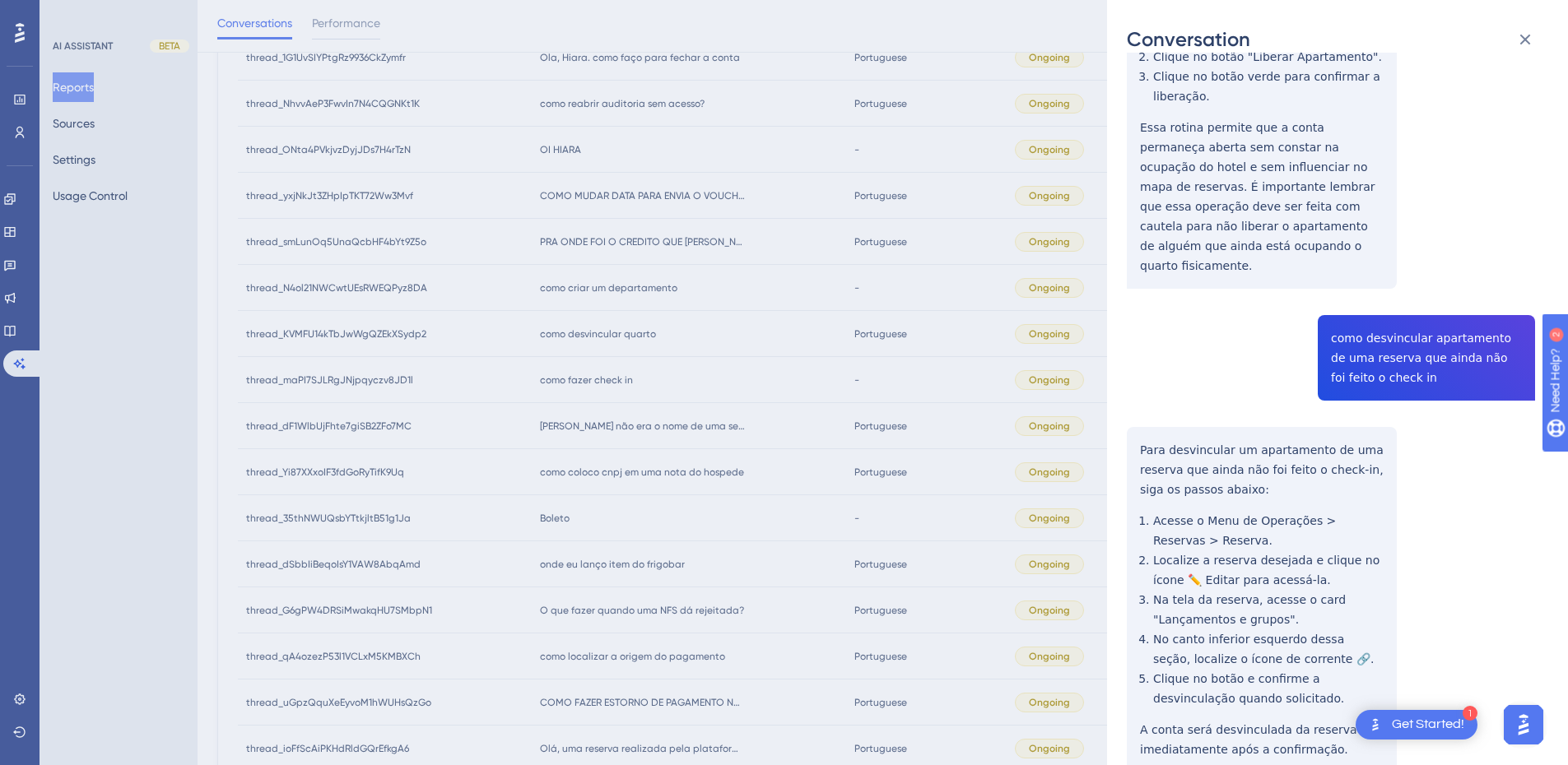
scroll to position [600, 0]
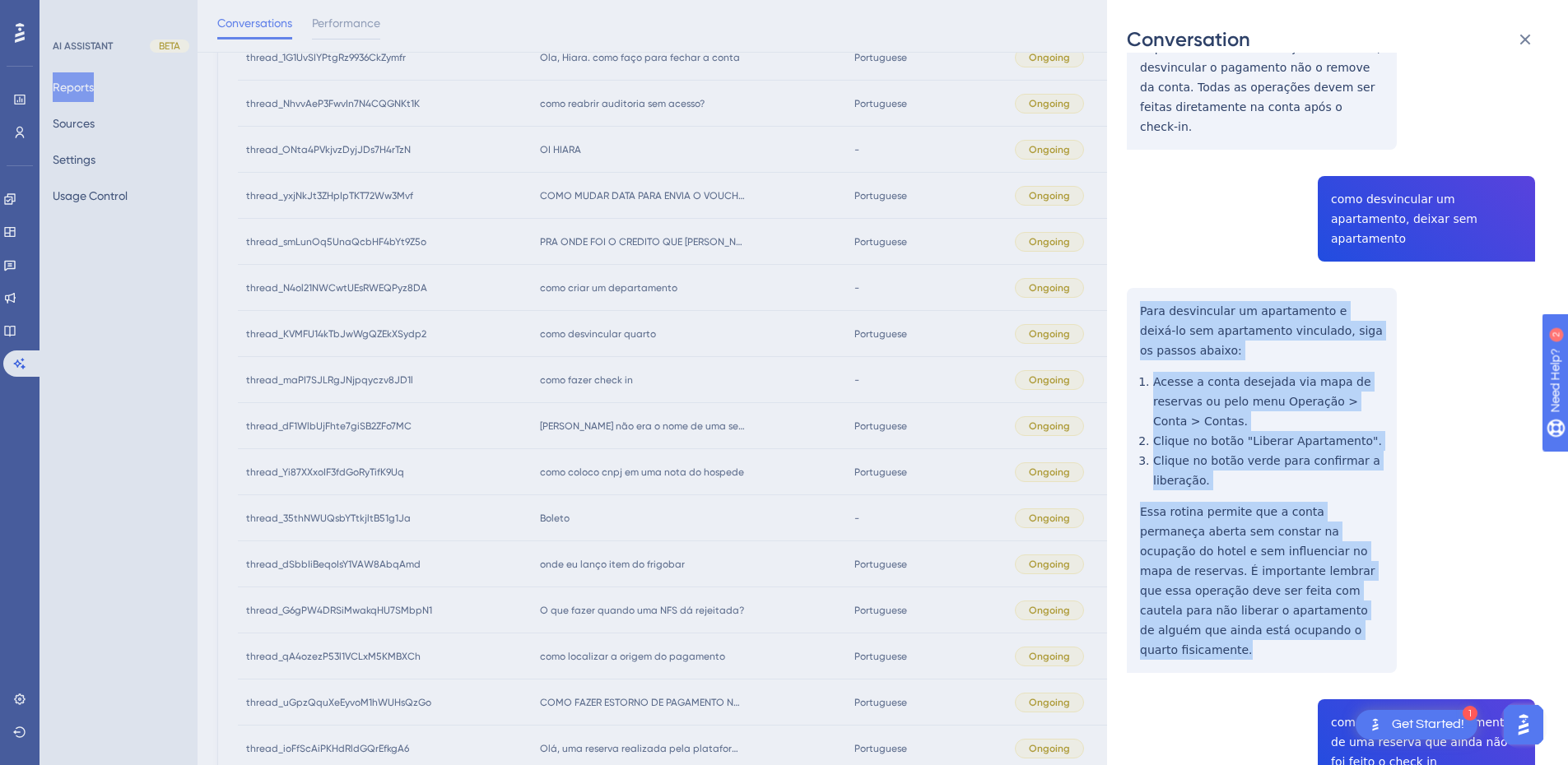
drag, startPoint x: 1139, startPoint y: 249, endPoint x: 1355, endPoint y: 582, distance: 396.9
click at [1355, 582] on div "thread_KVMFU14kTbJwWgQZEkXSydp2 Copy - - 109_Canas Ferreira - Hortolândia, Juli…" at bounding box center [1331, 357] width 409 height 1768
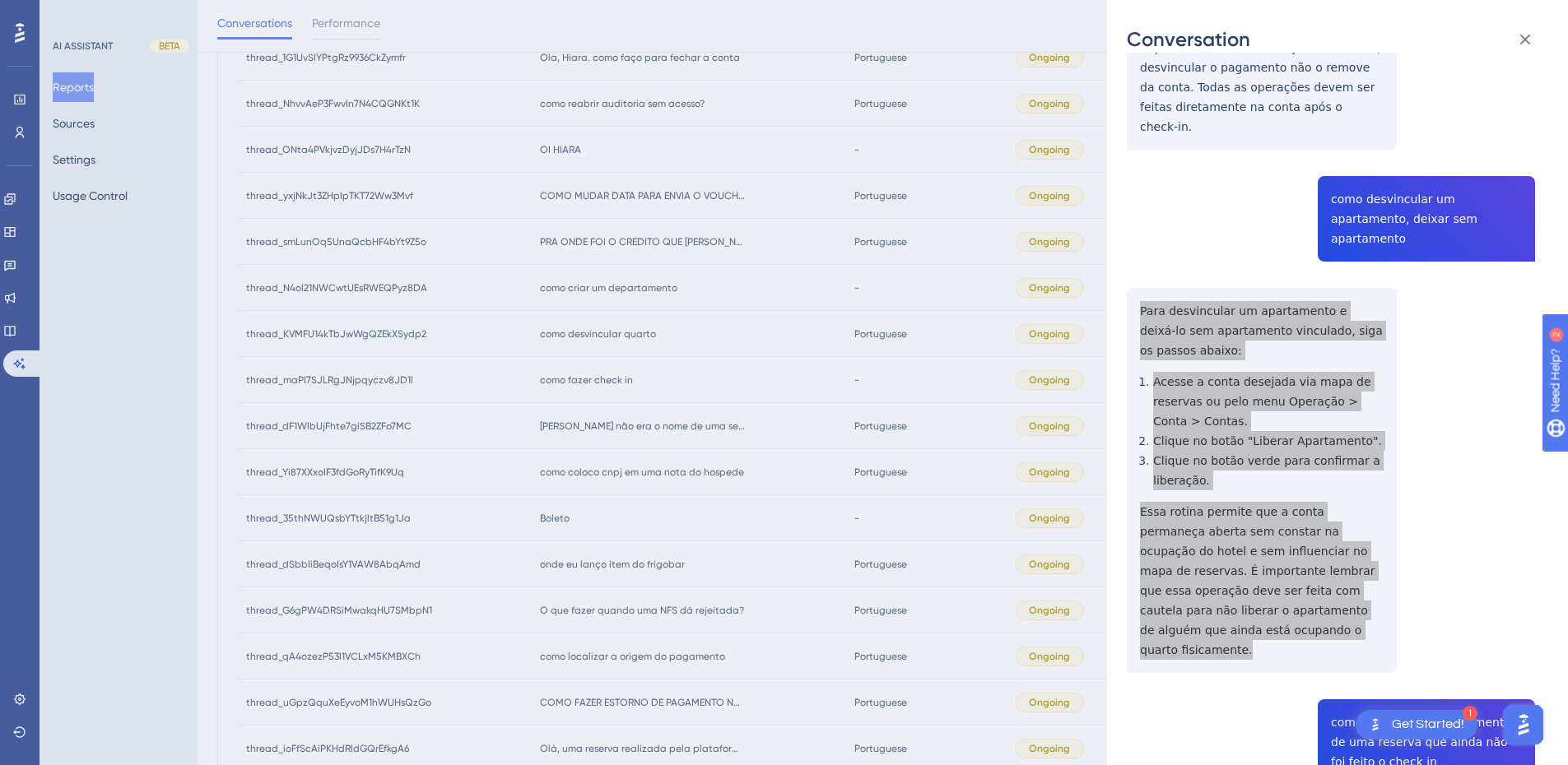
scroll to position [984, 0]
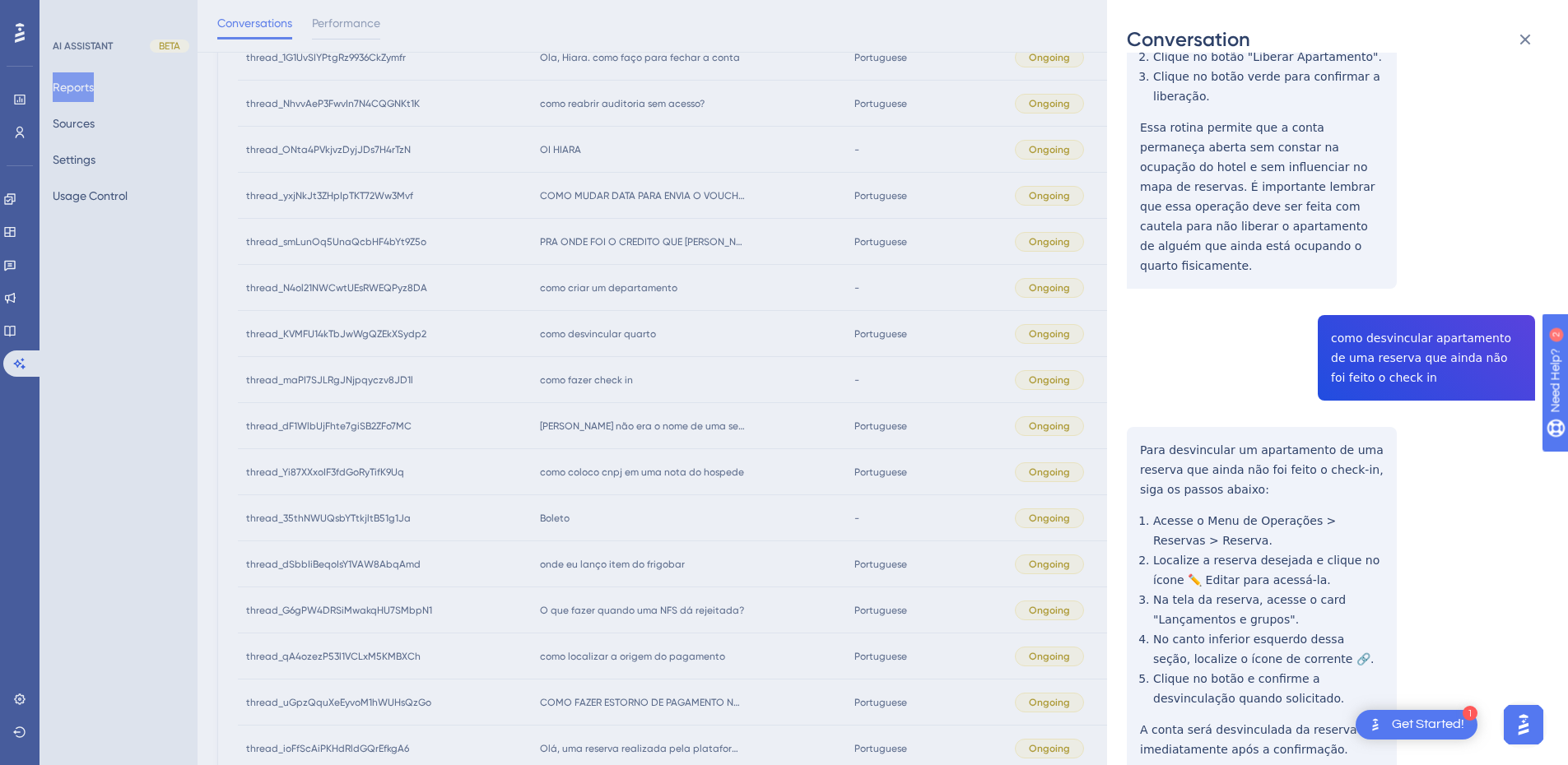
drag, startPoint x: 1159, startPoint y: 394, endPoint x: 1151, endPoint y: 388, distance: 10.0
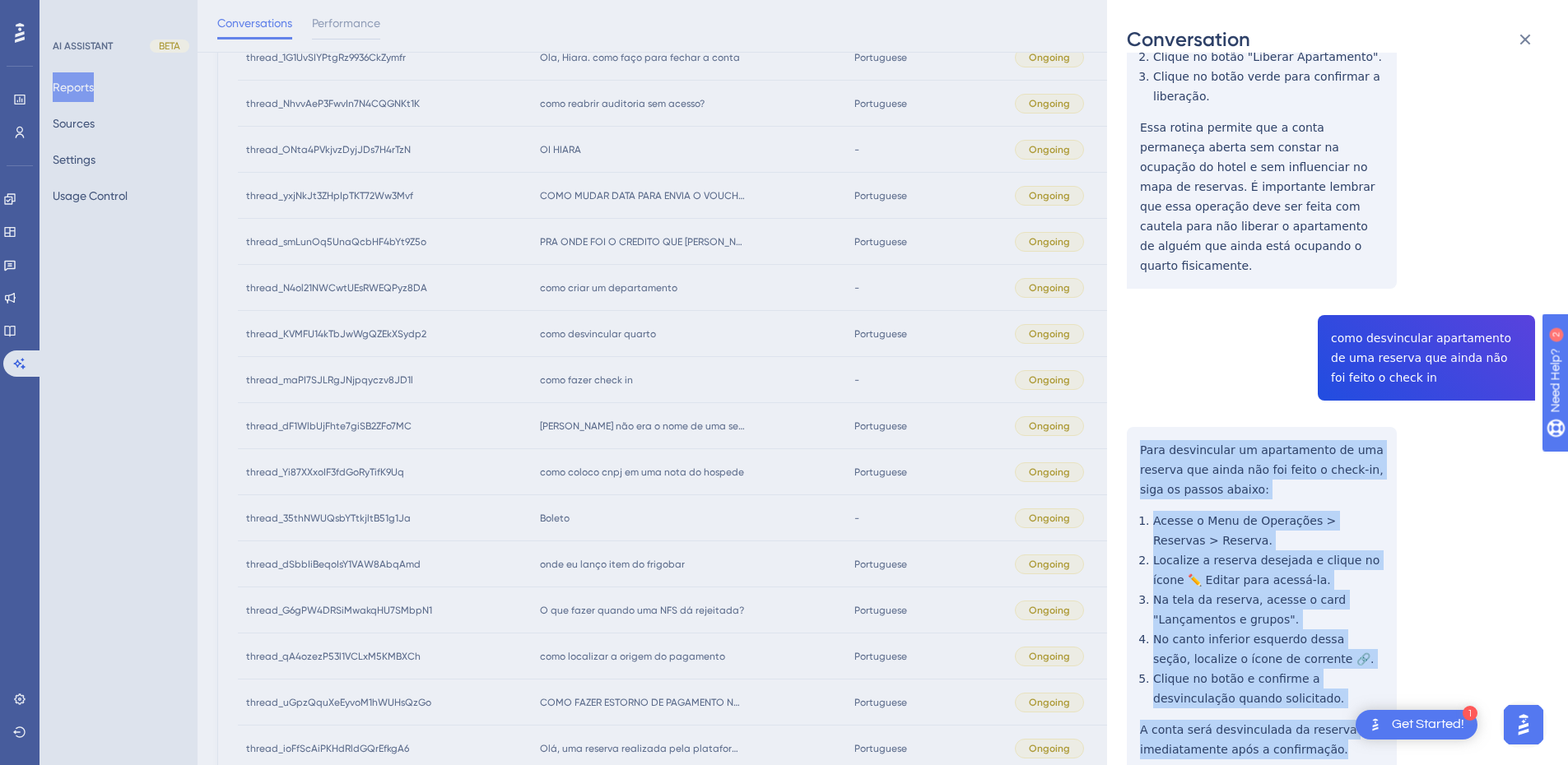
drag, startPoint x: 1141, startPoint y: 365, endPoint x: 1228, endPoint y: 519, distance: 176.9
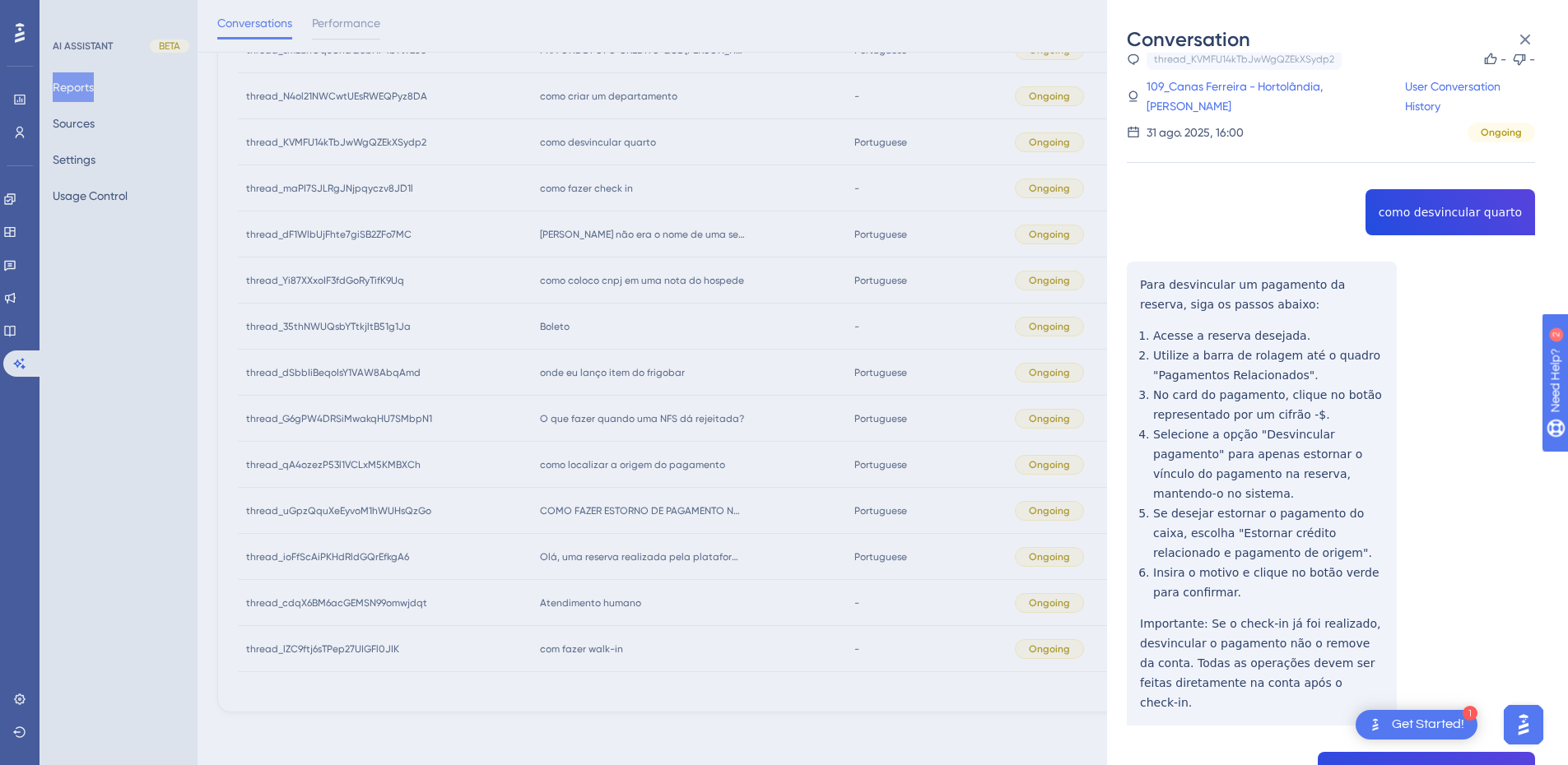
scroll to position [0, 0]
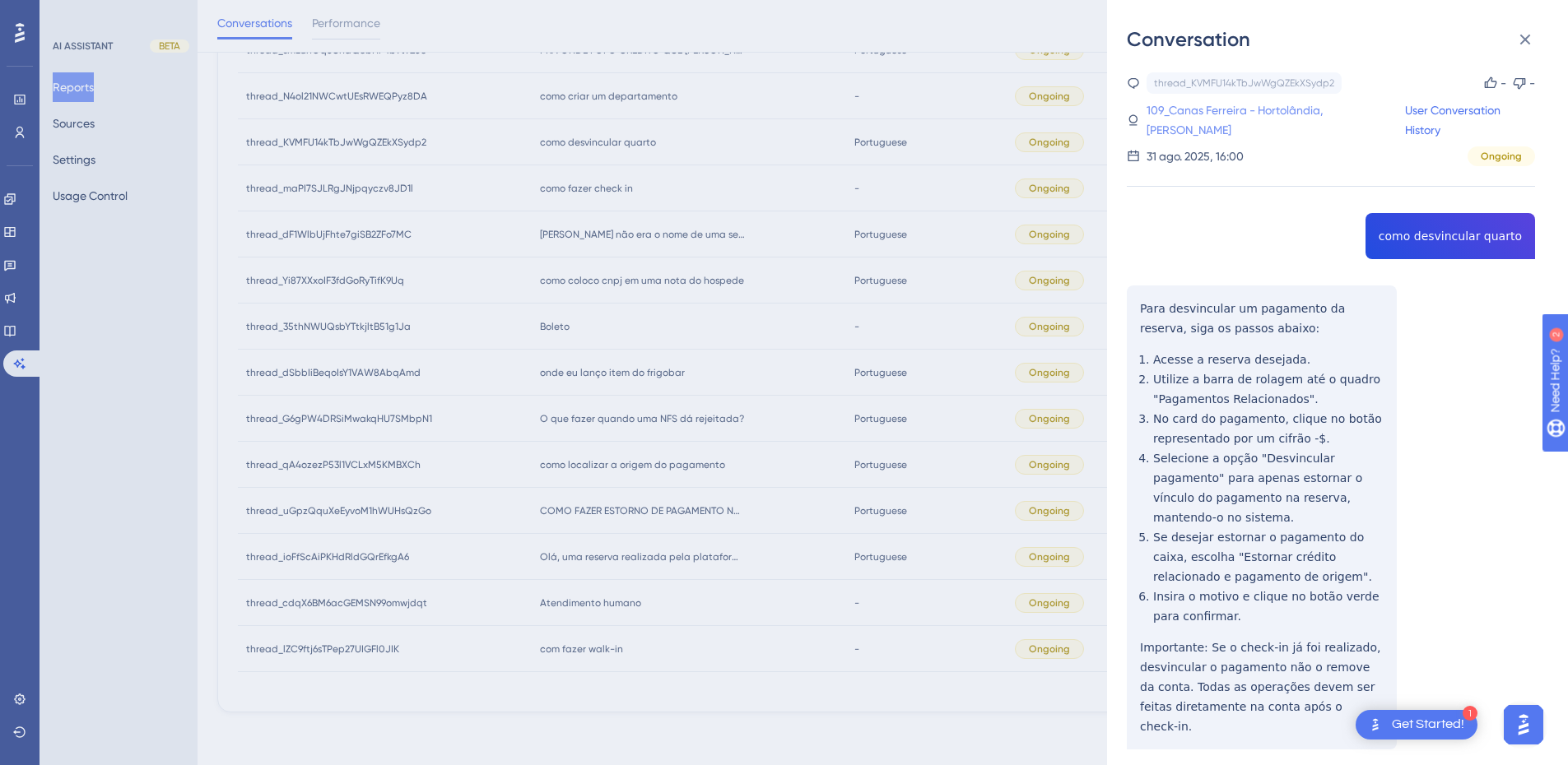
click at [1221, 107] on link "109_Canas Ferreira - Hortolândia, Julia Estela" at bounding box center [1276, 120] width 258 height 40
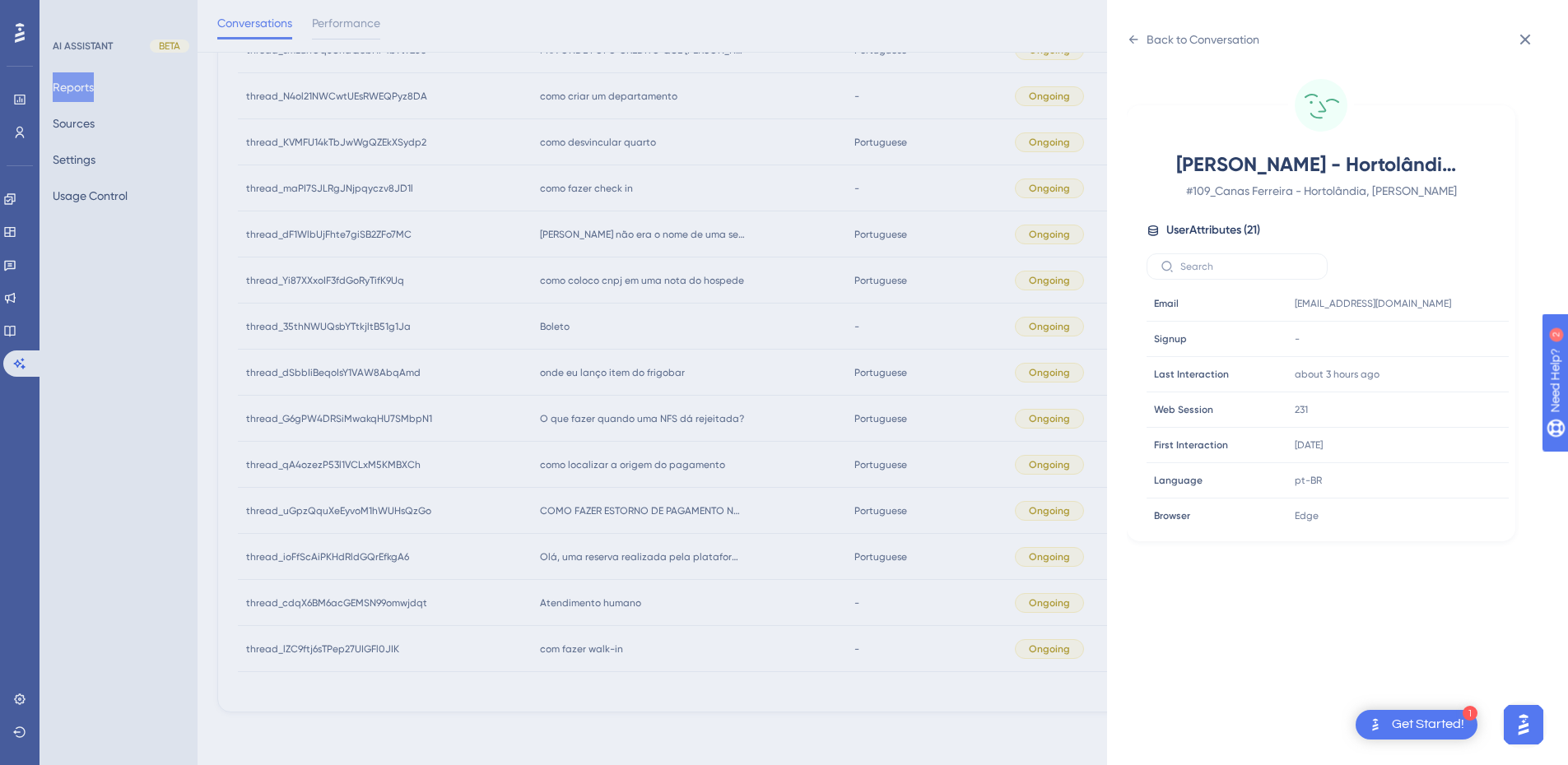
scroll to position [501, 0]
click at [1440, 406] on icon at bounding box center [1446, 403] width 16 height 16
click at [1134, 47] on div "Back to Conversation" at bounding box center [1193, 39] width 132 height 26
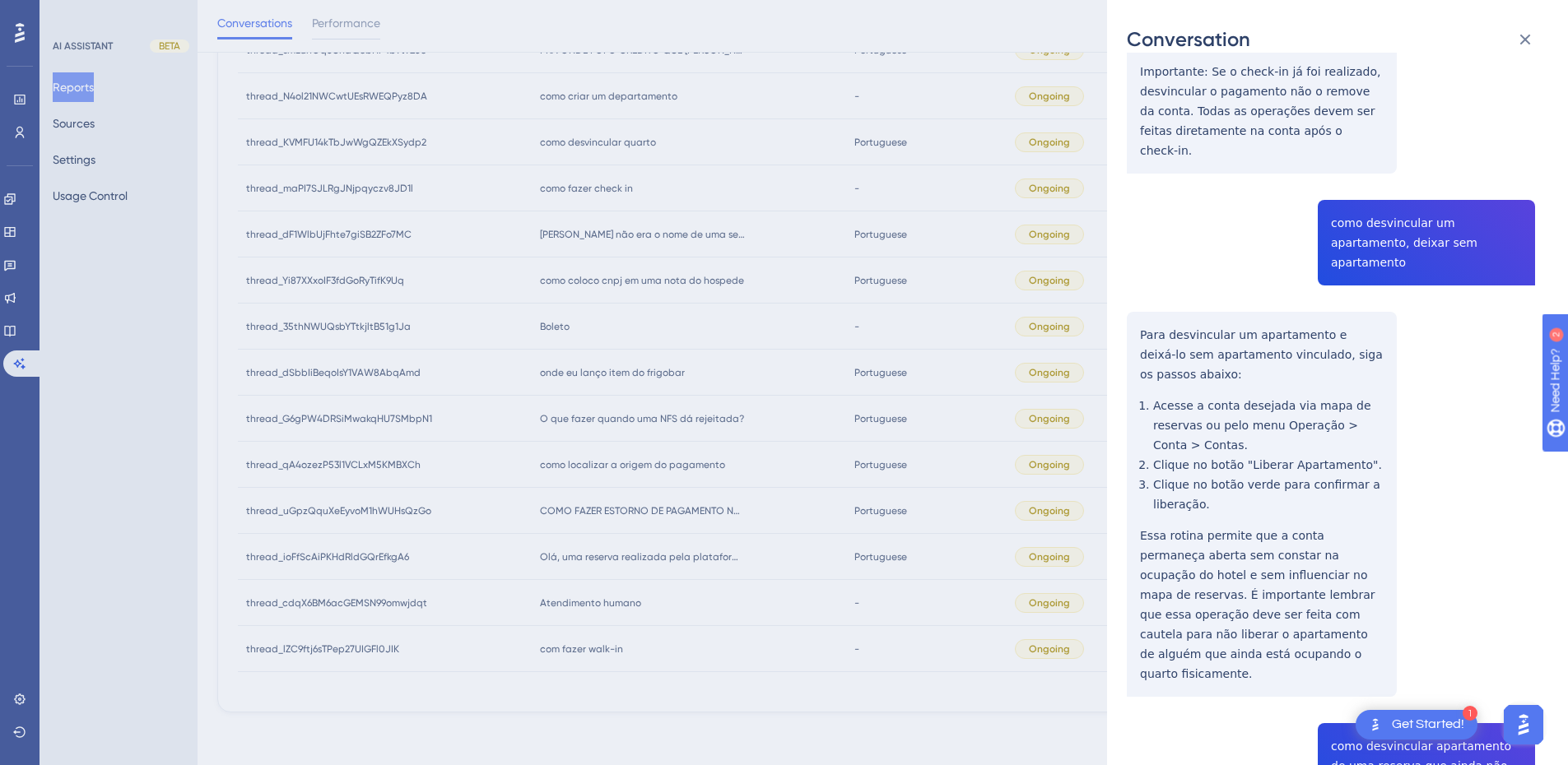
click at [1369, 203] on div "thread_KVMFU14kTbJwWgQZEkXSydp2 Copy - - 109_Canas Ferreira - Hortolândia, Juli…" at bounding box center [1331, 381] width 409 height 1768
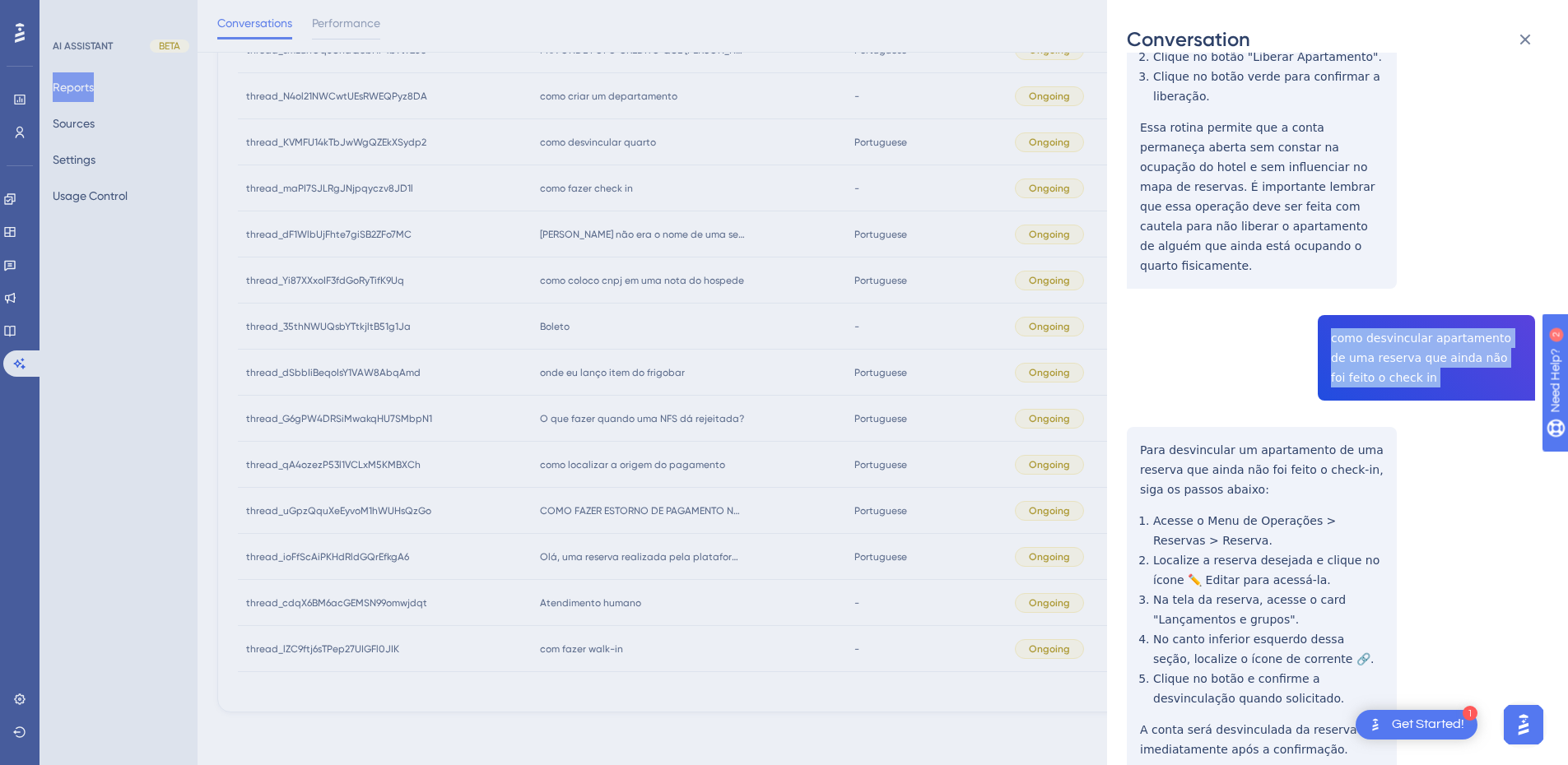
scroll to position [0, 0]
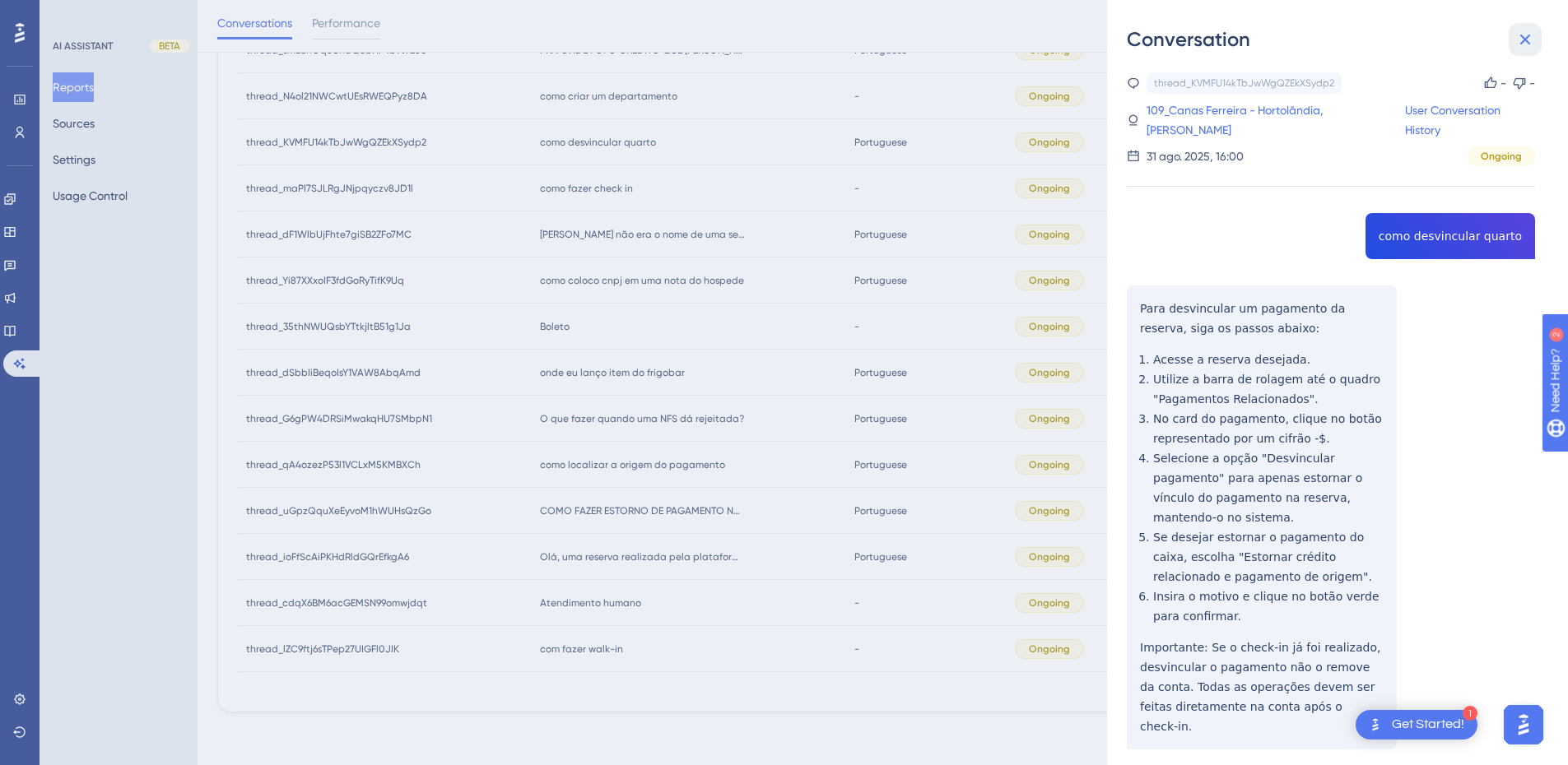
click at [1522, 48] on icon at bounding box center [1525, 39] width 20 height 20
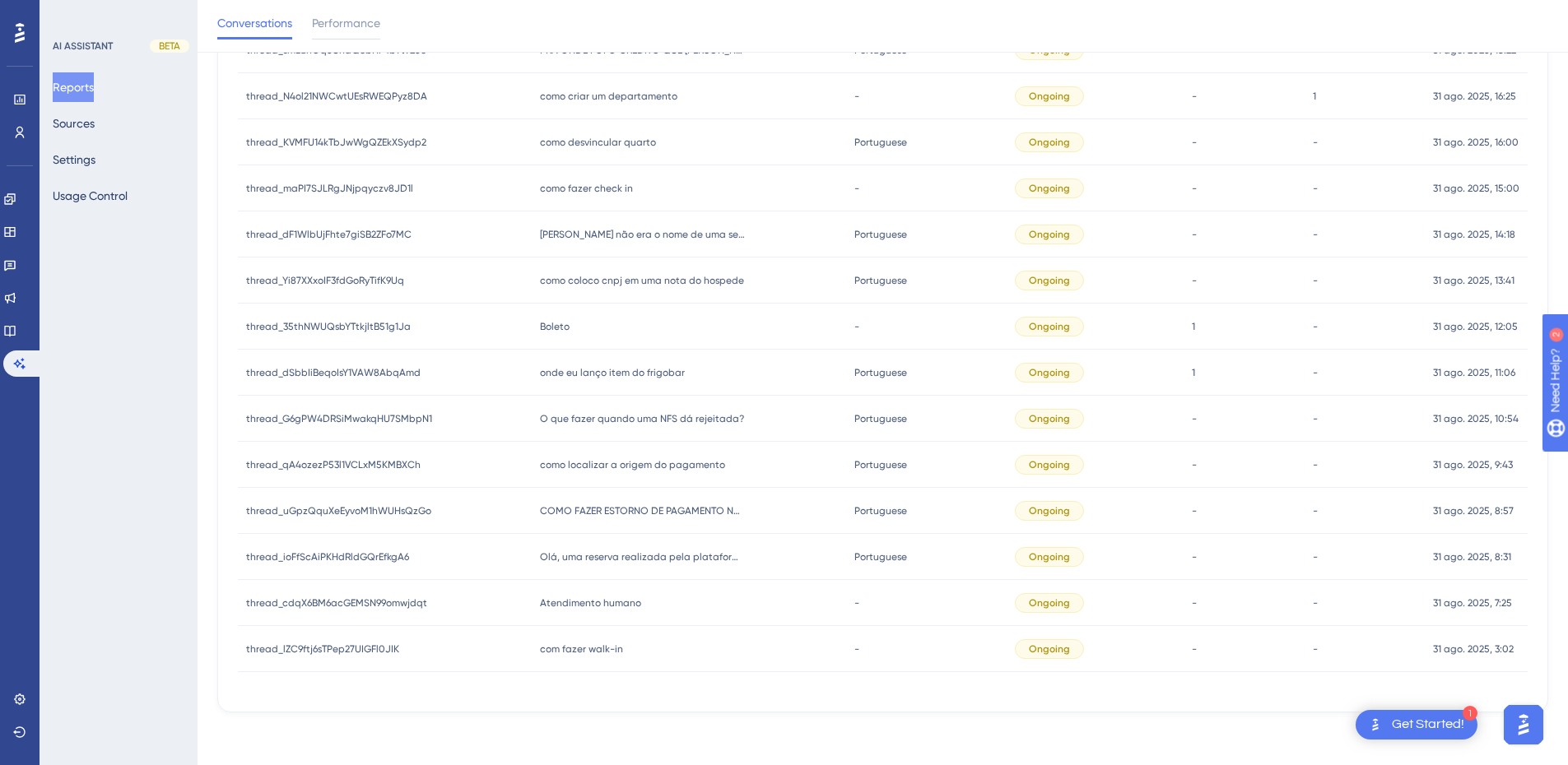
click at [583, 189] on span "como fazer check in" at bounding box center [587, 188] width 93 height 13
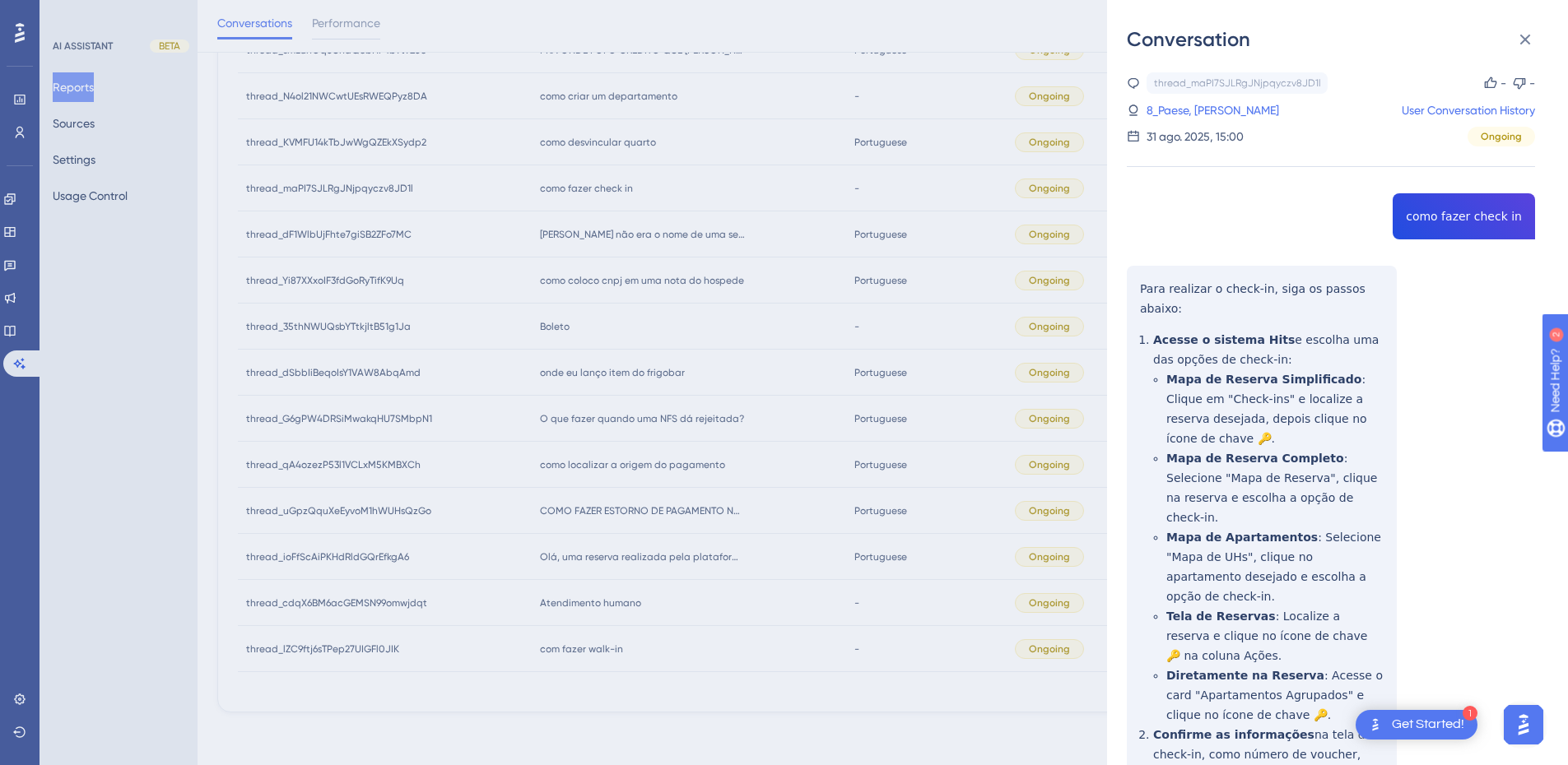
click at [1447, 222] on div "thread_maPI7SJLRgJNjpqyczv8JD1l Copy - - 8_Paese, Fabiana User Conversation His…" at bounding box center [1331, 512] width 409 height 880
drag, startPoint x: 1239, startPoint y: 345, endPoint x: 1169, endPoint y: 299, distance: 83.8
click at [1238, 345] on div "thread_maPI7SJLRgJNjpqyczv8JD1l Copy - - 8_Paese, Fabiana User Conversation His…" at bounding box center [1331, 512] width 409 height 880
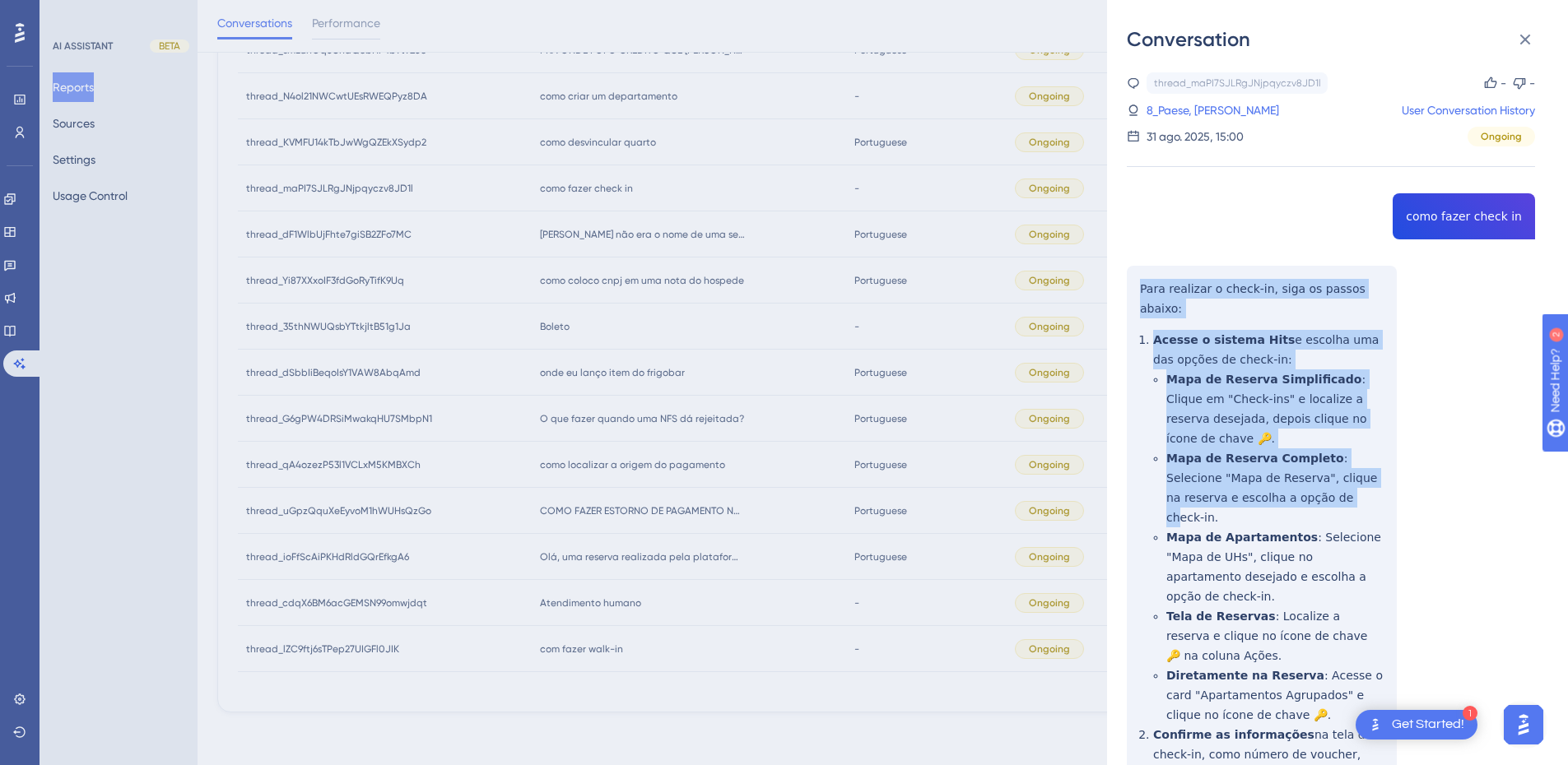
scroll to position [115, 0]
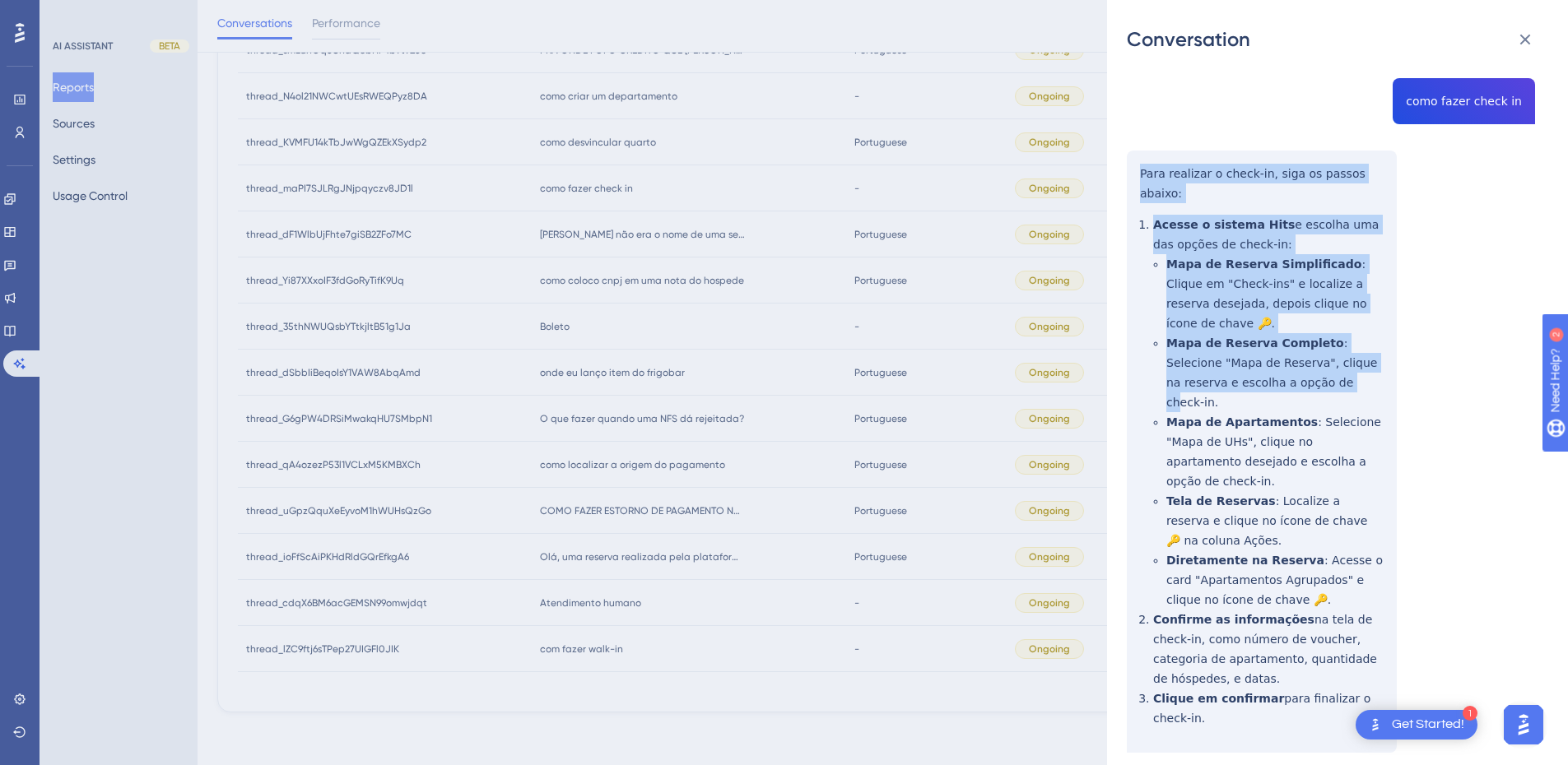
drag, startPoint x: 1138, startPoint y: 282, endPoint x: 1190, endPoint y: 384, distance: 114.5
click at [1235, 673] on div "thread_maPI7SJLRgJNjpqyczv8JD1l Copy - - 8_Paese, Fabiana User Conversation His…" at bounding box center [1331, 396] width 409 height 880
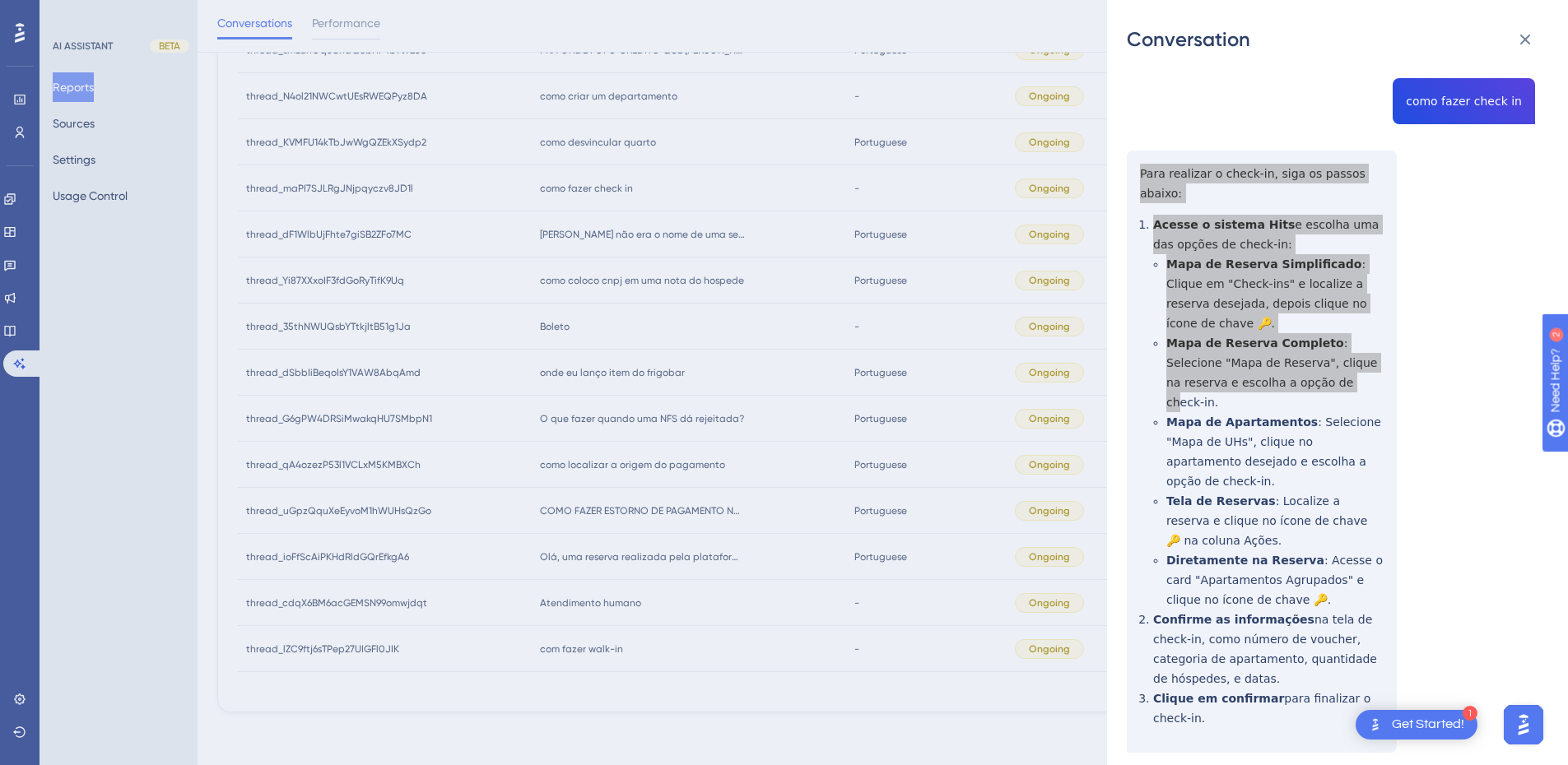
scroll to position [0, 0]
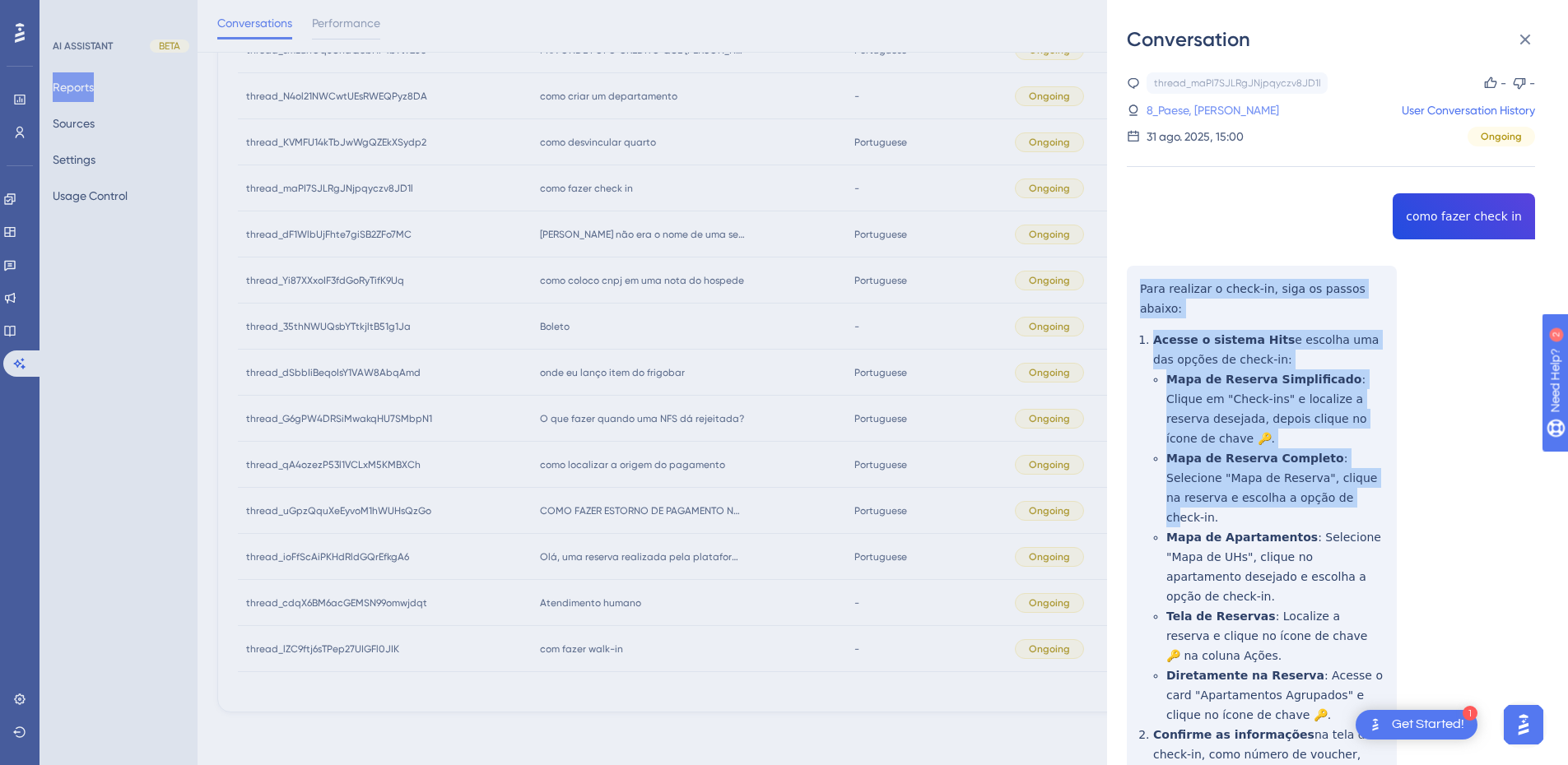
click at [1209, 114] on link "8_Paese, Fabiana" at bounding box center [1213, 110] width 132 height 20
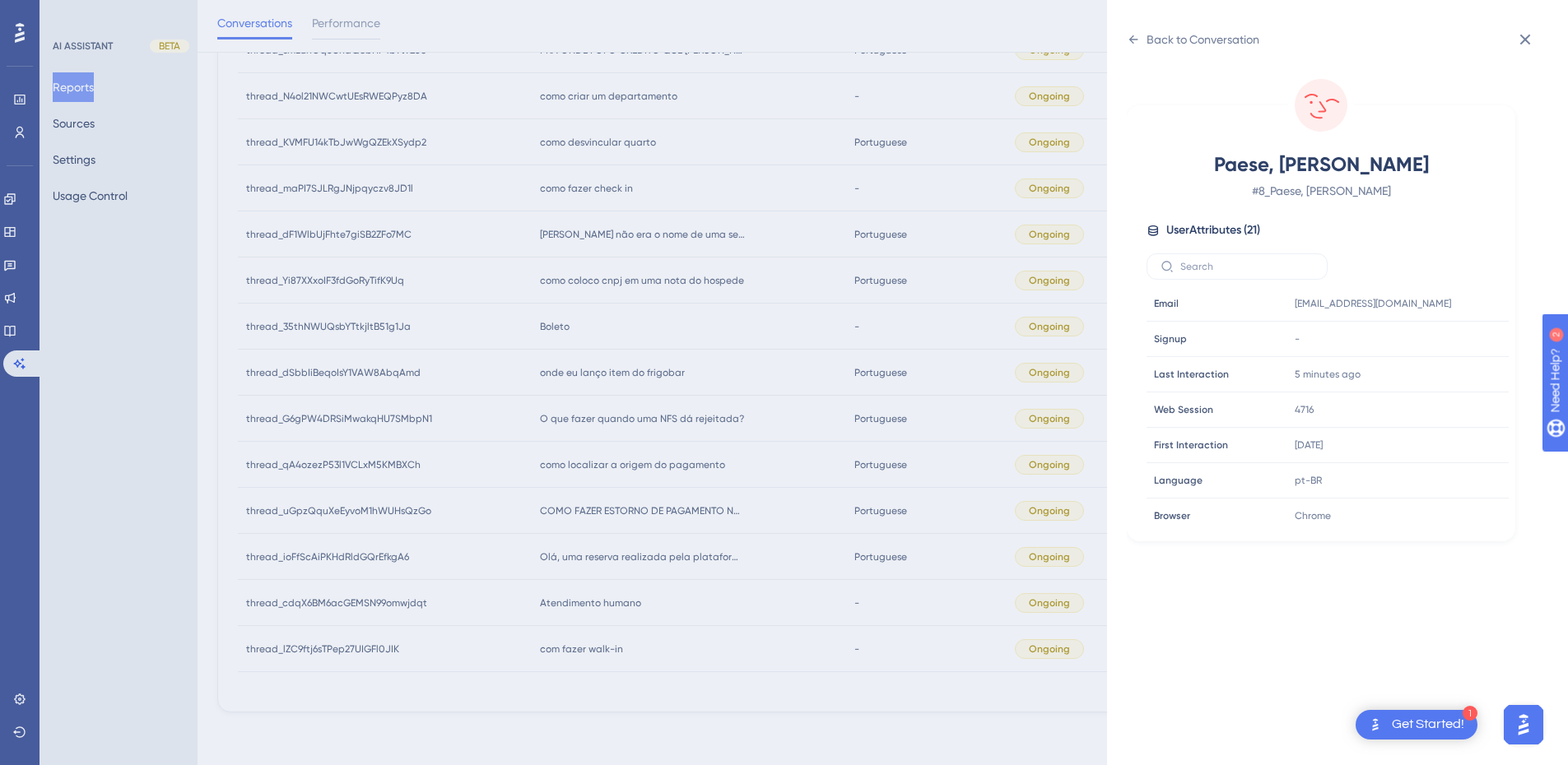
scroll to position [501, 0]
click at [1444, 403] on icon at bounding box center [1446, 403] width 16 height 16
drag, startPoint x: 1517, startPoint y: 36, endPoint x: 1305, endPoint y: 55, distance: 212.8
click at [1517, 36] on icon at bounding box center [1525, 39] width 20 height 20
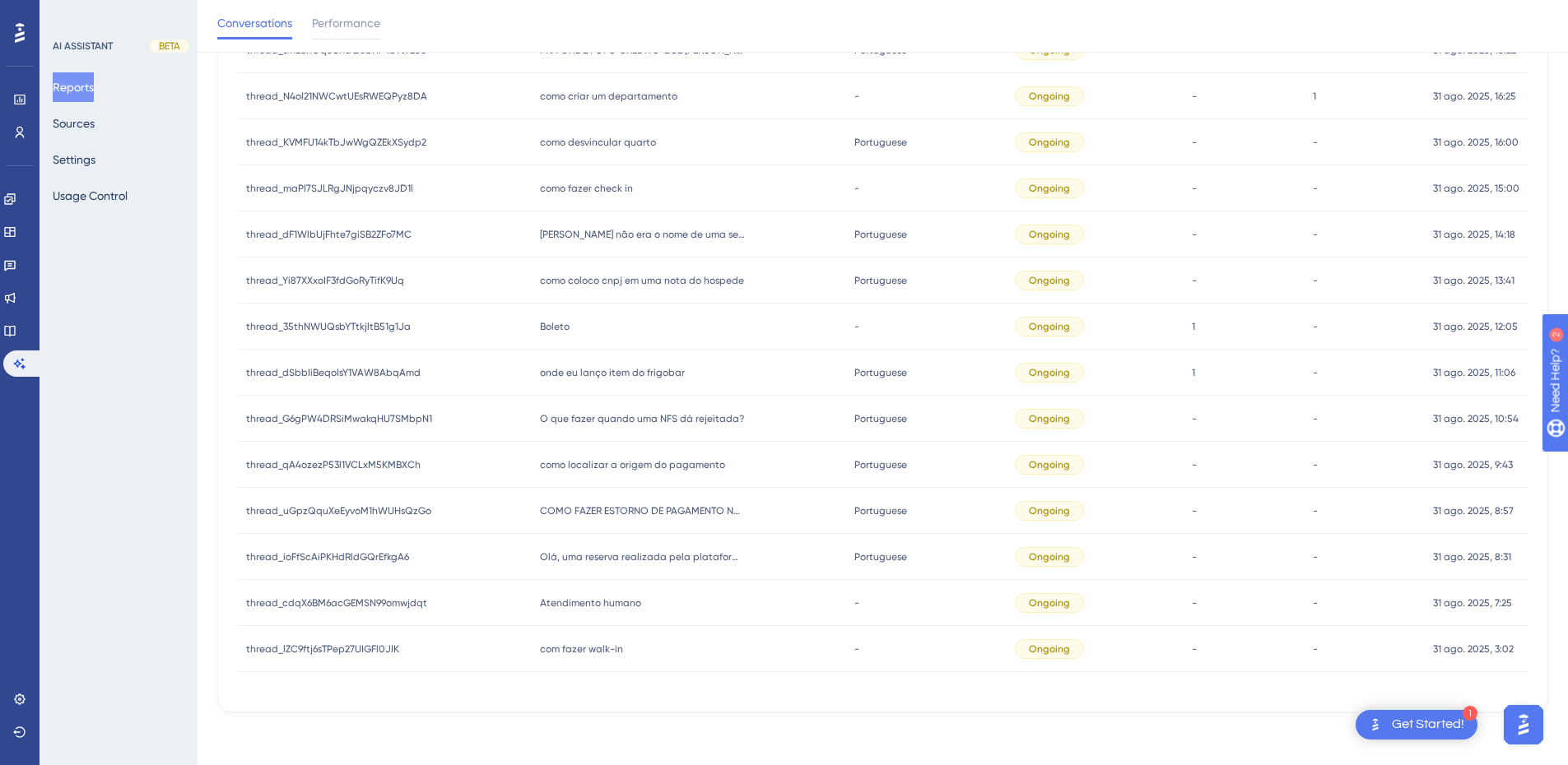
click at [576, 231] on span "[PERSON_NAME] não era o nome de uma sereia?" at bounding box center [643, 234] width 206 height 13
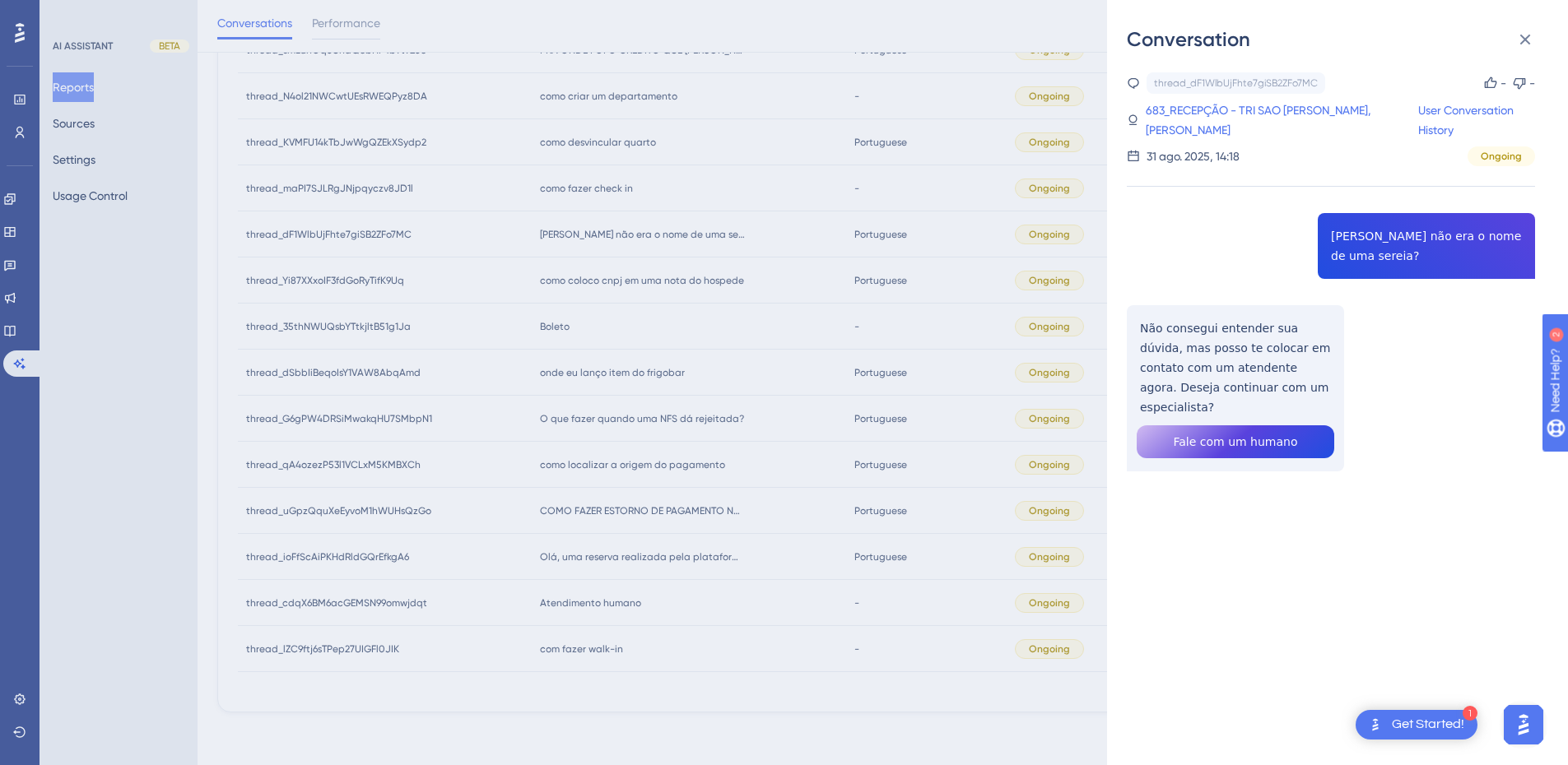
click at [1391, 239] on div "thread_dF1WlbUjFhte7giSB2ZFo7MC Copy - - 683_RECEPÇÃO - TRI SAO JOAO BATISTA, P…" at bounding box center [1331, 313] width 409 height 483
click at [1238, 225] on div "thread_dF1WlbUjFhte7giSB2ZFo7MC Copy - - 683_RECEPÇÃO - TRI SAO JOAO BATISTA, P…" at bounding box center [1331, 313] width 409 height 483
click at [1377, 236] on div "thread_dF1WlbUjFhte7giSB2ZFo7MC Copy - - 683_RECEPÇÃO - TRI SAO JOAO BATISTA, P…" at bounding box center [1331, 313] width 409 height 483
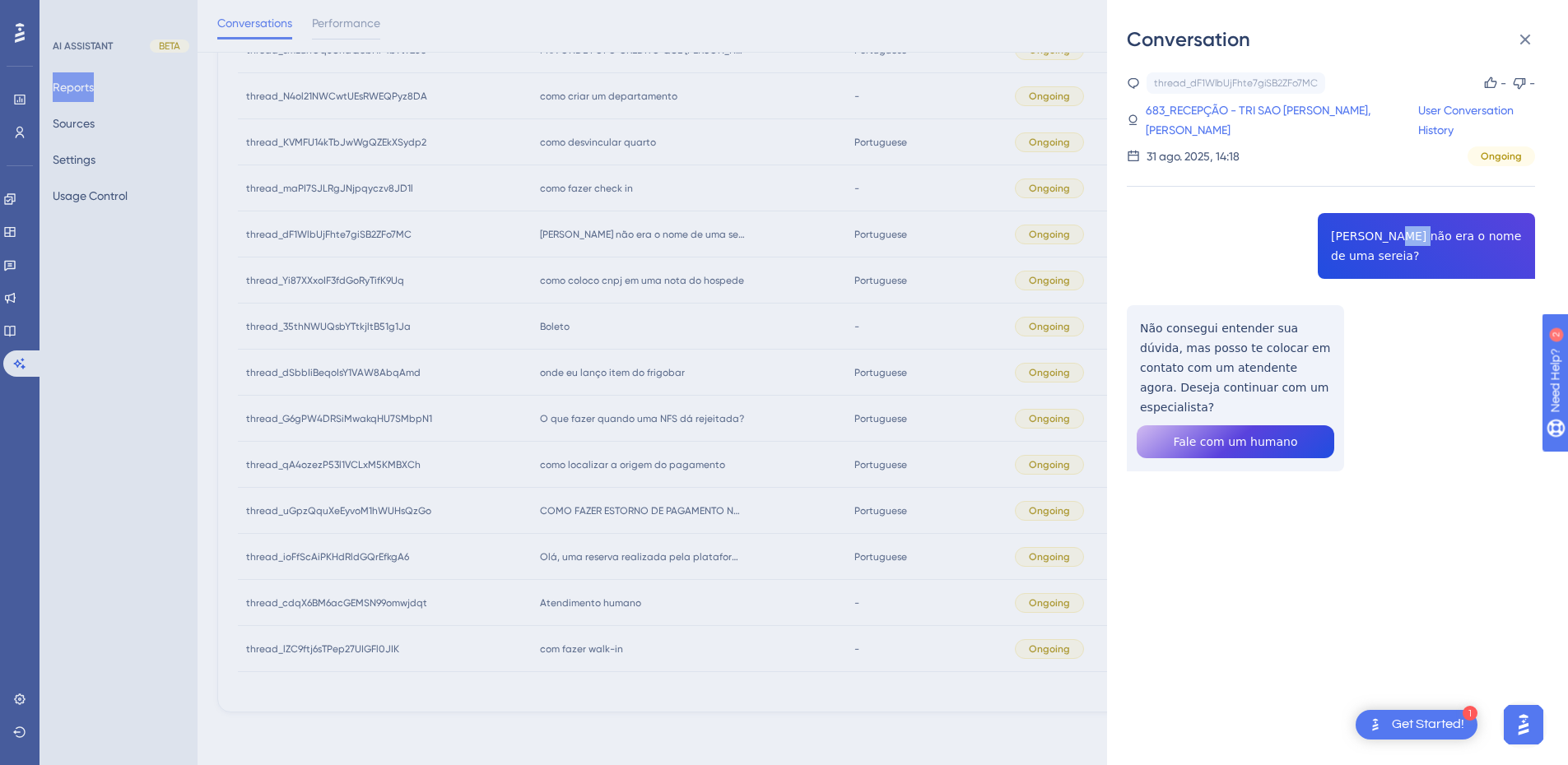
click at [1377, 236] on div "thread_dF1WlbUjFhte7giSB2ZFo7MC Copy - - 683_RECEPÇÃO - TRI SAO JOAO BATISTA, P…" at bounding box center [1331, 313] width 409 height 483
drag, startPoint x: 1377, startPoint y: 236, endPoint x: 1527, endPoint y: 40, distance: 246.8
click at [1527, 40] on icon at bounding box center [1526, 40] width 10 height 10
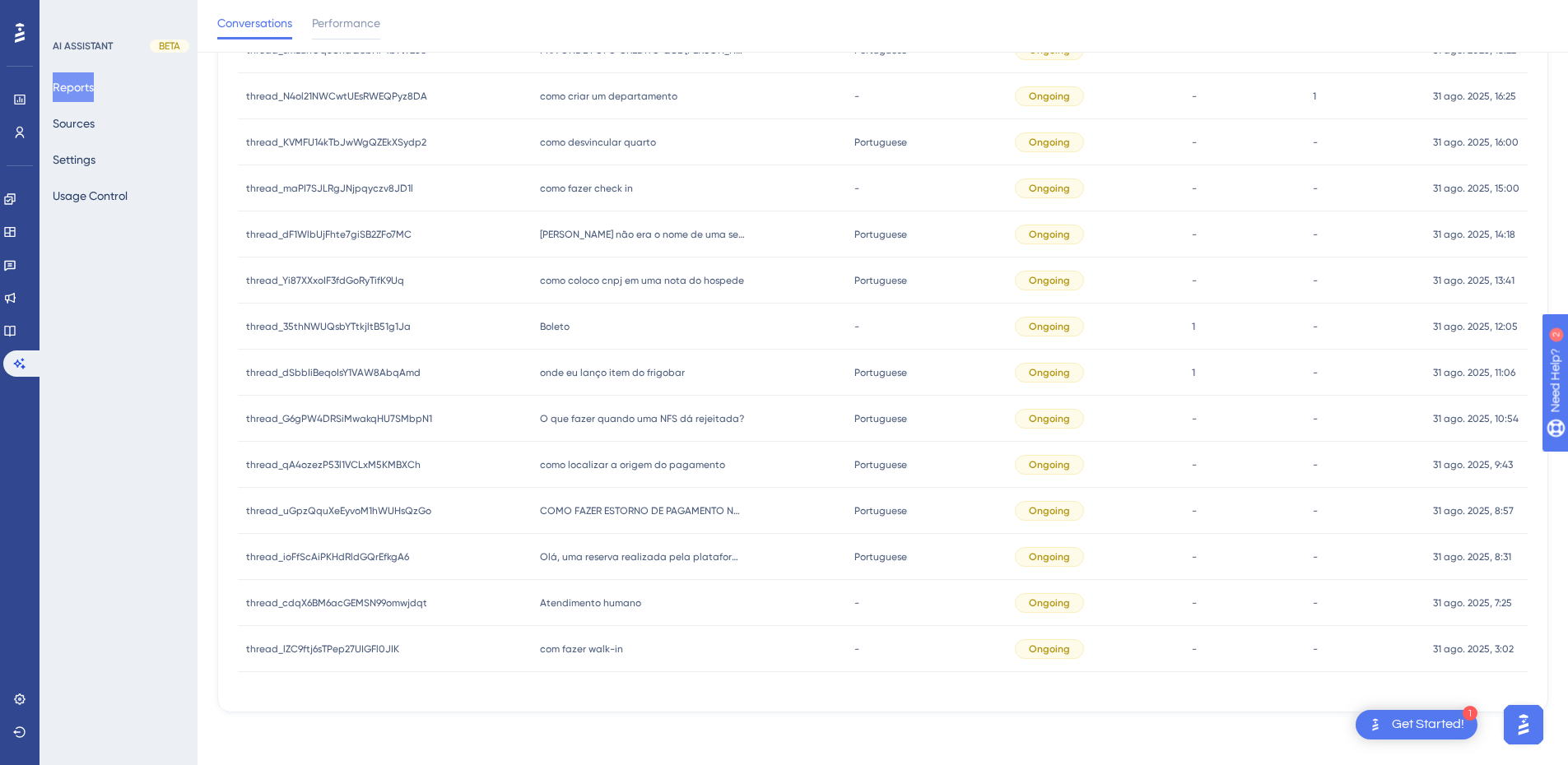
click at [639, 282] on span "como coloco cnpj em uma nota do hospede" at bounding box center [642, 280] width 204 height 13
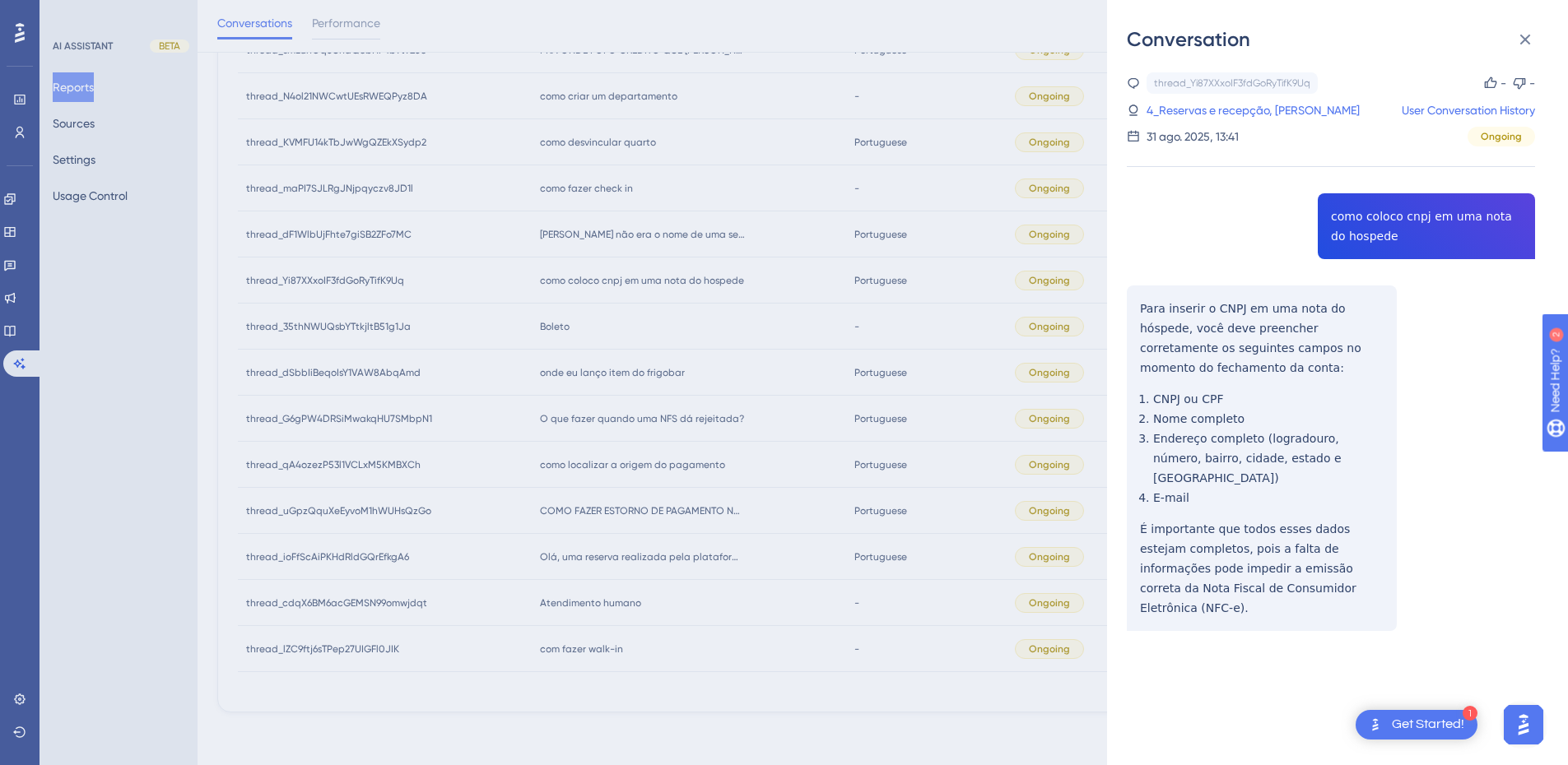
click at [1379, 228] on div "thread_Yi87XXxoIF3fdGoRyTifK9Uq Copy - - 4_Reservas e recepção, Amanda Neves Us…" at bounding box center [1331, 394] width 409 height 642
click at [1279, 369] on div "thread_Yi87XXxoIF3fdGoRyTifK9Uq Copy - - 4_Reservas e recepção, Amanda Neves Us…" at bounding box center [1331, 394] width 409 height 642
click at [1139, 308] on div "thread_Yi87XXxoIF3fdGoRyTifK9Uq Copy - - 4_Reservas e recepção, Amanda Neves Us…" at bounding box center [1331, 394] width 409 height 642
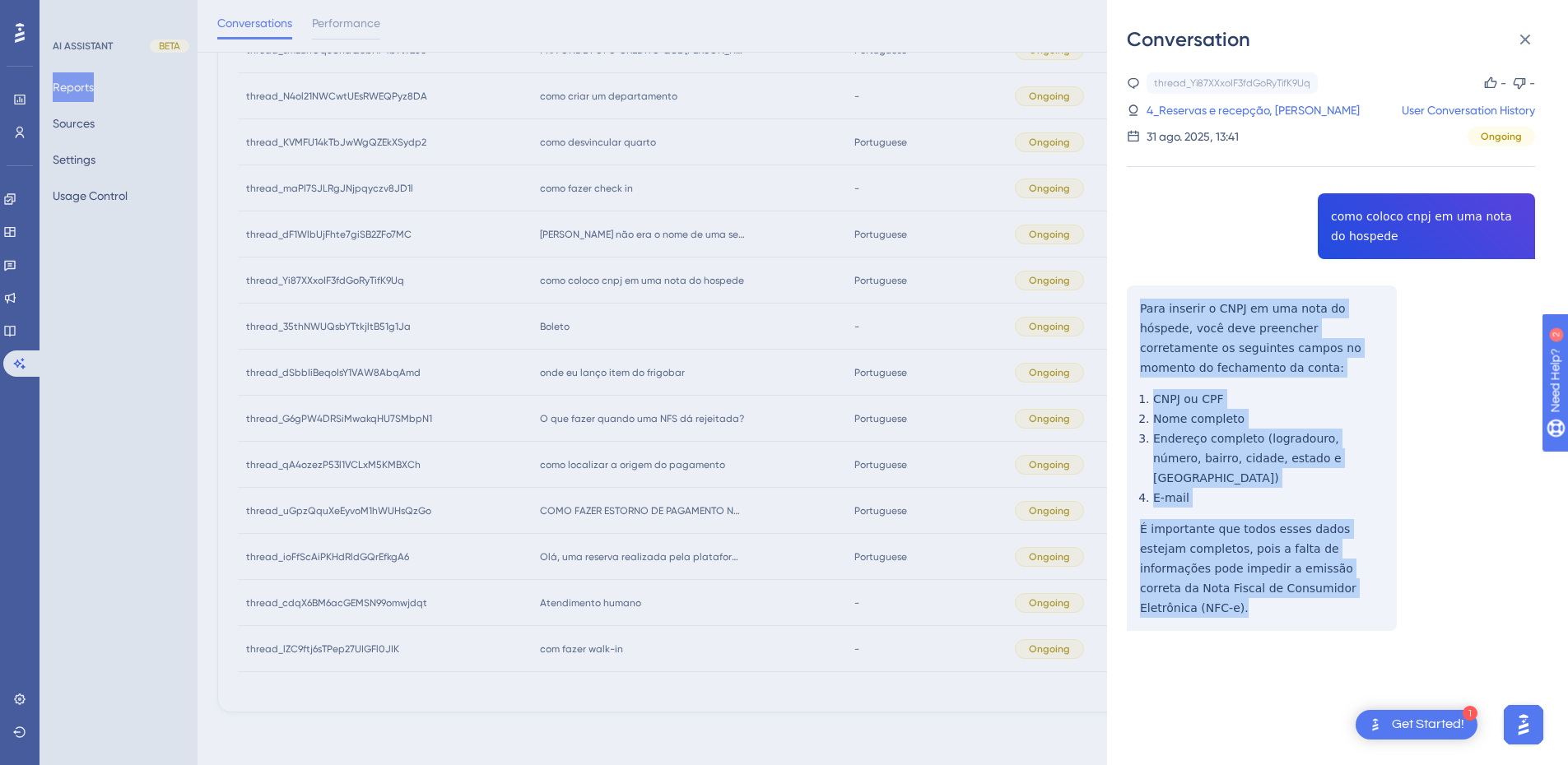
drag, startPoint x: 1139, startPoint y: 308, endPoint x: 1348, endPoint y: 574, distance: 338.3
click at [1348, 574] on div "thread_Yi87XXxoIF3fdGoRyTifK9Uq Copy - - 4_Reservas e recepção, Amanda Neves Us…" at bounding box center [1331, 394] width 409 height 642
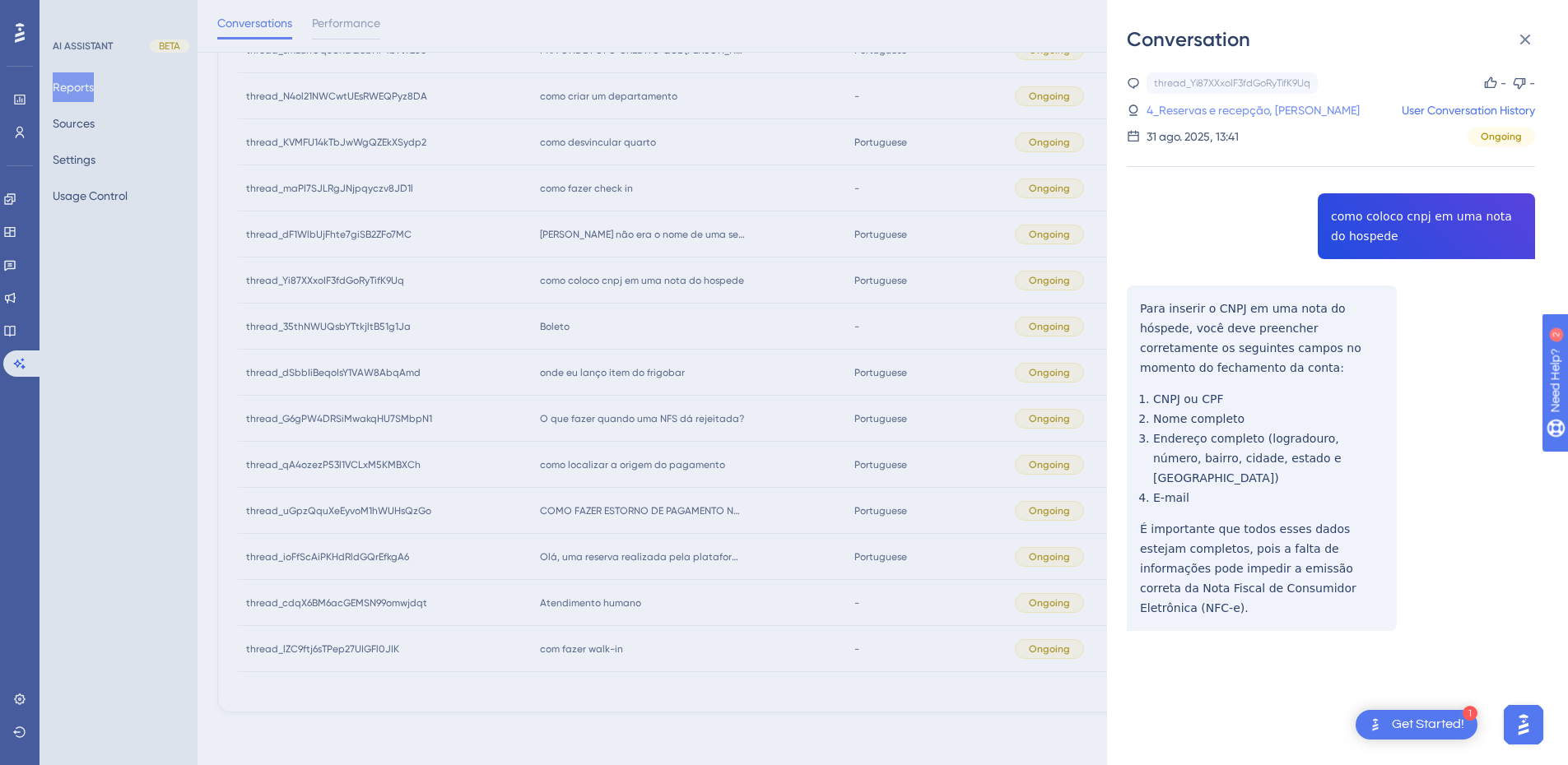
click at [1197, 111] on link "4_Reservas e recepção, Amanda Neves" at bounding box center [1254, 110] width 213 height 20
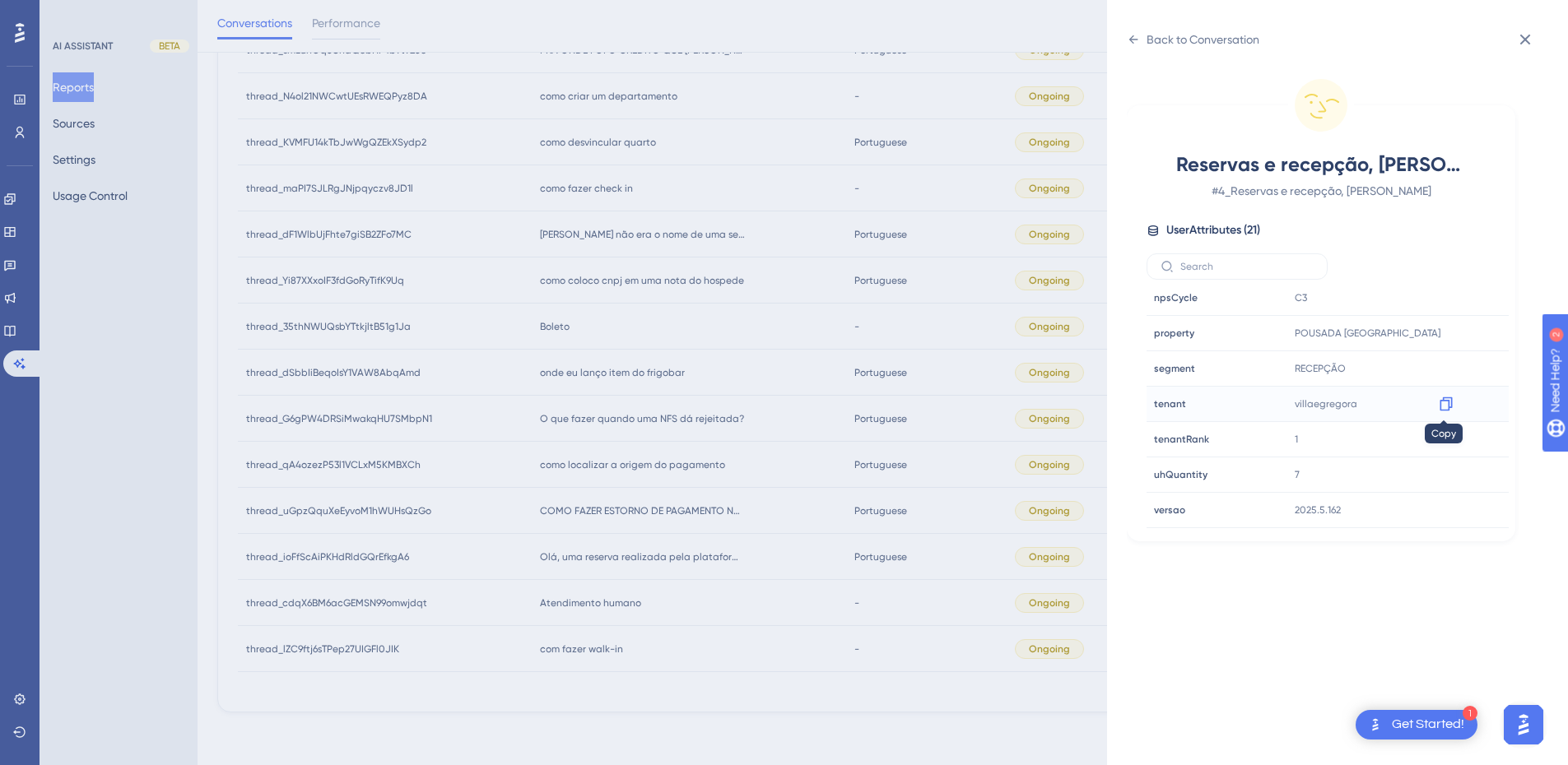
click at [1444, 409] on icon at bounding box center [1446, 403] width 16 height 16
click at [1139, 43] on icon at bounding box center [1133, 39] width 13 height 13
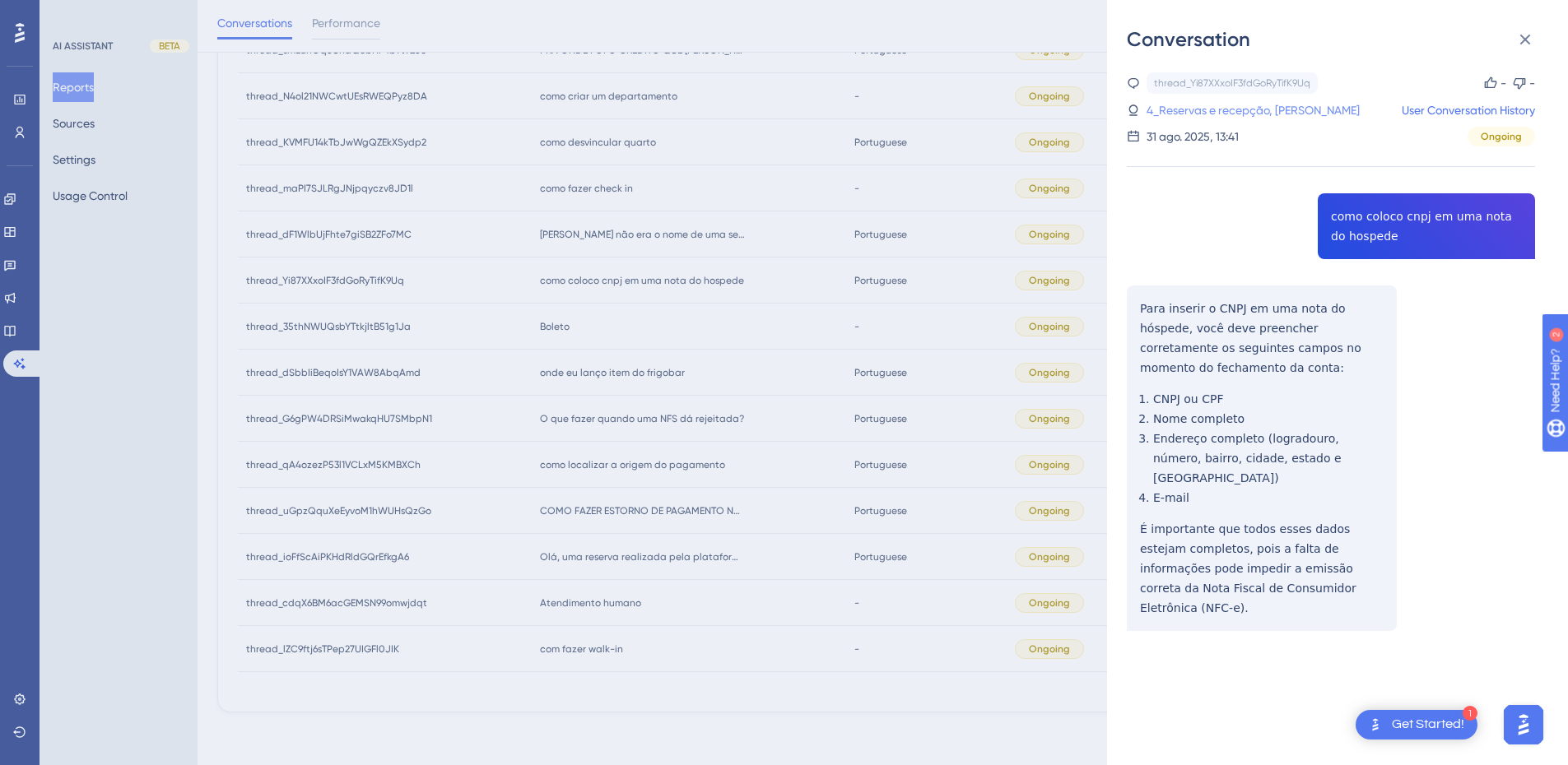
click at [1257, 114] on link "4_Reservas e recepção, Amanda Neves" at bounding box center [1254, 110] width 213 height 20
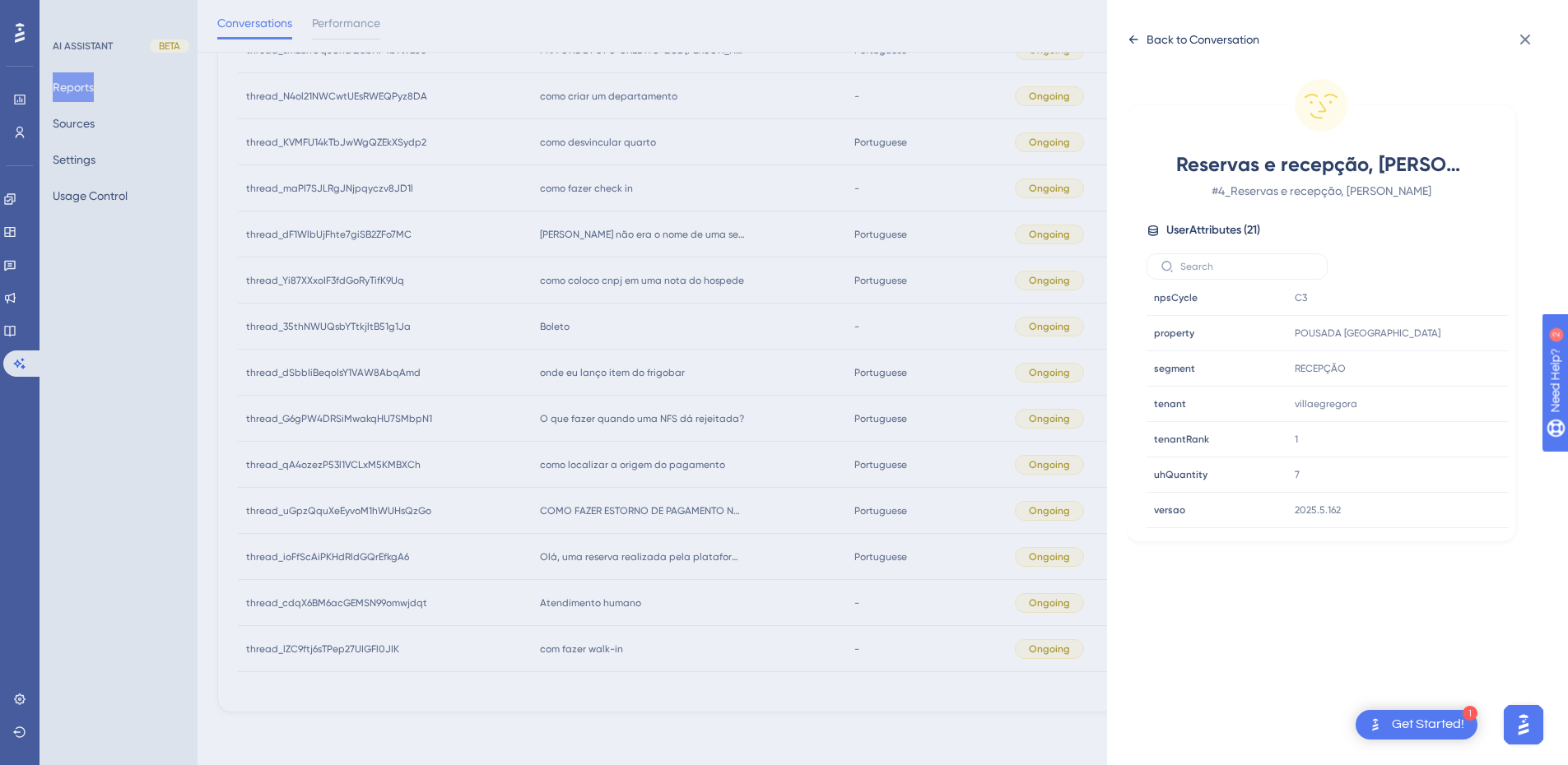
click at [1129, 35] on icon at bounding box center [1133, 39] width 13 height 13
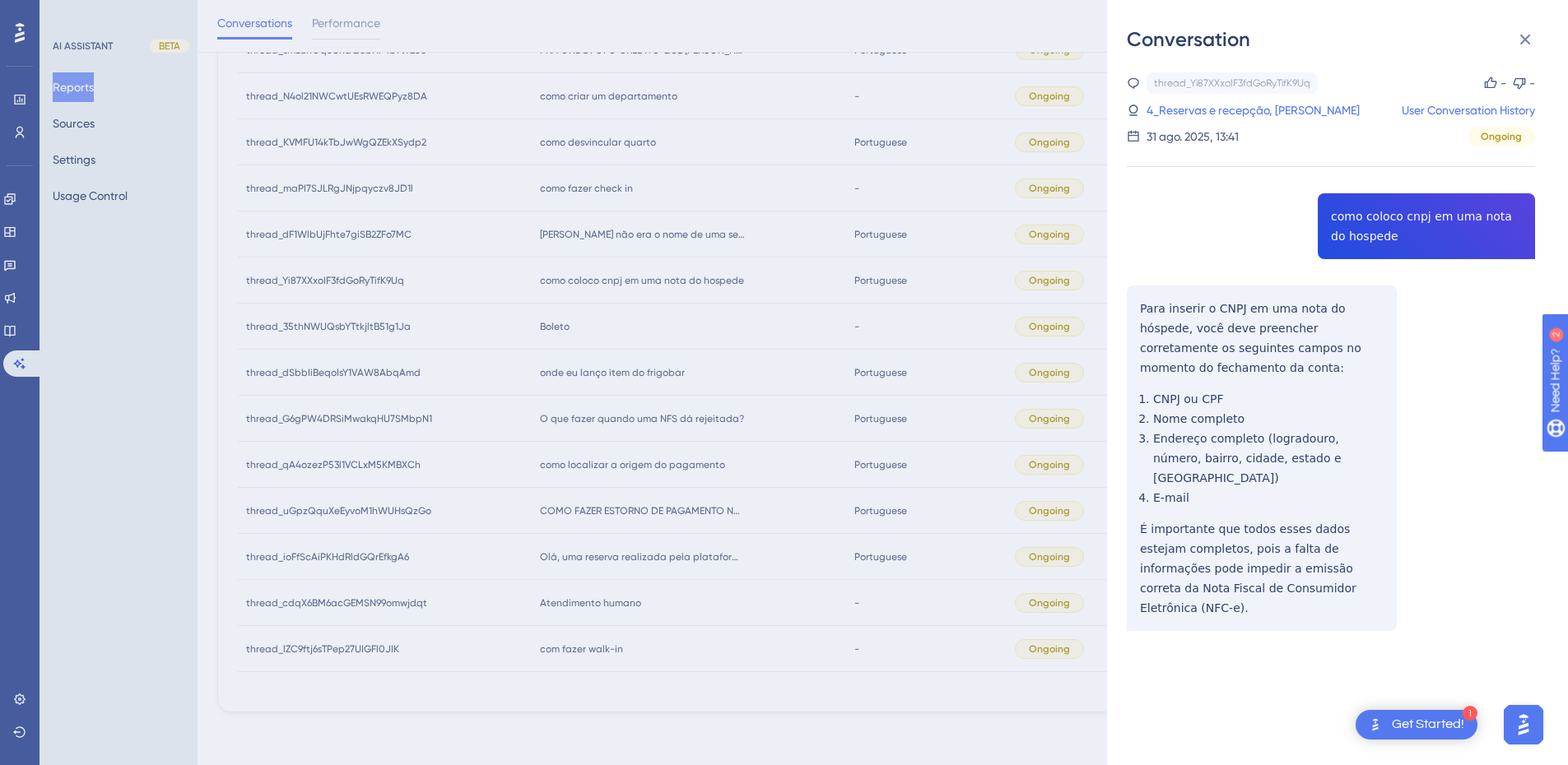
scroll to position [328, 0]
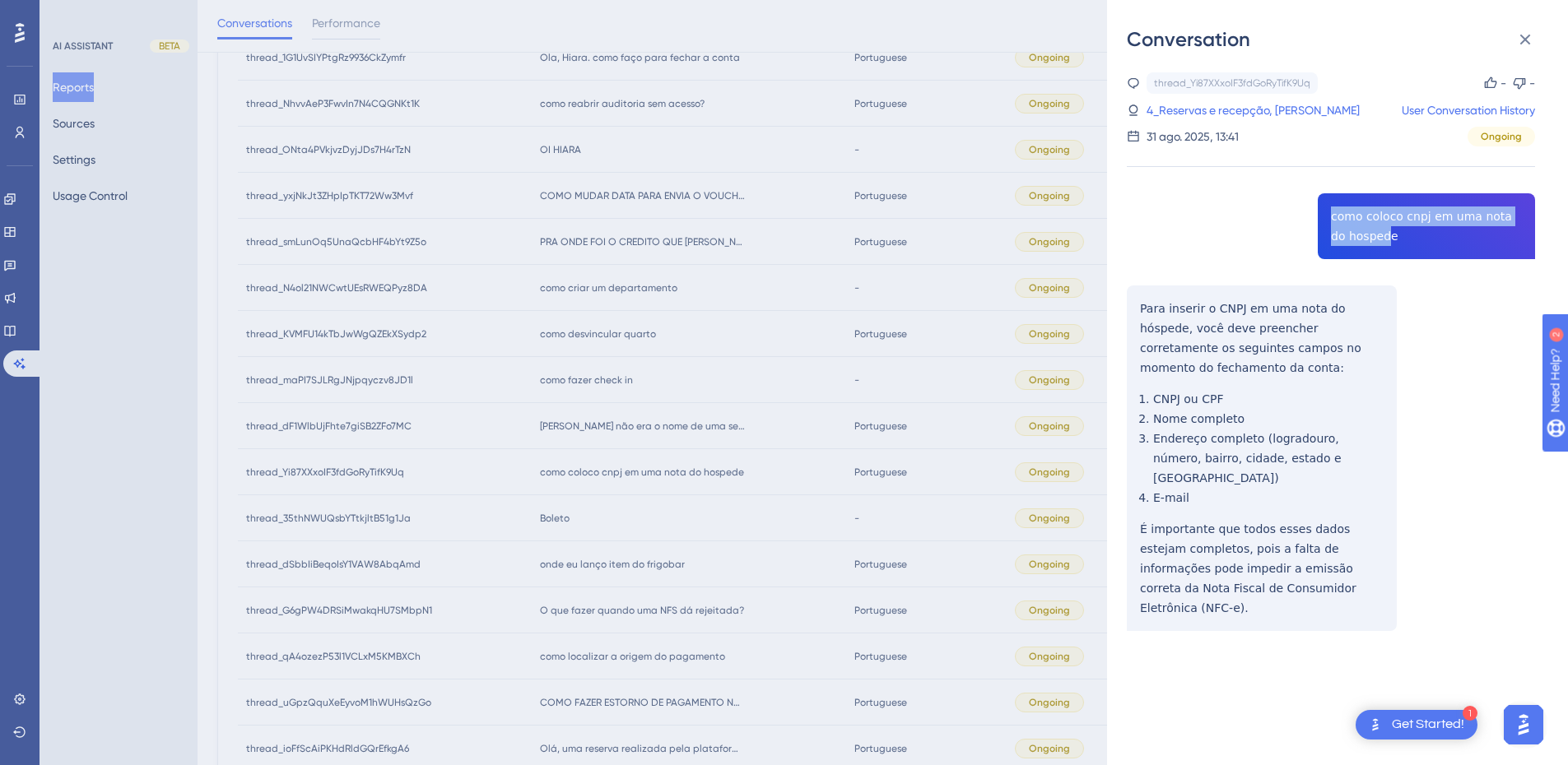
drag, startPoint x: 1366, startPoint y: 237, endPoint x: 1317, endPoint y: 216, distance: 53.3
click at [1317, 216] on div "thread_Yi87XXxoIF3fdGoRyTifK9Uq Copy - - 4_Reservas e recepção, Amanda Neves Us…" at bounding box center [1331, 394] width 409 height 642
click at [1524, 38] on icon at bounding box center [1526, 40] width 10 height 10
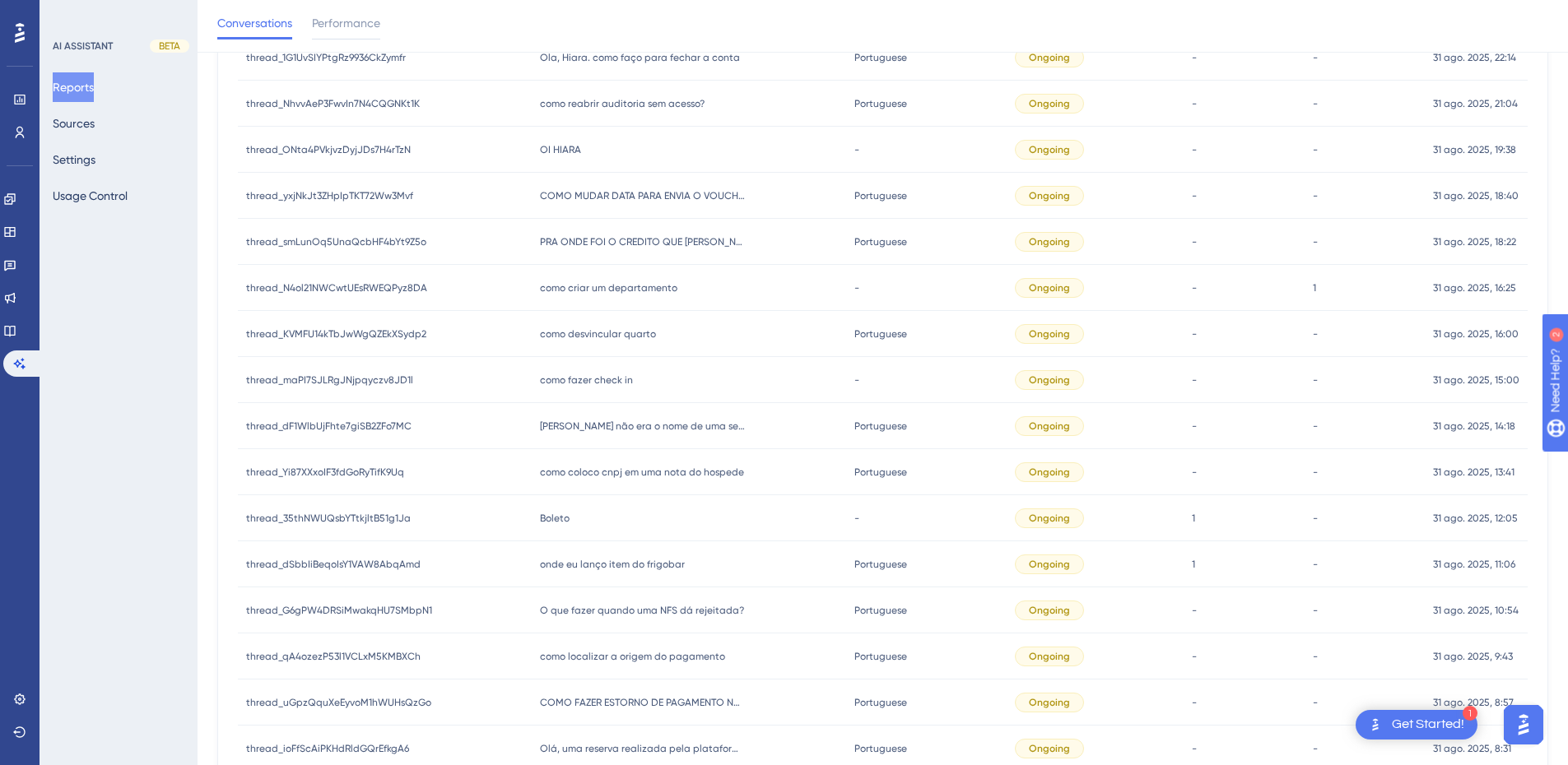
click at [571, 527] on div "Boleto Boleto" at bounding box center [689, 518] width 314 height 46
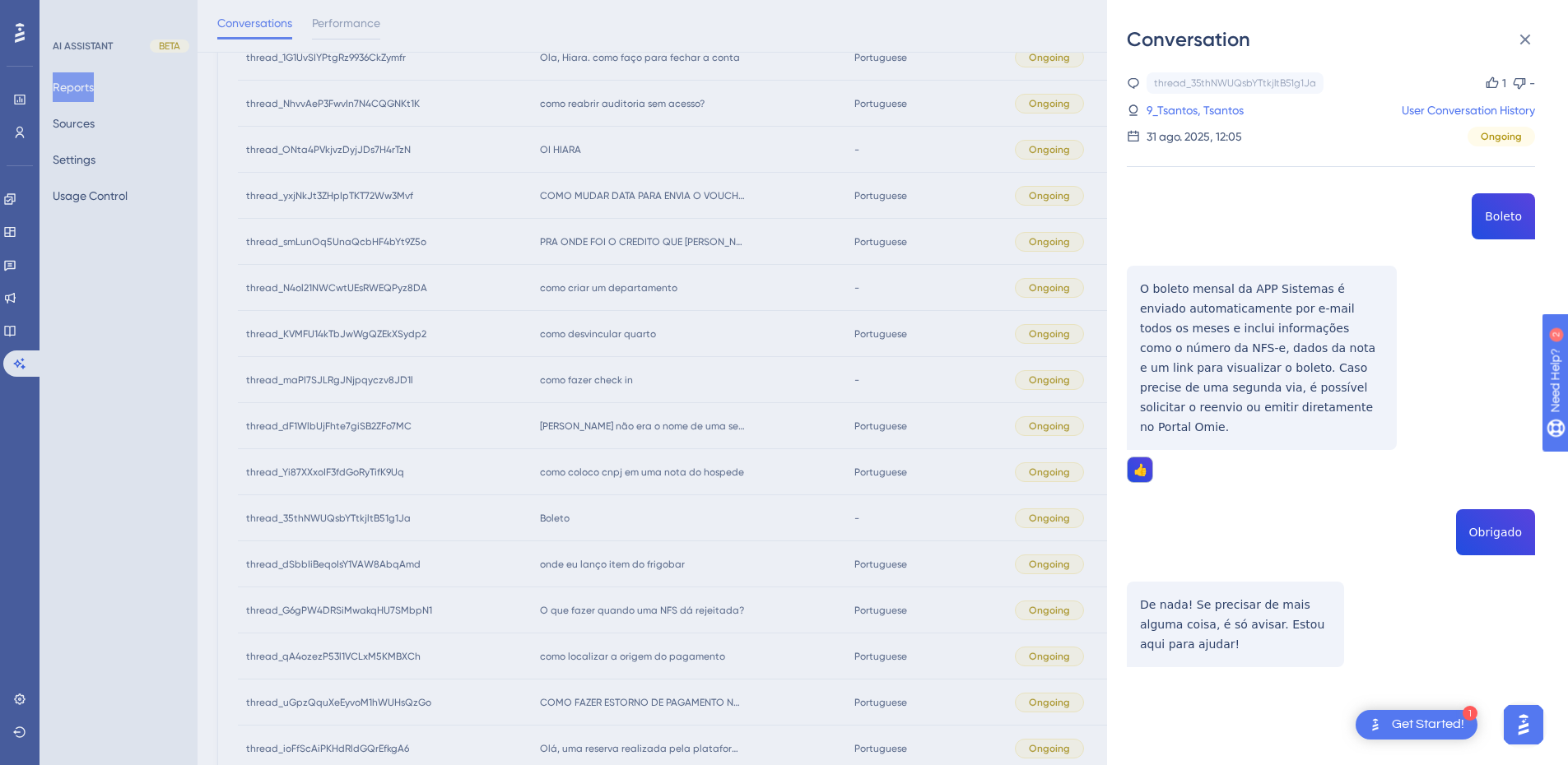
click at [1497, 212] on div "thread_35thNWUQsbYTtkjltB51g1Ja Copy 1 - 9_Tsantos, Tsantos User Conversation H…" at bounding box center [1331, 412] width 409 height 679
click at [1141, 282] on div "thread_35thNWUQsbYTtkjltB51g1Ja Copy 1 - 9_Tsantos, Tsantos User Conversation H…" at bounding box center [1331, 412] width 409 height 679
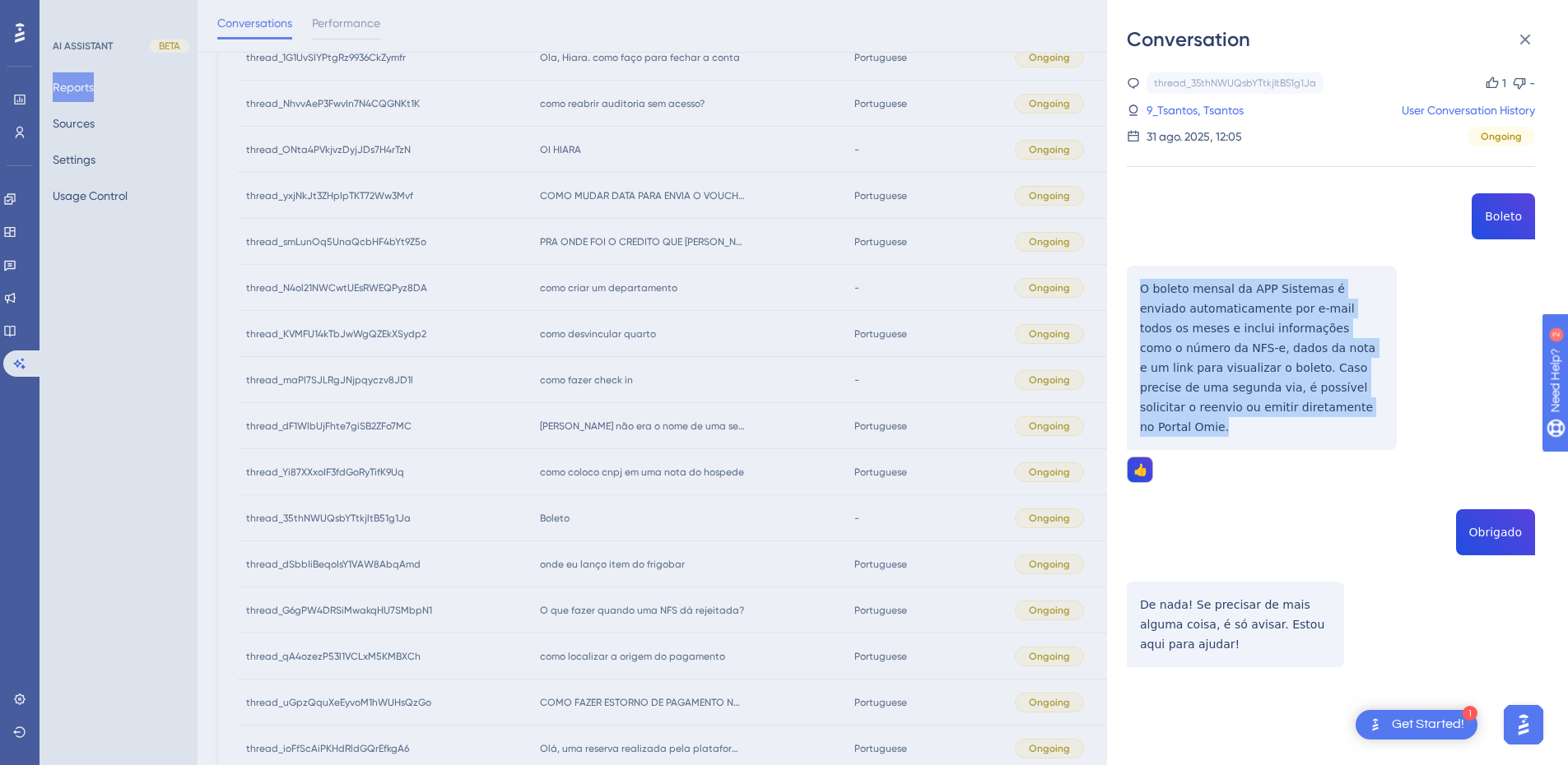
drag, startPoint x: 1137, startPoint y: 283, endPoint x: 1319, endPoint y: 424, distance: 230.2
click at [1319, 424] on div "thread_35thNWUQsbYTtkjltB51g1Ja Copy 1 - 9_Tsantos, Tsantos User Conversation H…" at bounding box center [1331, 412] width 409 height 679
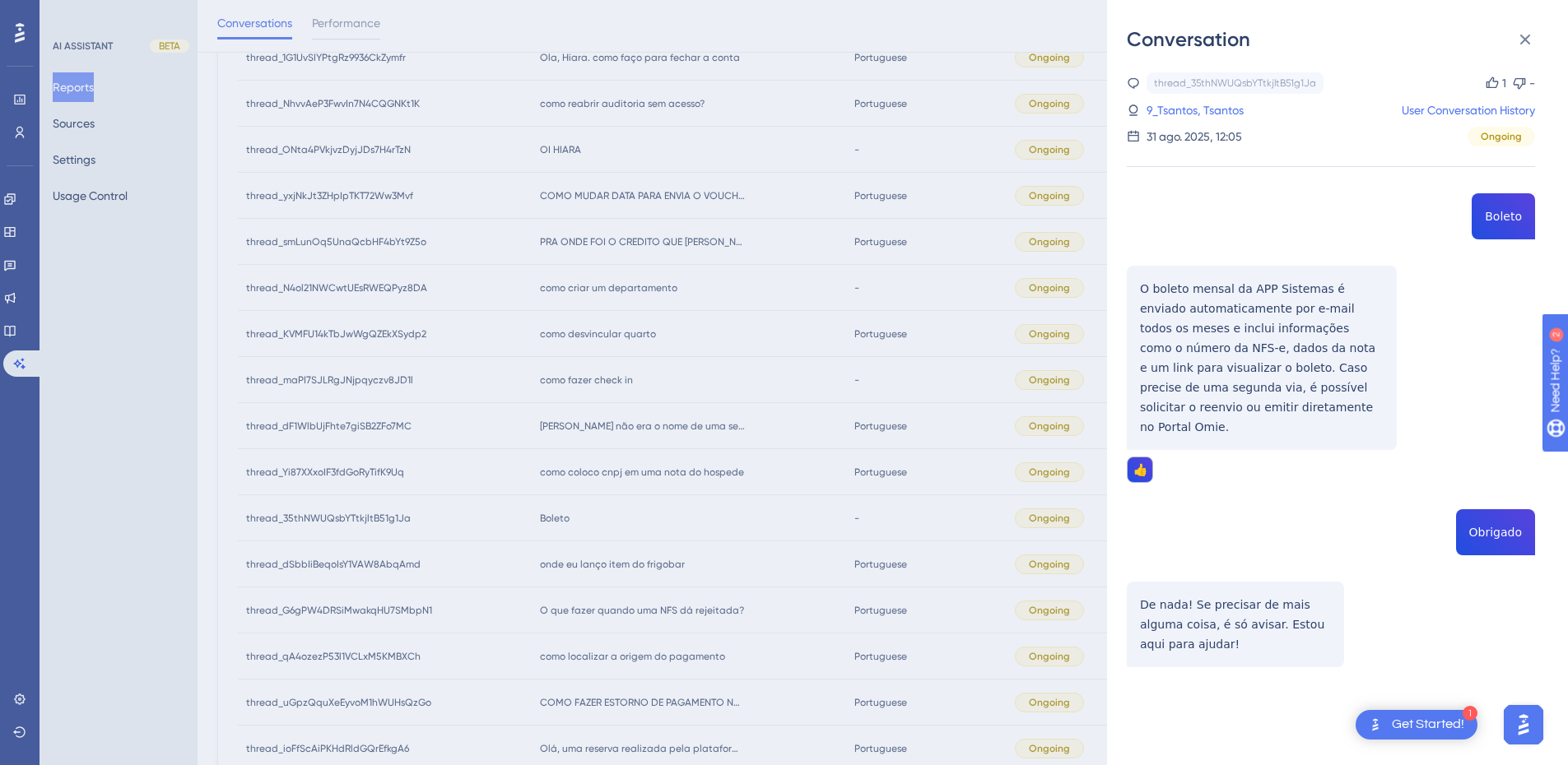
click at [1146, 224] on div "thread_35thNWUQsbYTtkjltB51g1Ja Copy 1 - 9_Tsantos, Tsantos User Conversation H…" at bounding box center [1331, 412] width 409 height 679
drag, startPoint x: 1174, startPoint y: 106, endPoint x: 1399, endPoint y: 330, distance: 317.5
click at [1174, 106] on link "9_Tsantos, Tsantos" at bounding box center [1196, 110] width 97 height 20
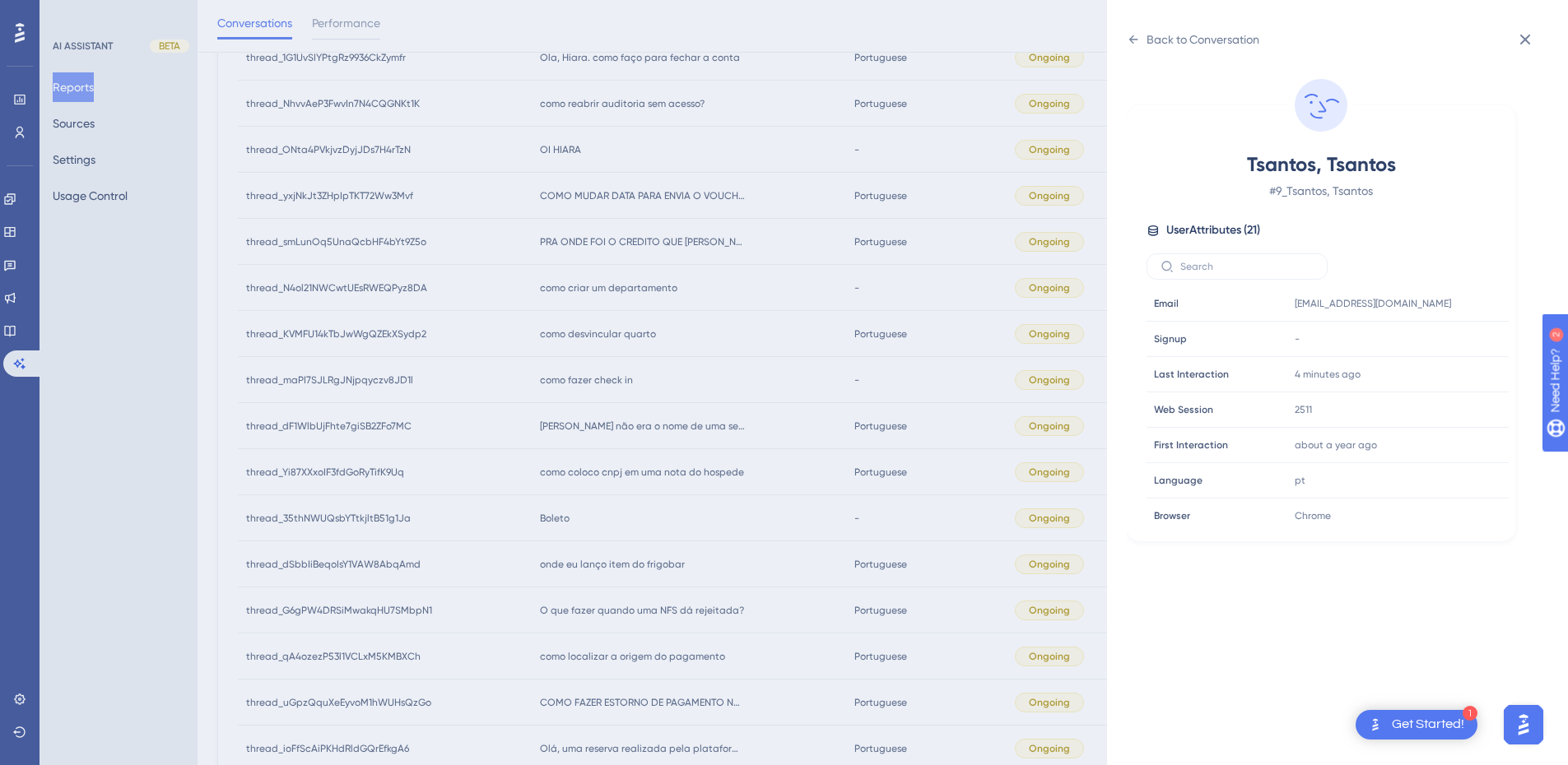
scroll to position [501, 0]
click at [1440, 408] on icon at bounding box center [1446, 403] width 16 height 16
click at [1130, 26] on div "Back to Conversation Tsantos, Tsantos # 9_Tsantos, Tsantos User Attributes ( 21…" at bounding box center [1338, 382] width 461 height 765
click at [1129, 37] on icon at bounding box center [1133, 39] width 13 height 13
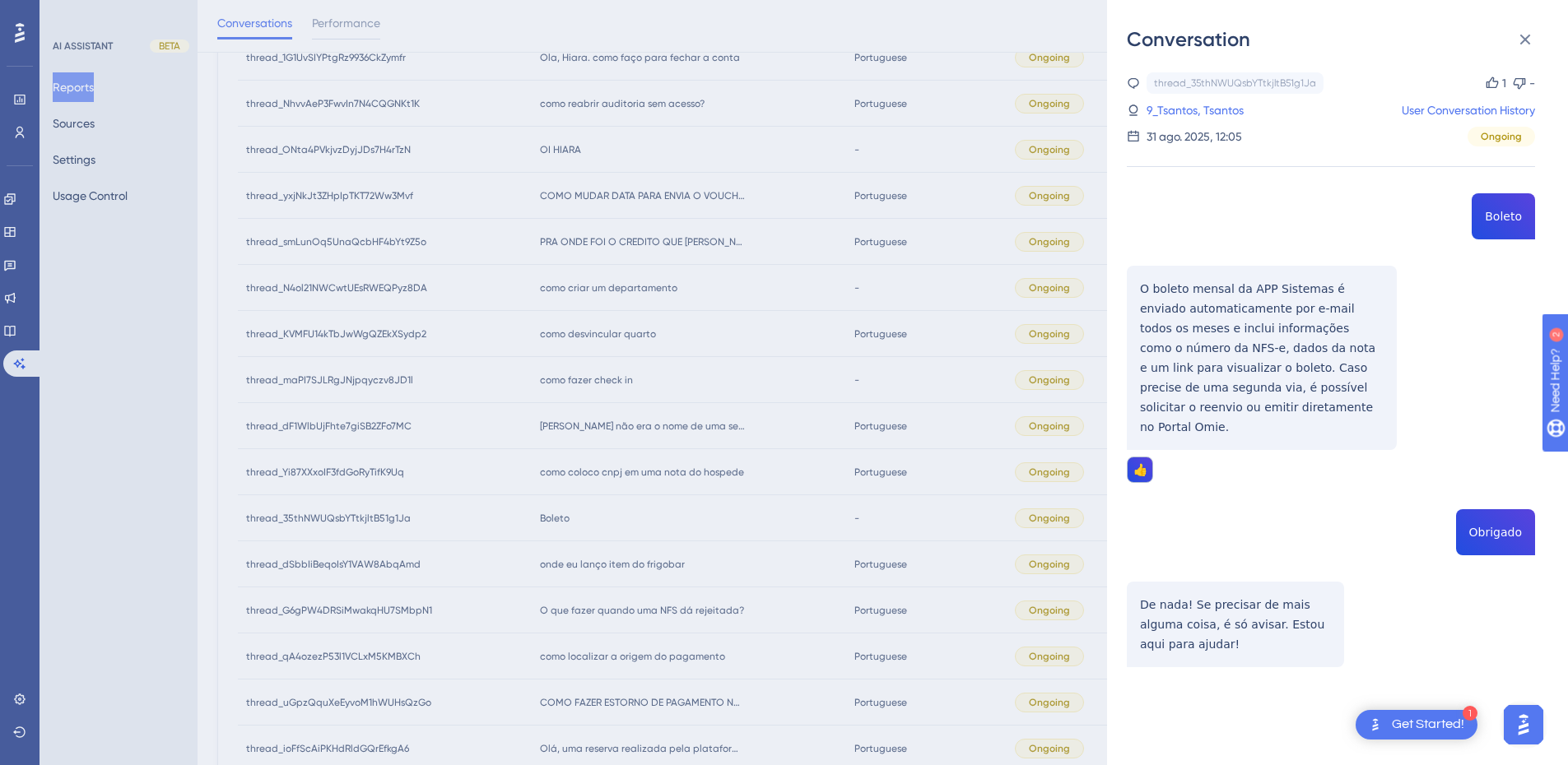
scroll to position [520, 0]
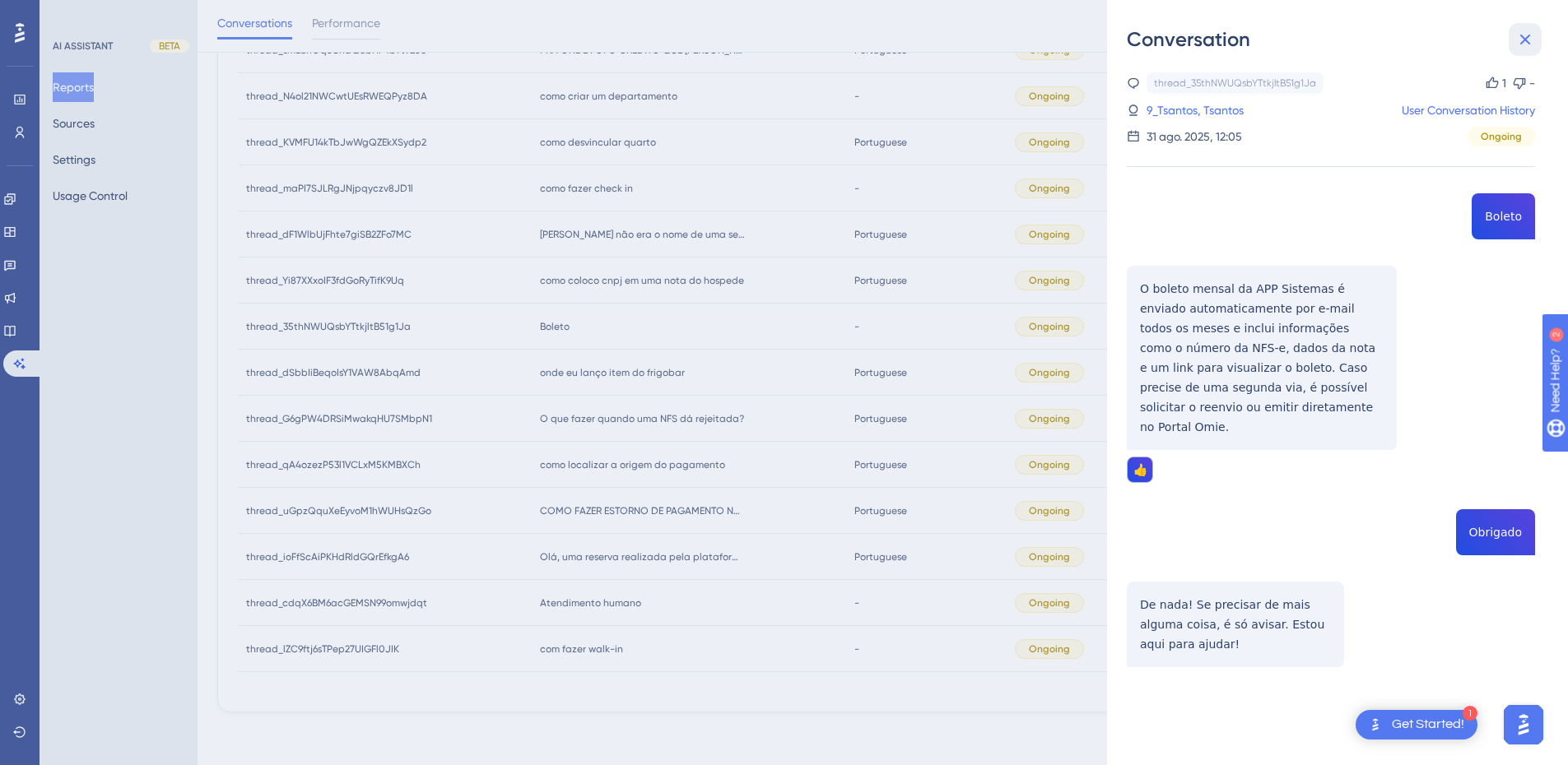
drag, startPoint x: 1526, startPoint y: 39, endPoint x: 1310, endPoint y: 47, distance: 216.1
click at [1526, 39] on icon at bounding box center [1526, 40] width 10 height 10
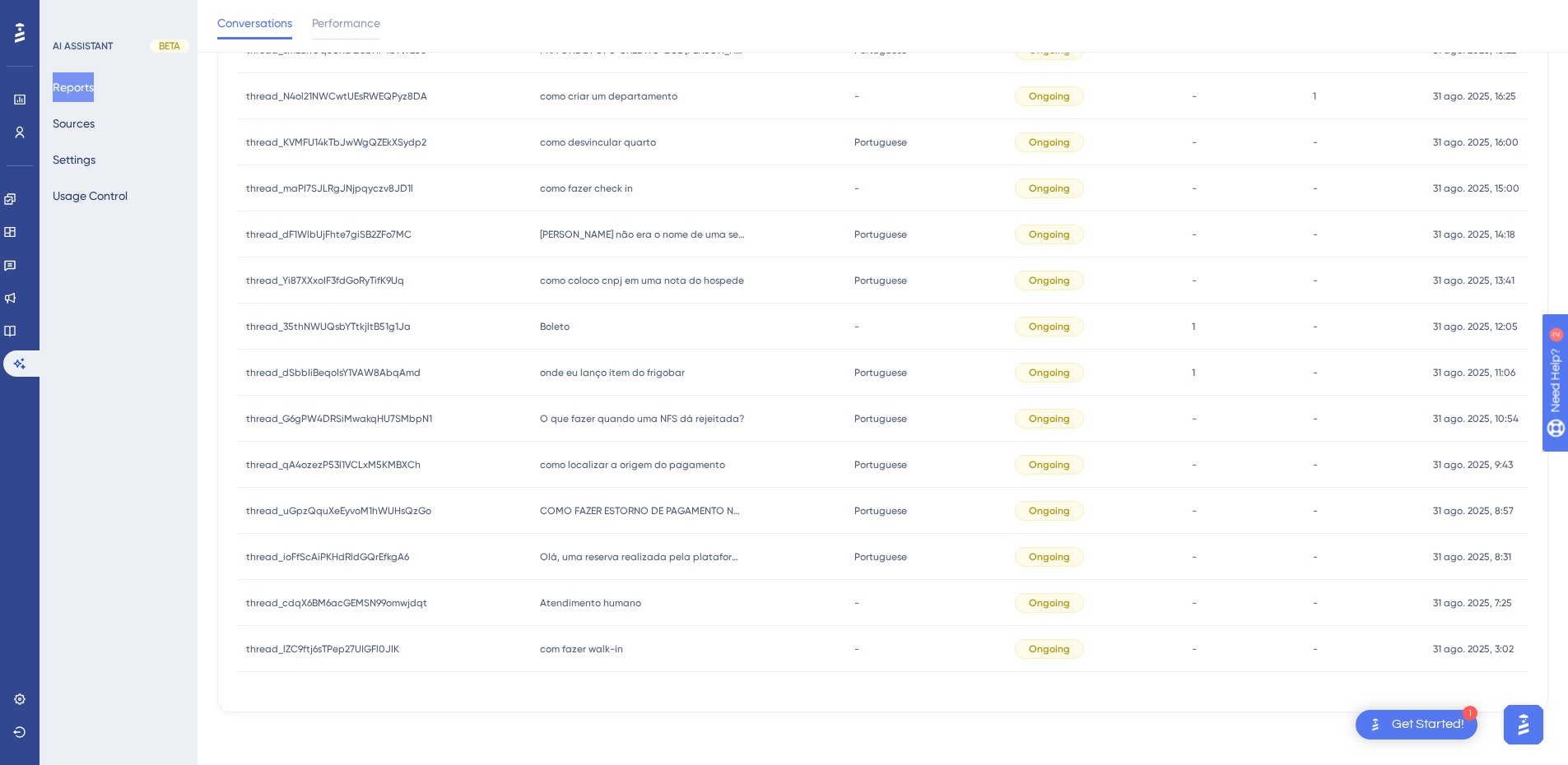
click at [619, 371] on span "onde eu lanço item do frigobar" at bounding box center [613, 372] width 145 height 13
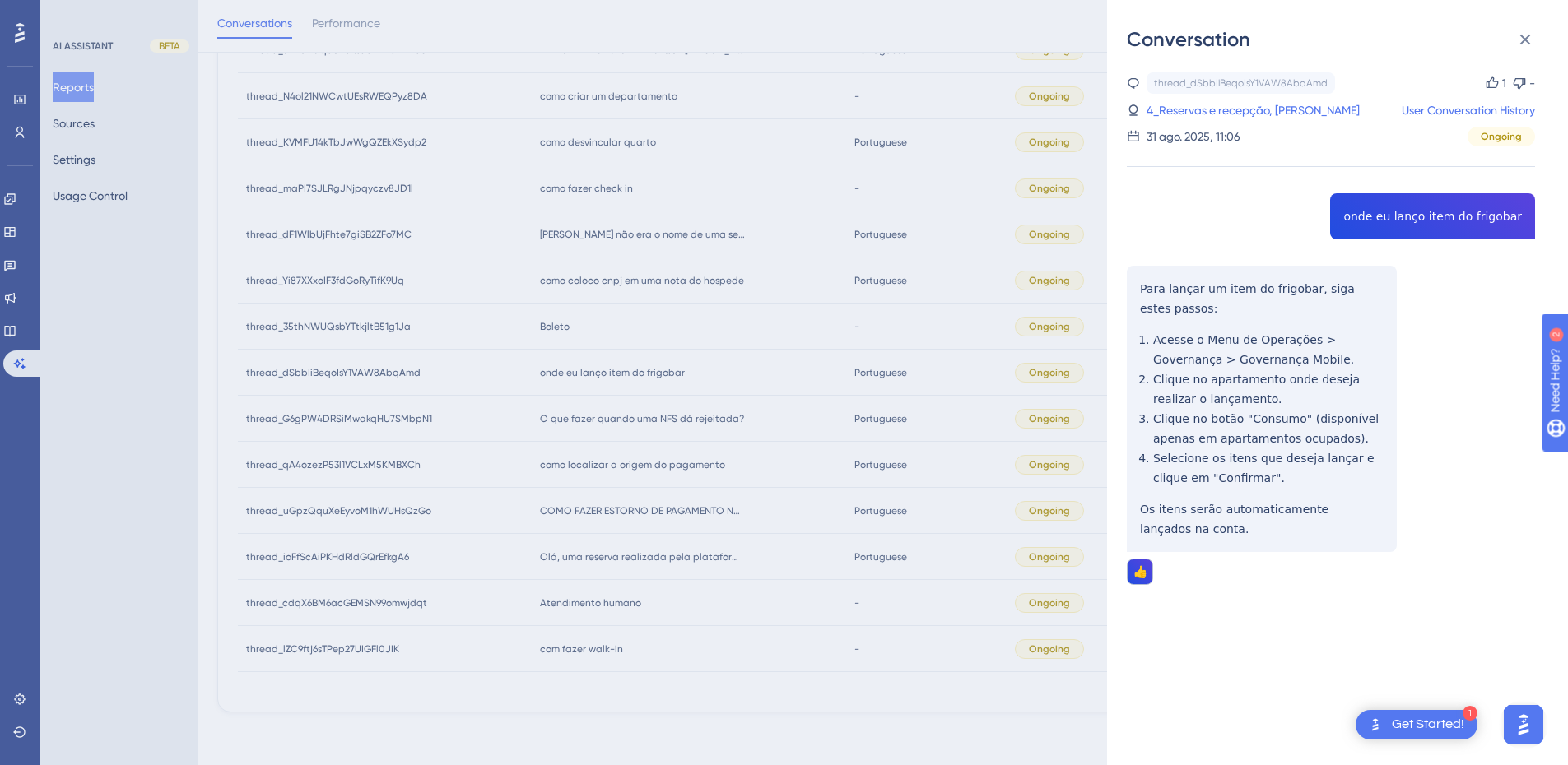
click at [1421, 219] on div "thread_dSbbIiBeqoIsY1VAW8AbqAmd Copy 1 - 4_Reservas e recepção, Amanda Neves Us…" at bounding box center [1331, 370] width 409 height 597
click at [1130, 294] on div "thread_dSbbIiBeqoIsY1VAW8AbqAmd Copy 1 - 4_Reservas e recepção, Amanda Neves Us…" at bounding box center [1331, 370] width 409 height 597
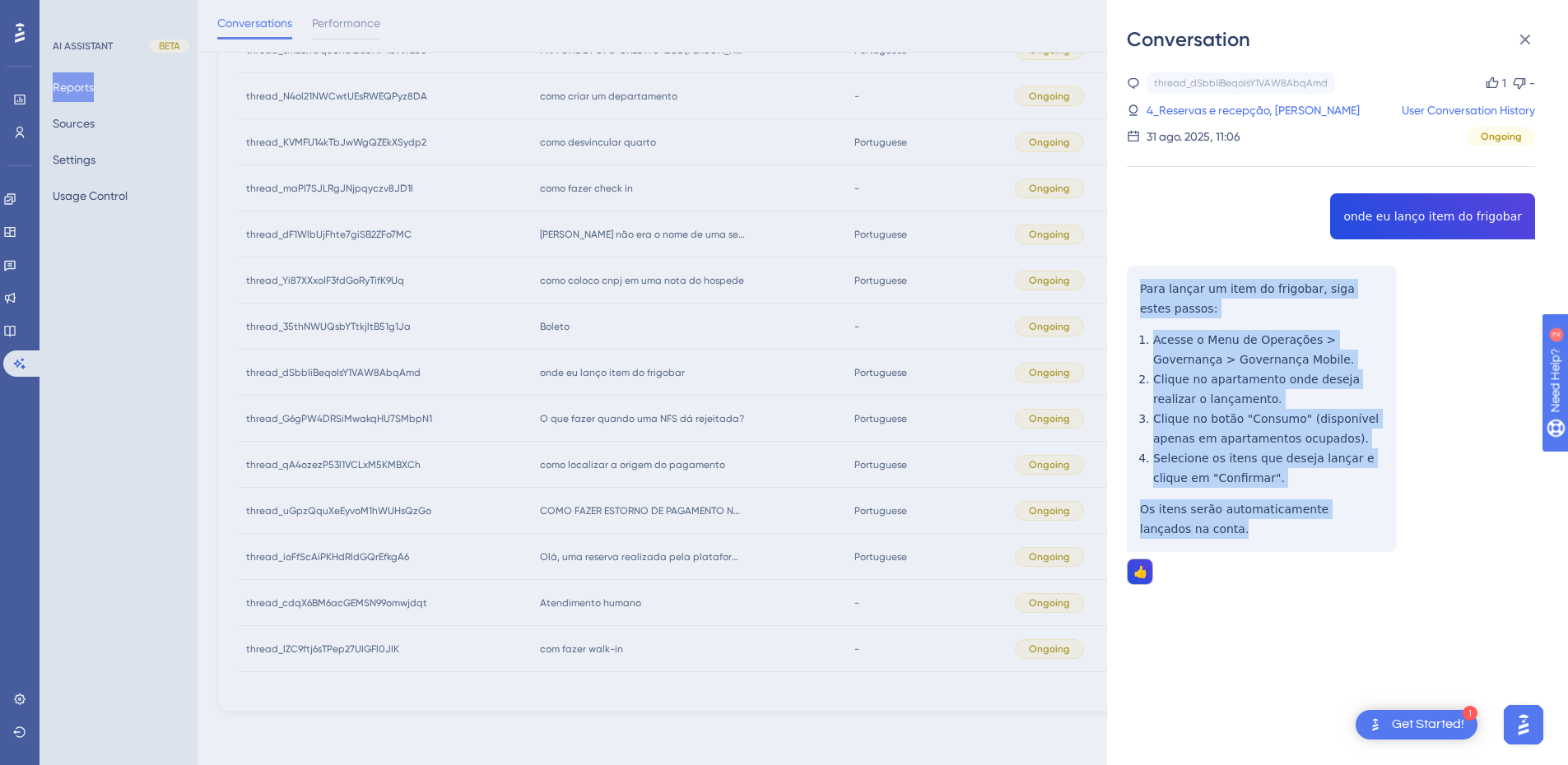
drag, startPoint x: 1167, startPoint y: 326, endPoint x: 1260, endPoint y: 528, distance: 222.4
click at [1260, 528] on div "thread_dSbbIiBeqoIsY1VAW8AbqAmd Copy 1 - 4_Reservas e recepção, Amanda Neves Us…" at bounding box center [1331, 370] width 409 height 597
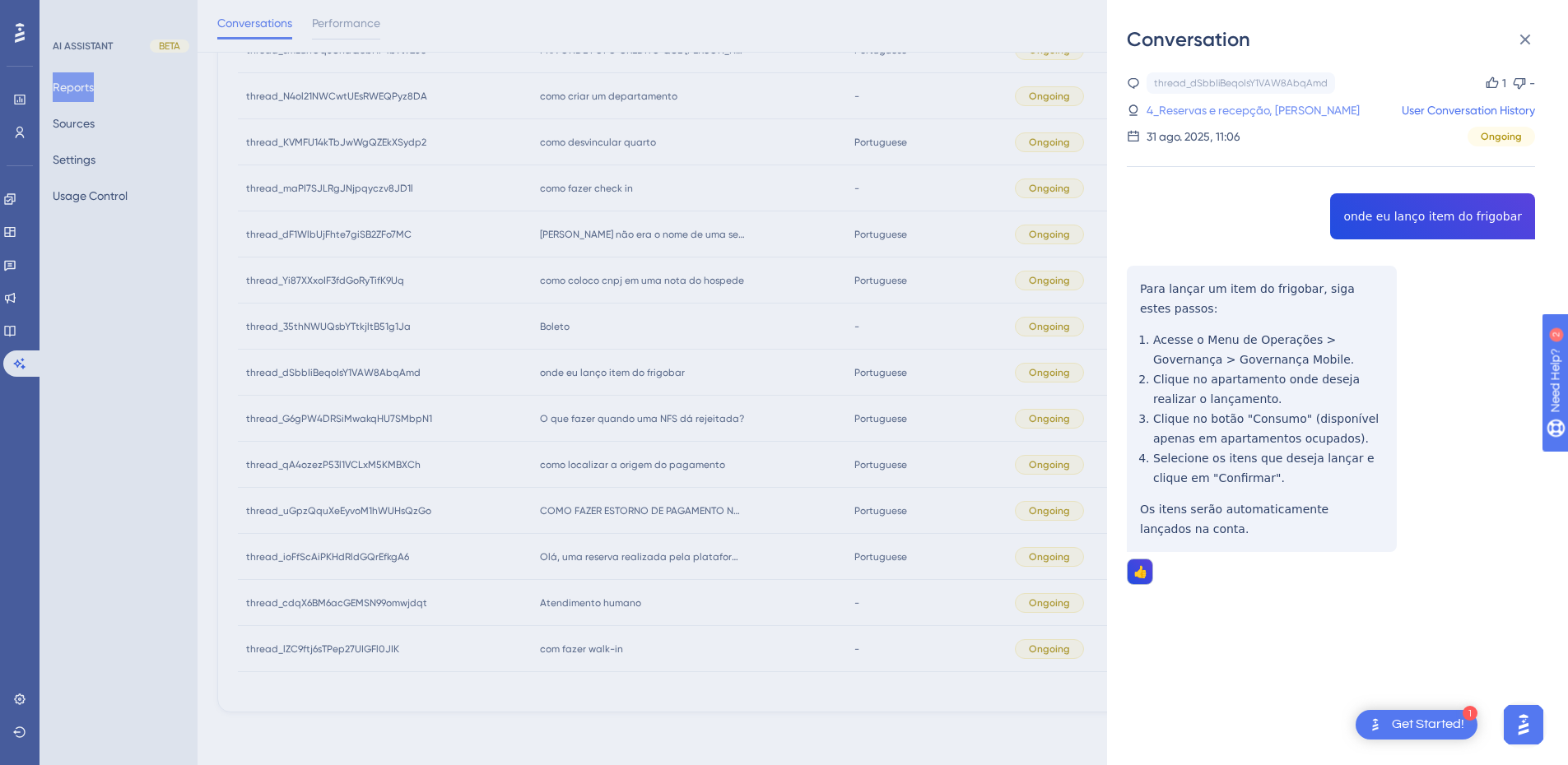
drag, startPoint x: 1209, startPoint y: 109, endPoint x: 1325, endPoint y: 111, distance: 116.0
click at [1209, 109] on link "4_Reservas e recepção, Amanda Neves" at bounding box center [1254, 110] width 213 height 20
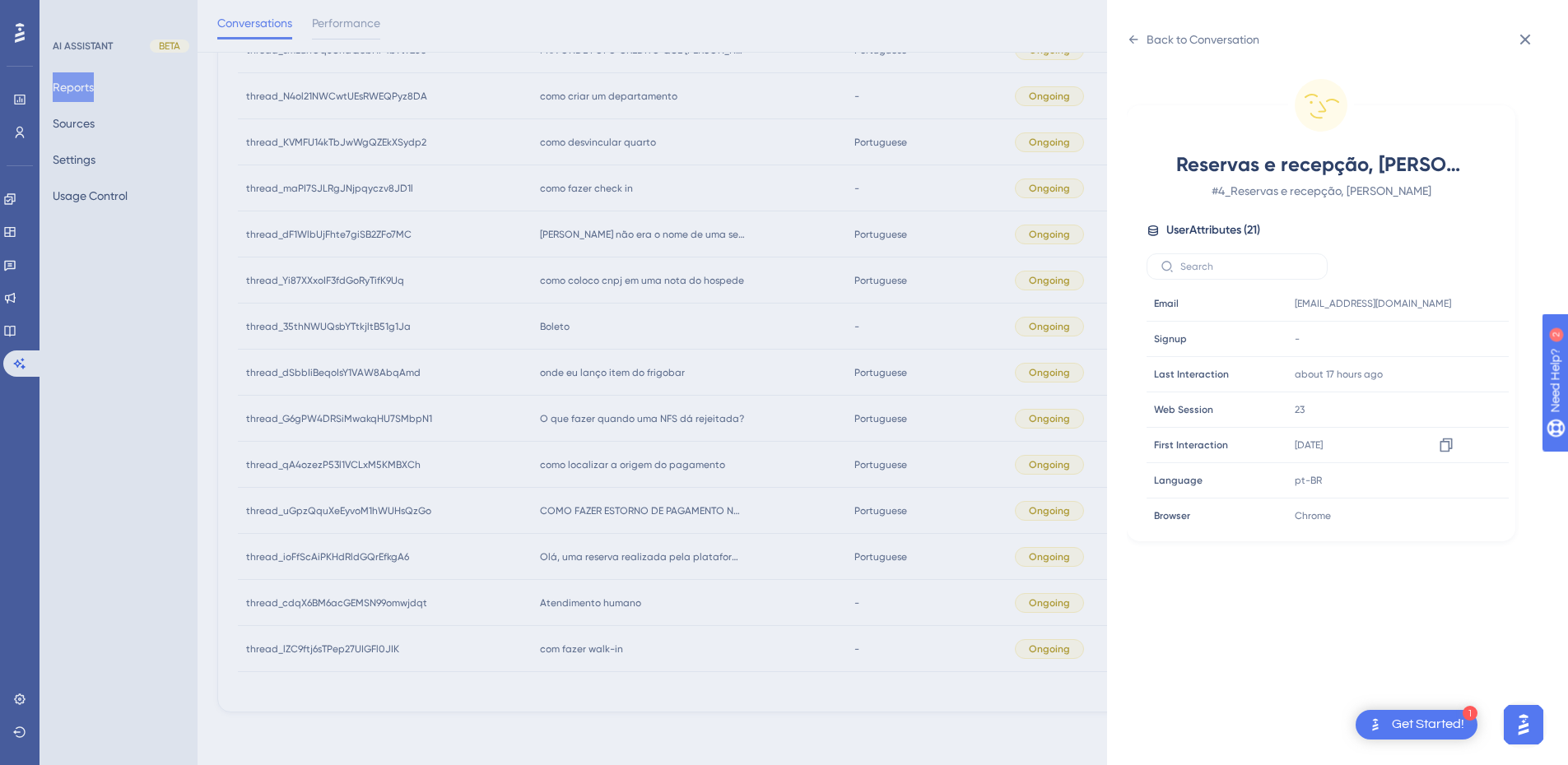
scroll to position [501, 0]
click at [1444, 405] on icon at bounding box center [1446, 403] width 16 height 16
click at [1139, 28] on div "Back to Conversation" at bounding box center [1193, 39] width 132 height 26
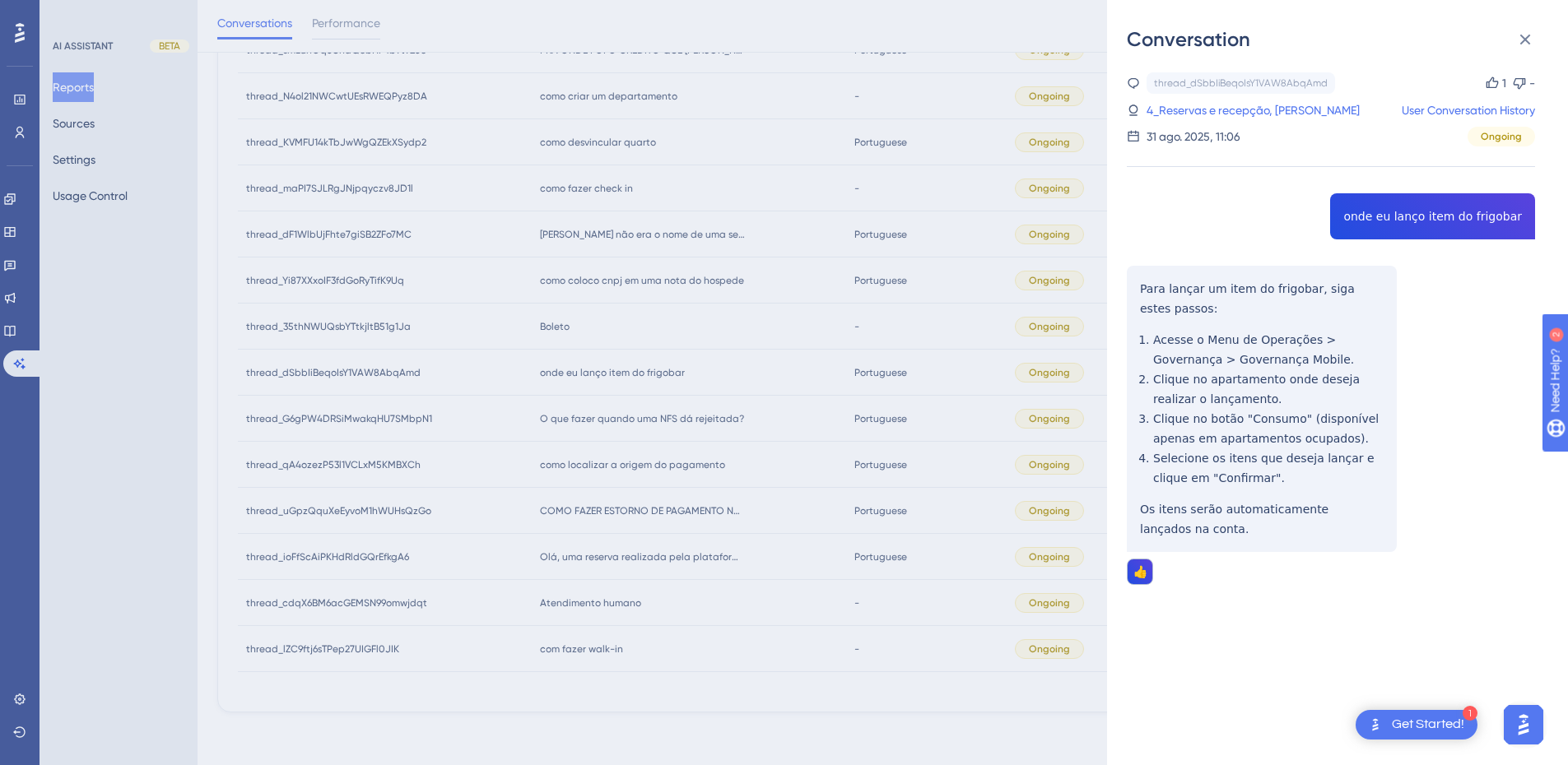
click at [1420, 217] on div "thread_dSbbIiBeqoIsY1VAW8AbqAmd Copy 1 - 4_Reservas e recepção, Amanda Neves Us…" at bounding box center [1331, 370] width 409 height 597
click at [1524, 35] on icon at bounding box center [1525, 39] width 20 height 20
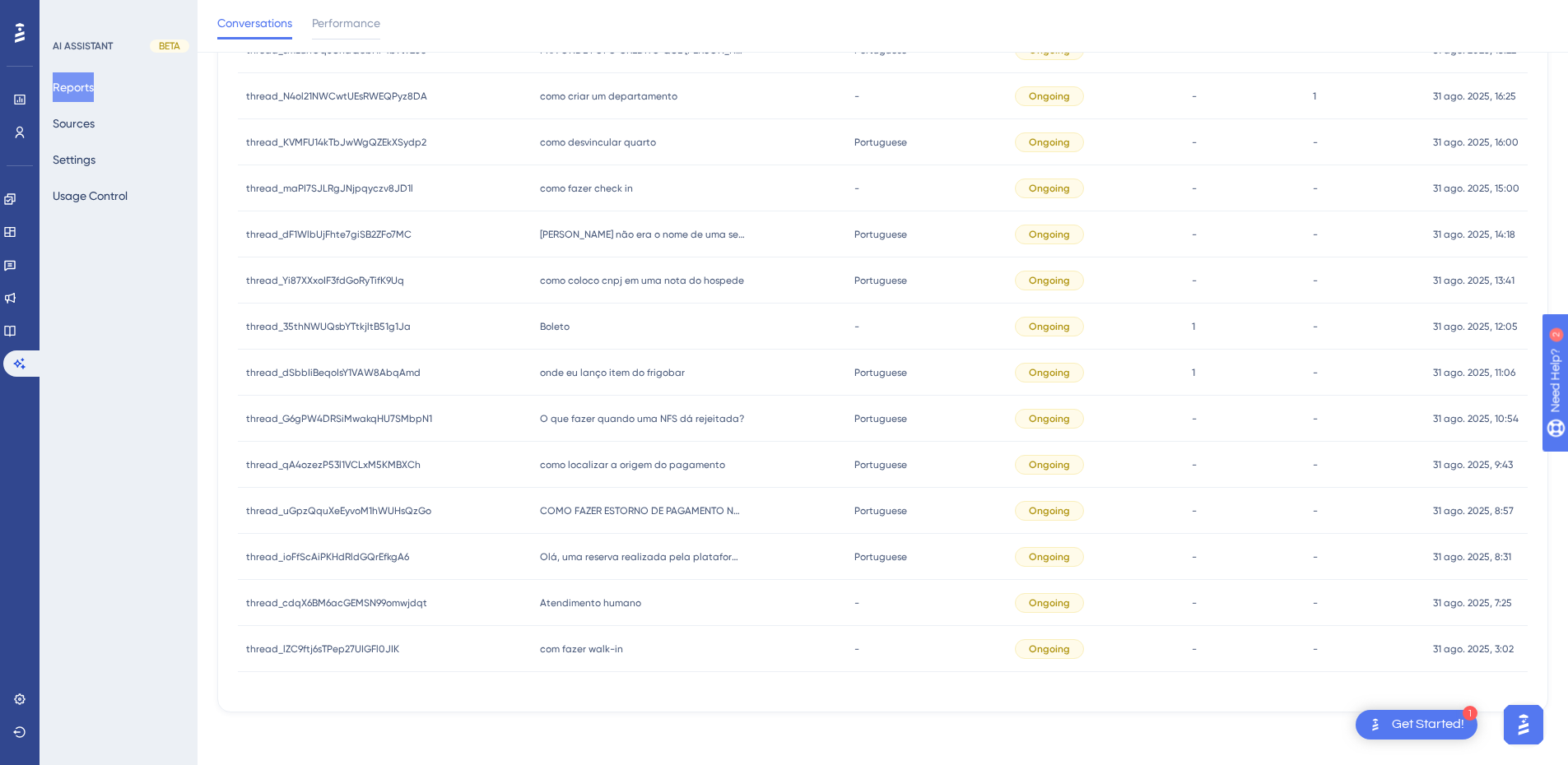
click at [636, 429] on div "O que fazer quando uma NFS dá rejeitada? O que fazer quando uma NFS dá rejeitad…" at bounding box center [689, 418] width 314 height 46
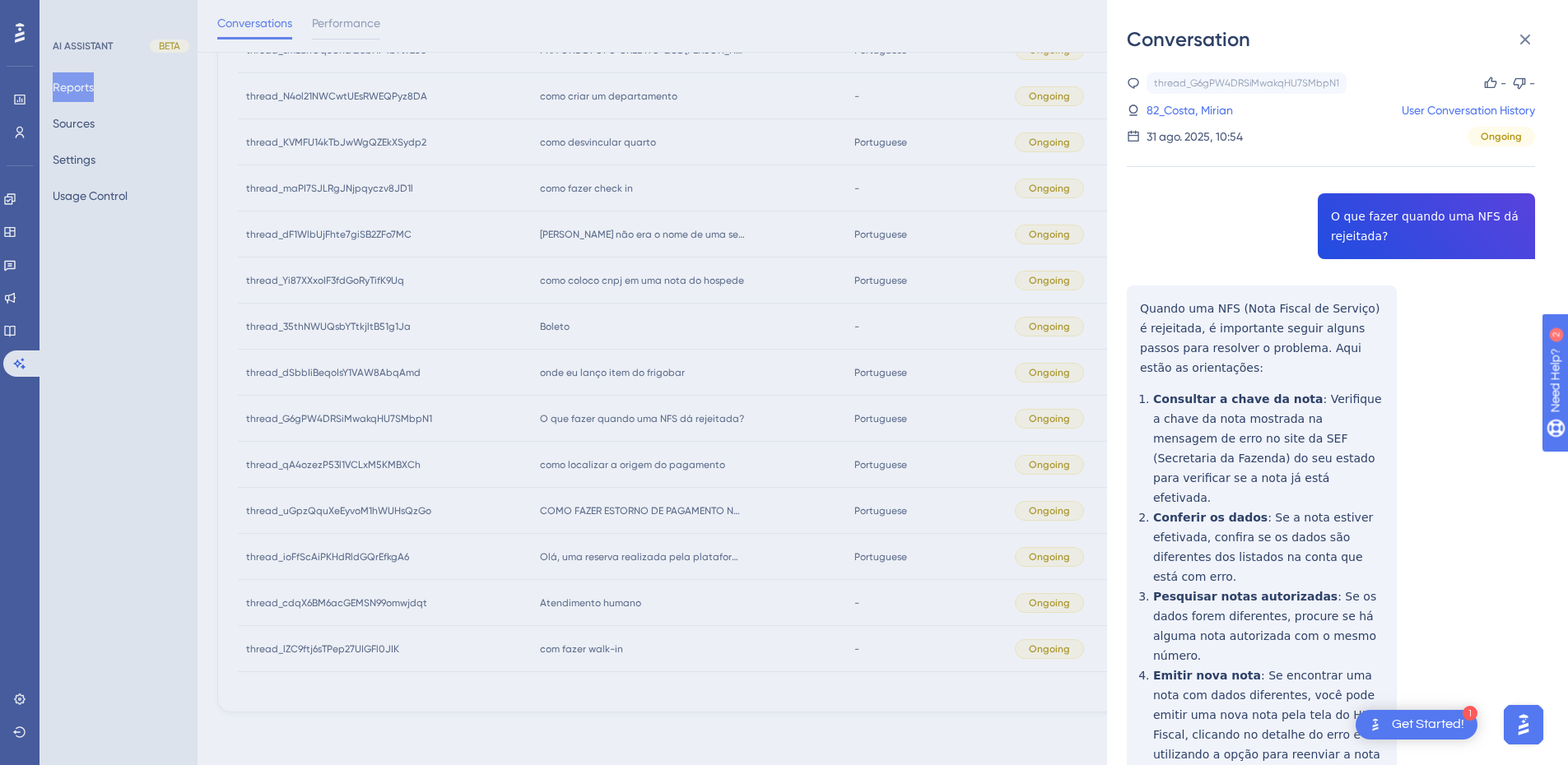
click at [1377, 225] on div "thread_G6gPW4DRSiMwakqHU7SMbpN1 Copy - - 82_Costa, Mirian User Conversation His…" at bounding box center [1331, 541] width 409 height 939
click at [1143, 319] on div "thread_G6gPW4DRSiMwakqHU7SMbpN1 Copy - - 82_Costa, Mirian User Conversation His…" at bounding box center [1331, 541] width 409 height 939
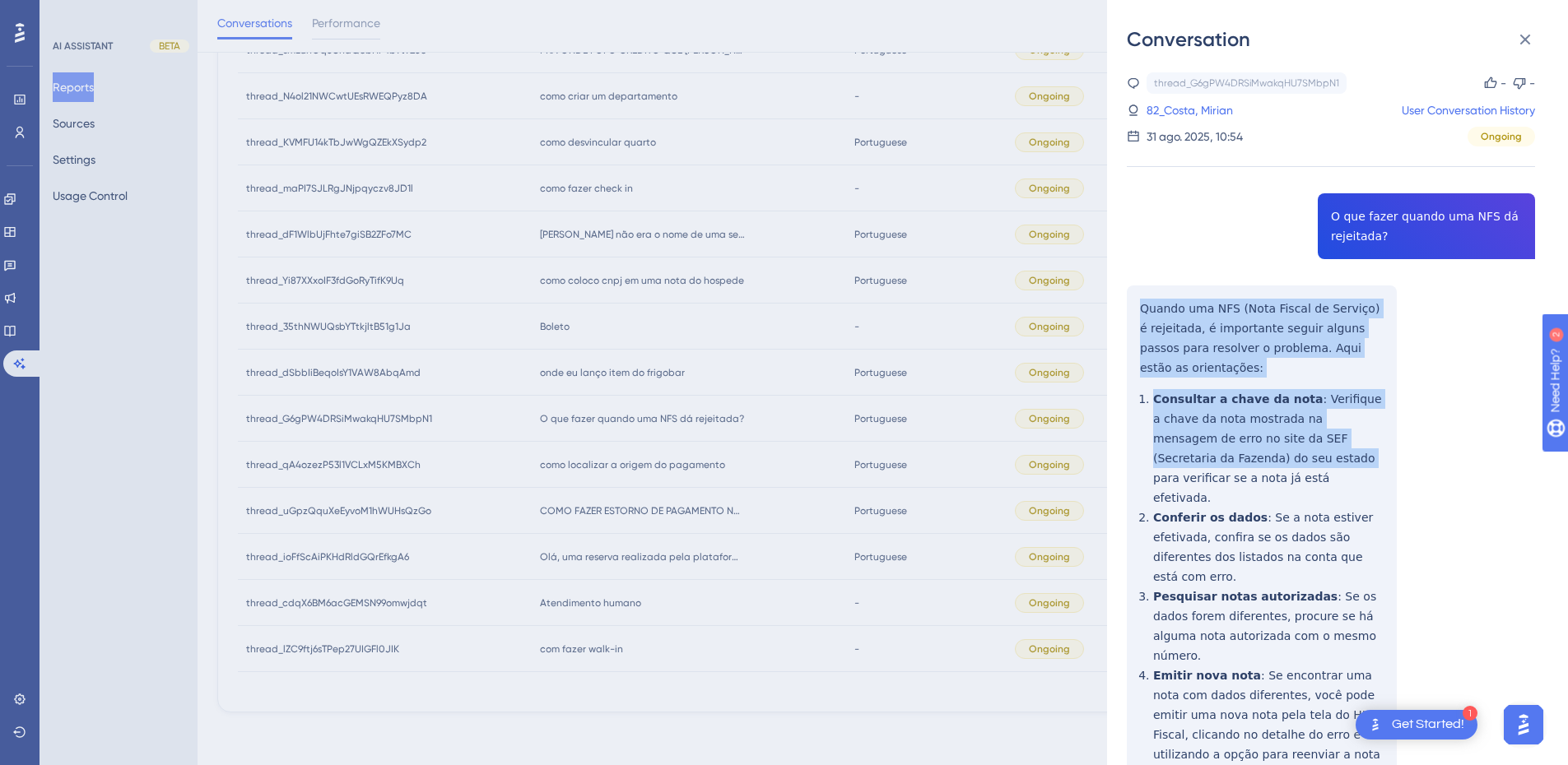
scroll to position [155, 0]
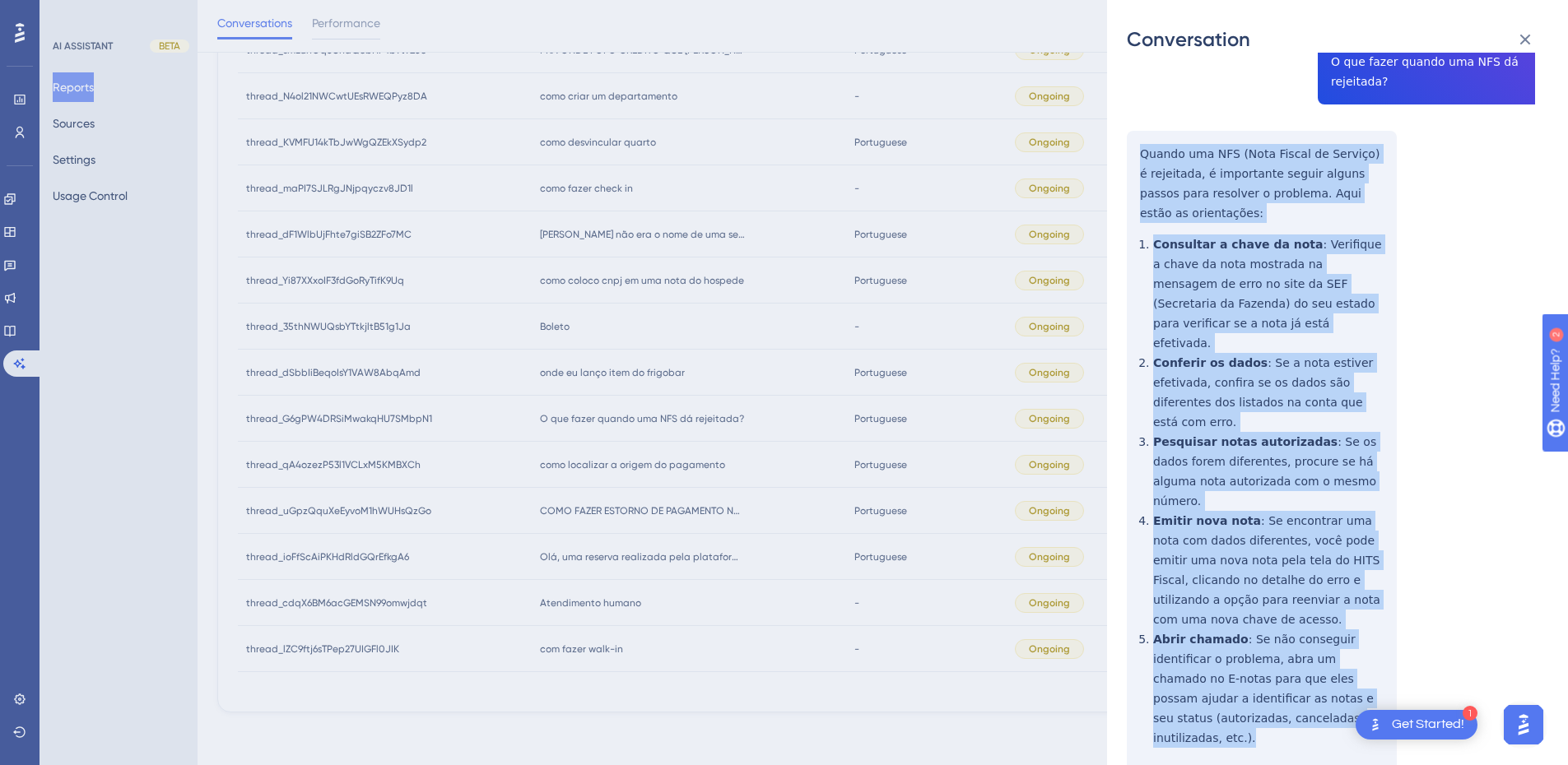
drag, startPoint x: 1133, startPoint y: 304, endPoint x: 1260, endPoint y: 690, distance: 406.4
click at [1260, 690] on div "thread_G6gPW4DRSiMwakqHU7SMbpN1 Copy - - 82_Costa, Mirian User Conversation His…" at bounding box center [1331, 387] width 409 height 939
click at [1273, 305] on div "thread_G6gPW4DRSiMwakqHU7SMbpN1 Copy - - 82_Costa, Mirian User Conversation His…" at bounding box center [1331, 387] width 409 height 939
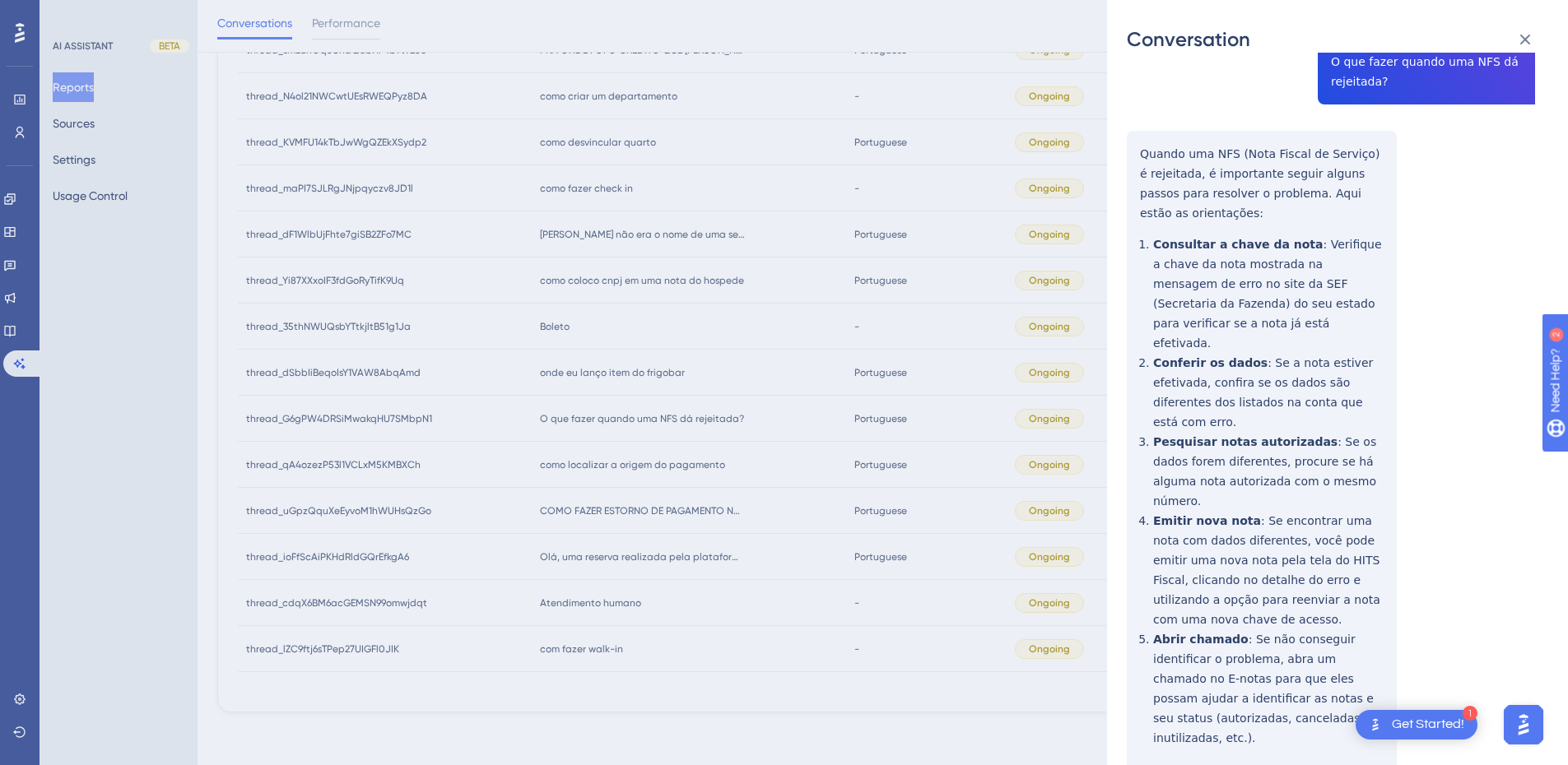
scroll to position [0, 0]
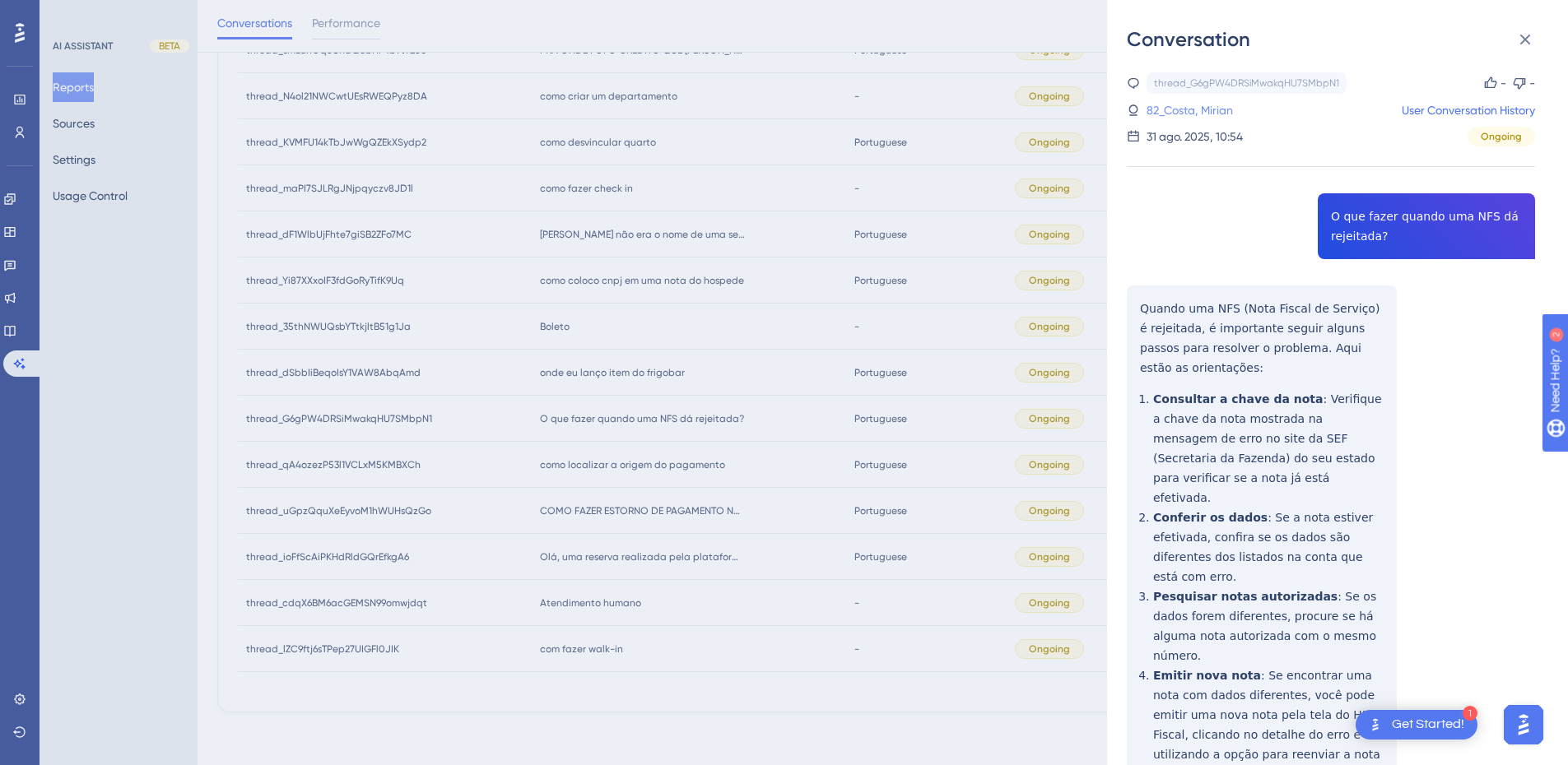
click at [1208, 105] on link "82_Costa, Mirian" at bounding box center [1190, 110] width 86 height 20
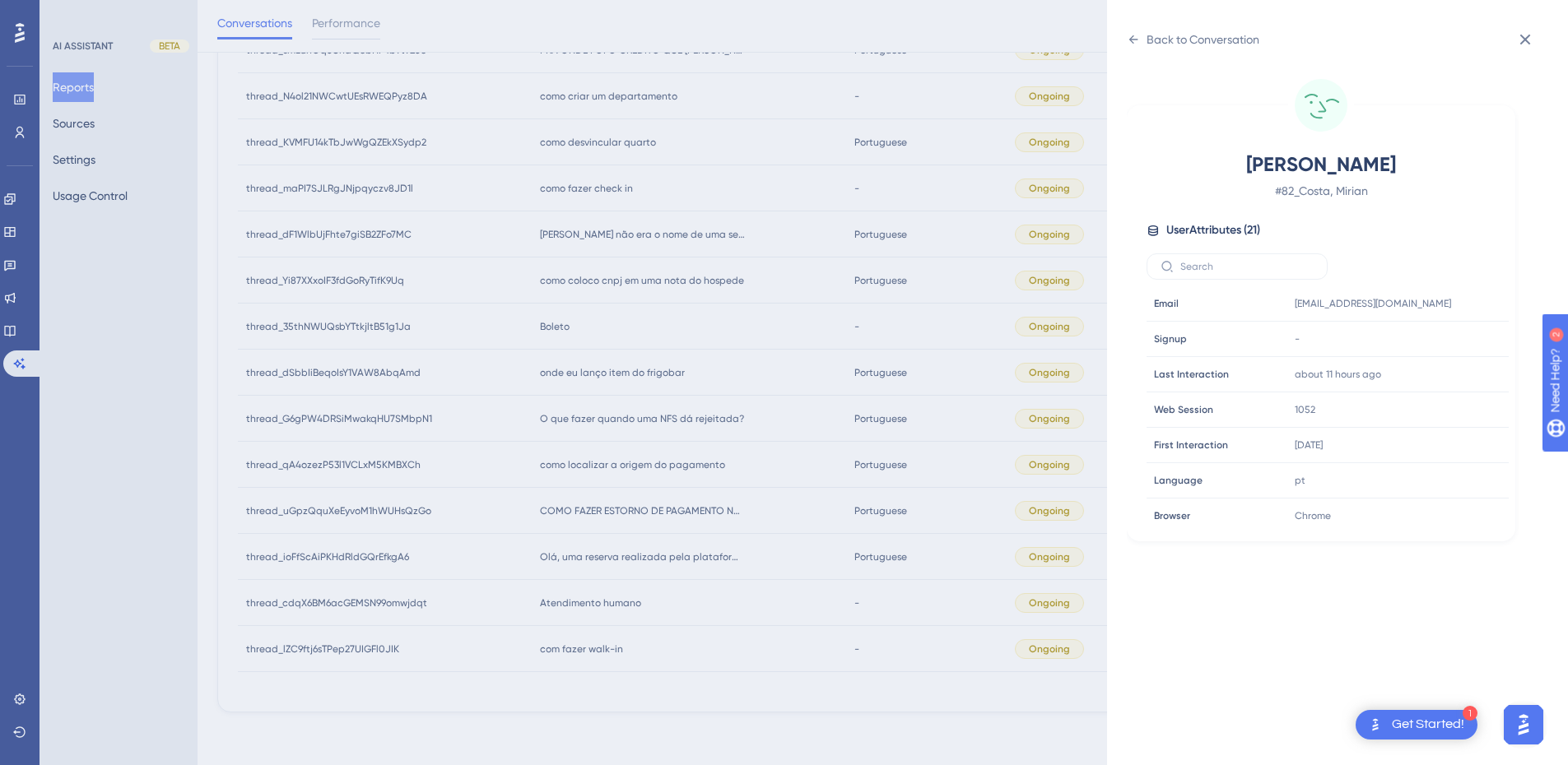
scroll to position [501, 0]
click at [1449, 401] on icon at bounding box center [1446, 404] width 12 height 14
click at [1522, 42] on icon at bounding box center [1526, 40] width 10 height 10
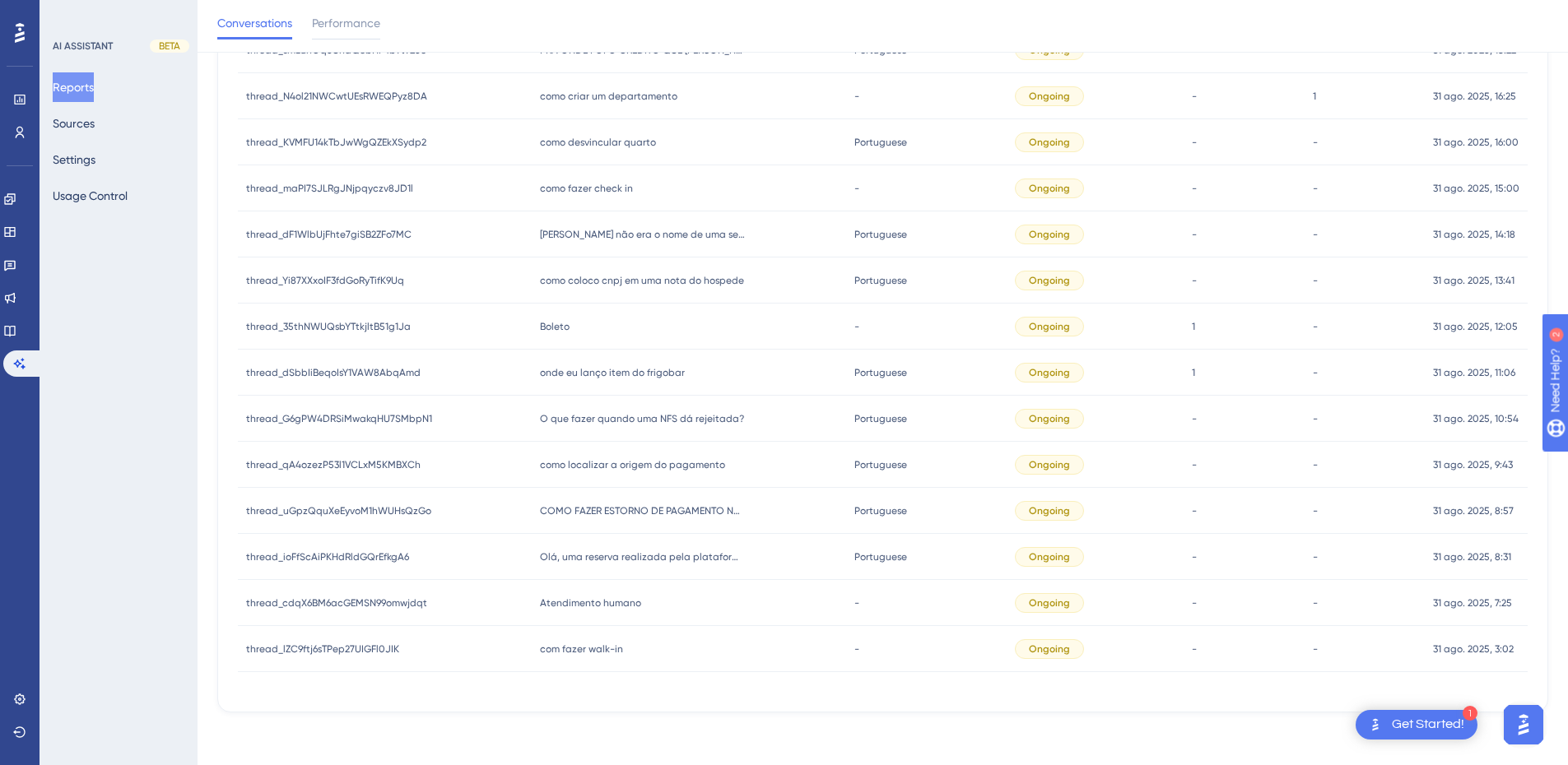
click at [610, 470] on span "como localizar a origem do pagamento" at bounding box center [632, 465] width 185 height 13
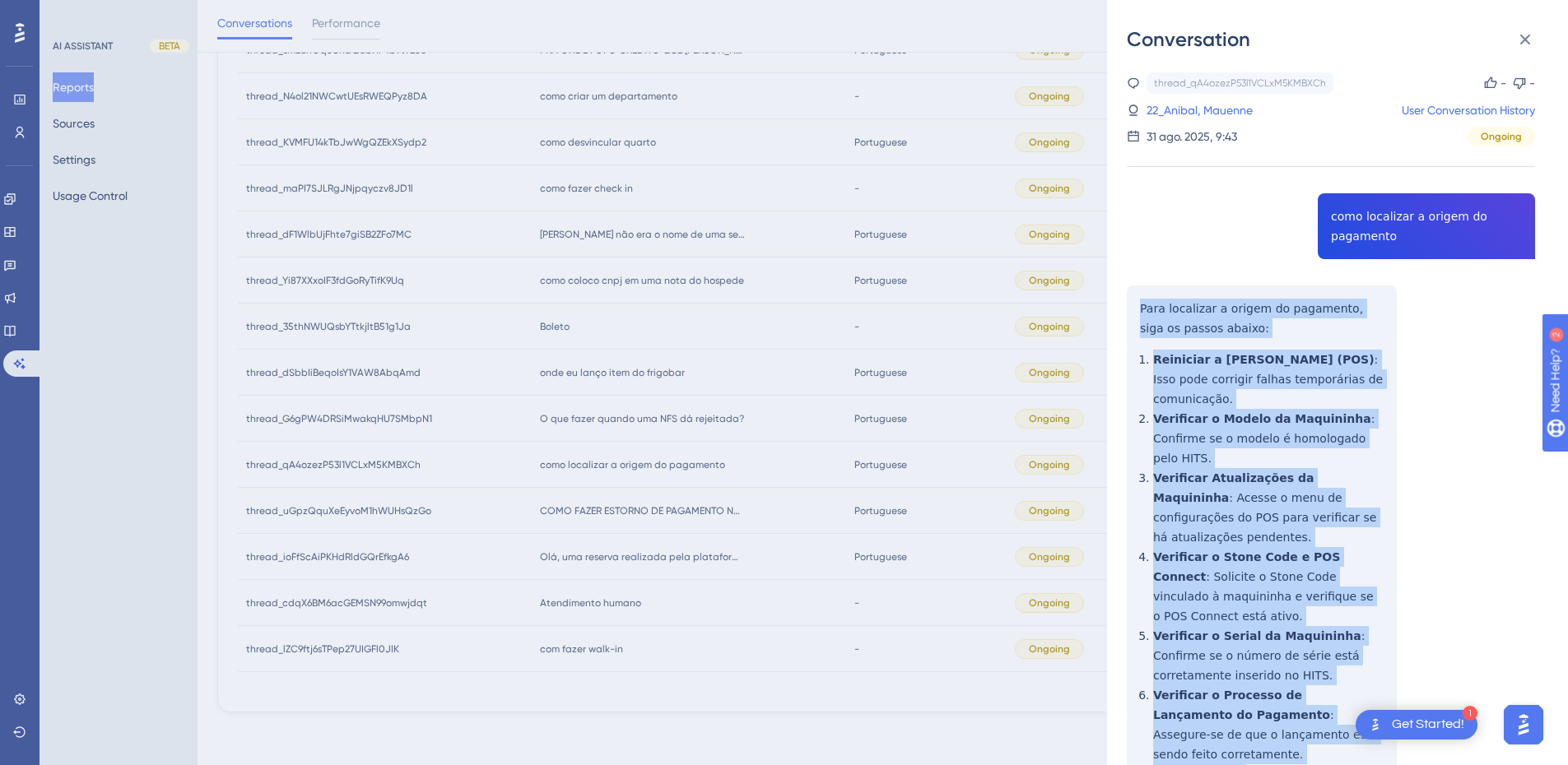
scroll to position [384, 0]
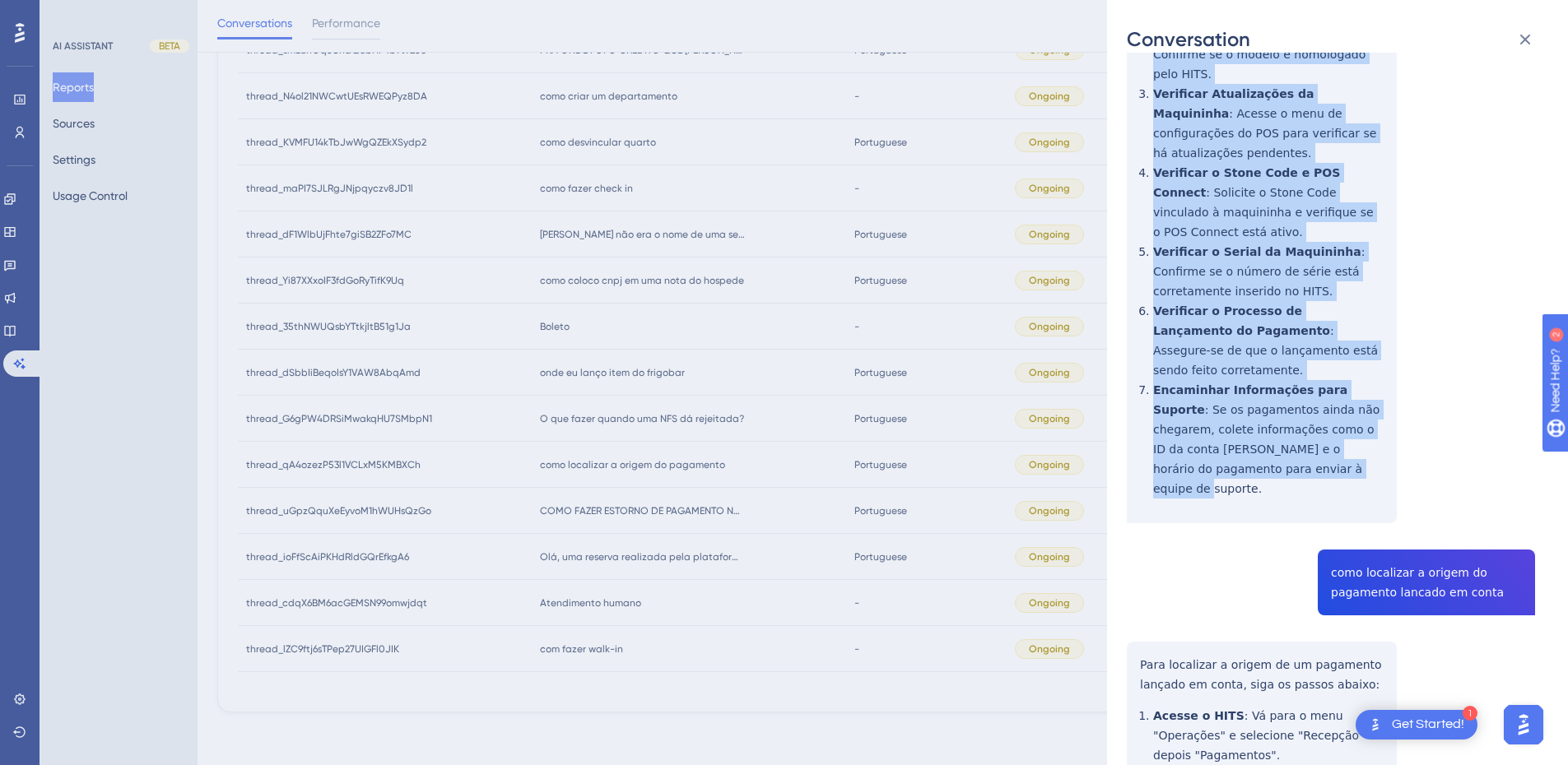
drag, startPoint x: 1135, startPoint y: 308, endPoint x: 1249, endPoint y: 418, distance: 158.4
click at [1249, 418] on div "thread_qA4ozezP53l1VCLxM5KMBXCh Copy - - 22_Anibal, Mauenne User Conversation H…" at bounding box center [1331, 449] width 409 height 1521
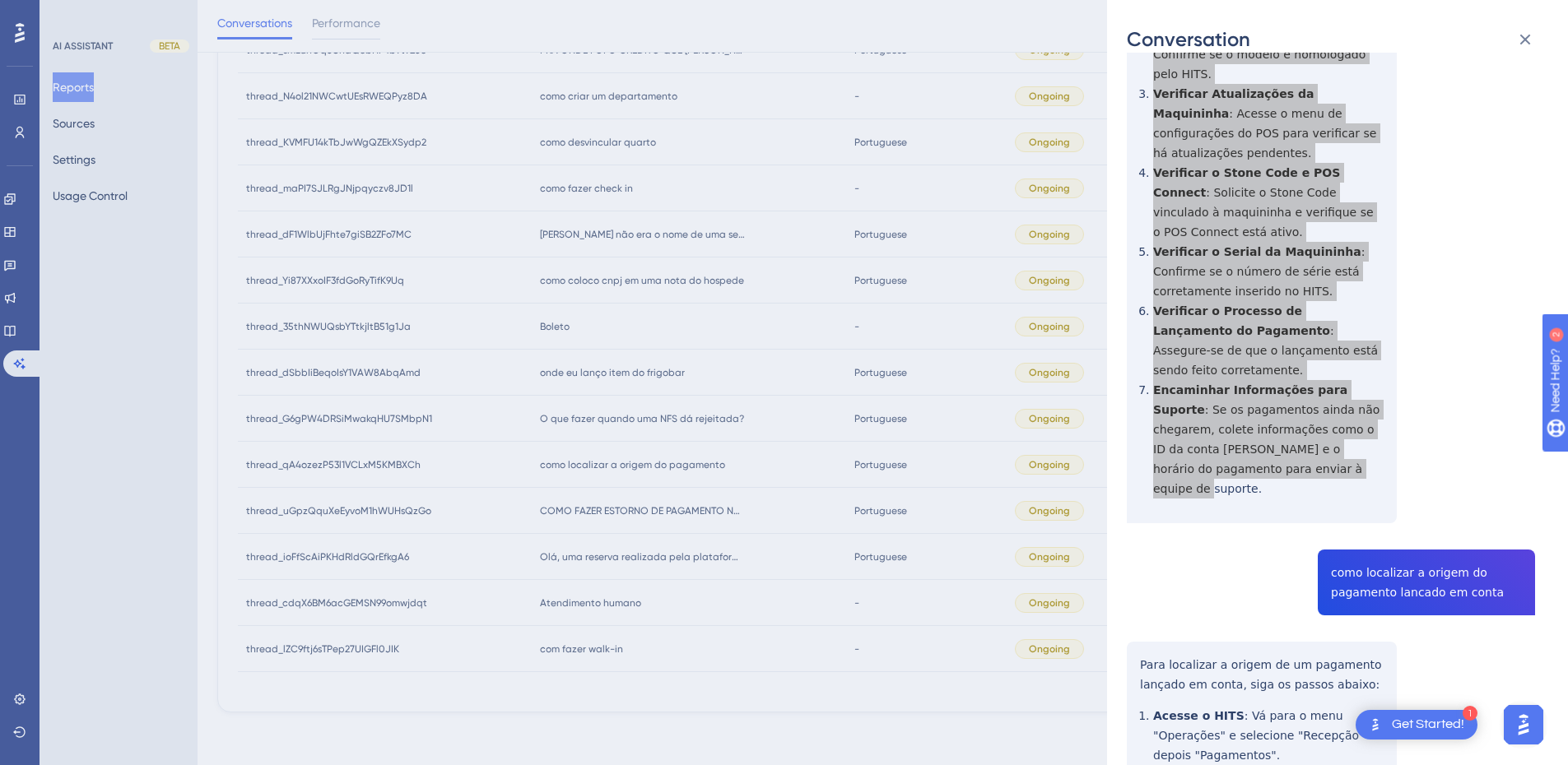
scroll to position [576, 0]
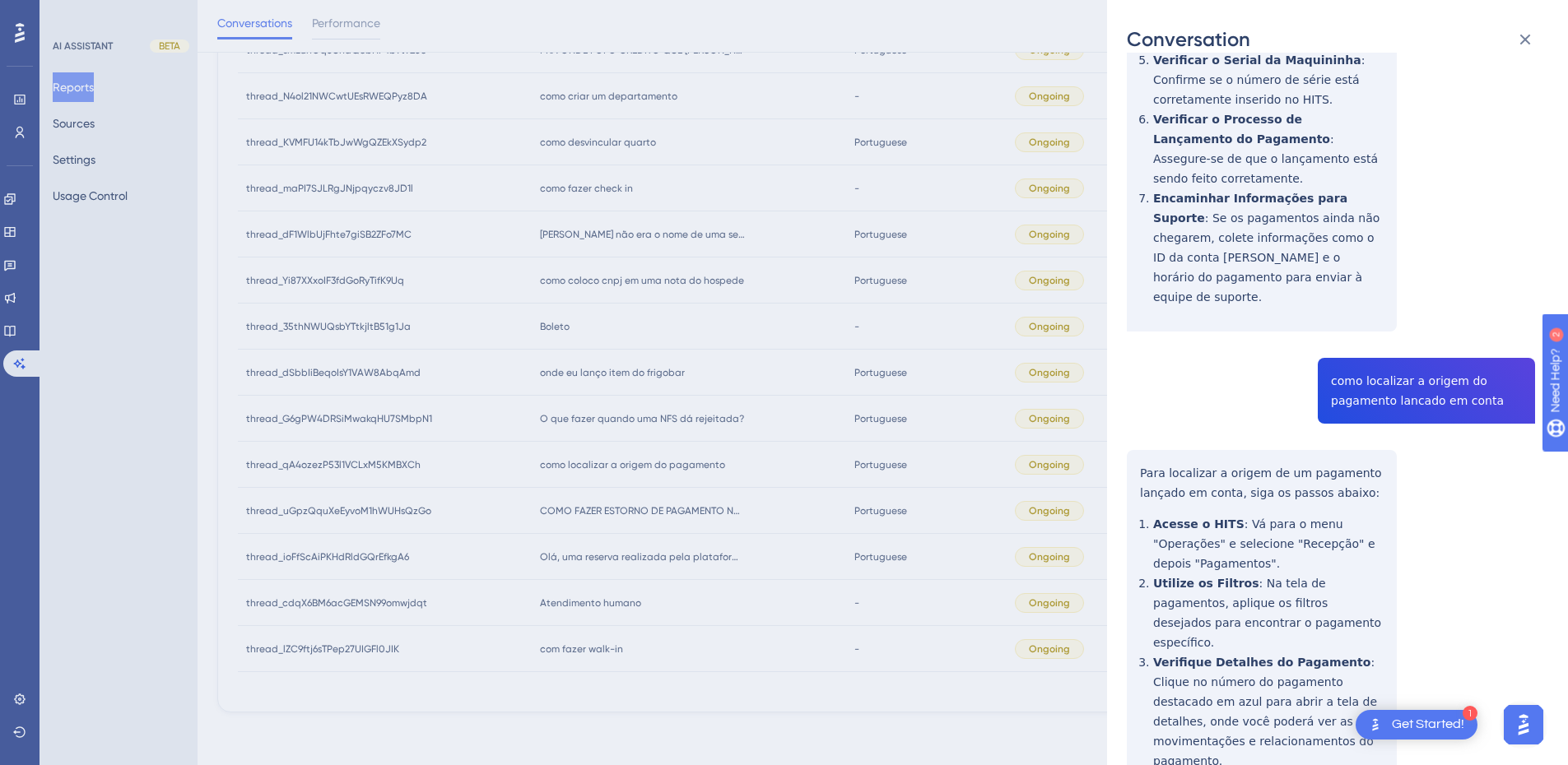
click at [1383, 322] on div "thread_qA4ozezP53l1VCLxM5KMBXCh Copy - - 22_Anibal, Mauenne User Conversation H…" at bounding box center [1331, 257] width 409 height 1521
drag, startPoint x: 1171, startPoint y: 431, endPoint x: 1163, endPoint y: 418, distance: 15.3
click at [1171, 431] on div "thread_qA4ozezP53l1VCLxM5KMBXCh Copy - - 22_Anibal, Mauenne User Conversation H…" at bounding box center [1331, 257] width 409 height 1521
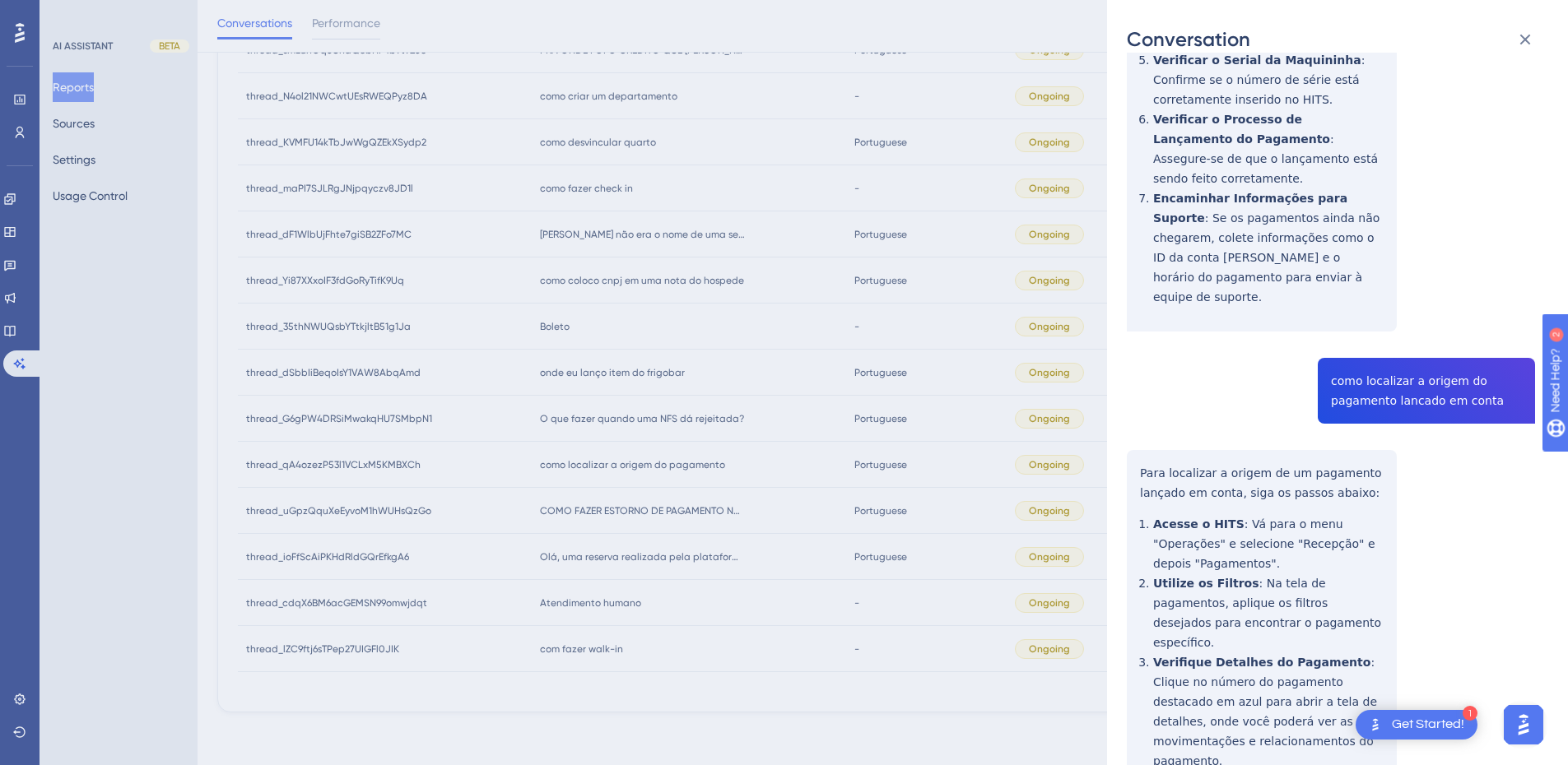
click at [1138, 387] on div "thread_qA4ozezP53l1VCLxM5KMBXCh Copy - - 22_Anibal, Mauenne User Conversation H…" at bounding box center [1331, 257] width 409 height 1521
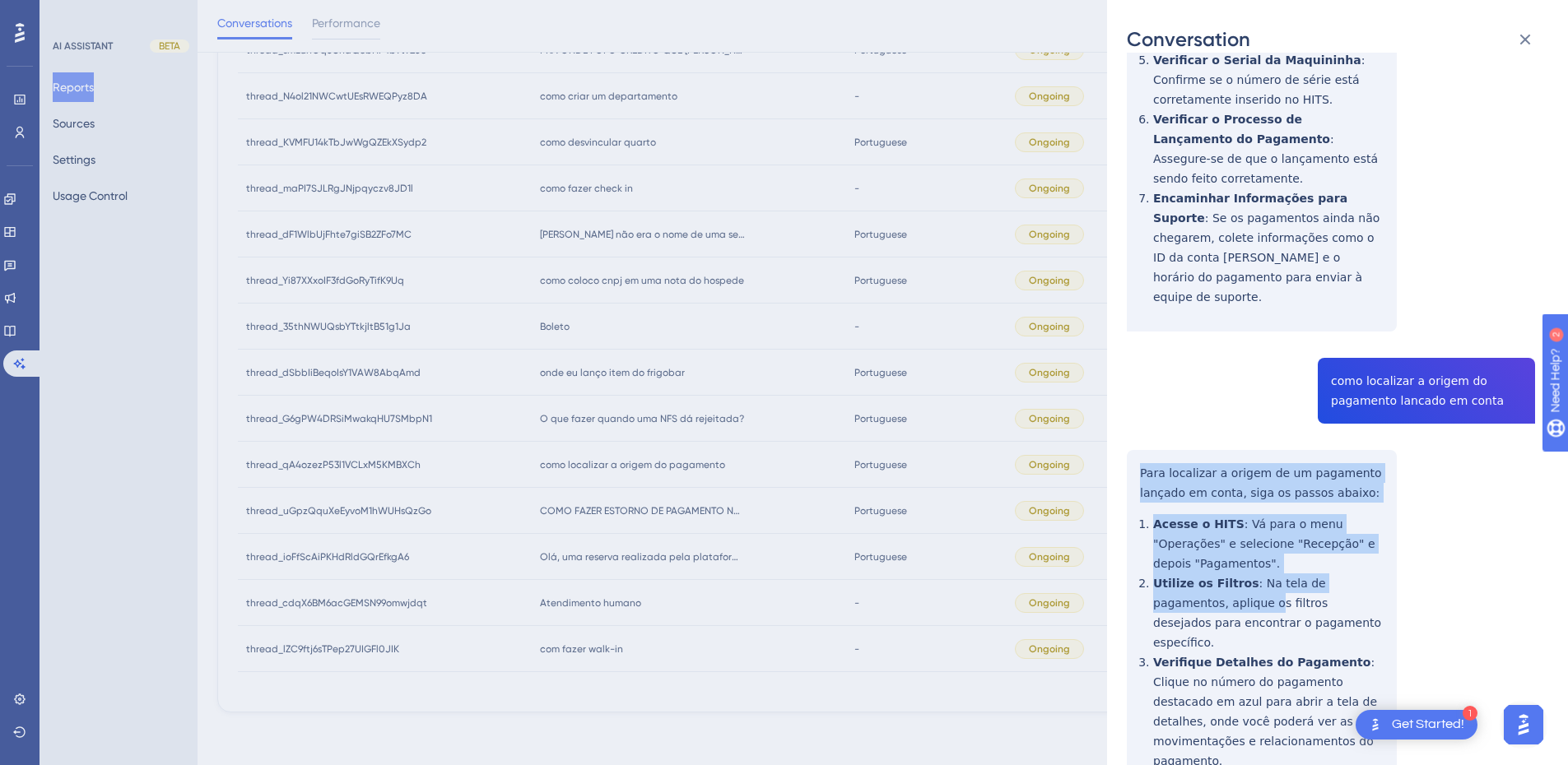
scroll to position [678, 0]
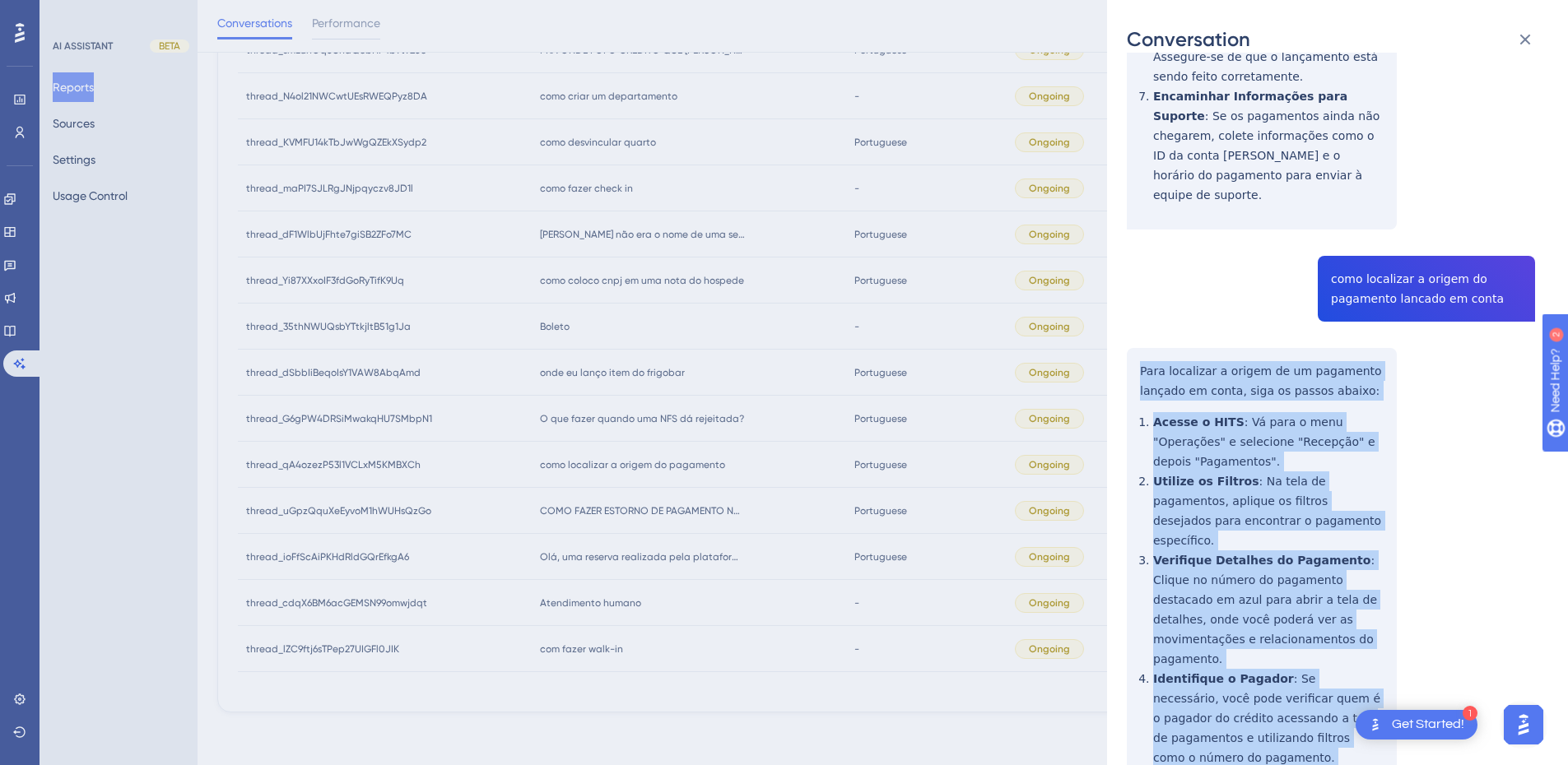
drag, startPoint x: 1135, startPoint y: 398, endPoint x: 1344, endPoint y: 680, distance: 351.0
click at [1344, 680] on div "thread_qA4ozezP53l1VCLxM5KMBXCh Copy - - 22_Anibal, Mauenne User Conversation H…" at bounding box center [1331, 155] width 409 height 1521
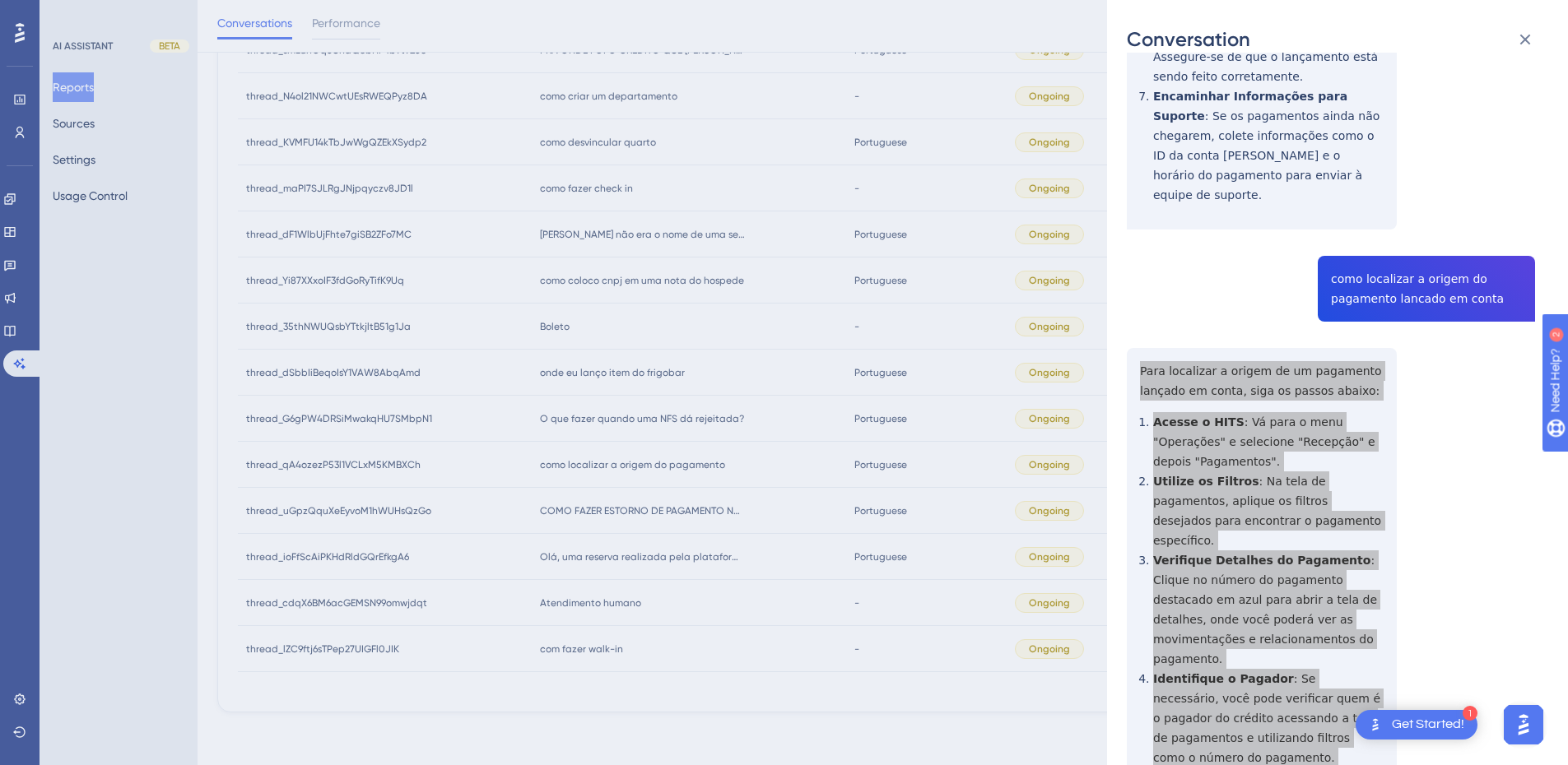
scroll to position [0, 0]
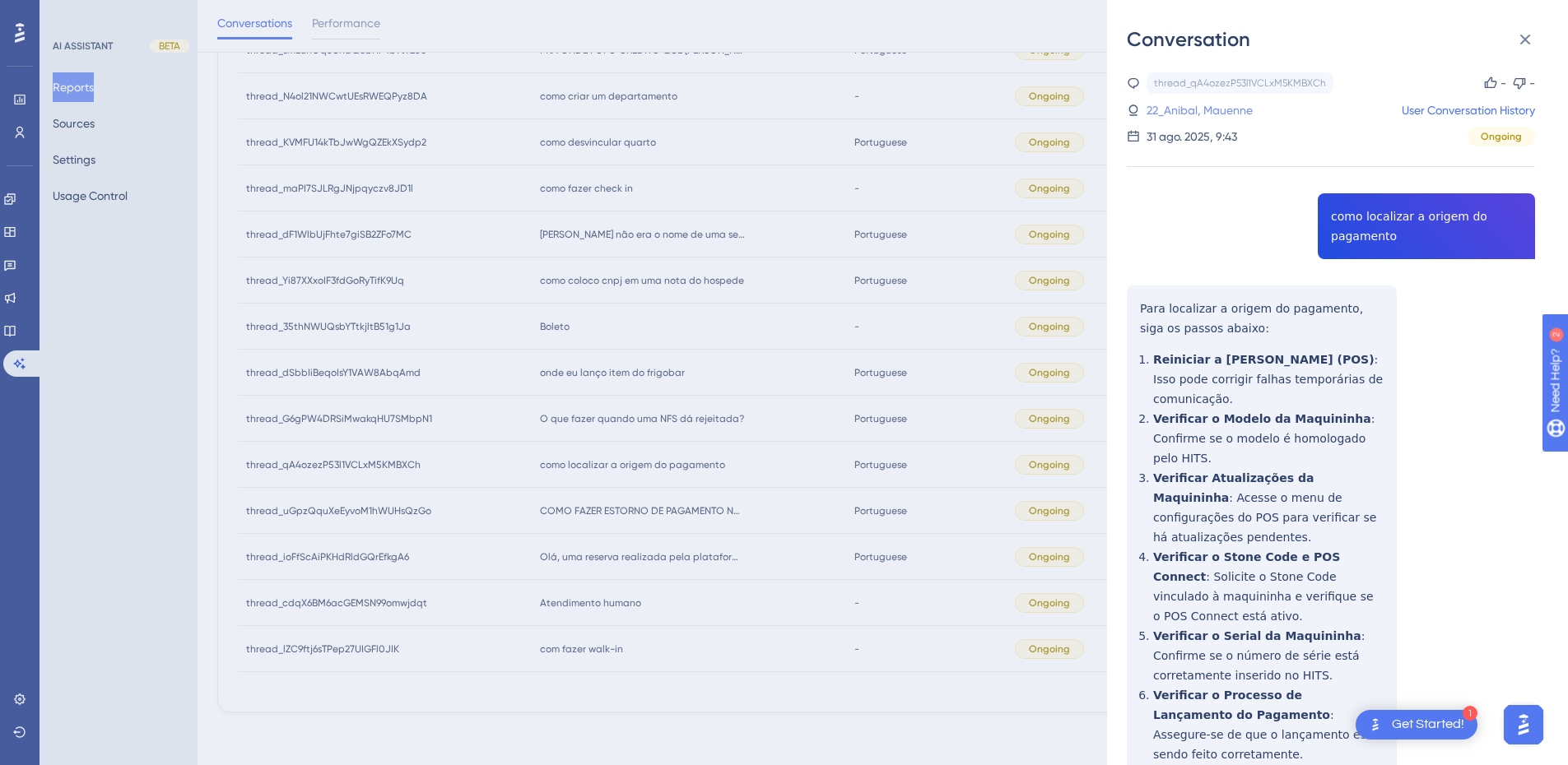
click at [1182, 111] on link "22_Anibal, Mauenne" at bounding box center [1200, 110] width 106 height 20
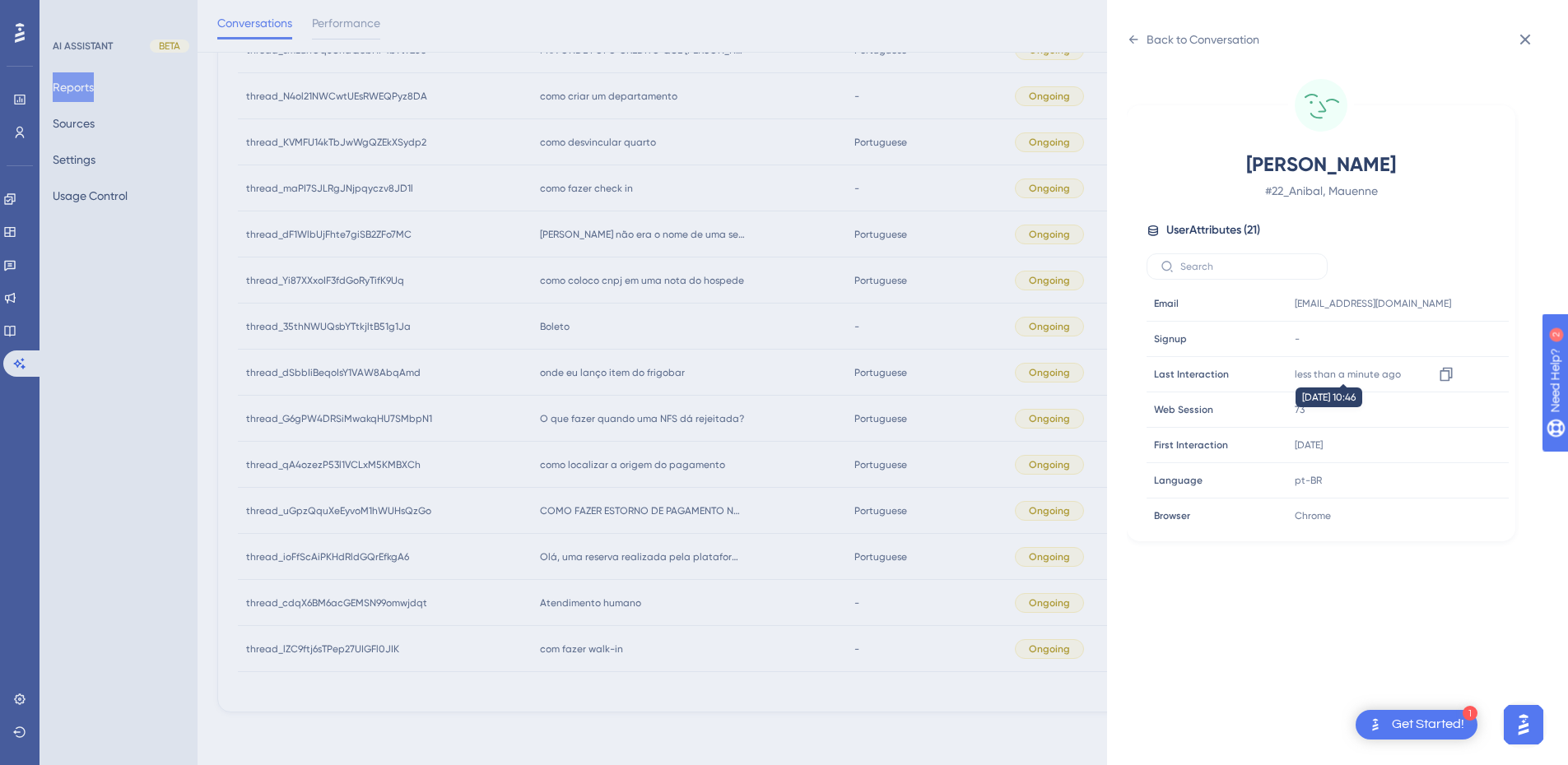
scroll to position [501, 0]
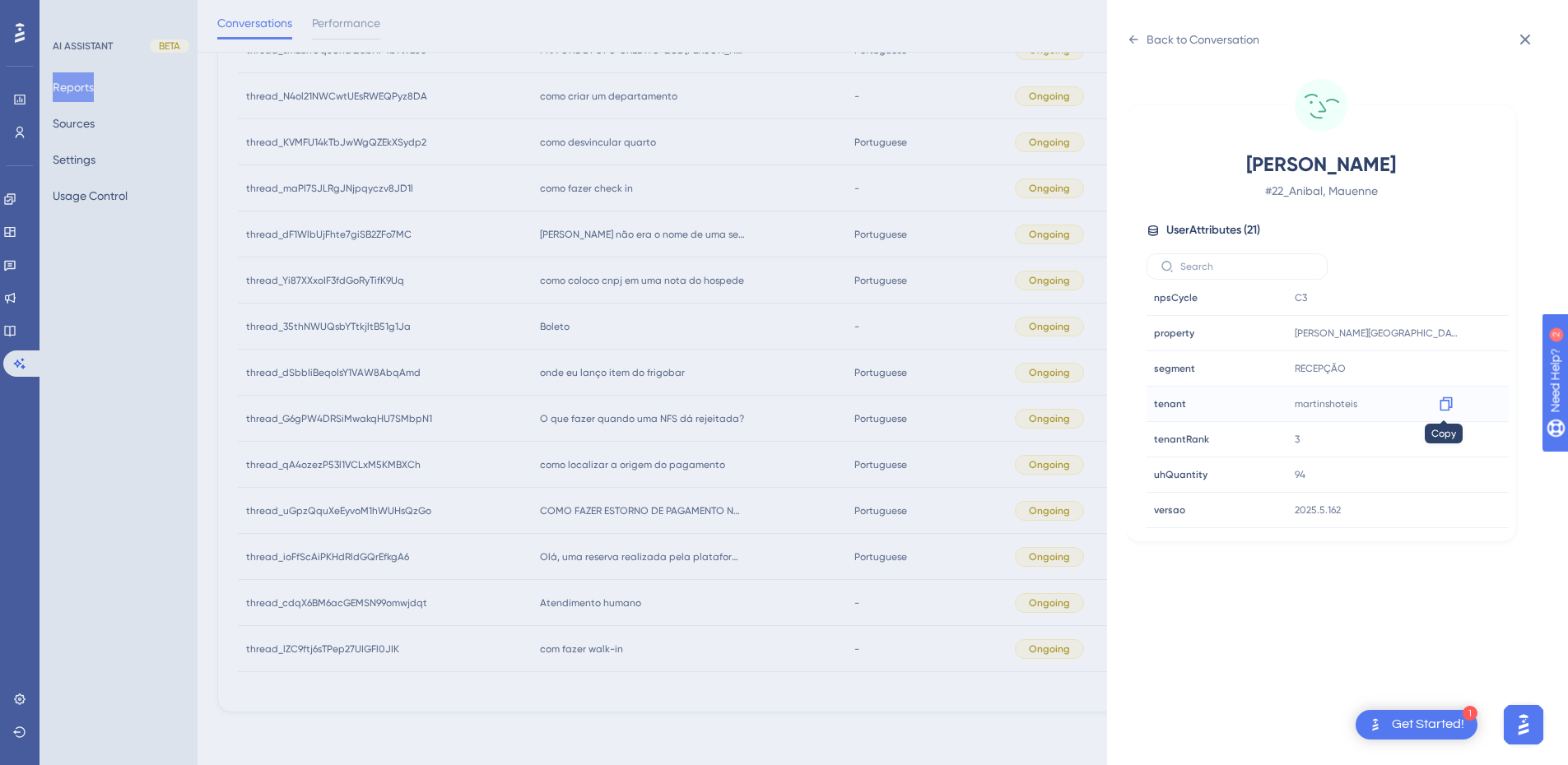
click at [1451, 402] on icon at bounding box center [1446, 403] width 16 height 16
click at [1524, 34] on icon at bounding box center [1525, 39] width 20 height 20
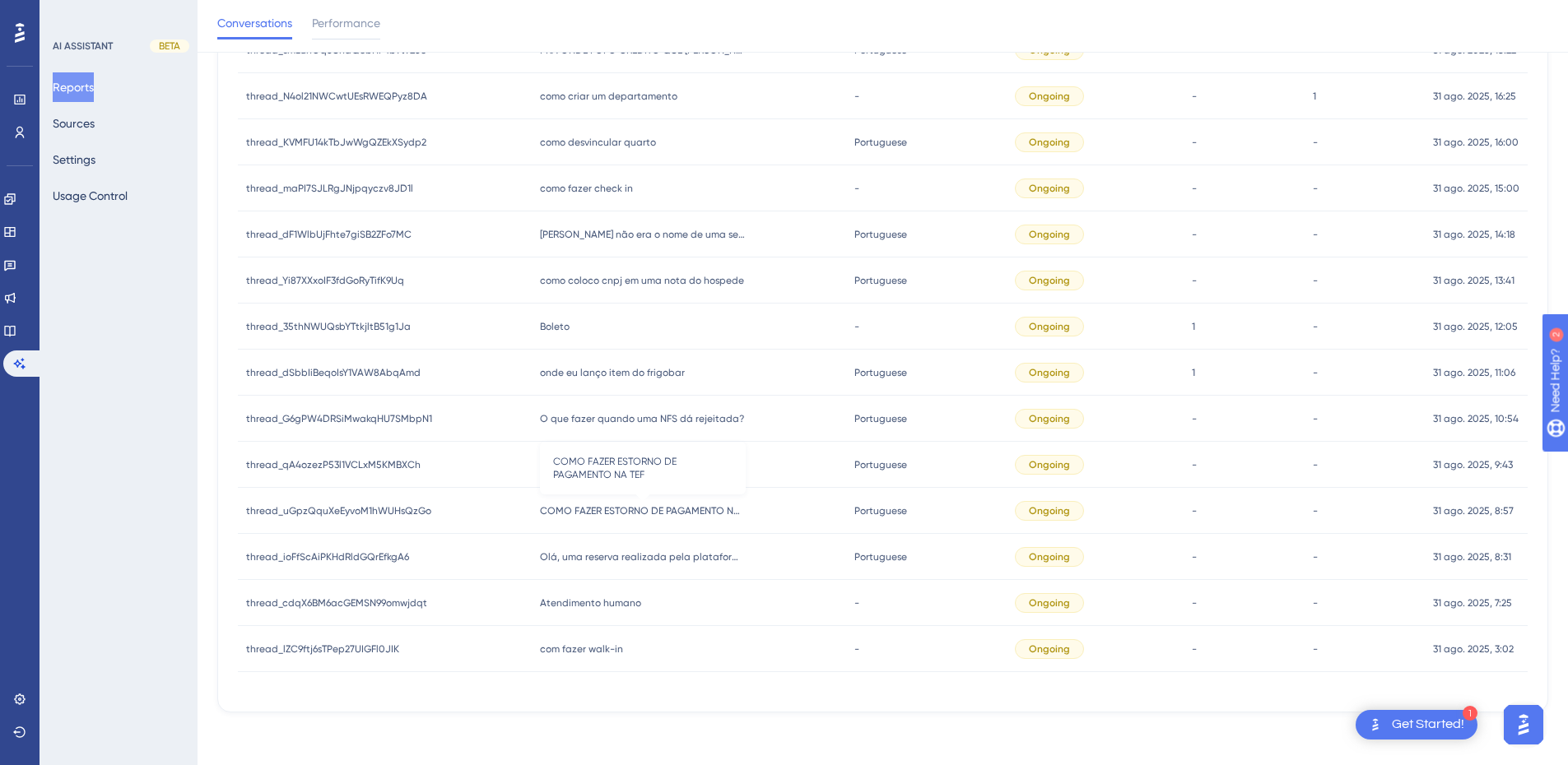
click at [647, 513] on span "COMO FAZER ESTORNO DE PAGAMENTO NA TEF" at bounding box center [643, 510] width 206 height 13
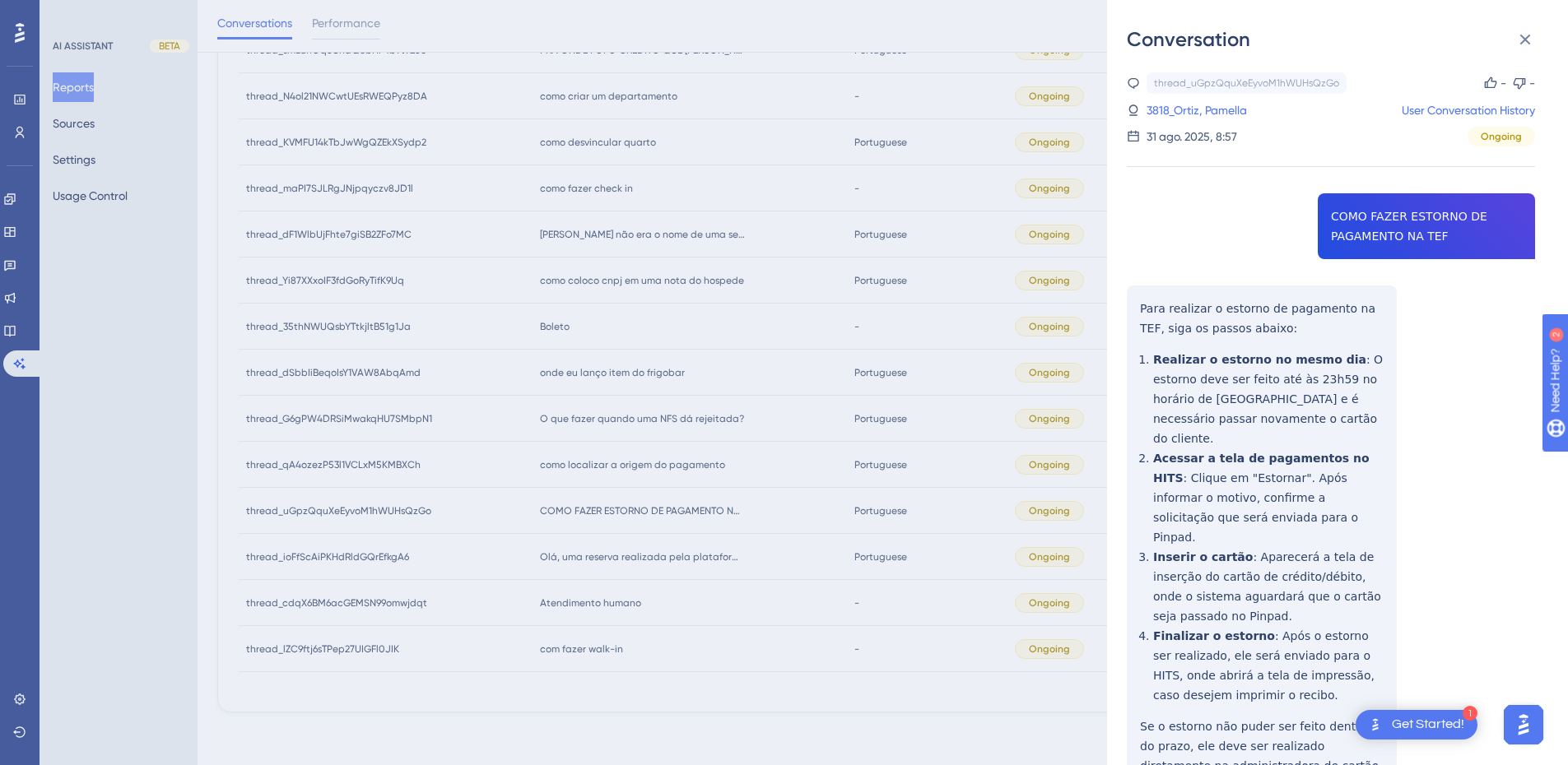
click at [1374, 223] on div "thread_uGpzQquXeEyvoM1hWUHsQzGo Copy - - 3818_Ortiz, Pamella User Conversation …" at bounding box center [1331, 472] width 409 height 800
click at [1380, 211] on div "thread_uGpzQquXeEyvoM1hWUHsQzGo Copy - - 3818_Ortiz, Pamella User Conversation …" at bounding box center [1331, 472] width 409 height 800
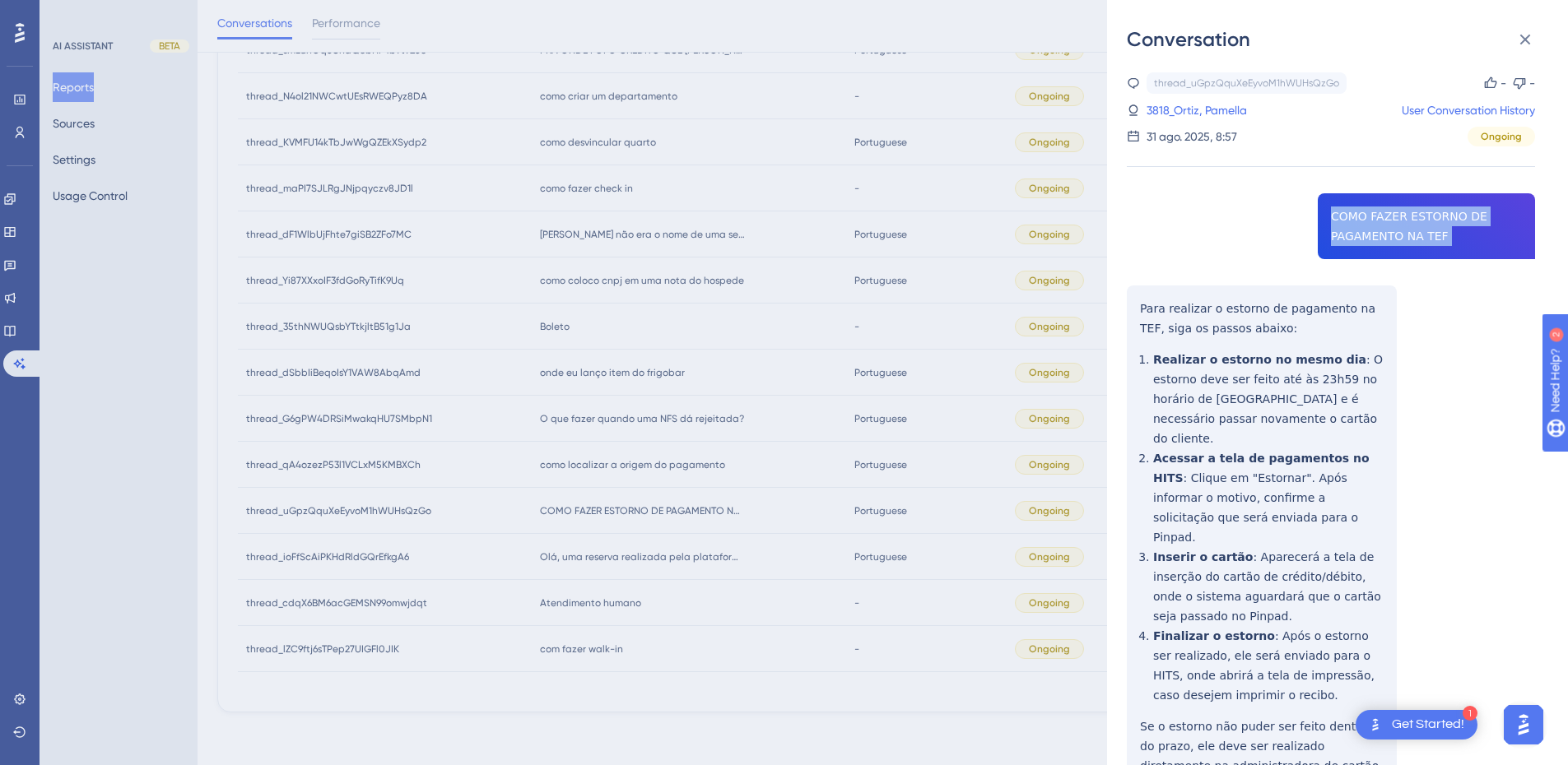
click at [1380, 211] on div "thread_uGpzQquXeEyvoM1hWUHsQzGo Copy - - 3818_Ortiz, Pamella User Conversation …" at bounding box center [1331, 472] width 409 height 800
click at [1337, 224] on div "thread_uGpzQquXeEyvoM1hWUHsQzGo Copy - - 3818_Ortiz, Pamella User Conversation …" at bounding box center [1331, 472] width 409 height 800
click at [1200, 334] on div "thread_uGpzQquXeEyvoM1hWUHsQzGo Copy - - 3818_Ortiz, Pamella User Conversation …" at bounding box center [1331, 472] width 409 height 800
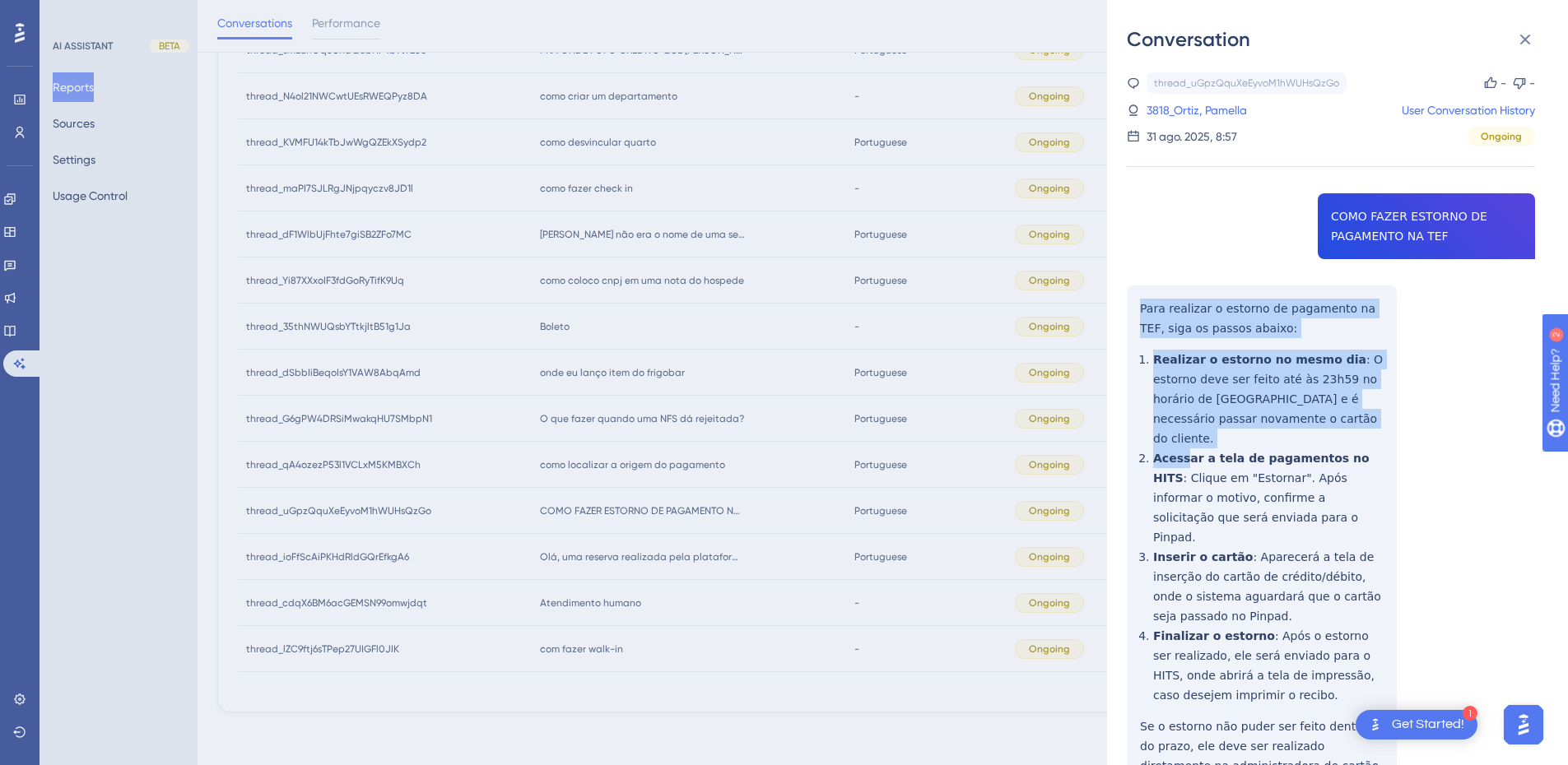
scroll to position [56, 0]
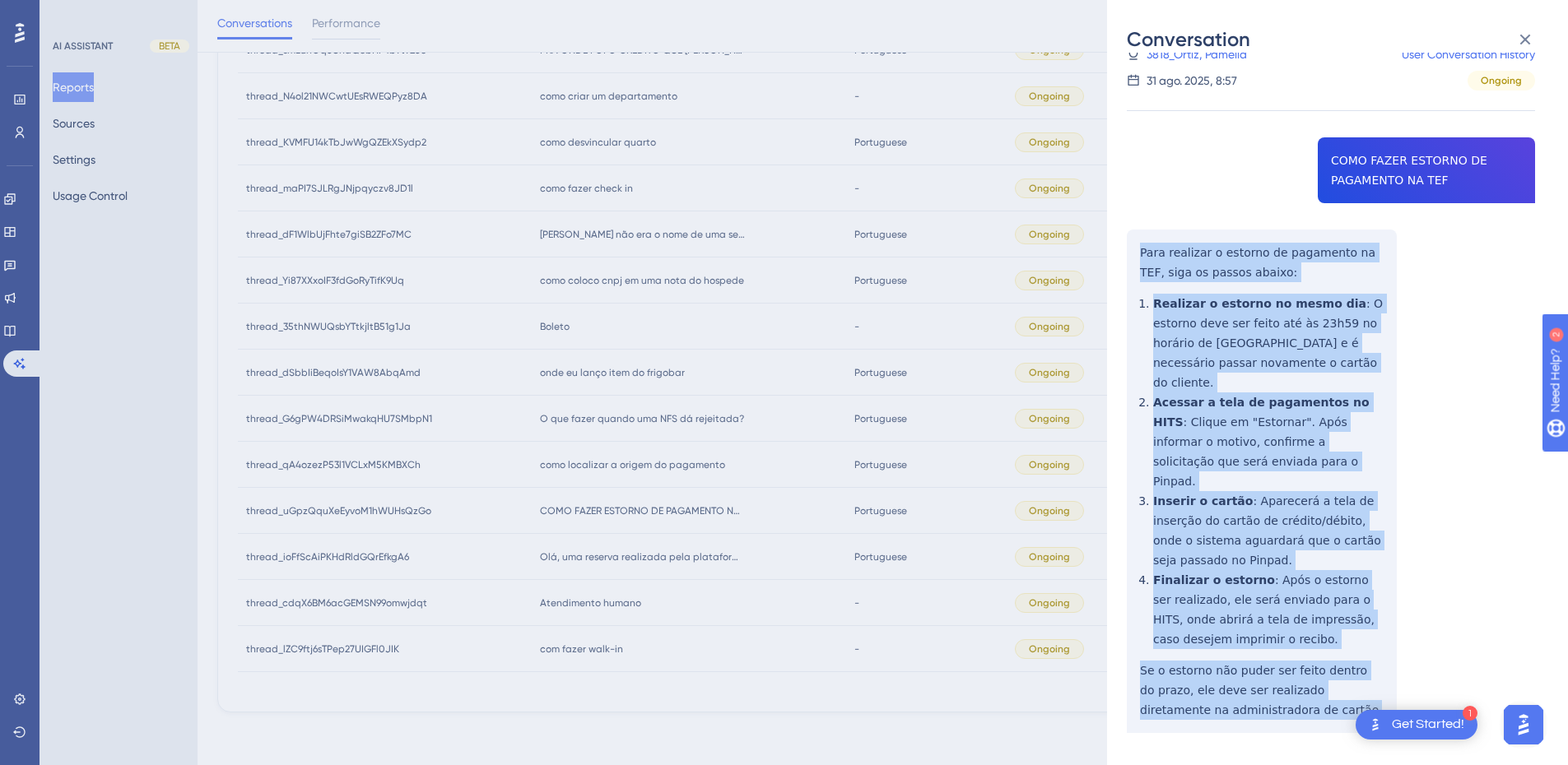
drag, startPoint x: 1141, startPoint y: 307, endPoint x: 1273, endPoint y: 674, distance: 390.0
click at [1273, 674] on div "thread_uGpzQquXeEyvoM1hWUHsQzGo Copy - - 3818_Ortiz, Pamella User Conversation …" at bounding box center [1331, 416] width 409 height 800
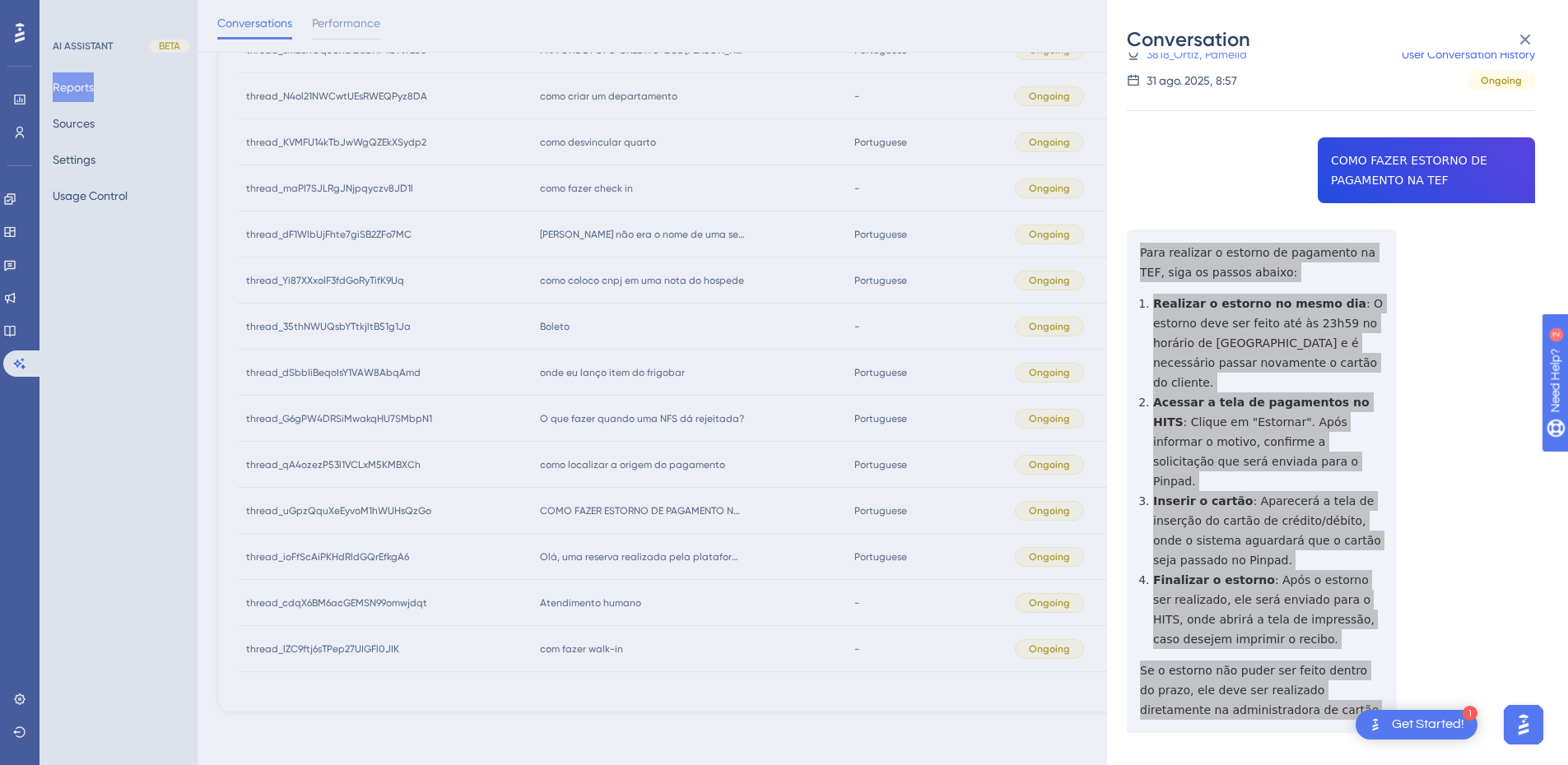
scroll to position [0, 0]
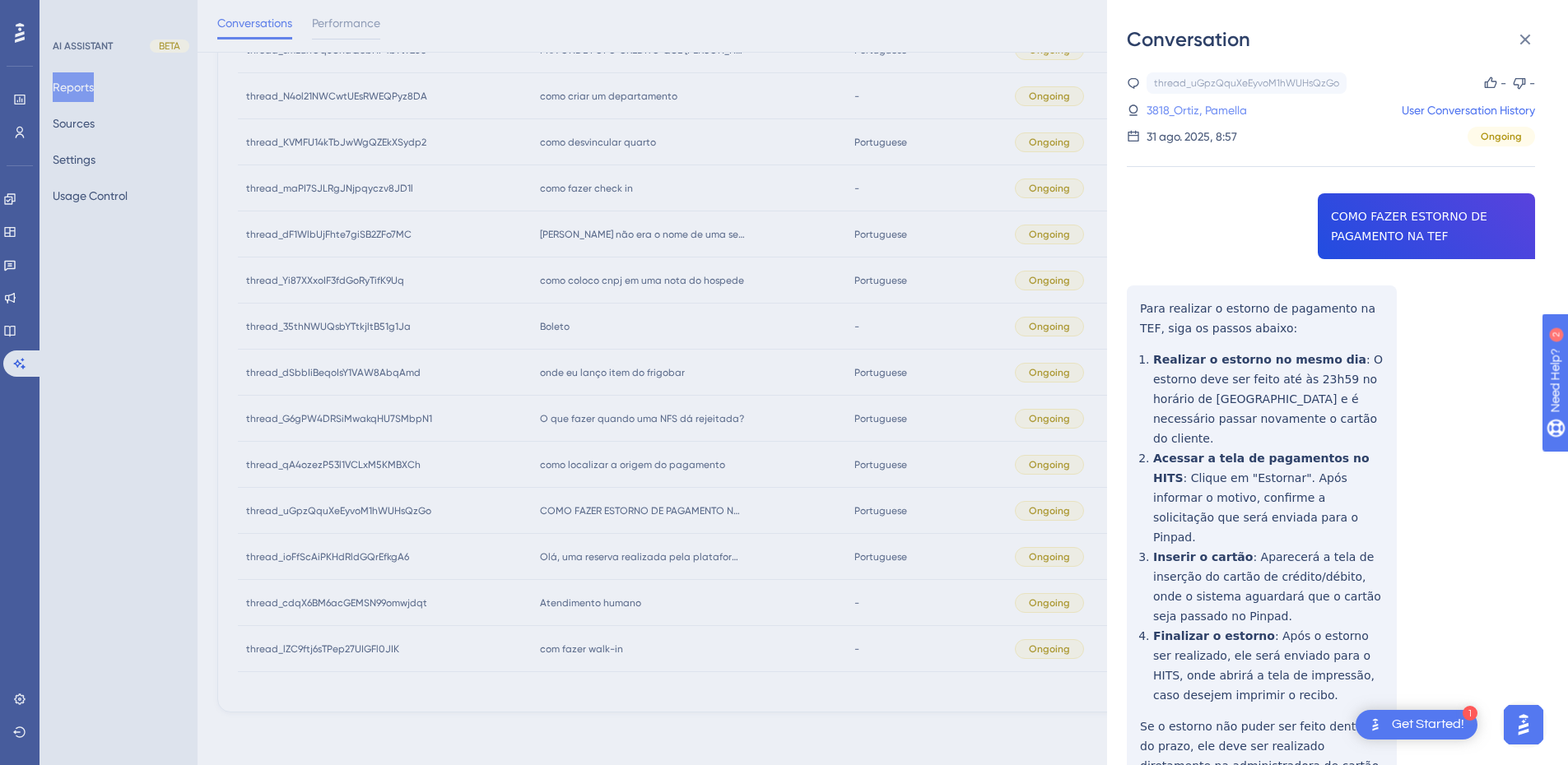
click at [1178, 109] on link "3818_Ortiz, Pamella" at bounding box center [1197, 110] width 100 height 20
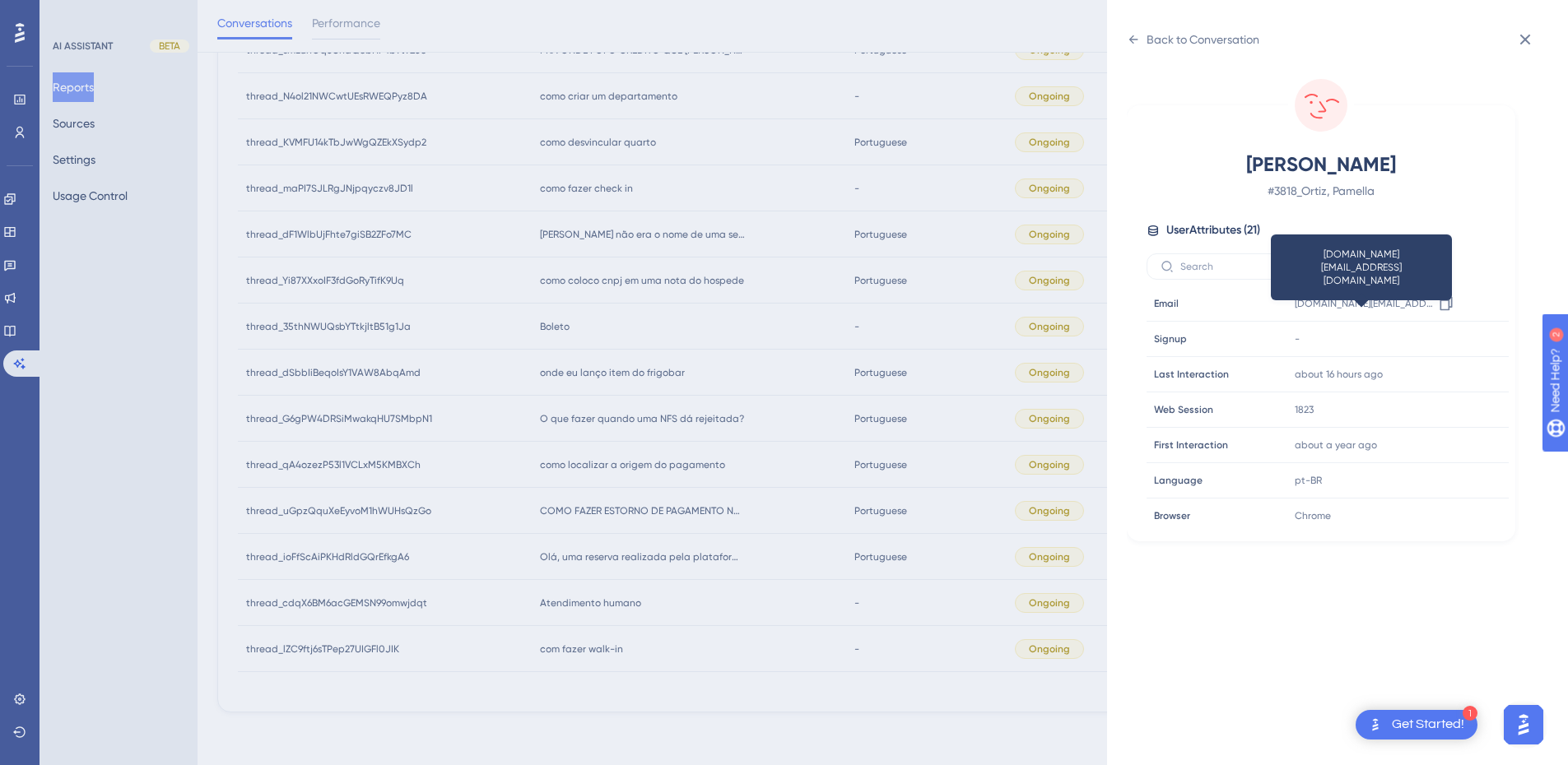
scroll to position [501, 0]
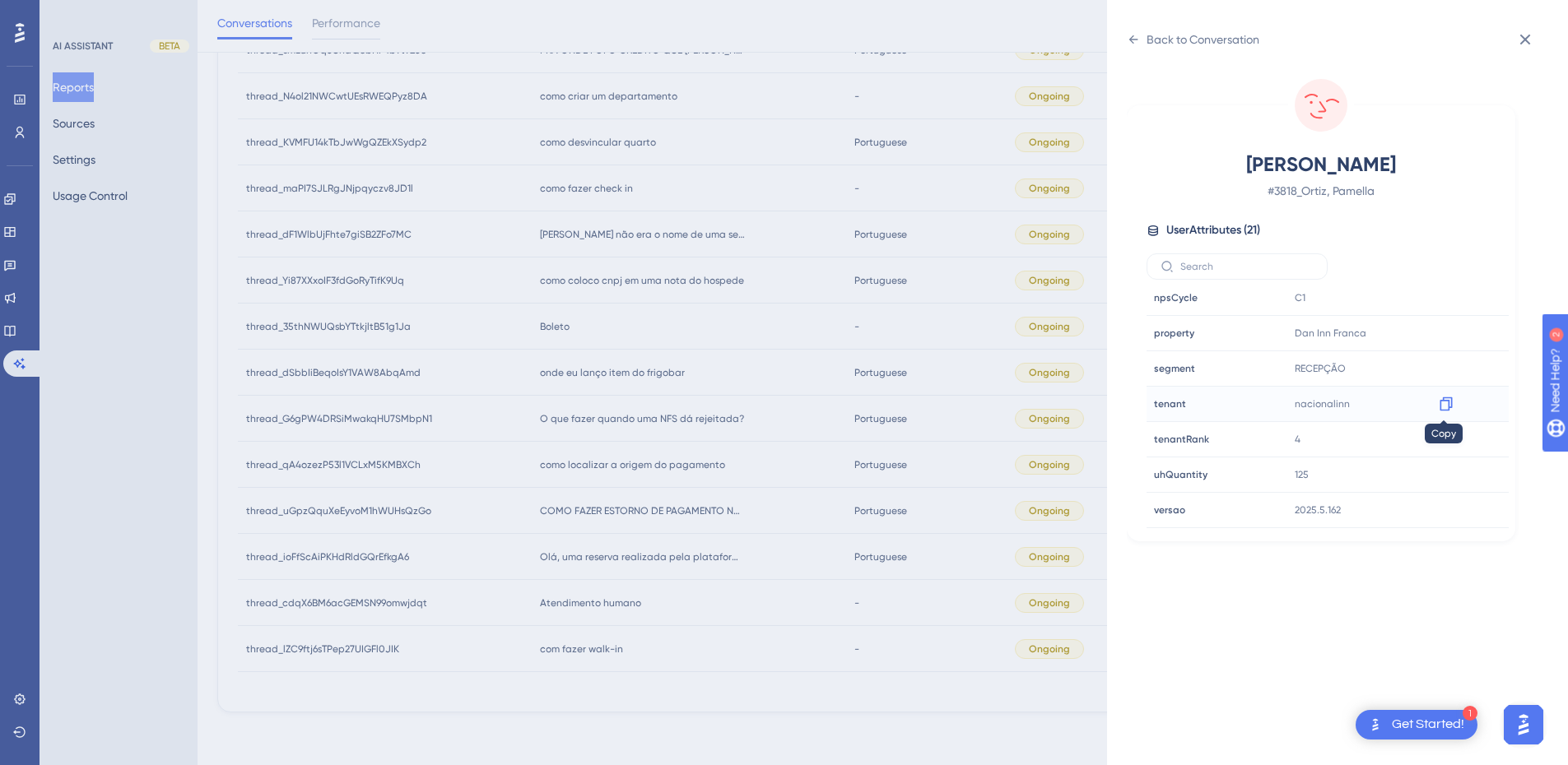
click at [1452, 404] on div at bounding box center [1446, 404] width 26 height 26
drag, startPoint x: 1449, startPoint y: 405, endPoint x: 1438, endPoint y: 404, distance: 11.0
click at [1449, 405] on icon at bounding box center [1446, 404] width 12 height 14
drag, startPoint x: 1445, startPoint y: 332, endPoint x: 709, endPoint y: 279, distance: 737.9
click at [1440, 331] on icon at bounding box center [1446, 332] width 16 height 16
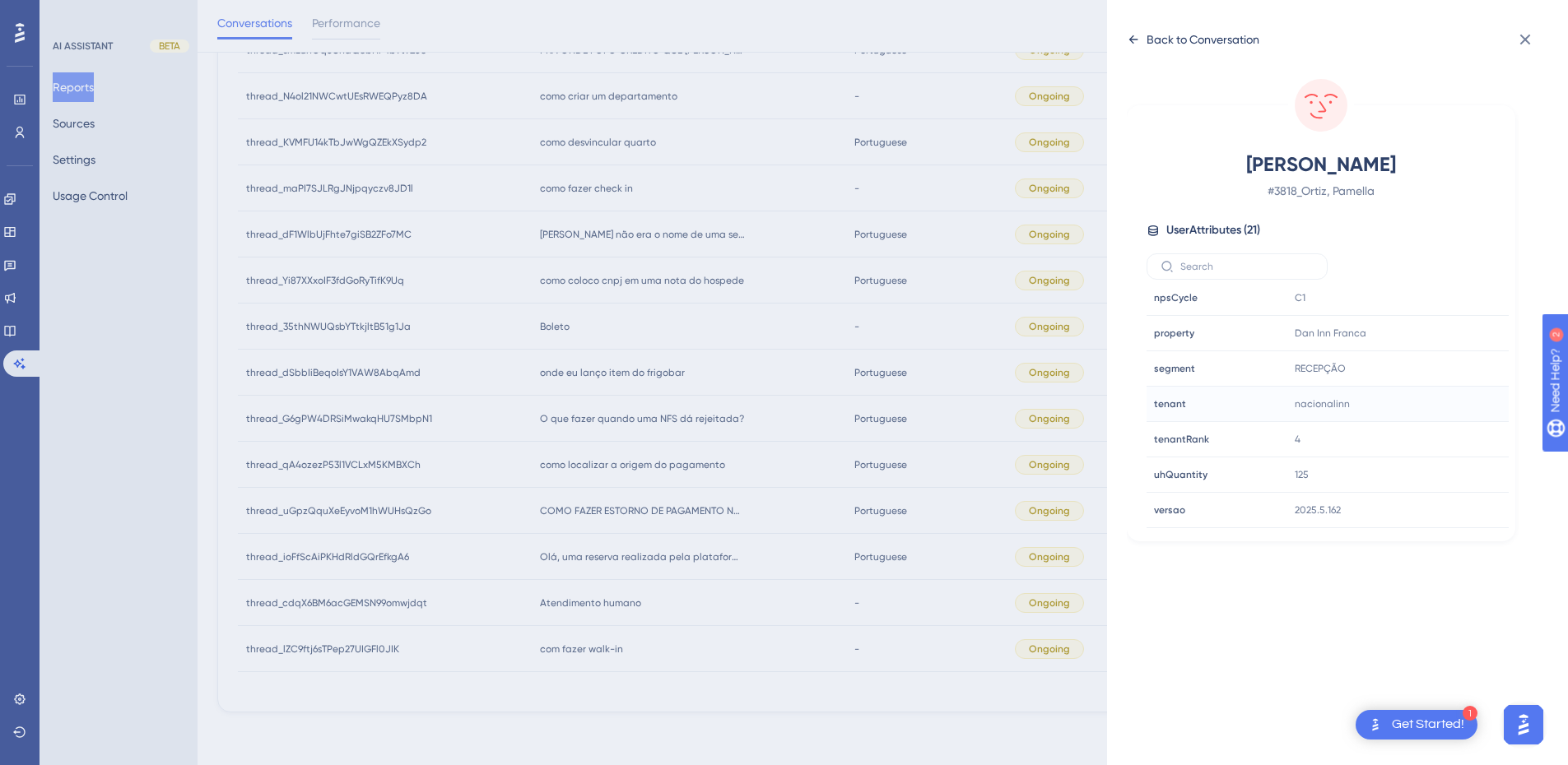
click at [1157, 36] on div "Back to Conversation" at bounding box center [1203, 39] width 113 height 20
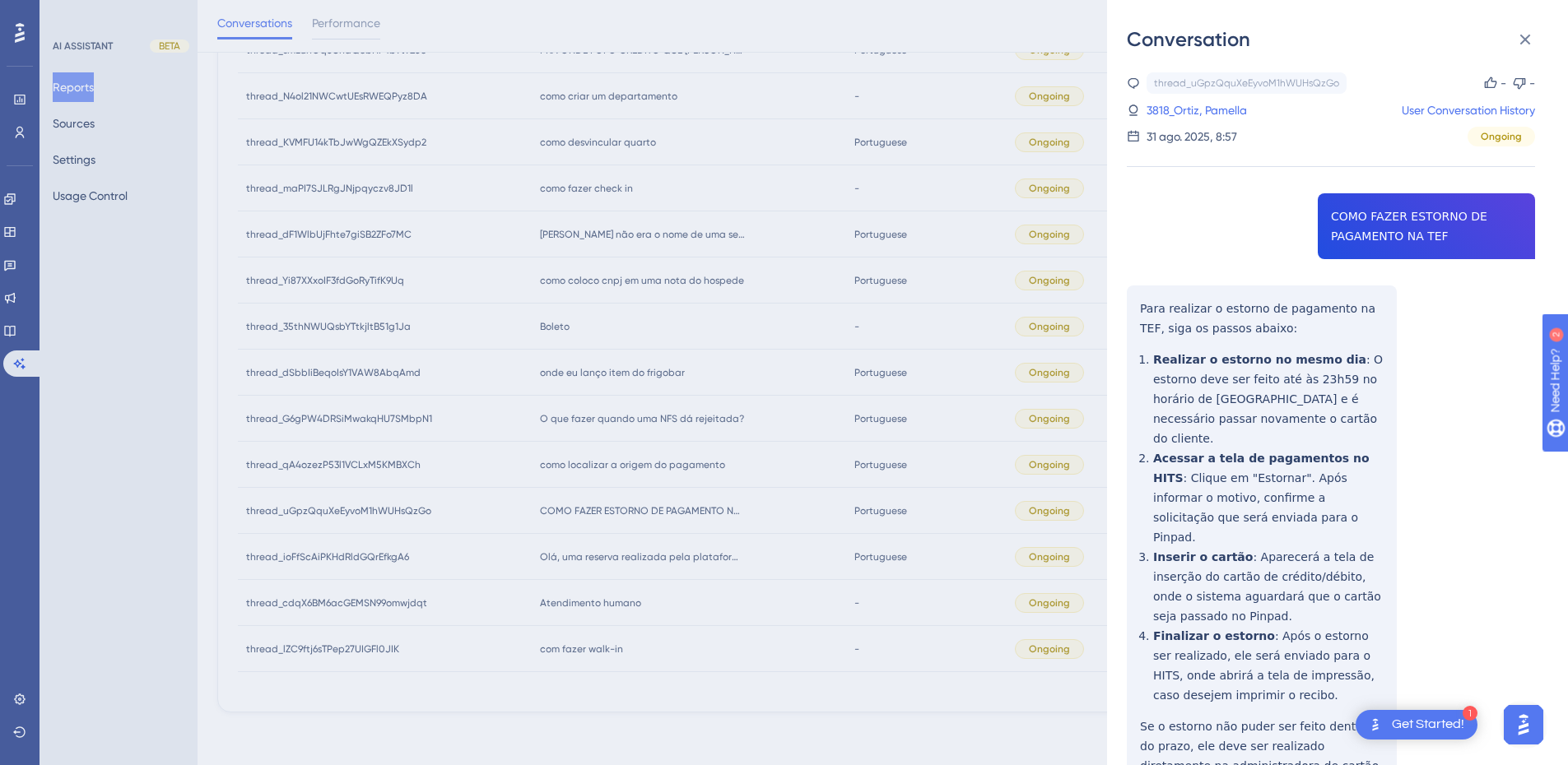
scroll to position [56, 0]
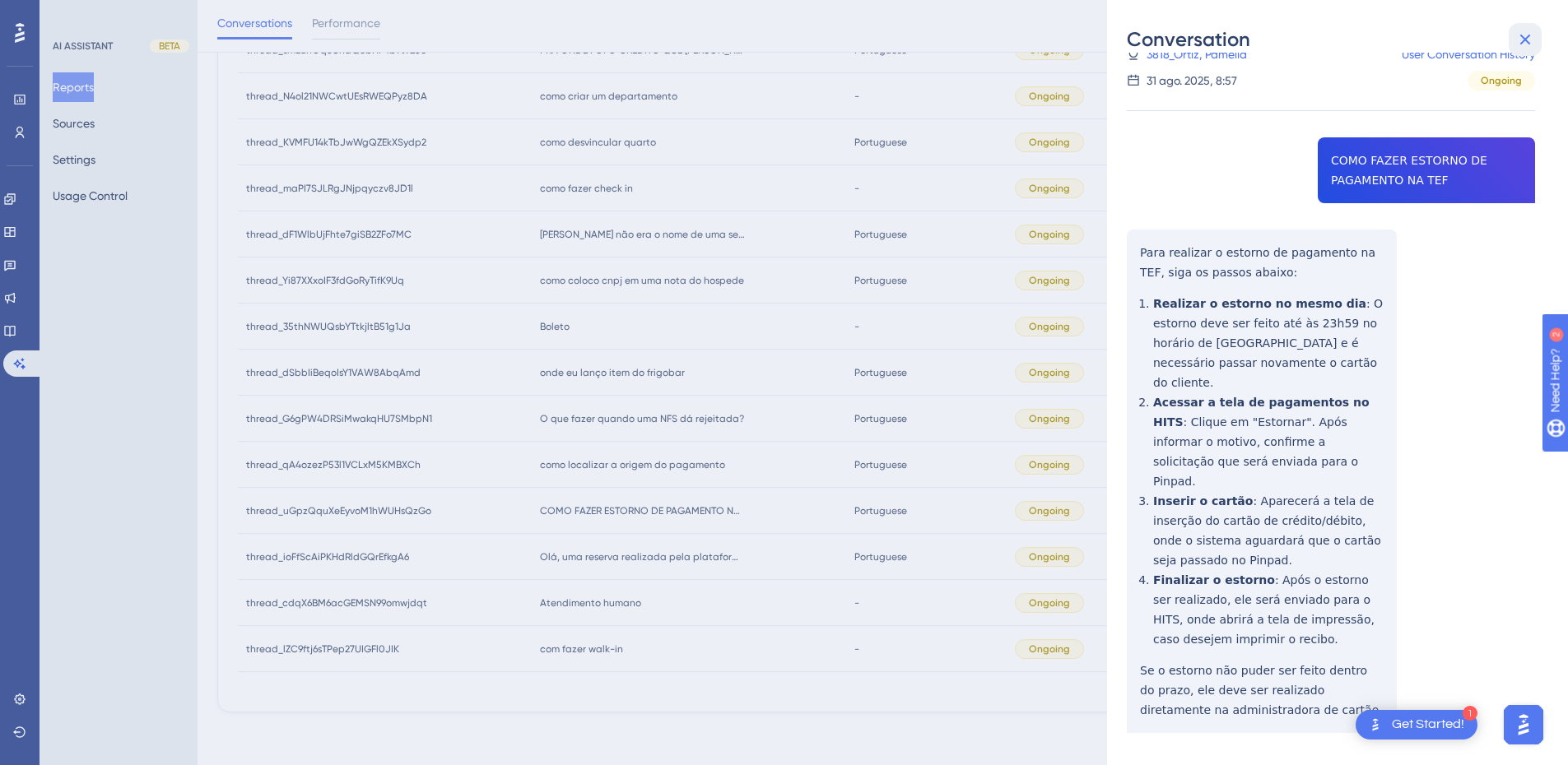
click at [1523, 34] on icon at bounding box center [1525, 39] width 20 height 20
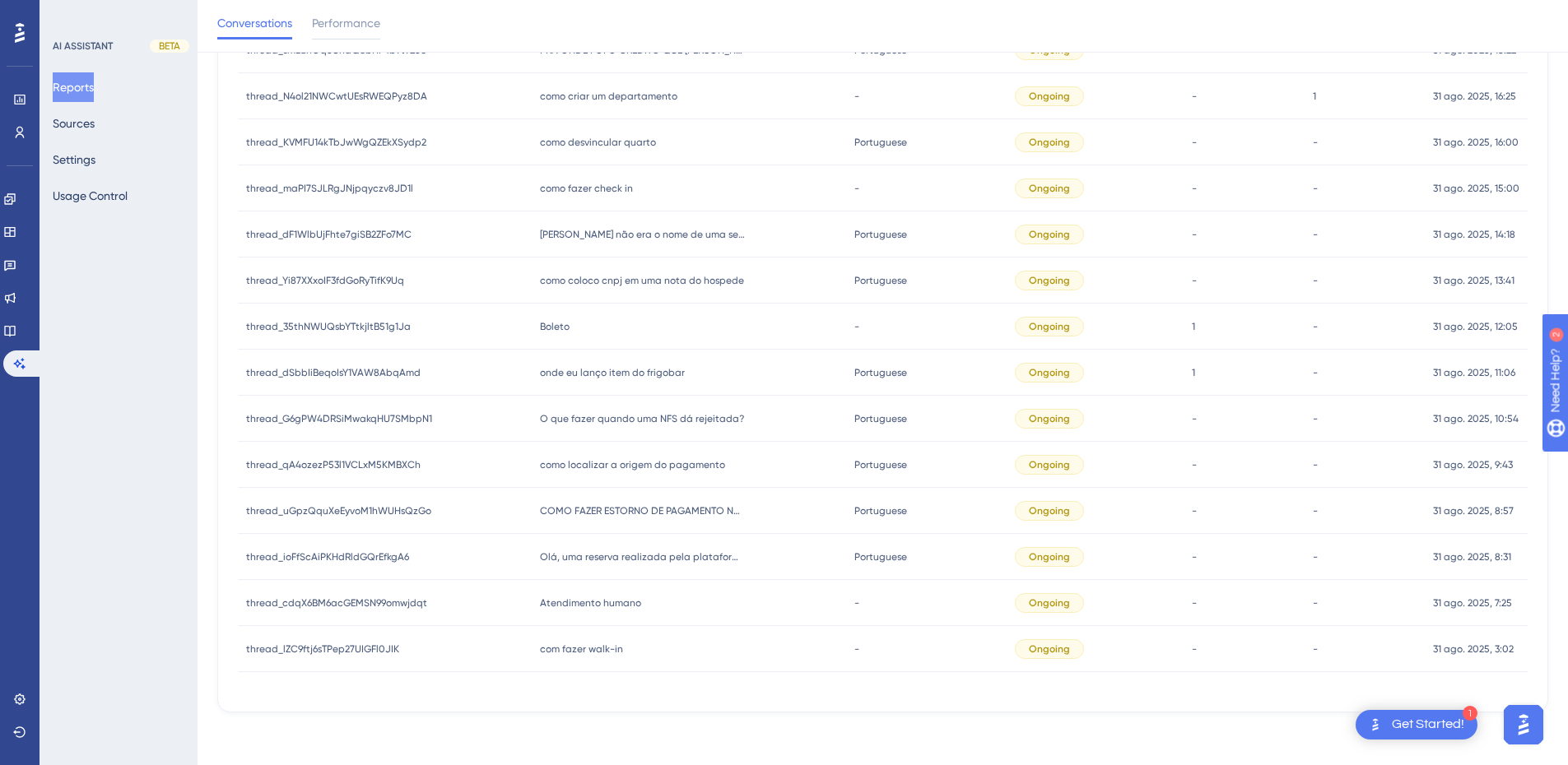
click at [644, 565] on div "Olá, uma reserva realizada pela plataforma booking não está aparecendo no mapa.…" at bounding box center [689, 556] width 314 height 46
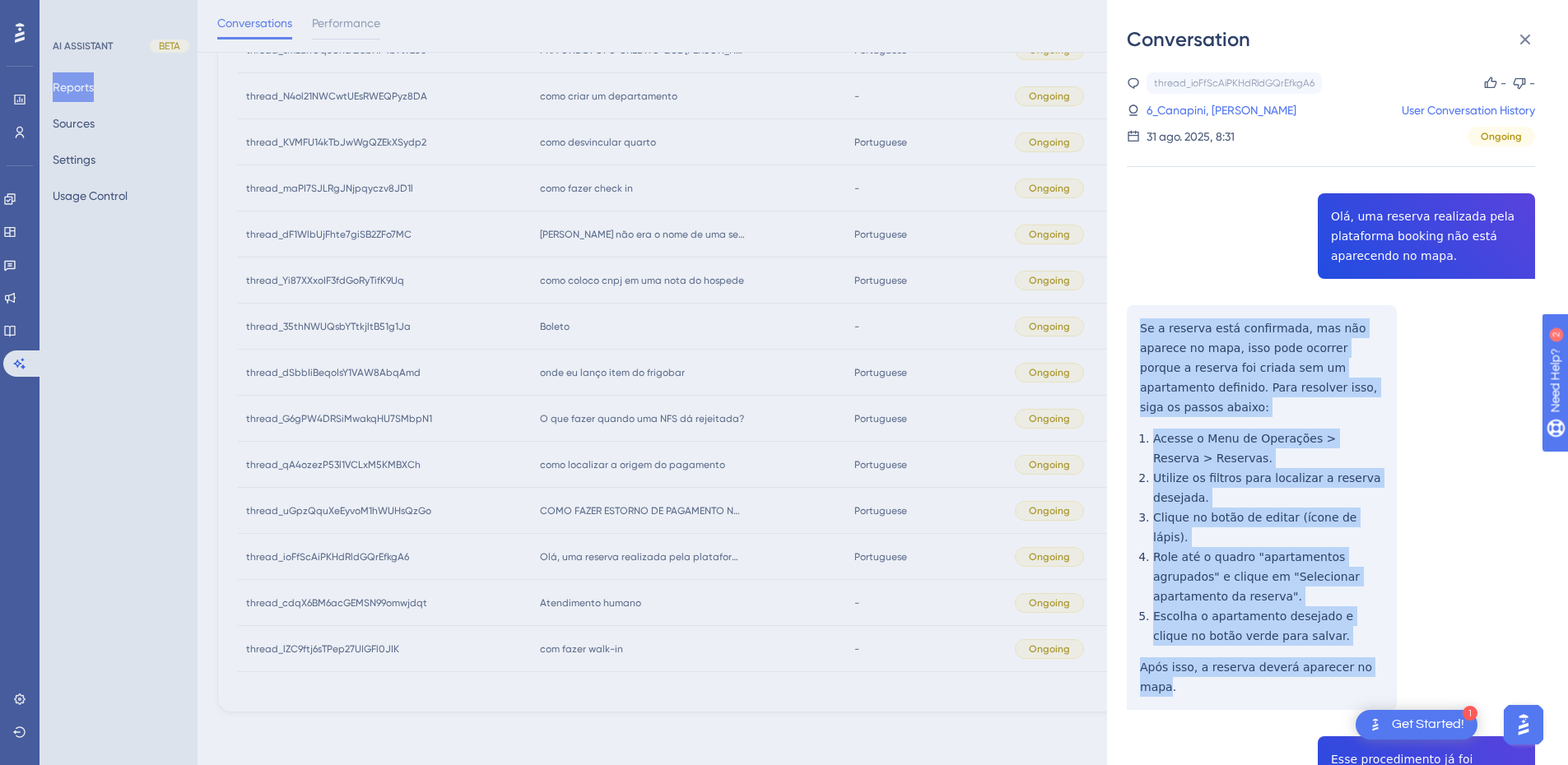
drag, startPoint x: 1136, startPoint y: 327, endPoint x: 1374, endPoint y: 627, distance: 382.9
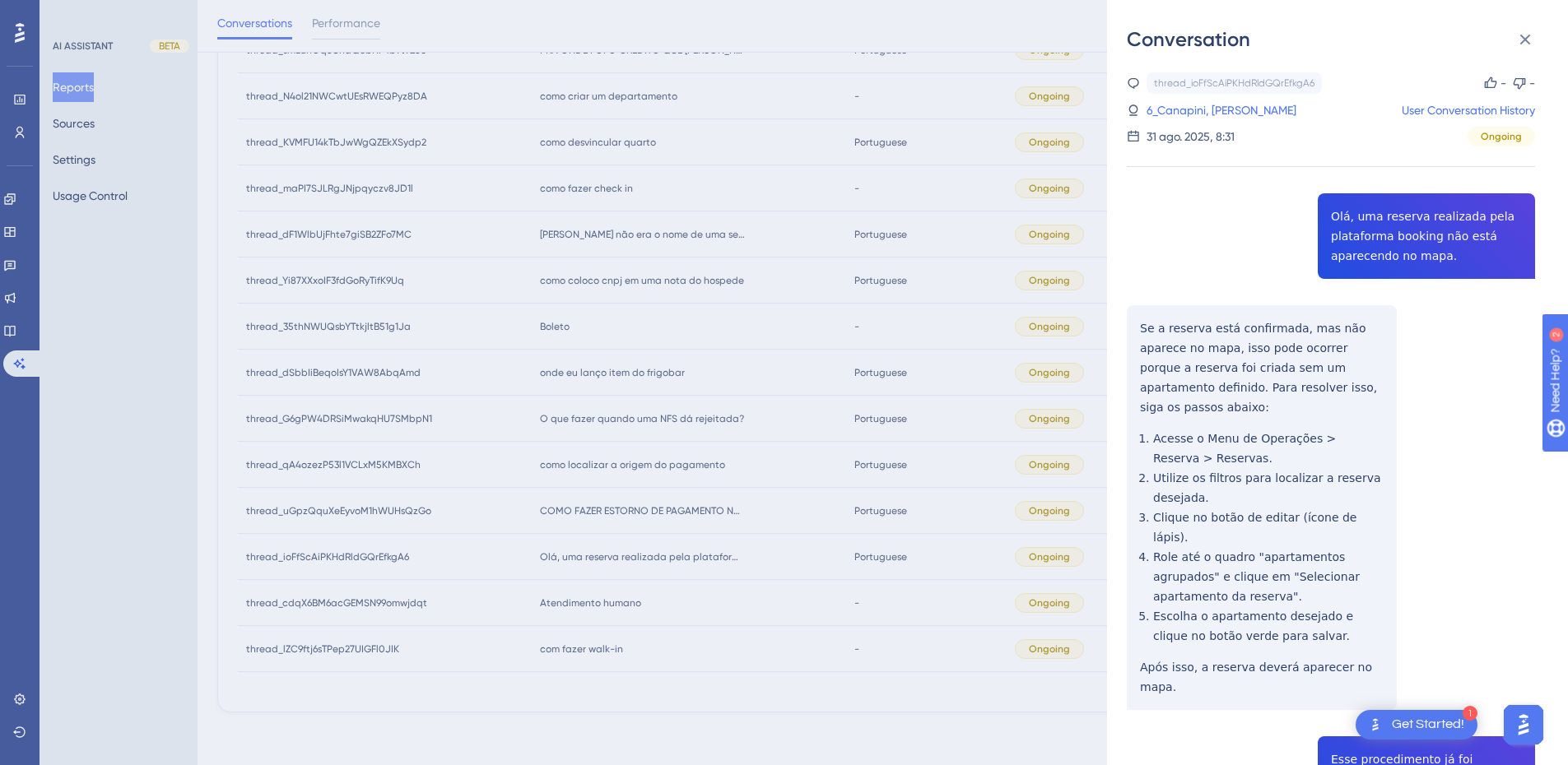
scroll to position [192, 0]
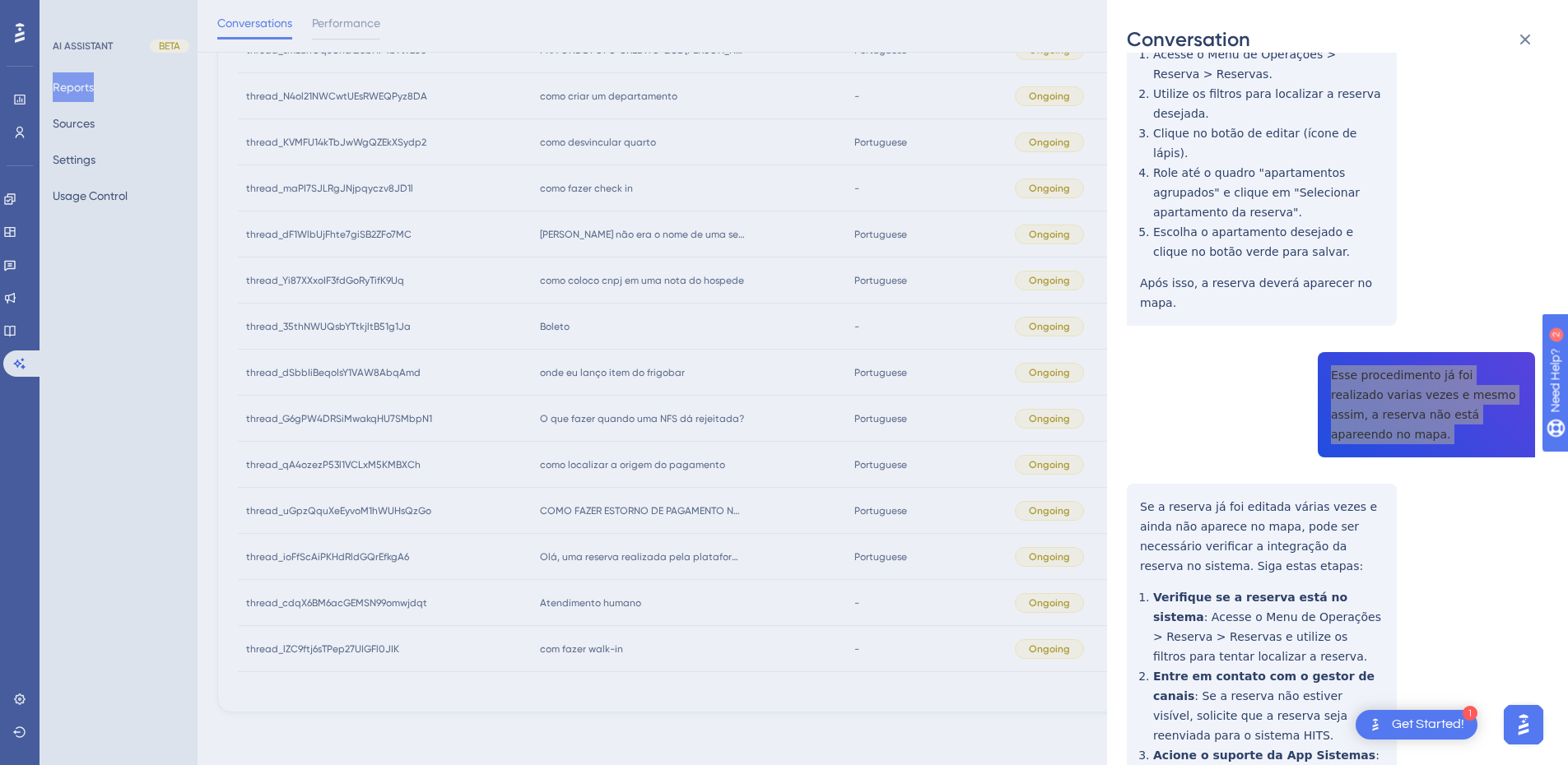
scroll to position [576, 0]
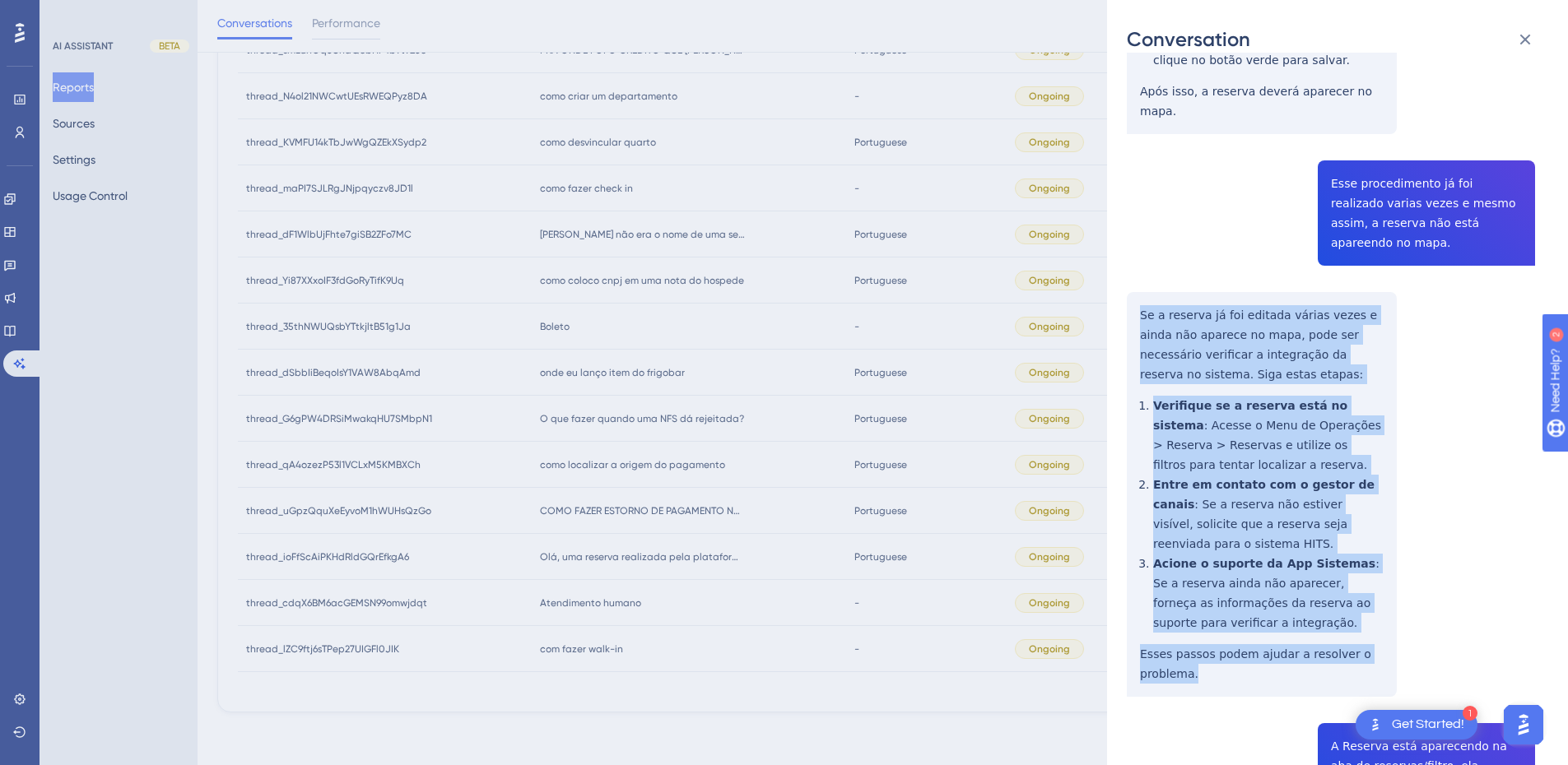
drag, startPoint x: 1138, startPoint y: 234, endPoint x: 1224, endPoint y: 578, distance: 354.6
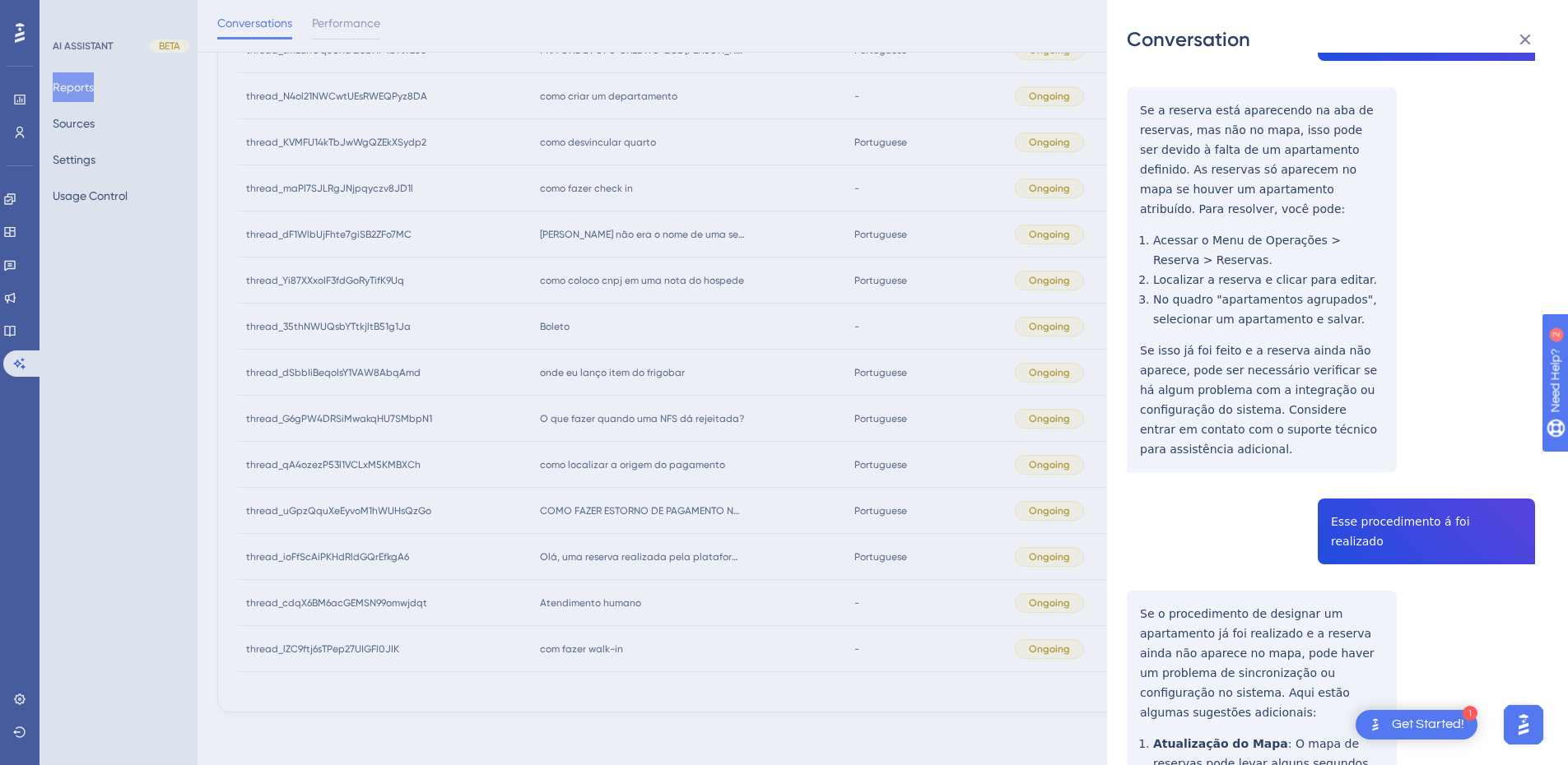
scroll to position [1152, 0]
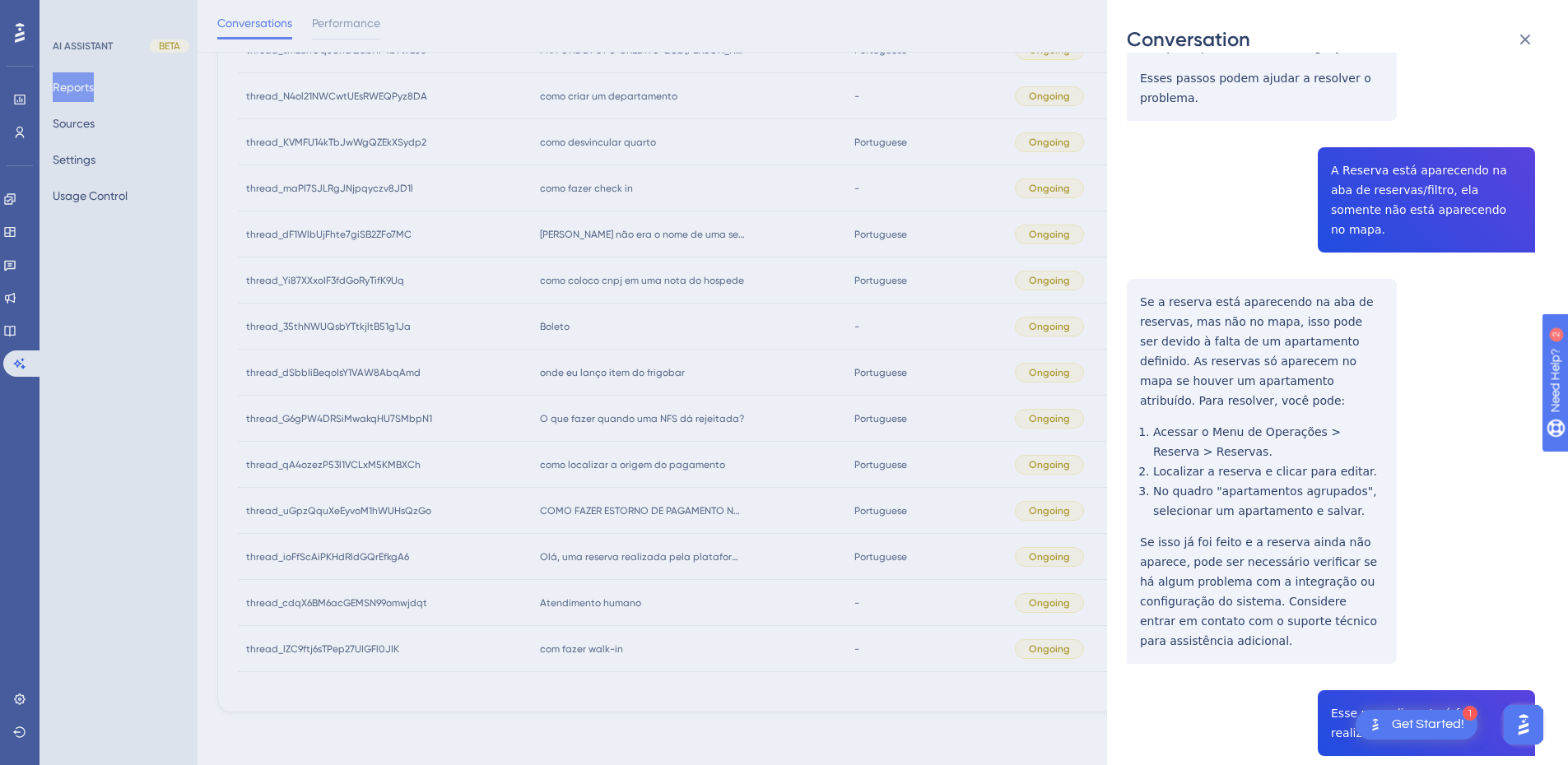
click at [1145, 189] on div "thread_ioFfScAiPKHdRldGQrEfkgA6 Copy - - 6_Canapini, Patricia User Conversation…" at bounding box center [1331, 234] width 409 height 2627
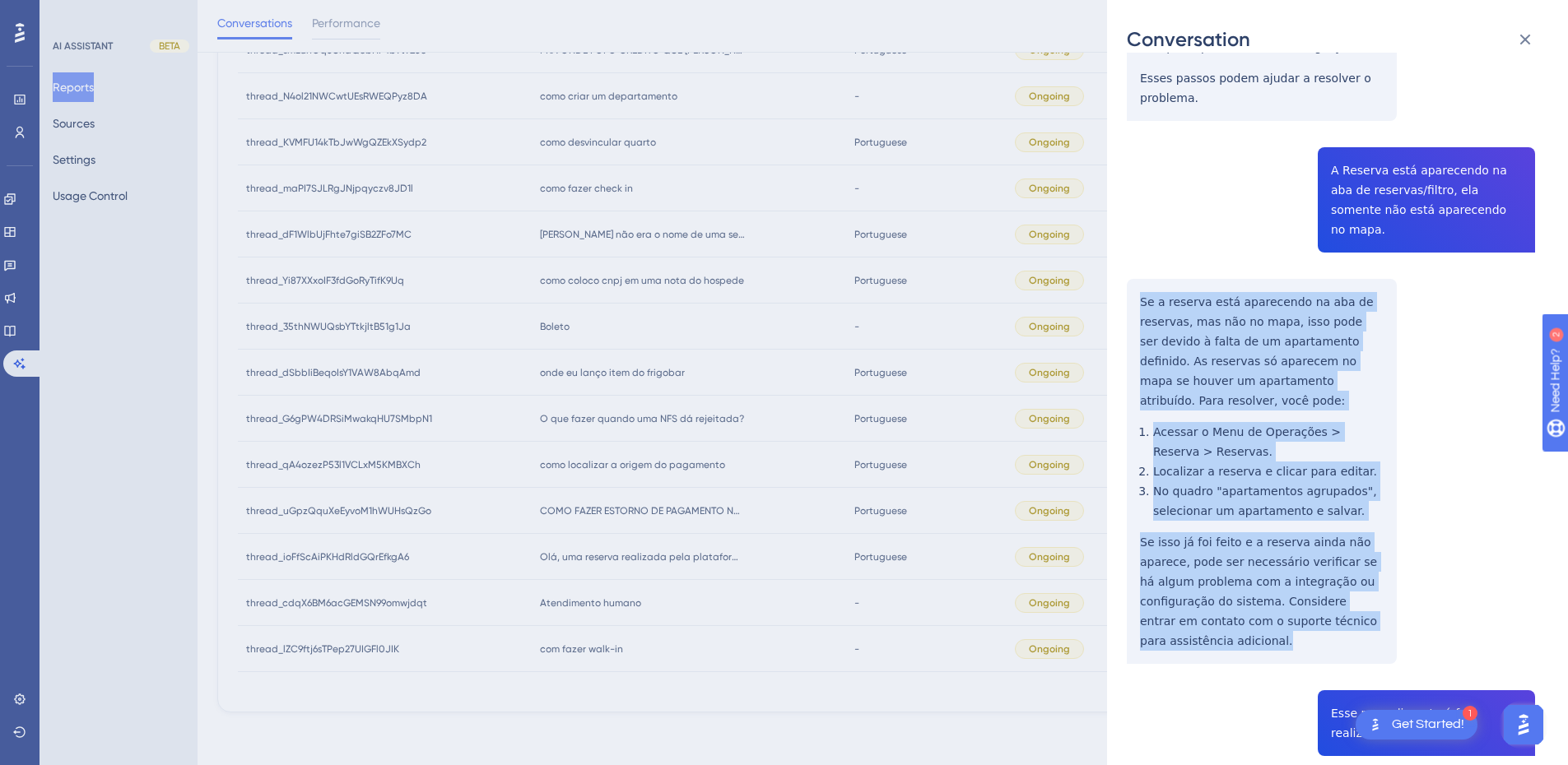
drag, startPoint x: 1139, startPoint y: 179, endPoint x: 1254, endPoint y: 522, distance: 361.8
click at [1254, 522] on div "thread_ioFfScAiPKHdRldGQrEfkgA6 Copy - - 6_Canapini, Patricia User Conversation…" at bounding box center [1331, 234] width 409 height 2627
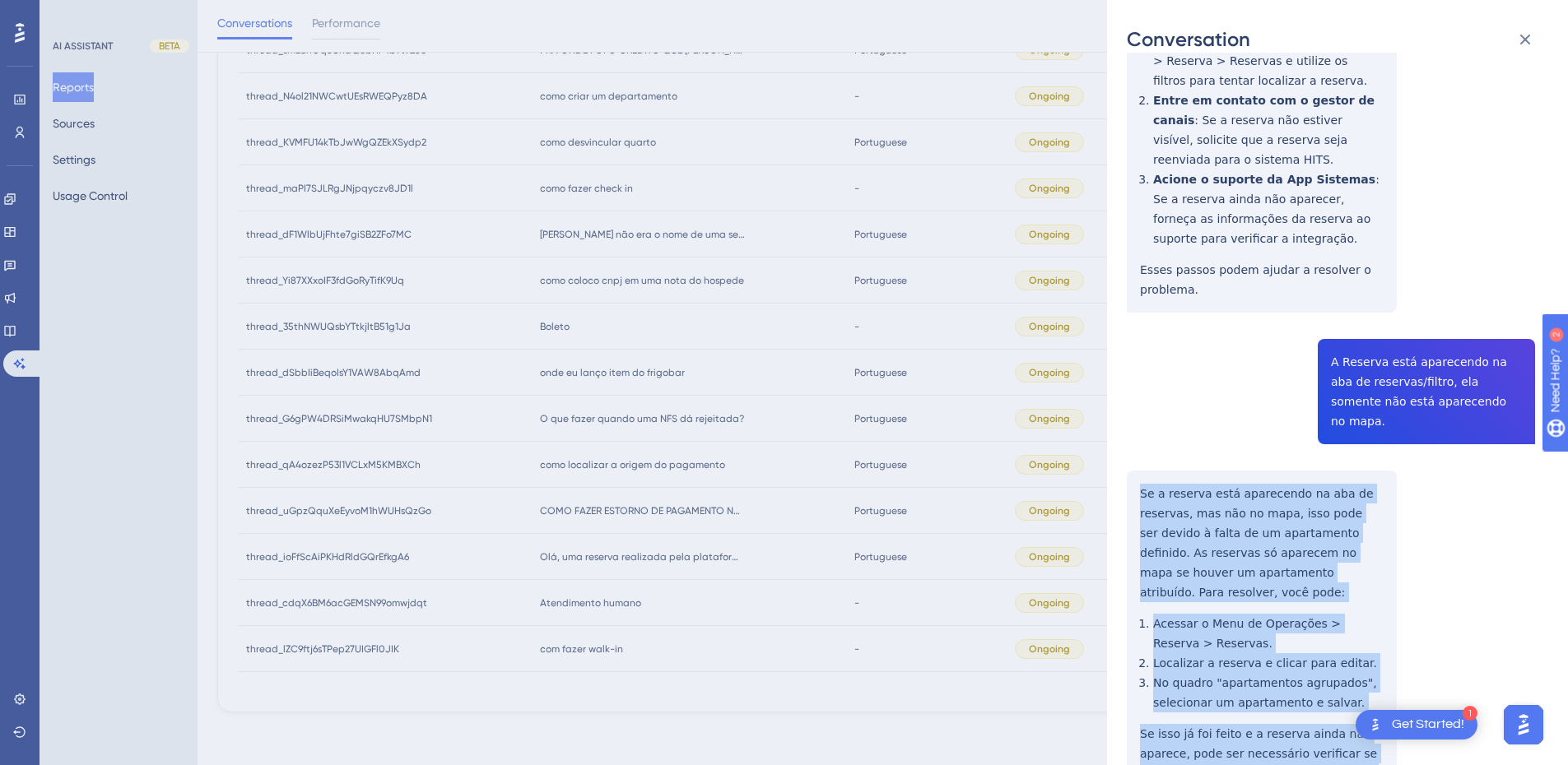
scroll to position [768, 0]
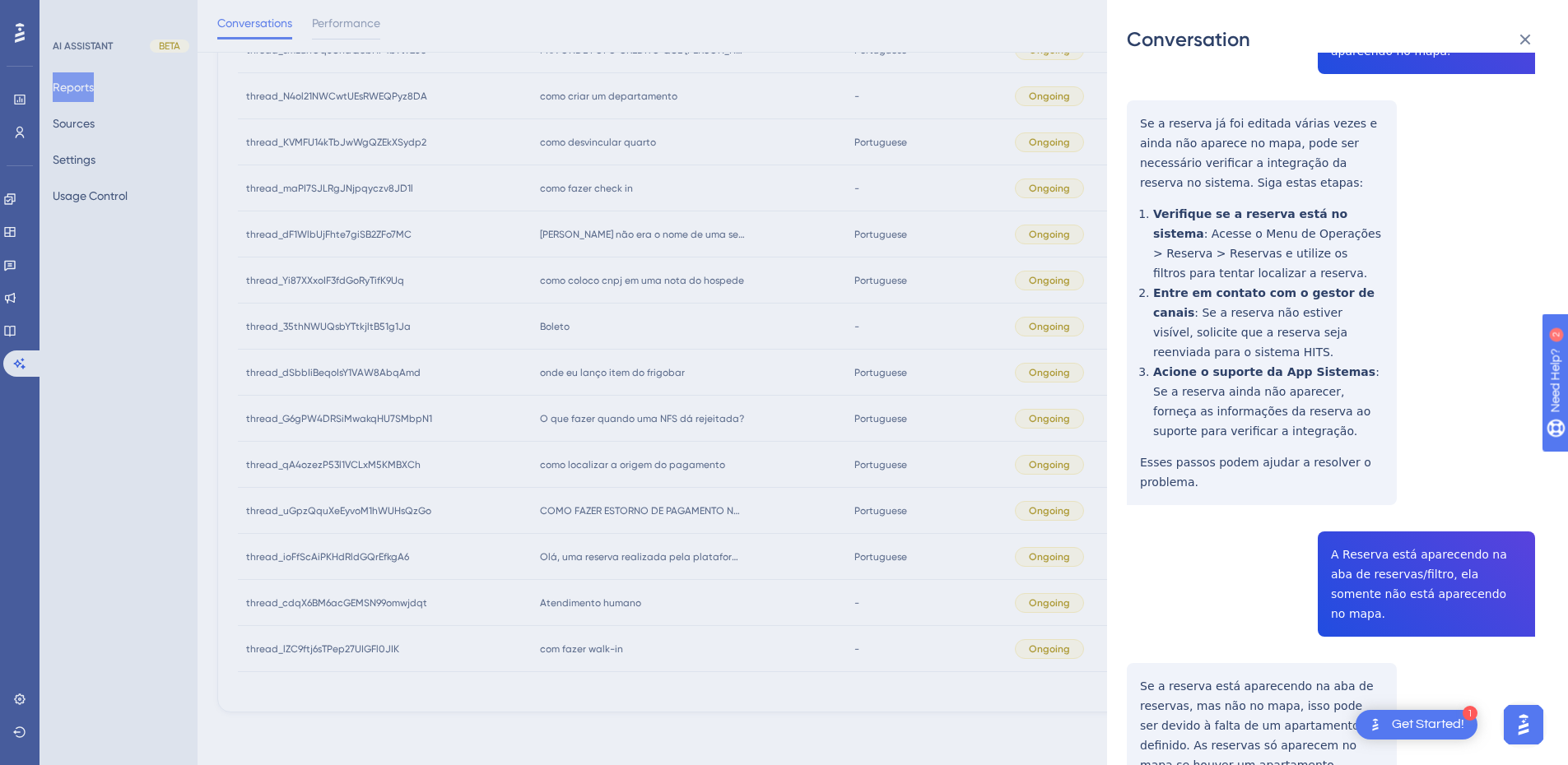
click at [1388, 470] on div "thread_ioFfScAiPKHdRldGQrEfkgA6 Copy - - 6_Canapini, Patricia User Conversation…" at bounding box center [1331, 618] width 409 height 2627
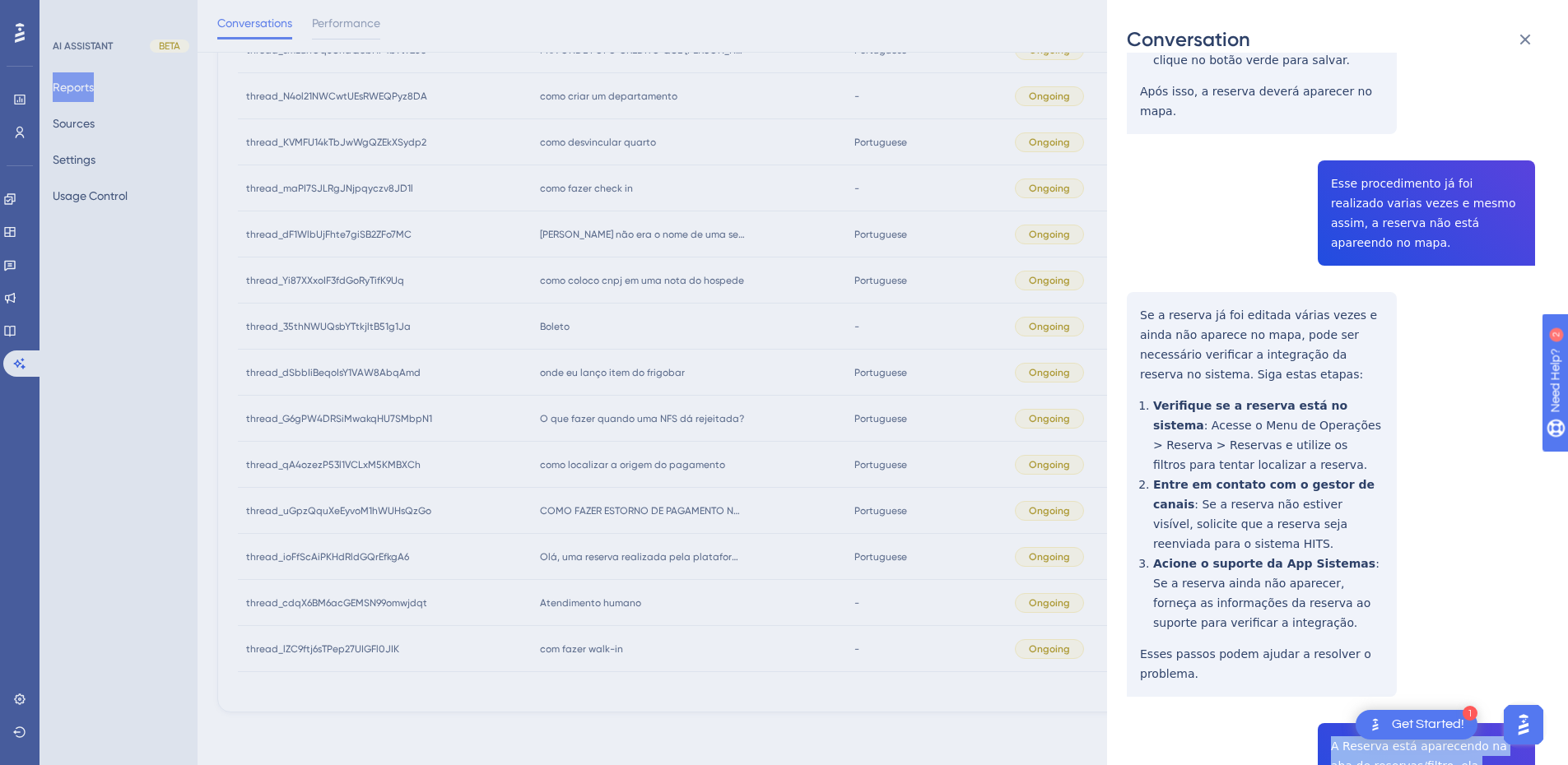
scroll to position [384, 0]
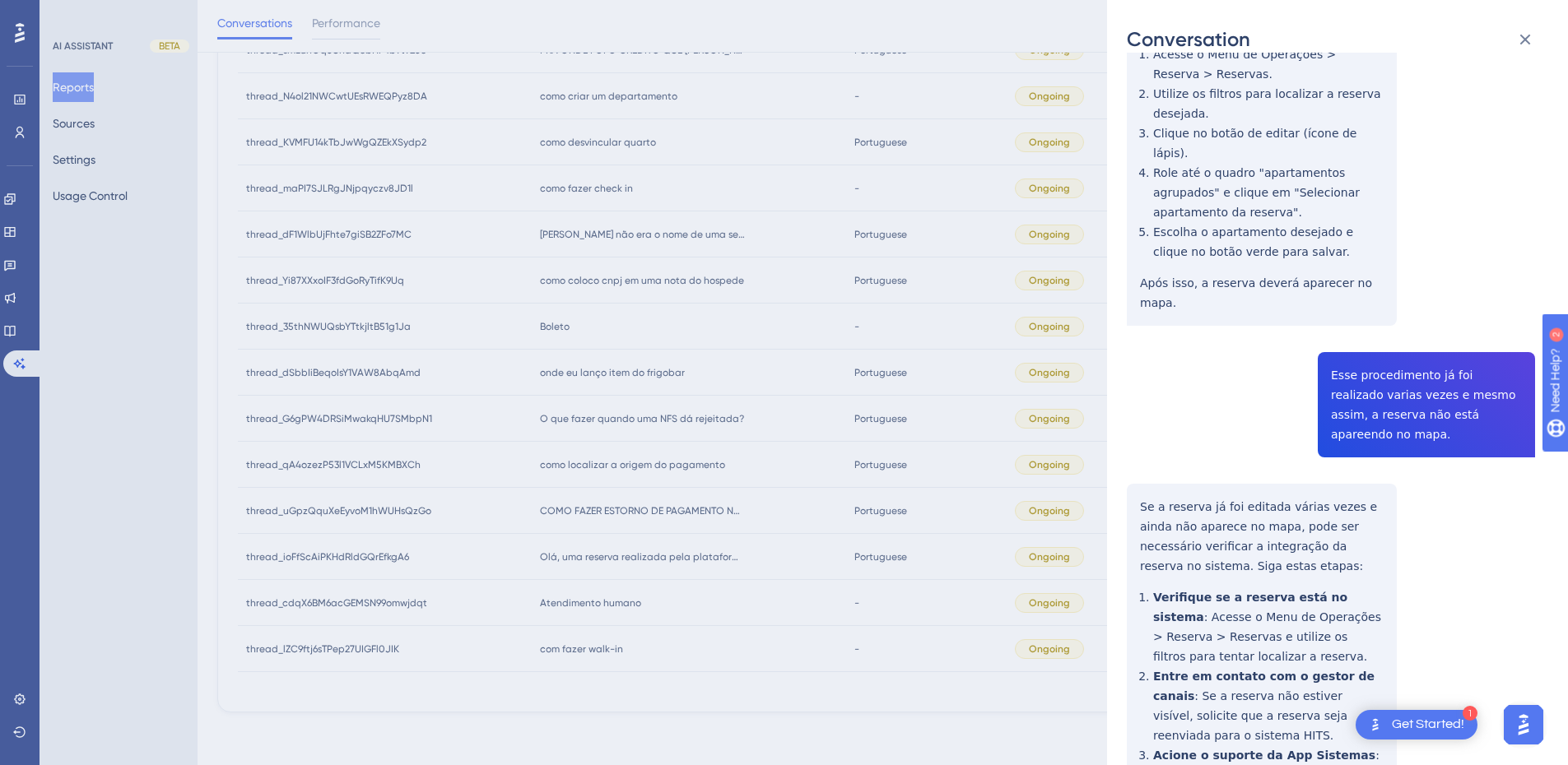
drag, startPoint x: 1148, startPoint y: 410, endPoint x: 1141, endPoint y: 420, distance: 12.2
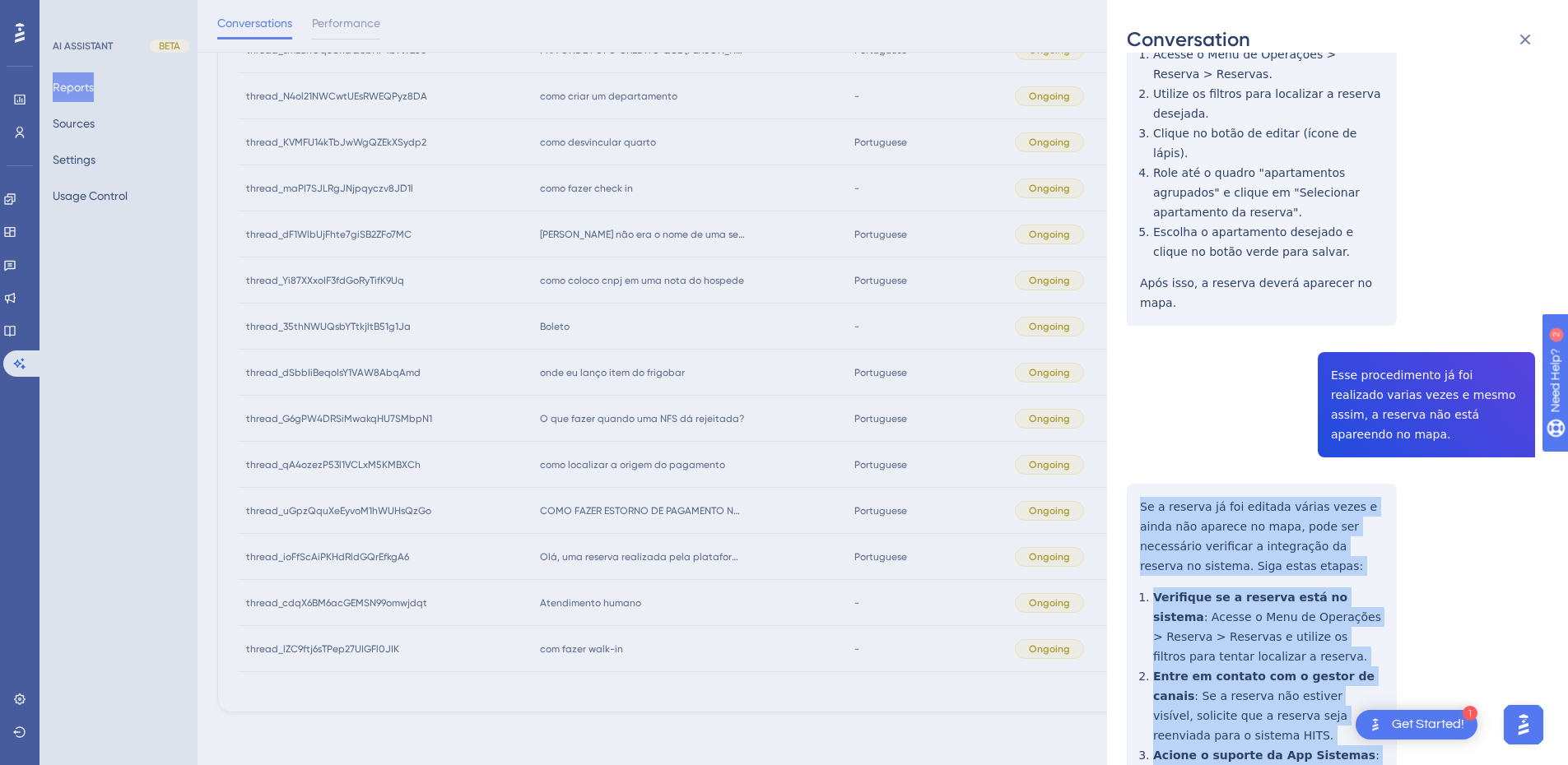
scroll to position [768, 0]
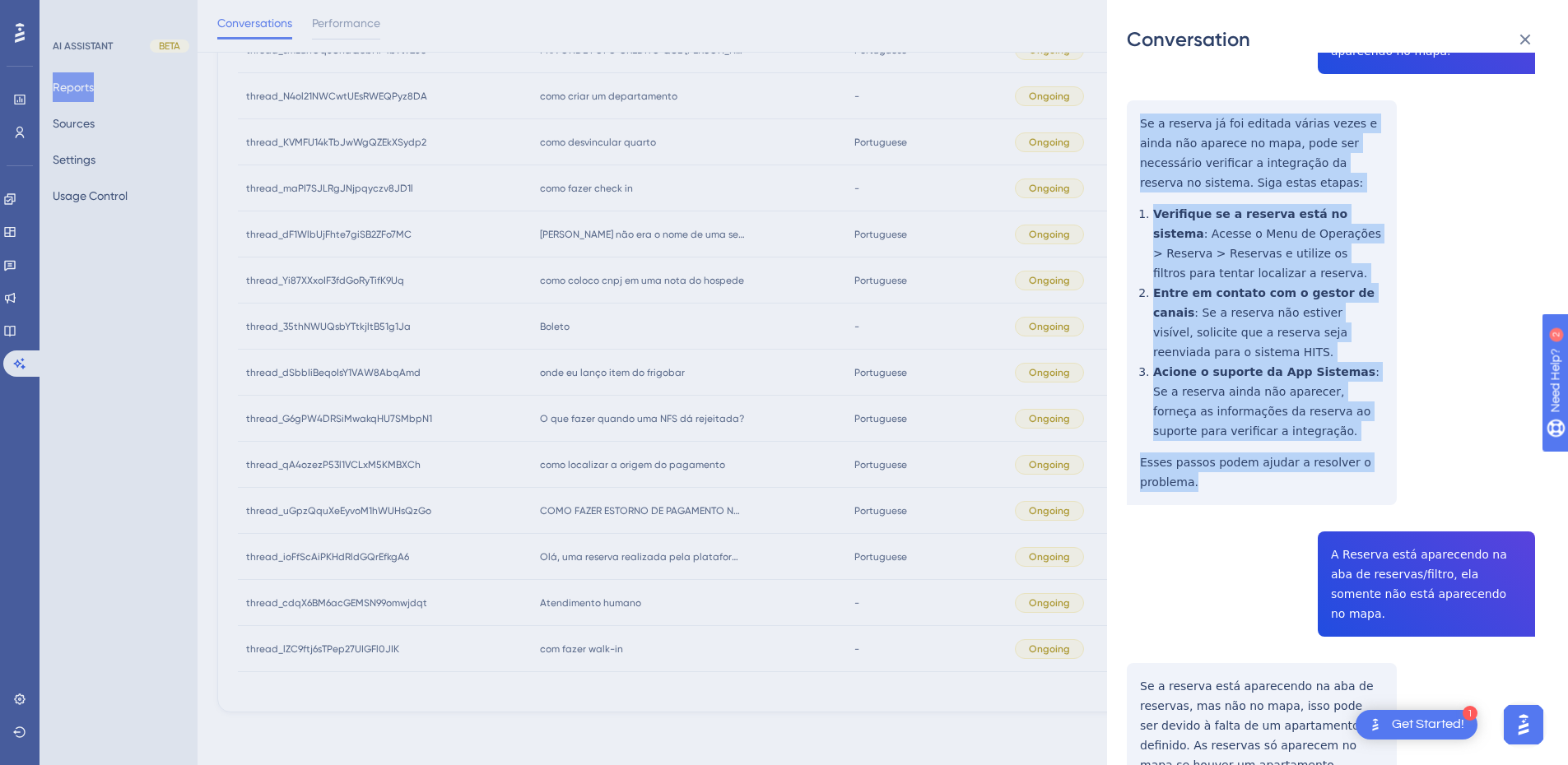
drag, startPoint x: 1140, startPoint y: 425, endPoint x: 1263, endPoint y: 384, distance: 129.7
click at [1263, 384] on div "thread_ioFfScAiPKHdRldGQrEfkgA6 Copy - - 6_Canapini, Patricia User Conversation…" at bounding box center [1331, 618] width 409 height 2627
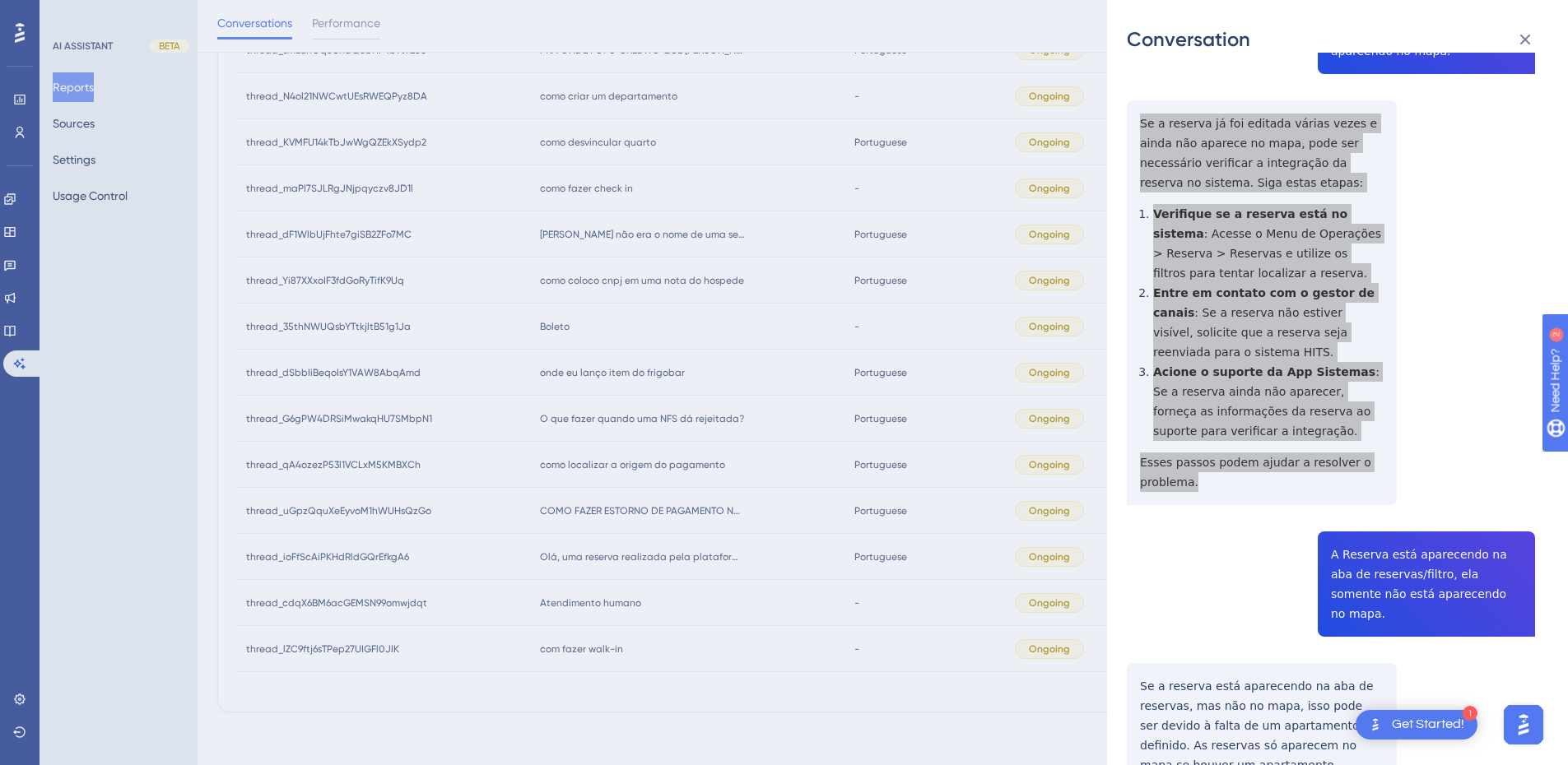
scroll to position [960, 0]
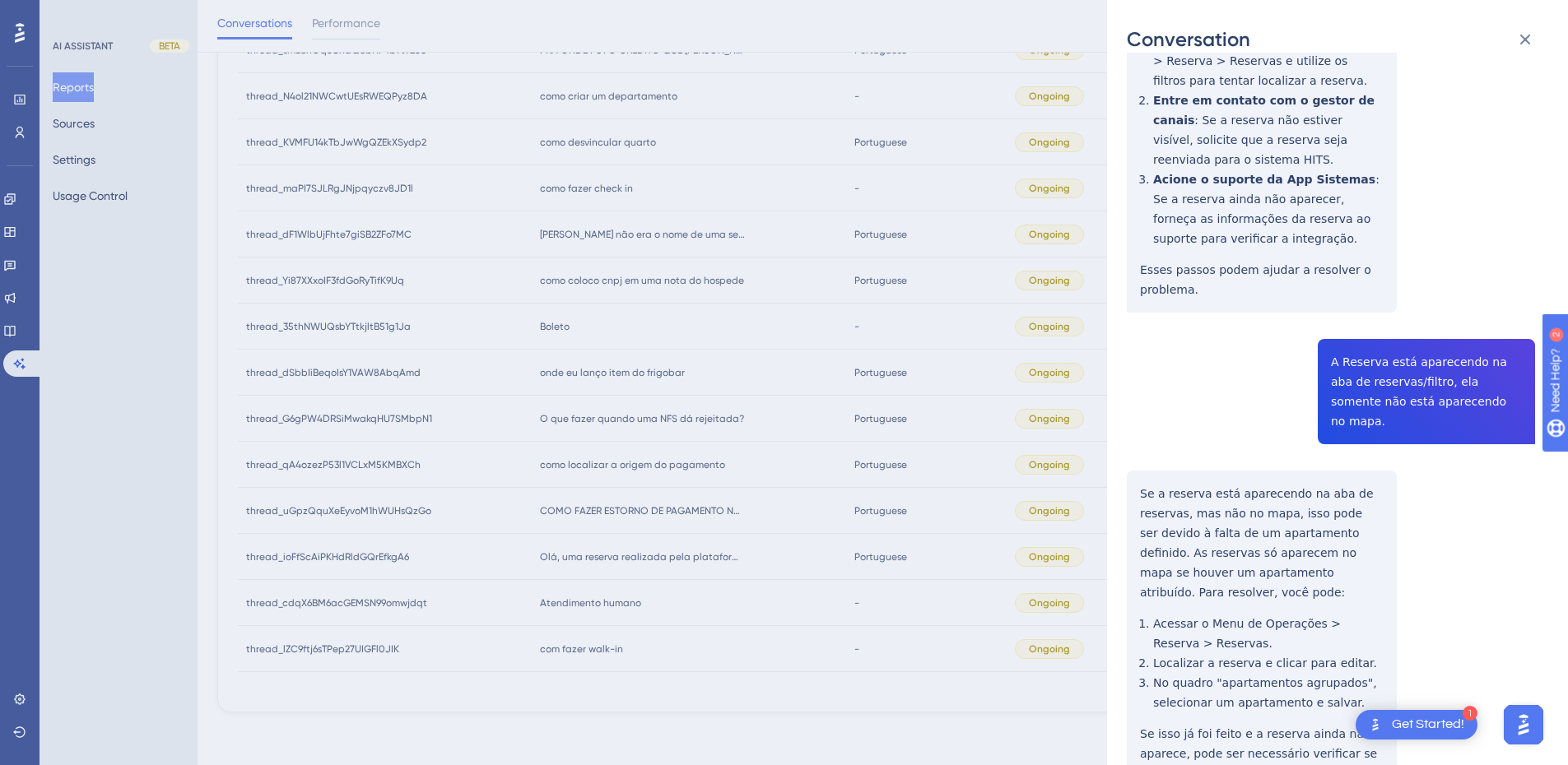
click at [1408, 312] on div "thread_ioFfScAiPKHdRldGQrEfkgA6 Copy - - 6_Canapini, Patricia User Conversation…" at bounding box center [1331, 426] width 409 height 2627
click at [1140, 411] on div "thread_ioFfScAiPKHdRldGQrEfkgA6 Copy - - 6_Canapini, Patricia User Conversation…" at bounding box center [1331, 426] width 409 height 2627
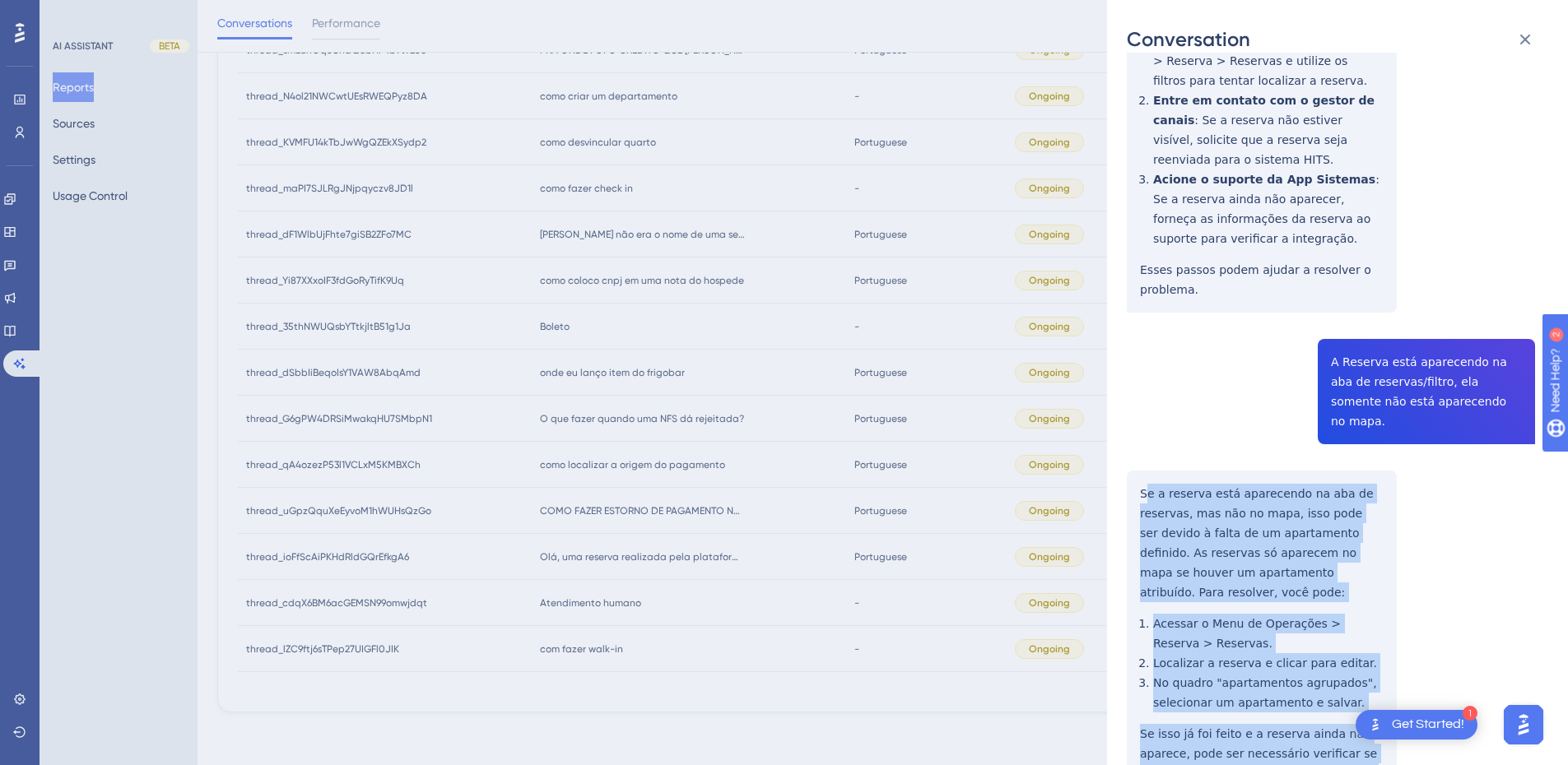
scroll to position [1152, 0]
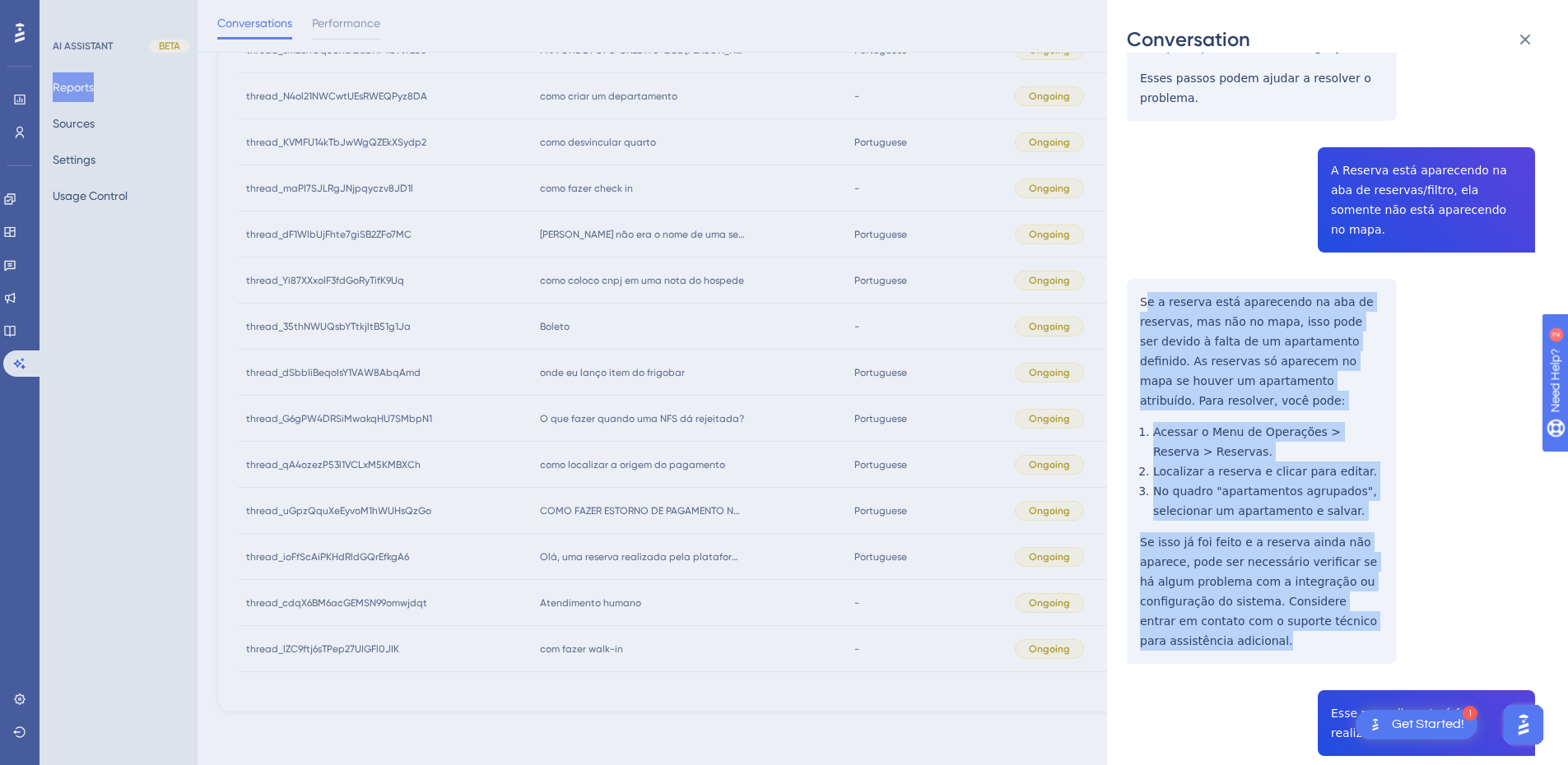
drag, startPoint x: 1146, startPoint y: 375, endPoint x: 1209, endPoint y: 541, distance: 177.6
click at [1209, 541] on div "thread_ioFfScAiPKHdRldGQrEfkgA6 Copy - - 6_Canapini, Patricia User Conversation…" at bounding box center [1331, 234] width 409 height 2627
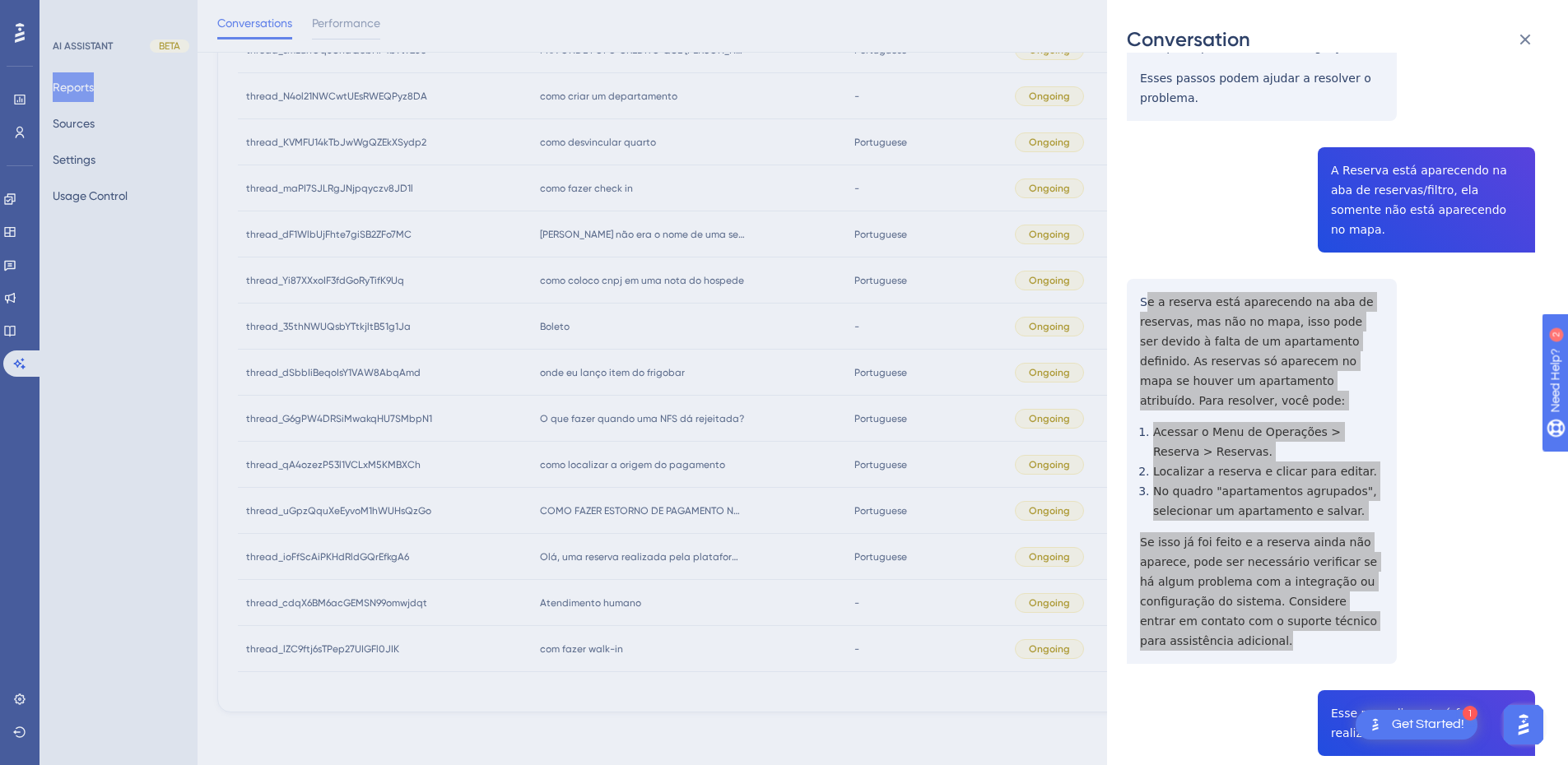
scroll to position [1343, 0]
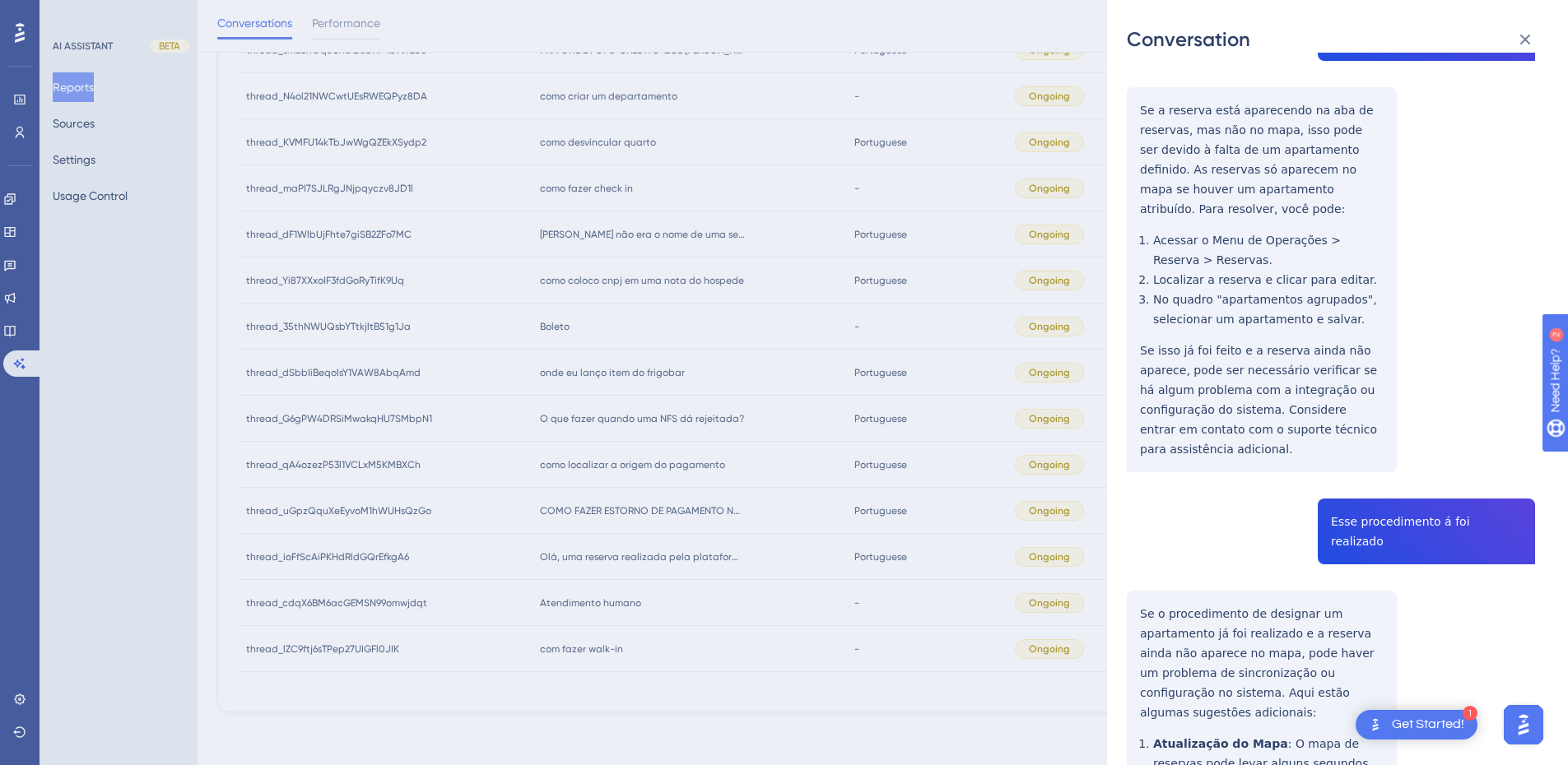
click at [1381, 408] on div "thread_ioFfScAiPKHdRldGQrEfkgA6 Copy - - 6_Canapini, Patricia User Conversation…" at bounding box center [1331, 42] width 409 height 2627
click at [1127, 458] on div "Conversation thread_ioFfScAiPKHdRldGQrEfkgA6 Copy - - 6_Canapini, Patricia User…" at bounding box center [1338, 382] width 461 height 765
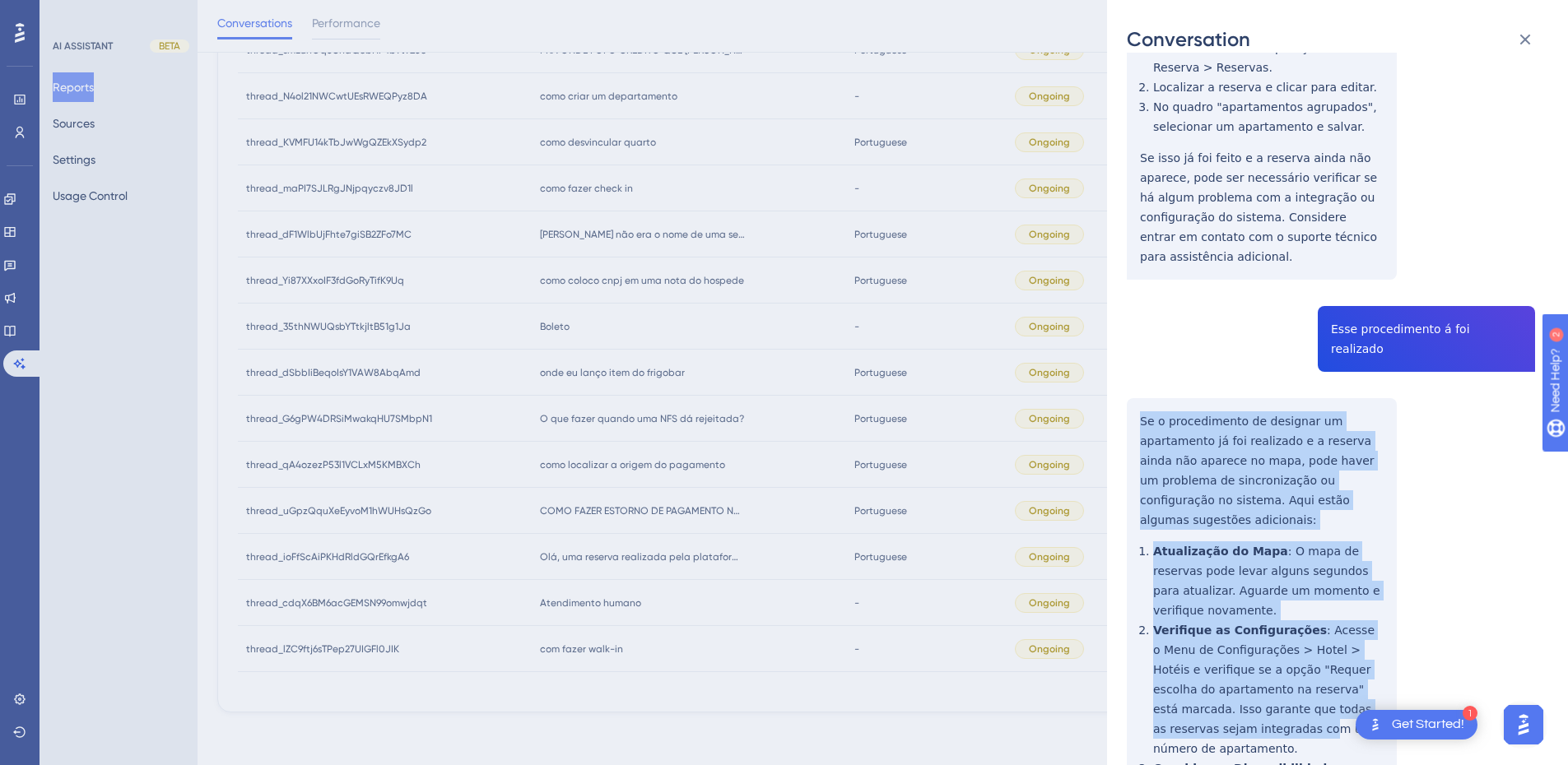
scroll to position [1724, 0]
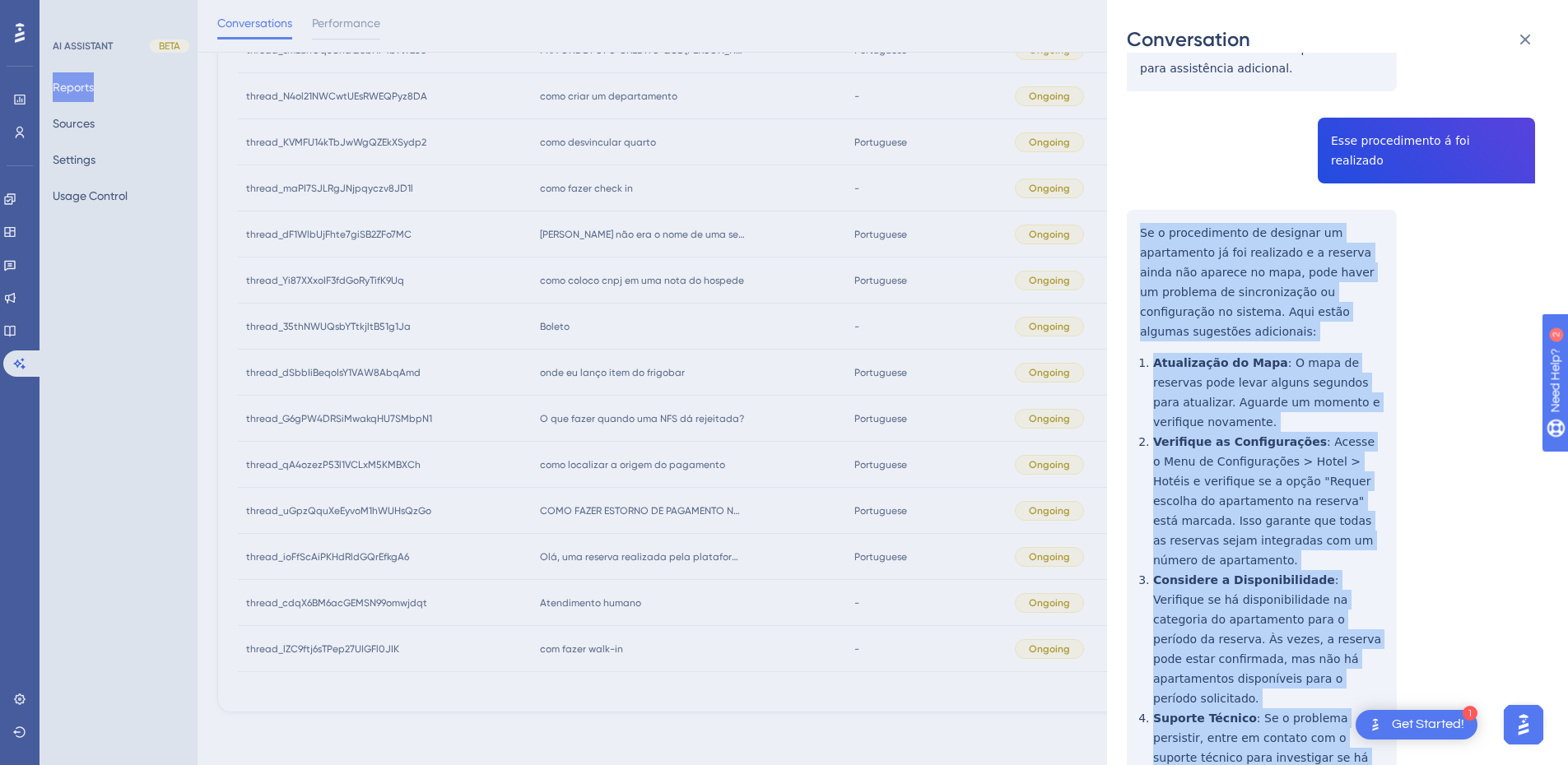
drag, startPoint x: 1136, startPoint y: 473, endPoint x: 1244, endPoint y: 685, distance: 237.9
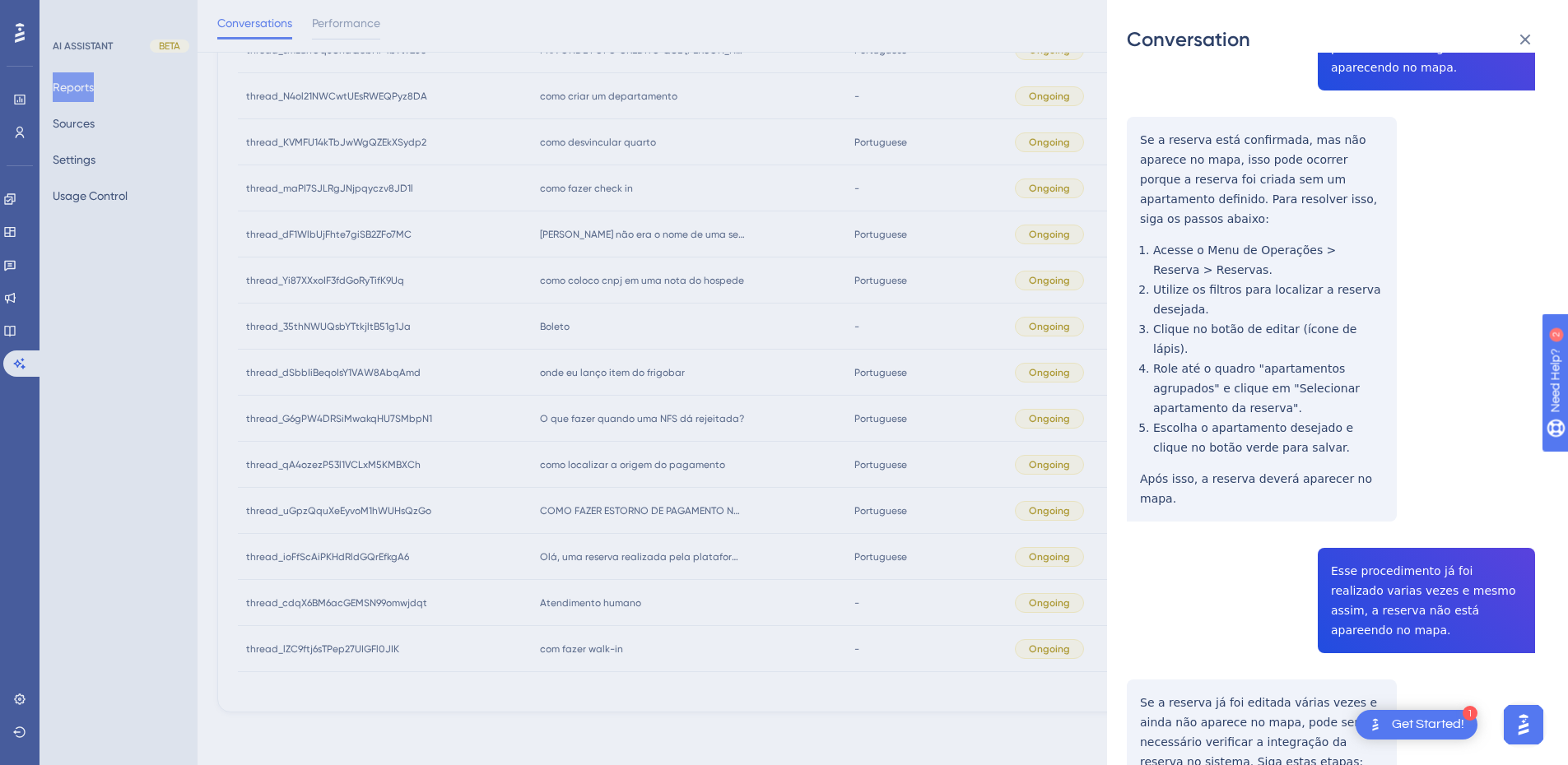
scroll to position [0, 0]
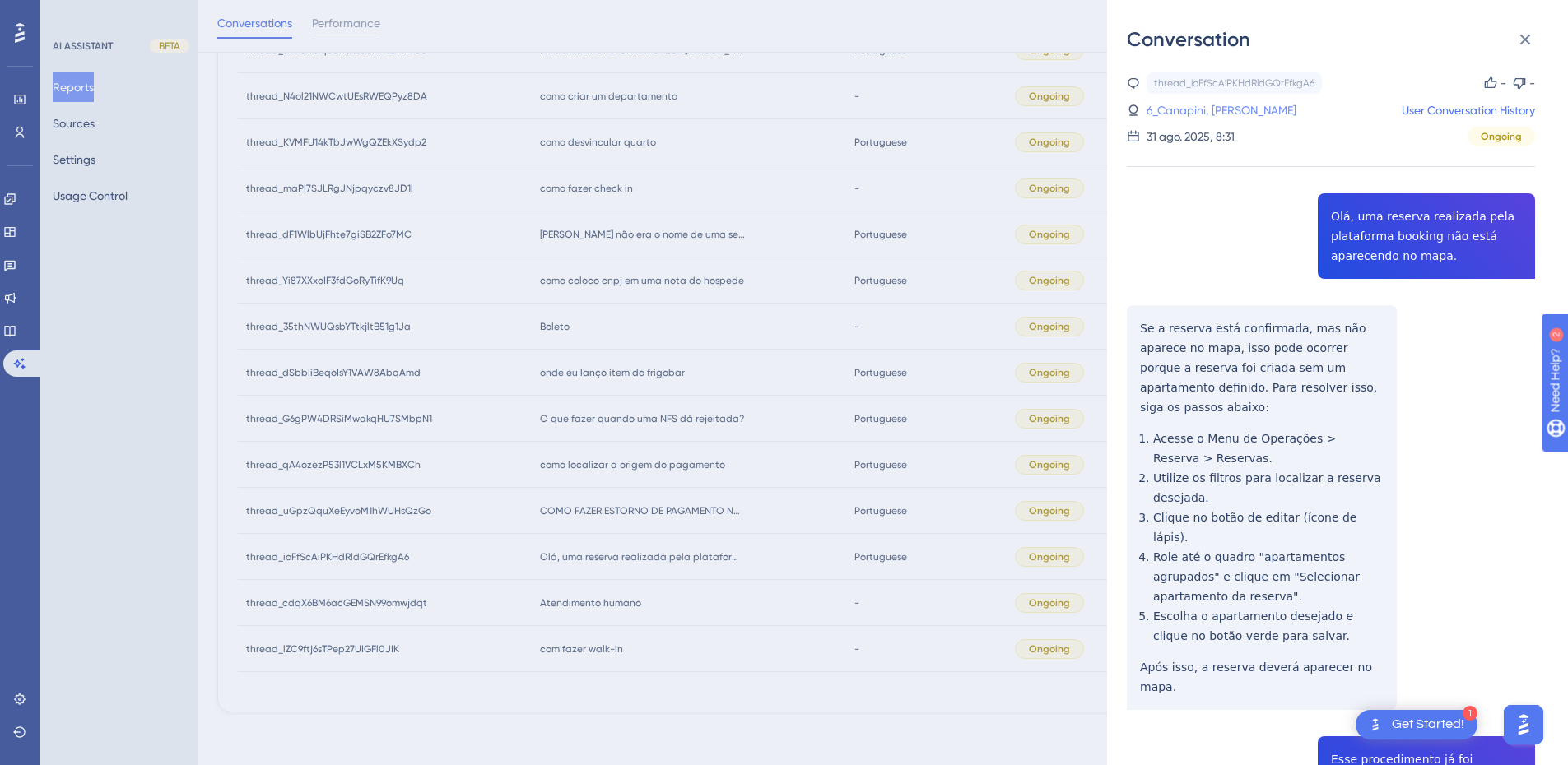
click at [1200, 107] on link "6_Canapini, Patricia" at bounding box center [1222, 110] width 149 height 20
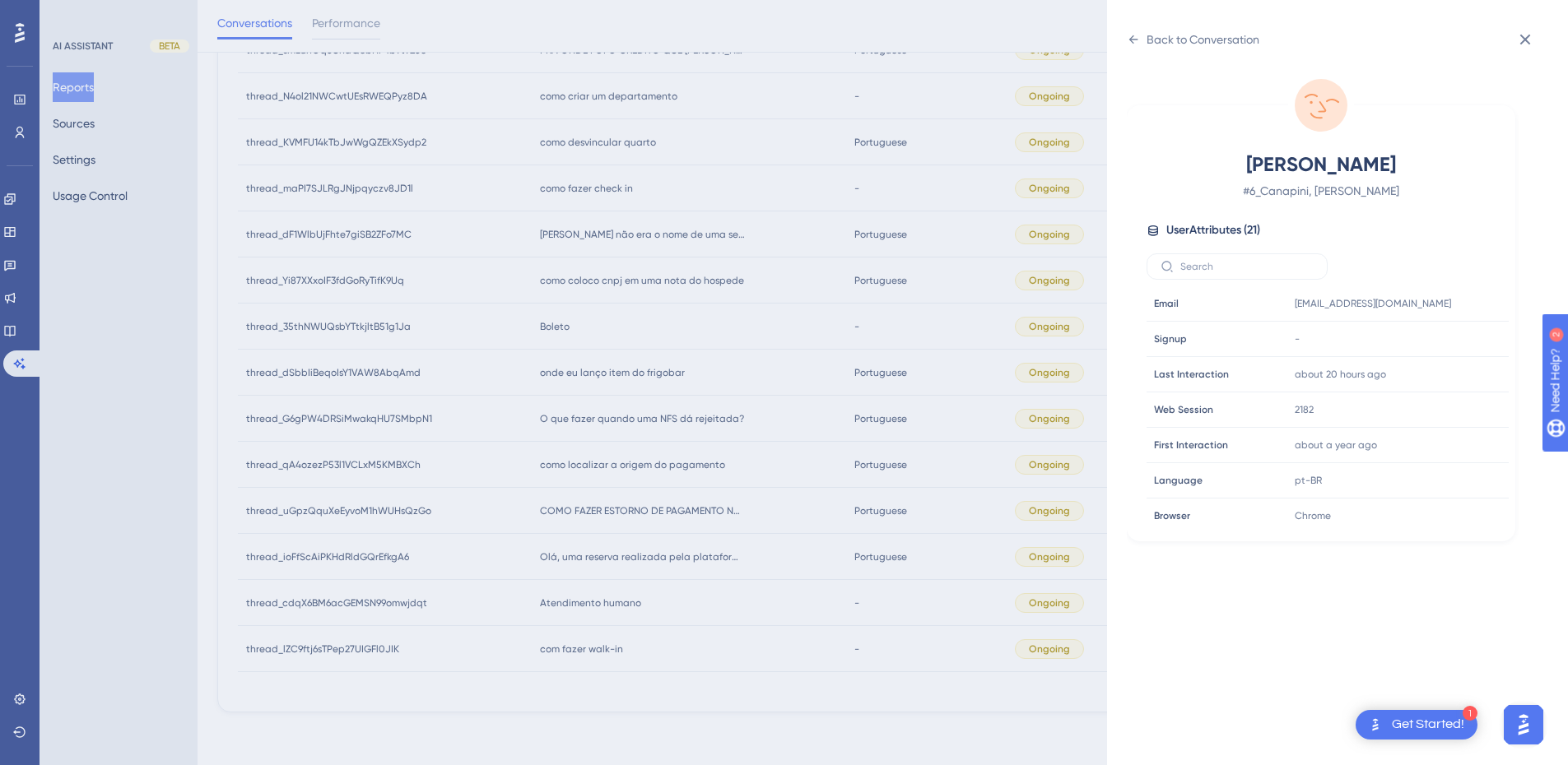
scroll to position [501, 0]
click at [1450, 413] on div at bounding box center [1446, 404] width 26 height 26
click at [1441, 404] on icon at bounding box center [1446, 403] width 16 height 16
click at [1129, 44] on icon at bounding box center [1133, 39] width 13 height 13
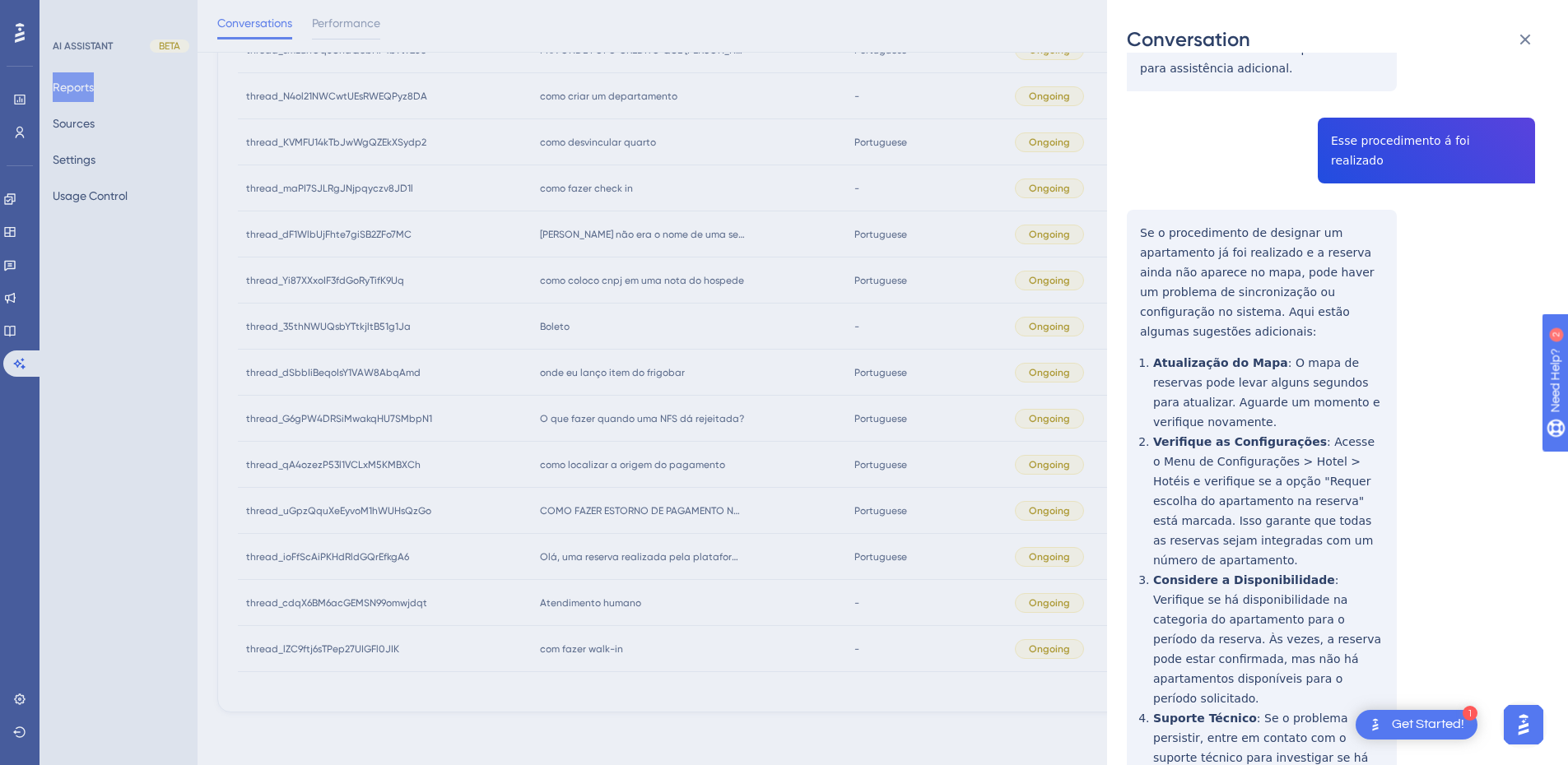
scroll to position [1340, 0]
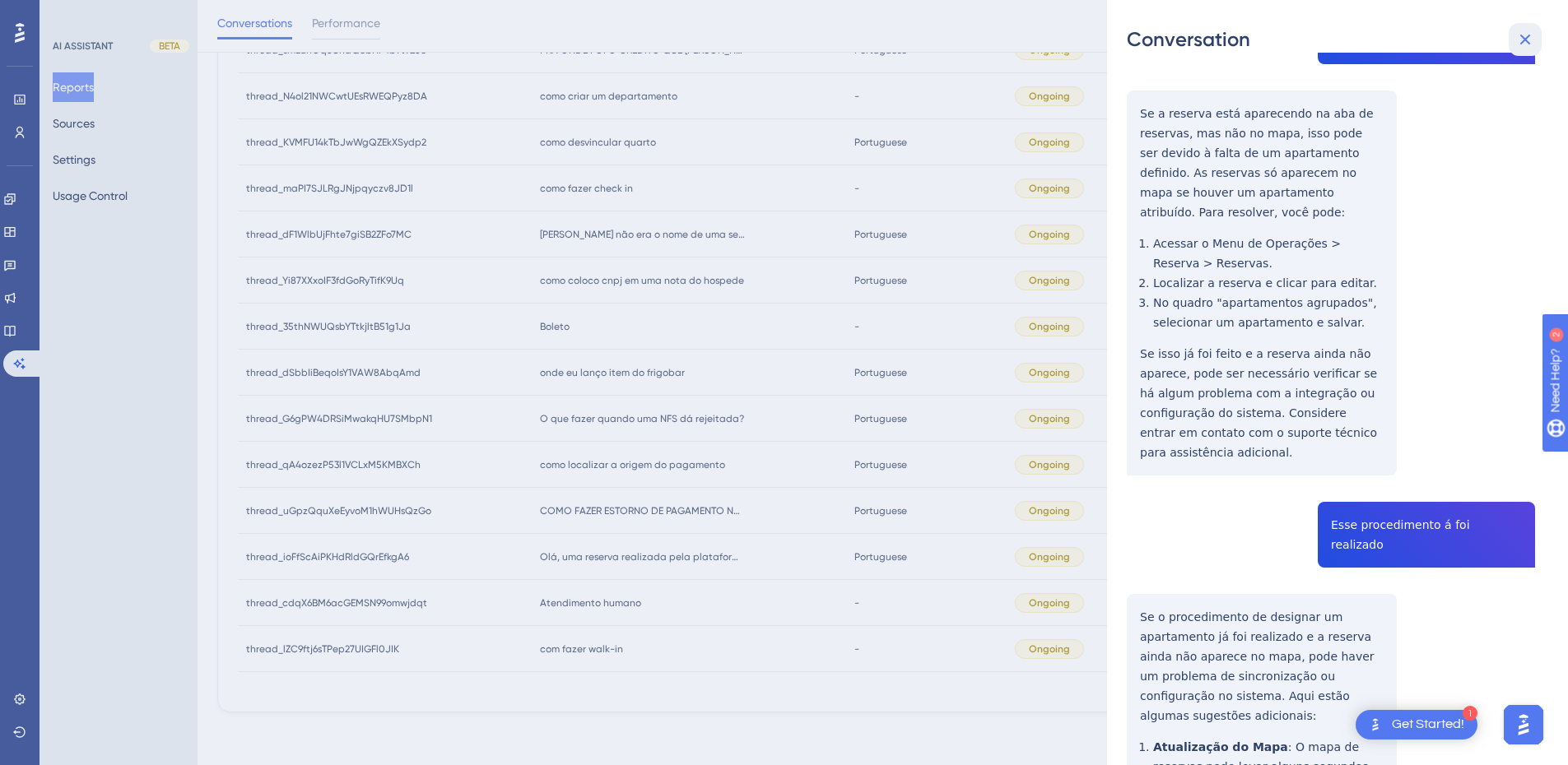
click at [1527, 36] on icon at bounding box center [1525, 39] width 20 height 20
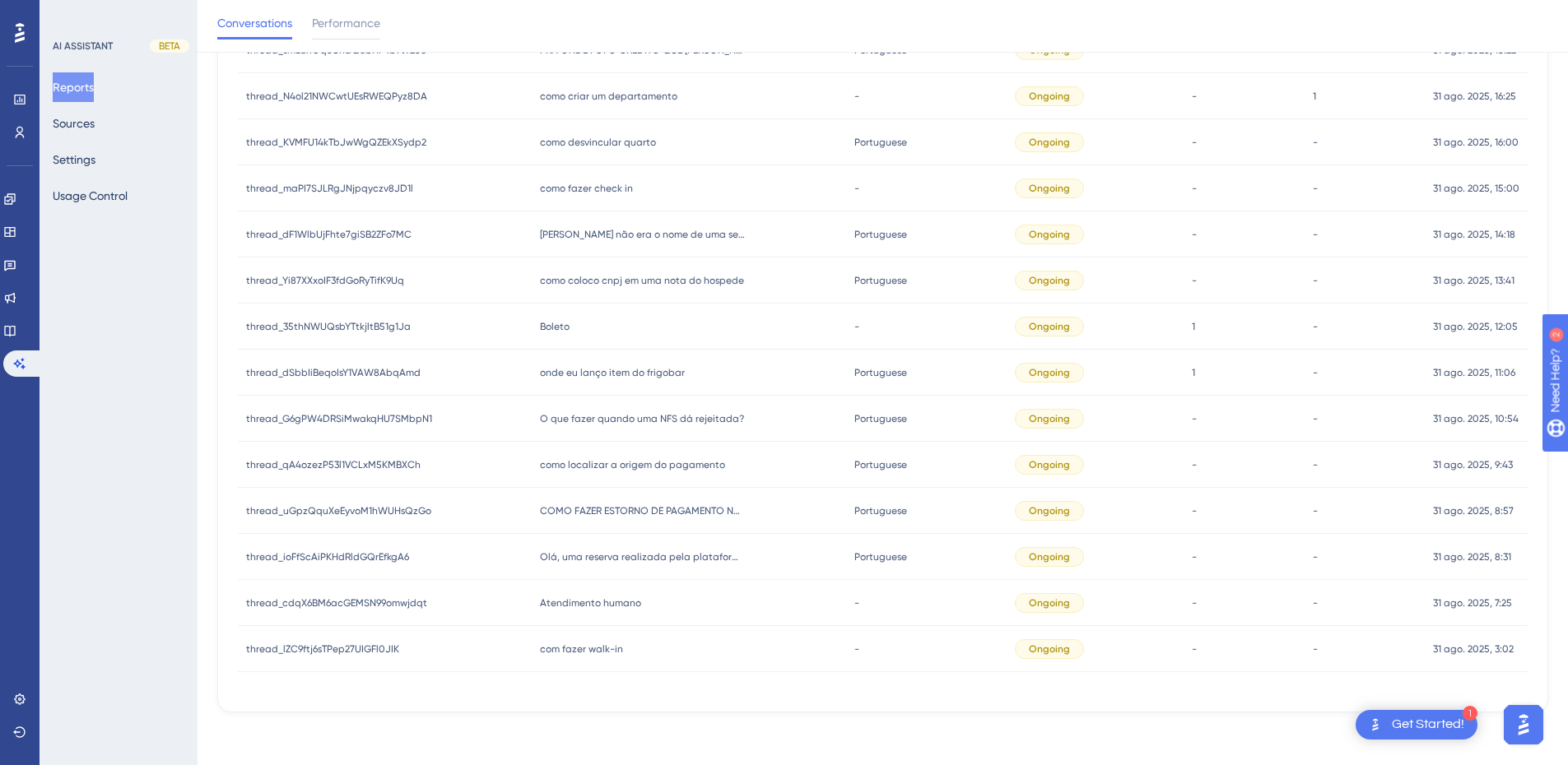
click at [599, 601] on span "Atendimento humano" at bounding box center [590, 603] width 101 height 13
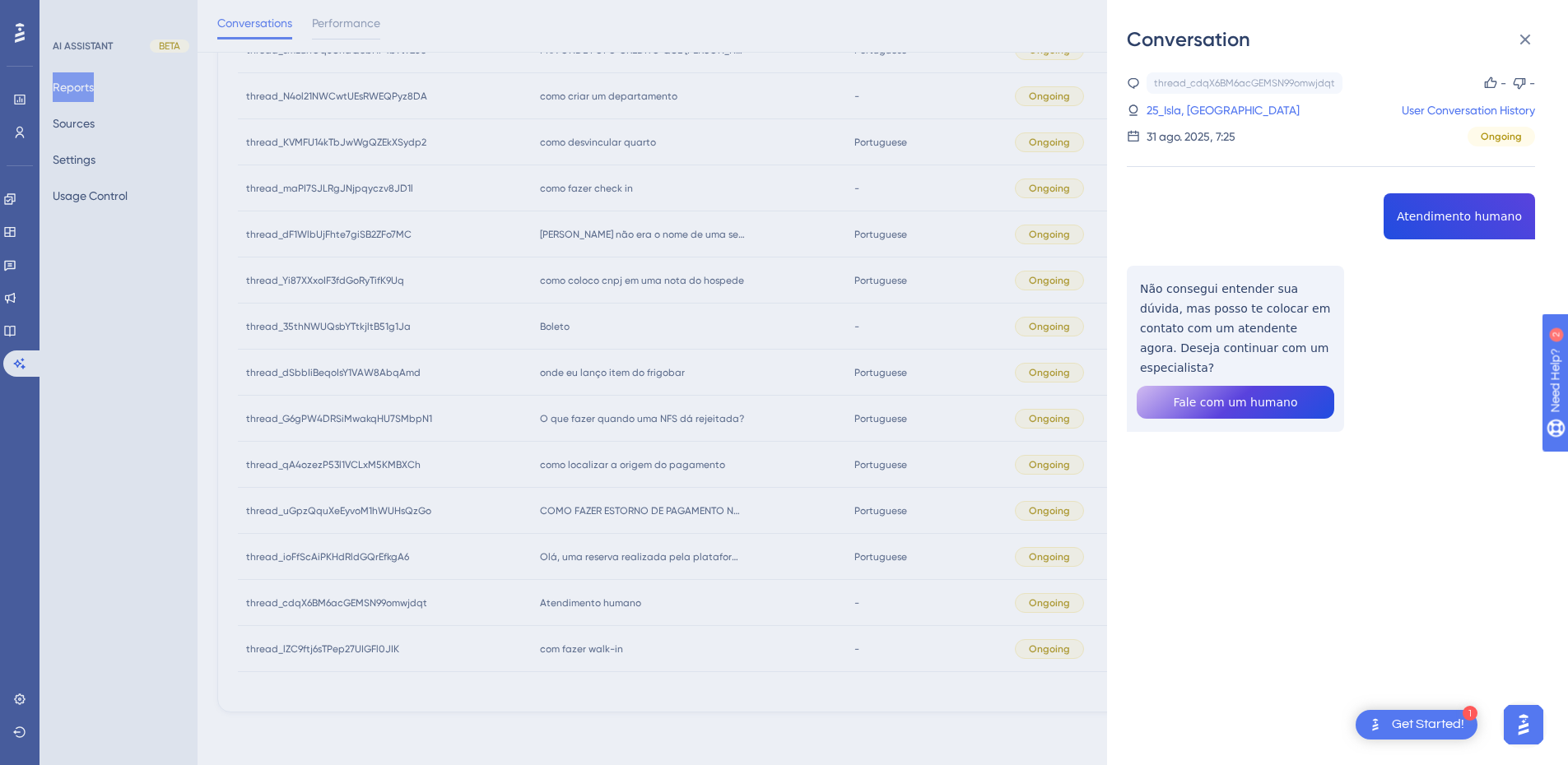
click at [1411, 216] on div "thread_cdqX6BM6acGEMSN99omwjdqt Copy - - 25_Isla, Lauany User Conversation Hist…" at bounding box center [1331, 294] width 409 height 444
click at [1189, 299] on div "thread_cdqX6BM6acGEMSN99omwjdqt Copy - - 25_Isla, Lauany User Conversation Hist…" at bounding box center [1331, 294] width 409 height 444
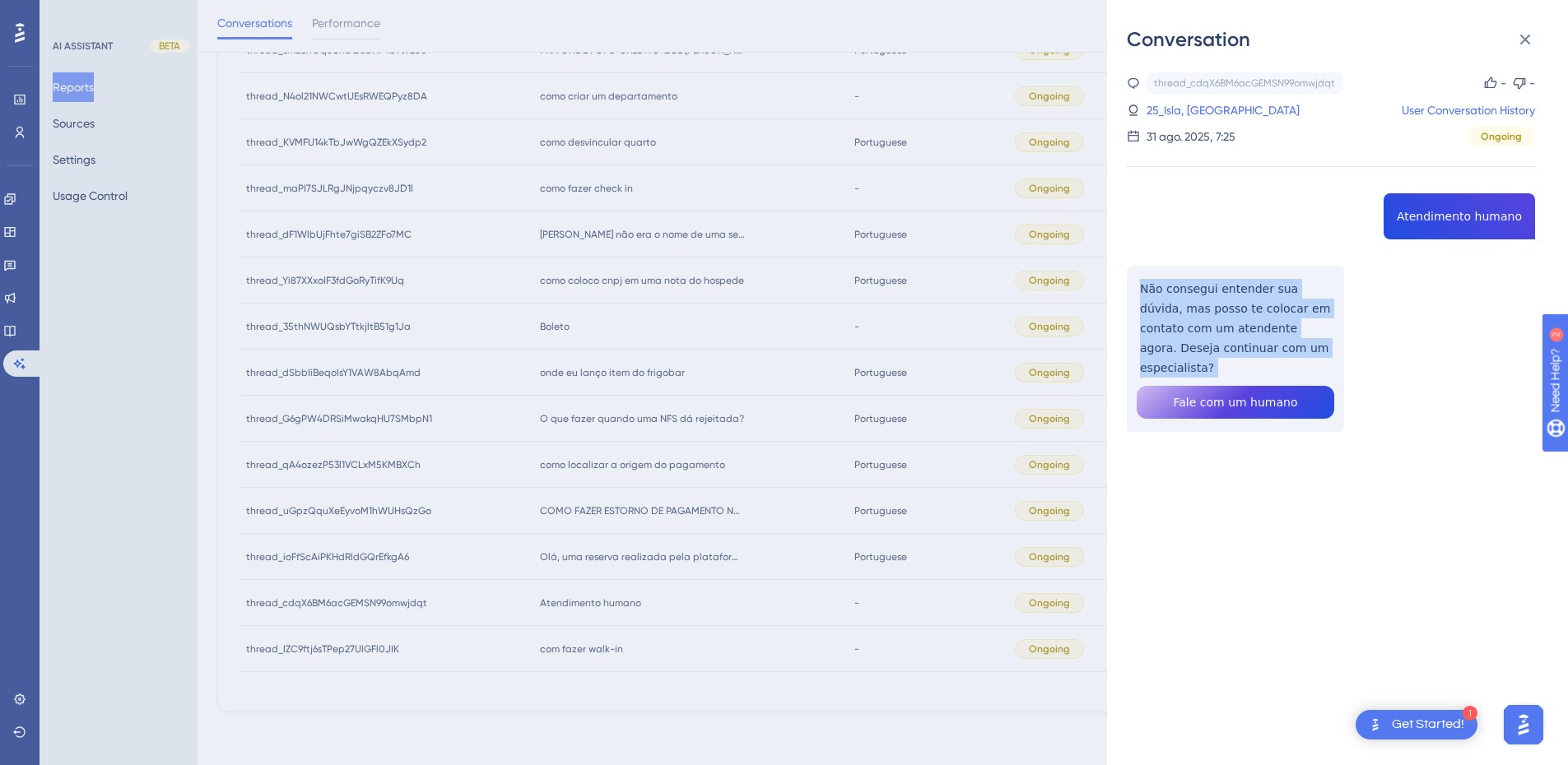
click at [1189, 299] on div "thread_cdqX6BM6acGEMSN99omwjdqt Copy - - 25_Isla, Lauany User Conversation Hist…" at bounding box center [1331, 294] width 409 height 444
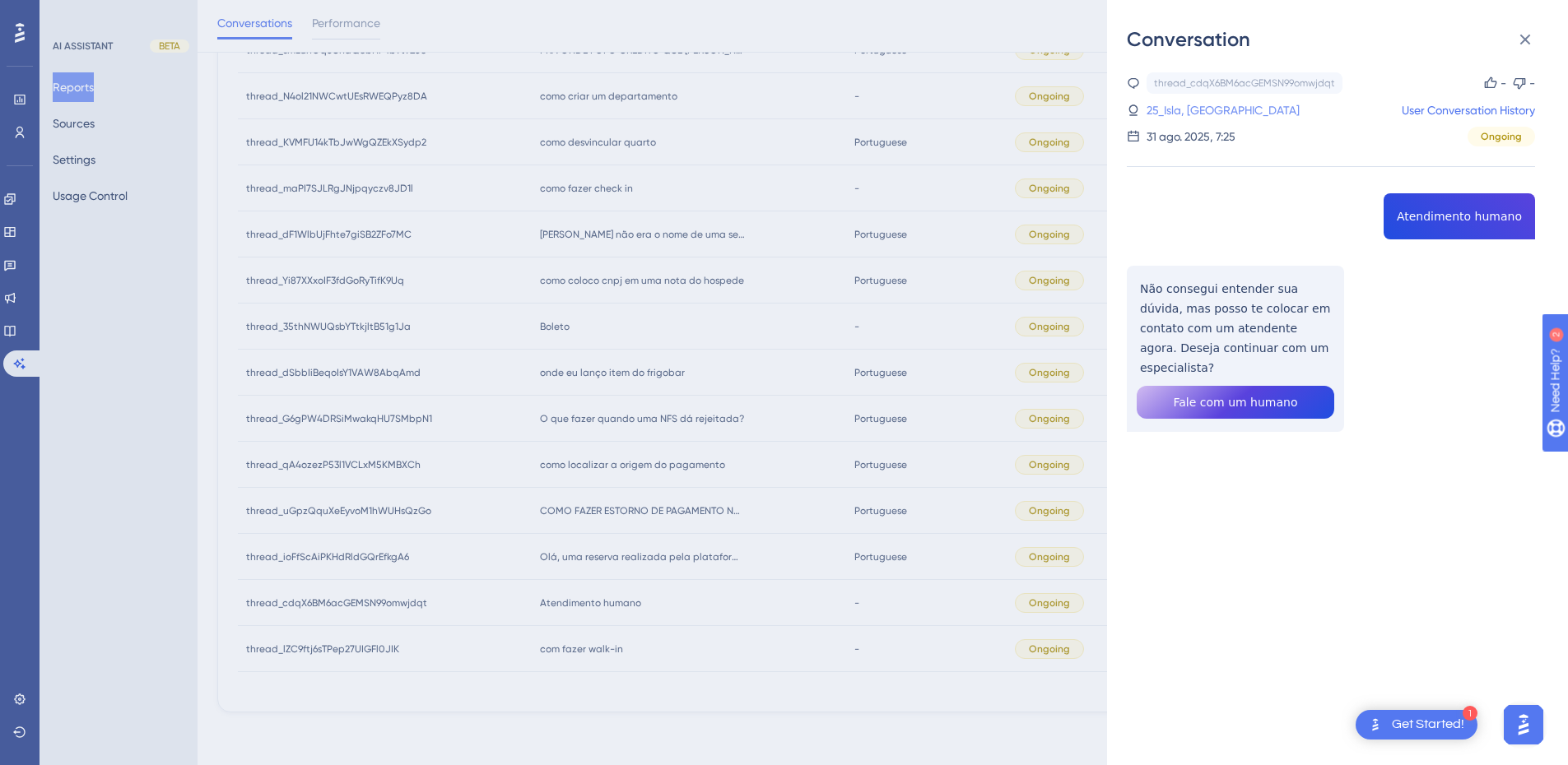
click at [1192, 113] on link "25_Isla, Lauany" at bounding box center [1223, 110] width 153 height 20
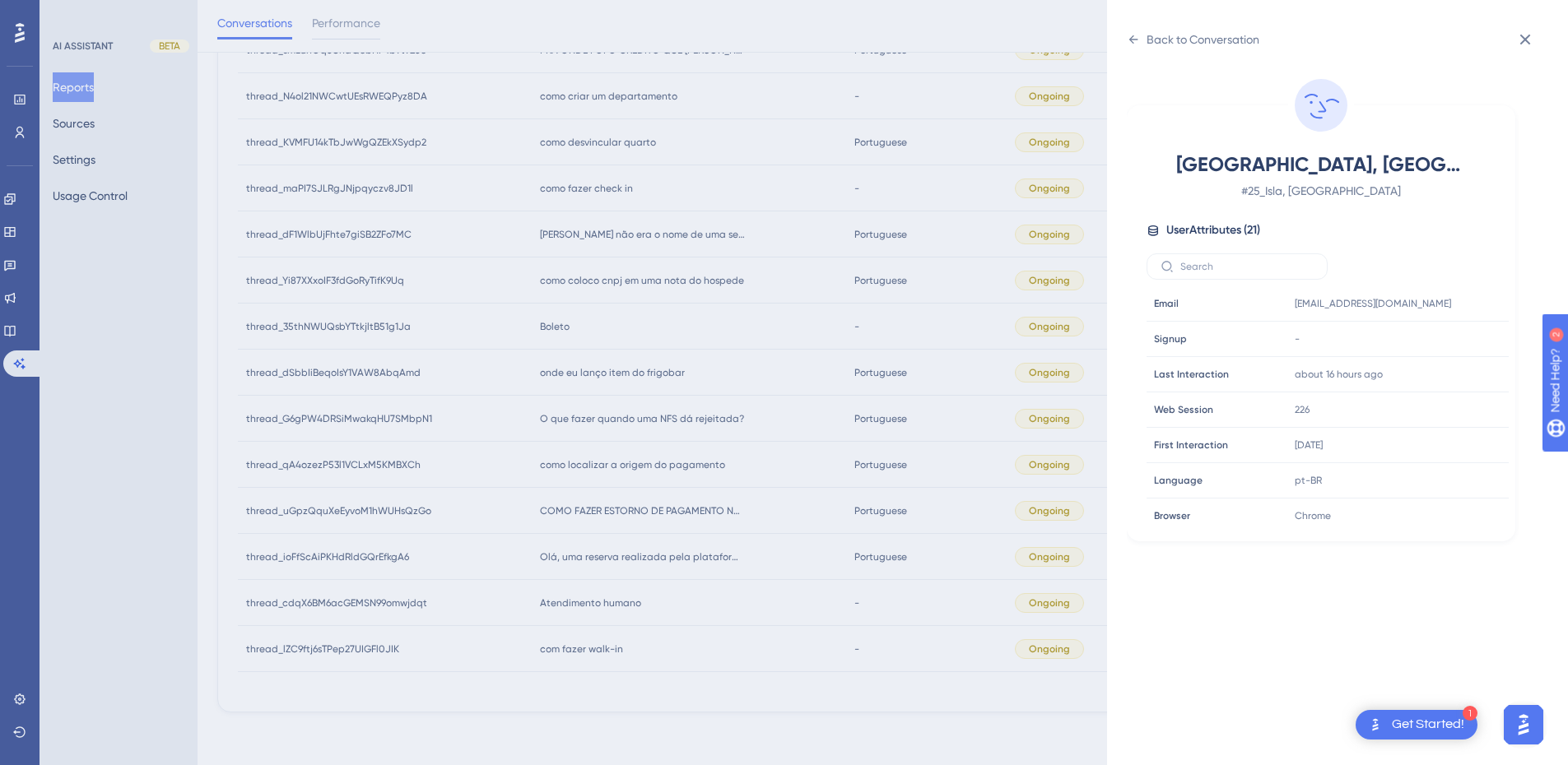
scroll to position [501, 0]
click at [1440, 404] on icon at bounding box center [1446, 404] width 12 height 14
click at [1136, 39] on icon at bounding box center [1133, 39] width 13 height 13
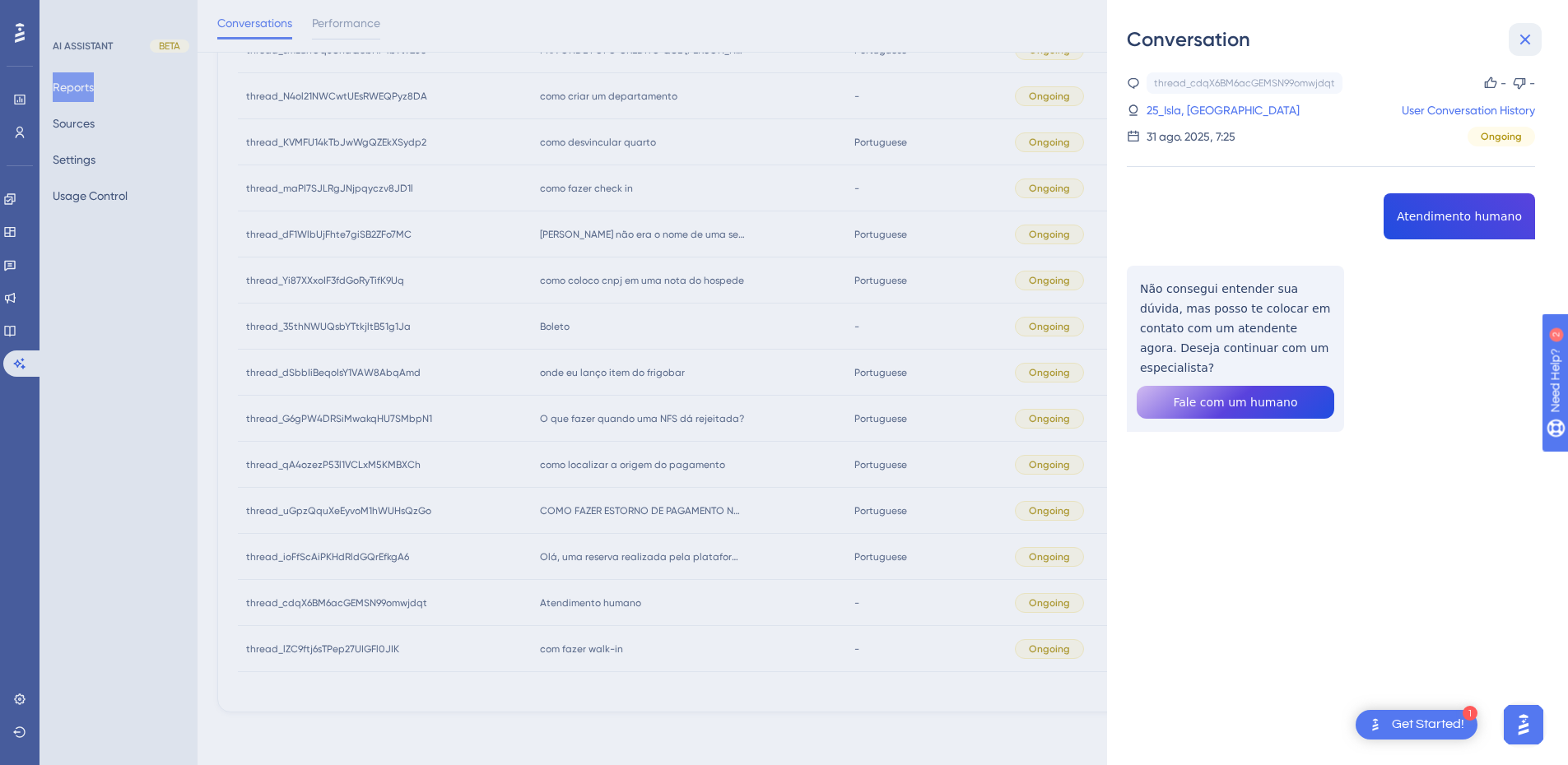
click at [1520, 40] on icon at bounding box center [1525, 39] width 20 height 20
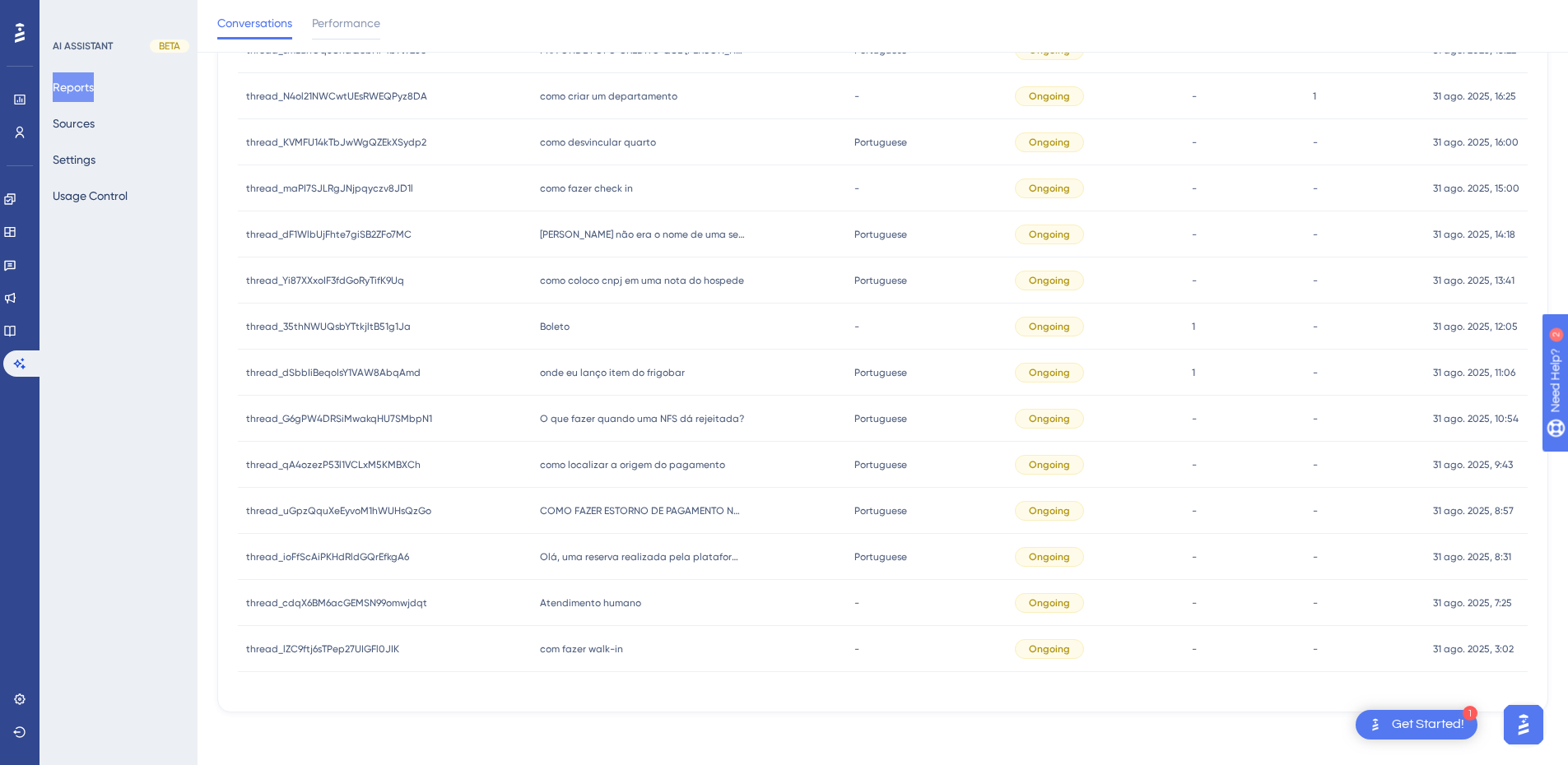
click at [579, 649] on span "com fazer walk-in" at bounding box center [581, 648] width 83 height 13
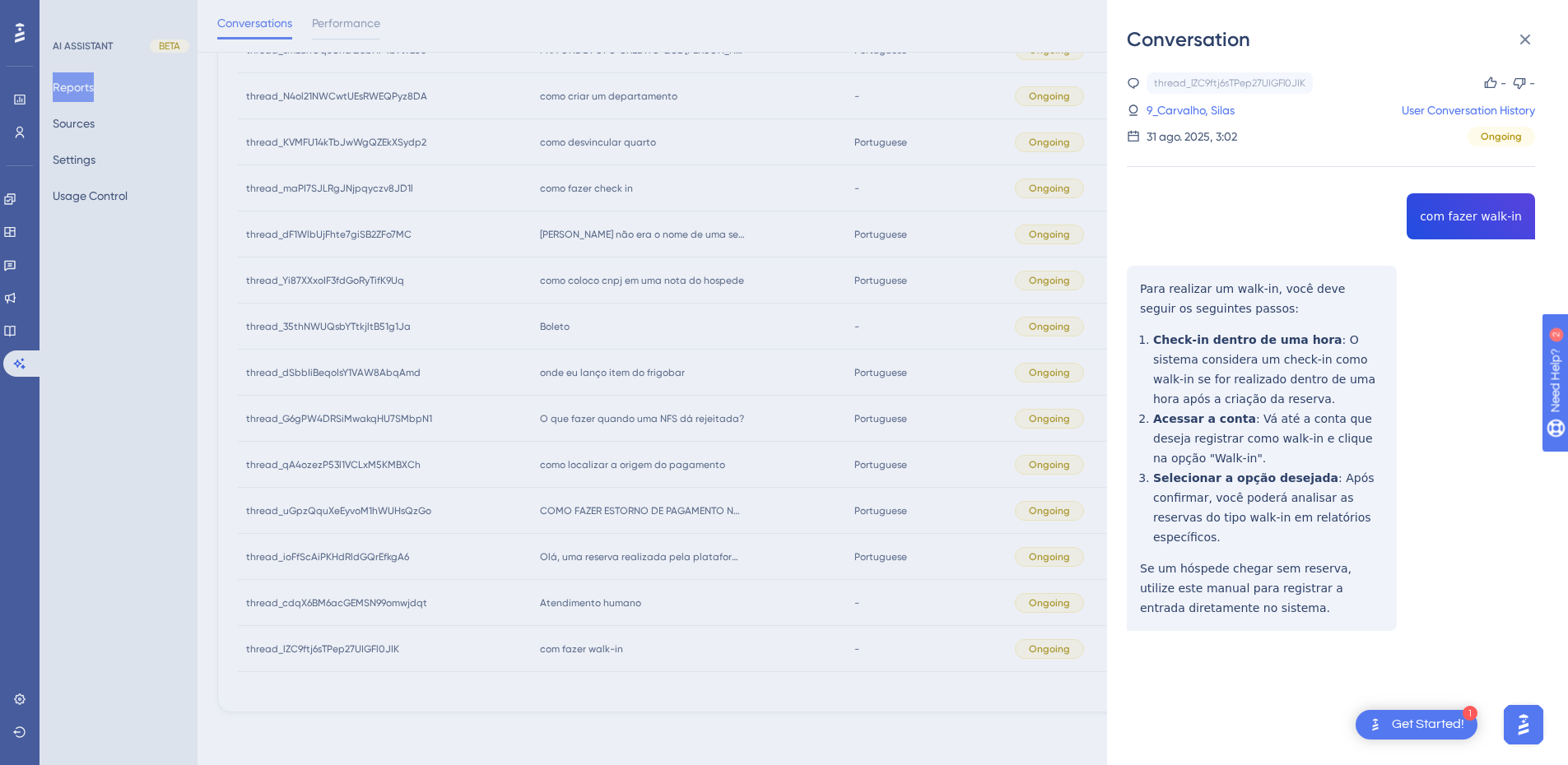
click at [1130, 293] on div "thread_lZC9ftj6sTPep27UIGFl0JIK Copy - - 9_Carvalho, Silas User Conversation Hi…" at bounding box center [1331, 394] width 409 height 642
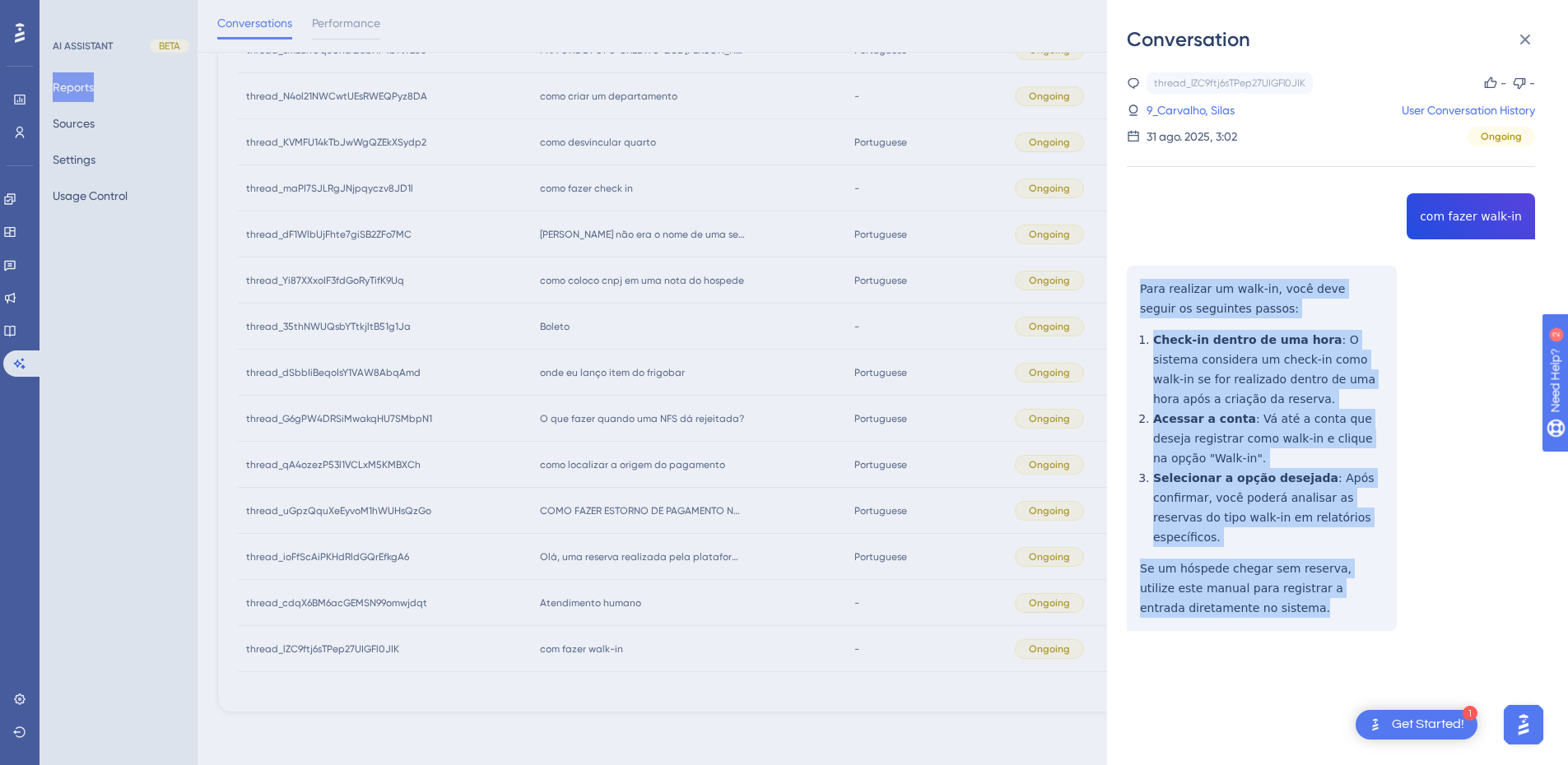
drag, startPoint x: 1139, startPoint y: 286, endPoint x: 1203, endPoint y: 537, distance: 259.0
click at [1210, 626] on div "thread_lZC9ftj6sTPep27UIGFl0JIK Copy - - 9_Carvalho, Silas User Conversation Hi…" at bounding box center [1331, 394] width 409 height 642
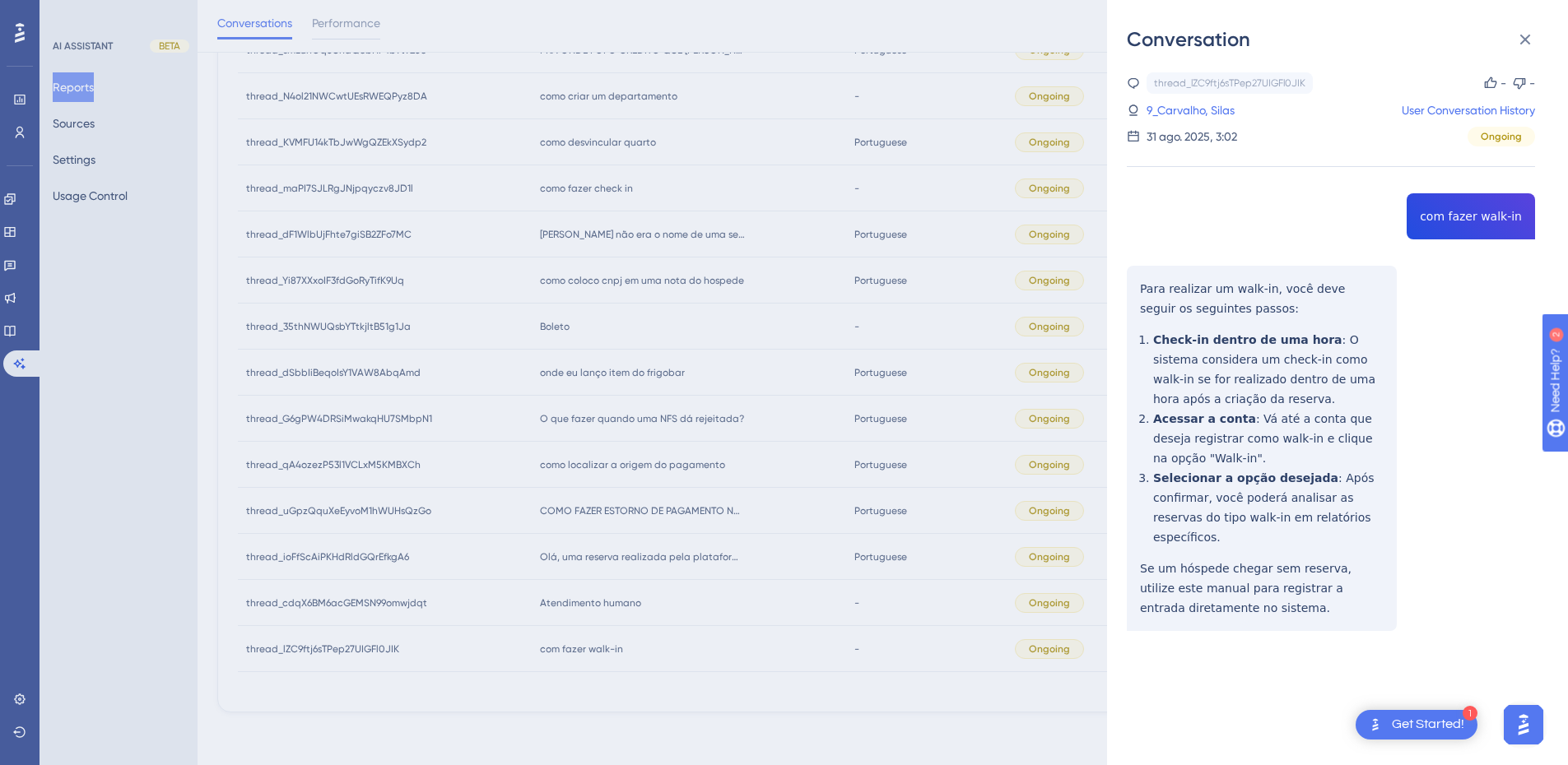
click at [1470, 209] on div "thread_lZC9ftj6sTPep27UIGFl0JIK Copy - - 9_Carvalho, Silas User Conversation Hi…" at bounding box center [1331, 394] width 409 height 642
click at [1189, 111] on link "9_Carvalho, Silas" at bounding box center [1191, 110] width 88 height 20
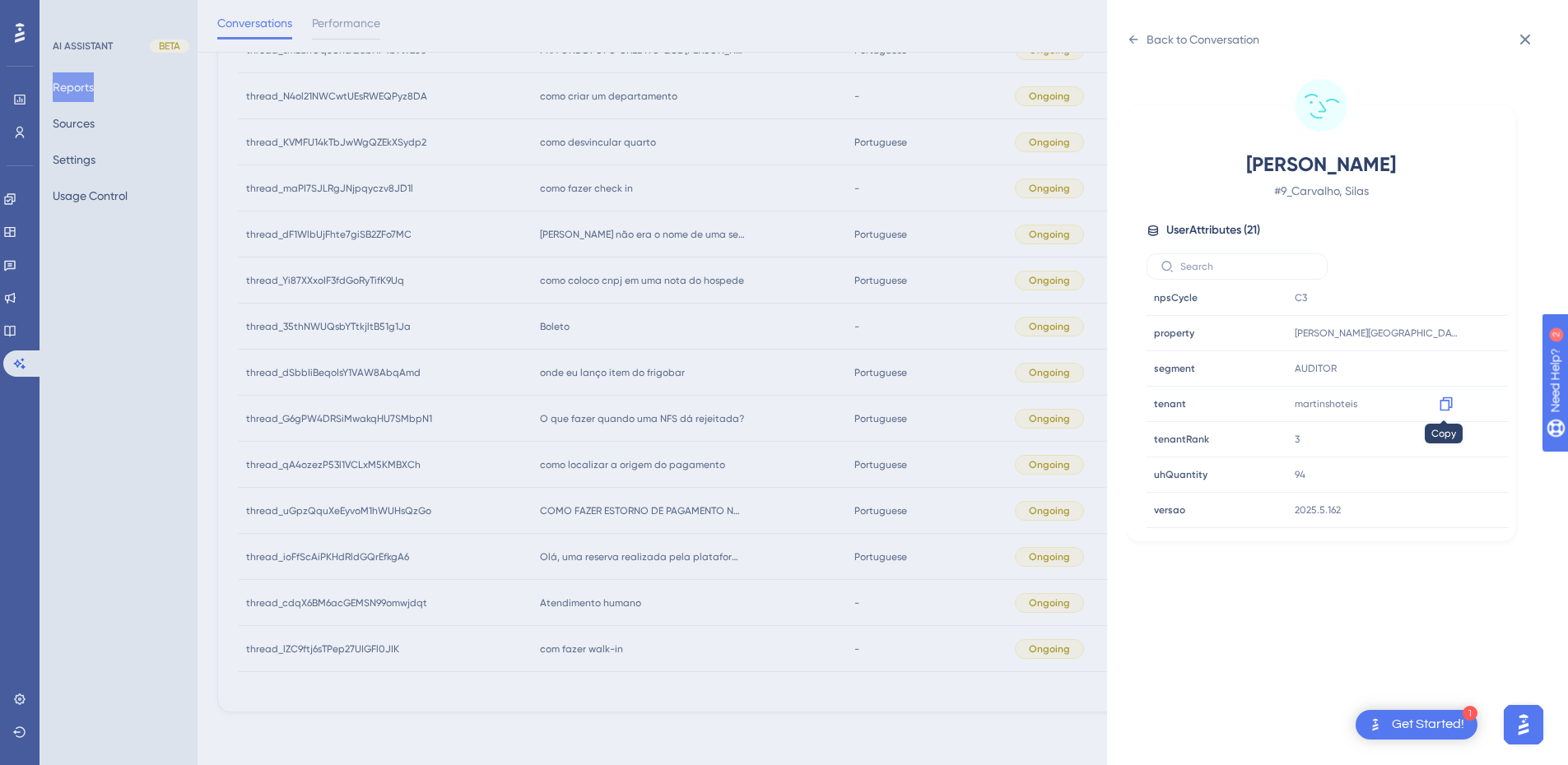
drag, startPoint x: 1440, startPoint y: 403, endPoint x: 894, endPoint y: 384, distance: 546.3
click at [1441, 403] on icon at bounding box center [1446, 403] width 16 height 16
click at [1127, 42] on div "Back to Conversation Carvalho, Silas # 9_Carvalho, Silas User Attributes ( 21 )…" at bounding box center [1338, 382] width 461 height 765
click at [1131, 35] on icon at bounding box center [1133, 39] width 13 height 13
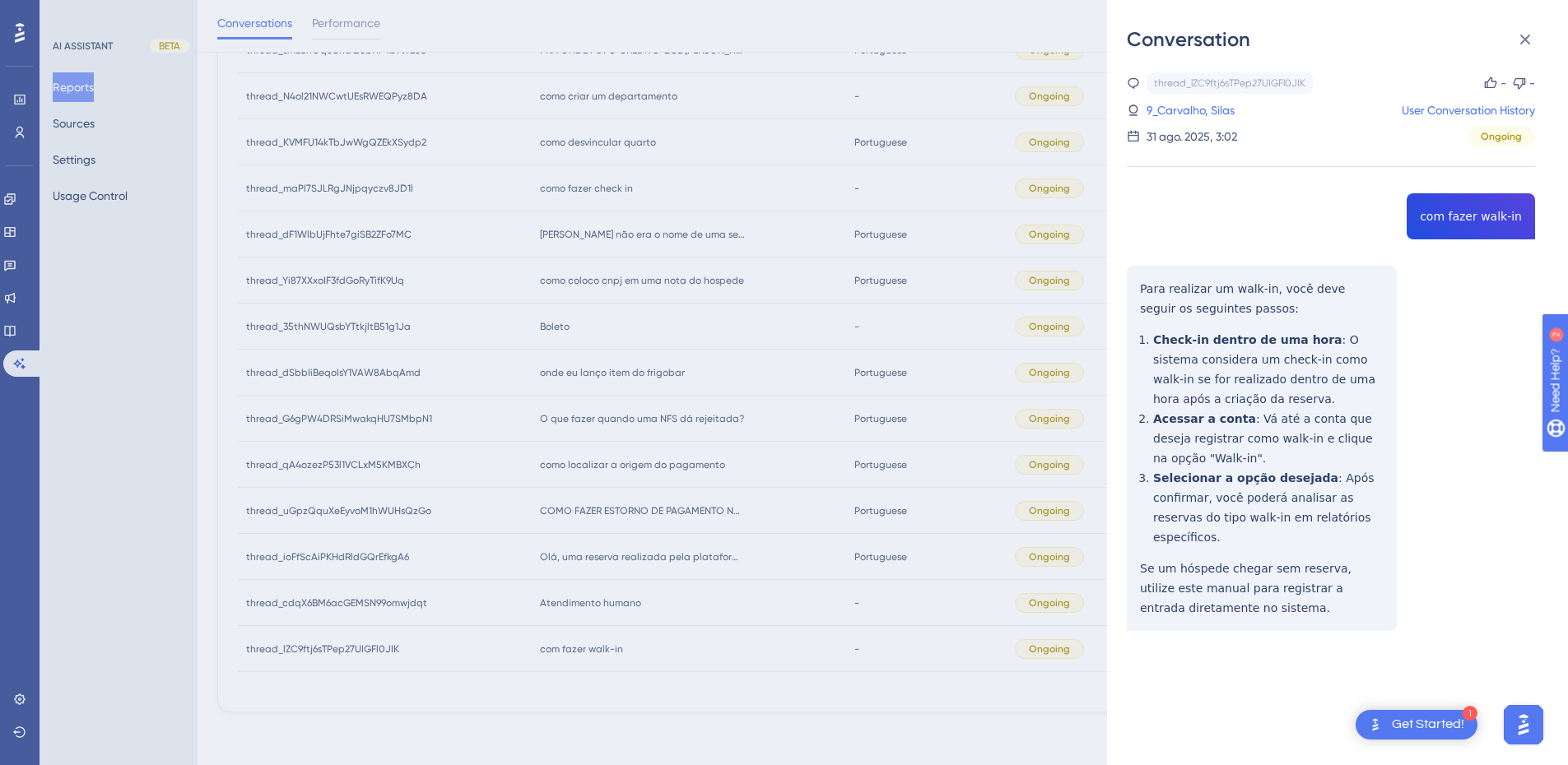
click at [1474, 217] on div "thread_lZC9ftj6sTPep27UIGFl0JIK Copy - - 9_Carvalho, Silas User Conversation Hi…" at bounding box center [1331, 394] width 409 height 642
click at [1530, 34] on icon at bounding box center [1525, 39] width 20 height 20
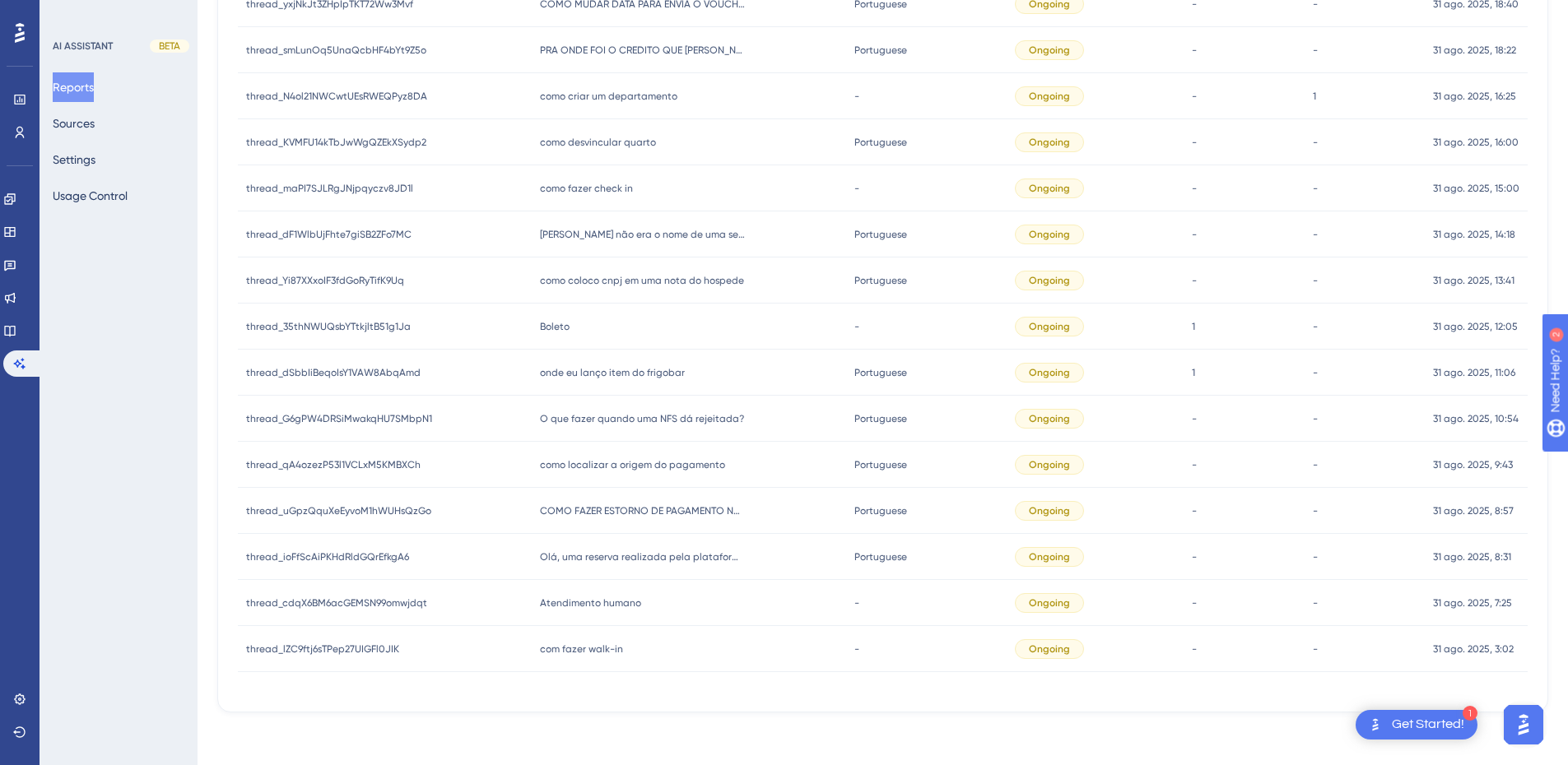
scroll to position [0, 0]
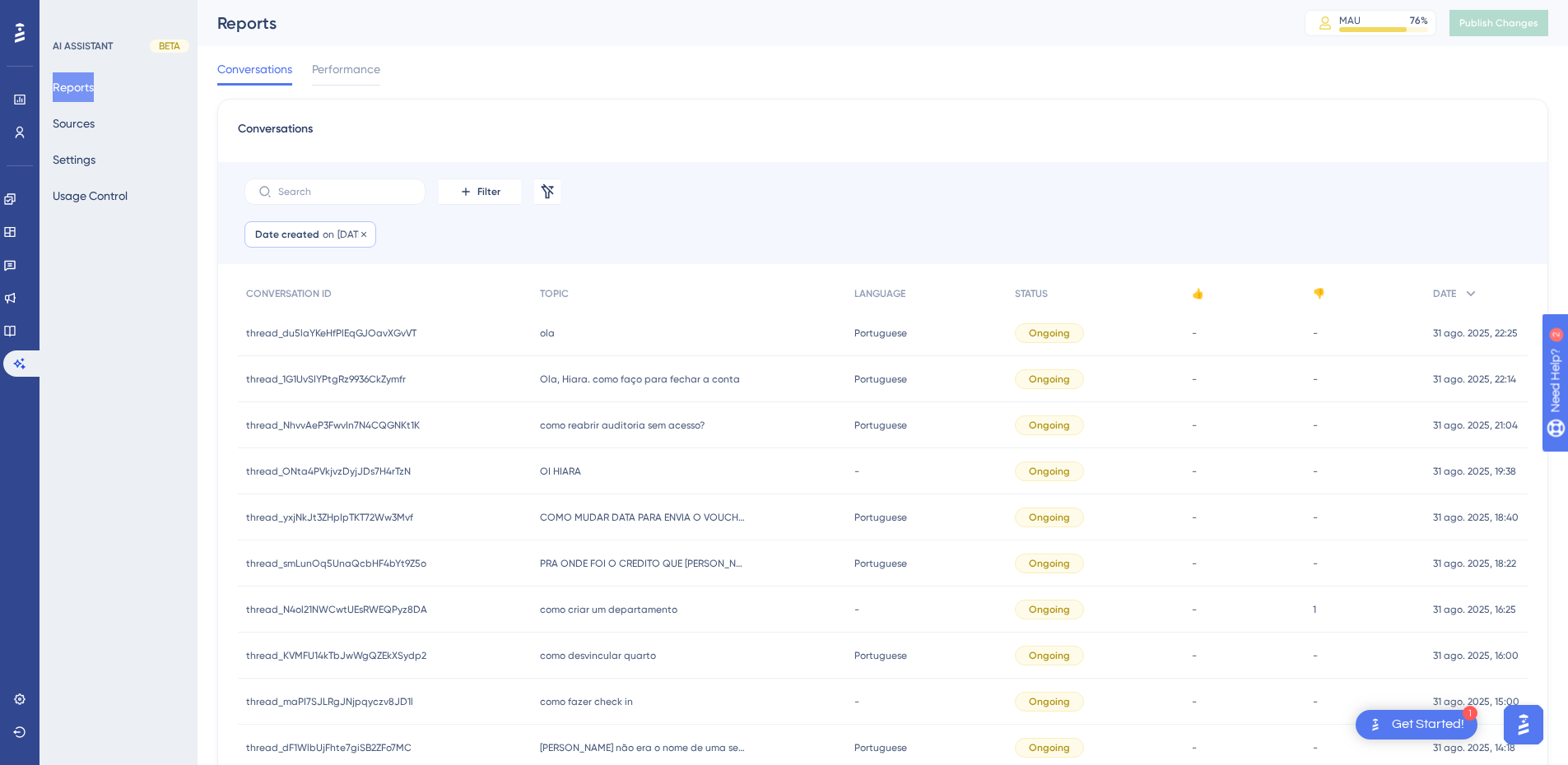
click at [323, 232] on span "on" at bounding box center [328, 234] width 11 height 13
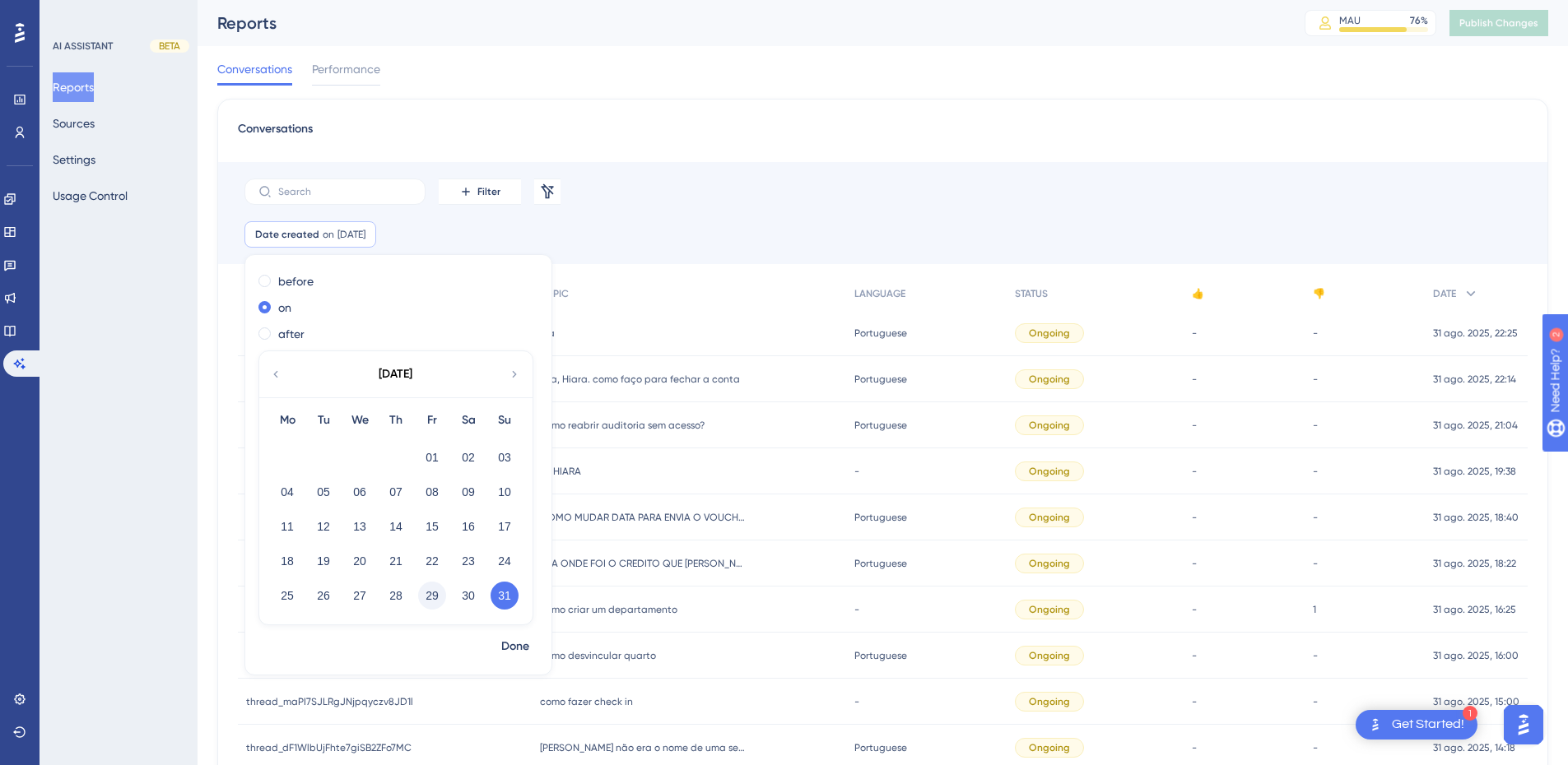
click at [440, 598] on button "29" at bounding box center [432, 596] width 28 height 28
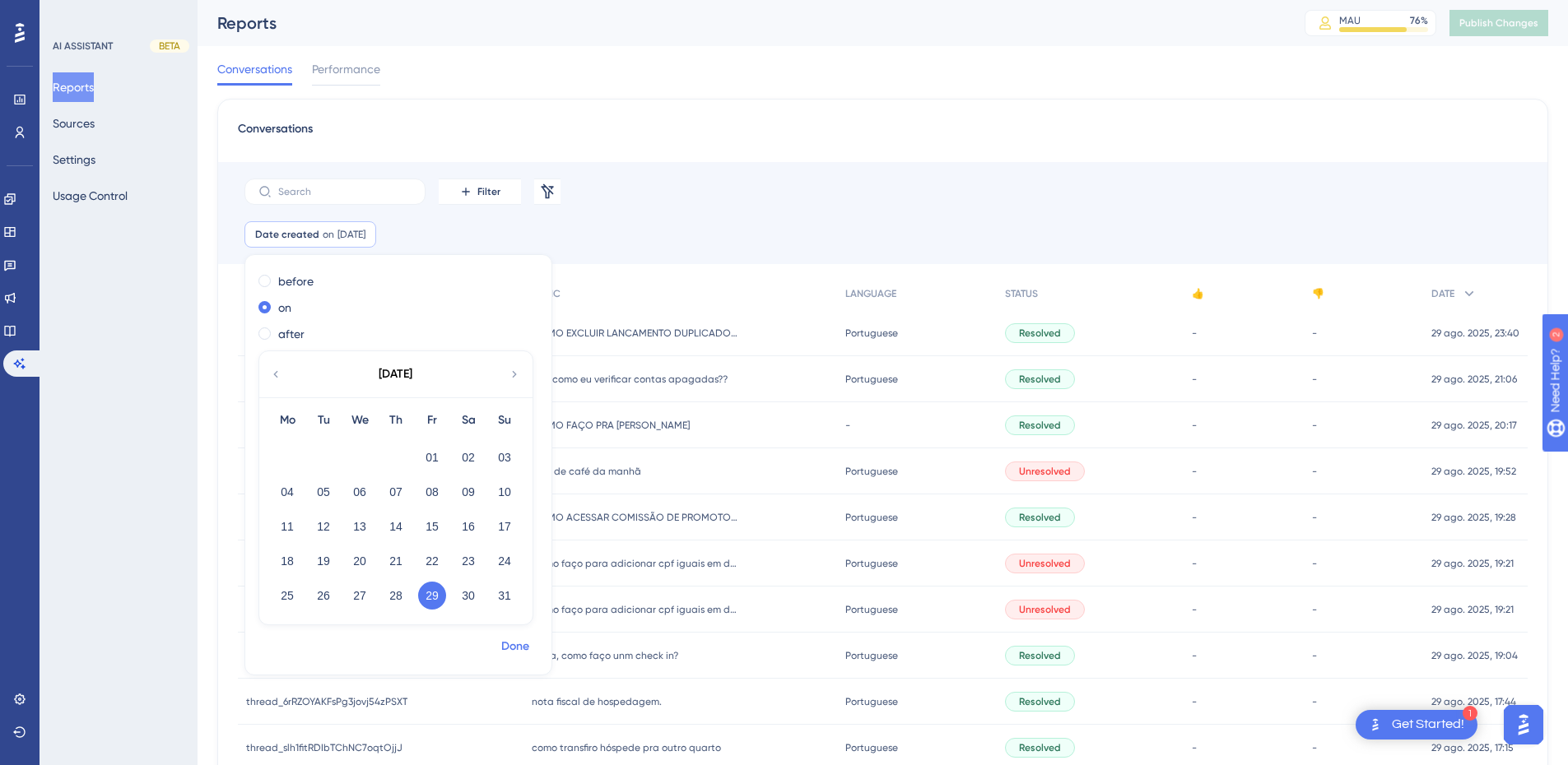
click at [504, 644] on span "Done" at bounding box center [515, 647] width 28 height 20
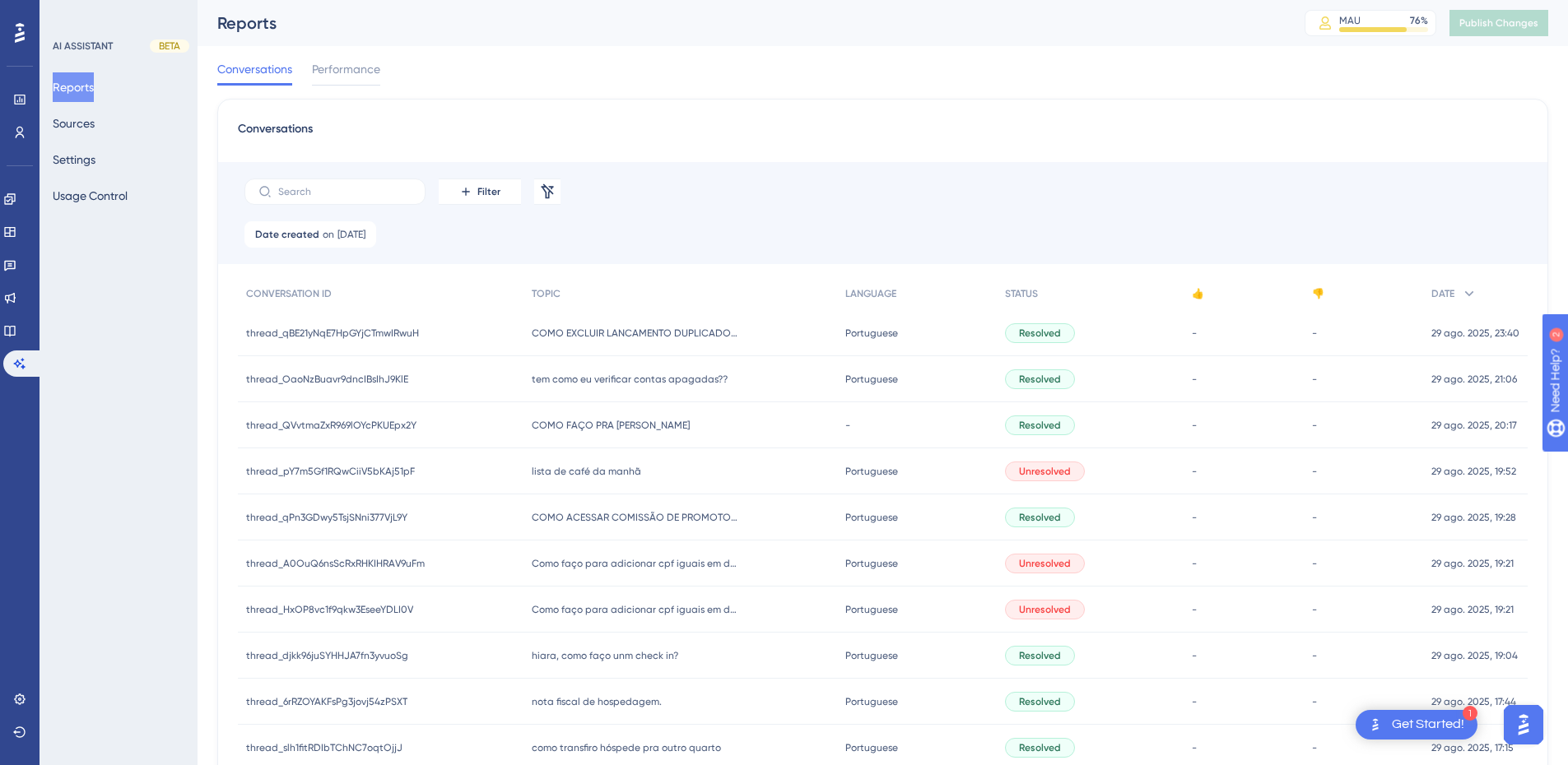
click at [605, 337] on span "COMO EXCLUIR LANCAMENTO DUPLICADO ?" at bounding box center [635, 332] width 206 height 13
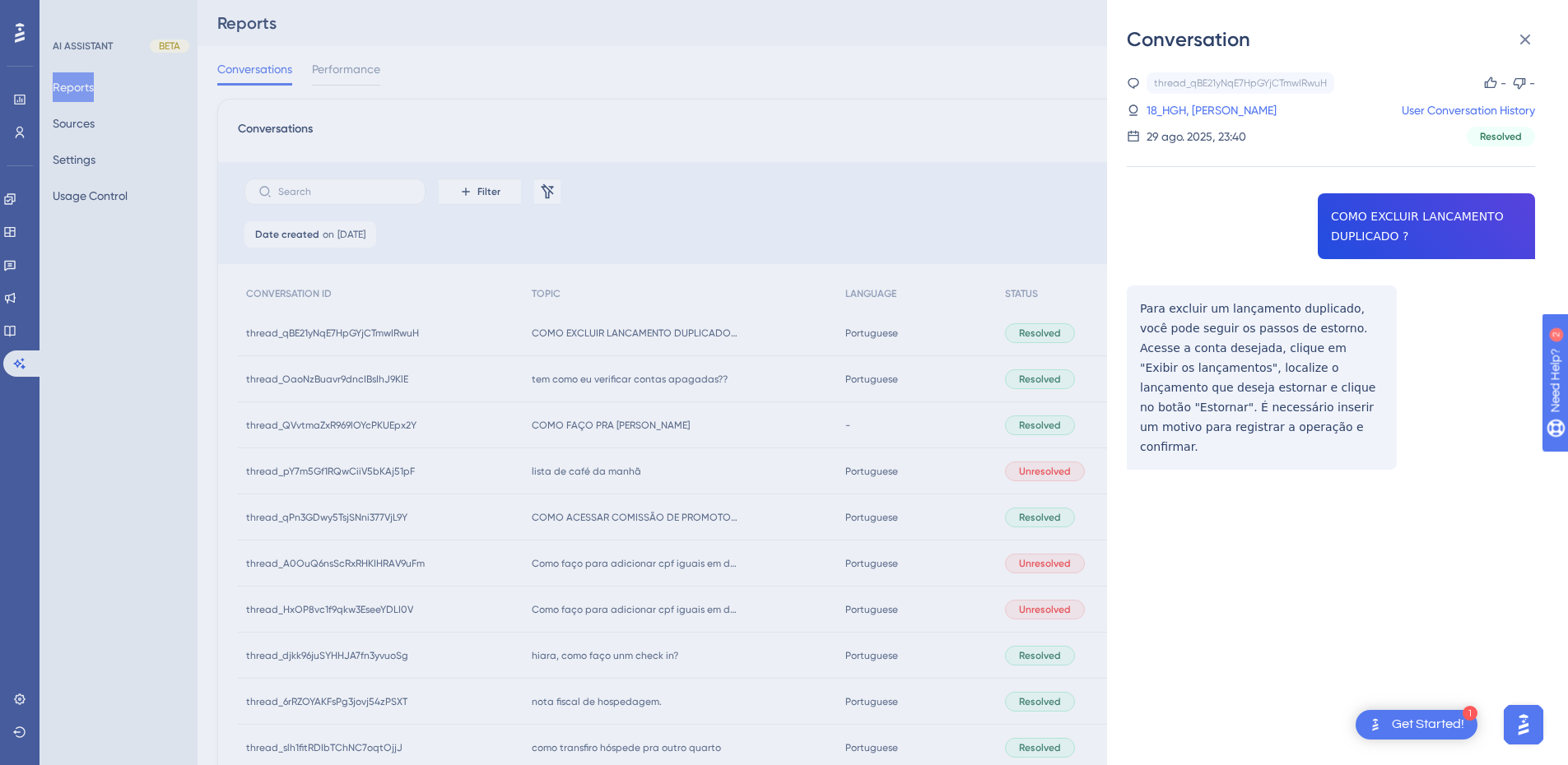
click at [1395, 221] on div "thread_qBE21yNqE7HpGYjCTmwIRwuH Copy - - 18_HGH, Antonio User Conversation Hist…" at bounding box center [1331, 313] width 409 height 481
click at [1172, 108] on link "18_HGH, Antonio" at bounding box center [1212, 110] width 130 height 20
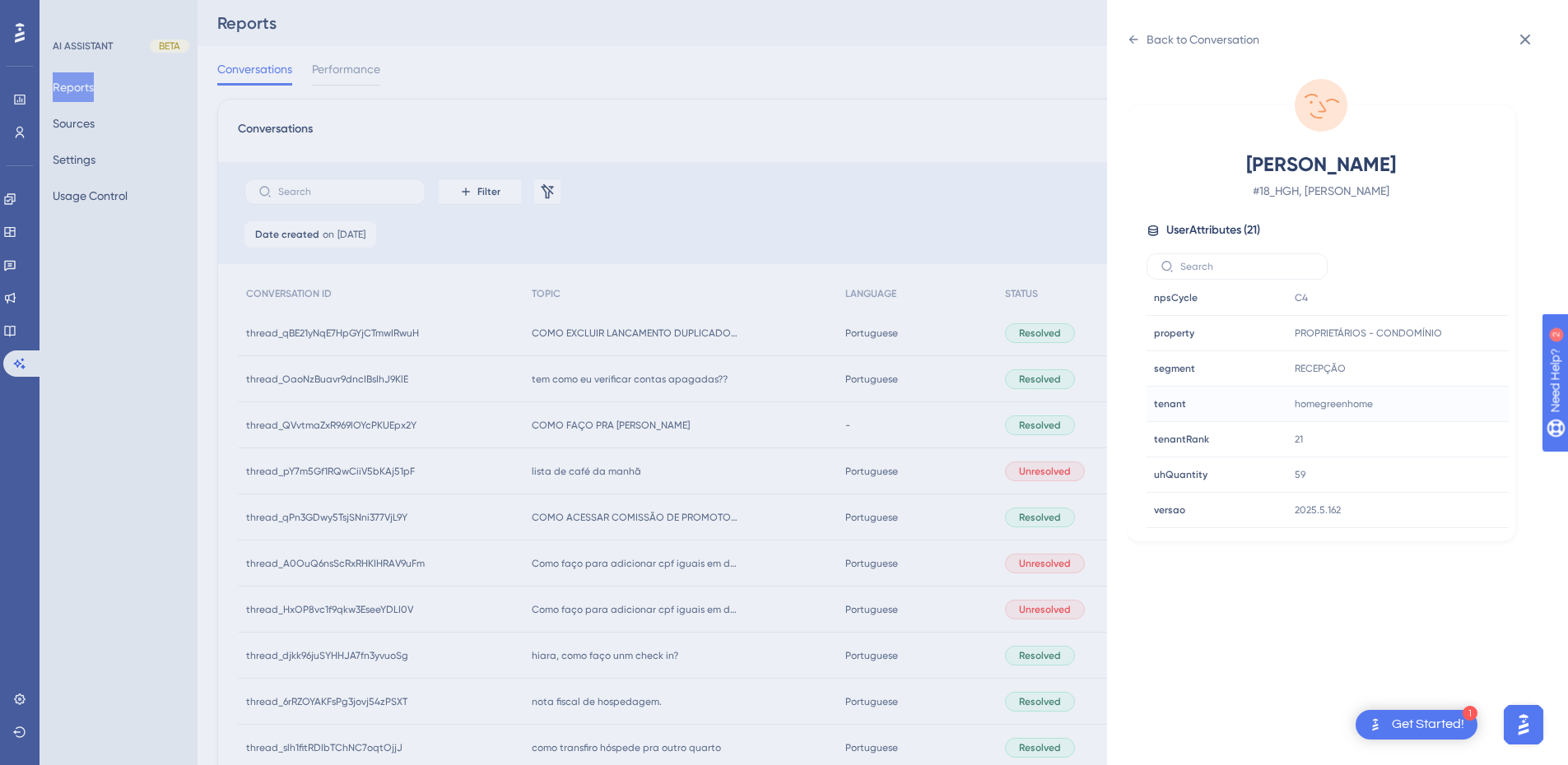
scroll to position [599, 0]
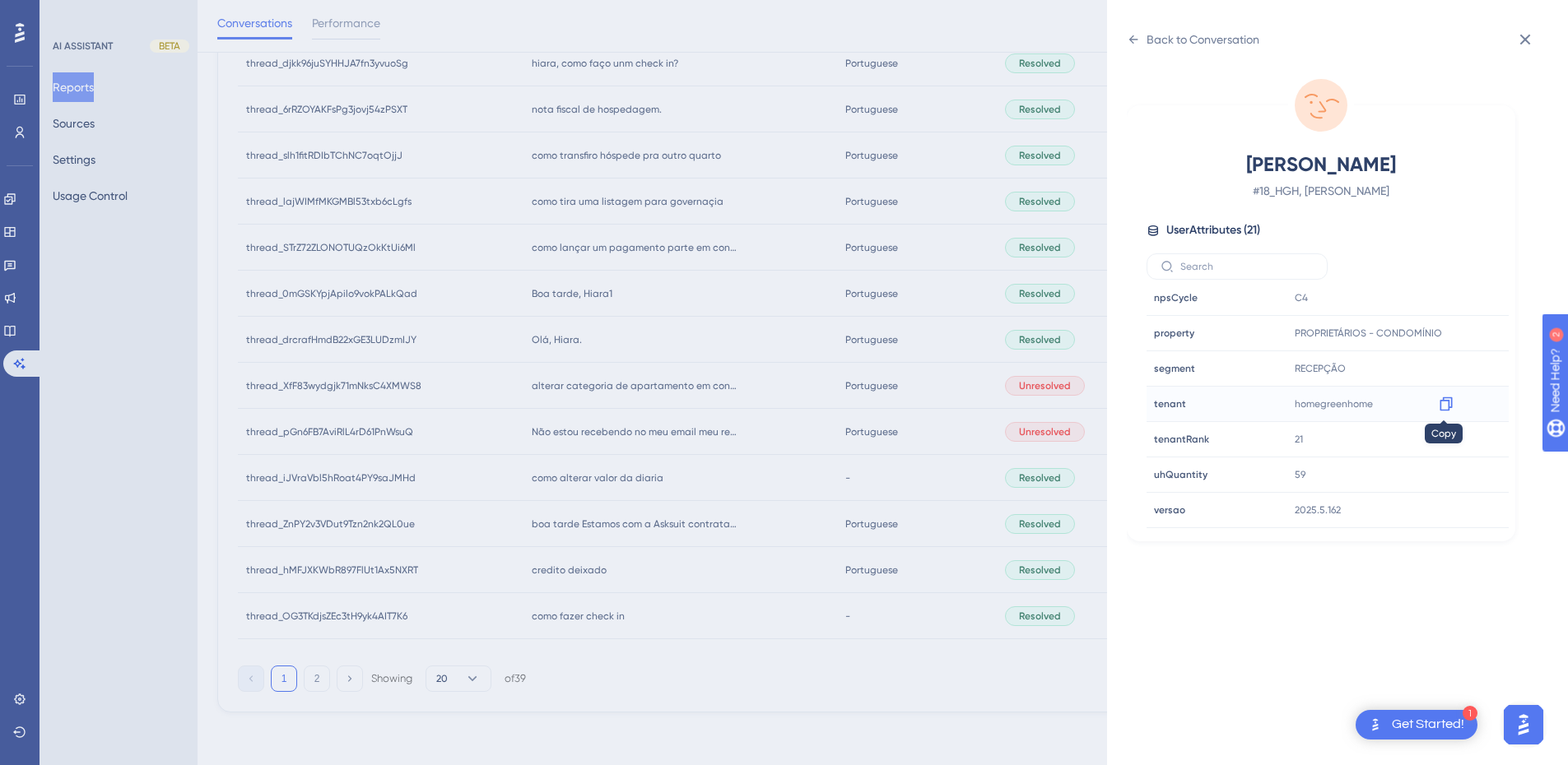
click at [1440, 409] on icon at bounding box center [1446, 404] width 12 height 14
click at [1130, 43] on icon at bounding box center [1133, 39] width 13 height 13
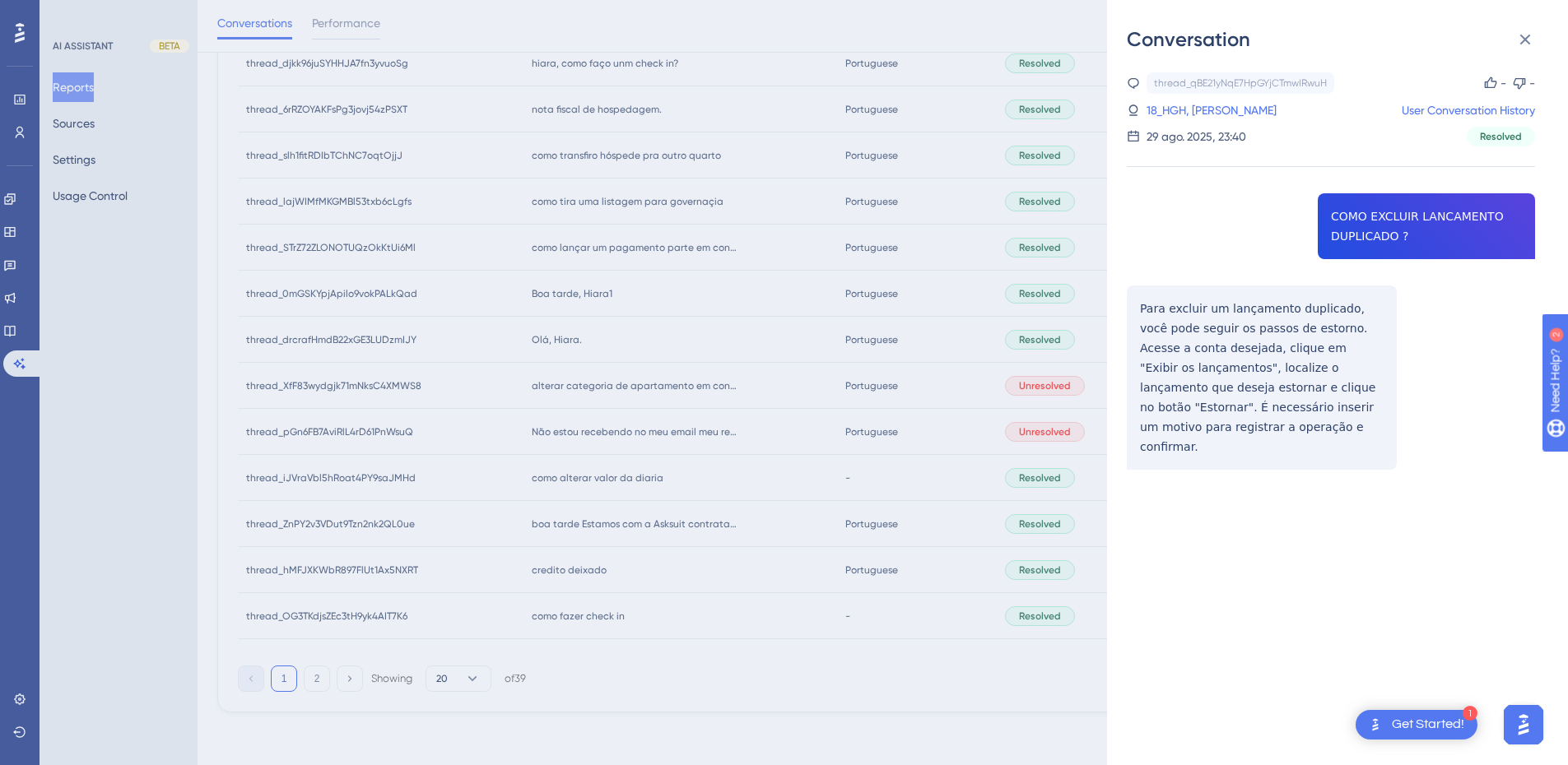
click at [1198, 376] on div "thread_qBE21yNqE7HpGYjCTmwIRwuH Copy - - 18_HGH, Antonio User Conversation Hist…" at bounding box center [1331, 313] width 409 height 481
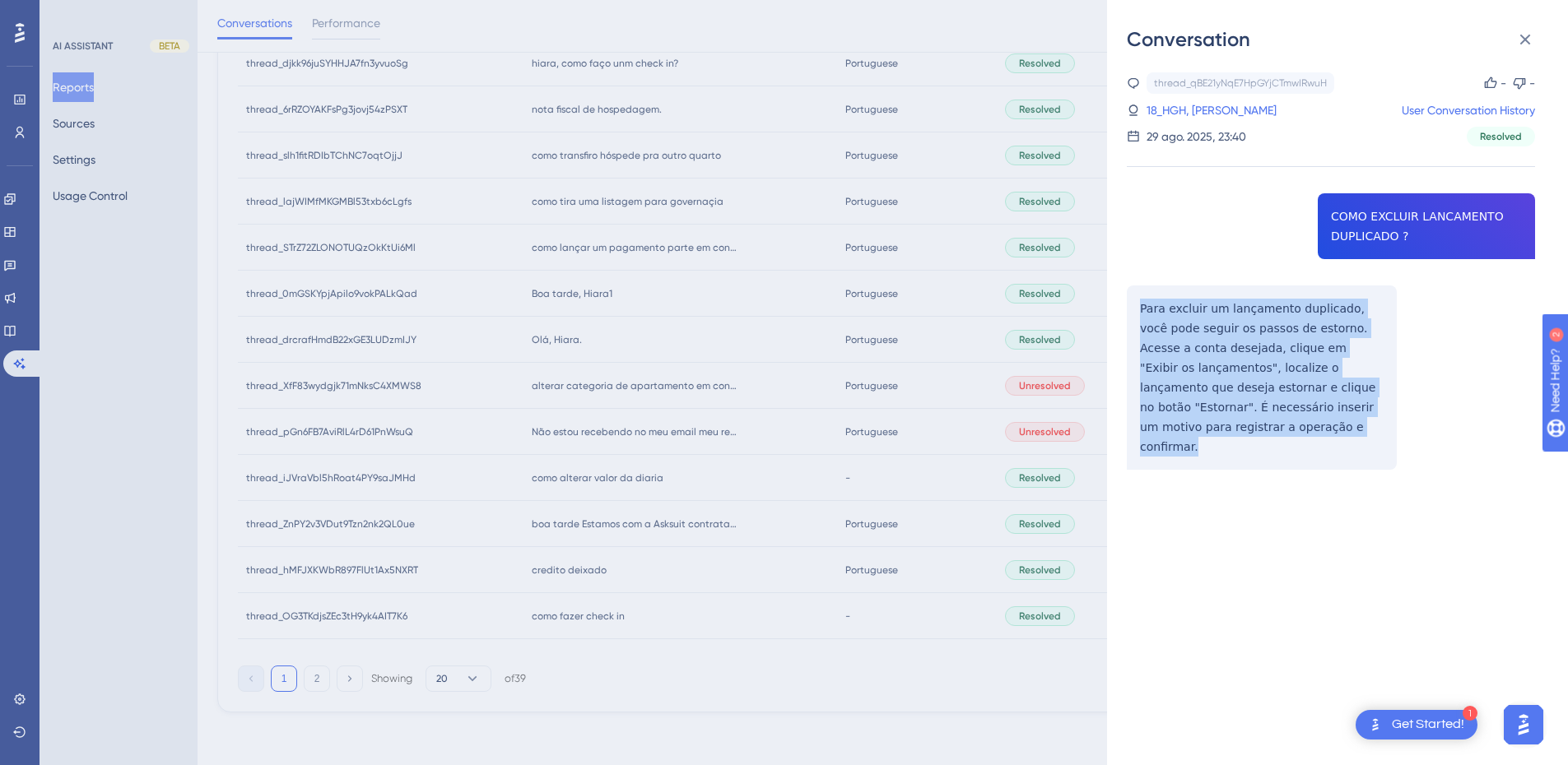
click at [1198, 376] on div "thread_qBE21yNqE7HpGYjCTmwIRwuH Copy - - 18_HGH, Antonio User Conversation Hist…" at bounding box center [1331, 313] width 409 height 481
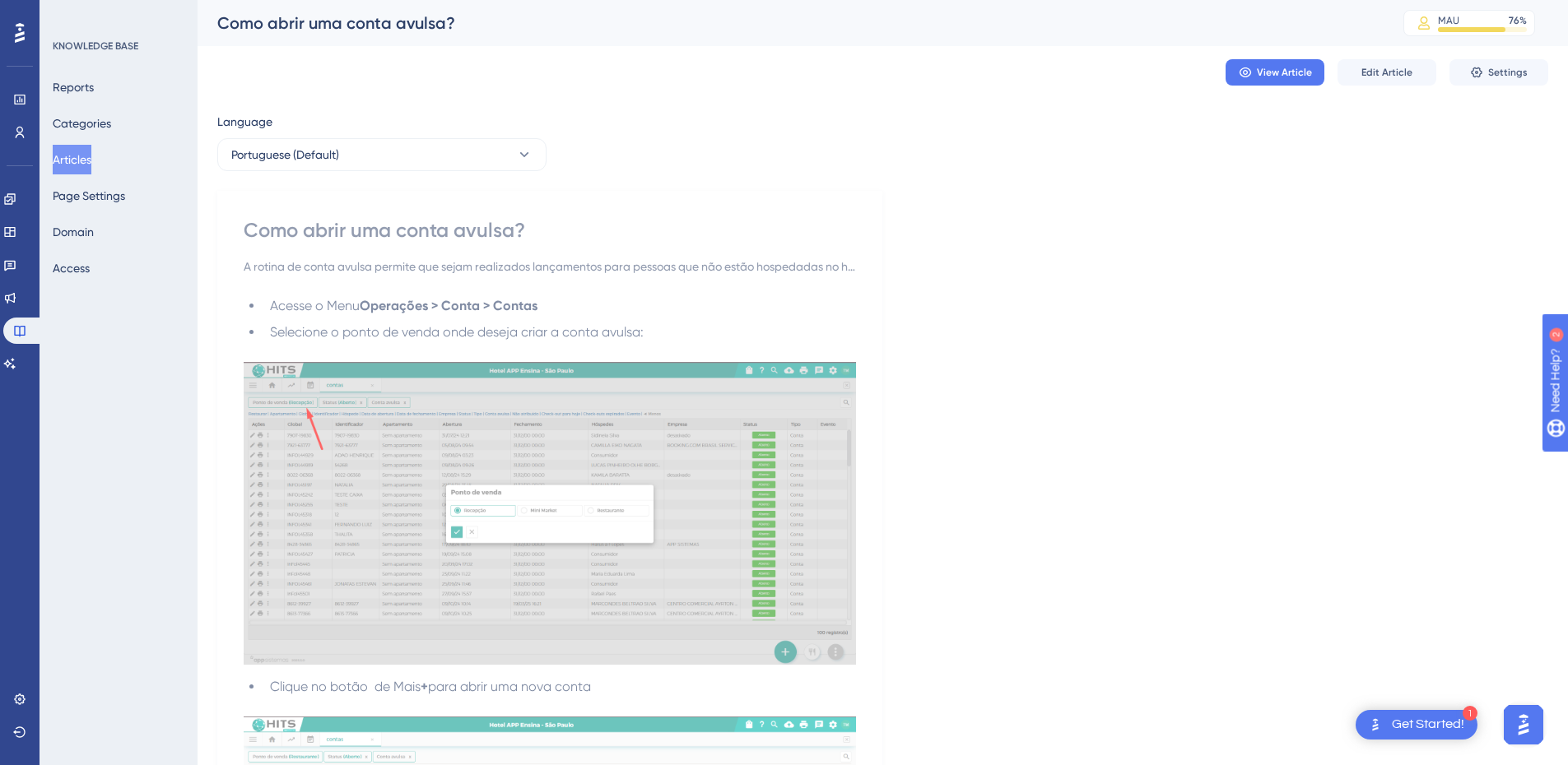
click at [1325, 81] on div "View Article Edit Article Settings" at bounding box center [1387, 73] width 323 height 26
click at [1304, 71] on span "View Article" at bounding box center [1285, 72] width 55 height 13
click at [70, 161] on button "Articles" at bounding box center [72, 160] width 39 height 29
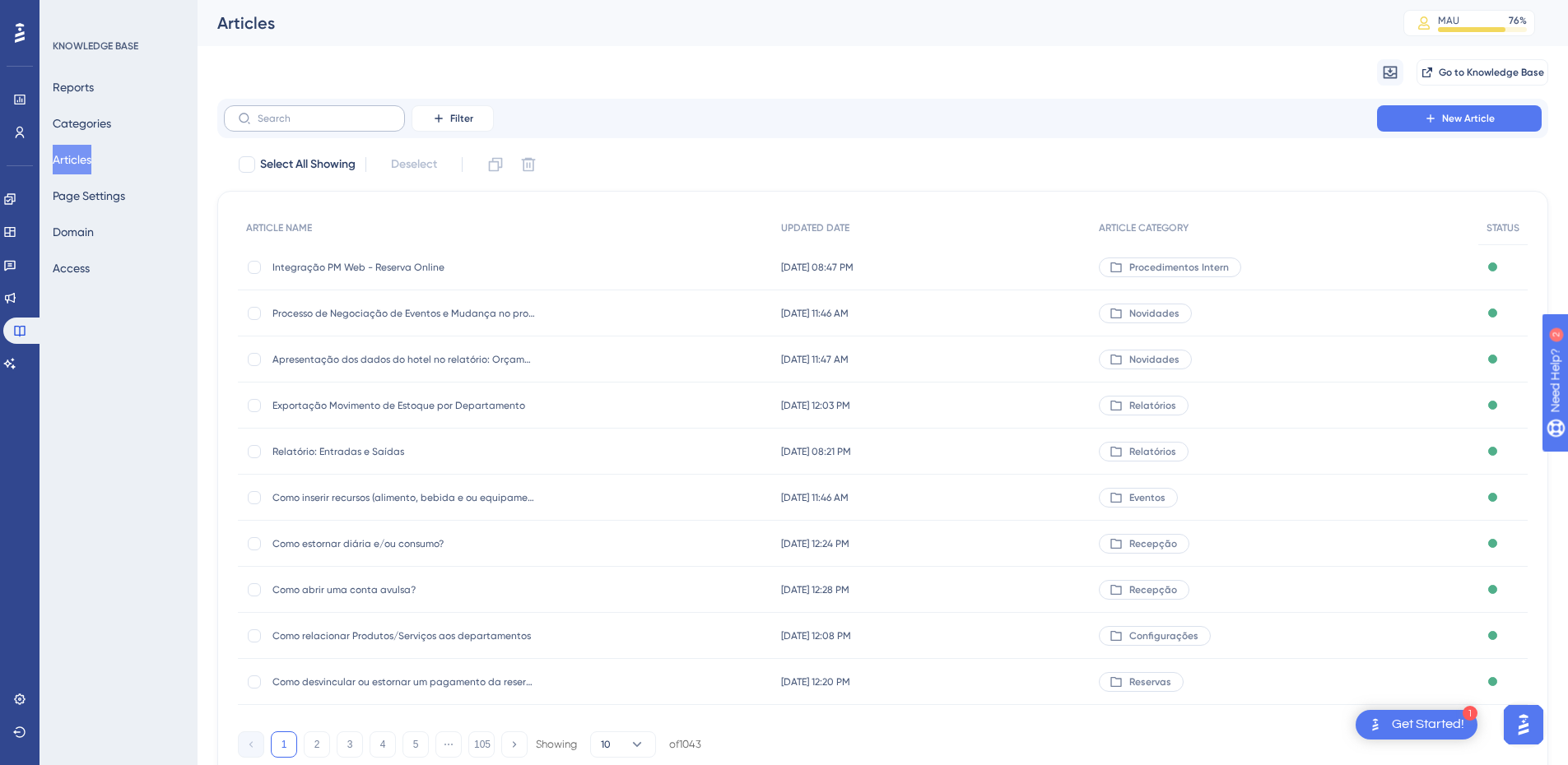
click at [305, 109] on label at bounding box center [314, 118] width 181 height 26
click at [305, 113] on input "text" at bounding box center [324, 118] width 133 height 11
paste input "Como creditar / vincular pagamento em conta?"
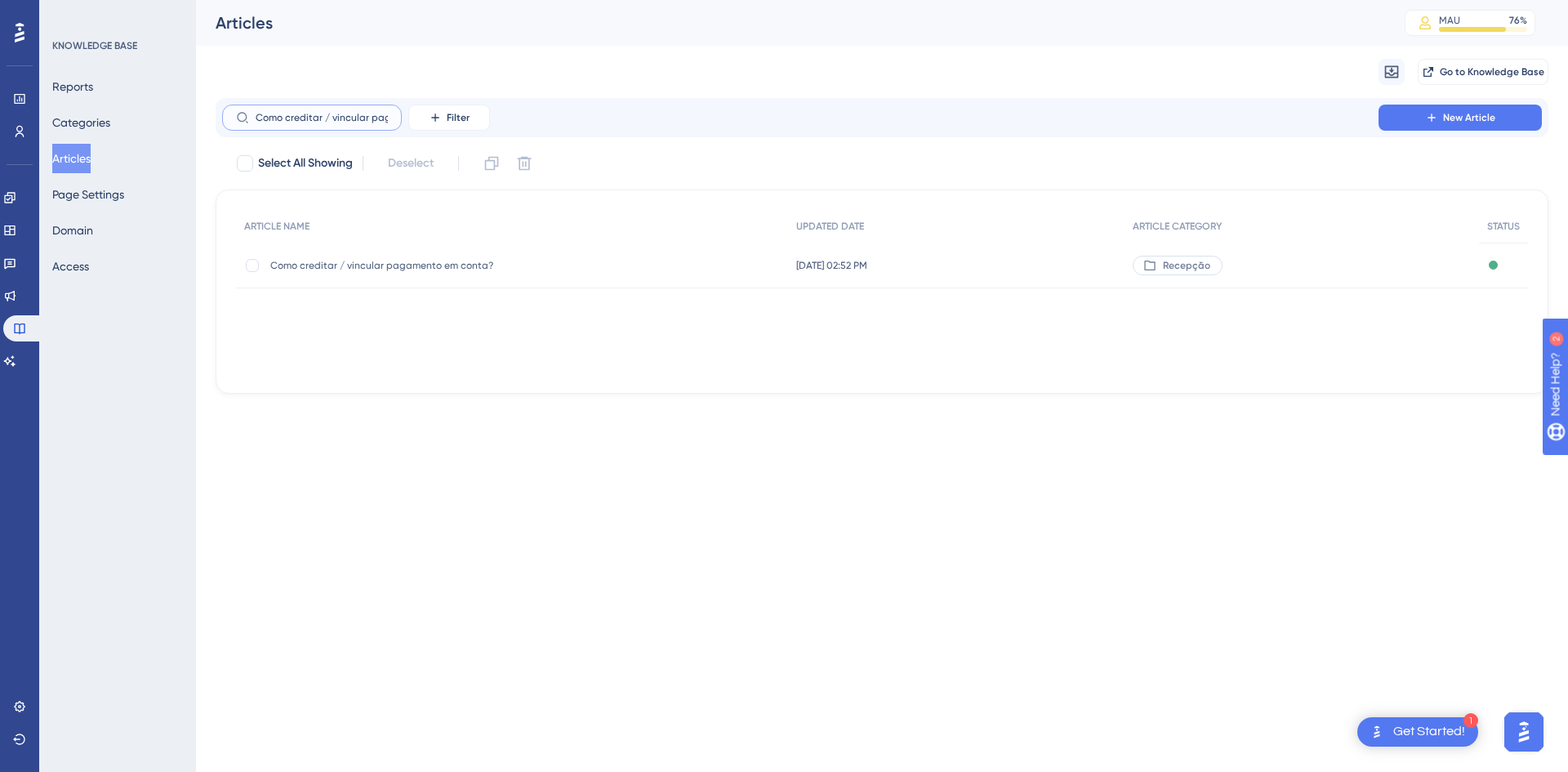
scroll to position [0, 84]
type input "Como creditar / vincular pagamento em conta?"
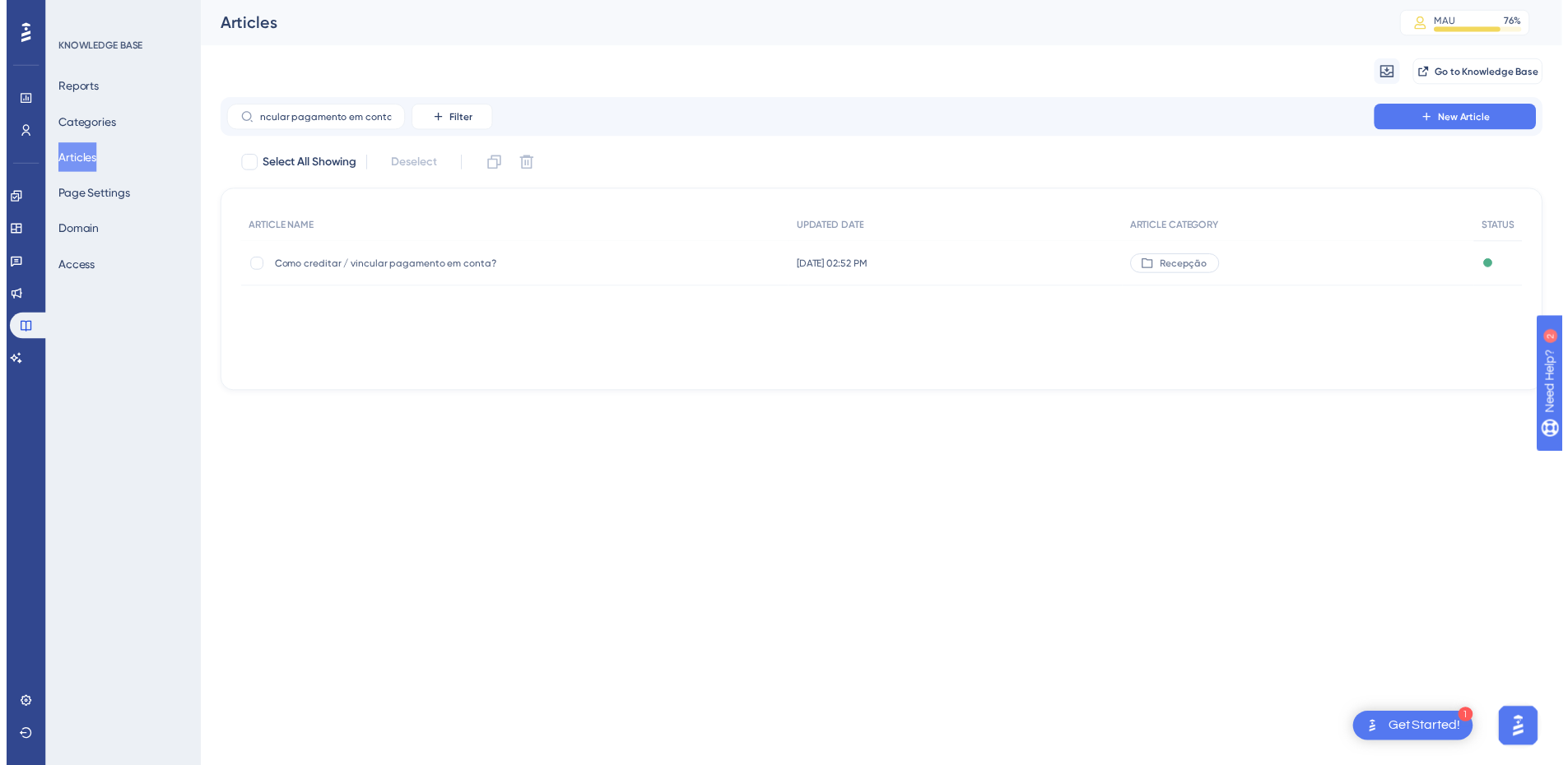
scroll to position [0, 0]
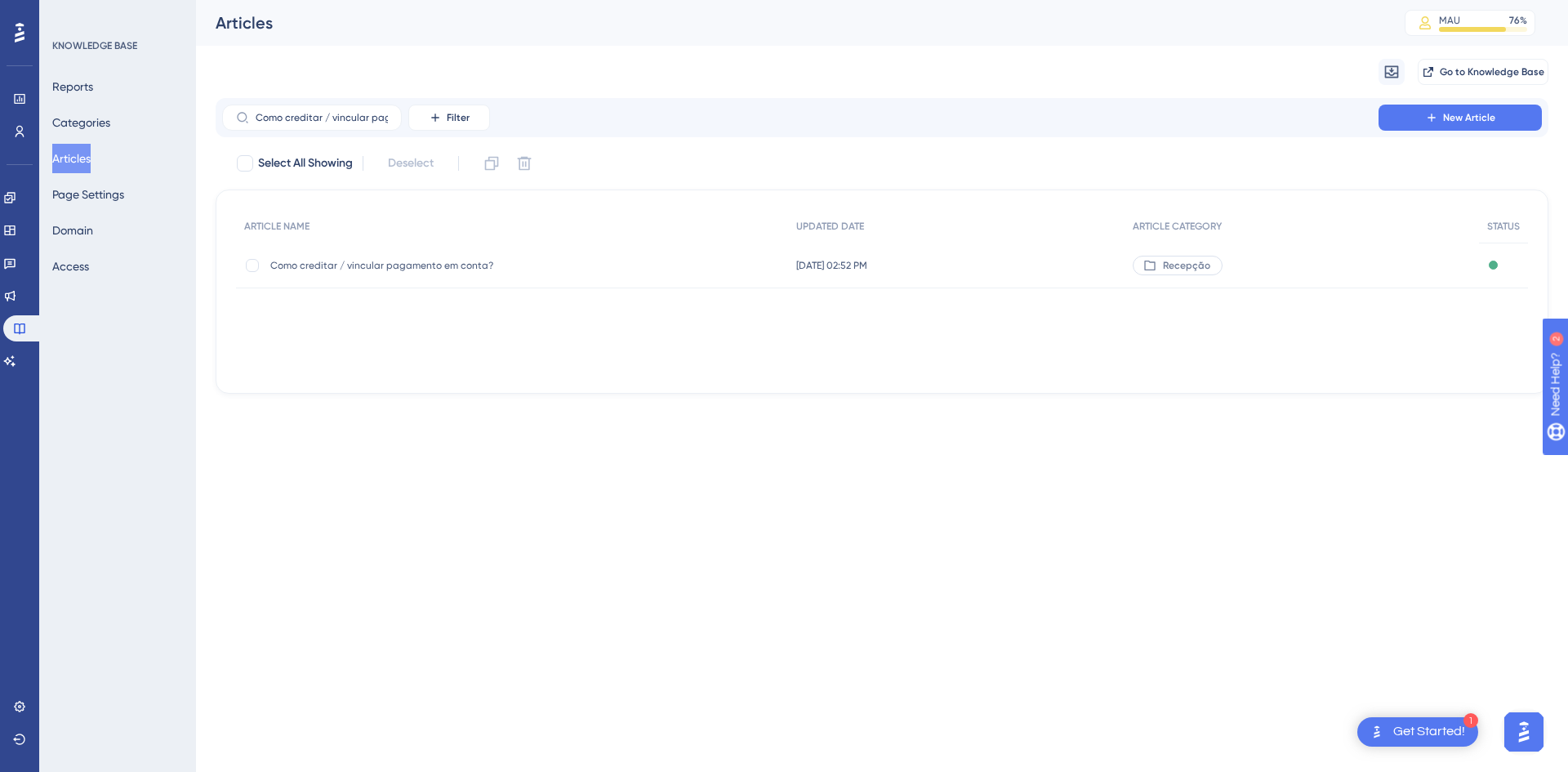
click at [462, 267] on span "Como creditar / vincular pagamento em conta?" at bounding box center [400, 265] width 261 height 13
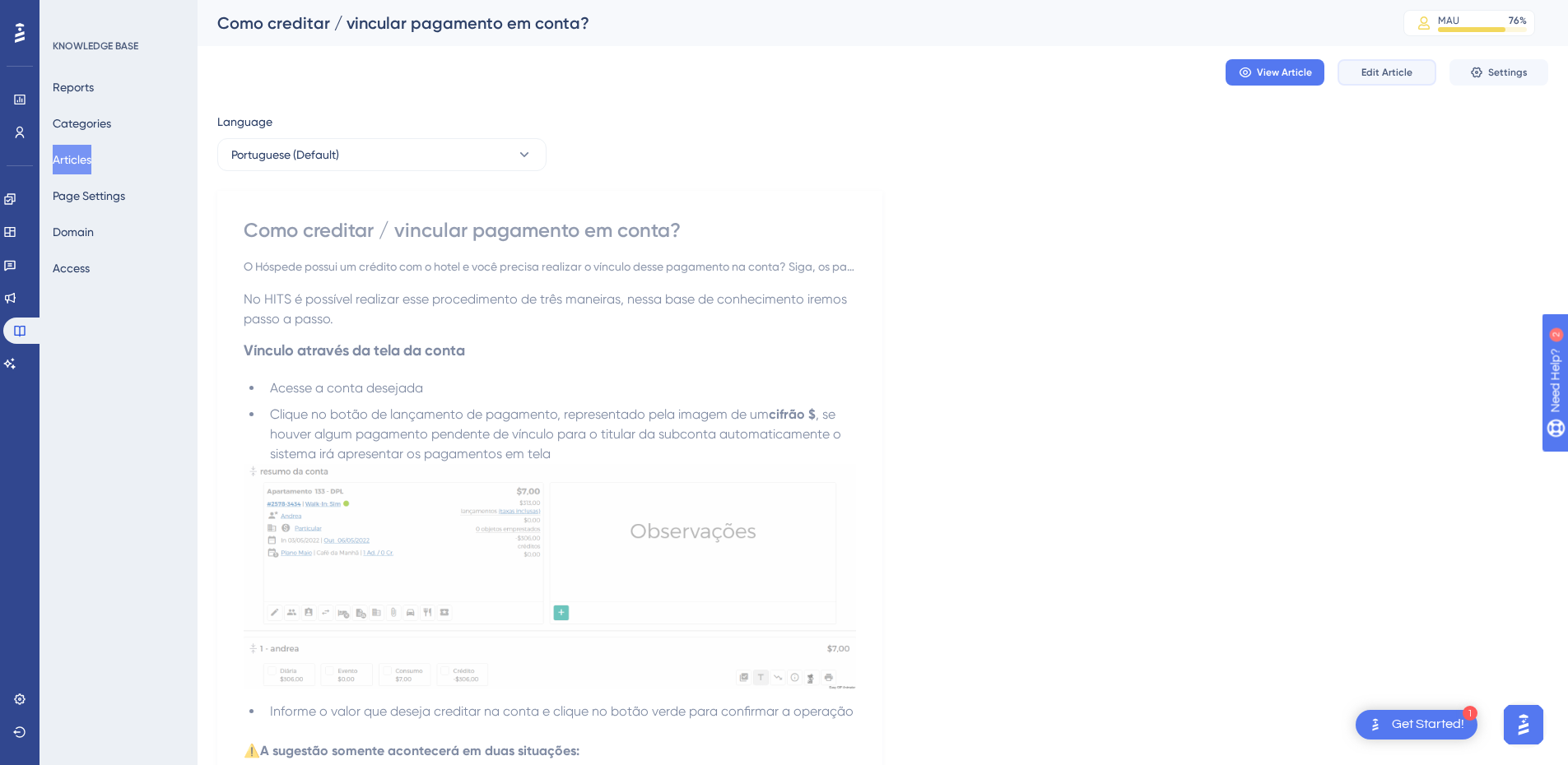
click at [1349, 73] on button "Edit Article" at bounding box center [1387, 73] width 98 height 26
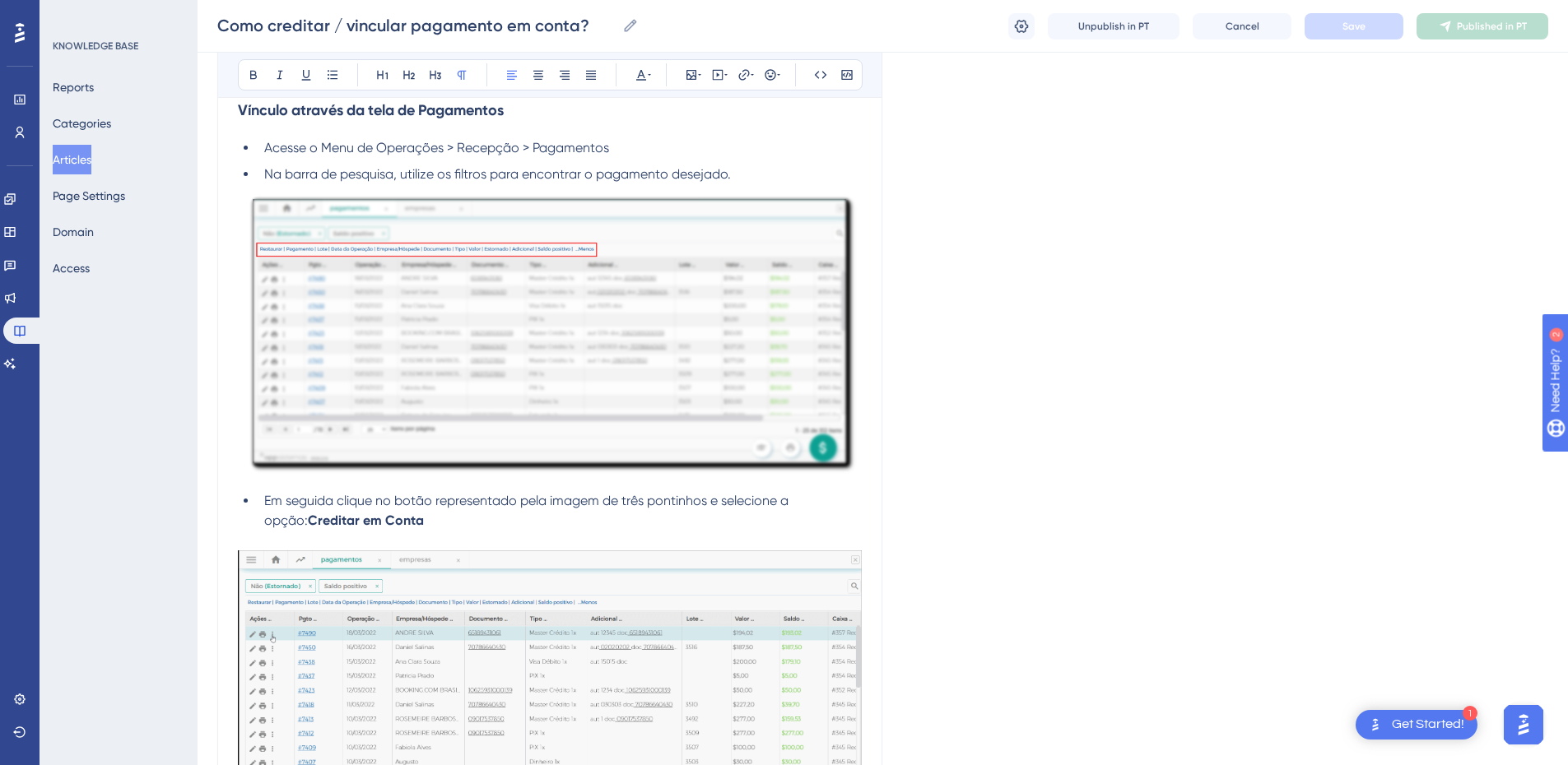
scroll to position [2112, 0]
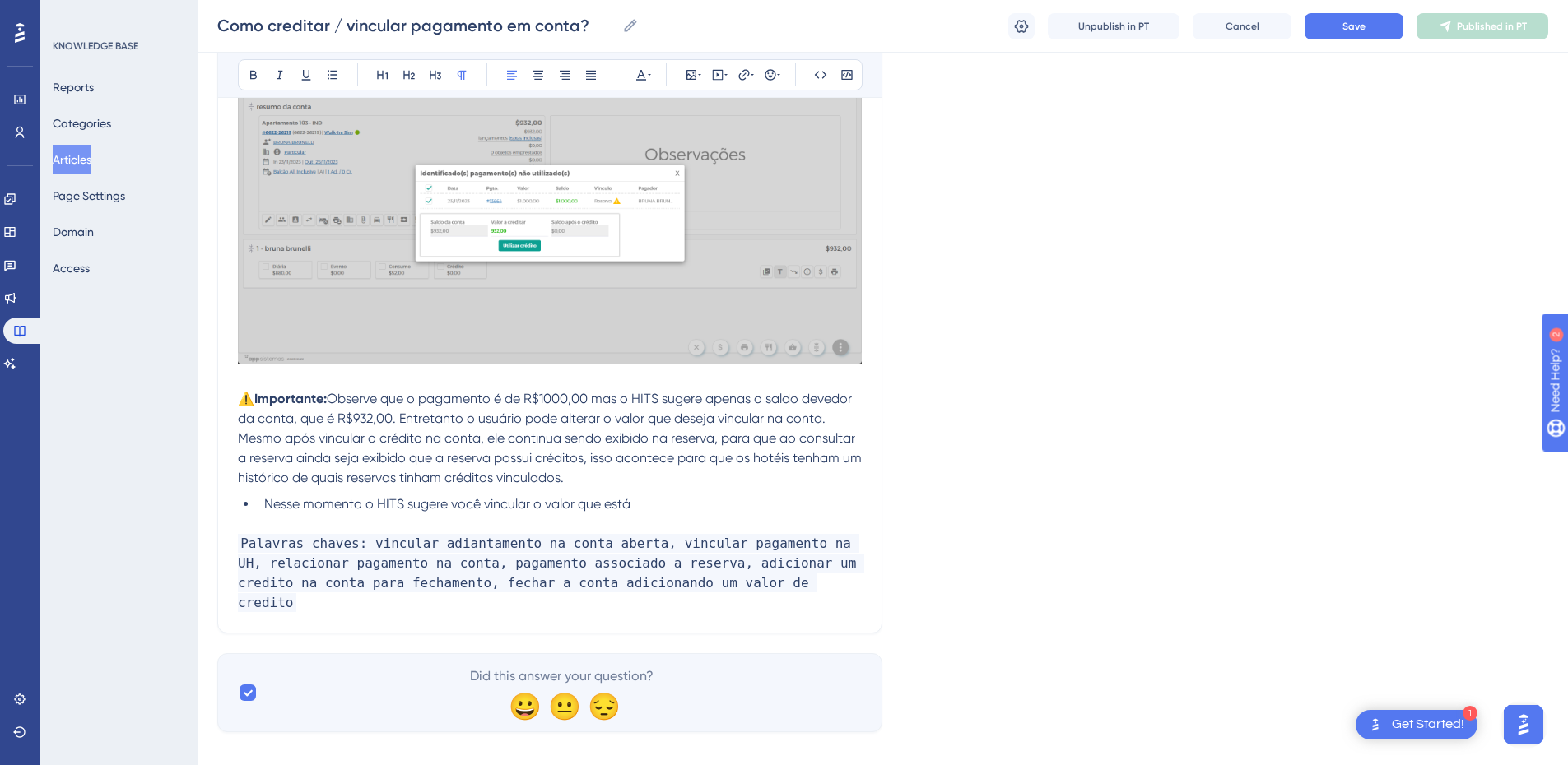
click at [725, 578] on span "Palavras chaves: vincular adiantamento na conta aberta, vincular pagamento na U…" at bounding box center [550, 572] width 626 height 79
click at [788, 583] on p "Palavras chaves: vincular adiantamento na conta aberta, vincular pagamento na U…" at bounding box center [549, 564] width 624 height 98
click at [1013, 23] on button at bounding box center [1021, 26] width 26 height 26
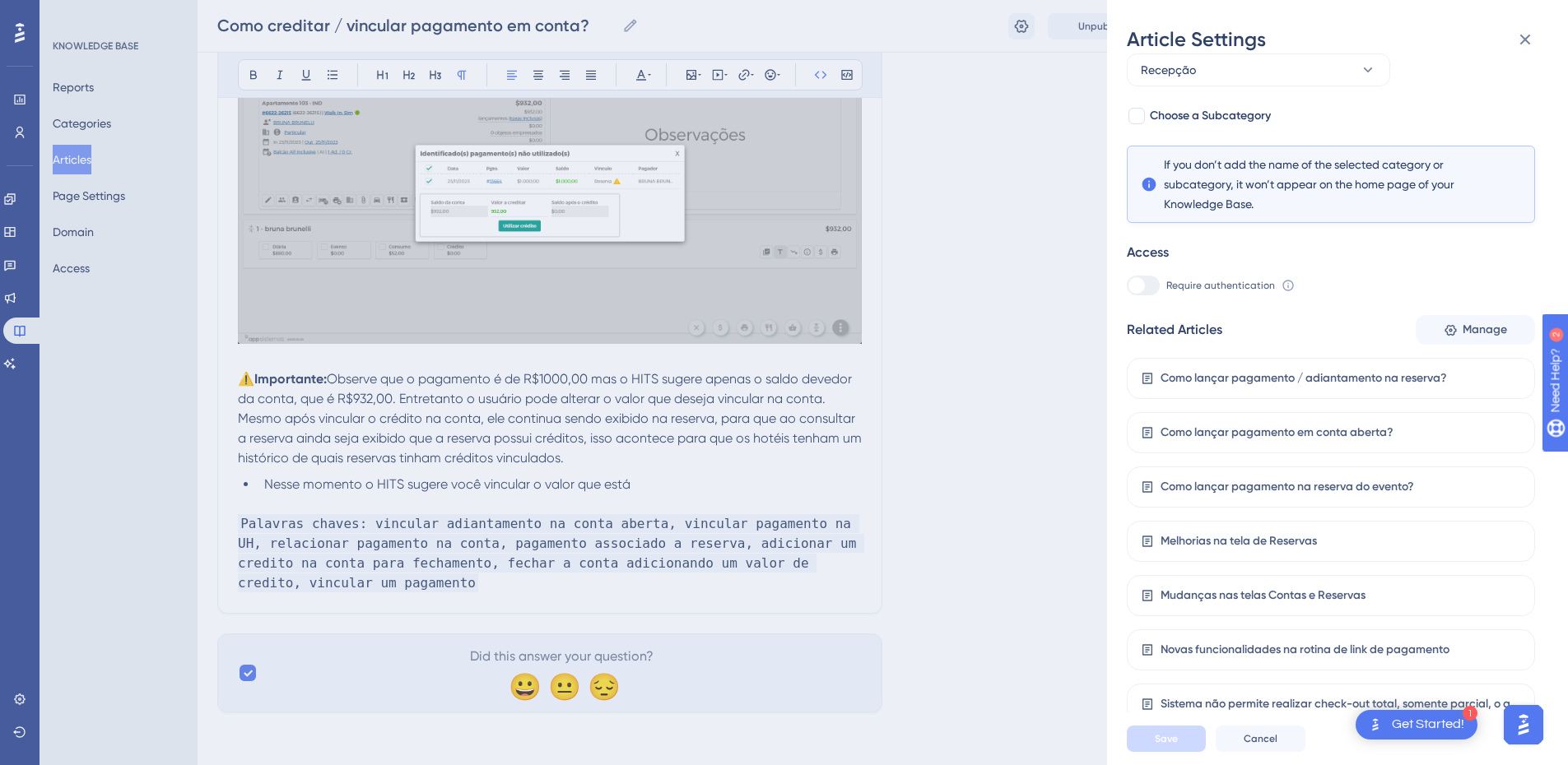
scroll to position [0, 0]
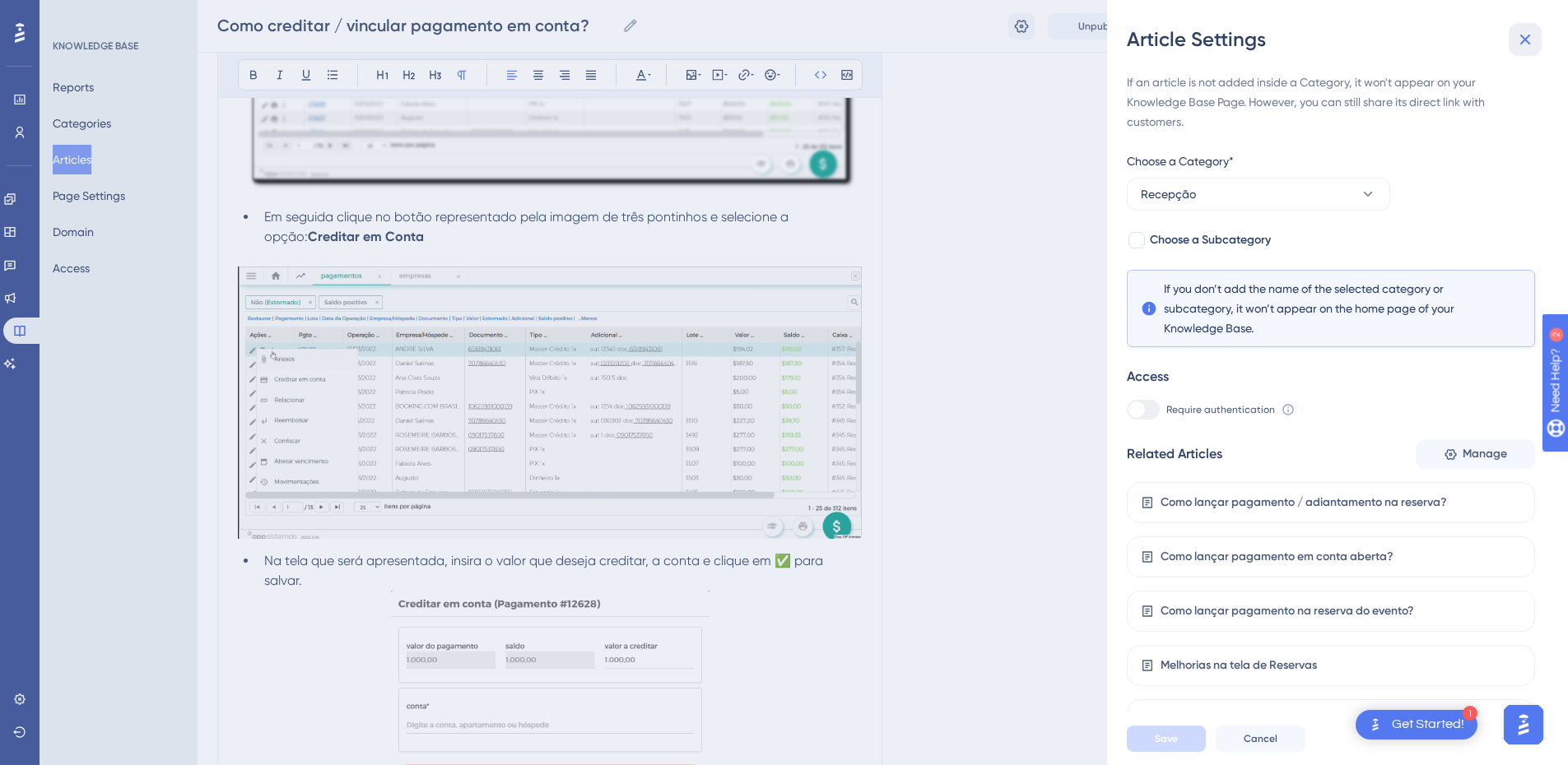
click at [1528, 43] on icon at bounding box center [1526, 40] width 10 height 10
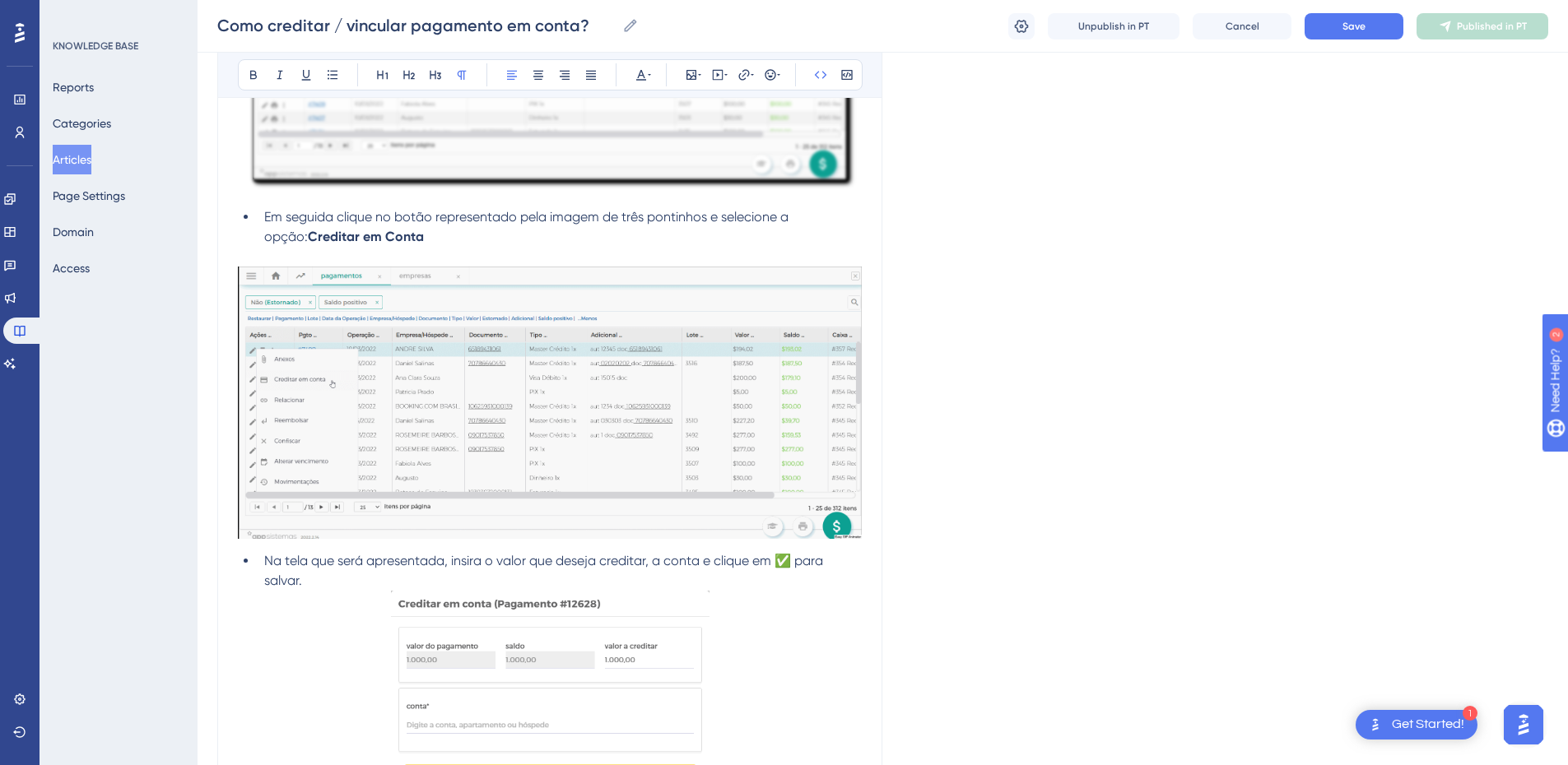
scroll to position [2132, 0]
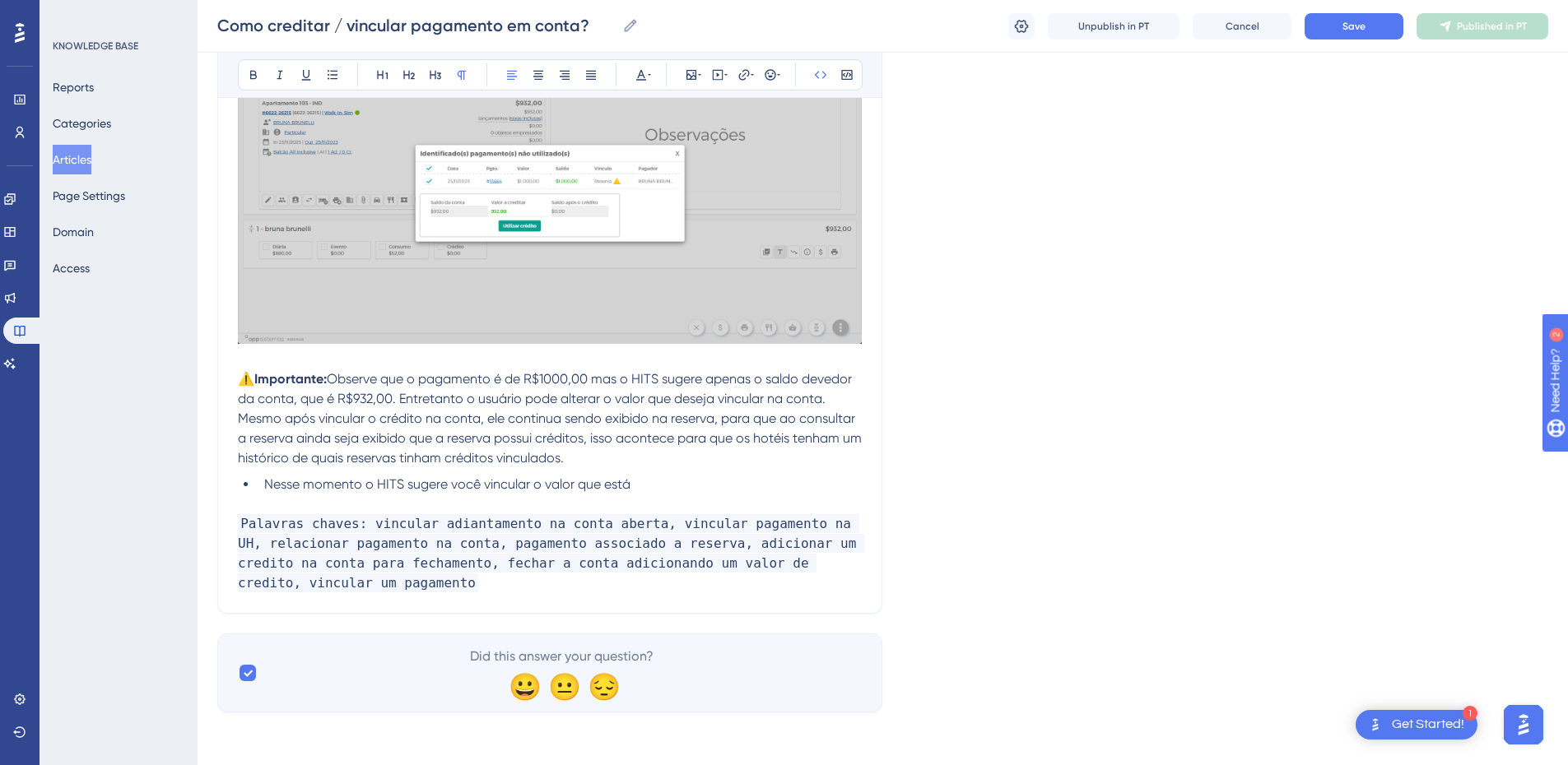
click at [1349, 44] on div "Como creditar / vincular pagamento em conta? Como creditar / vincular pagamento…" at bounding box center [883, 26] width 1371 height 53
click at [1357, 30] on span "Save" at bounding box center [1354, 26] width 23 height 13
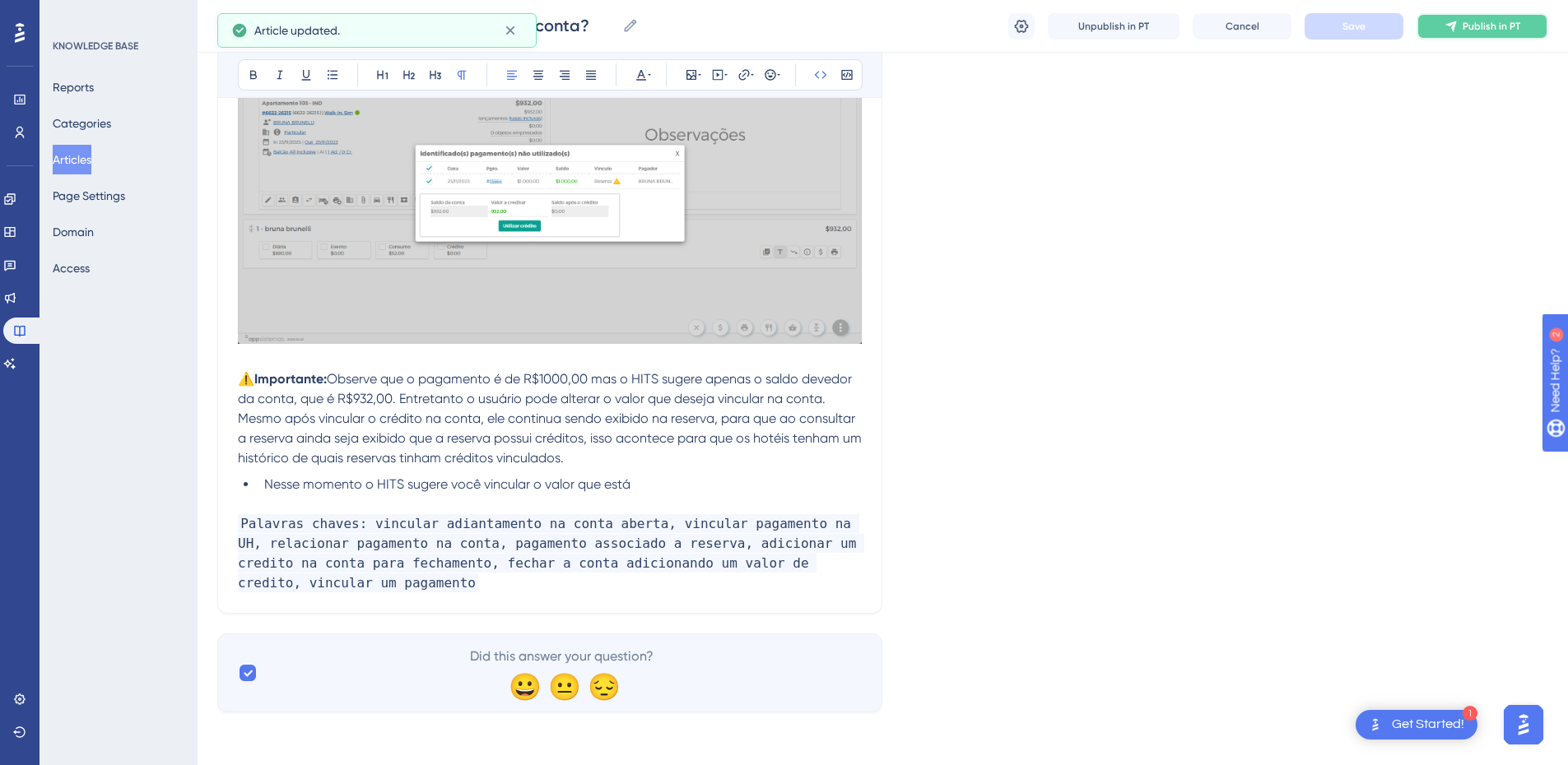
click at [1467, 35] on button "Publish in PT" at bounding box center [1482, 26] width 131 height 26
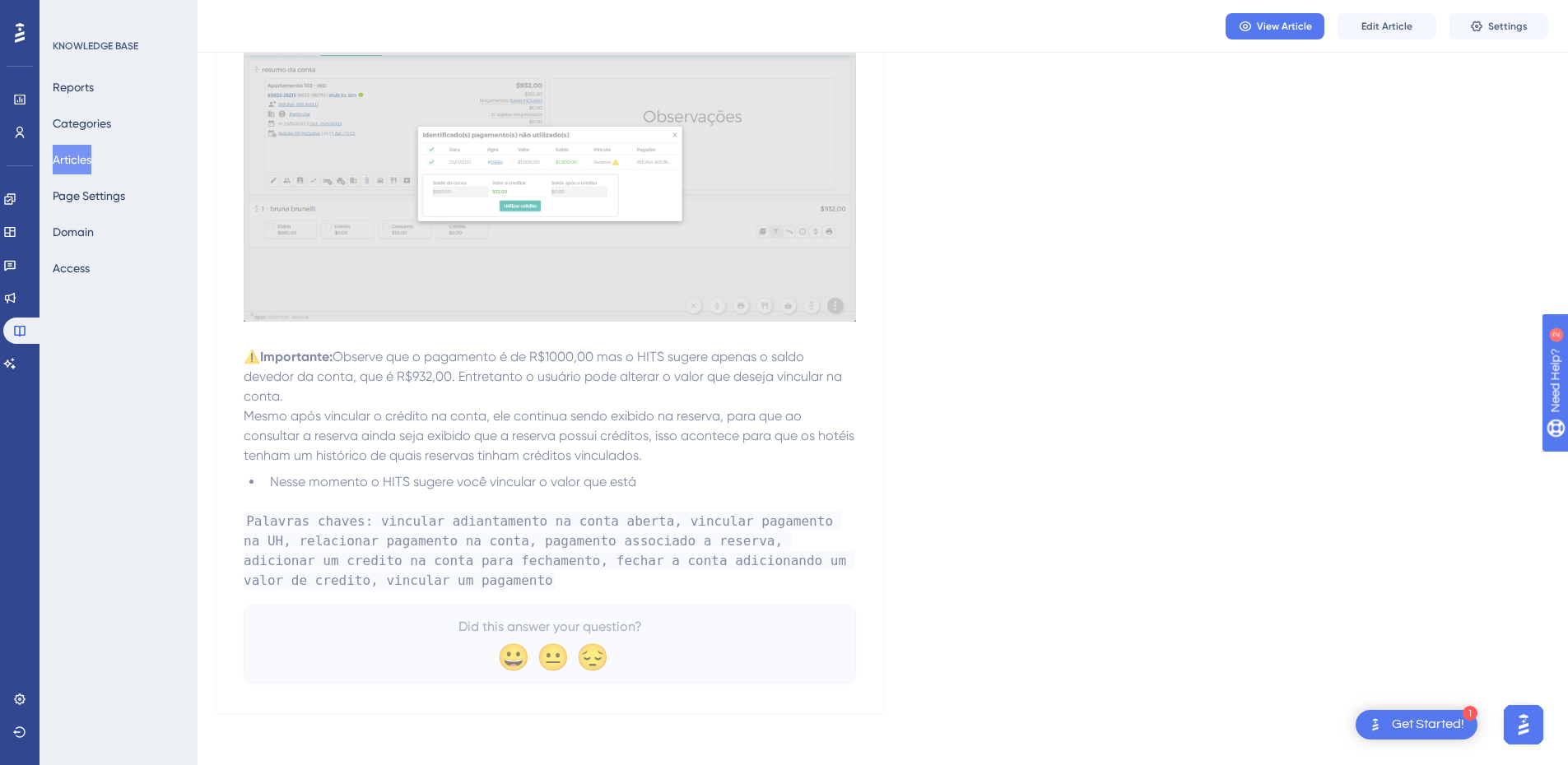
click at [92, 161] on button "Articles" at bounding box center [72, 160] width 39 height 29
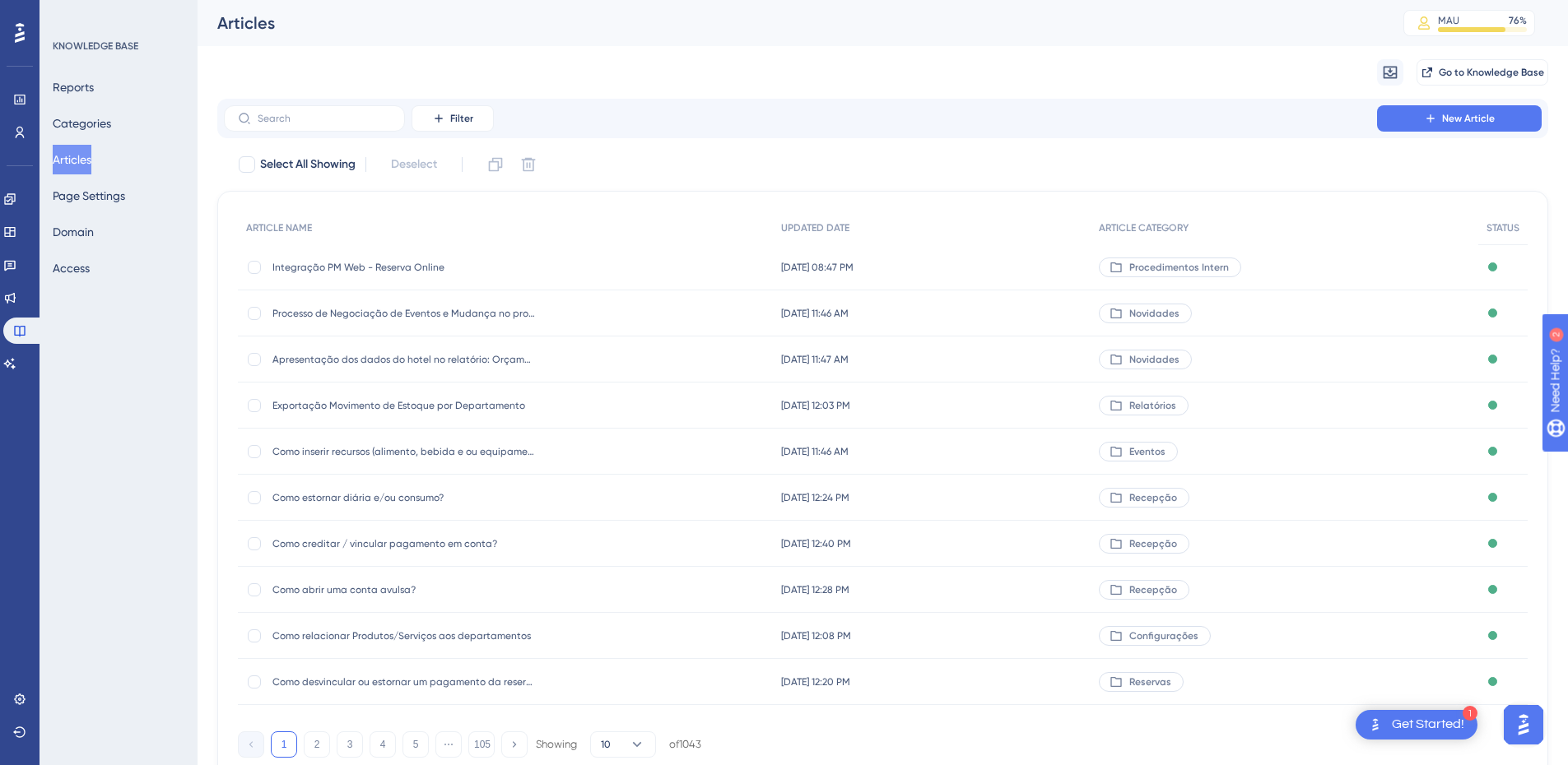
click at [261, 137] on div "Filter New Article" at bounding box center [883, 118] width 1331 height 40
click at [294, 120] on input "text" at bounding box center [324, 118] width 133 height 11
paste input "Como cadastrar, alterar ou consultar ou desativar um hóspede ?"
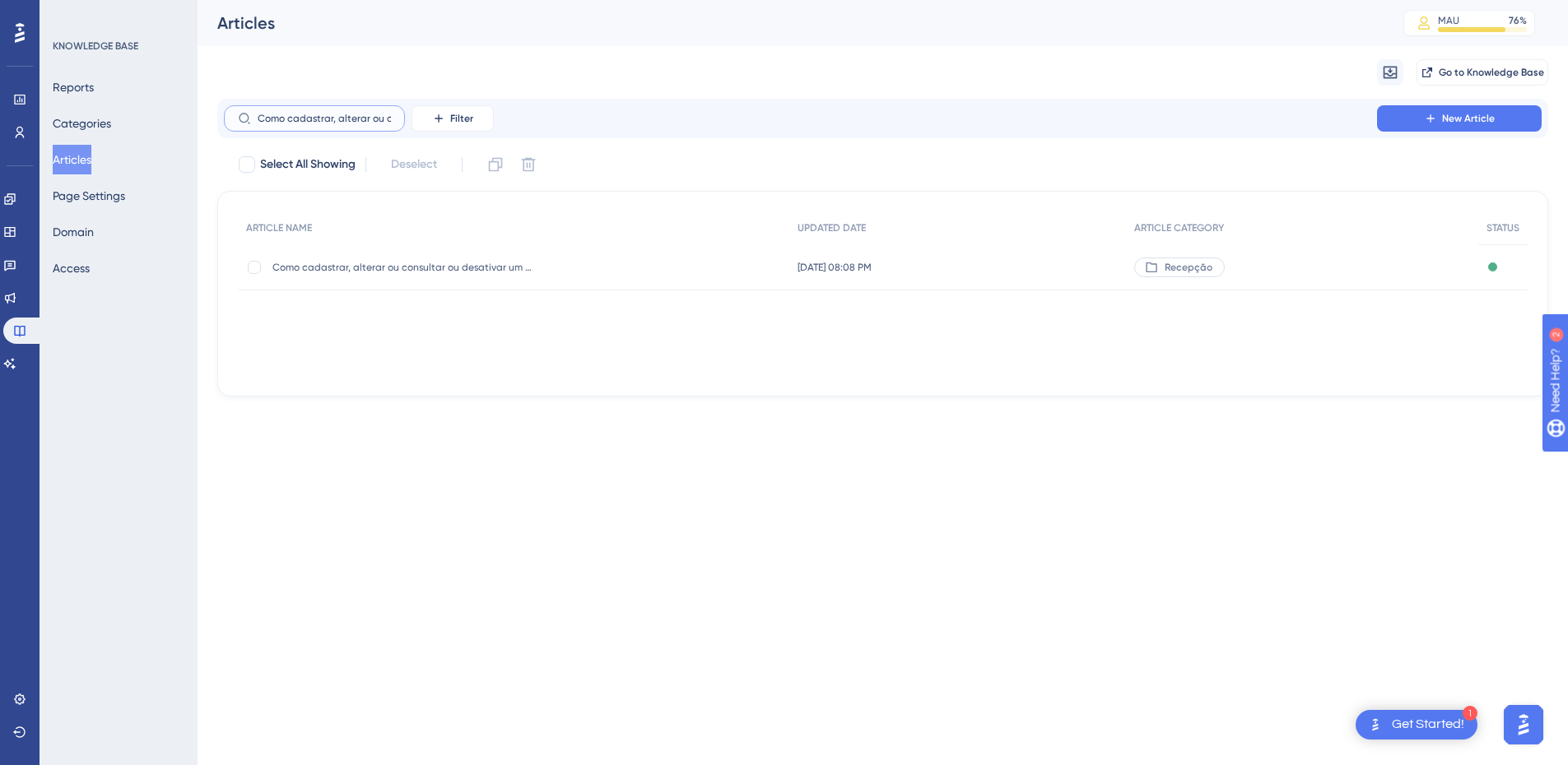
scroll to position [0, 160]
type input "Como cadastrar, alterar ou consultar ou desativar um hóspede ?"
click at [455, 273] on span "Como cadastrar, alterar ou consultar ou desativar um hóspede ?" at bounding box center [403, 267] width 263 height 13
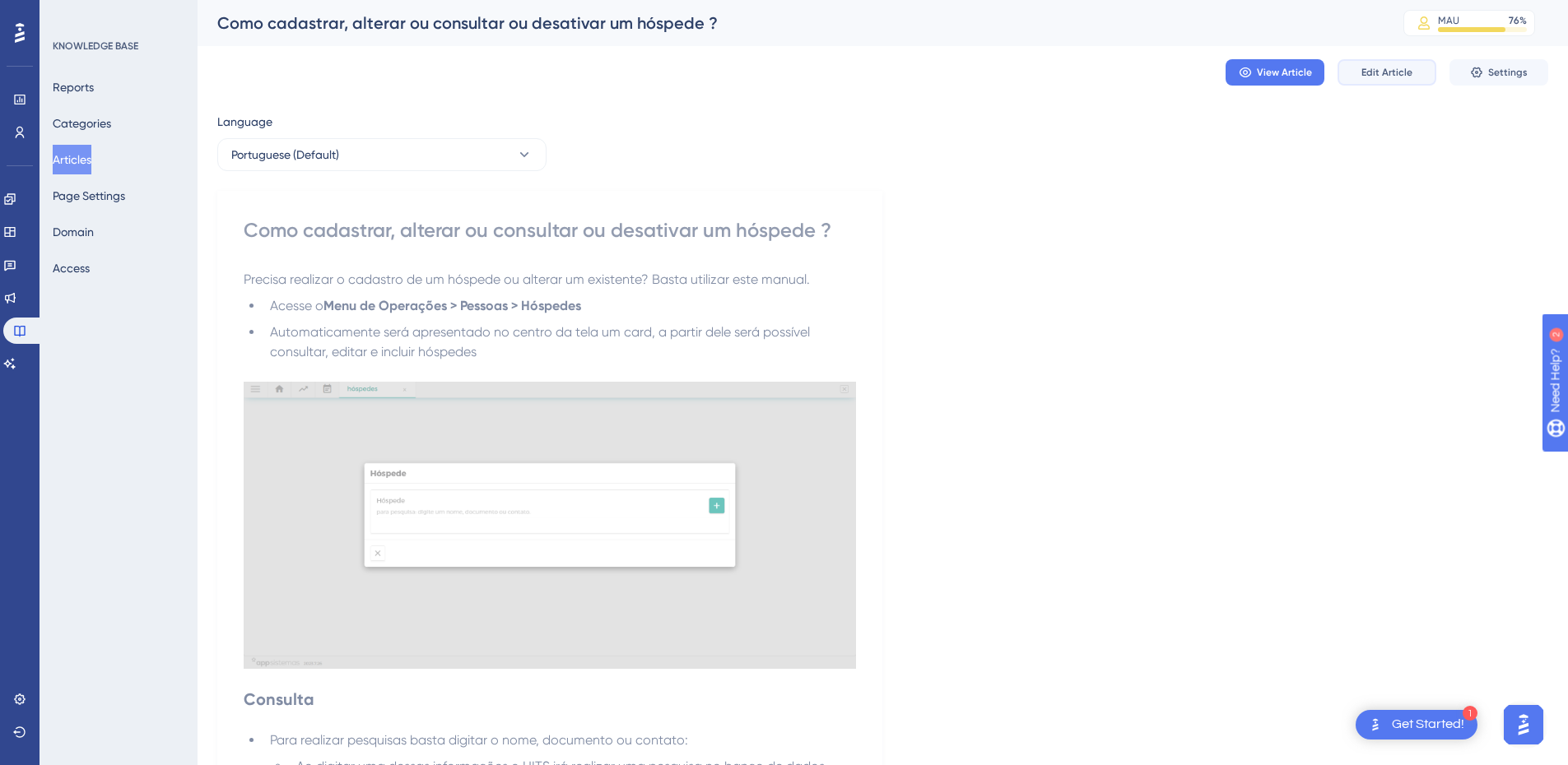
click at [1400, 64] on button "Edit Article" at bounding box center [1387, 73] width 98 height 26
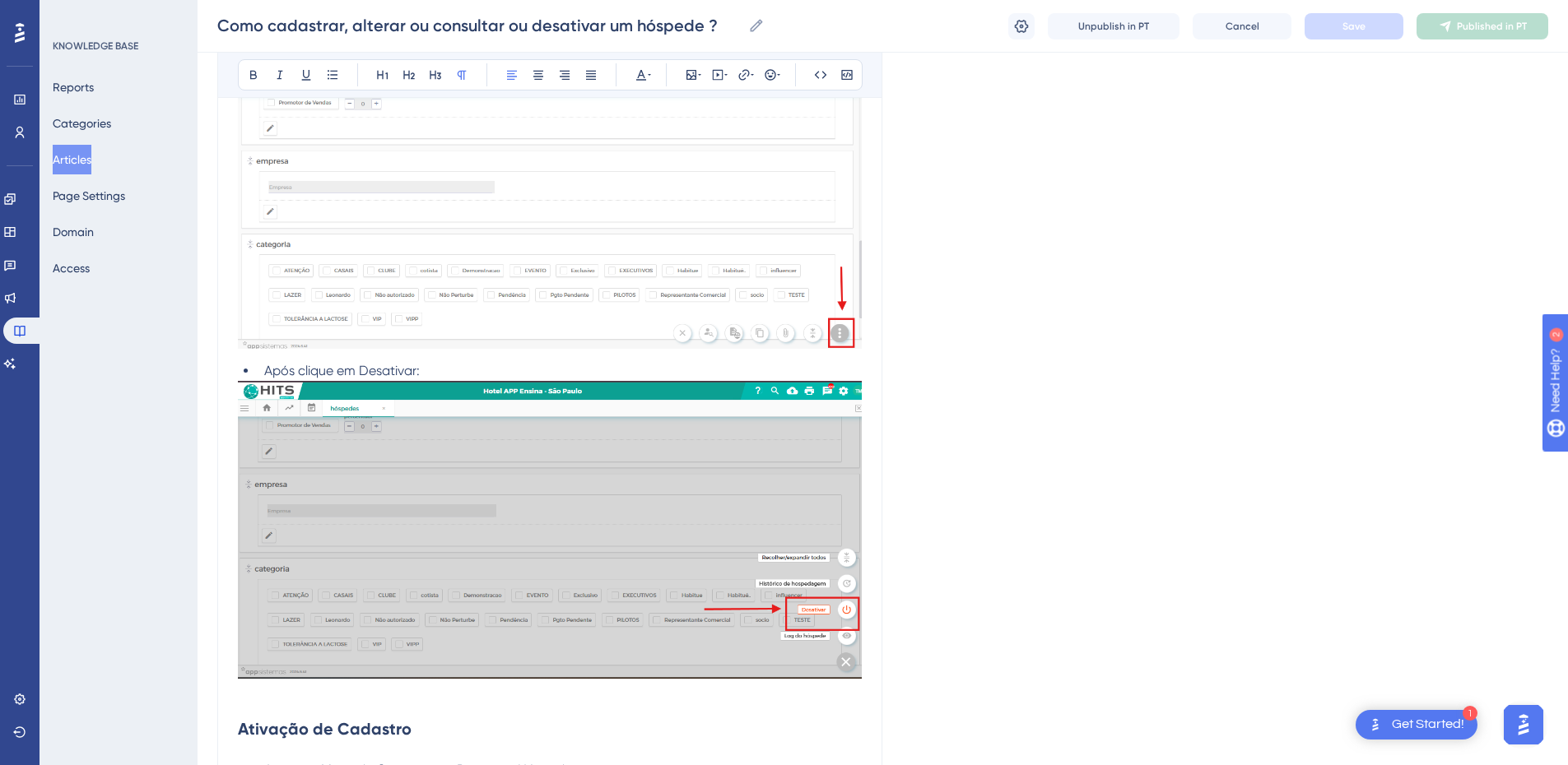
scroll to position [5848, 0]
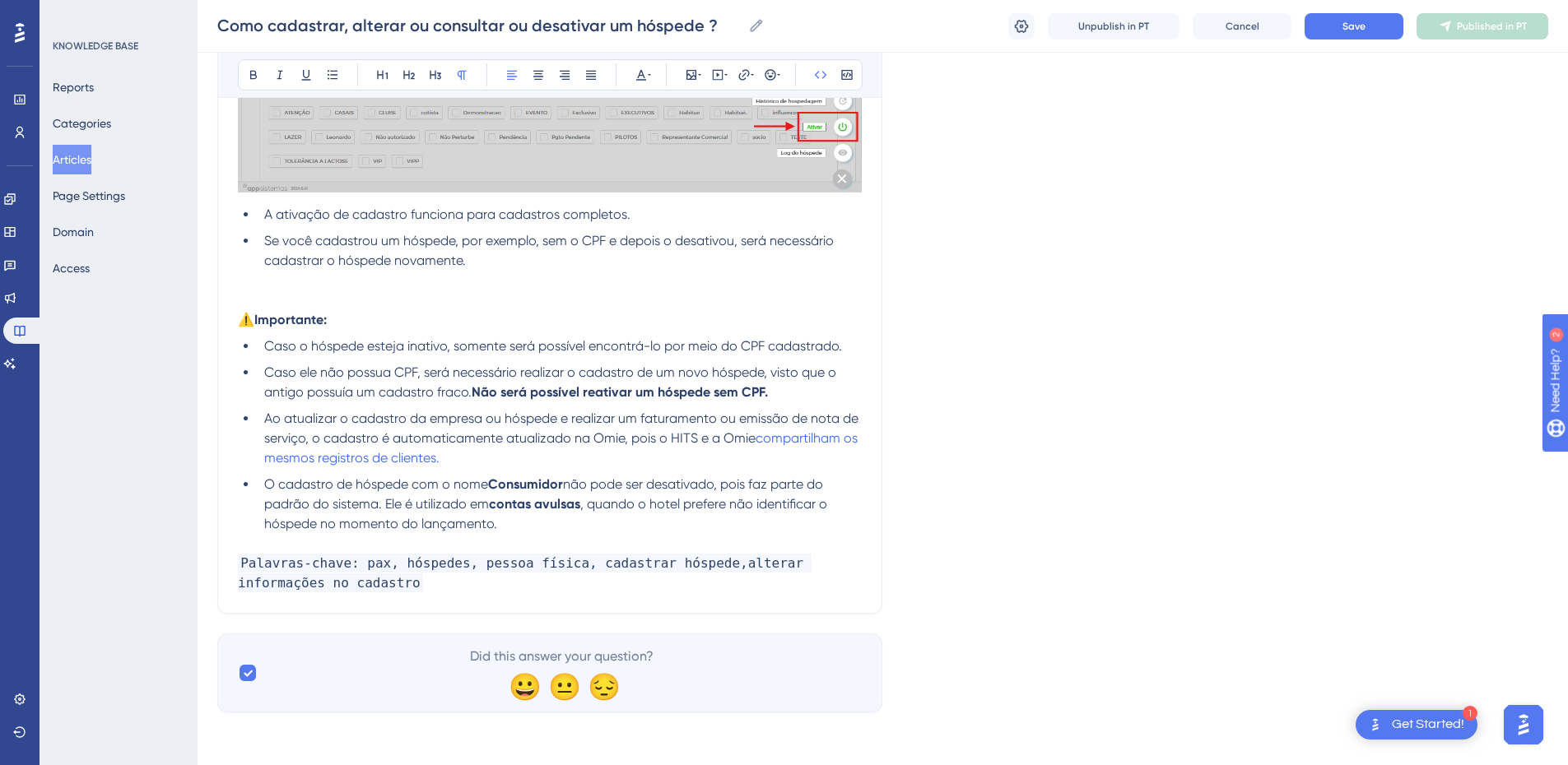
click at [352, 584] on p "Palavras-chave: pax, hóspedes, pessoa física, cadastrar hóspede,alterar informa…" at bounding box center [549, 573] width 624 height 40
drag, startPoint x: 550, startPoint y: 587, endPoint x: 332, endPoint y: 585, distance: 218.0
click at [332, 585] on p "Palavras-chave: pax, hóspedes, pessoa física, cadastrar hóspede,alterar informa…" at bounding box center [549, 573] width 624 height 40
click at [571, 578] on p "Palavras-chave: pax, hóspedes, pessoa física, cadastrar hóspede,alterar informa…" at bounding box center [549, 573] width 624 height 40
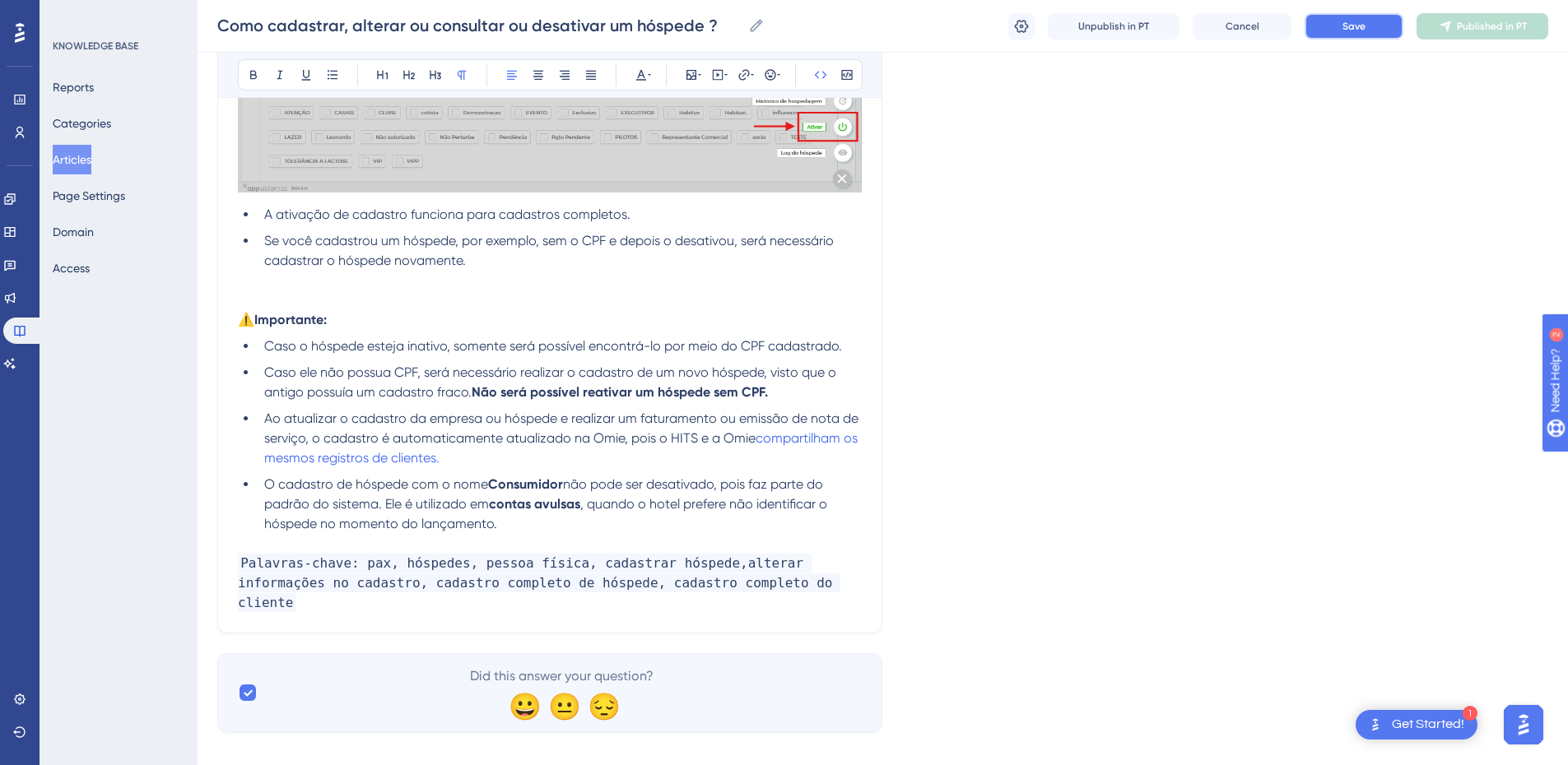
click at [1349, 27] on span "Save" at bounding box center [1354, 26] width 23 height 13
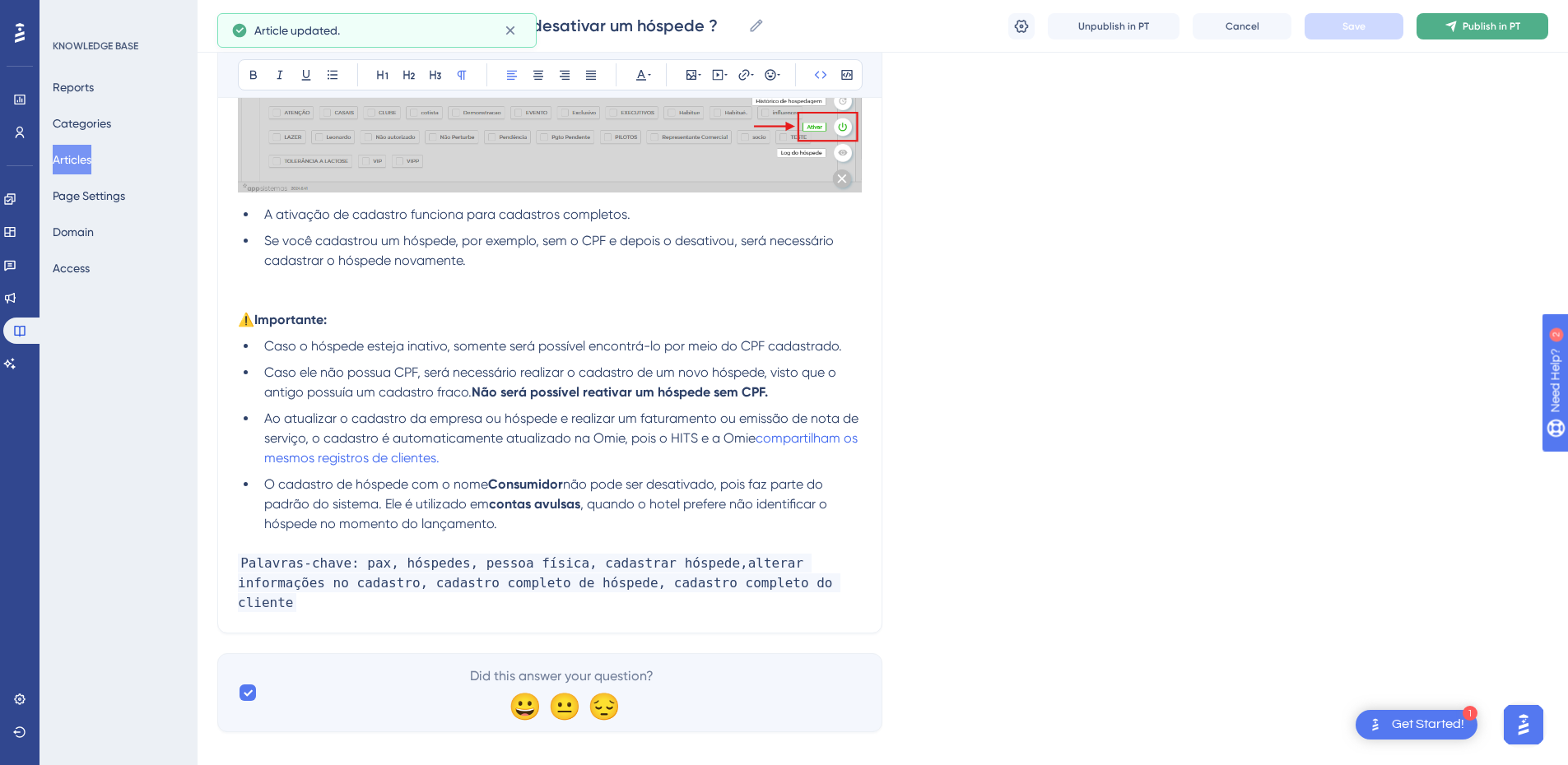
click at [1487, 26] on span "Publish in PT" at bounding box center [1491, 26] width 58 height 13
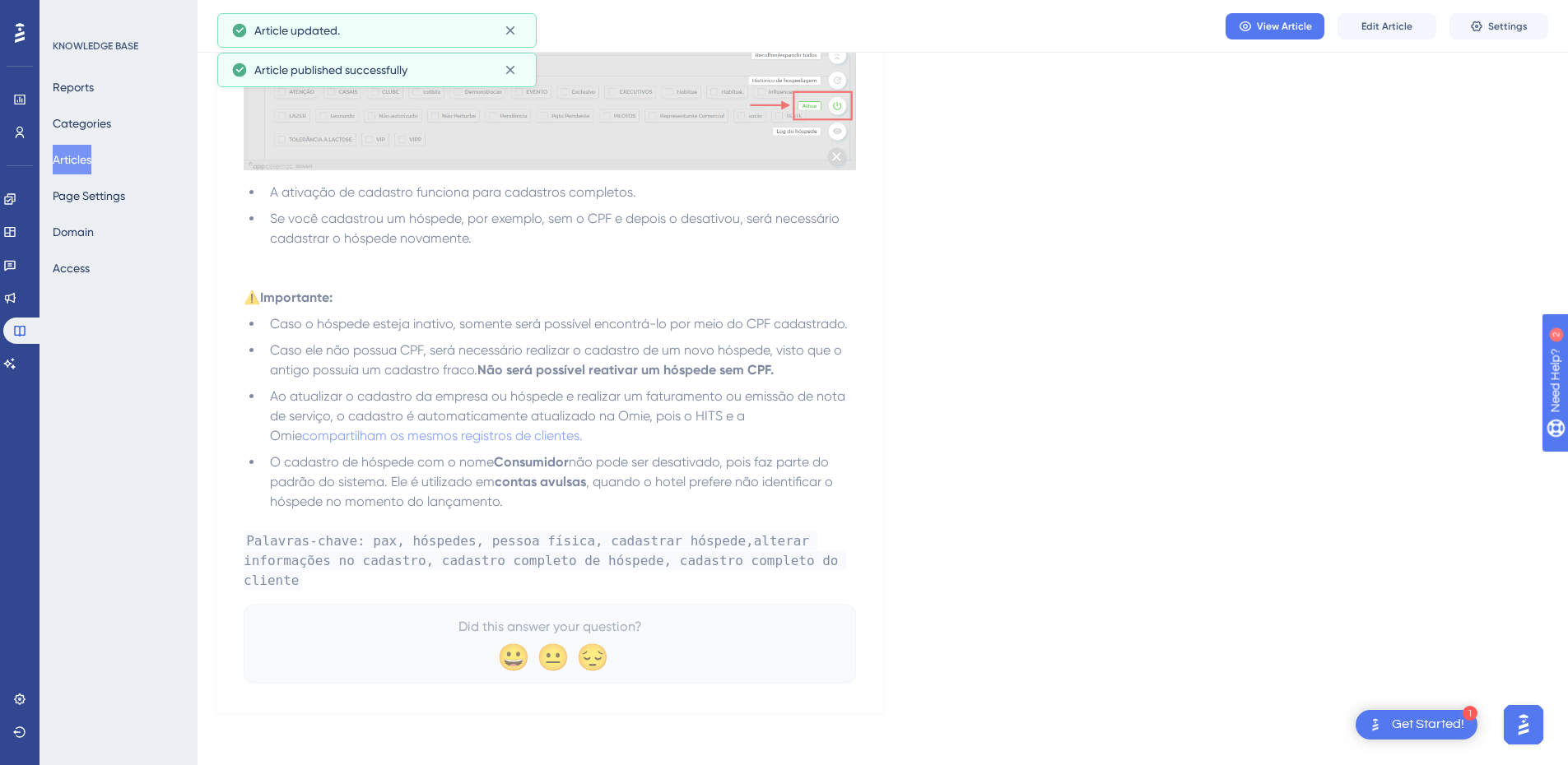
scroll to position [5708, 0]
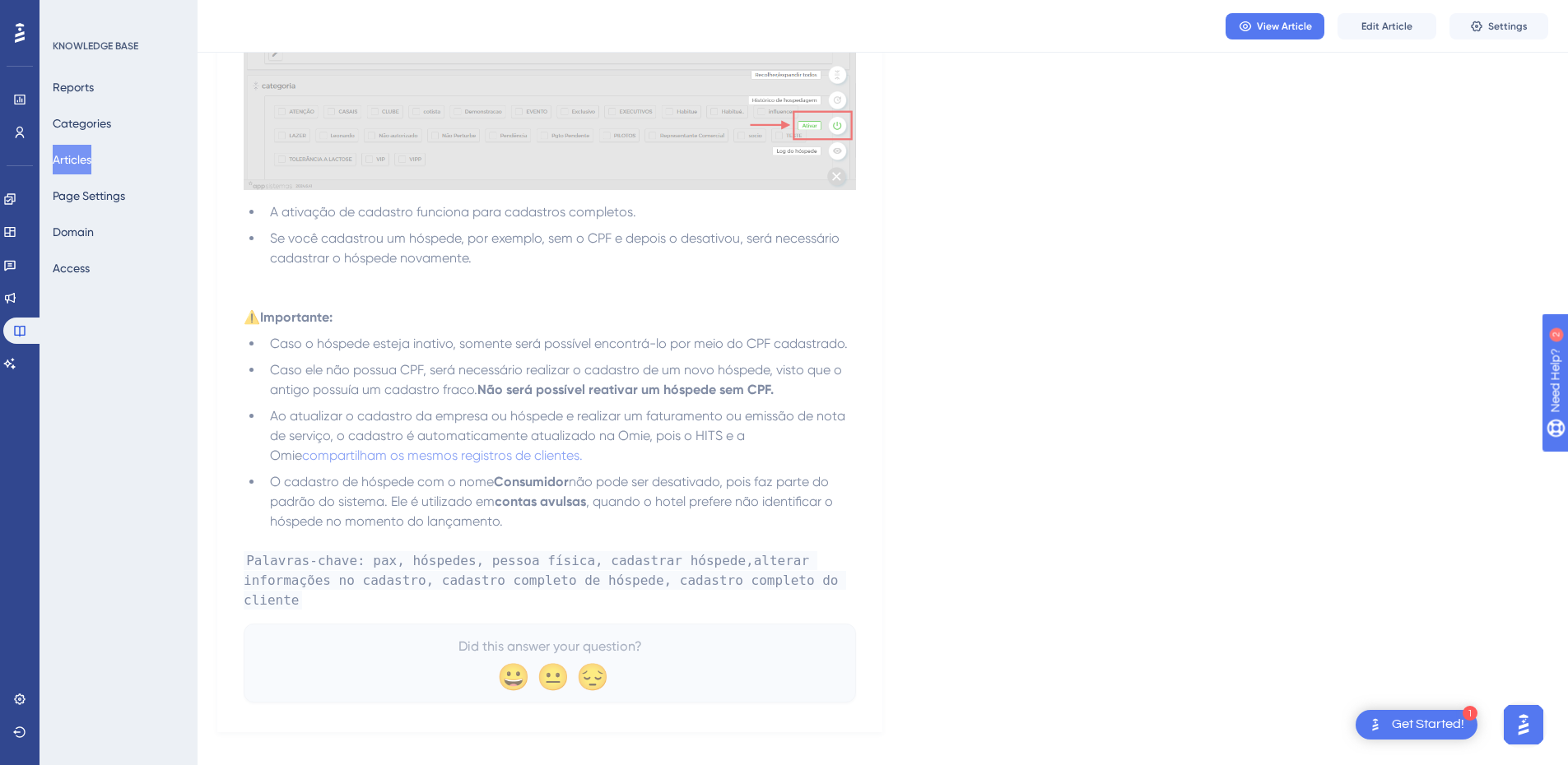
click at [60, 161] on button "Articles" at bounding box center [72, 160] width 39 height 29
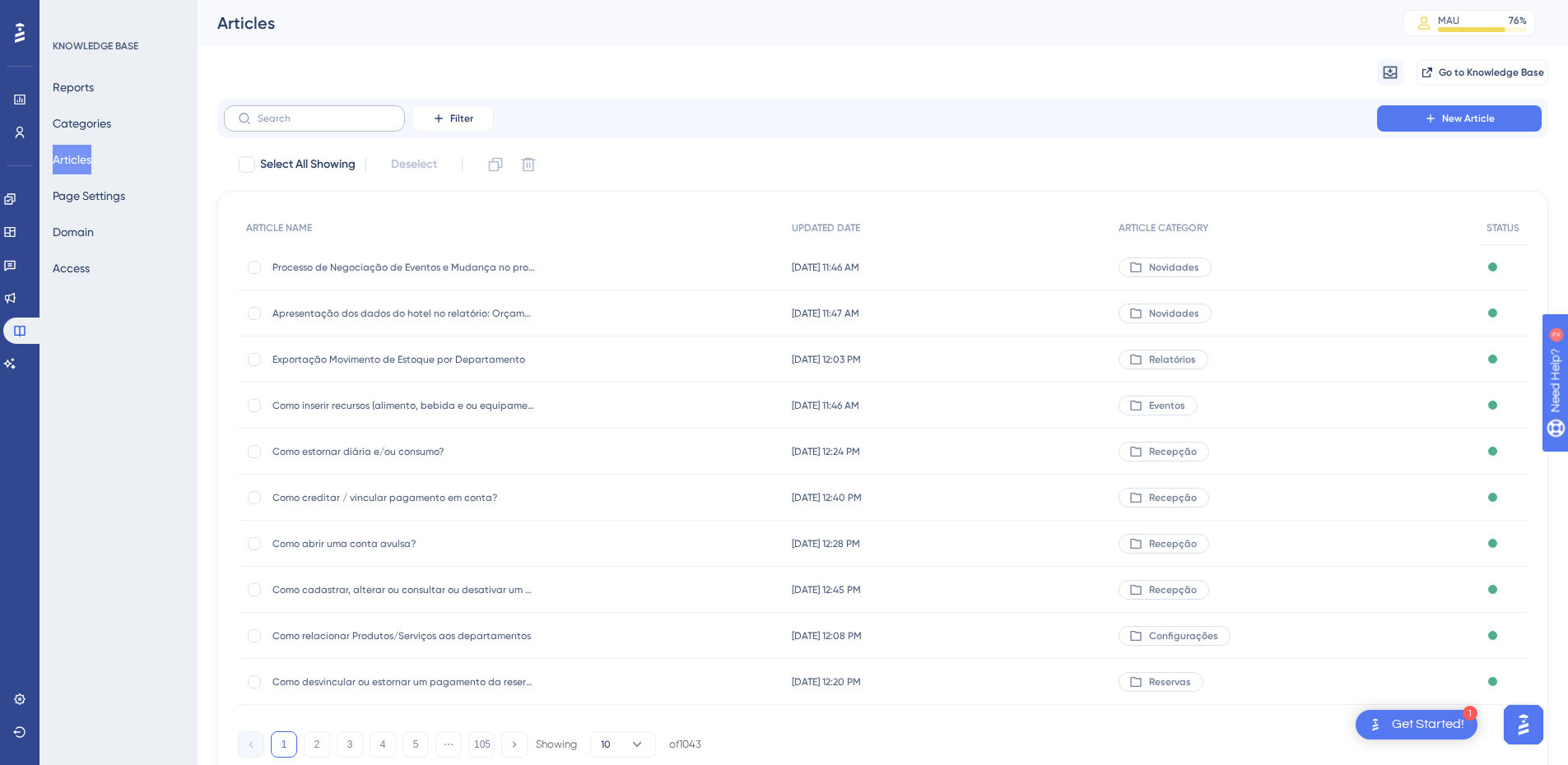
click at [248, 117] on icon at bounding box center [244, 118] width 11 height 11
click at [257, 117] on input "text" at bounding box center [324, 118] width 133 height 11
paste input "Como desvincular conta de apartamento e transferir para pendência?"
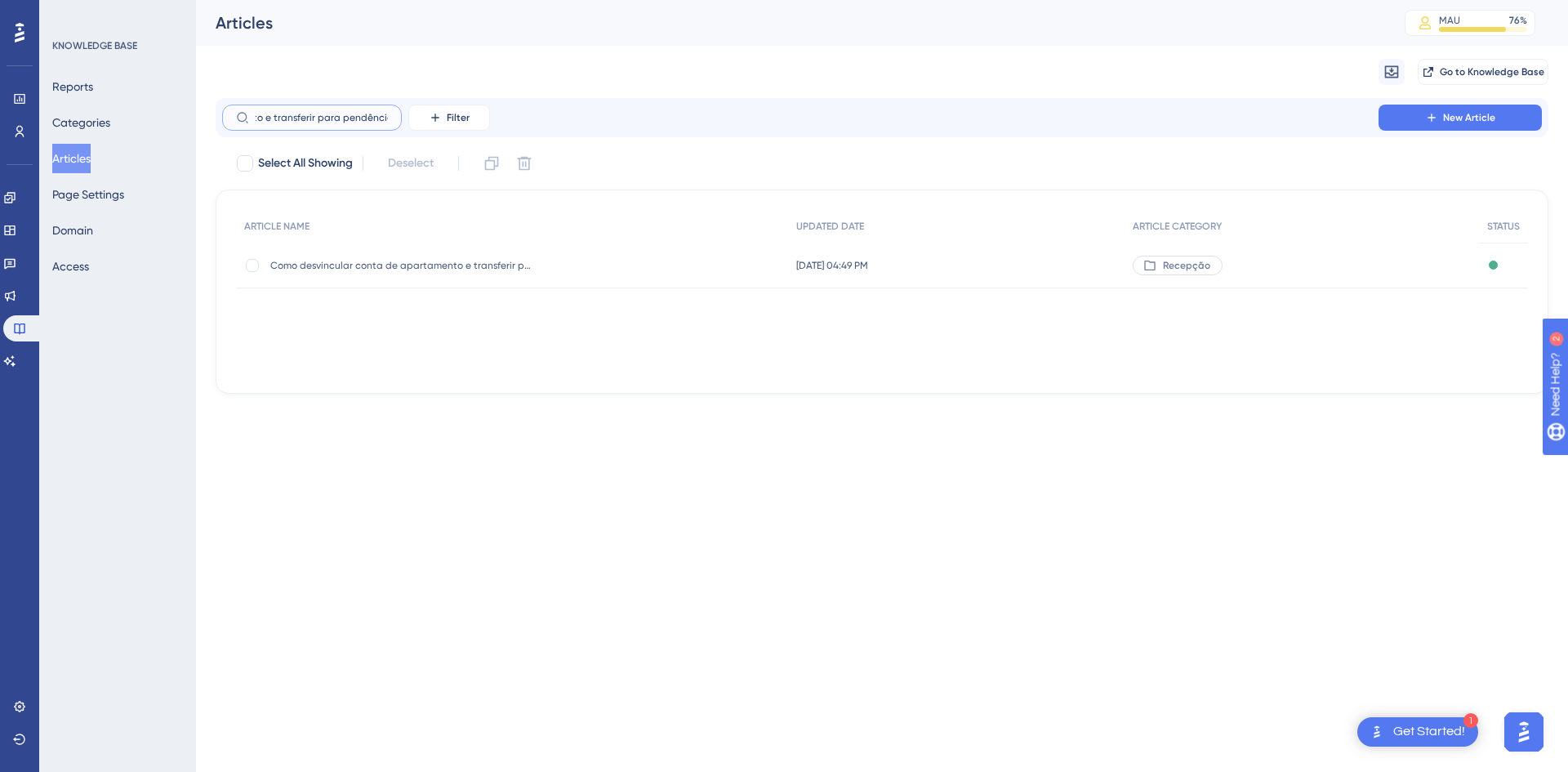
type input "Como desvincular conta de apartamento e transferir para pendência?"
click at [440, 251] on div "Como desvincular conta de apartamento e transferir para pendência? Como desvinc…" at bounding box center [400, 265] width 261 height 45
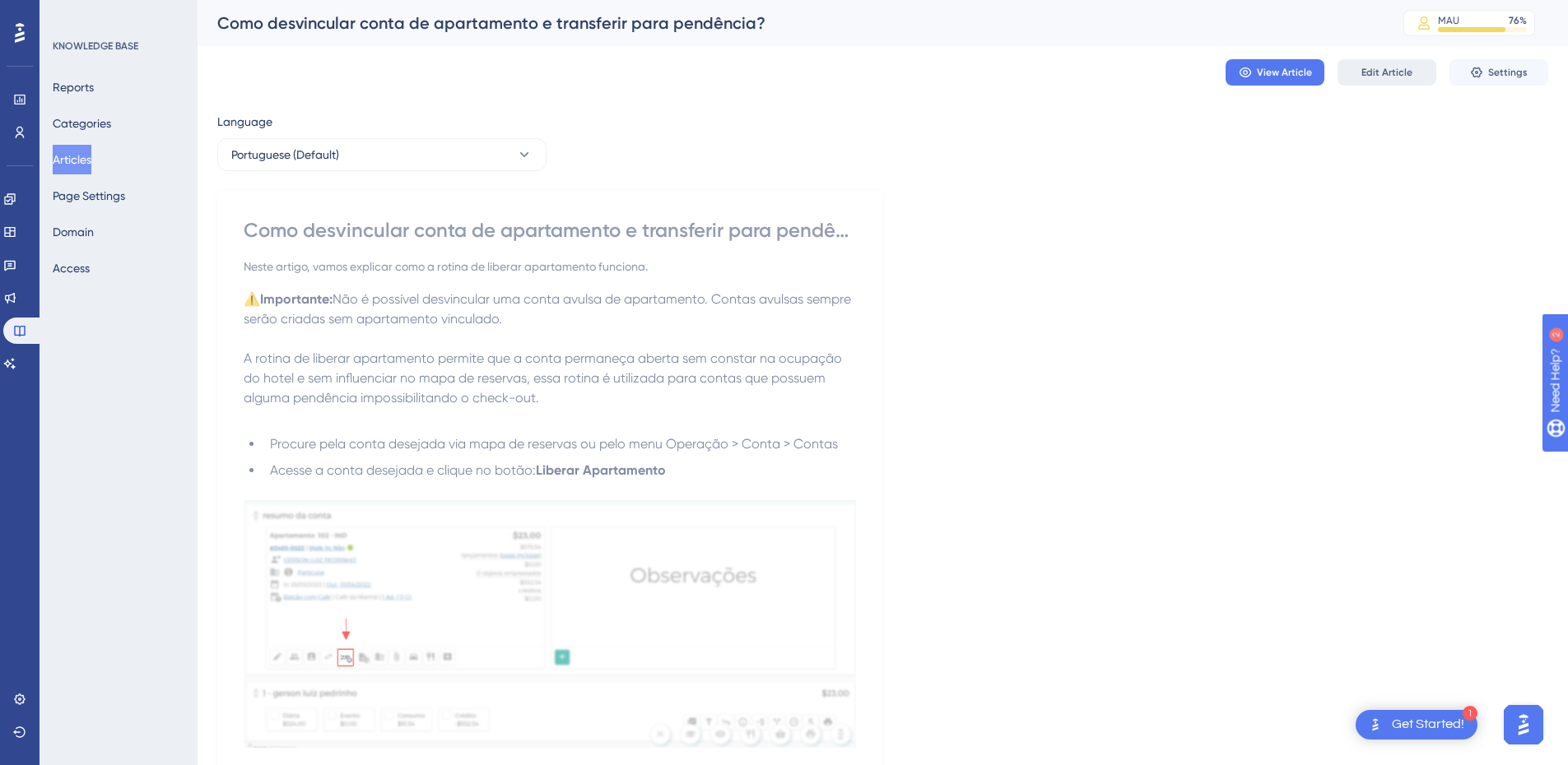
click at [1348, 63] on button "Edit Article" at bounding box center [1387, 73] width 98 height 26
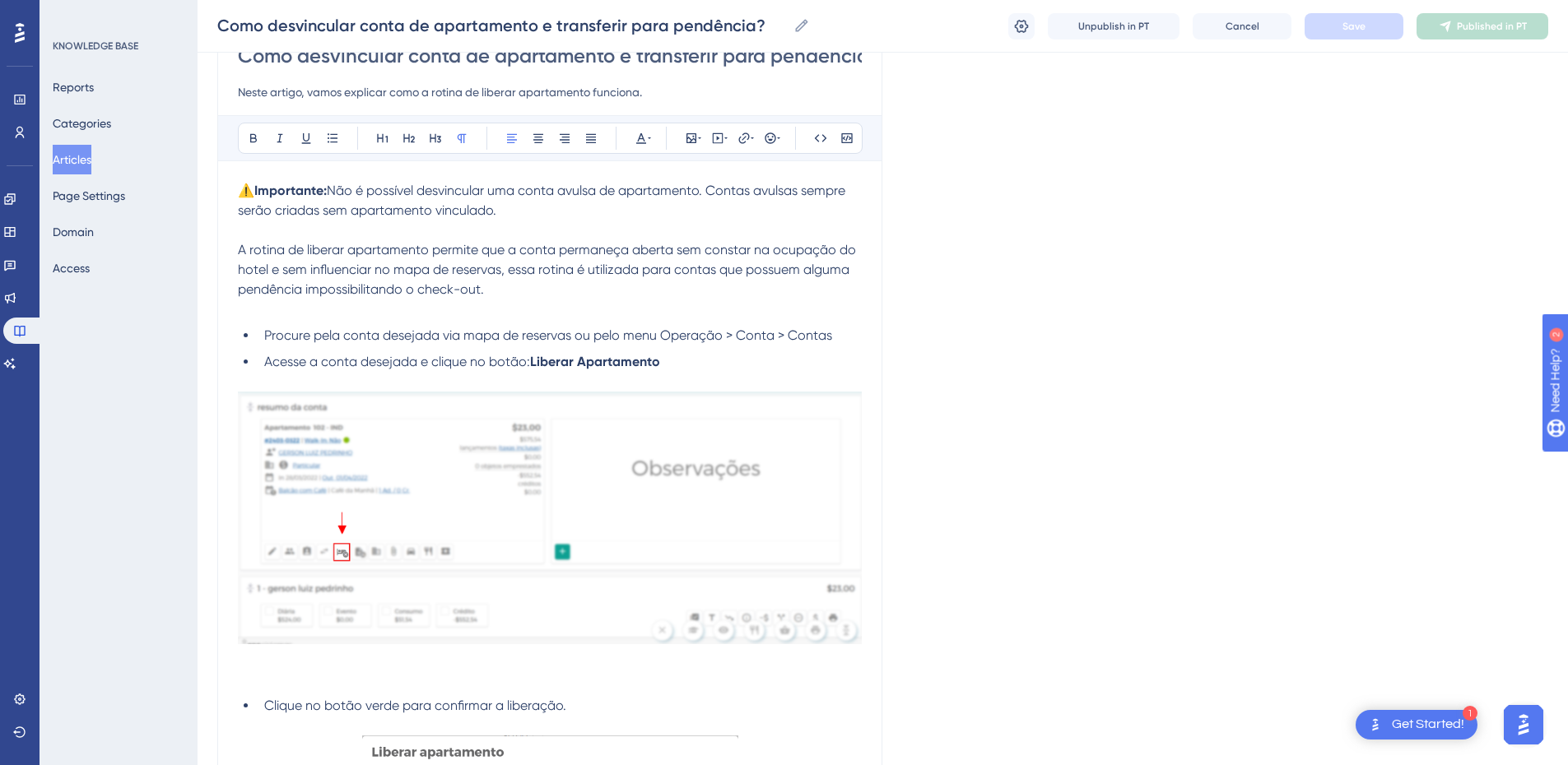
scroll to position [998, 0]
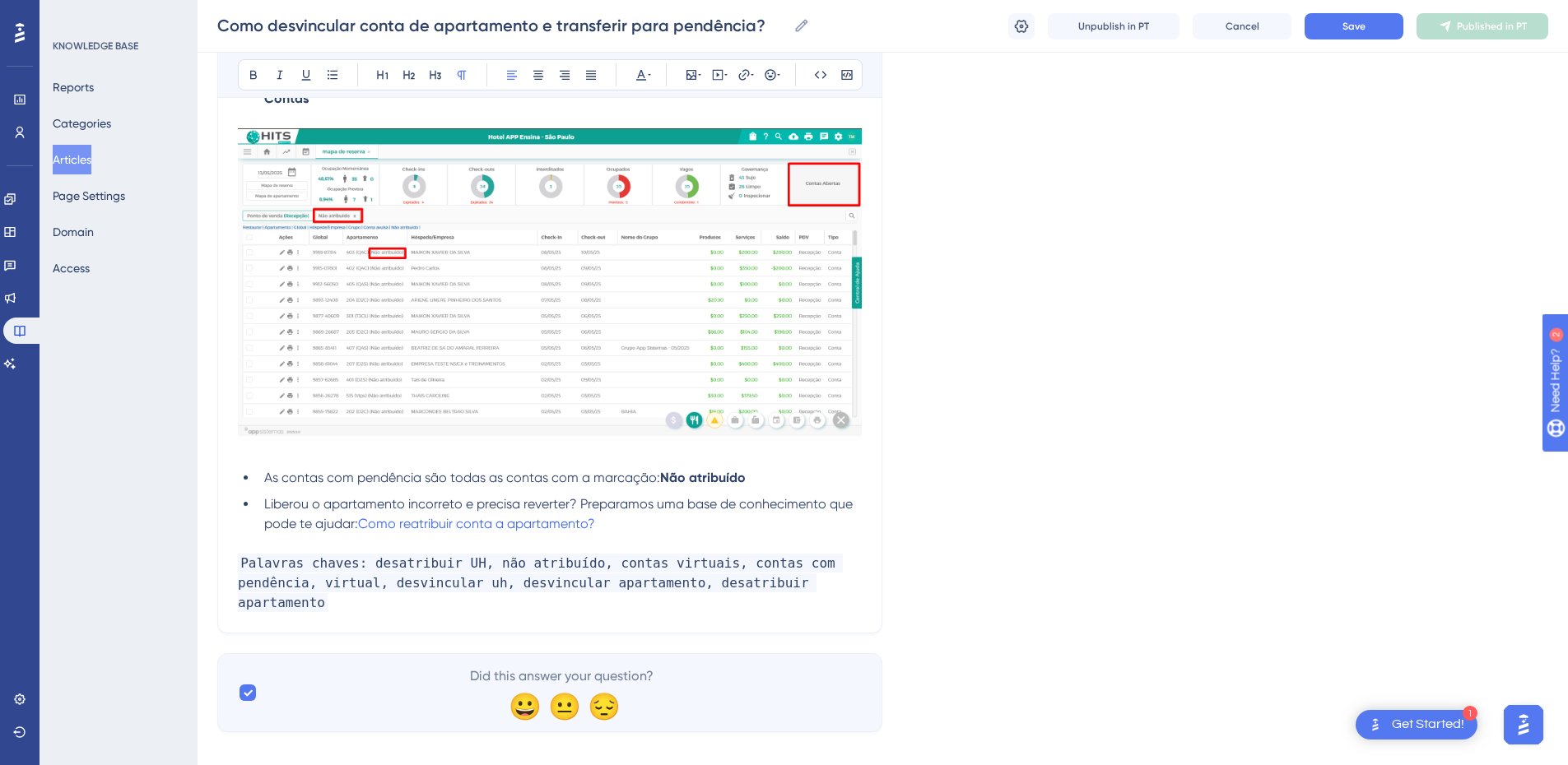
click at [855, 587] on p "Palavras chaves: desatribuir UH, não atribuído, contas virtuais, contas com pen…" at bounding box center [549, 583] width 624 height 60
click at [1362, 16] on button "Save" at bounding box center [1354, 26] width 98 height 26
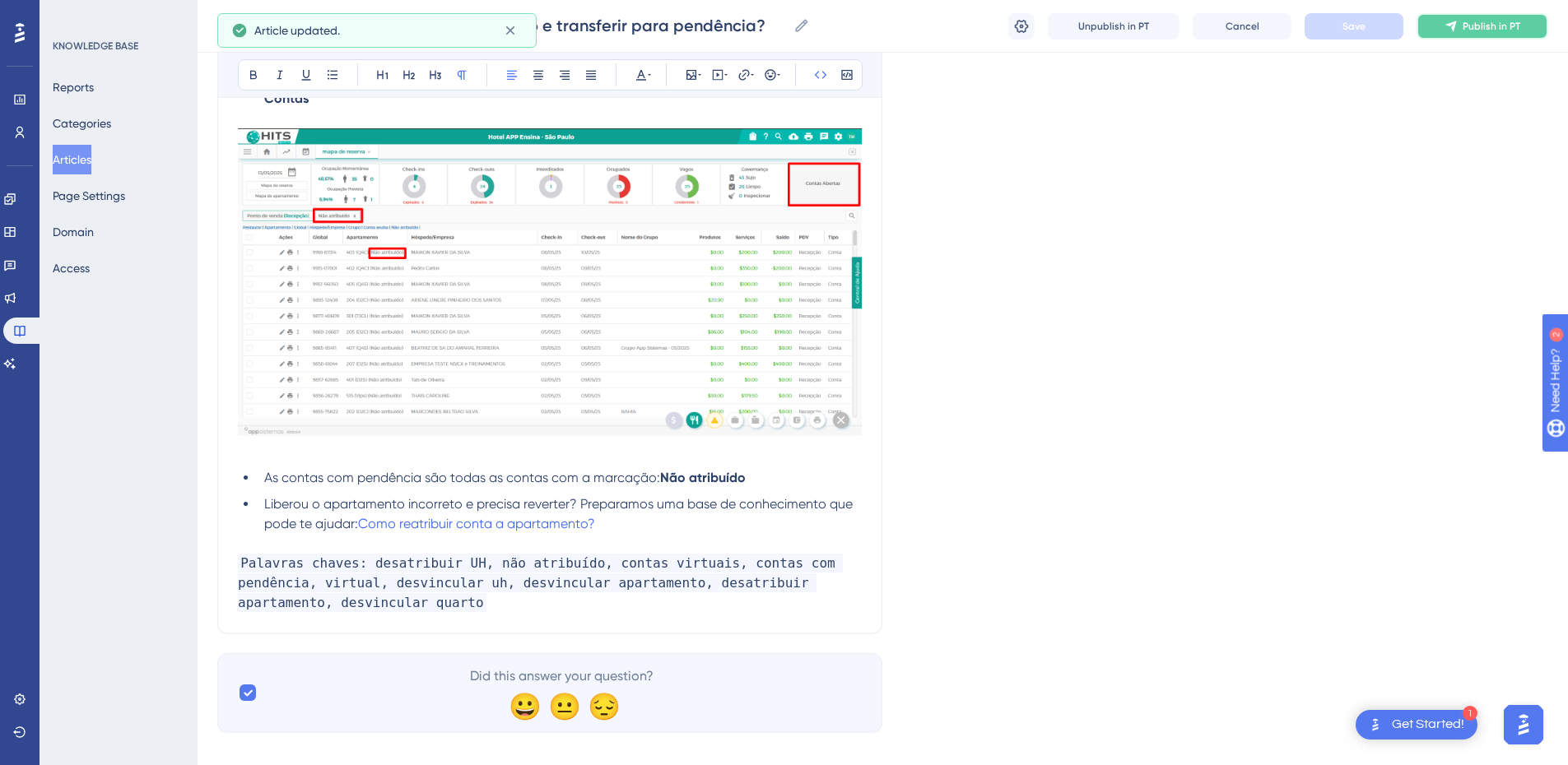
click at [1468, 26] on span "Publish in PT" at bounding box center [1491, 26] width 58 height 13
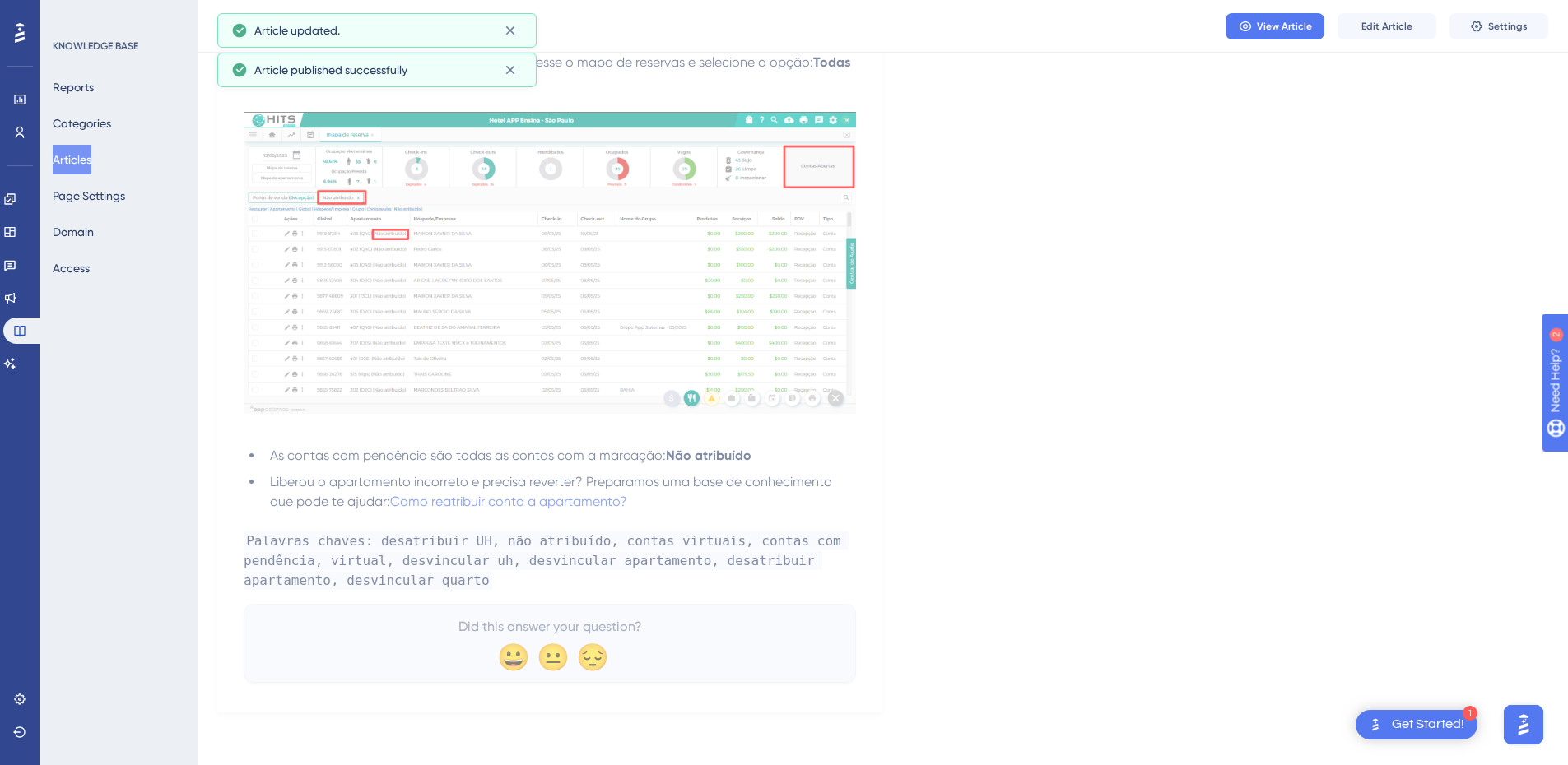
scroll to position [943, 0]
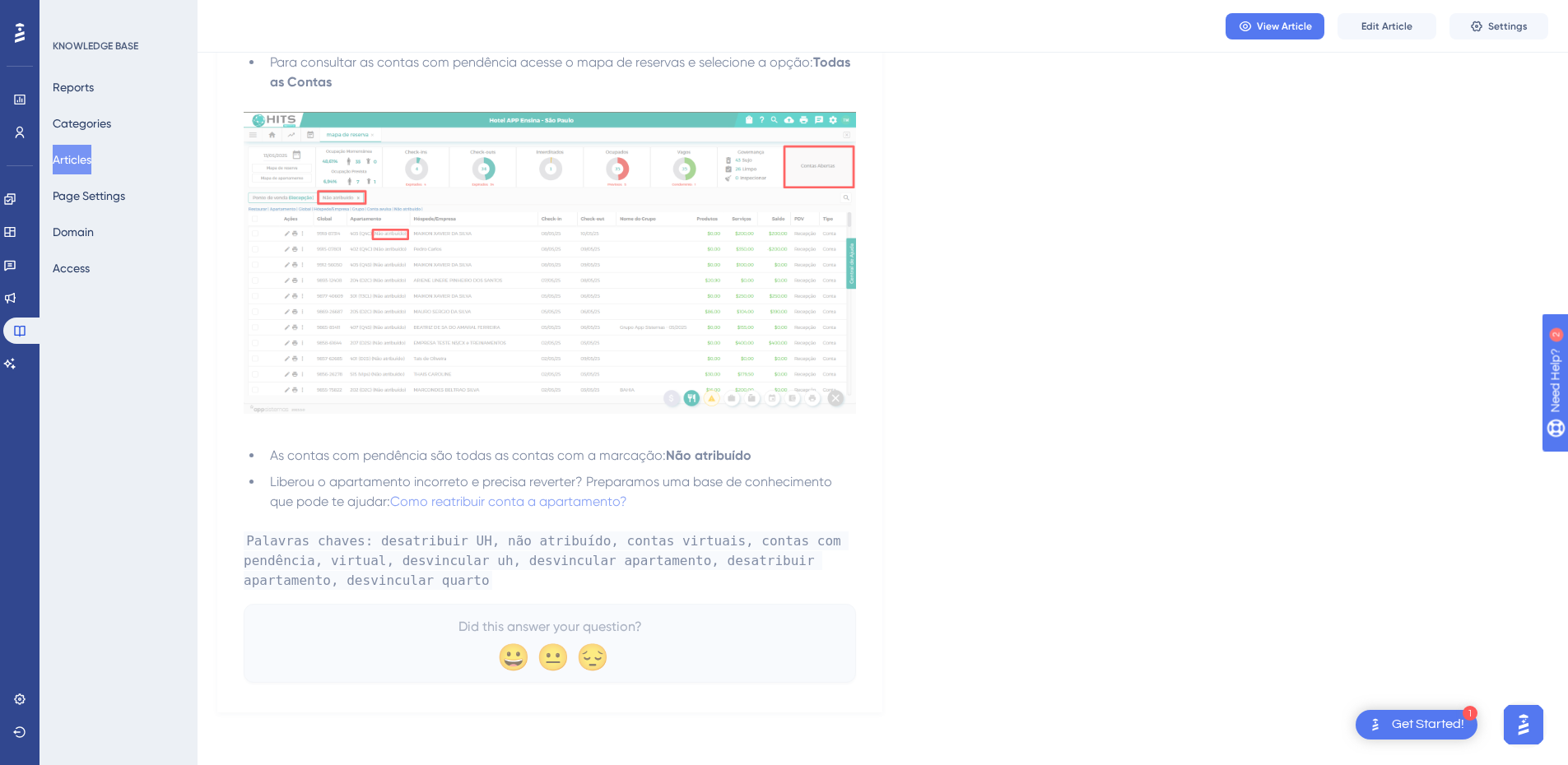
click at [92, 161] on button "Articles" at bounding box center [72, 160] width 39 height 29
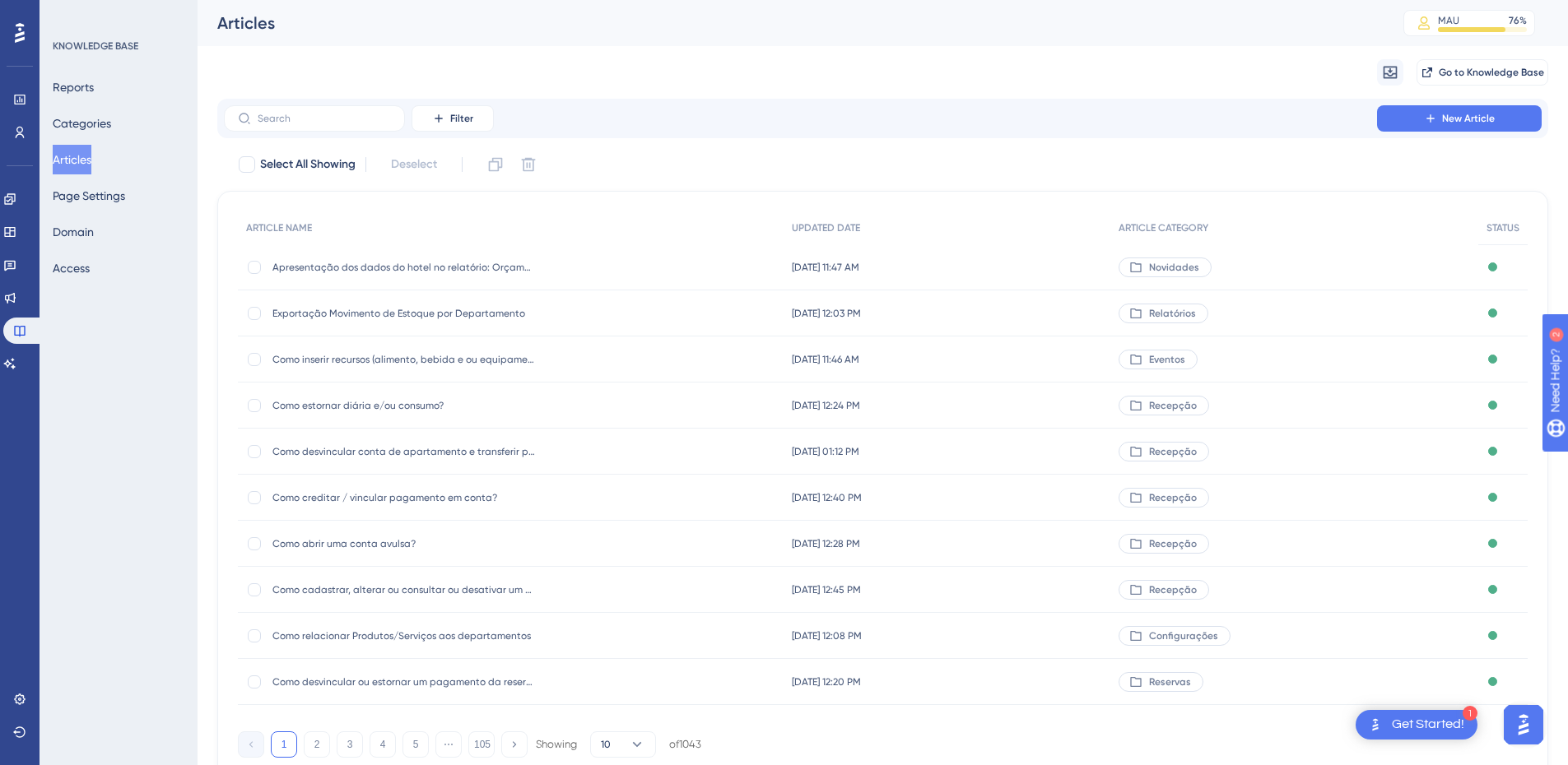
click at [276, 138] on div "Filter New Article Select All Showing Deselect ARTICLE NAME UPDATED DATE ARTICL…" at bounding box center [883, 438] width 1331 height 680
click at [276, 130] on label at bounding box center [314, 118] width 181 height 26
click at [276, 124] on input "text" at bounding box center [324, 118] width 133 height 11
paste input "Como definir o número do apartamento na reserva?"
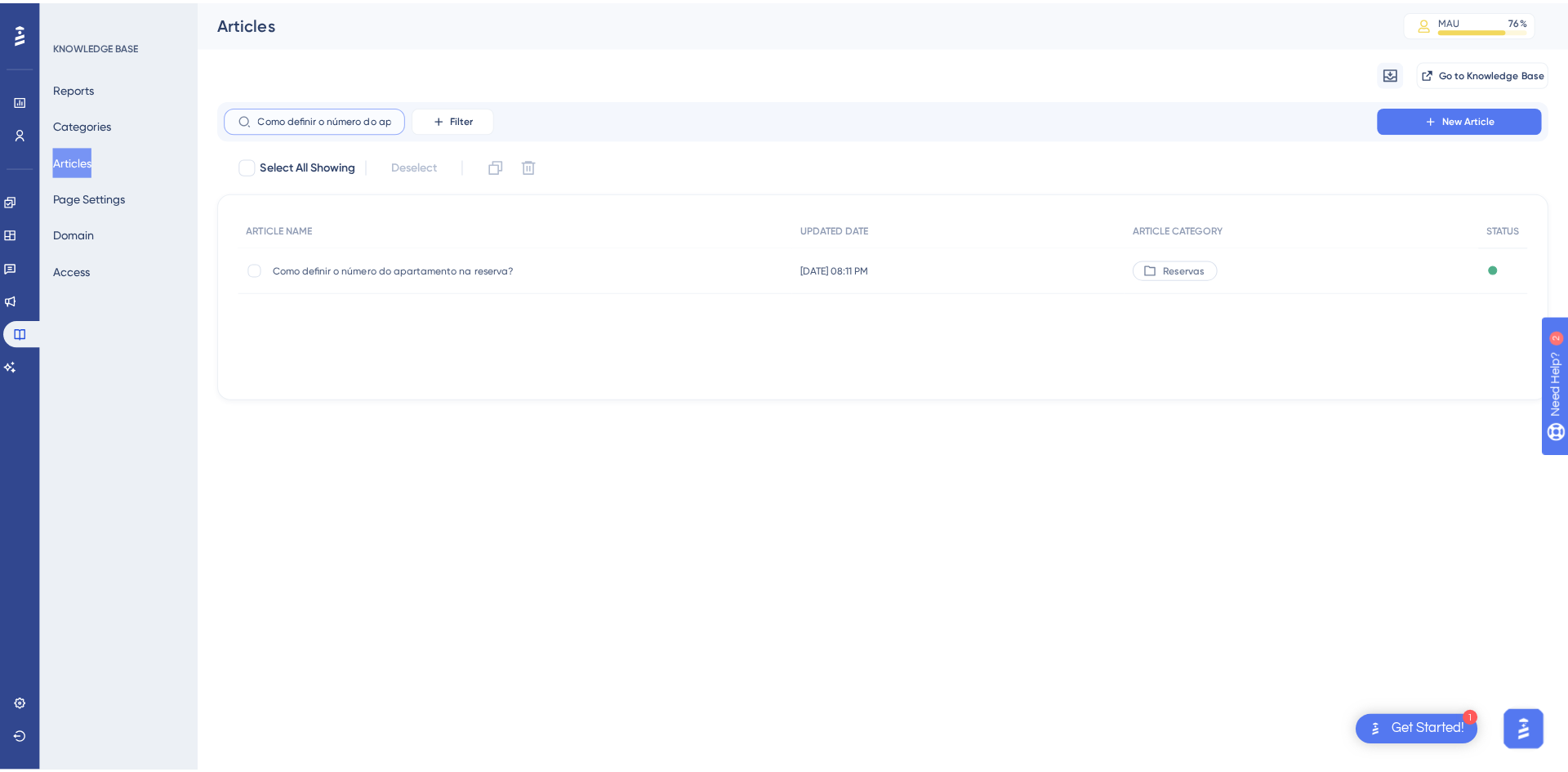
scroll to position [0, 102]
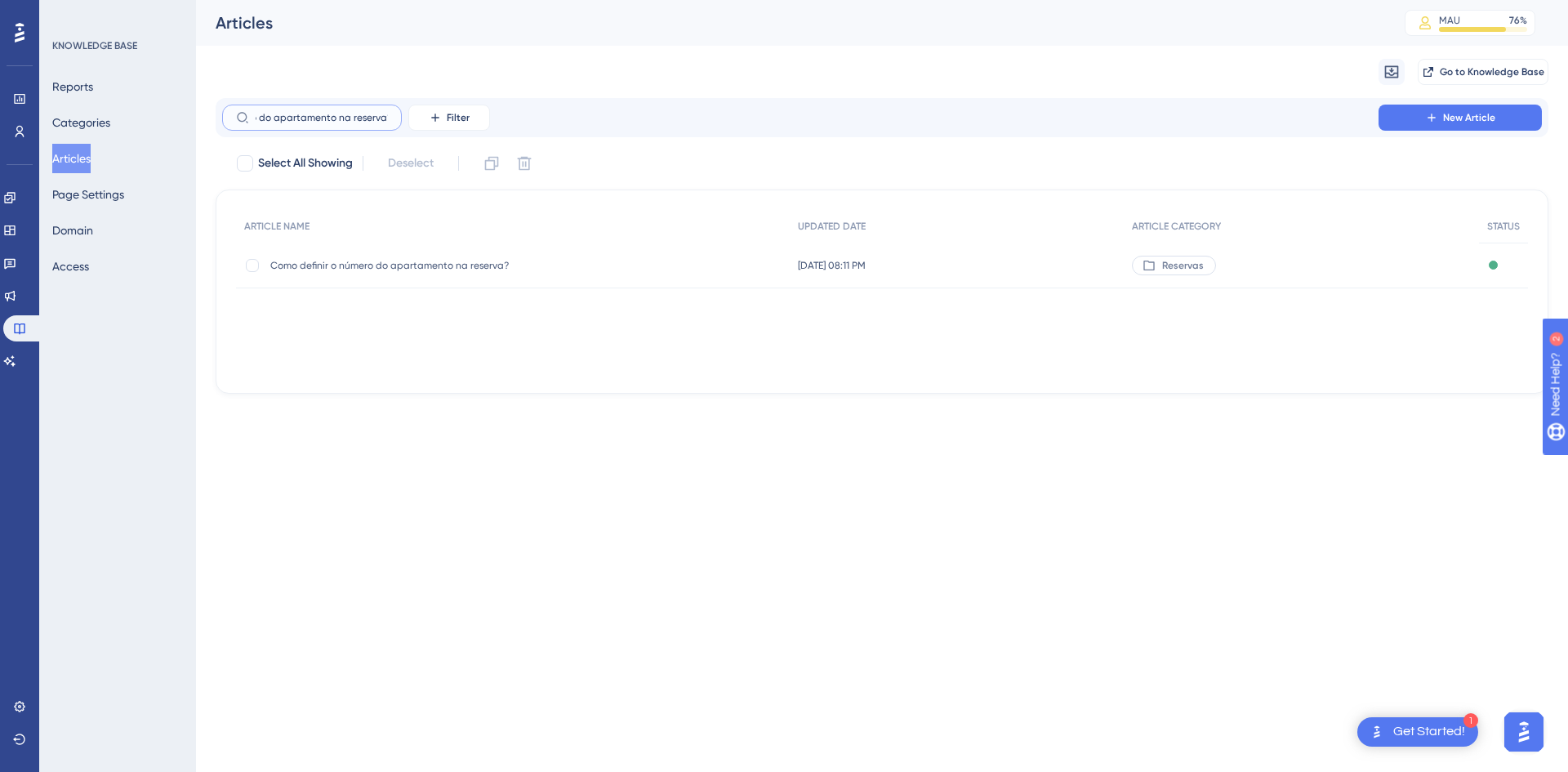
type input "Como definir o número do apartamento na reserva?"
click at [572, 275] on div "Como definir o número do apartamento na reserva? Como definir o número do apart…" at bounding box center [512, 265] width 554 height 45
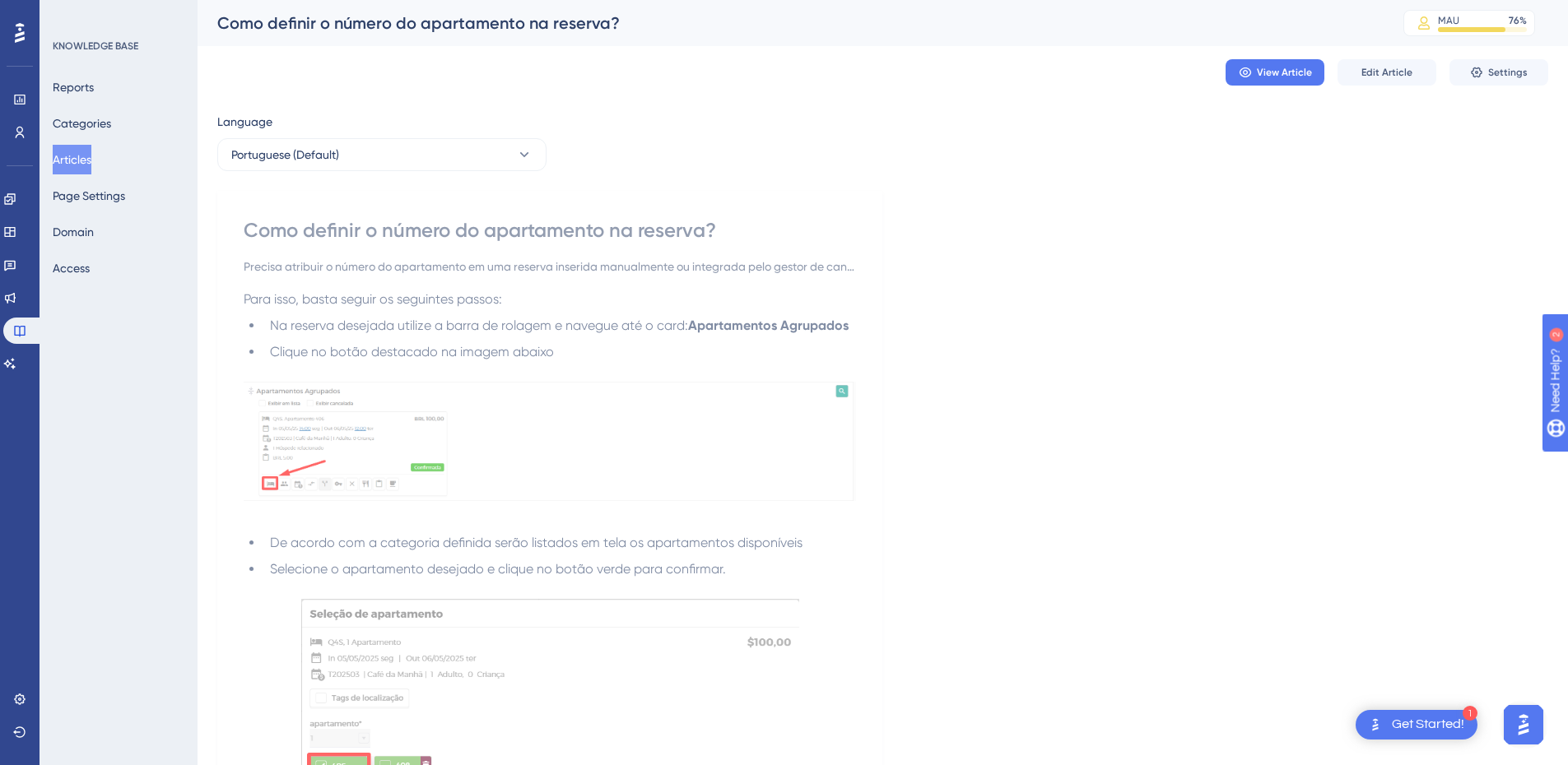
click at [1394, 52] on div "View Article Edit Article Settings" at bounding box center [883, 72] width 1331 height 53
click at [1362, 77] on span "Edit Article" at bounding box center [1387, 72] width 51 height 13
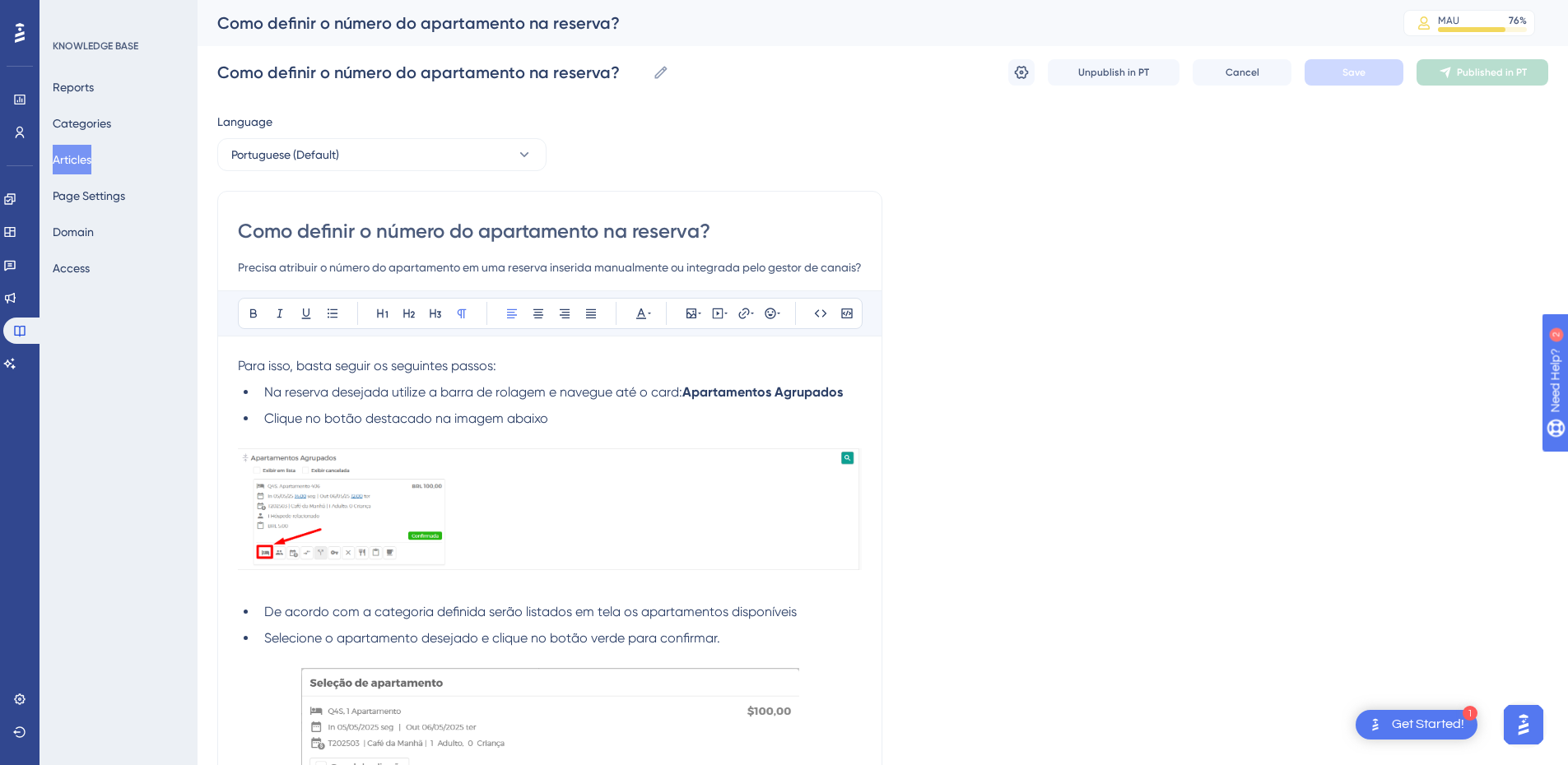
scroll to position [382, 0]
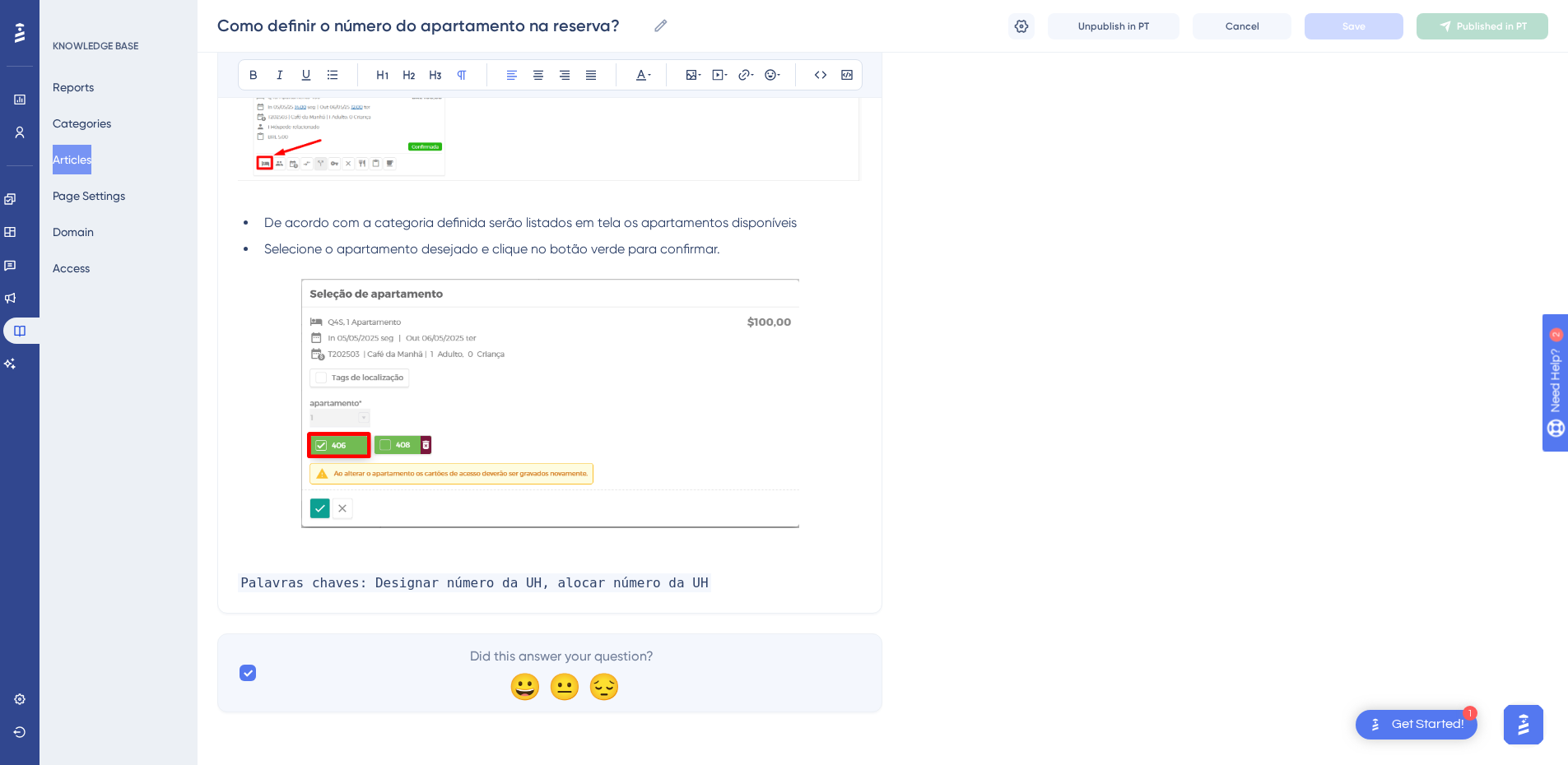
click at [347, 553] on p at bounding box center [549, 563] width 624 height 20
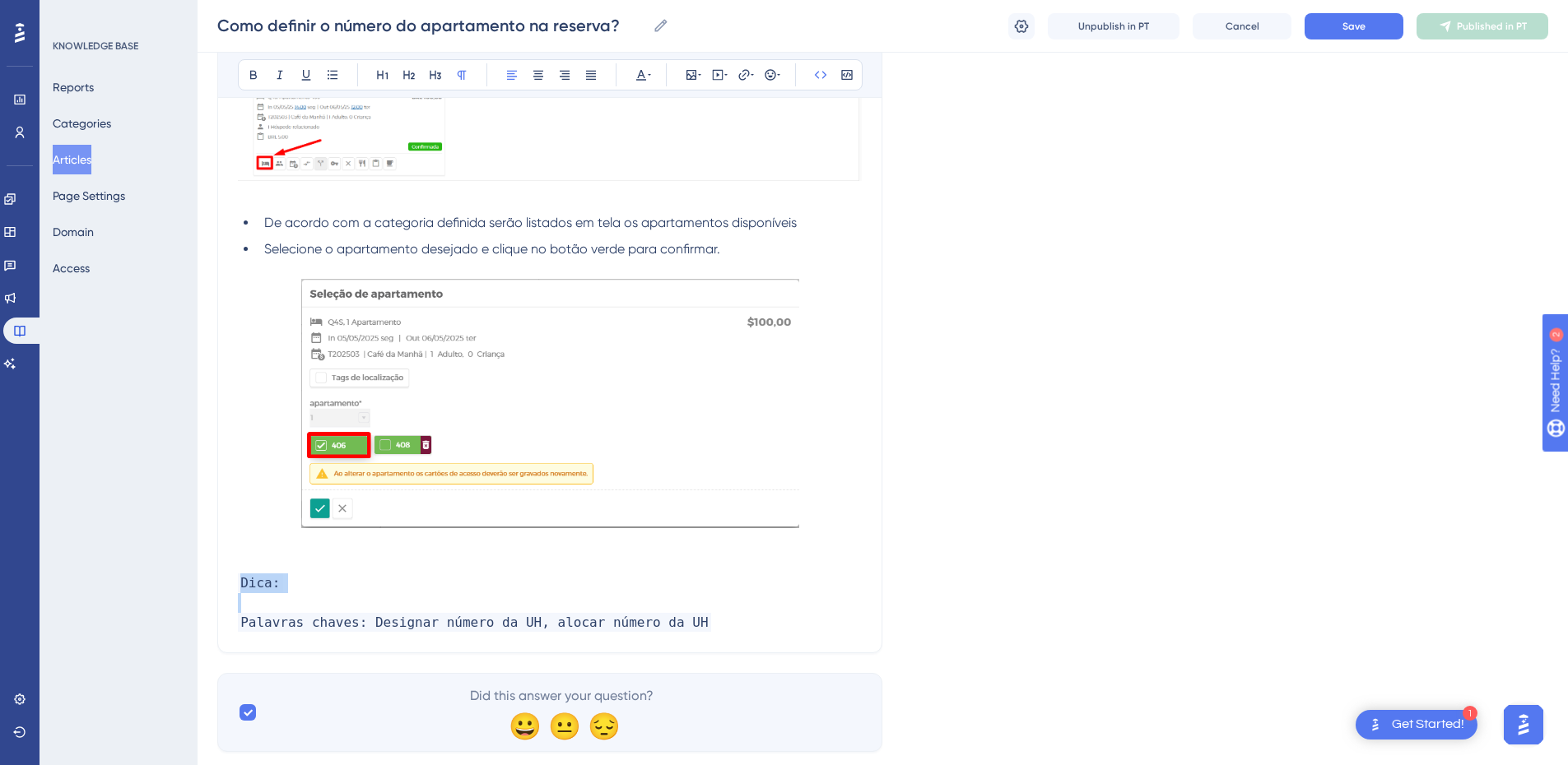
drag, startPoint x: 288, startPoint y: 594, endPoint x: 199, endPoint y: 576, distance: 90.8
click at [199, 576] on div "Performance Users Engagement Widgets Feedback Product Updates Knowledge Base AI…" at bounding box center [883, 198] width 1371 height 1161
click at [828, 80] on button at bounding box center [821, 74] width 23 height 23
click at [763, 80] on button at bounding box center [771, 74] width 23 height 23
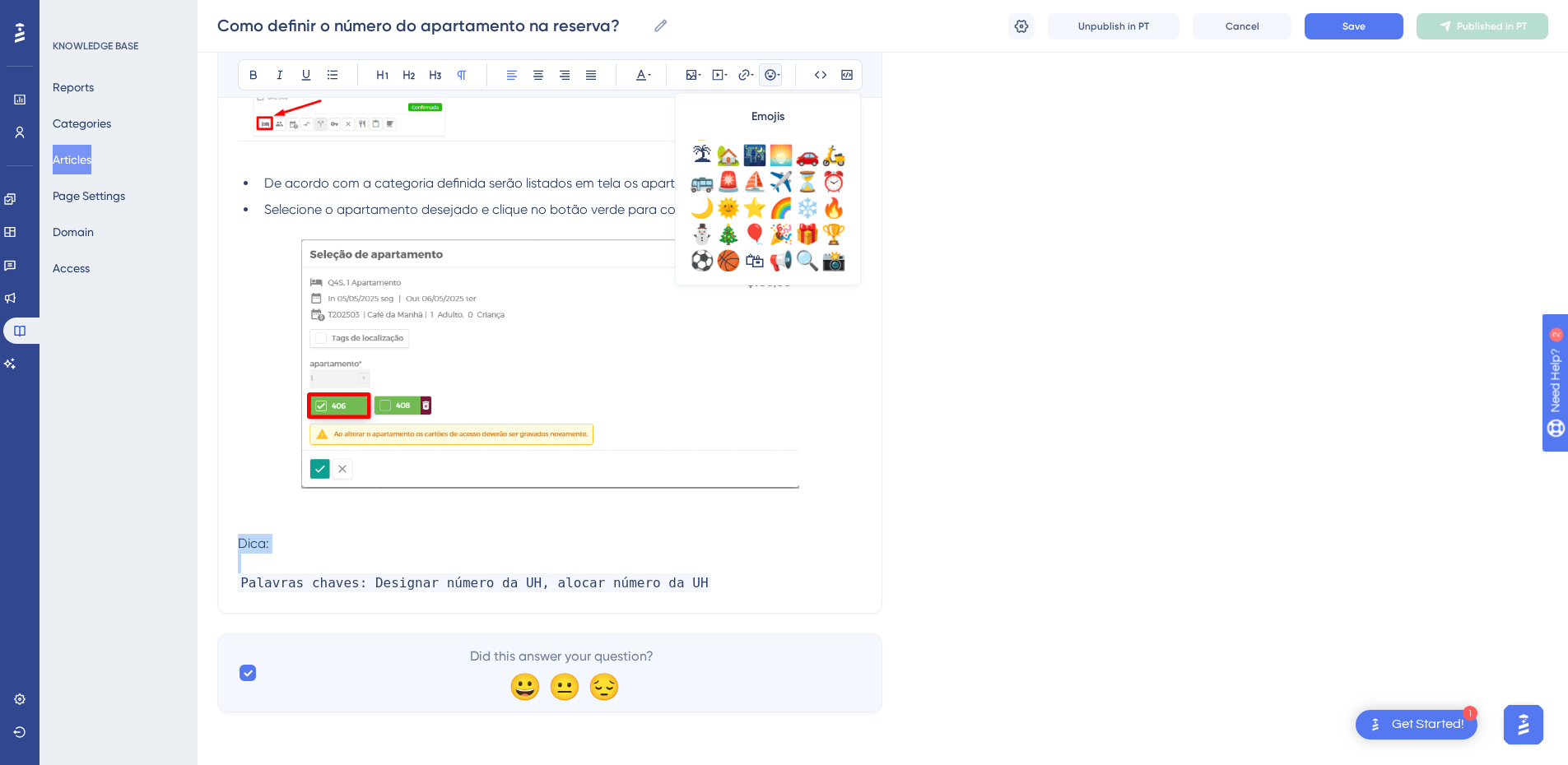
scroll to position [343, 0]
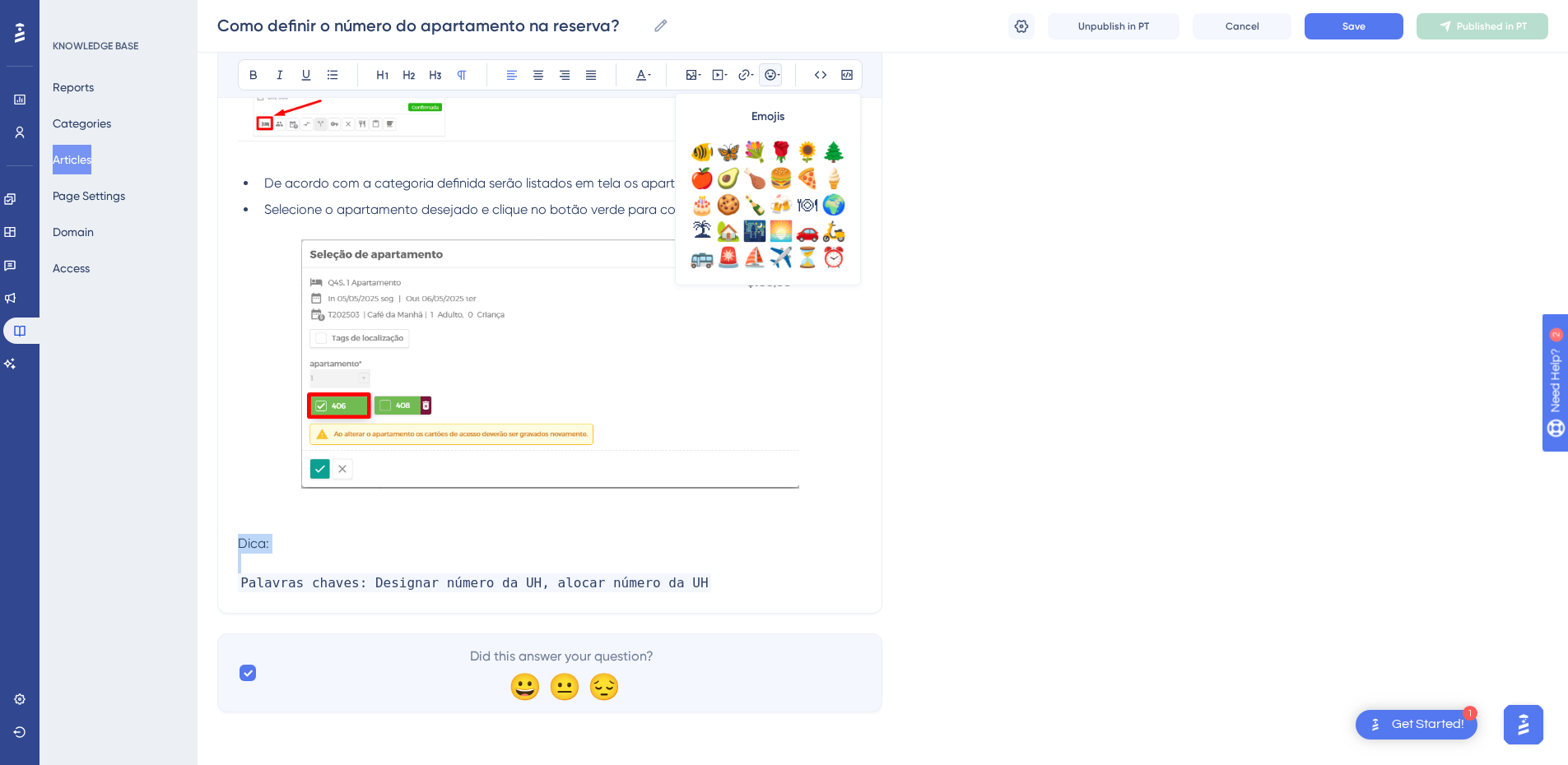
click at [300, 553] on p "Dica:" at bounding box center [549, 543] width 624 height 20
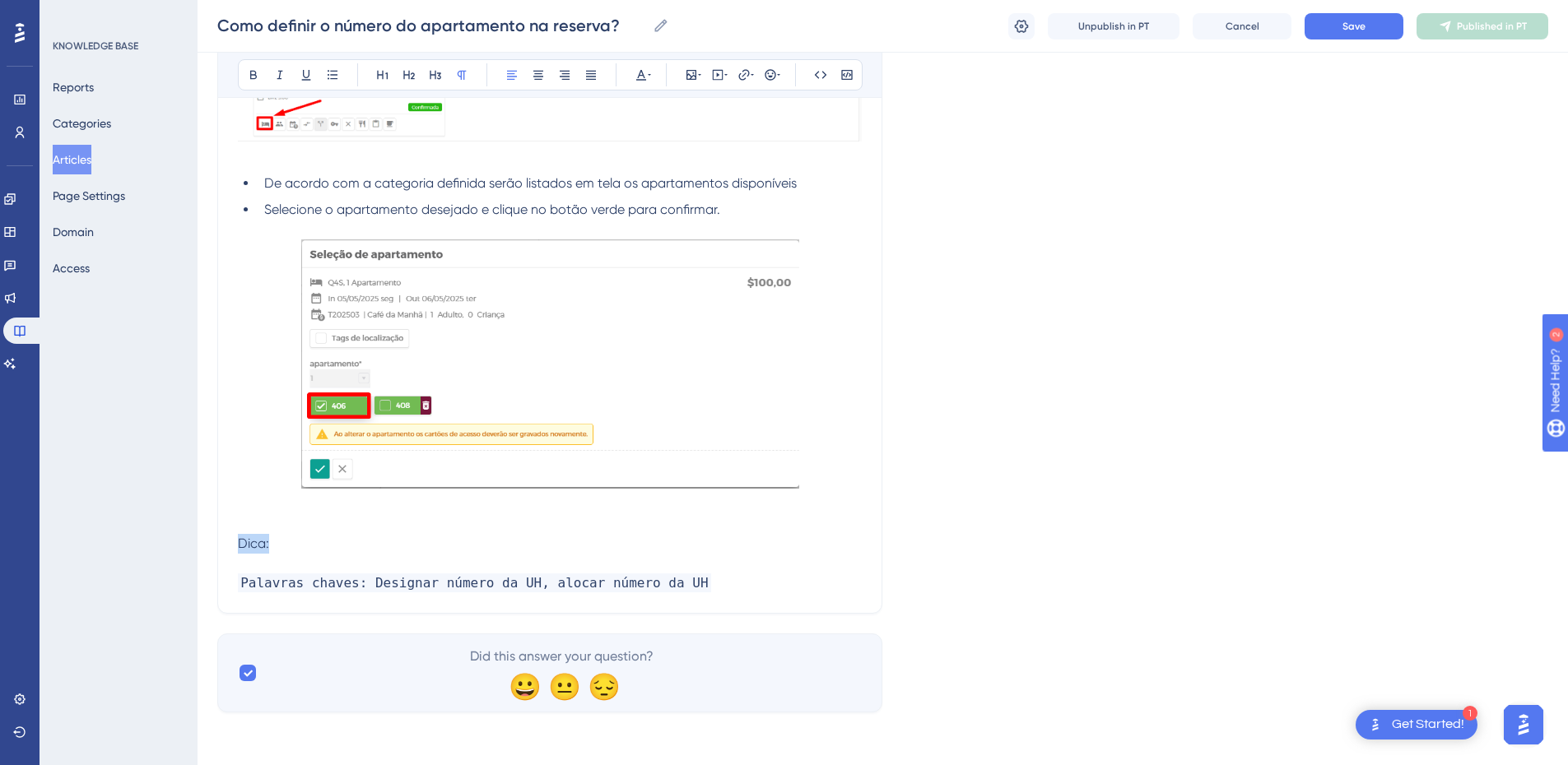
drag, startPoint x: 295, startPoint y: 546, endPoint x: 211, endPoint y: 545, distance: 84.0
click at [211, 545] on div "Performance Users Engagement Widgets Feedback Product Updates Knowledge Base AI…" at bounding box center [883, 158] width 1371 height 1161
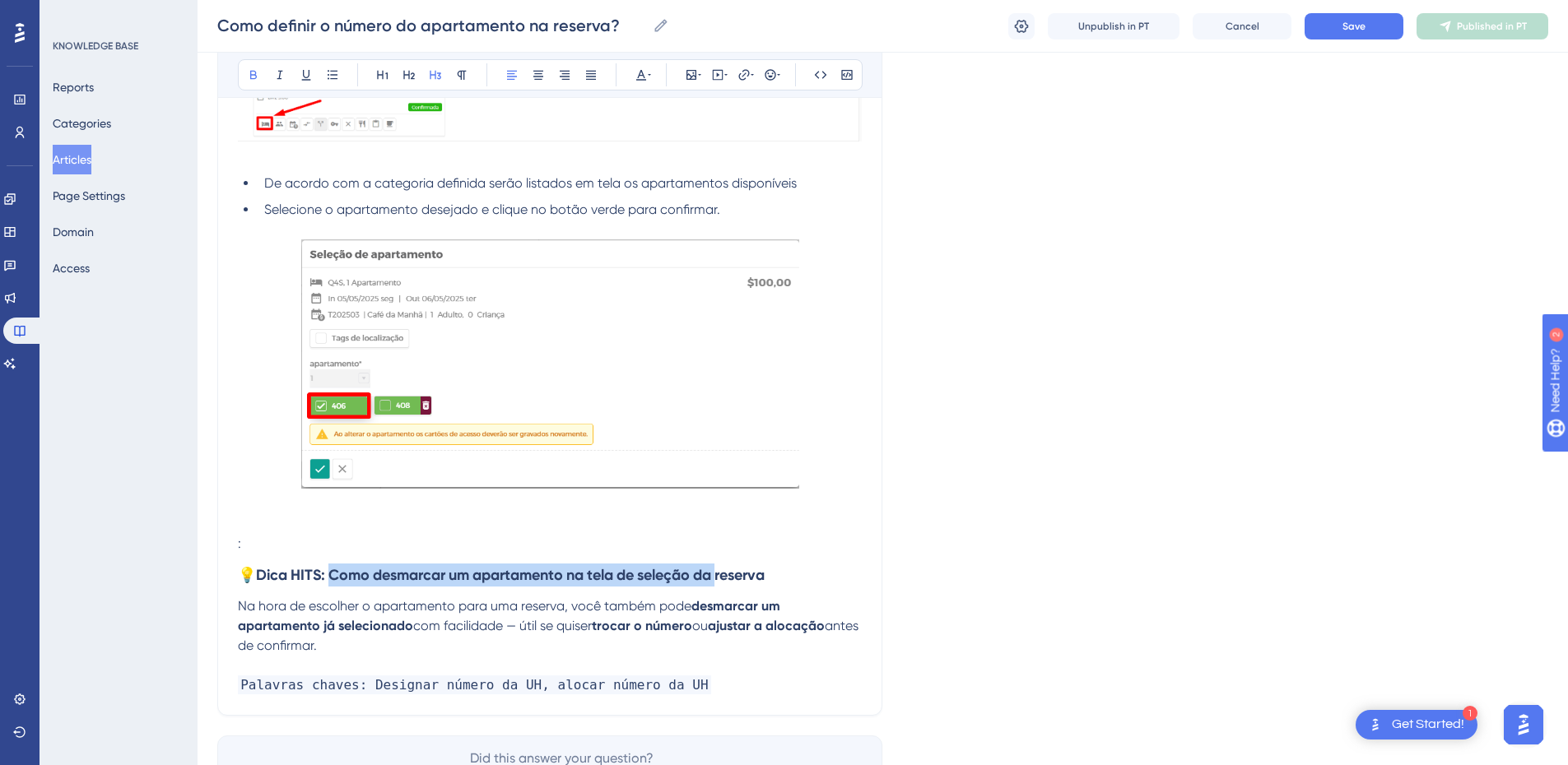
drag, startPoint x: 338, startPoint y: 569, endPoint x: 731, endPoint y: 578, distance: 393.1
click at [731, 578] on strong "Dica HITS: Como desmarcar um apartamento na tela de seleção da reserva" at bounding box center [510, 575] width 509 height 18
click at [340, 580] on strong "Dica HITS: Como desmarcar um apartamento na tela de seleção da reserva" at bounding box center [510, 575] width 509 height 18
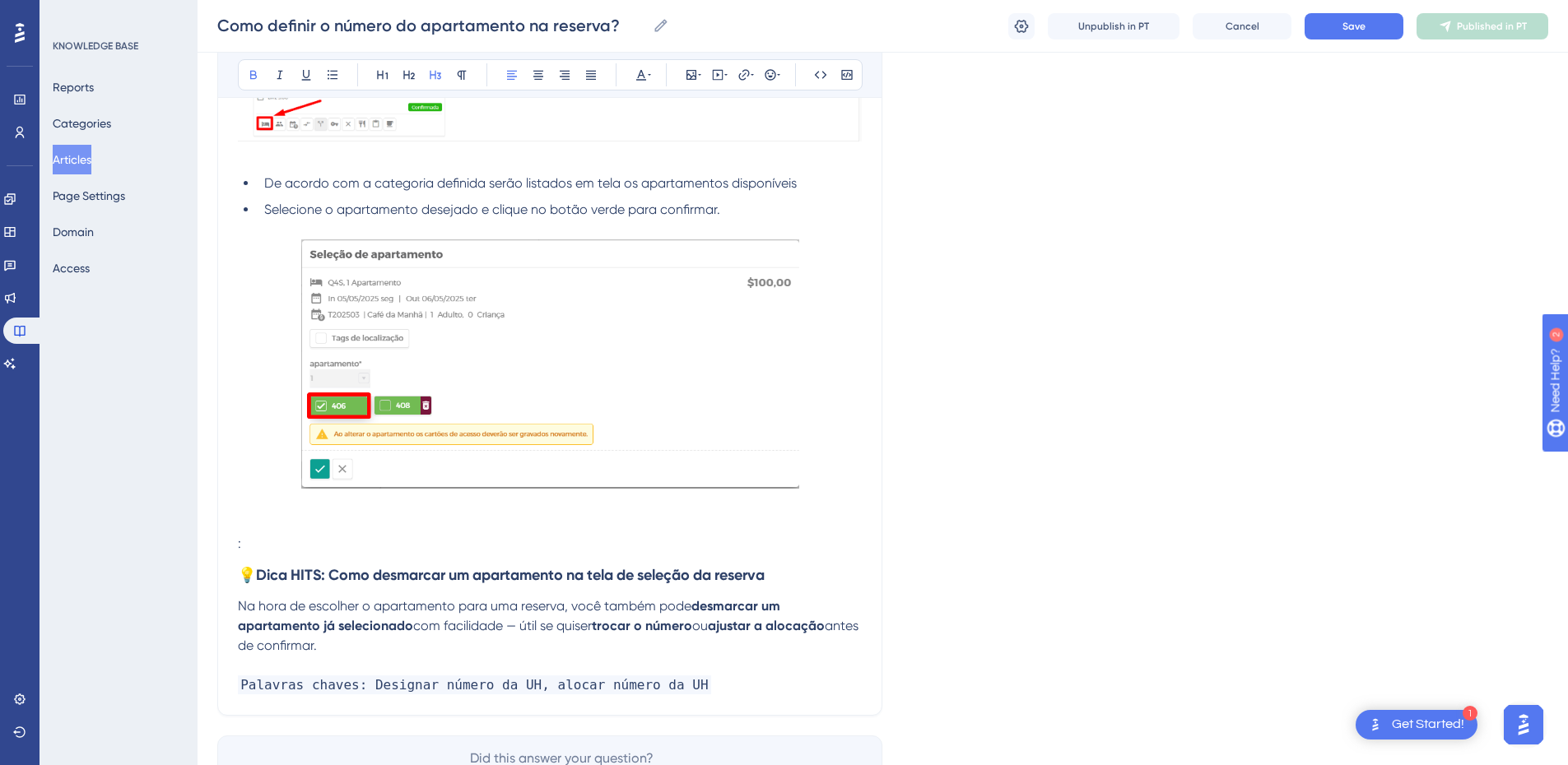
click at [303, 568] on strong "Dica HITS: Como desmarcar um apartamento na tela de seleção da reserva" at bounding box center [510, 575] width 509 height 18
click at [256, 574] on span "💡" at bounding box center [246, 575] width 18 height 17
click at [265, 574] on strong "Dica: Como desmarcar um apartamento na tela de seleção da reserva" at bounding box center [493, 575] width 475 height 18
click at [244, 538] on p ":" at bounding box center [549, 543] width 624 height 20
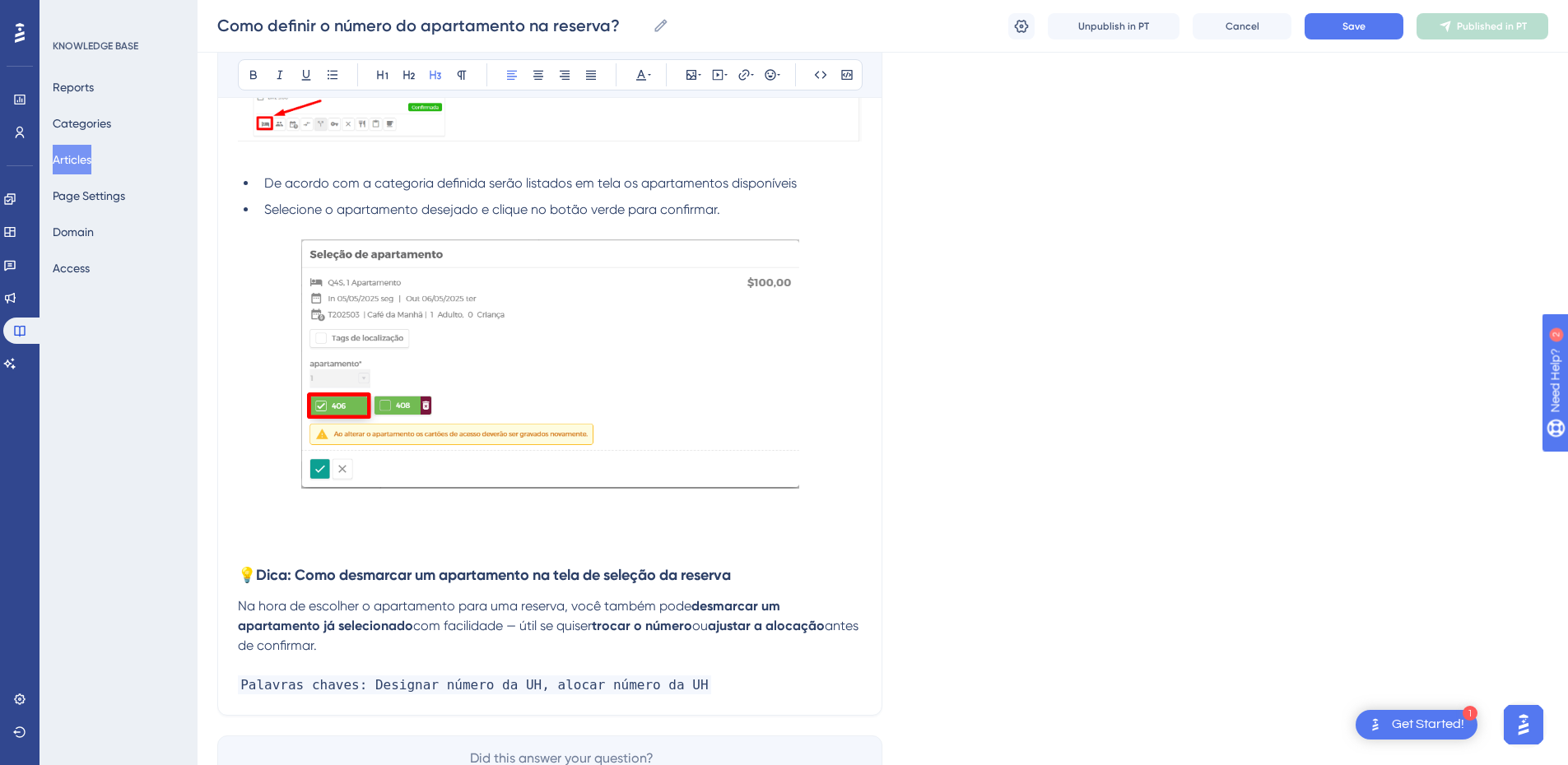
click at [238, 576] on span "💡" at bounding box center [246, 575] width 18 height 17
click at [246, 574] on span "💡" at bounding box center [246, 575] width 18 height 17
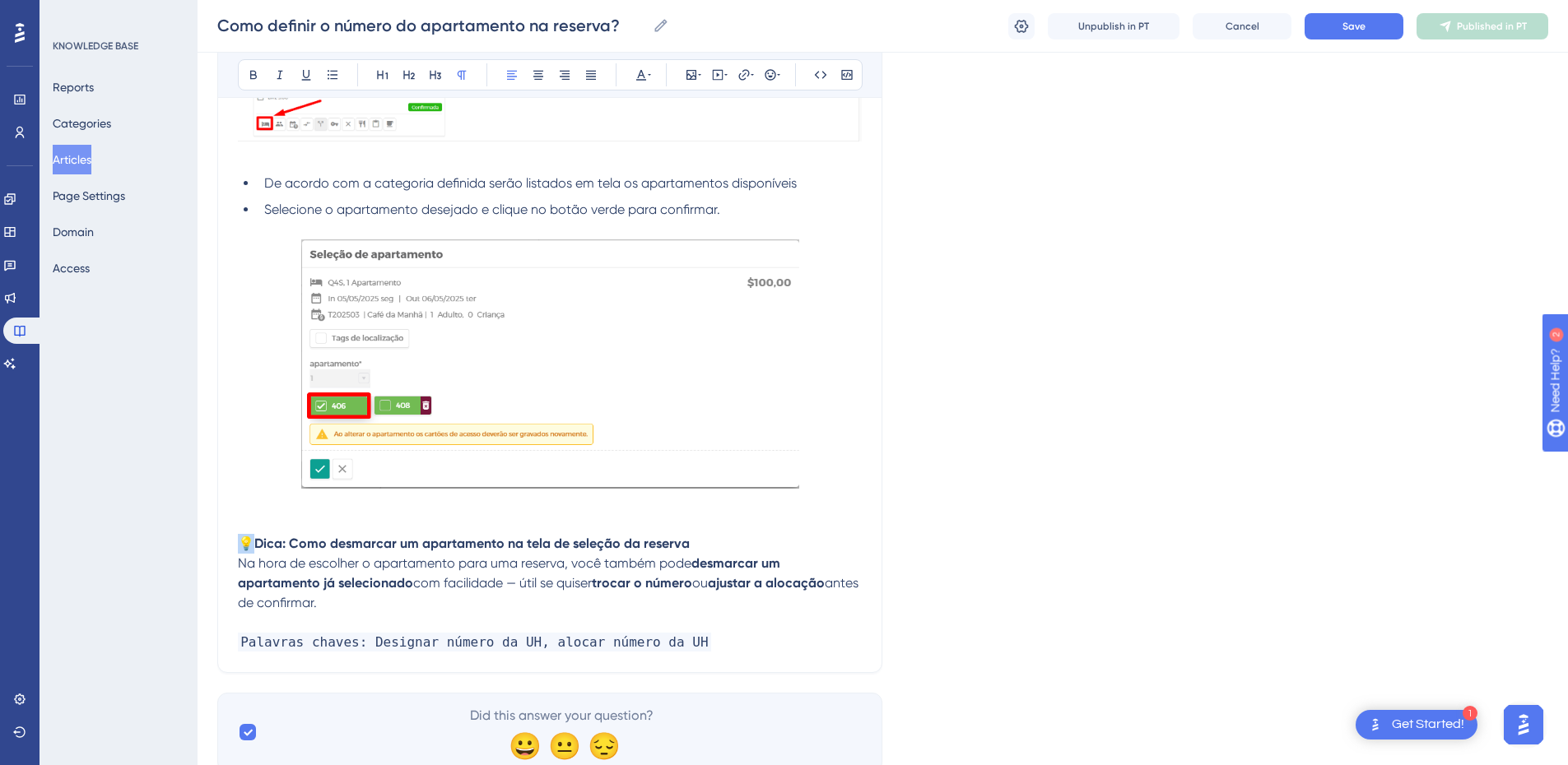
drag, startPoint x: 253, startPoint y: 540, endPoint x: 226, endPoint y: 540, distance: 27.0
click at [226, 540] on div "Como definir o número do apartamento na reserva? Precisa atribuir o número do a…" at bounding box center [550, 218] width 665 height 911
click at [270, 542] on strong "Dica: Como desmarcar um apartamento na tela de seleção da reserva" at bounding box center [455, 543] width 435 height 16
click at [262, 542] on strong "Dica: Como desmarcar um apartamento na tela de seleção da reserva" at bounding box center [455, 543] width 435 height 16
click at [238, 541] on strong "Dica: Como desmarcar um apartamento na tela de seleção da reserva" at bounding box center [455, 543] width 435 height 16
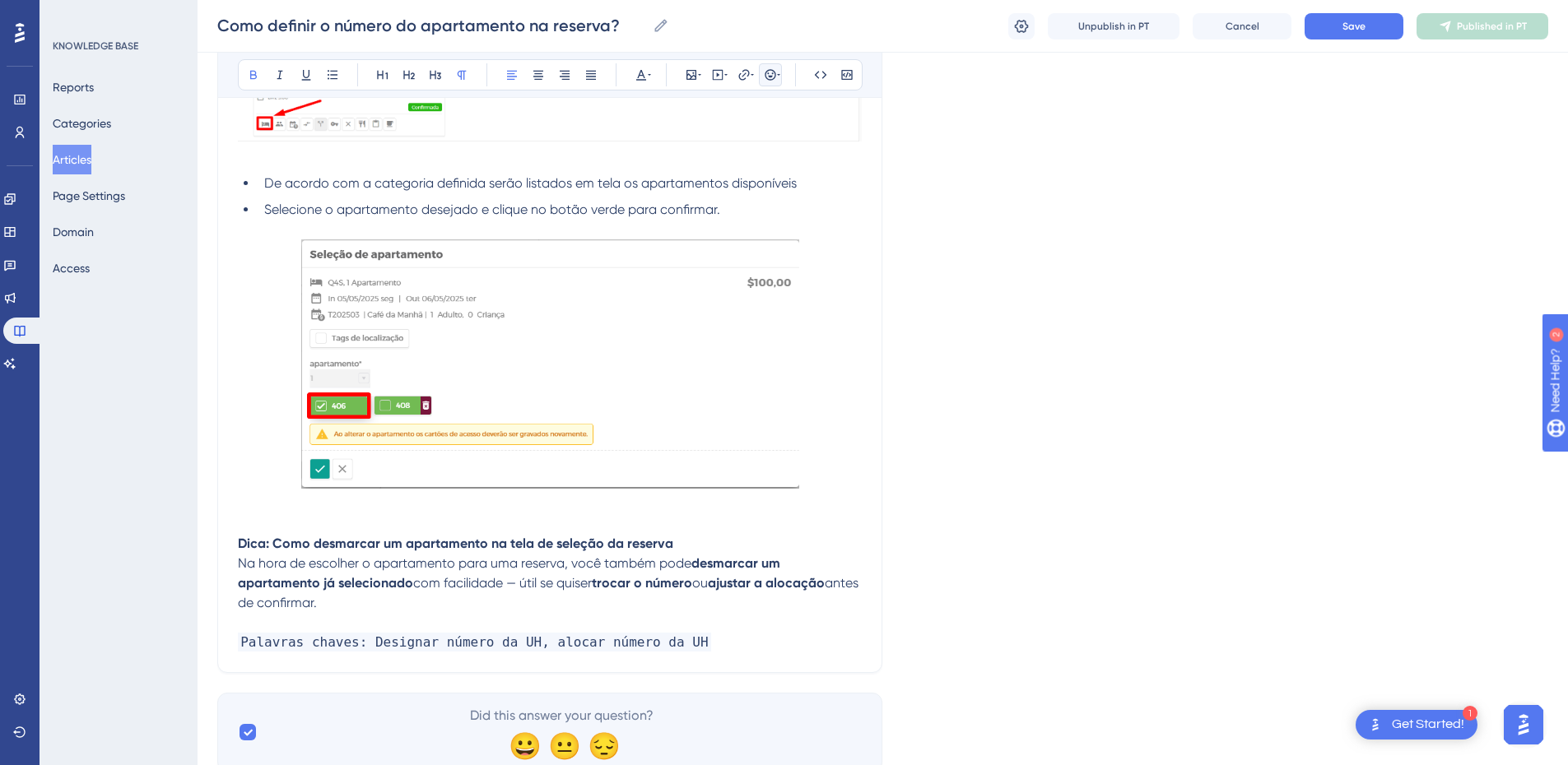
click at [775, 76] on icon at bounding box center [770, 74] width 13 height 13
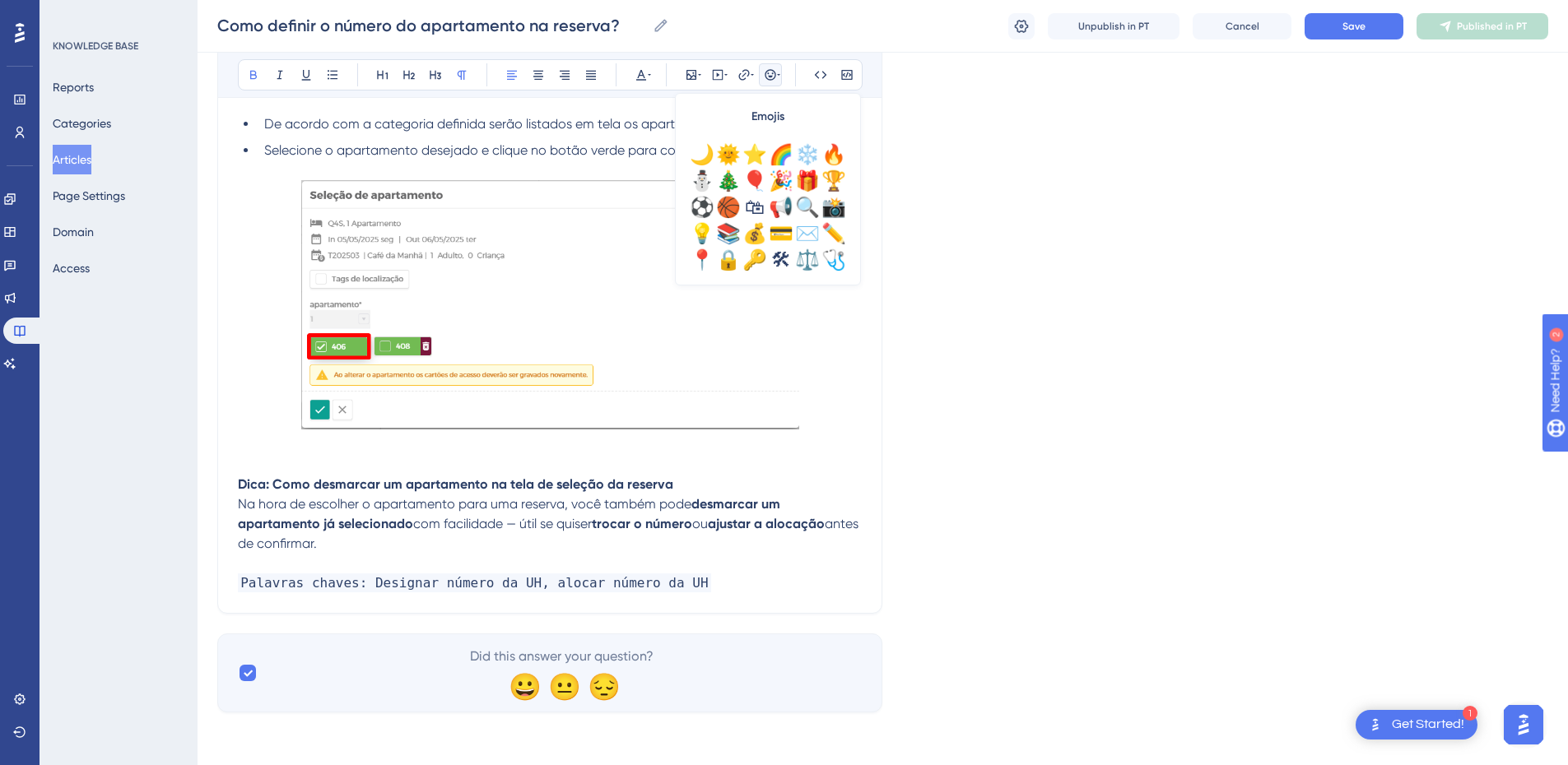
scroll to position [450, 0]
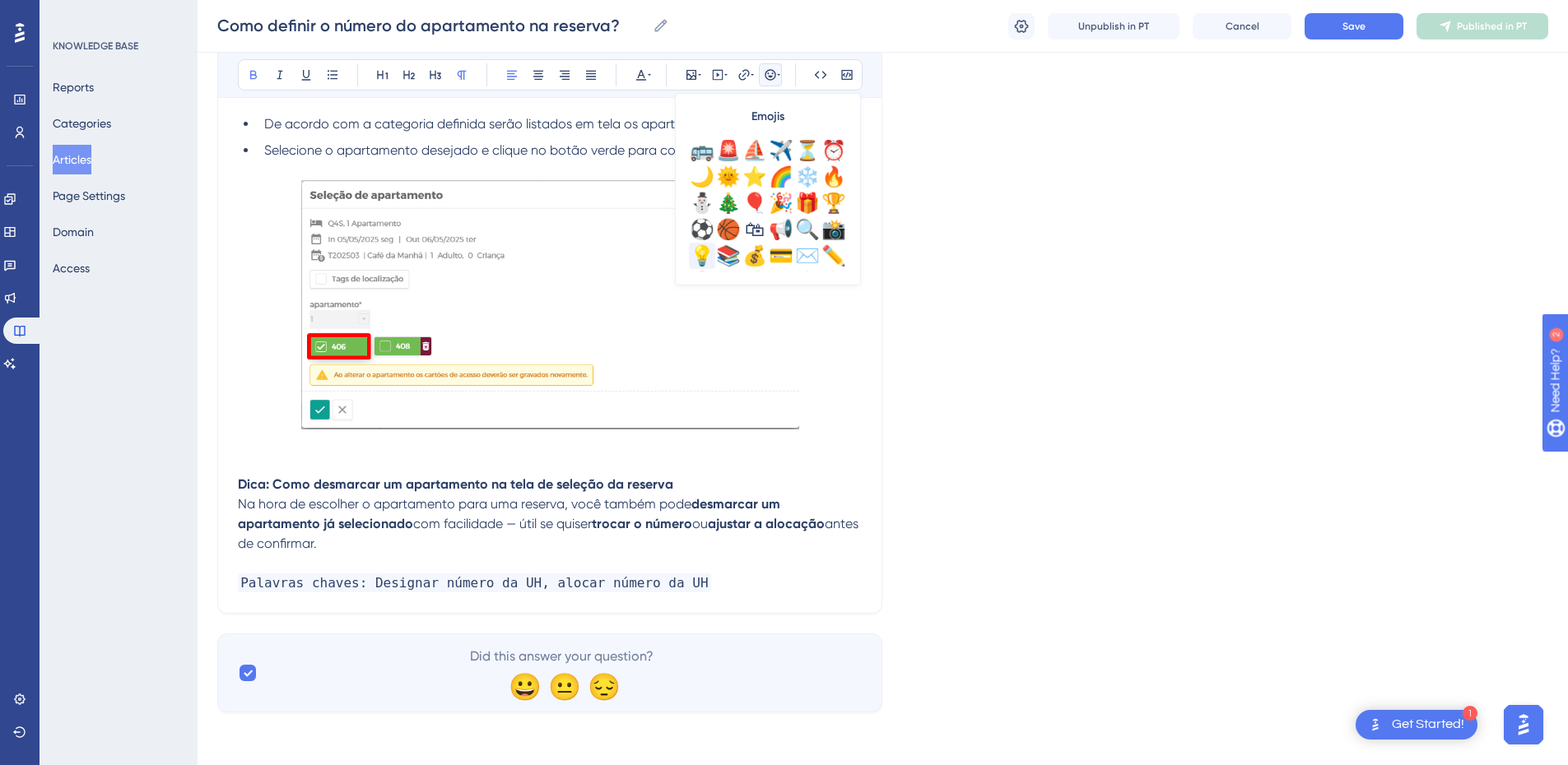
click at [699, 246] on div "💡" at bounding box center [702, 256] width 26 height 26
click at [300, 486] on strong "Dica: Como desmarcar um apartamento na tela de seleção da reserva" at bounding box center [472, 484] width 435 height 16
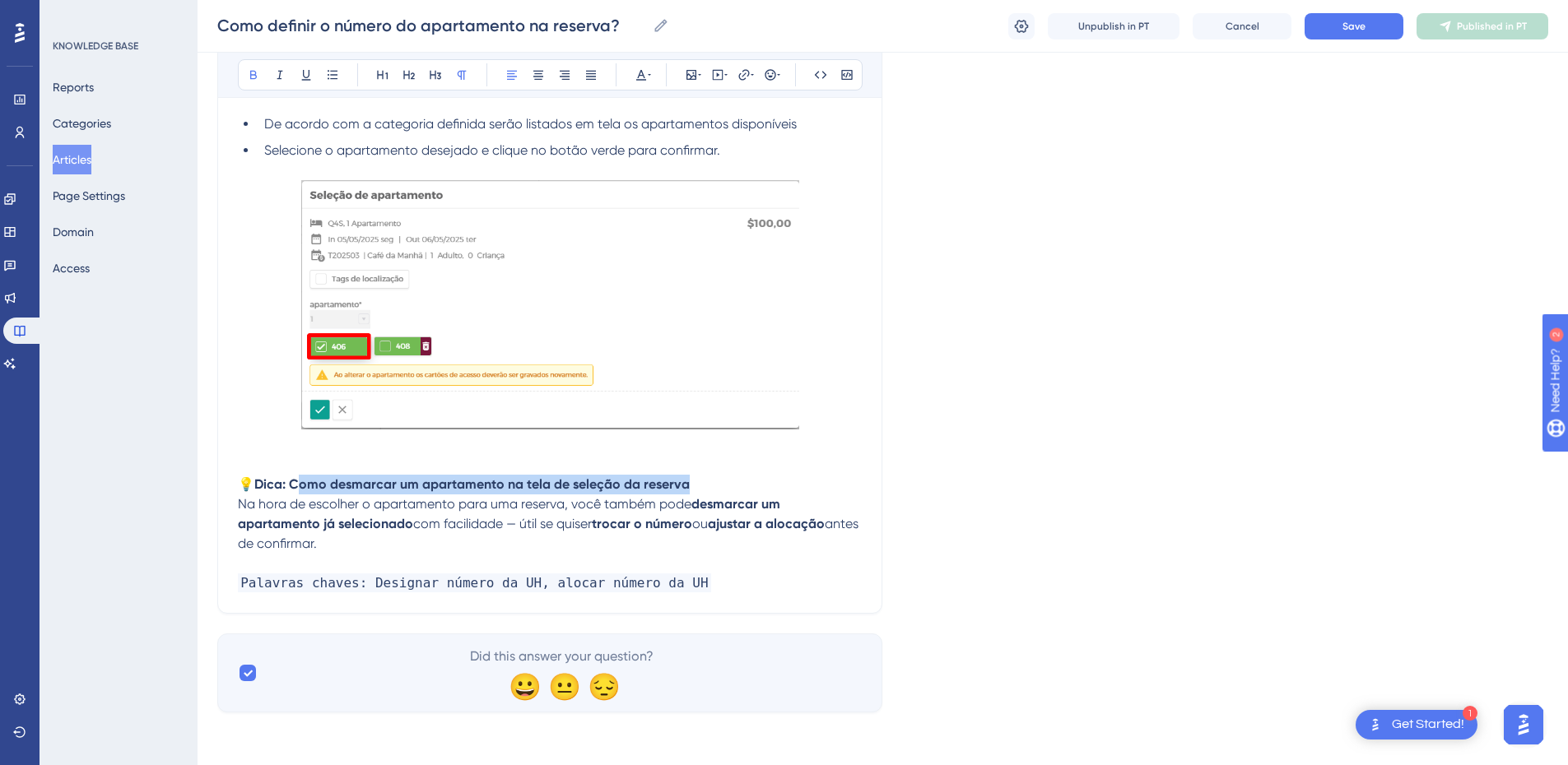
drag, startPoint x: 300, startPoint y: 486, endPoint x: 701, endPoint y: 479, distance: 401.1
click at [701, 479] on p "💡 Dica: Como desmarcar um apartamento na tela de seleção da reserva" at bounding box center [549, 484] width 624 height 20
click at [239, 504] on span "Na hora de escolher o apartamento para uma reserva, você também pode" at bounding box center [464, 504] width 454 height 16
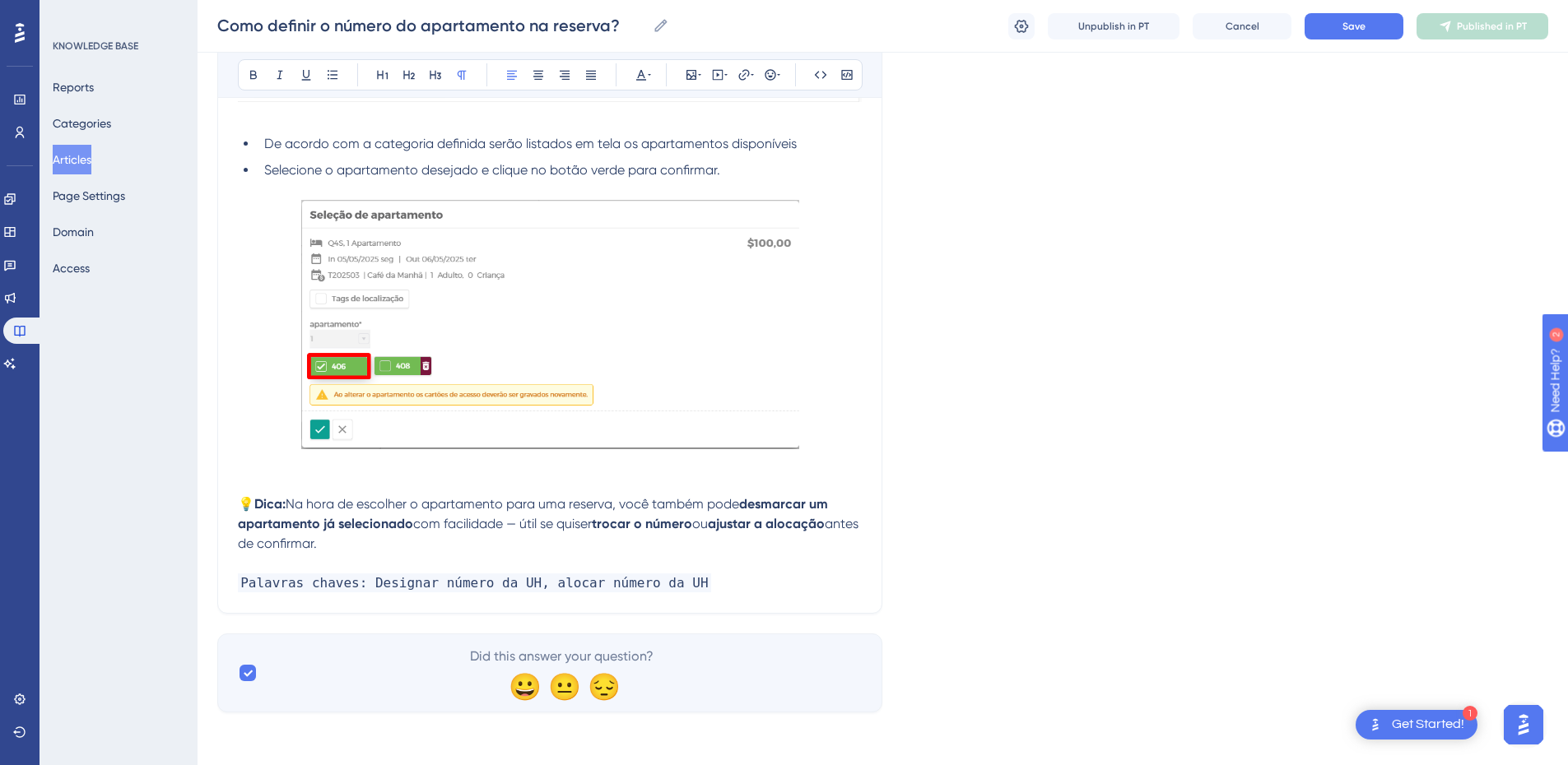
click at [421, 542] on p "💡 Dica: Na hora de escolher o apartamento para uma reserva, você também pode de…" at bounding box center [549, 524] width 624 height 60
click at [515, 527] on span "com facilidade — útil se quiser" at bounding box center [502, 524] width 179 height 16
click at [416, 523] on span "com facilidade — útil se quiser" at bounding box center [502, 524] width 179 height 16
drag, startPoint x: 416, startPoint y: 523, endPoint x: 541, endPoint y: 522, distance: 125.0
click at [541, 522] on span "com facilidade — útil se quiser" at bounding box center [502, 524] width 179 height 16
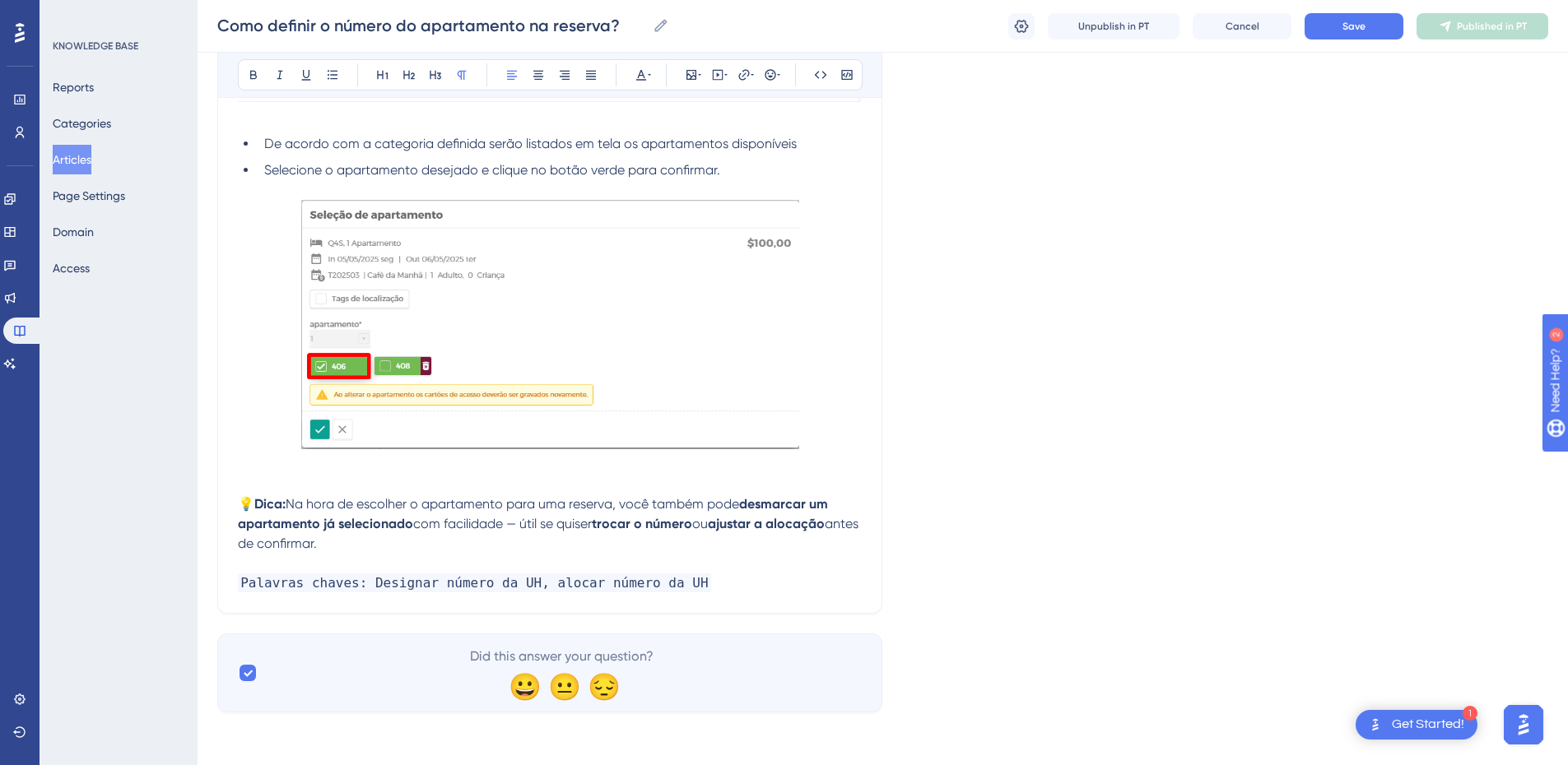
scroll to position [442, 0]
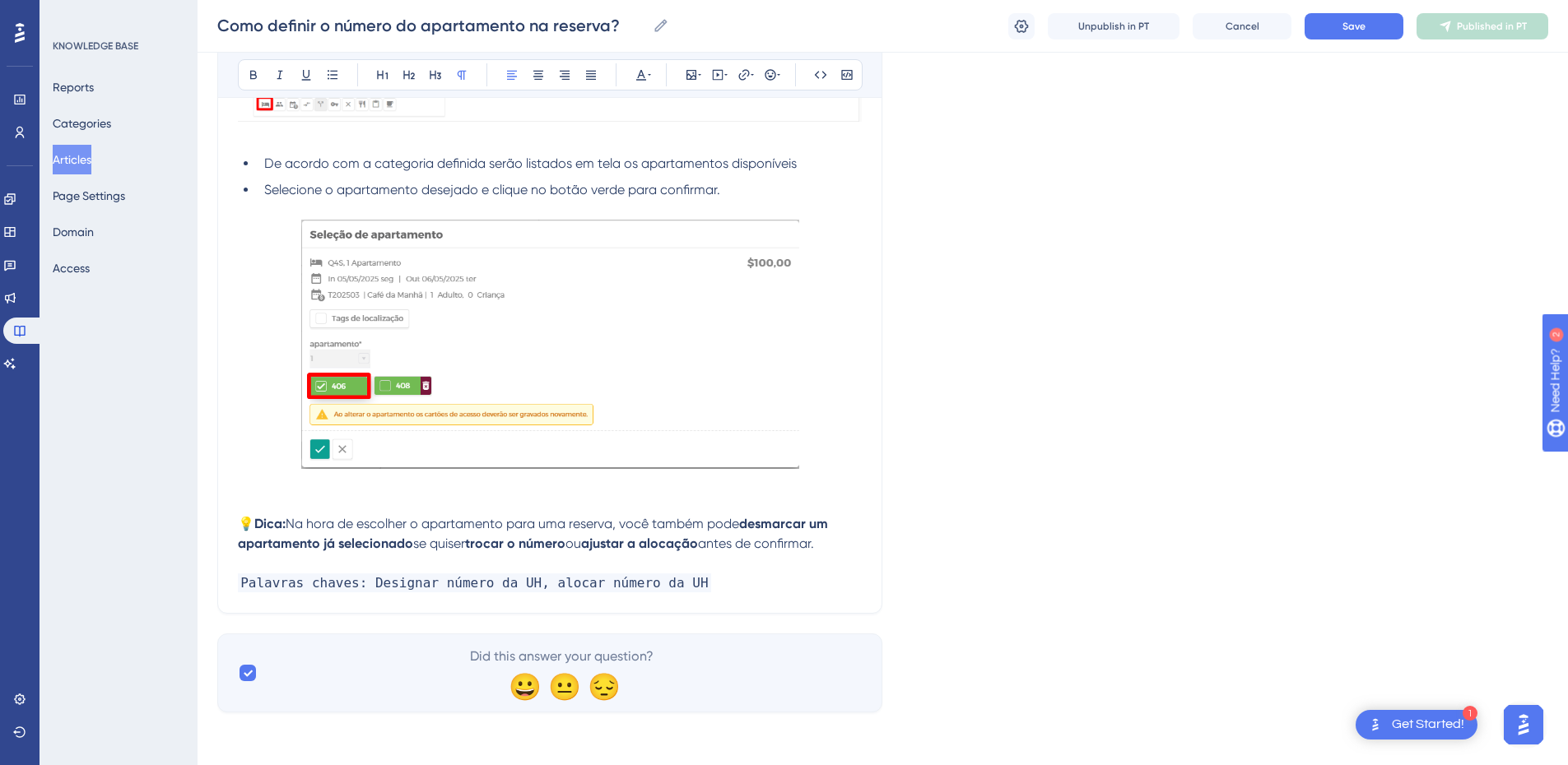
click at [620, 534] on p "💡 Dica: Na hora de escolher o apartamento para uma reserva, você também pode de…" at bounding box center [549, 534] width 624 height 40
click at [512, 541] on strong "trocar o número" at bounding box center [515, 543] width 100 height 16
drag, startPoint x: 849, startPoint y: 545, endPoint x: 417, endPoint y: 547, distance: 432.0
click at [417, 547] on p "💡 Dica: Na hora de escolher o apartamento para uma reserva, você também pode de…" at bounding box center [549, 534] width 624 height 40
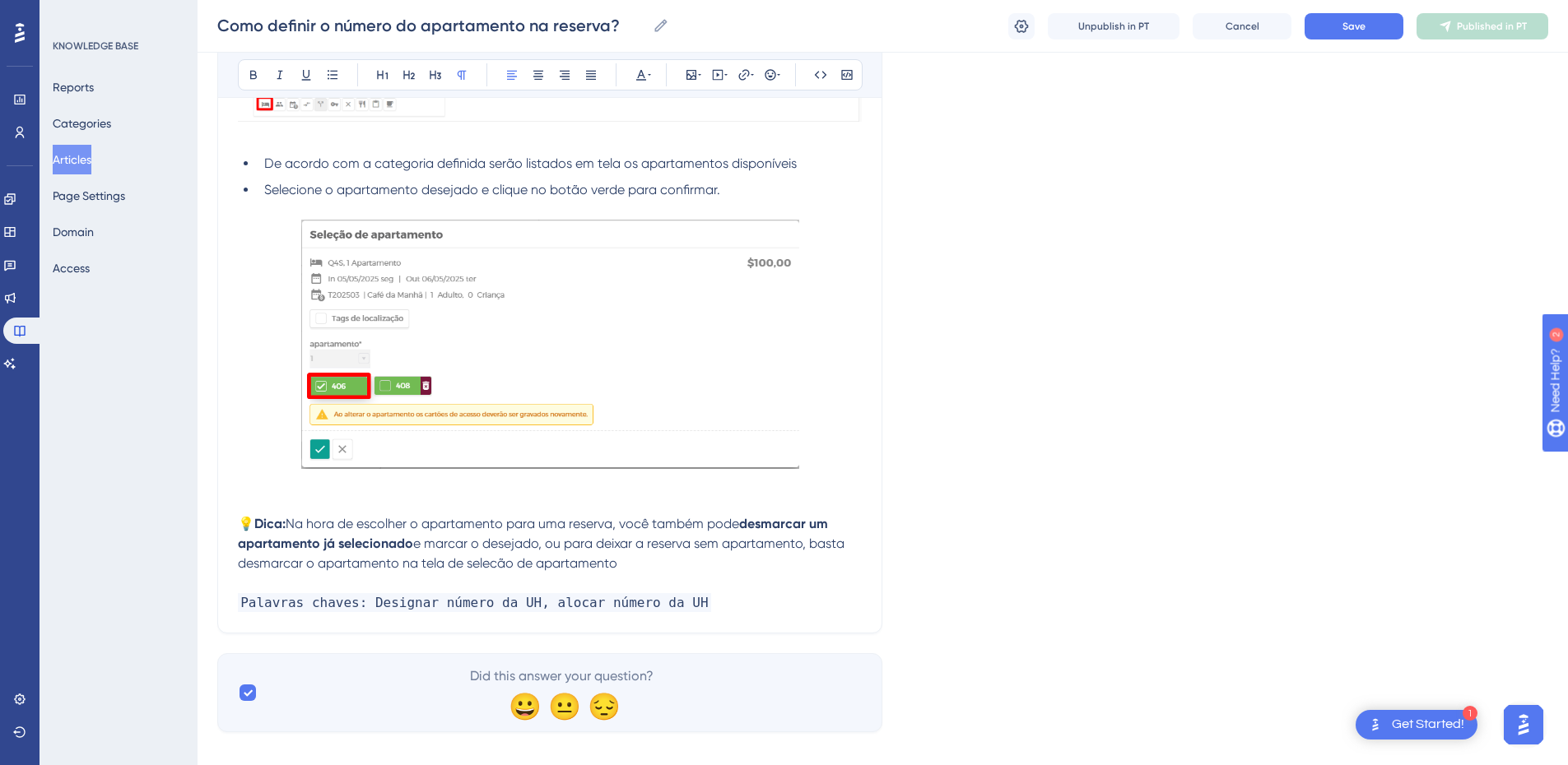
drag, startPoint x: 585, startPoint y: 560, endPoint x: 226, endPoint y: 517, distance: 361.6
click at [226, 517] on div "Como definir o número do apartamento na reserva? Precisa atribuir o número do a…" at bounding box center [550, 188] width 665 height 891
copy p "💡 Dica: Na hora de escolher o apartamento para uma reserva, você também pode de…"
click at [402, 559] on span "e marcar o desejado, ou para deixar a reserva sem apartamento, basta desmarcar …" at bounding box center [543, 553] width 610 height 35
drag, startPoint x: 653, startPoint y: 562, endPoint x: 232, endPoint y: 535, distance: 421.9
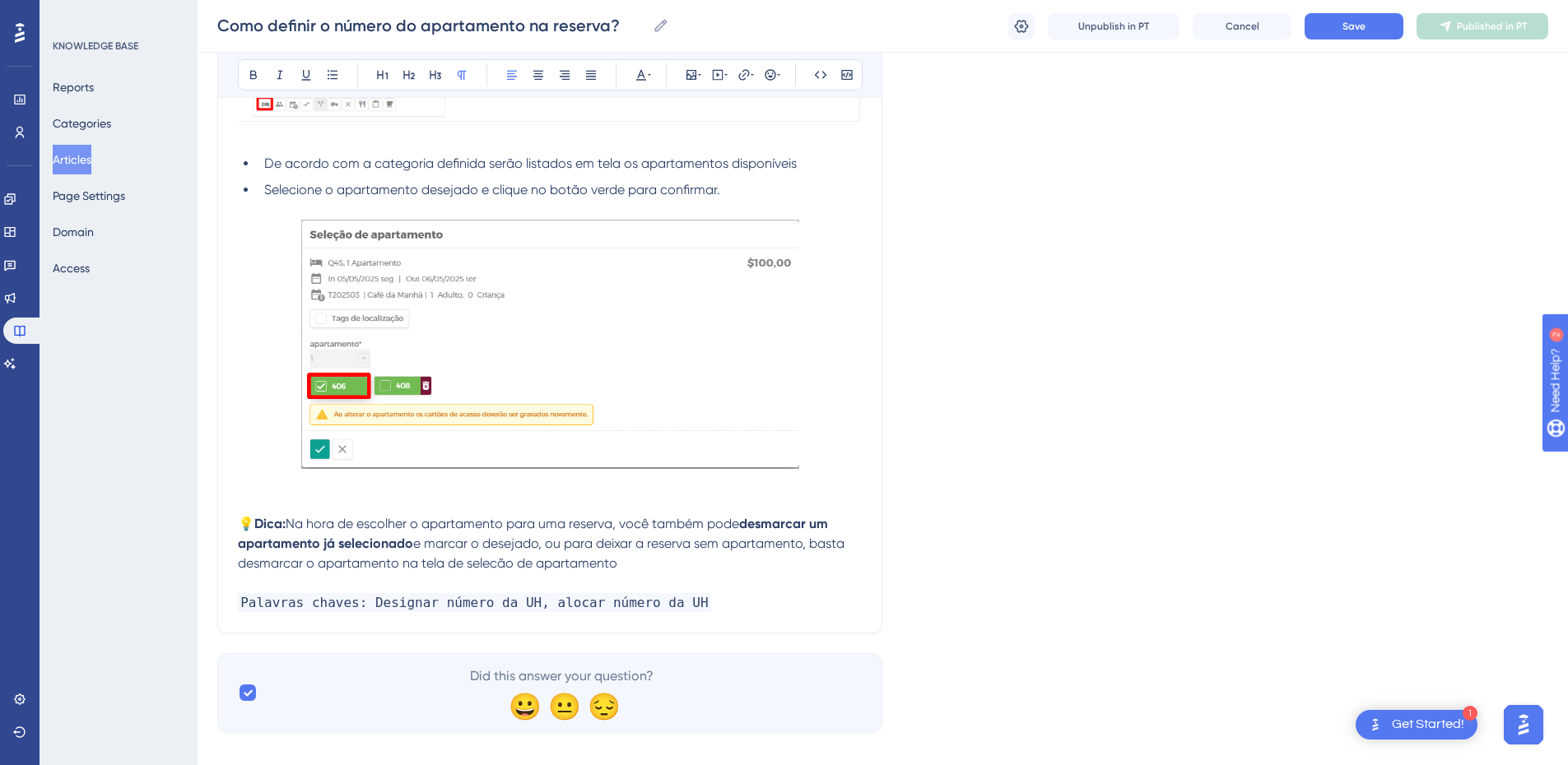
click at [232, 535] on div "Como definir o número do apartamento na reserva? Precisa atribuir o número do a…" at bounding box center [550, 188] width 665 height 891
click at [240, 515] on p "💡 Dica: Na hora de escolher o apartamento para uma reserva, você também pode de…" at bounding box center [549, 544] width 624 height 60
drag, startPoint x: 237, startPoint y: 520, endPoint x: 663, endPoint y: 580, distance: 430.2
click at [663, 580] on div "Como definir o número do apartamento na reserva? Precisa atribuir o número do a…" at bounding box center [550, 188] width 665 height 891
click at [632, 563] on p "💡 Dica: Na hora de escolher o apartamento para uma reserva, você também pode de…" at bounding box center [549, 544] width 624 height 60
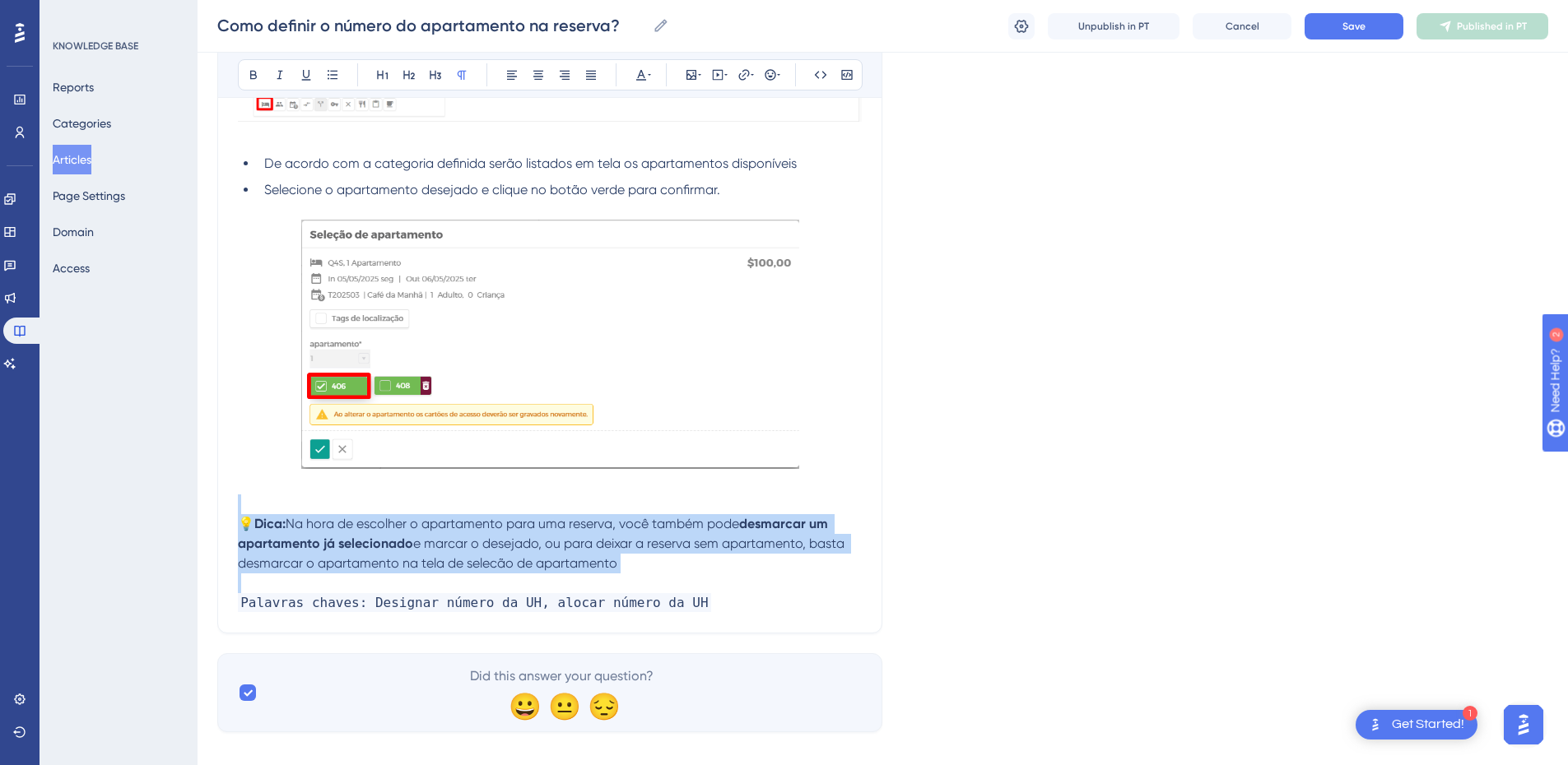
drag, startPoint x: 632, startPoint y: 563, endPoint x: 219, endPoint y: 505, distance: 417.1
click at [219, 505] on div "Como definir o número do apartamento na reserva? Precisa atribuir o número do a…" at bounding box center [550, 188] width 665 height 891
copy div "💡 Dica: Na hora de escolher o apartamento para uma reserva, você também pode de…"
click at [365, 544] on strong "desmarcar um apartamento já selecionado" at bounding box center [534, 534] width 594 height 35
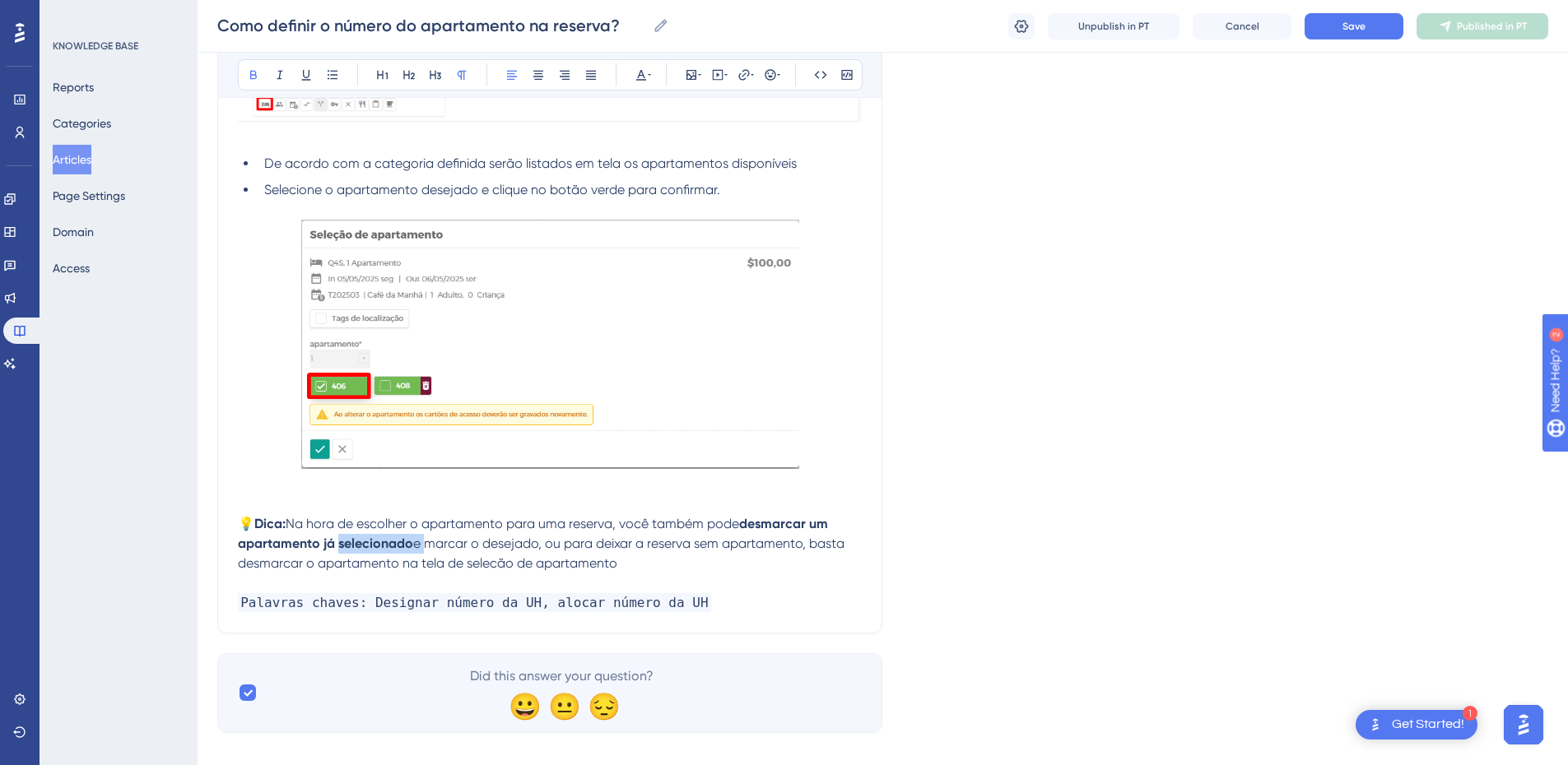
click at [365, 544] on strong "desmarcar um apartamento já selecionado" at bounding box center [534, 534] width 594 height 35
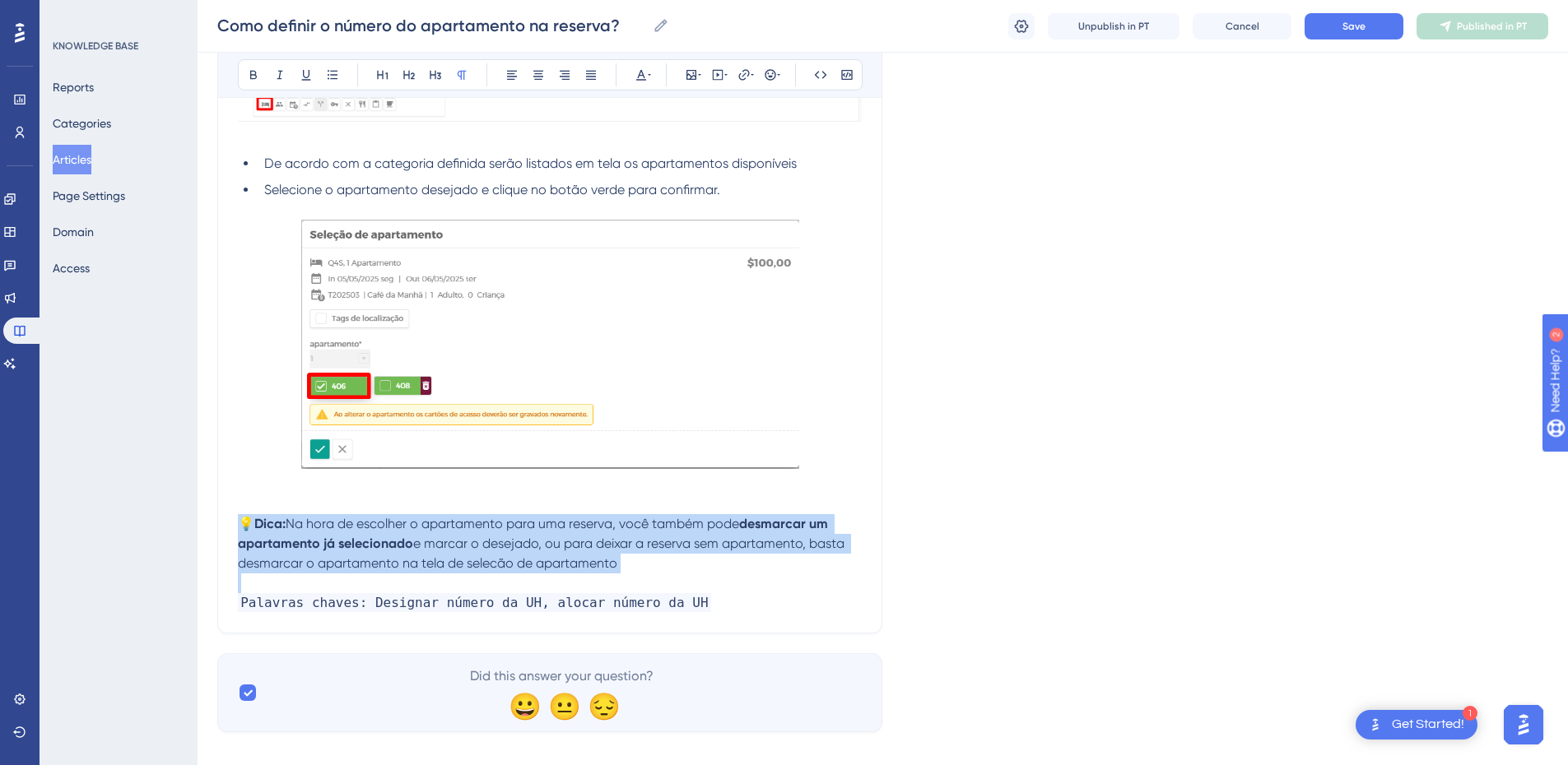
click at [365, 544] on strong "desmarcar um apartamento já selecionado" at bounding box center [534, 534] width 594 height 35
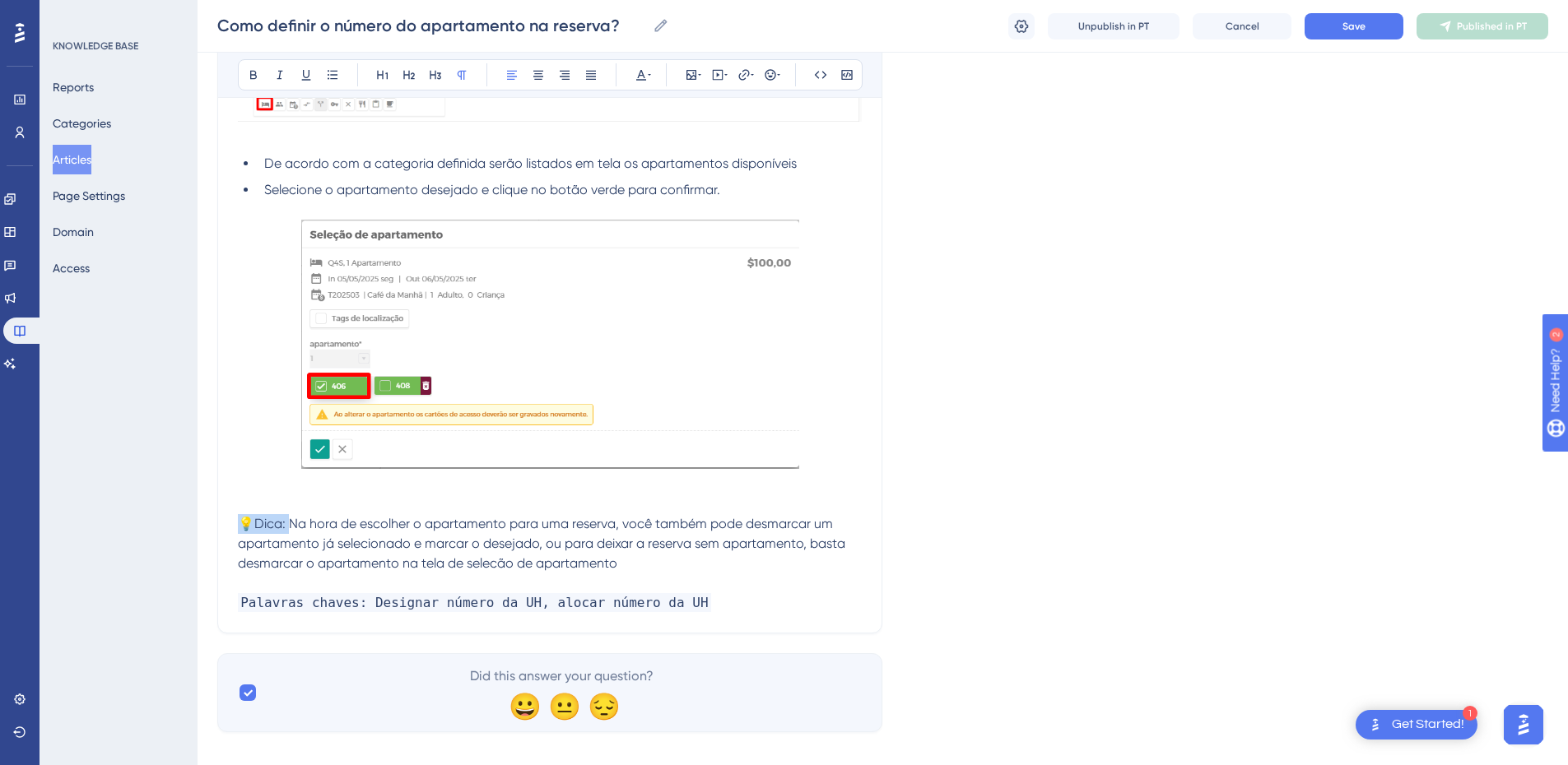
drag, startPoint x: 289, startPoint y: 527, endPoint x: 247, endPoint y: 401, distance: 132.8
click at [235, 528] on div "Como definir o número do apartamento na reserva? Precisa atribuir o número do a…" at bounding box center [550, 188] width 665 height 891
click at [249, 74] on icon at bounding box center [253, 74] width 13 height 13
click at [344, 568] on span "Na hora de escolher o apartamento para uma reserva, você também pode desmarcar …" at bounding box center [543, 544] width 611 height 55
click at [286, 527] on strong "💡Dica:" at bounding box center [261, 524] width 48 height 16
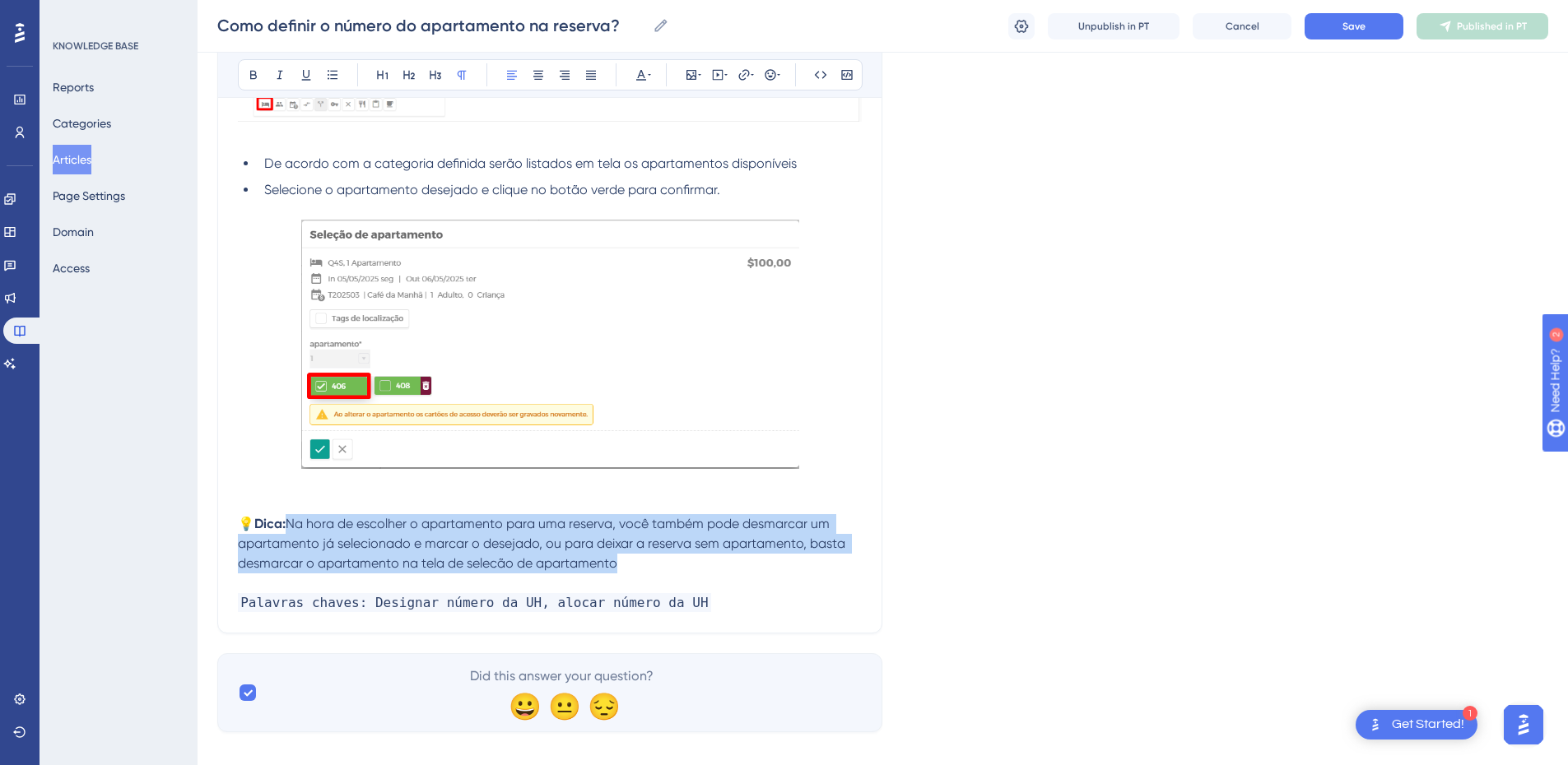
drag, startPoint x: 289, startPoint y: 527, endPoint x: 676, endPoint y: 566, distance: 389.0
click at [676, 566] on p "💡Dica: Na hora de escolher o apartamento para uma reserva, você também pode des…" at bounding box center [549, 544] width 624 height 60
click at [658, 569] on p "💡Dica: Na hora de escolher o apartamento para uma reserva, você também pode des…" at bounding box center [549, 544] width 624 height 60
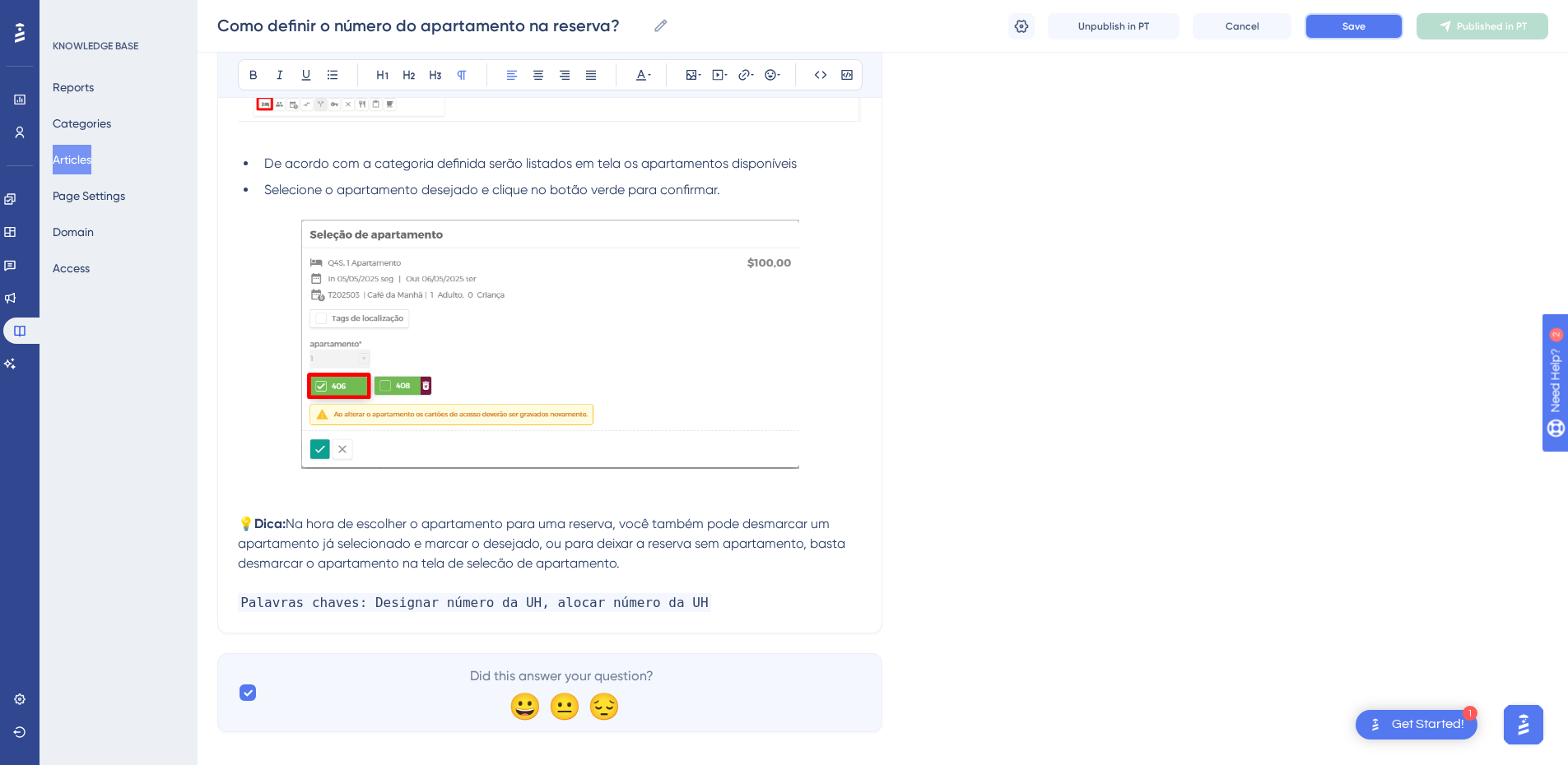
click at [1355, 24] on span "Save" at bounding box center [1354, 26] width 23 height 13
click at [703, 605] on p "Palavras chaves: Designar número da UH, alocar número da UH" at bounding box center [549, 603] width 624 height 20
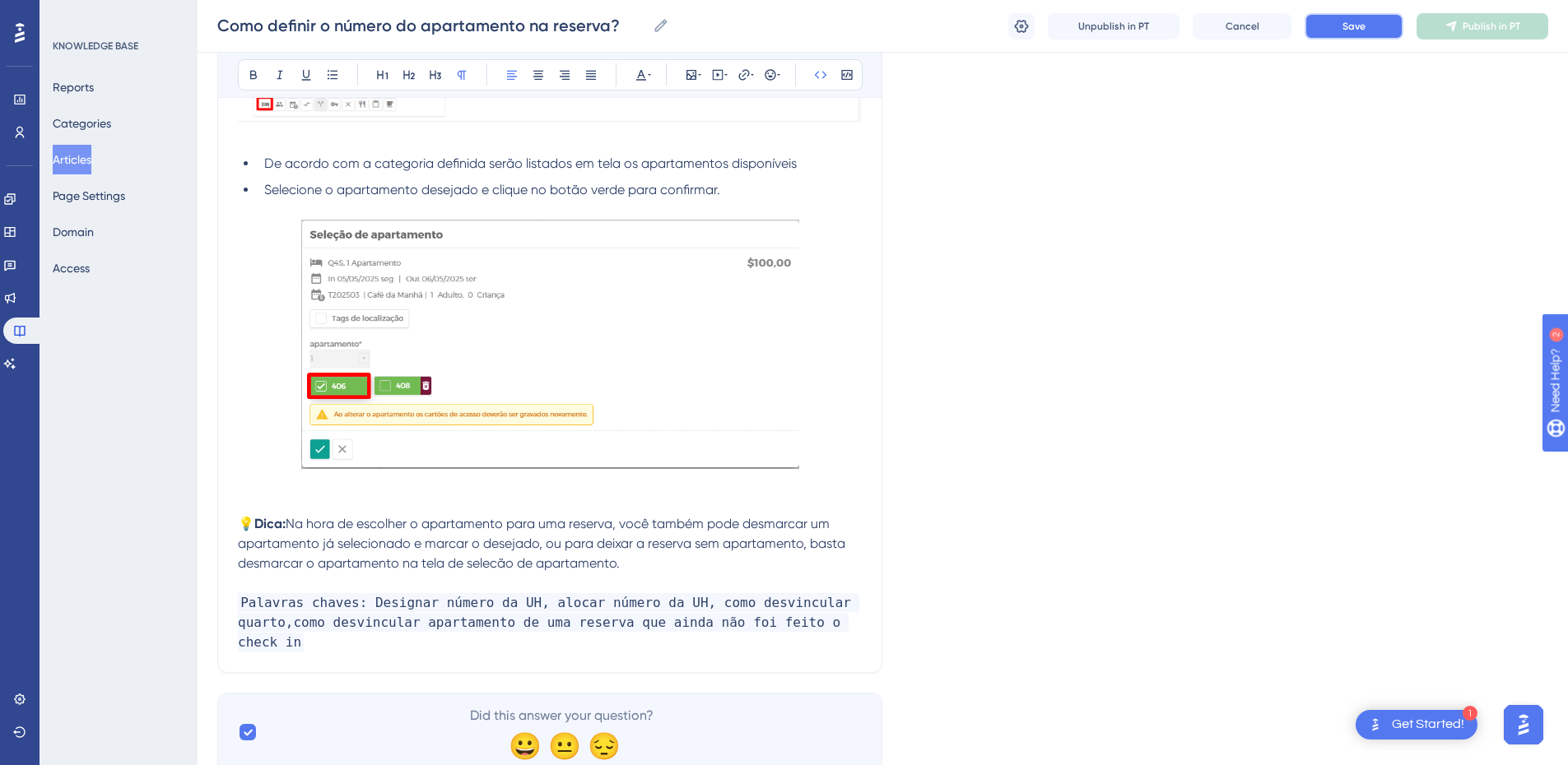
click at [1336, 36] on button "Save" at bounding box center [1354, 26] width 98 height 26
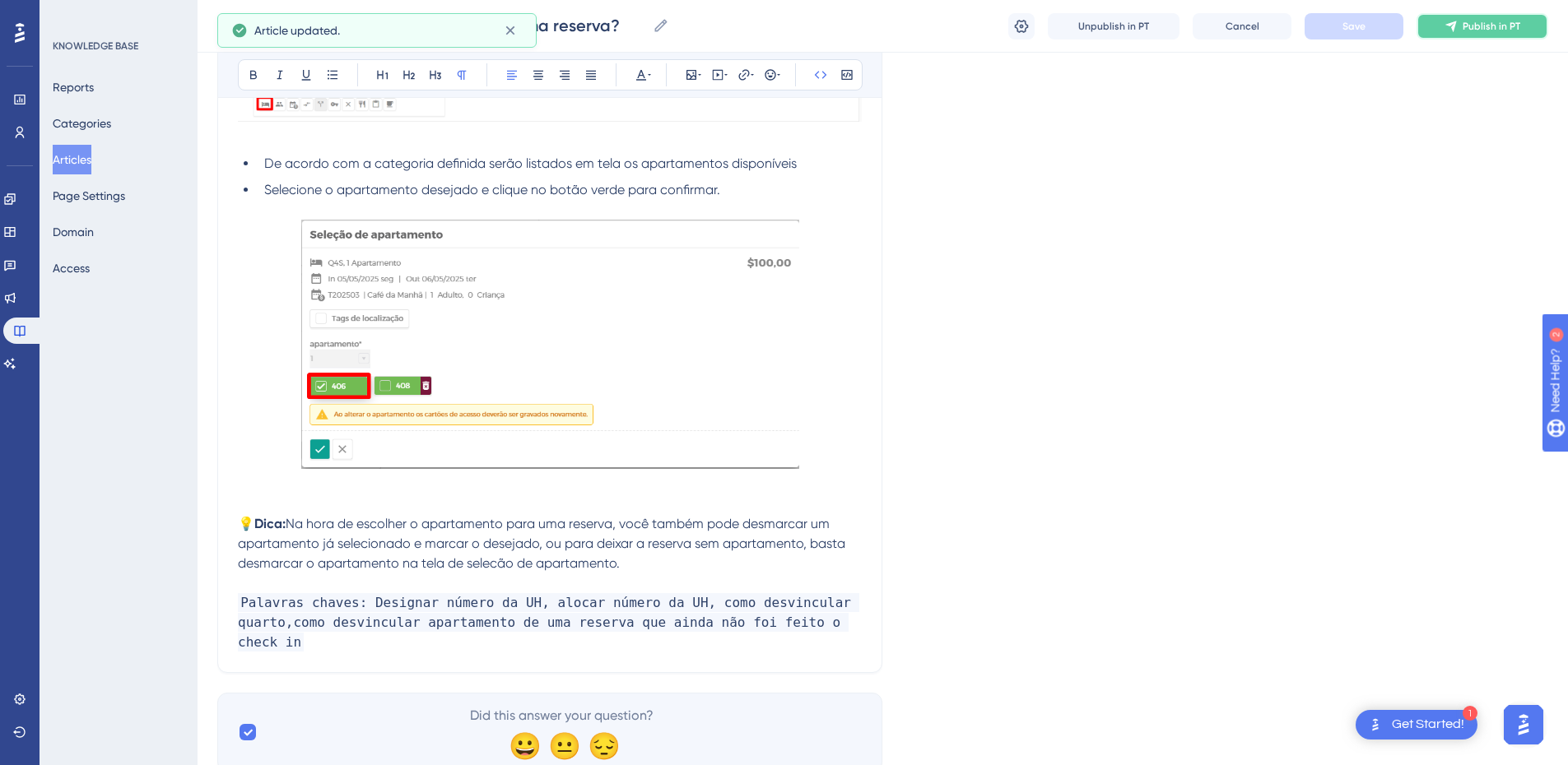
click at [1438, 31] on button "Publish in PT" at bounding box center [1482, 26] width 131 height 26
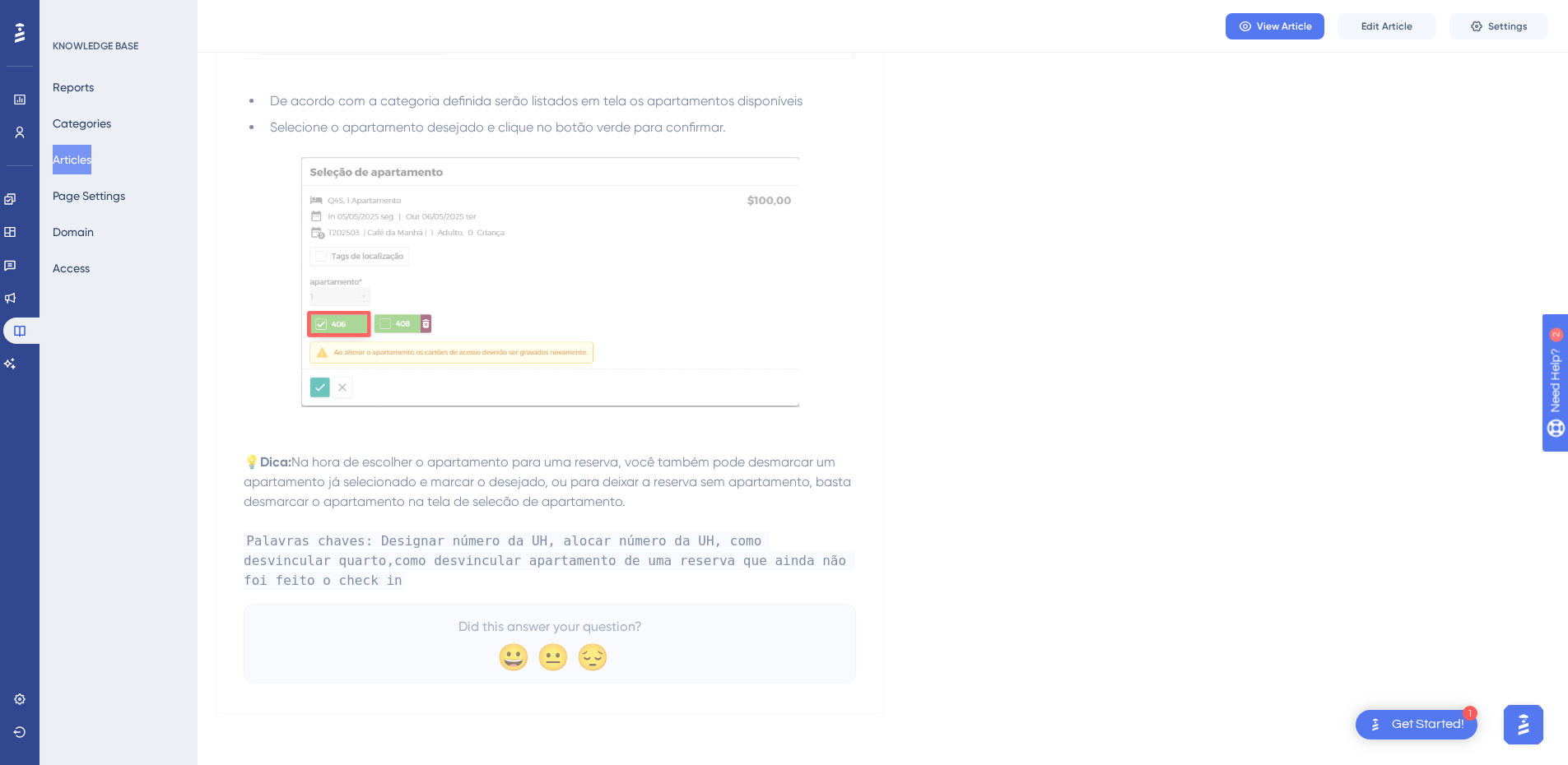
click at [73, 161] on button "Articles" at bounding box center [72, 160] width 39 height 29
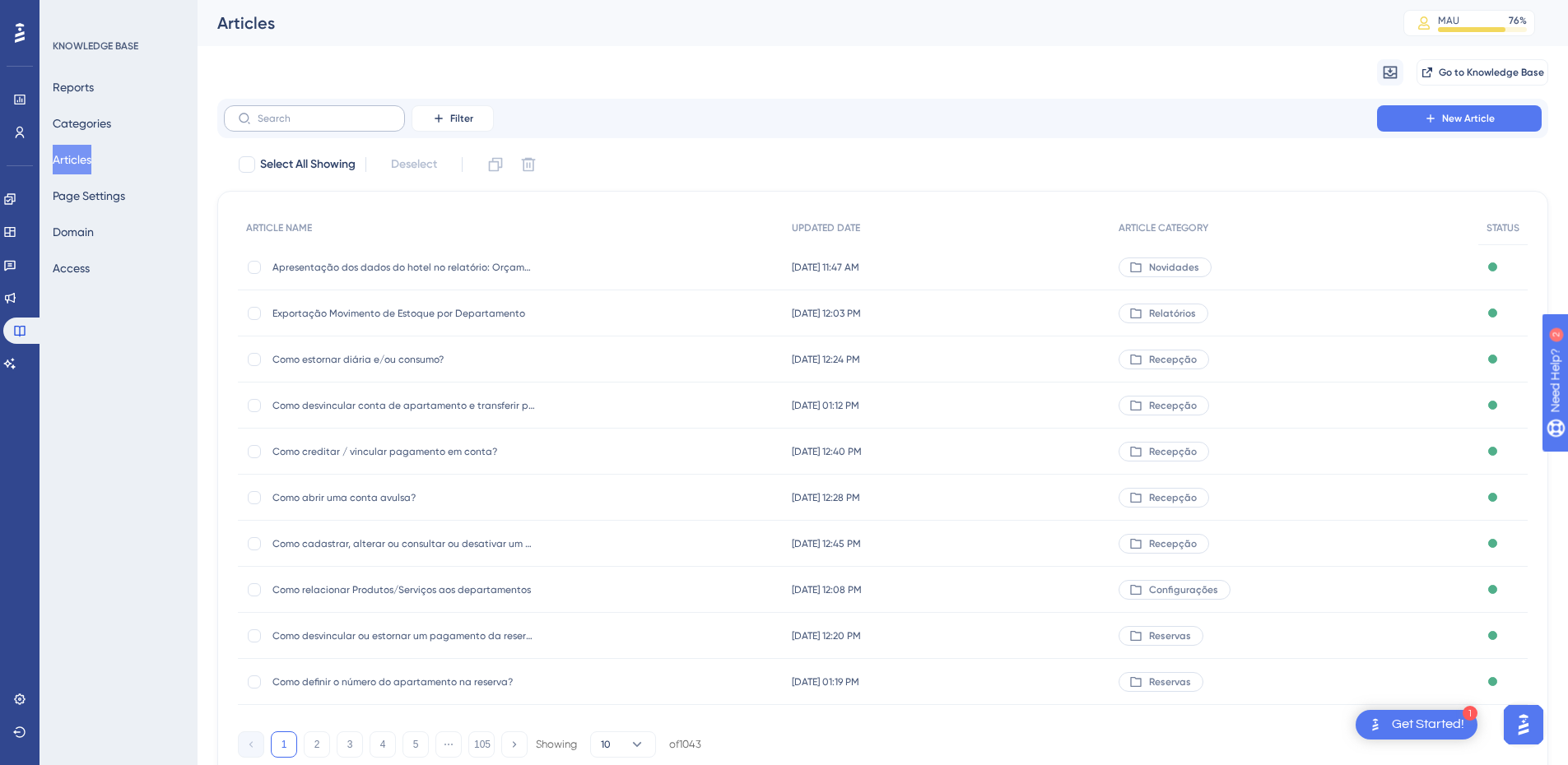
click at [289, 126] on label at bounding box center [314, 118] width 181 height 26
click at [289, 124] on input "text" at bounding box center [324, 118] width 133 height 11
paste input "Como cadastrar, alterar, consultar ou desativar uma empresa?"
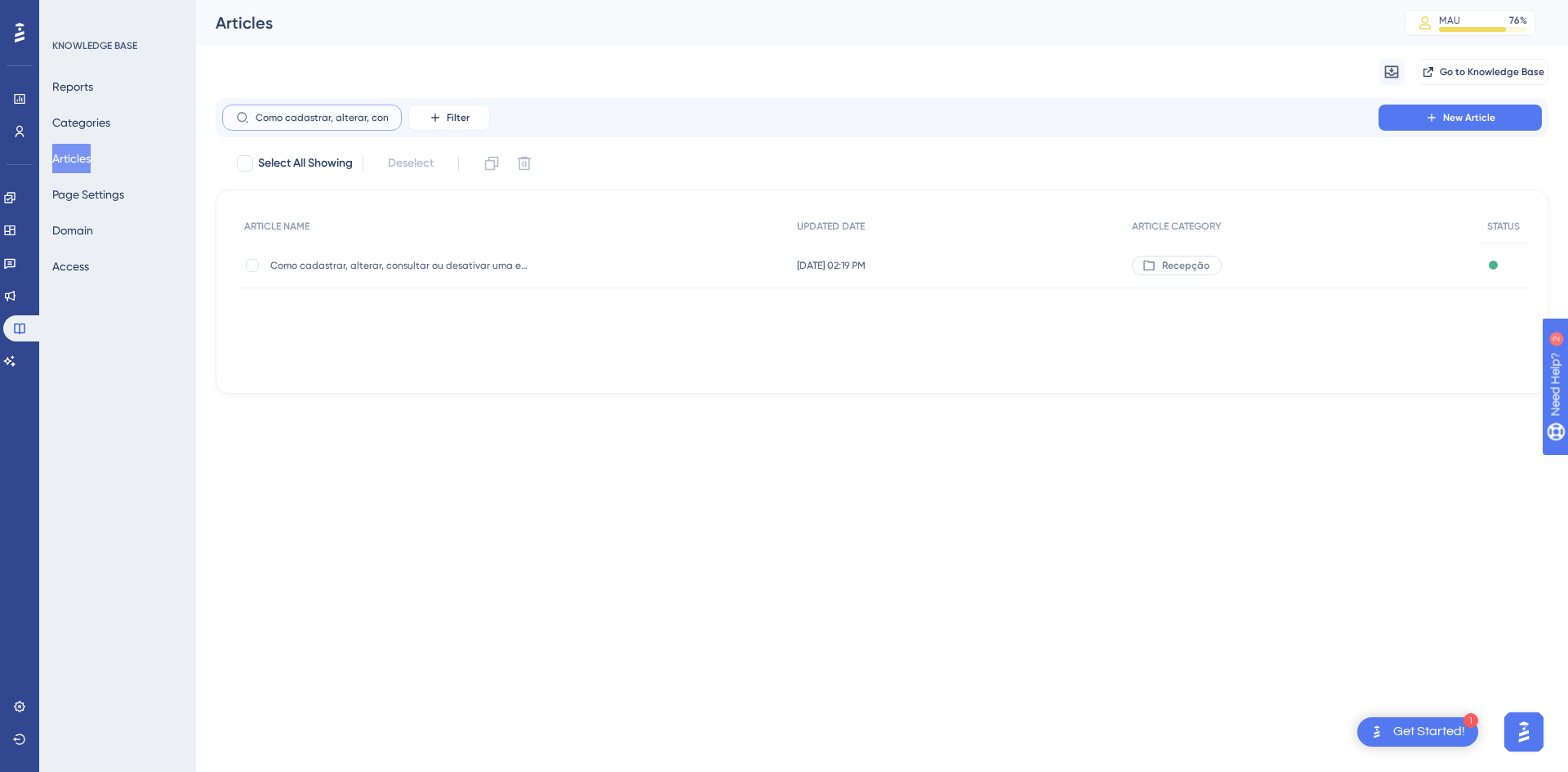
scroll to position [0, 149]
type input "Como cadastrar, alterar, consultar ou desativar uma empresa?"
click at [383, 264] on span "Como cadastrar, alterar, consultar ou desativar uma empresa?" at bounding box center [400, 265] width 261 height 13
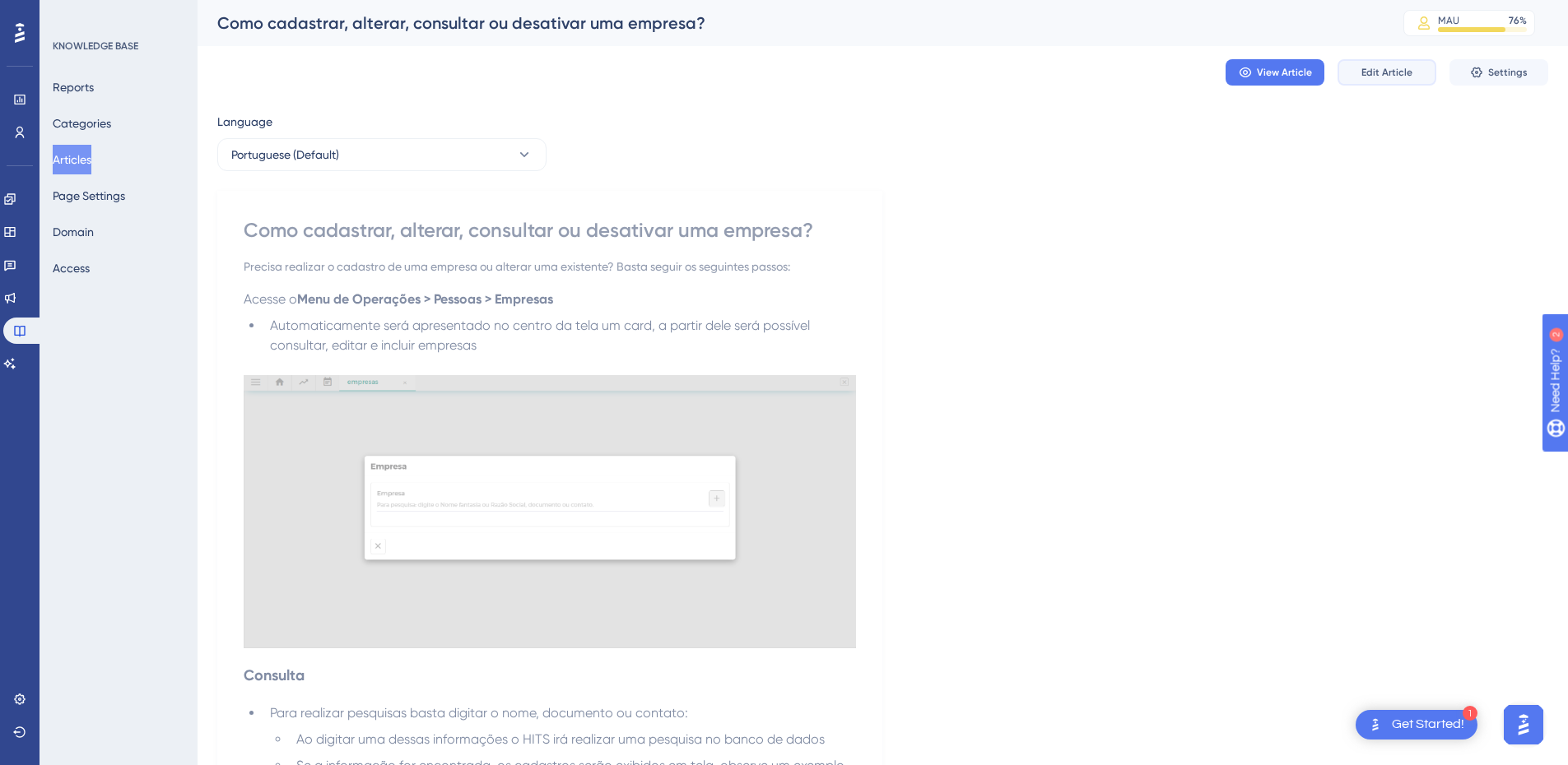
click at [1371, 65] on button "Edit Article" at bounding box center [1387, 73] width 98 height 26
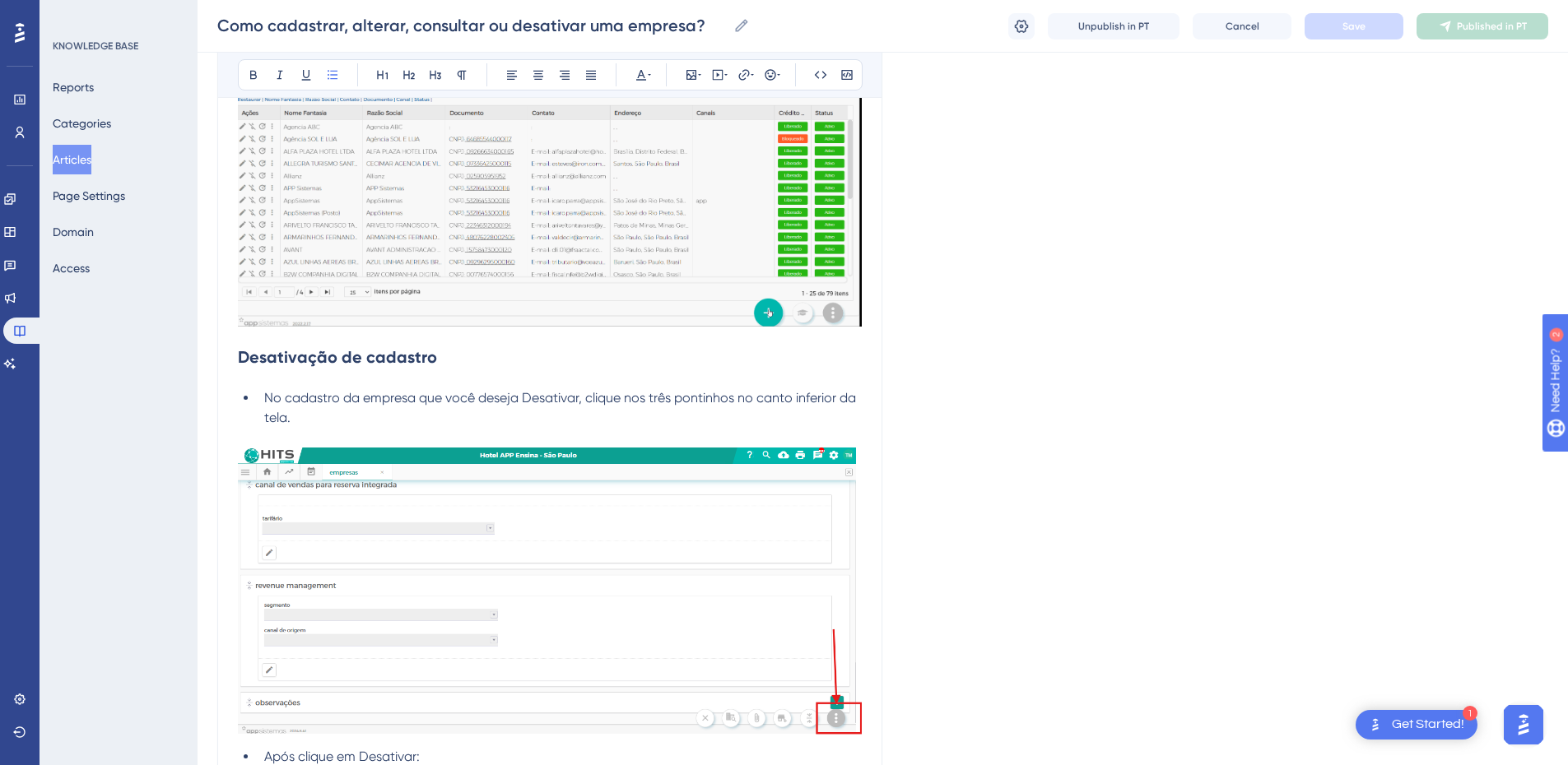
scroll to position [2949, 0]
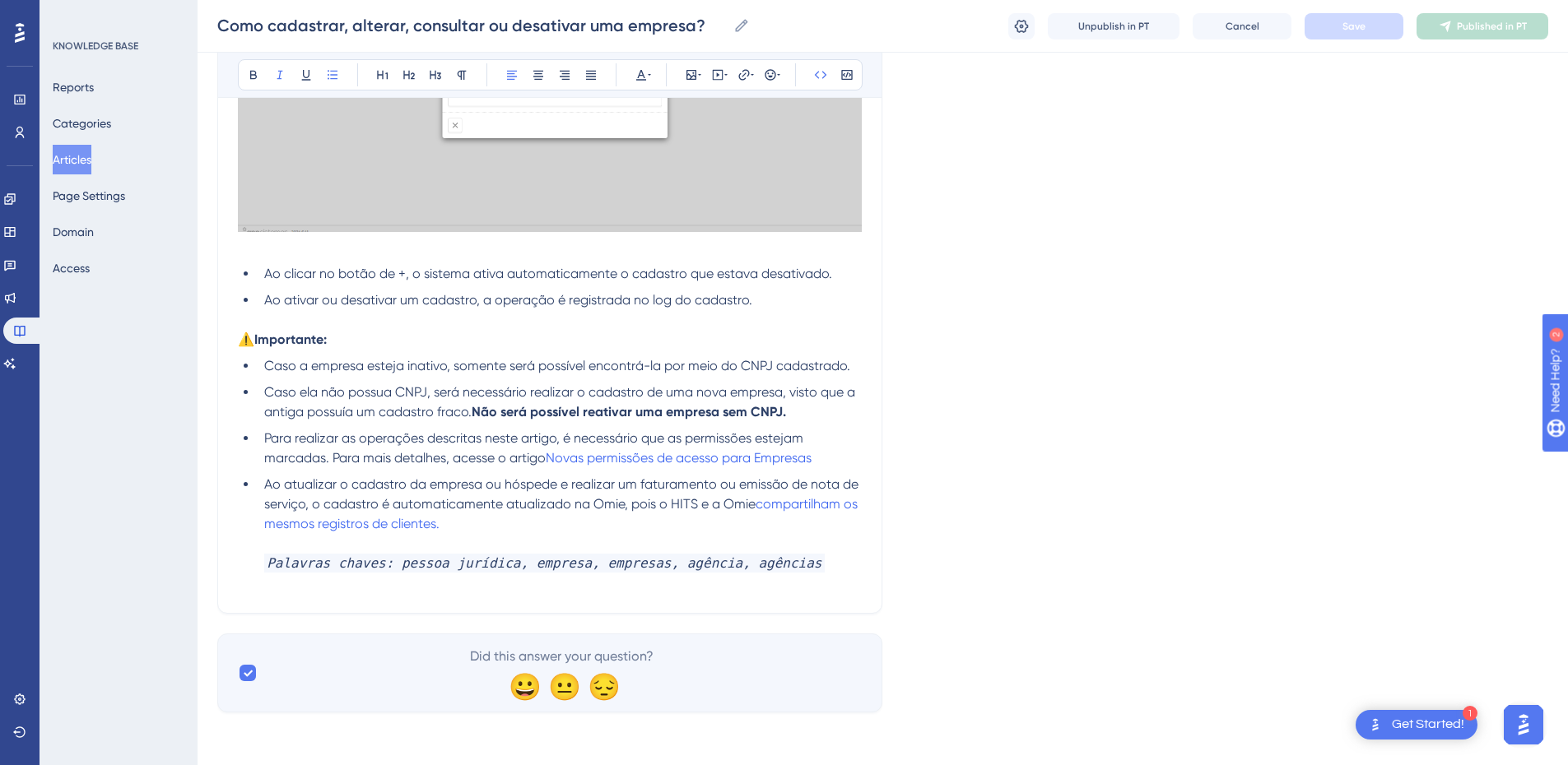
click at [808, 568] on li "Ao atualizar o cadastro da empresa ou hóspede e realizar um faturamento ou emis…" at bounding box center [559, 534] width 604 height 118
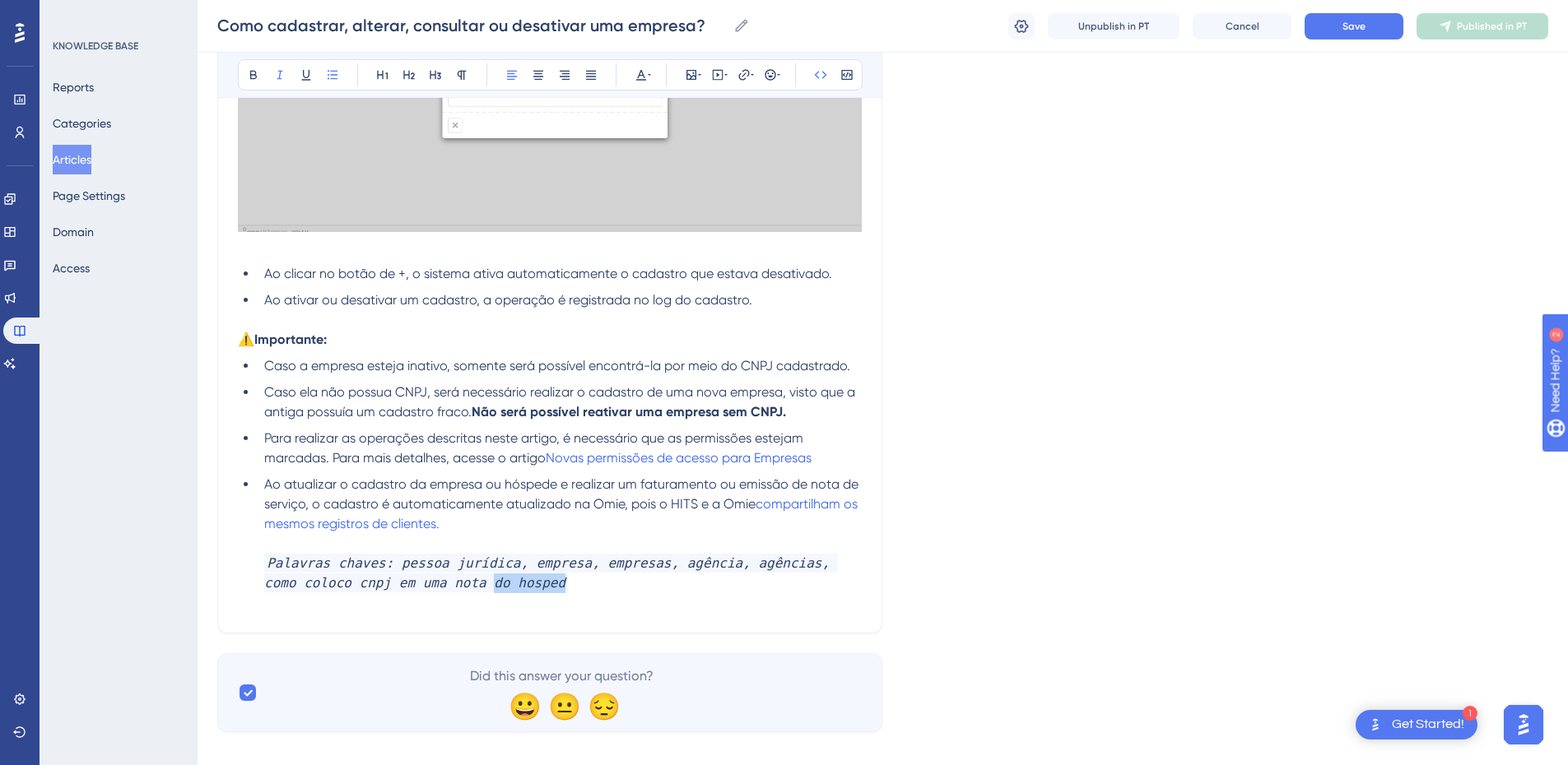
drag, startPoint x: 548, startPoint y: 585, endPoint x: 436, endPoint y: 582, distance: 112.0
click at [436, 582] on li "Ao atualizar o cadastro da empresa ou hóspede e realizar um faturamento ou emis…" at bounding box center [559, 544] width 604 height 138
click at [1338, 26] on button "Save" at bounding box center [1354, 26] width 98 height 26
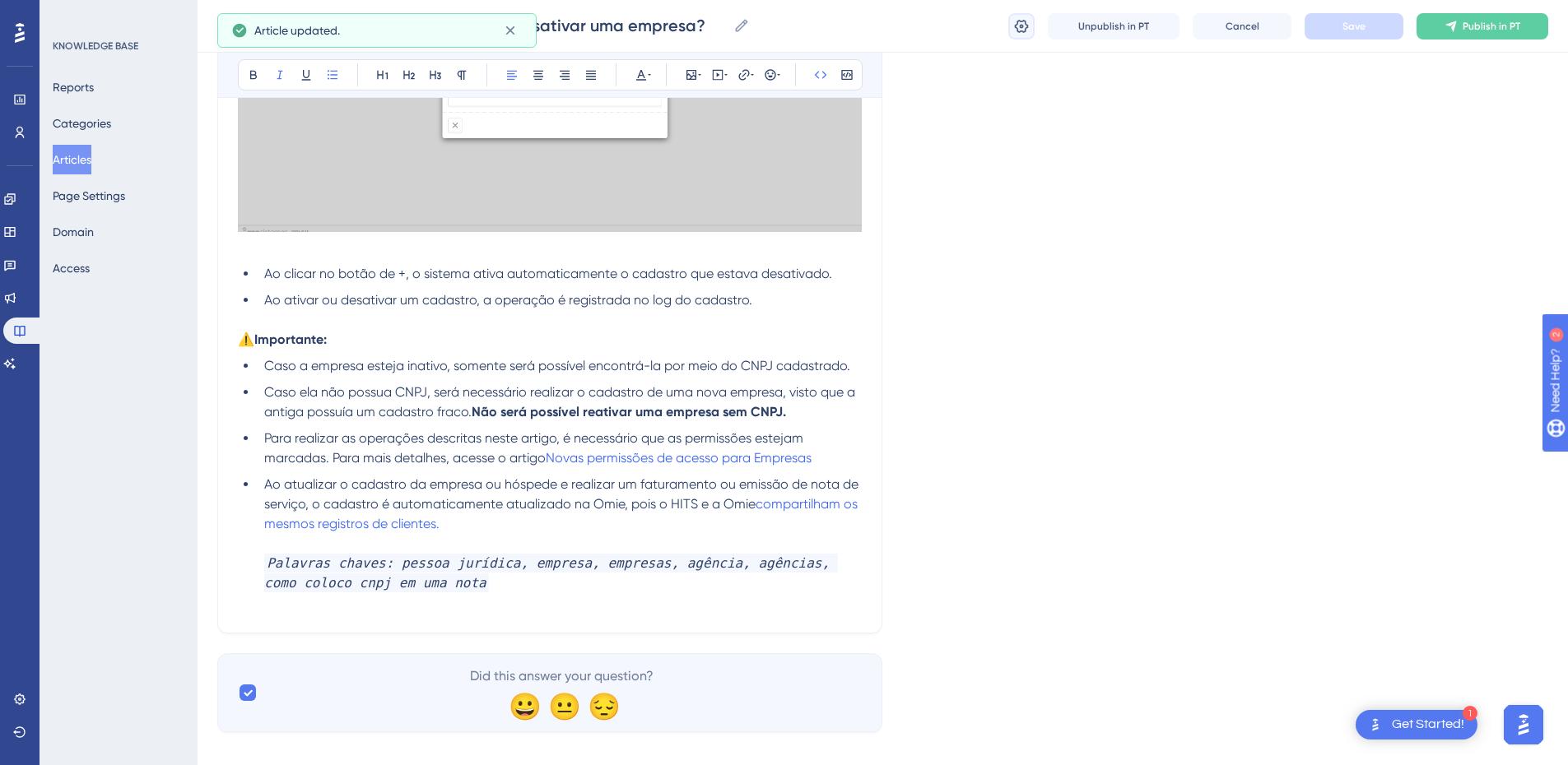
click at [1019, 26] on icon at bounding box center [1021, 26] width 16 height 16
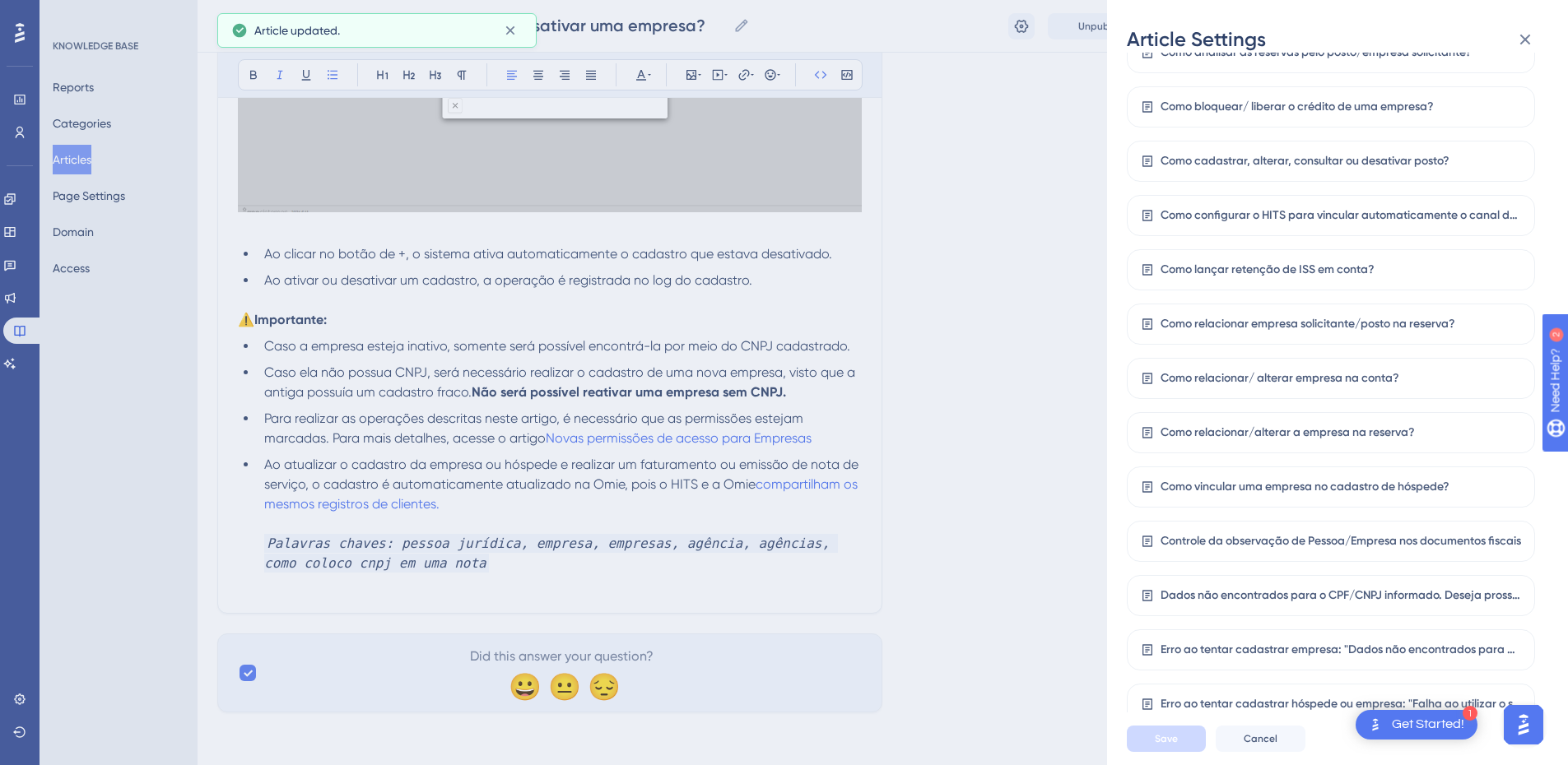
scroll to position [2585, 0]
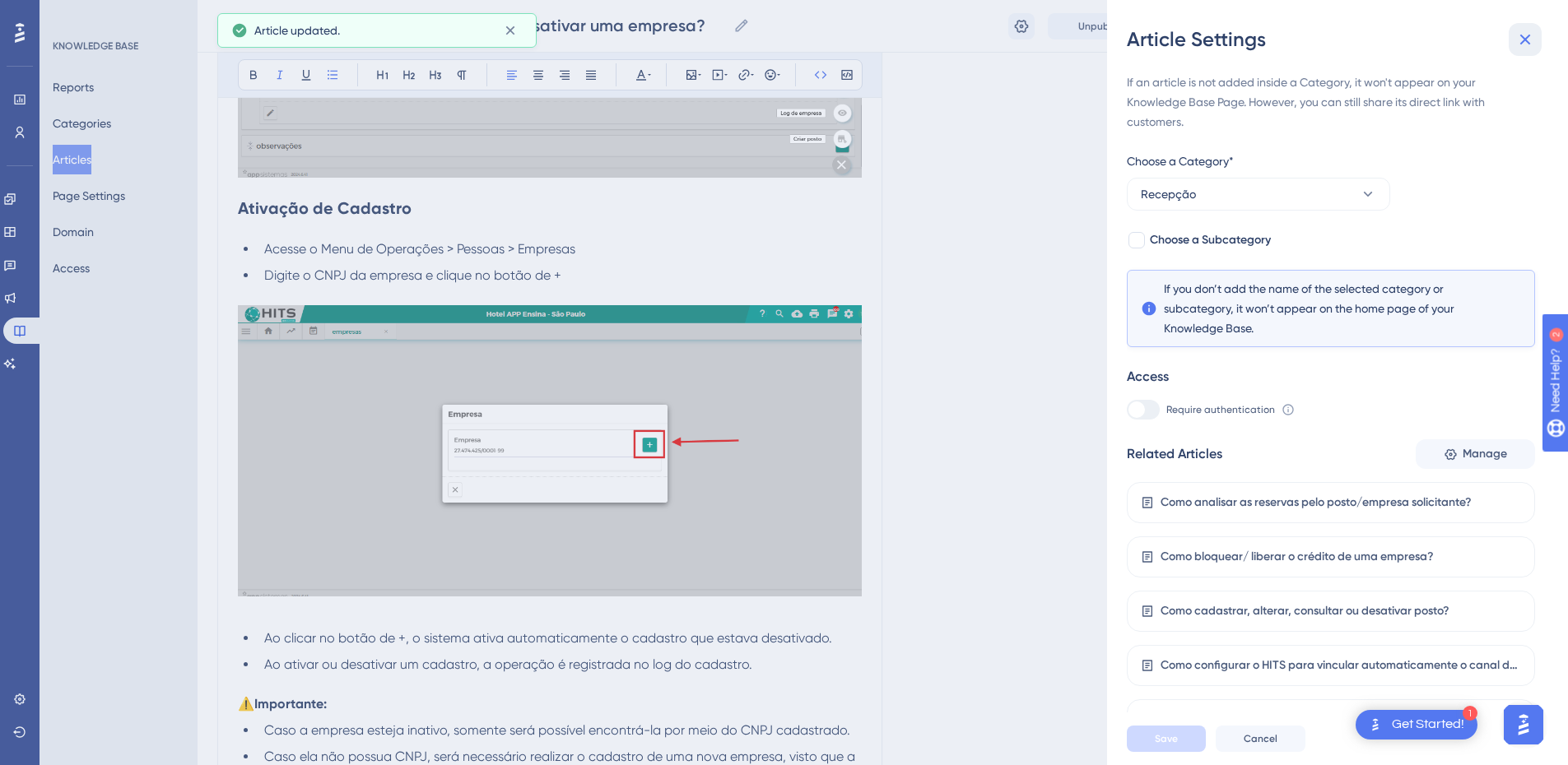
click at [1517, 40] on icon at bounding box center [1525, 39] width 20 height 20
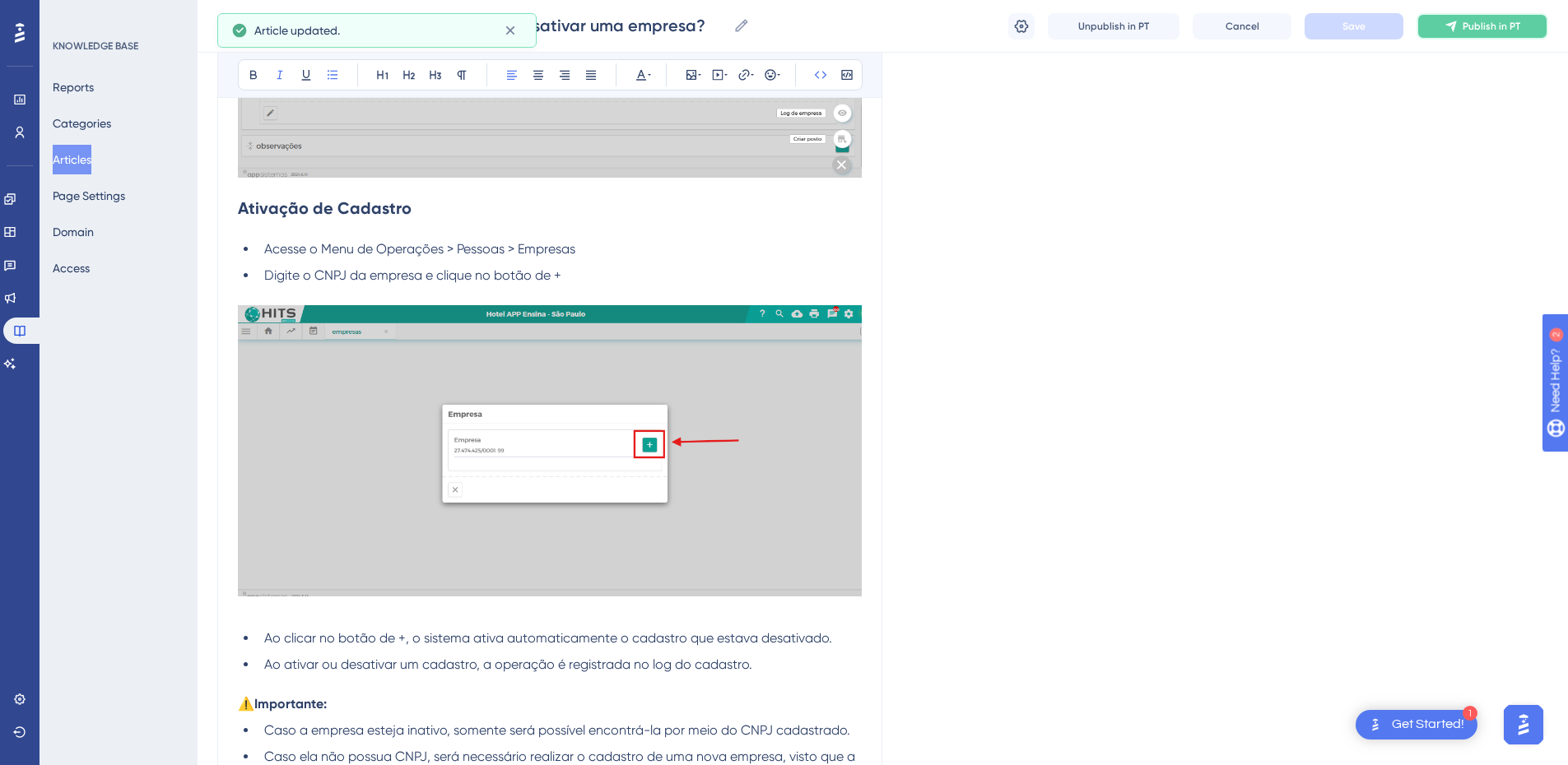
click at [1504, 28] on span "Publish in PT" at bounding box center [1491, 26] width 58 height 13
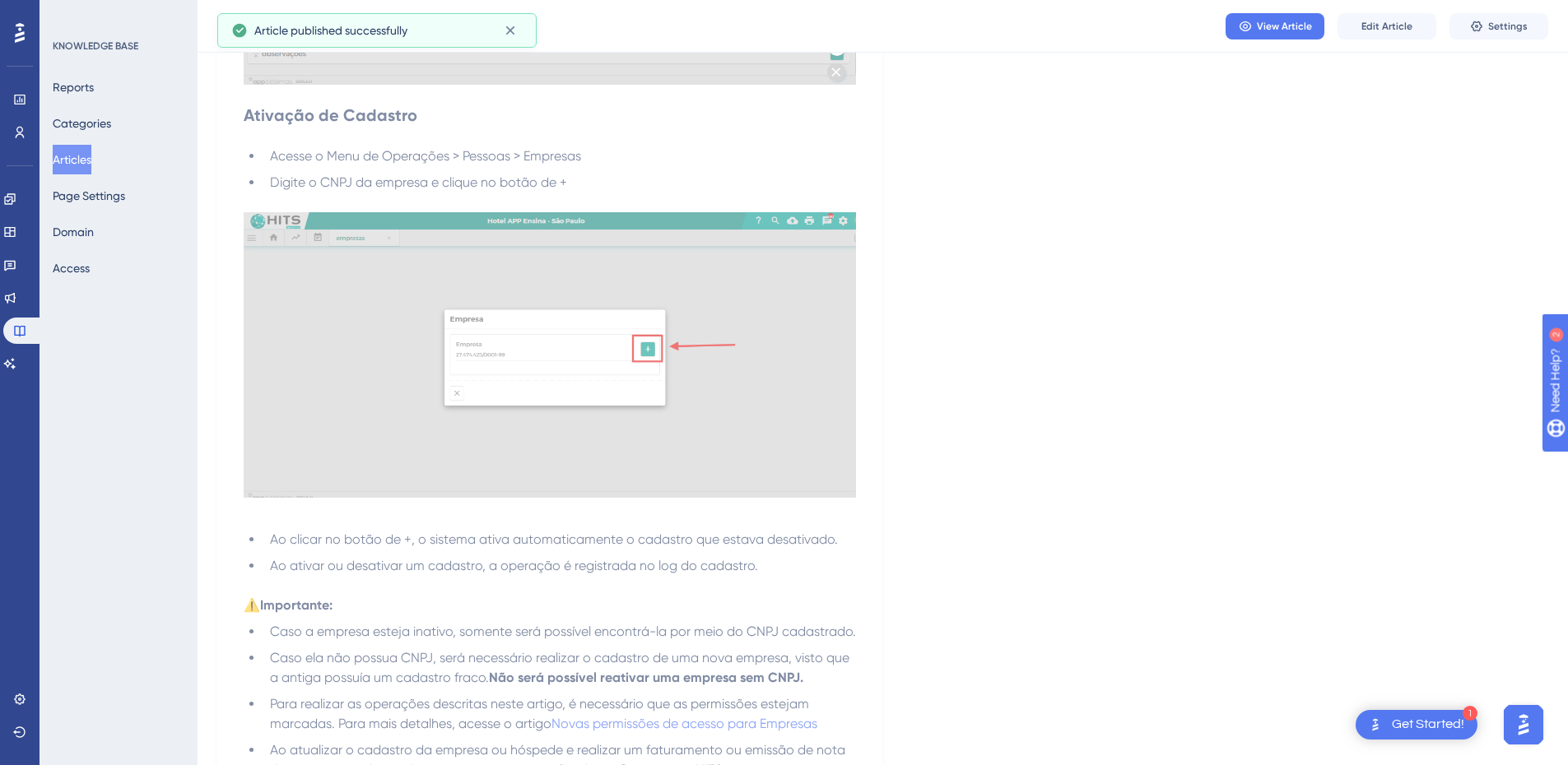
click at [87, 161] on button "Articles" at bounding box center [72, 160] width 39 height 29
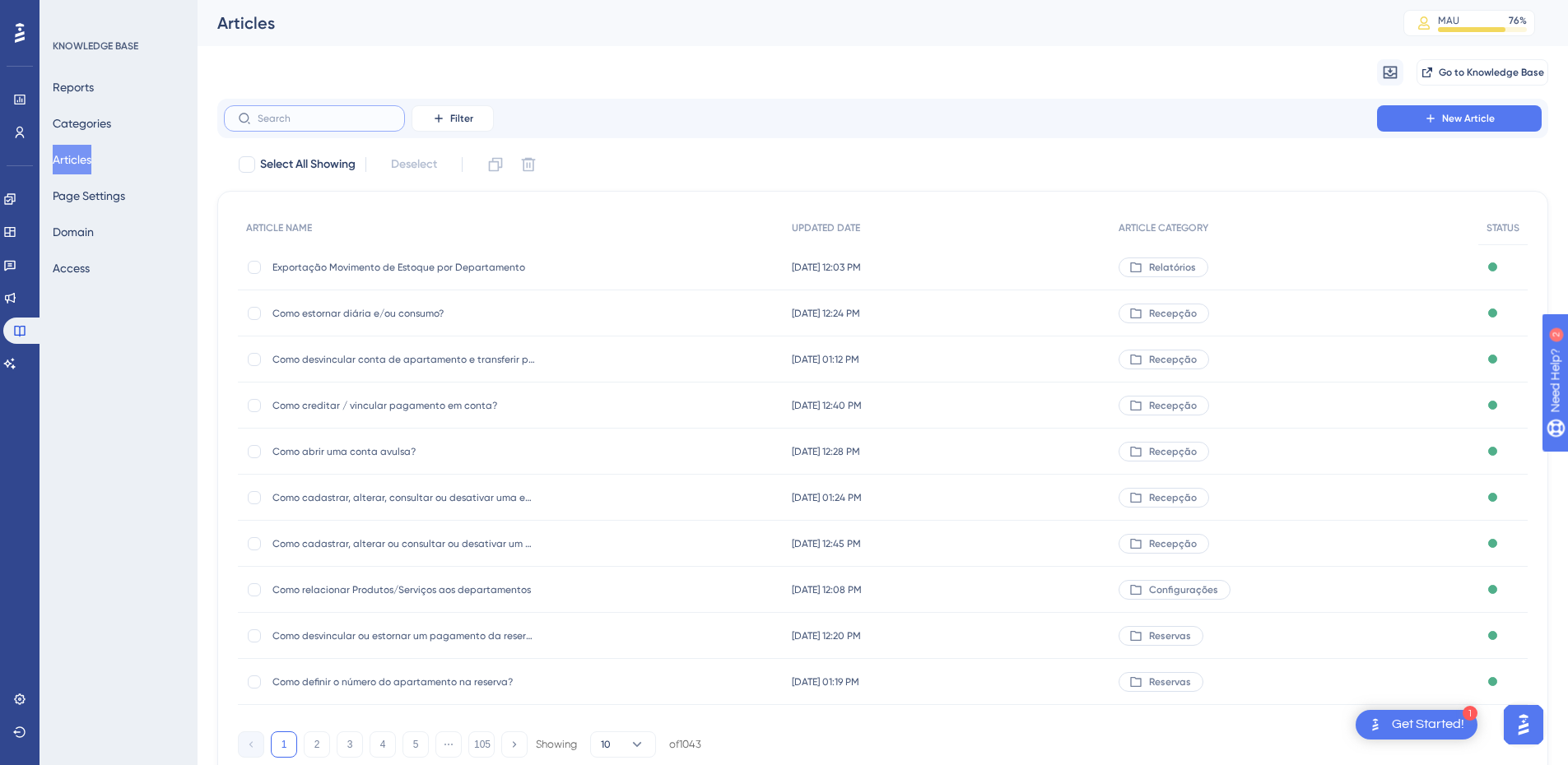
click at [310, 122] on input "text" at bounding box center [324, 118] width 133 height 11
paste input "Como transferir lançamento entre hóspede e empresa?"
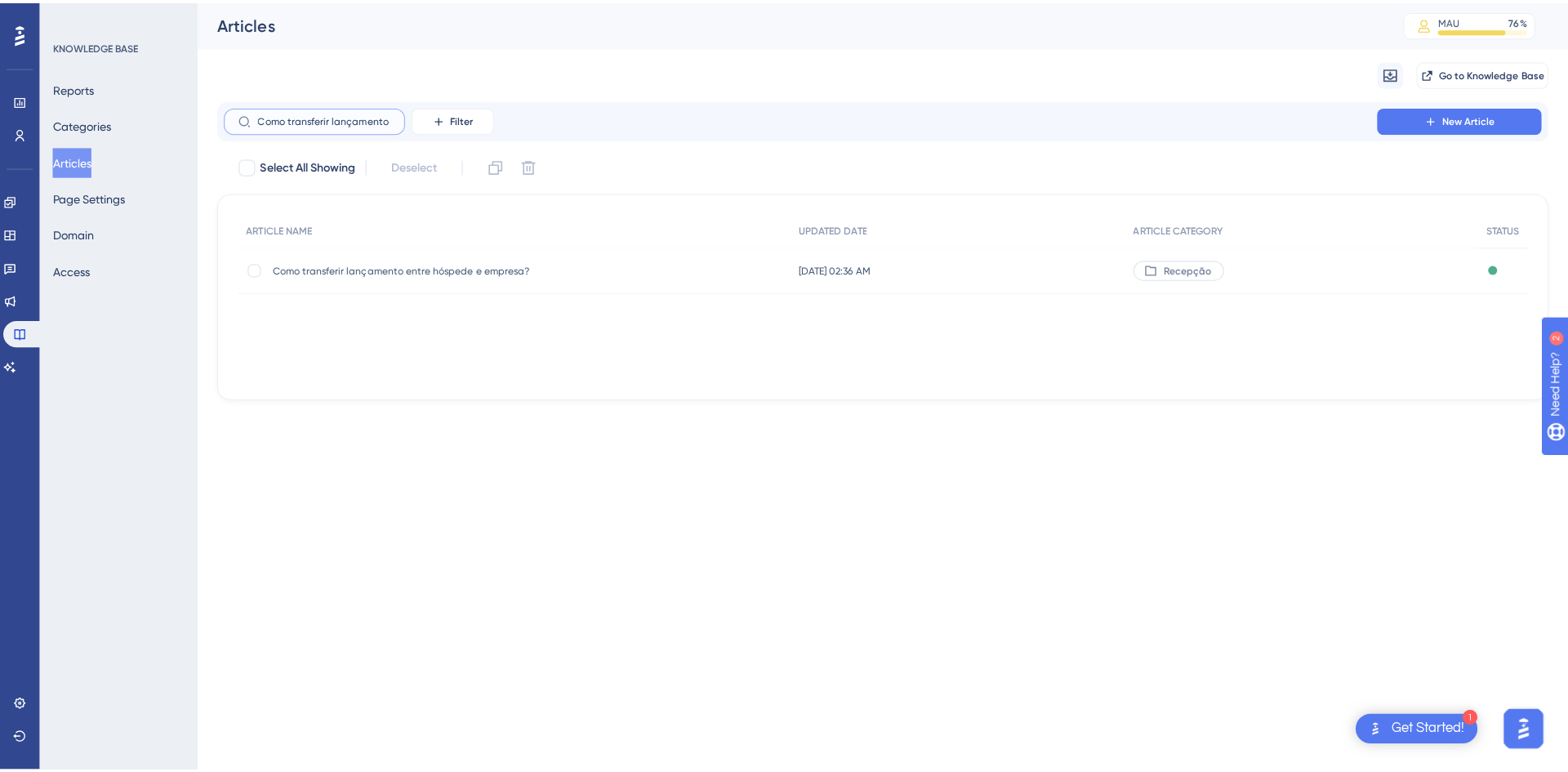
scroll to position [0, 117]
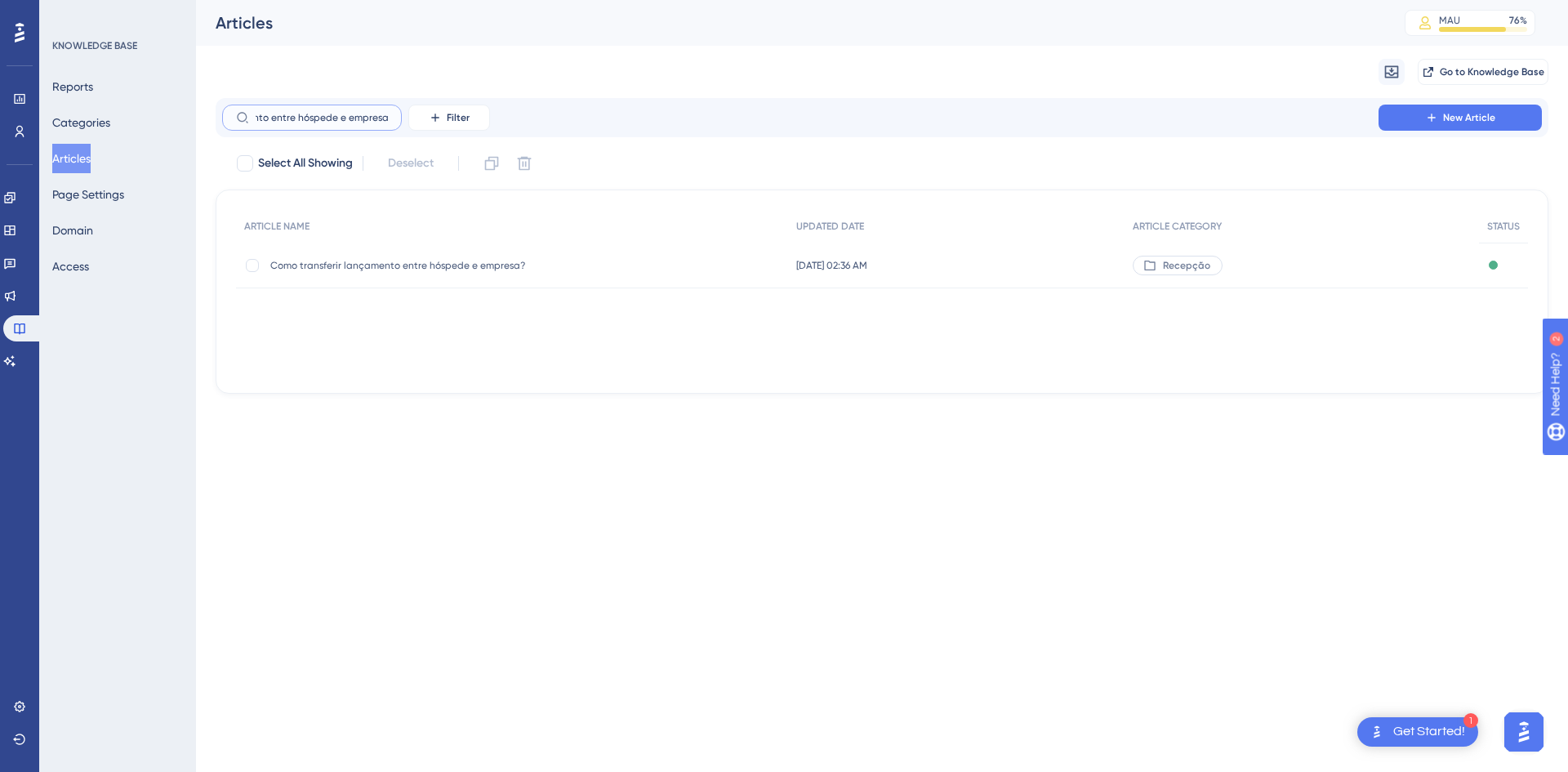
type input "Como transferir lançamento entre hóspede e empresa?"
click at [325, 269] on span "Como transferir lançamento entre hóspede e empresa?" at bounding box center [400, 265] width 261 height 13
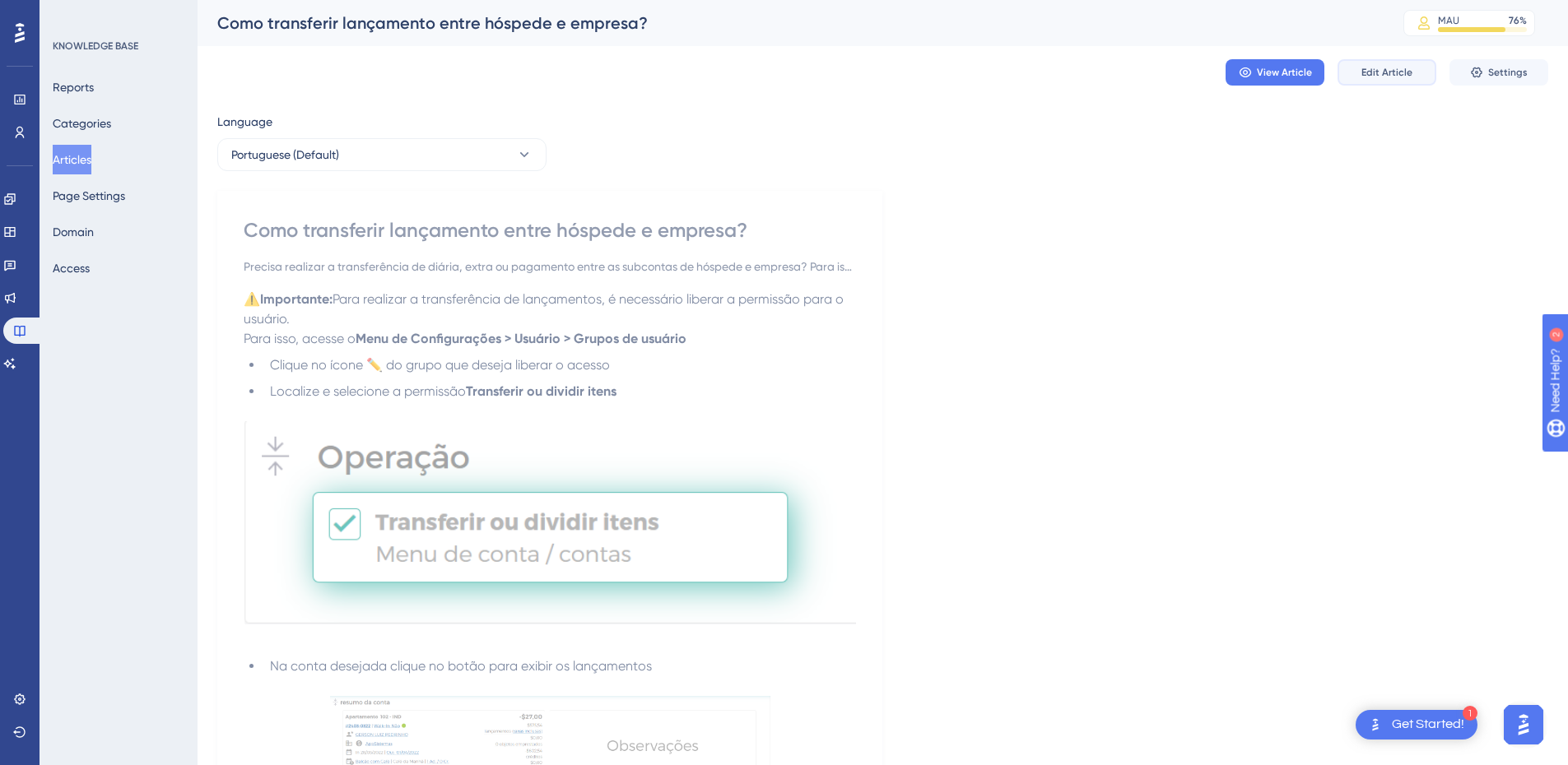
click at [1369, 69] on span "Edit Article" at bounding box center [1387, 72] width 51 height 13
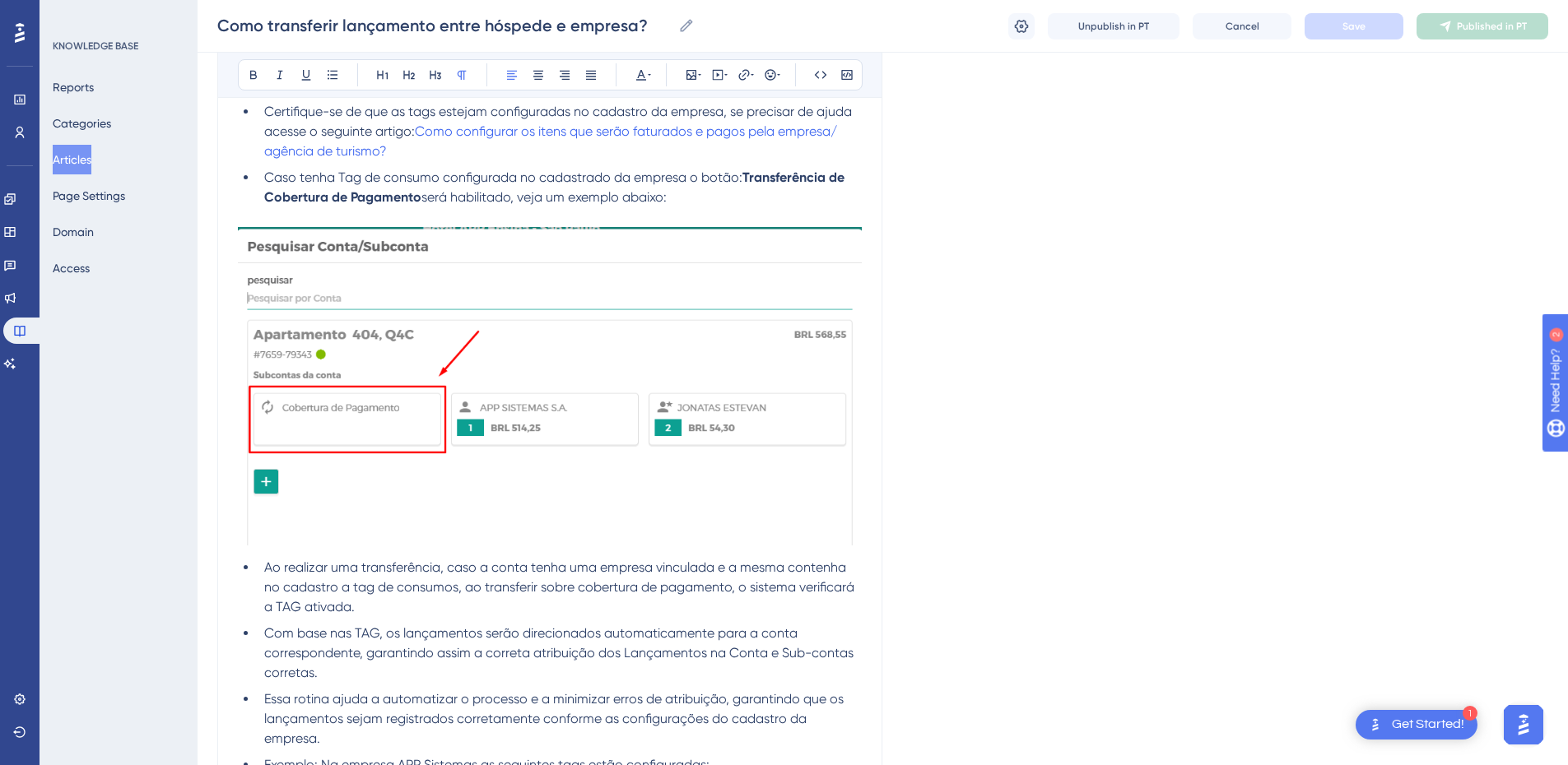
scroll to position [2872, 0]
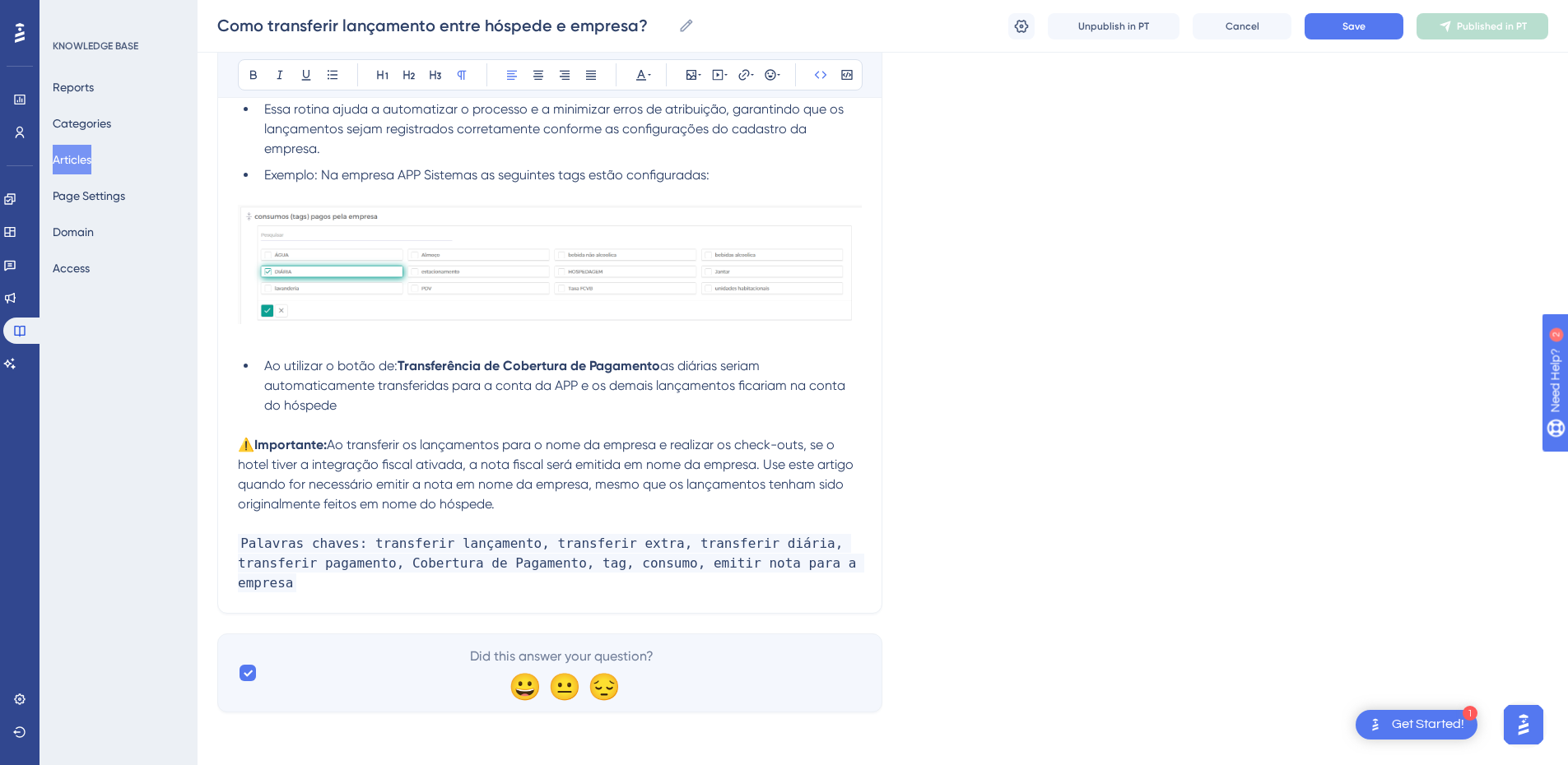
click at [339, 582] on p "Palavras chaves: transferir lançamento, transferir extra, transferir diária, tr…" at bounding box center [549, 563] width 624 height 60
drag, startPoint x: 700, startPoint y: 585, endPoint x: 308, endPoint y: 590, distance: 392.0
click at [308, 590] on p "Palavras chaves: transferir lançamento, transferir extra, transferir diária, tr…" at bounding box center [549, 563] width 624 height 60
click at [303, 587] on span "Palavras chaves: transferir lançamento, transferir extra, transferir diária, tr…" at bounding box center [550, 563] width 626 height 59
click at [480, 581] on span "Palavras chaves: transferir lançamento, transferir extra, transferir diária, tr…" at bounding box center [550, 563] width 626 height 59
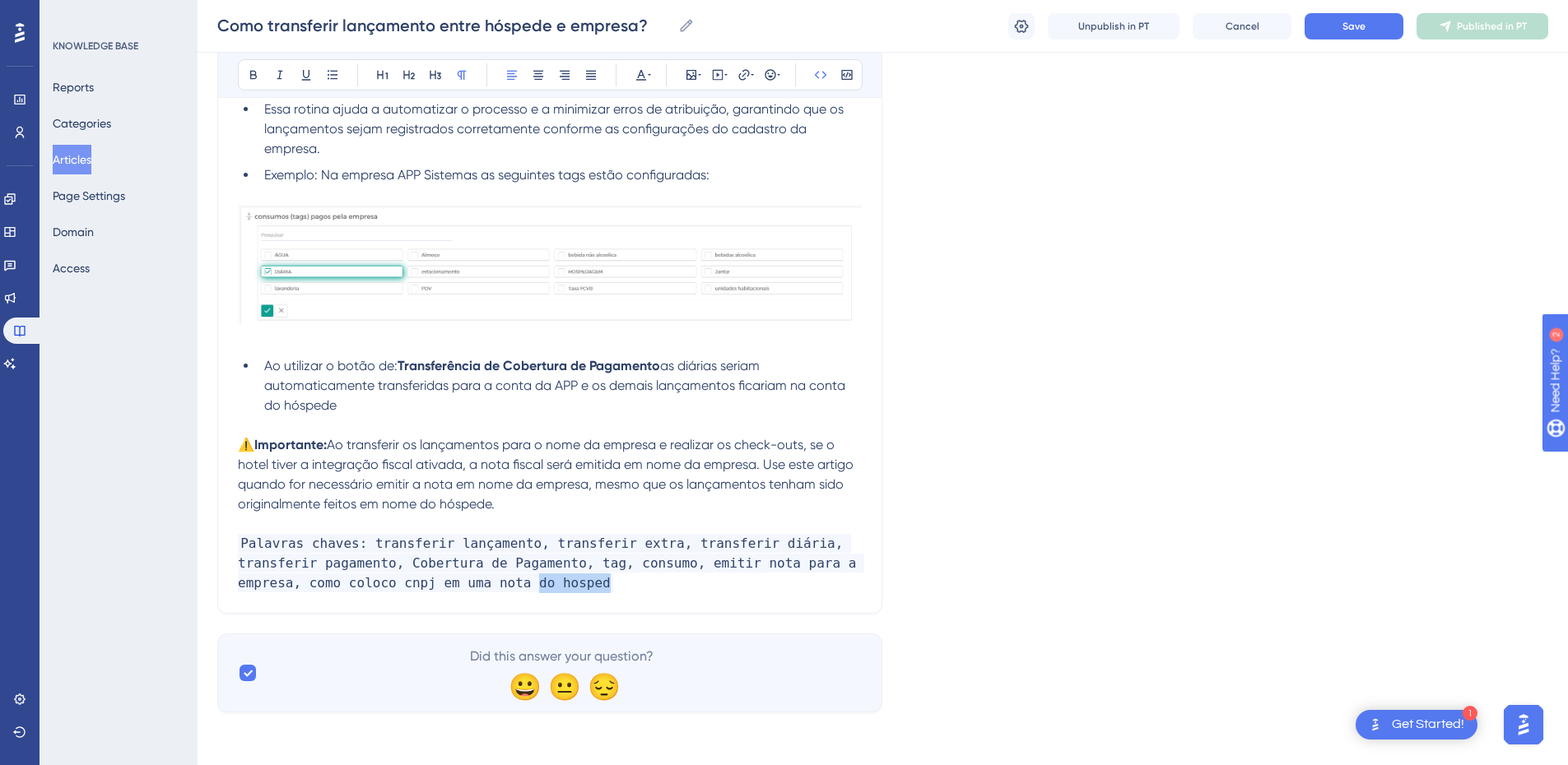
drag, startPoint x: 516, startPoint y: 585, endPoint x: 648, endPoint y: 590, distance: 132.1
click at [648, 590] on p "Palavras chaves: transferir lançamento, transferir extra, transferir diária, tr…" at bounding box center [549, 563] width 624 height 60
click at [1365, 9] on div "Como transferir lançamento entre hóspede e empresa? Como transferir lançamento …" at bounding box center [883, 26] width 1371 height 53
click at [1357, 22] on span "Save" at bounding box center [1354, 26] width 23 height 13
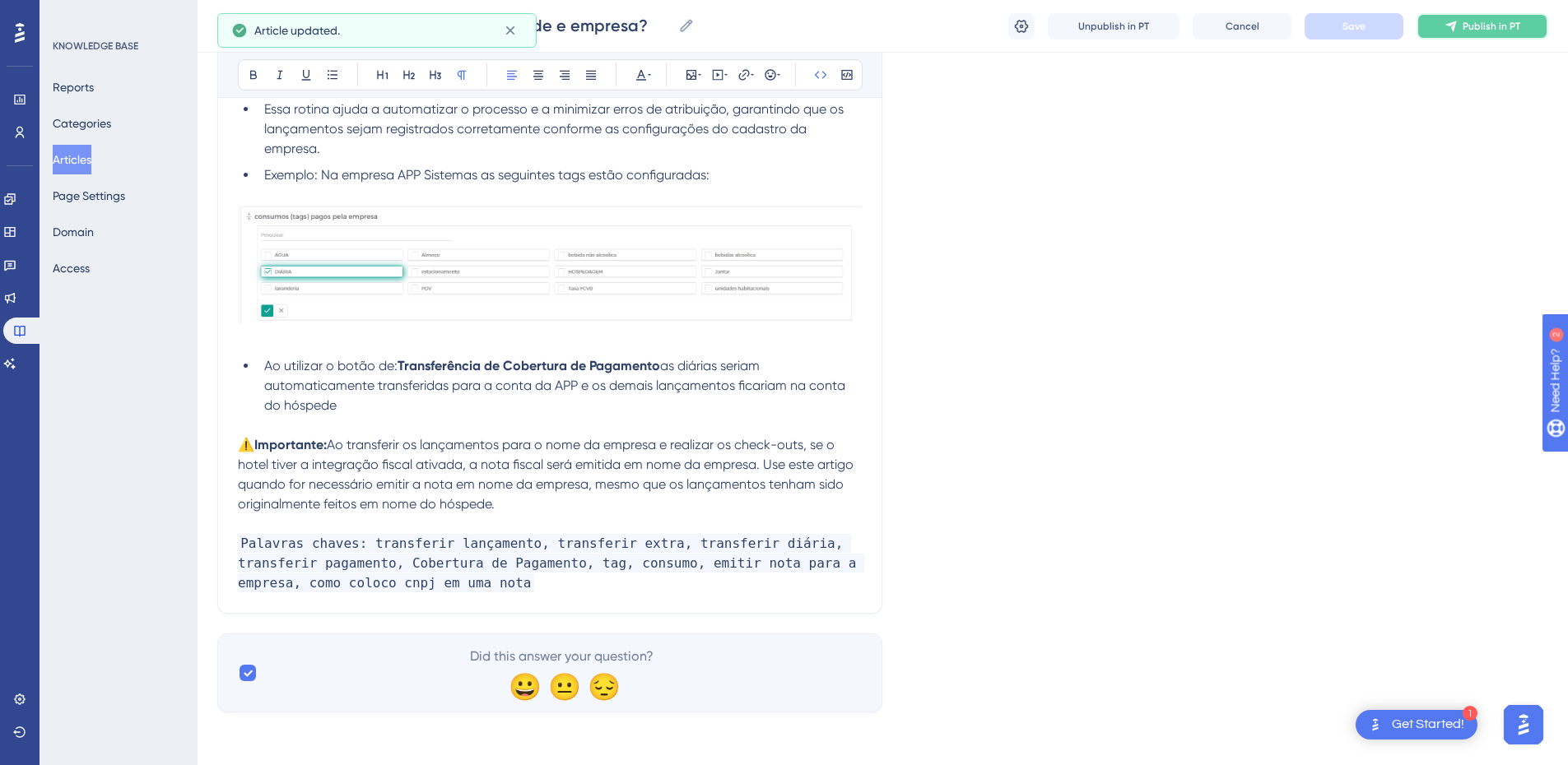
click at [1468, 27] on span "Publish in PT" at bounding box center [1491, 26] width 58 height 13
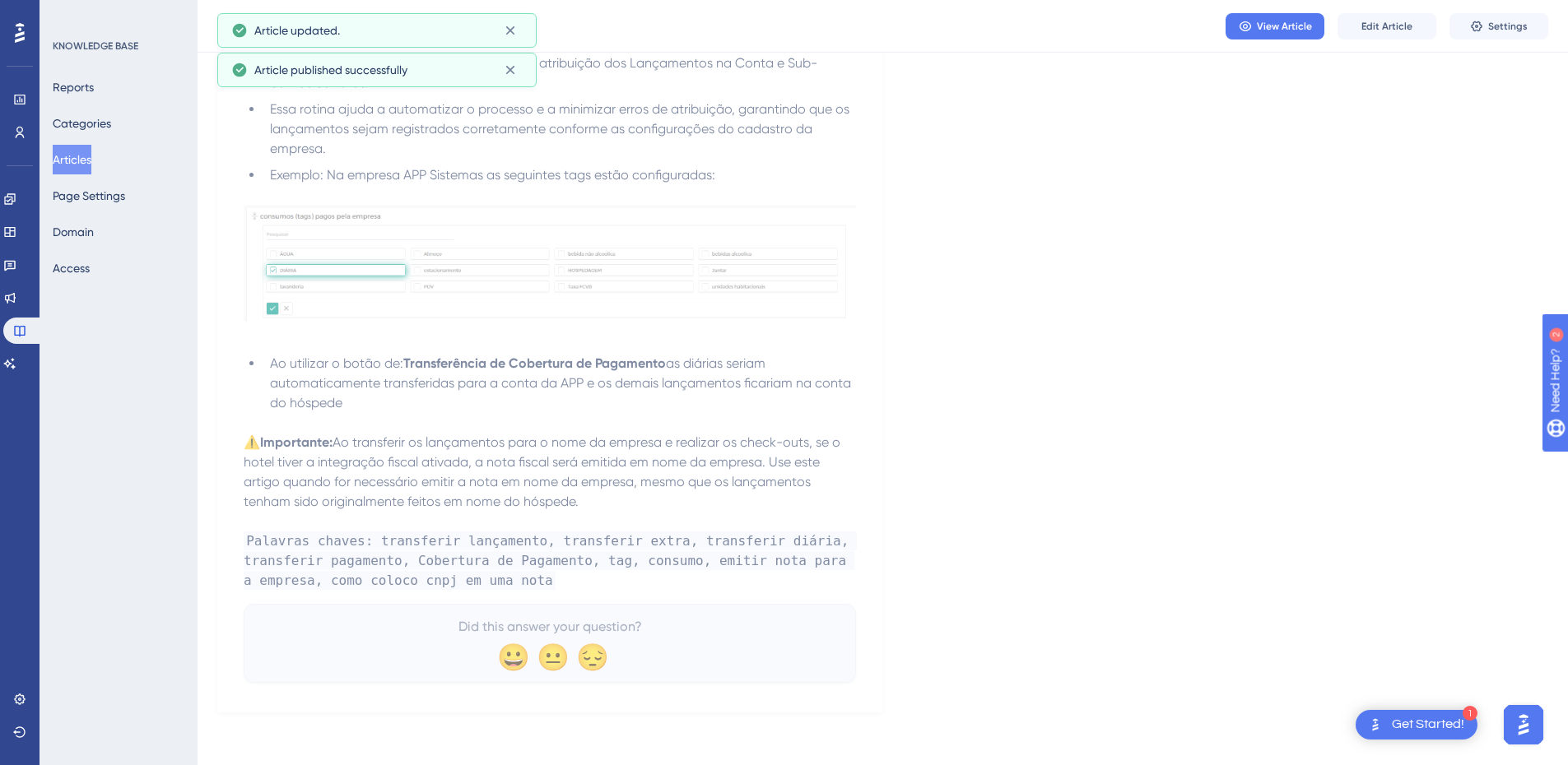
scroll to position [2777, 0]
click at [73, 161] on button "Articles" at bounding box center [72, 160] width 39 height 29
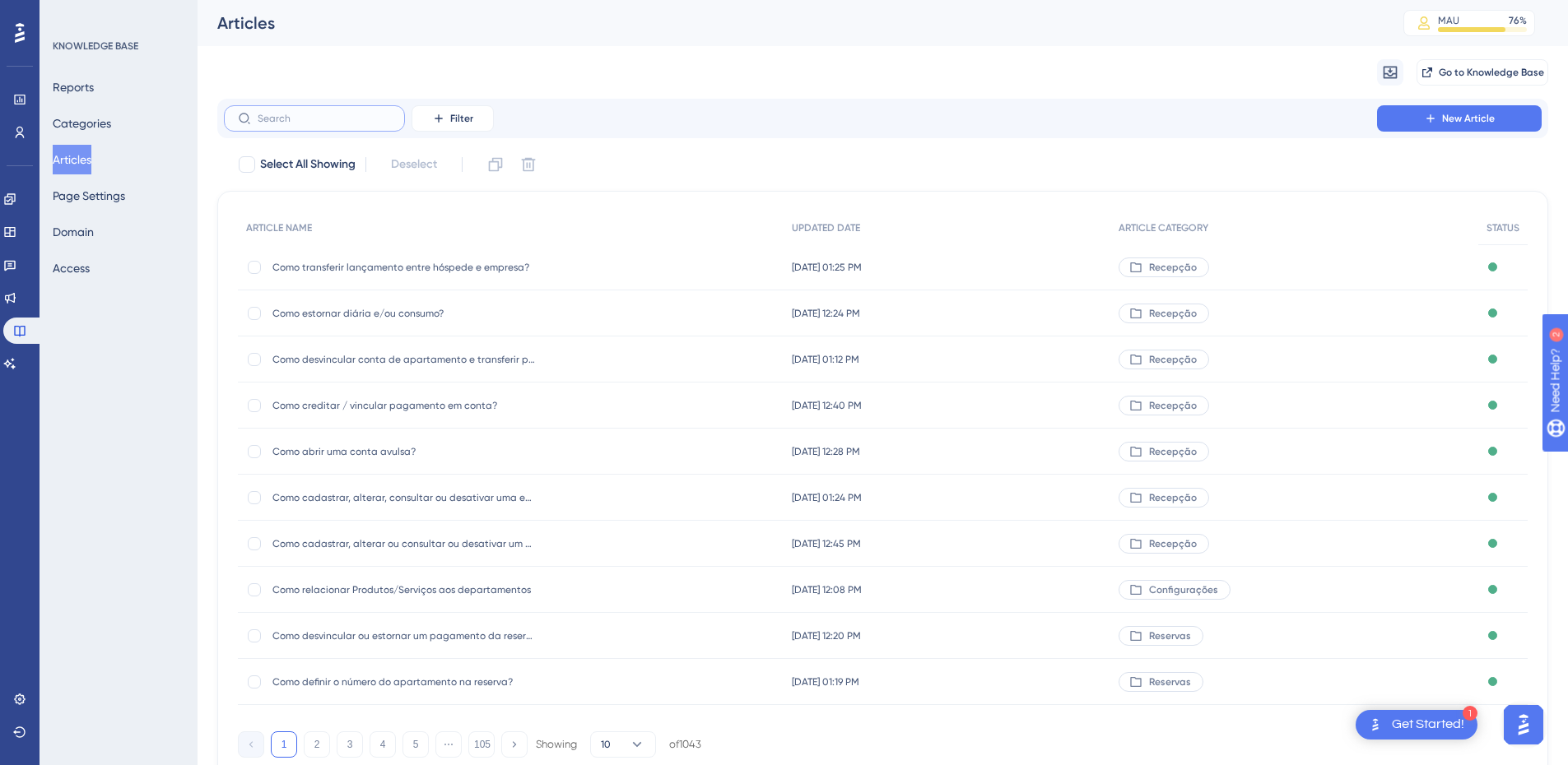
click at [314, 115] on input "text" at bounding box center [324, 118] width 133 height 11
paste input "Como emitir nota fiscal referenciada?"
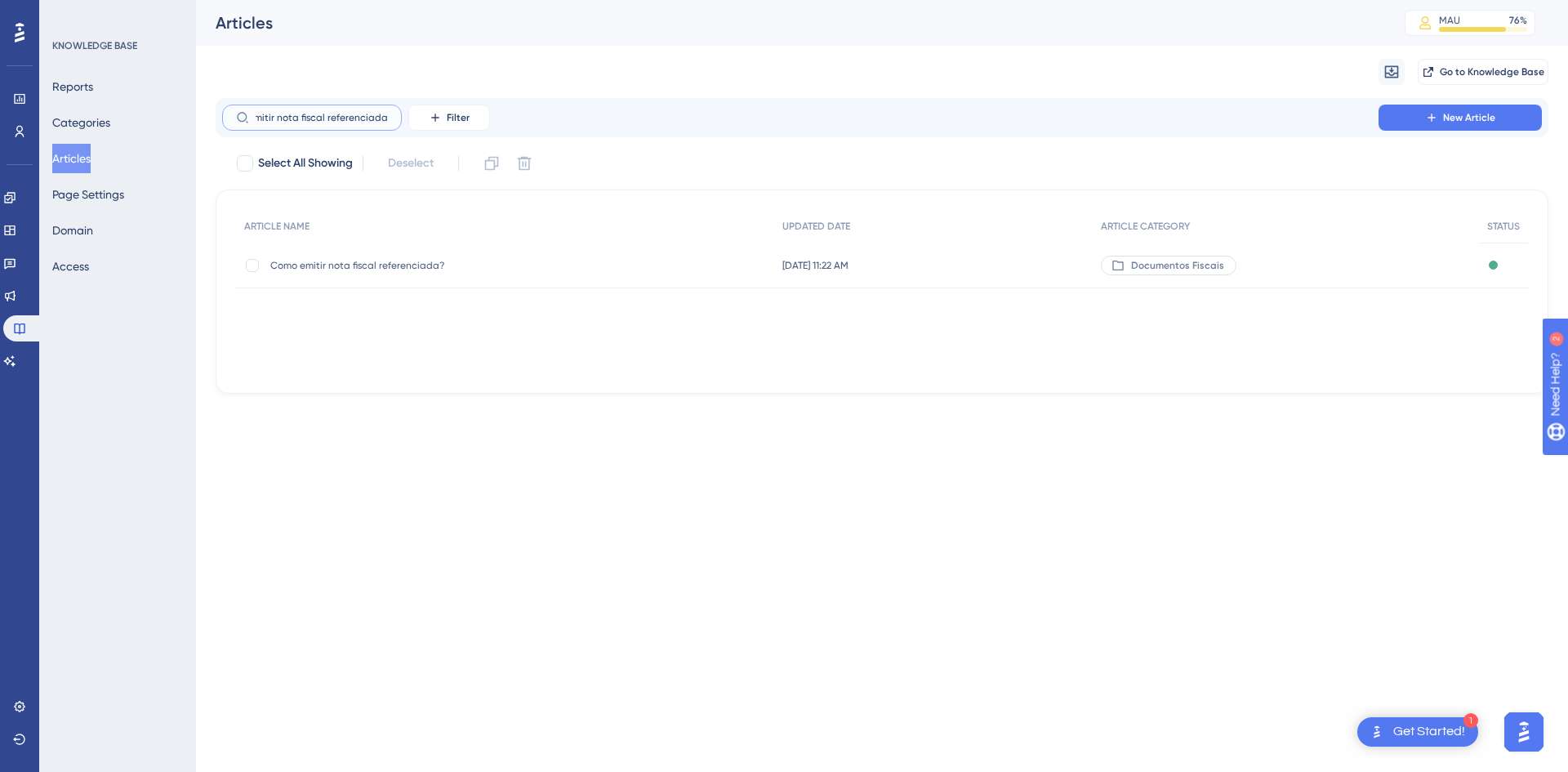
type input "Como emitir nota fiscal referenciada?"
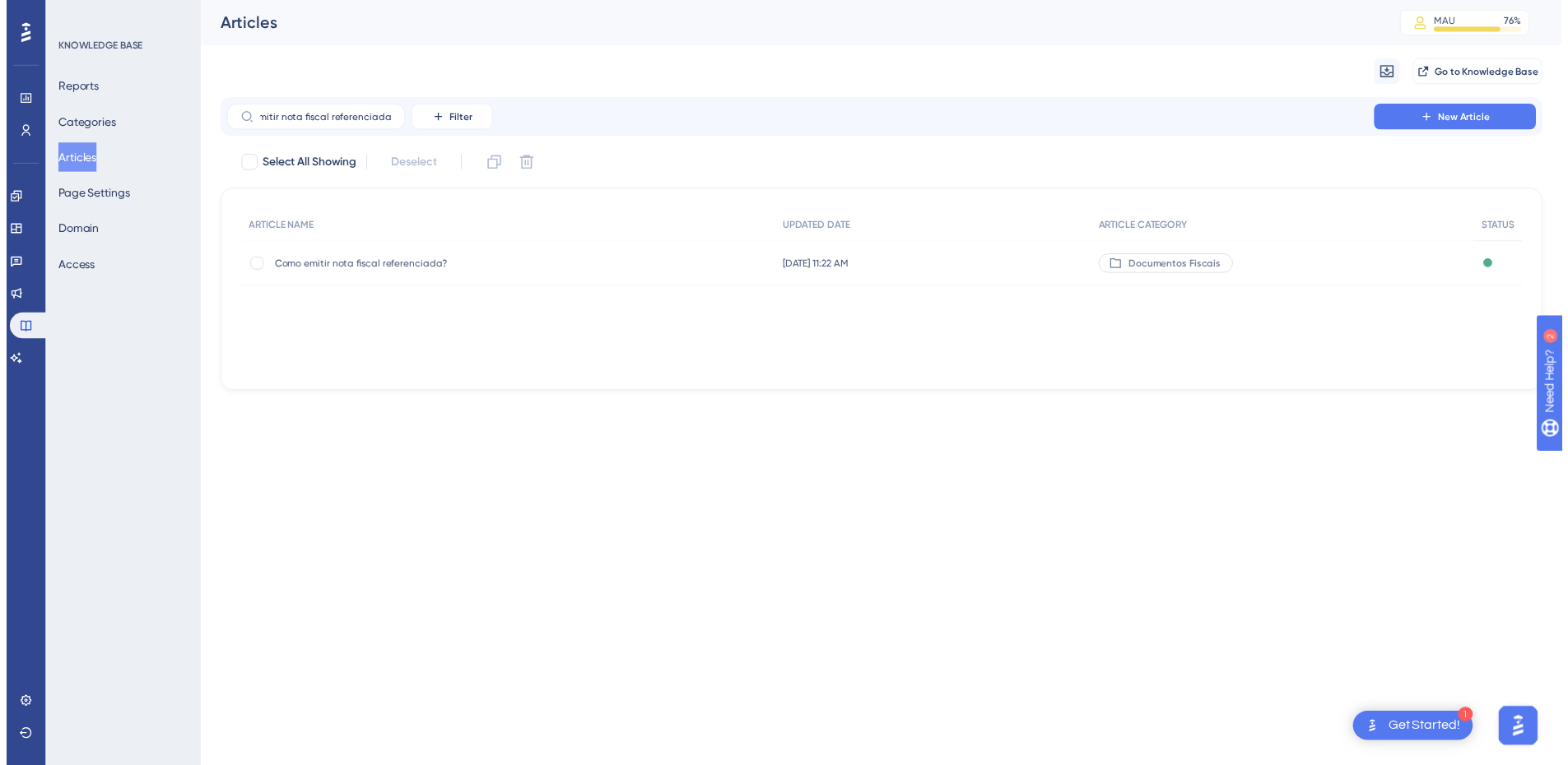
scroll to position [0, 0]
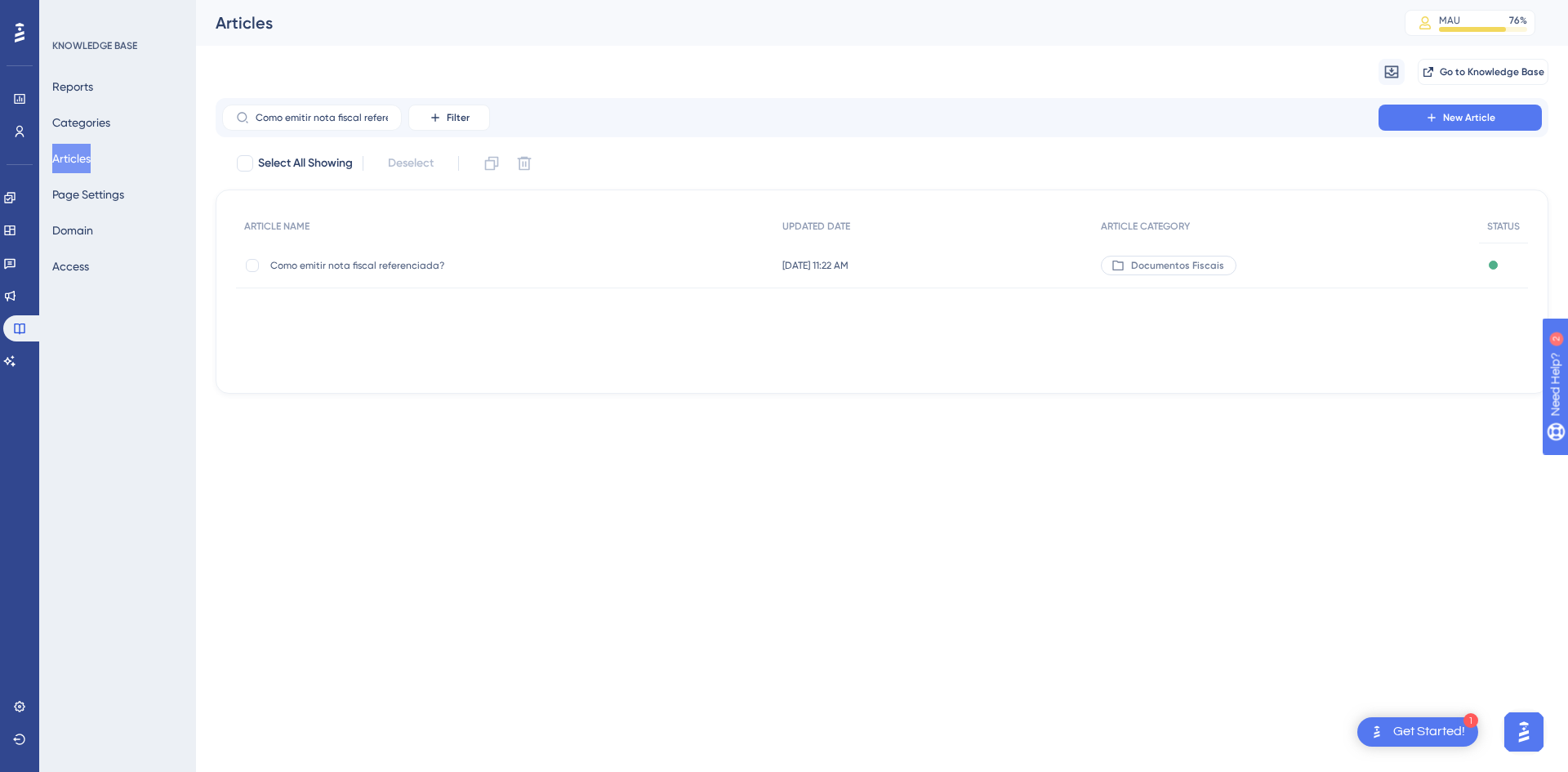
click at [401, 273] on div "Como emitir nota fiscal referenciada? Como emitir nota fiscal referenciada?" at bounding box center [400, 265] width 261 height 45
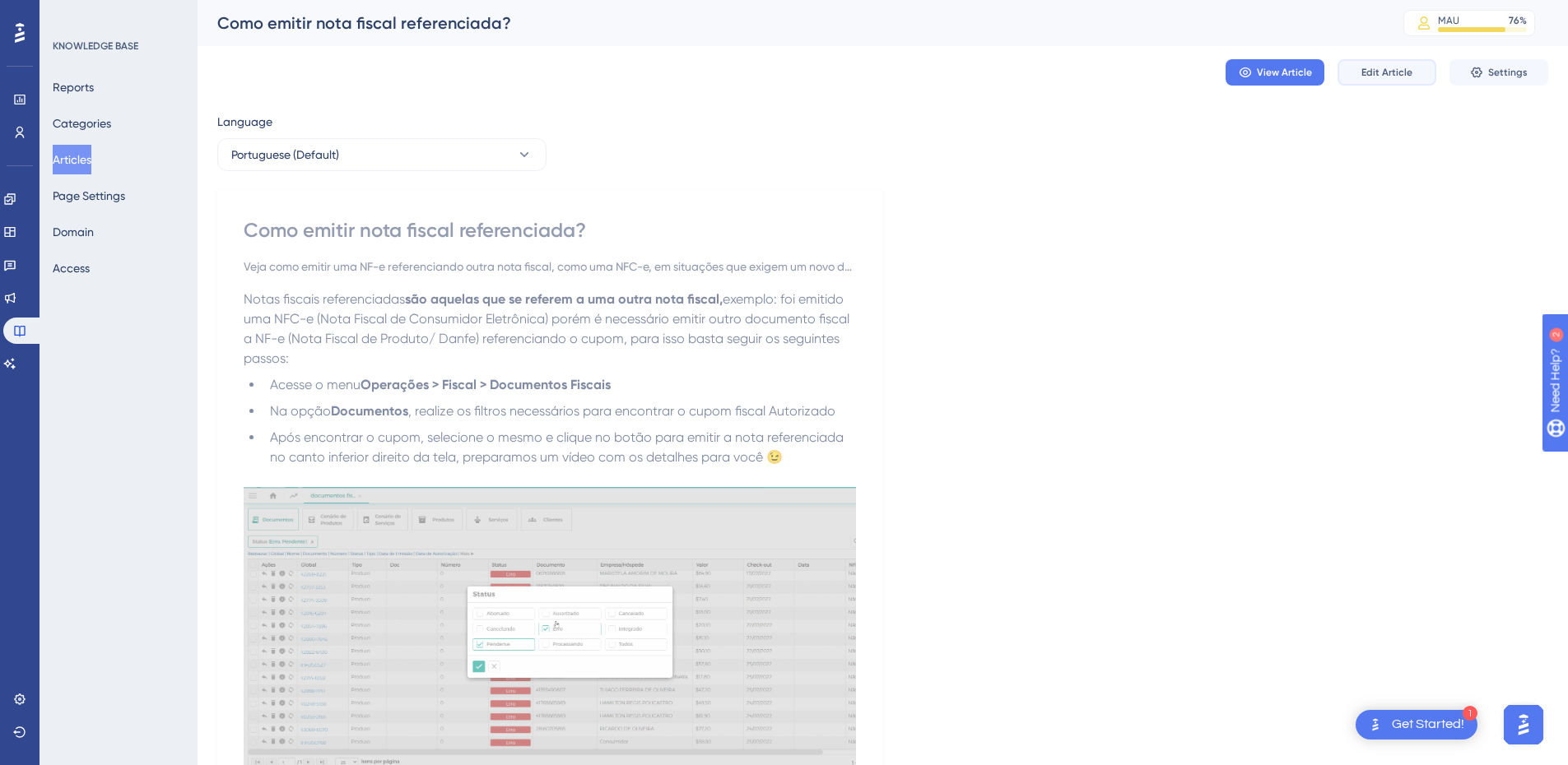
click at [1380, 71] on span "Edit Article" at bounding box center [1387, 72] width 51 height 13
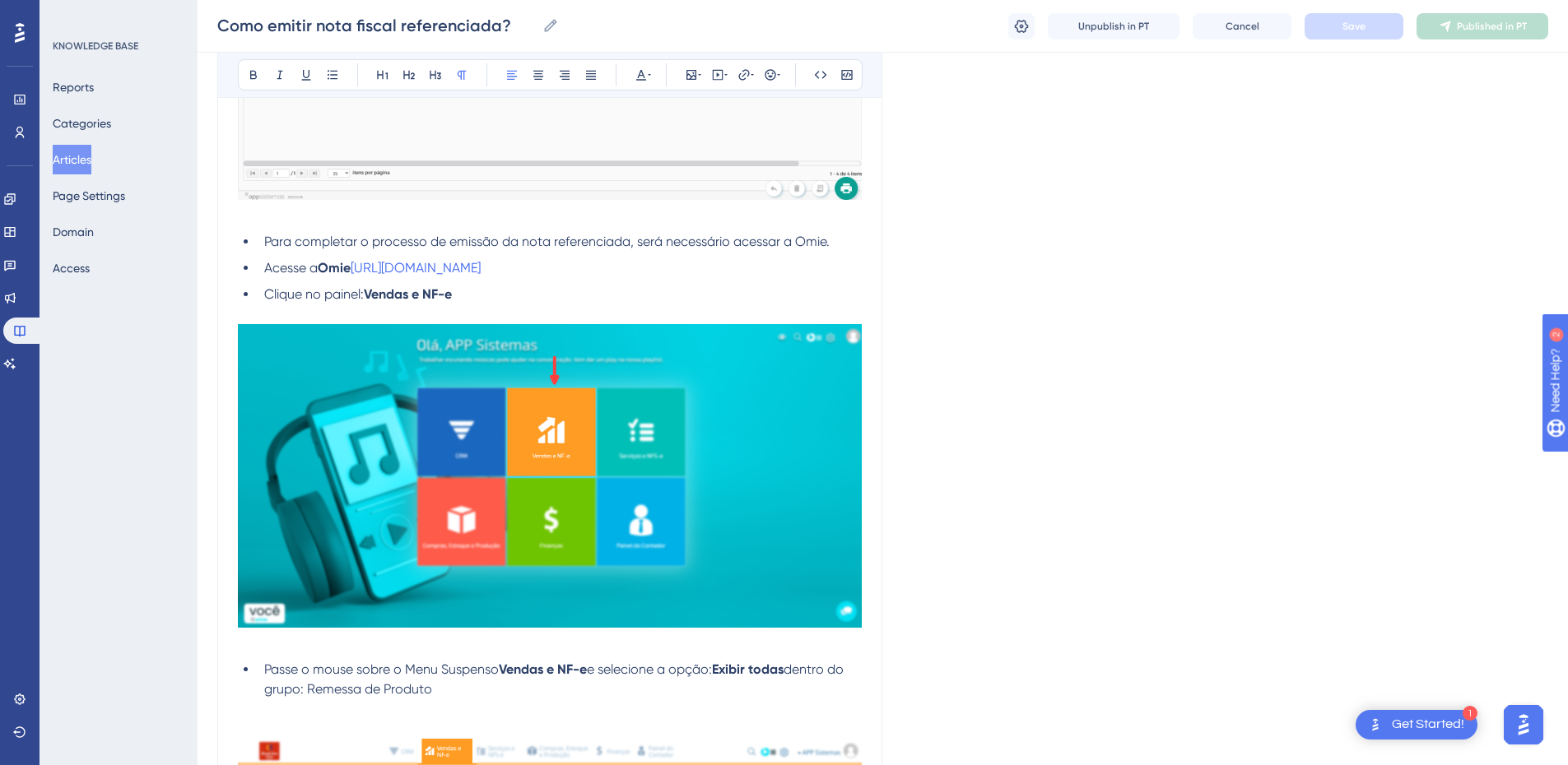
scroll to position [1320, 0]
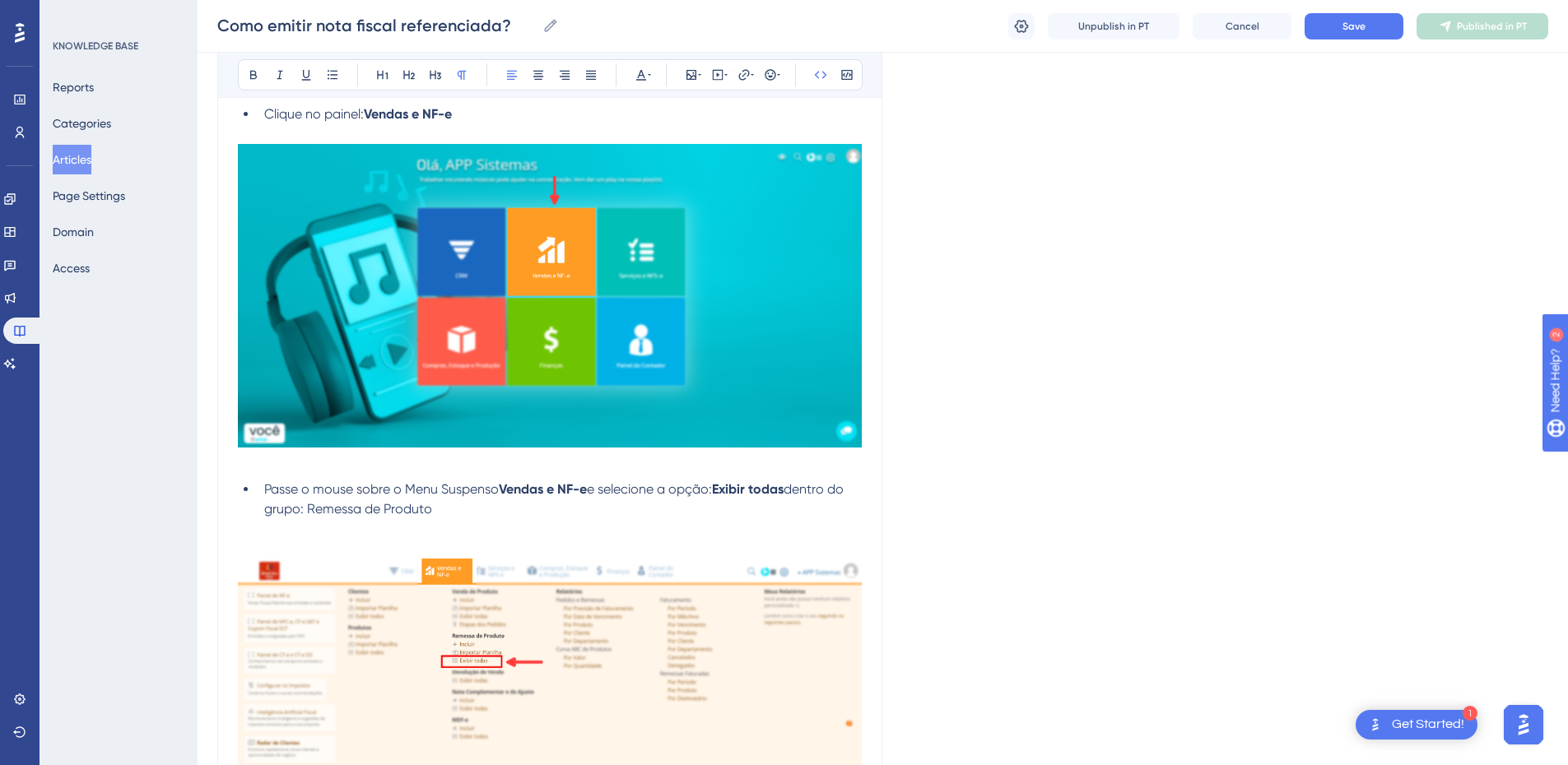
click at [1379, 9] on div "Como emitir nota fiscal referenciada? Como emitir nota fiscal referenciada? Unp…" at bounding box center [883, 26] width 1371 height 53
click at [1370, 30] on button "Save" at bounding box center [1354, 26] width 98 height 26
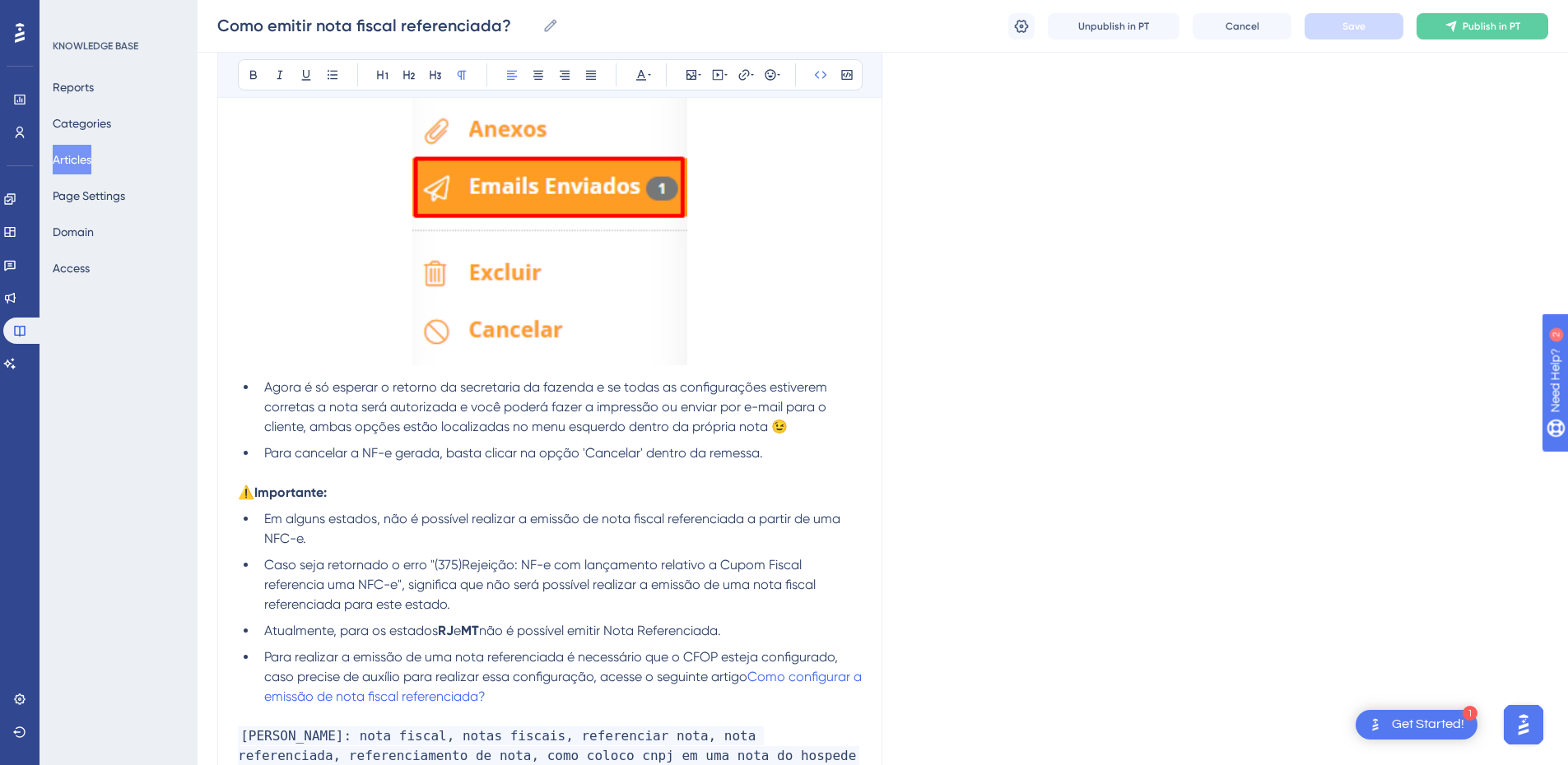
scroll to position [3029, 0]
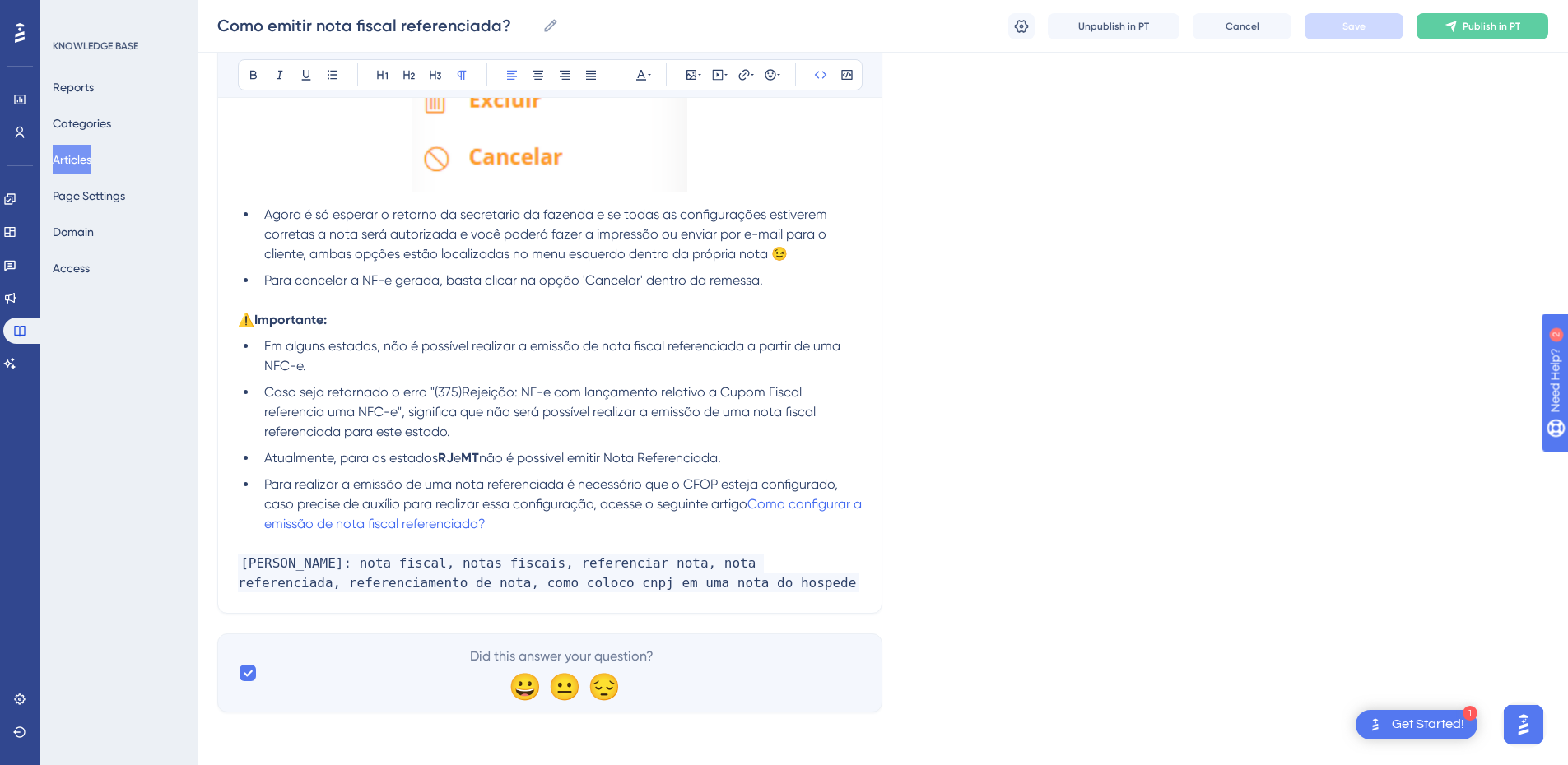
click at [1463, 30] on button "Publish in PT" at bounding box center [1482, 26] width 131 height 26
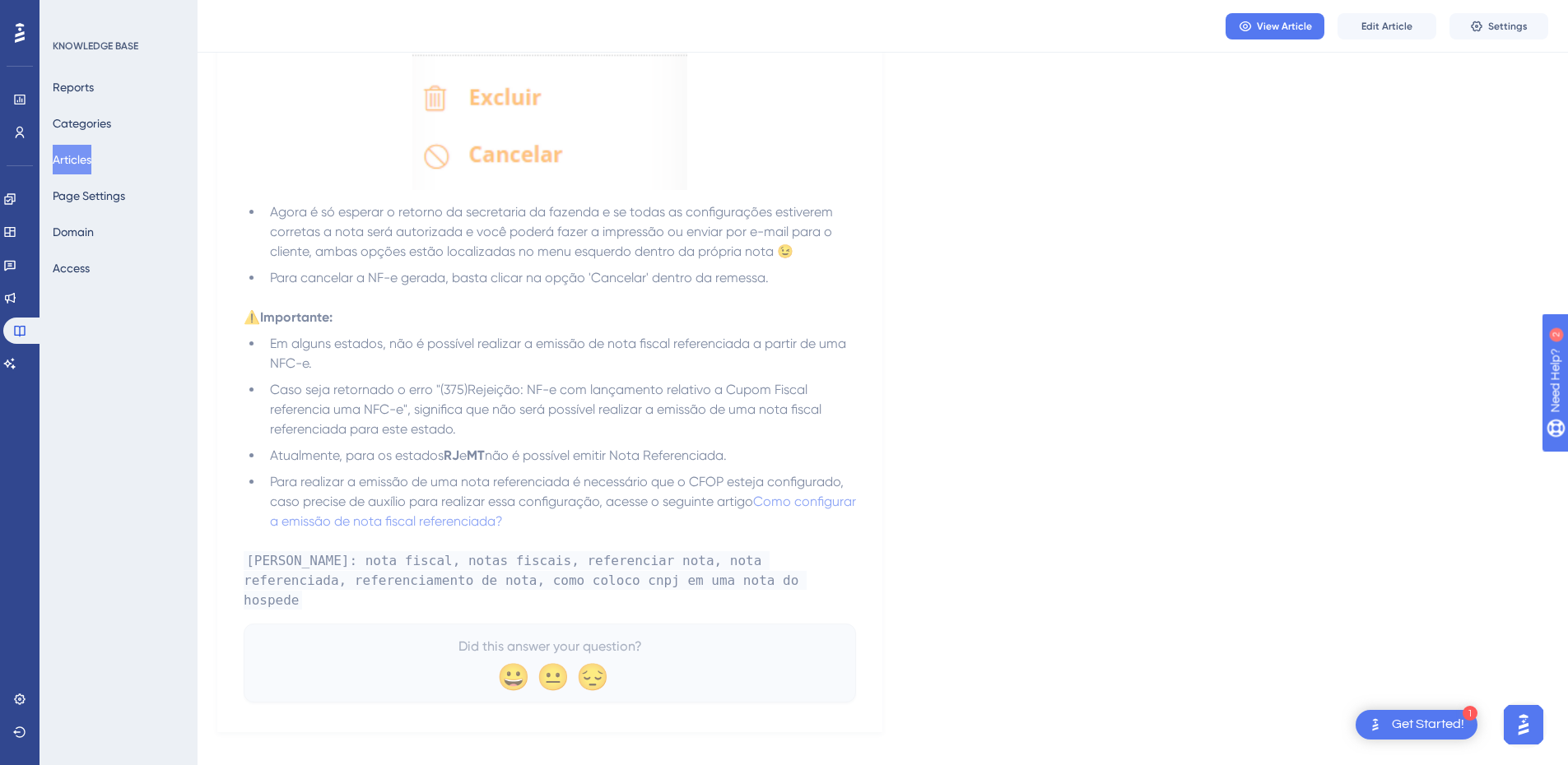
click at [75, 159] on button "Articles" at bounding box center [72, 160] width 39 height 29
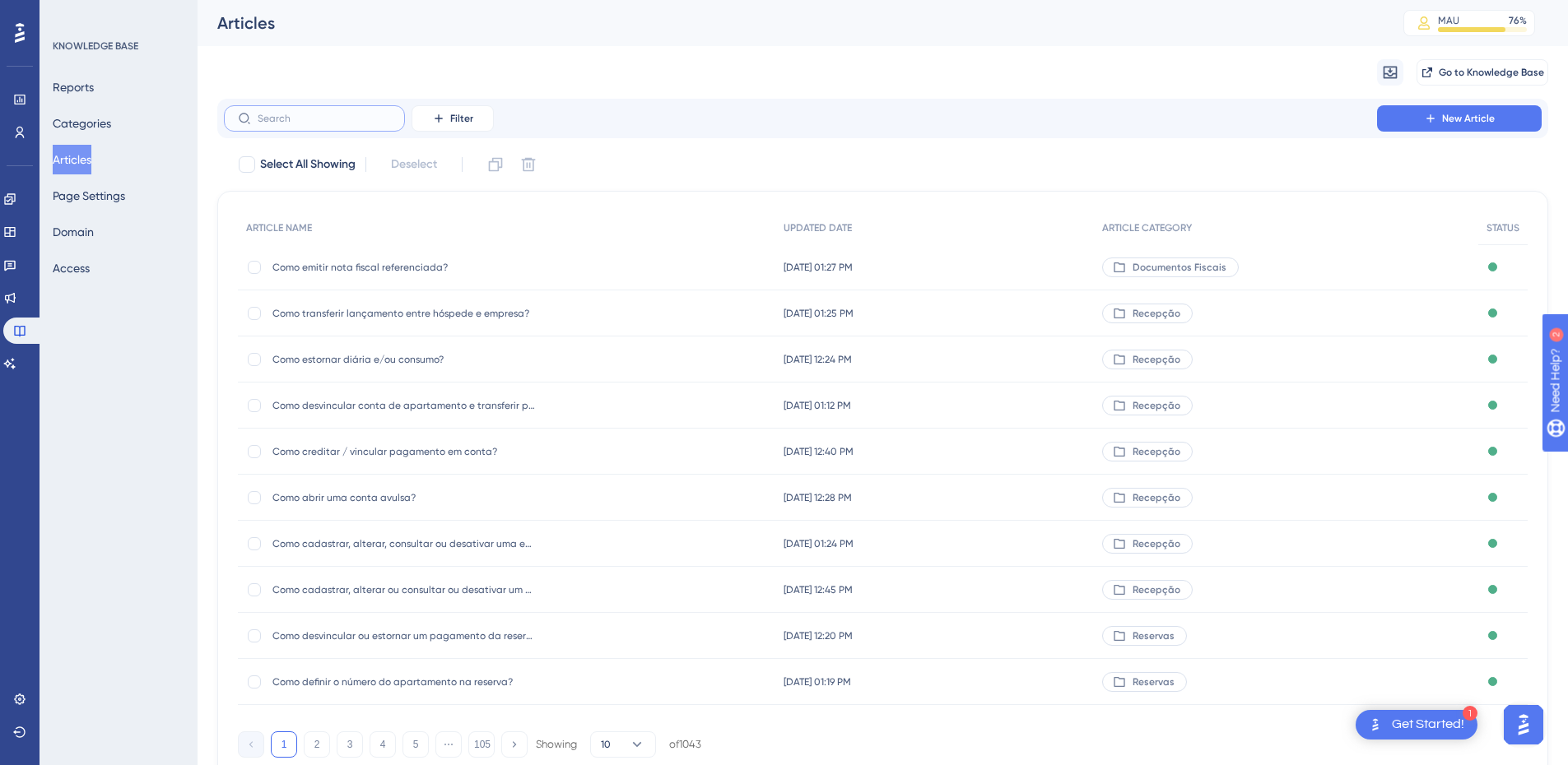
click at [285, 121] on input "text" at bounding box center [324, 118] width 133 height 11
type input "l"
type input "consumo"
click at [428, 628] on div "Como realizar o lançamento de consumos? Como realizar o lançamento de consumos?" at bounding box center [403, 635] width 263 height 46
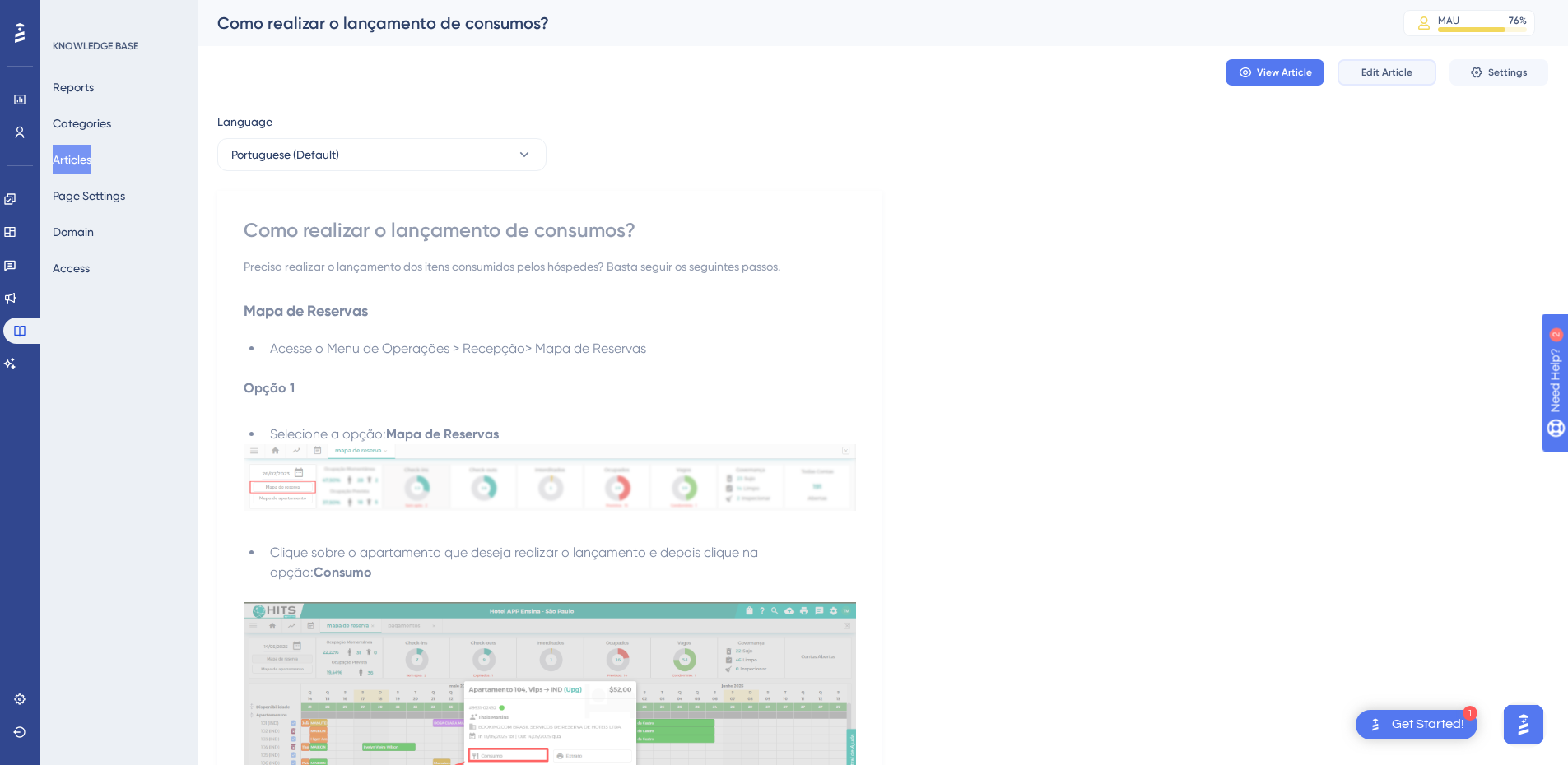
click at [1387, 71] on span "Edit Article" at bounding box center [1387, 72] width 51 height 13
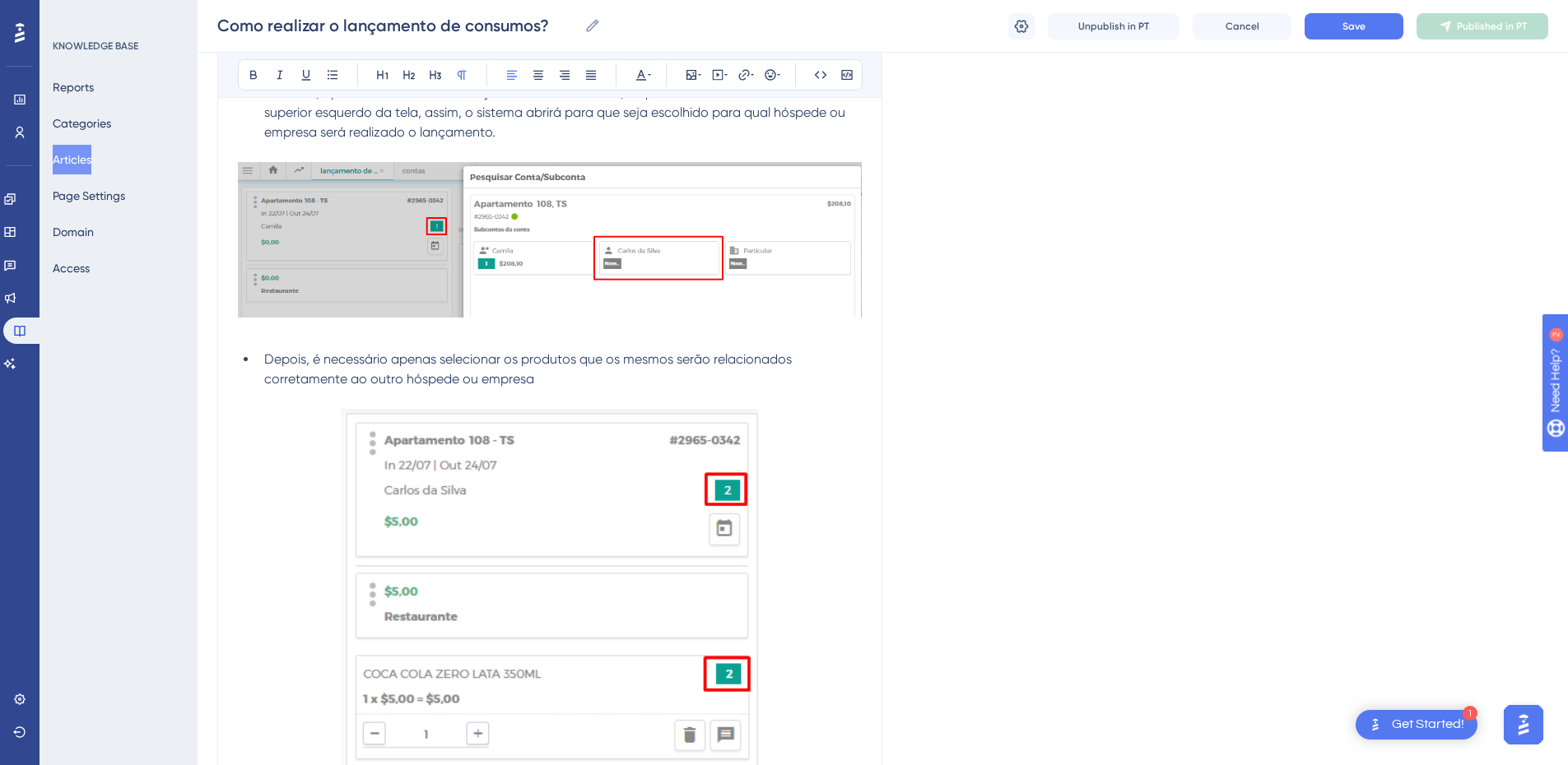
scroll to position [3329, 0]
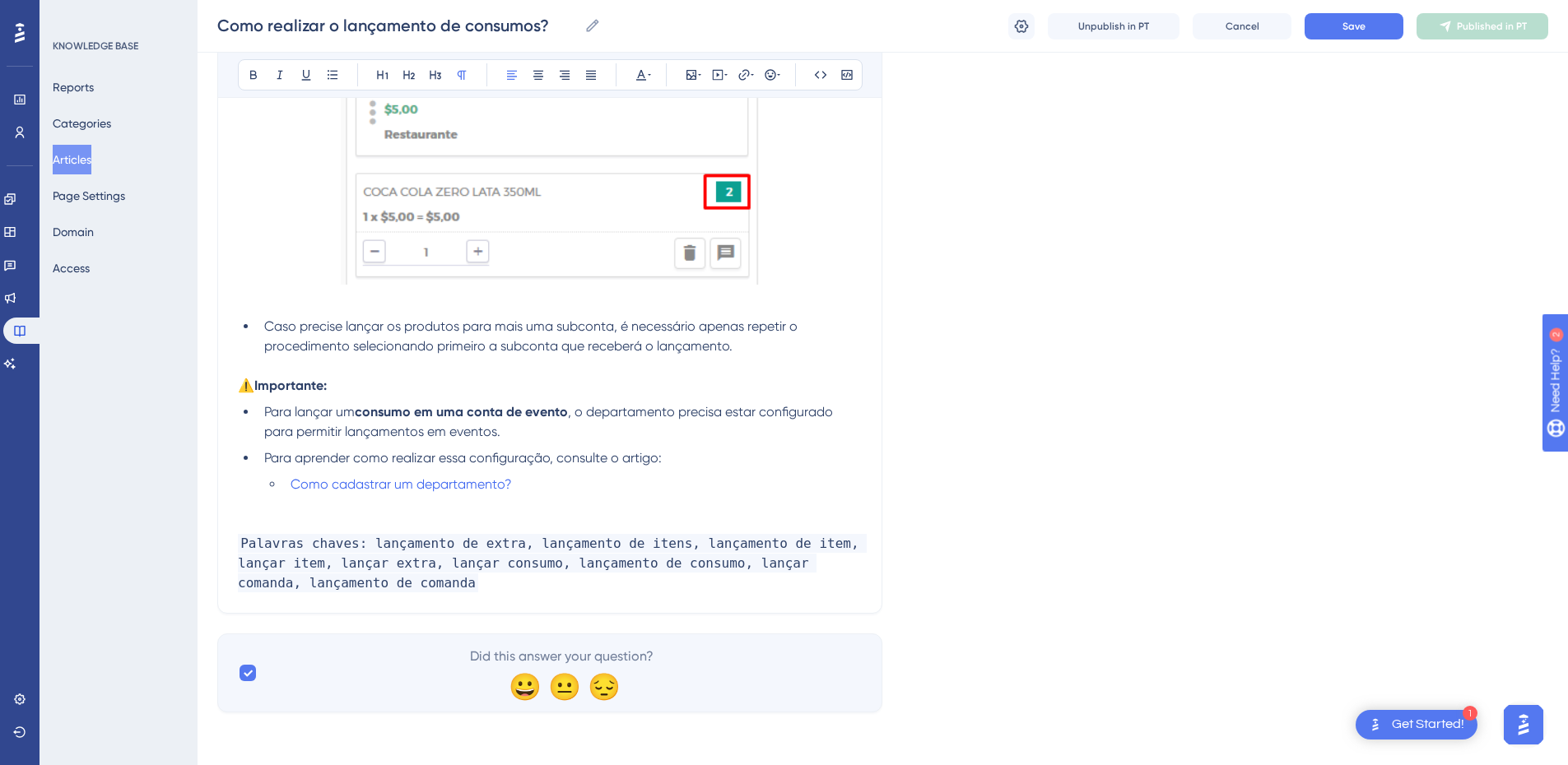
click at [413, 591] on p "Palavras chaves: lançamento de extra, lançamento de itens, lançamento de item, …" at bounding box center [549, 563] width 624 height 60
click at [325, 590] on p "Palavras chaves: lançamento de extra, lançamento de itens, lançamento de item, …" at bounding box center [549, 563] width 624 height 60
click at [620, 587] on p "Palavras chaves: lançamento de extra, lançamento de itens, lançamento de item, …" at bounding box center [549, 563] width 624 height 60
click at [1343, 37] on button "Save" at bounding box center [1354, 26] width 98 height 26
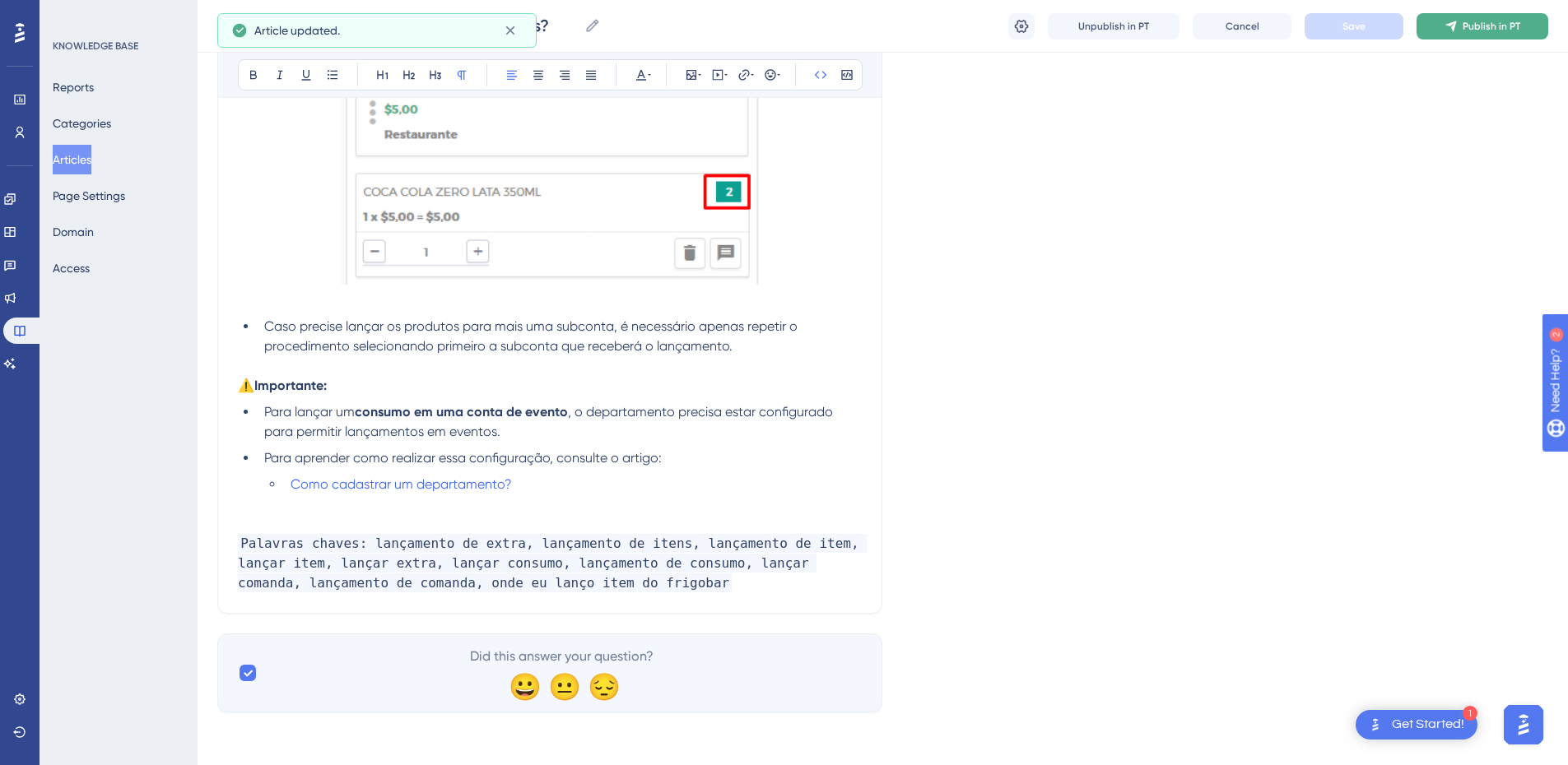
click at [1449, 31] on icon at bounding box center [1451, 26] width 13 height 13
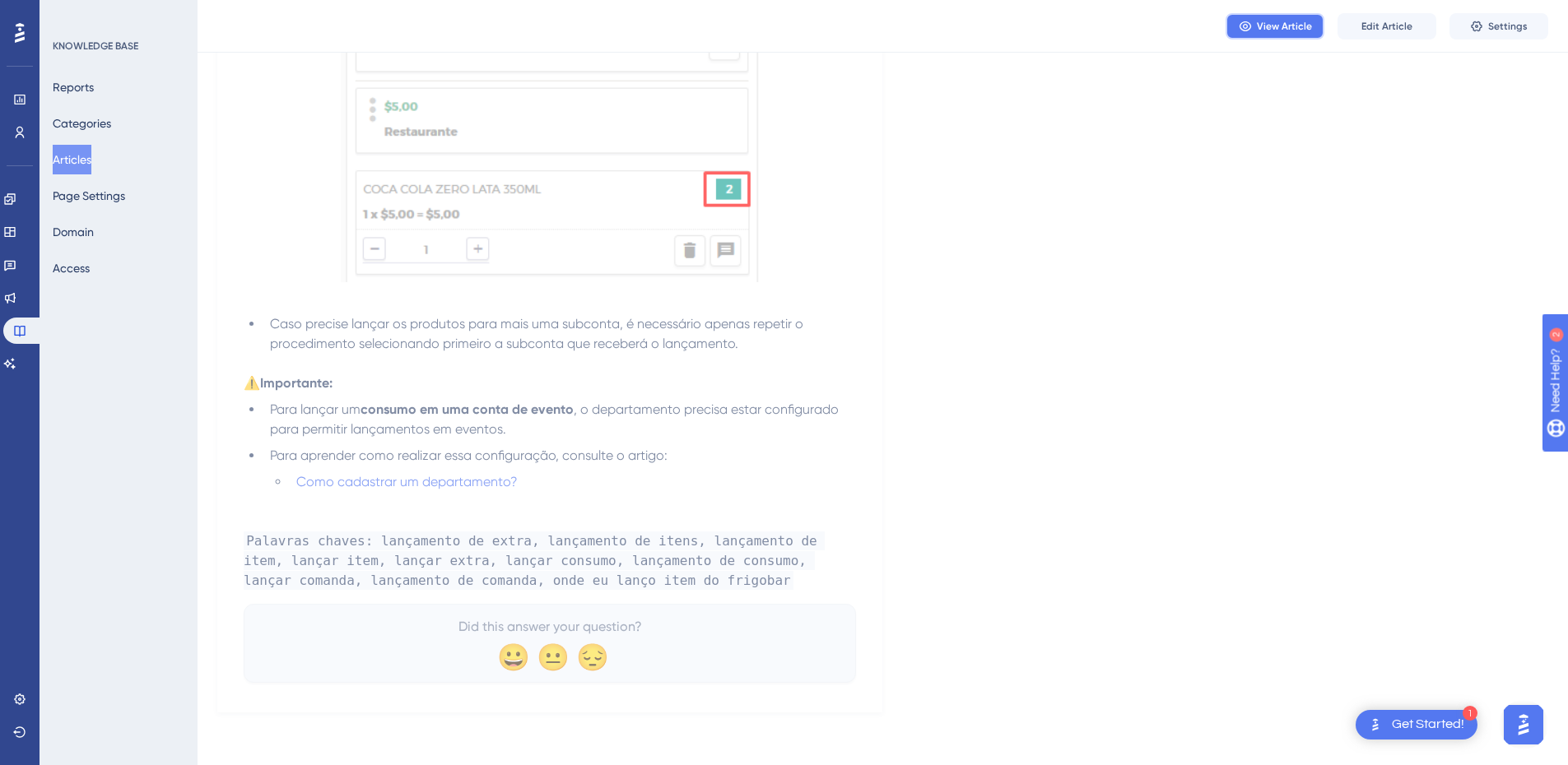
click at [1307, 22] on span "View Article" at bounding box center [1285, 26] width 55 height 13
click at [78, 162] on button "Articles" at bounding box center [72, 160] width 39 height 29
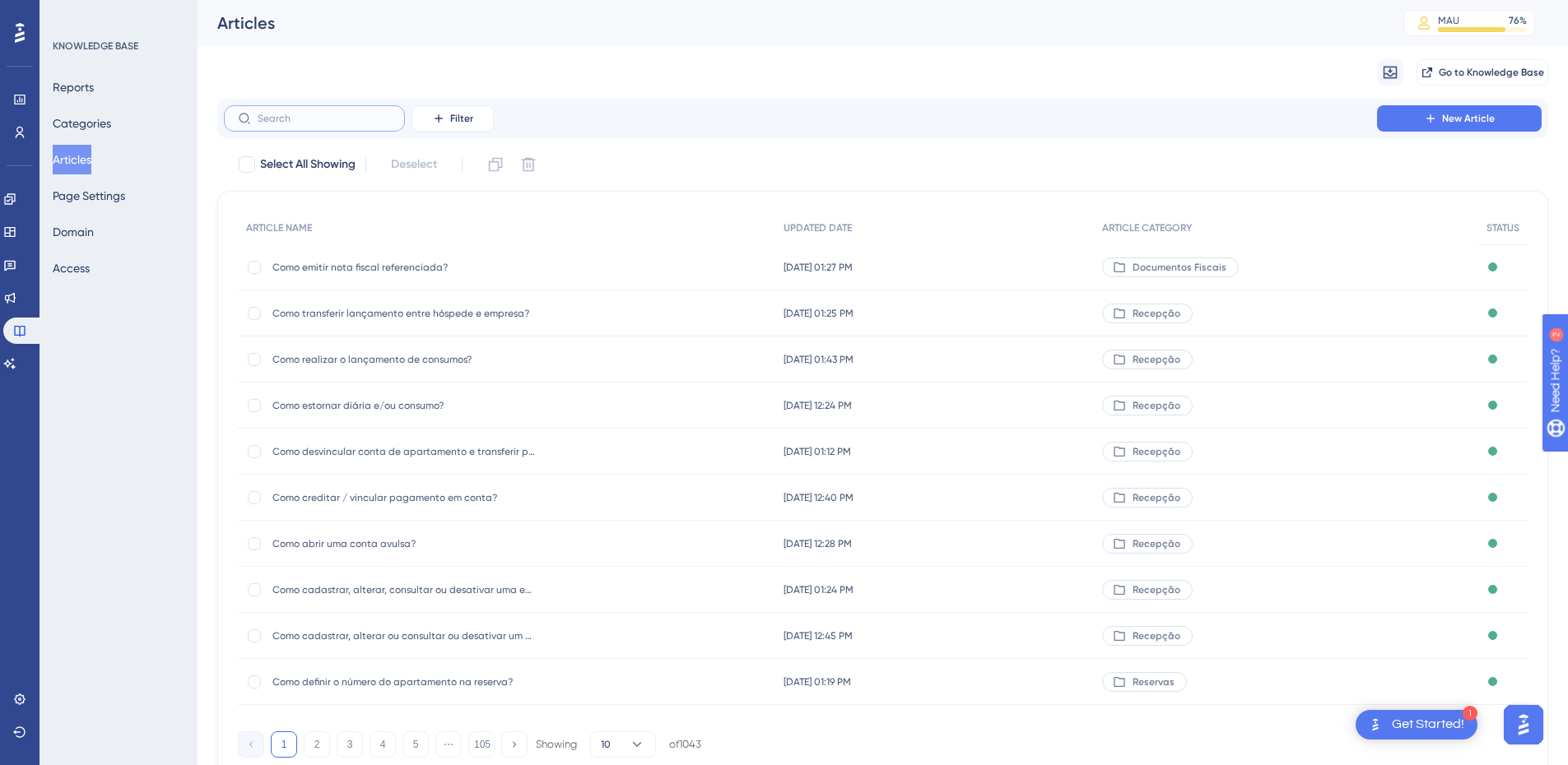
click at [304, 115] on input "text" at bounding box center [324, 118] width 133 height 11
paste input "Como incluir uma reserva confirmada?"
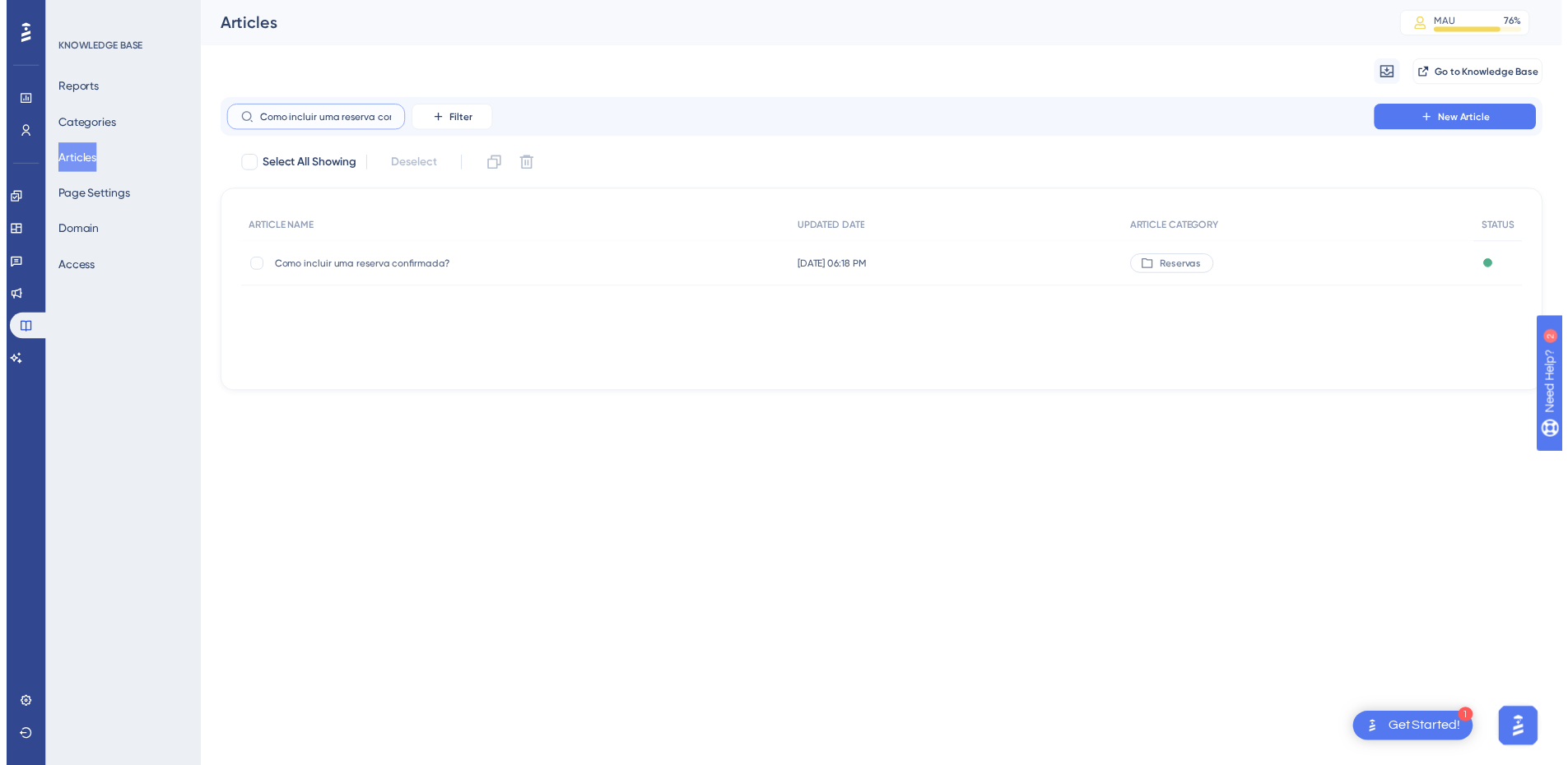
scroll to position [0, 41]
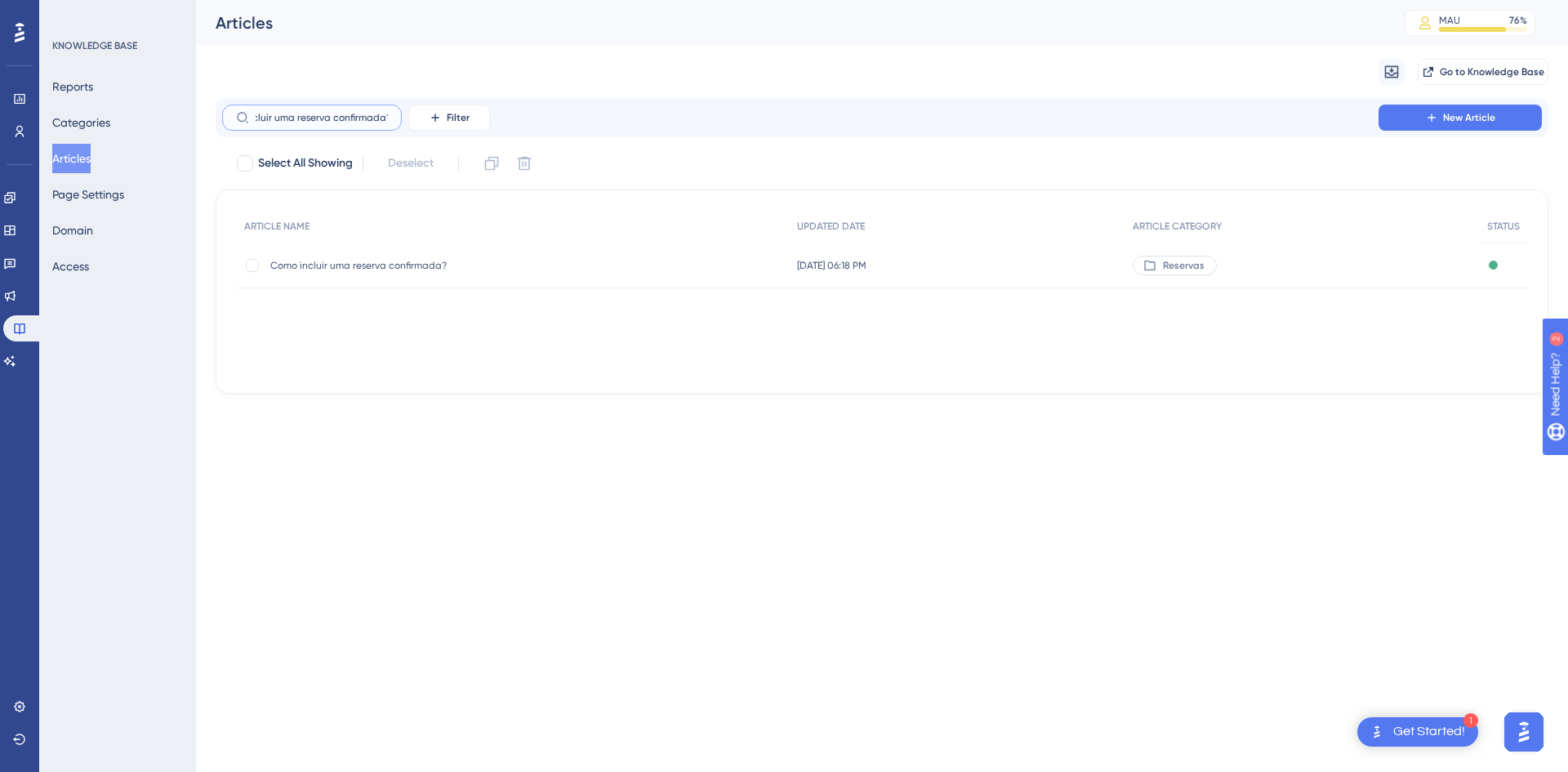
type input "Como incluir uma reserva confirmada?"
click at [542, 264] on div "Como incluir uma reserva confirmada? Como incluir uma reserva confirmada?" at bounding box center [512, 265] width 553 height 45
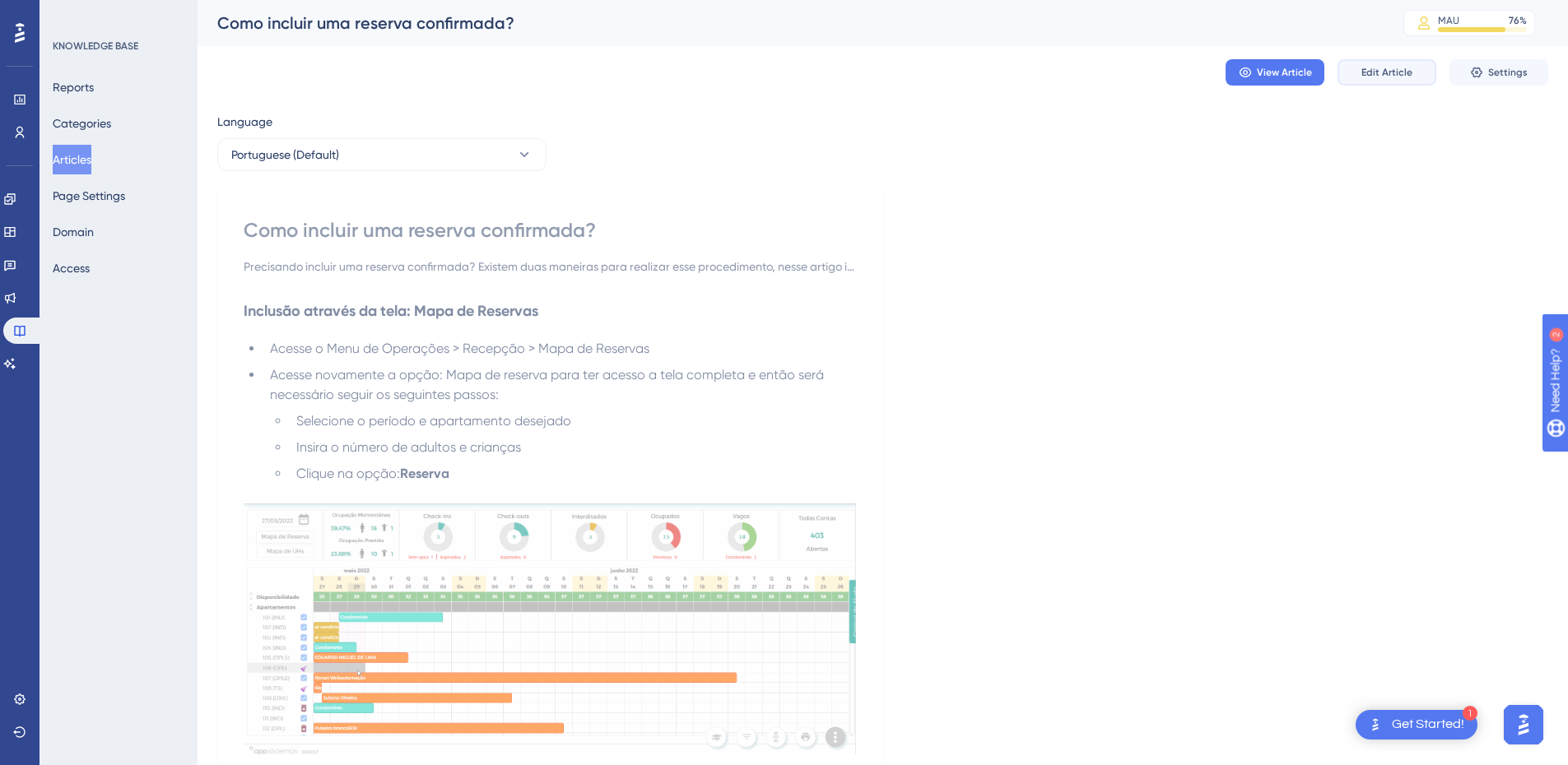
click at [1427, 69] on button "Edit Article" at bounding box center [1387, 73] width 98 height 26
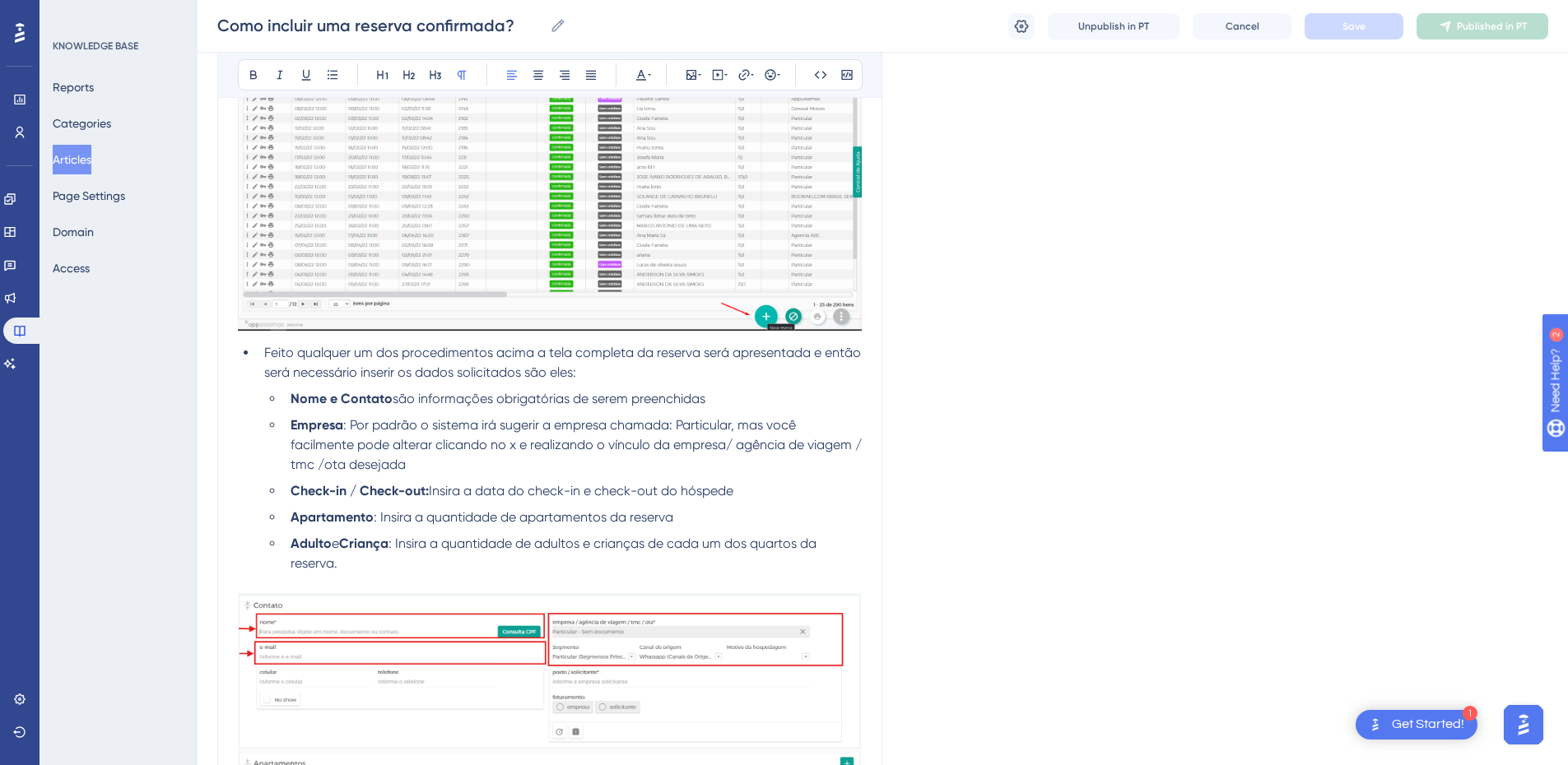
scroll to position [1938, 0]
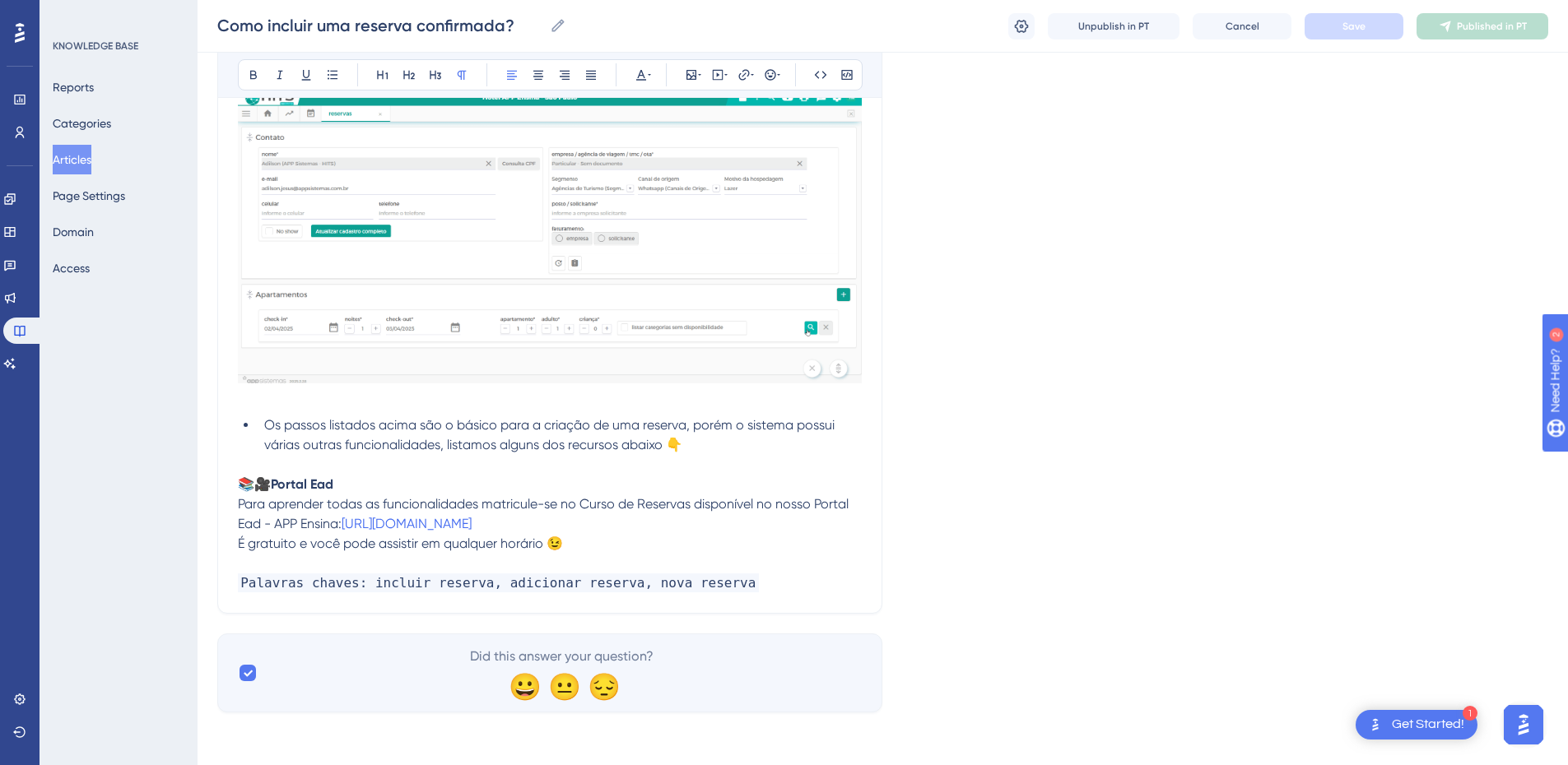
click at [756, 592] on p "Palavras chaves: incluir reserva, adicionar reserva, nova reserva" at bounding box center [549, 583] width 624 height 20
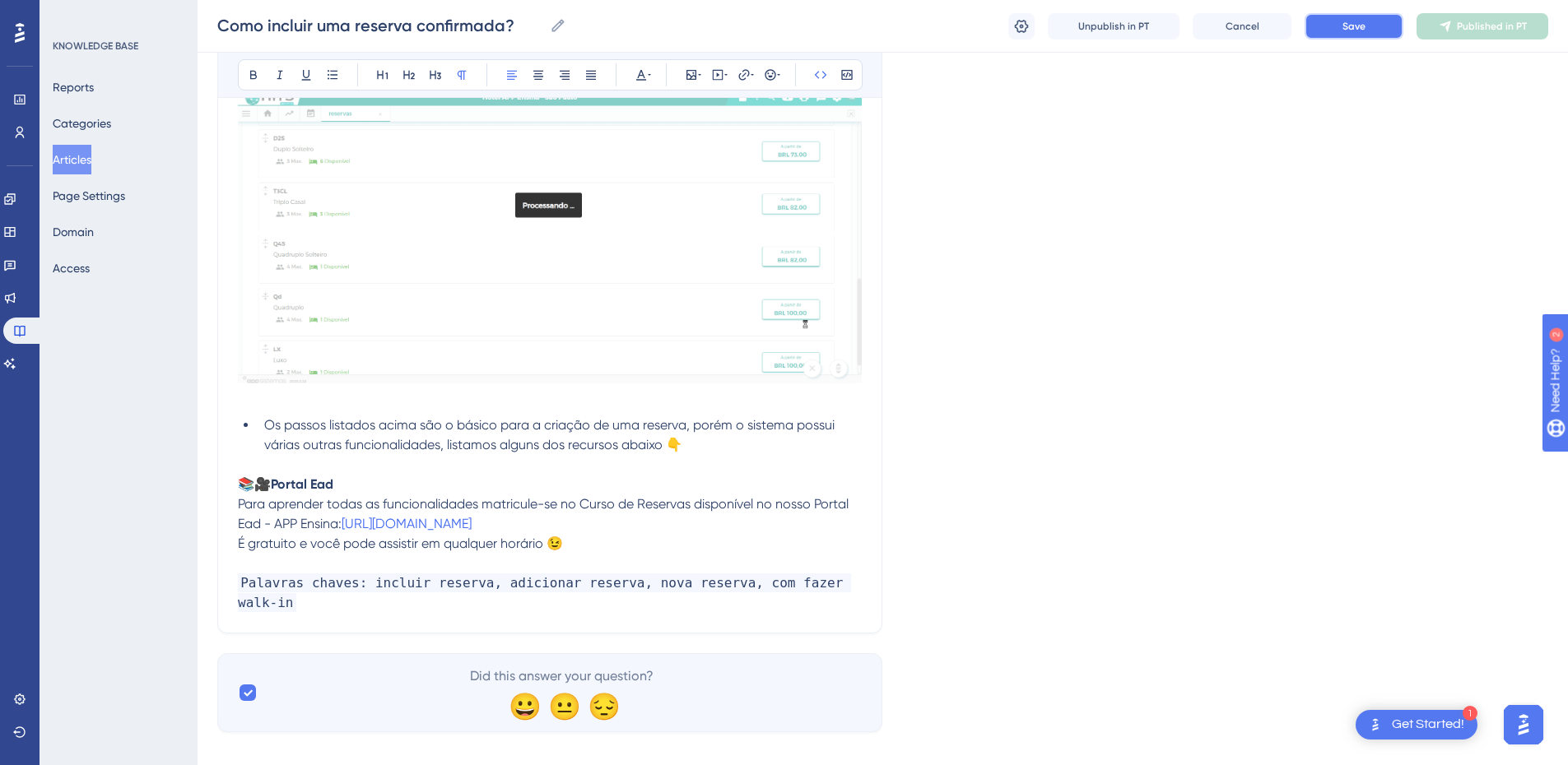
click at [1358, 22] on span "Save" at bounding box center [1354, 26] width 23 height 13
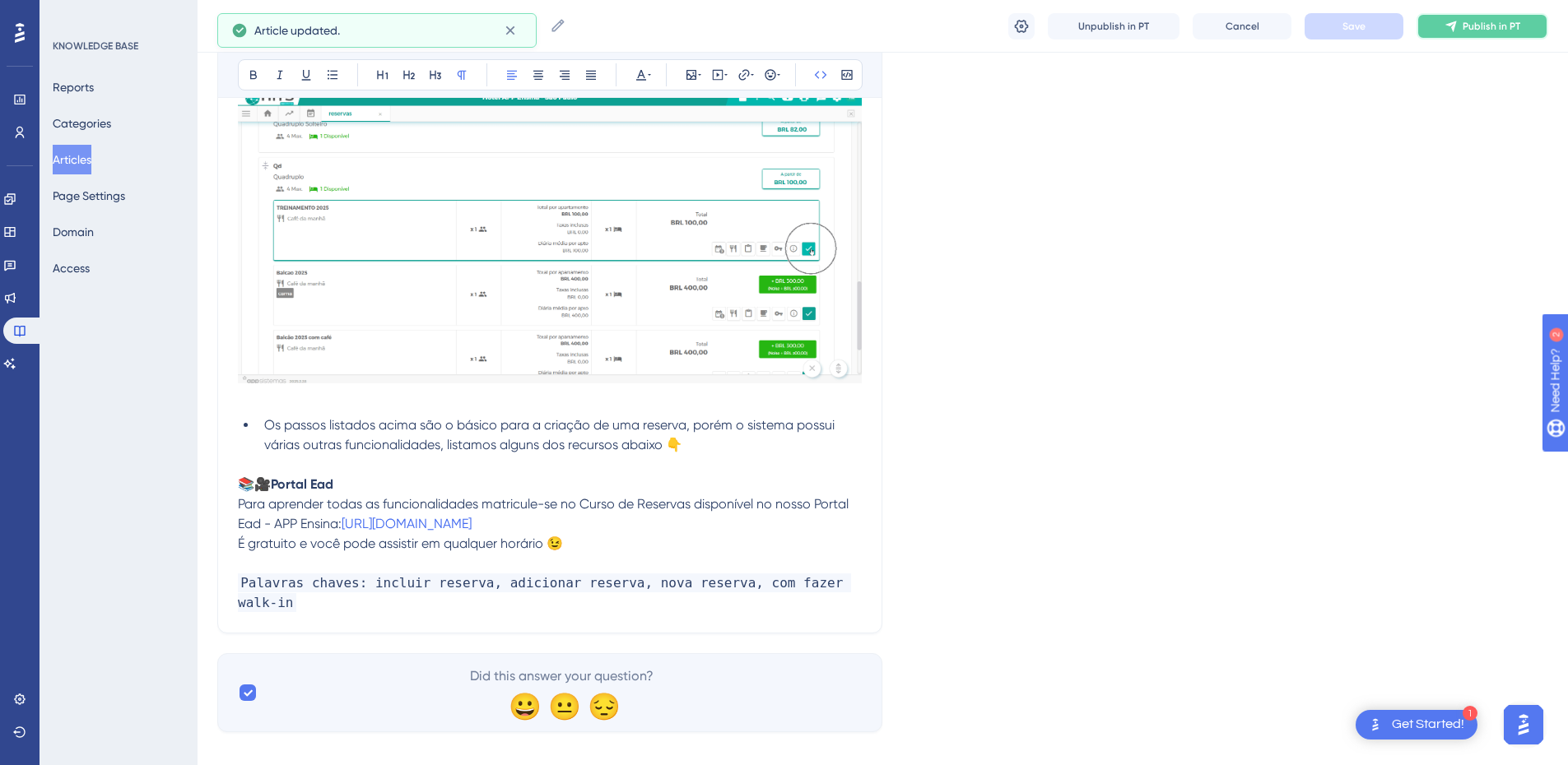
click at [1452, 28] on icon at bounding box center [1451, 26] width 13 height 13
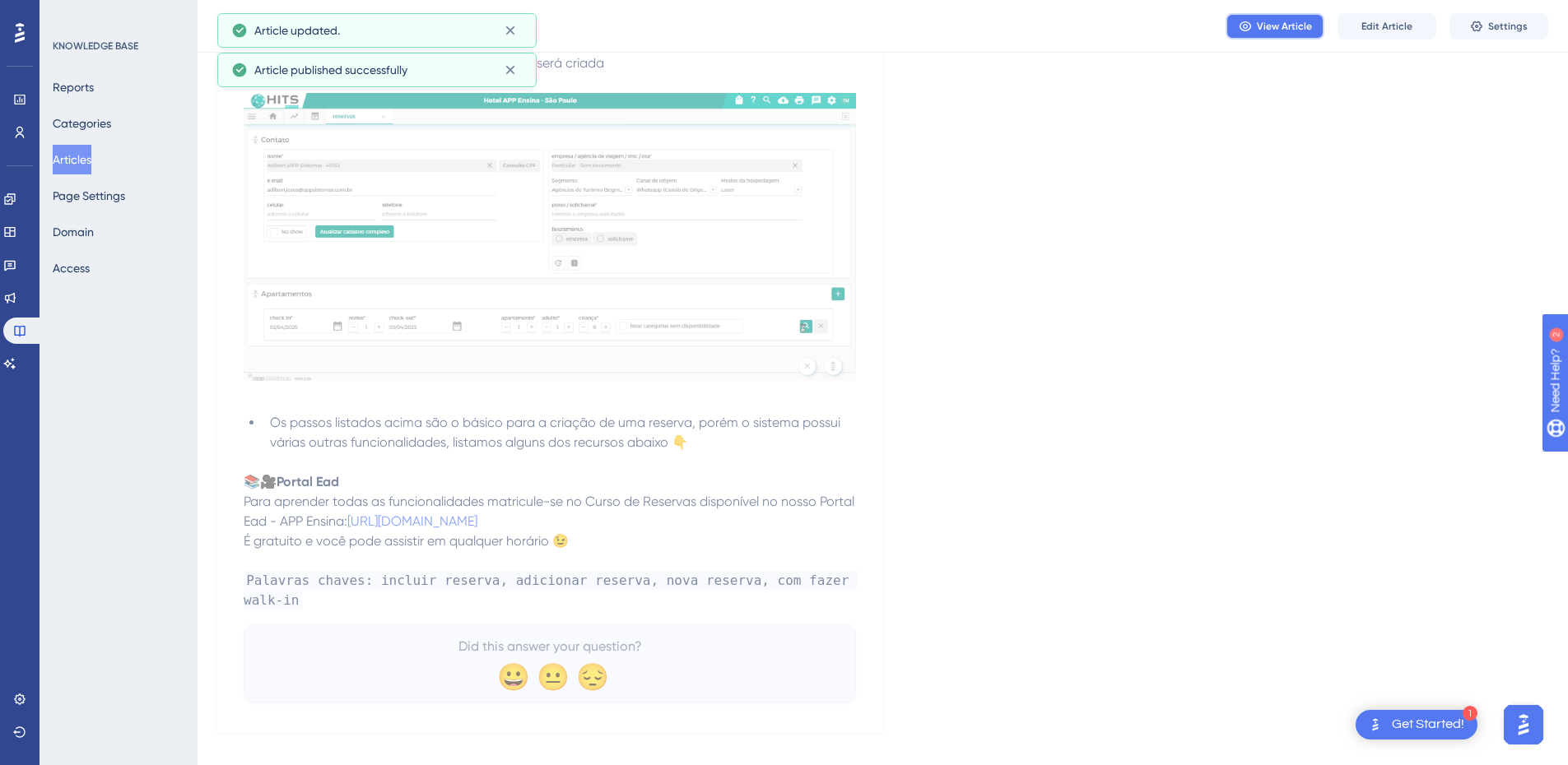
click at [1264, 32] on span "View Article" at bounding box center [1285, 26] width 55 height 13
